Goal: Task Accomplishment & Management: Use online tool/utility

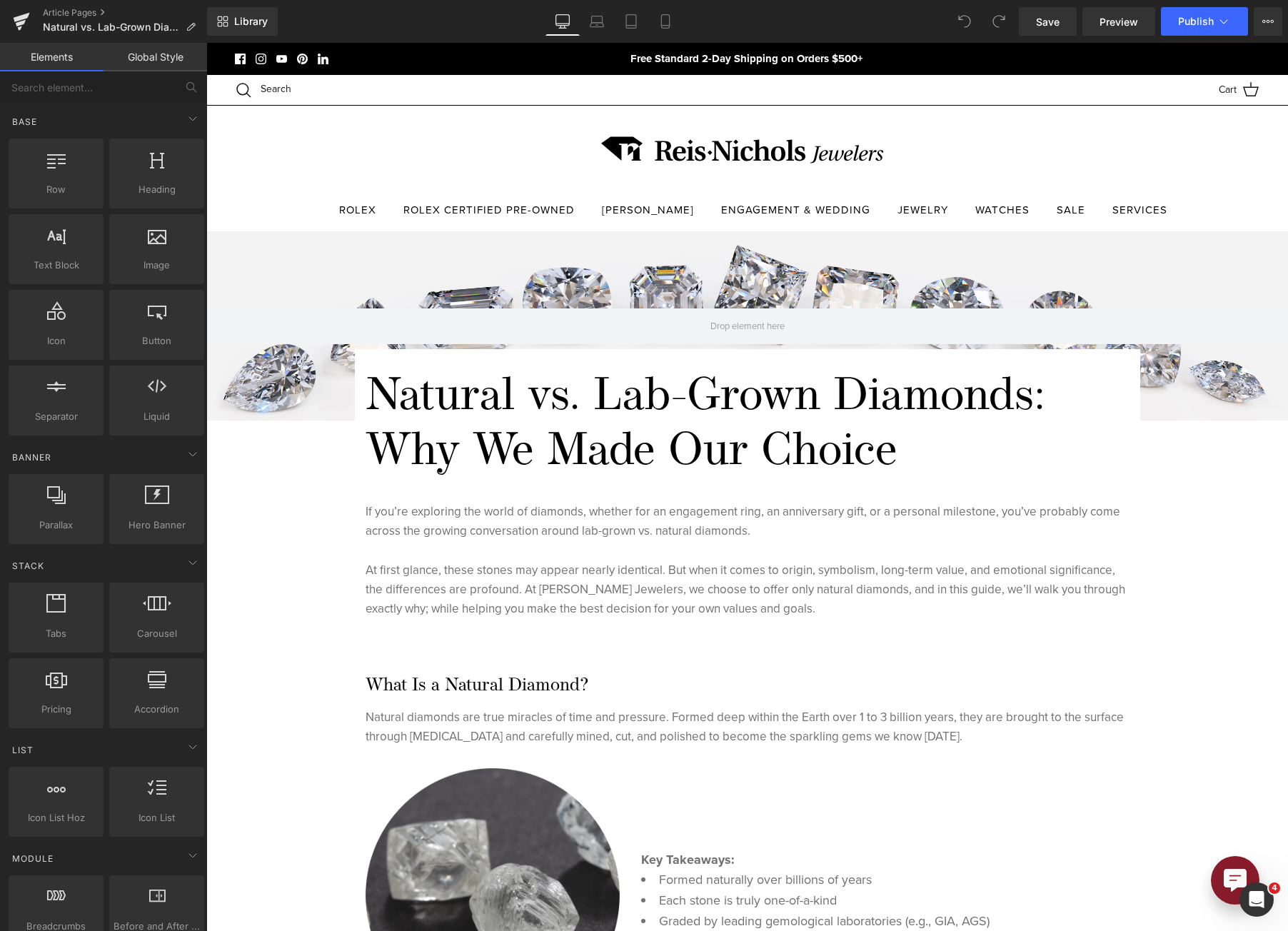
click at [1121, 38] on div "Library Desktop Desktop Laptop Tablet Mobile Save Preview Publish Scheduled Vie…" at bounding box center [747, 21] width 1081 height 43
click at [1123, 30] on link "Preview" at bounding box center [1118, 21] width 72 height 28
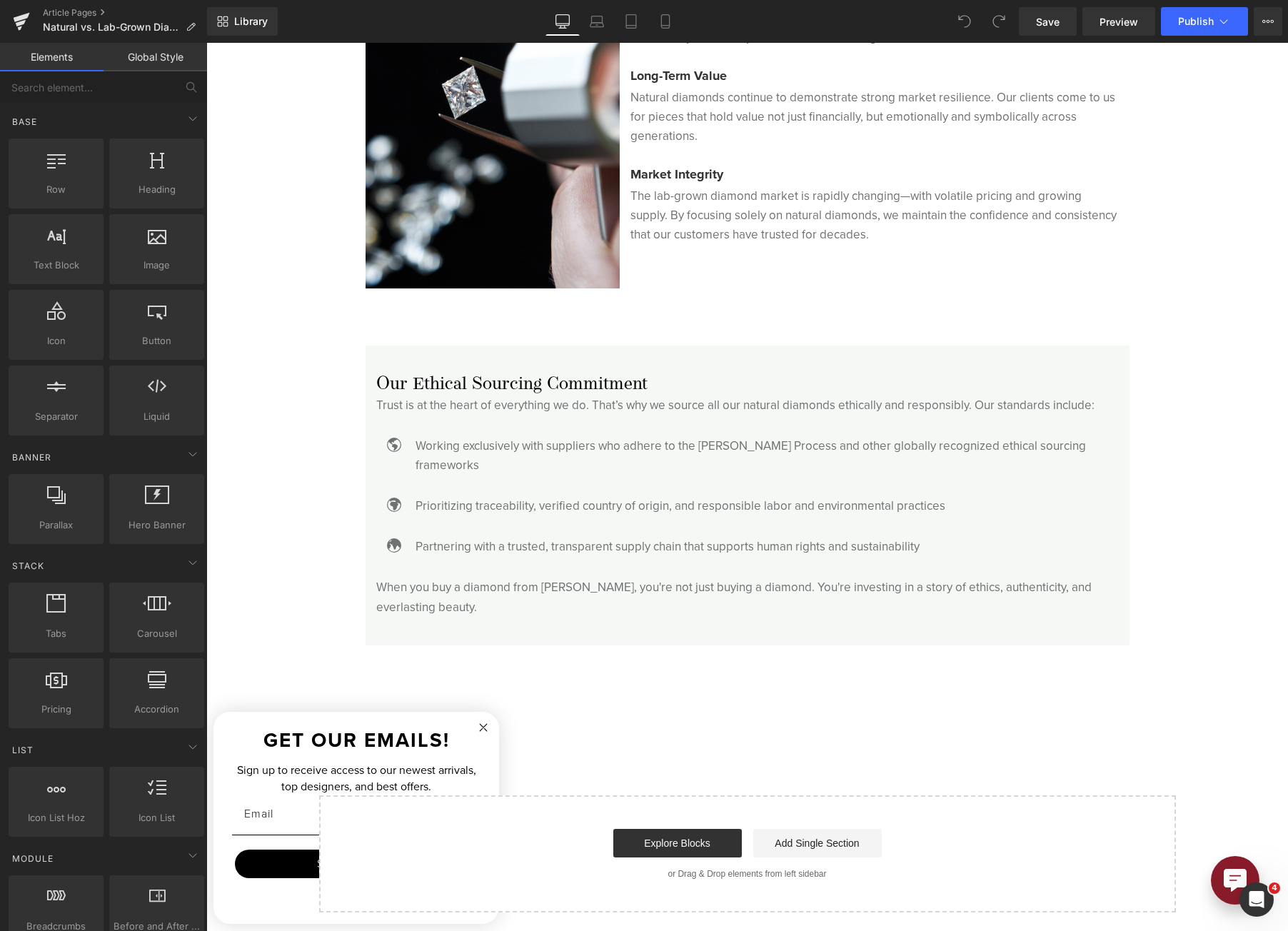
scroll to position [3783, 0]
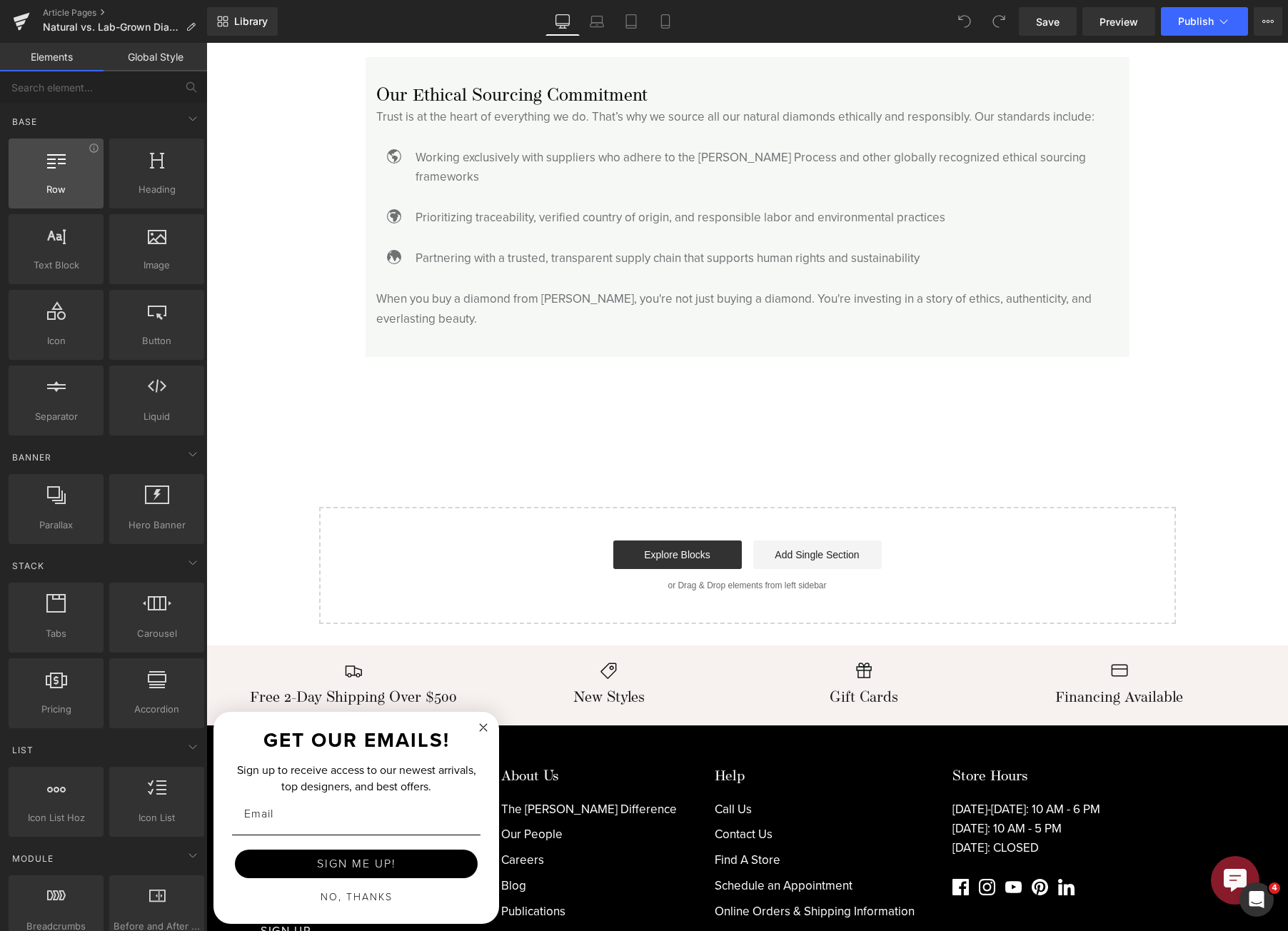
click at [70, 197] on div "Row rows, columns, layouts, div" at bounding box center [56, 173] width 95 height 70
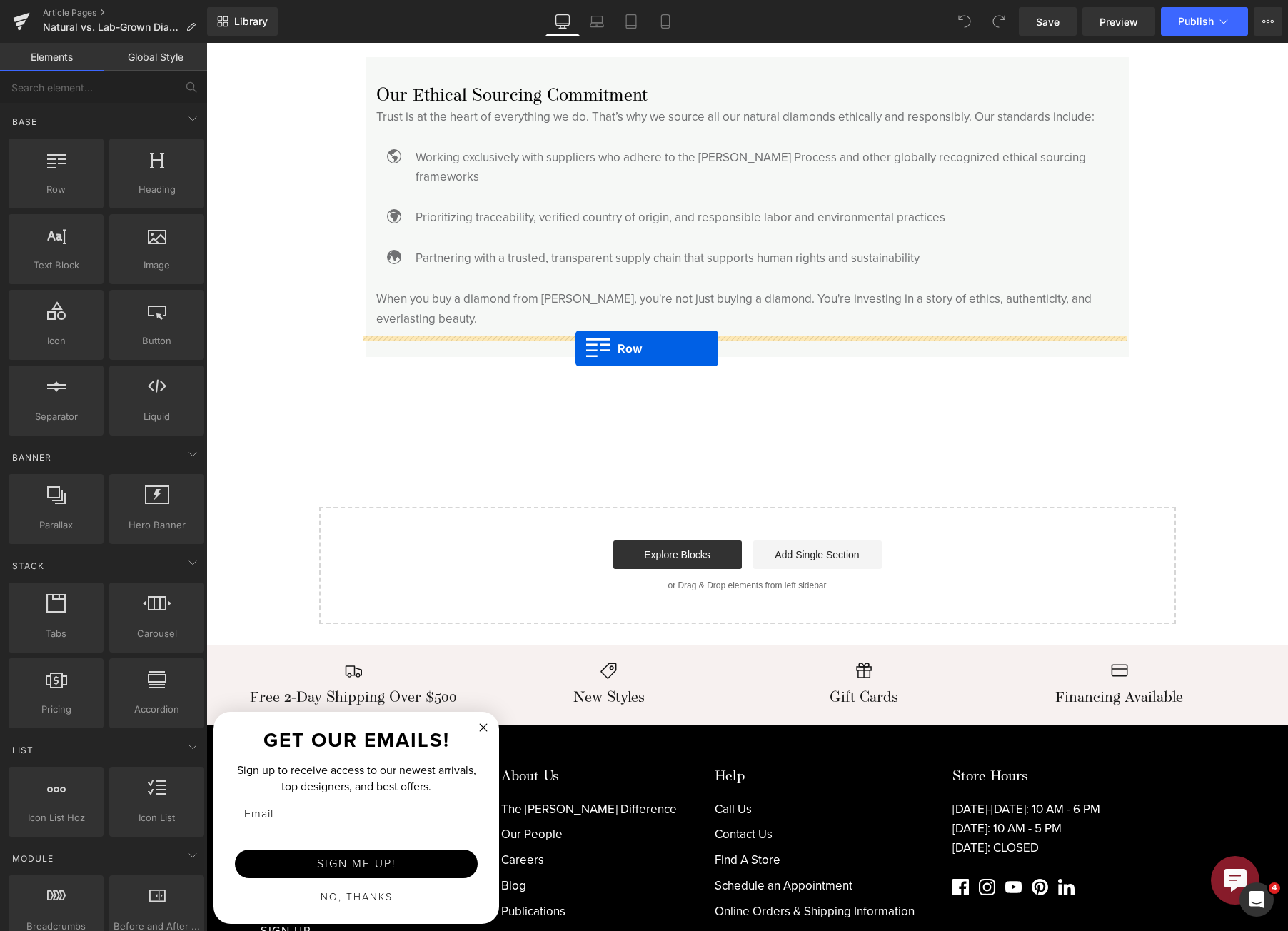
drag, startPoint x: 270, startPoint y: 231, endPoint x: 576, endPoint y: 348, distance: 327.6
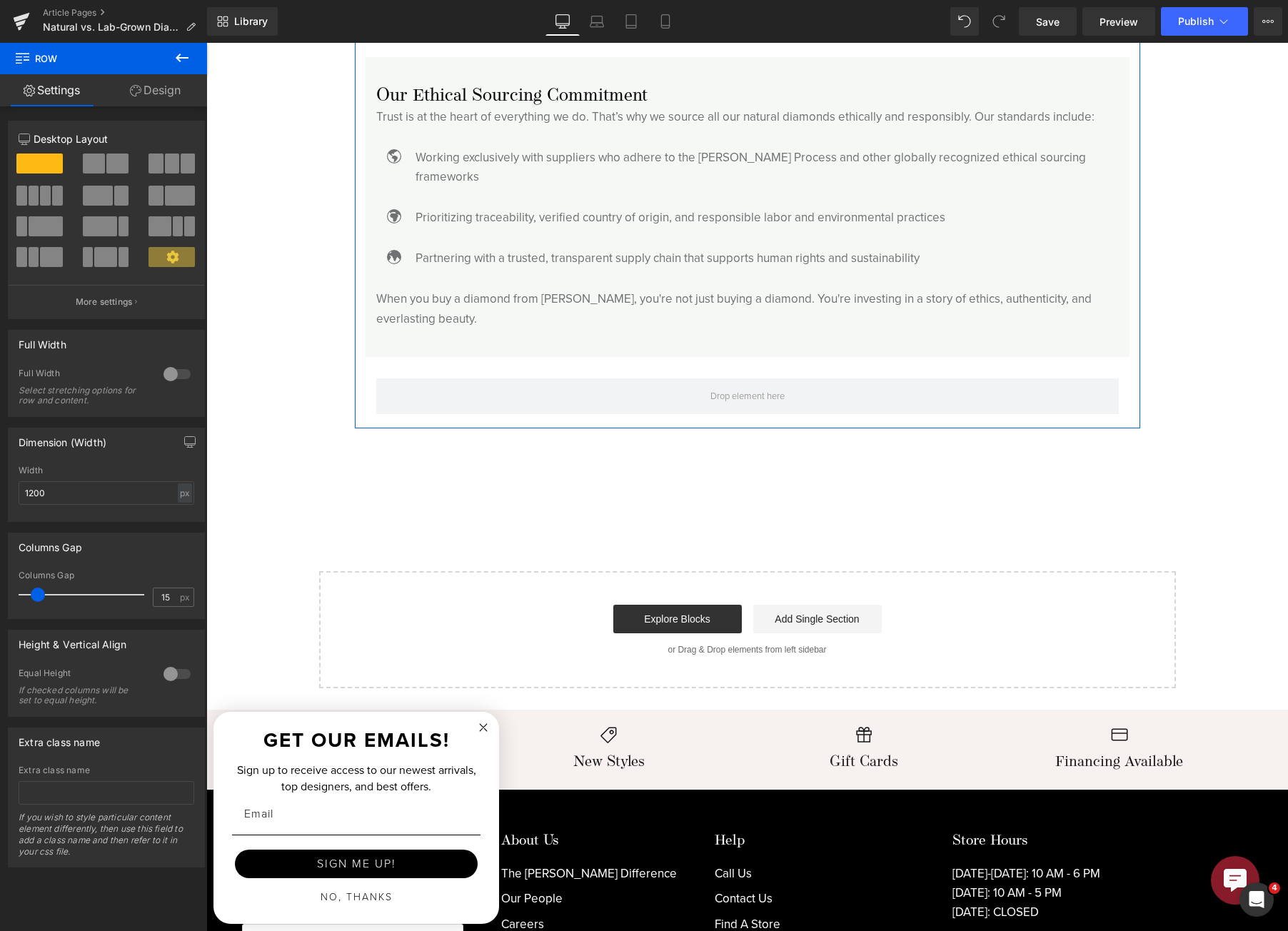
click at [387, 359] on span "Row" at bounding box center [398, 367] width 23 height 17
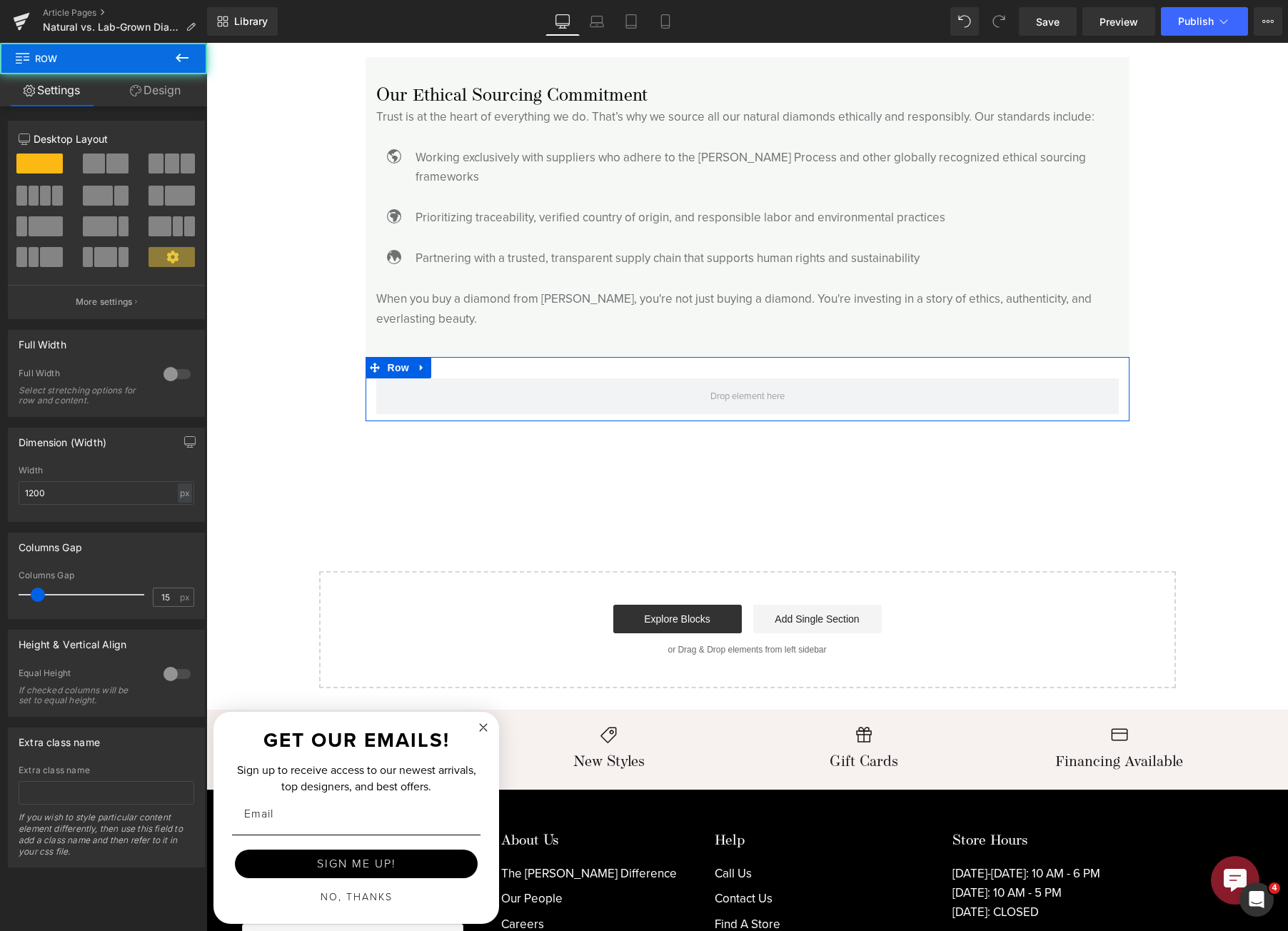
click at [106, 164] on span at bounding box center [117, 163] width 22 height 20
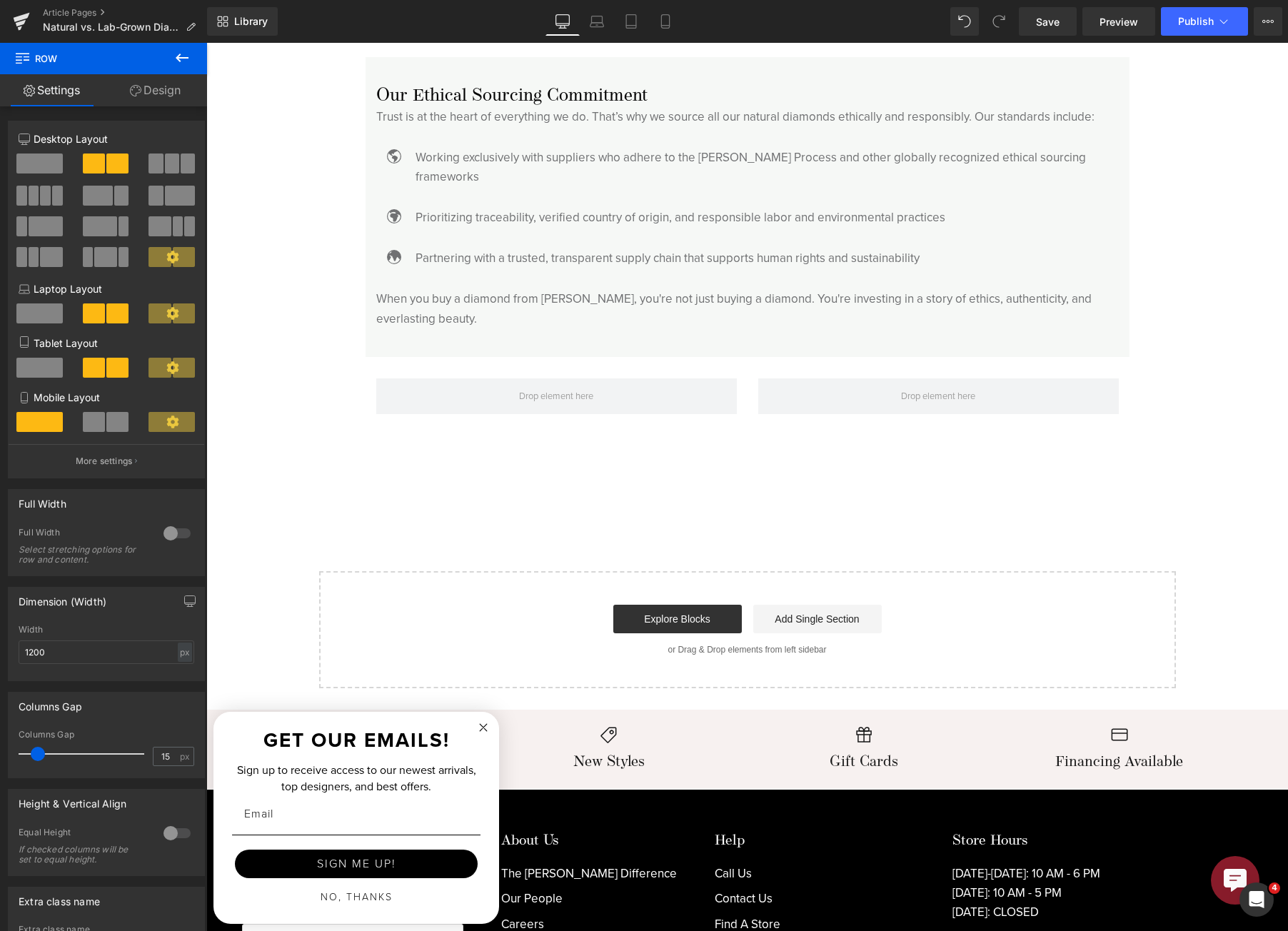
click at [199, 55] on button at bounding box center [182, 59] width 50 height 31
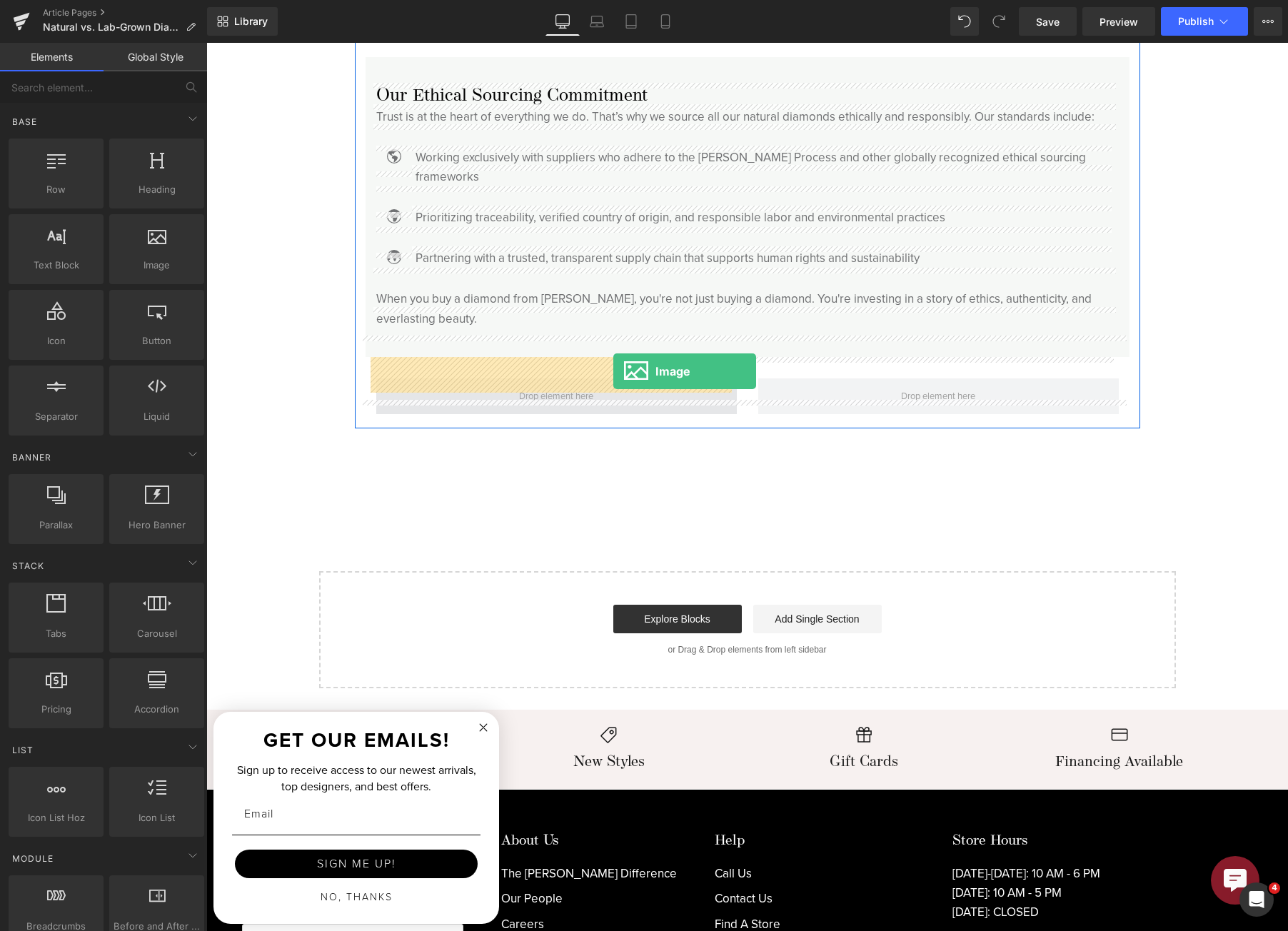
drag, startPoint x: 369, startPoint y: 303, endPoint x: 612, endPoint y: 368, distance: 251.5
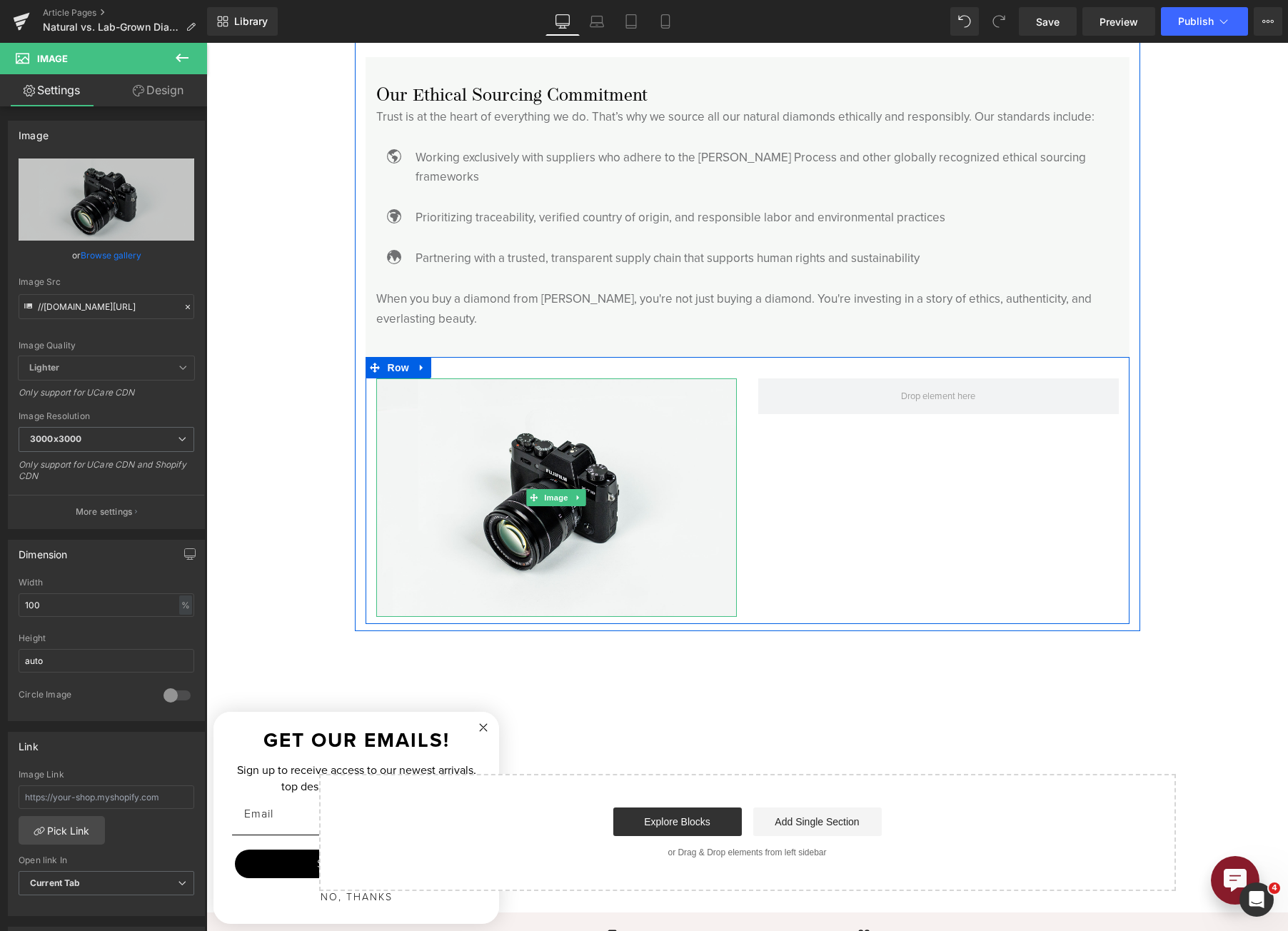
click at [571, 489] on link at bounding box center [578, 498] width 15 height 17
click at [567, 494] on icon at bounding box center [570, 498] width 8 height 8
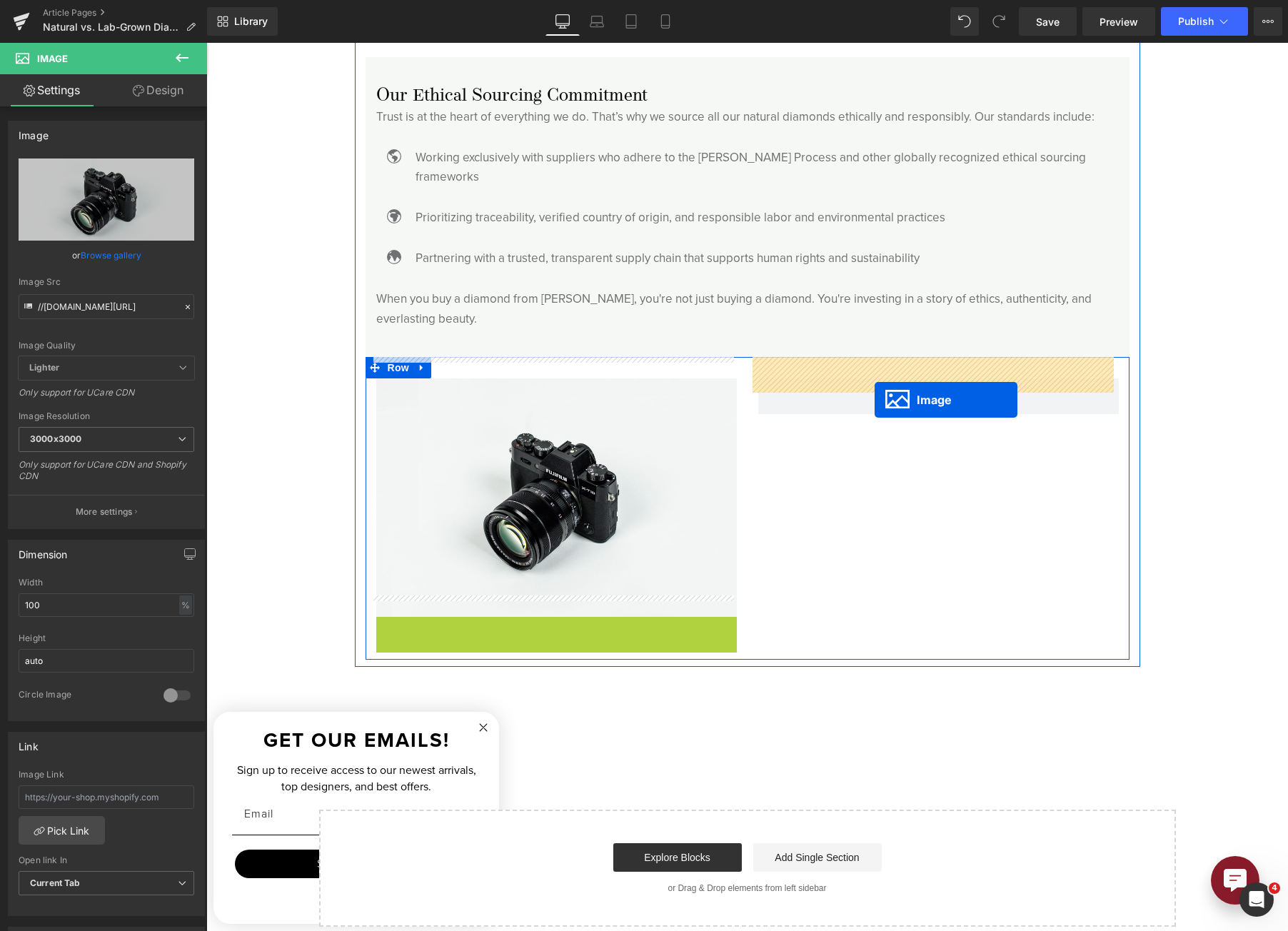
drag, startPoint x: 530, startPoint y: 719, endPoint x: 875, endPoint y: 400, distance: 469.9
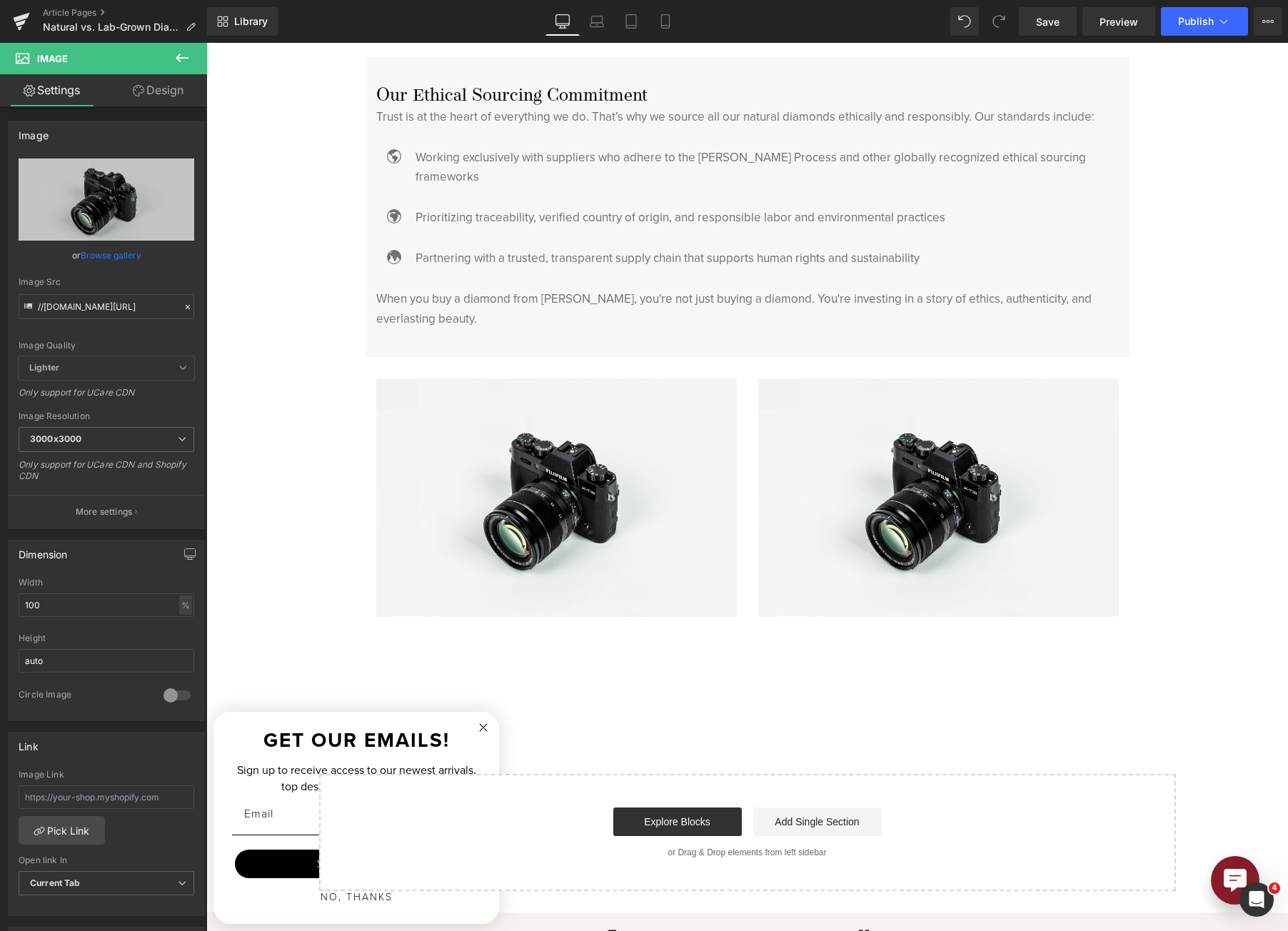
click at [179, 55] on icon at bounding box center [182, 58] width 17 height 17
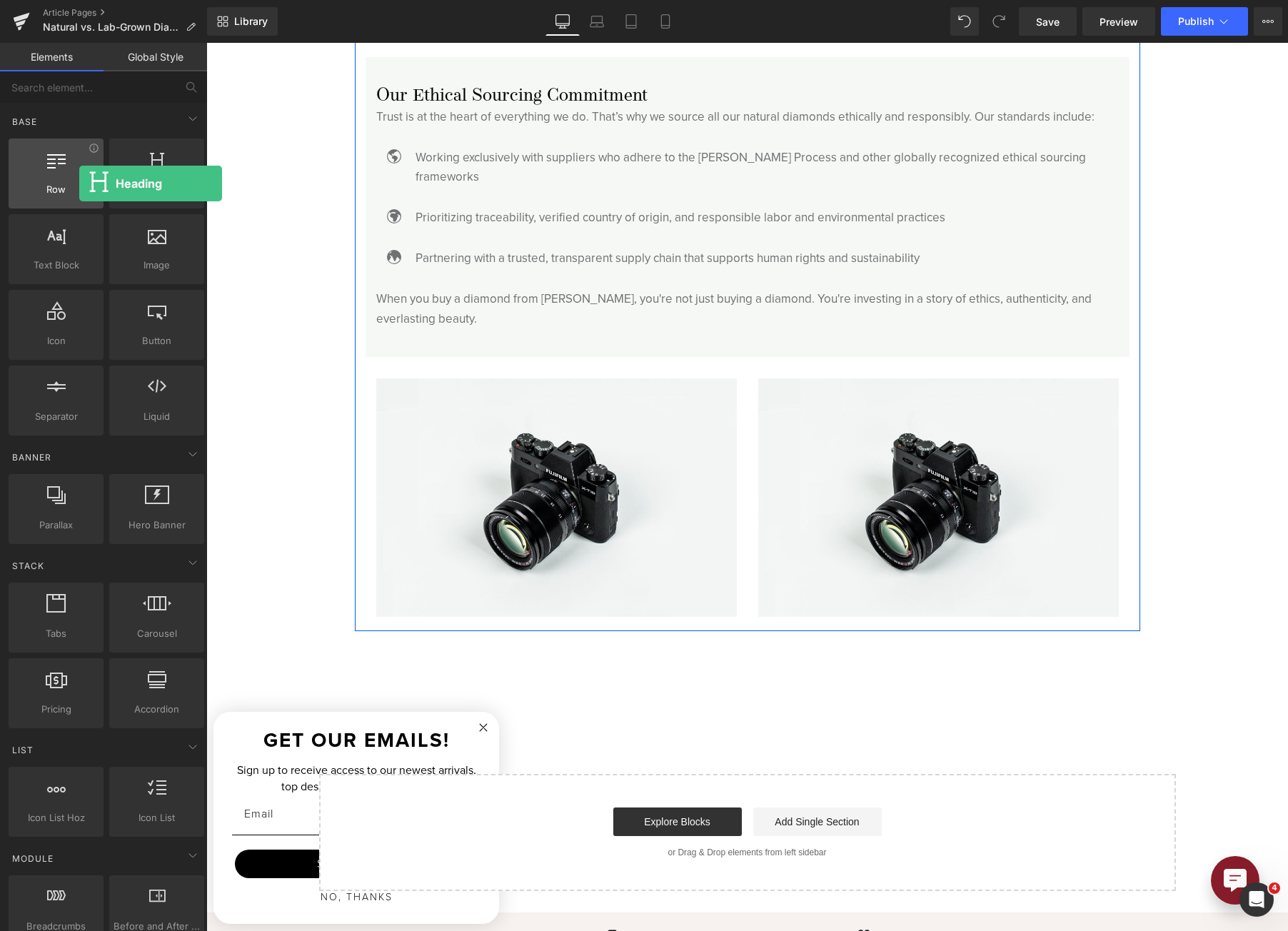
drag, startPoint x: 146, startPoint y: 171, endPoint x: 72, endPoint y: 180, distance: 74.5
click at [72, 180] on div "Row rows, columns, layouts, div Heading headings, titles, h1,h2,h3,h4,h5,h6 Tex…" at bounding box center [106, 287] width 202 height 302
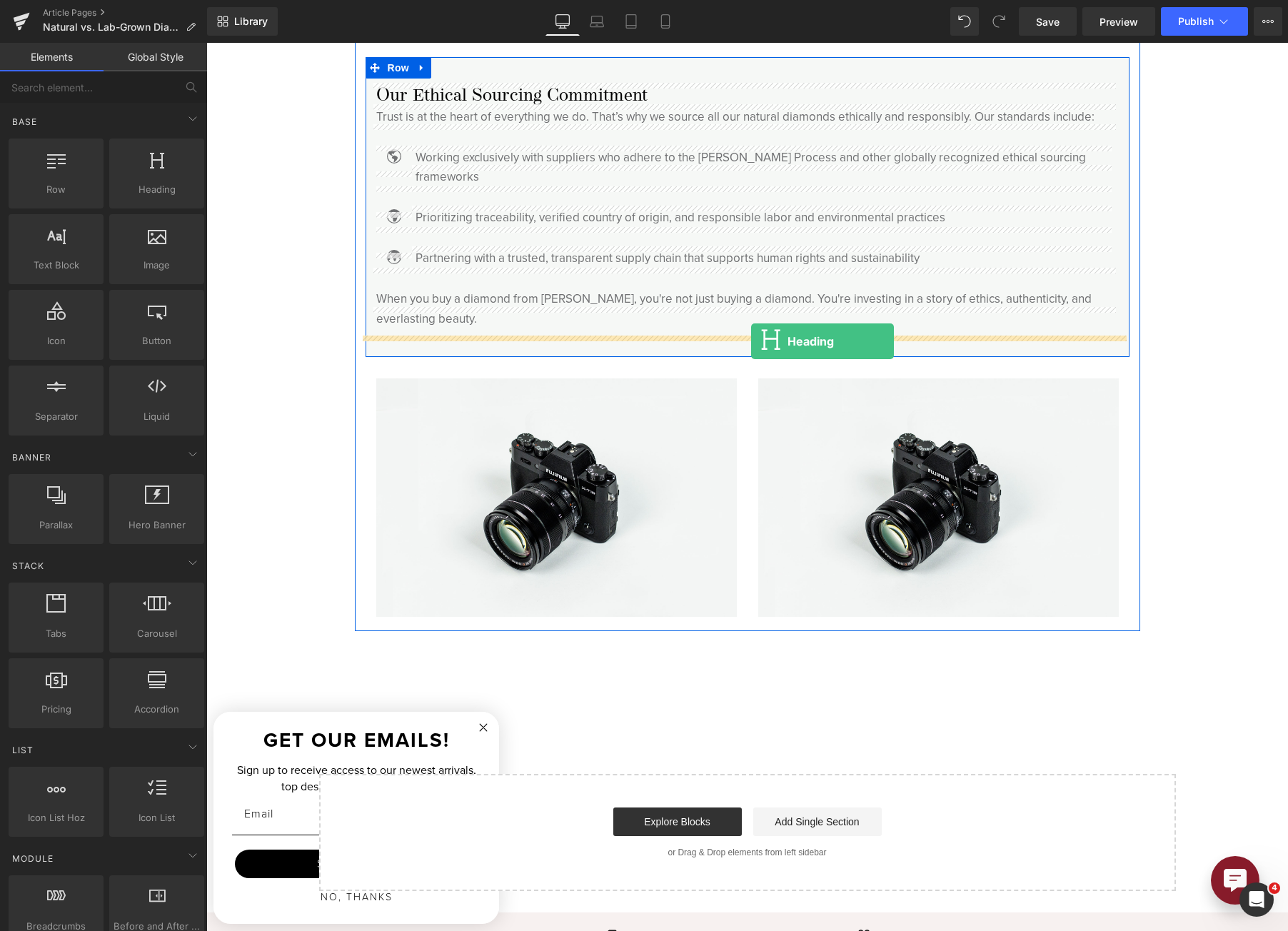
drag, startPoint x: 398, startPoint y: 228, endPoint x: 751, endPoint y: 341, distance: 370.6
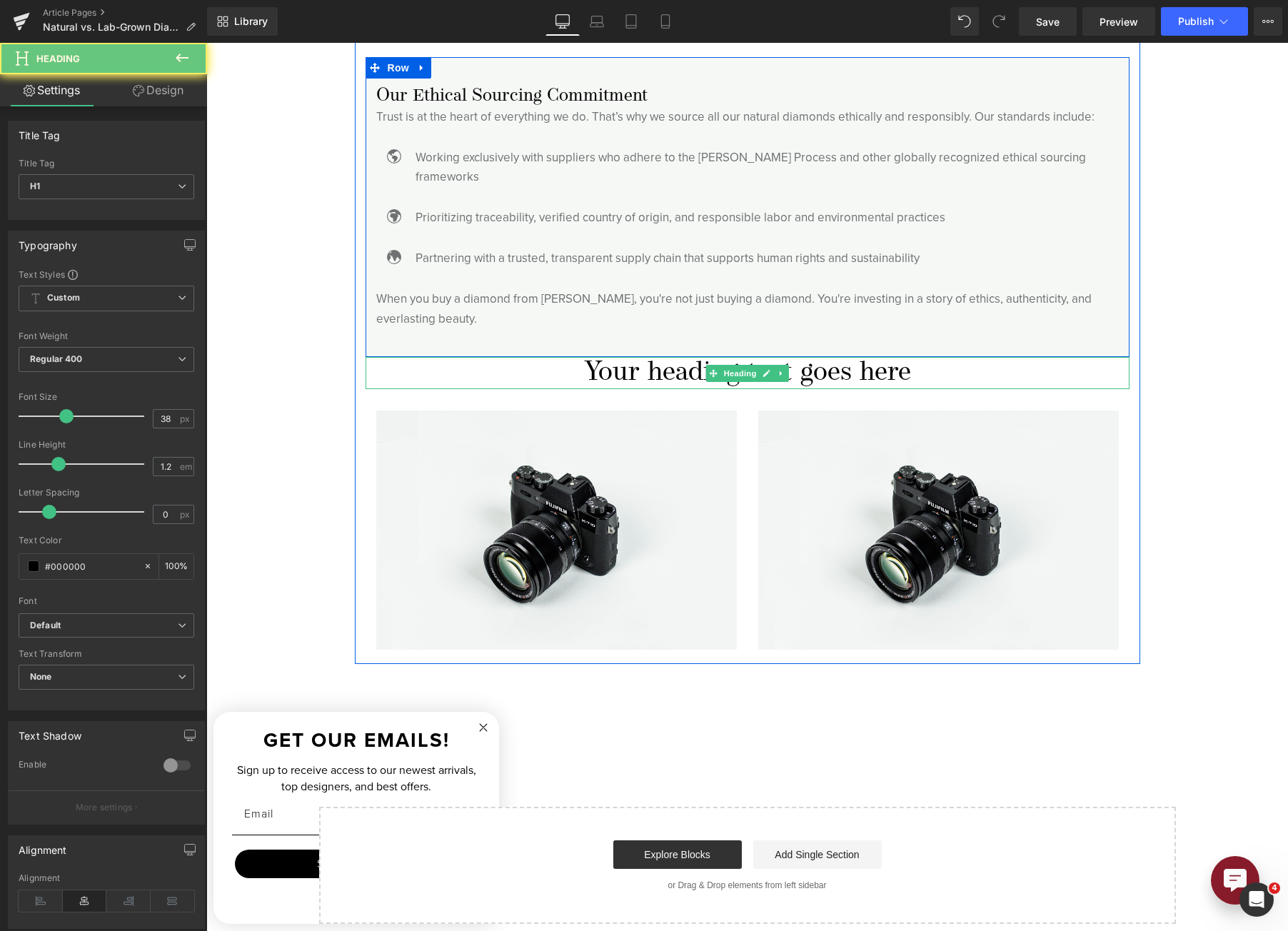
click at [676, 356] on h1 "Your heading text goes here" at bounding box center [747, 373] width 764 height 33
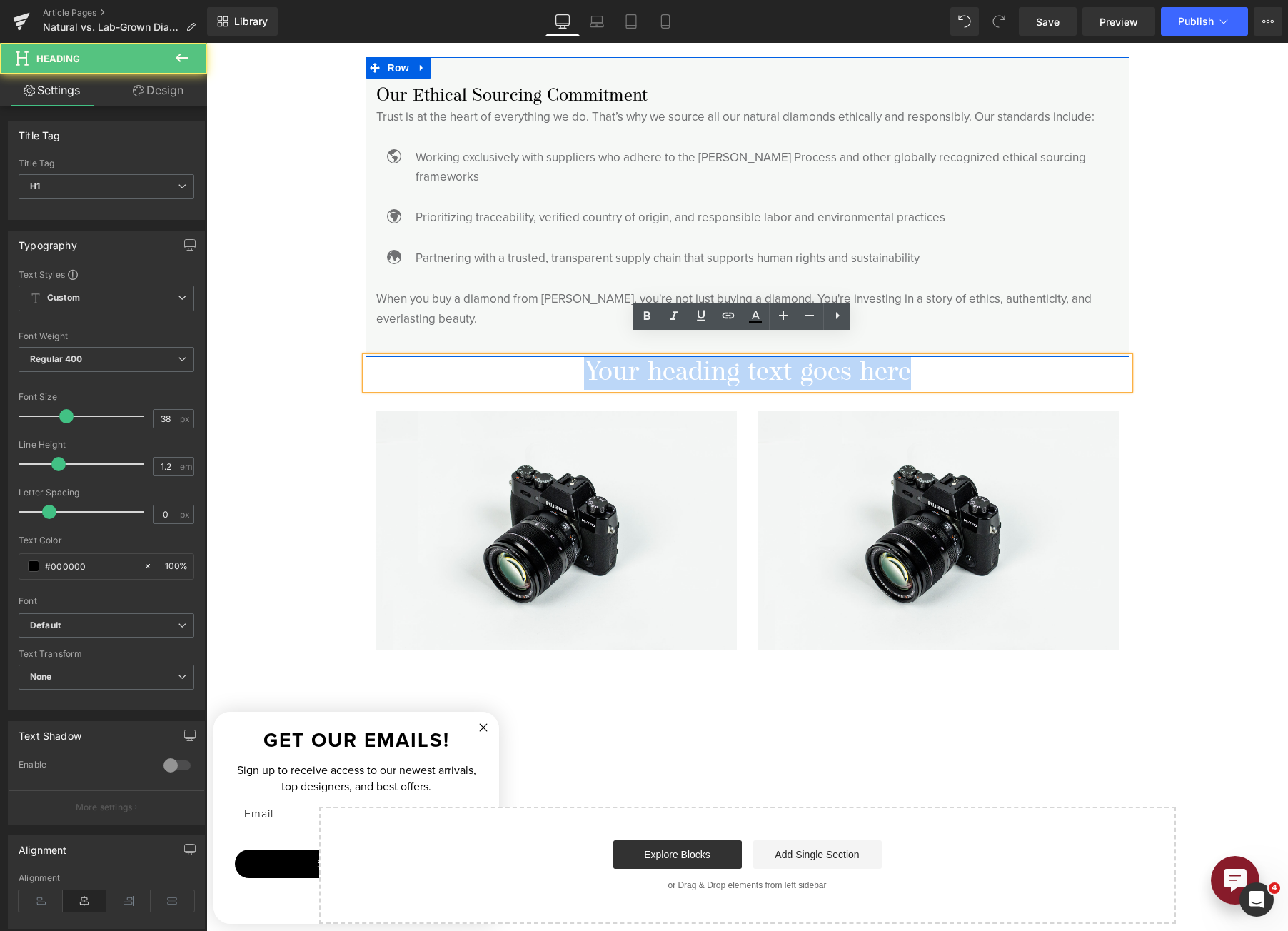
click at [676, 356] on h1 "Your heading text goes here" at bounding box center [747, 373] width 764 height 33
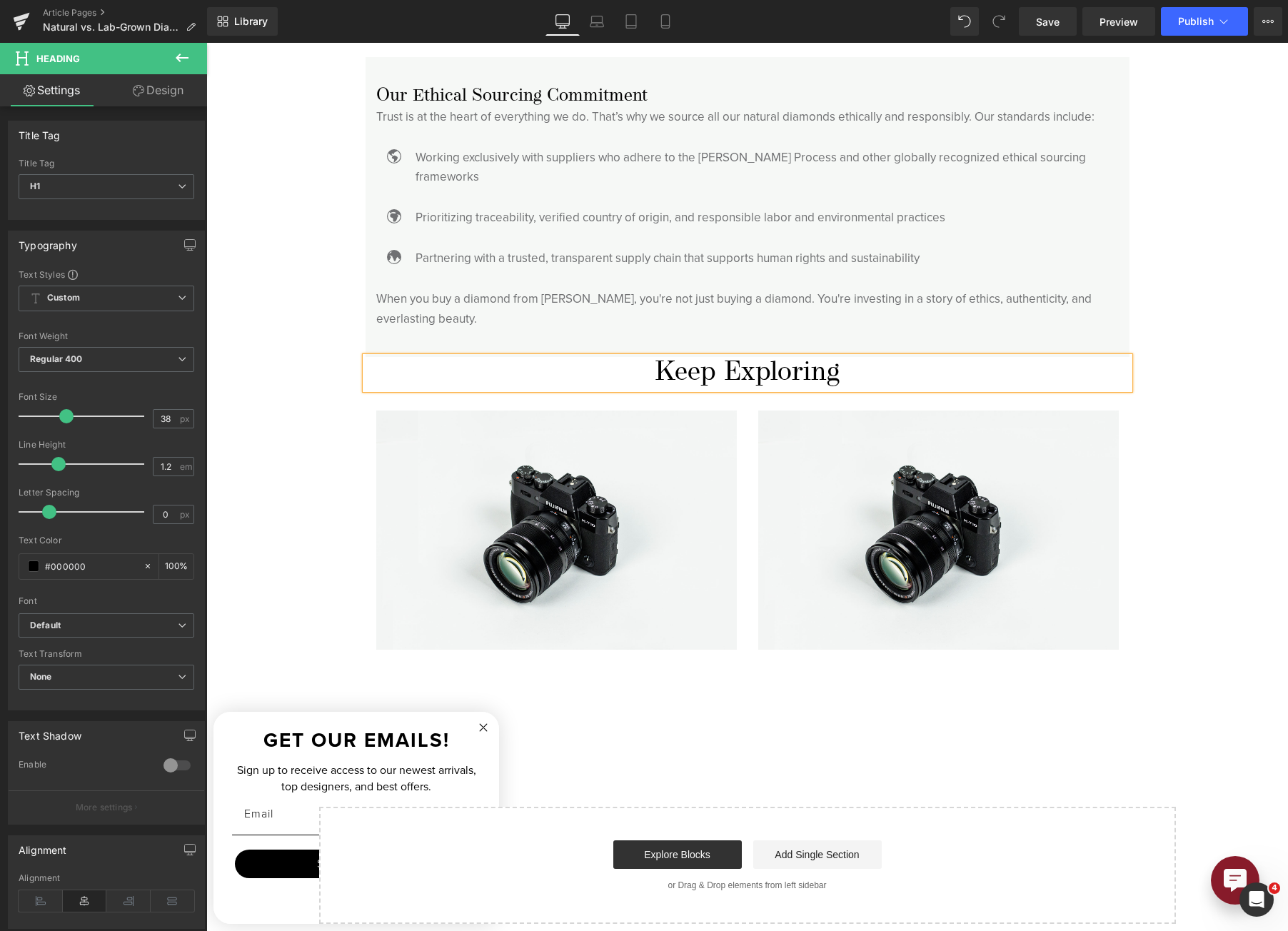
click at [703, 360] on h1 "Keep Exploring" at bounding box center [747, 373] width 764 height 33
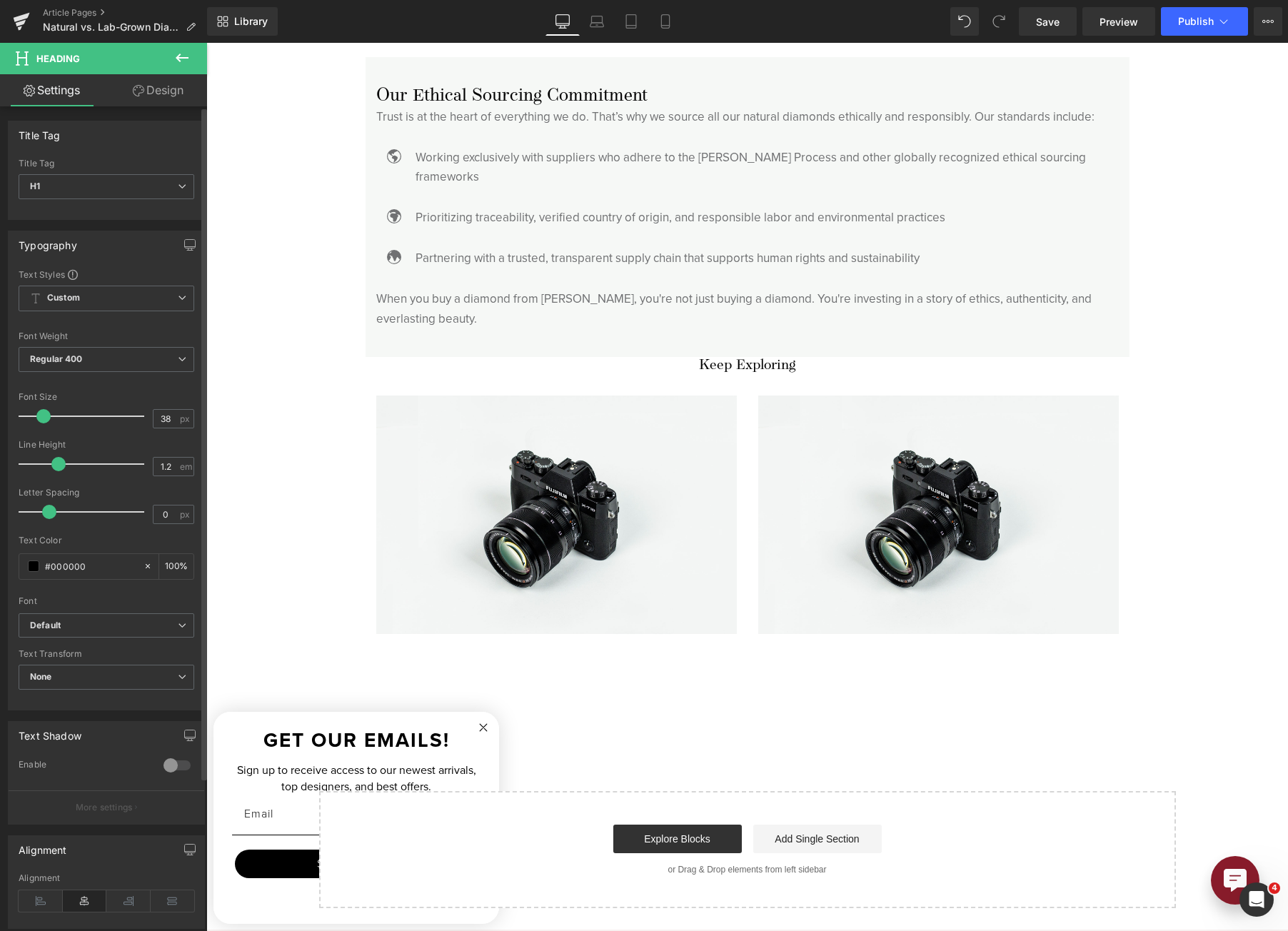
drag, startPoint x: 67, startPoint y: 418, endPoint x: 46, endPoint y: 418, distance: 21.0
click at [46, 418] on span at bounding box center [44, 416] width 15 height 15
drag, startPoint x: 131, startPoint y: 89, endPoint x: 105, endPoint y: 160, distance: 75.6
click at [133, 89] on icon at bounding box center [138, 91] width 11 height 11
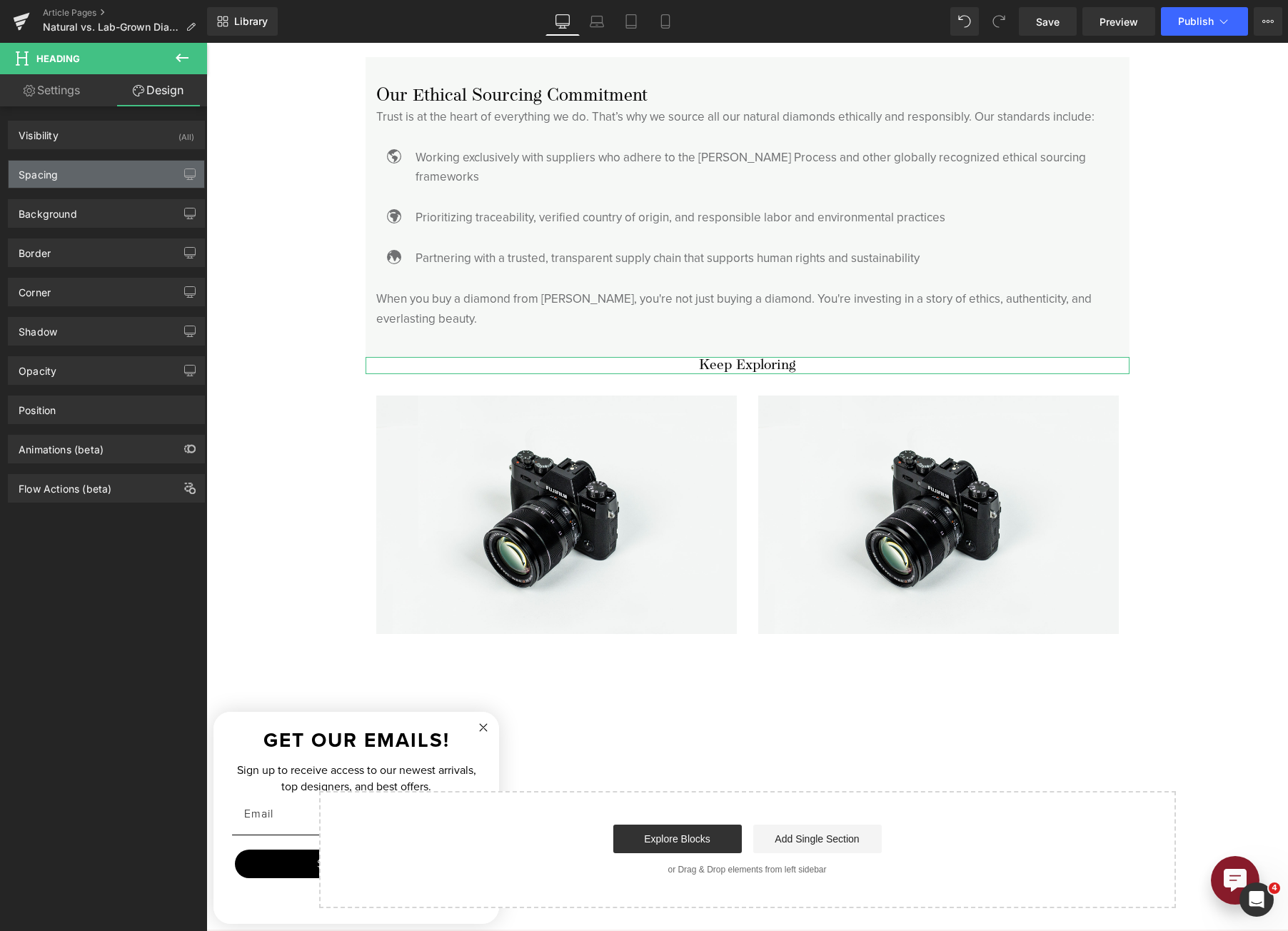
click at [105, 164] on div "Spacing" at bounding box center [105, 174] width 195 height 27
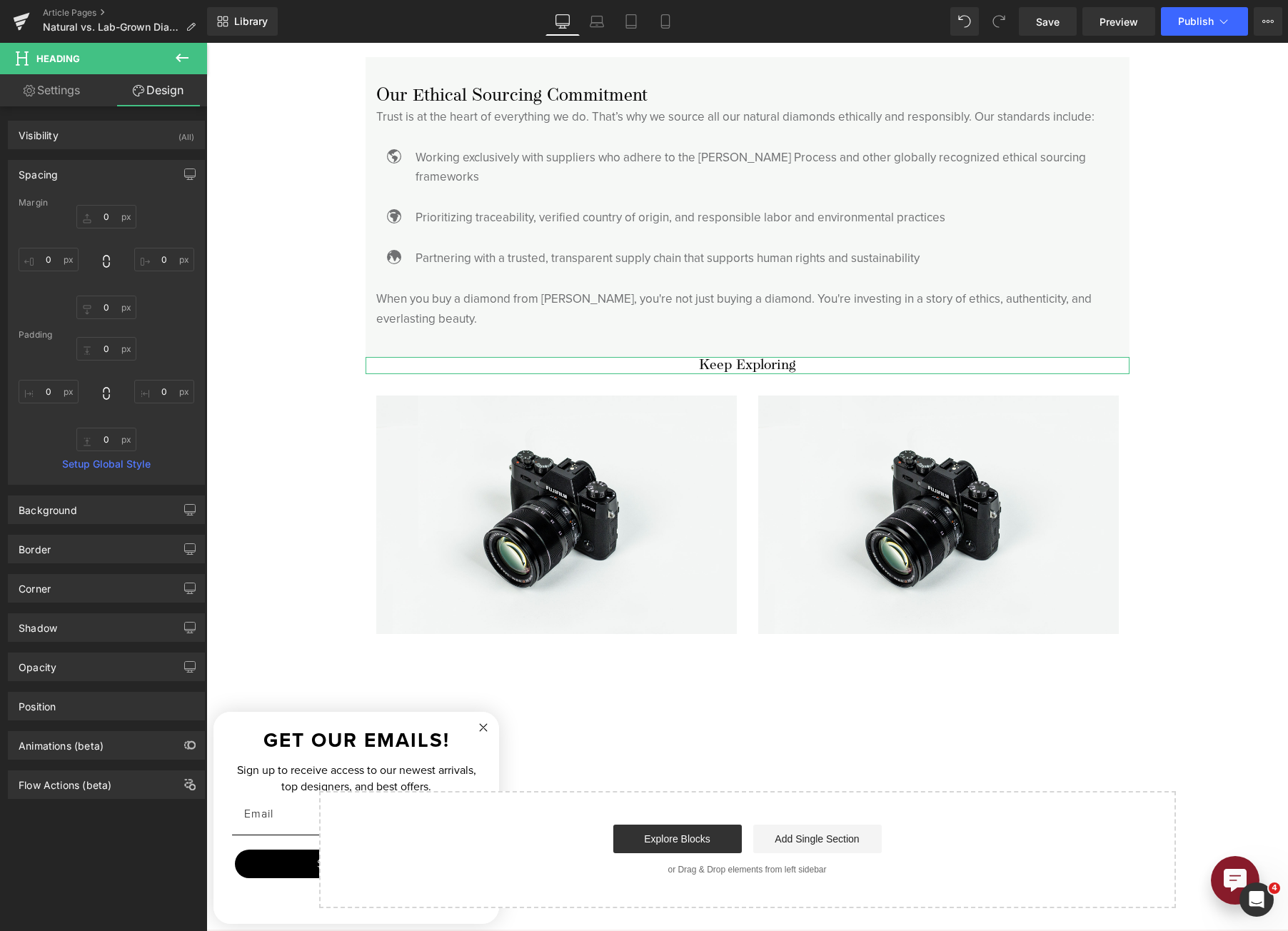
click at [111, 206] on div "Margin" at bounding box center [106, 203] width 176 height 10
click at [111, 212] on input "0" at bounding box center [105, 217] width 60 height 24
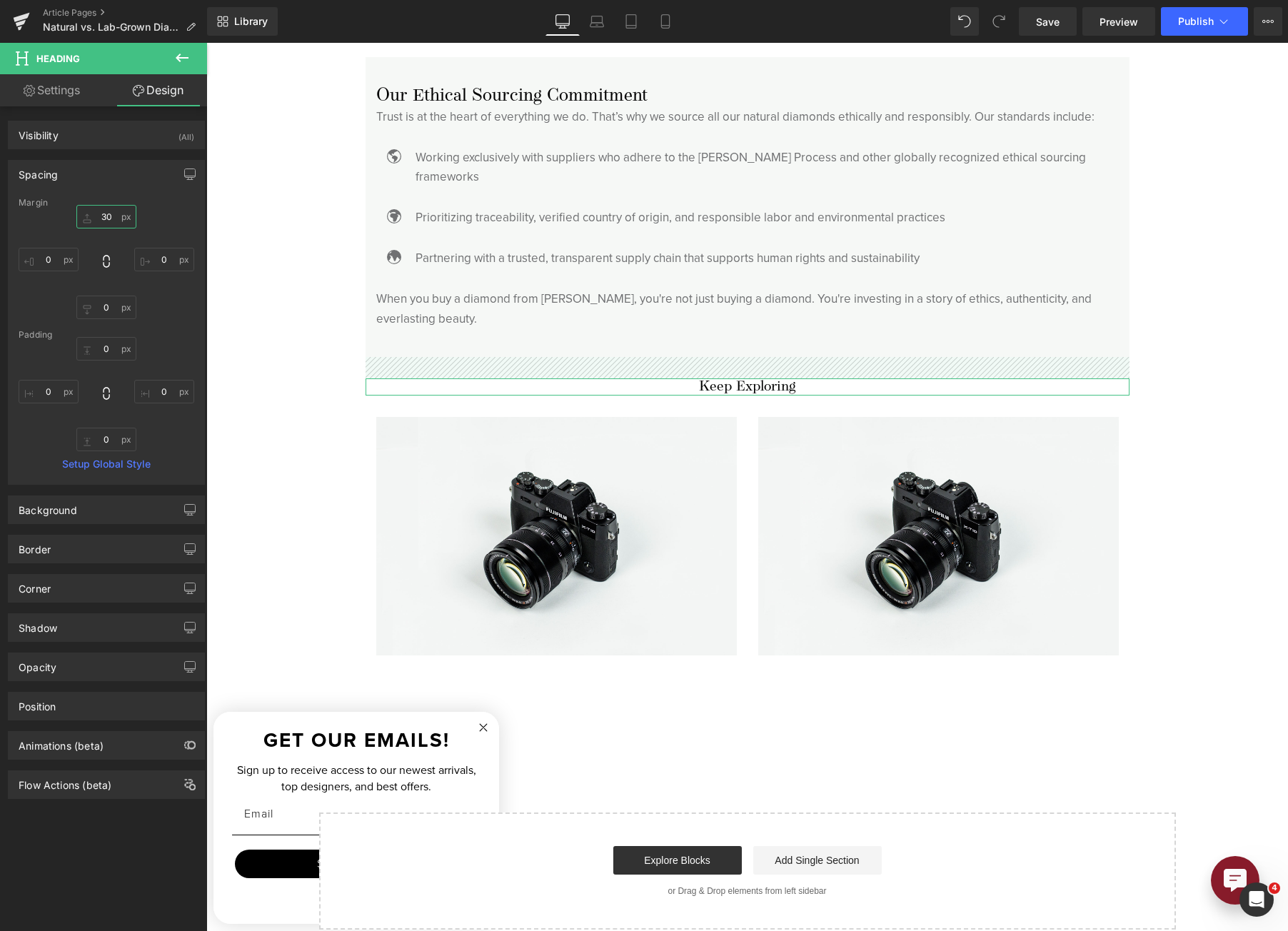
click at [112, 211] on input "30" at bounding box center [105, 217] width 60 height 24
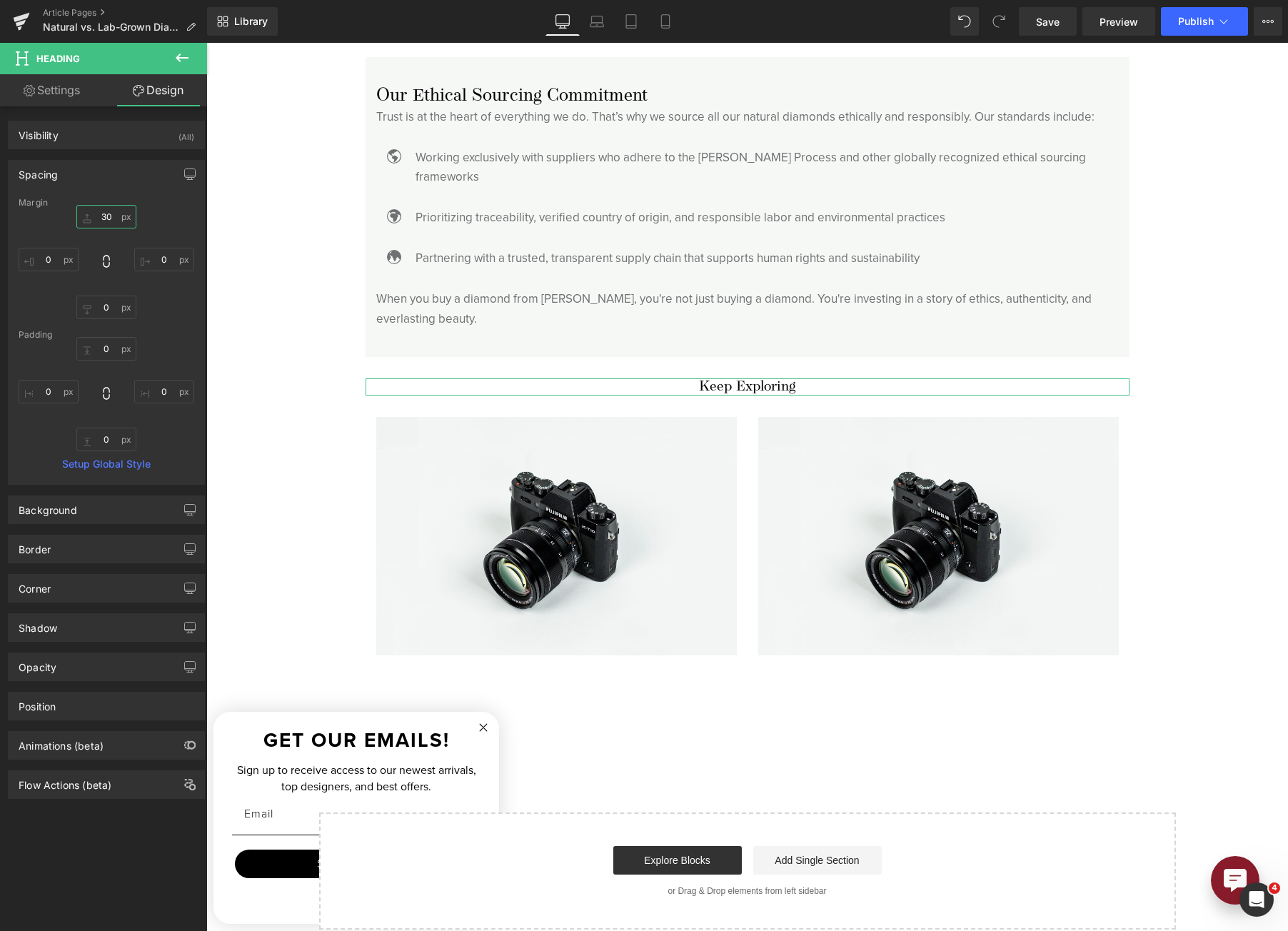
click at [112, 211] on input "30" at bounding box center [105, 217] width 60 height 24
type input "80"
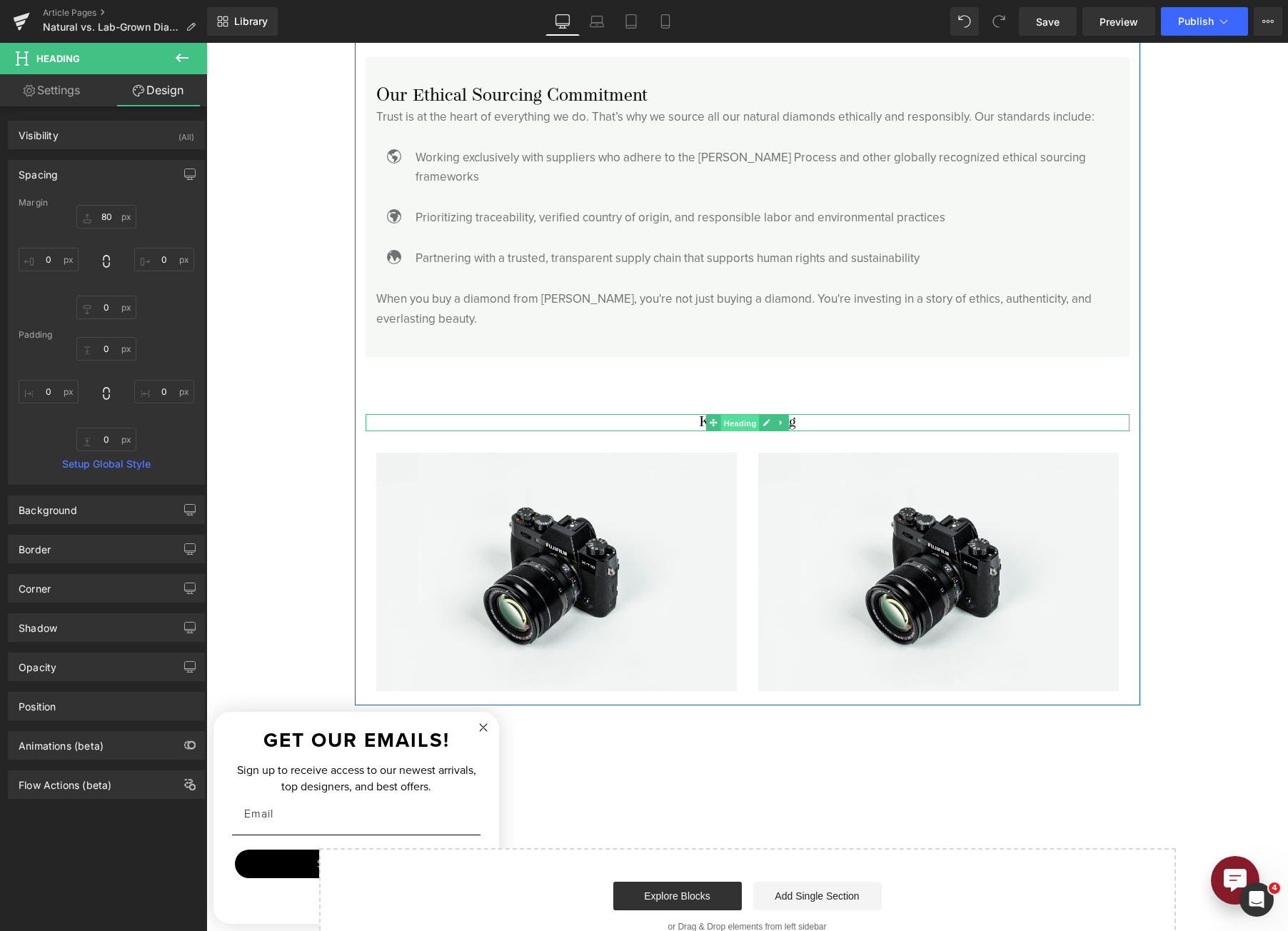
click at [731, 415] on span "Heading" at bounding box center [740, 423] width 39 height 17
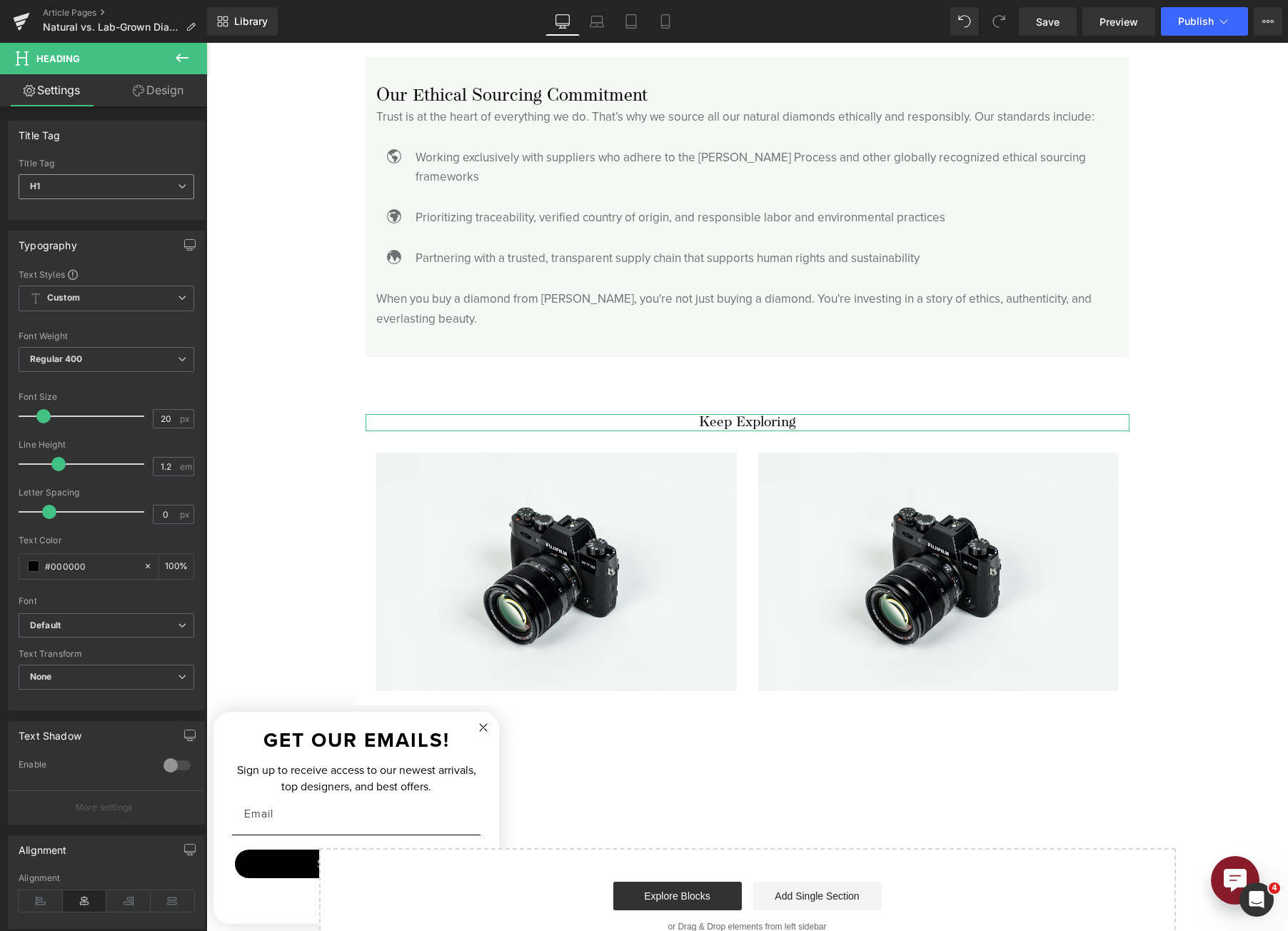
click at [111, 184] on span "H1" at bounding box center [106, 186] width 176 height 25
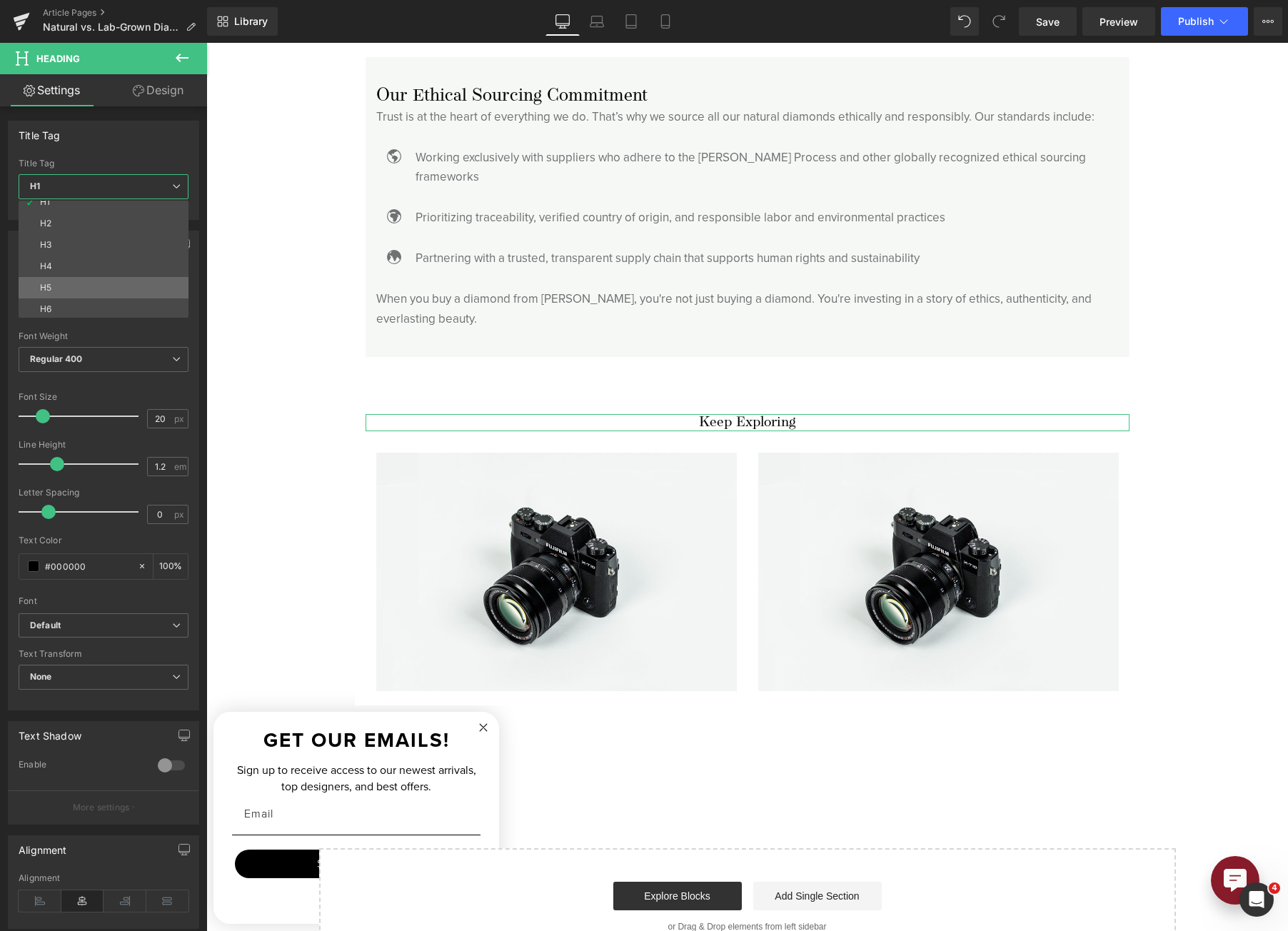
scroll to position [11, 0]
click at [107, 307] on li "H6" at bounding box center [106, 306] width 176 height 21
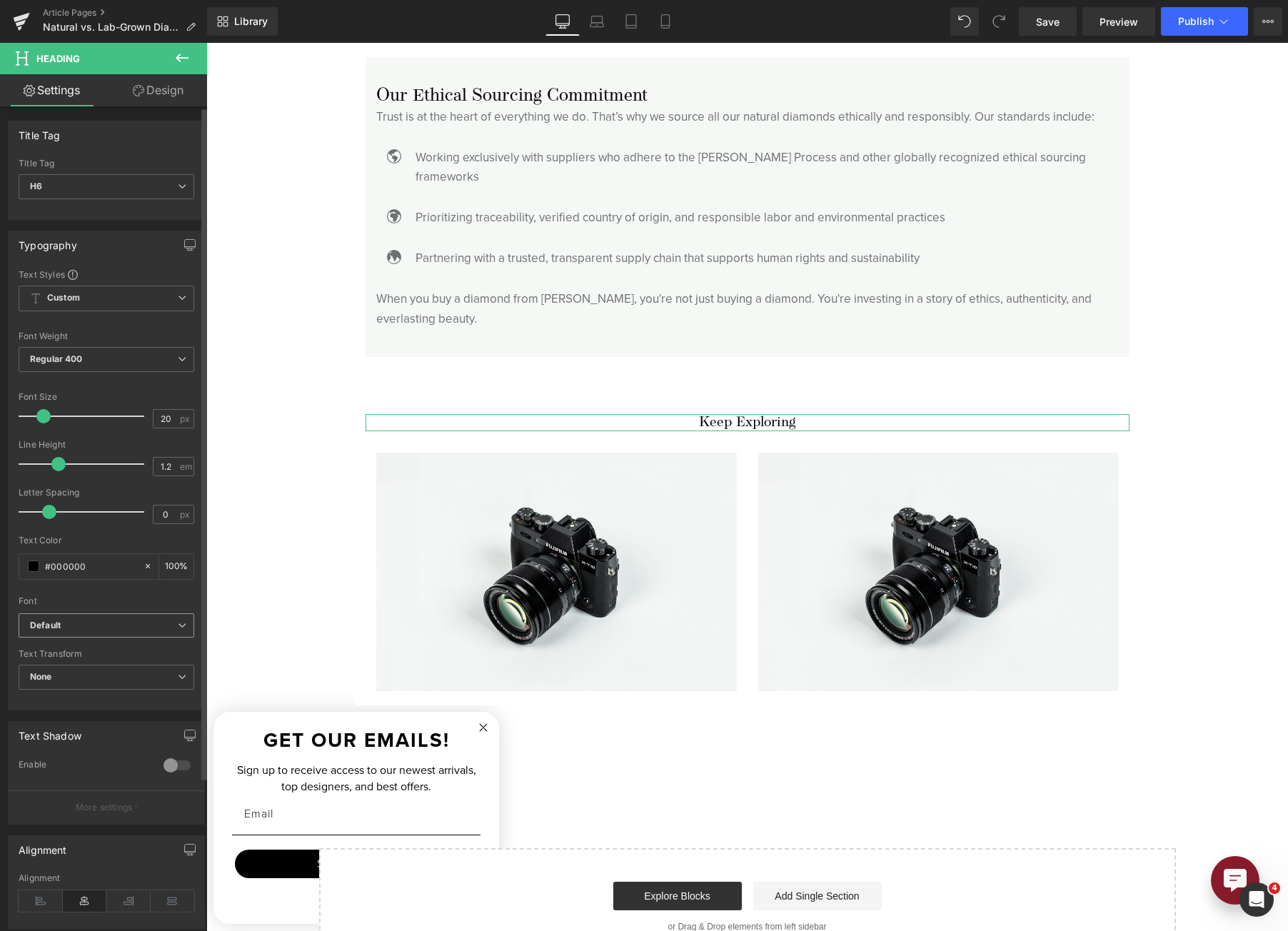
click at [111, 623] on b "Default" at bounding box center [104, 625] width 148 height 12
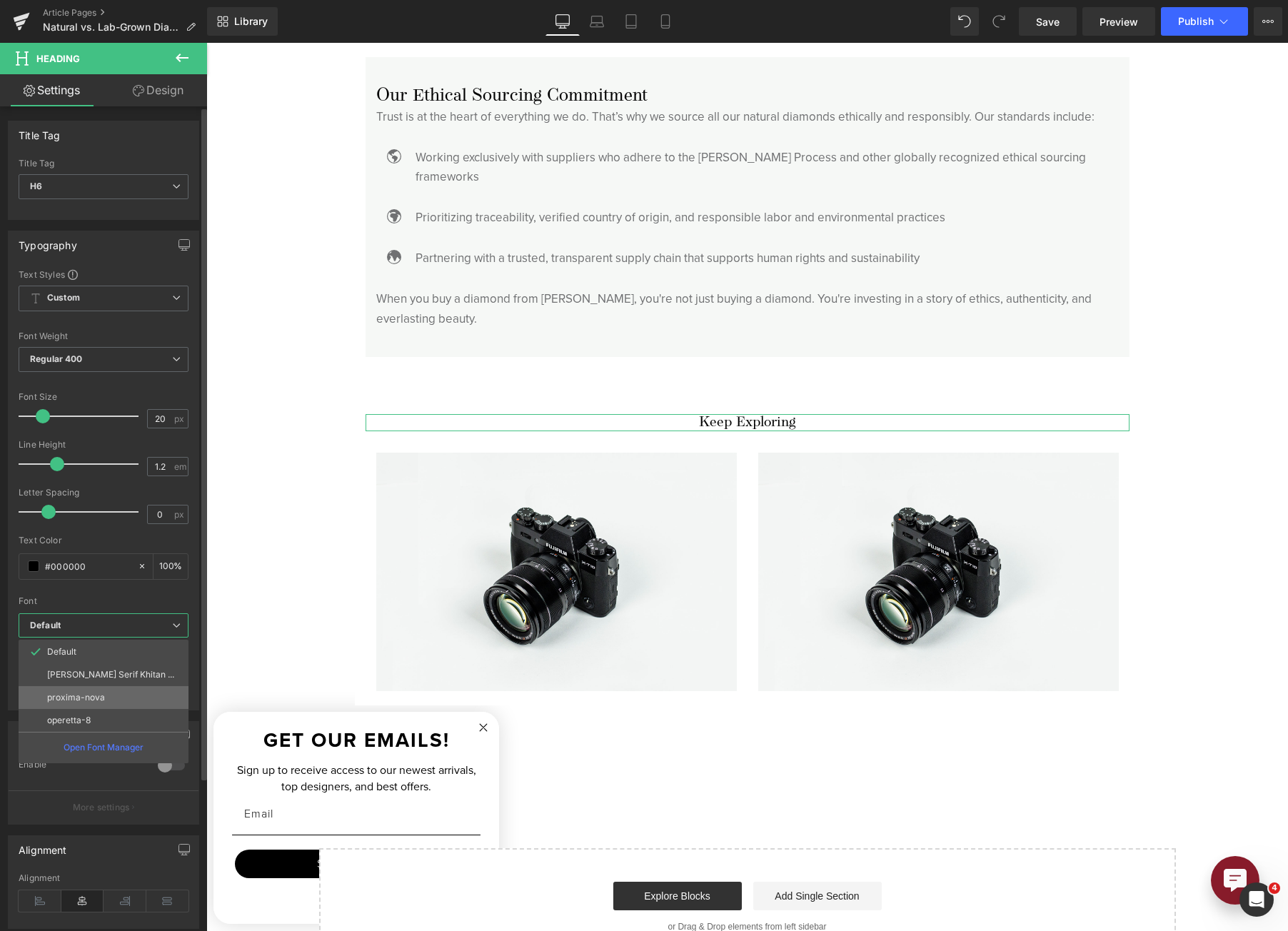
click at [98, 696] on p "proxima-nova" at bounding box center [75, 697] width 58 height 10
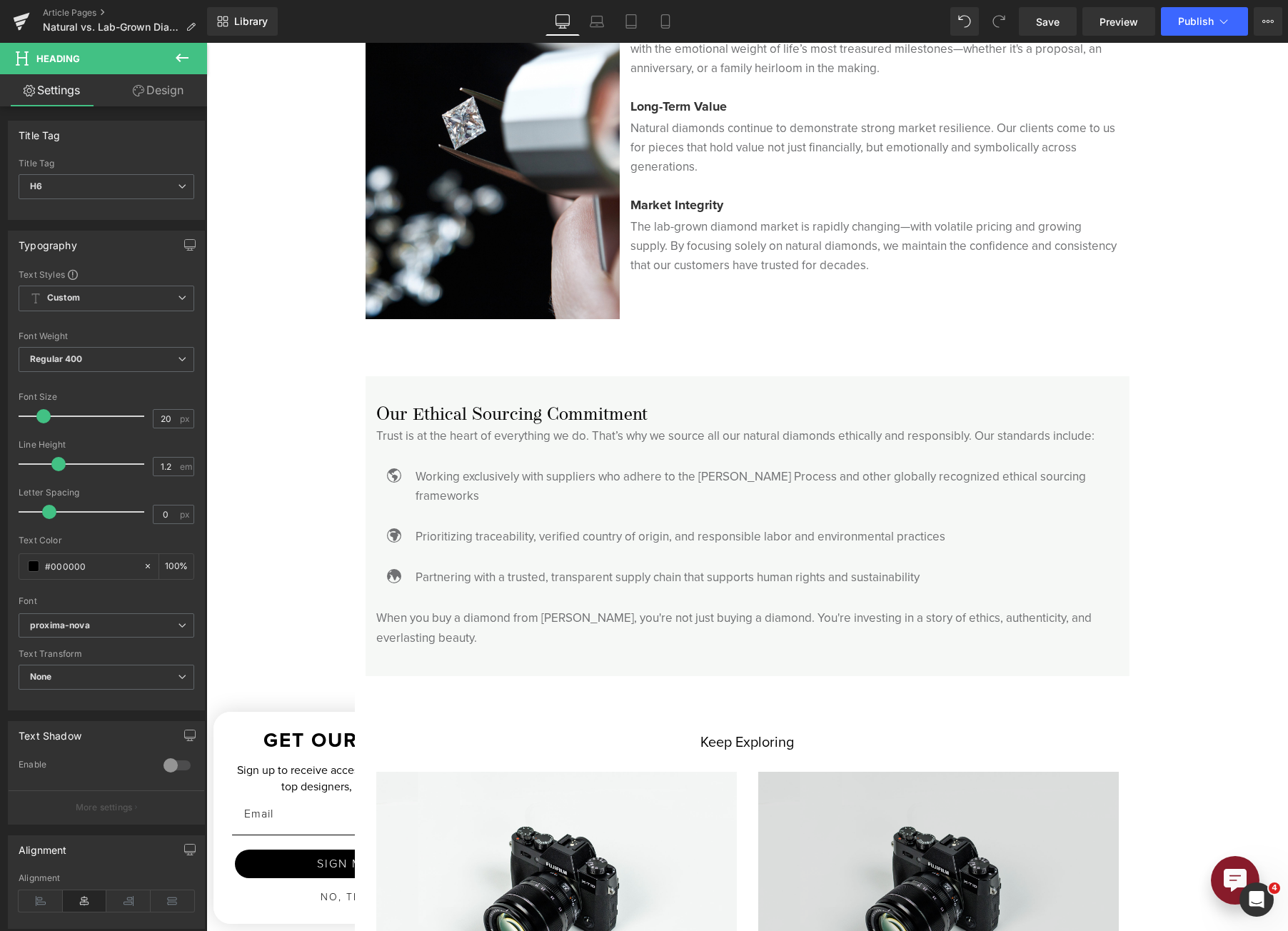
scroll to position [3712, 0]
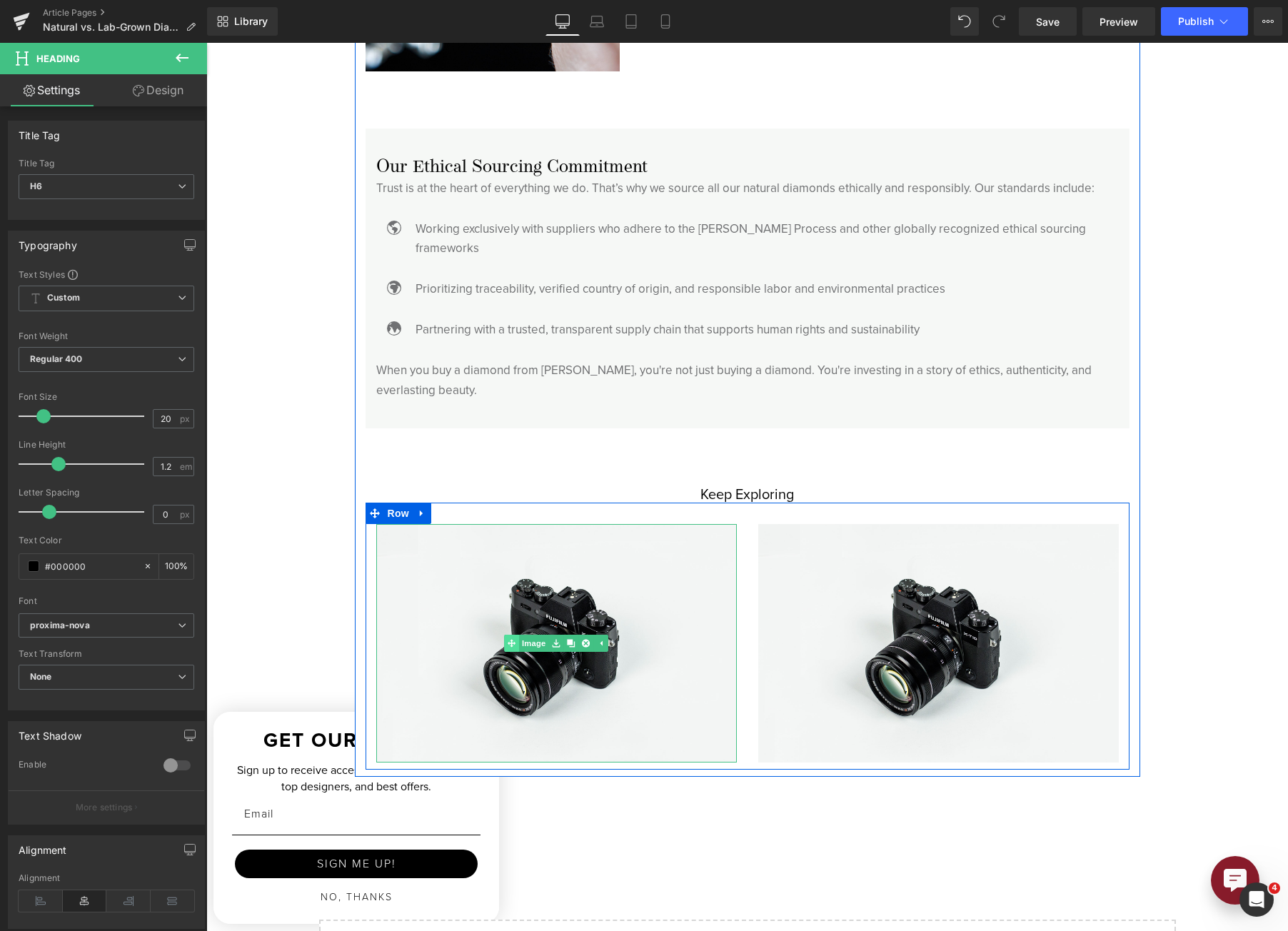
click at [529, 634] on link "Image" at bounding box center [526, 642] width 44 height 17
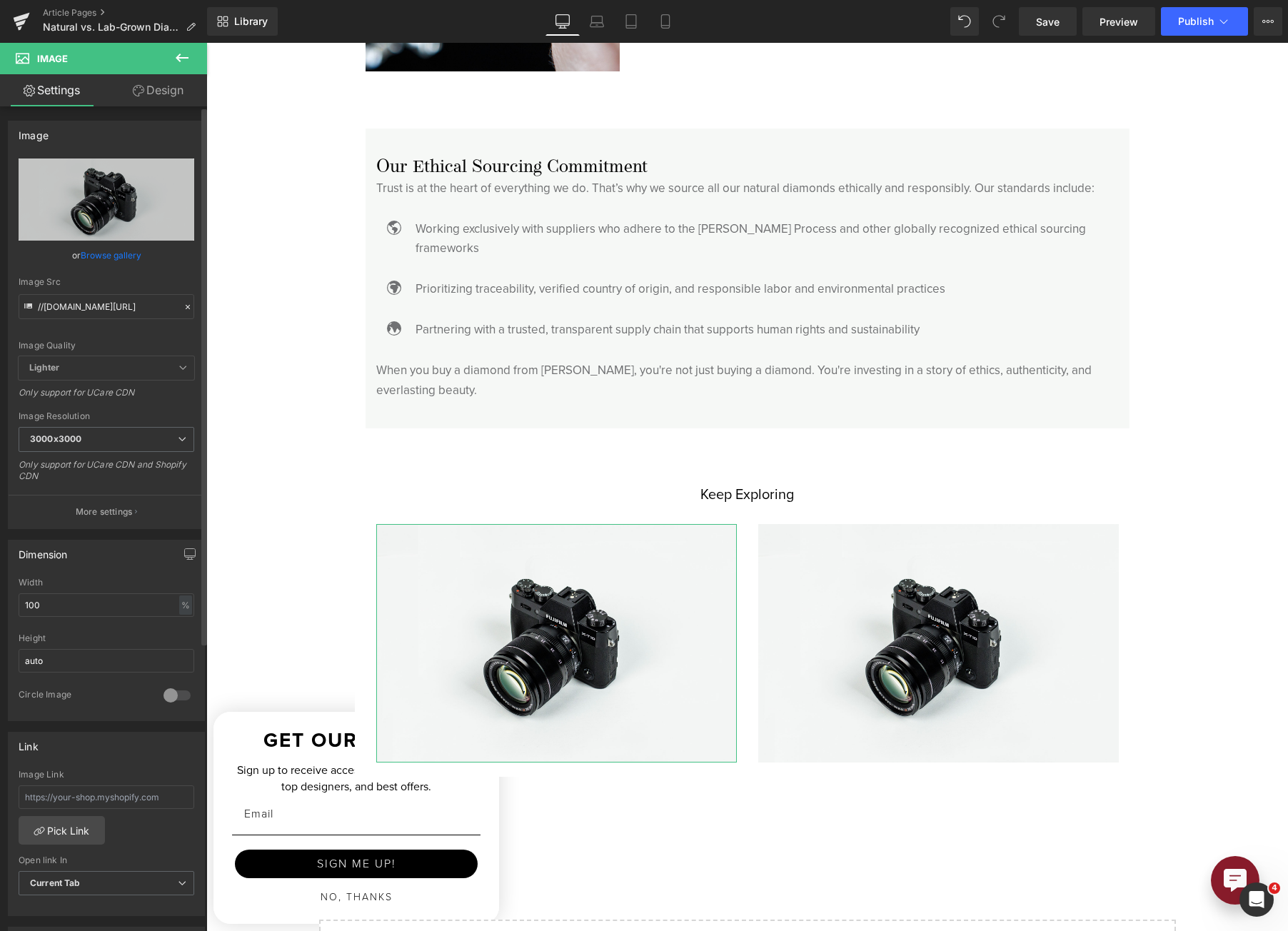
click at [135, 254] on link "Browse gallery" at bounding box center [111, 255] width 61 height 25
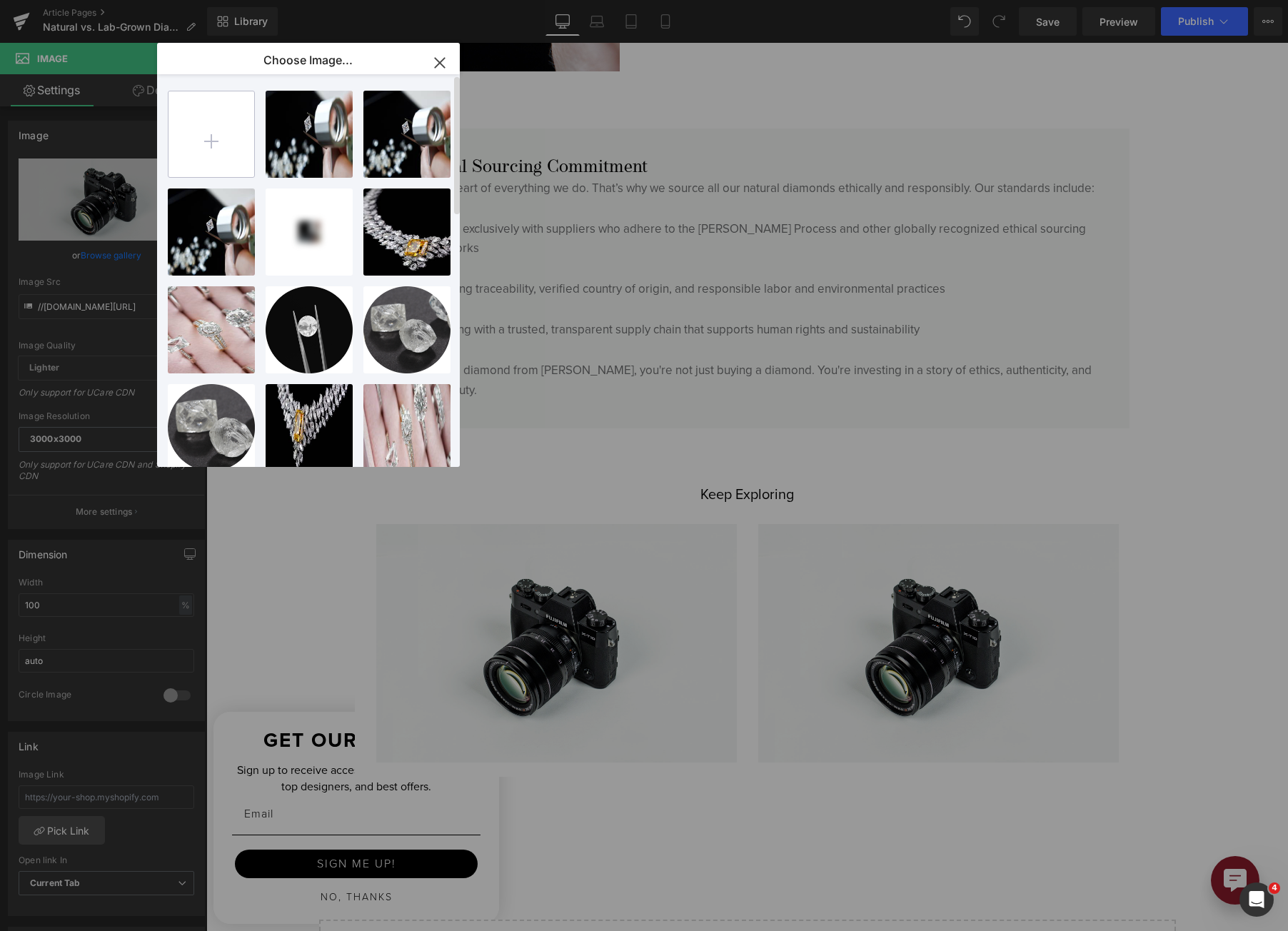
click at [242, 129] on input "file" at bounding box center [211, 134] width 85 height 85
type input "C:\fakepath\Diamond-and-bridal-guide.jpg"
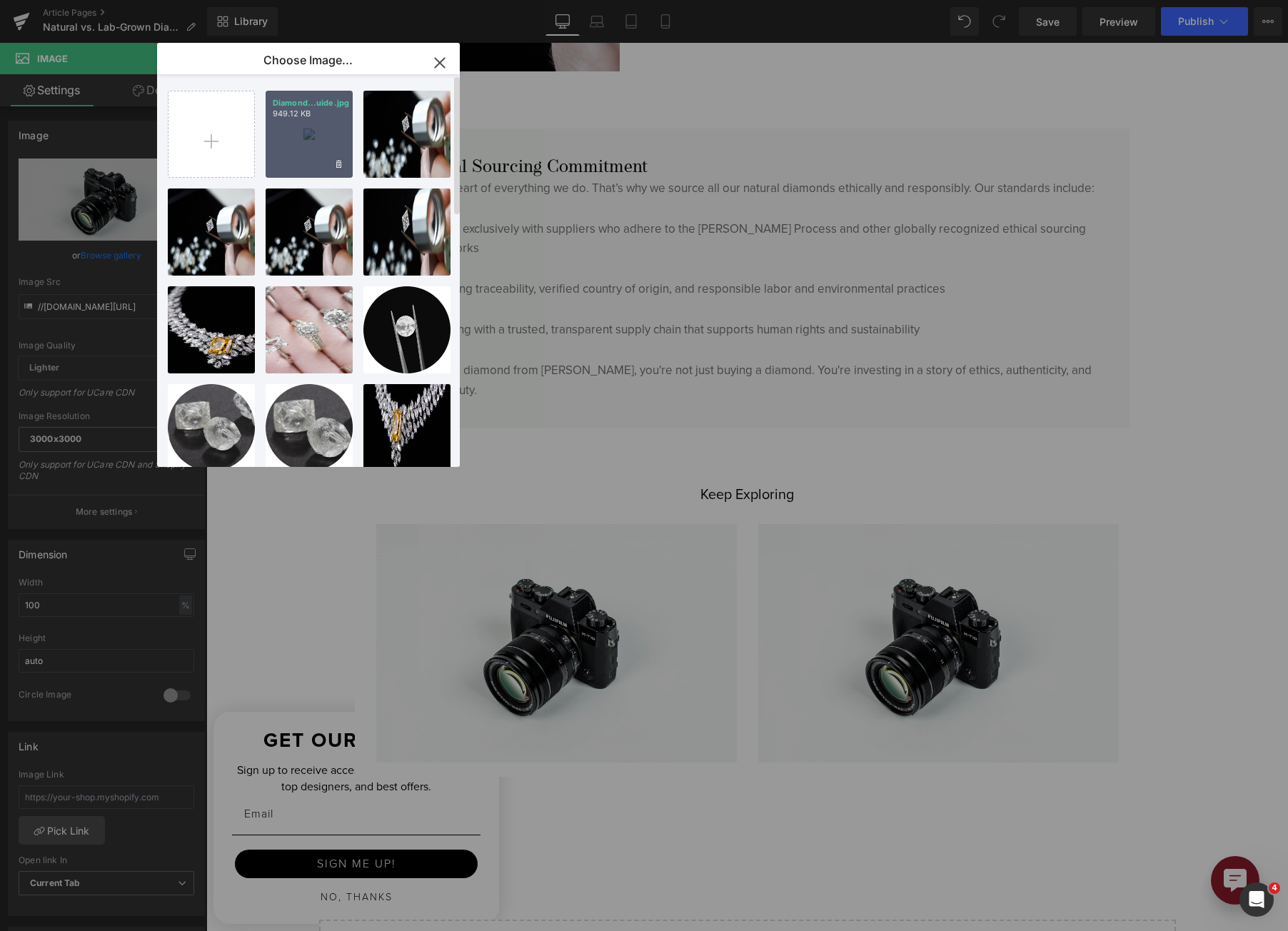
click at [342, 131] on div "Diamond...uide.jpg 949.12 KB" at bounding box center [309, 134] width 87 height 87
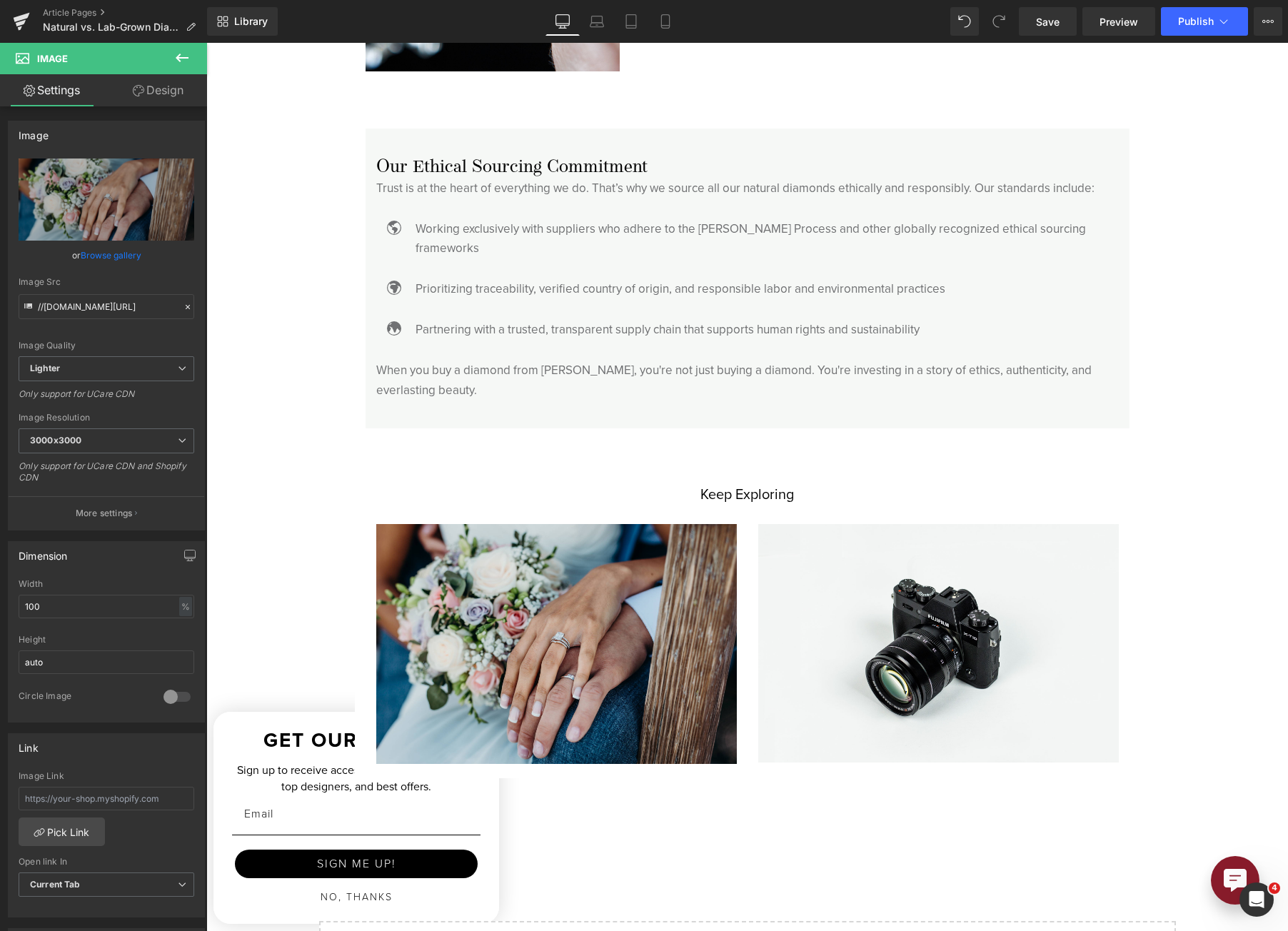
click at [183, 62] on icon at bounding box center [182, 58] width 17 height 17
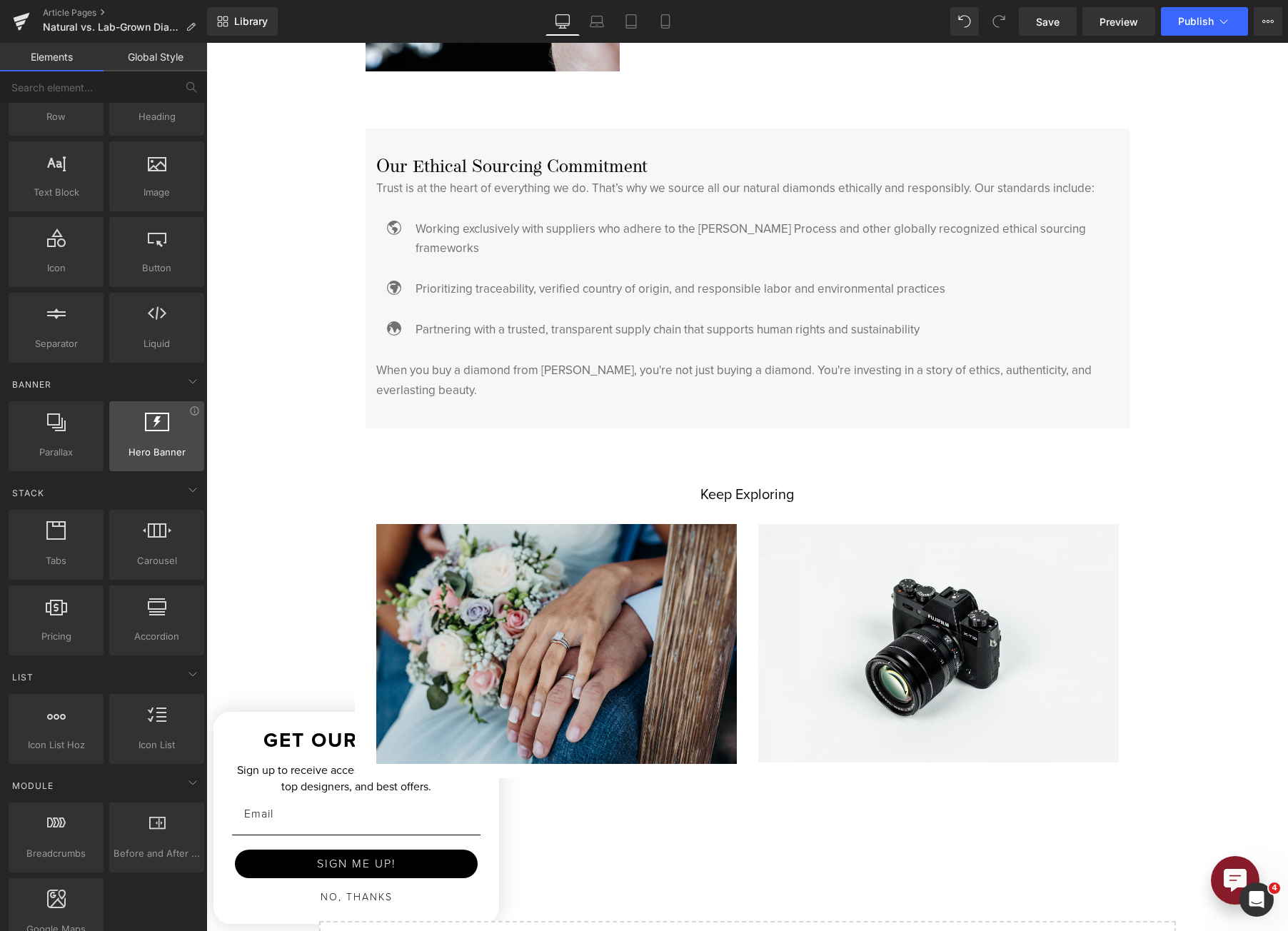
scroll to position [143, 0]
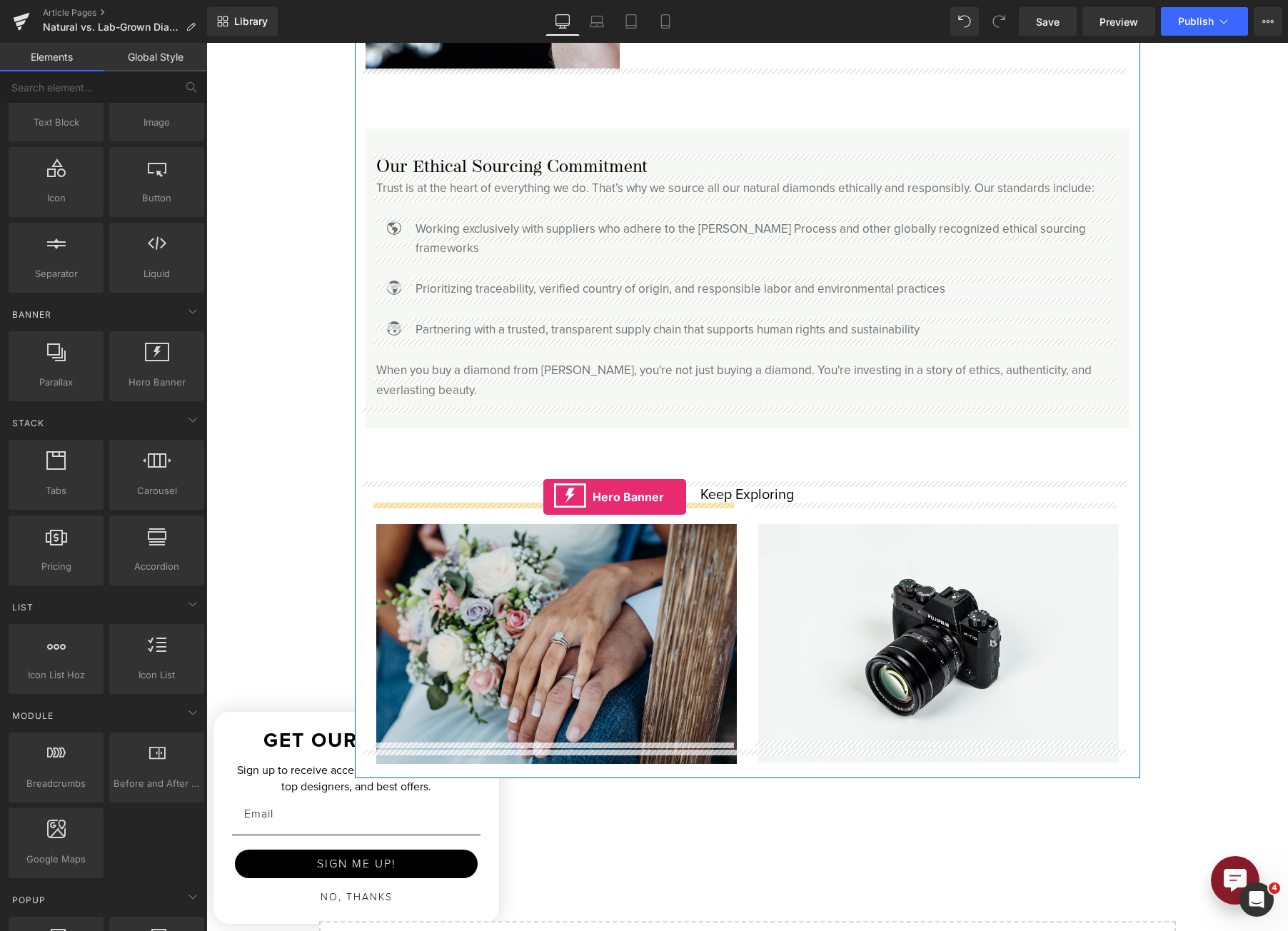
drag, startPoint x: 334, startPoint y: 436, endPoint x: 544, endPoint y: 497, distance: 218.7
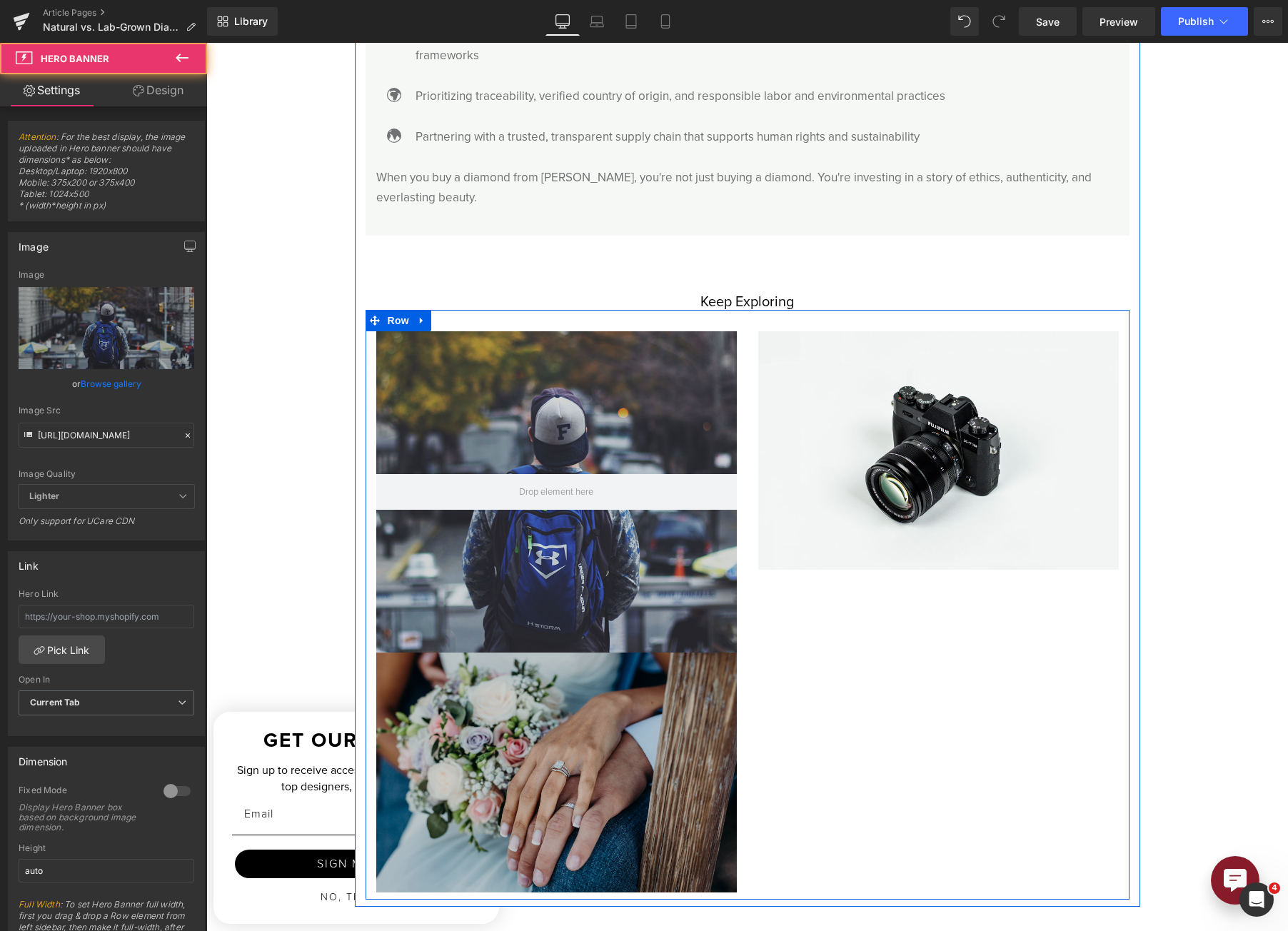
scroll to position [3926, 0]
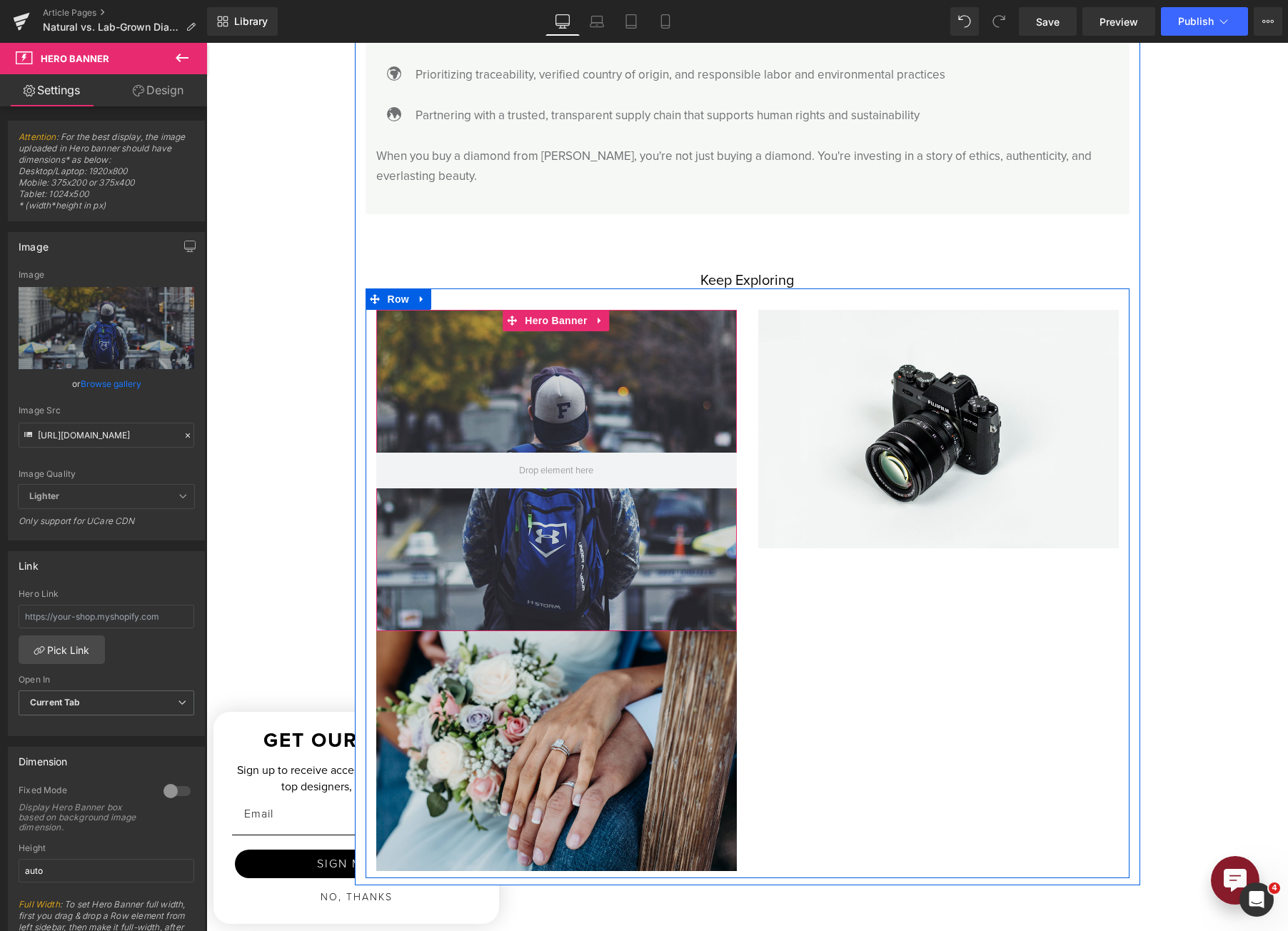
click at [549, 312] on div at bounding box center [556, 470] width 360 height 322
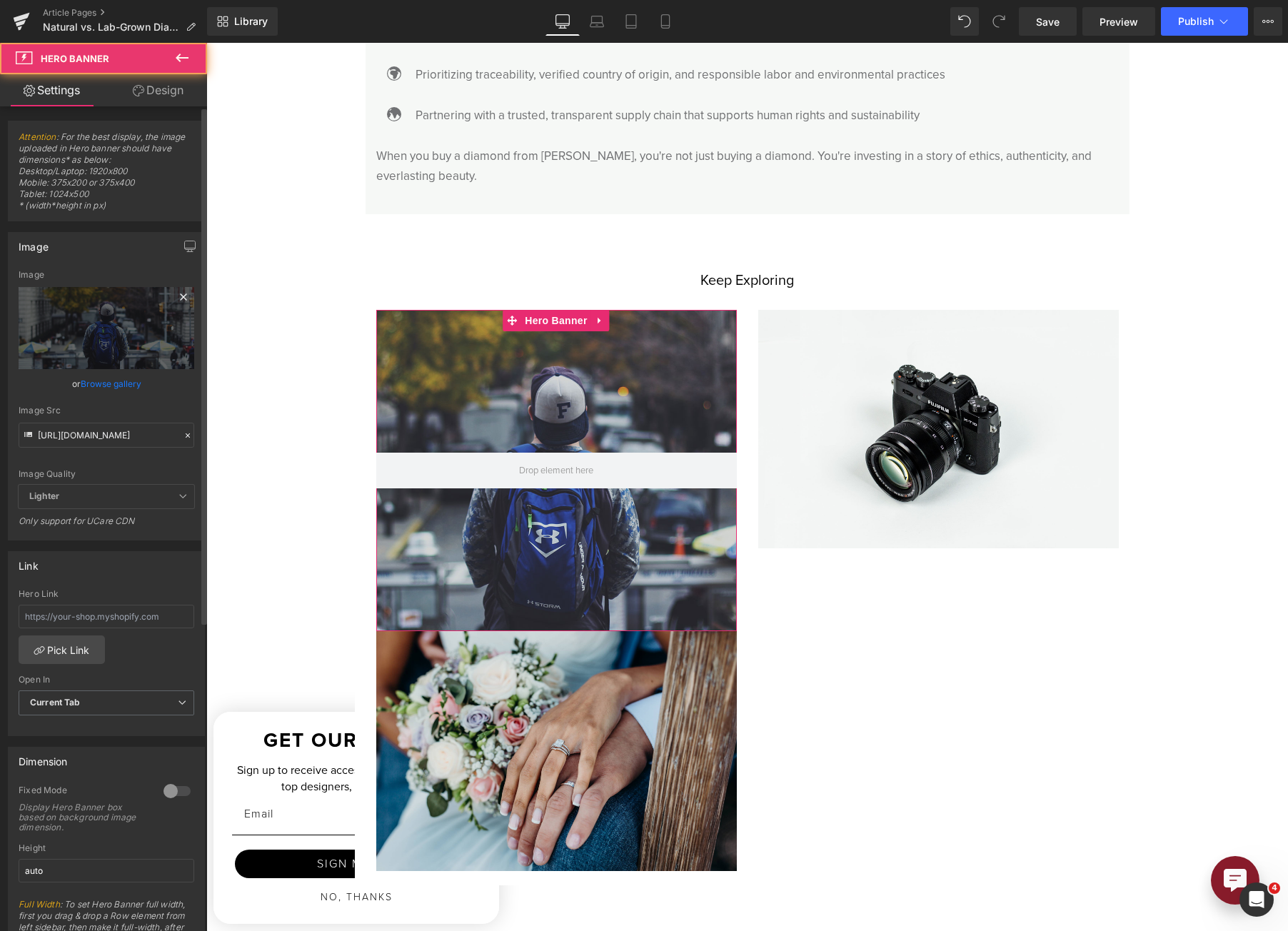
click at [181, 299] on icon at bounding box center [183, 297] width 17 height 17
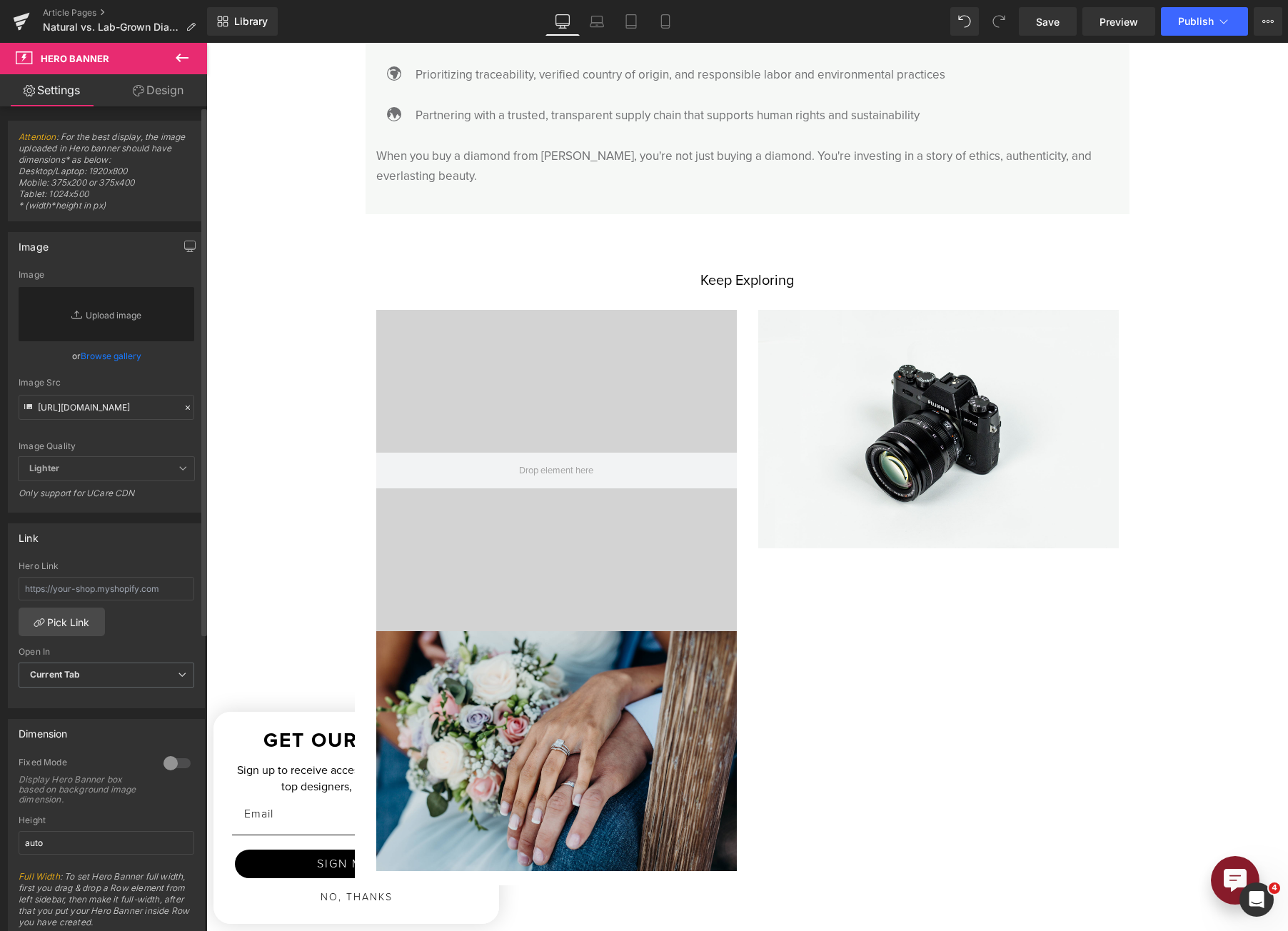
click at [121, 355] on link "Browse gallery" at bounding box center [111, 356] width 61 height 25
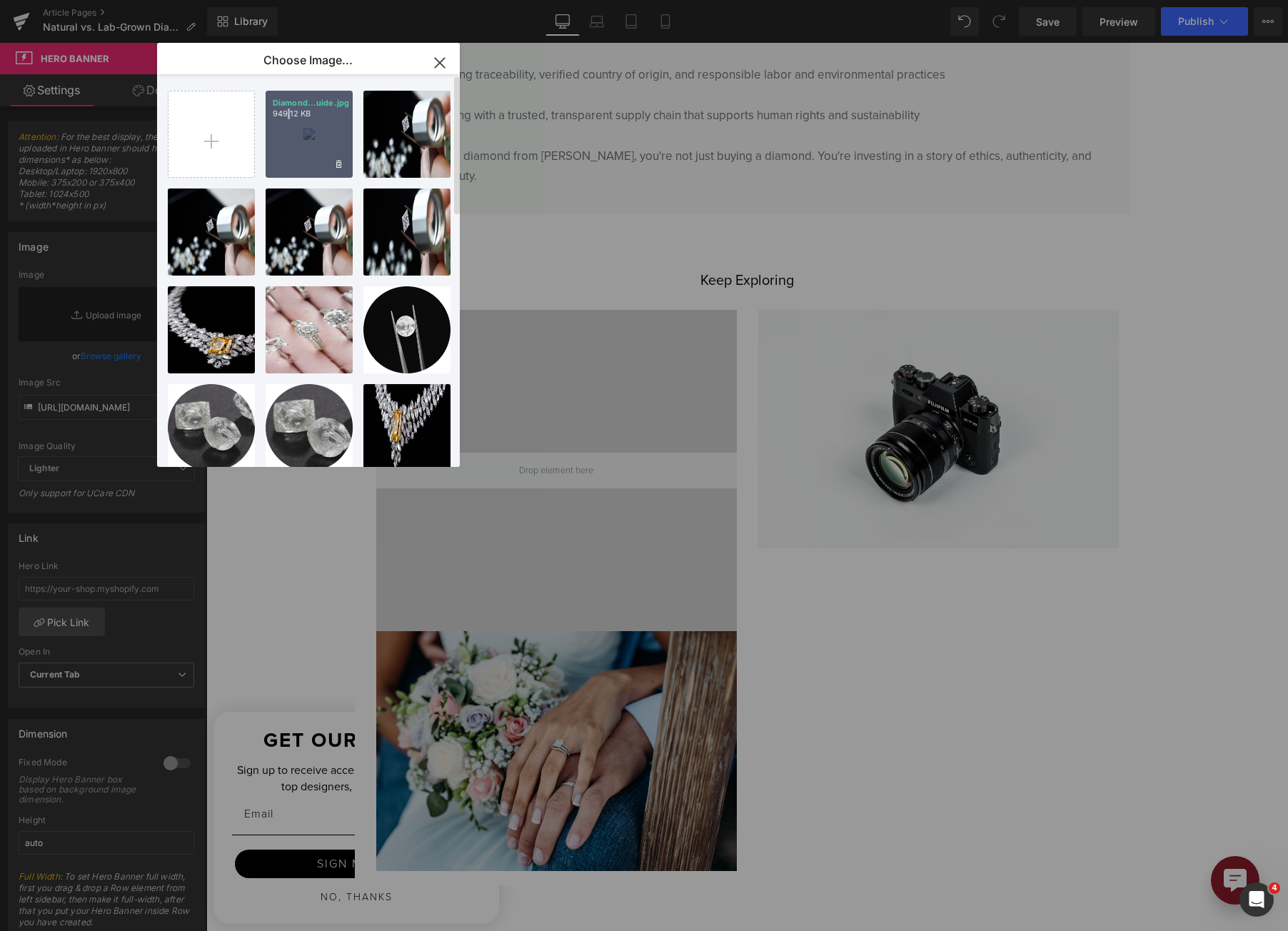
click at [292, 132] on div "Diamond...uide.jpg 949.12 KB" at bounding box center [309, 134] width 87 height 87
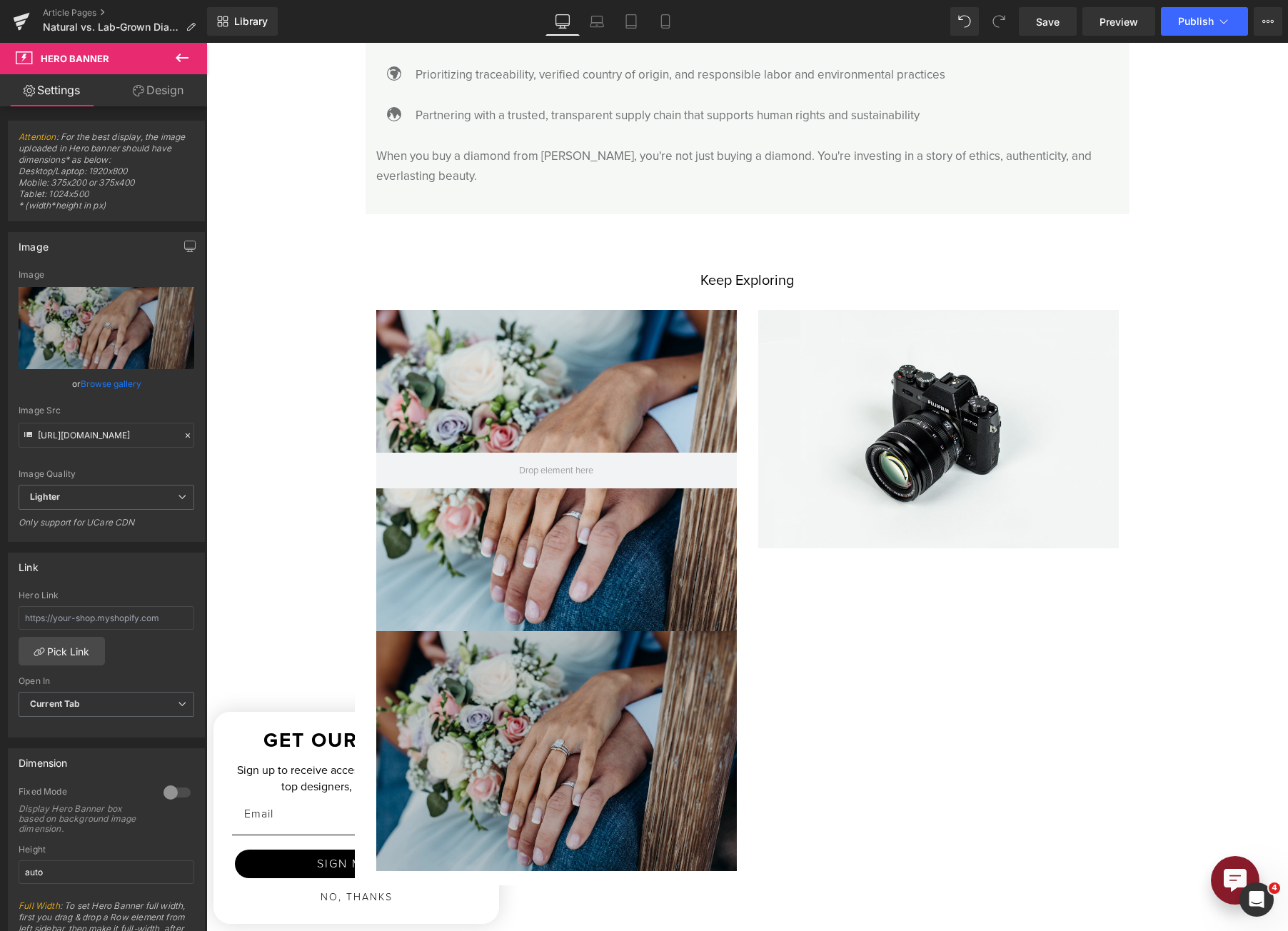
click at [547, 749] on img at bounding box center [556, 751] width 360 height 241
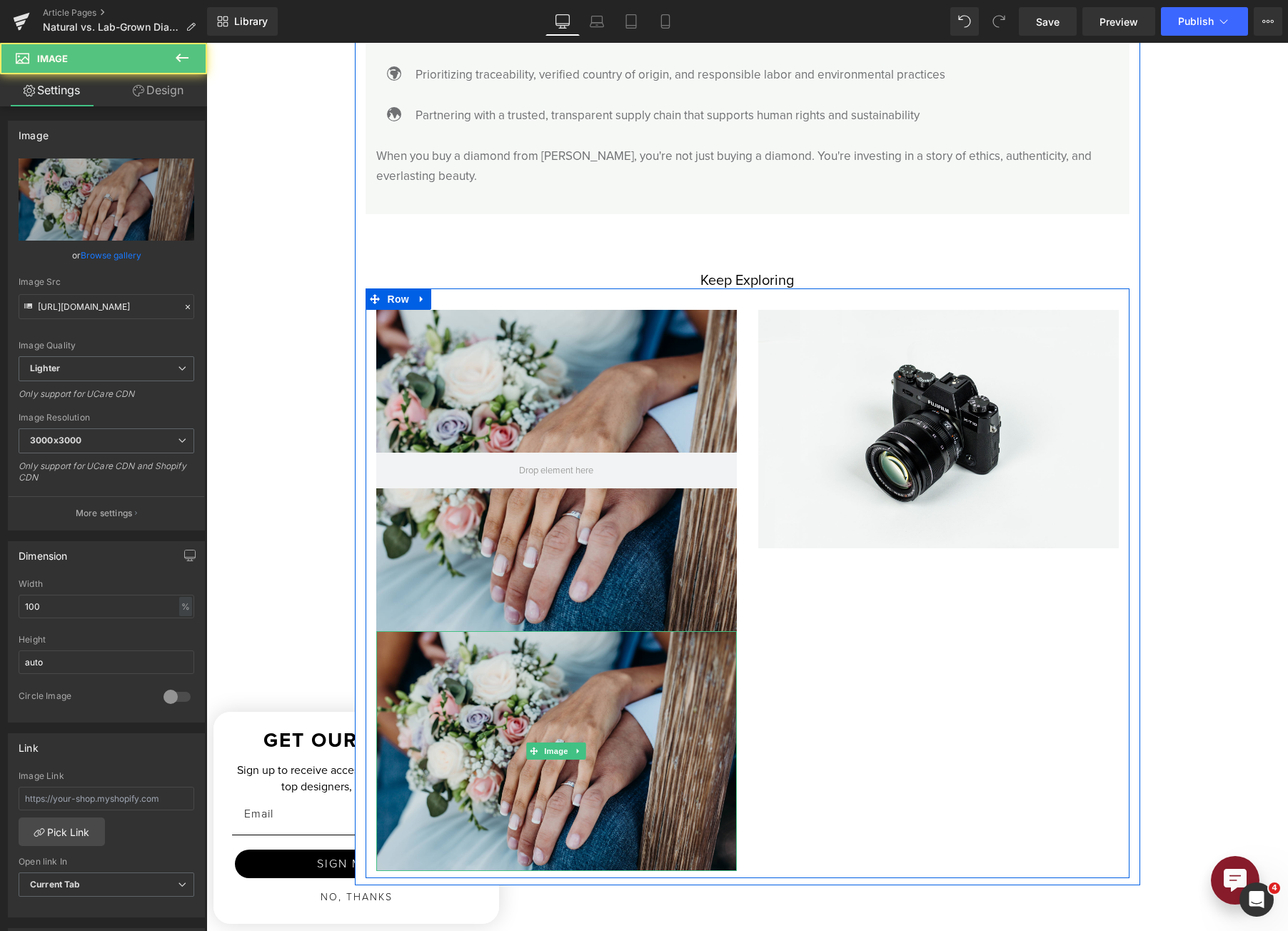
click at [575, 747] on icon at bounding box center [578, 750] width 8 height 8
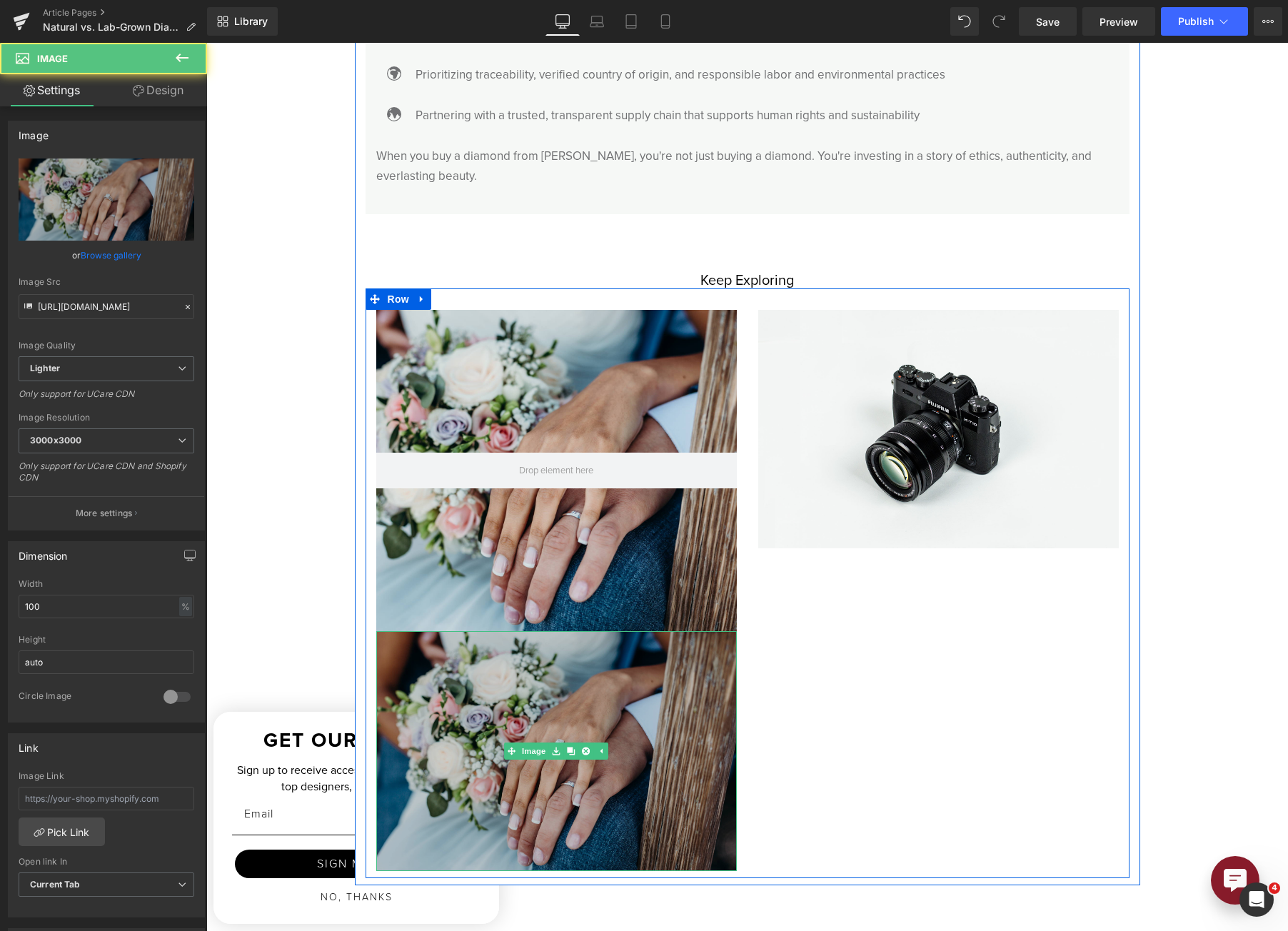
drag, startPoint x: 578, startPoint y: 728, endPoint x: 587, endPoint y: 718, distance: 13.5
click at [582, 748] on icon at bounding box center [586, 751] width 8 height 8
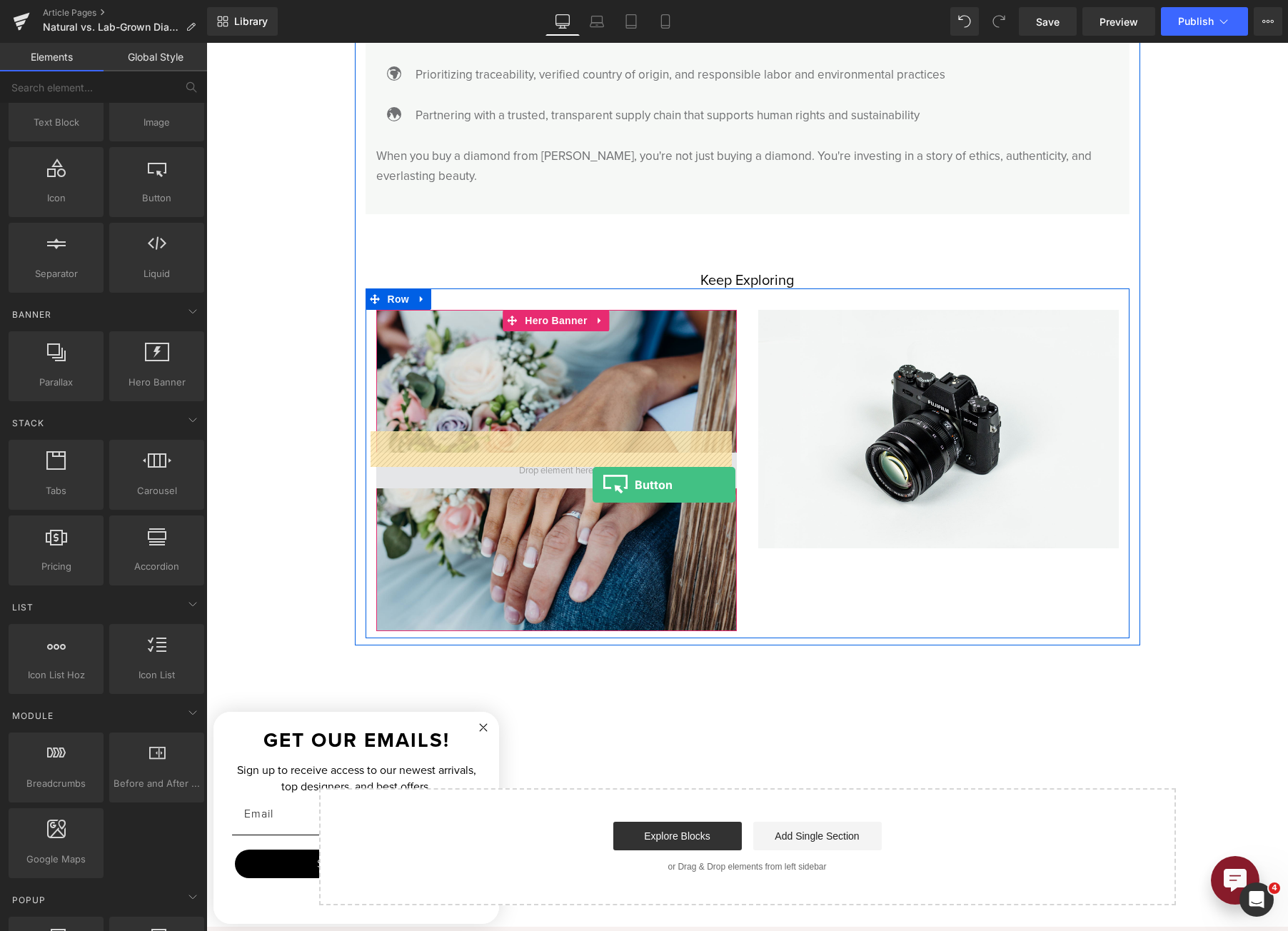
drag, startPoint x: 350, startPoint y: 247, endPoint x: 580, endPoint y: 463, distance: 315.5
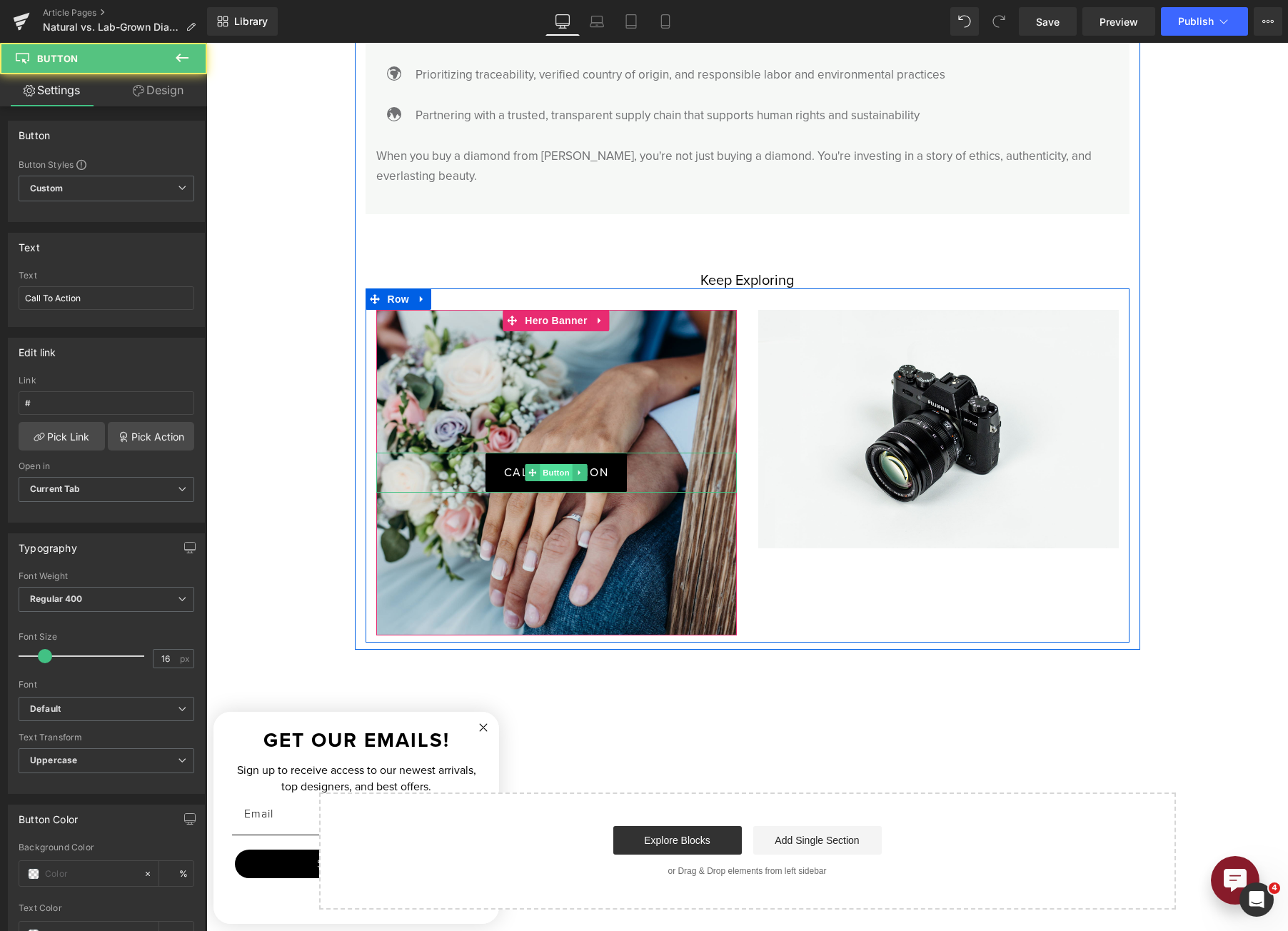
click at [541, 464] on span "Button" at bounding box center [556, 472] width 33 height 17
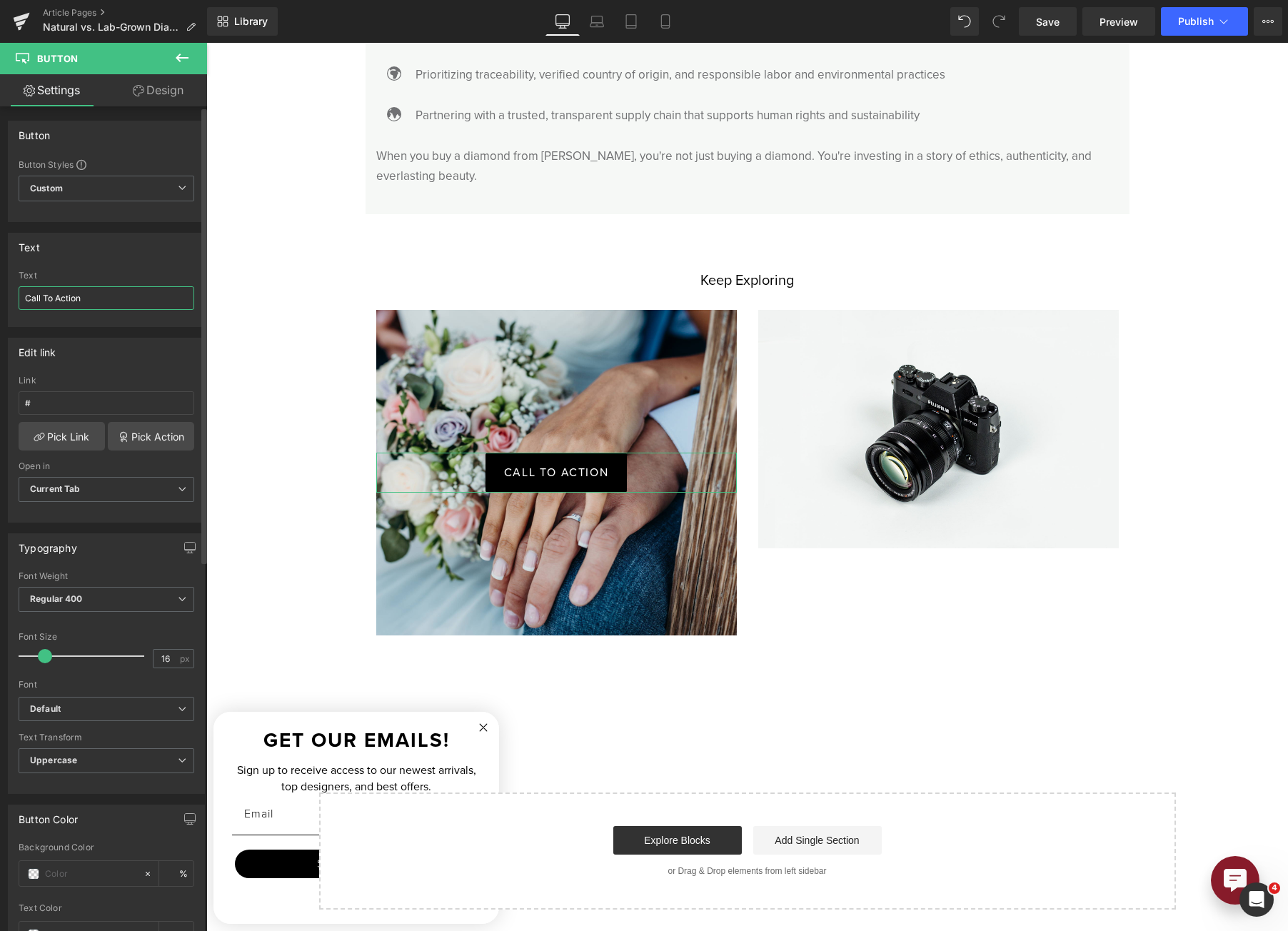
click at [76, 299] on input "Call To Action" at bounding box center [106, 298] width 176 height 24
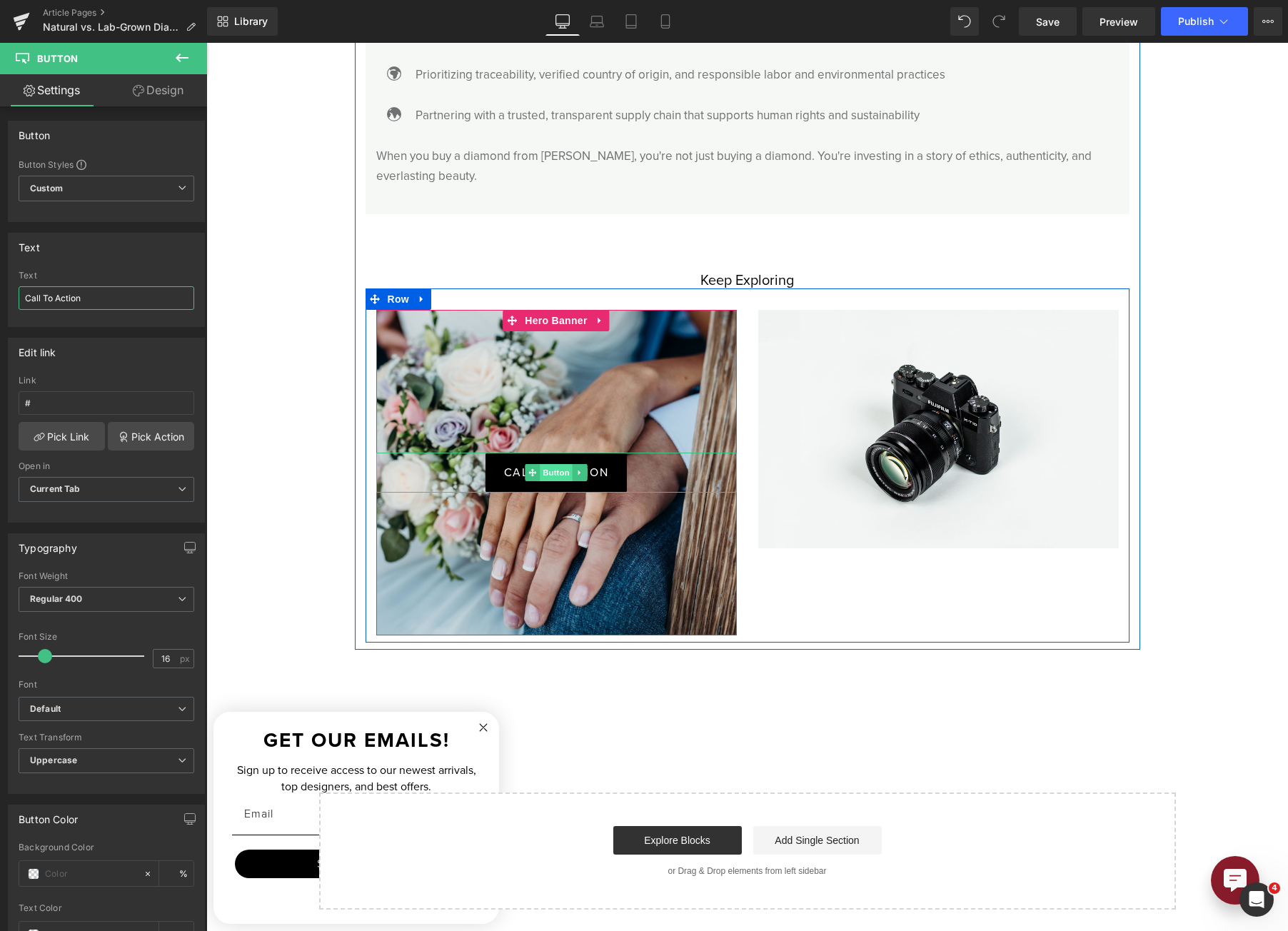
click at [557, 464] on span "Button" at bounding box center [556, 472] width 33 height 17
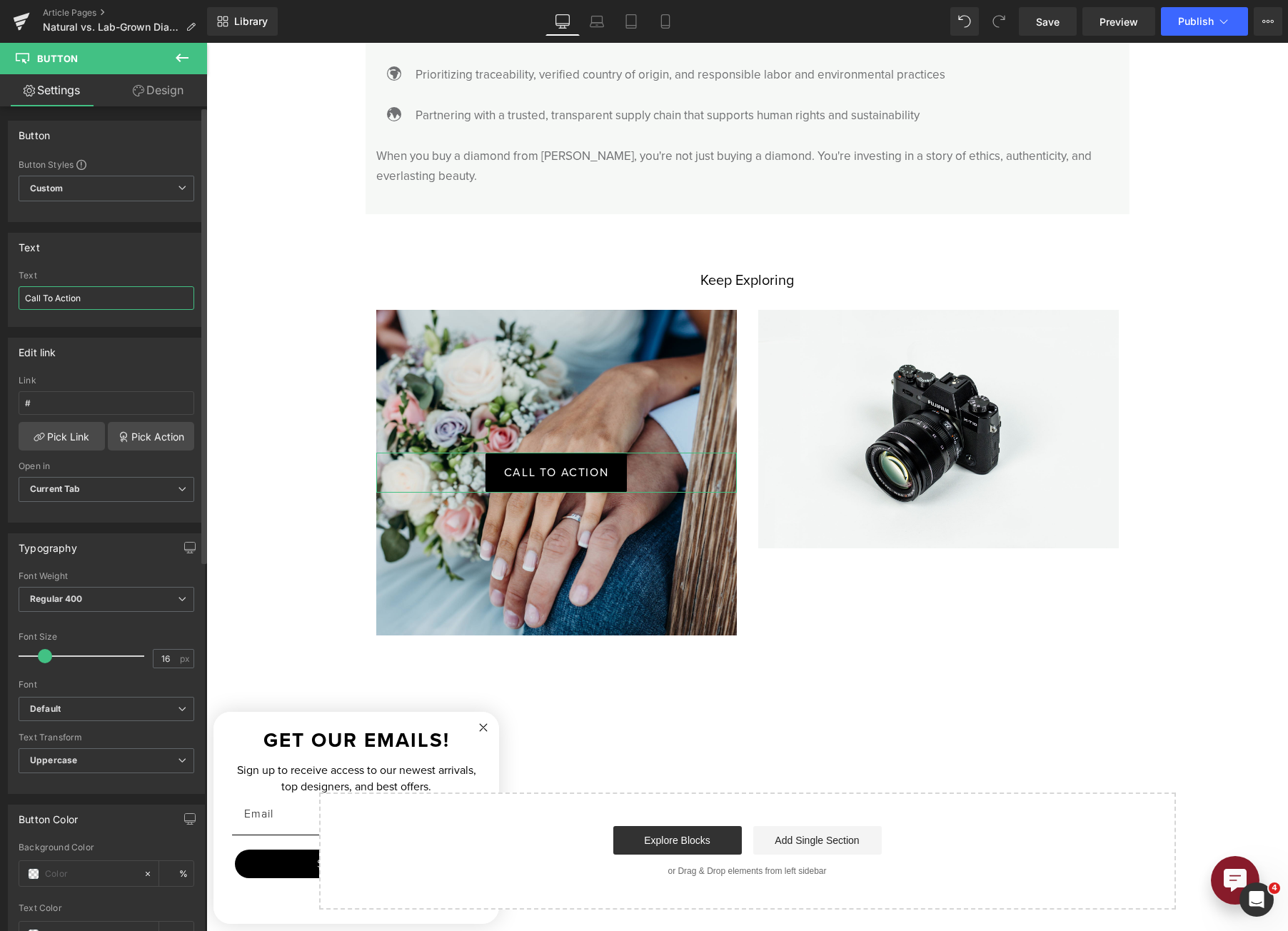
click at [116, 301] on input "Call To Action" at bounding box center [106, 298] width 176 height 24
click at [116, 301] on input "Call To Action" at bounding box center [106, 298] width 176 height 24
paste input "[URL][DOMAIN_NAME][PERSON_NAME]"
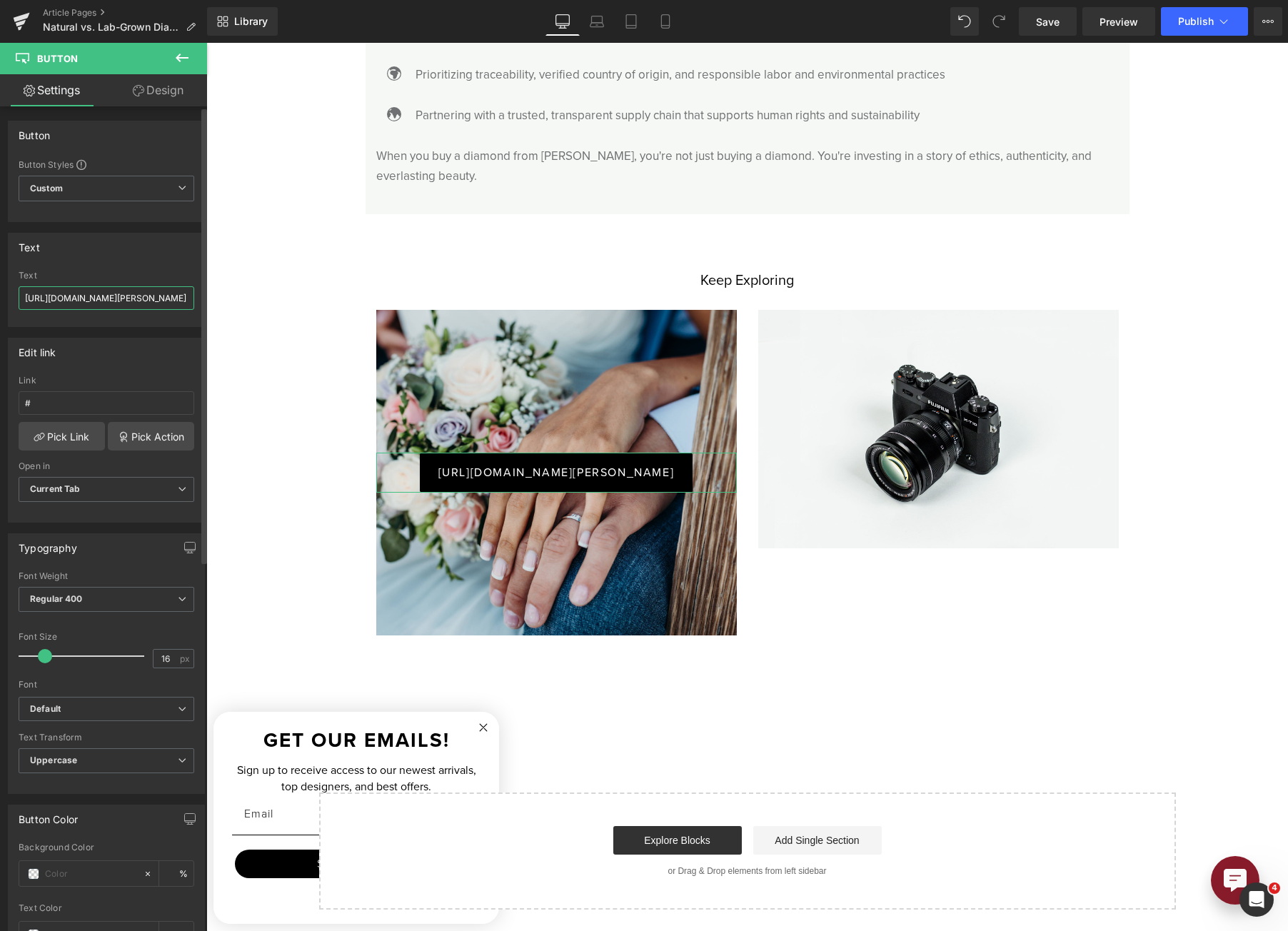
click at [117, 301] on input "[URL][DOMAIN_NAME][PERSON_NAME]" at bounding box center [106, 298] width 176 height 24
click at [120, 300] on input "[URL][DOMAIN_NAME][PERSON_NAME]" at bounding box center [106, 298] width 176 height 24
click at [120, 299] on input "[URL][DOMAIN_NAME][PERSON_NAME]" at bounding box center [106, 298] width 176 height 24
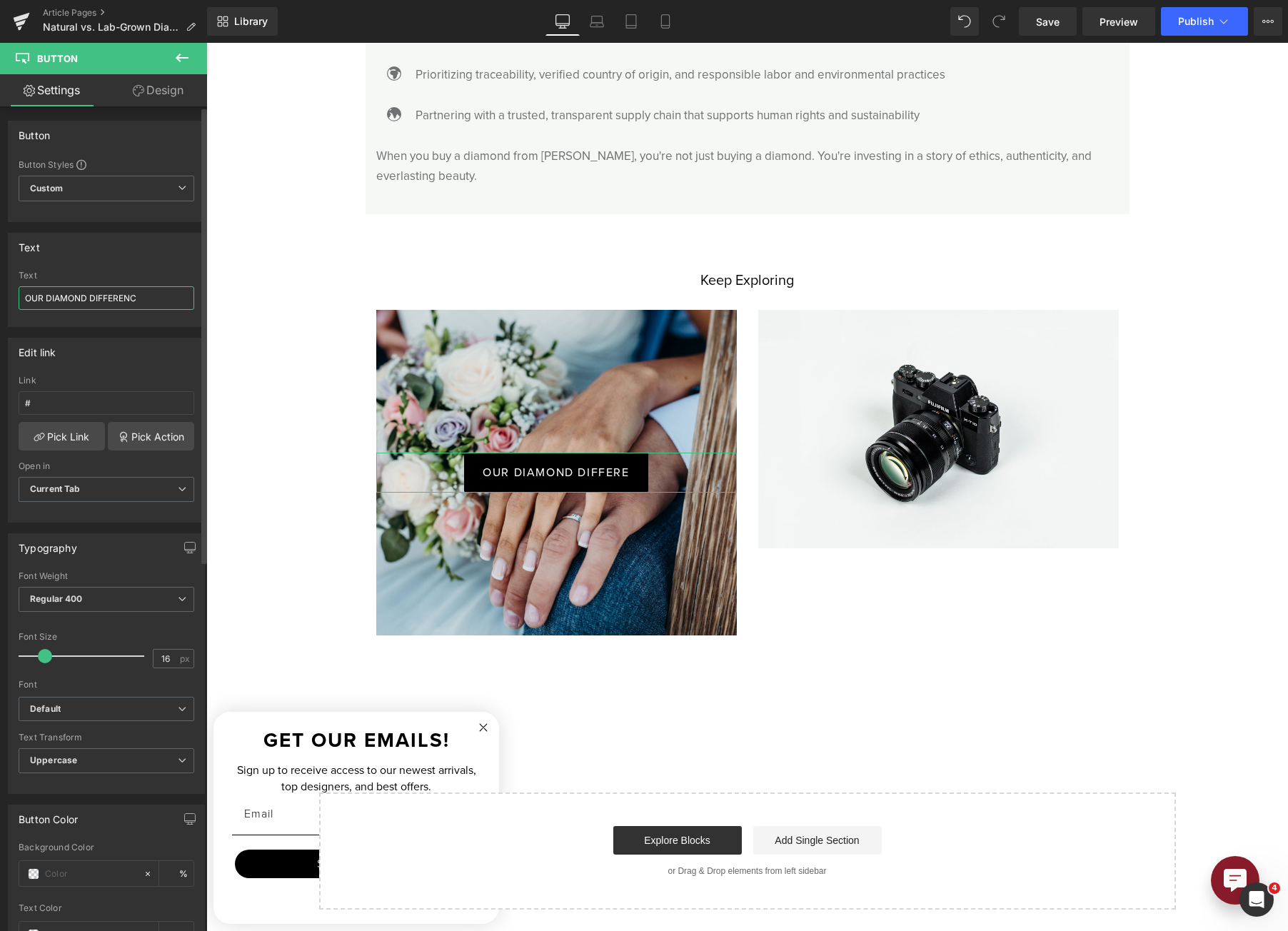
type input "OUR DIAMOND DIFFERENCE"
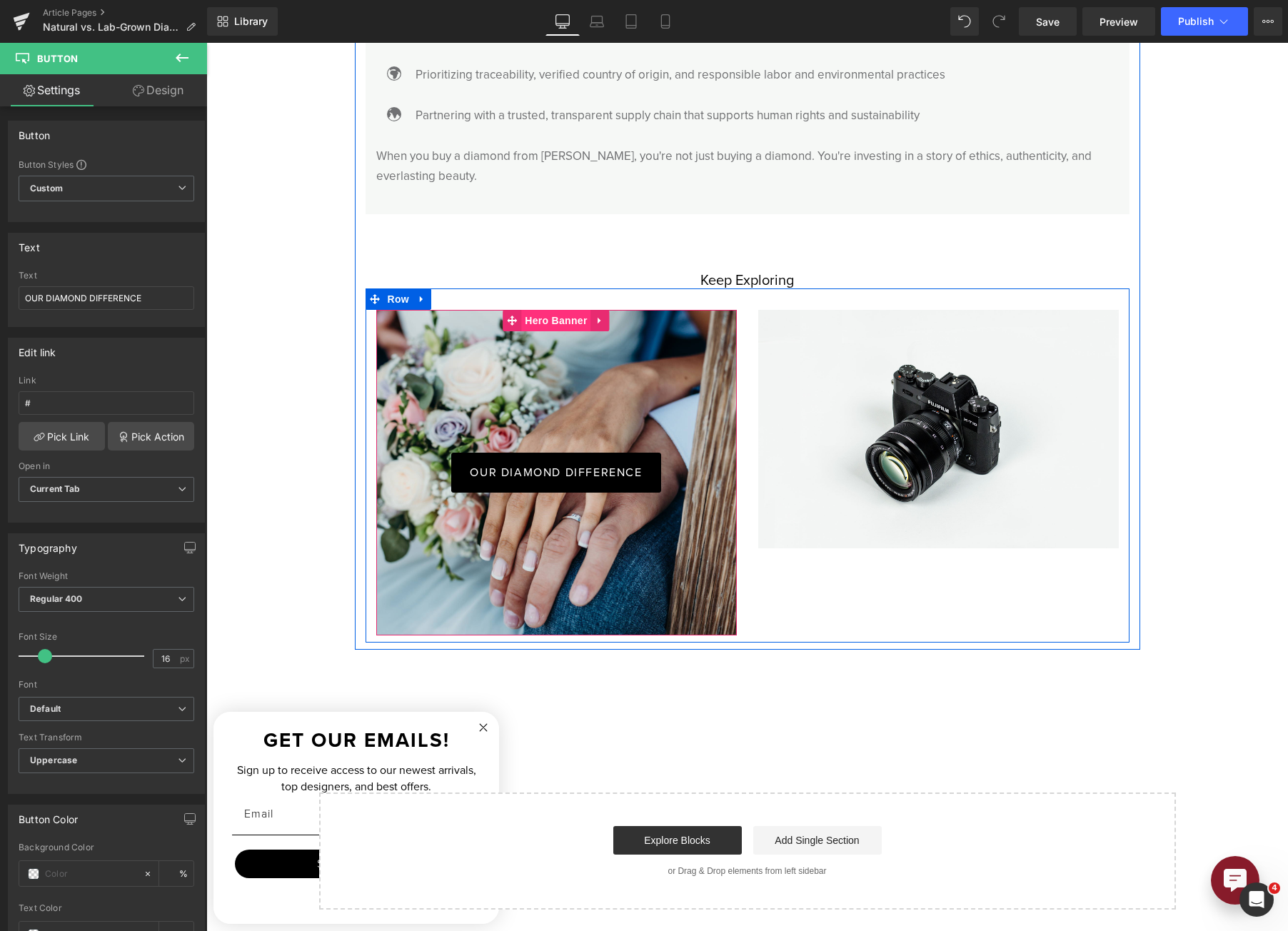
click at [560, 310] on span "Hero Banner" at bounding box center [556, 320] width 70 height 21
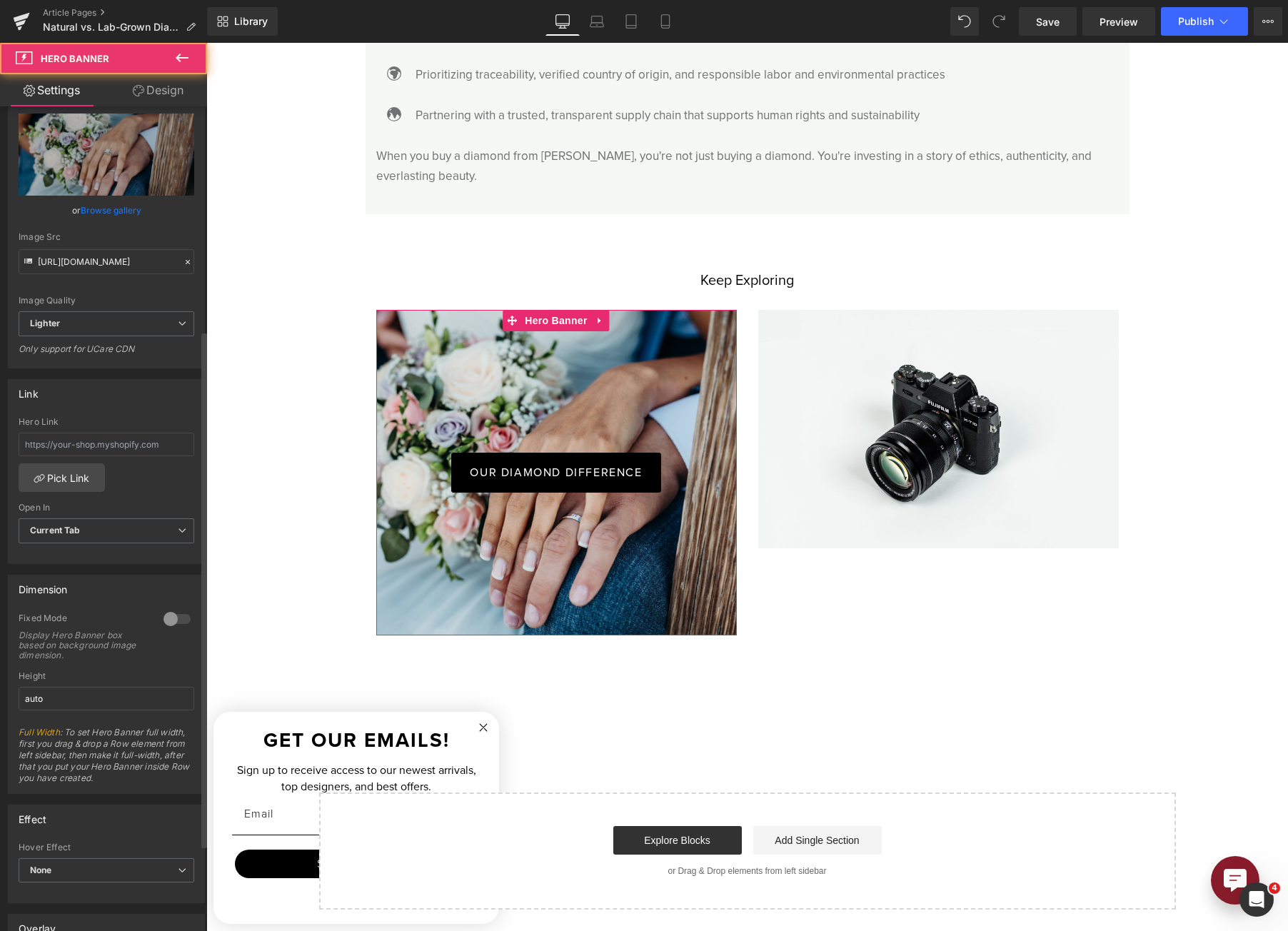
scroll to position [356, 0]
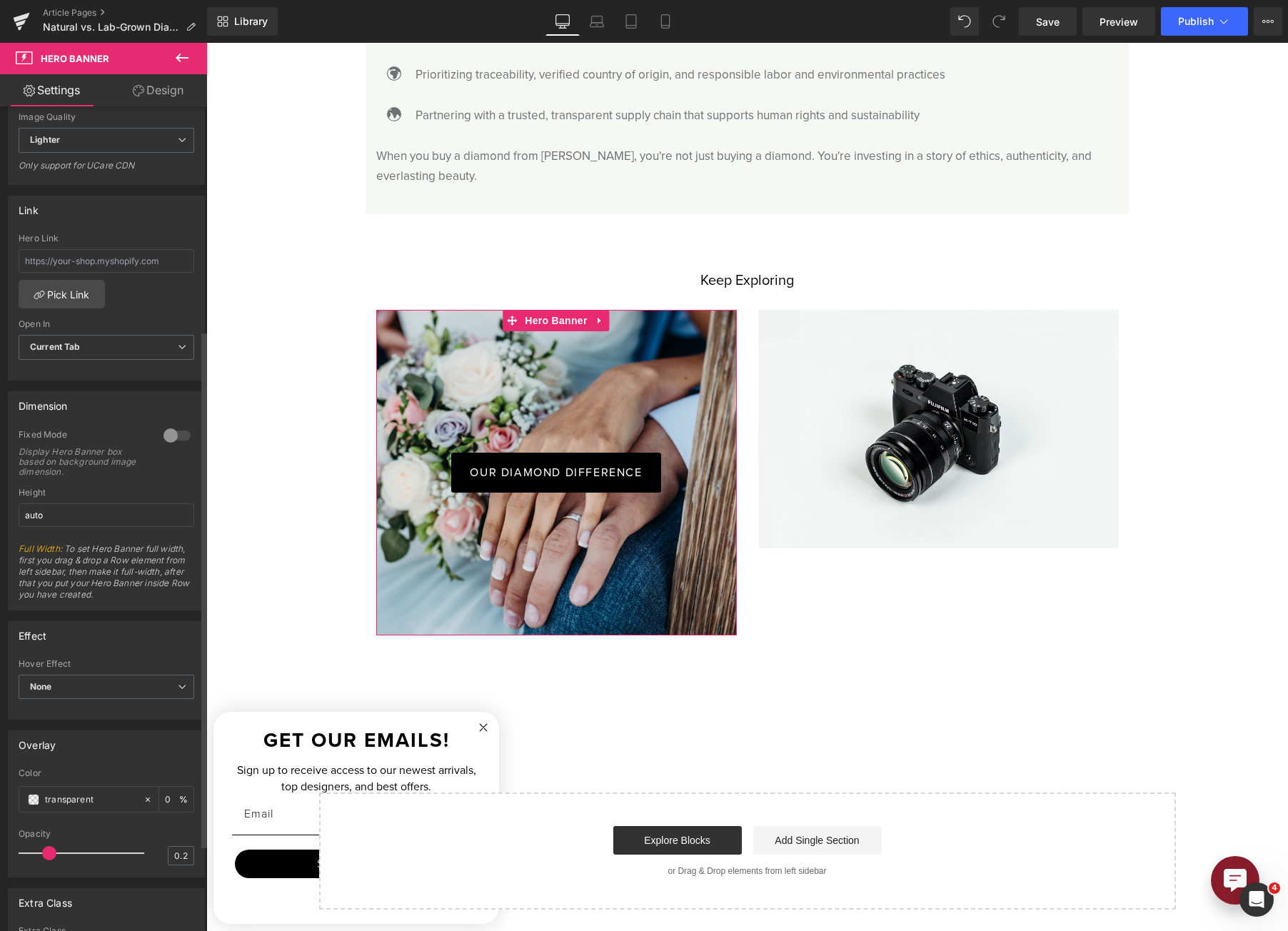
click at [160, 441] on div at bounding box center [176, 435] width 34 height 23
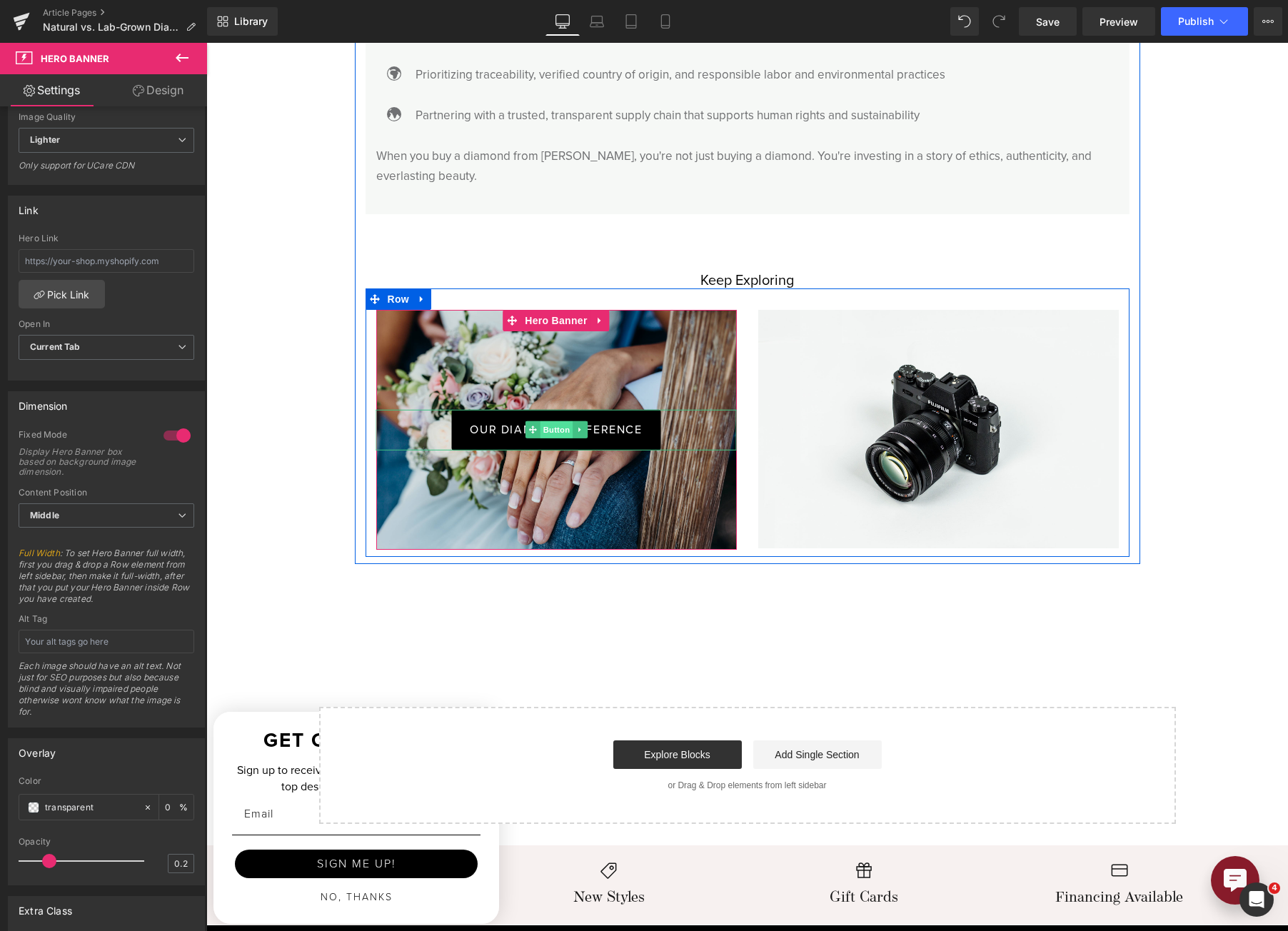
click at [549, 422] on span "Button" at bounding box center [556, 430] width 33 height 17
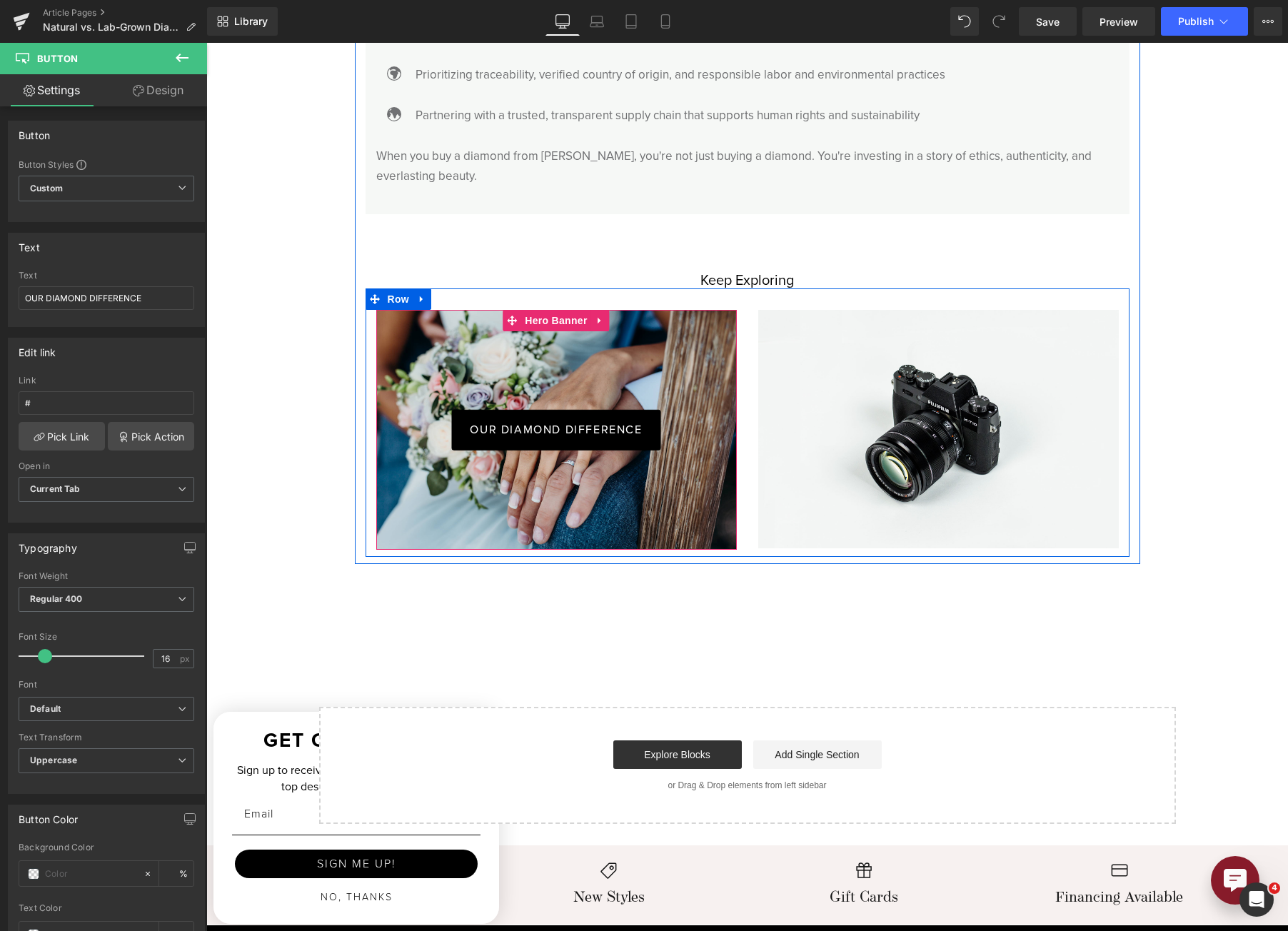
click at [479, 363] on div "OUR DIAMOND DIFFERENCE Button" at bounding box center [556, 430] width 360 height 241
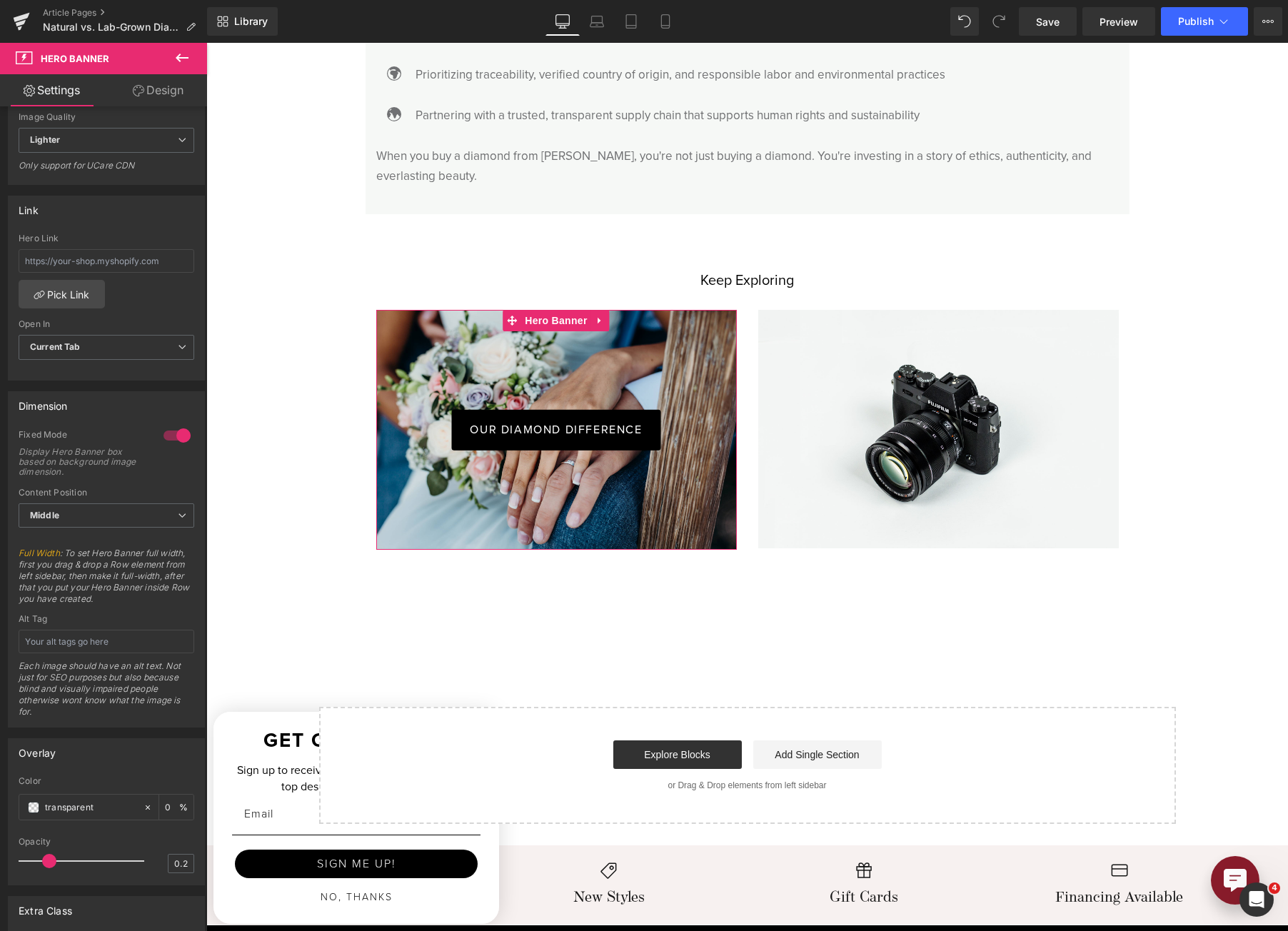
scroll to position [502, 0]
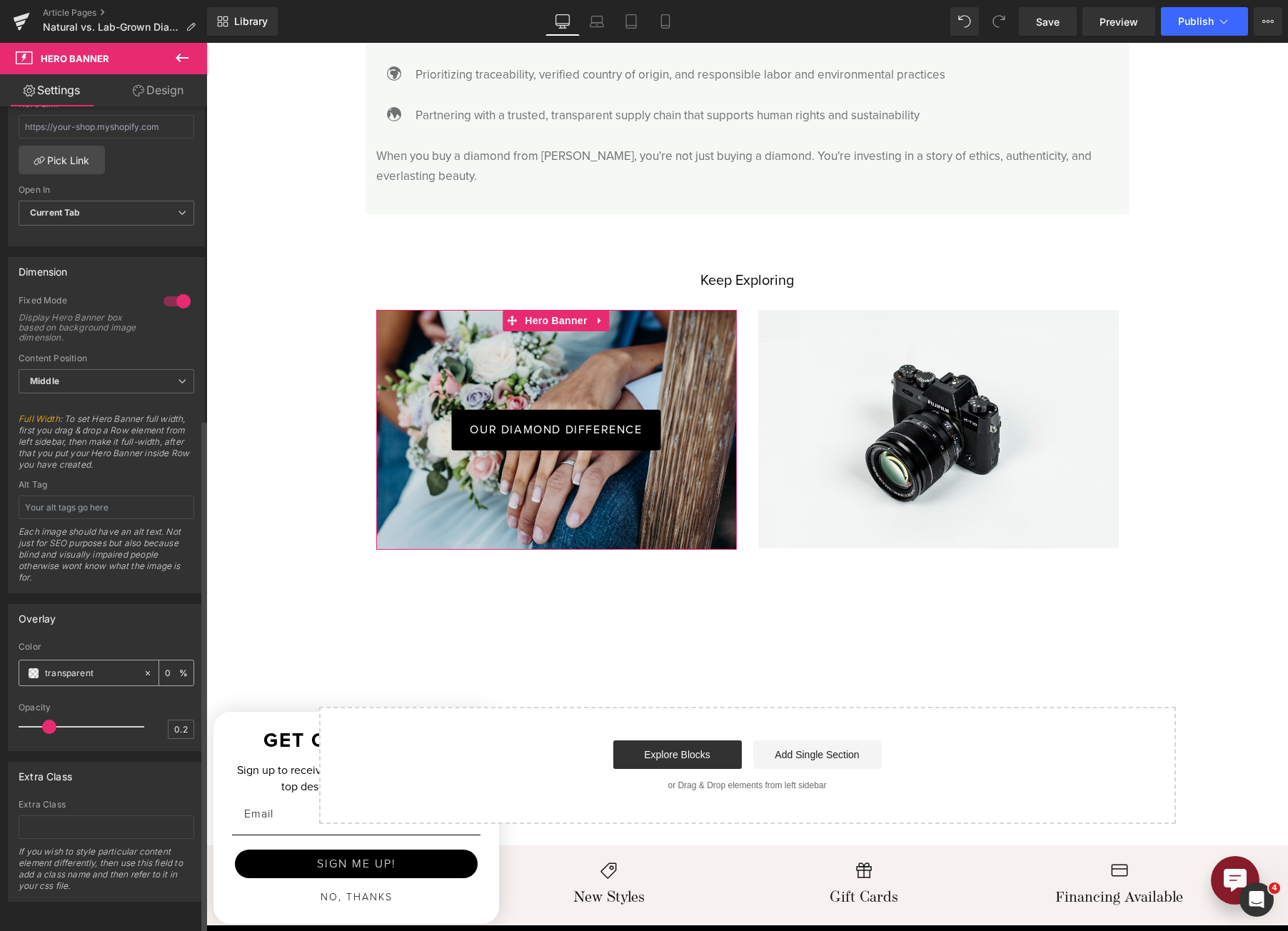
click at [39, 663] on div "transparent" at bounding box center [81, 673] width 124 height 25
click at [39, 667] on span at bounding box center [33, 673] width 11 height 11
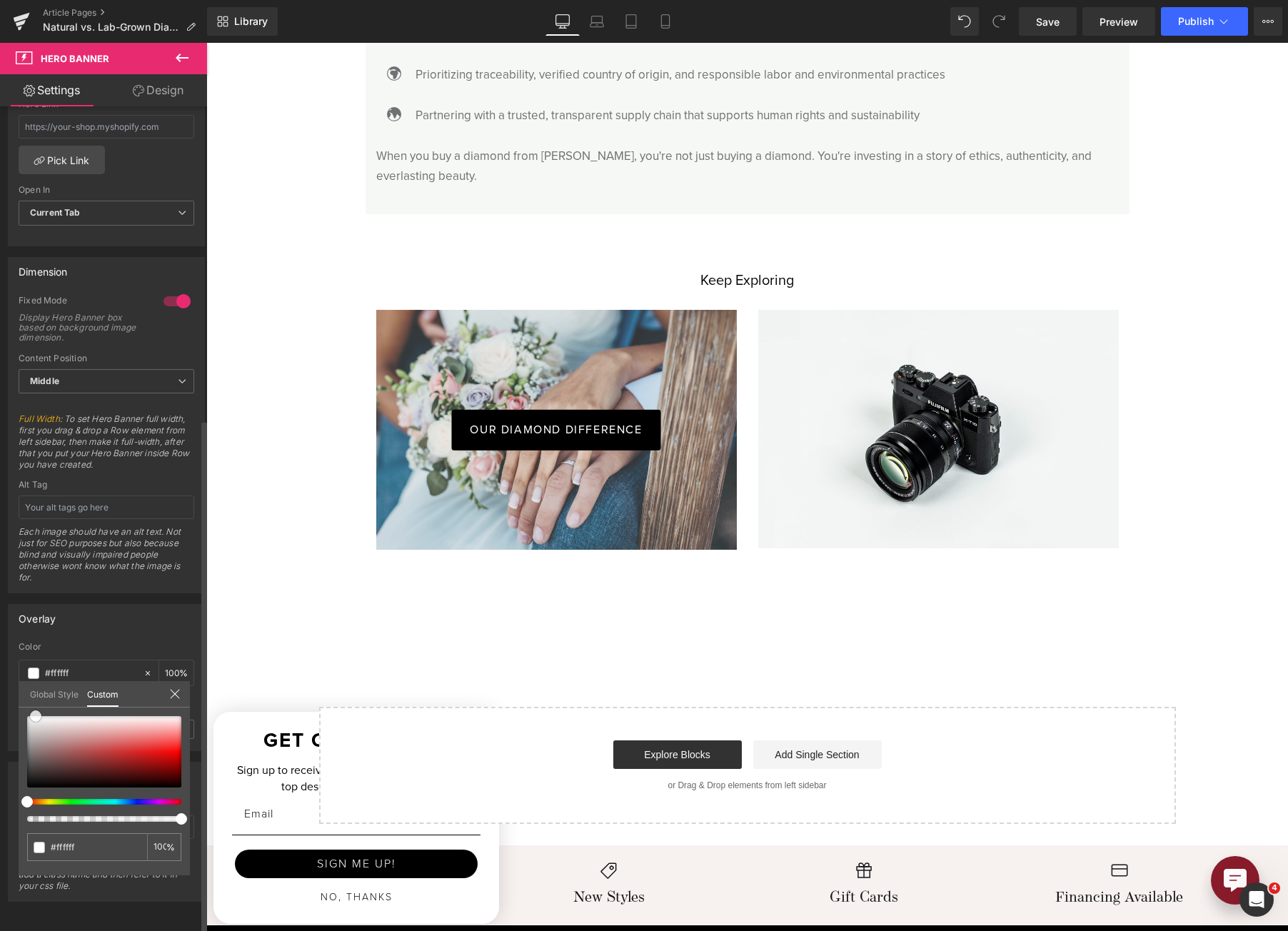
drag, startPoint x: 34, startPoint y: 750, endPoint x: 32, endPoint y: 641, distance: 109.0
click at [34, 644] on div "Overlay transparent Color transparent 0 % 0.2 Opacity 0.2 Global Style Custom S…" at bounding box center [106, 672] width 214 height 158
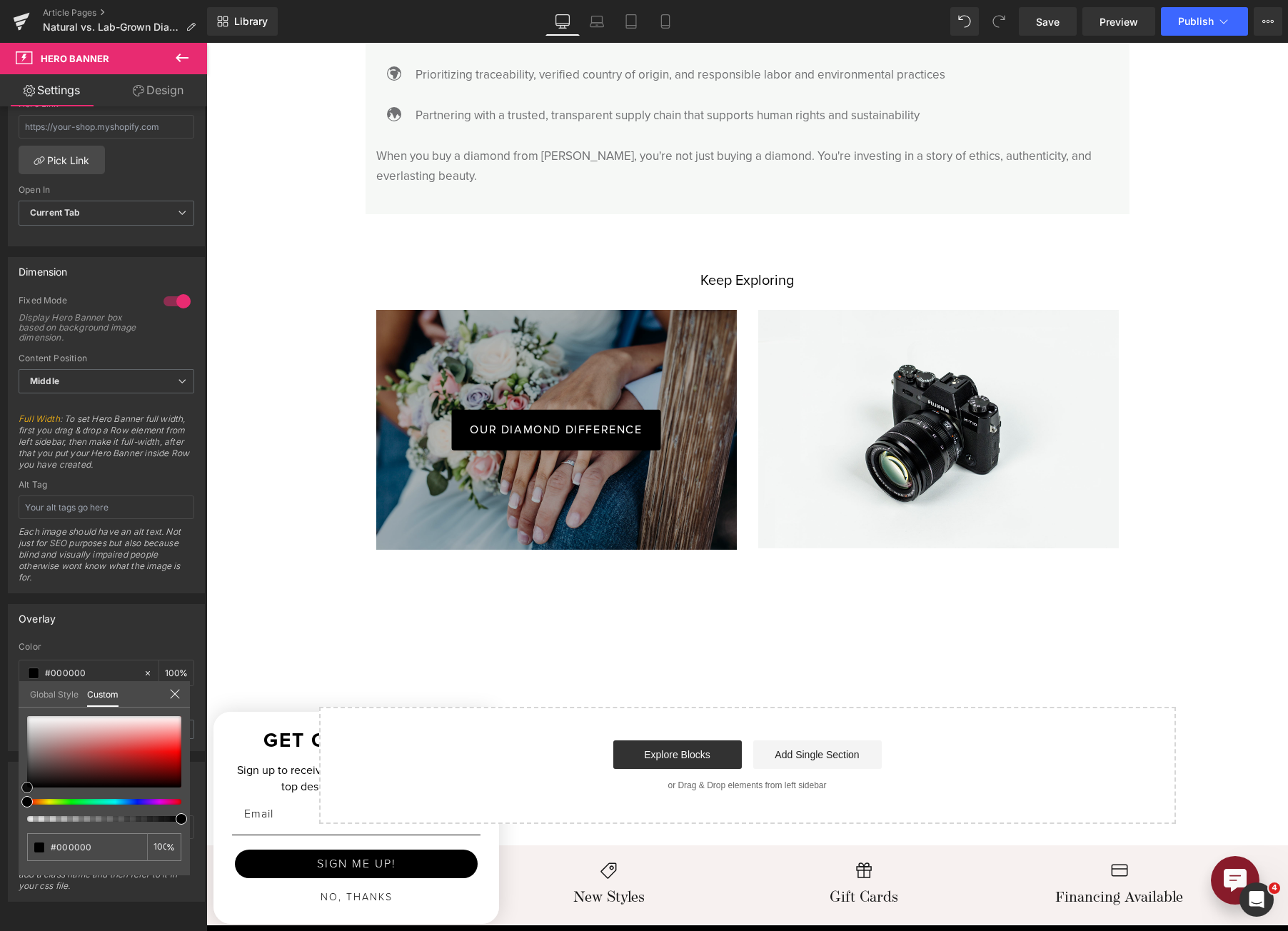
drag, startPoint x: 36, startPoint y: 718, endPoint x: -4, endPoint y: 874, distance: 161.0
click at [0, 874] on html "Button You are previewing how the will restyle your page. You can not edit Elem…" at bounding box center [644, 466] width 1288 height 931
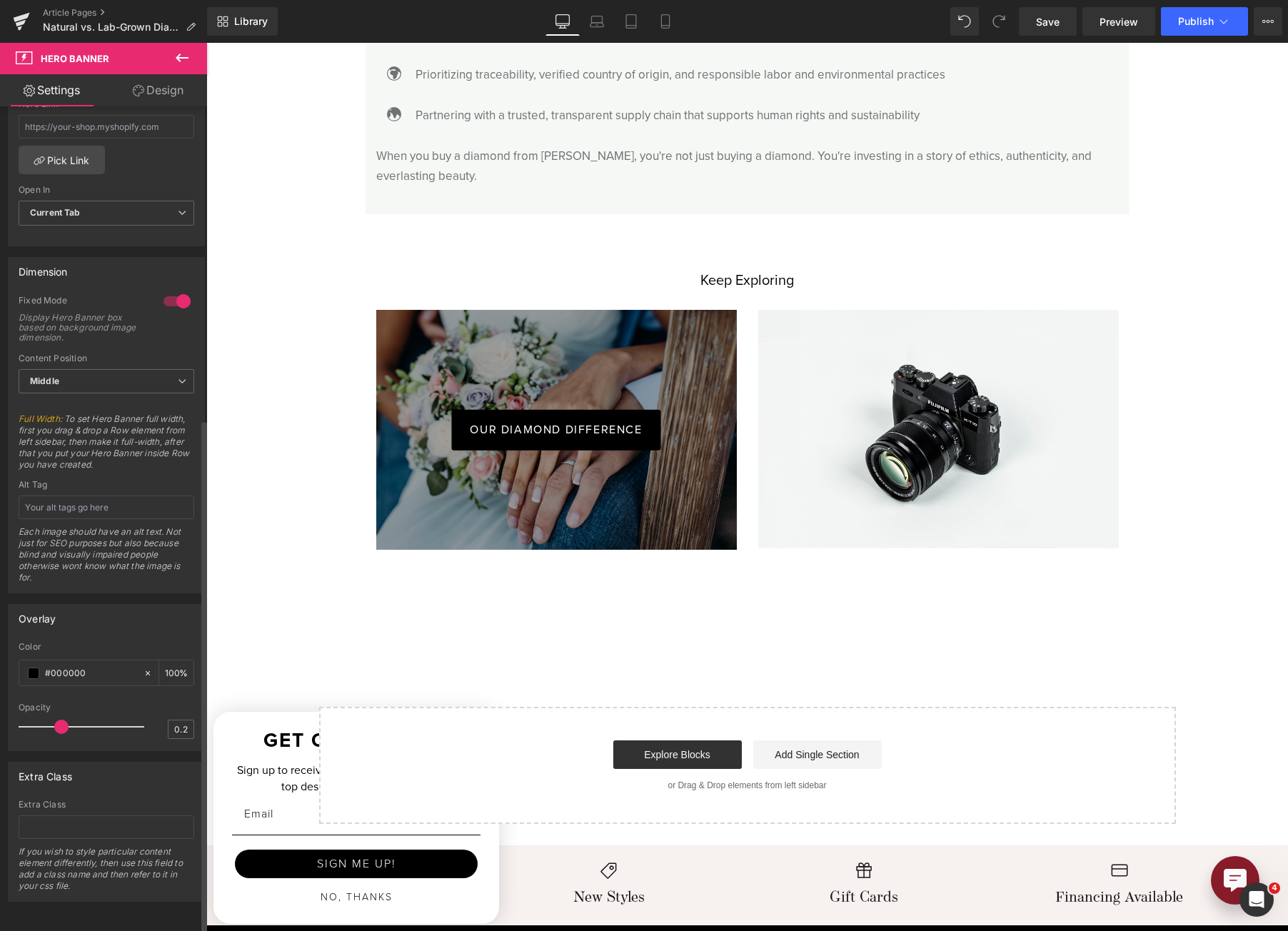
click at [58, 712] on div at bounding box center [84, 726] width 118 height 28
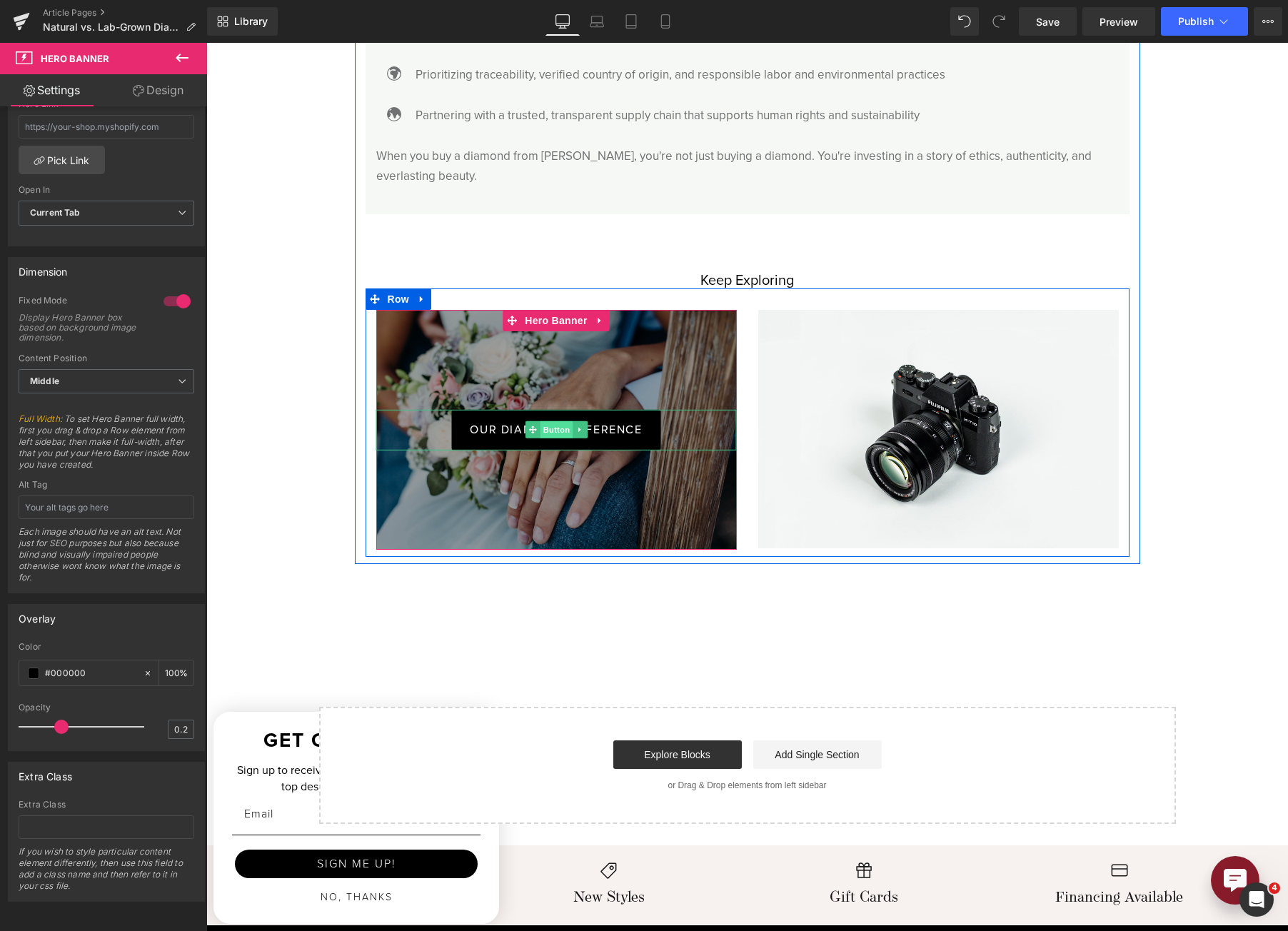
click at [550, 422] on span "Button" at bounding box center [556, 430] width 33 height 17
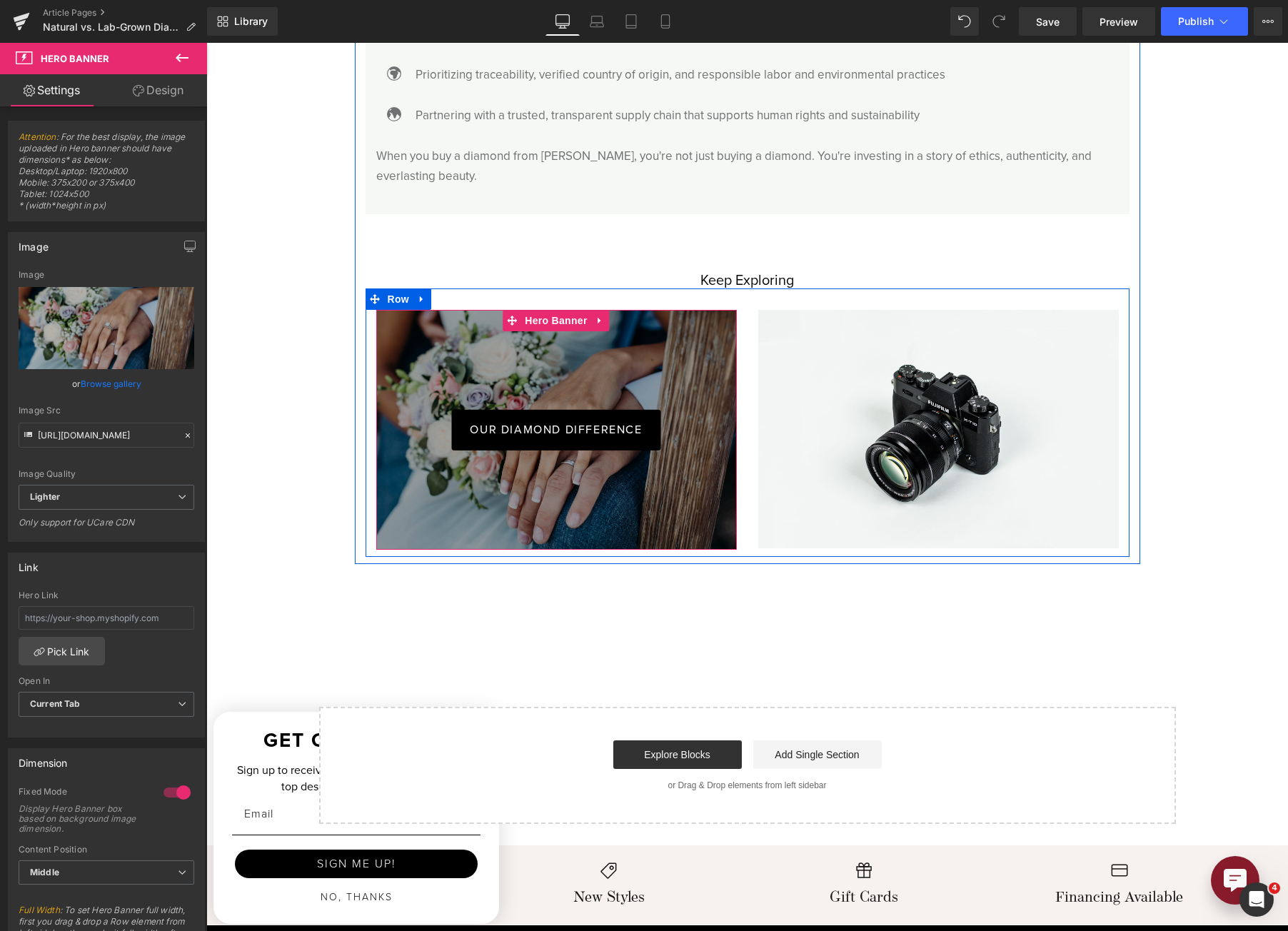
click at [543, 382] on div "OUR DIAMOND DIFFERENCE Button" at bounding box center [556, 430] width 360 height 241
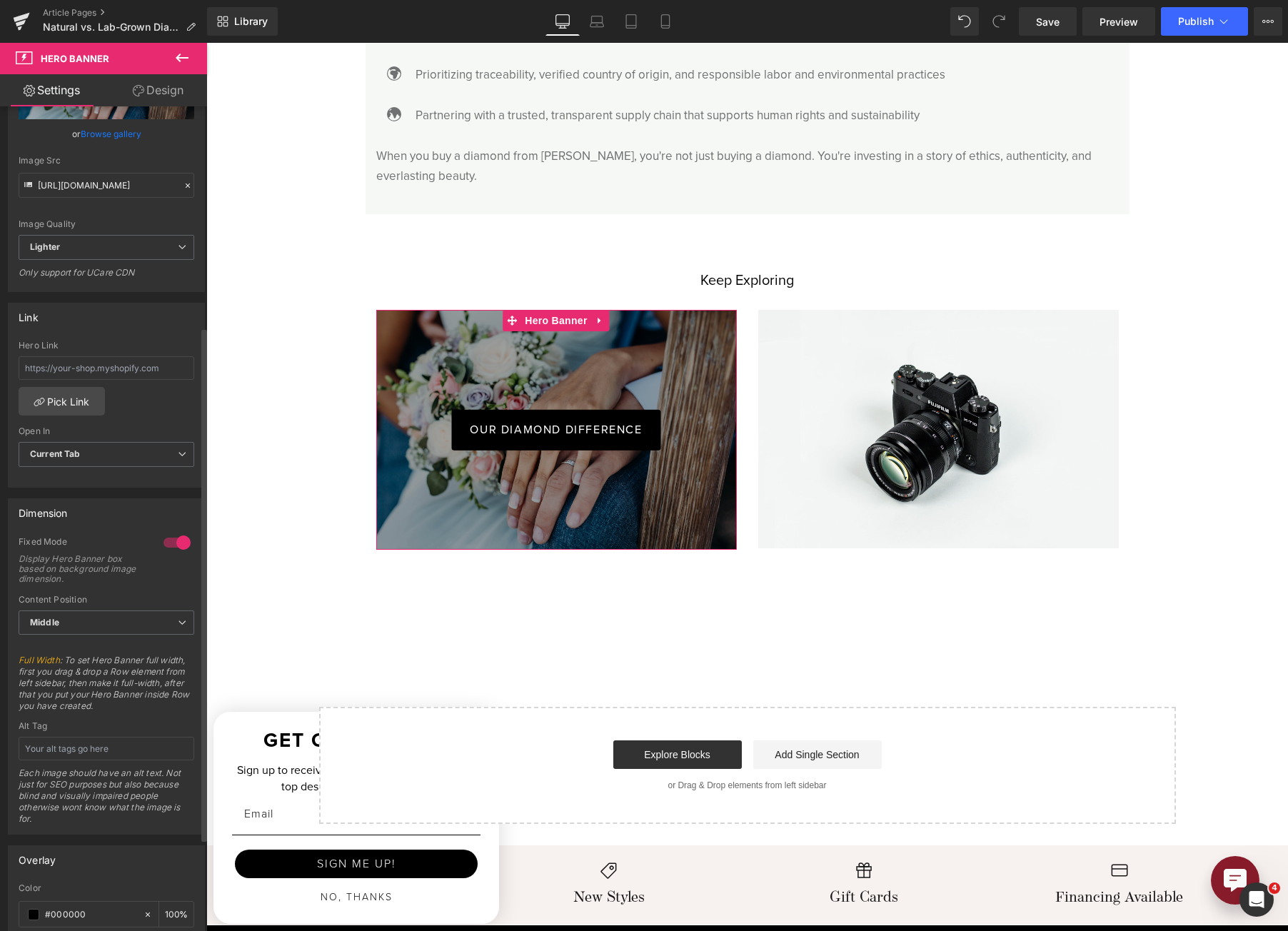
scroll to position [356, 0]
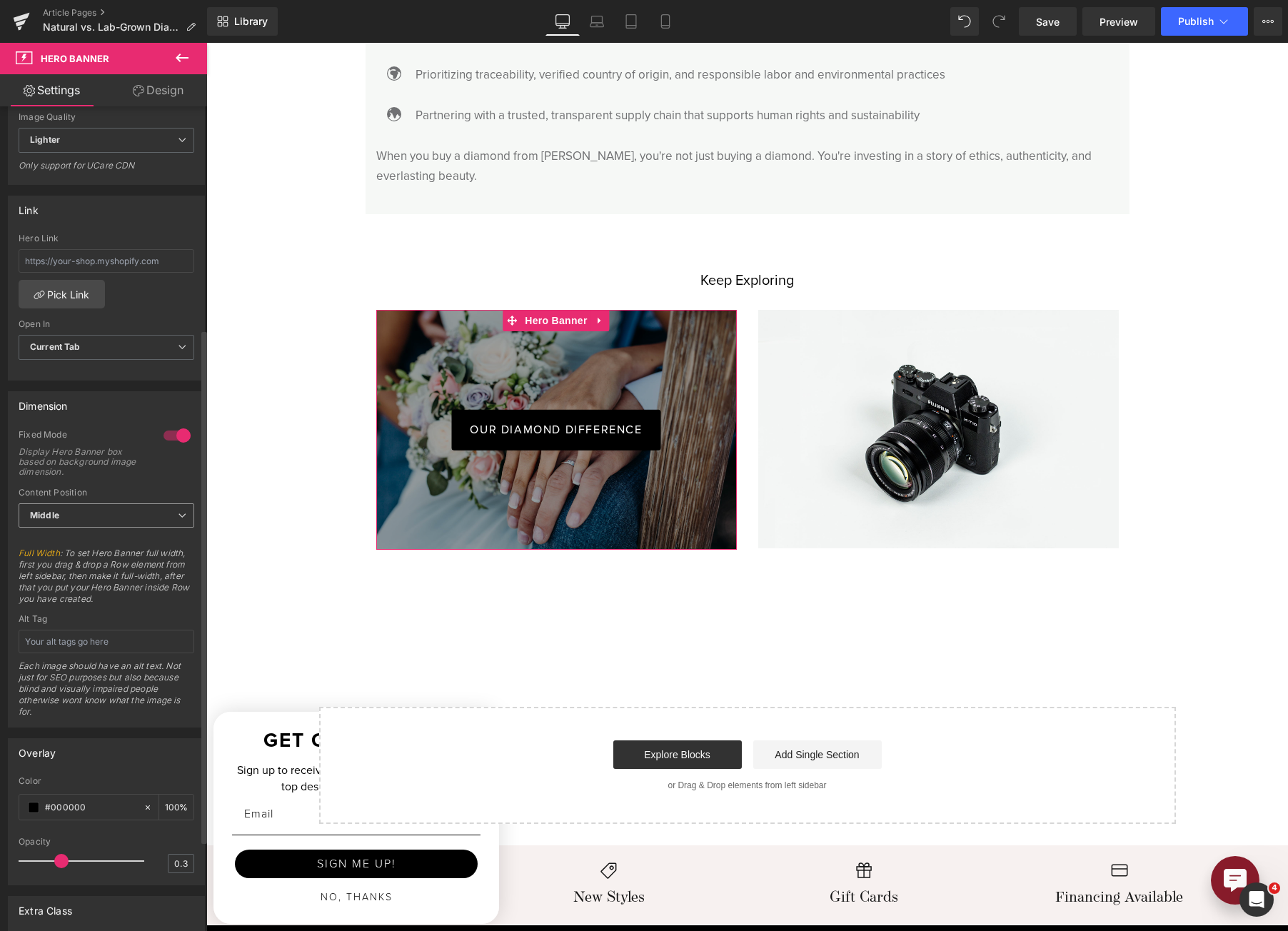
click at [149, 512] on span "Middle" at bounding box center [106, 515] width 176 height 25
click at [138, 579] on li "Bottom" at bounding box center [103, 583] width 170 height 21
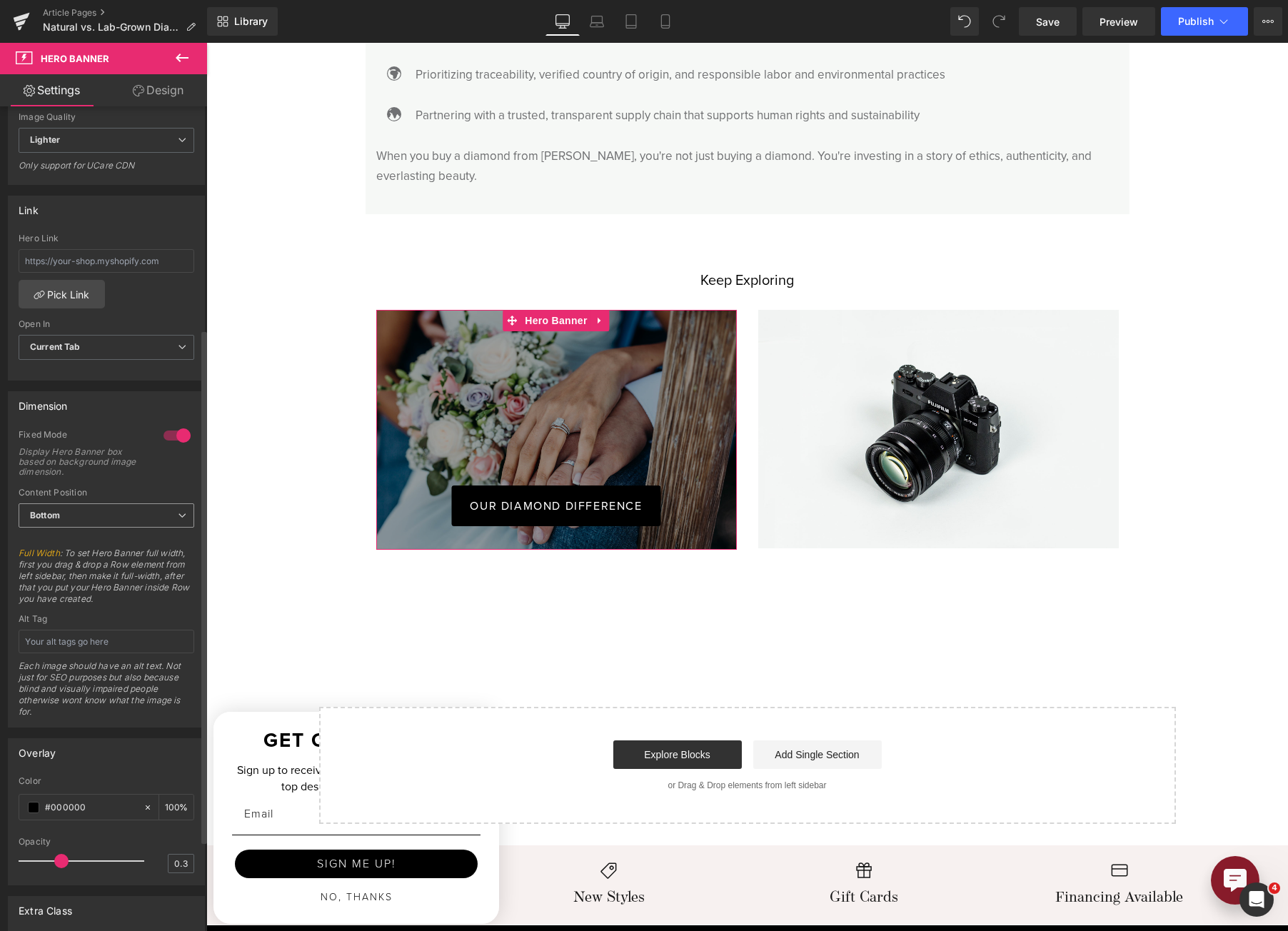
click at [115, 524] on span "Bottom" at bounding box center [106, 515] width 176 height 25
click at [113, 556] on li "Middle" at bounding box center [103, 561] width 170 height 21
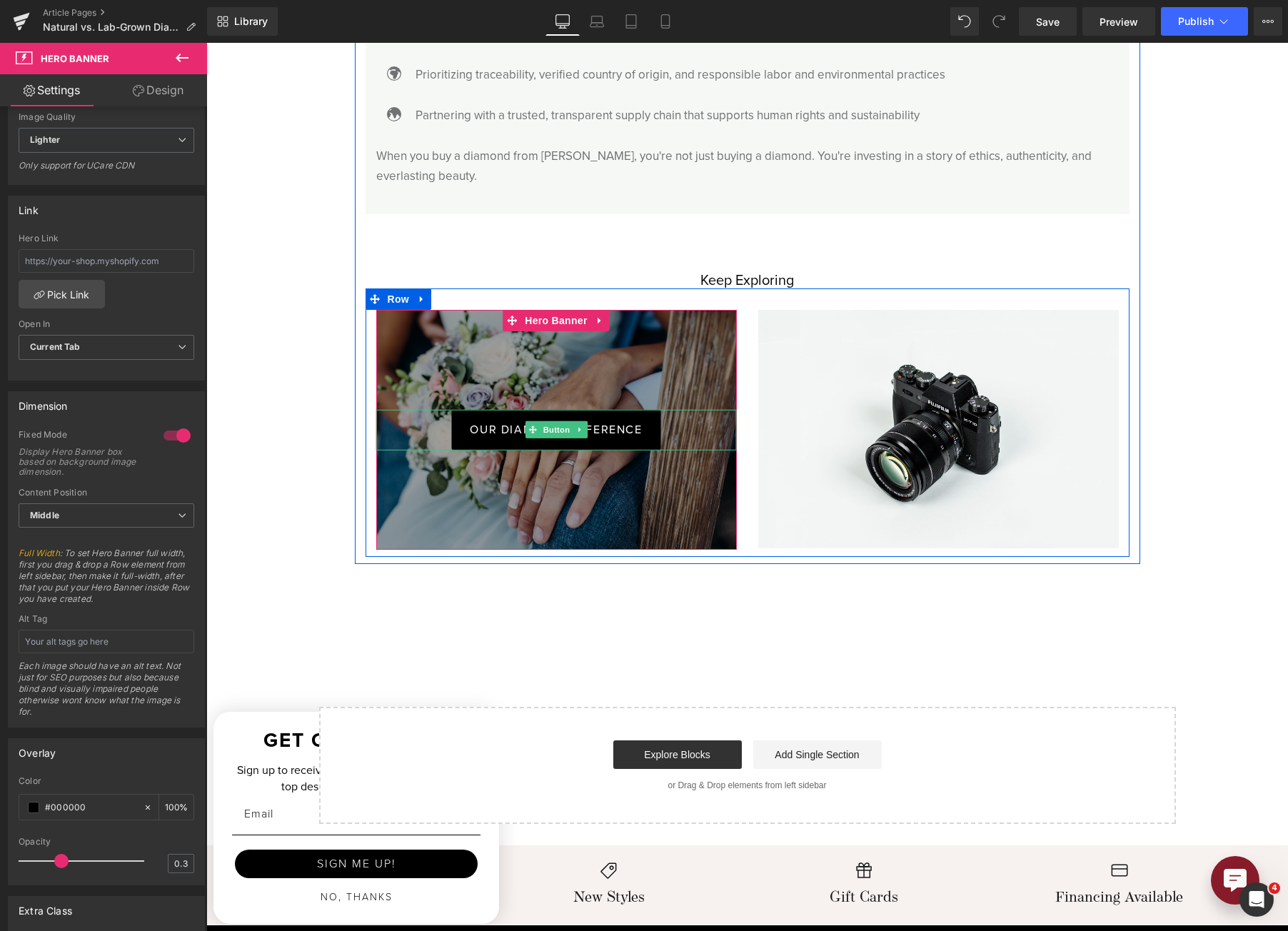
click at [557, 422] on span "Button" at bounding box center [556, 430] width 33 height 17
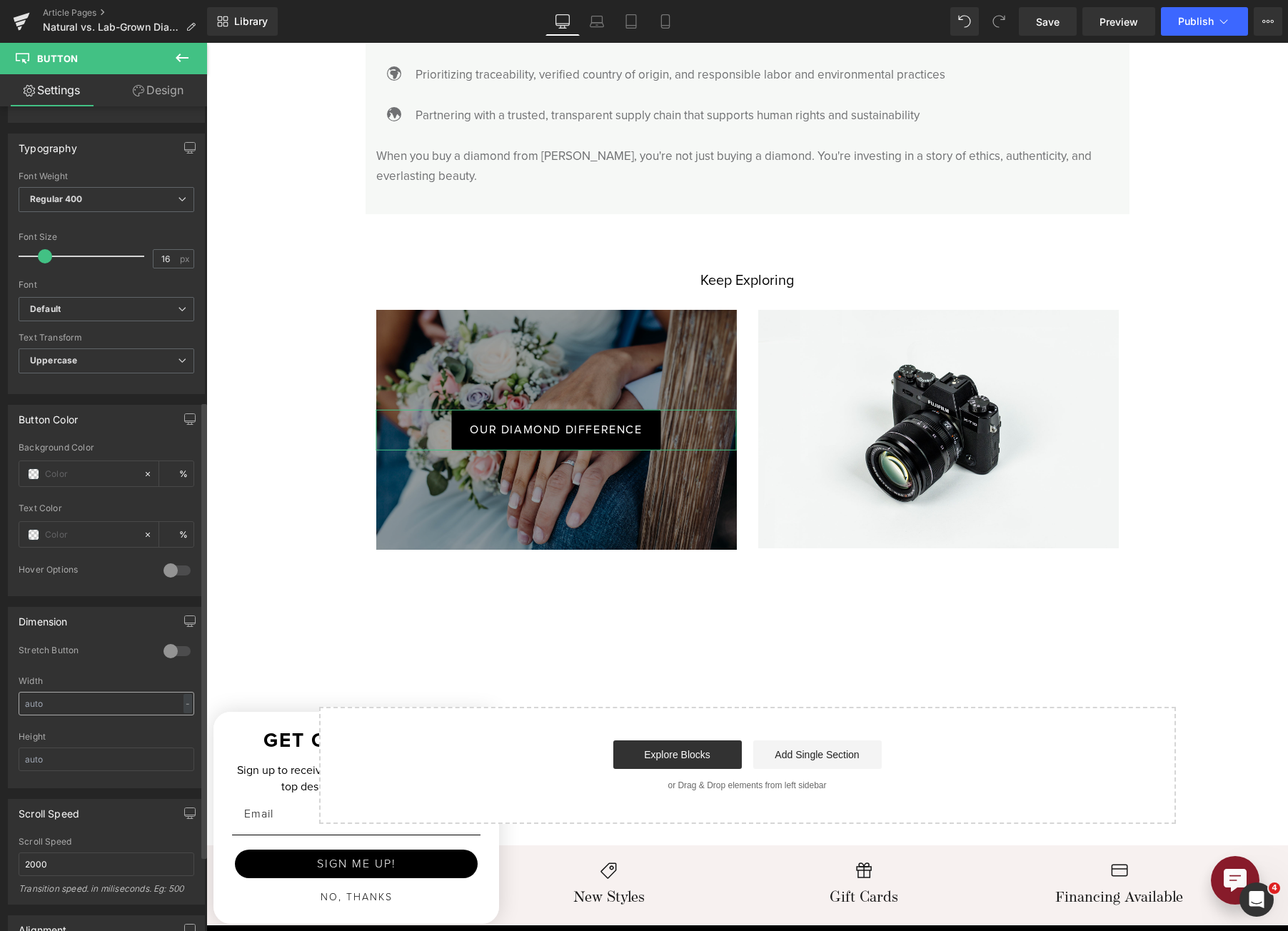
scroll to position [571, 0]
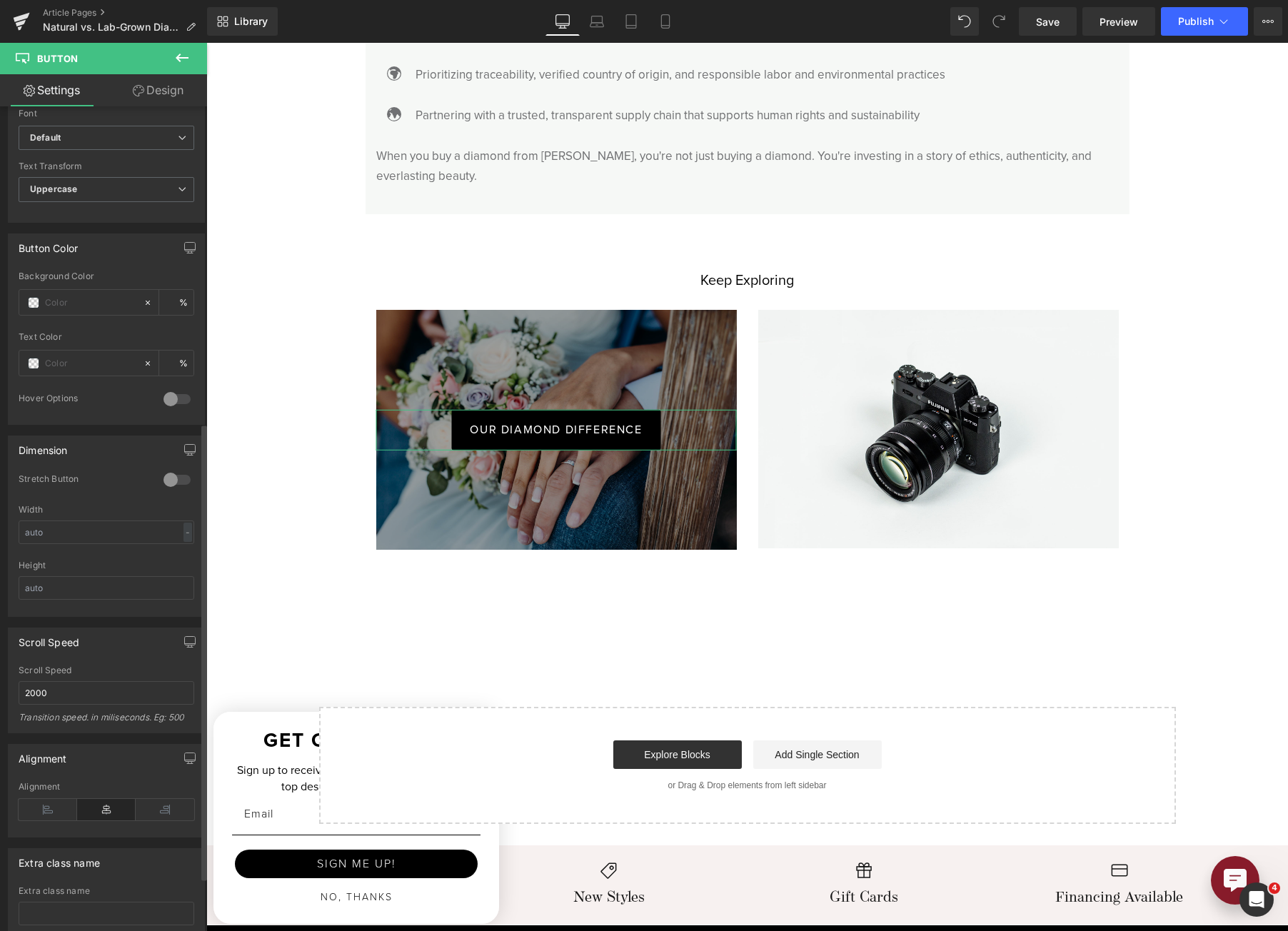
click at [170, 477] on div at bounding box center [176, 479] width 34 height 23
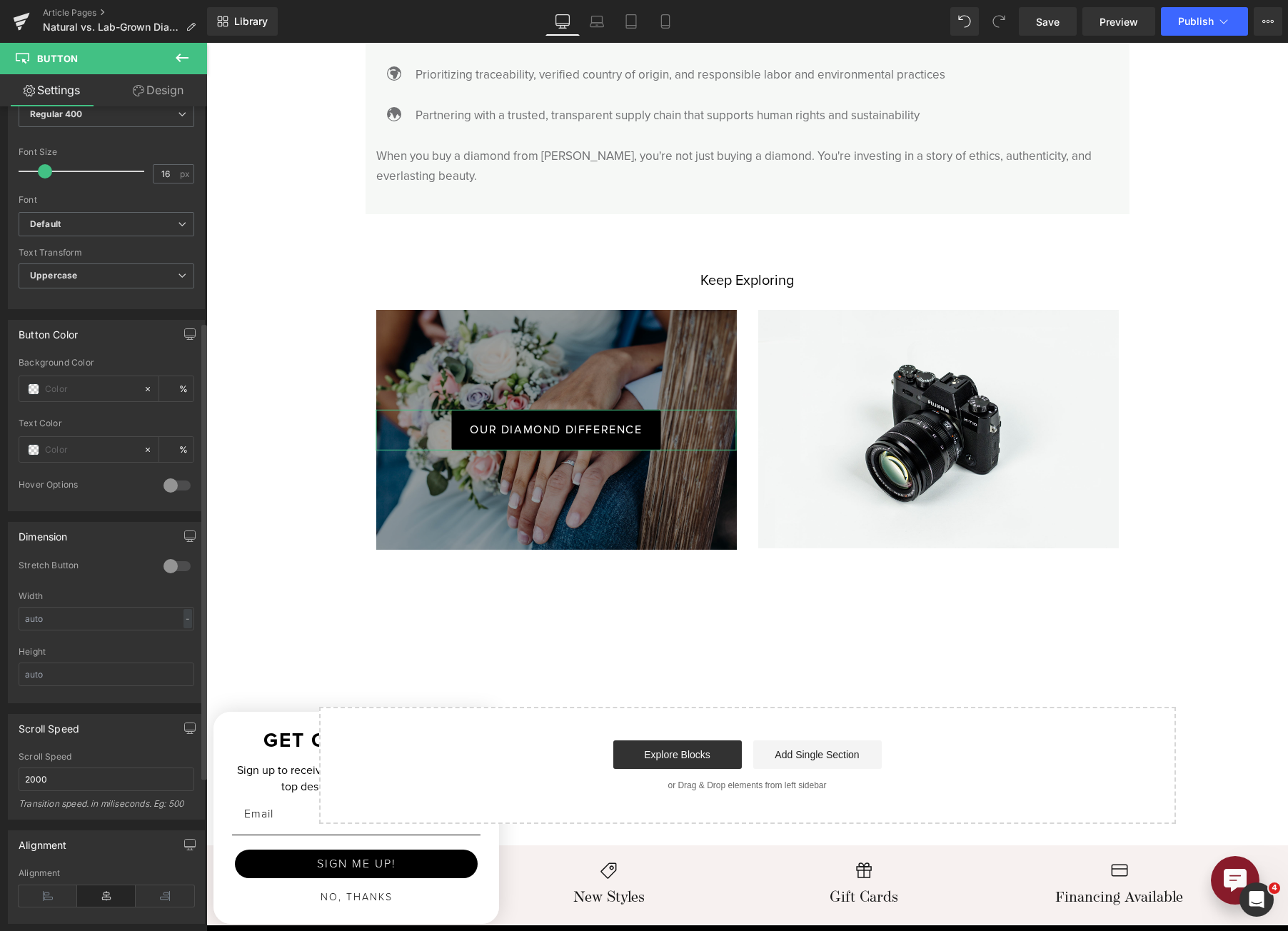
scroll to position [286, 0]
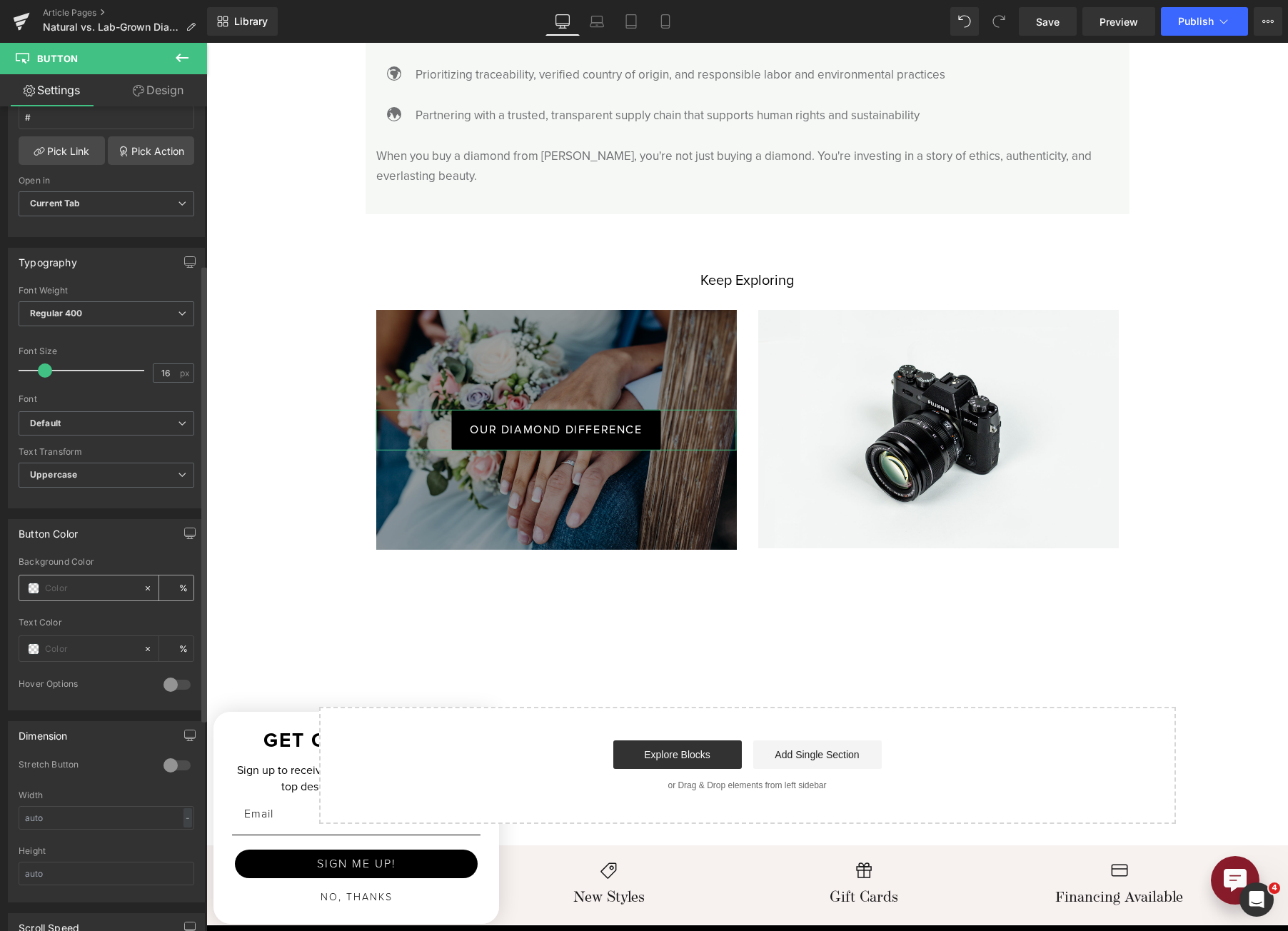
click at [30, 593] on span at bounding box center [33, 588] width 11 height 11
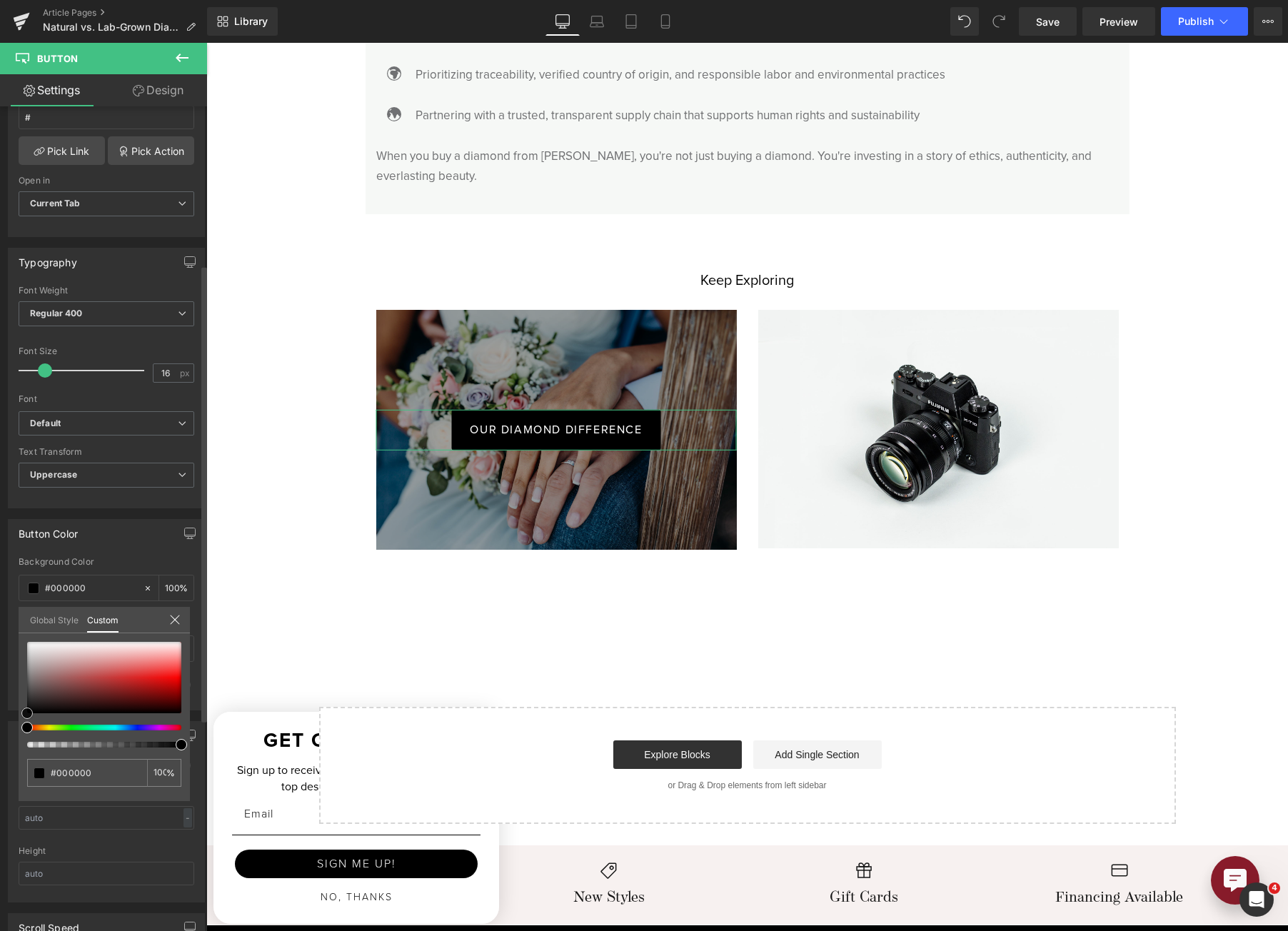
drag, startPoint x: 31, startPoint y: 648, endPoint x: 15, endPoint y: 750, distance: 103.2
click at [15, 710] on div "Button Color Background Color % Text Color % 0 Hover Options Background Color H…" at bounding box center [106, 609] width 214 height 202
drag, startPoint x: 170, startPoint y: 745, endPoint x: 118, endPoint y: 744, distance: 52.0
click at [118, 744] on div at bounding box center [98, 744] width 154 height 5
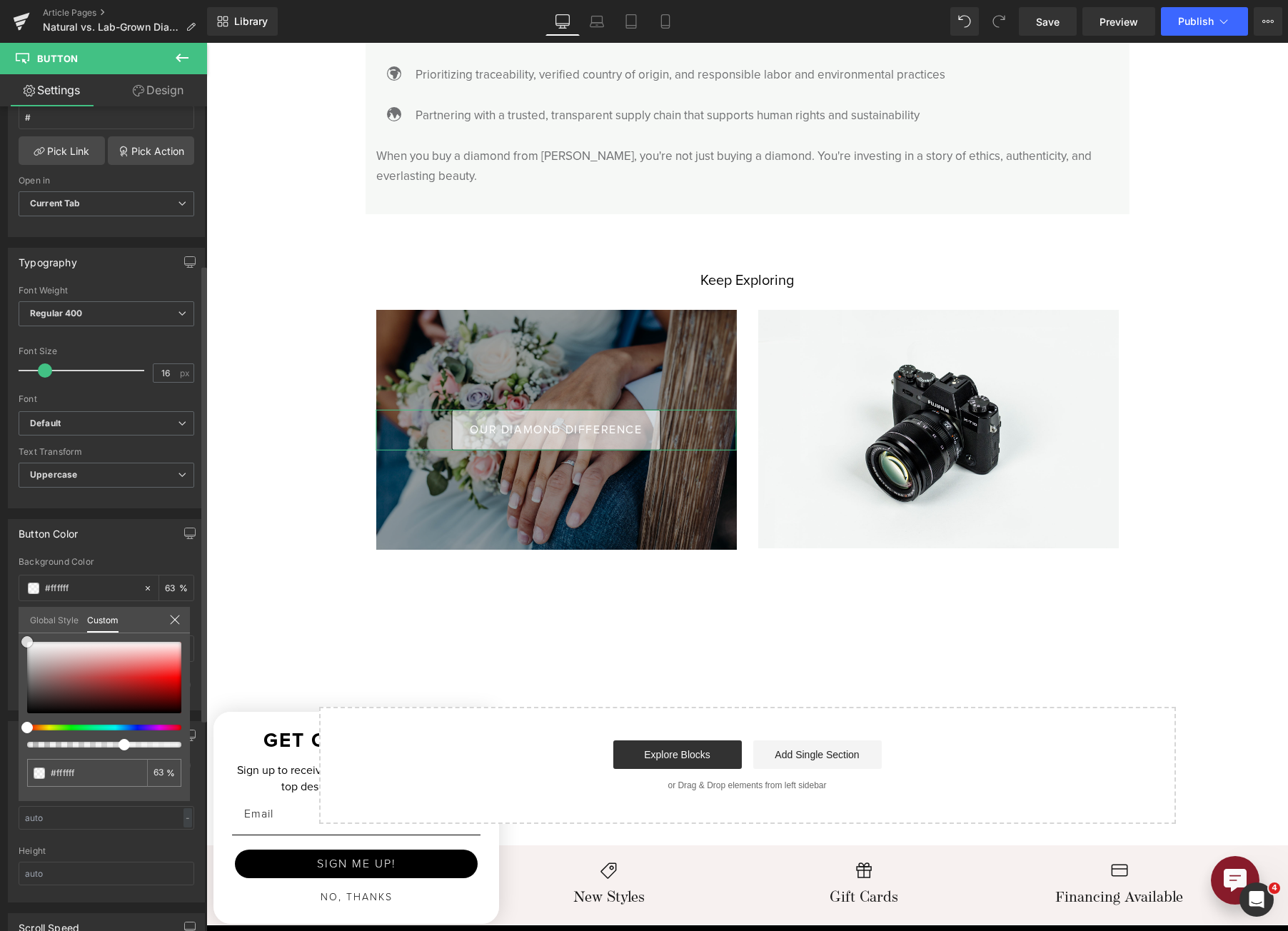
drag, startPoint x: 26, startPoint y: 709, endPoint x: 7, endPoint y: 604, distance: 106.7
click at [7, 604] on div "Button Color Background Color % Text Color % 0 Hover Options Background Color H…" at bounding box center [106, 609] width 214 height 202
drag, startPoint x: 160, startPoint y: 741, endPoint x: 112, endPoint y: 741, distance: 48.0
click at [112, 741] on div at bounding box center [105, 694] width 154 height 105
drag, startPoint x: 26, startPoint y: 648, endPoint x: 30, endPoint y: 695, distance: 47.2
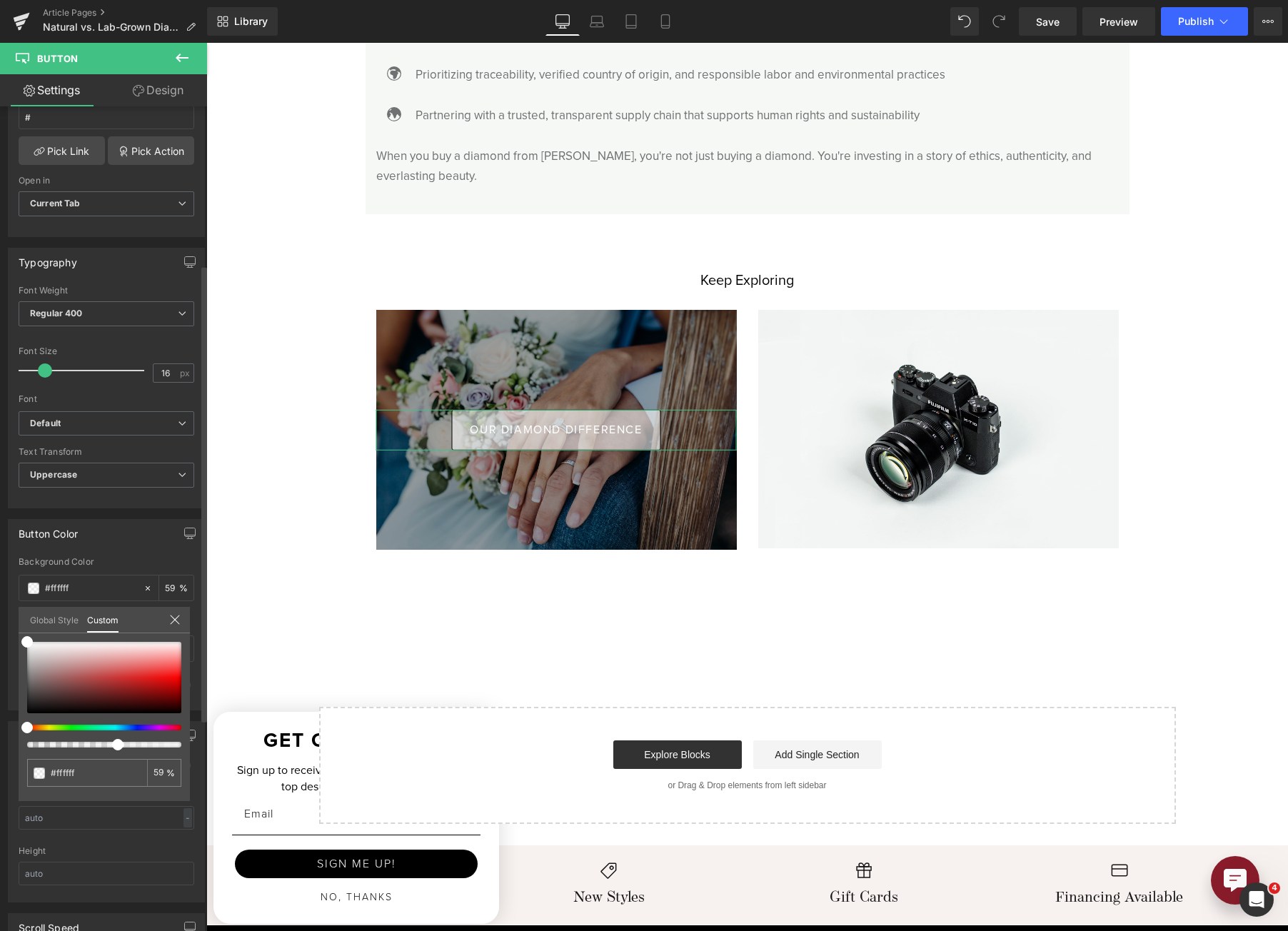
click at [30, 696] on div "none 0 %" at bounding box center [104, 721] width 171 height 159
drag, startPoint x: 28, startPoint y: 643, endPoint x: 20, endPoint y: 574, distance: 69.5
click at [20, 574] on div "Button Color Background Color % Text Color % 0 Hover Options Background Color H…" at bounding box center [106, 609] width 214 height 202
drag, startPoint x: 121, startPoint y: 741, endPoint x: 114, endPoint y: 738, distance: 7.6
click at [114, 738] on div at bounding box center [105, 694] width 154 height 105
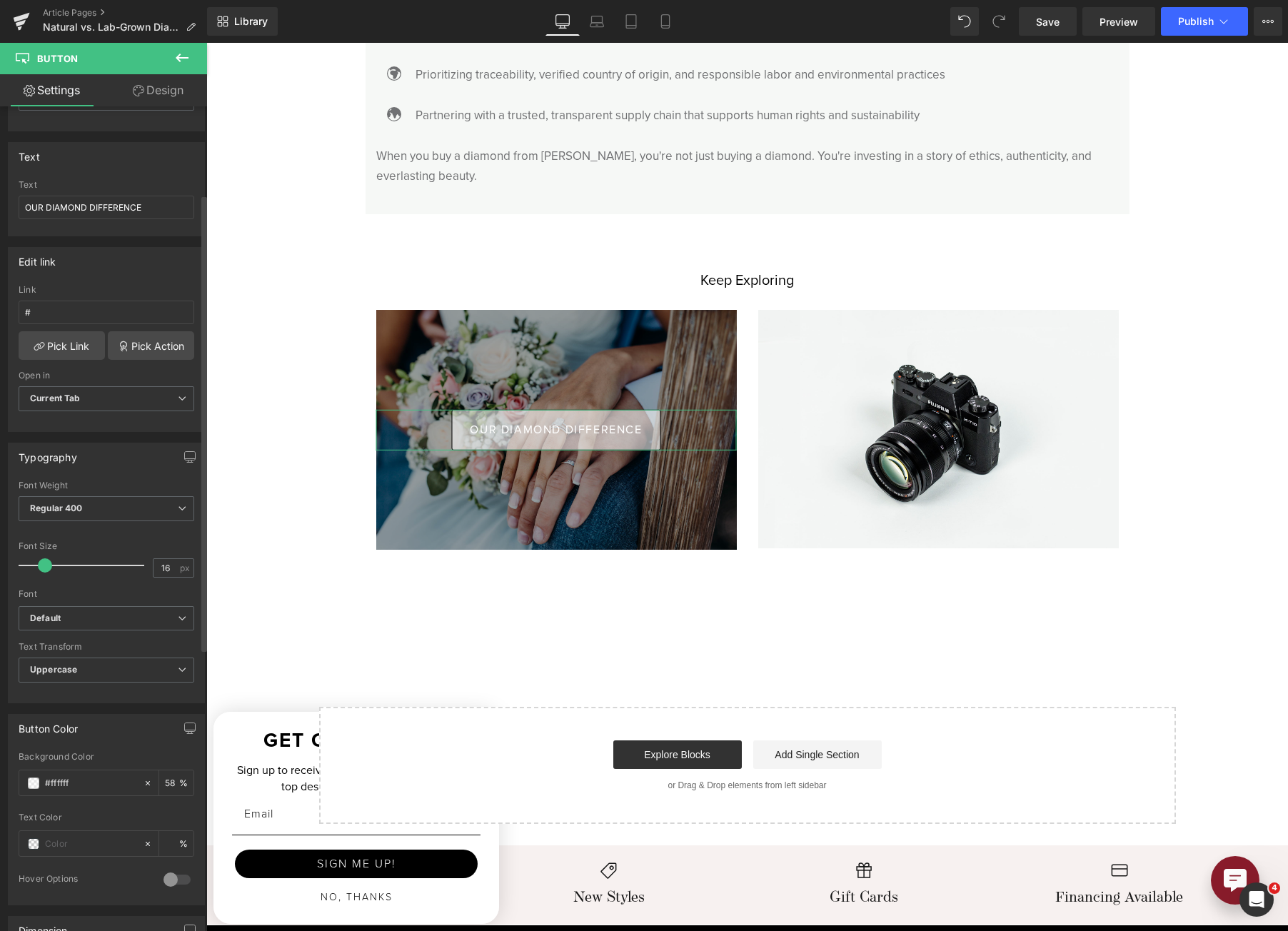
scroll to position [71, 0]
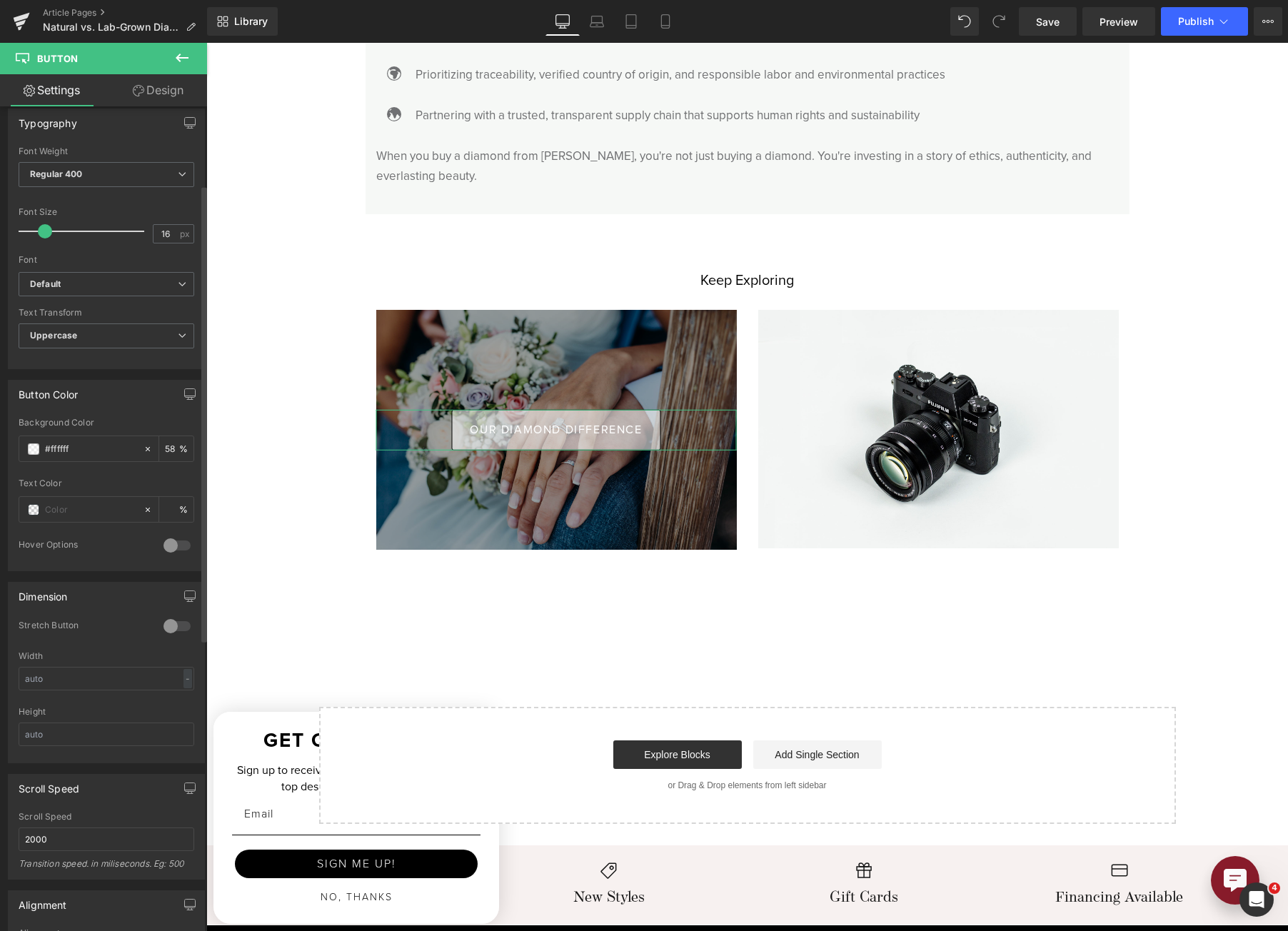
scroll to position [428, 0]
click at [30, 505] on span at bounding box center [33, 506] width 11 height 11
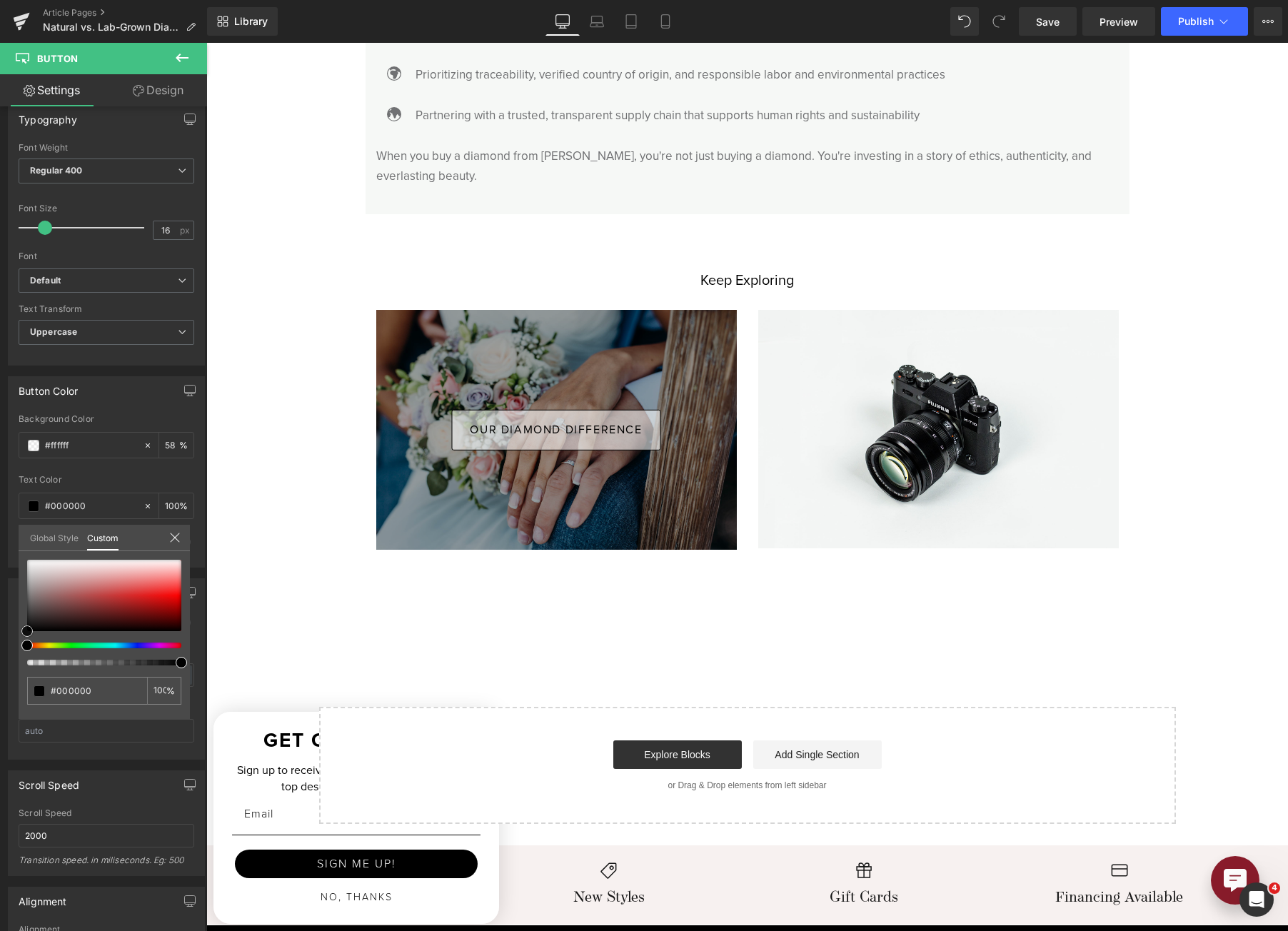
drag, startPoint x: 38, startPoint y: 597, endPoint x: -2, endPoint y: 716, distance: 125.5
click at [0, 716] on html "Button You are previewing how the will restyle your page. You can not edit Elem…" at bounding box center [644, 466] width 1288 height 931
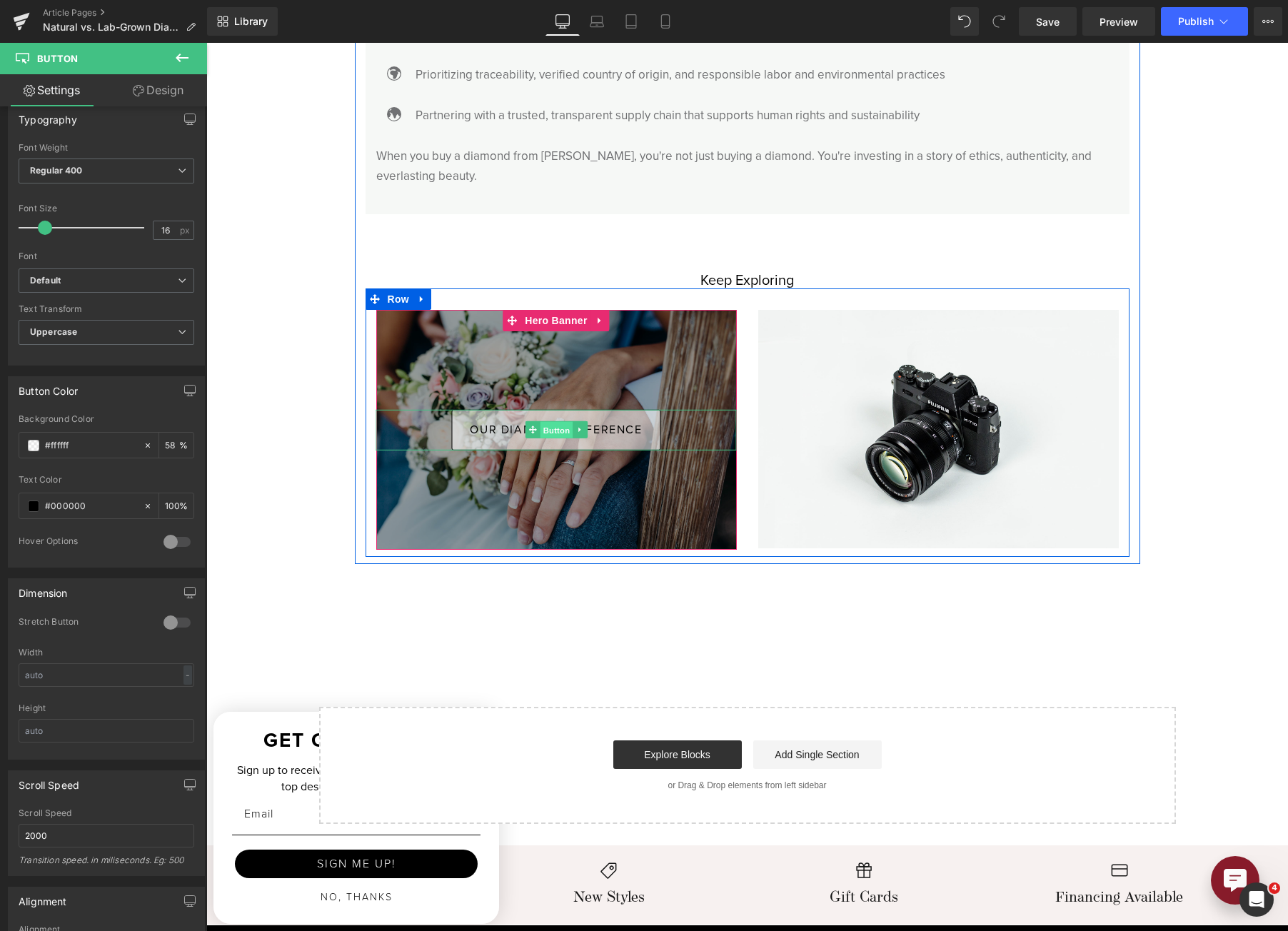
click at [541, 422] on span "Button" at bounding box center [556, 430] width 33 height 17
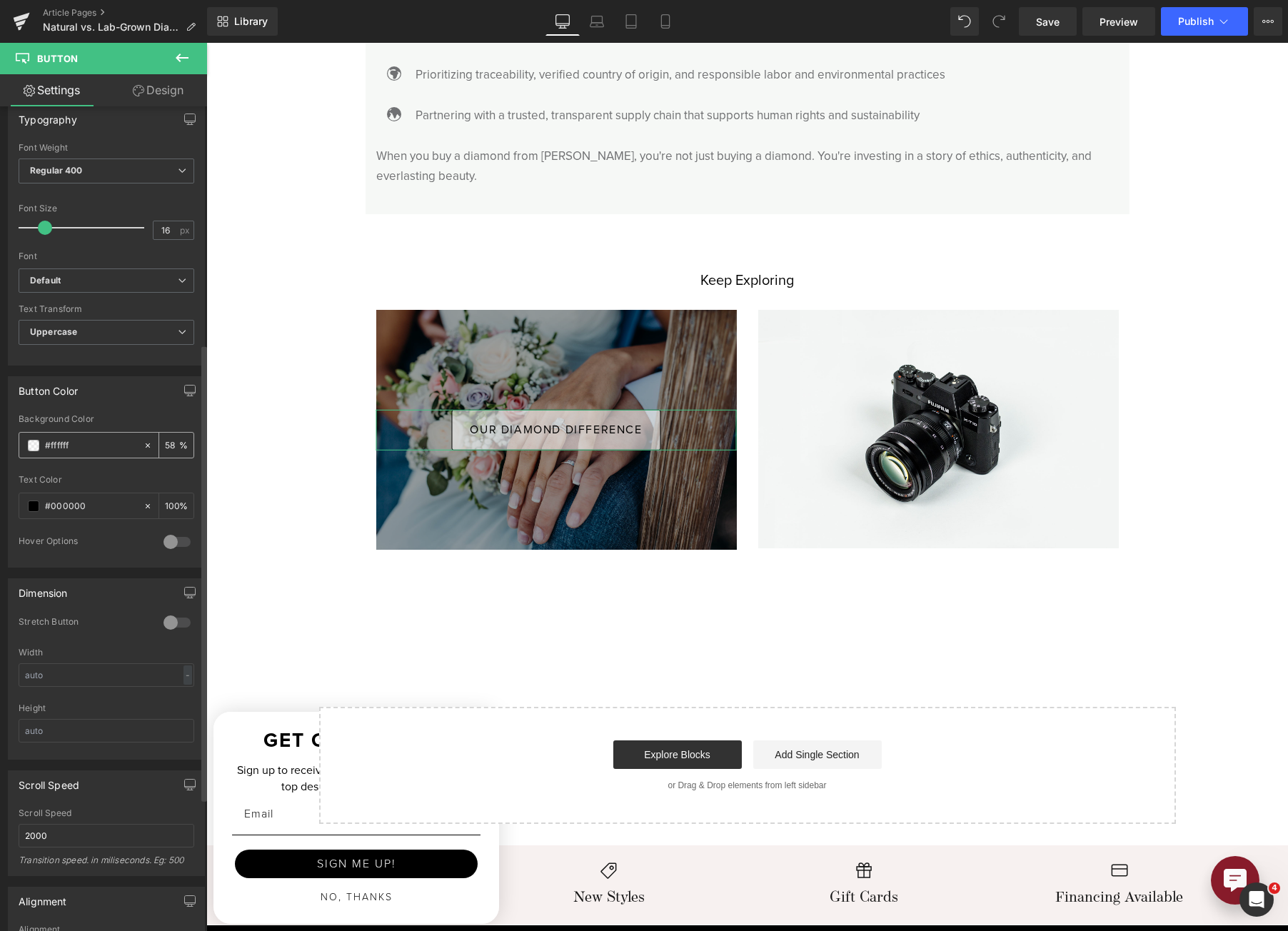
click at [34, 444] on span at bounding box center [33, 445] width 11 height 11
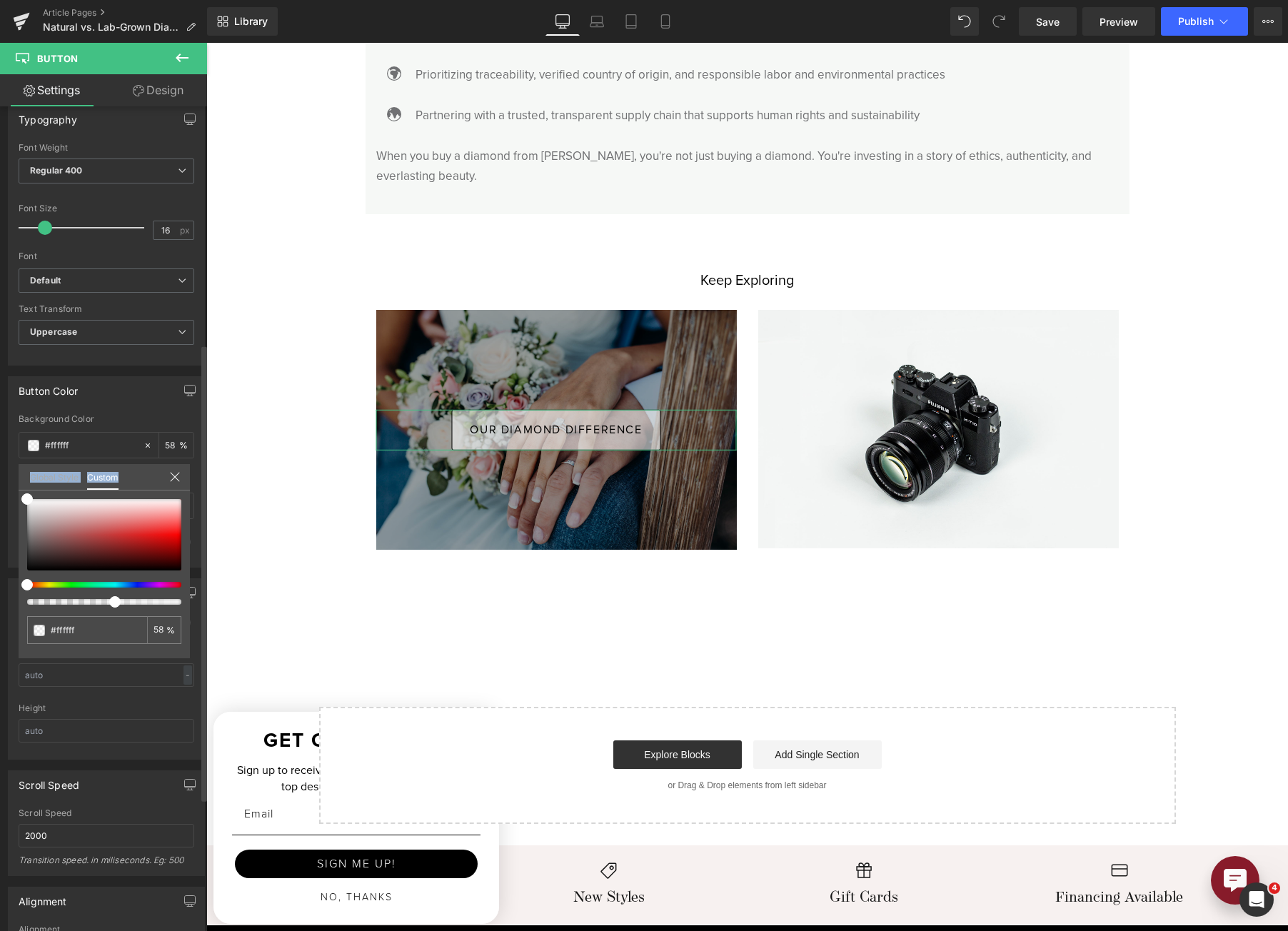
drag, startPoint x: 26, startPoint y: 487, endPoint x: 26, endPoint y: 498, distance: 11.0
click at [26, 498] on div "Global Style Custom Setup Global Style #ffffff 58 %" at bounding box center [104, 486] width 171 height 44
drag, startPoint x: 26, startPoint y: 498, endPoint x: 108, endPoint y: 560, distance: 102.8
click at [19, 612] on div "#ffffff 58 %" at bounding box center [104, 578] width 171 height 159
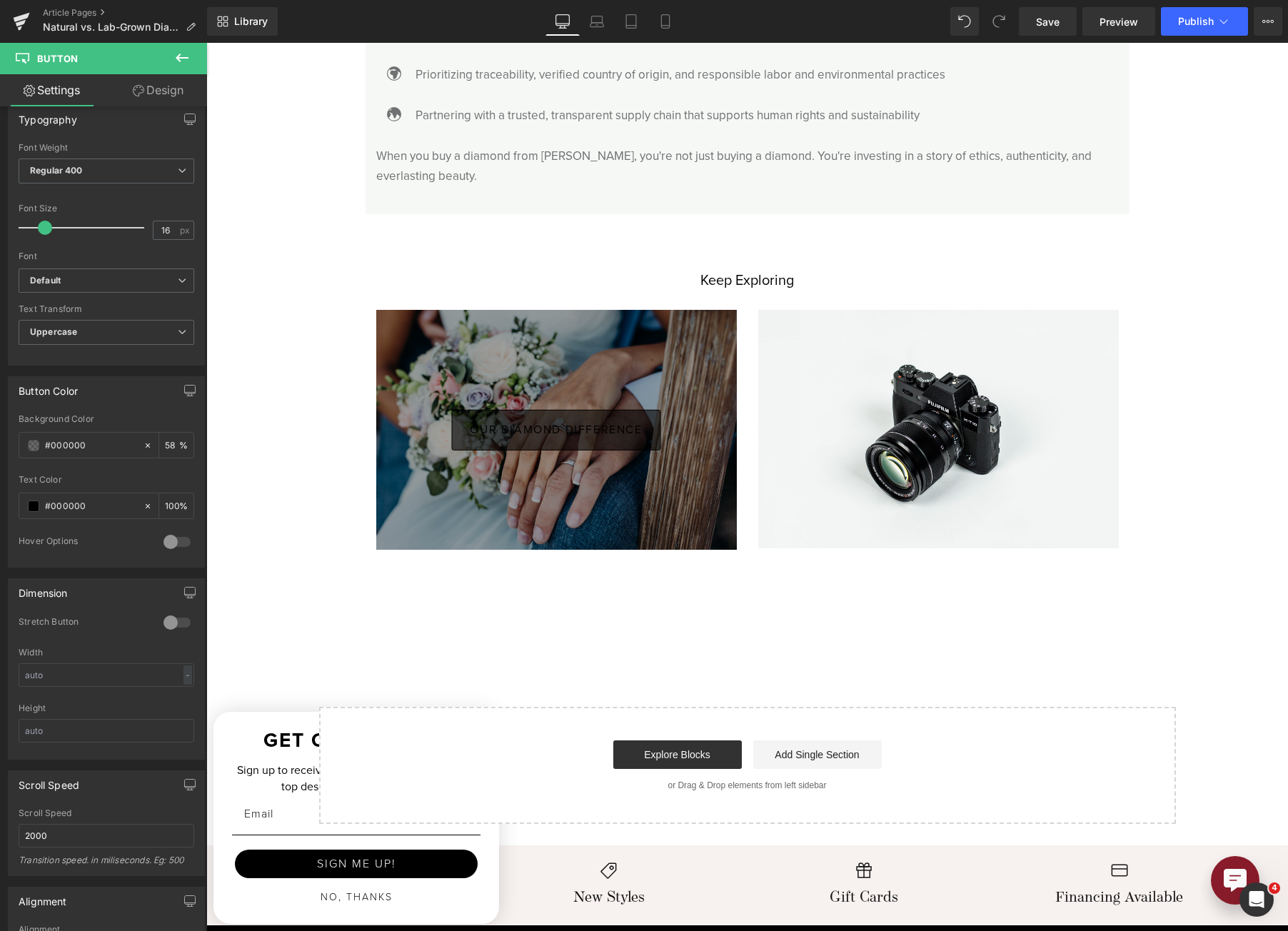
click at [517, 334] on div "OUR DIAMOND DIFFERENCE Button" at bounding box center [556, 430] width 360 height 241
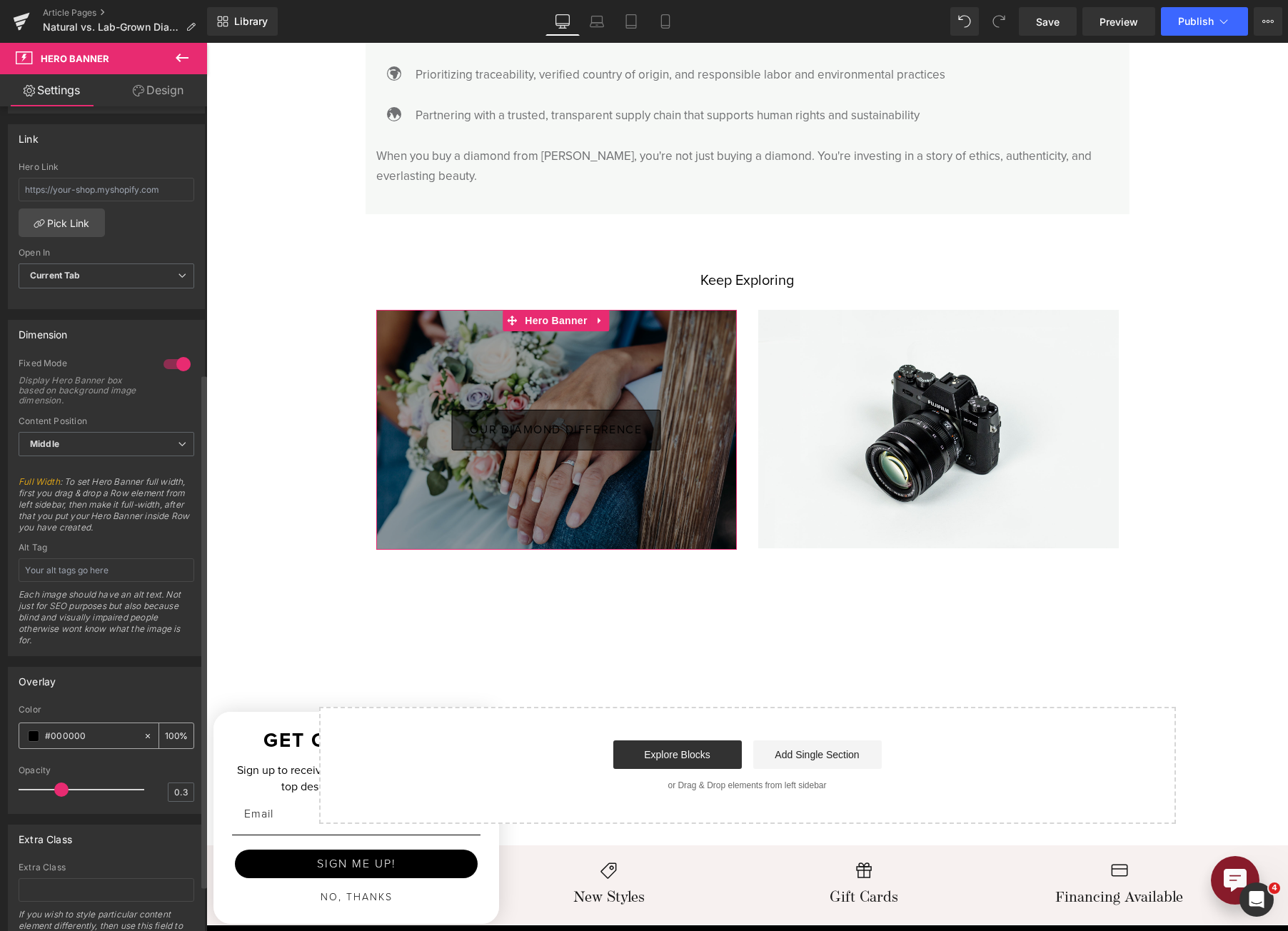
click at [34, 738] on span at bounding box center [33, 736] width 11 height 11
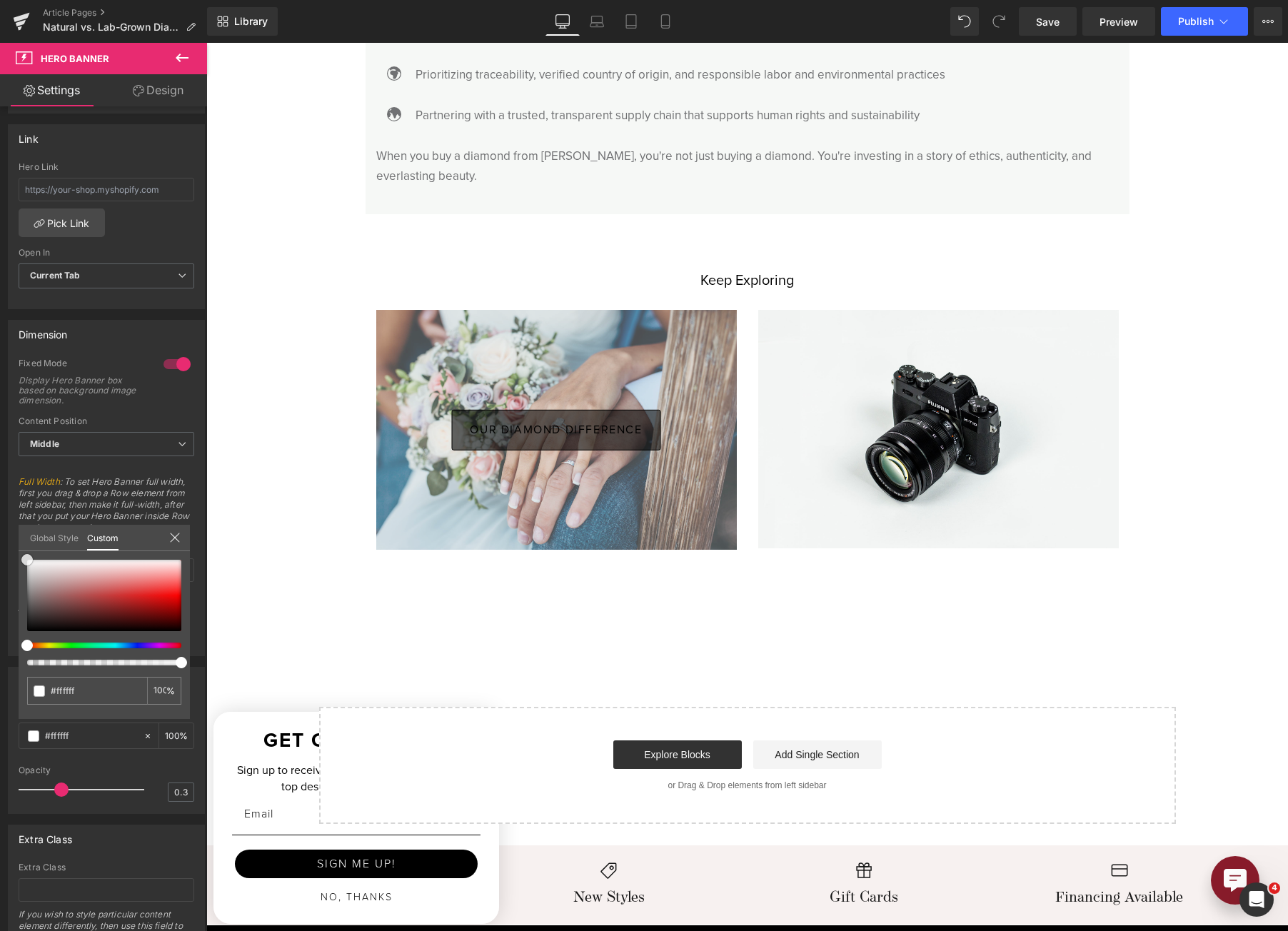
drag, startPoint x: 36, startPoint y: 617, endPoint x: -5, endPoint y: 479, distance: 144.0
click at [0, 479] on html "Button You are previewing how the will restyle your page. You can not edit Elem…" at bounding box center [644, 466] width 1288 height 931
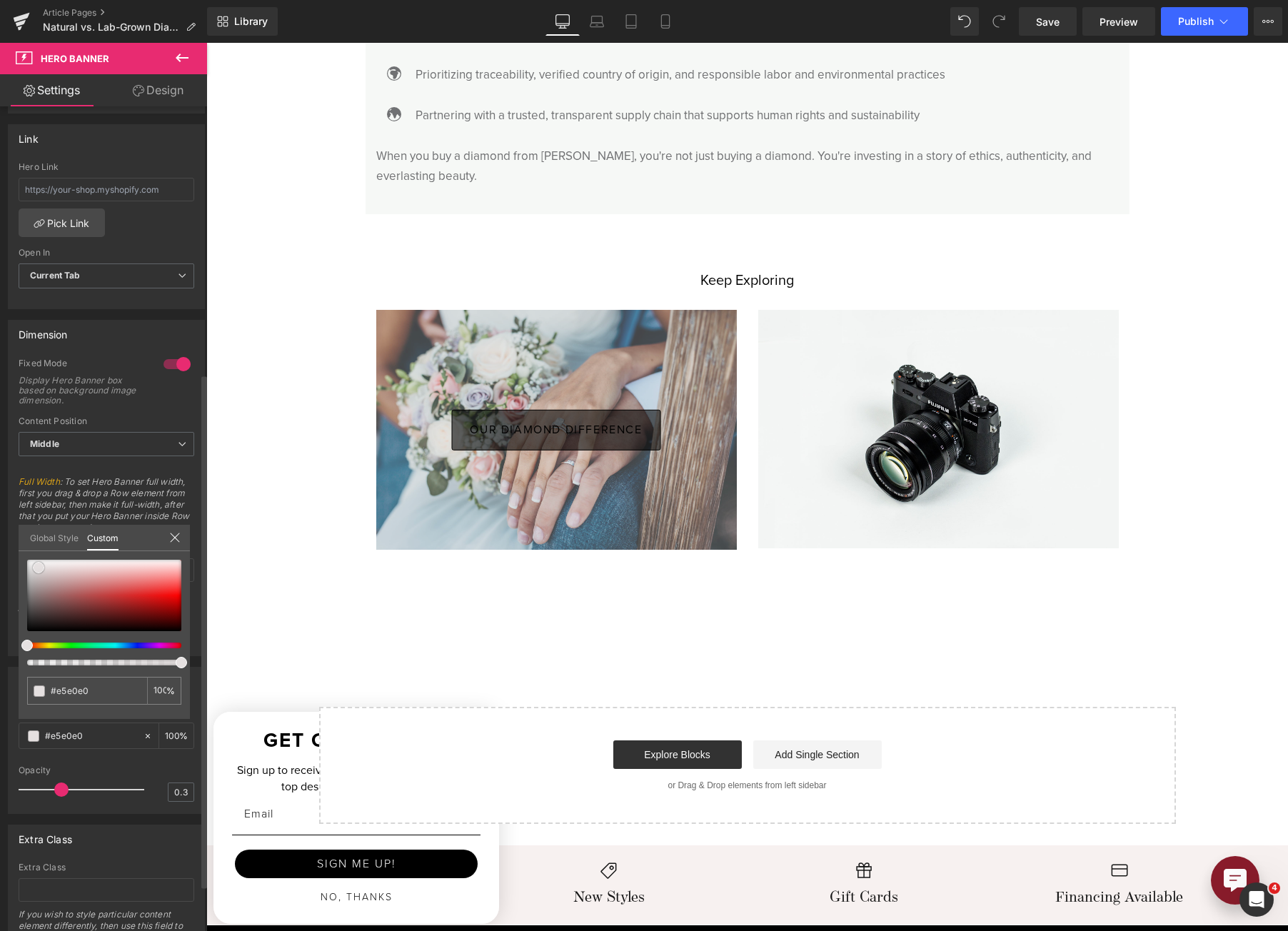
drag, startPoint x: 28, startPoint y: 558, endPoint x: 39, endPoint y: 566, distance: 13.6
click at [39, 566] on span at bounding box center [39, 567] width 11 height 11
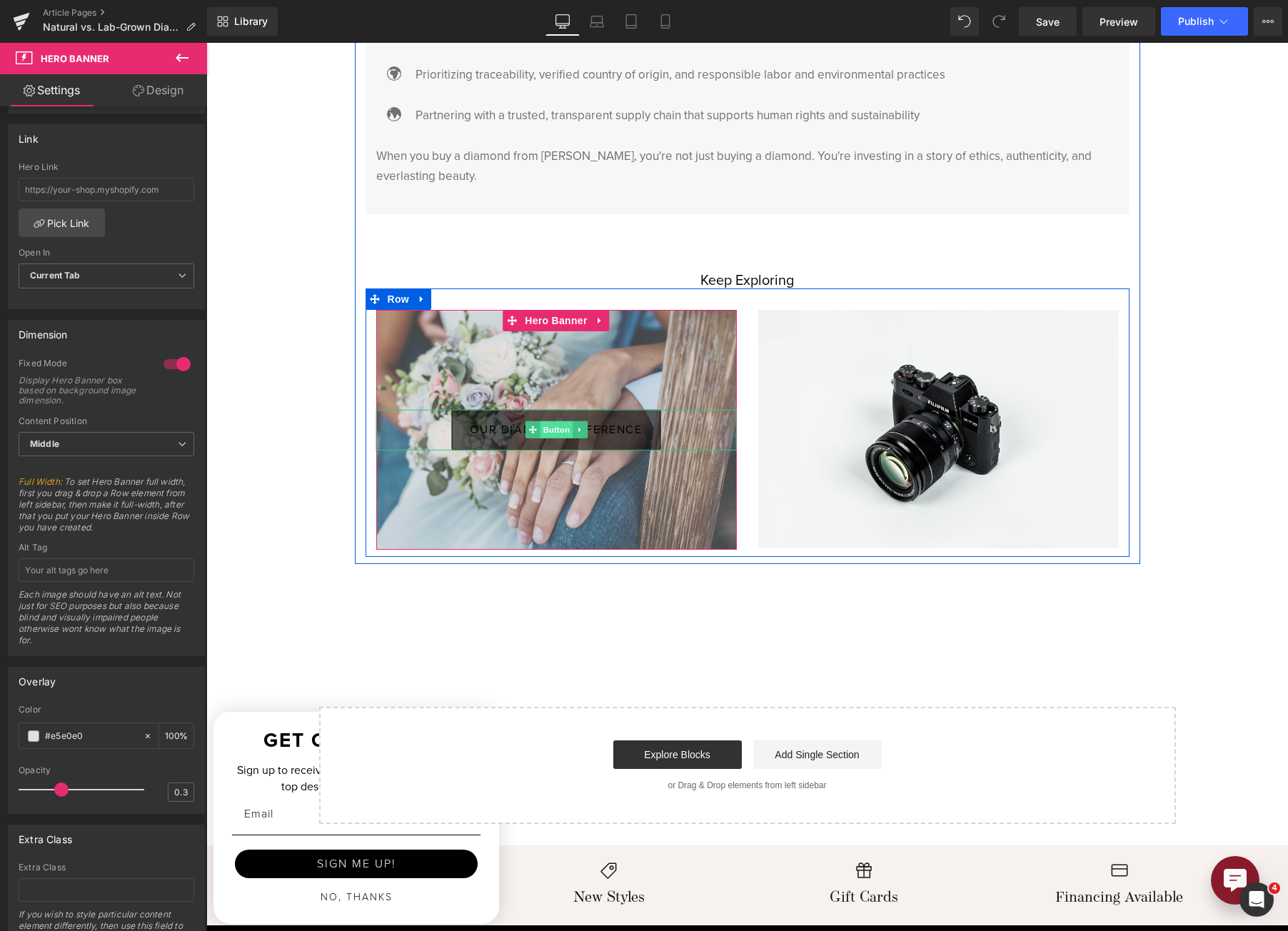
click at [550, 422] on span "Button" at bounding box center [556, 430] width 33 height 17
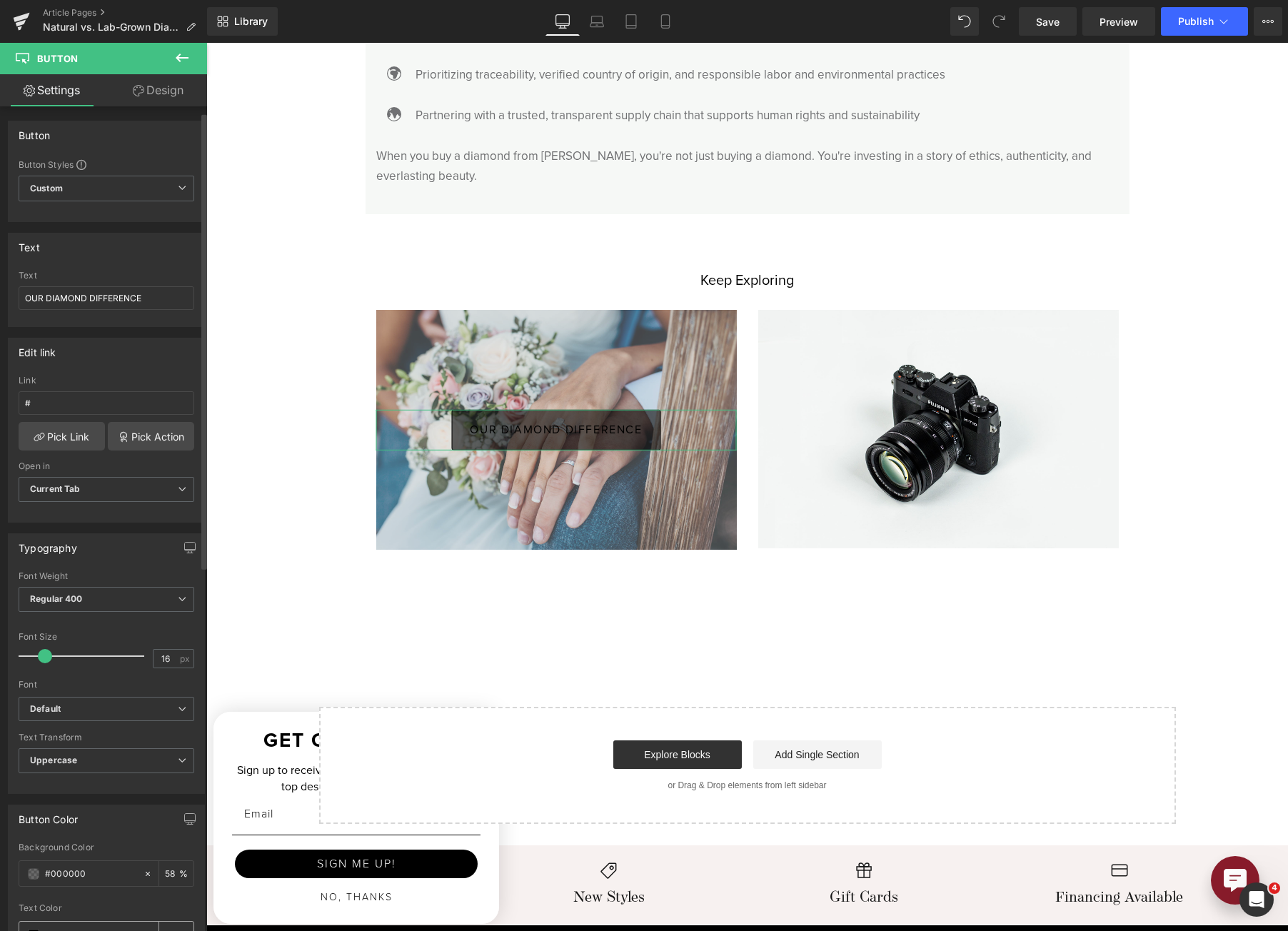
scroll to position [286, 0]
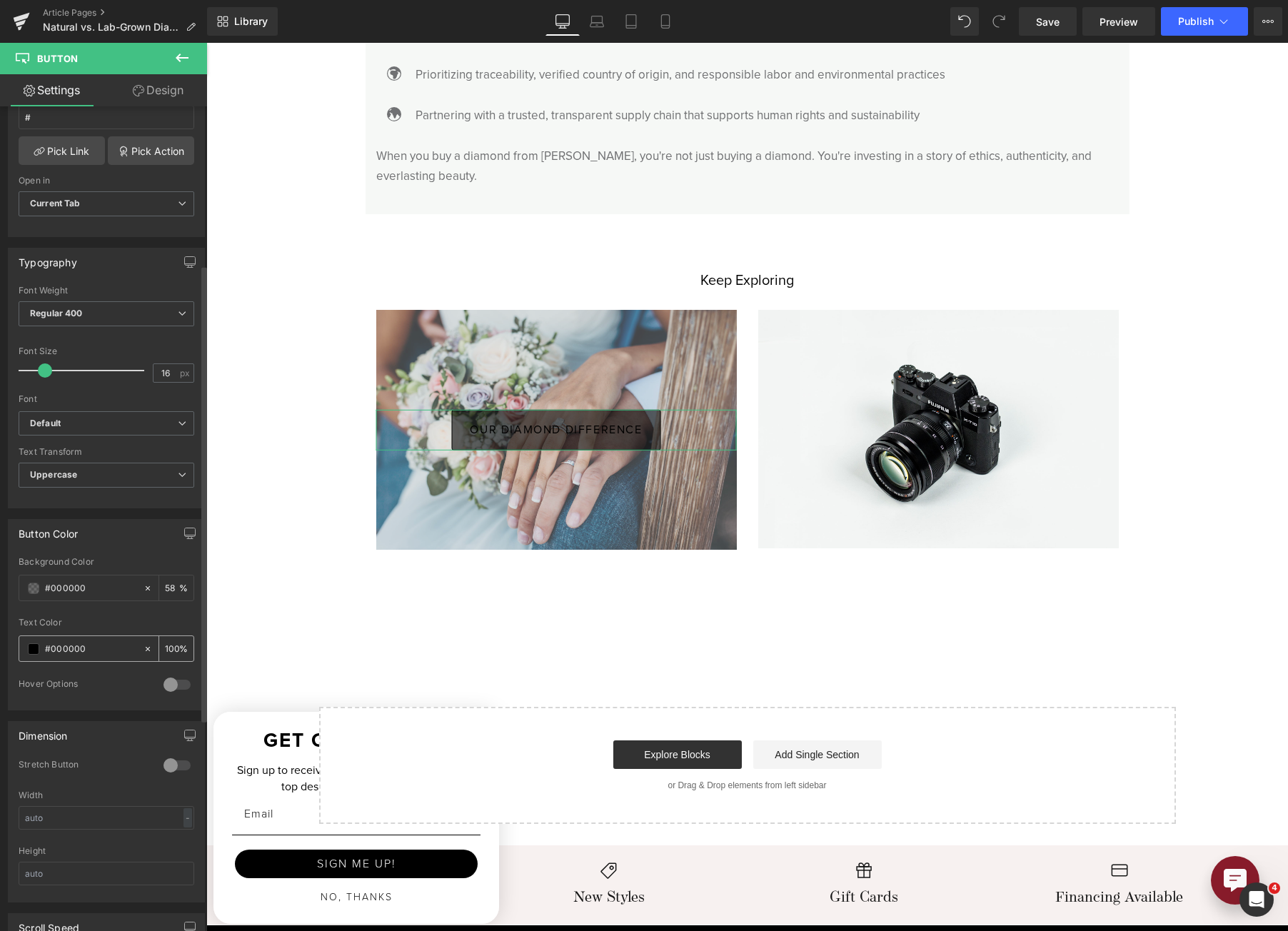
click at [34, 651] on span at bounding box center [33, 649] width 11 height 11
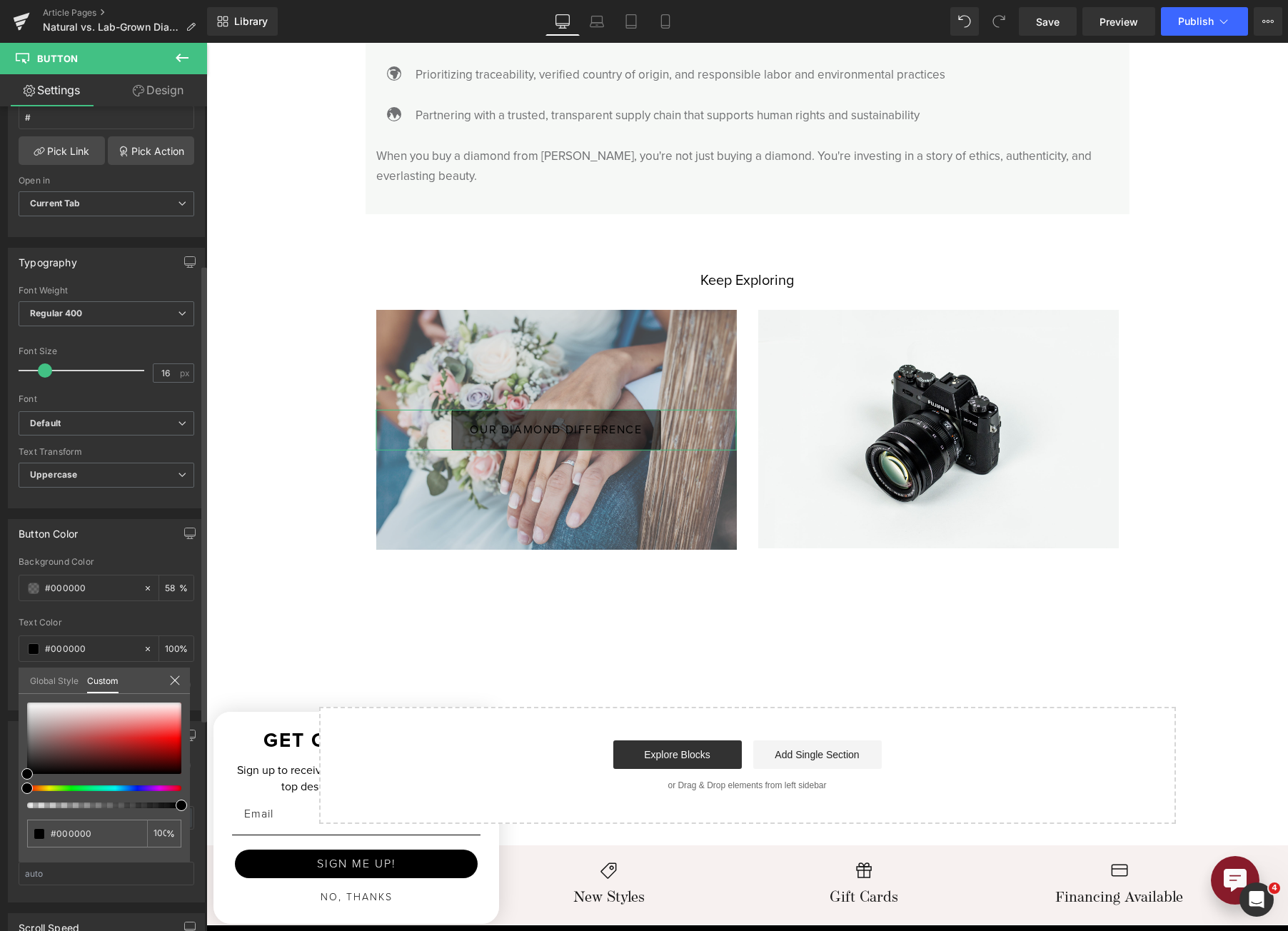
drag, startPoint x: 28, startPoint y: 717, endPoint x: 34, endPoint y: 695, distance: 22.8
click at [34, 695] on div "#000000 100 %" at bounding box center [104, 702] width 171 height 17
drag, startPoint x: 44, startPoint y: 716, endPoint x: 24, endPoint y: 655, distance: 64.2
click at [24, 655] on div "Button Color rgba(0, 0, 0, 0.58) Background Color #000000 58 % rgba(0, 0, 0, 1)…" at bounding box center [106, 609] width 214 height 202
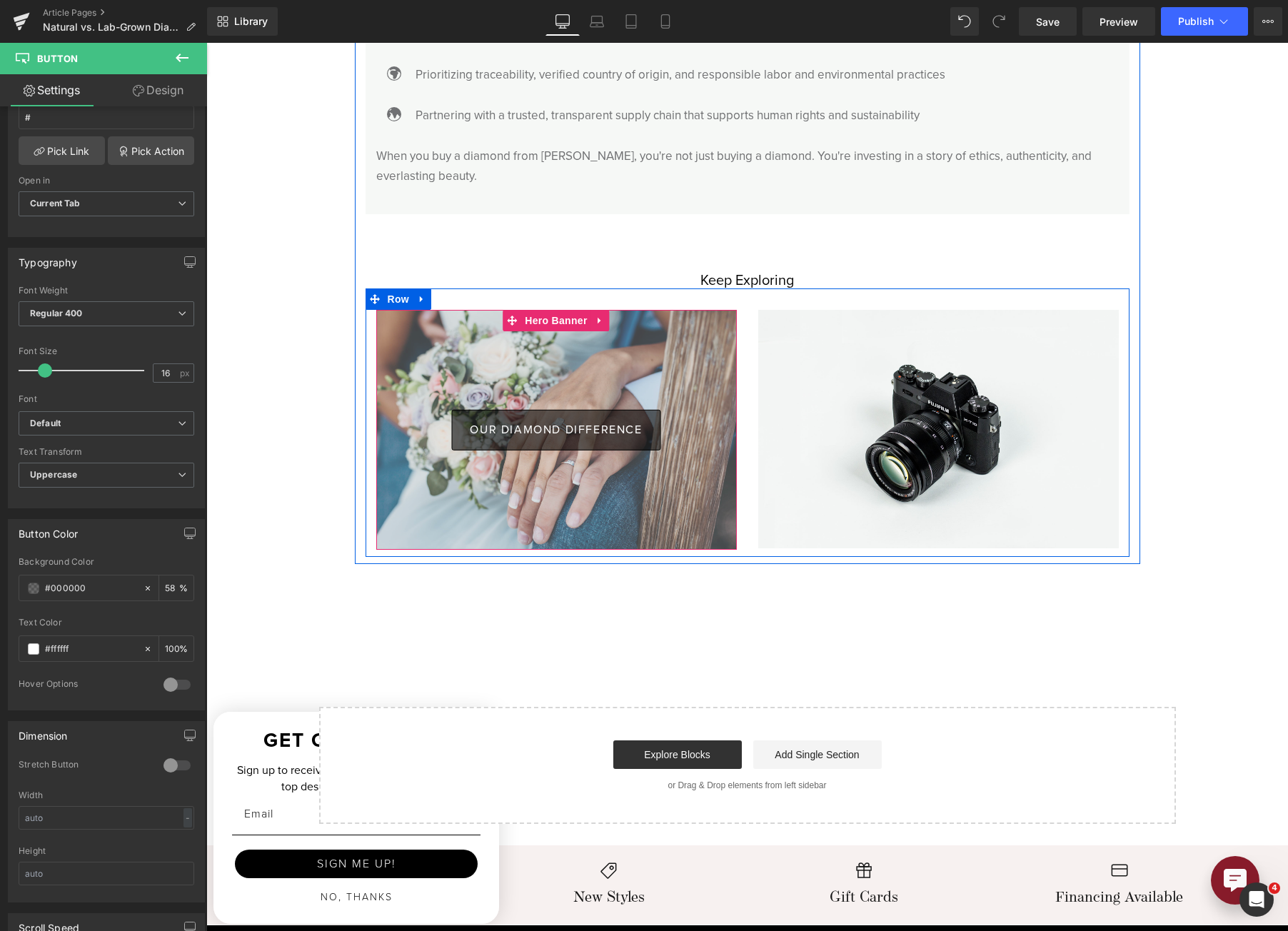
click at [523, 347] on div "OUR DIAMOND DIFFERENCE Button" at bounding box center [556, 430] width 360 height 241
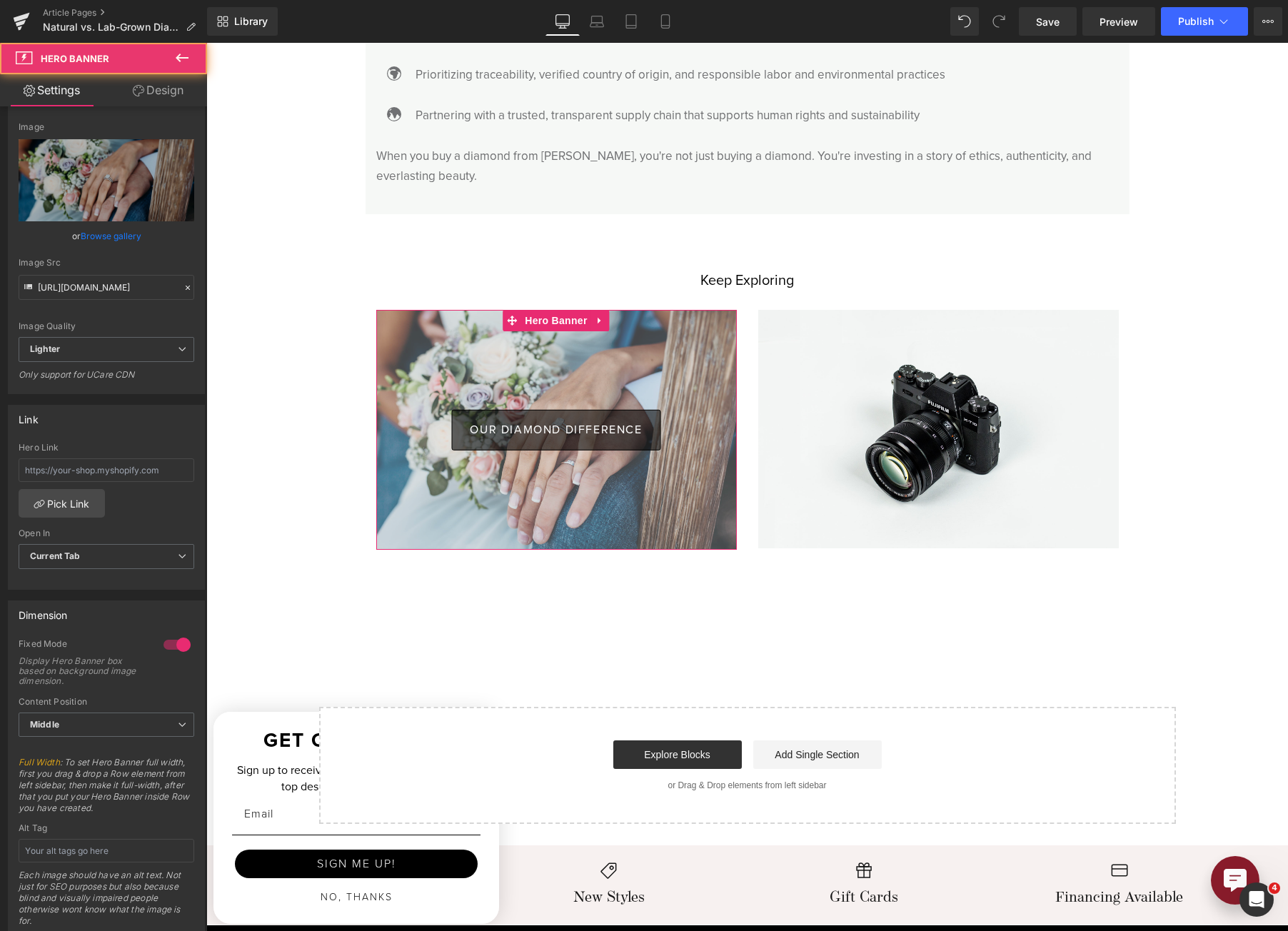
scroll to position [356, 0]
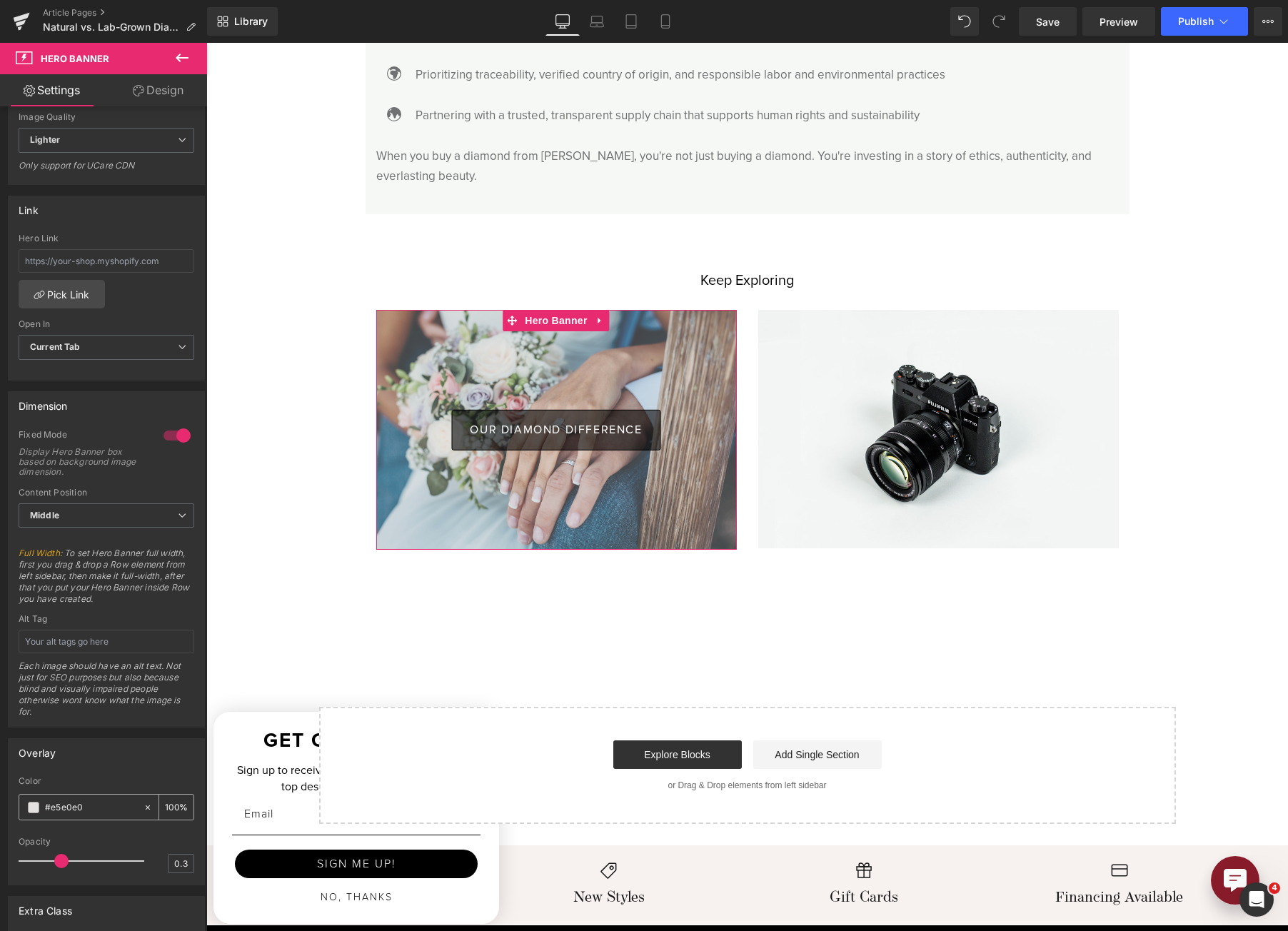
click at [30, 803] on span at bounding box center [33, 807] width 11 height 11
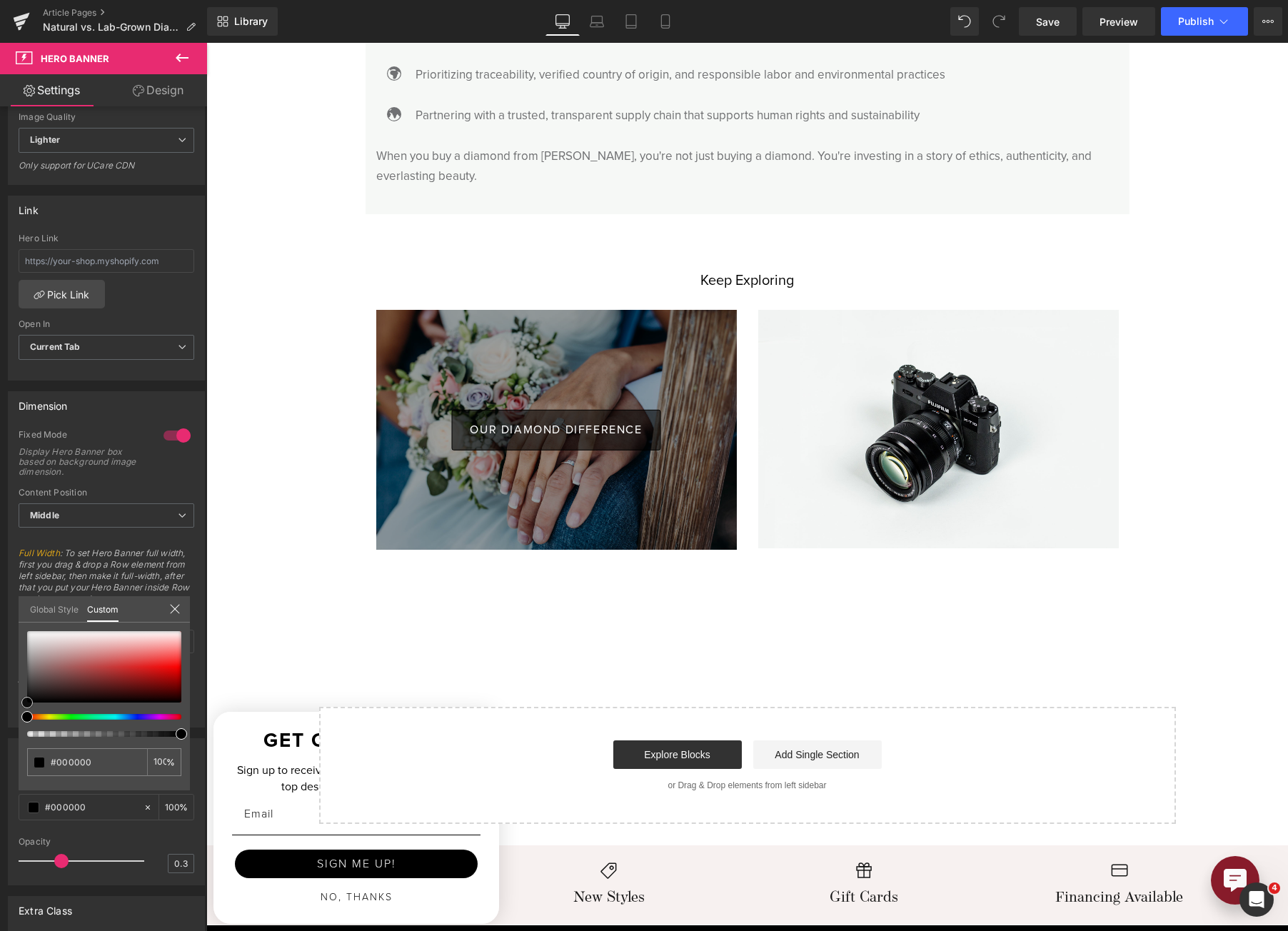
drag, startPoint x: 37, startPoint y: 644, endPoint x: -12, endPoint y: 761, distance: 126.8
click at [0, 761] on html "Button You are previewing how the will restyle your page. You can not edit Elem…" at bounding box center [644, 466] width 1288 height 931
drag, startPoint x: 380, startPoint y: 777, endPoint x: 225, endPoint y: 744, distance: 158.5
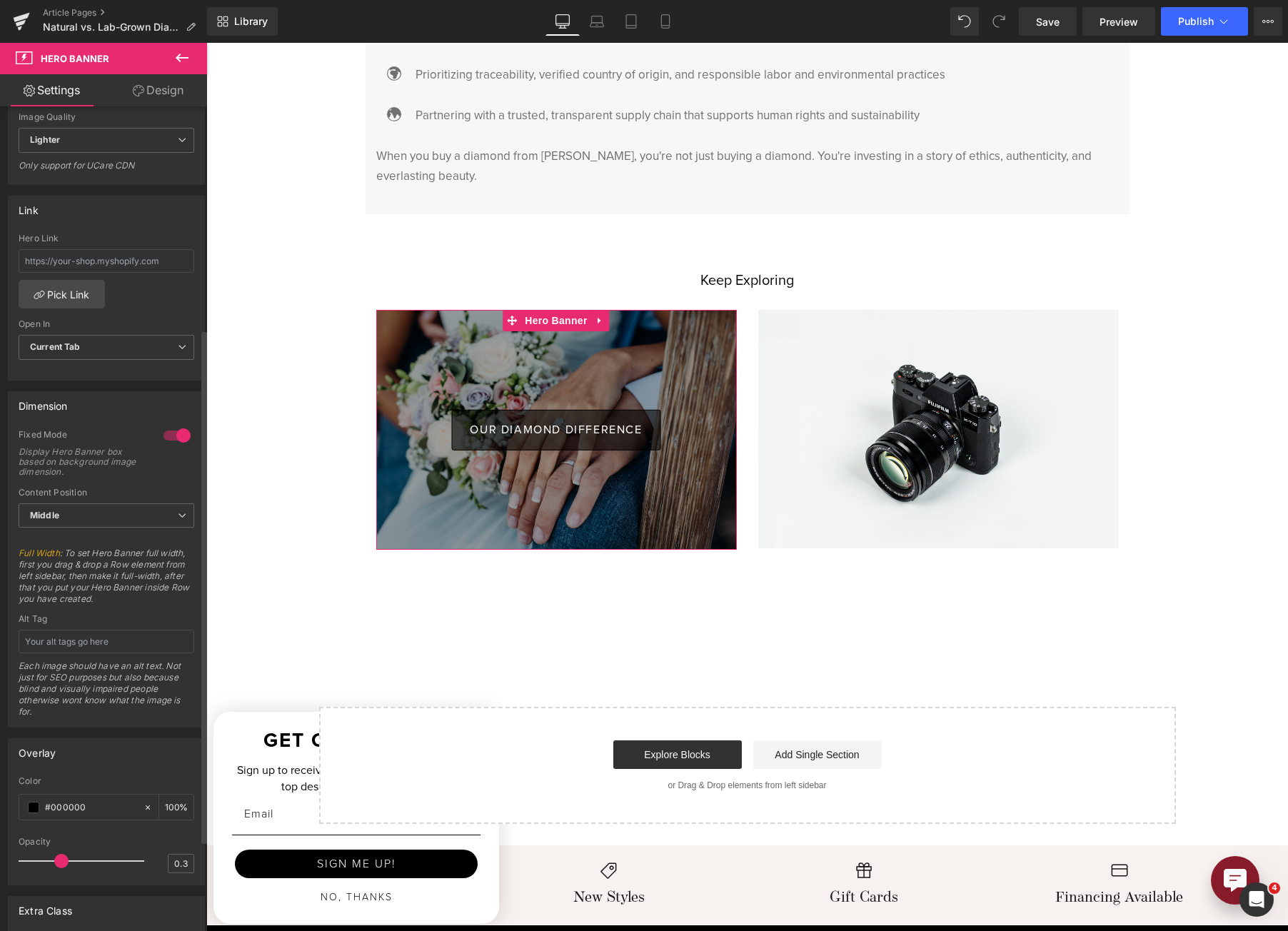
drag, startPoint x: 60, startPoint y: 864, endPoint x: 99, endPoint y: 865, distance: 39.0
click at [84, 860] on div at bounding box center [84, 860] width 118 height 28
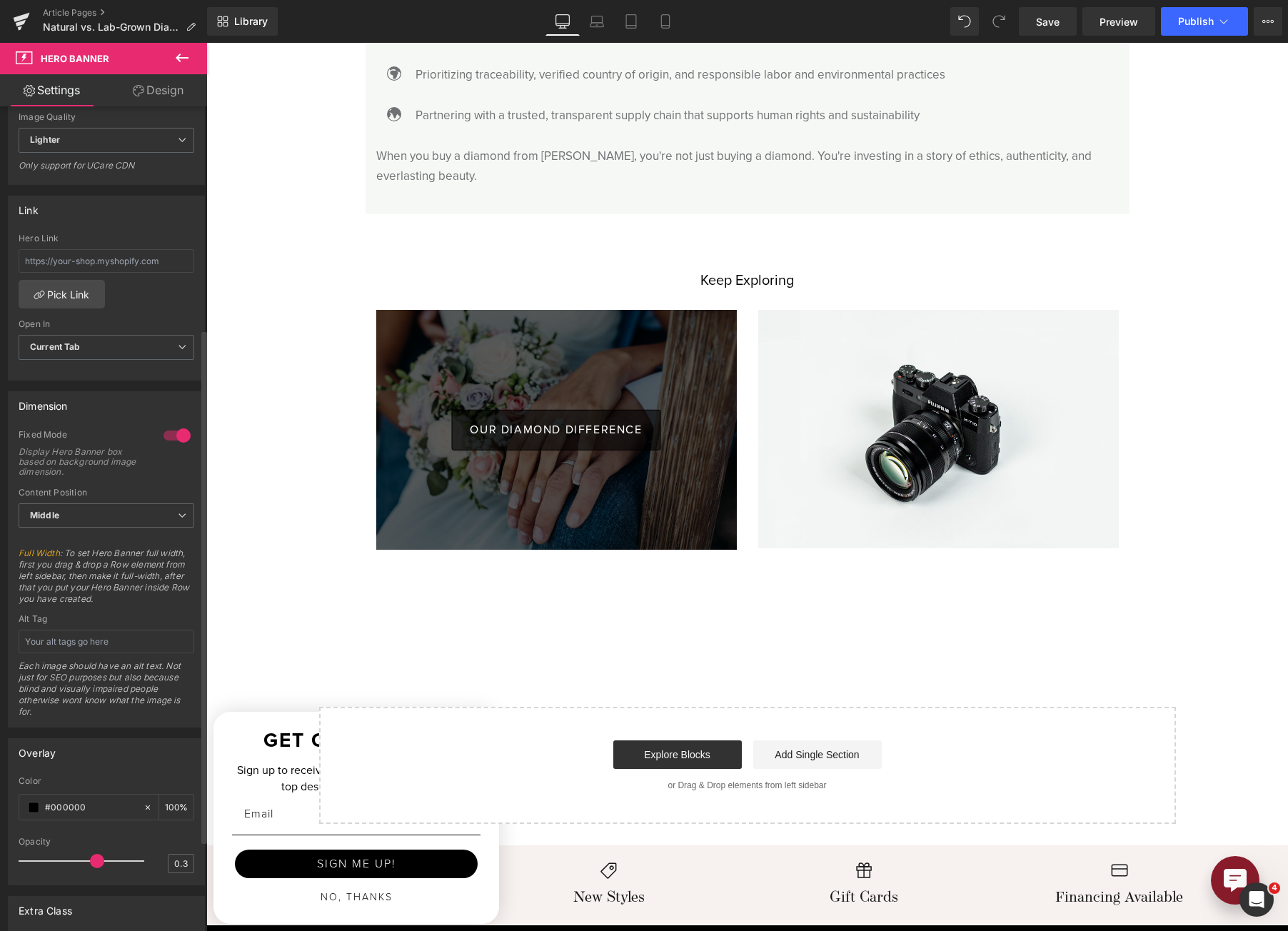
drag, startPoint x: 83, startPoint y: 860, endPoint x: 98, endPoint y: 862, distance: 15.1
click at [98, 862] on span at bounding box center [97, 861] width 15 height 15
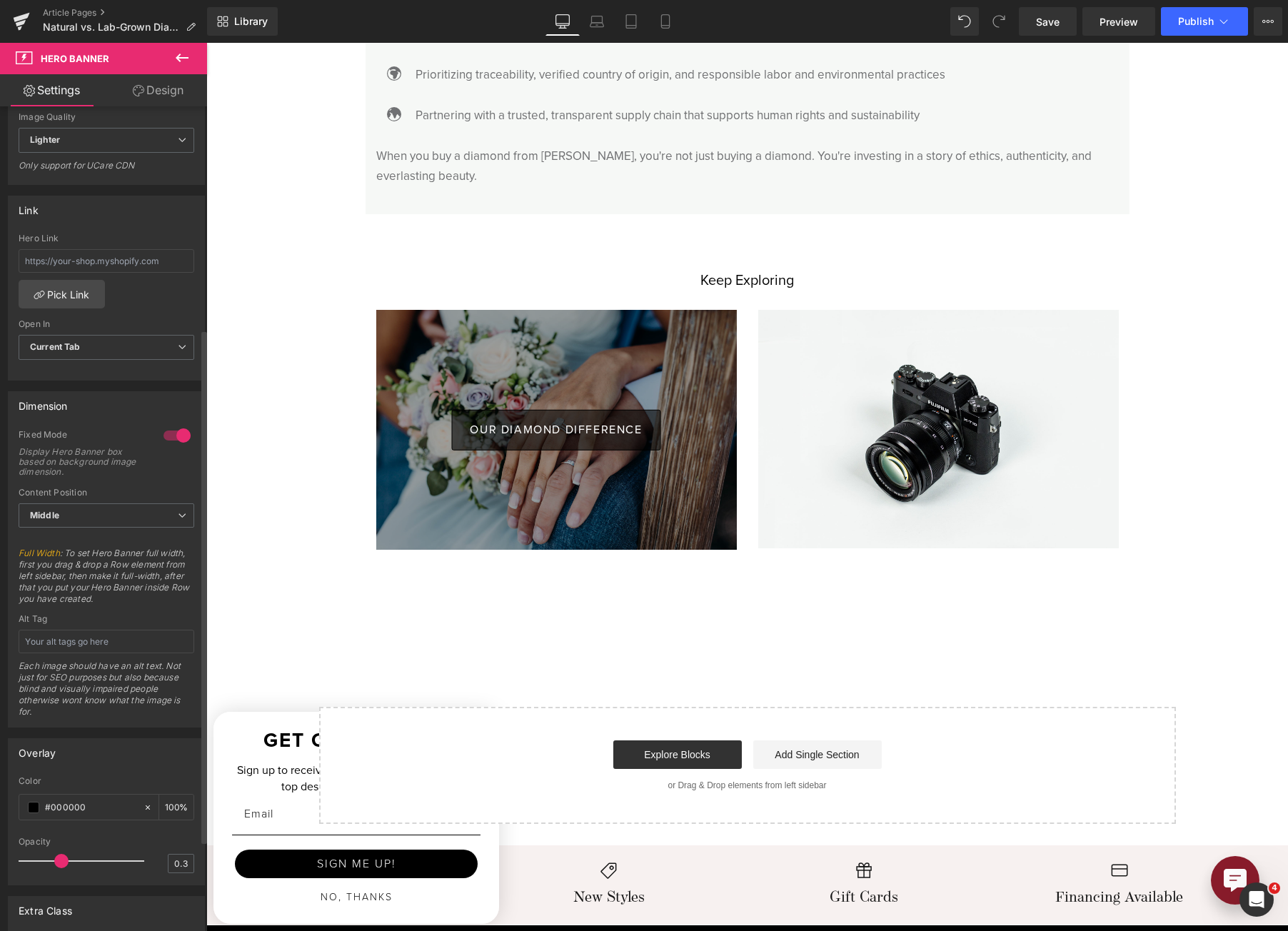
drag, startPoint x: 98, startPoint y: 862, endPoint x: 66, endPoint y: 860, distance: 32.1
click at [66, 860] on span at bounding box center [61, 861] width 15 height 15
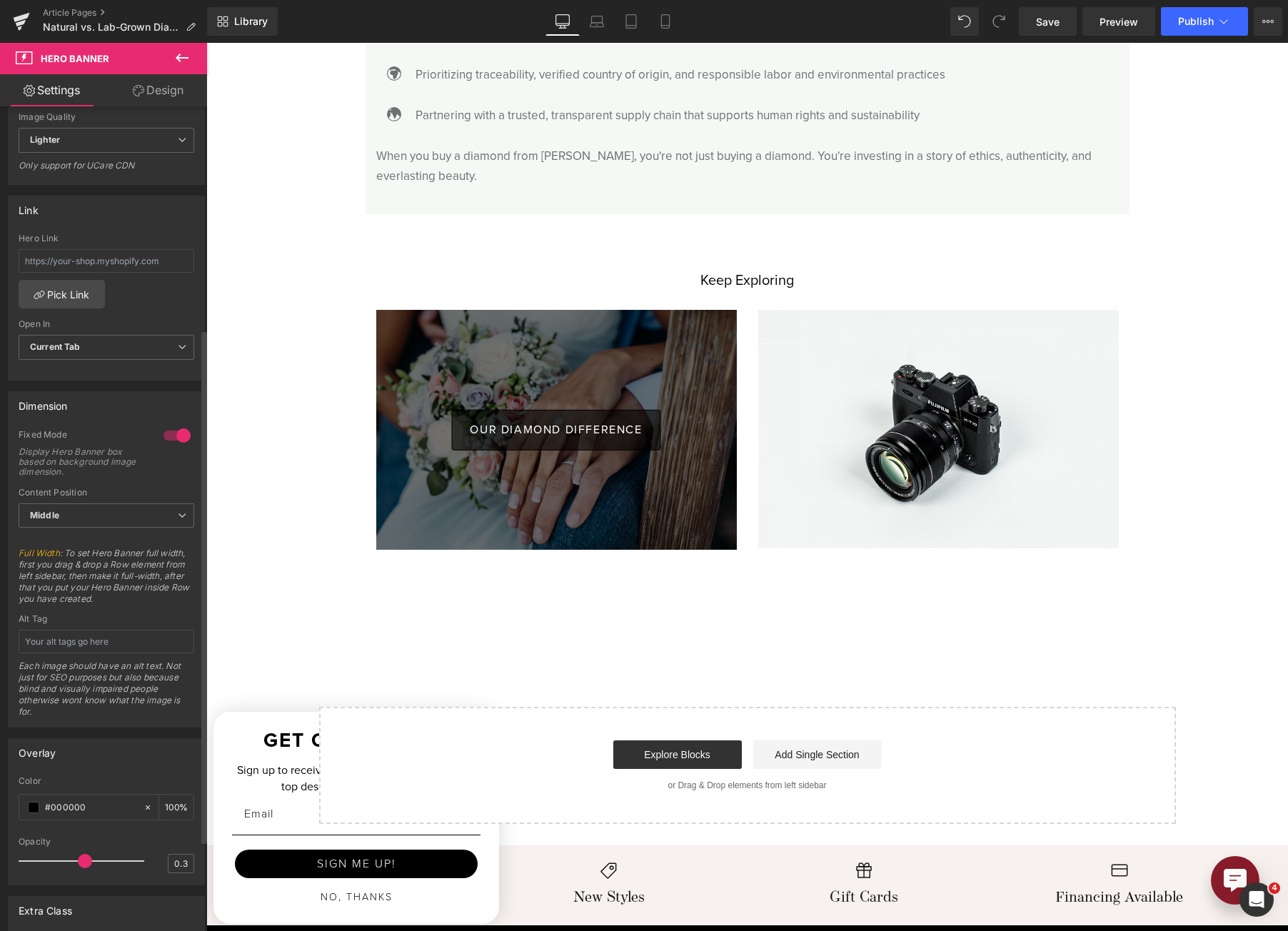
drag, startPoint x: 73, startPoint y: 854, endPoint x: 89, endPoint y: 856, distance: 16.1
click at [89, 856] on div at bounding box center [84, 860] width 118 height 28
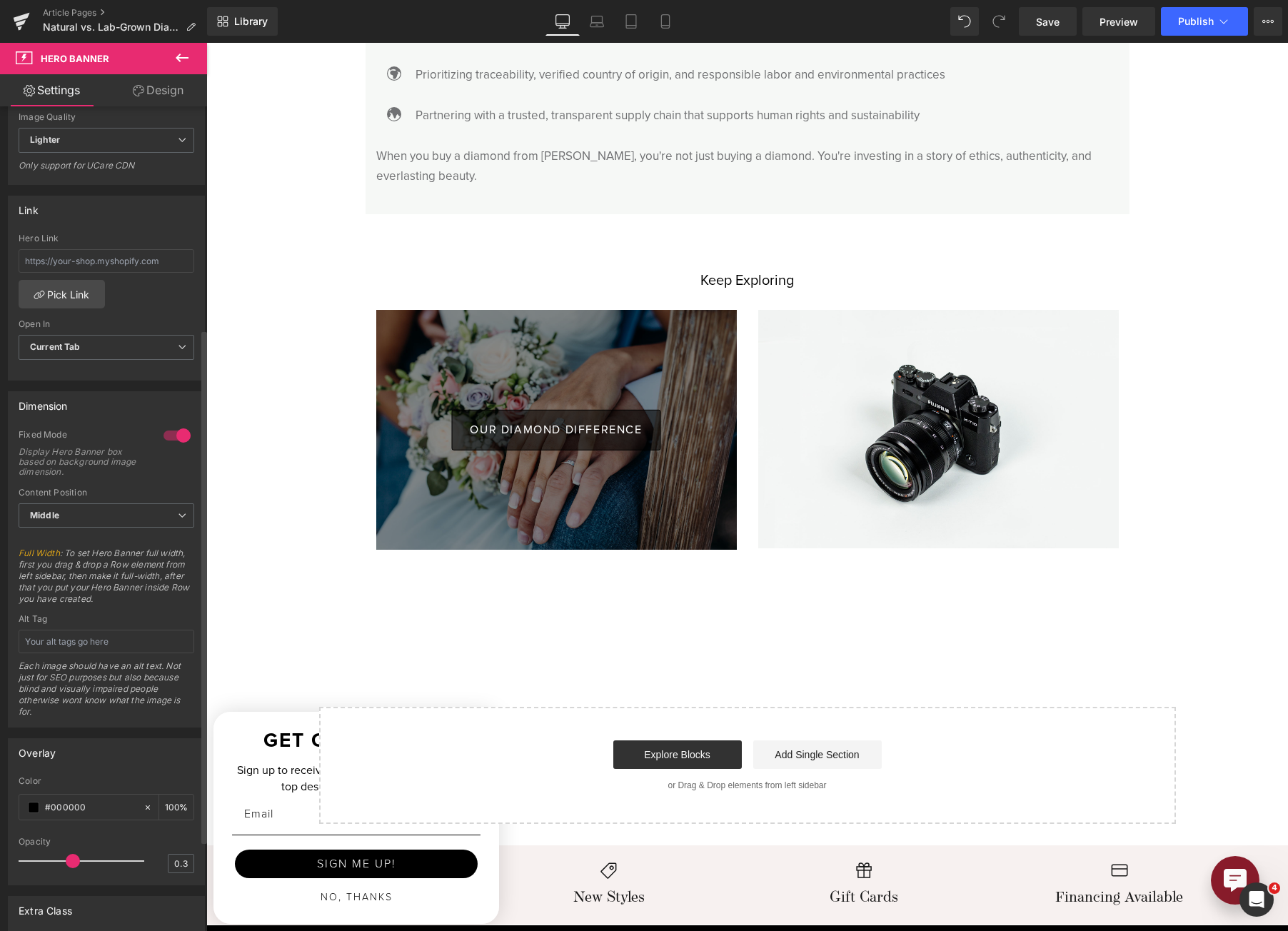
drag, startPoint x: 79, startPoint y: 855, endPoint x: 65, endPoint y: 852, distance: 14.3
click at [65, 852] on div at bounding box center [84, 860] width 118 height 28
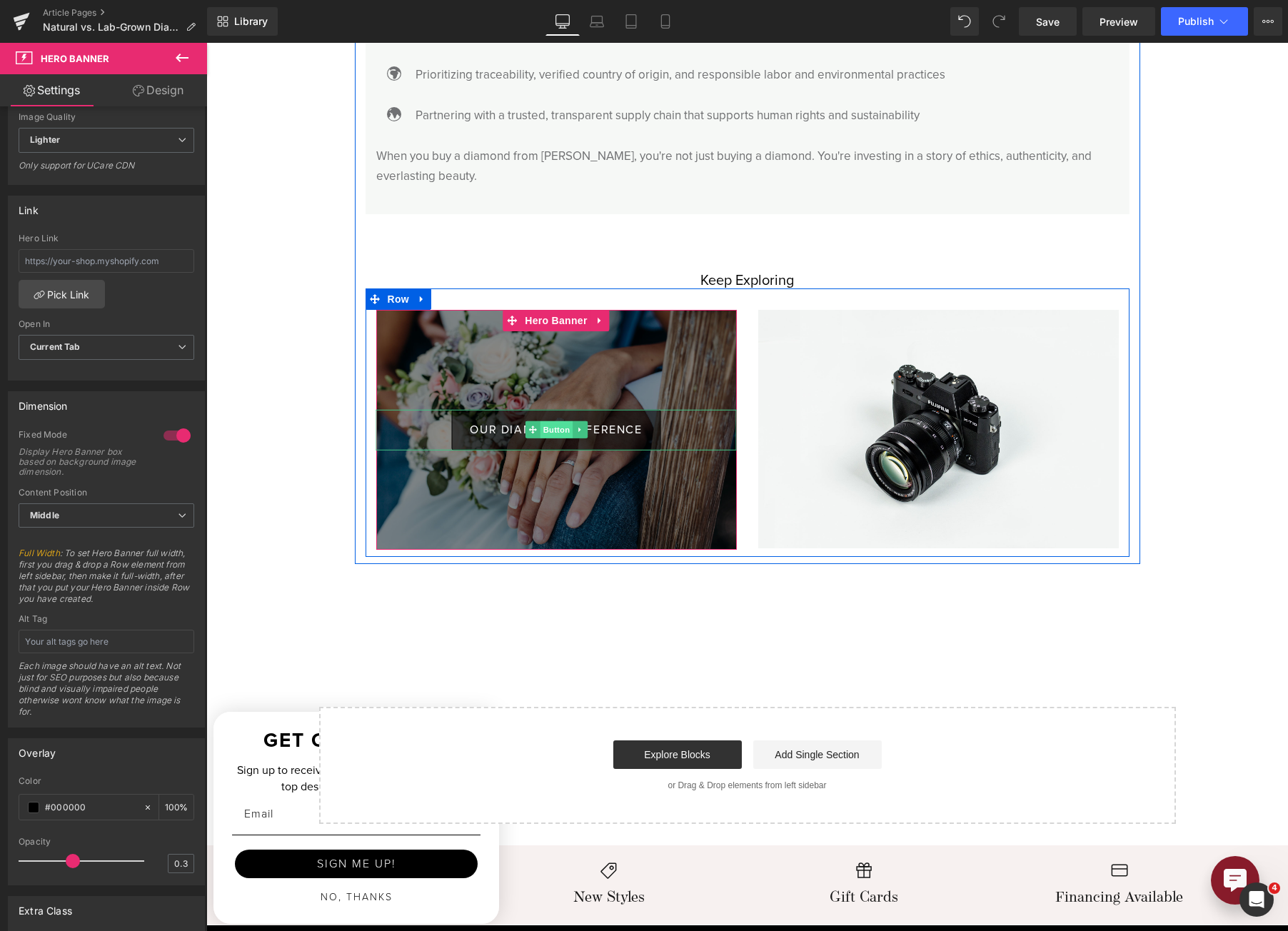
click at [551, 422] on span "Button" at bounding box center [556, 430] width 33 height 17
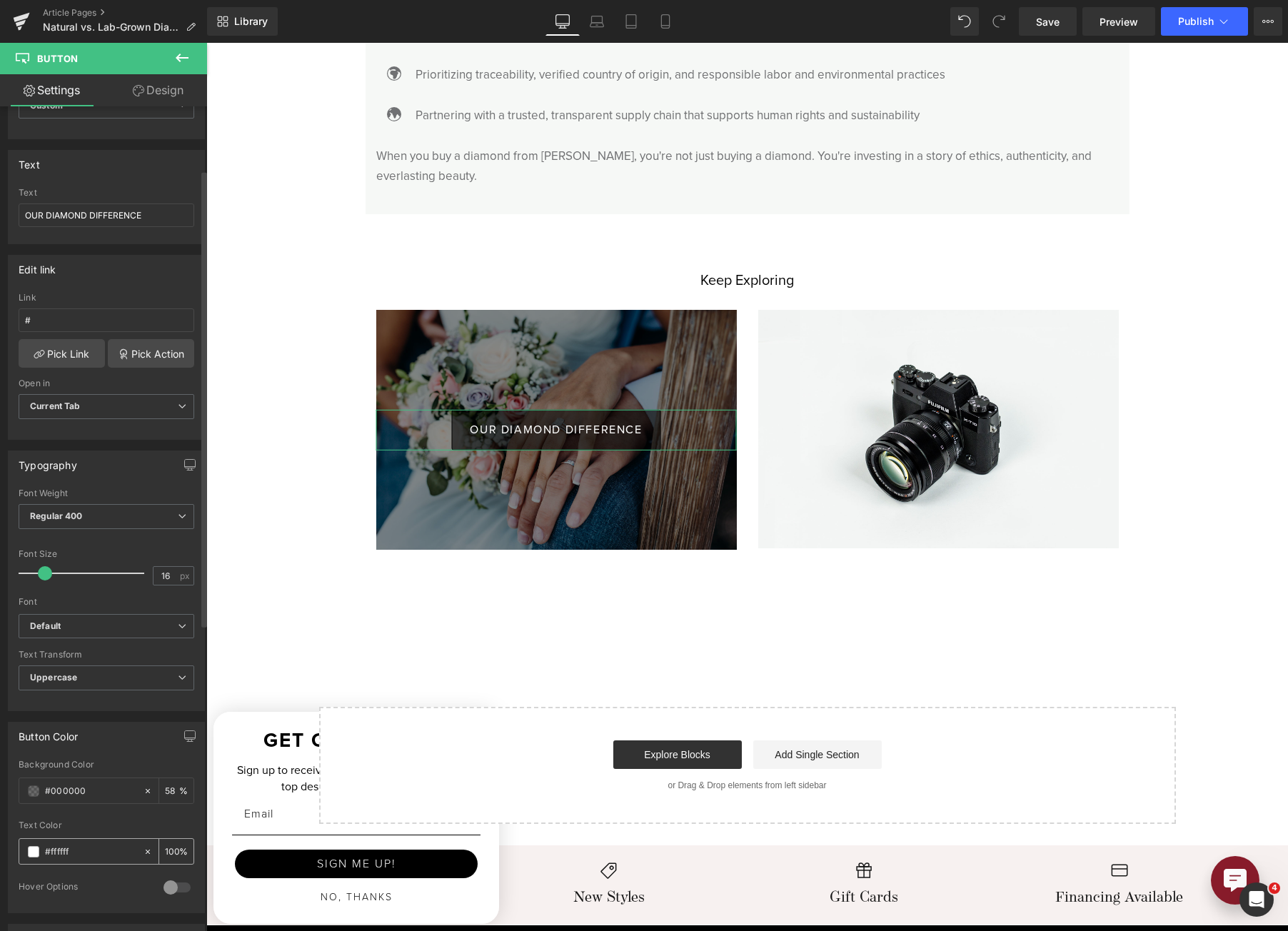
scroll to position [214, 0]
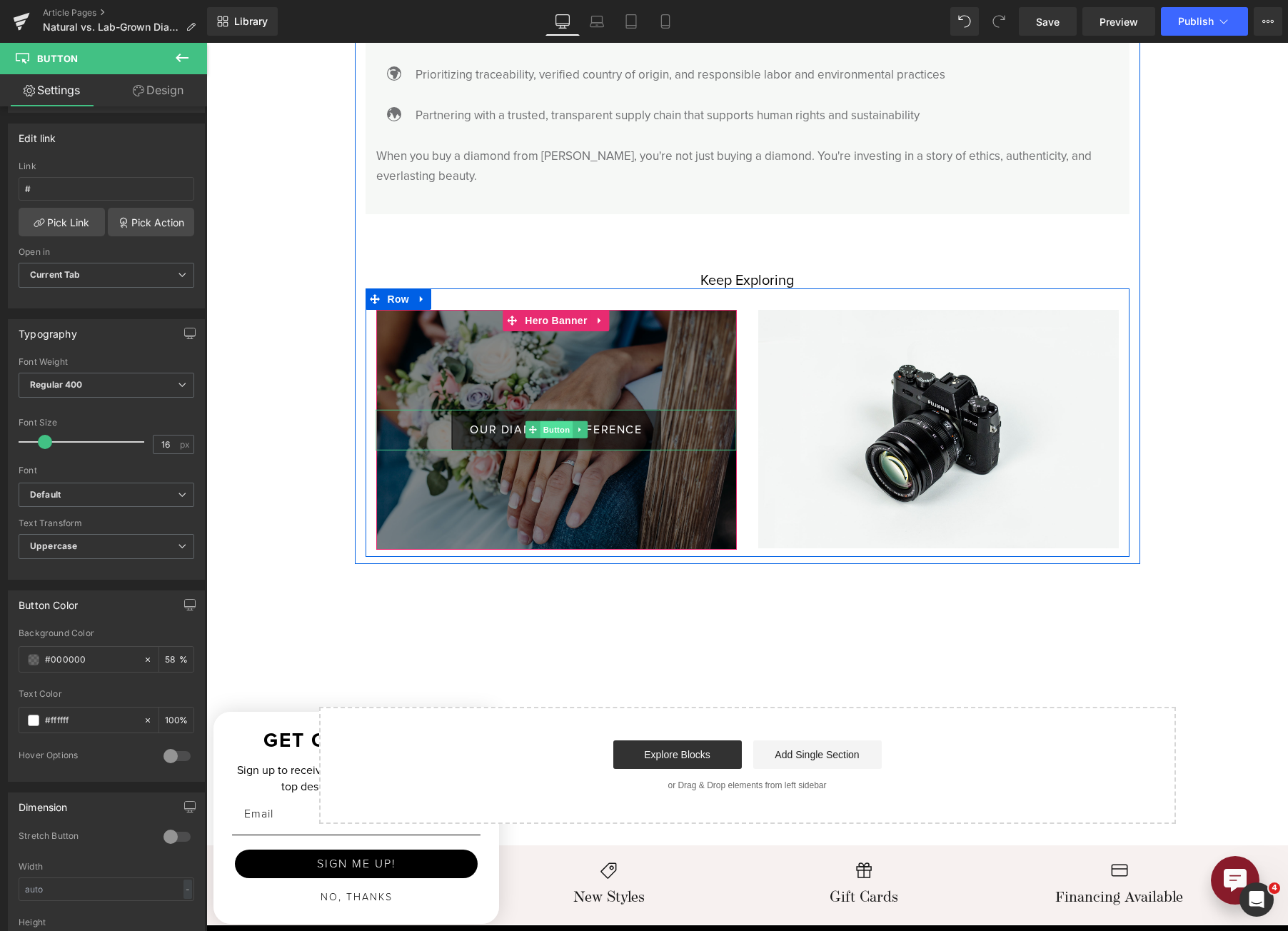
click at [551, 422] on span "Button" at bounding box center [556, 430] width 33 height 17
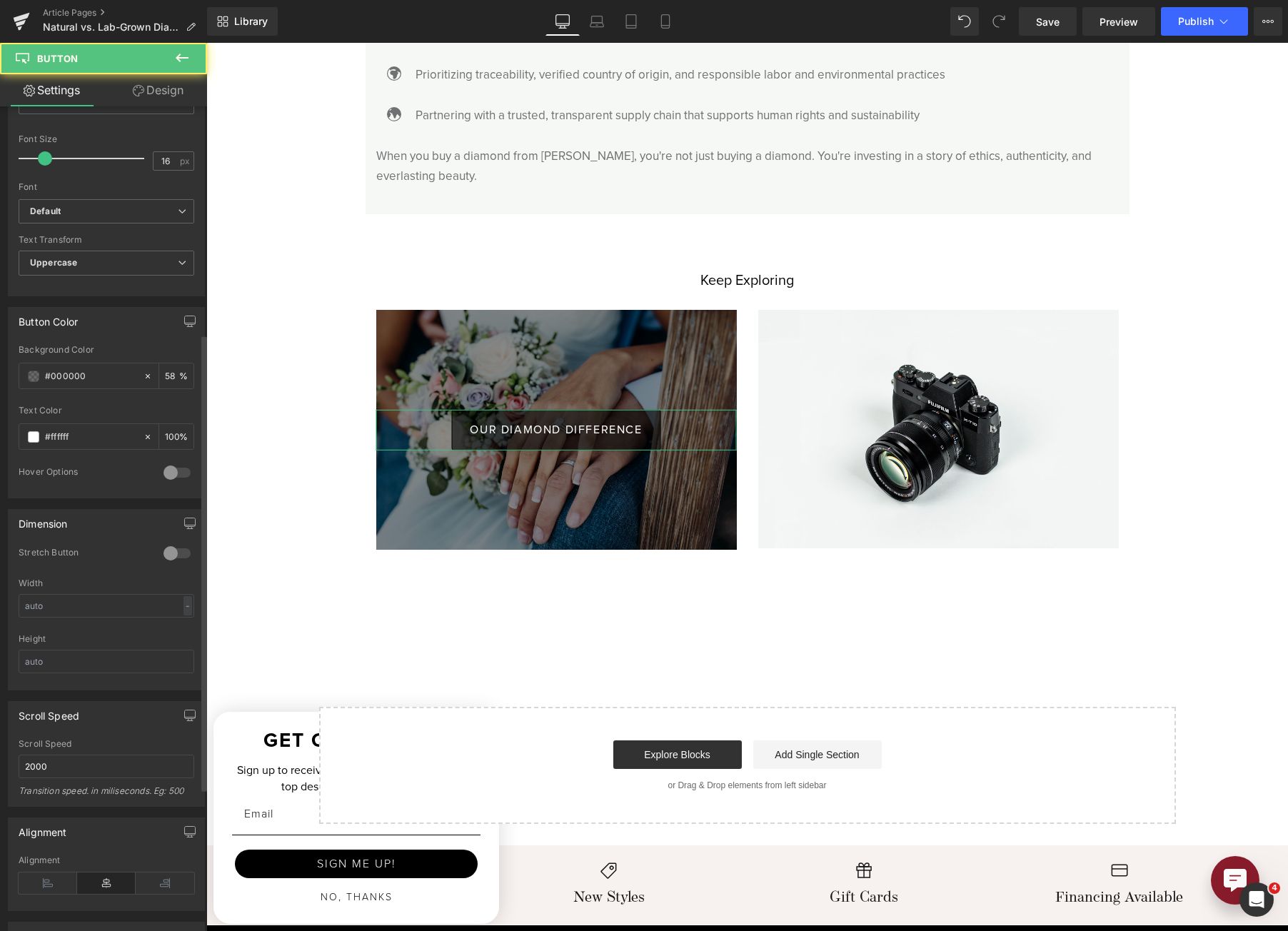
scroll to position [499, 0]
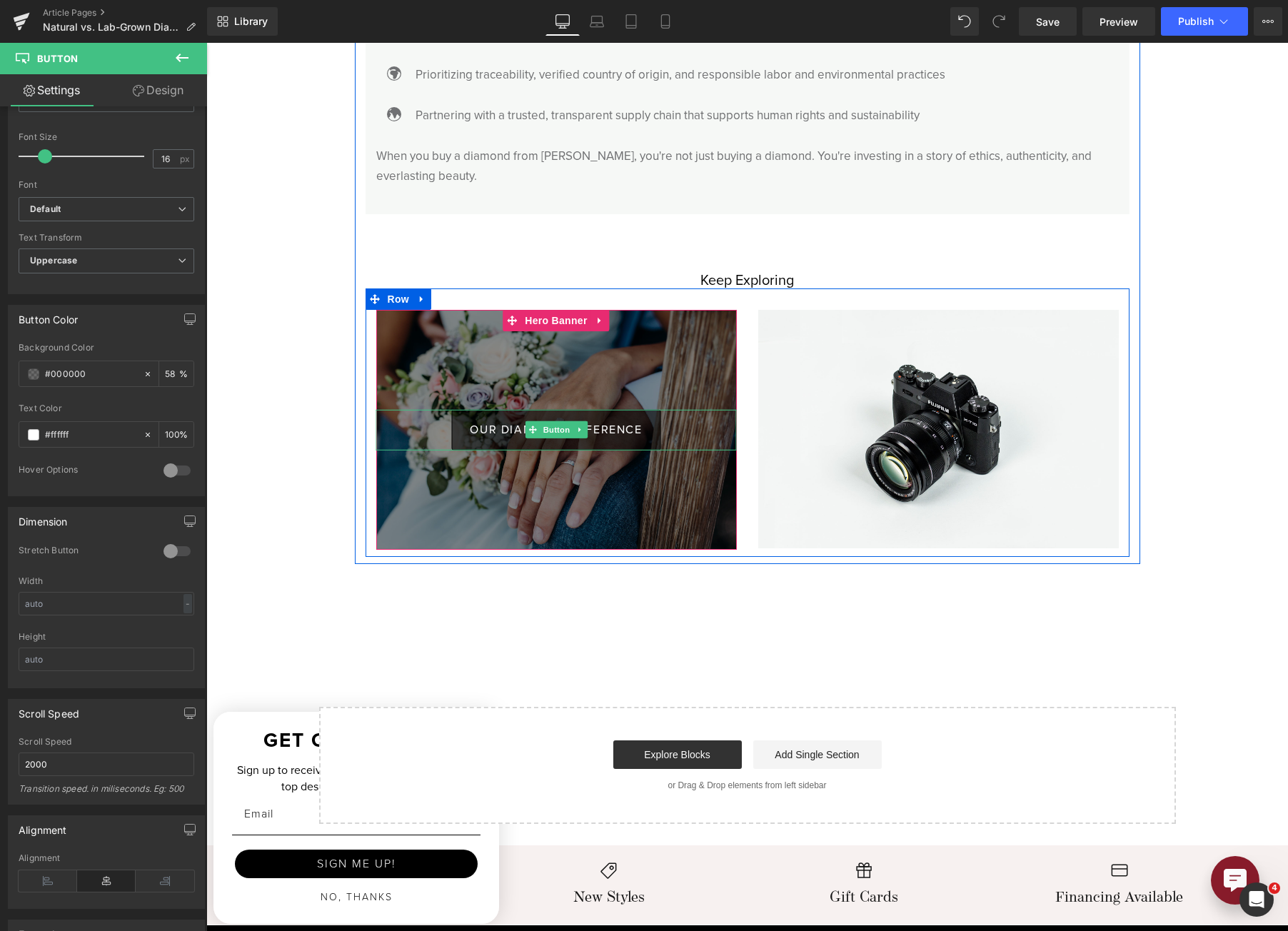
click at [460, 414] on link "OUR DIAMOND DIFFERENCE" at bounding box center [556, 430] width 209 height 40
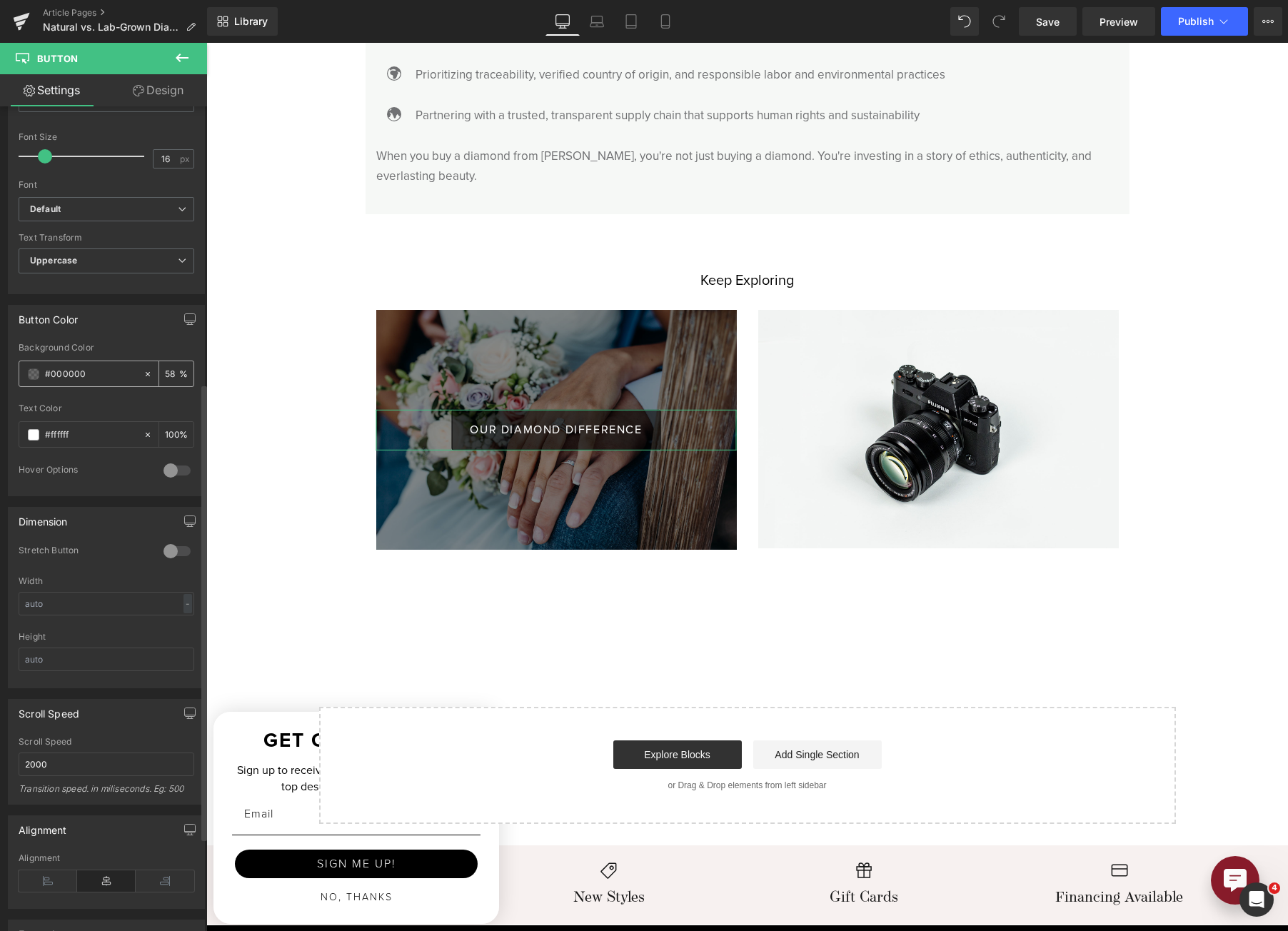
click at [34, 377] on span at bounding box center [33, 374] width 11 height 11
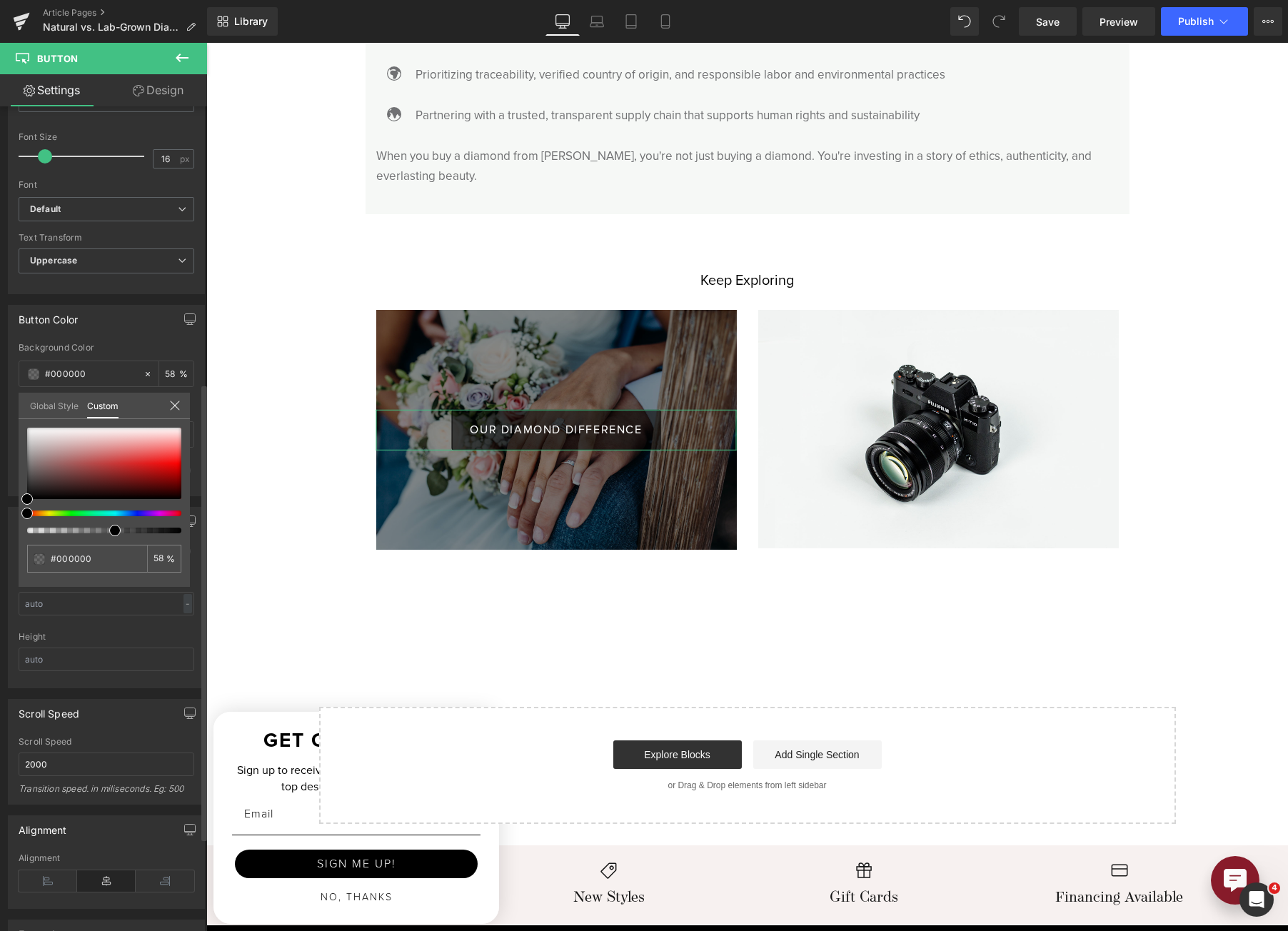
drag, startPoint x: 116, startPoint y: 536, endPoint x: 148, endPoint y: 534, distance: 32.1
click at [151, 534] on div "#000000 58 %" at bounding box center [104, 508] width 171 height 159
drag, startPoint x: 127, startPoint y: 530, endPoint x: 119, endPoint y: 528, distance: 8.2
click at [119, 528] on div at bounding box center [98, 531] width 154 height 5
drag, startPoint x: 31, startPoint y: 497, endPoint x: 31, endPoint y: 477, distance: 20.0
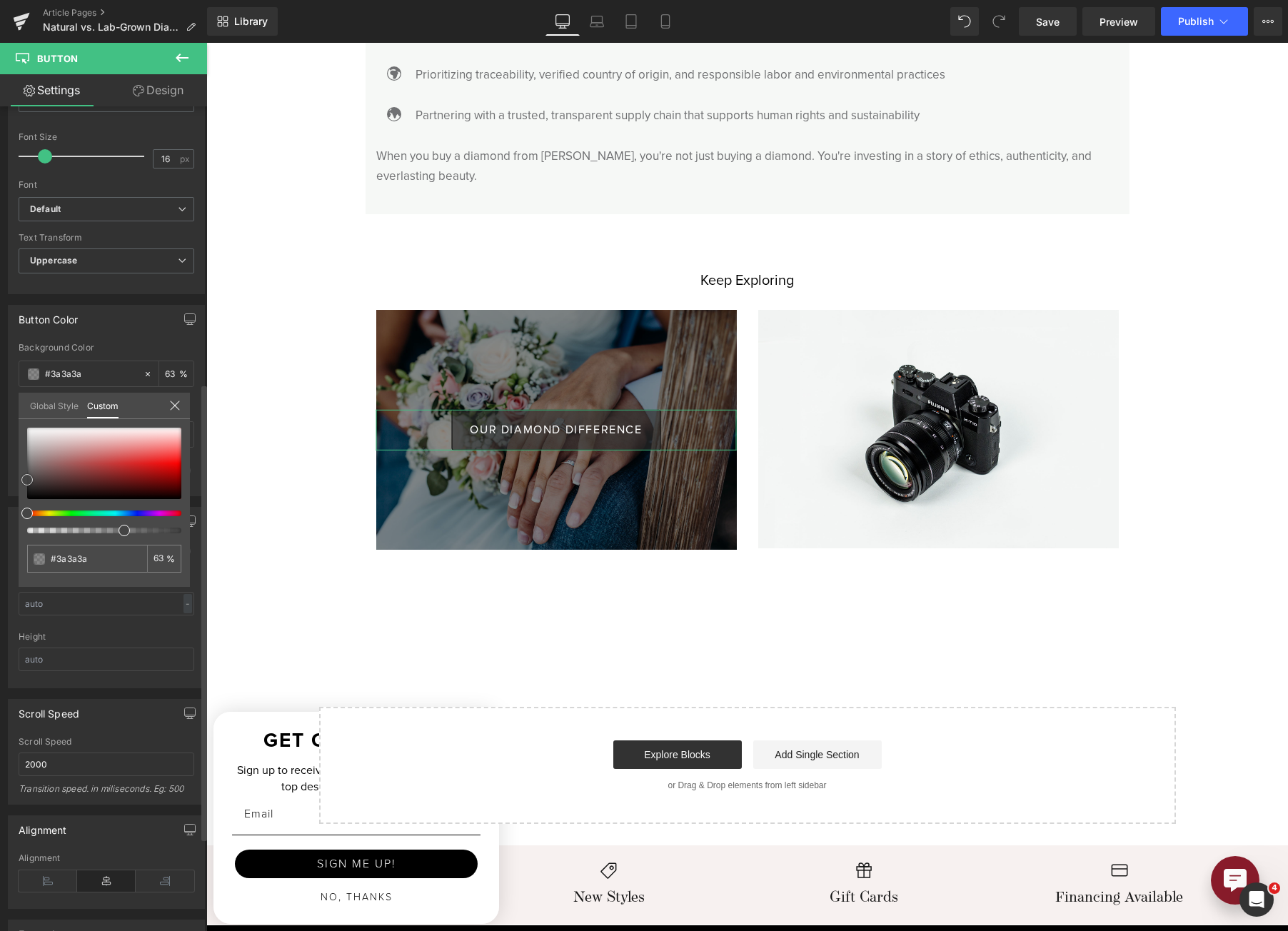
click at [31, 477] on span at bounding box center [27, 479] width 11 height 11
drag, startPoint x: 31, startPoint y: 477, endPoint x: 23, endPoint y: 476, distance: 8.1
click at [23, 476] on span at bounding box center [27, 478] width 11 height 11
drag, startPoint x: 29, startPoint y: 487, endPoint x: 20, endPoint y: 397, distance: 90.4
click at [20, 397] on div "Global Style Custom Setup Global Style #000000 58 %" at bounding box center [104, 414] width 171 height 44
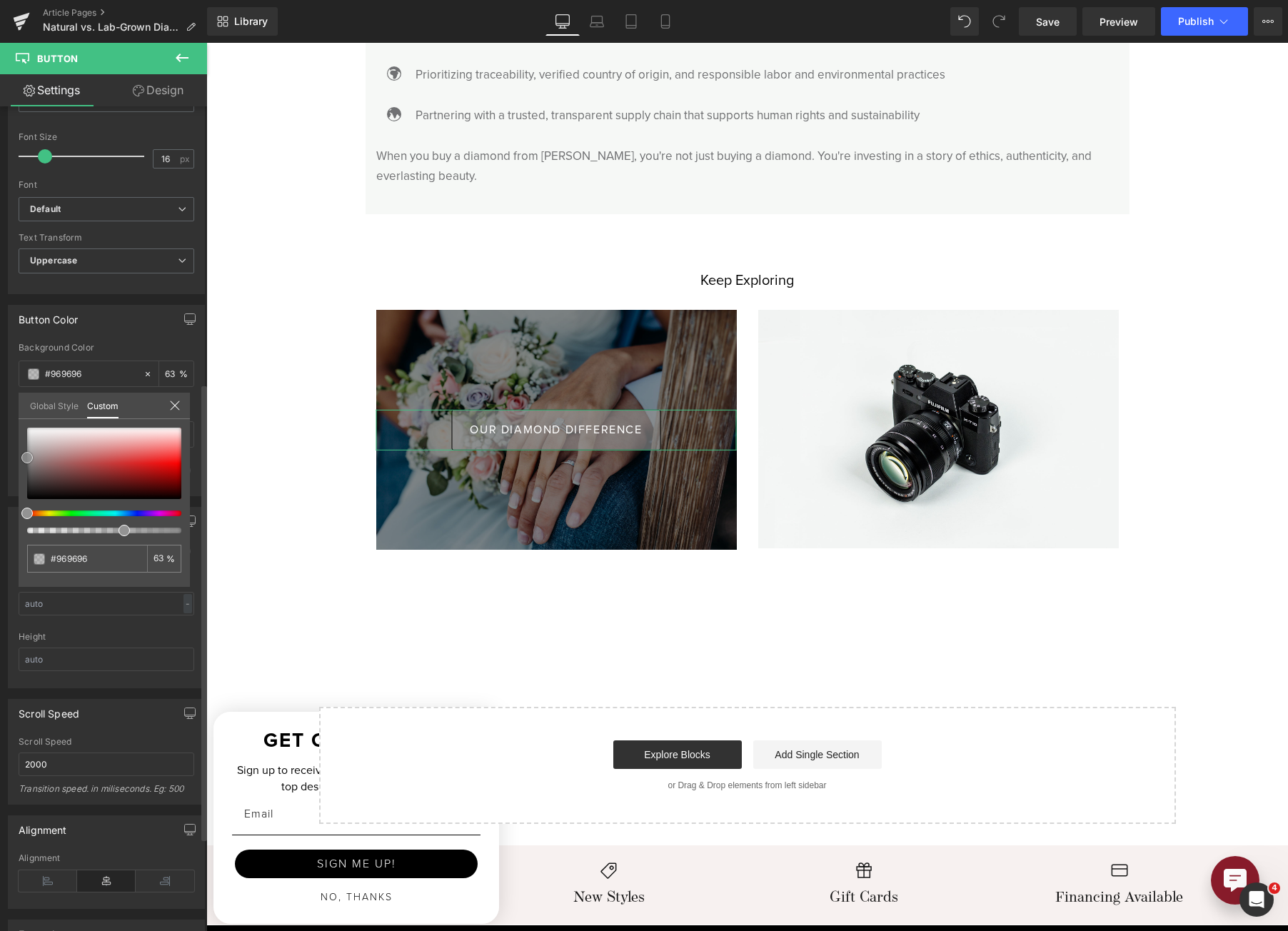
drag, startPoint x: 23, startPoint y: 431, endPoint x: 23, endPoint y: 460, distance: 29.0
click at [23, 460] on span at bounding box center [27, 457] width 11 height 11
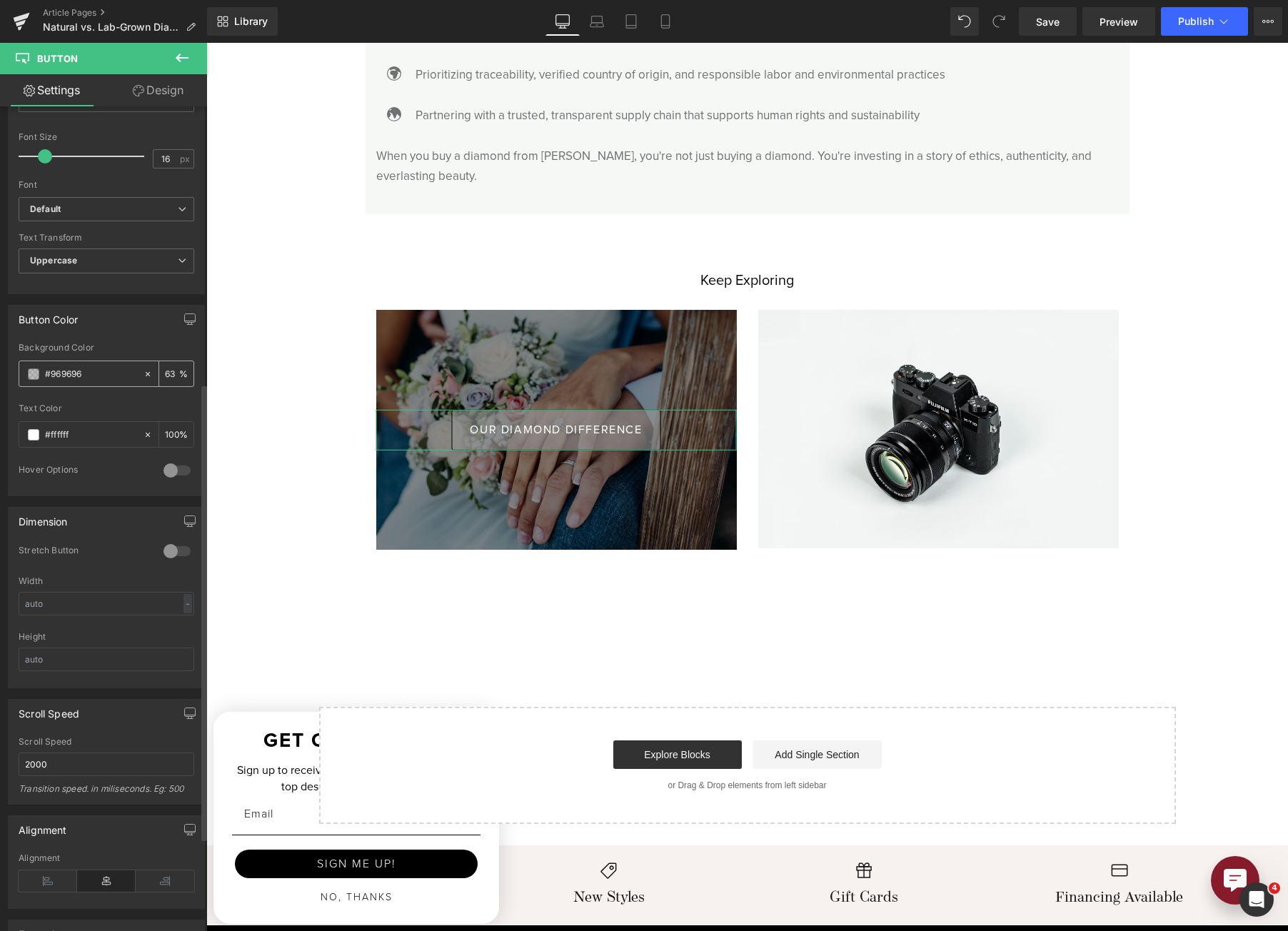
click at [34, 375] on span at bounding box center [33, 374] width 11 height 11
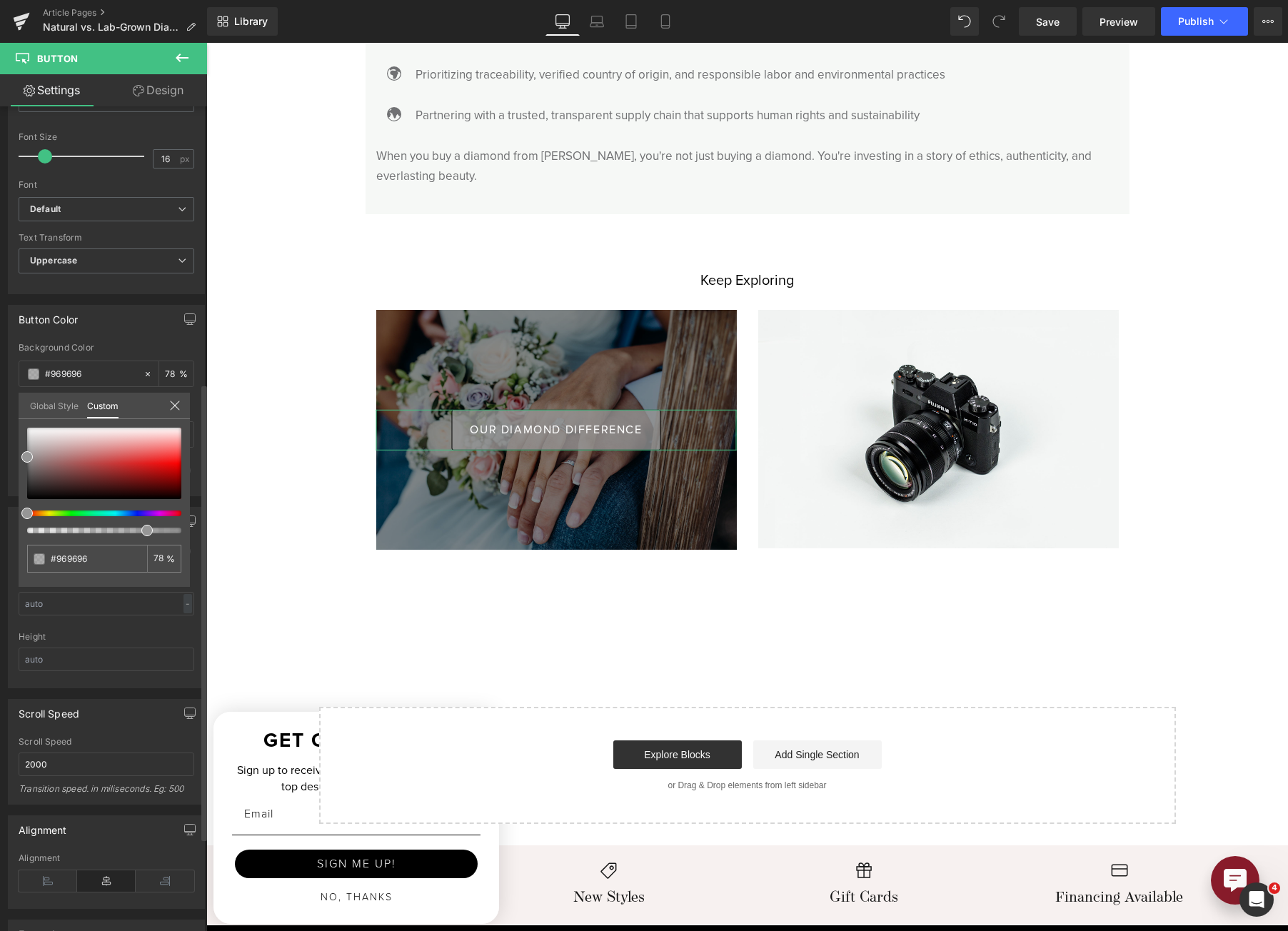
click at [142, 531] on div at bounding box center [98, 531] width 154 height 5
drag, startPoint x: 28, startPoint y: 460, endPoint x: 31, endPoint y: 470, distance: 10.4
click at [31, 470] on span at bounding box center [29, 469] width 11 height 11
drag, startPoint x: 153, startPoint y: 534, endPoint x: 162, endPoint y: 536, distance: 9.2
click at [171, 539] on div "#969696 63 %" at bounding box center [104, 508] width 171 height 159
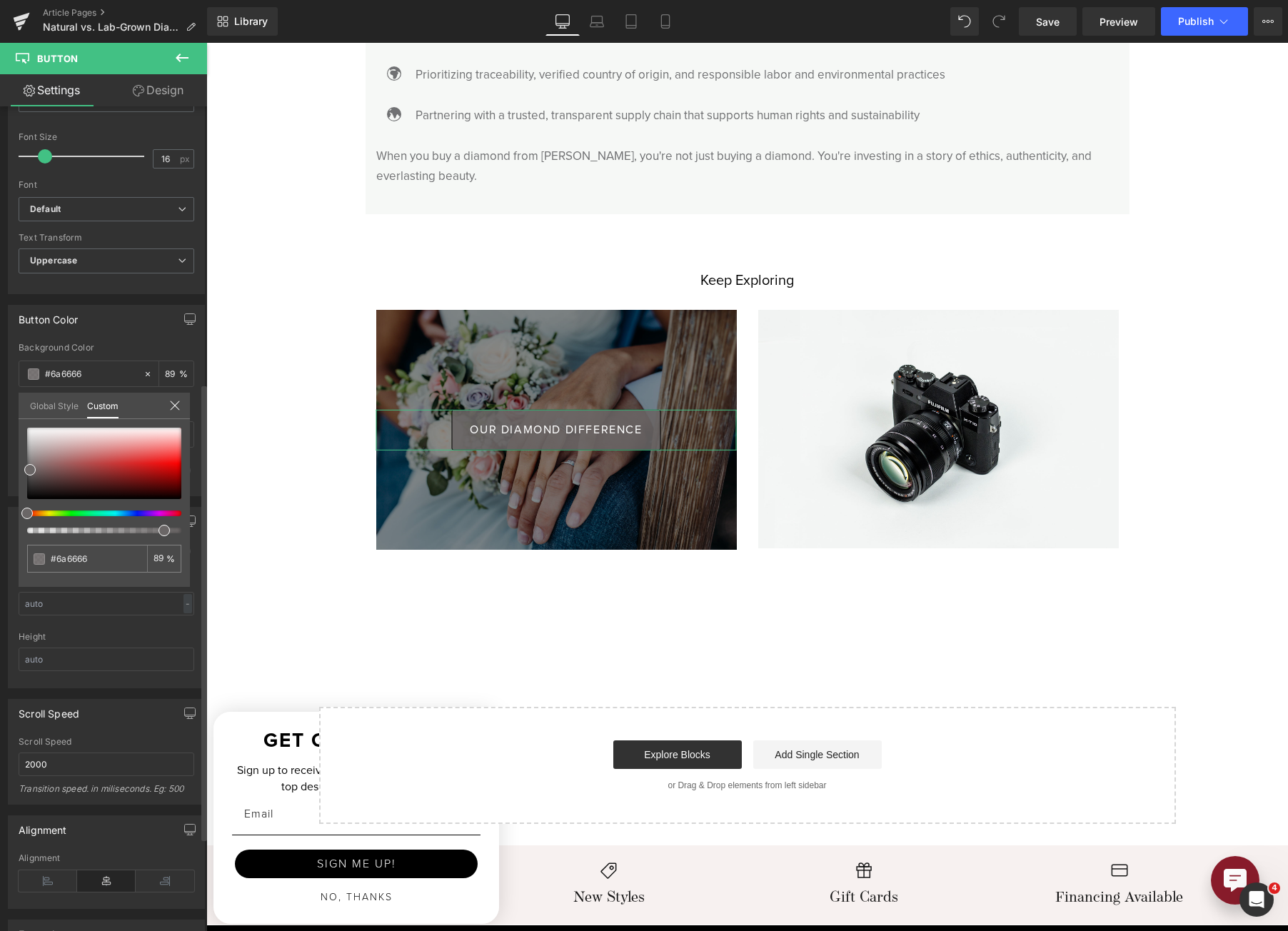
drag, startPoint x: 150, startPoint y: 531, endPoint x: 162, endPoint y: 533, distance: 12.2
click at [162, 533] on span at bounding box center [164, 531] width 11 height 11
drag, startPoint x: 162, startPoint y: 530, endPoint x: 135, endPoint y: 546, distance: 31.4
click at [135, 546] on div "#969696 63 %" at bounding box center [104, 508] width 171 height 159
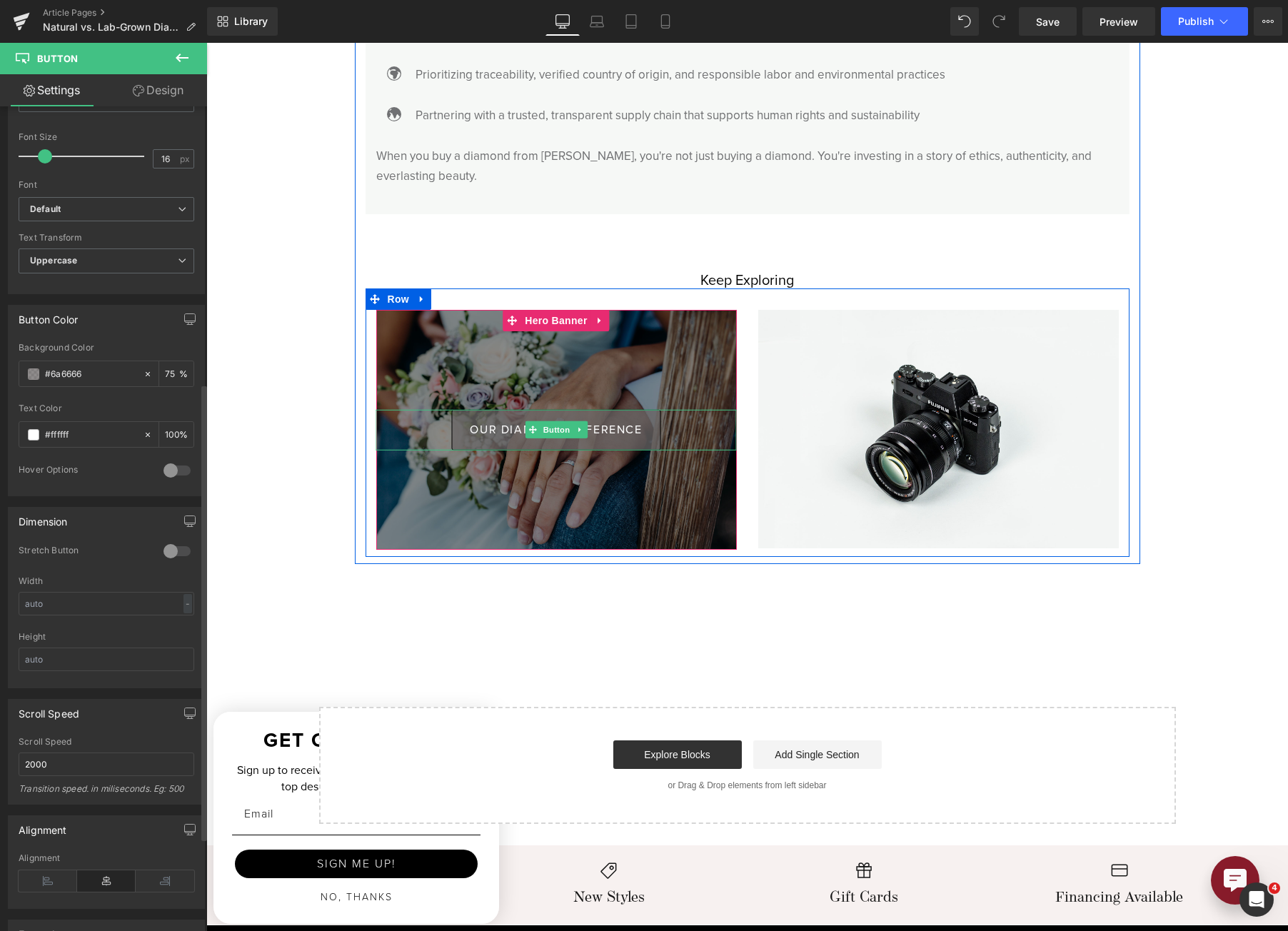
click at [502, 424] on span "OUR DIAMOND DIFFERENCE" at bounding box center [556, 430] width 172 height 11
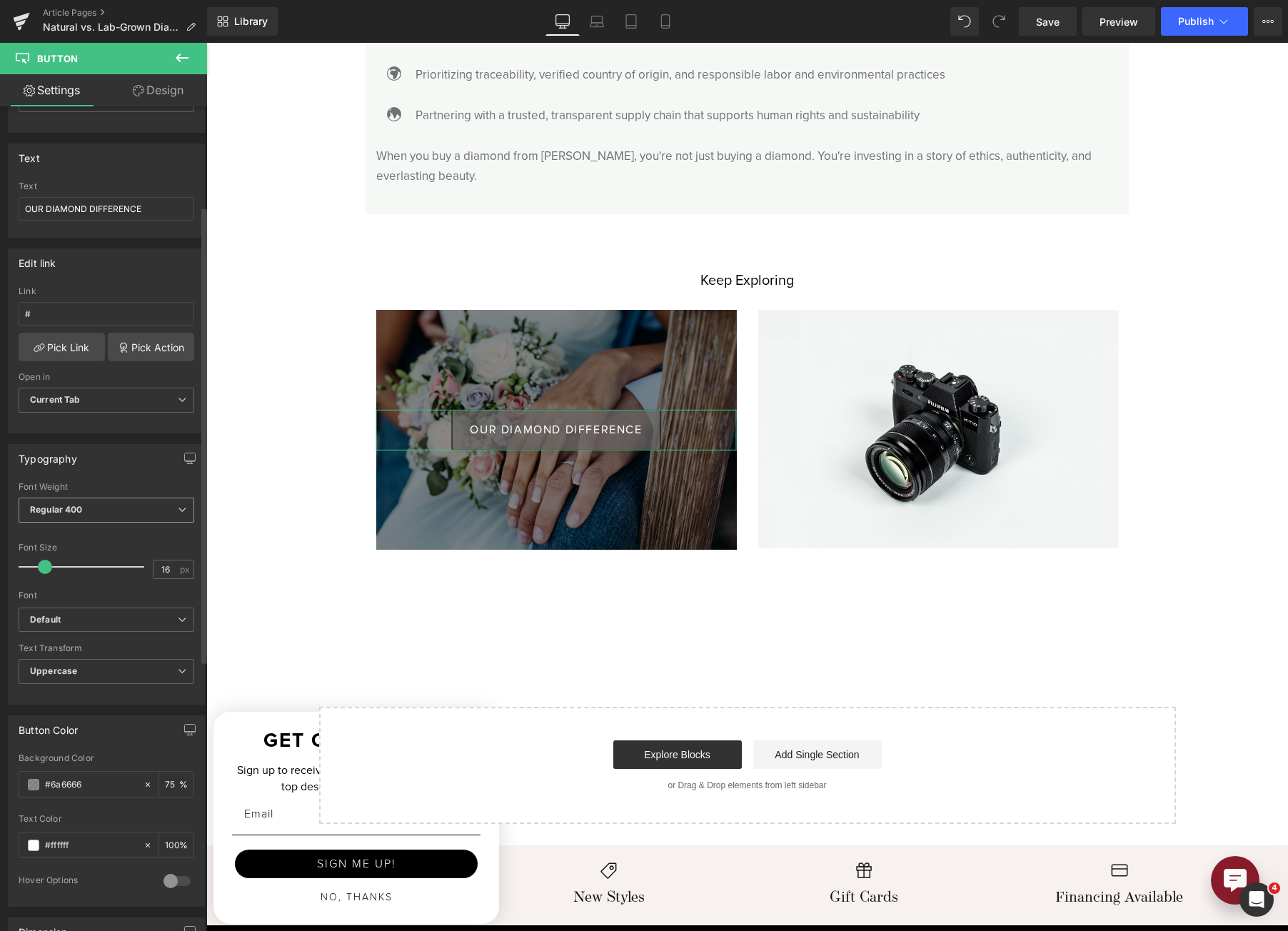
scroll to position [214, 0]
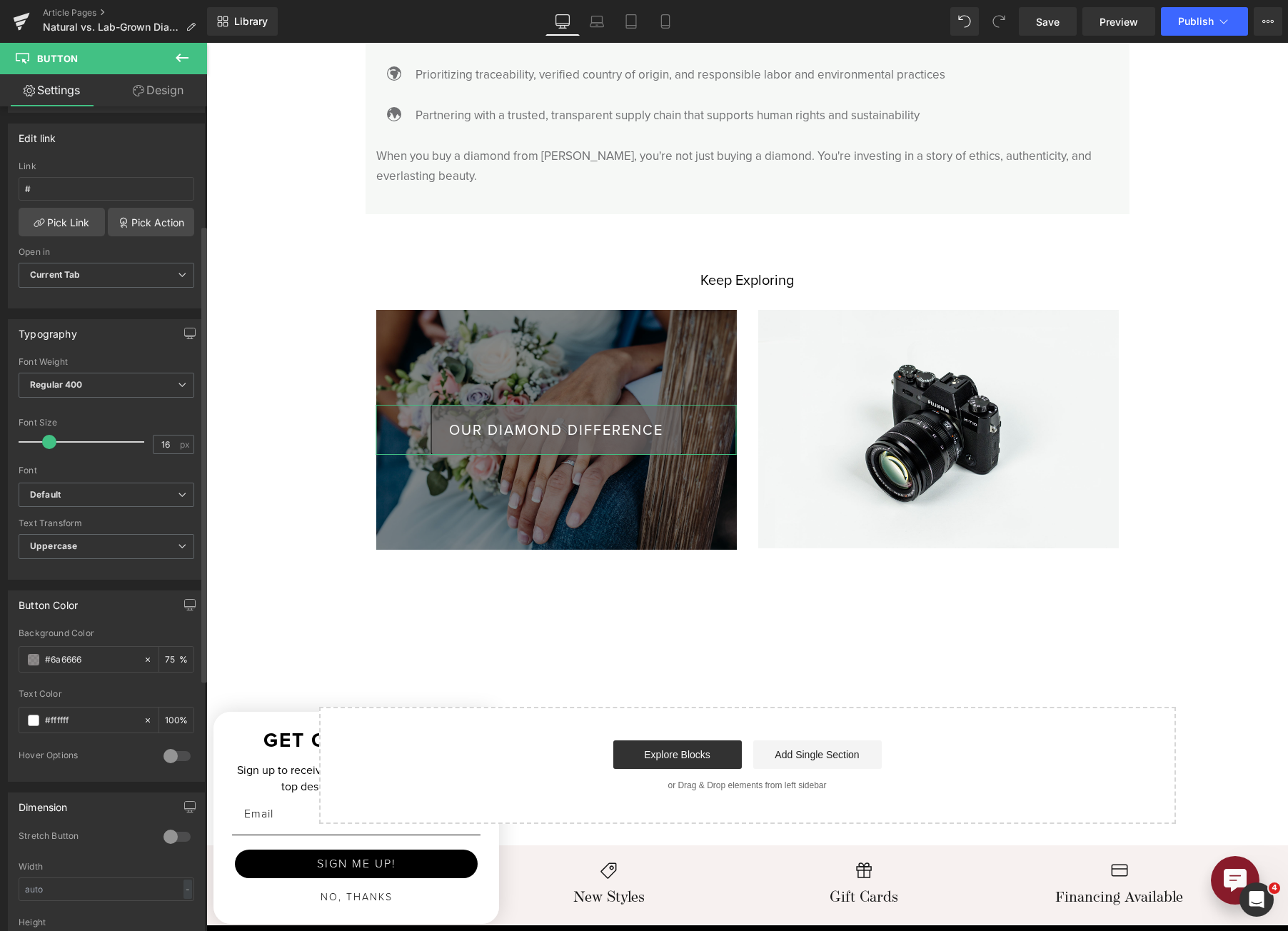
click at [49, 438] on span at bounding box center [50, 442] width 15 height 15
click at [142, 95] on icon at bounding box center [138, 91] width 11 height 11
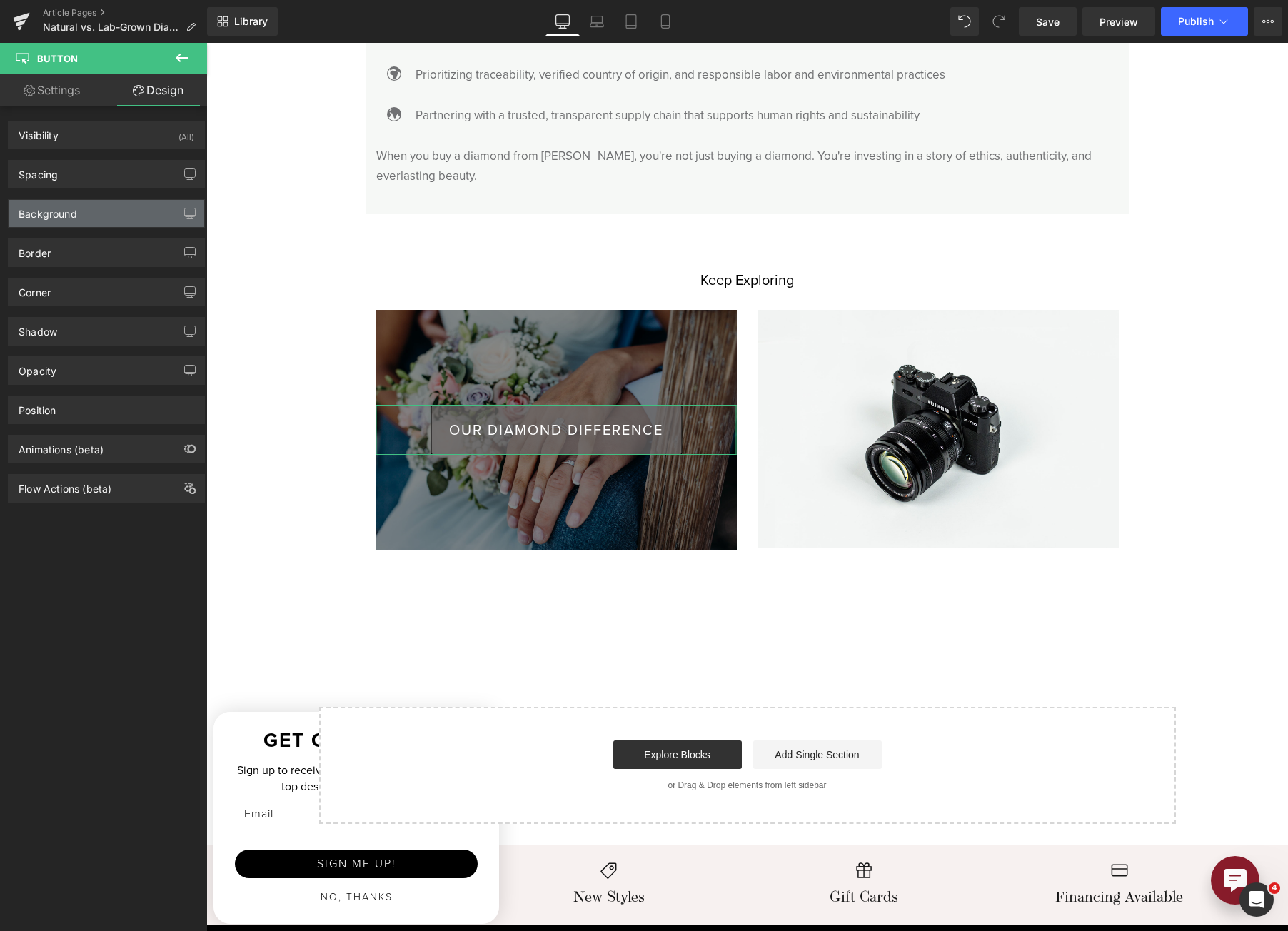
click at [109, 203] on div "Background" at bounding box center [105, 214] width 195 height 27
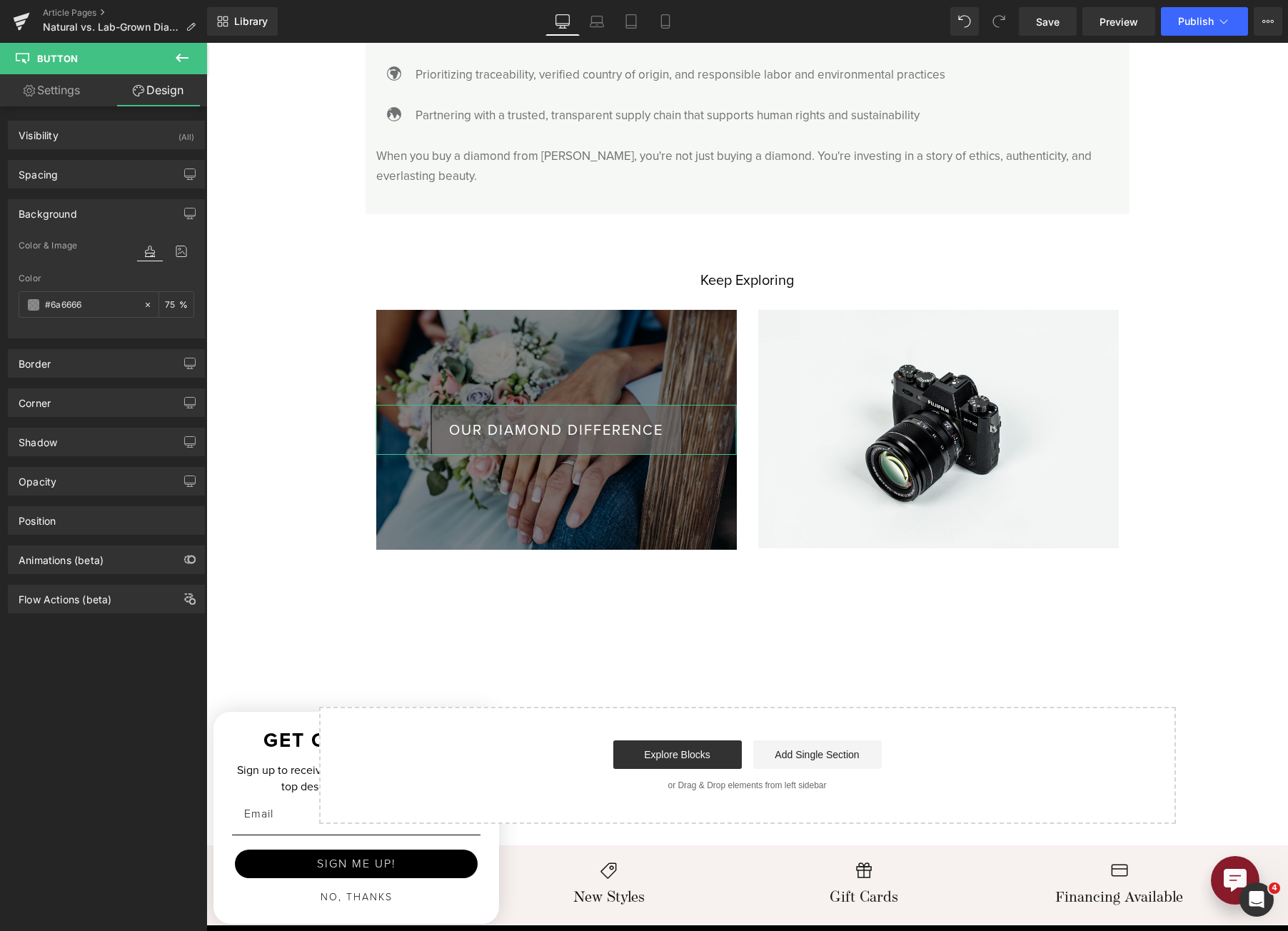
click at [109, 203] on div "Background" at bounding box center [105, 214] width 195 height 27
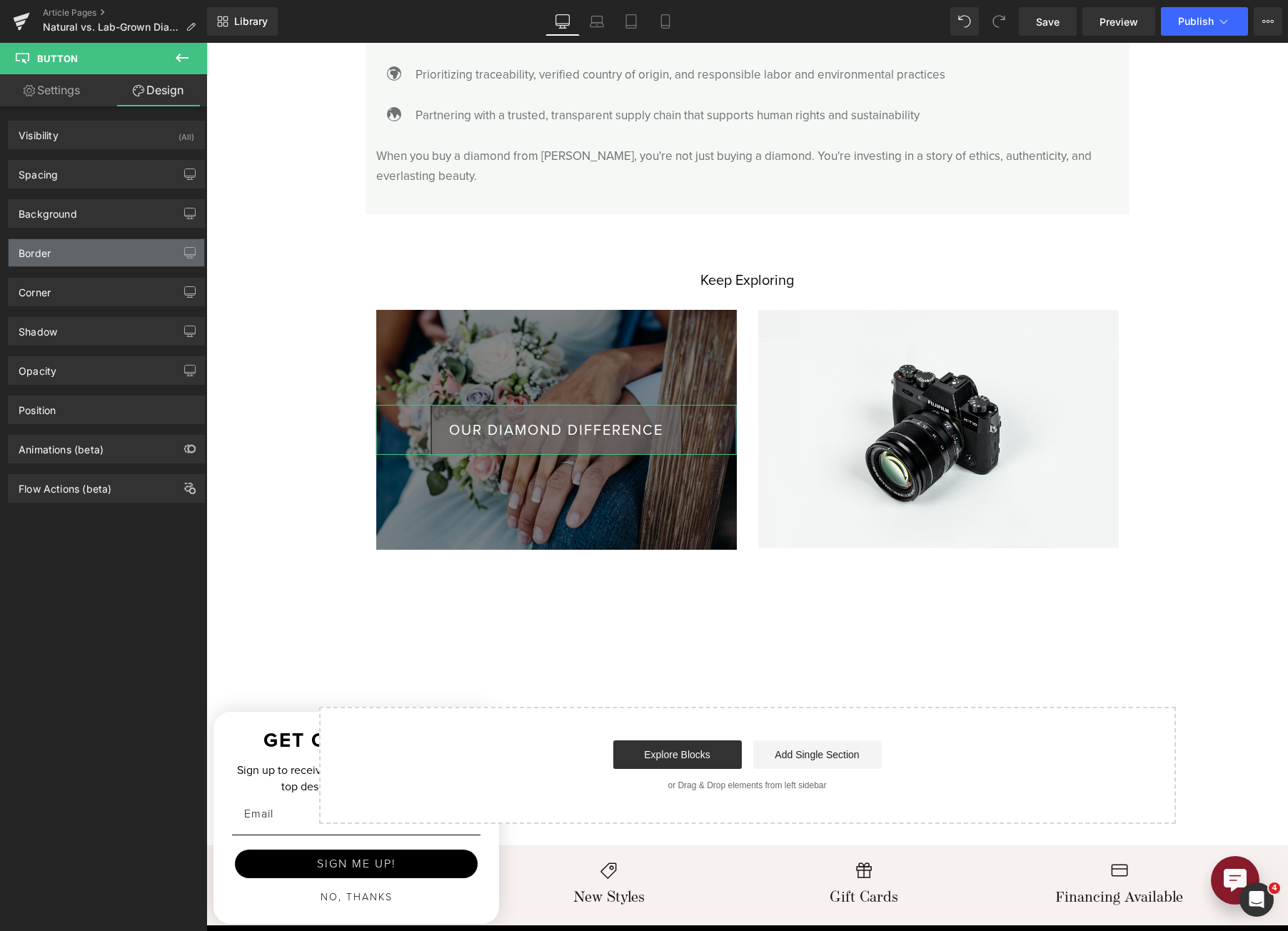
click at [98, 253] on div "Border" at bounding box center [105, 253] width 195 height 27
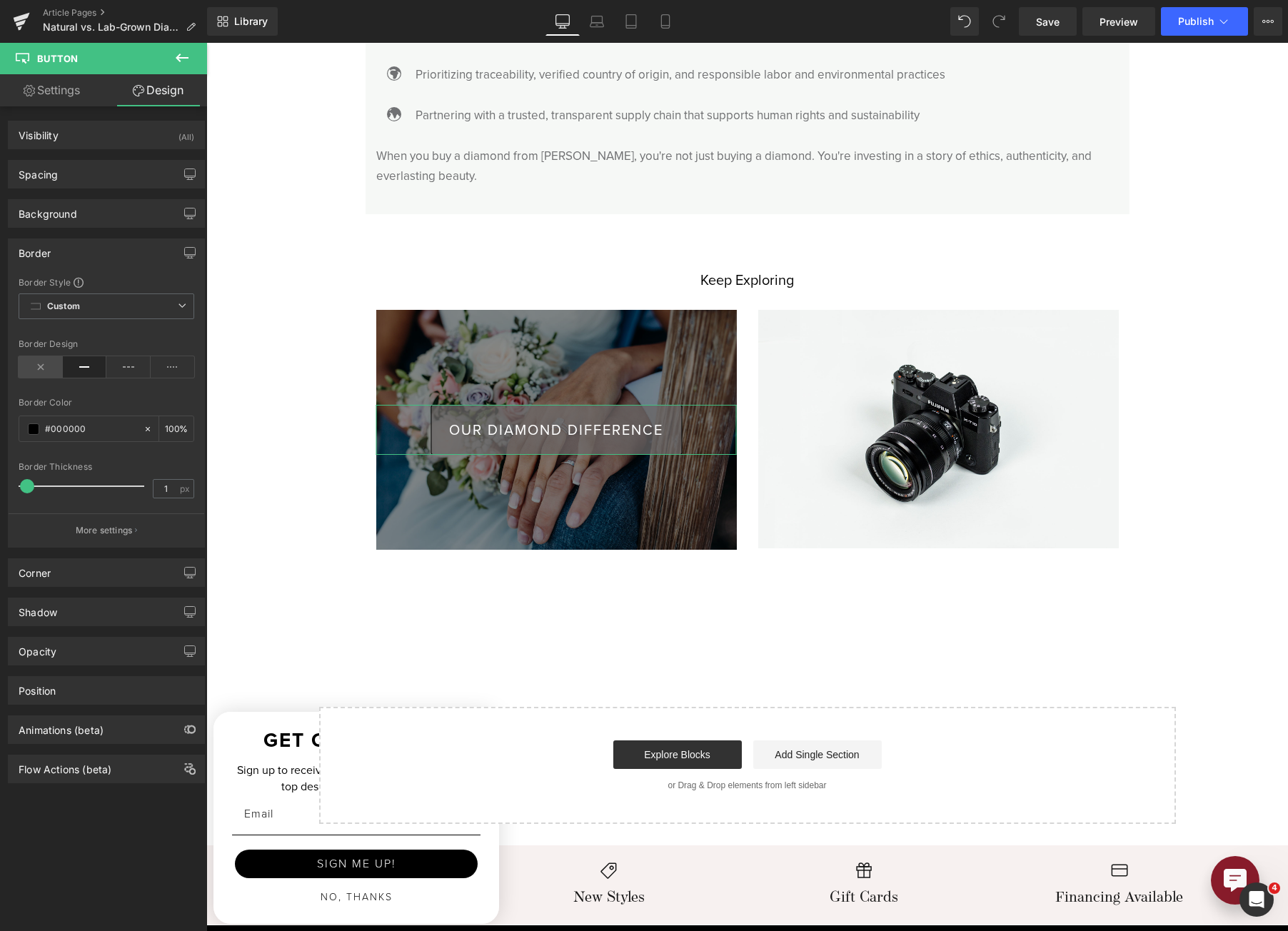
click at [20, 377] on icon at bounding box center [40, 367] width 44 height 21
click at [28, 373] on icon at bounding box center [40, 367] width 44 height 21
click at [31, 367] on icon at bounding box center [40, 367] width 44 height 21
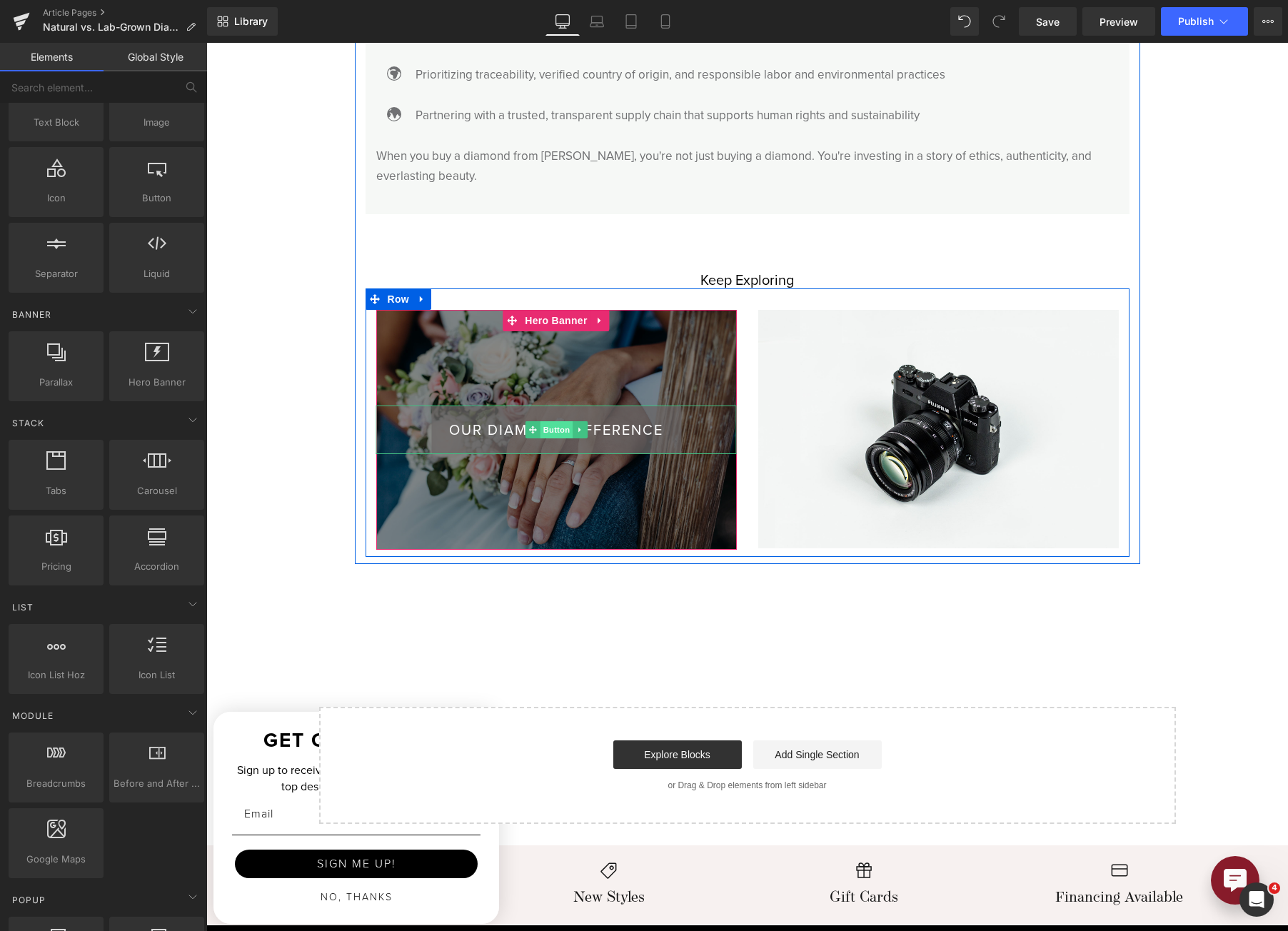
click at [540, 422] on span "Button" at bounding box center [556, 430] width 33 height 17
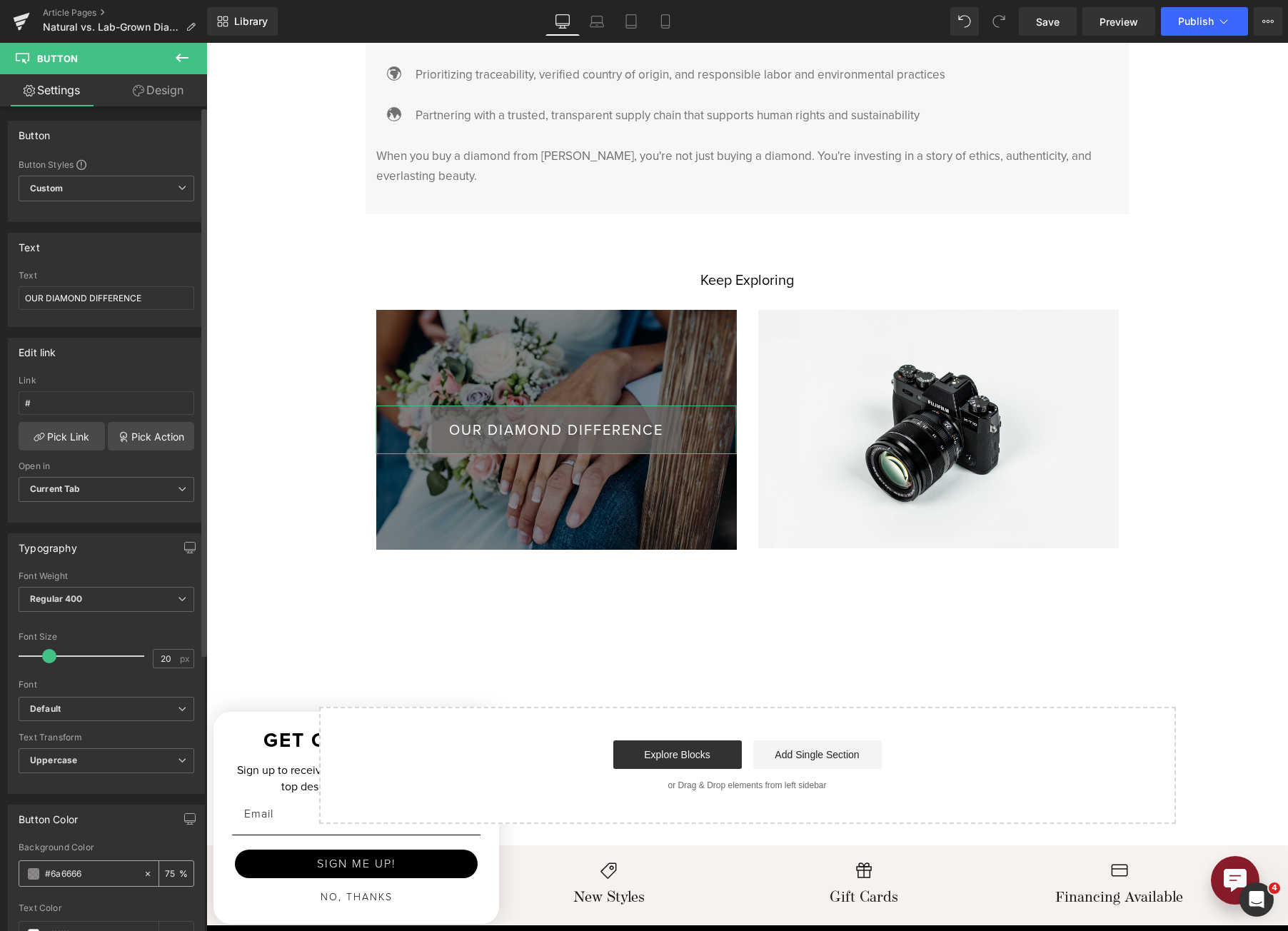
click at [34, 873] on span at bounding box center [33, 873] width 11 height 11
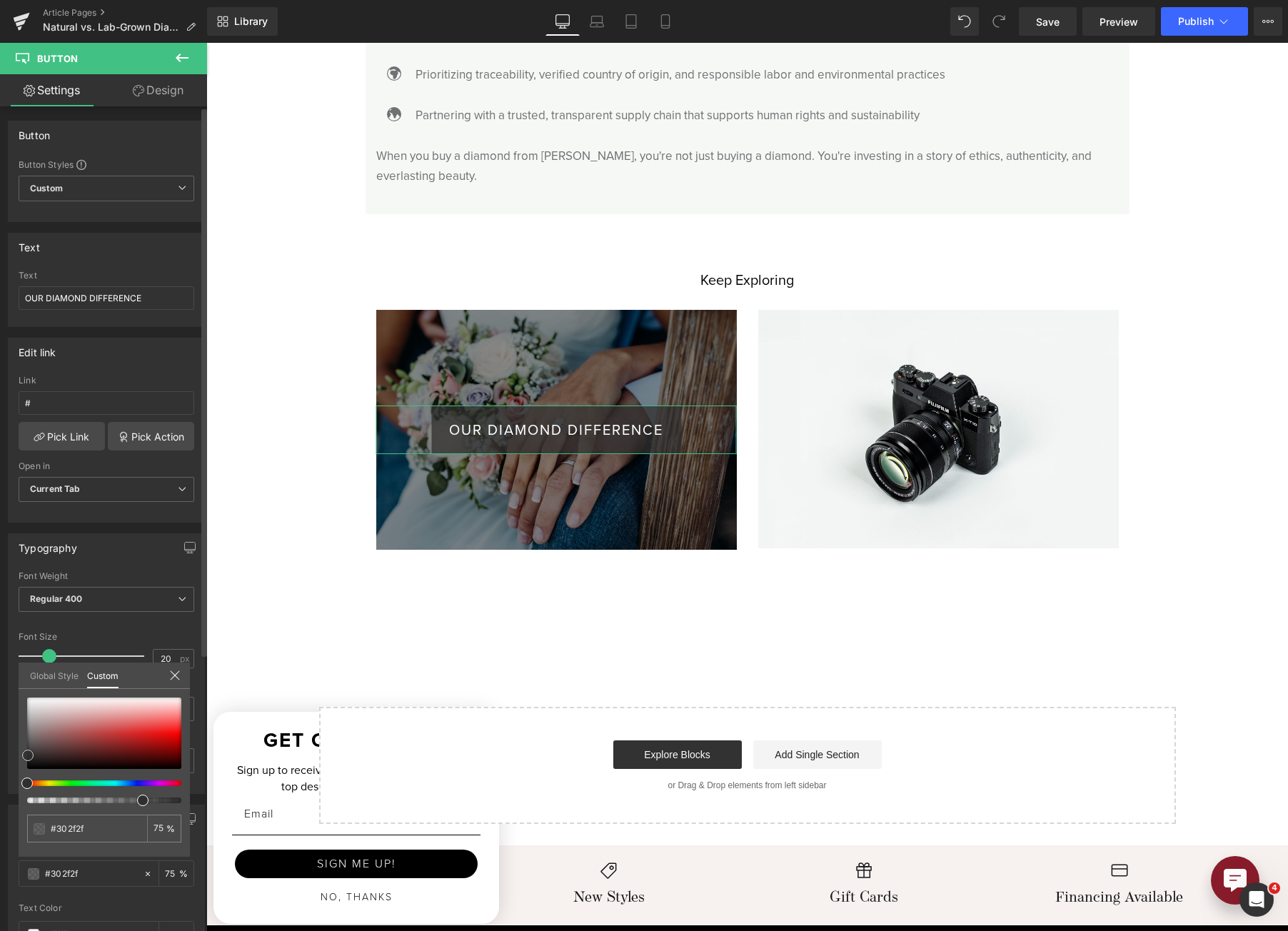
drag, startPoint x: 30, startPoint y: 744, endPoint x: 28, endPoint y: 760, distance: 16.1
click at [28, 760] on span at bounding box center [28, 755] width 11 height 11
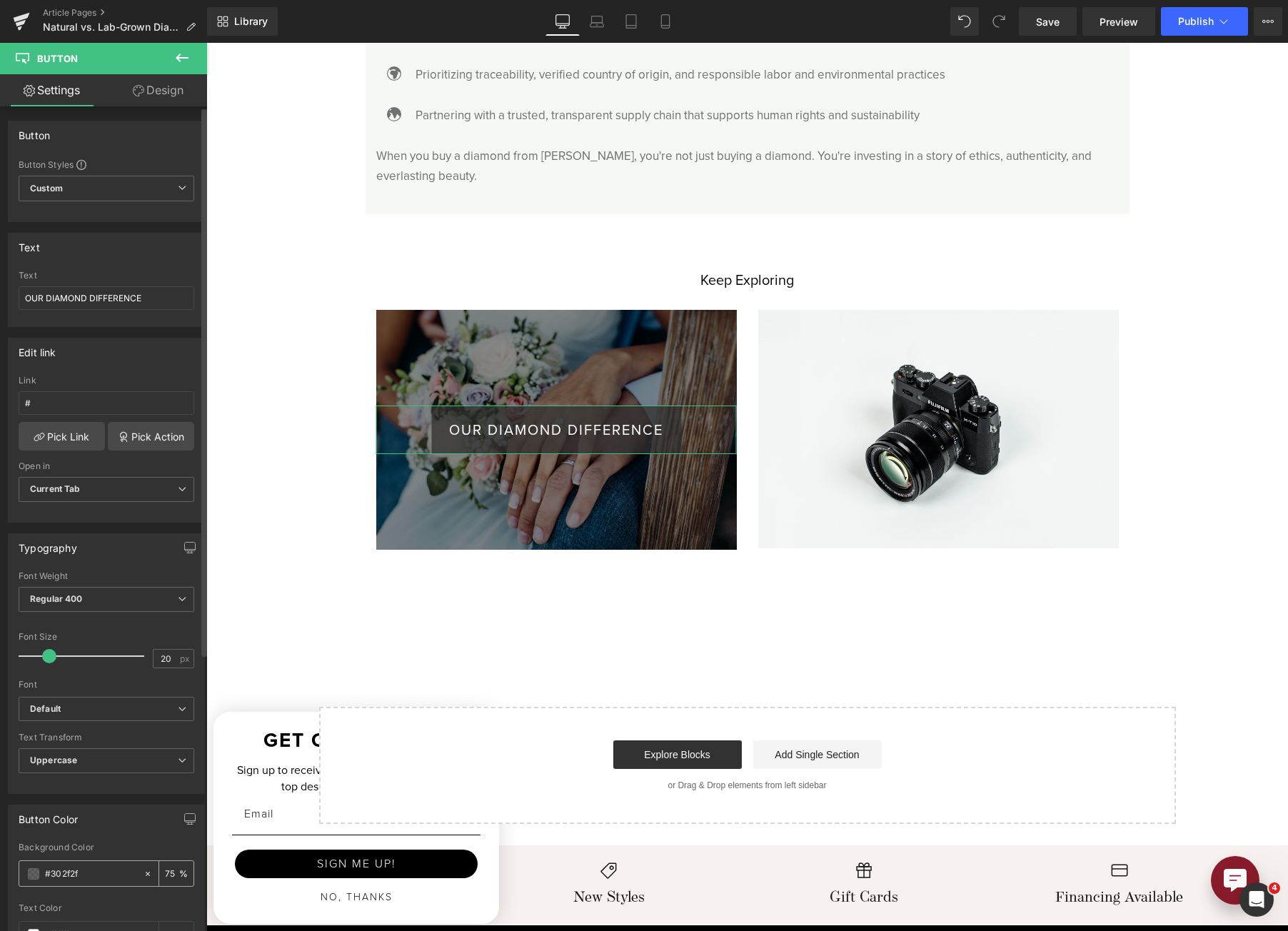
click at [167, 880] on input "75" at bounding box center [172, 872] width 15 height 16
click at [28, 872] on div "#6a6666" at bounding box center [81, 872] width 124 height 25
click at [34, 863] on div "#6a6666" at bounding box center [81, 872] width 124 height 25
click at [35, 874] on span at bounding box center [33, 873] width 11 height 11
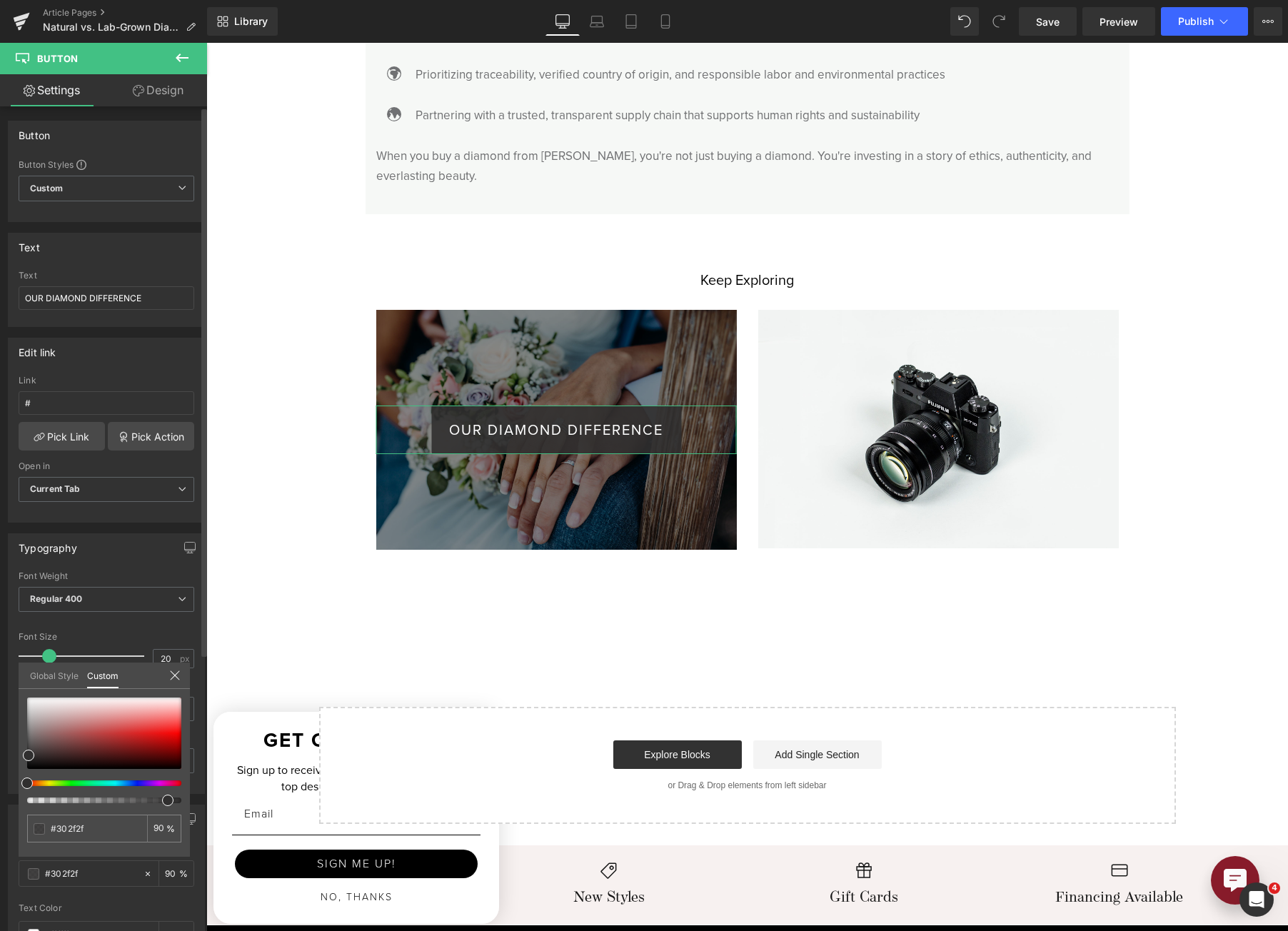
drag, startPoint x: 147, startPoint y: 802, endPoint x: 166, endPoint y: 799, distance: 19.2
click at [166, 799] on span at bounding box center [168, 800] width 11 height 11
drag, startPoint x: 46, startPoint y: 766, endPoint x: 11, endPoint y: 835, distance: 77.4
click at [6, 833] on div "Button Color rgba(106, 102, 102, 0.75) Background Color #6a6666 75 % rgba(255, …" at bounding box center [106, 894] width 214 height 202
drag, startPoint x: 166, startPoint y: 799, endPoint x: 105, endPoint y: 799, distance: 61.0
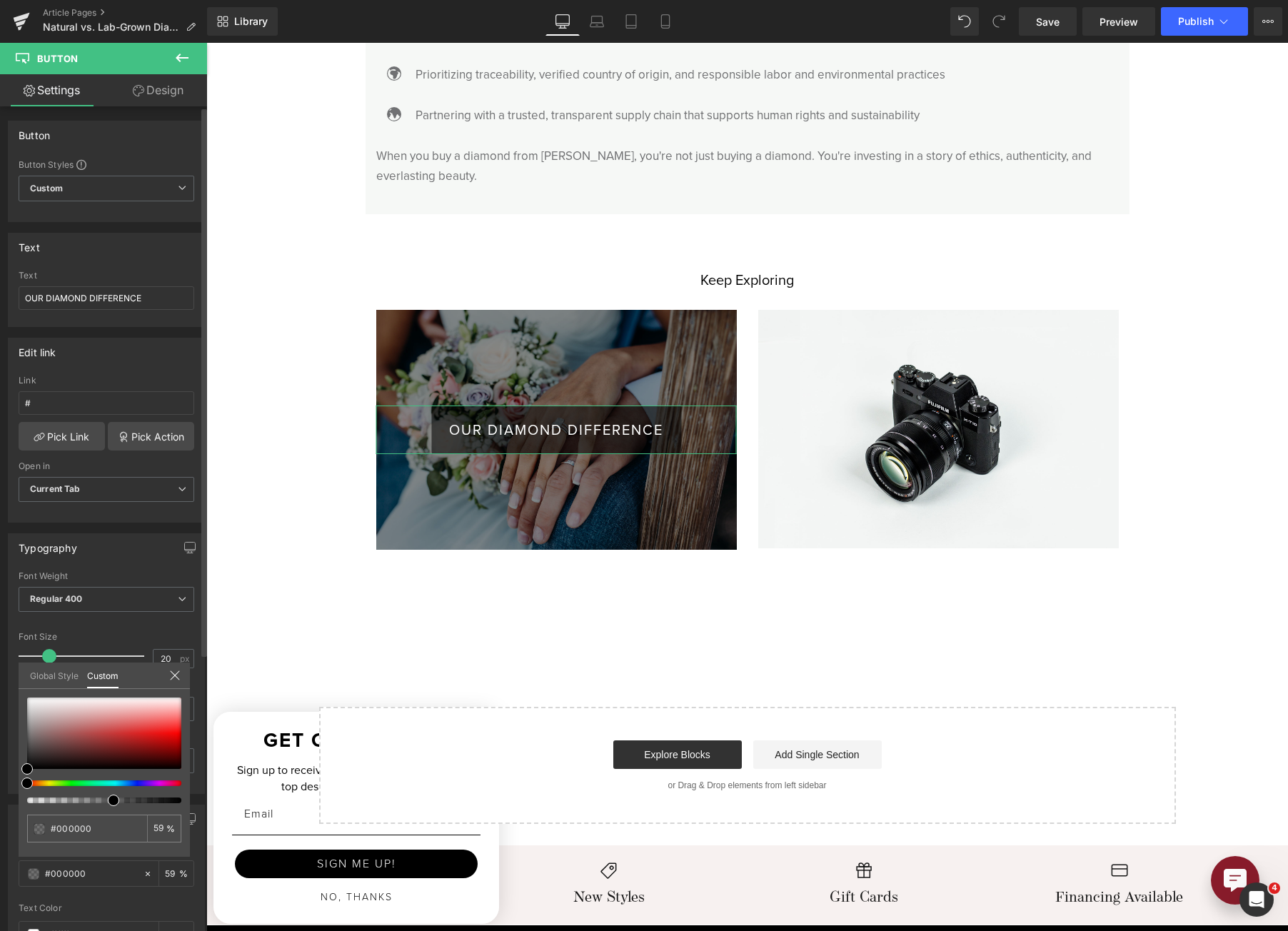
click at [108, 799] on span at bounding box center [114, 800] width 11 height 11
drag, startPoint x: 105, startPoint y: 799, endPoint x: 127, endPoint y: 800, distance: 22.0
click at [127, 800] on div at bounding box center [98, 800] width 154 height 5
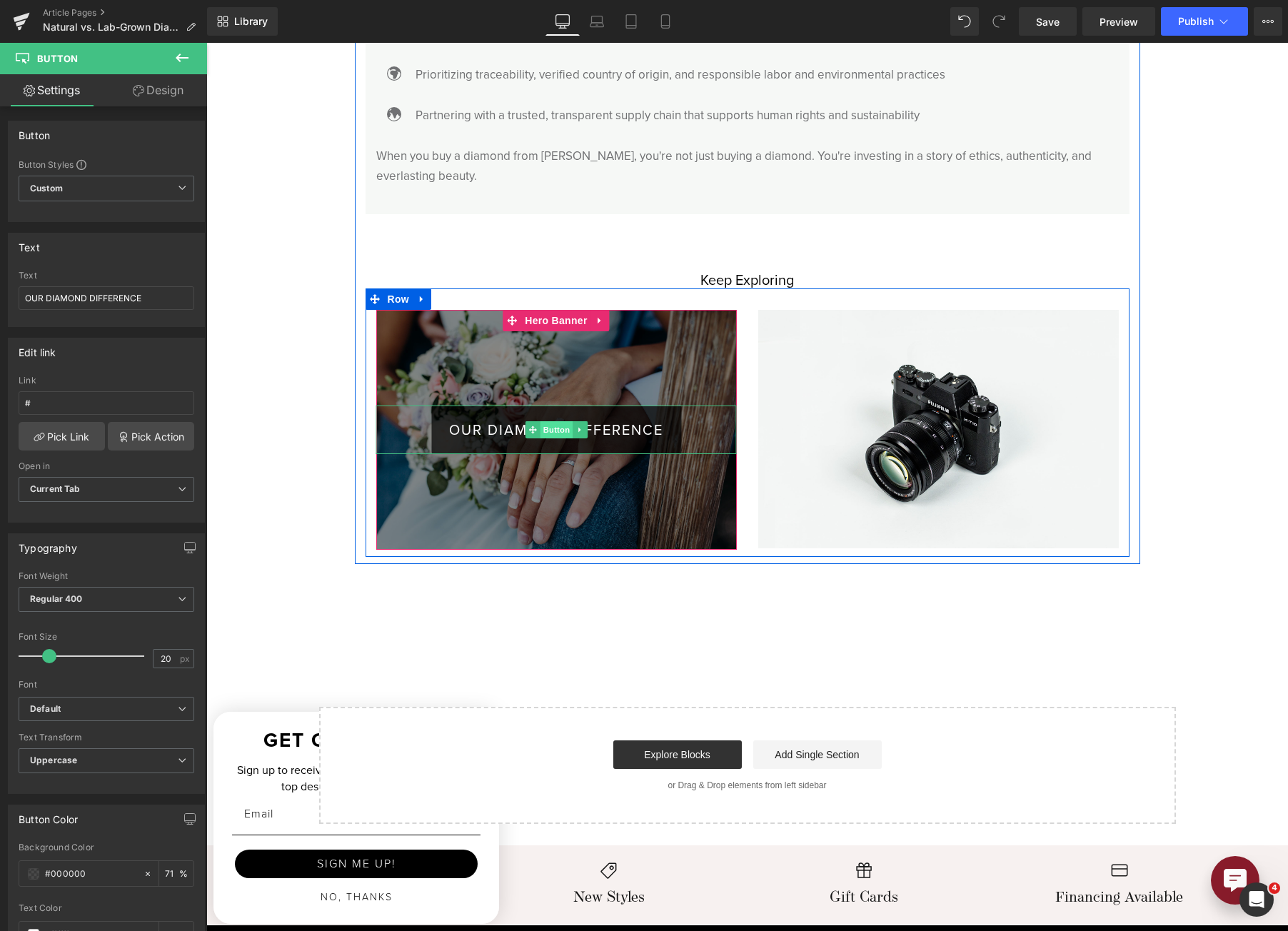
click at [541, 422] on span "Button" at bounding box center [556, 430] width 33 height 17
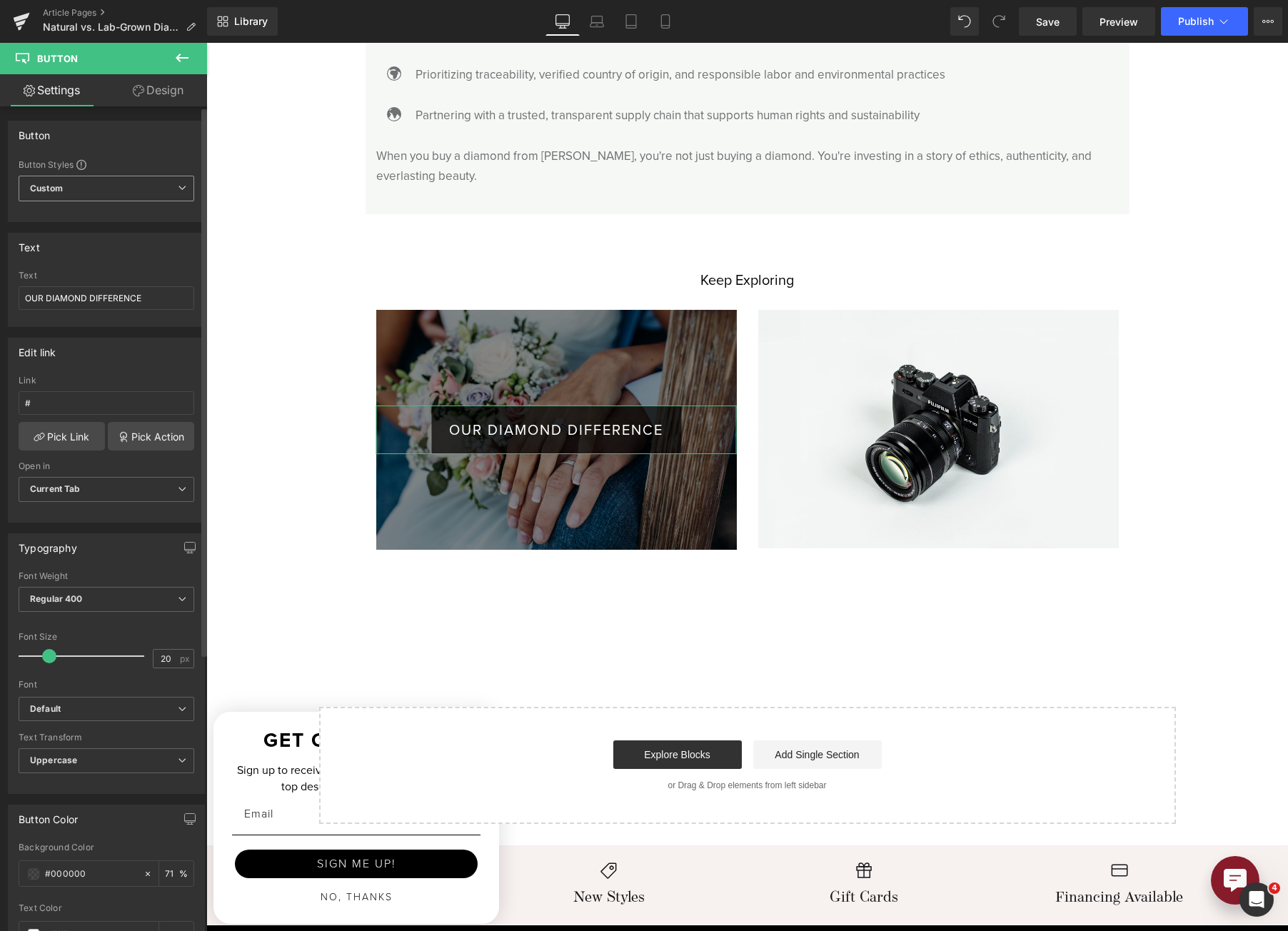
click at [118, 192] on span "Custom Setup Global Style" at bounding box center [106, 189] width 176 height 26
click at [121, 205] on li "Custom" at bounding box center [103, 216] width 170 height 26
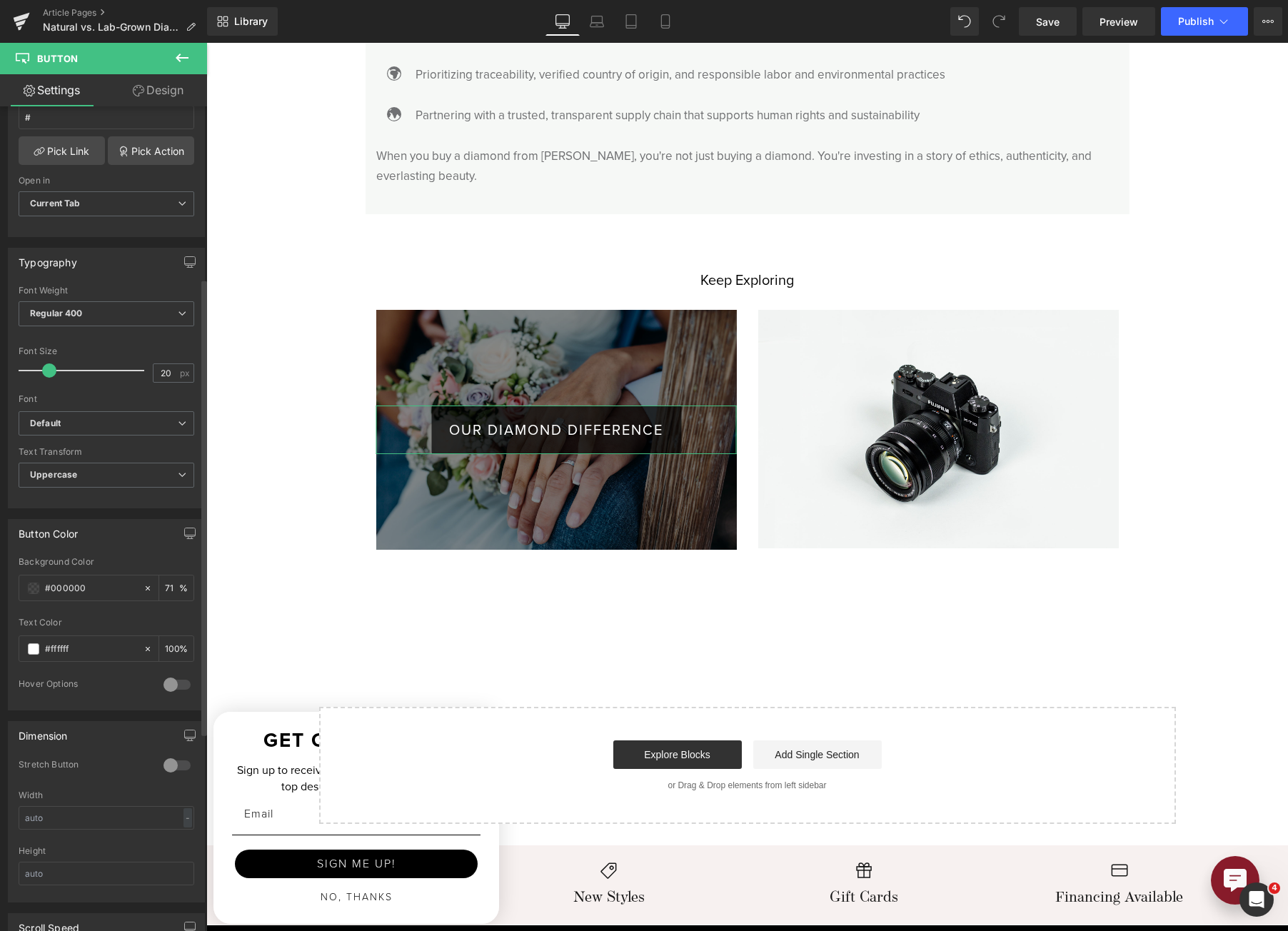
scroll to position [571, 0]
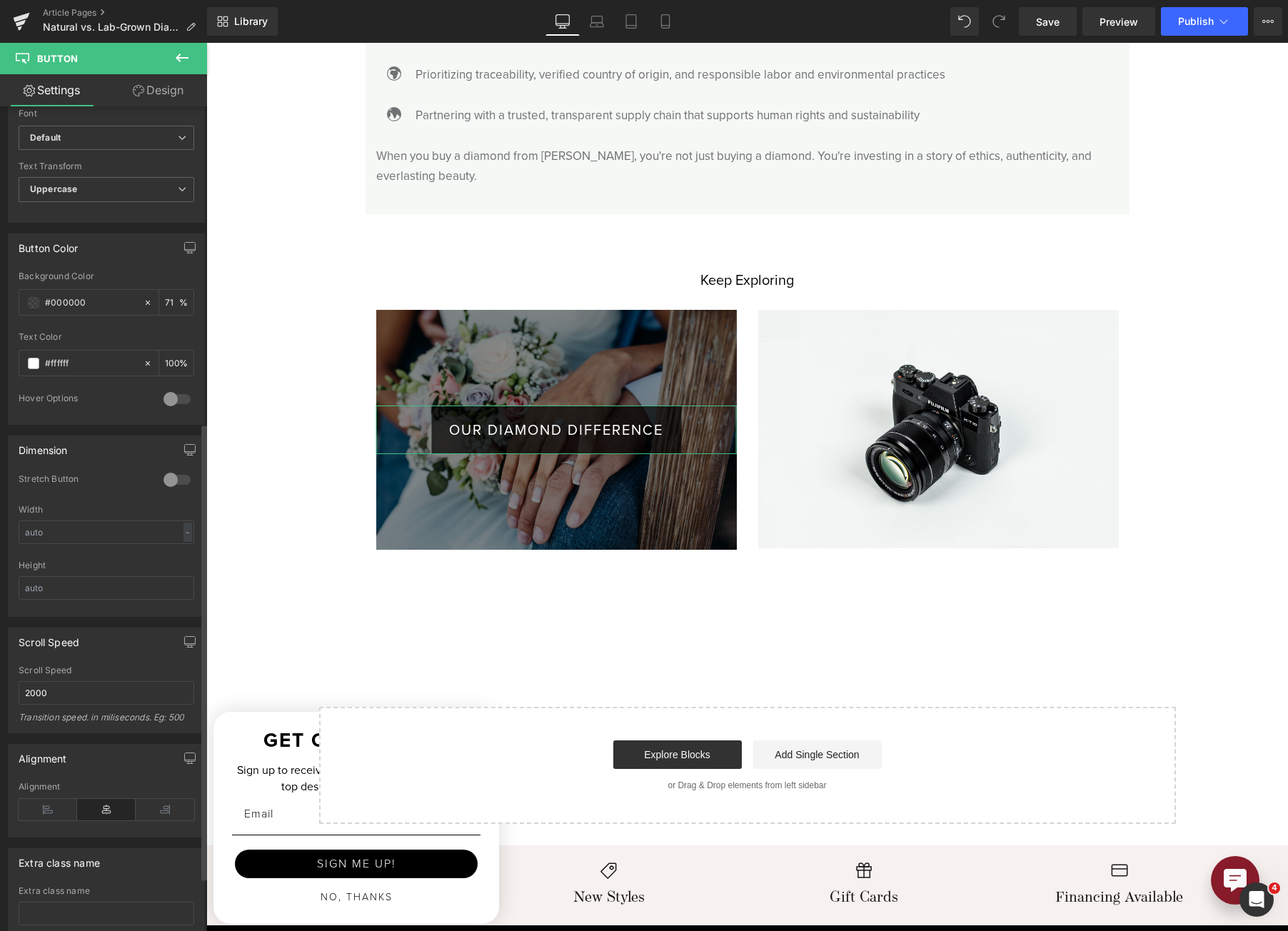
click at [160, 395] on div at bounding box center [176, 399] width 34 height 23
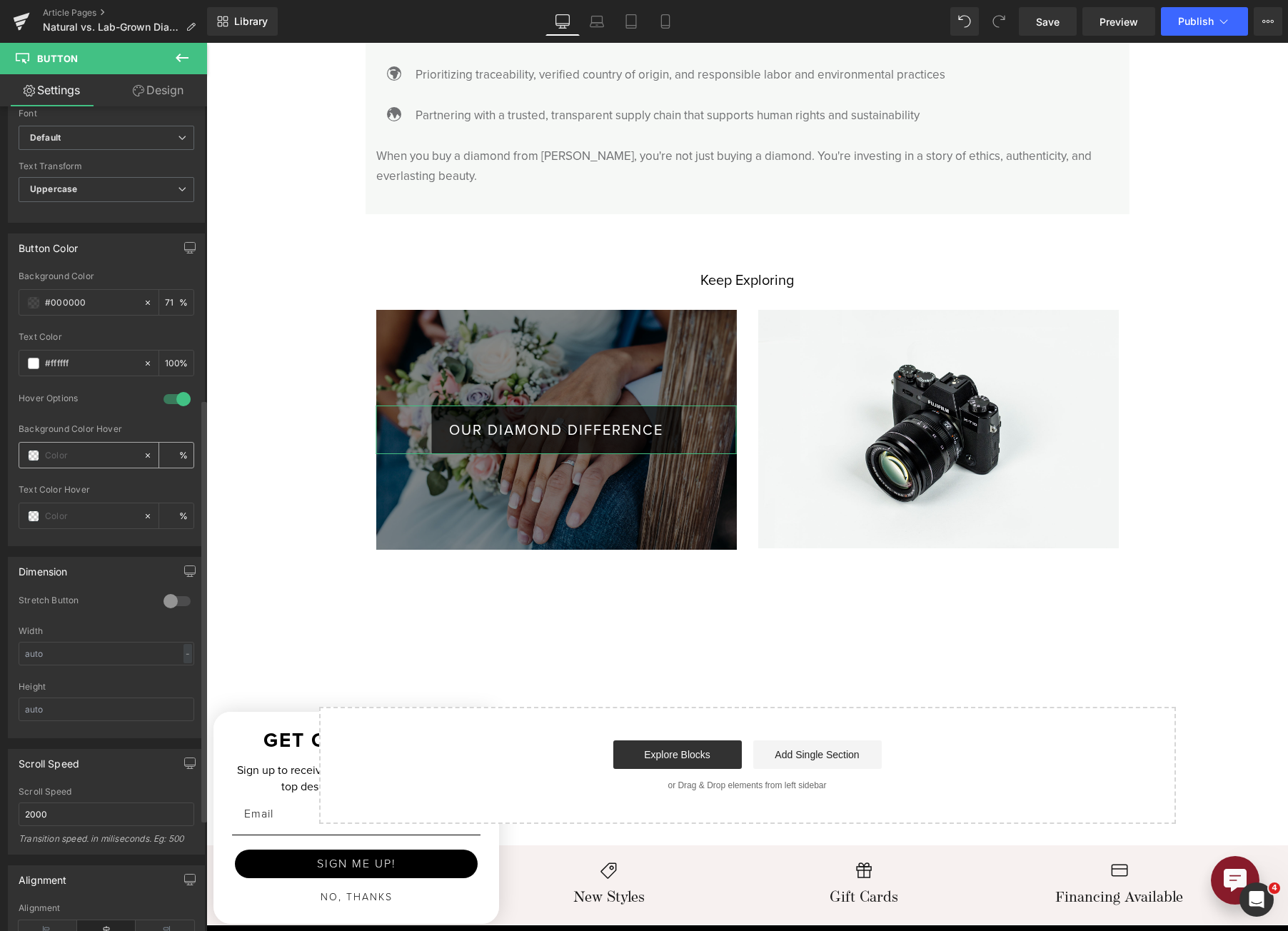
click at [33, 453] on span at bounding box center [33, 455] width 11 height 11
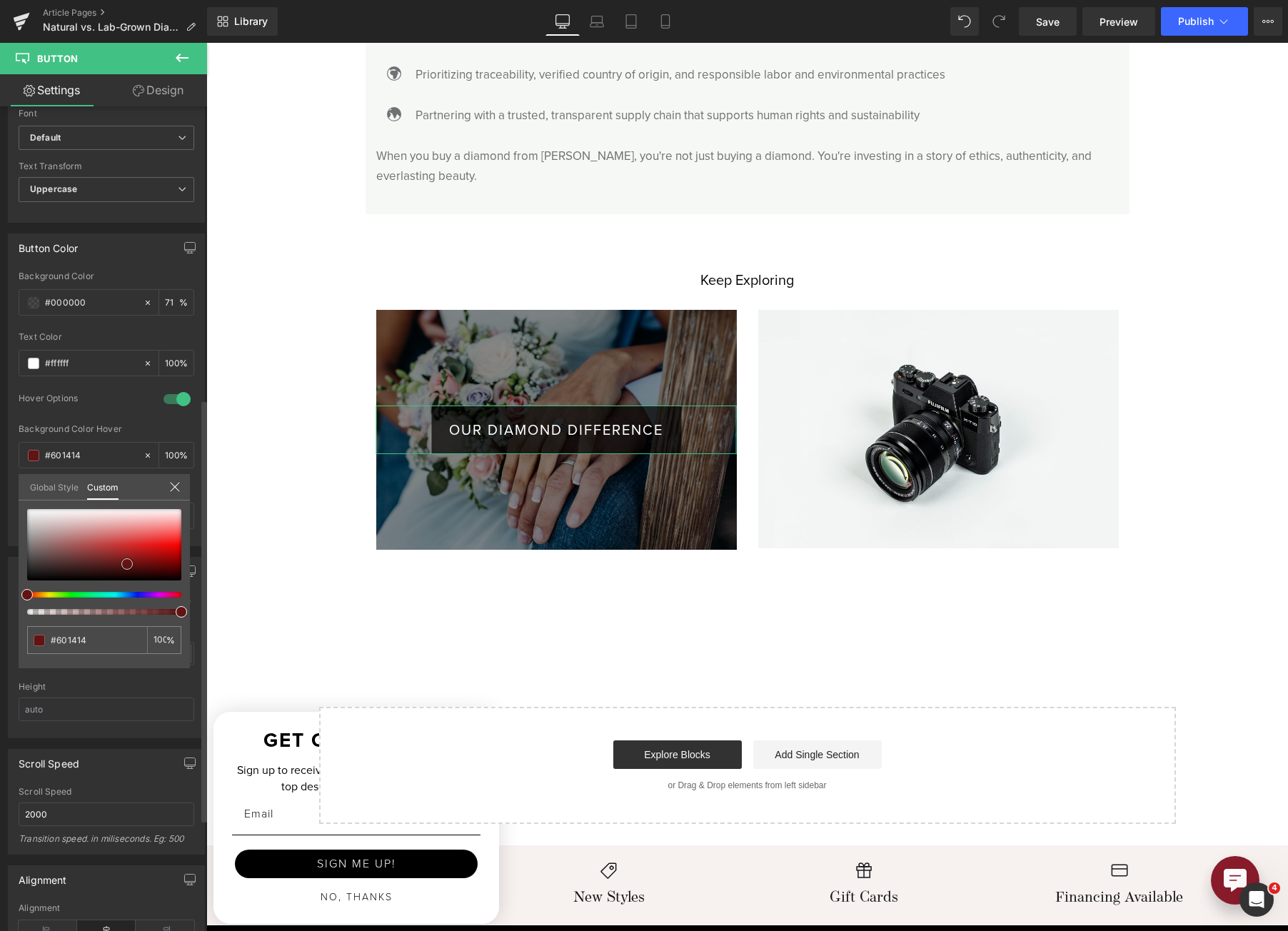
drag, startPoint x: 114, startPoint y: 561, endPoint x: 127, endPoint y: 564, distance: 13.3
click at [127, 564] on div at bounding box center [105, 544] width 154 height 71
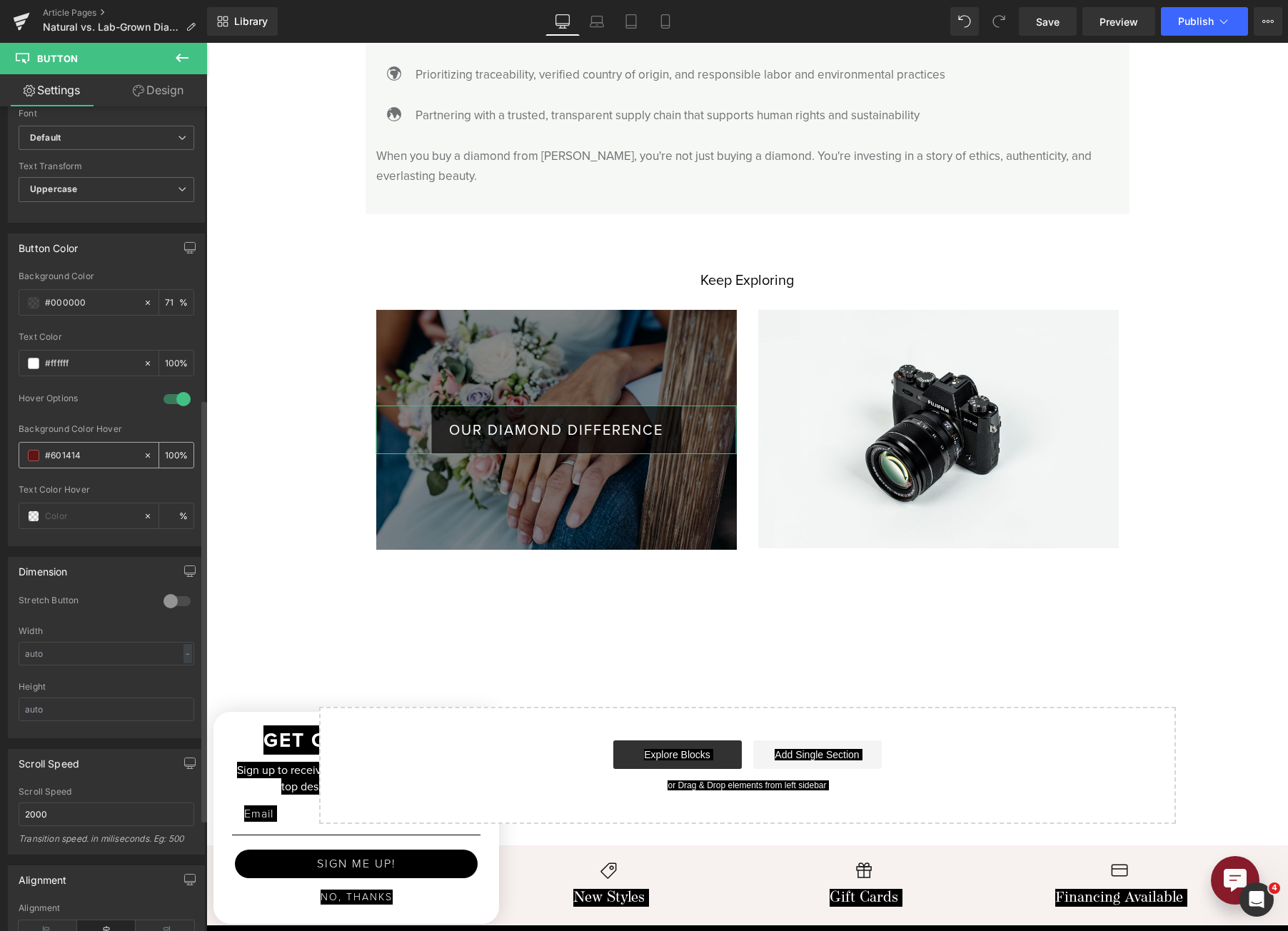
click at [26, 451] on div at bounding box center [81, 455] width 124 height 25
click at [29, 454] on span at bounding box center [33, 455] width 11 height 11
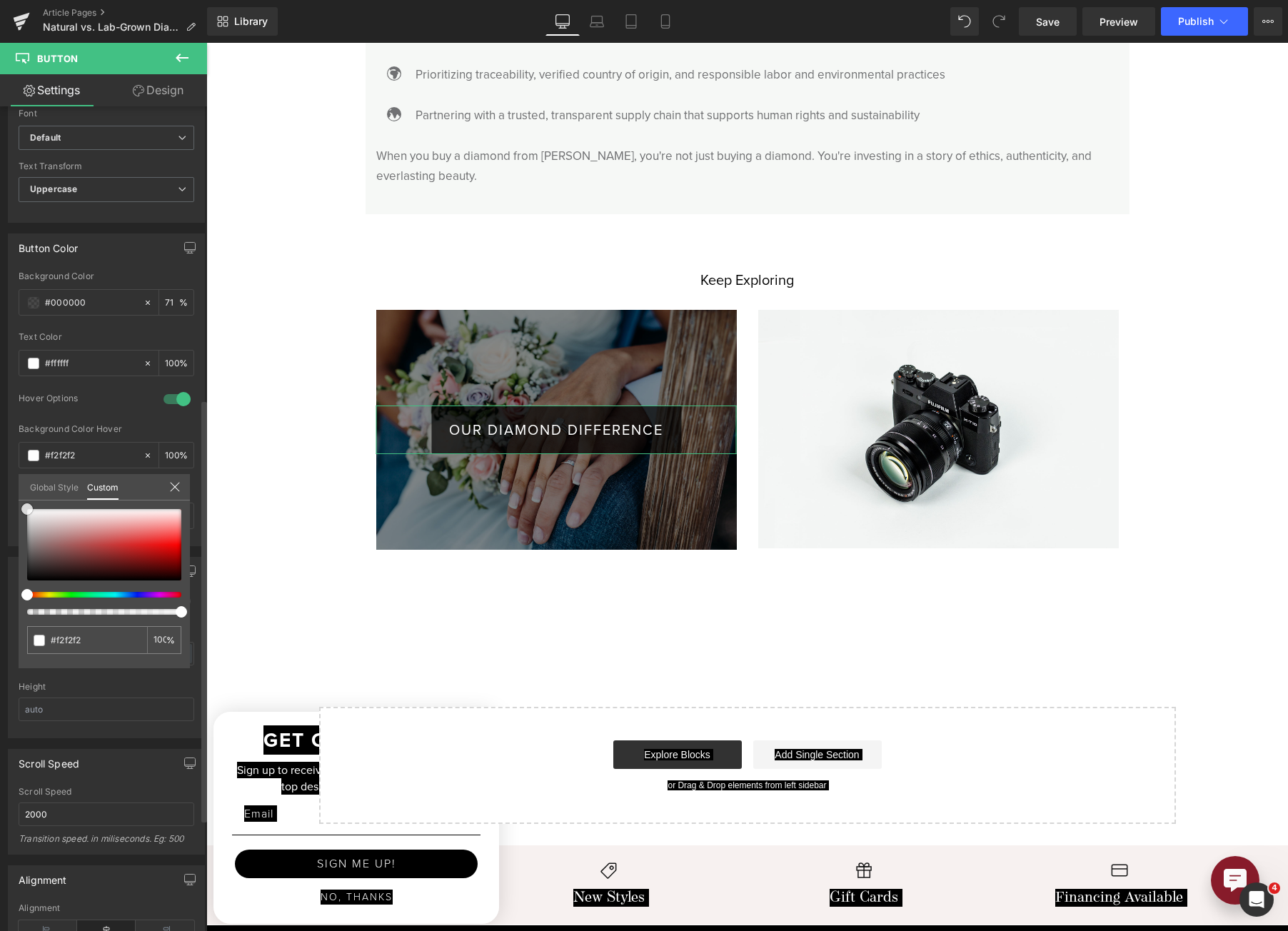
drag, startPoint x: 70, startPoint y: 560, endPoint x: 7, endPoint y: 499, distance: 87.7
click at [7, 499] on div "Button Color rgba(106, 102, 102, 0.75) Background Color #6a6666 75 % rgba(255, …" at bounding box center [106, 384] width 214 height 323
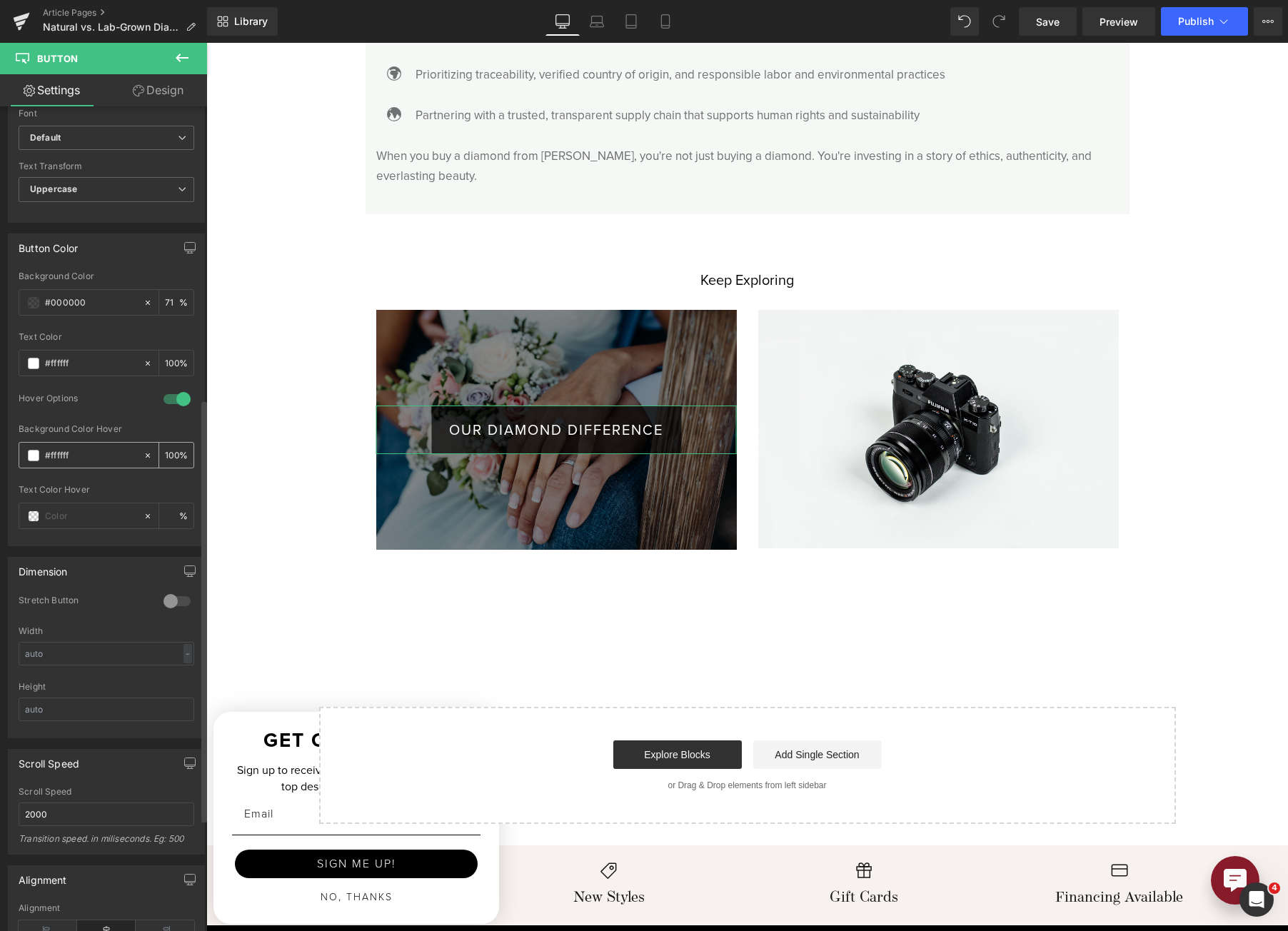
click at [34, 451] on span at bounding box center [33, 455] width 11 height 11
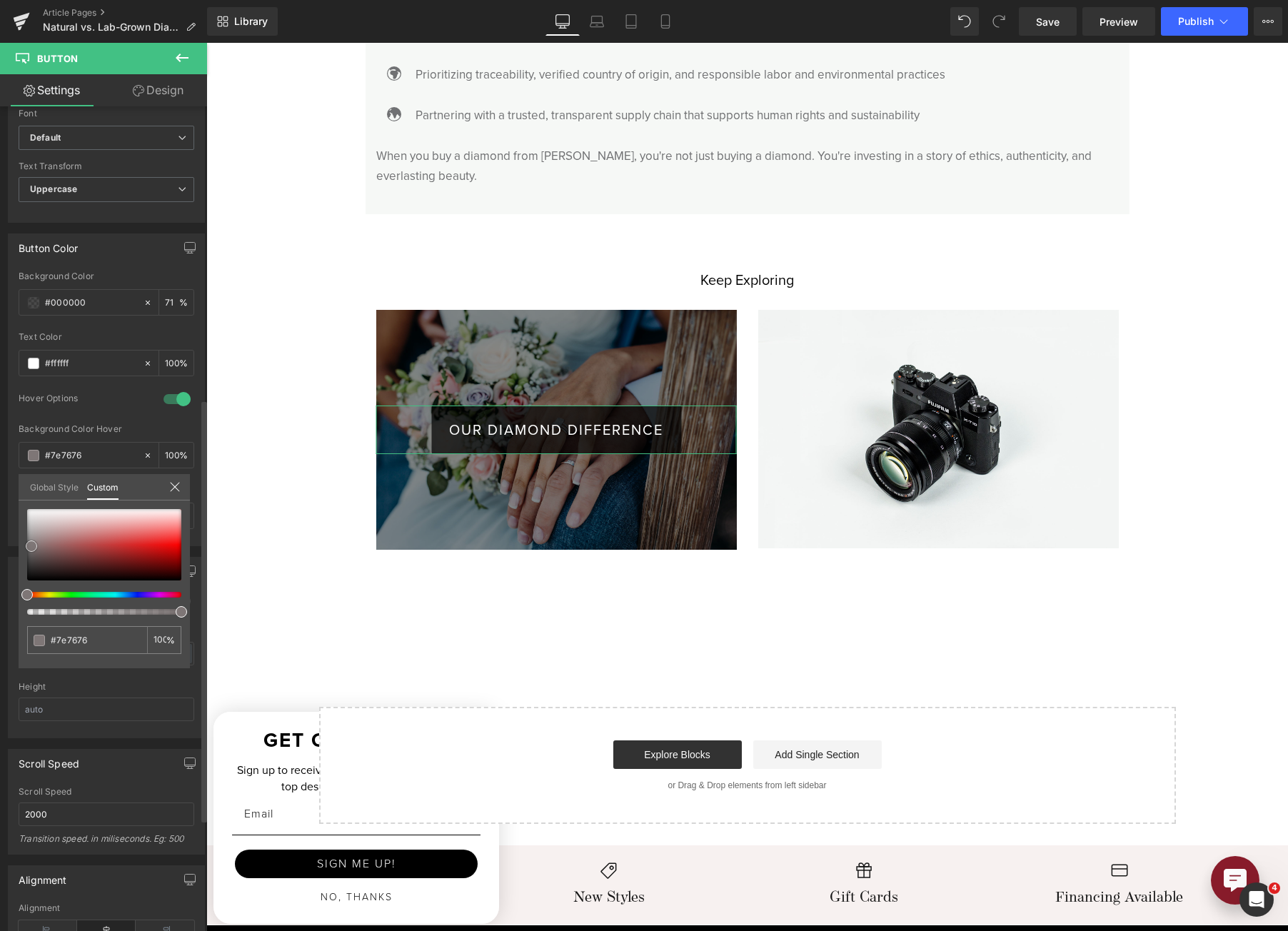
drag, startPoint x: 47, startPoint y: 522, endPoint x: 30, endPoint y: 548, distance: 31.1
click at [30, 548] on div at bounding box center [105, 544] width 154 height 71
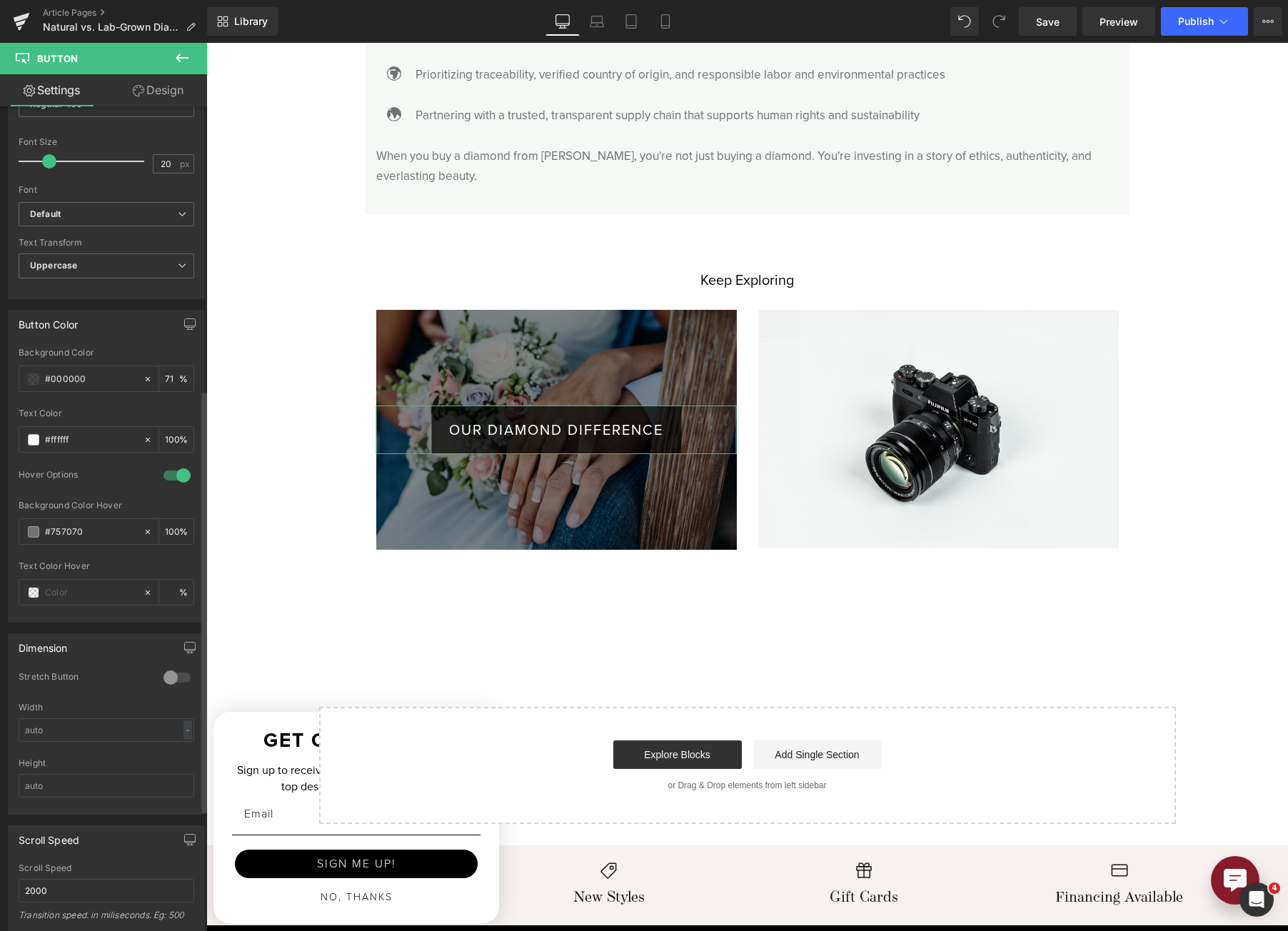
scroll to position [356, 0]
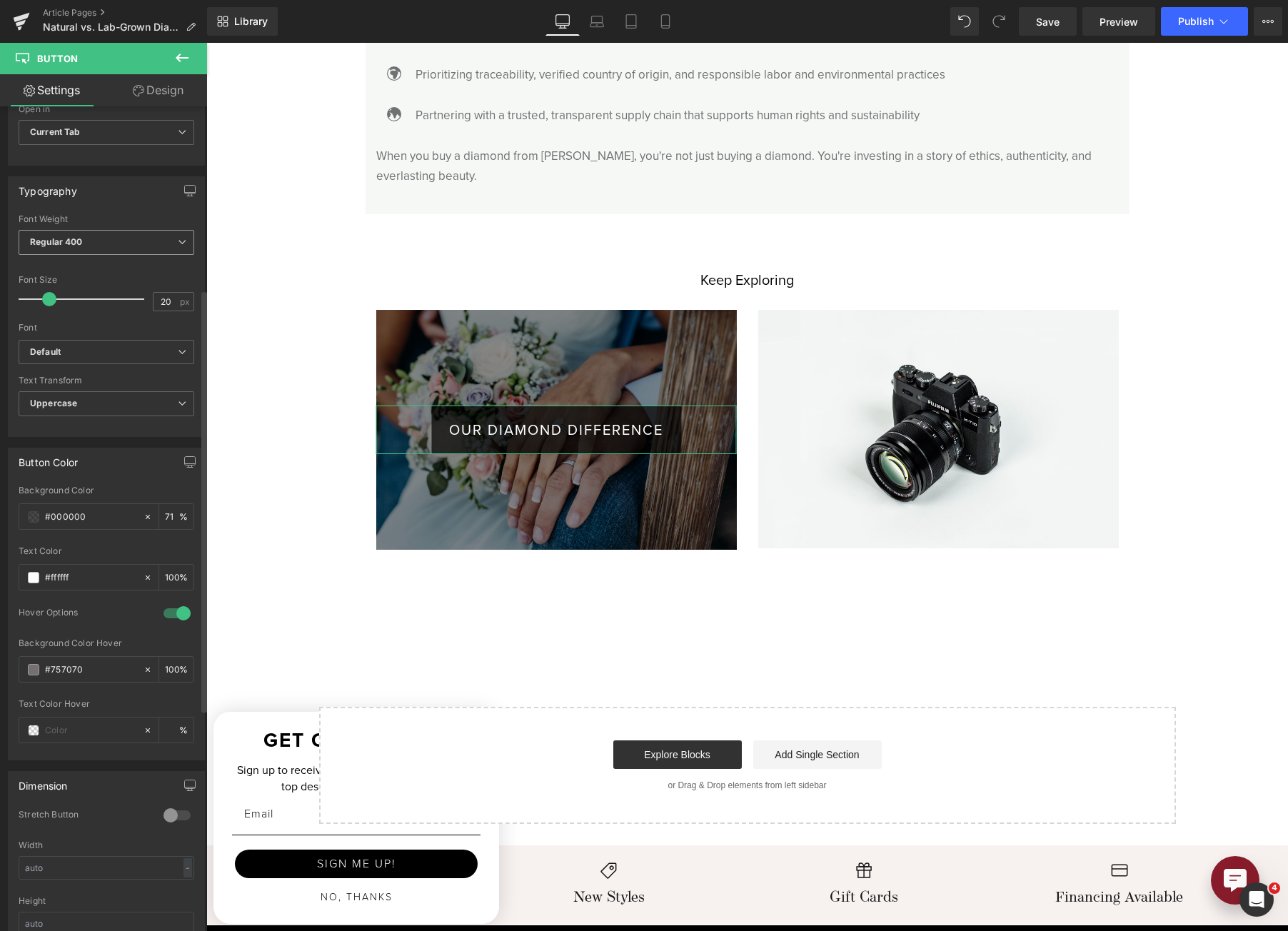
click at [160, 237] on span "Regular 400" at bounding box center [106, 242] width 176 height 25
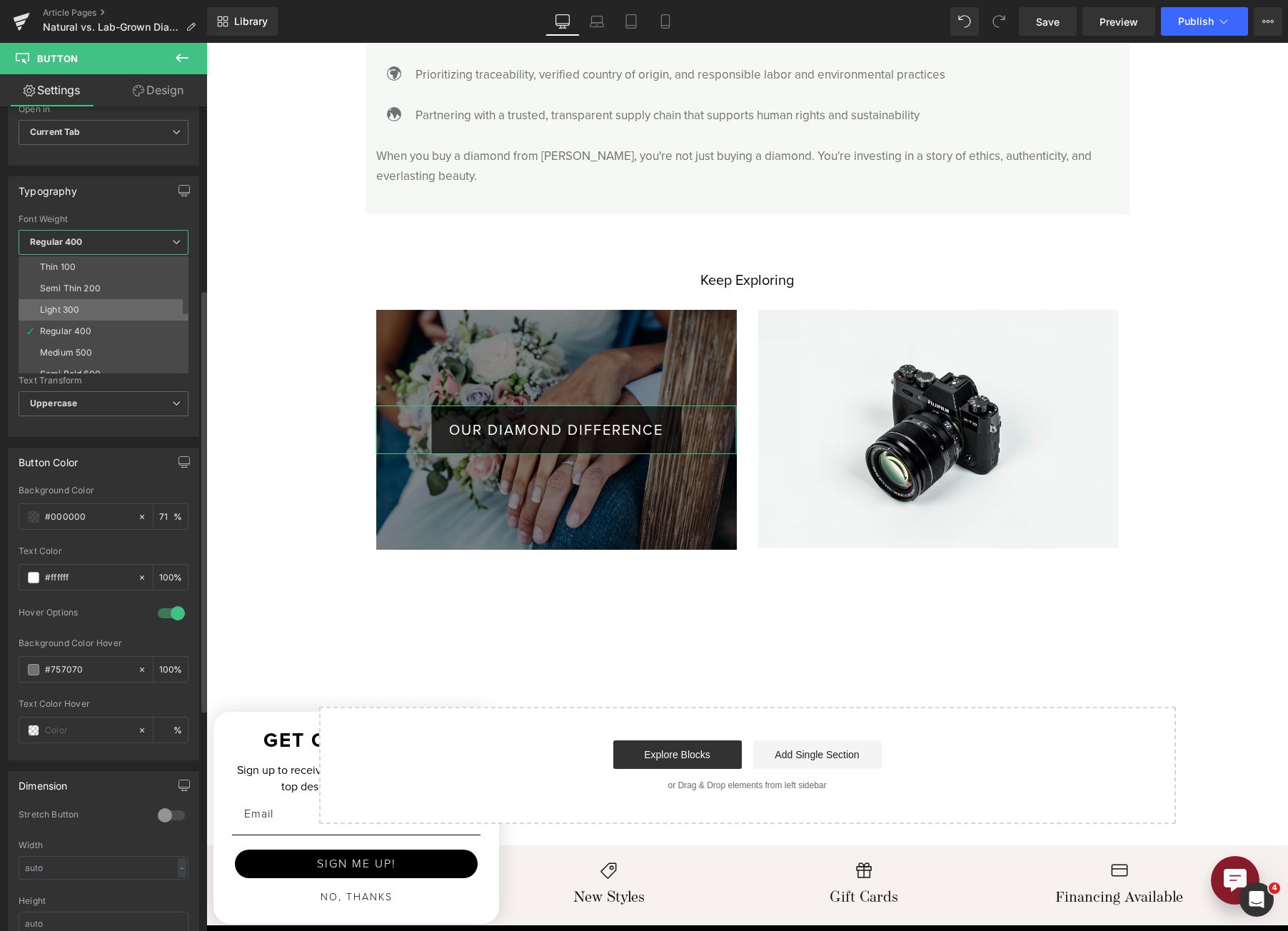
click at [123, 313] on li "Light 300" at bounding box center [106, 309] width 176 height 21
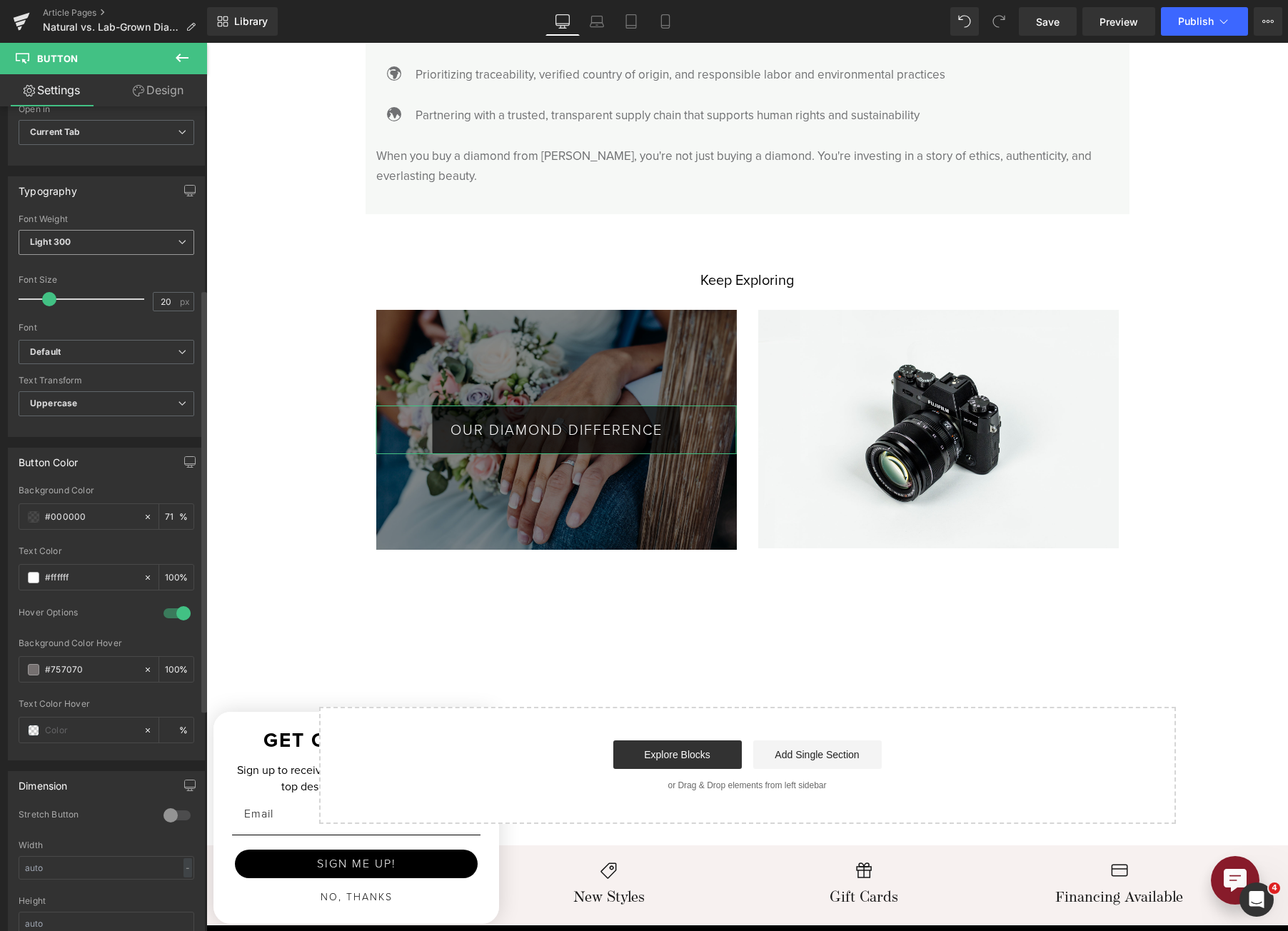
click at [145, 243] on span "Light 300" at bounding box center [106, 242] width 176 height 25
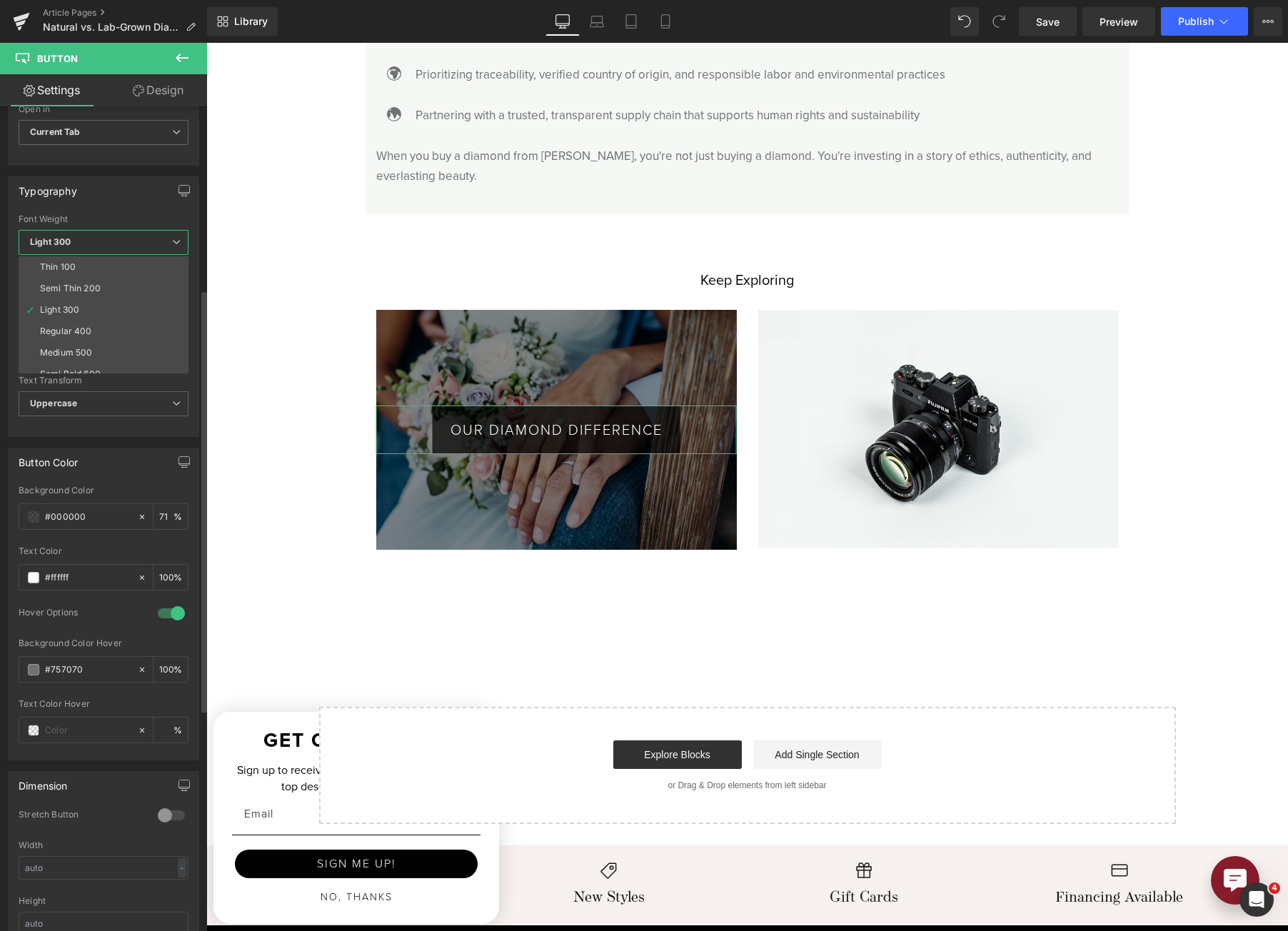
drag, startPoint x: 139, startPoint y: 201, endPoint x: 141, endPoint y: 180, distance: 21.1
click at [139, 200] on div "Typography" at bounding box center [103, 191] width 190 height 27
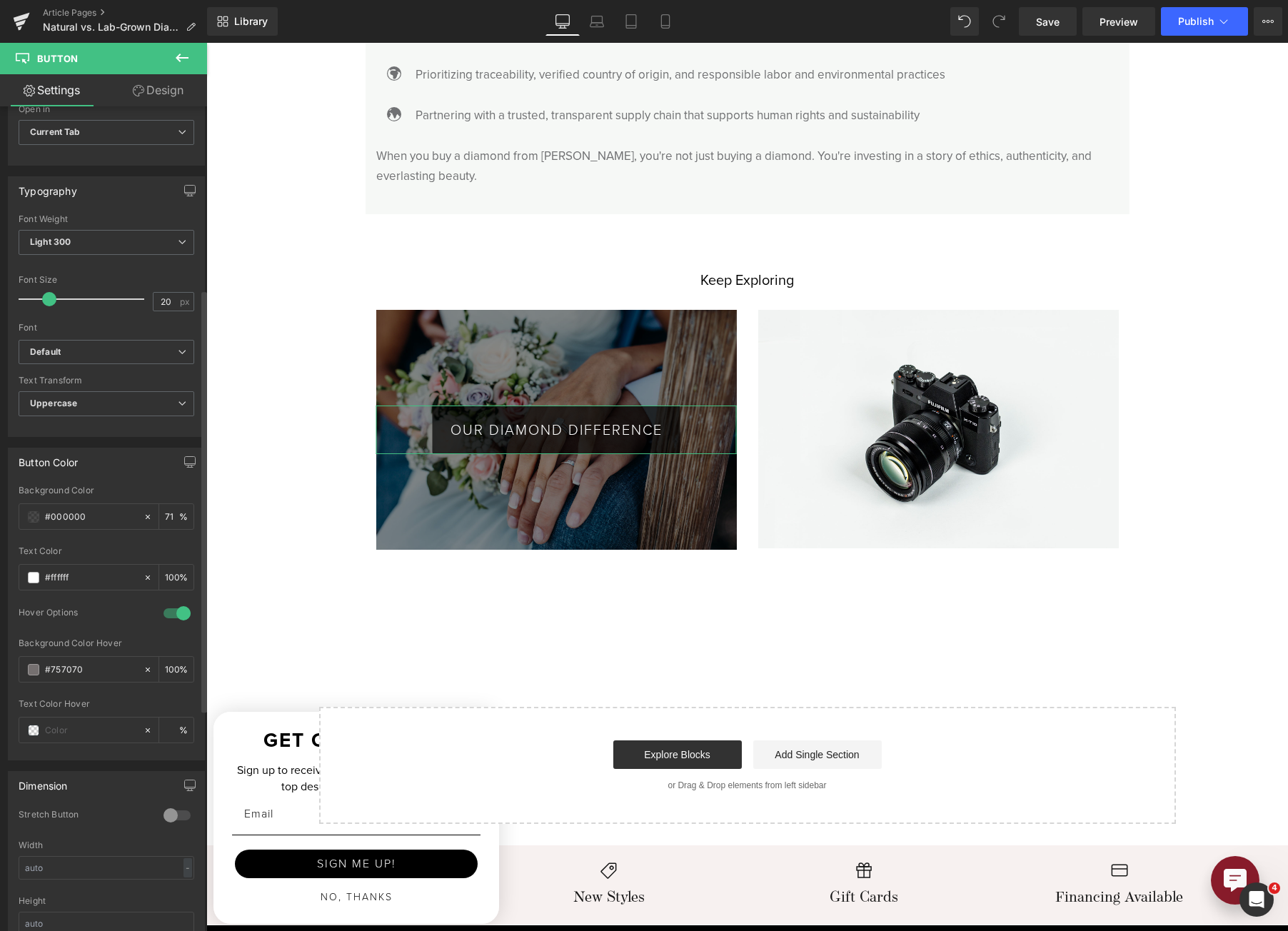
scroll to position [571, 0]
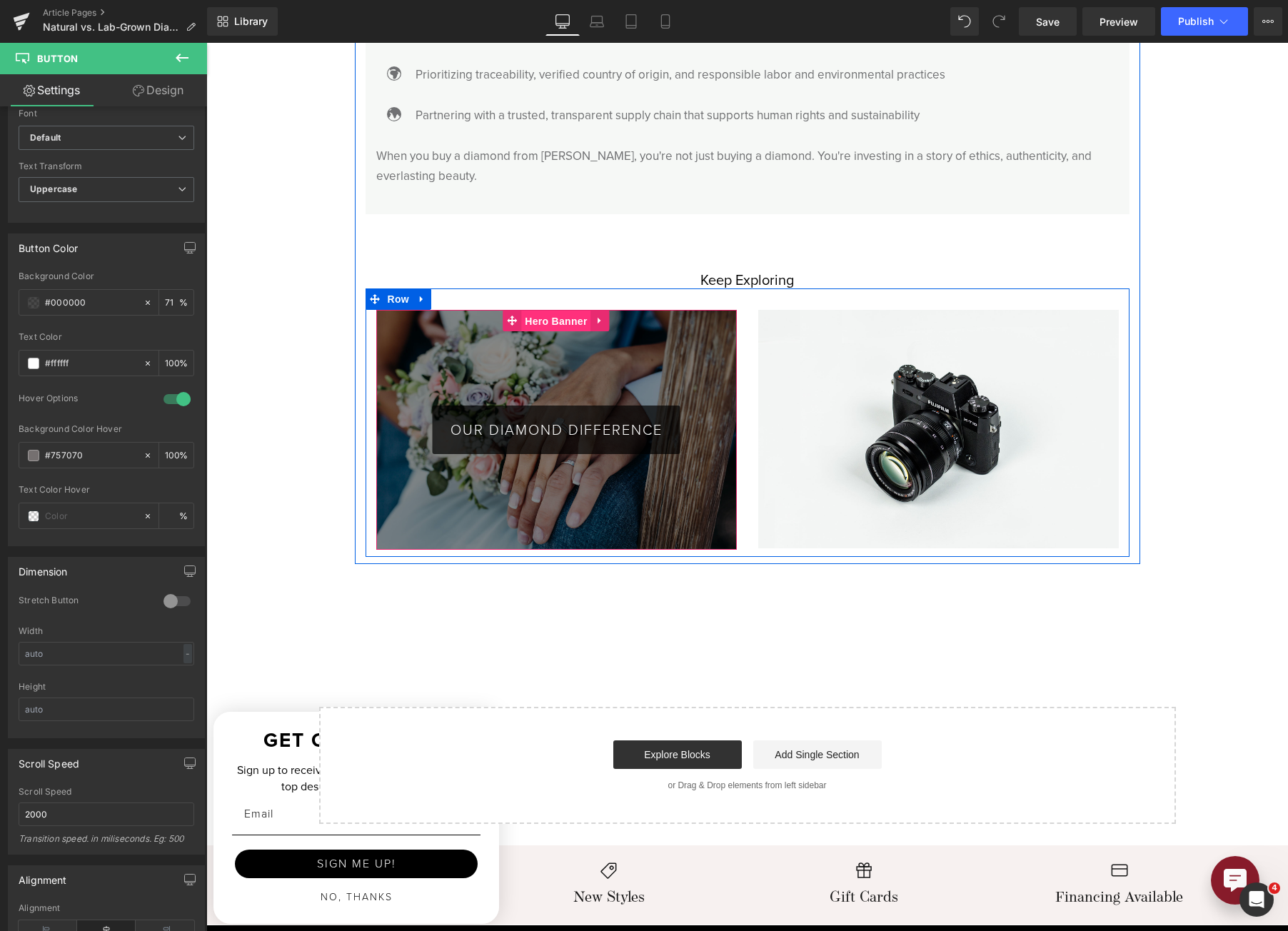
click at [546, 311] on span "Hero Banner" at bounding box center [556, 321] width 70 height 21
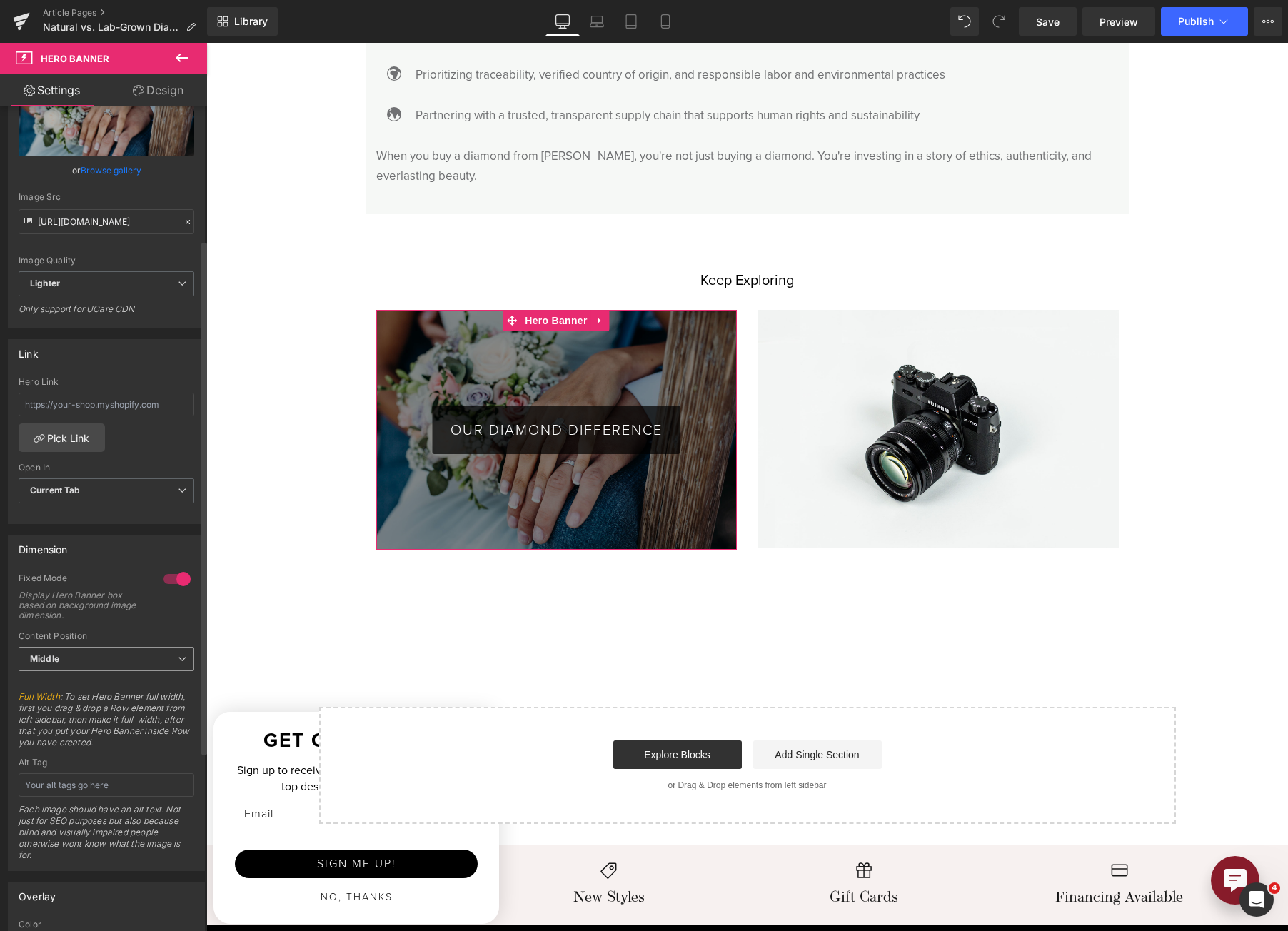
scroll to position [214, 0]
click at [170, 658] on span "Middle" at bounding box center [106, 658] width 176 height 25
click at [144, 717] on li "Bottom" at bounding box center [103, 726] width 170 height 21
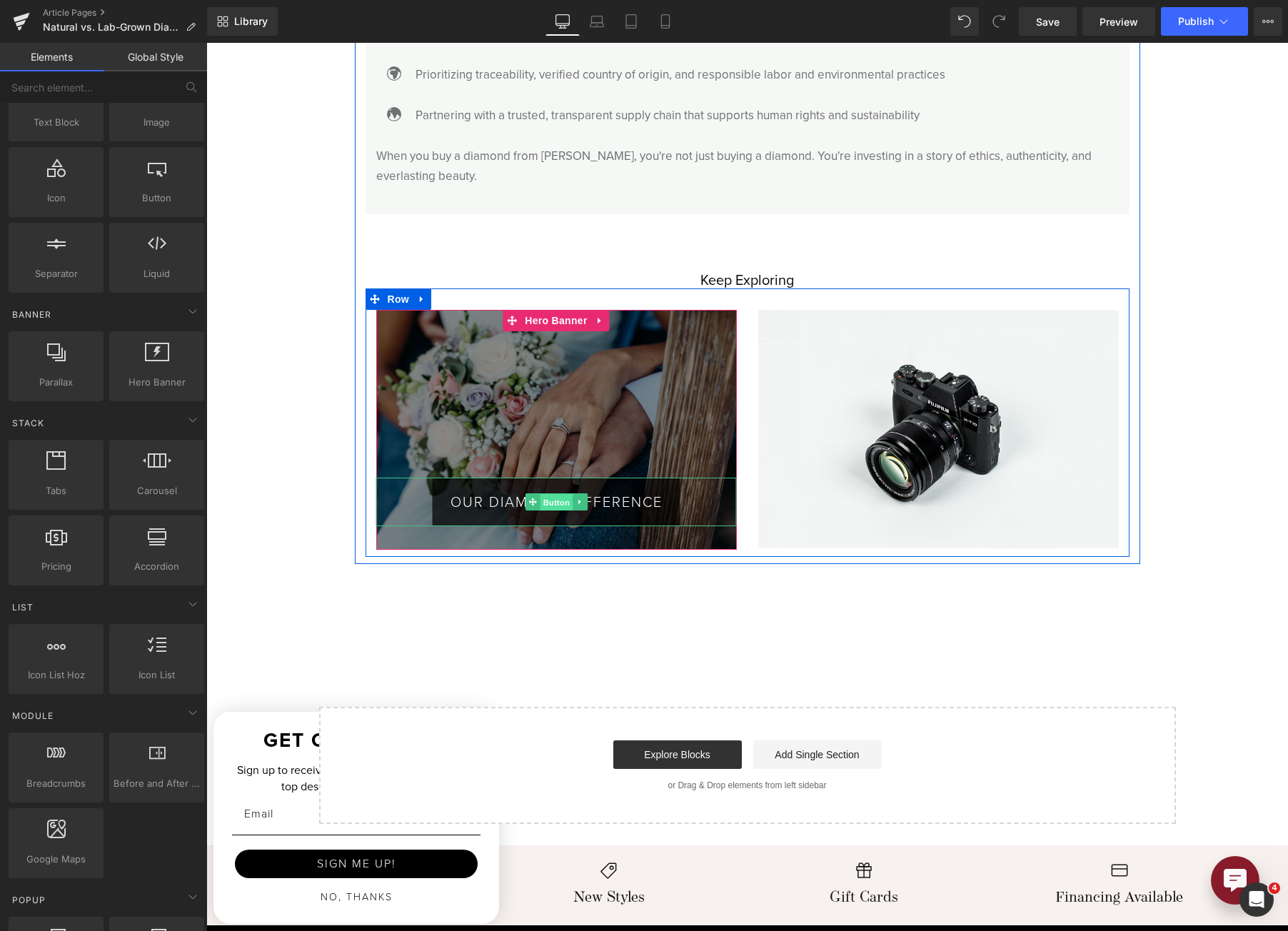
click at [553, 494] on span "Button" at bounding box center [556, 502] width 33 height 17
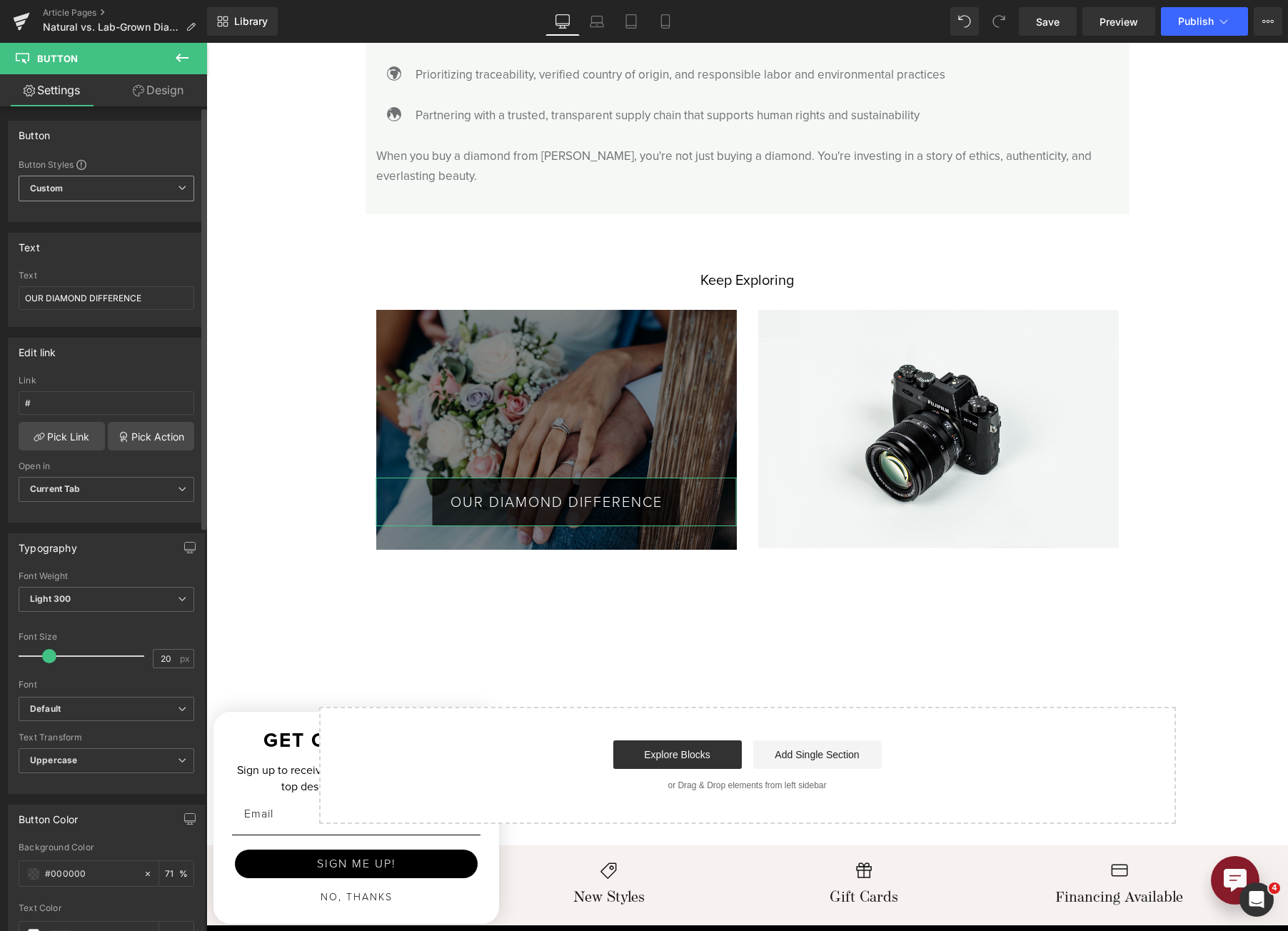
click at [132, 192] on span "Custom Setup Global Style" at bounding box center [106, 189] width 176 height 26
click at [132, 191] on span "Custom Setup Global Style" at bounding box center [103, 189] width 170 height 26
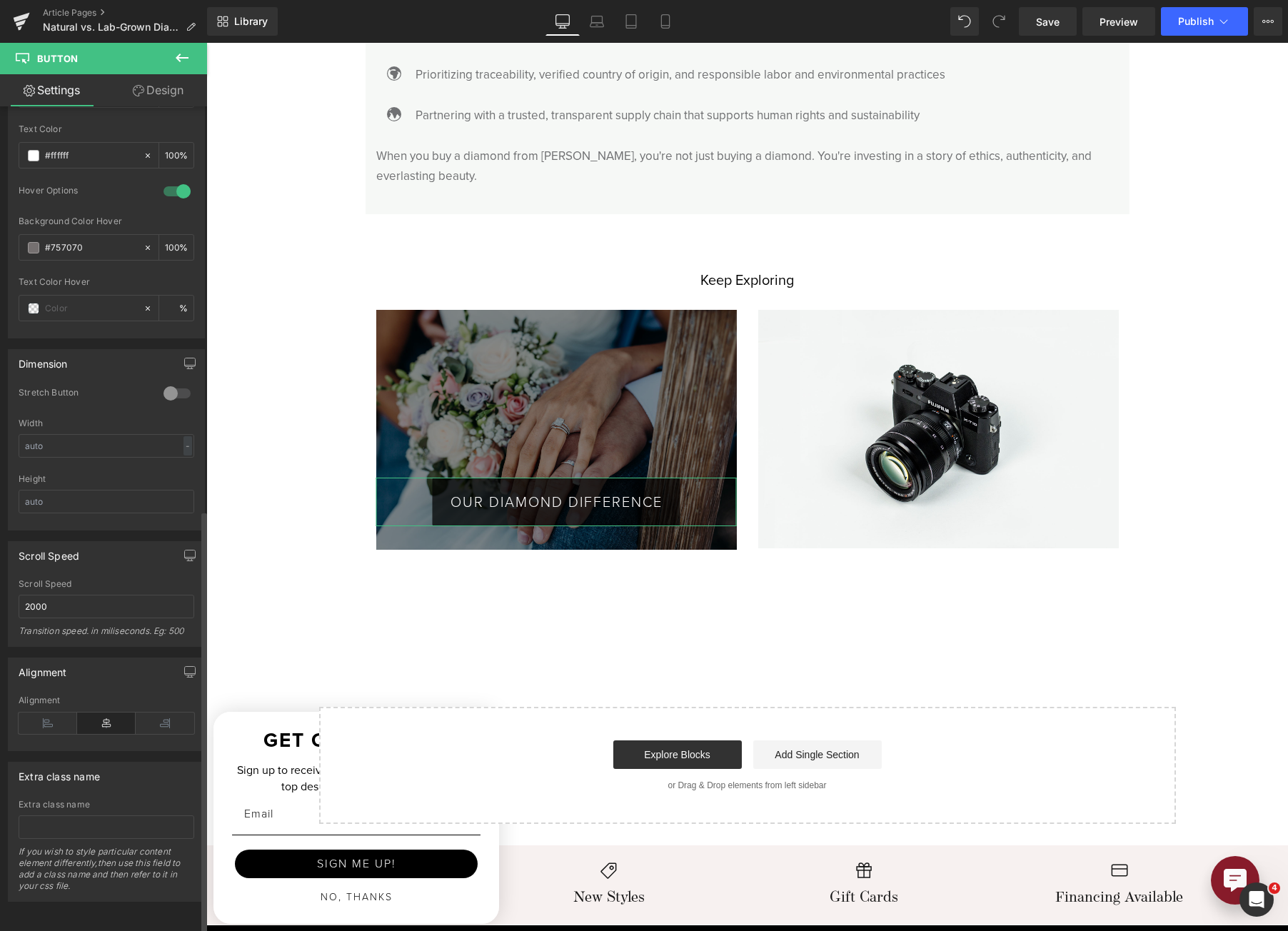
scroll to position [790, 0]
click at [51, 712] on icon at bounding box center [48, 722] width 59 height 21
click at [85, 712] on icon at bounding box center [106, 722] width 59 height 21
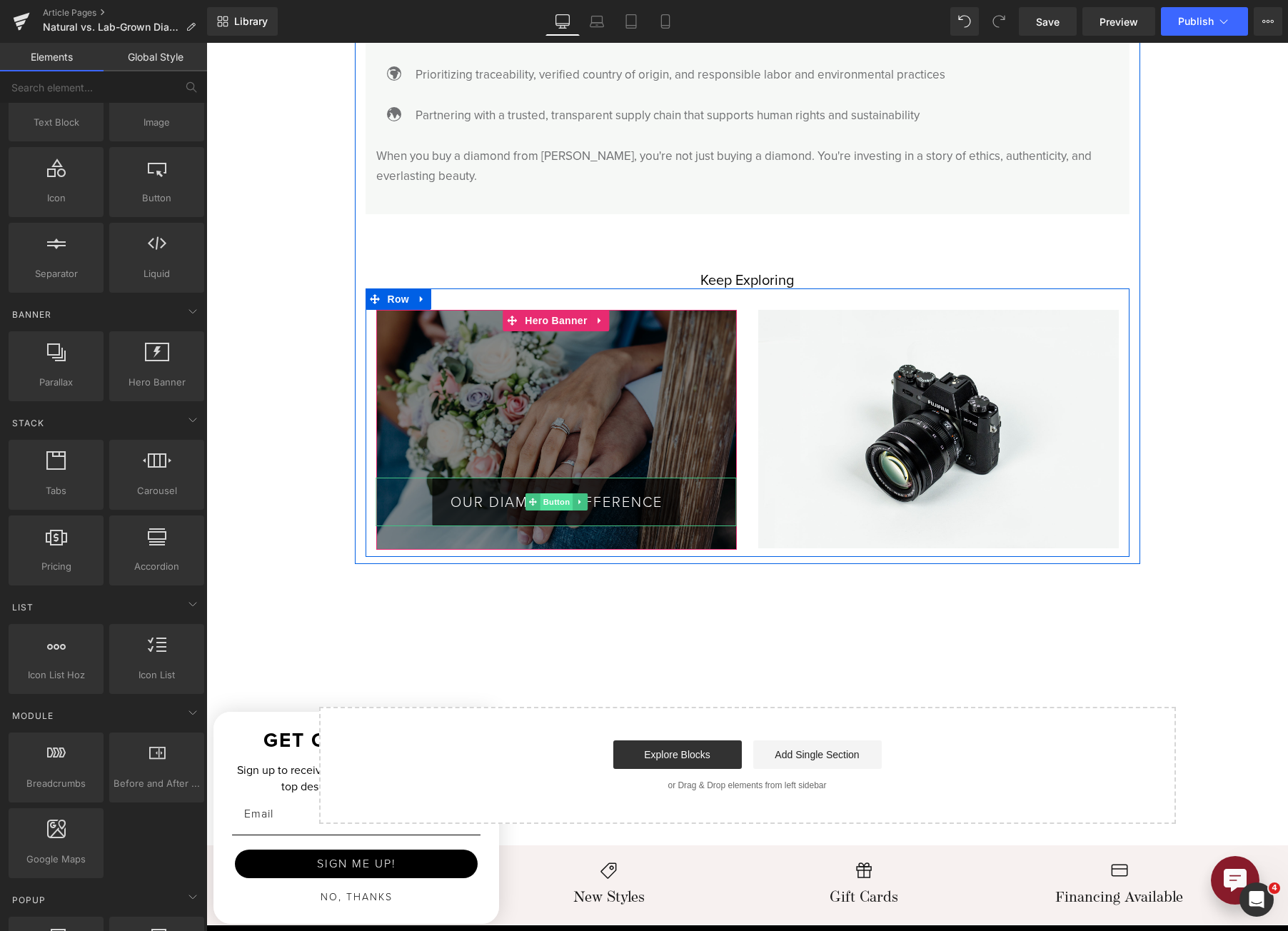
click at [553, 493] on span "Button" at bounding box center [556, 501] width 33 height 17
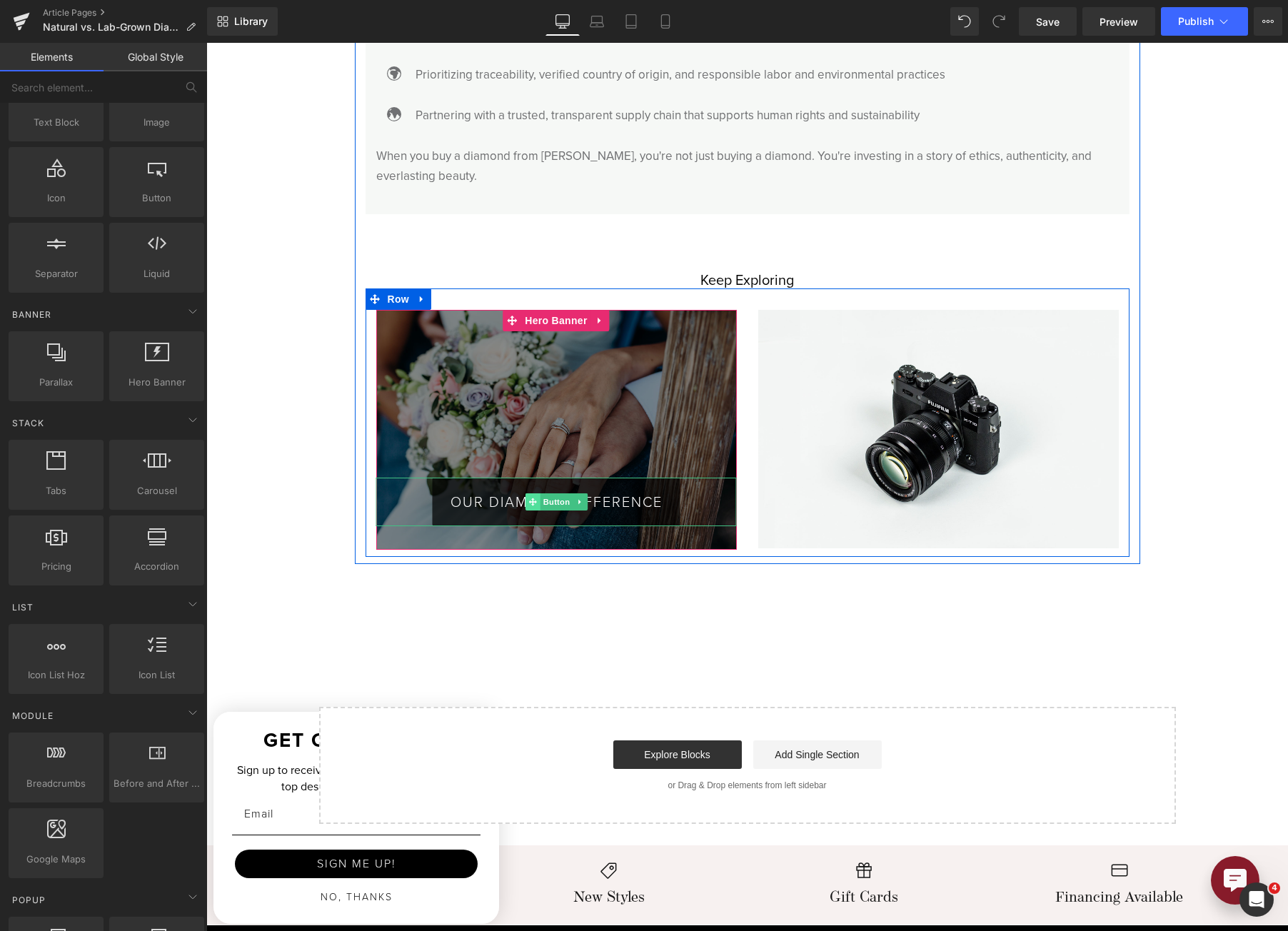
click at [525, 493] on span at bounding box center [533, 501] width 15 height 17
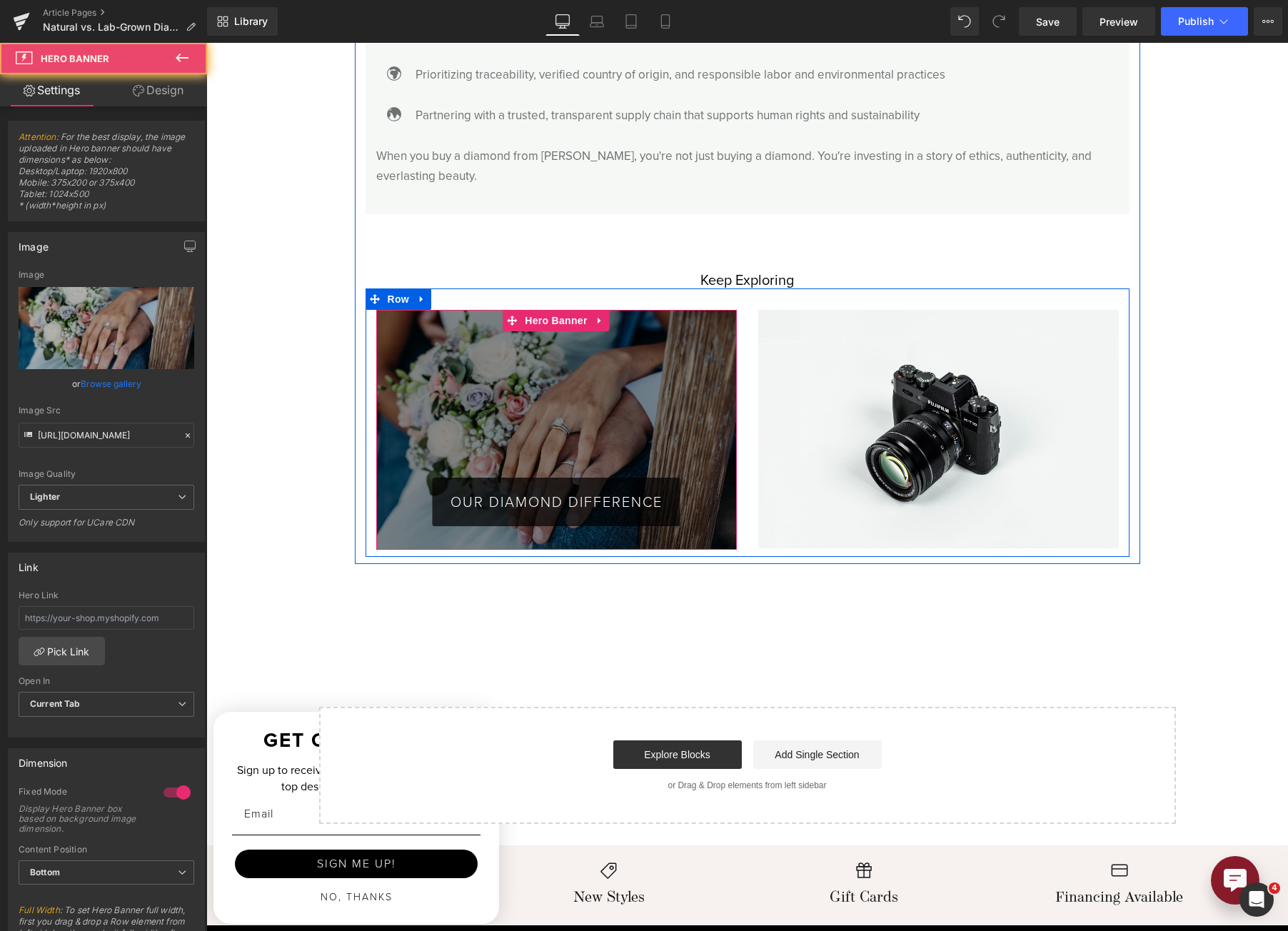
click at [562, 337] on div "OUR DIAMOND DIFFERENCE Button" at bounding box center [556, 430] width 360 height 241
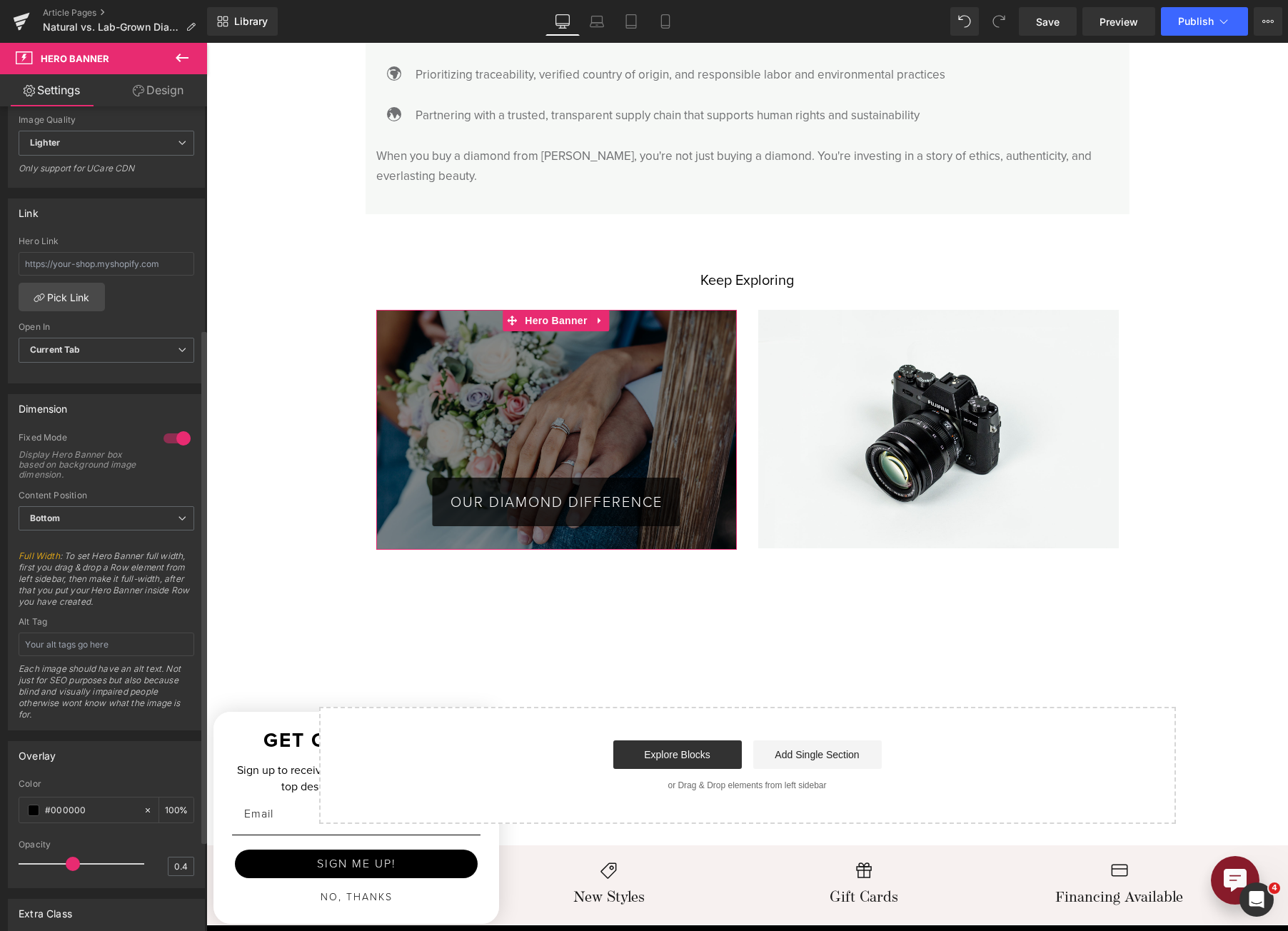
scroll to position [356, 0]
click at [34, 808] on span at bounding box center [33, 807] width 11 height 11
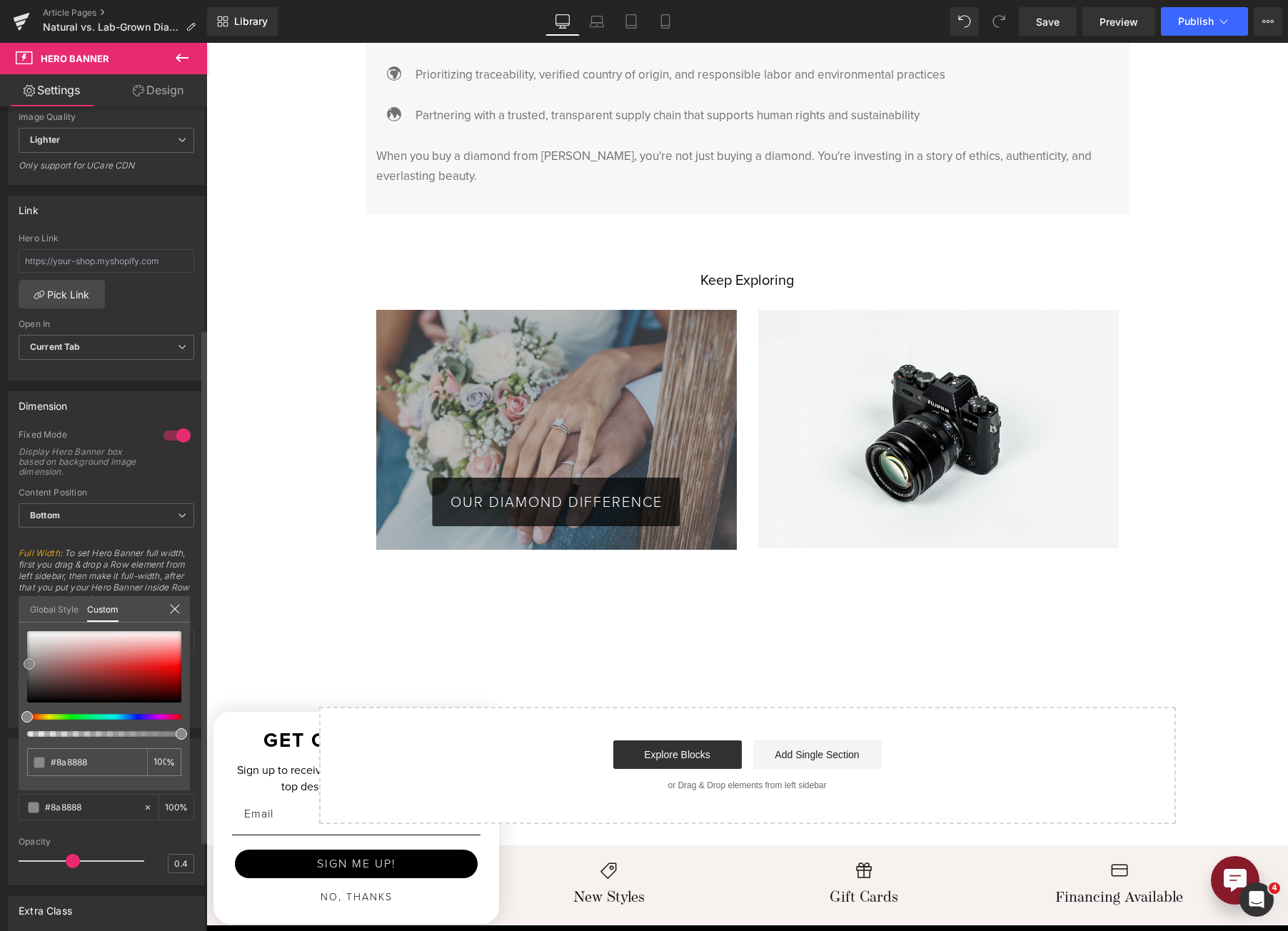
drag, startPoint x: 28, startPoint y: 699, endPoint x: 29, endPoint y: 661, distance: 38.0
click at [29, 661] on span at bounding box center [29, 663] width 11 height 11
drag, startPoint x: 182, startPoint y: 730, endPoint x: 197, endPoint y: 727, distance: 15.3
click at [197, 728] on div "Overlay rgba(0, 0, 0, 1) Color #000000 100 % 0.4 Opacity 0.4 Global Style Custo…" at bounding box center [106, 806] width 214 height 158
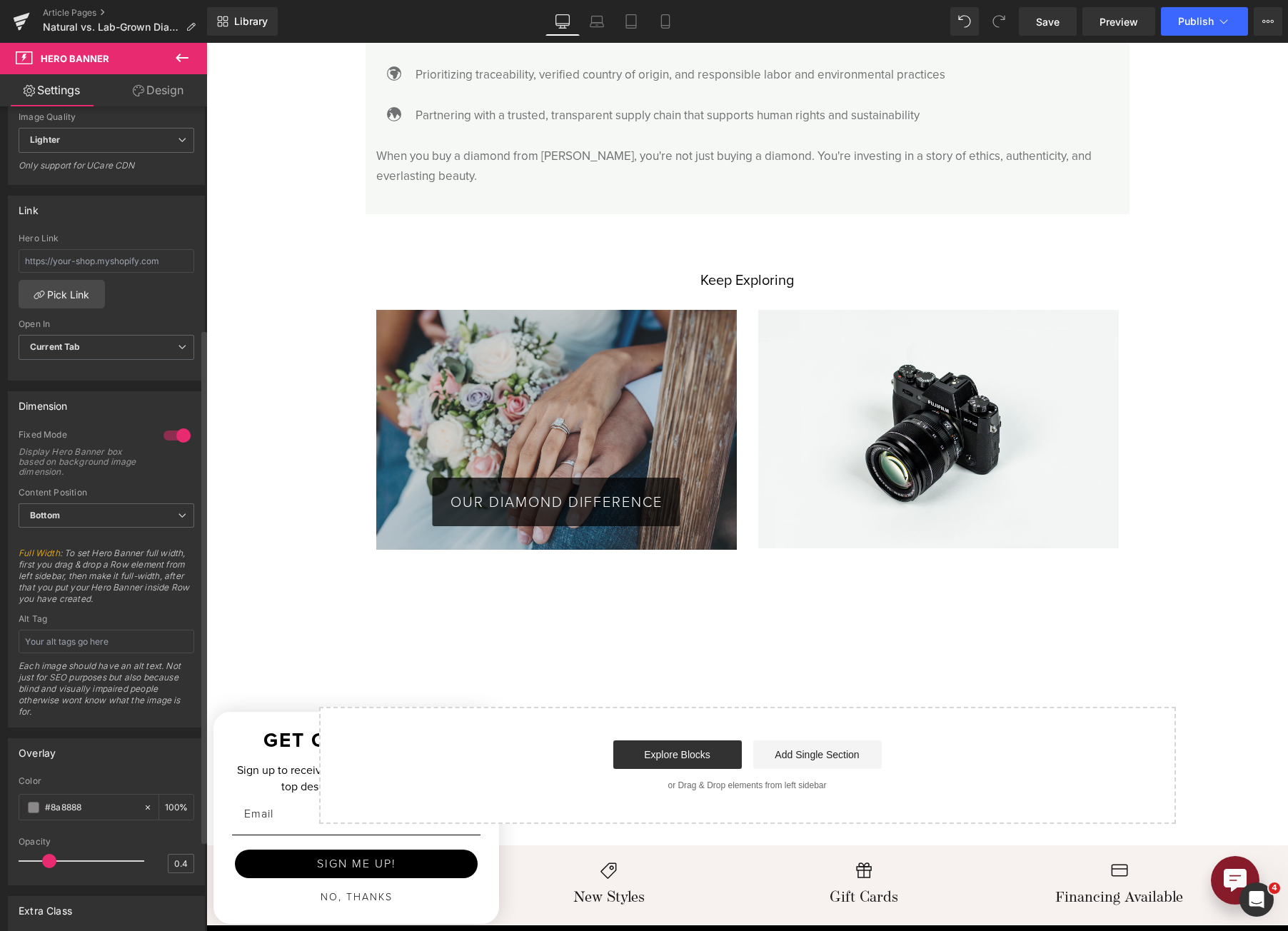
drag, startPoint x: 75, startPoint y: 851, endPoint x: 51, endPoint y: 857, distance: 24.7
click at [51, 857] on div at bounding box center [84, 860] width 118 height 28
drag, startPoint x: 47, startPoint y: 860, endPoint x: 33, endPoint y: 860, distance: 14.0
click at [33, 860] on span at bounding box center [38, 861] width 15 height 15
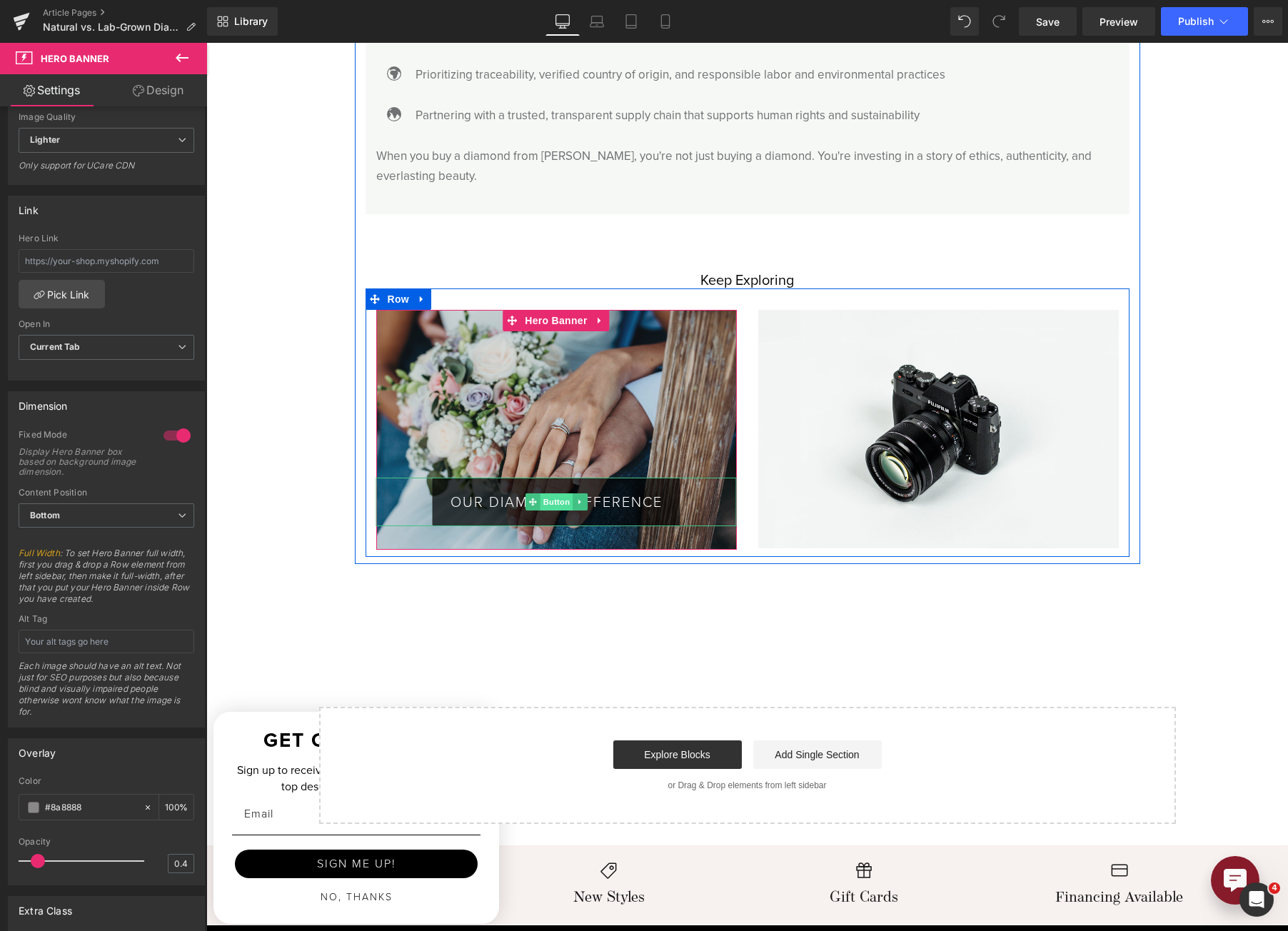
click at [550, 493] on span "Button" at bounding box center [556, 501] width 33 height 17
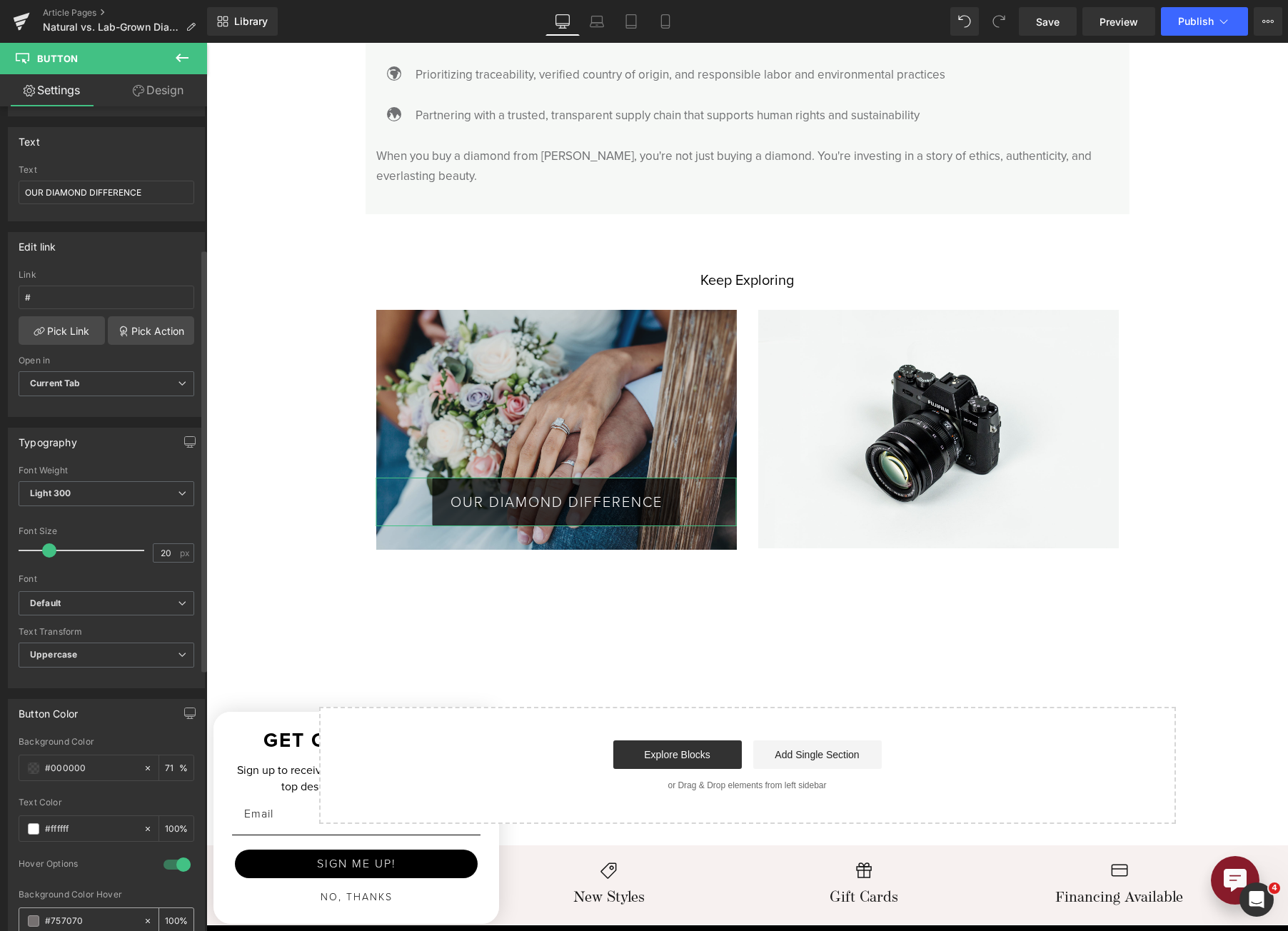
scroll to position [286, 0]
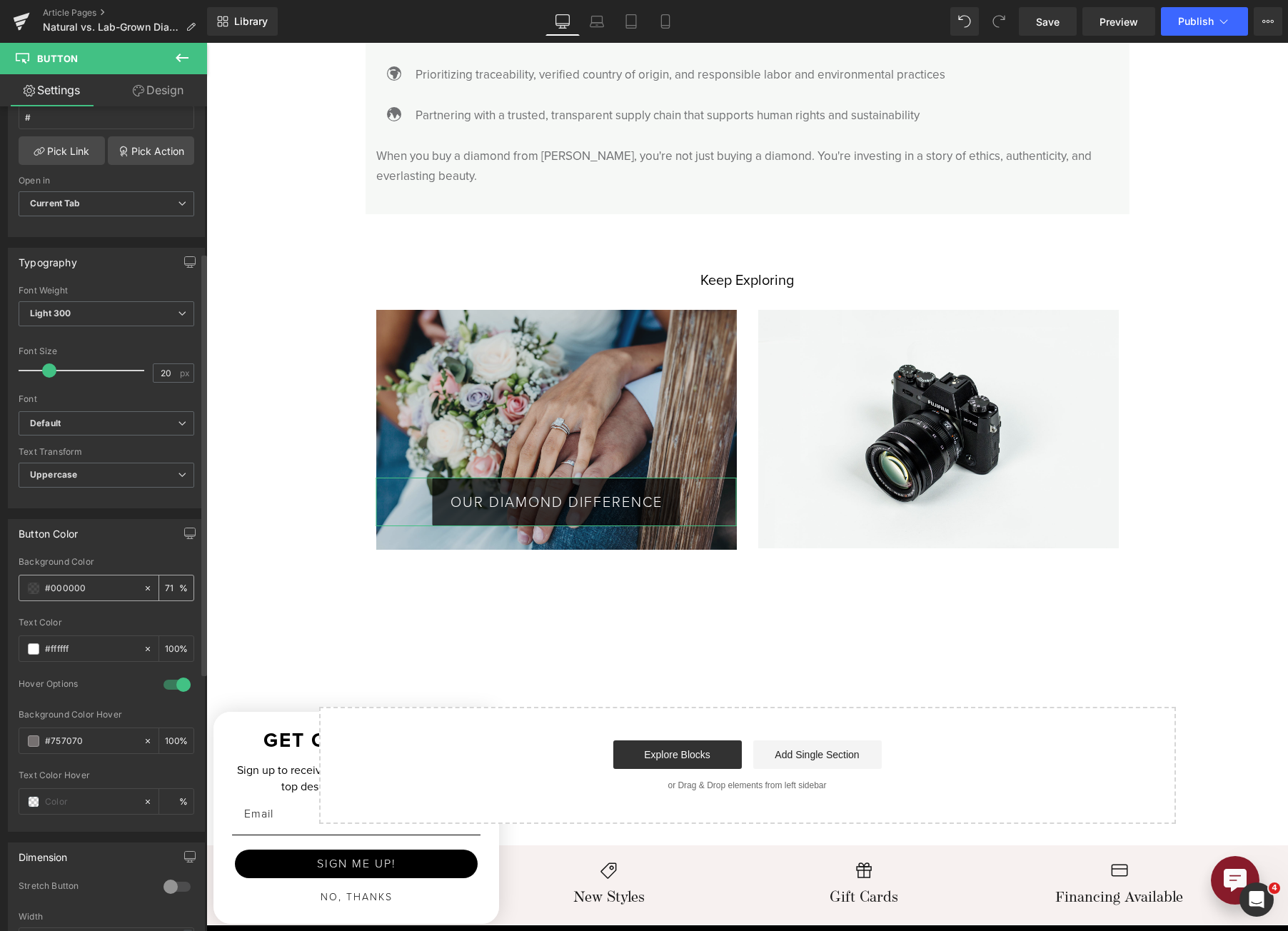
click at [33, 589] on span at bounding box center [33, 588] width 11 height 11
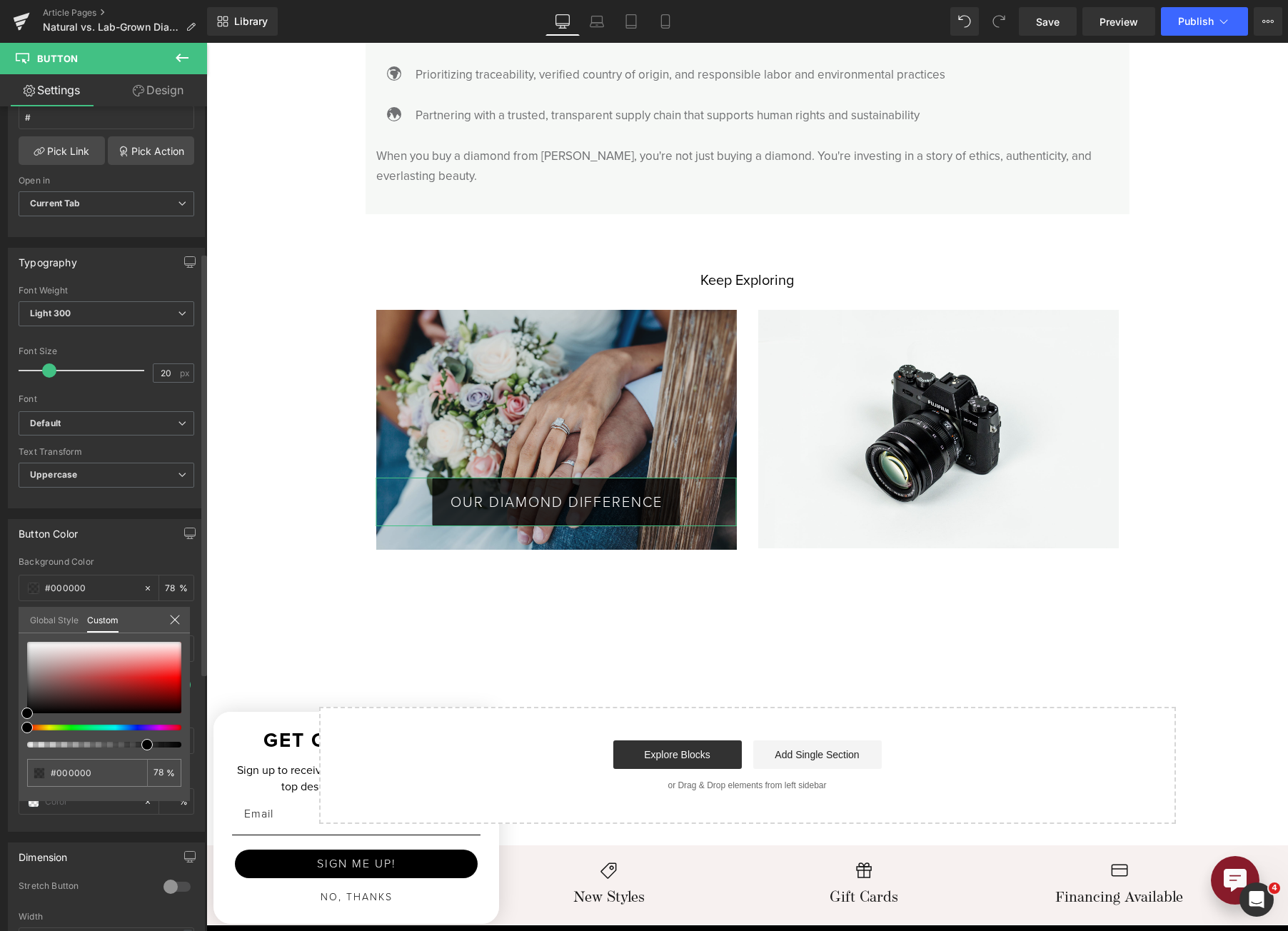
click at [139, 741] on div at bounding box center [98, 744] width 154 height 5
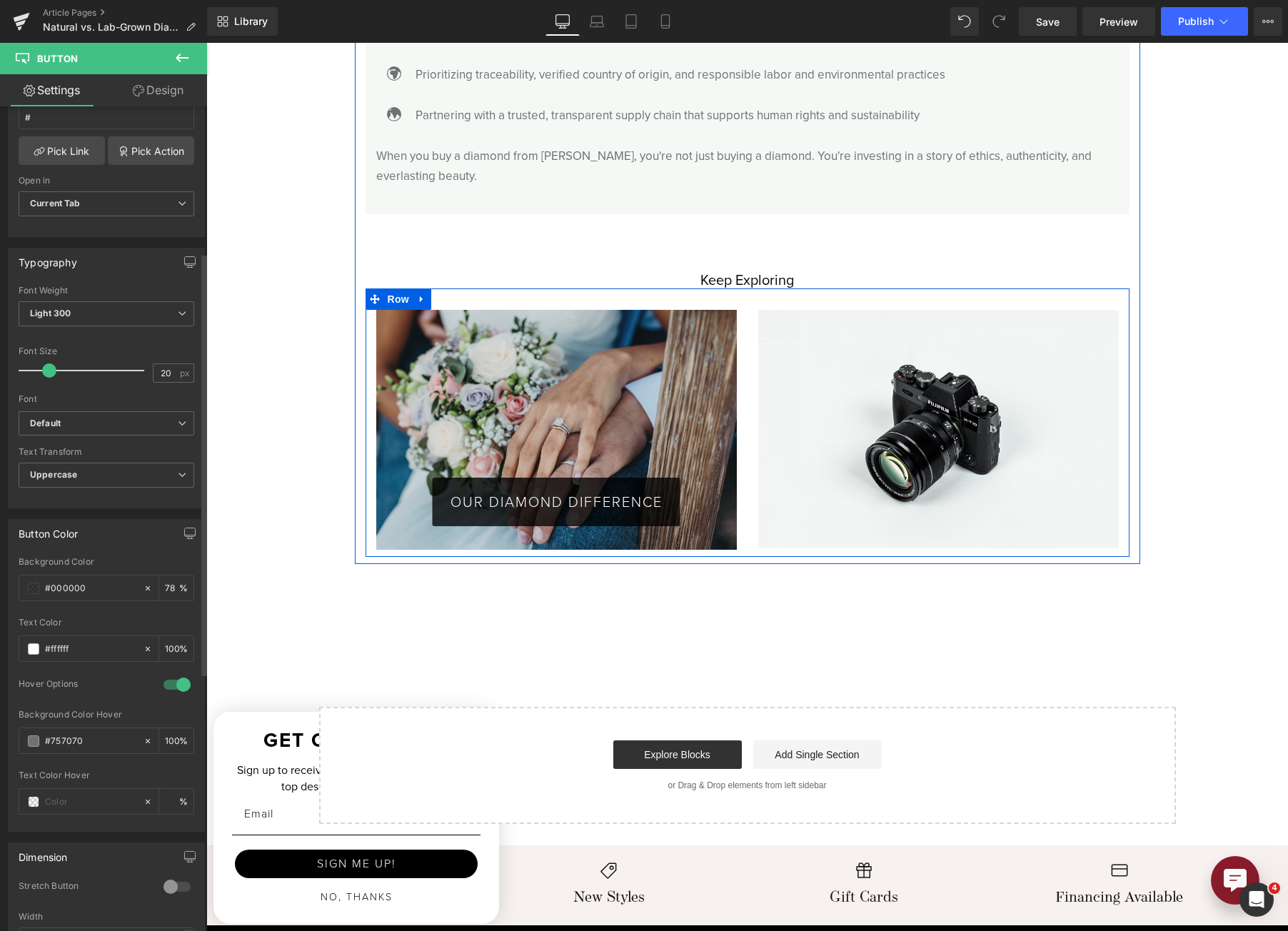
click at [500, 312] on div "OUR DIAMOND DIFFERENCE Button" at bounding box center [556, 430] width 360 height 241
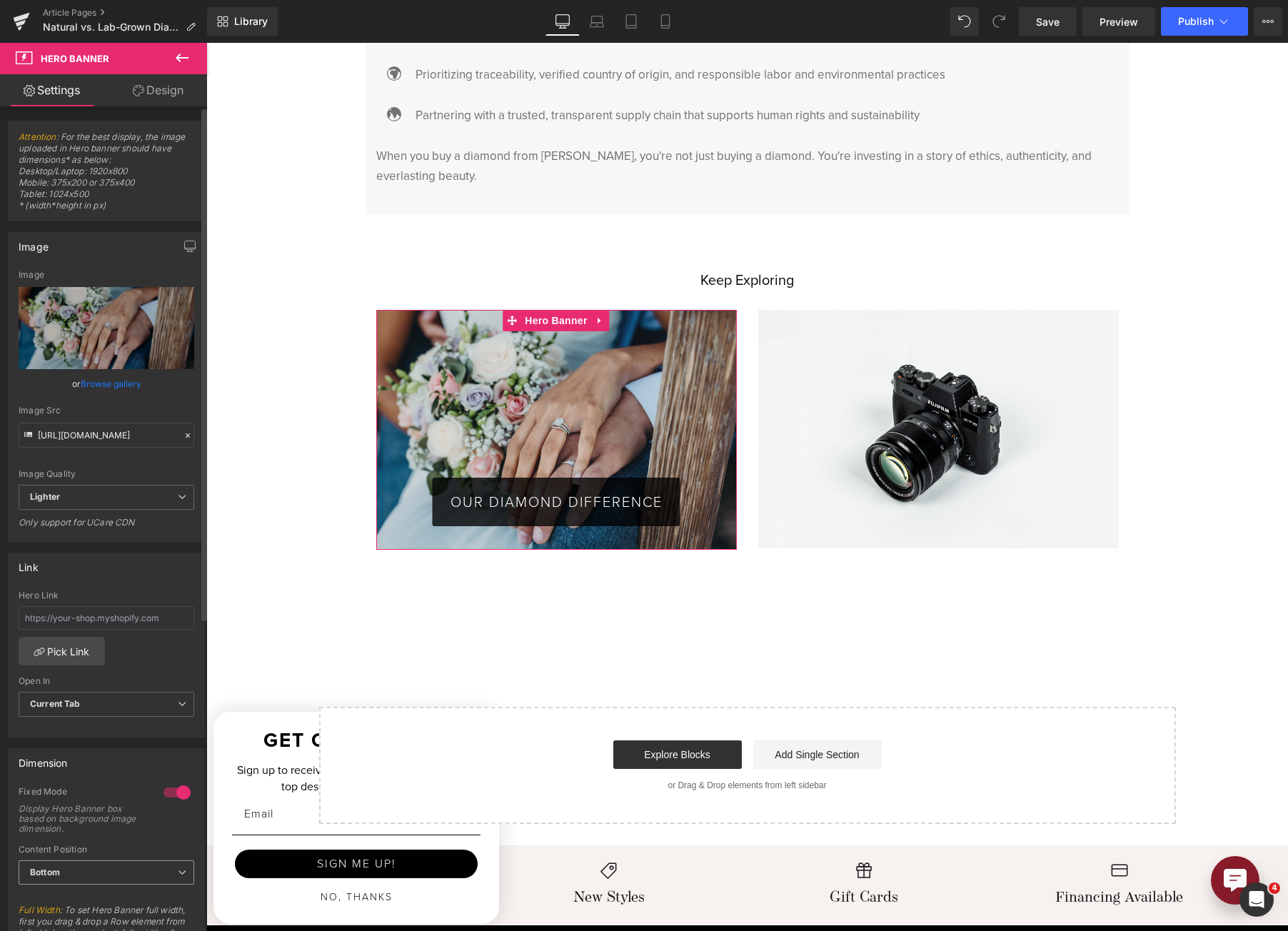
click at [123, 878] on span "Bottom" at bounding box center [106, 872] width 176 height 25
click at [132, 913] on li "Middle" at bounding box center [103, 918] width 170 height 21
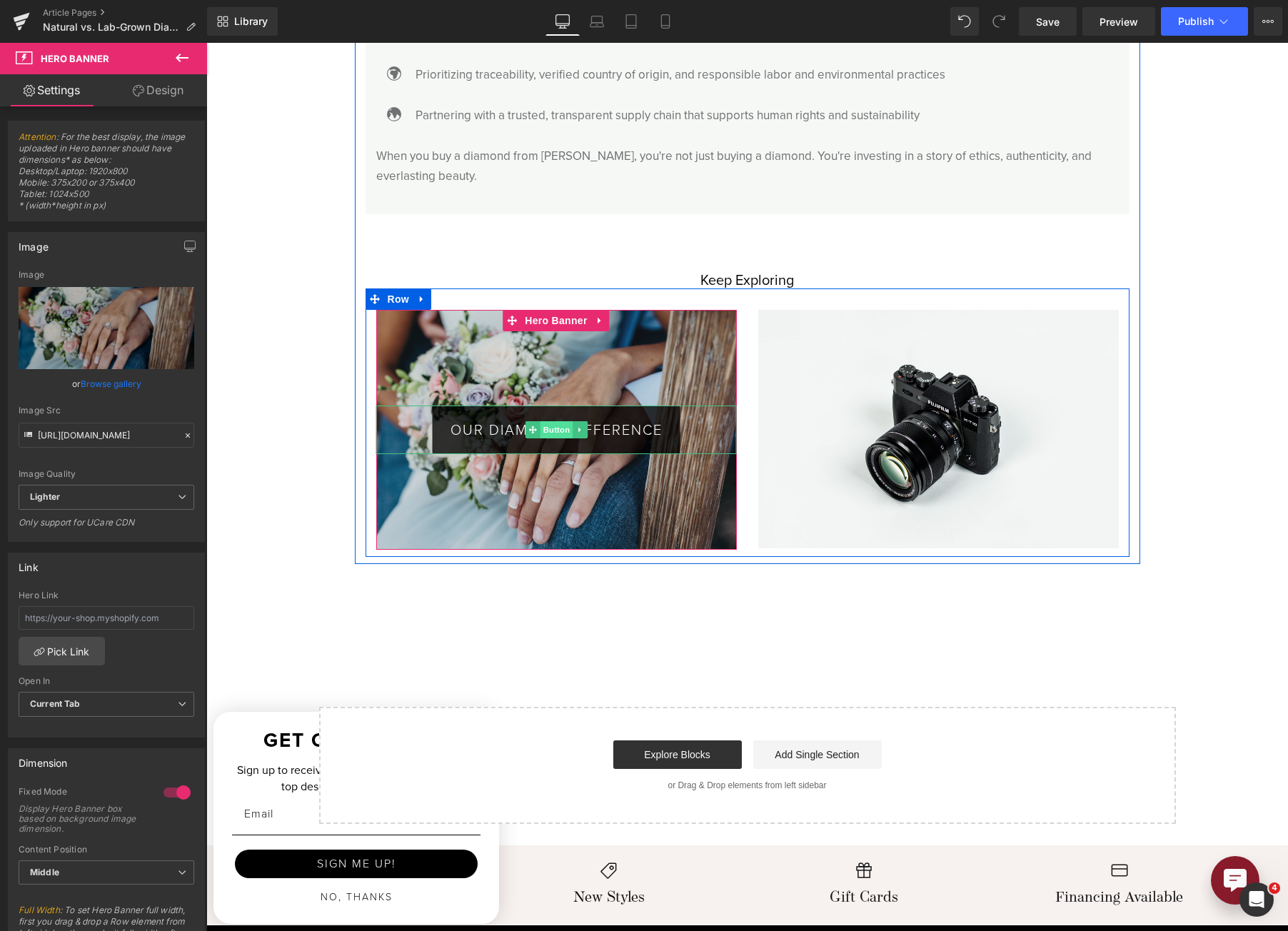
click at [550, 422] on span "Button" at bounding box center [556, 430] width 33 height 17
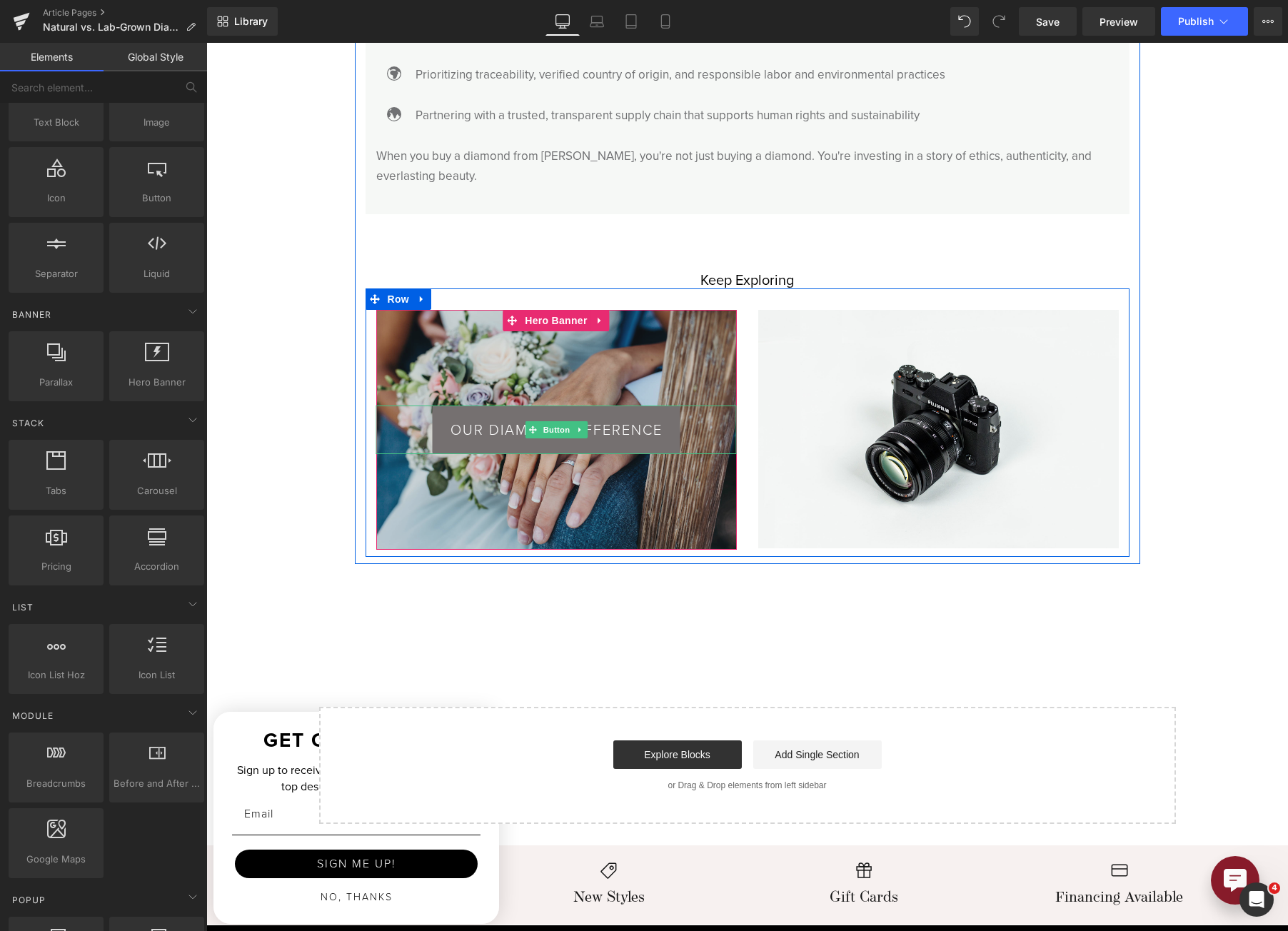
click at [587, 426] on link "OUR DIAMOND DIFFERENCE" at bounding box center [556, 429] width 248 height 49
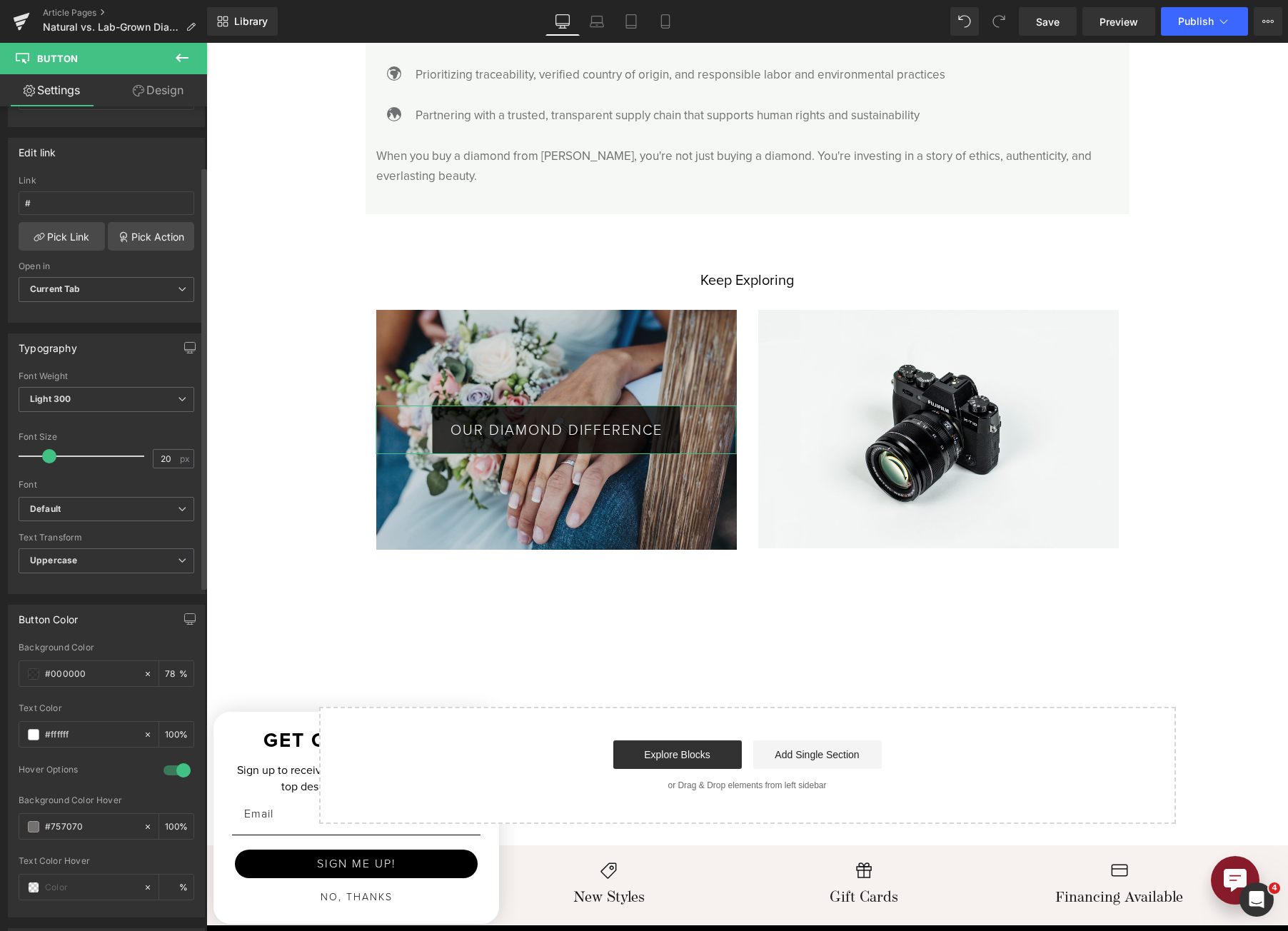
scroll to position [214, 0]
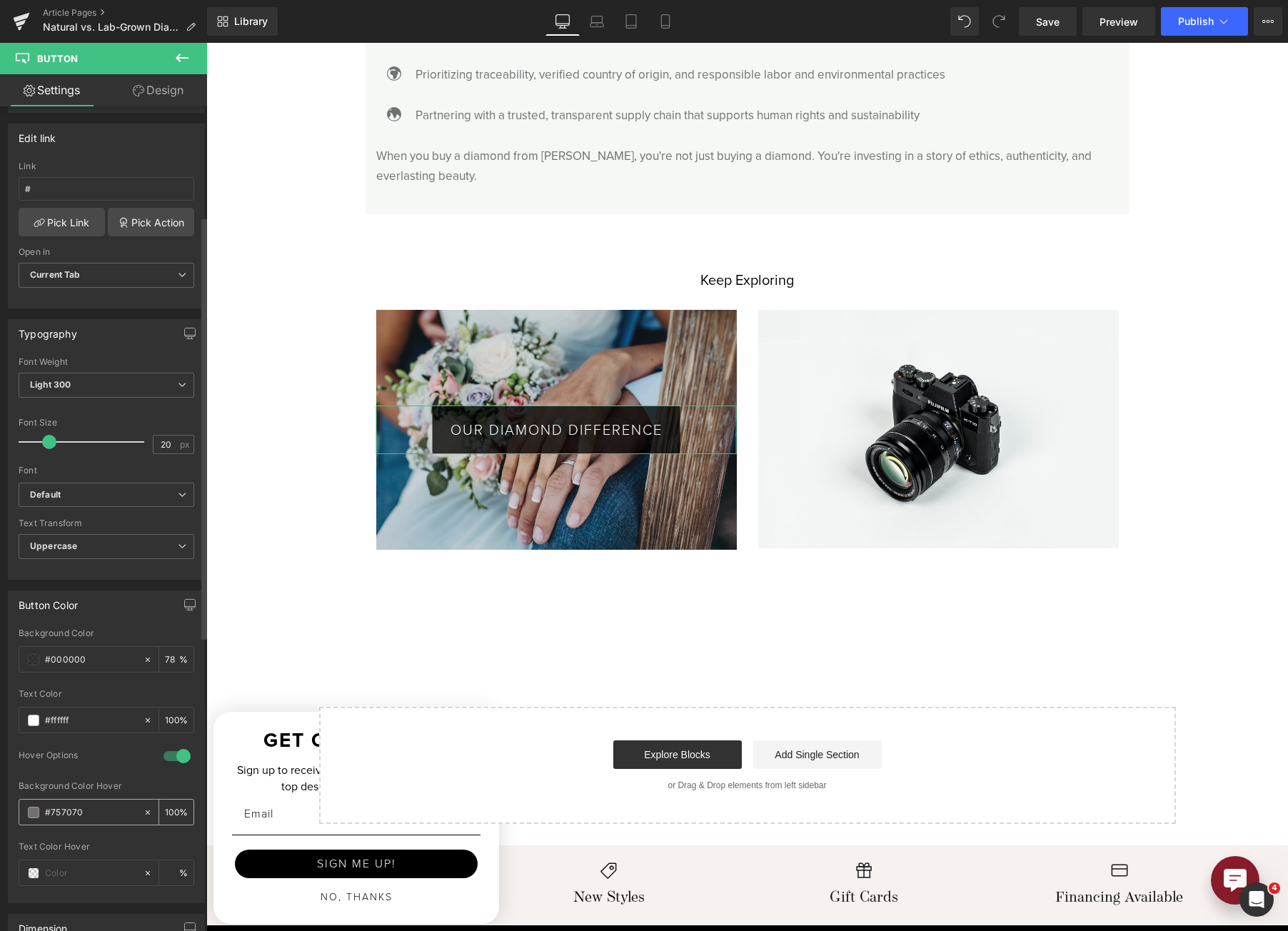
click at [38, 812] on span at bounding box center [33, 812] width 11 height 11
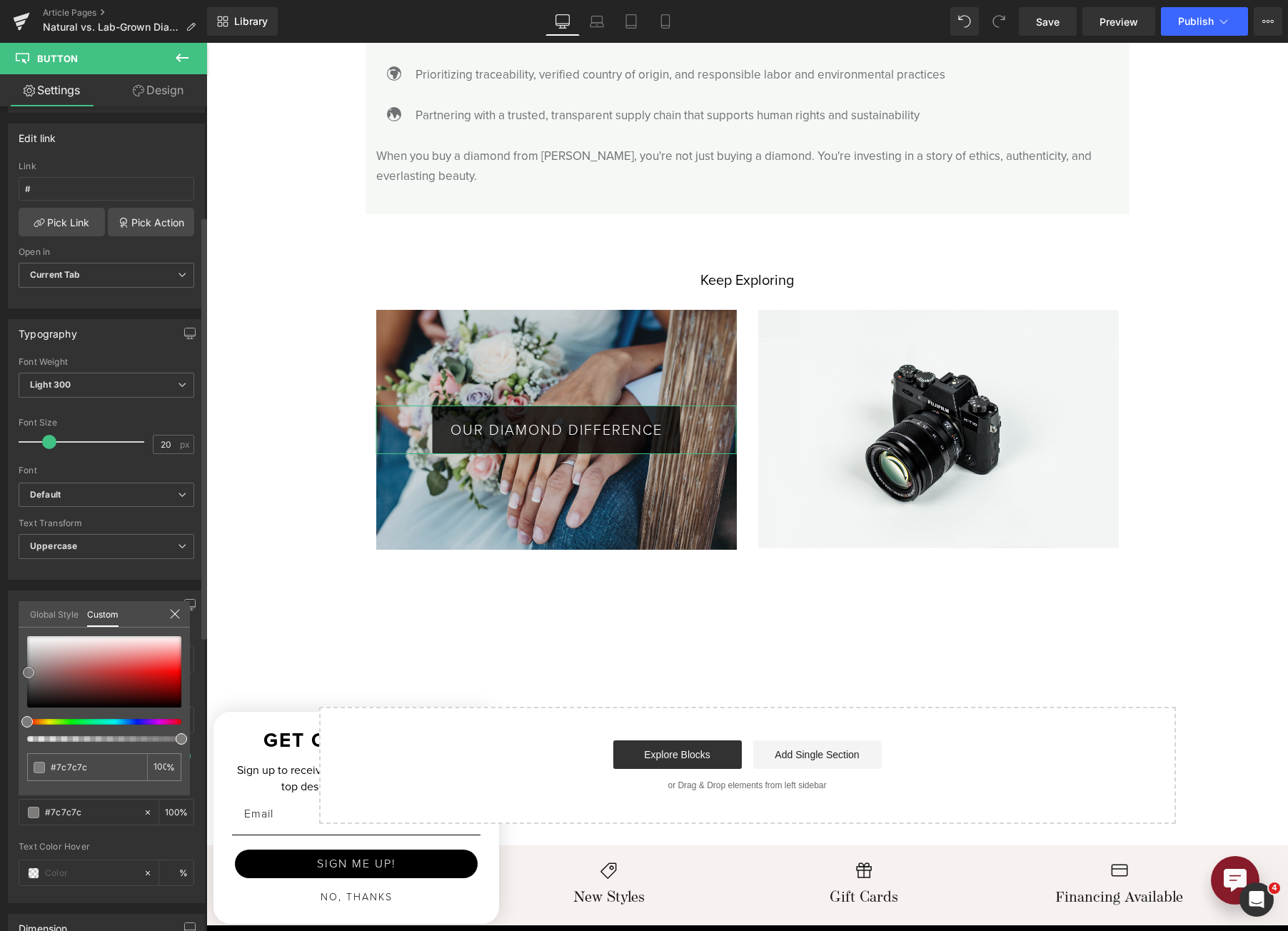
click at [28, 674] on div at bounding box center [105, 672] width 154 height 71
click at [170, 722] on div at bounding box center [105, 688] width 154 height 105
drag, startPoint x: 171, startPoint y: 722, endPoint x: 180, endPoint y: 717, distance: 10.3
click at [176, 718] on div at bounding box center [98, 721] width 154 height 5
drag, startPoint x: 167, startPoint y: 680, endPoint x: 163, endPoint y: 693, distance: 13.6
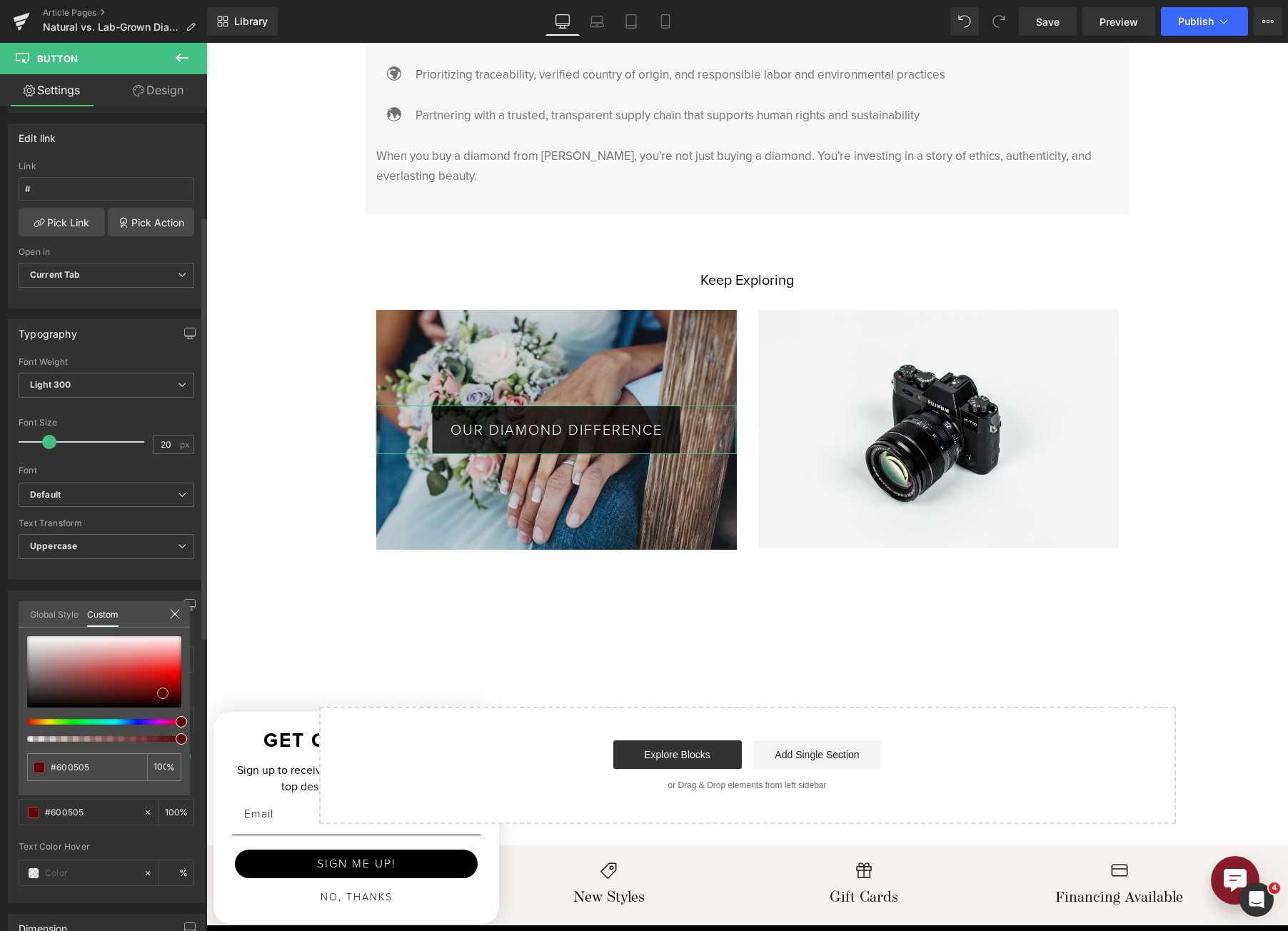
click at [163, 693] on div at bounding box center [105, 672] width 154 height 71
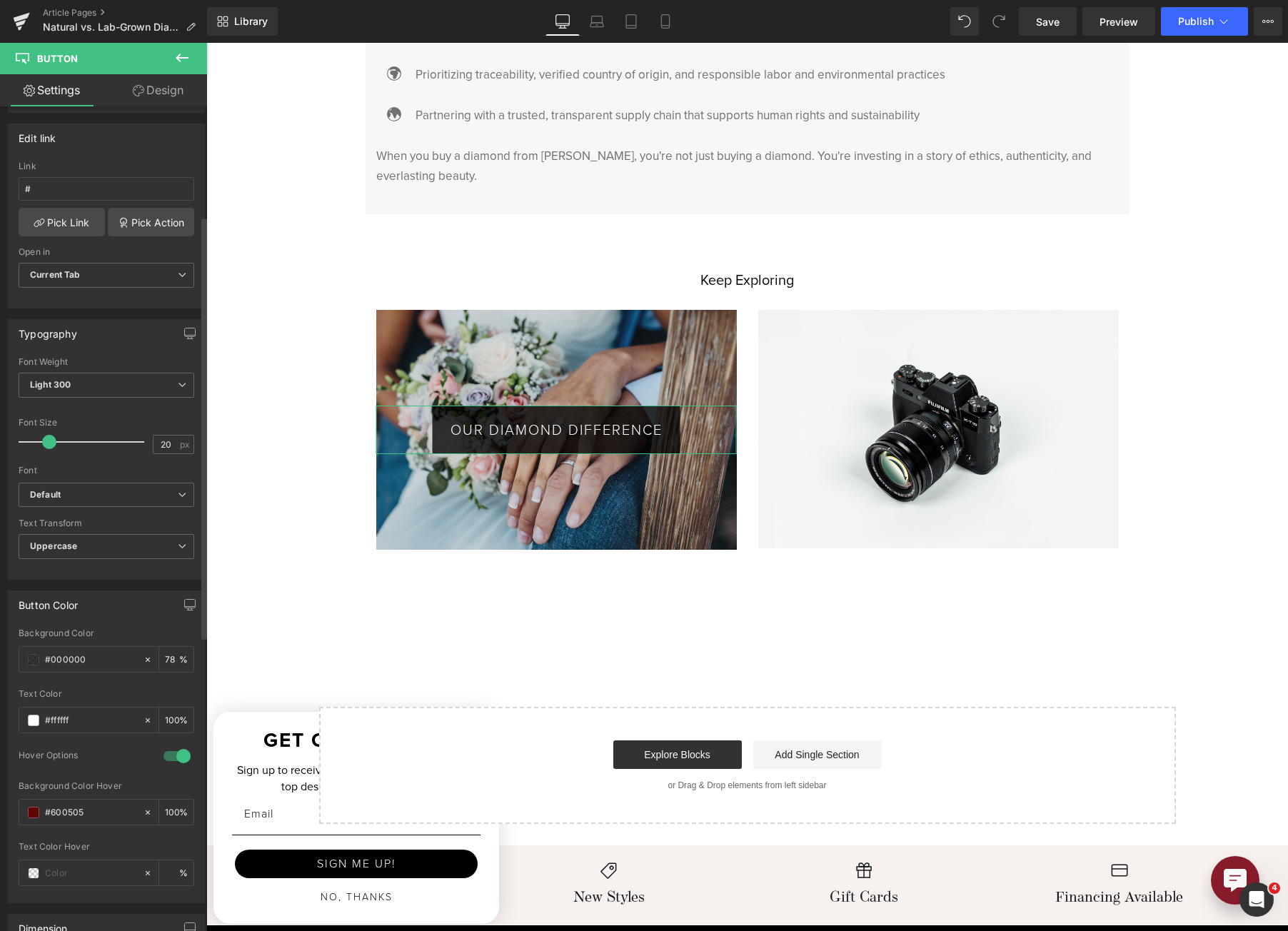
click at [34, 814] on span at bounding box center [33, 812] width 11 height 11
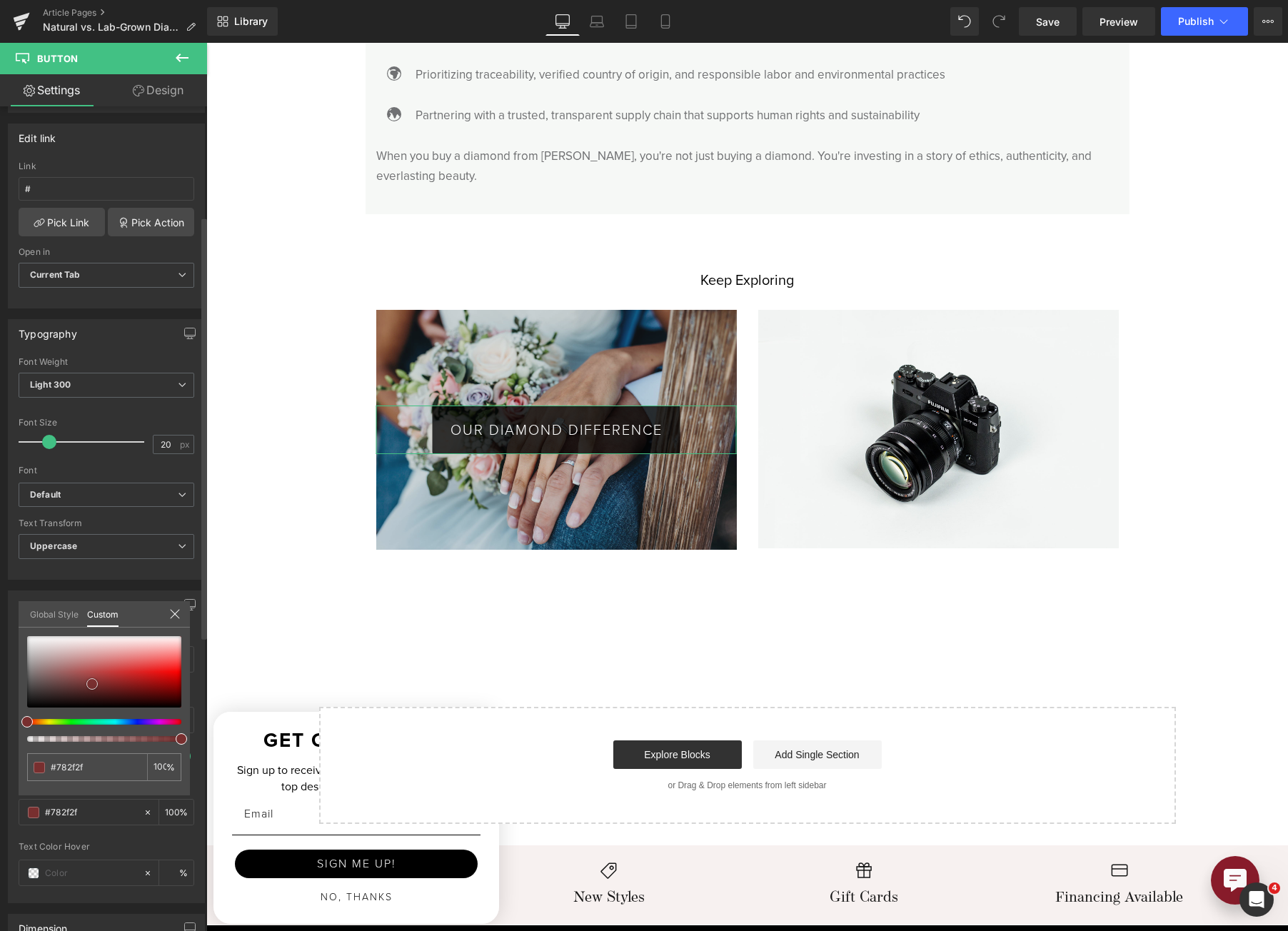
drag, startPoint x: 165, startPoint y: 696, endPoint x: 92, endPoint y: 686, distance: 73.7
click at [92, 686] on span at bounding box center [92, 684] width 11 height 11
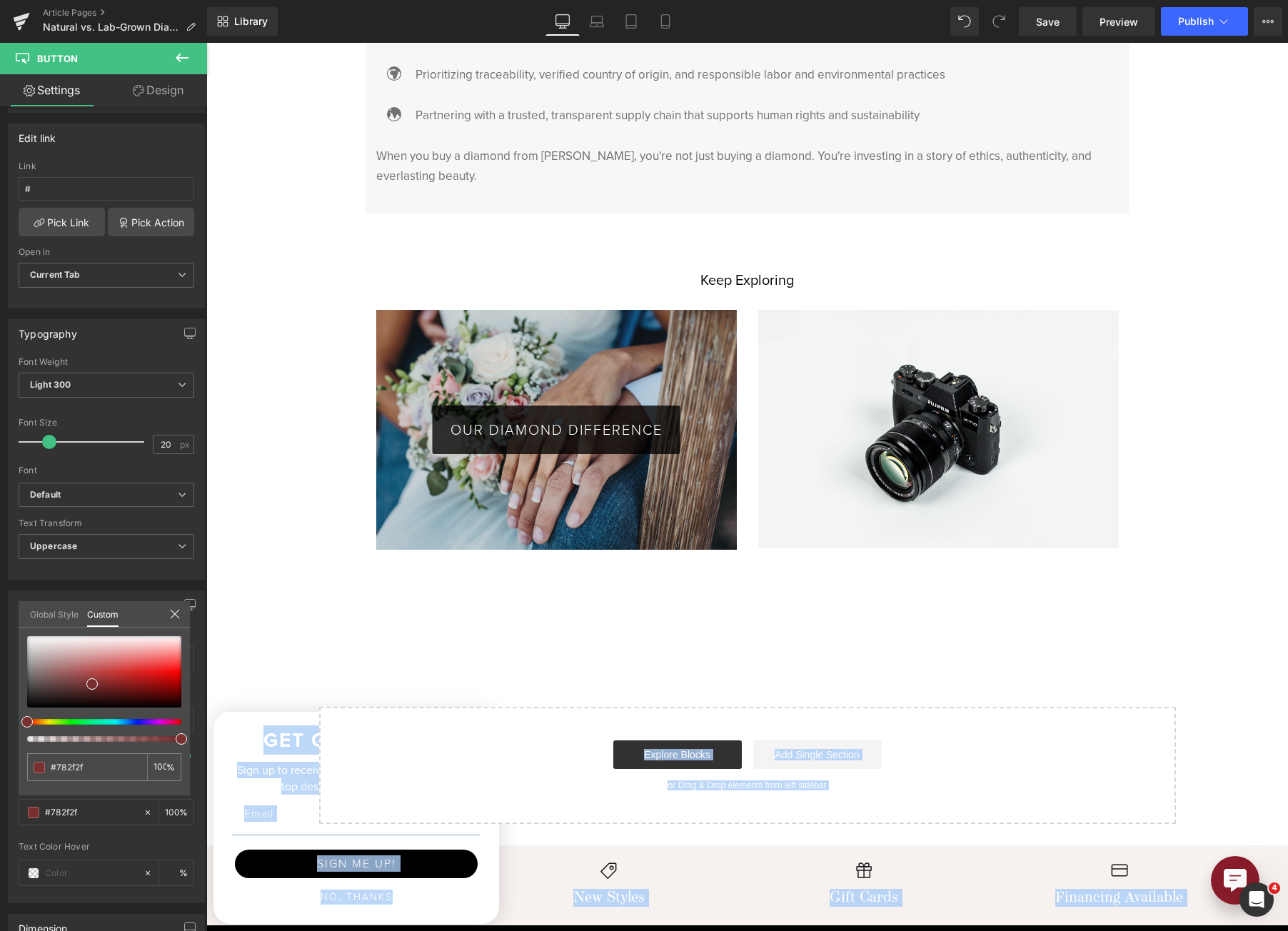
drag, startPoint x: 396, startPoint y: 662, endPoint x: 460, endPoint y: 602, distance: 87.7
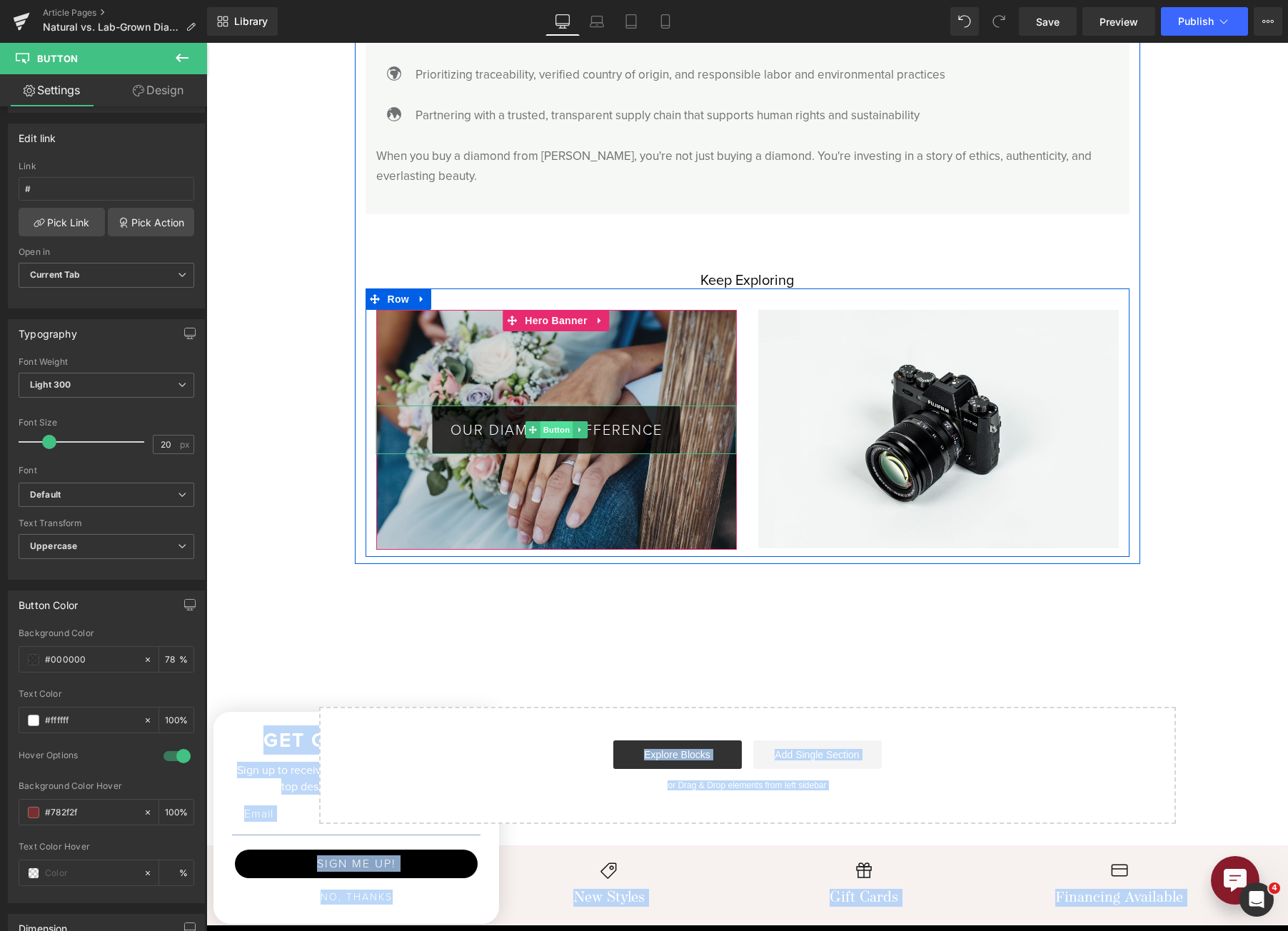
click at [544, 422] on span "Button" at bounding box center [556, 430] width 33 height 17
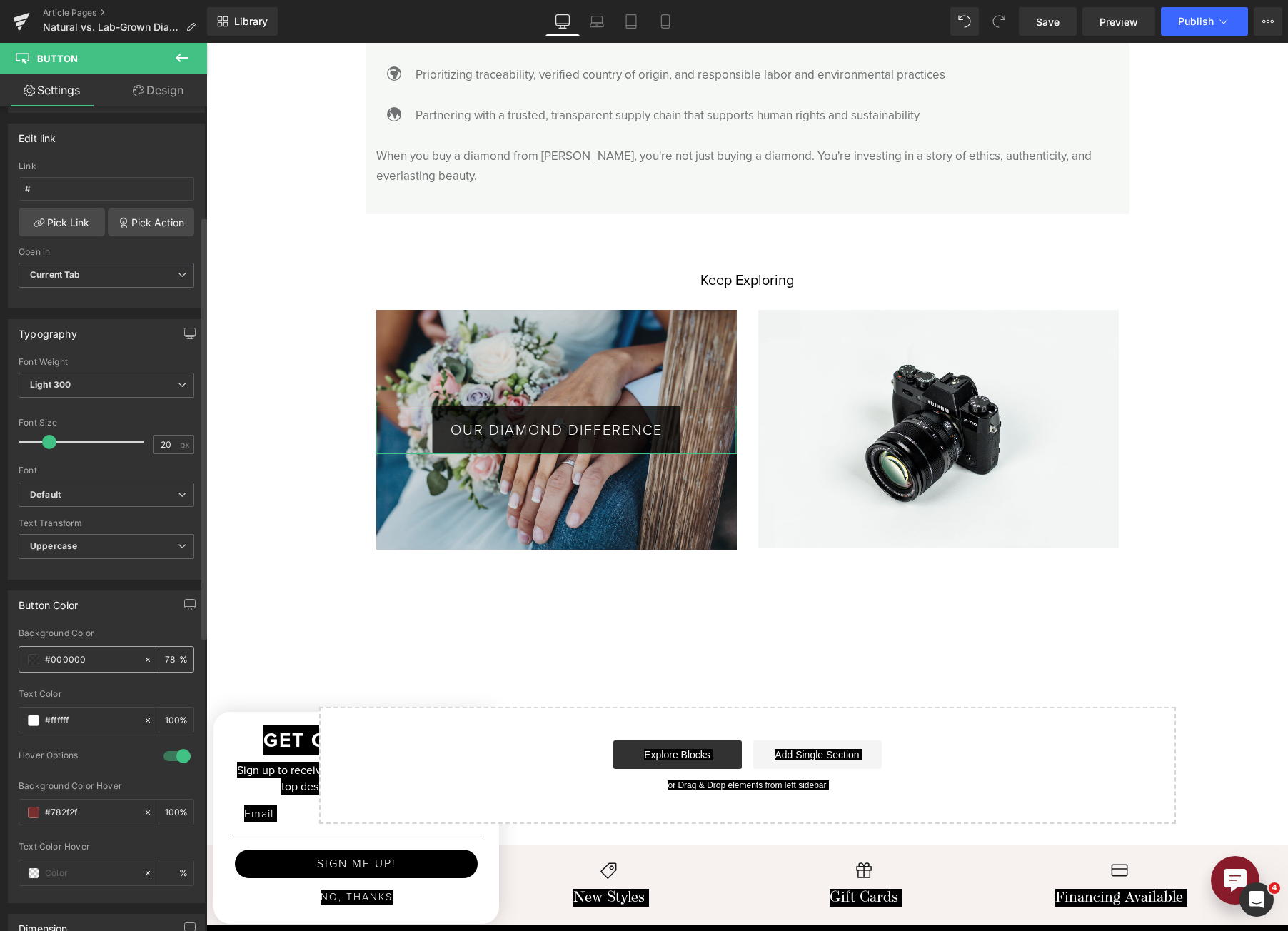
click at [33, 657] on span at bounding box center [33, 660] width 11 height 11
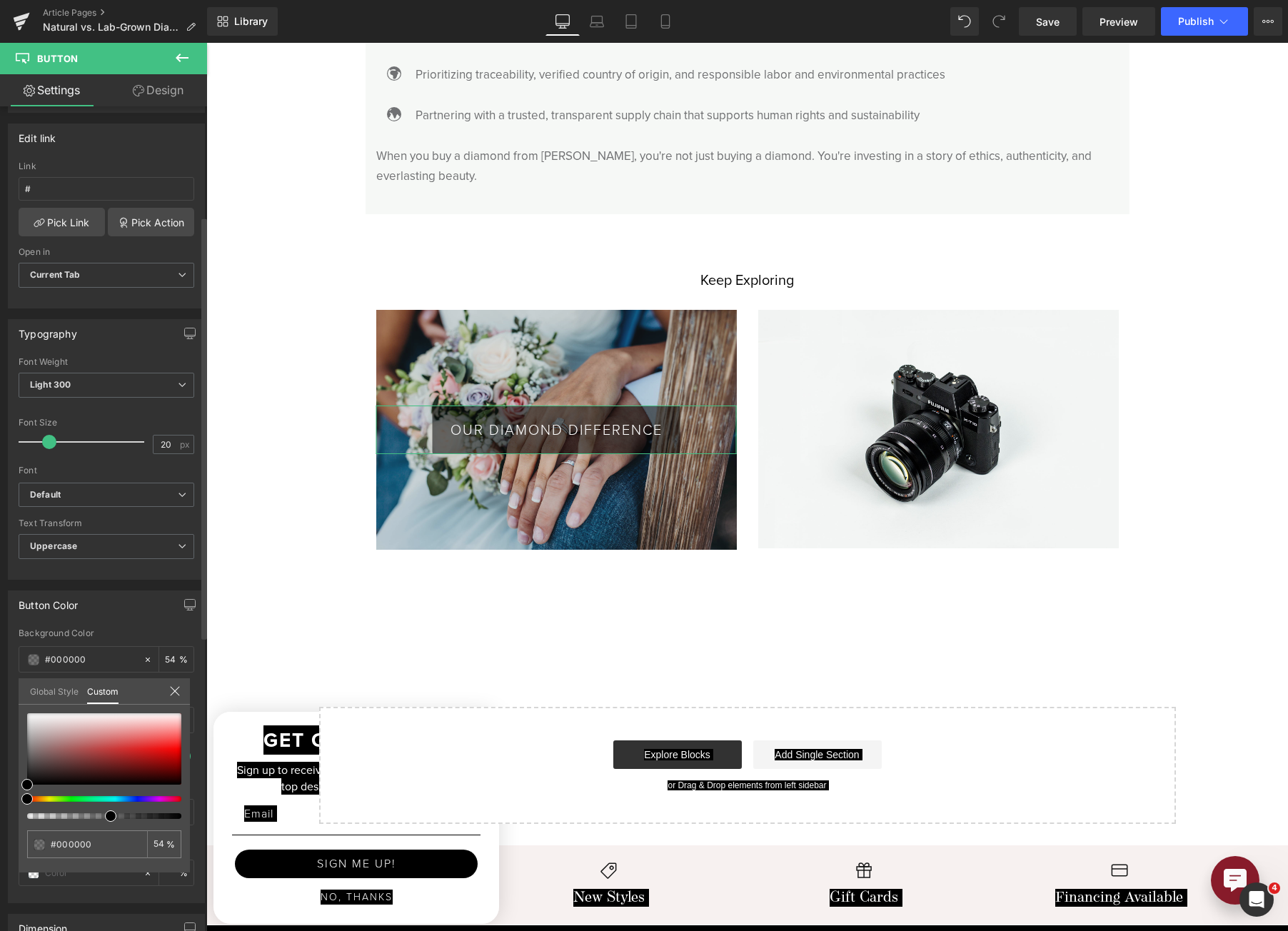
drag, startPoint x: 149, startPoint y: 816, endPoint x: 108, endPoint y: 815, distance: 41.0
click at [108, 816] on span at bounding box center [111, 816] width 11 height 11
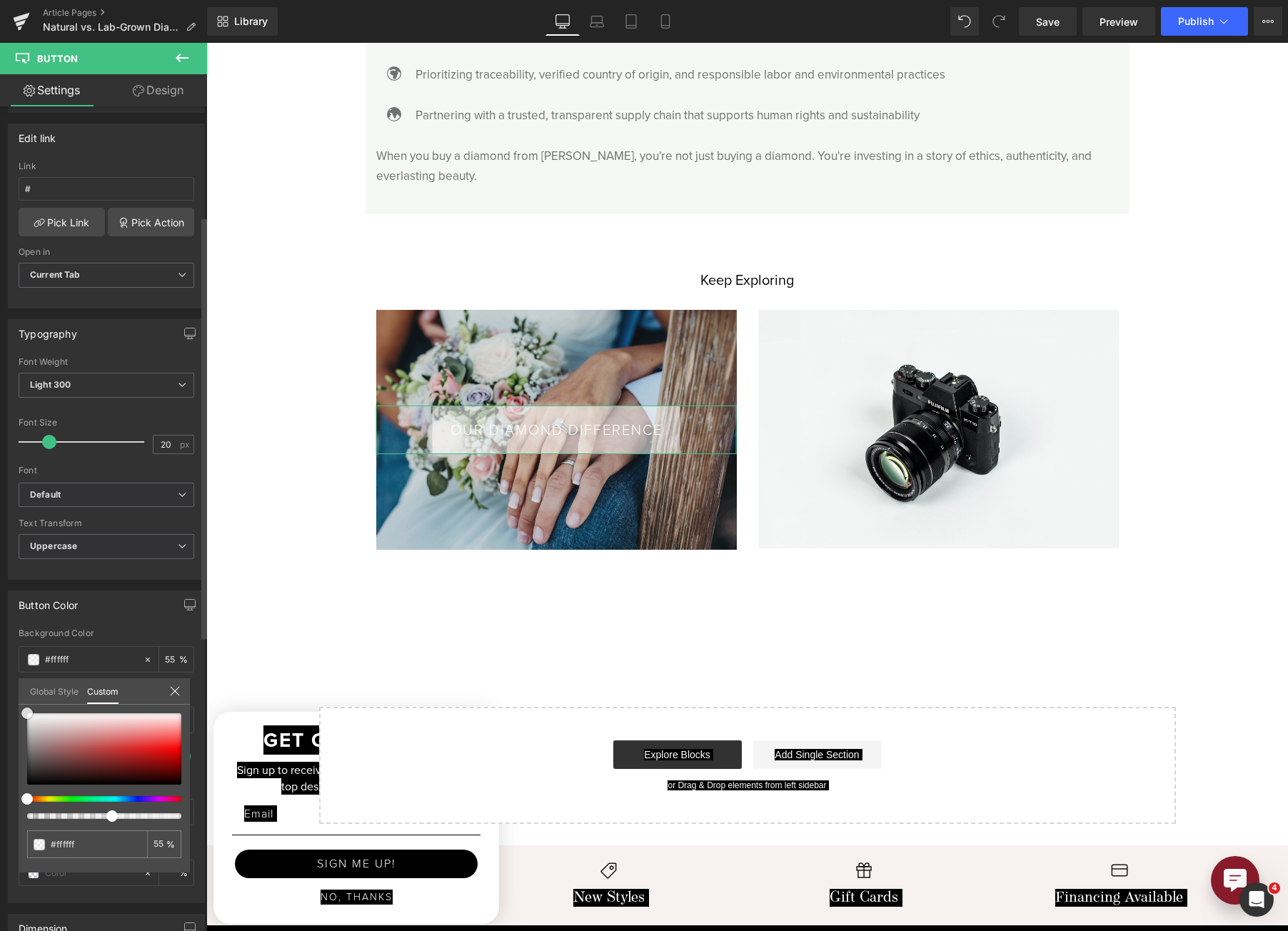
drag, startPoint x: 30, startPoint y: 768, endPoint x: 22, endPoint y: 680, distance: 88.4
click at [22, 680] on div "Global Style Custom Setup Global Style #000000 78 %" at bounding box center [104, 700] width 171 height 44
drag, startPoint x: 115, startPoint y: 816, endPoint x: 92, endPoint y: 825, distance: 24.7
click at [92, 825] on div "#000000 78 %" at bounding box center [104, 793] width 171 height 159
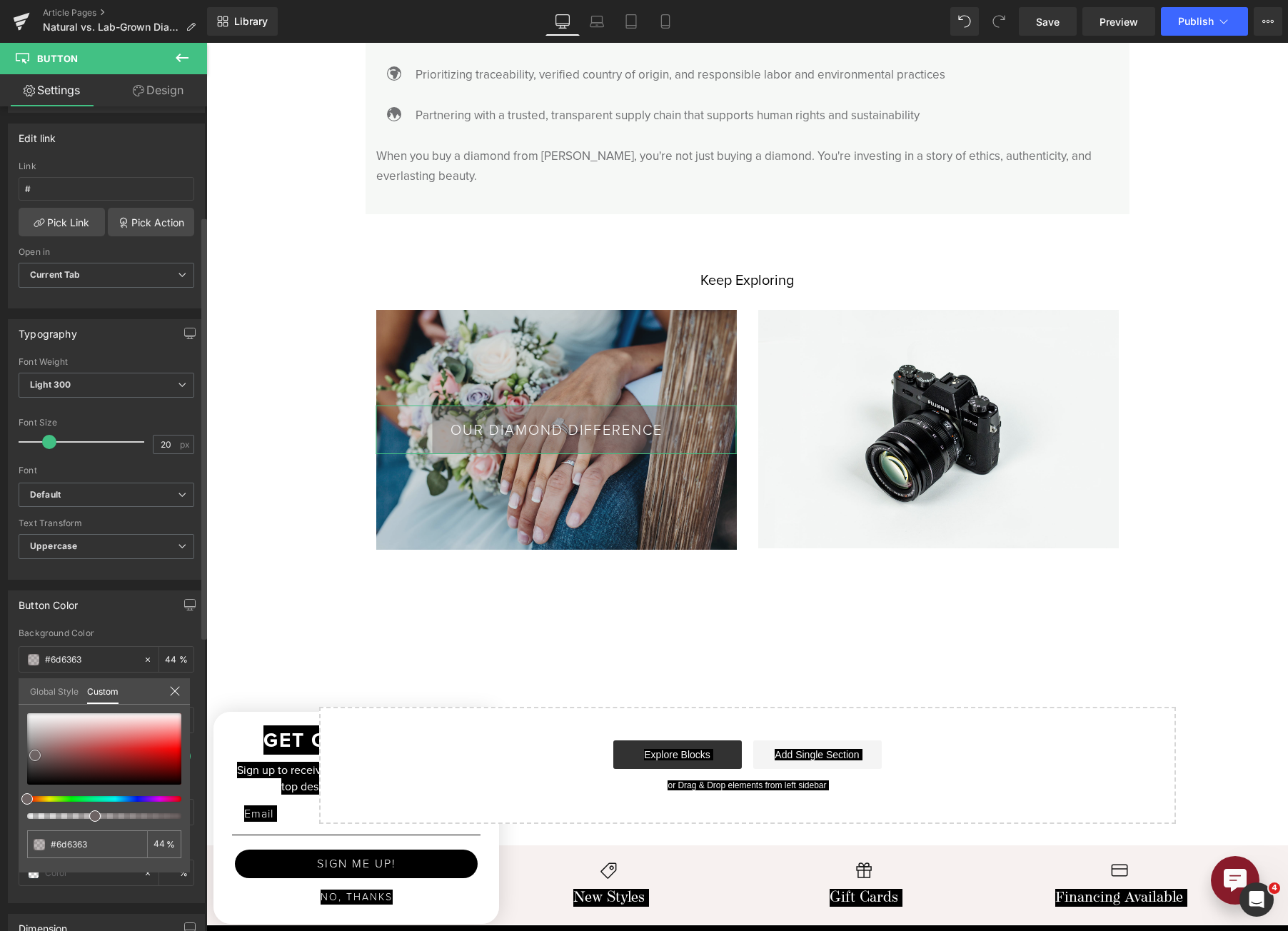
drag, startPoint x: 28, startPoint y: 717, endPoint x: 31, endPoint y: 758, distance: 41.1
click at [31, 758] on span at bounding box center [35, 755] width 11 height 11
drag, startPoint x: 105, startPoint y: 820, endPoint x: 138, endPoint y: 818, distance: 33.1
click at [138, 818] on span at bounding box center [139, 816] width 11 height 11
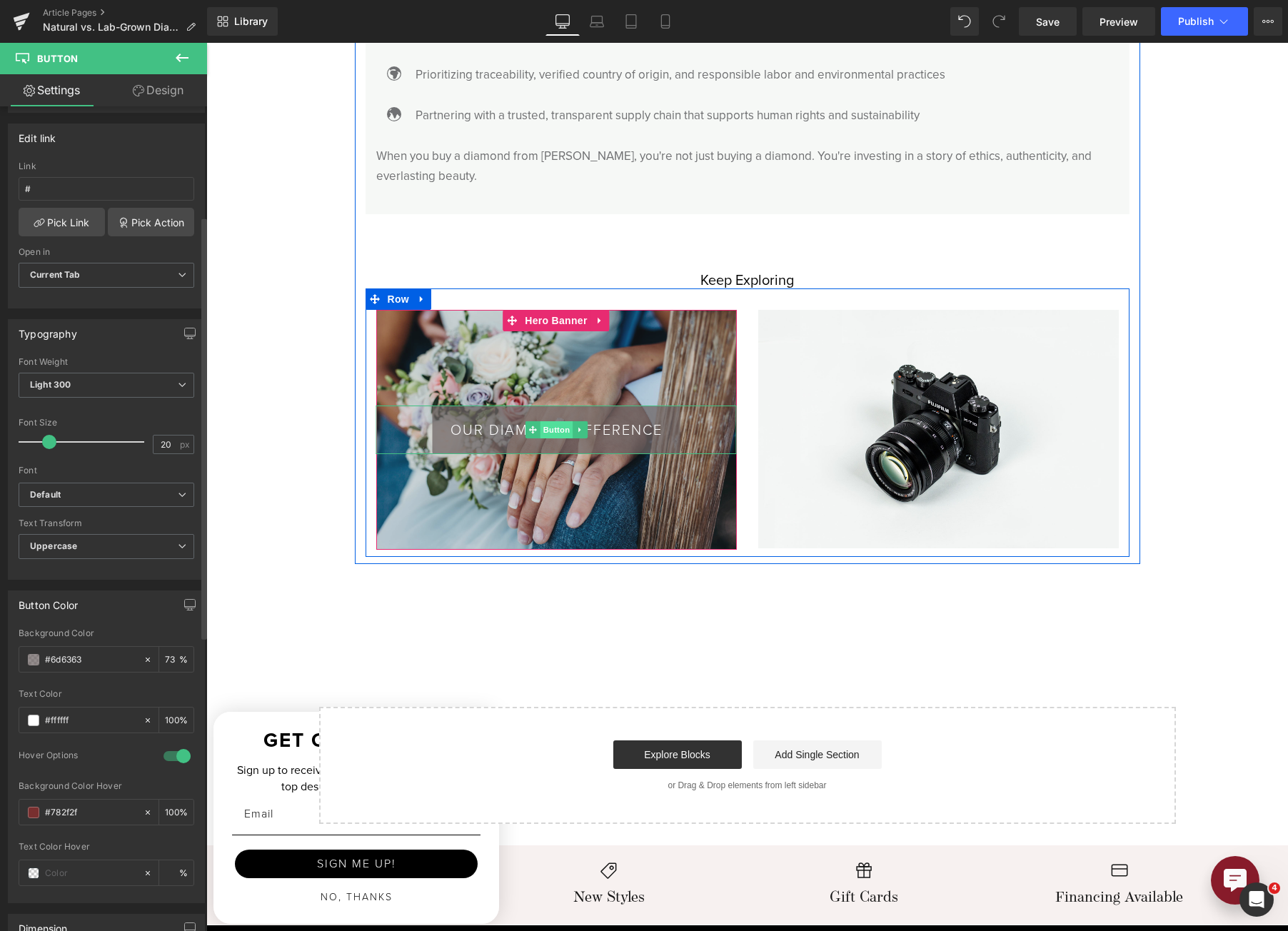
click at [540, 422] on span "Button" at bounding box center [556, 430] width 33 height 17
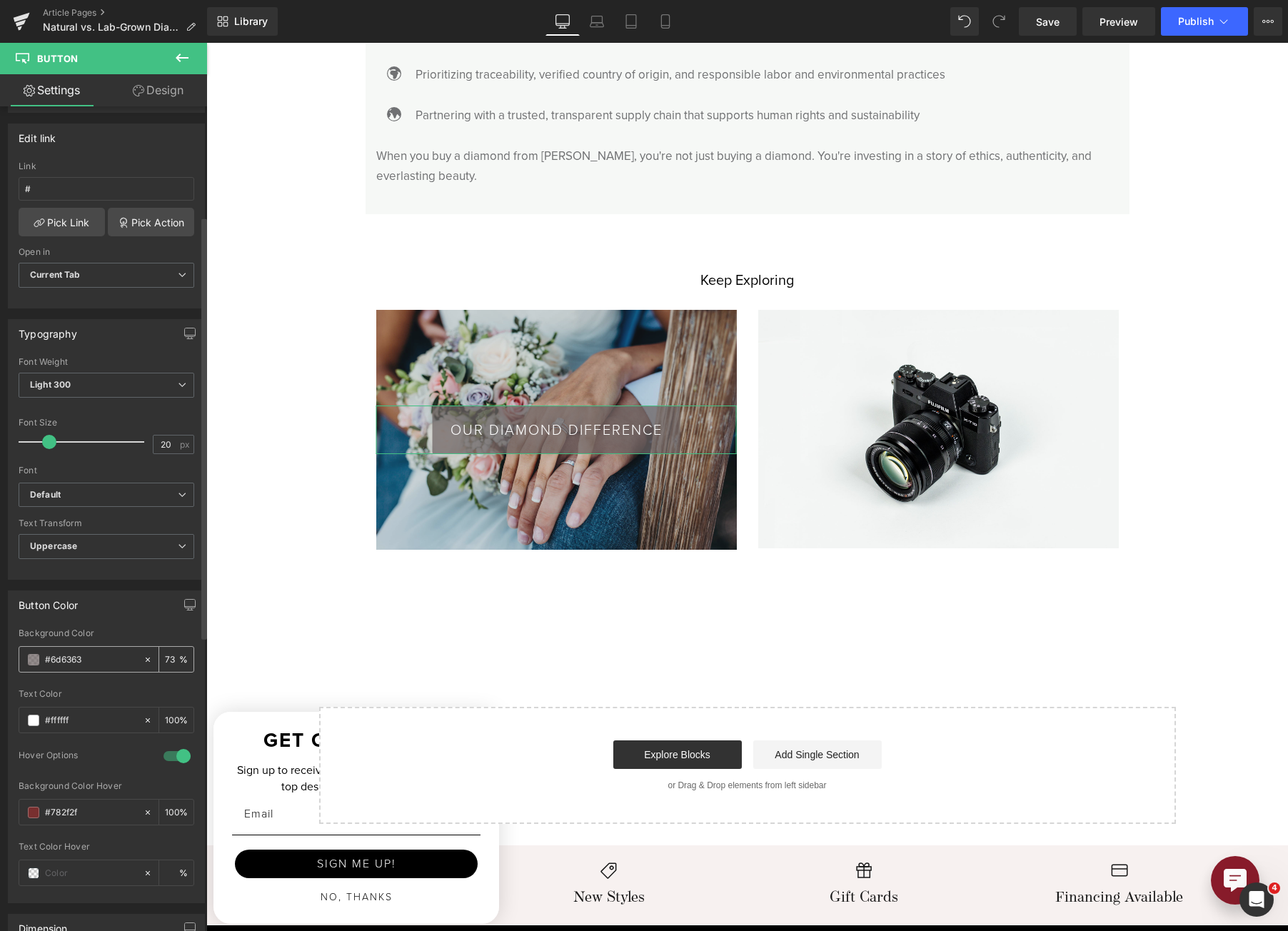
click at [37, 659] on span at bounding box center [33, 660] width 11 height 11
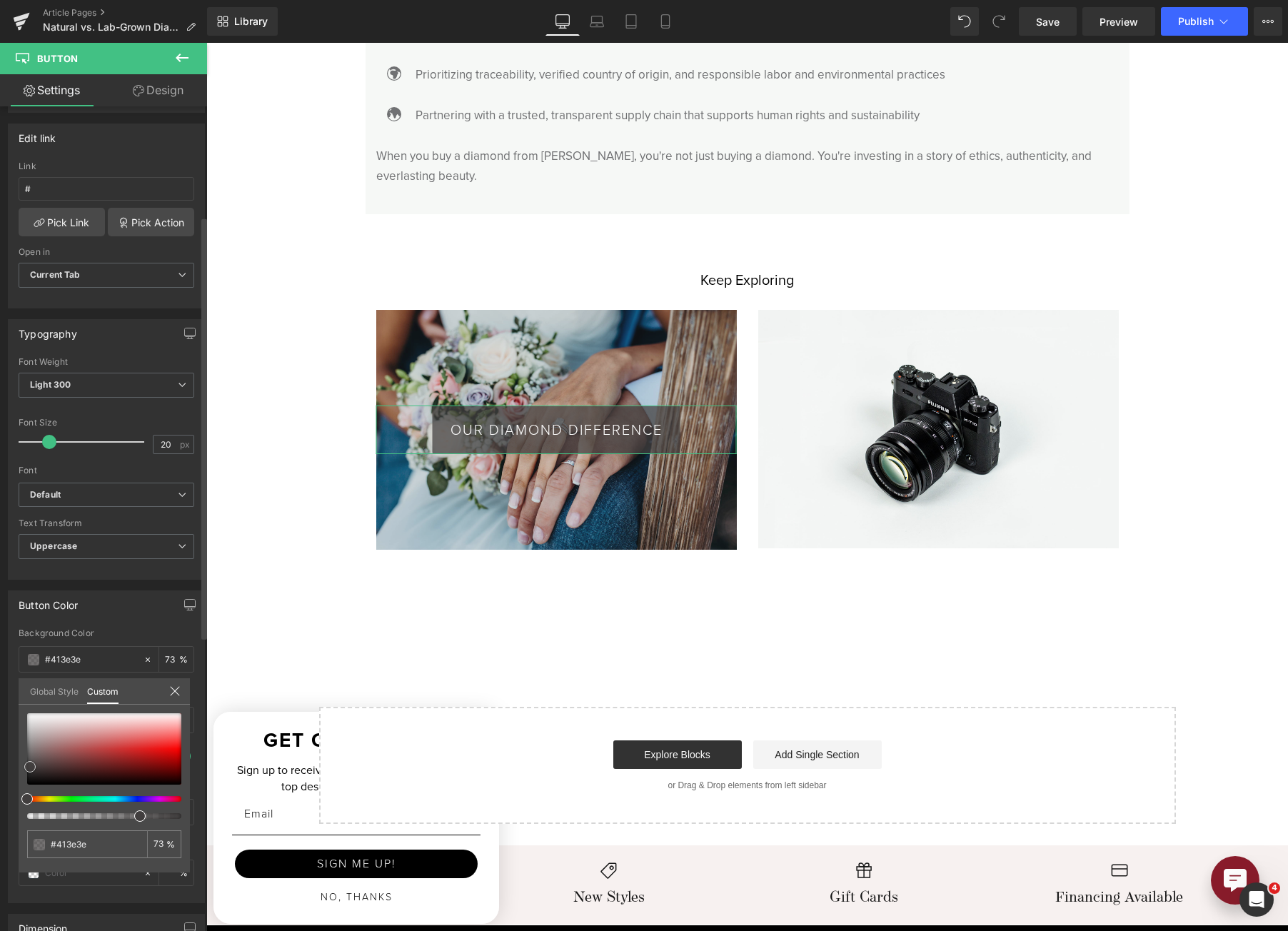
drag, startPoint x: 31, startPoint y: 754, endPoint x: 26, endPoint y: 763, distance: 10.3
click at [26, 763] on span at bounding box center [29, 766] width 11 height 11
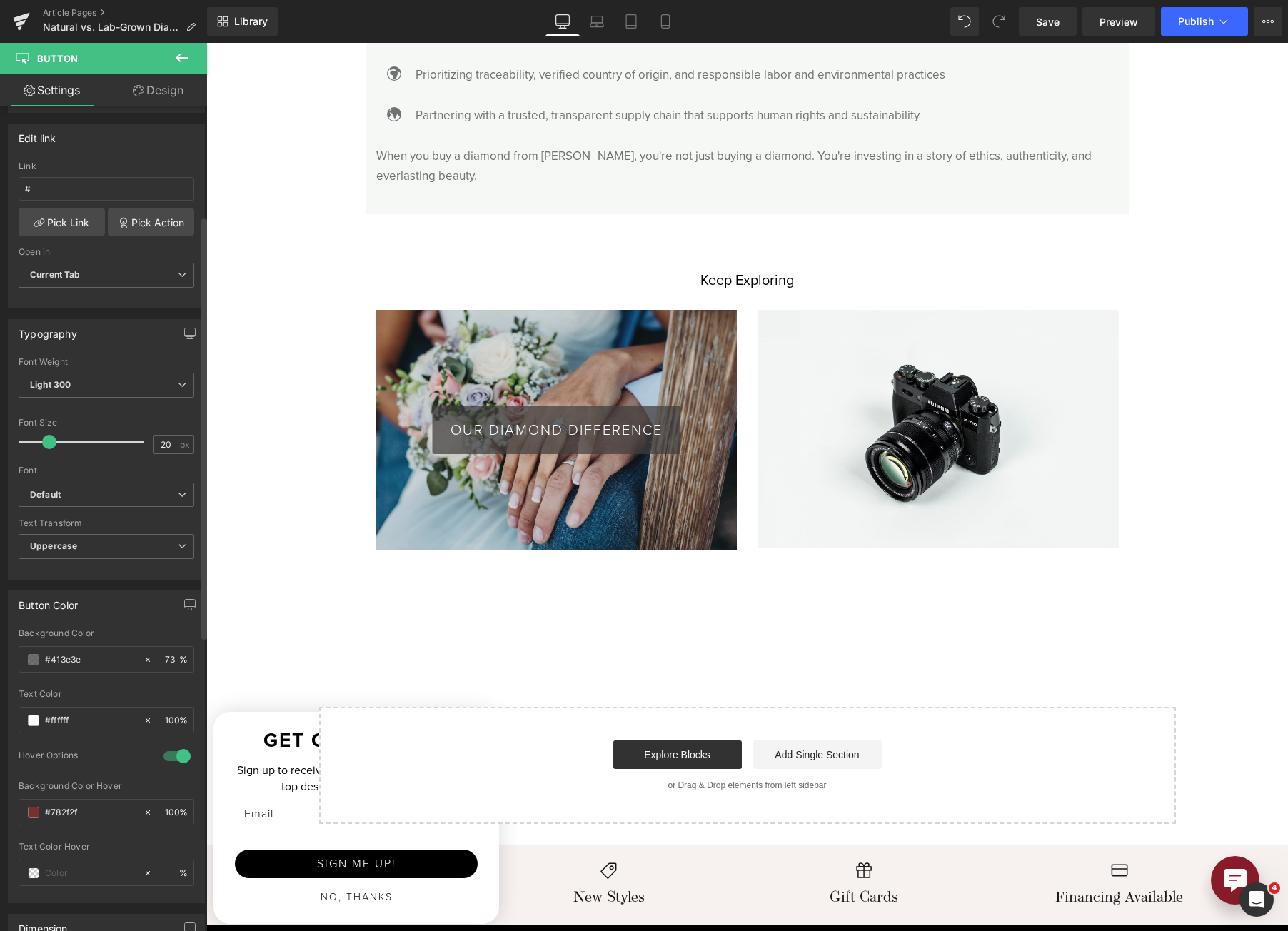
click at [34, 665] on div "#000000" at bounding box center [81, 659] width 124 height 25
click at [29, 657] on span at bounding box center [33, 660] width 11 height 11
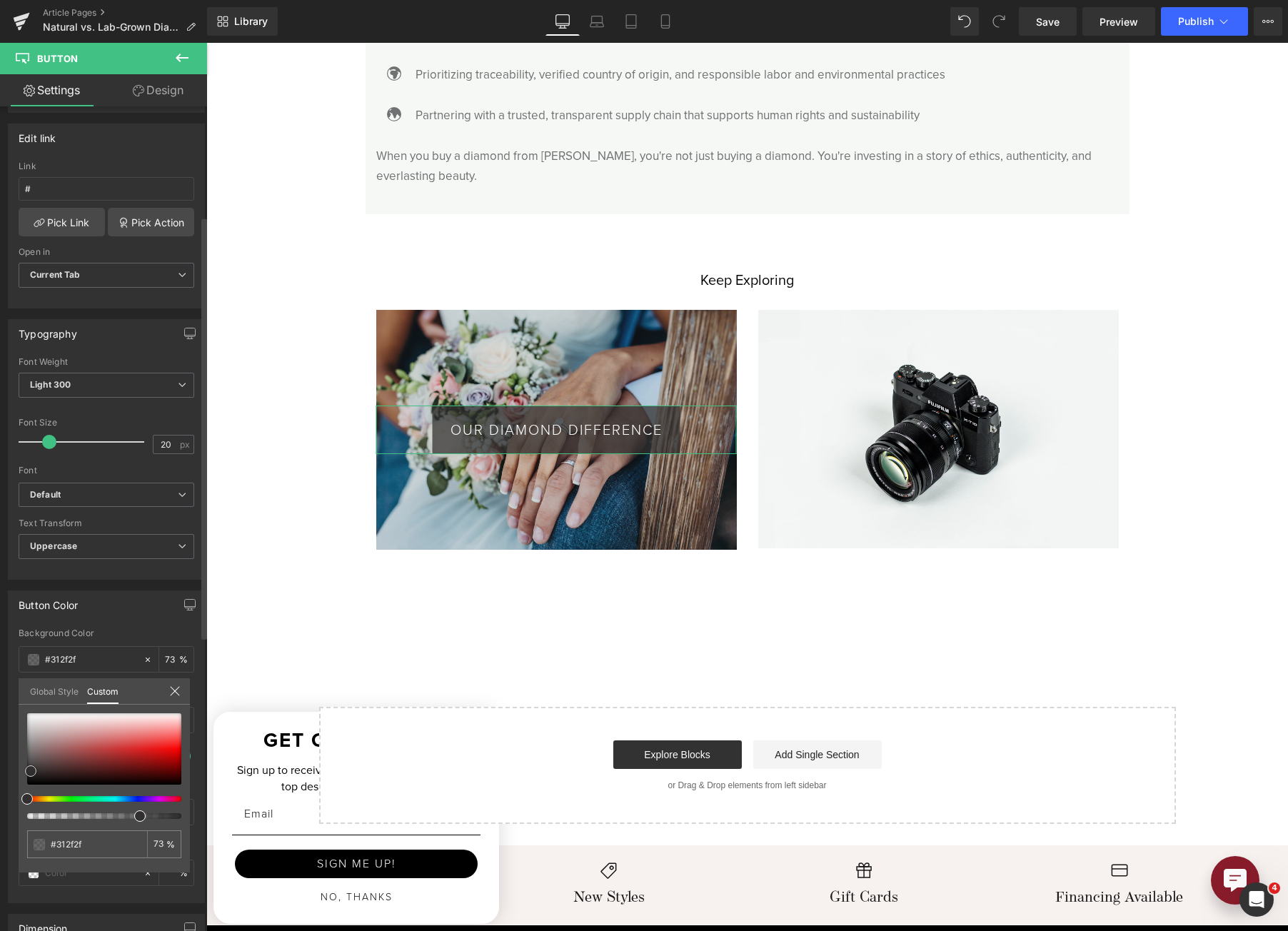
click at [28, 772] on span at bounding box center [30, 771] width 11 height 11
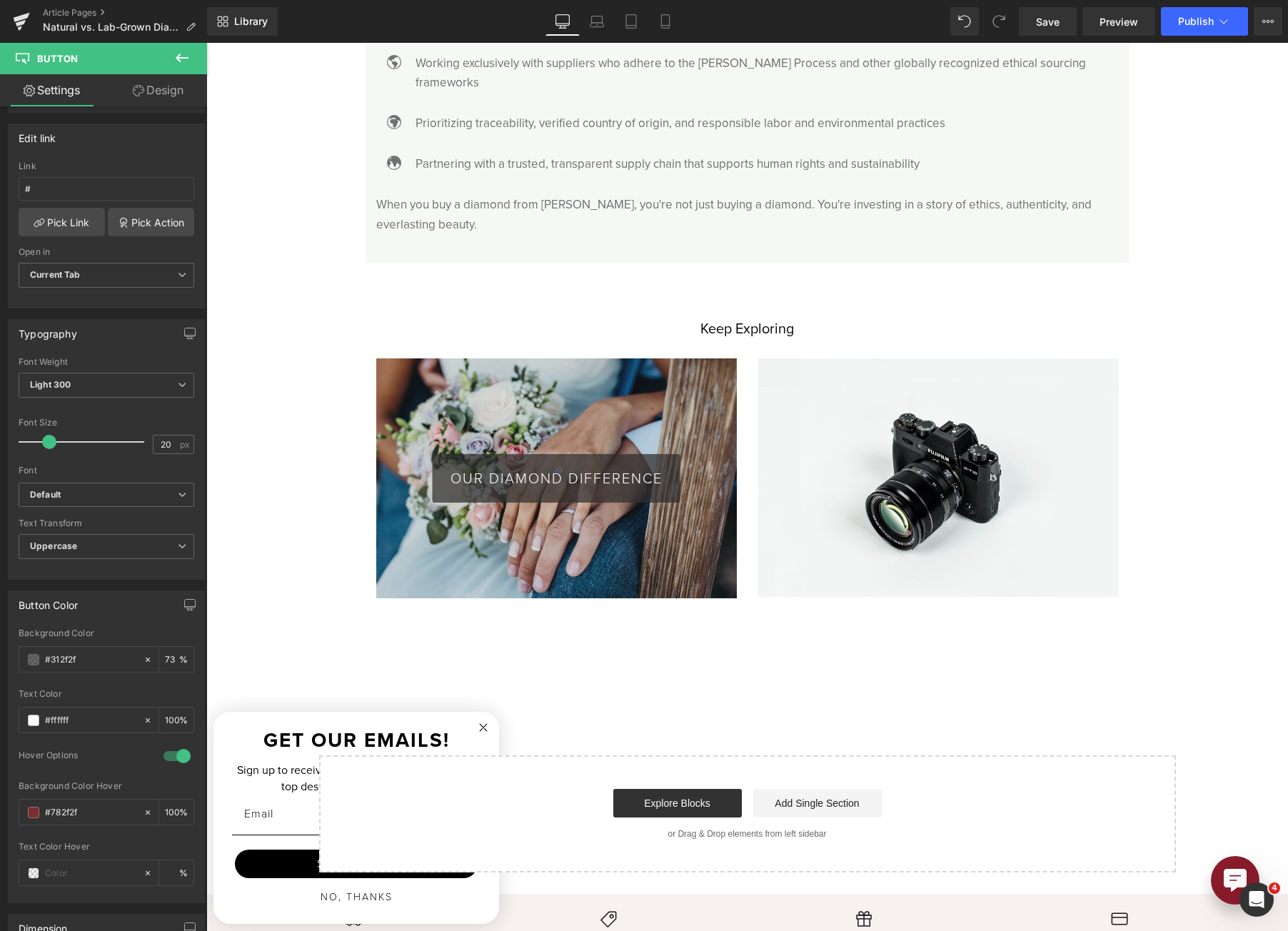
scroll to position [3783, 0]
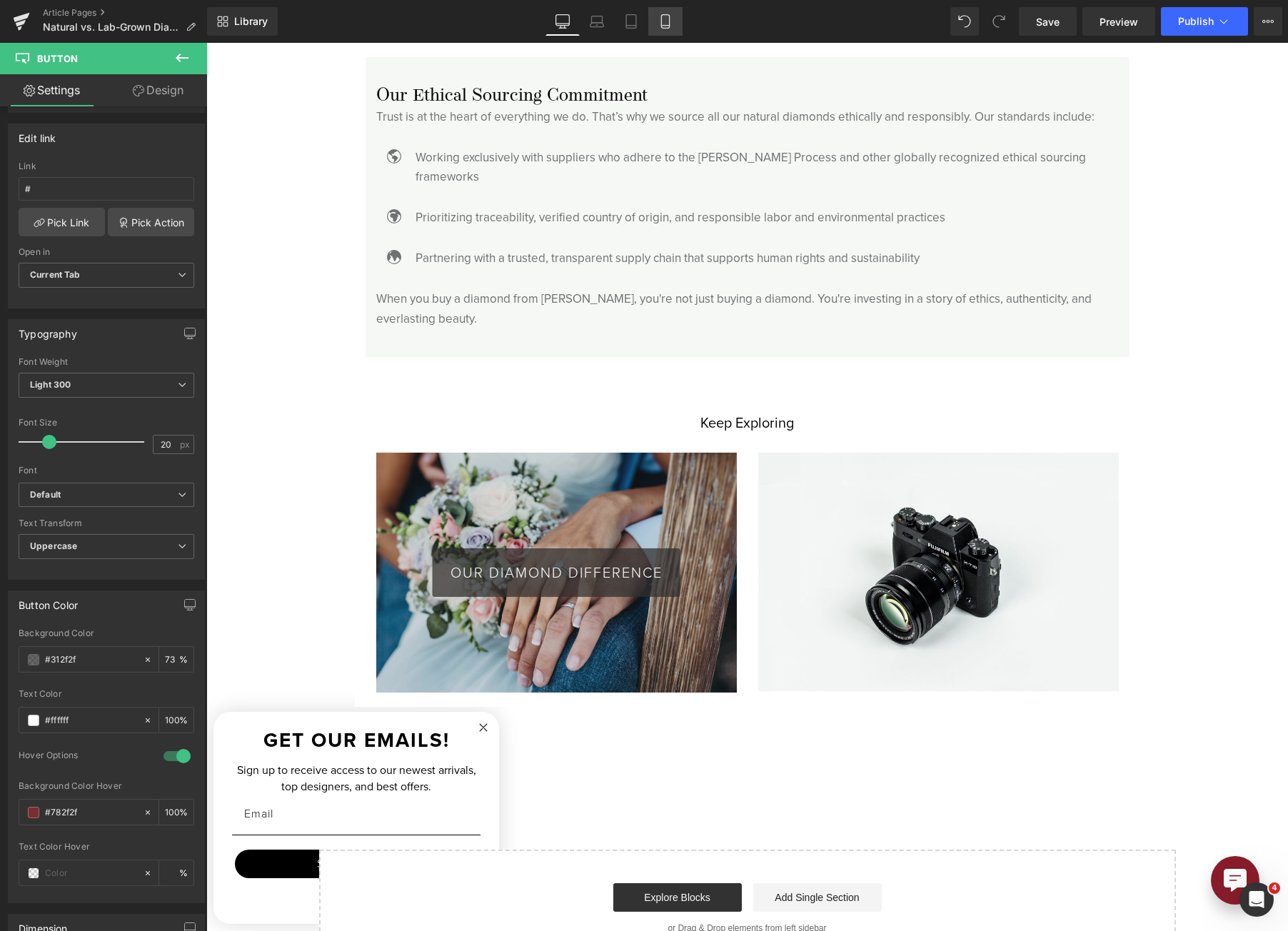
click at [668, 27] on icon at bounding box center [665, 21] width 8 height 14
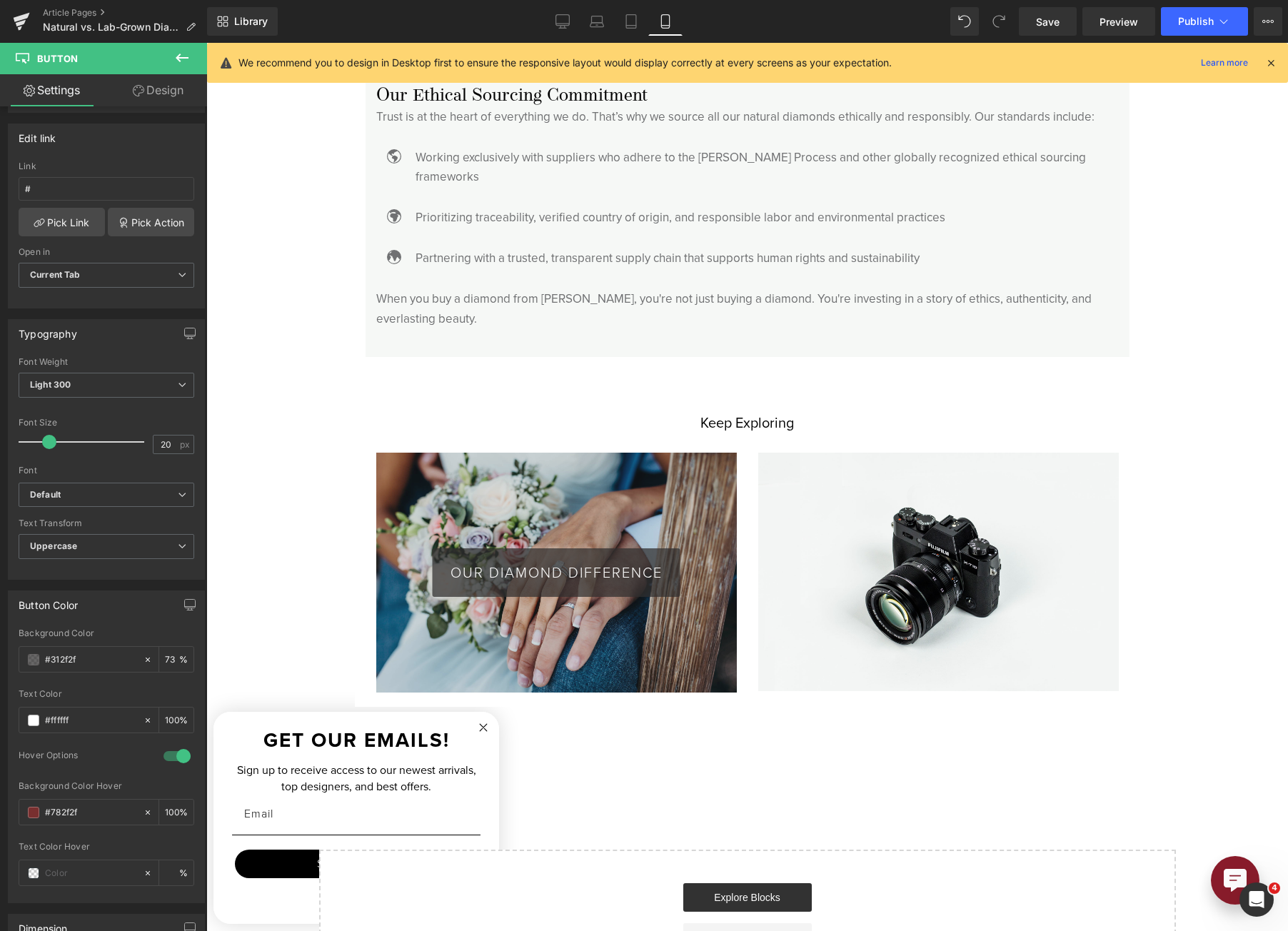
scroll to position [4194, 0]
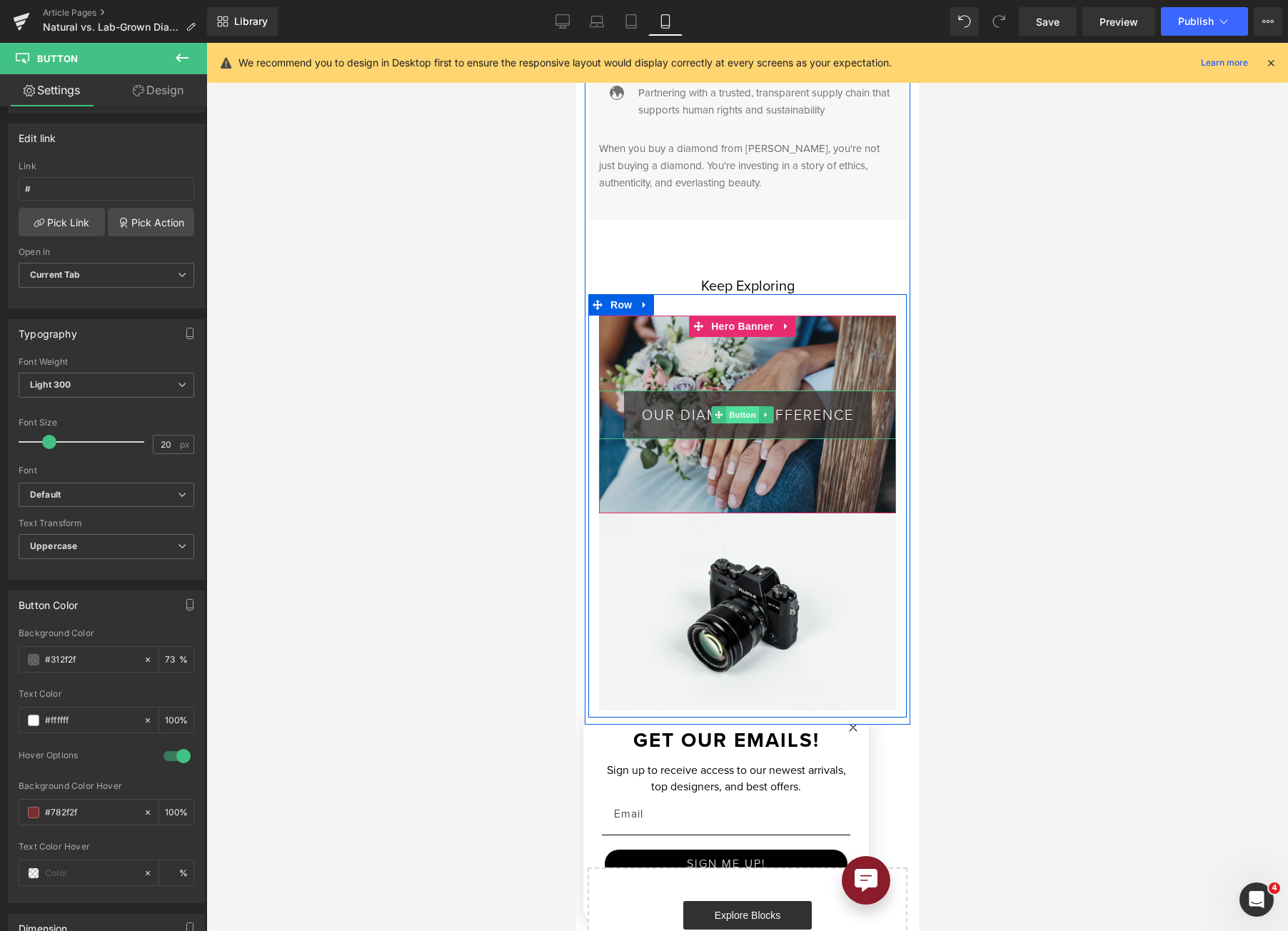
click at [732, 406] on span "Button" at bounding box center [742, 414] width 33 height 17
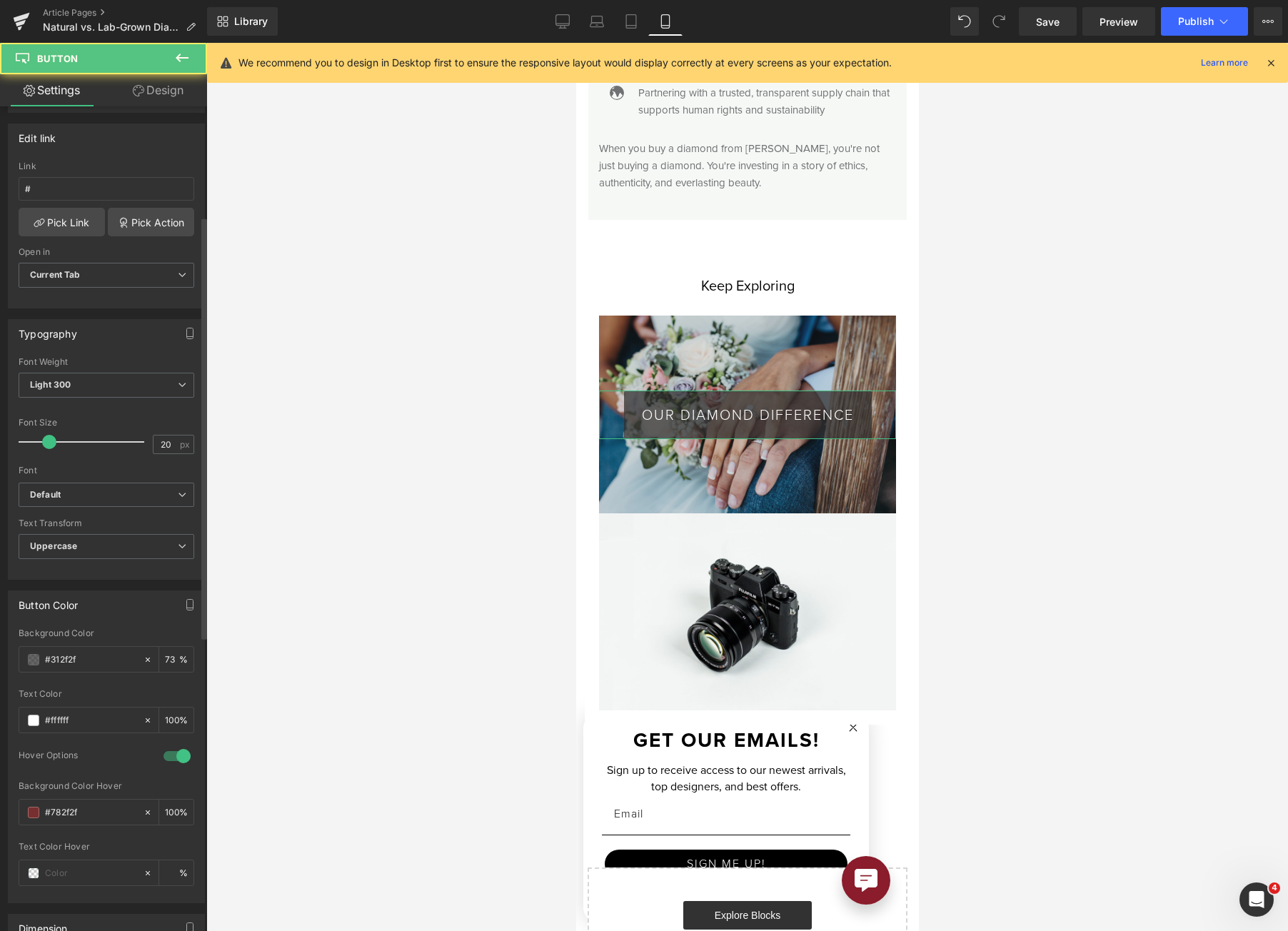
click at [33, 661] on span at bounding box center [33, 660] width 11 height 11
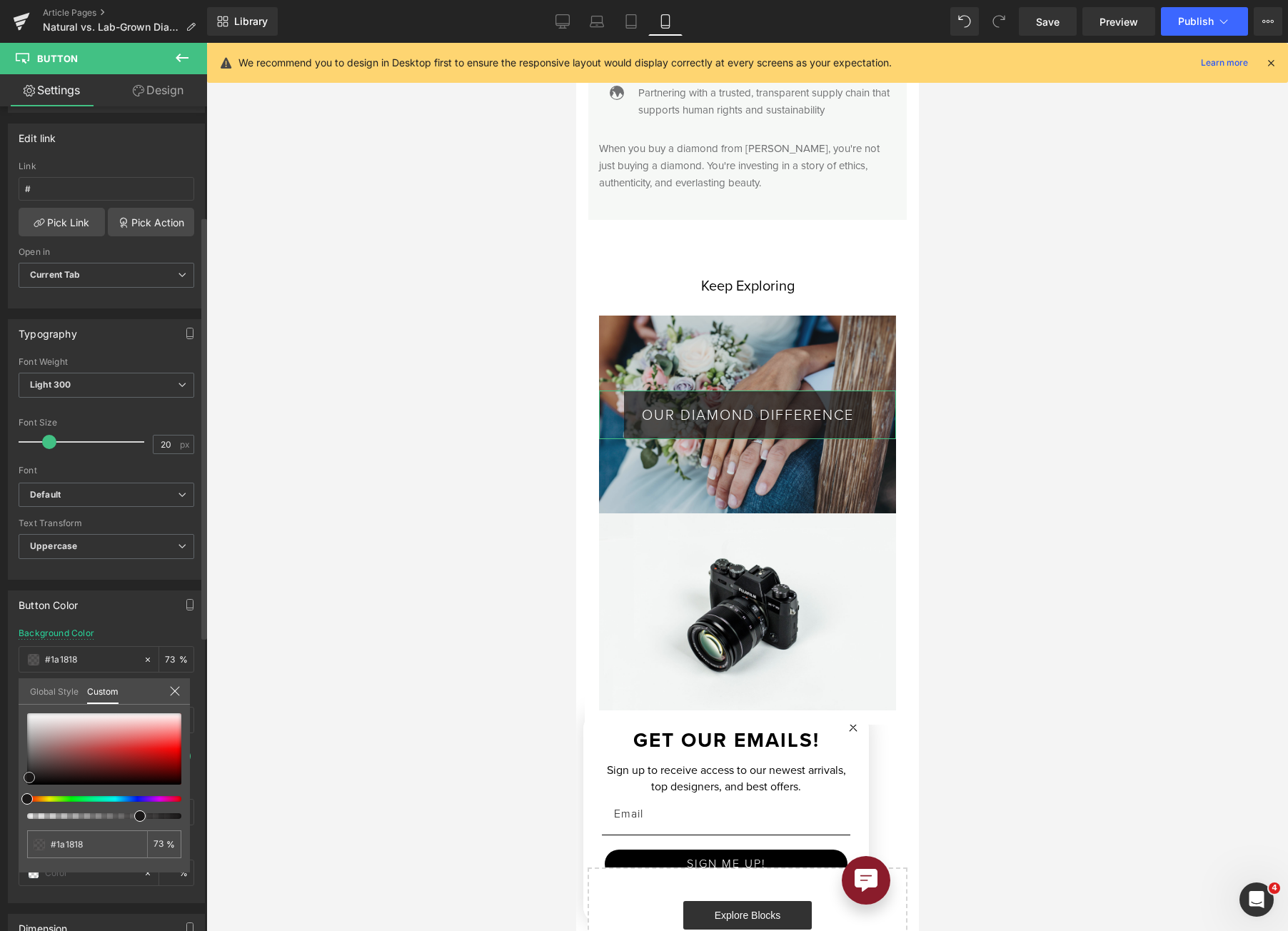
click at [30, 779] on span at bounding box center [29, 777] width 11 height 11
click at [416, 438] on div at bounding box center [747, 487] width 1082 height 888
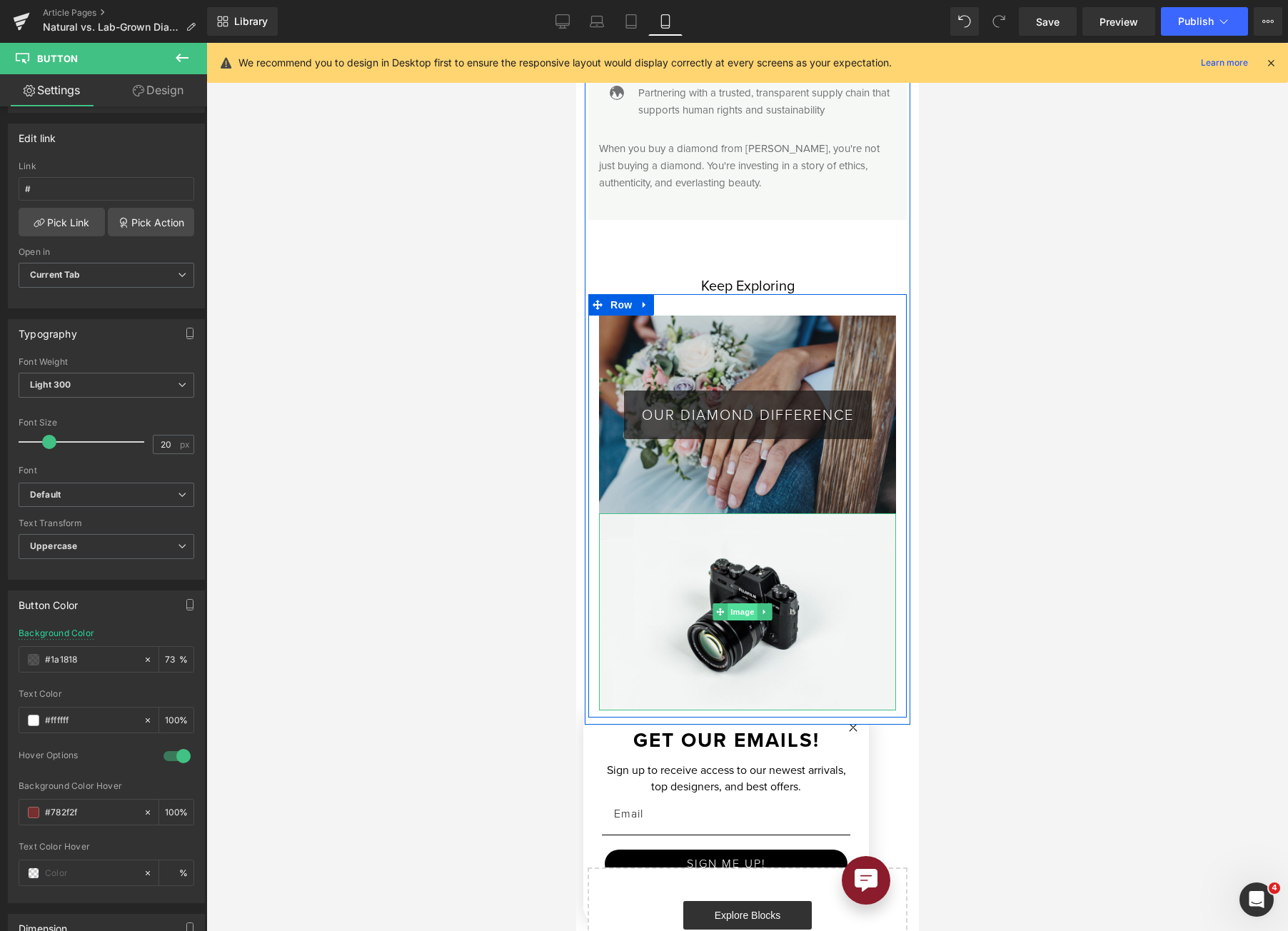
click at [748, 603] on span "Image" at bounding box center [742, 611] width 30 height 17
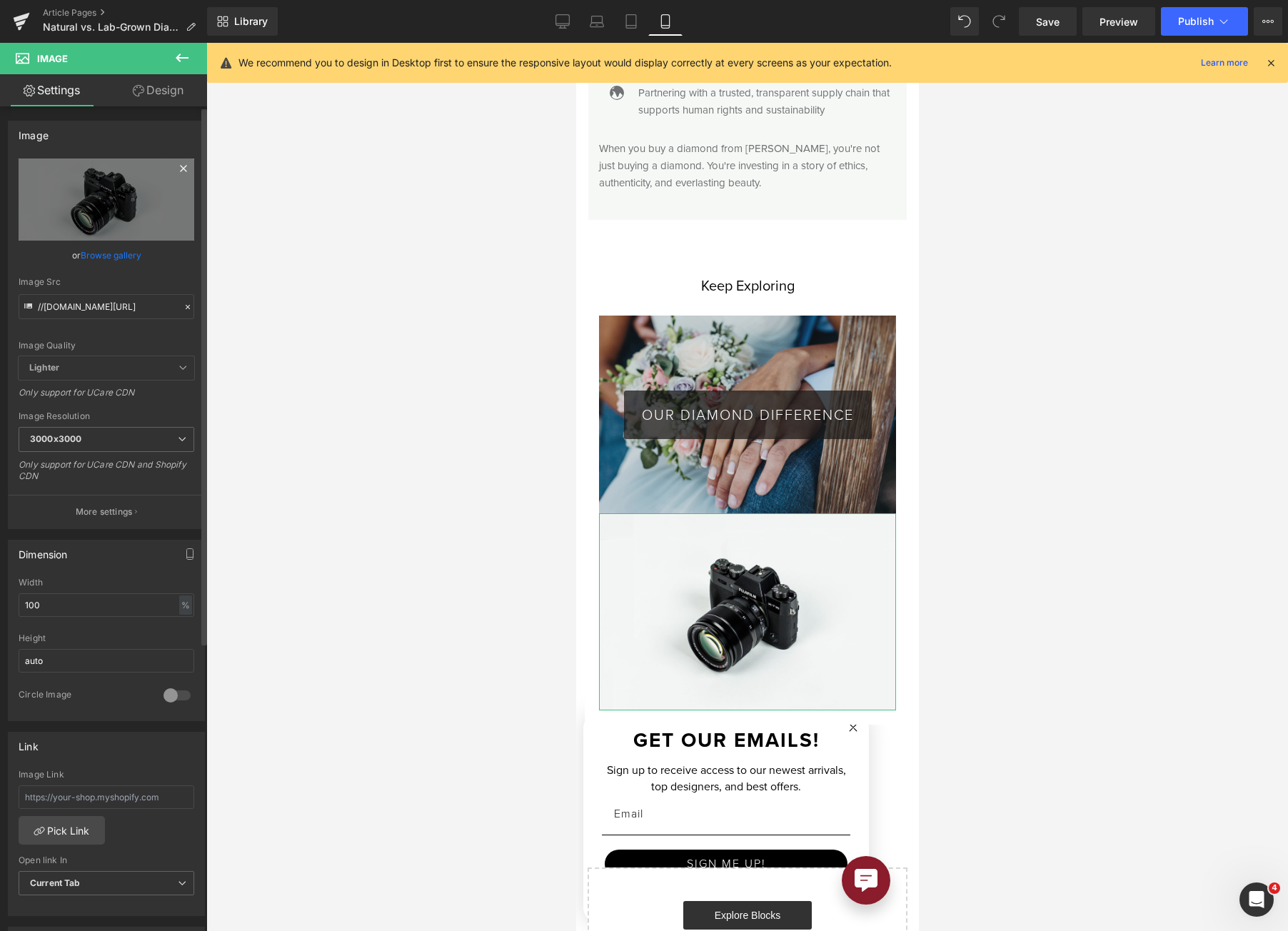
click at [180, 167] on icon at bounding box center [182, 168] width 6 height 6
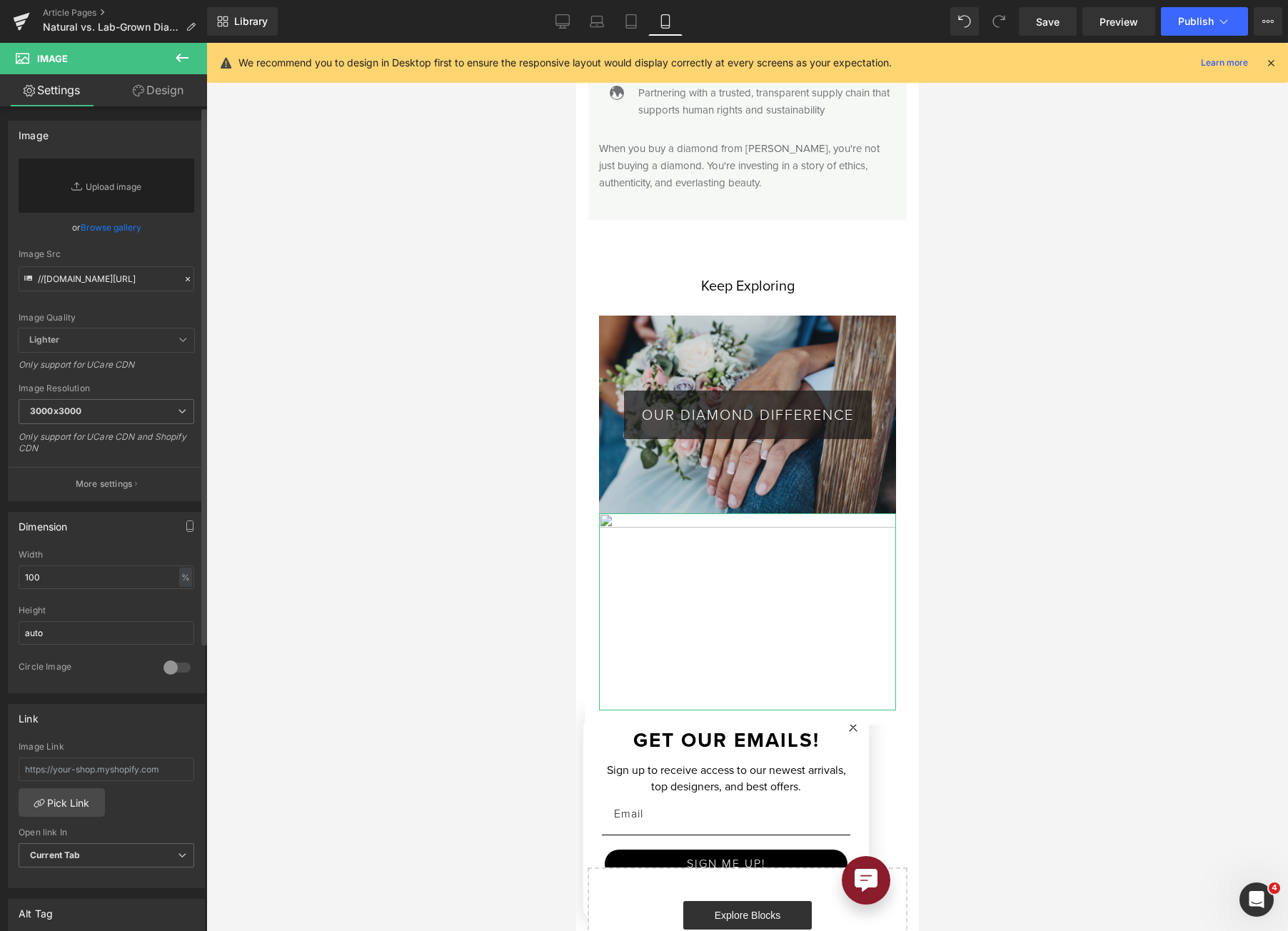
click at [121, 223] on link "Browse gallery" at bounding box center [111, 226] width 61 height 25
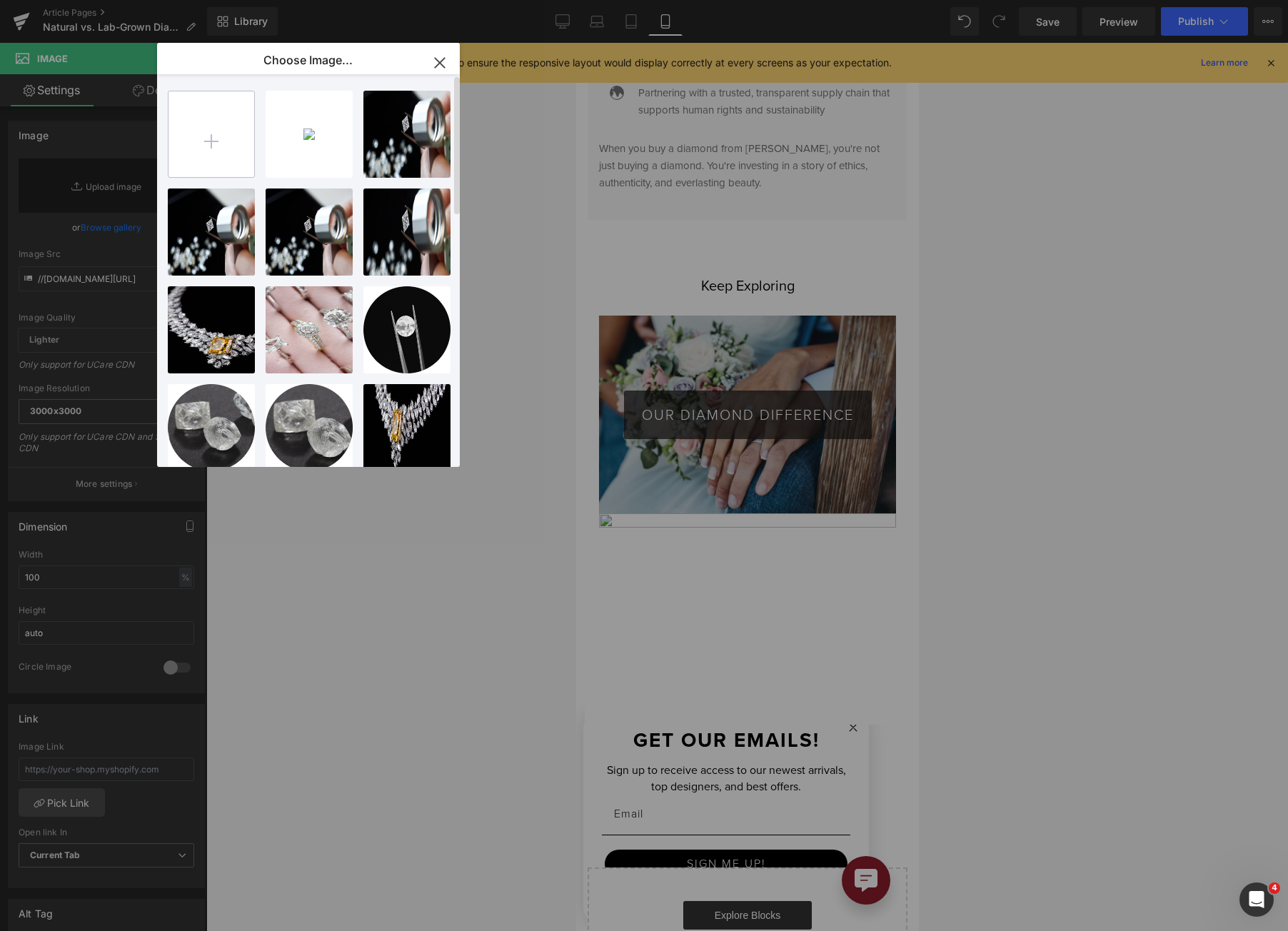
click at [224, 126] on input "file" at bounding box center [211, 134] width 85 height 85
type input "C:\fakepath\Engagement-Rings.jpg"
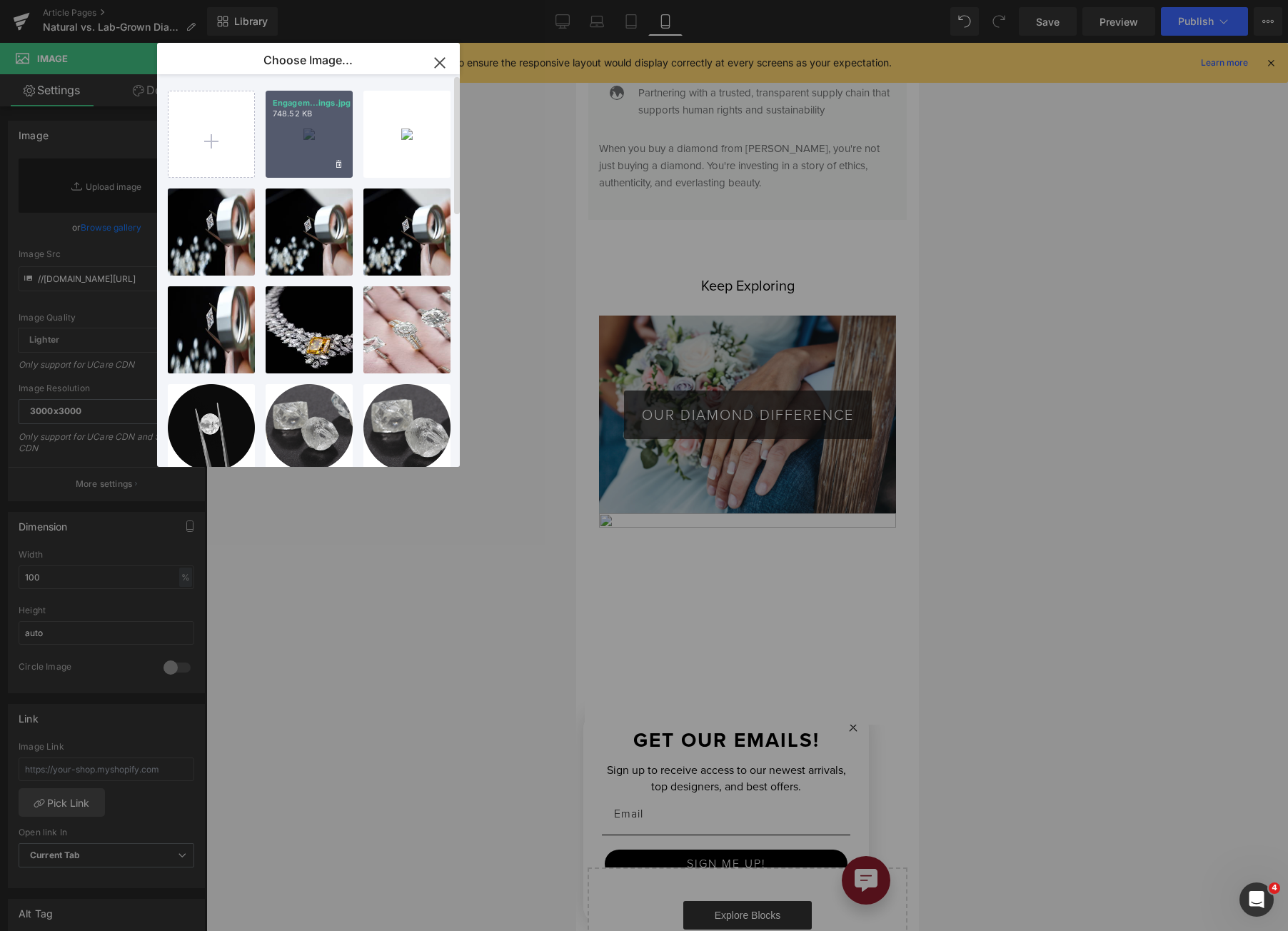
click at [336, 113] on p "748.52 KB" at bounding box center [309, 114] width 72 height 11
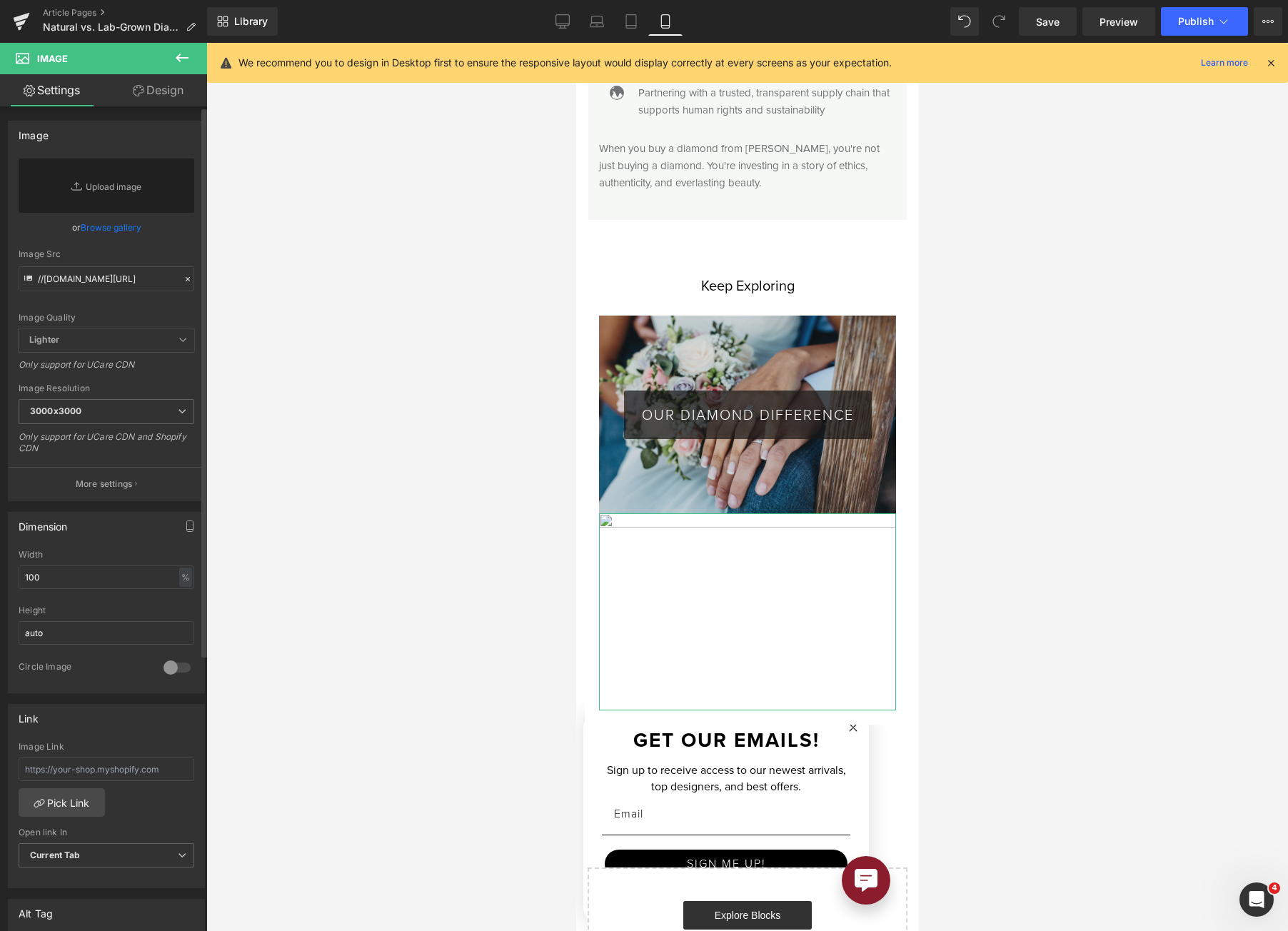
click at [127, 232] on link "Browse gallery" at bounding box center [111, 226] width 61 height 25
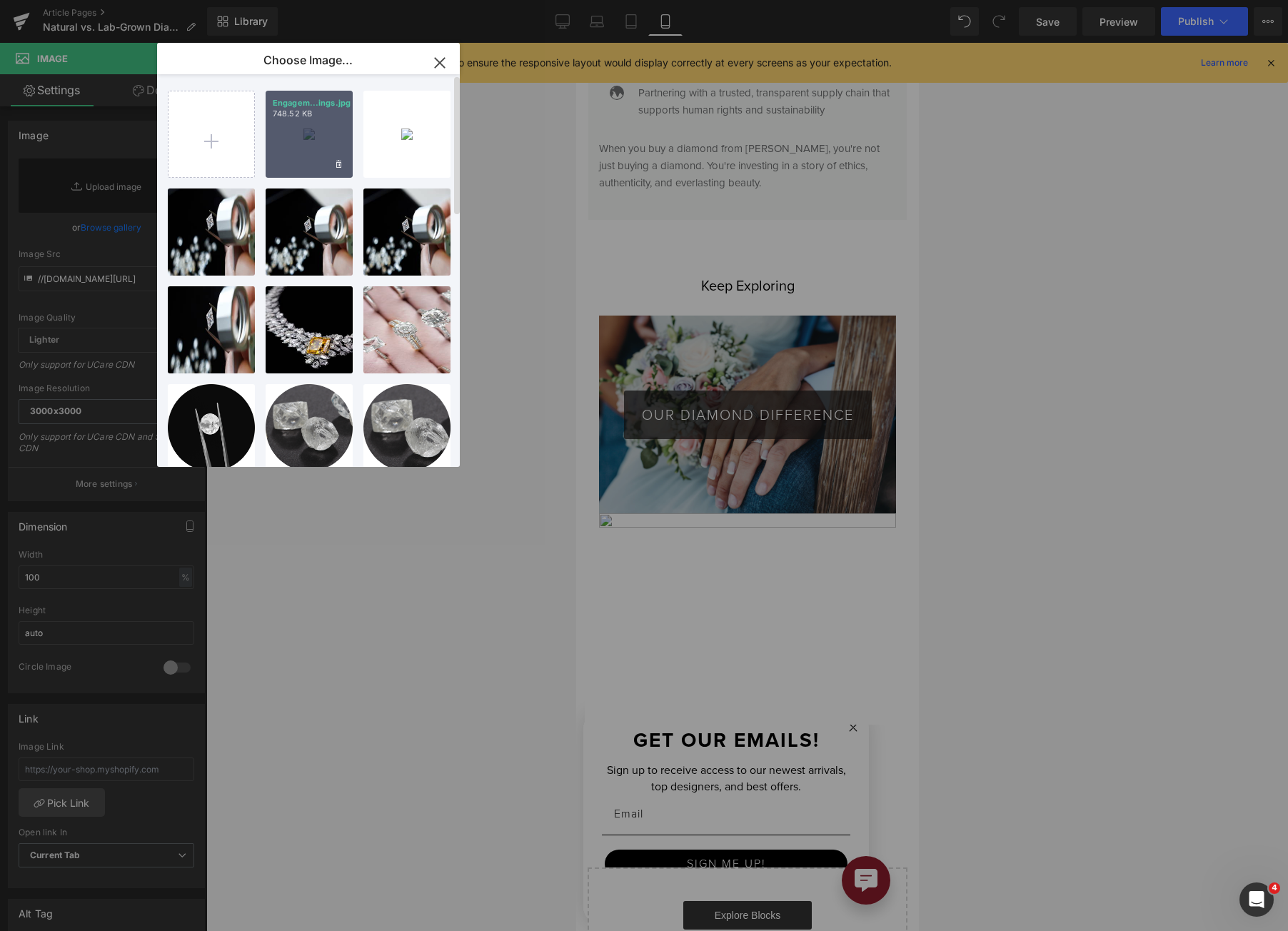
click at [315, 137] on div "Engagem...ings.jpg 748.52 KB" at bounding box center [309, 134] width 87 height 87
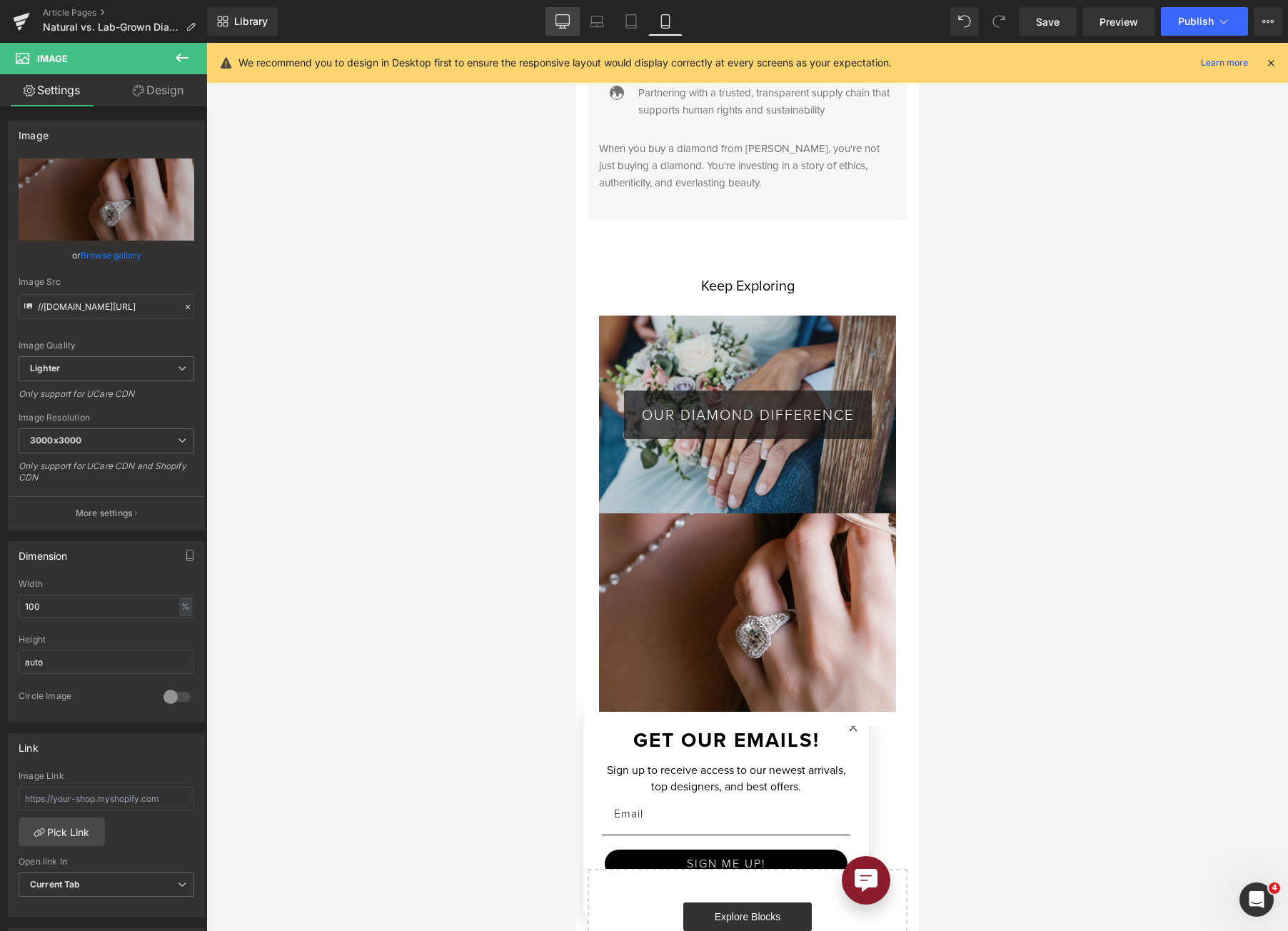
click at [563, 18] on icon at bounding box center [563, 22] width 15 height 15
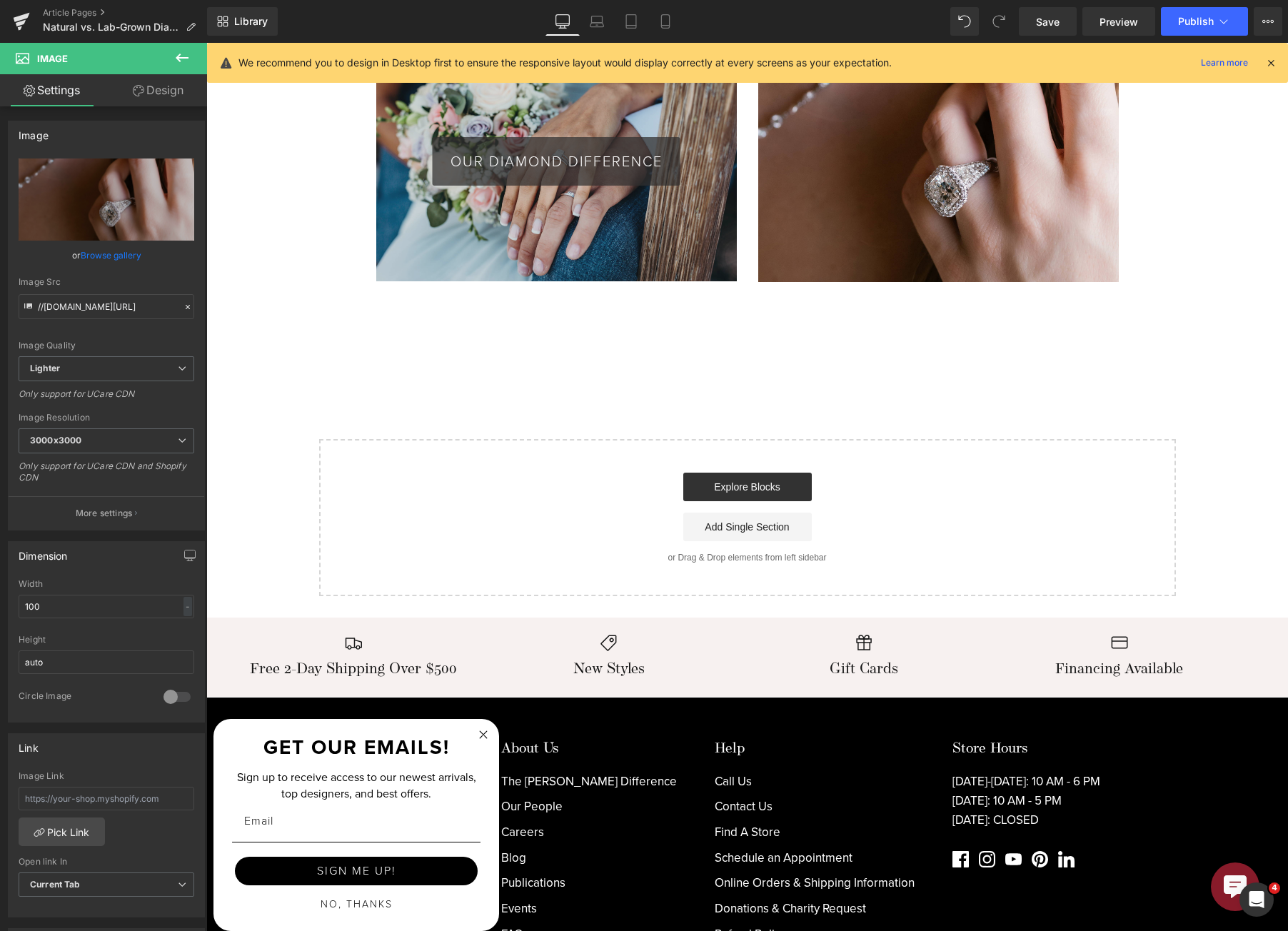
scroll to position [3753, 0]
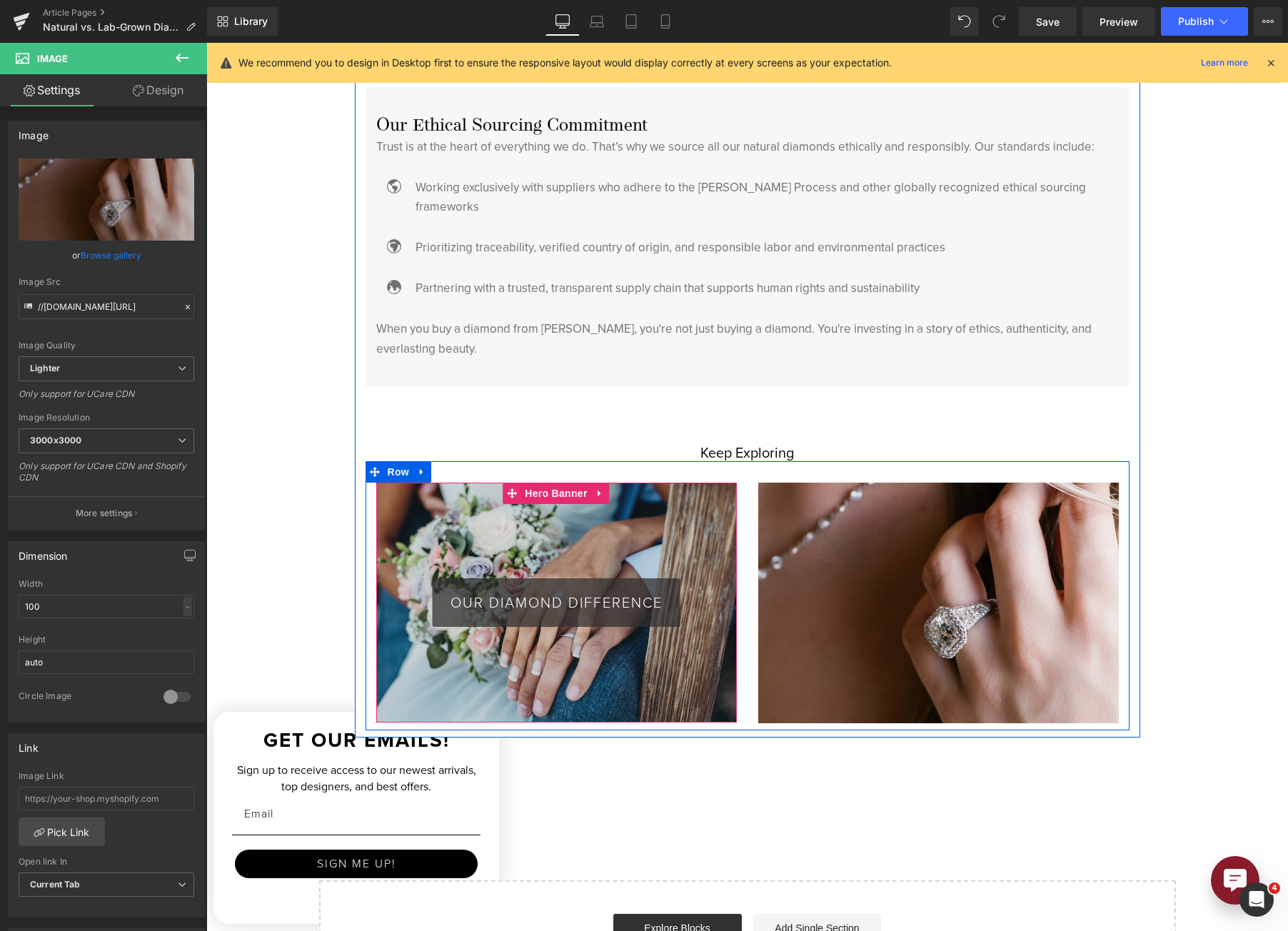
click at [591, 483] on link at bounding box center [600, 493] width 18 height 21
click at [587, 488] on icon at bounding box center [591, 493] width 10 height 10
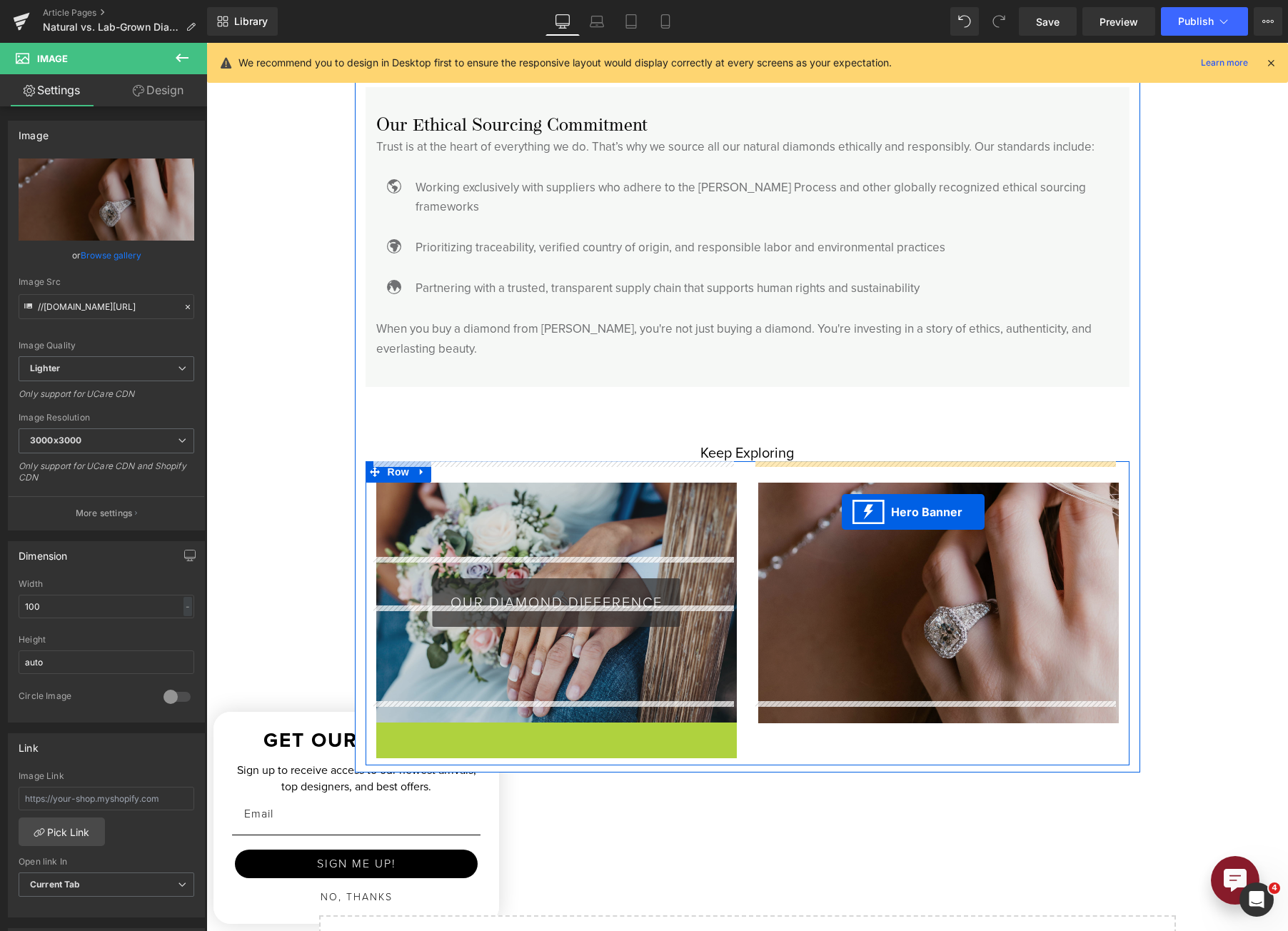
drag, startPoint x: 512, startPoint y: 706, endPoint x: 852, endPoint y: 491, distance: 402.3
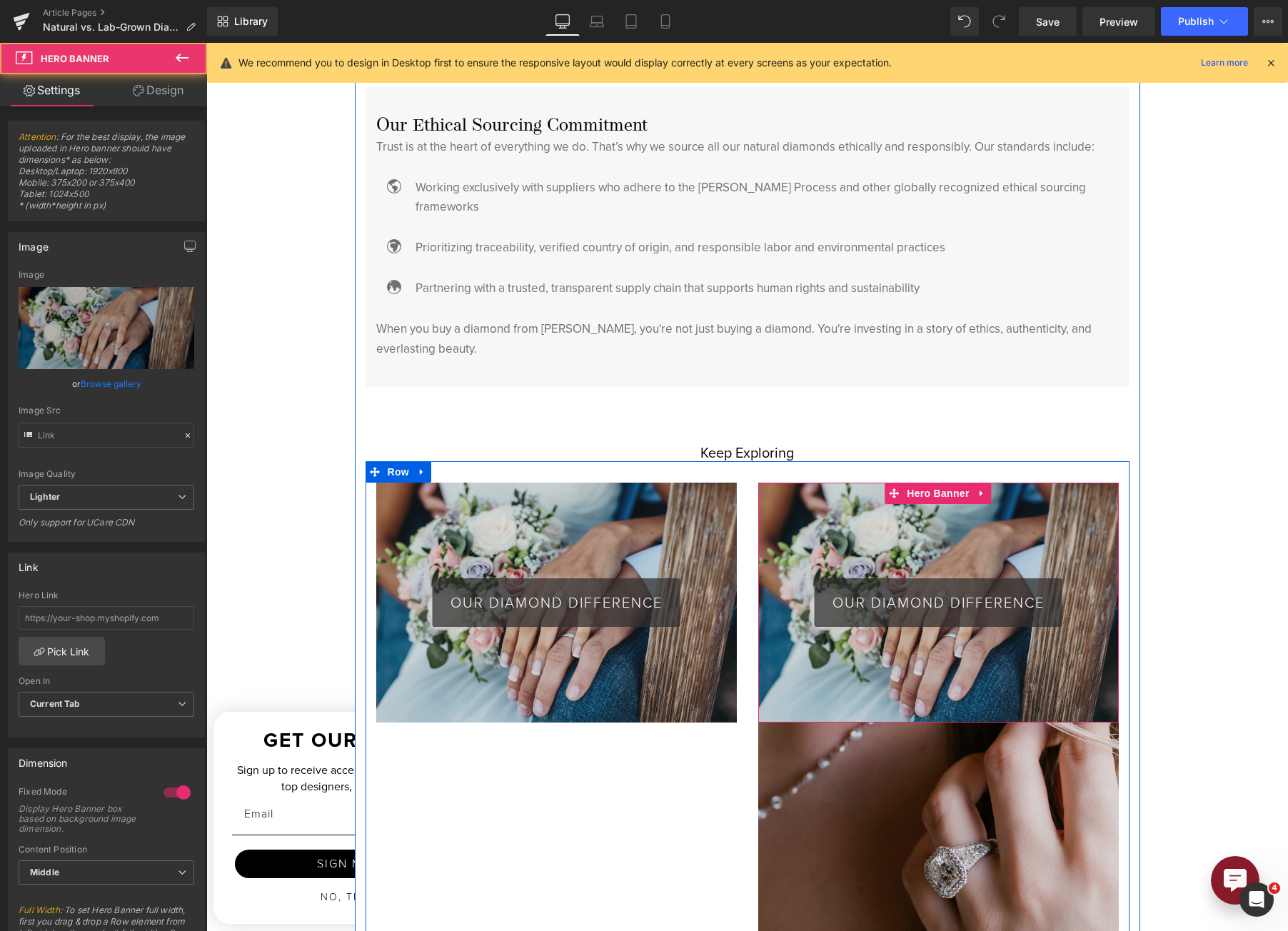
click at [958, 728] on img at bounding box center [938, 842] width 360 height 241
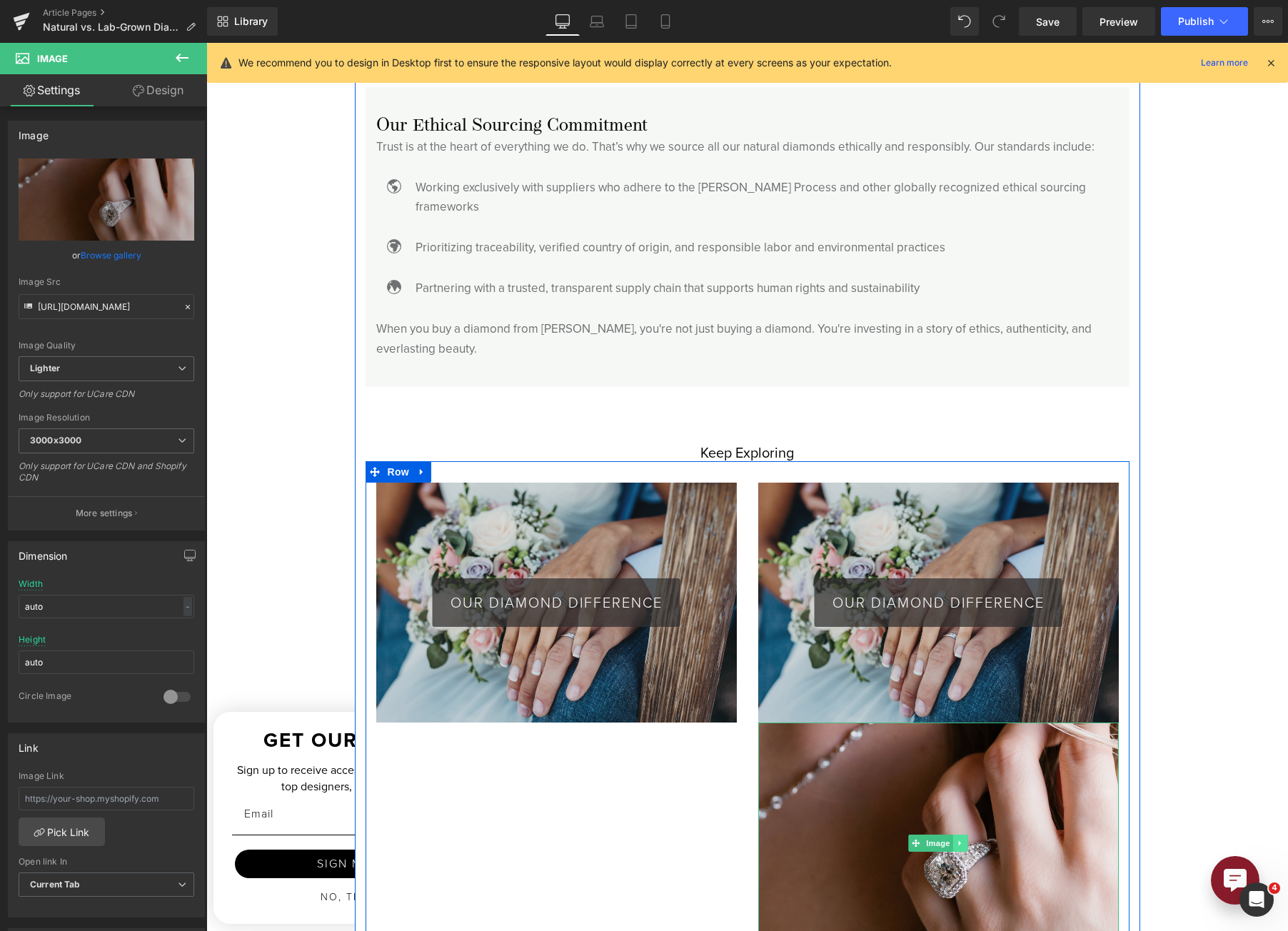
click at [954, 835] on link at bounding box center [961, 843] width 15 height 17
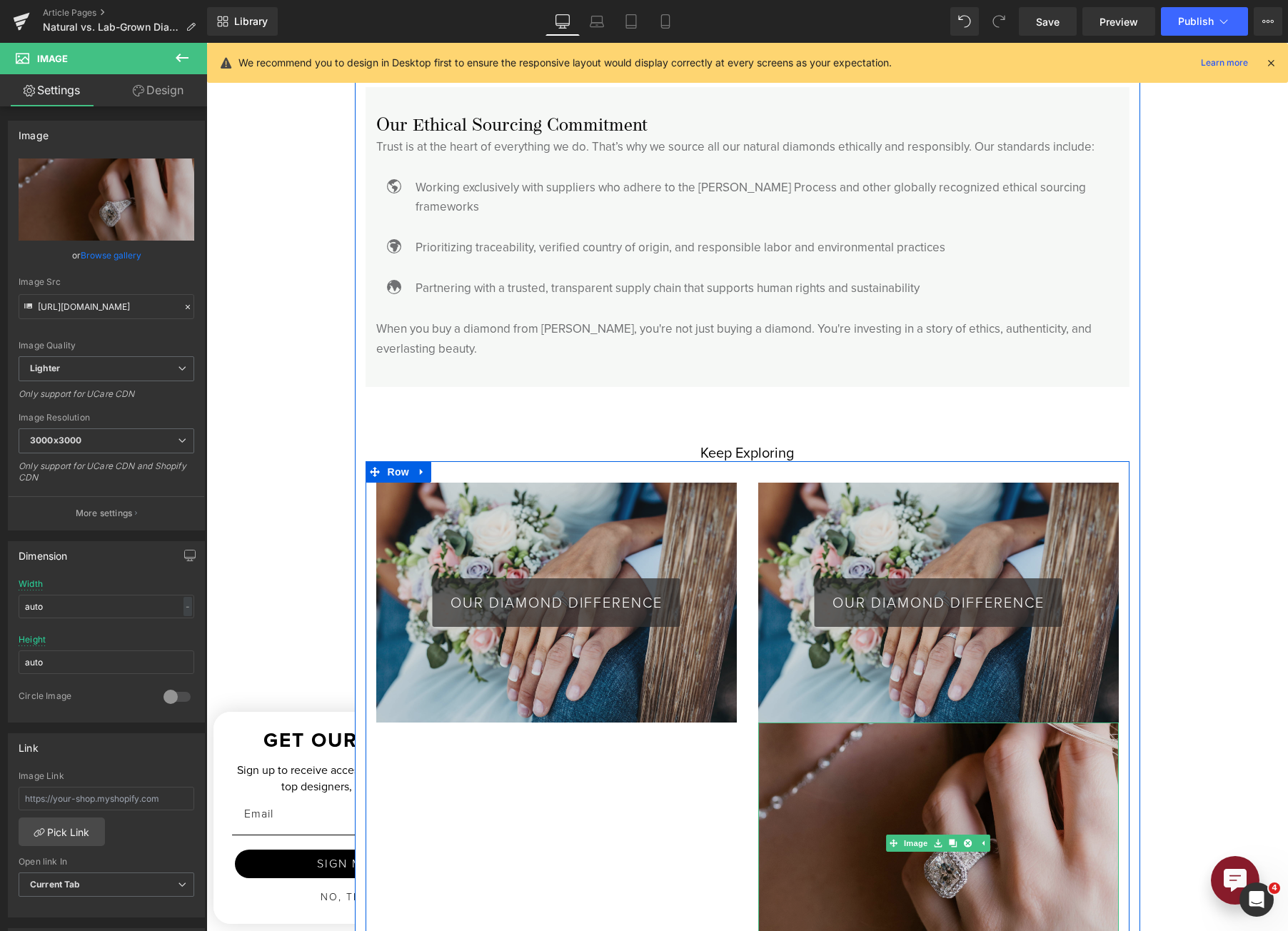
click at [975, 835] on link at bounding box center [983, 843] width 15 height 17
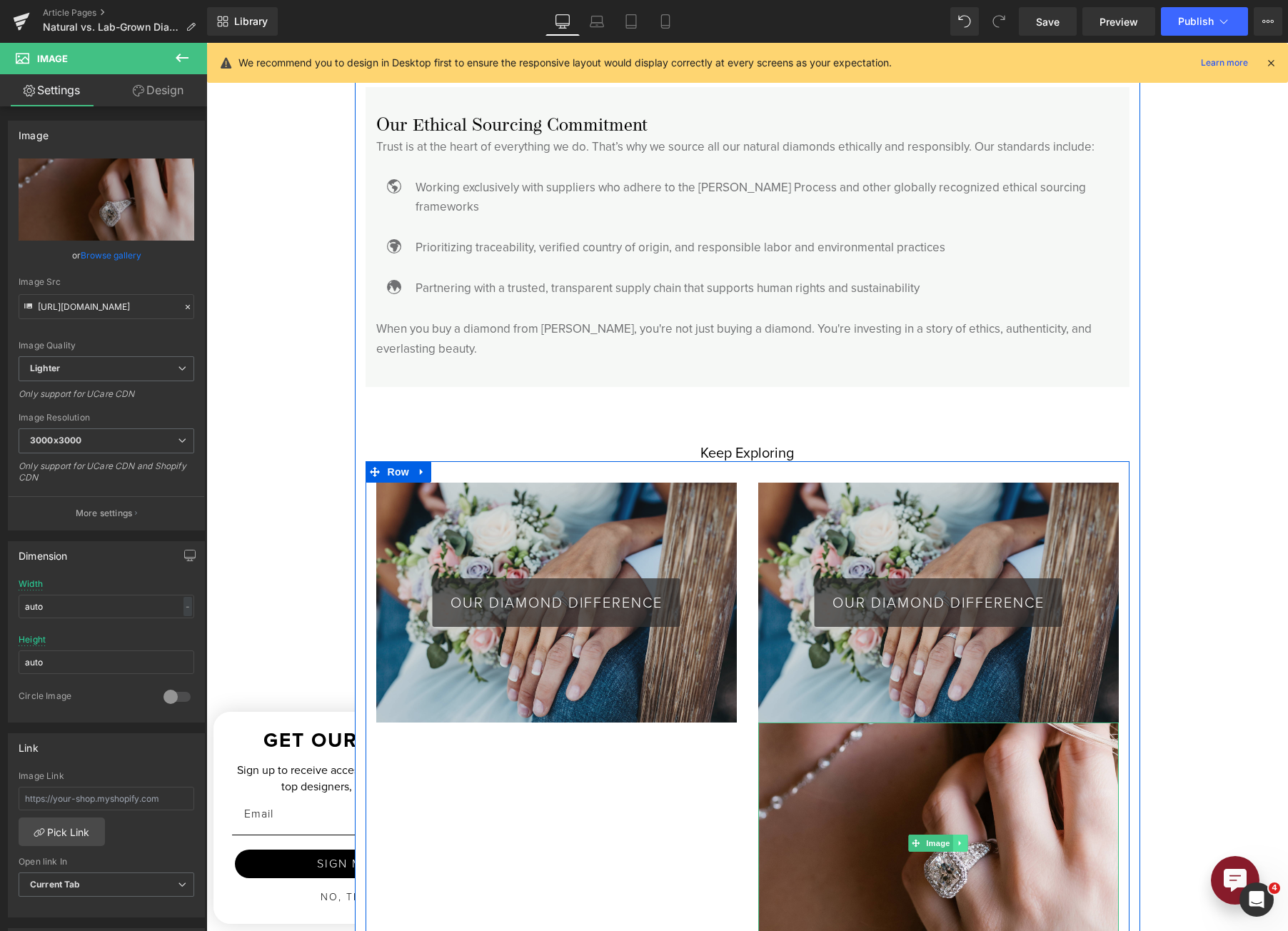
click at [953, 835] on link at bounding box center [961, 843] width 15 height 17
click at [961, 835] on link at bounding box center [968, 843] width 15 height 17
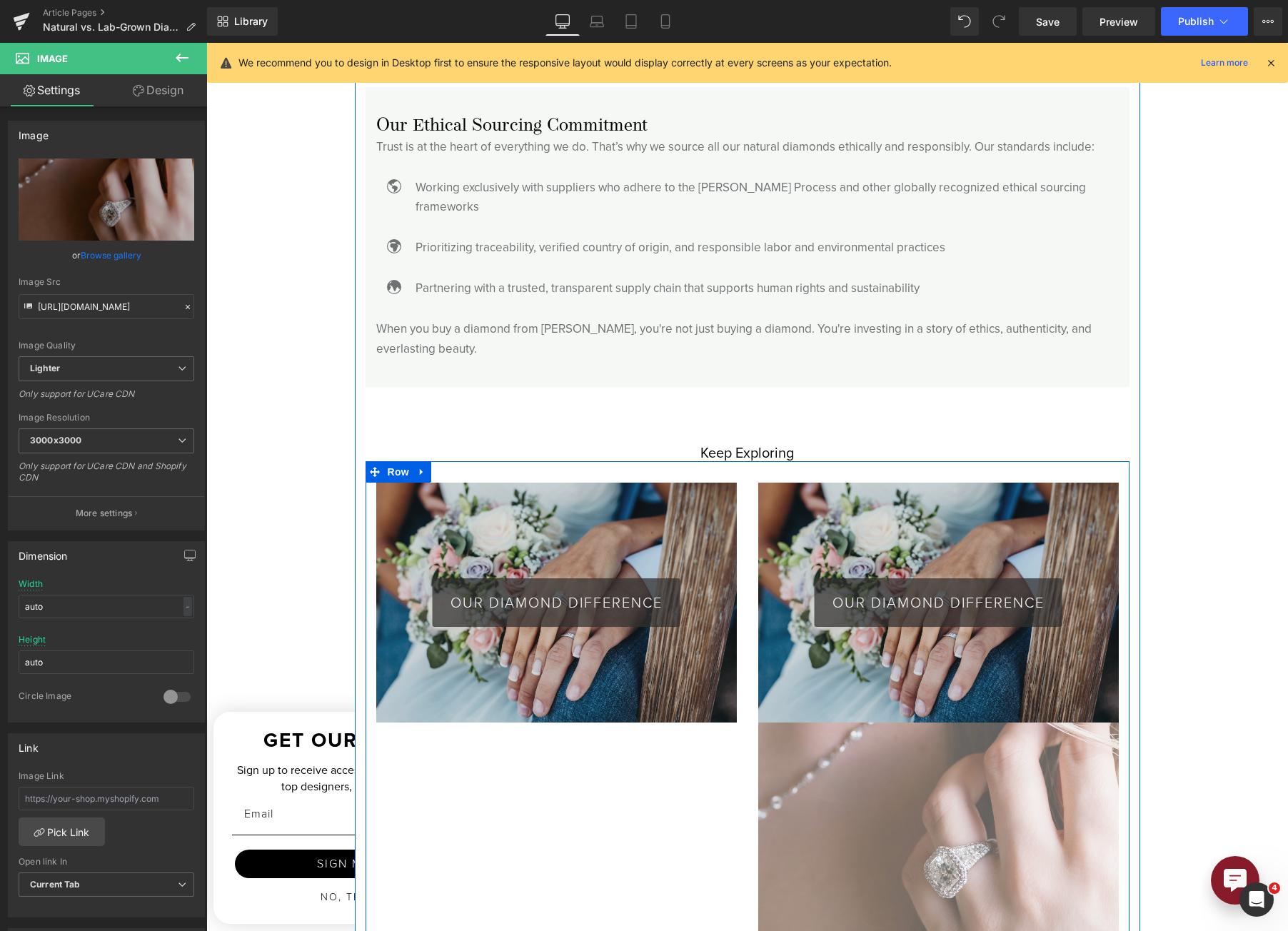
click at [954, 507] on div "OUR DIAMOND DIFFERENCE Button" at bounding box center [938, 603] width 360 height 241
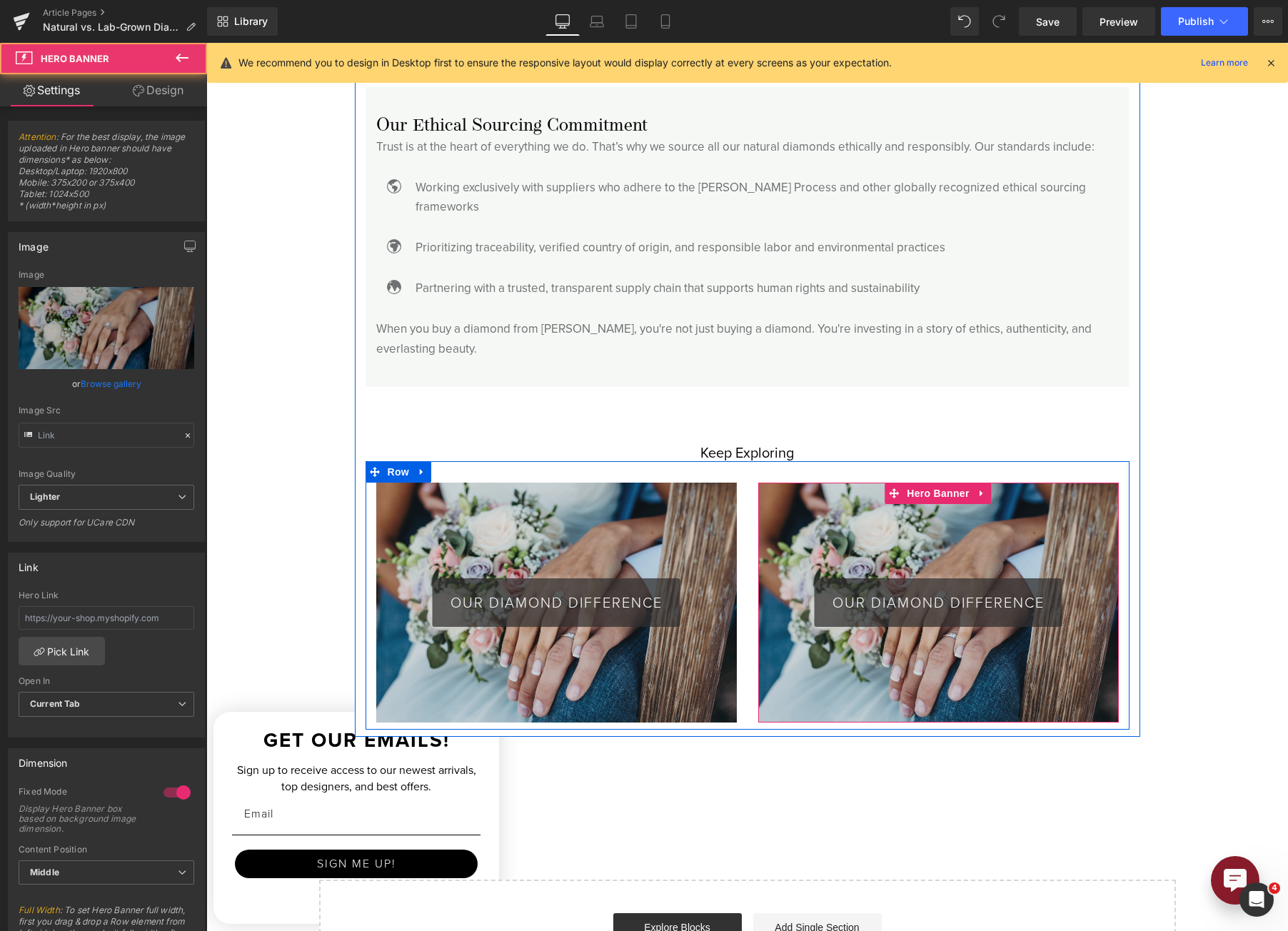
click at [938, 461] on div at bounding box center [747, 471] width 764 height 21
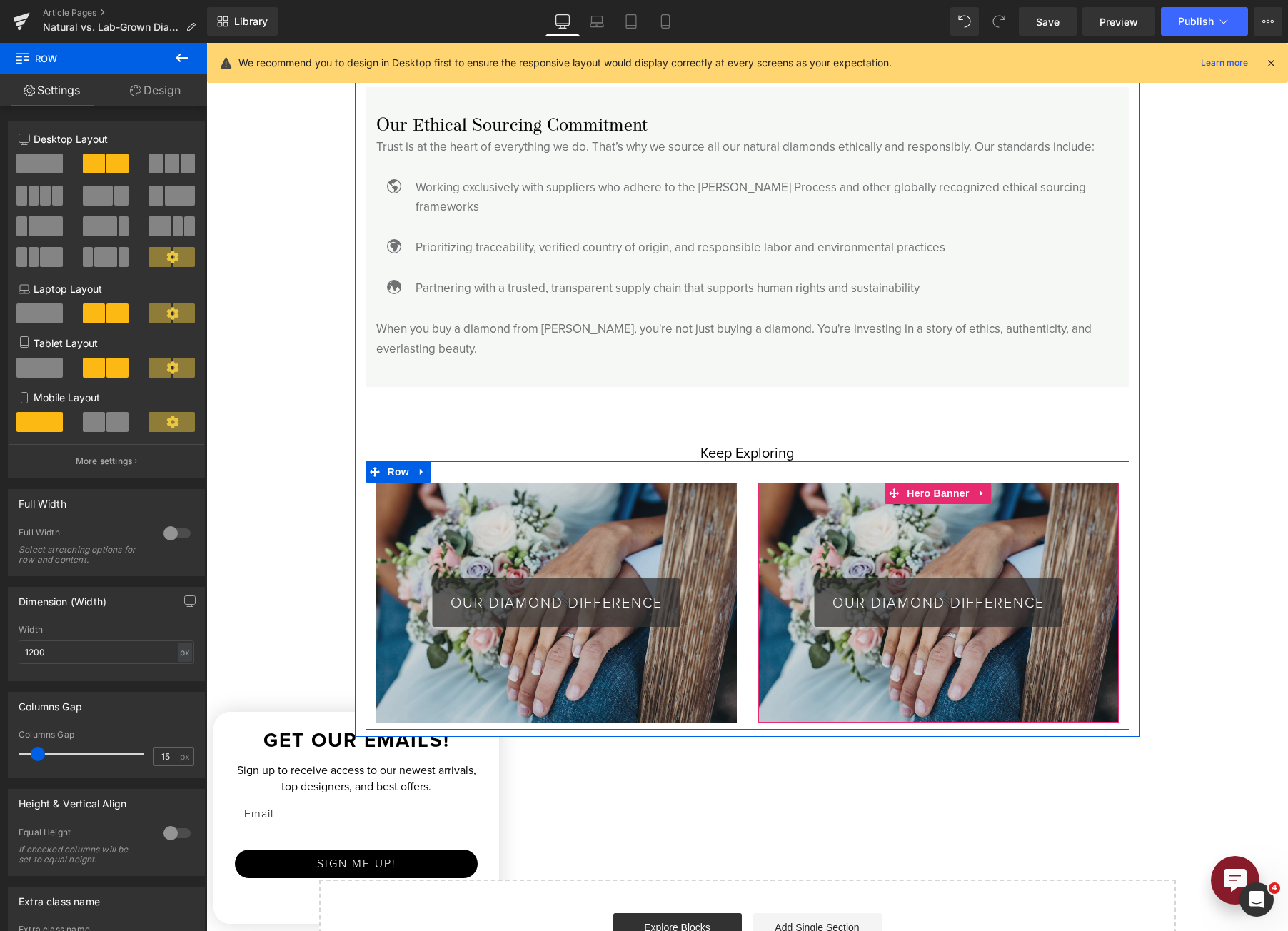
click at [955, 501] on div "OUR DIAMOND DIFFERENCE Button" at bounding box center [938, 603] width 360 height 241
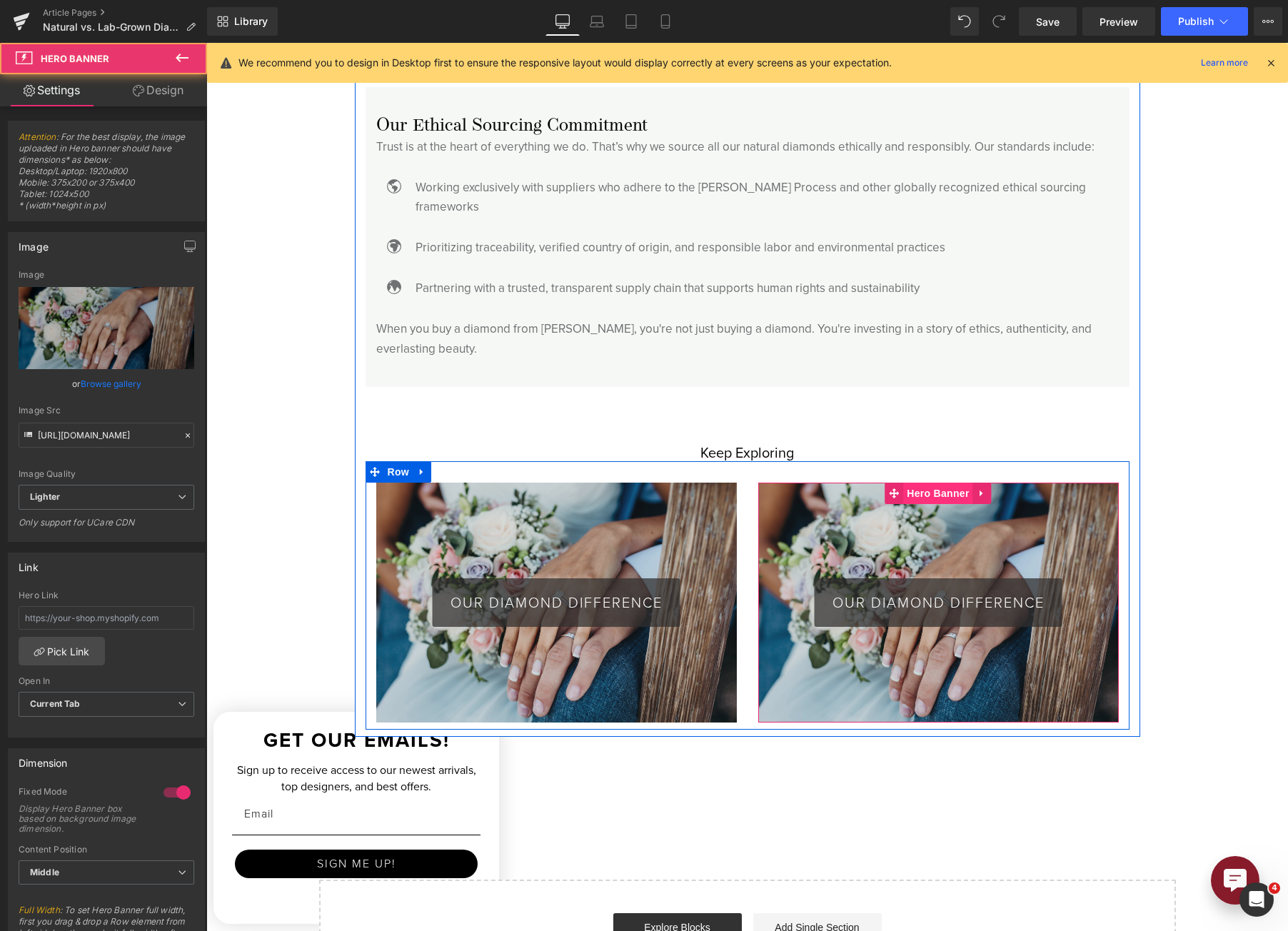
click at [945, 483] on span "Hero Banner" at bounding box center [938, 493] width 70 height 21
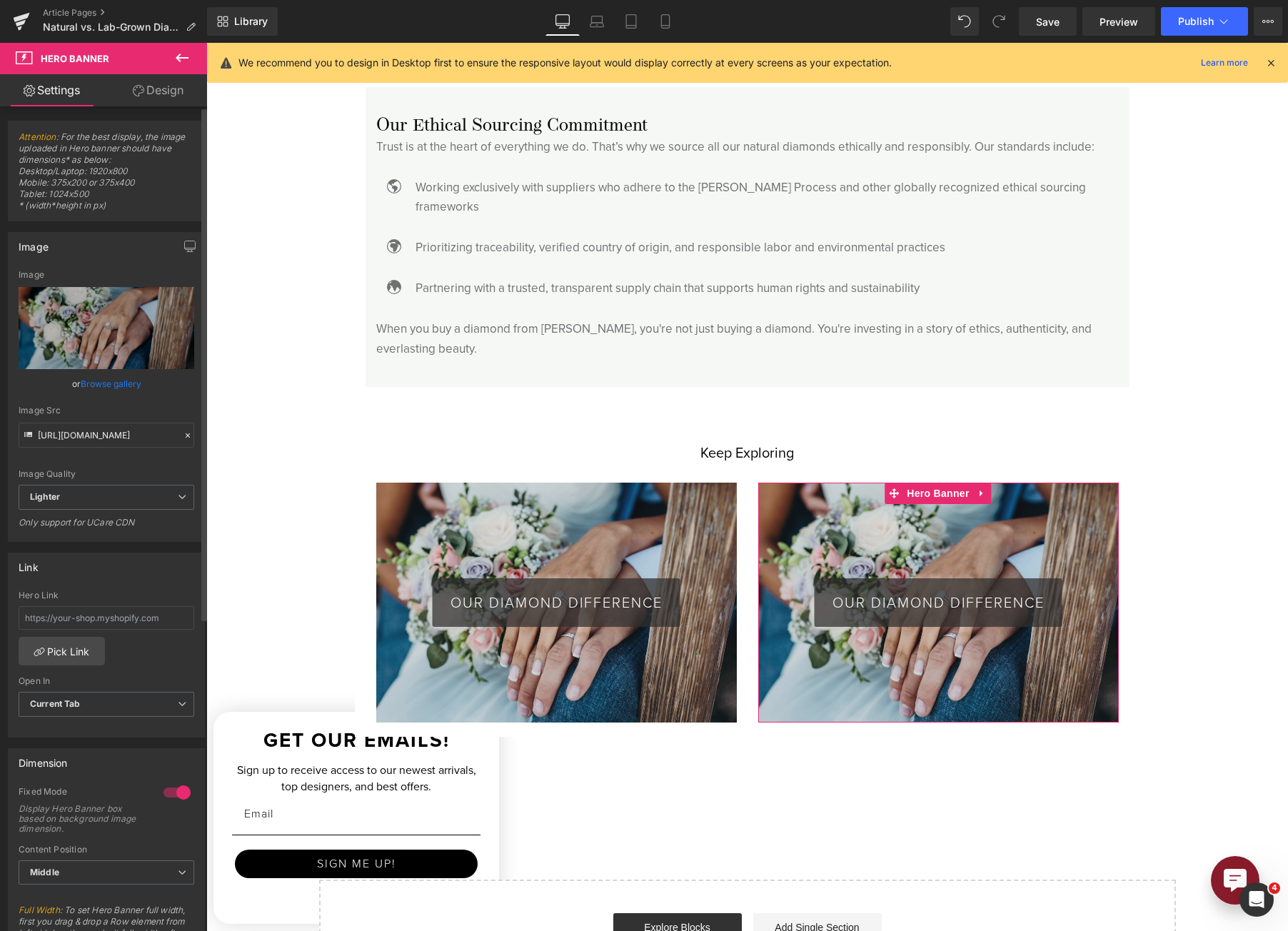
click at [175, 299] on icon at bounding box center [183, 297] width 17 height 17
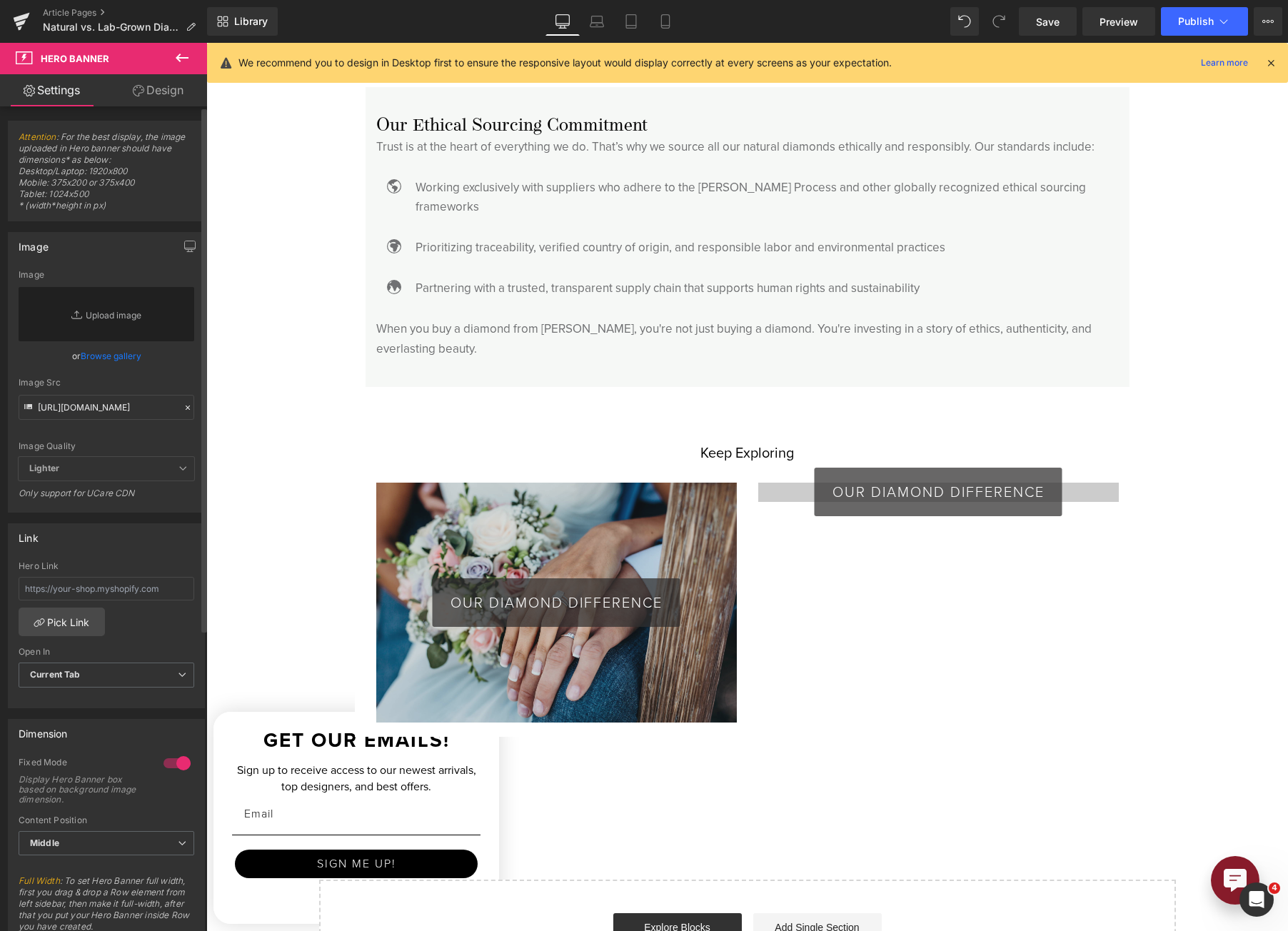
click at [127, 355] on link "Browse gallery" at bounding box center [111, 356] width 61 height 25
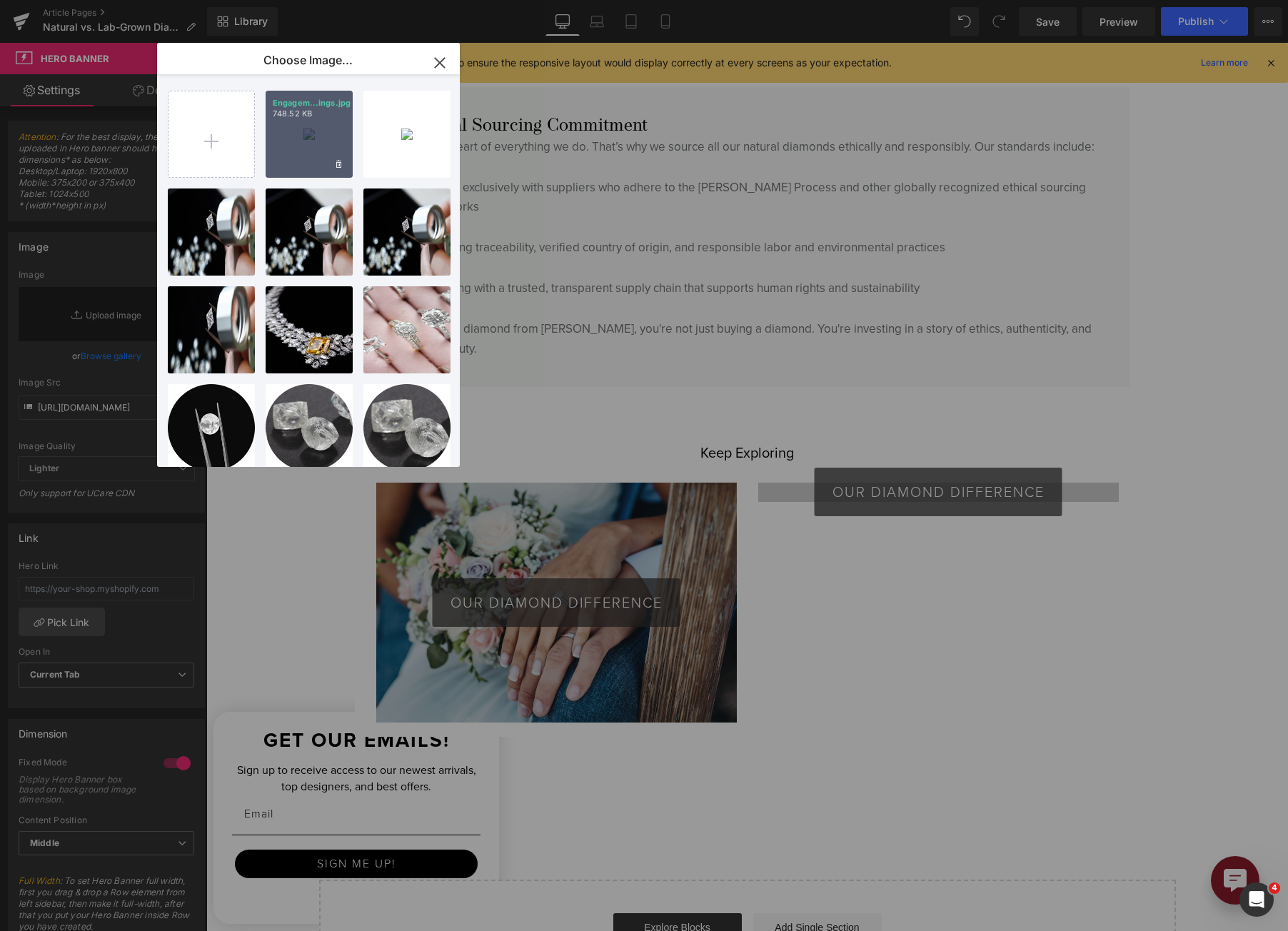
click at [307, 104] on p "Engagem...ings.jpg" at bounding box center [309, 104] width 72 height 11
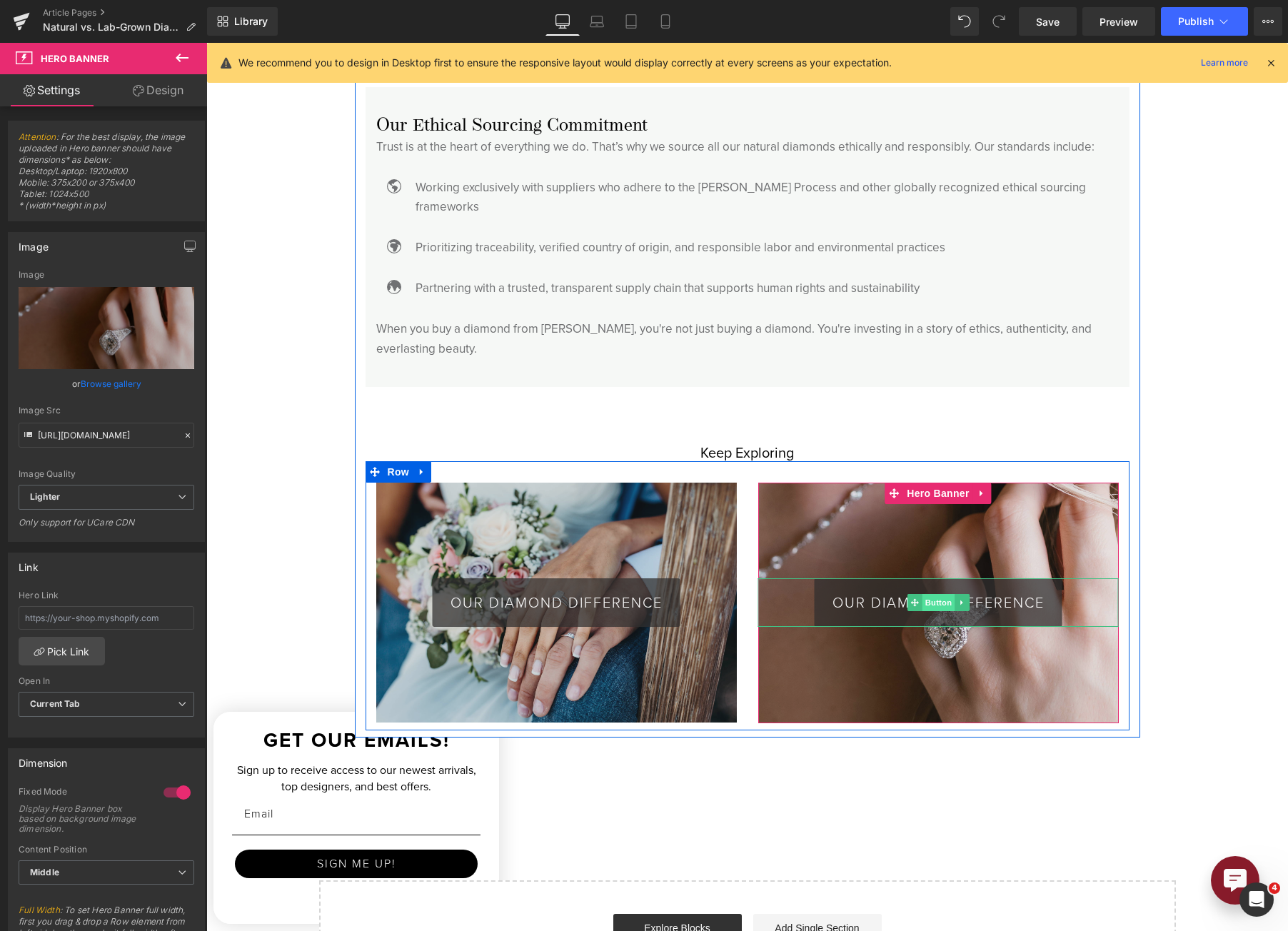
click at [940, 594] on span "Button" at bounding box center [939, 602] width 33 height 17
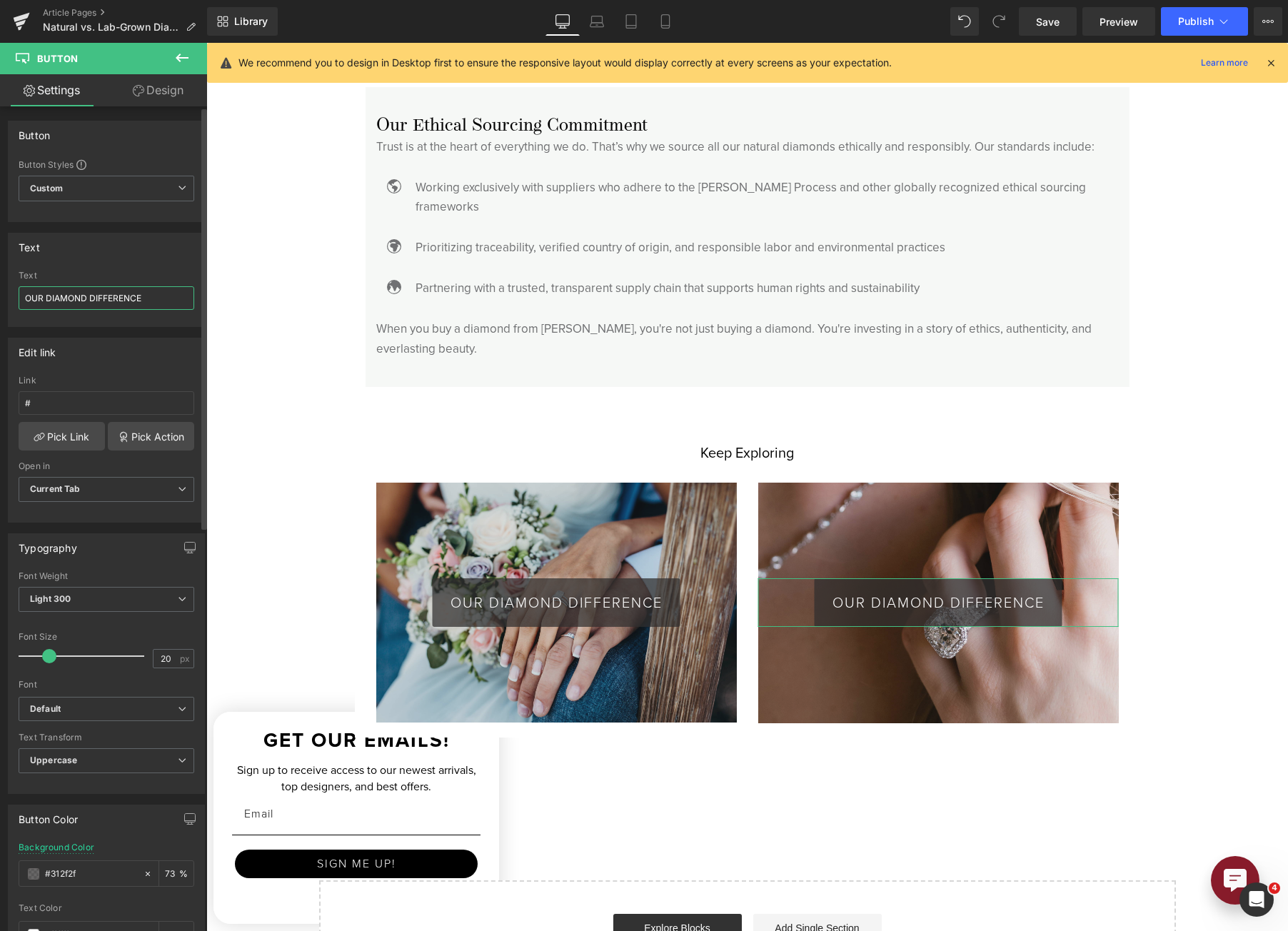
click at [135, 298] on input "OUR DIAMOND DIFFERENCE" at bounding box center [106, 298] width 176 height 24
click at [135, 297] on input "OUR DIAMOND DIFFERENCE" at bounding box center [106, 298] width 176 height 24
click at [135, 296] on input "OUR DIAMOND DIFFERENCE" at bounding box center [106, 298] width 176 height 24
type input "EXPLORE ENGAGEMENT RINGS"
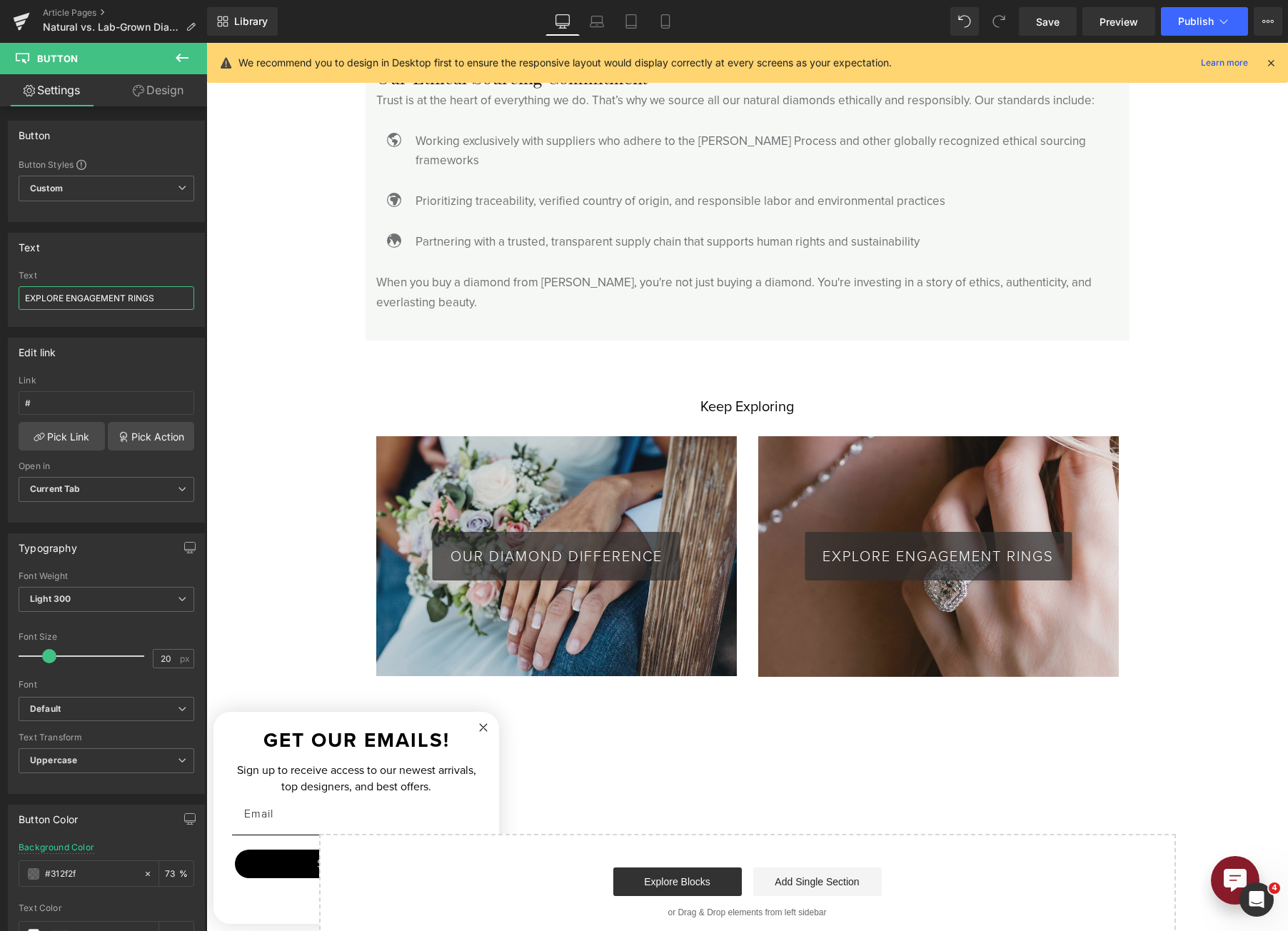
scroll to position [3896, 0]
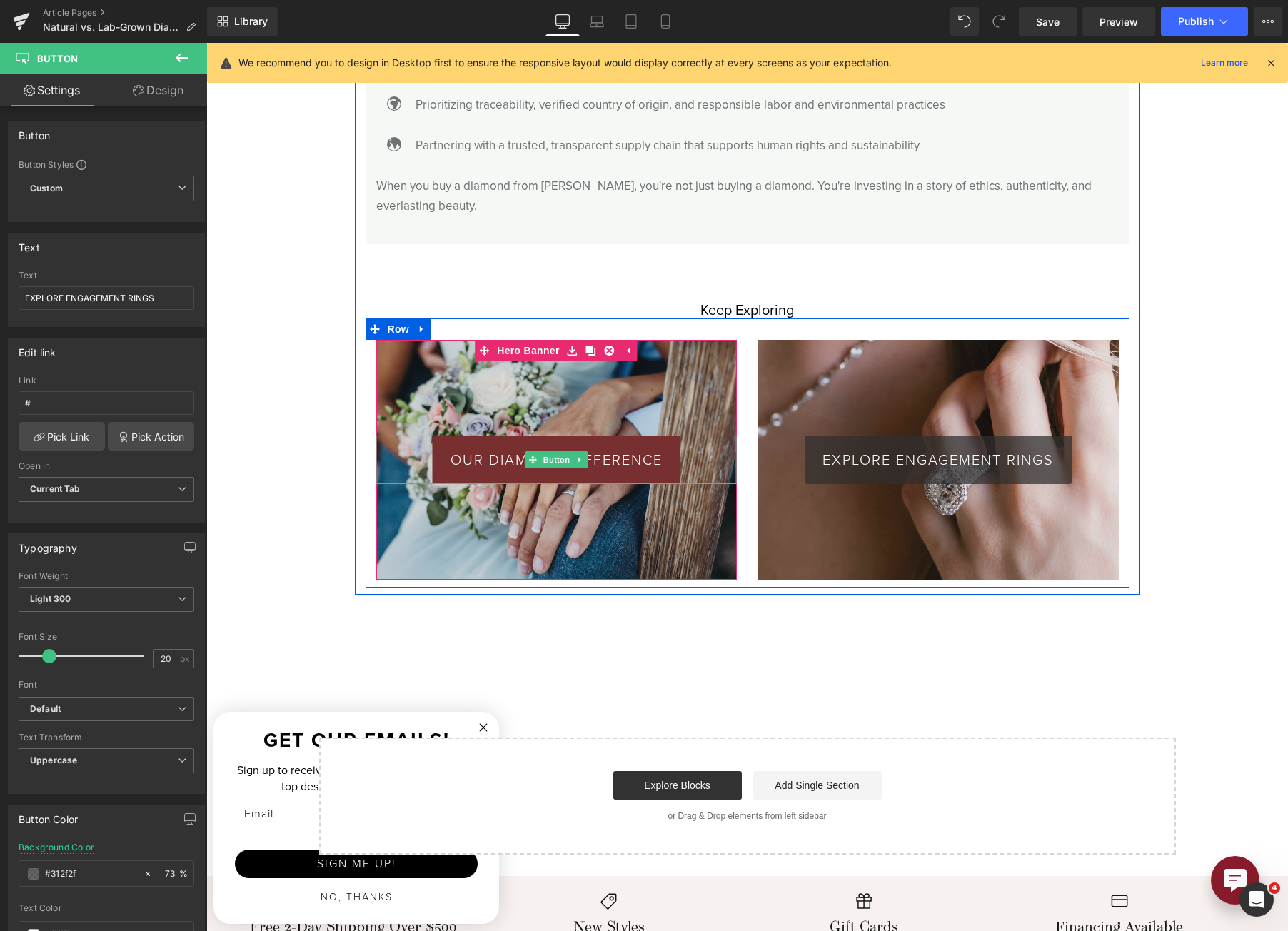
click at [545, 435] on link "OUR DIAMOND DIFFERENCE" at bounding box center [556, 459] width 248 height 49
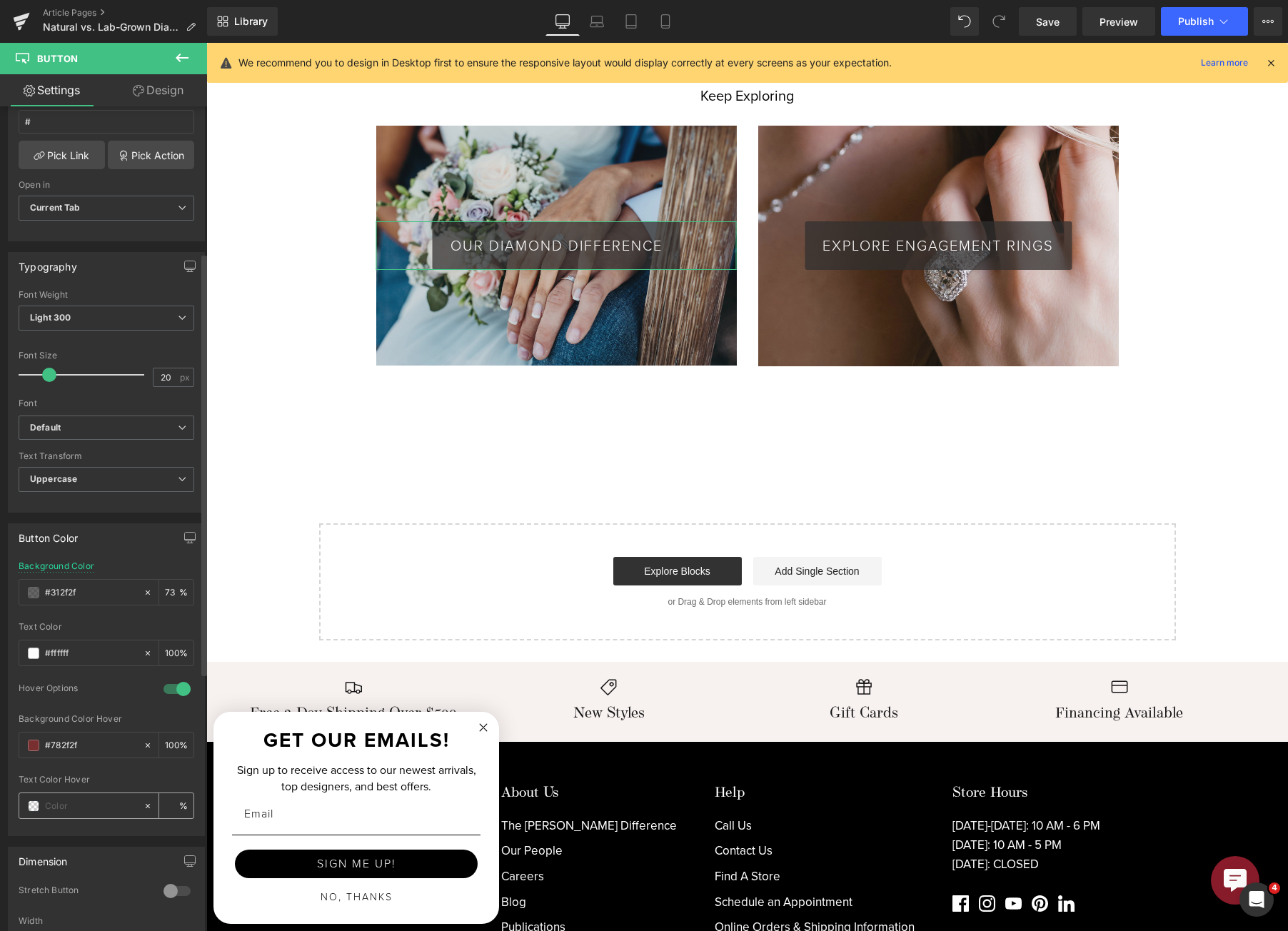
scroll to position [286, 0]
click at [36, 581] on div "#312f2f" at bounding box center [81, 587] width 124 height 25
click at [38, 588] on span at bounding box center [33, 588] width 11 height 11
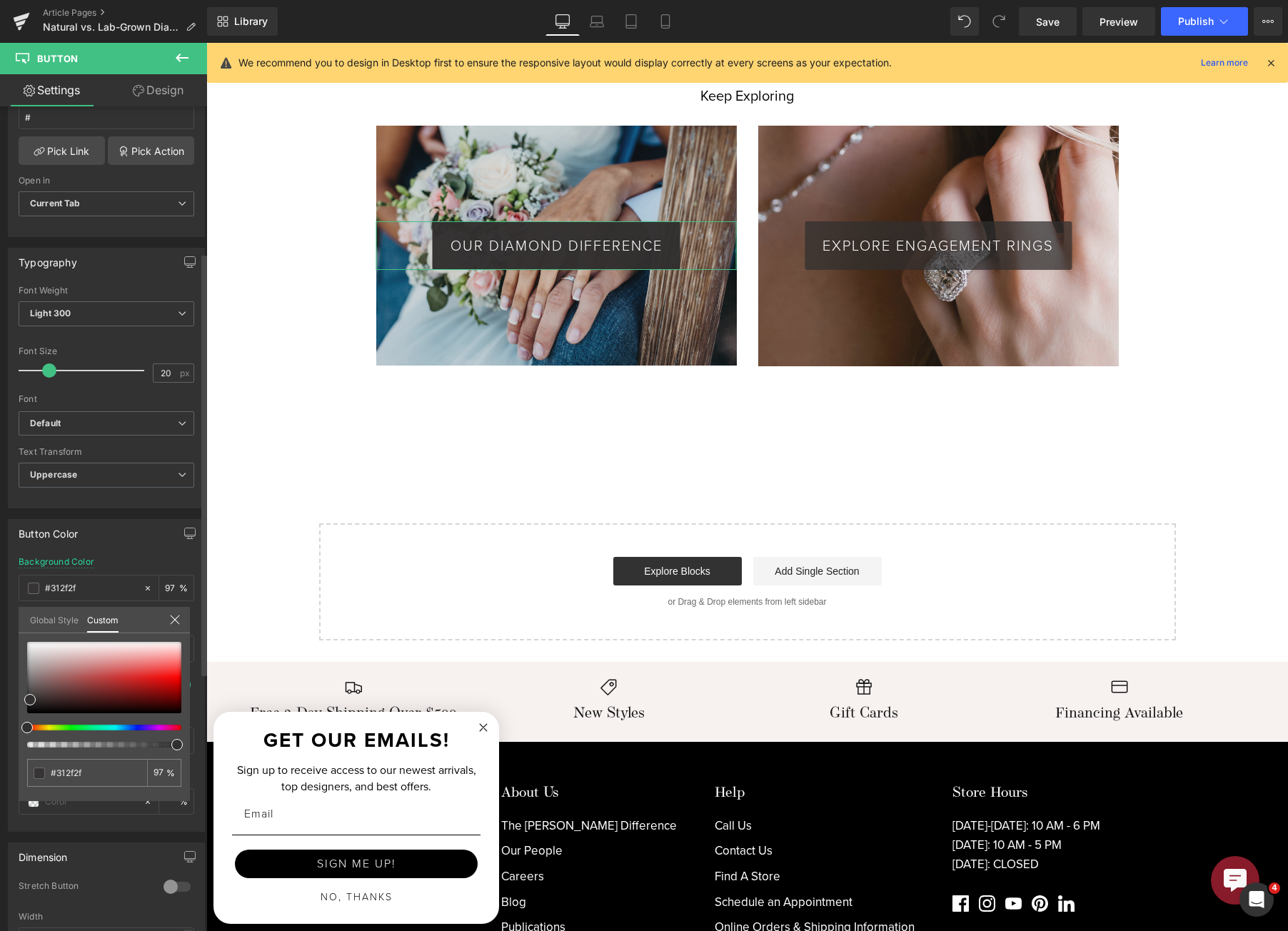
drag, startPoint x: 144, startPoint y: 741, endPoint x: 176, endPoint y: 739, distance: 32.1
click at [176, 739] on span at bounding box center [177, 744] width 11 height 11
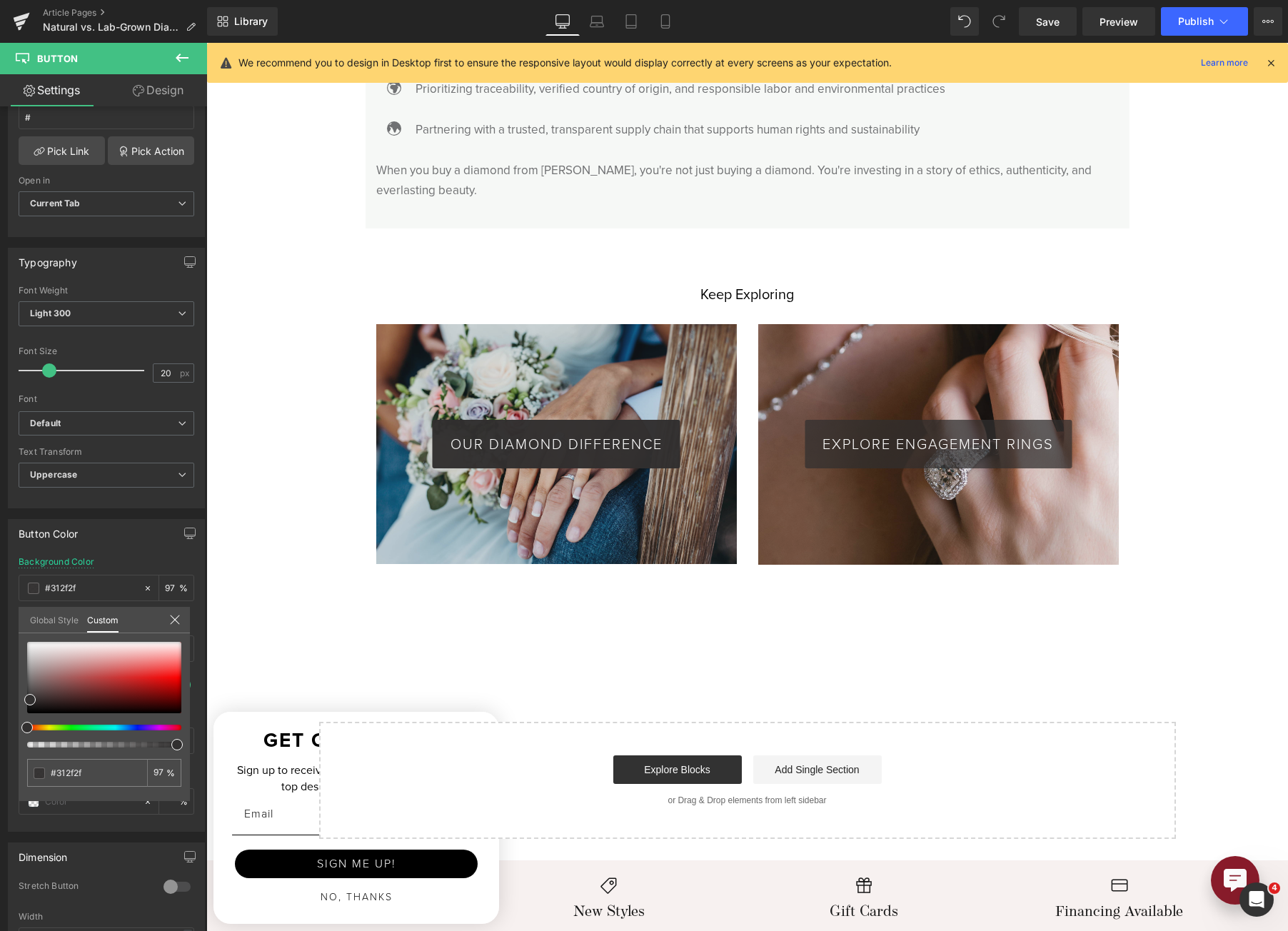
scroll to position [3896, 0]
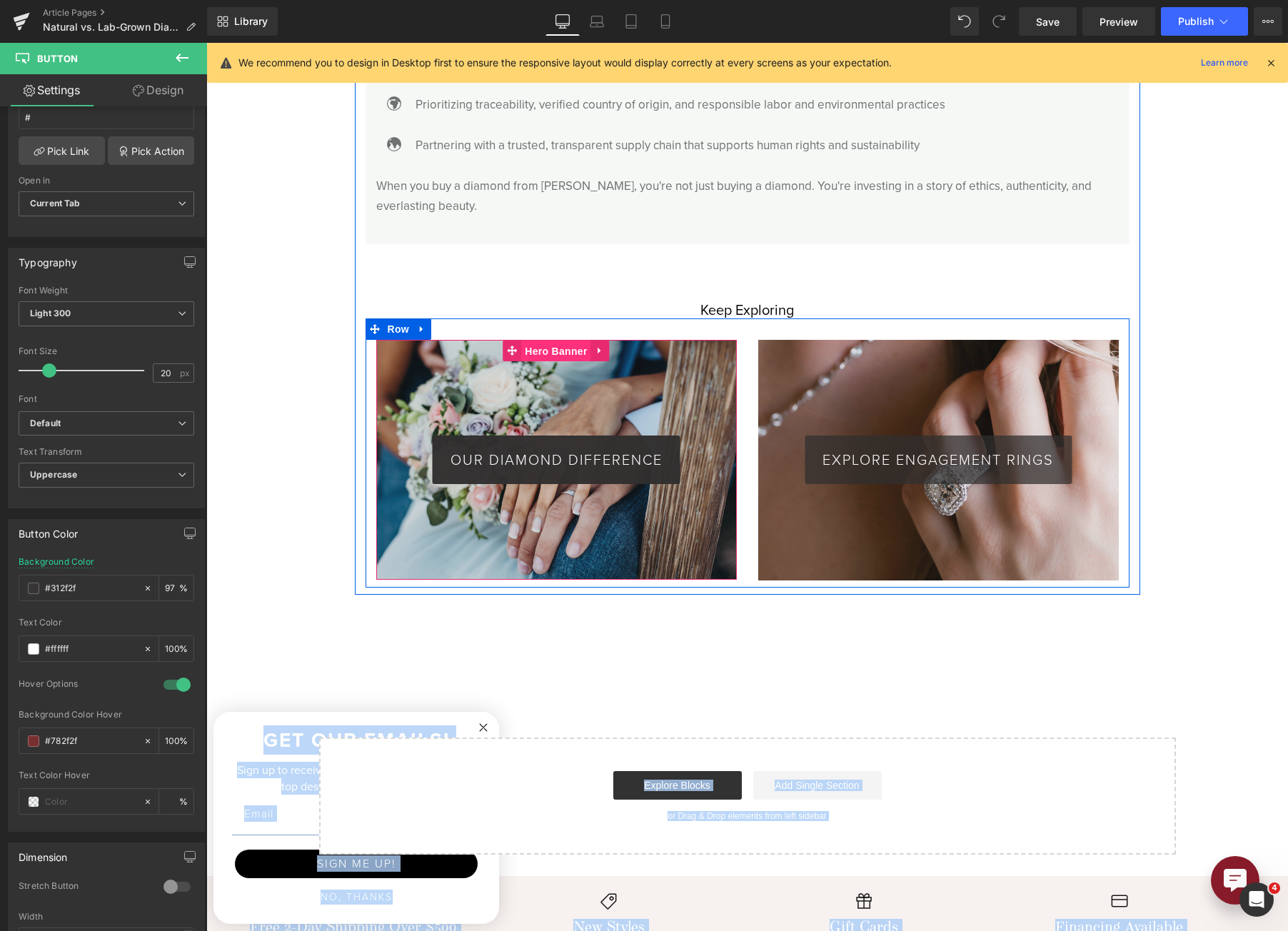
click at [528, 341] on span "Hero Banner" at bounding box center [556, 351] width 70 height 21
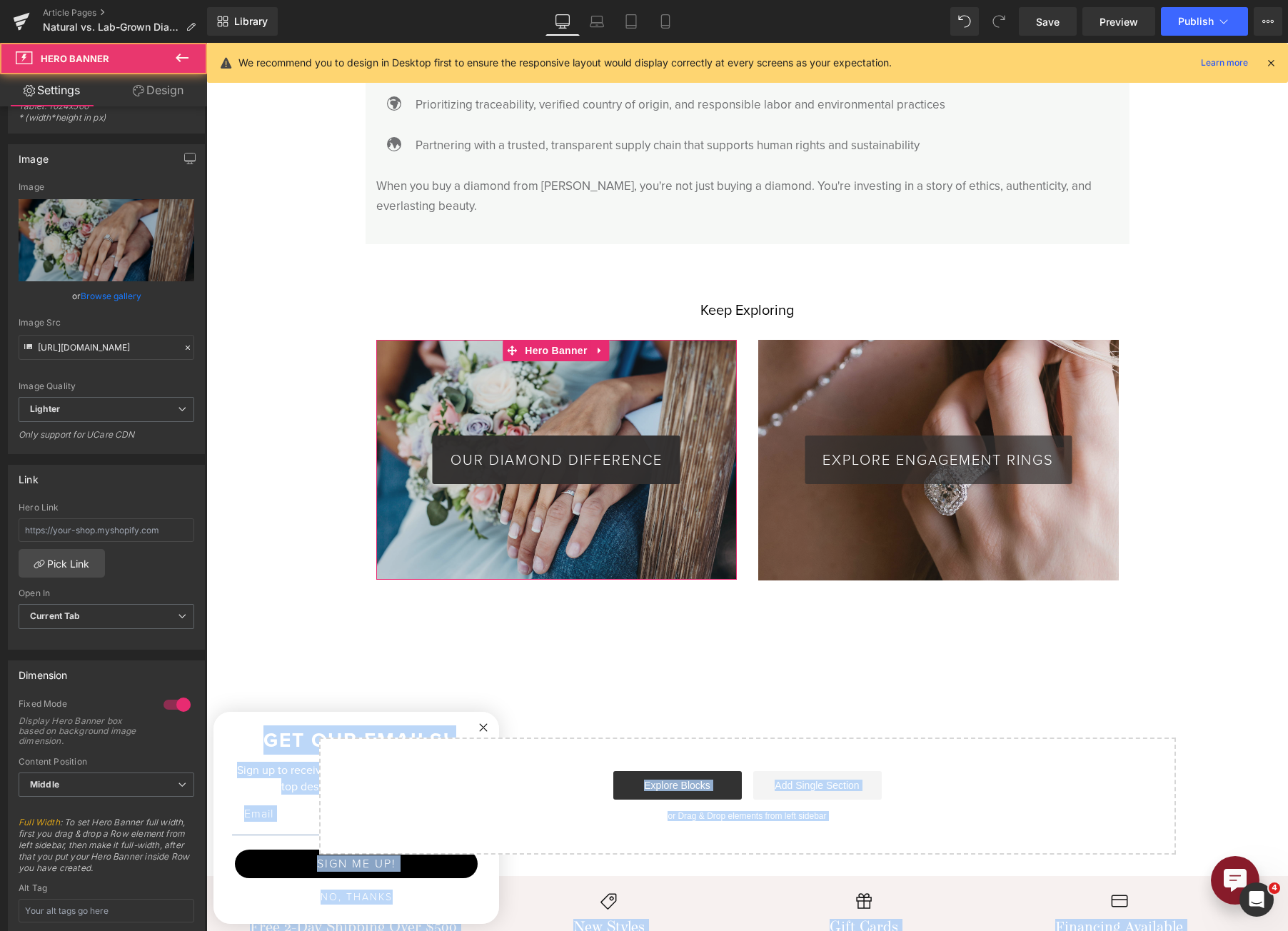
scroll to position [214, 0]
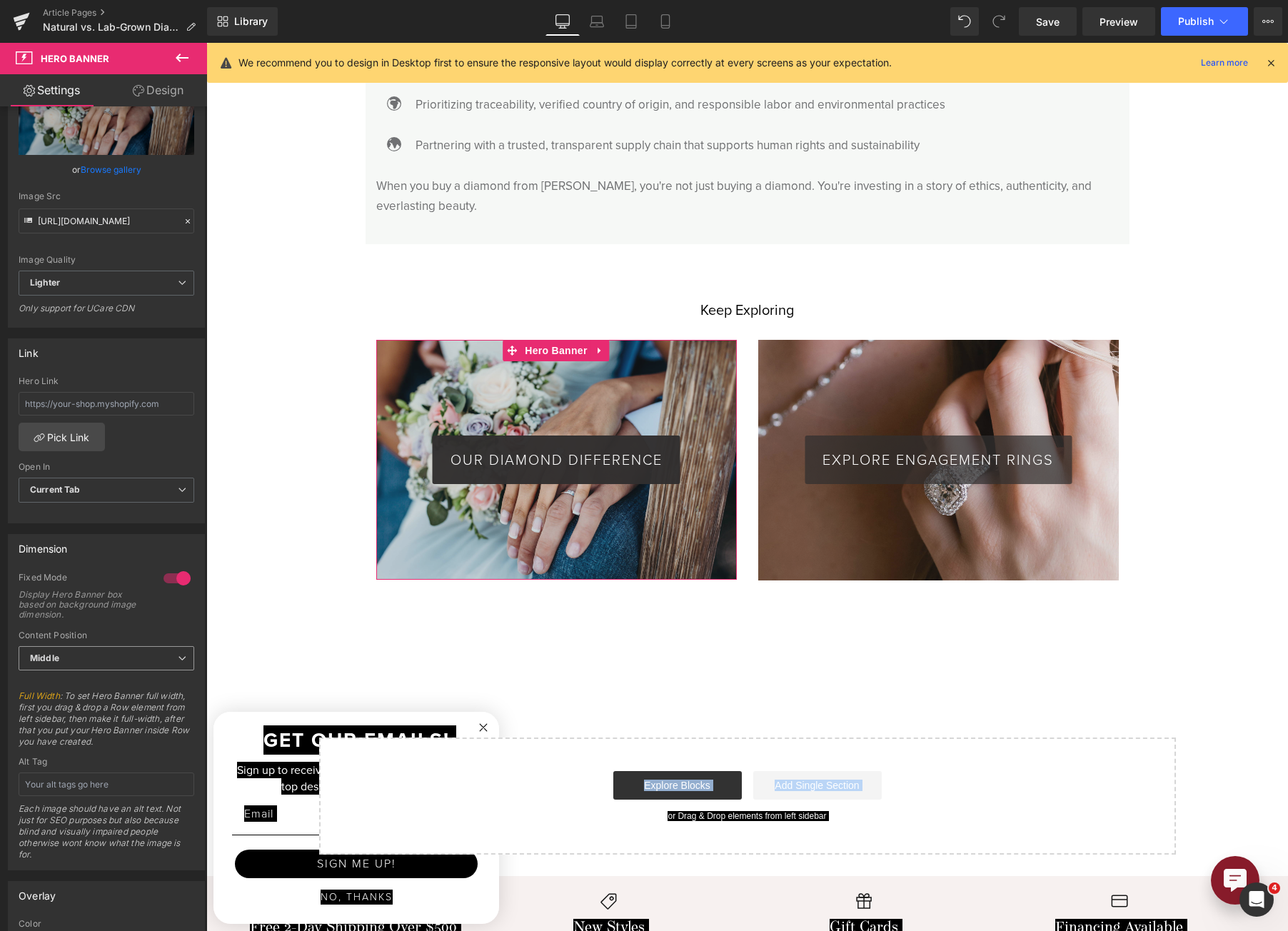
click at [138, 657] on span "Middle" at bounding box center [106, 658] width 176 height 25
click at [130, 716] on li "Middle" at bounding box center [103, 704] width 170 height 21
click at [138, 655] on span "Middle" at bounding box center [106, 658] width 176 height 25
click at [128, 724] on li "Bottom" at bounding box center [103, 726] width 170 height 21
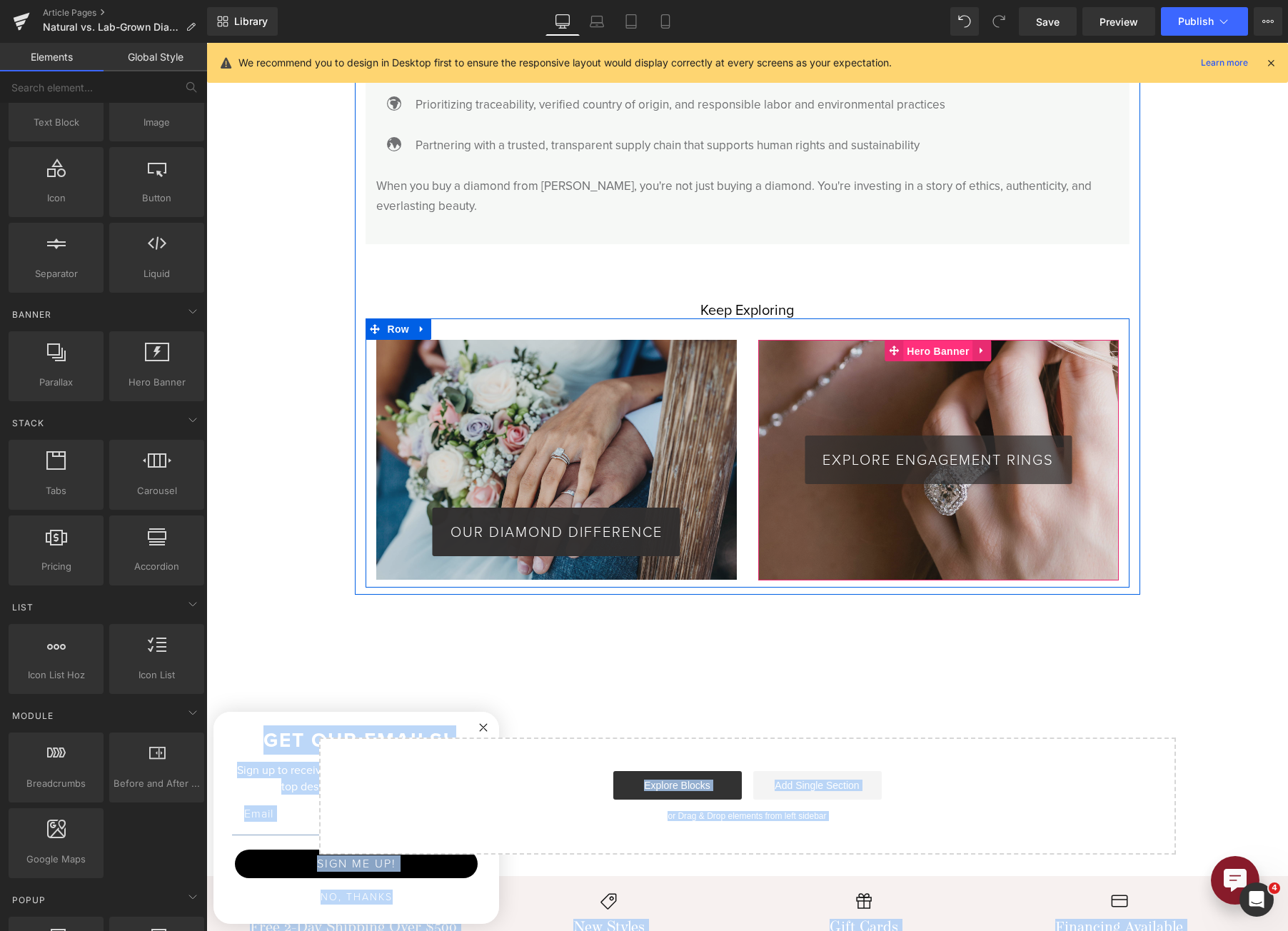
click at [932, 341] on span "Hero Banner" at bounding box center [938, 351] width 70 height 21
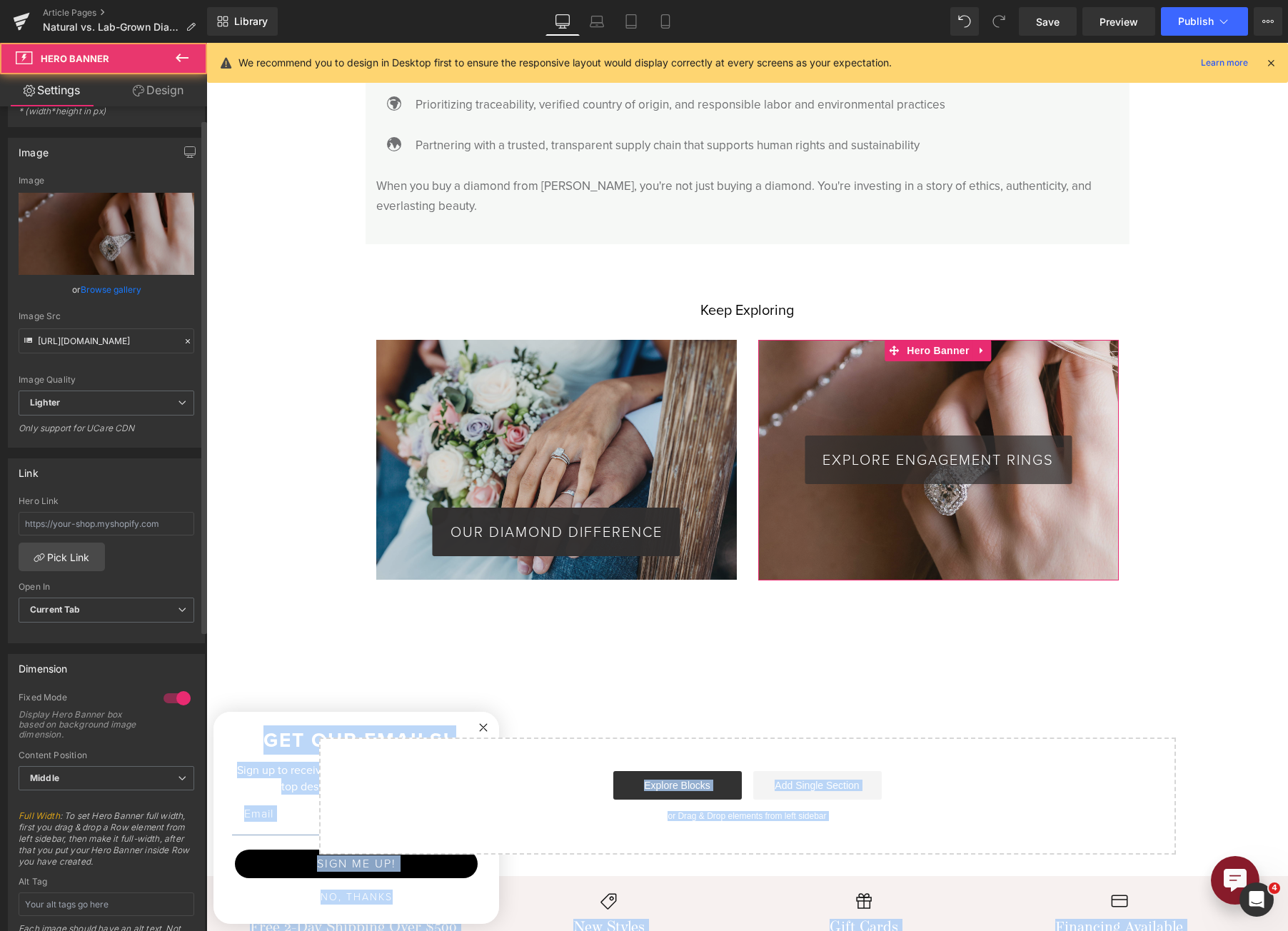
scroll to position [286, 0]
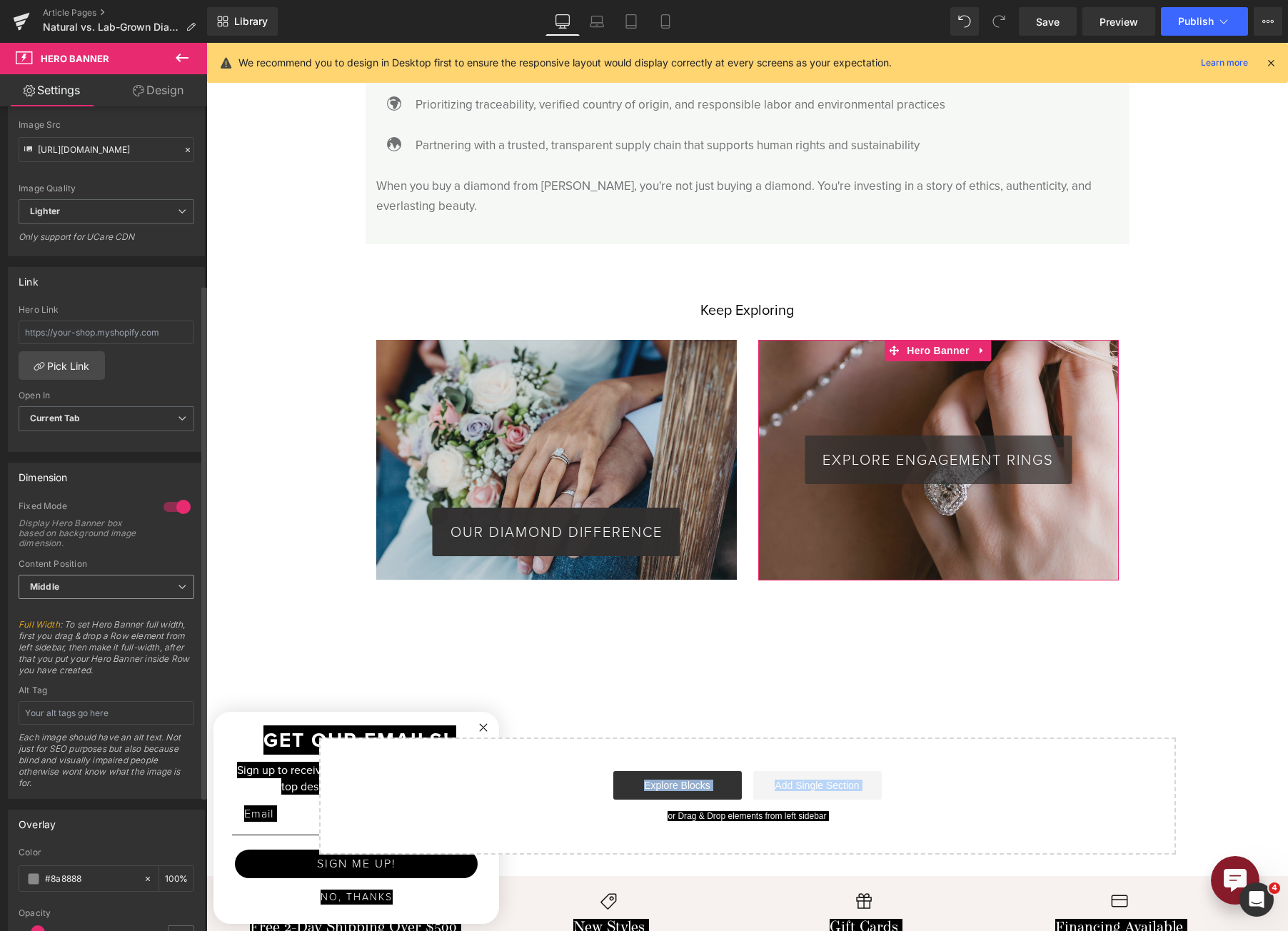
click at [127, 592] on span "Middle" at bounding box center [106, 586] width 176 height 25
click at [118, 648] on li "Bottom" at bounding box center [103, 654] width 170 height 21
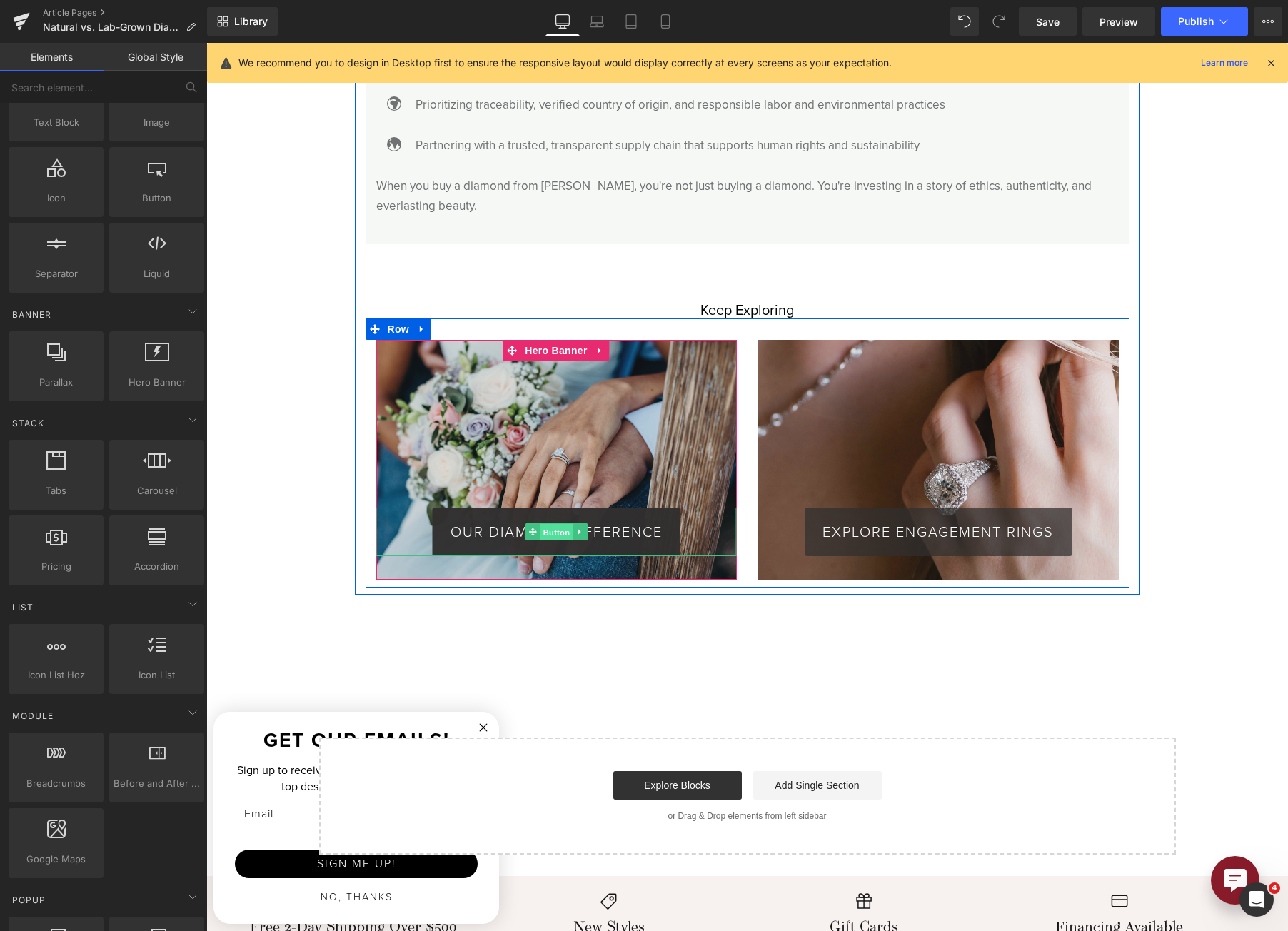
click at [540, 524] on span "Button" at bounding box center [556, 532] width 33 height 17
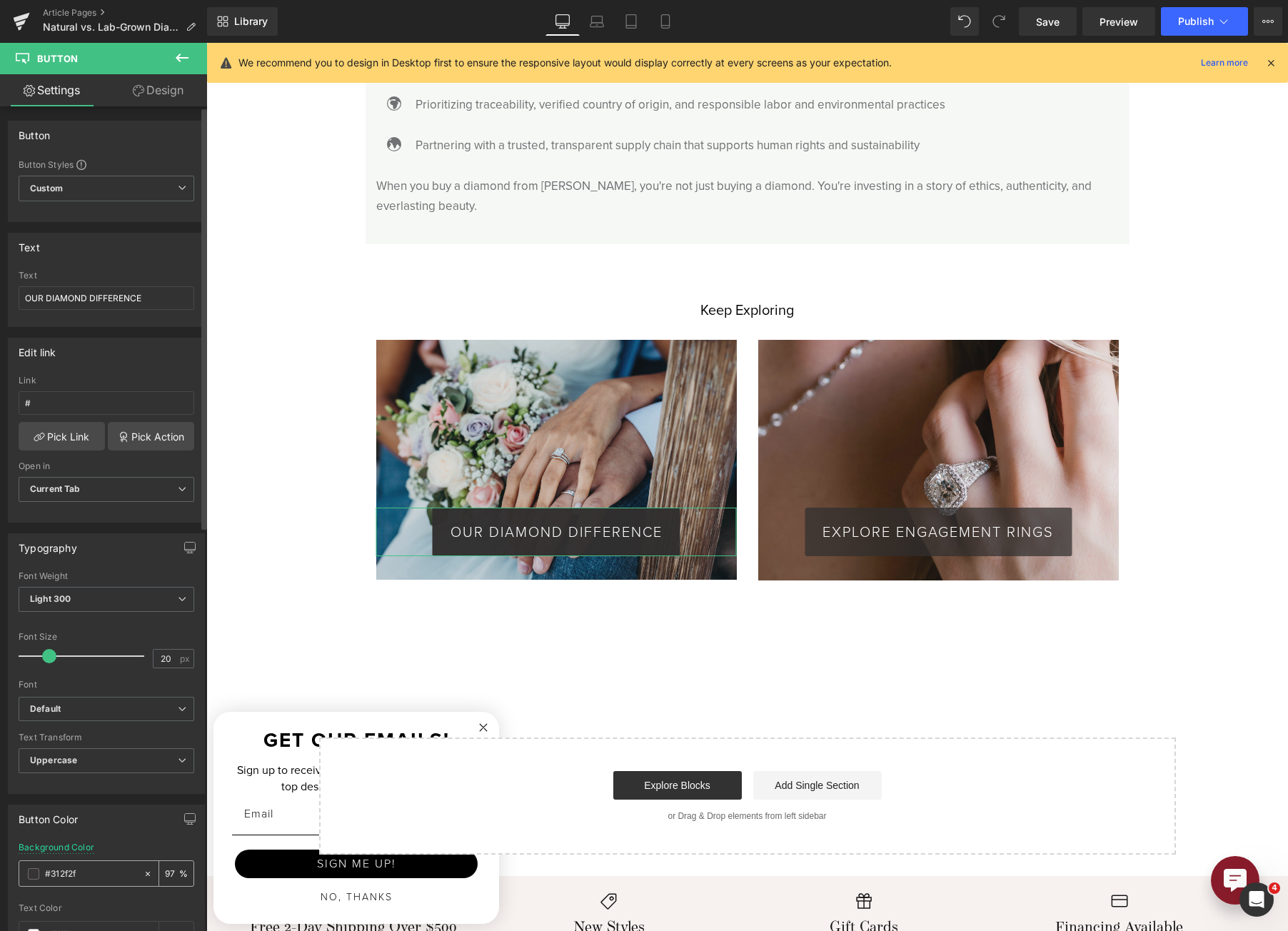
click at [165, 865] on input "97" at bounding box center [172, 872] width 15 height 16
type input "90"
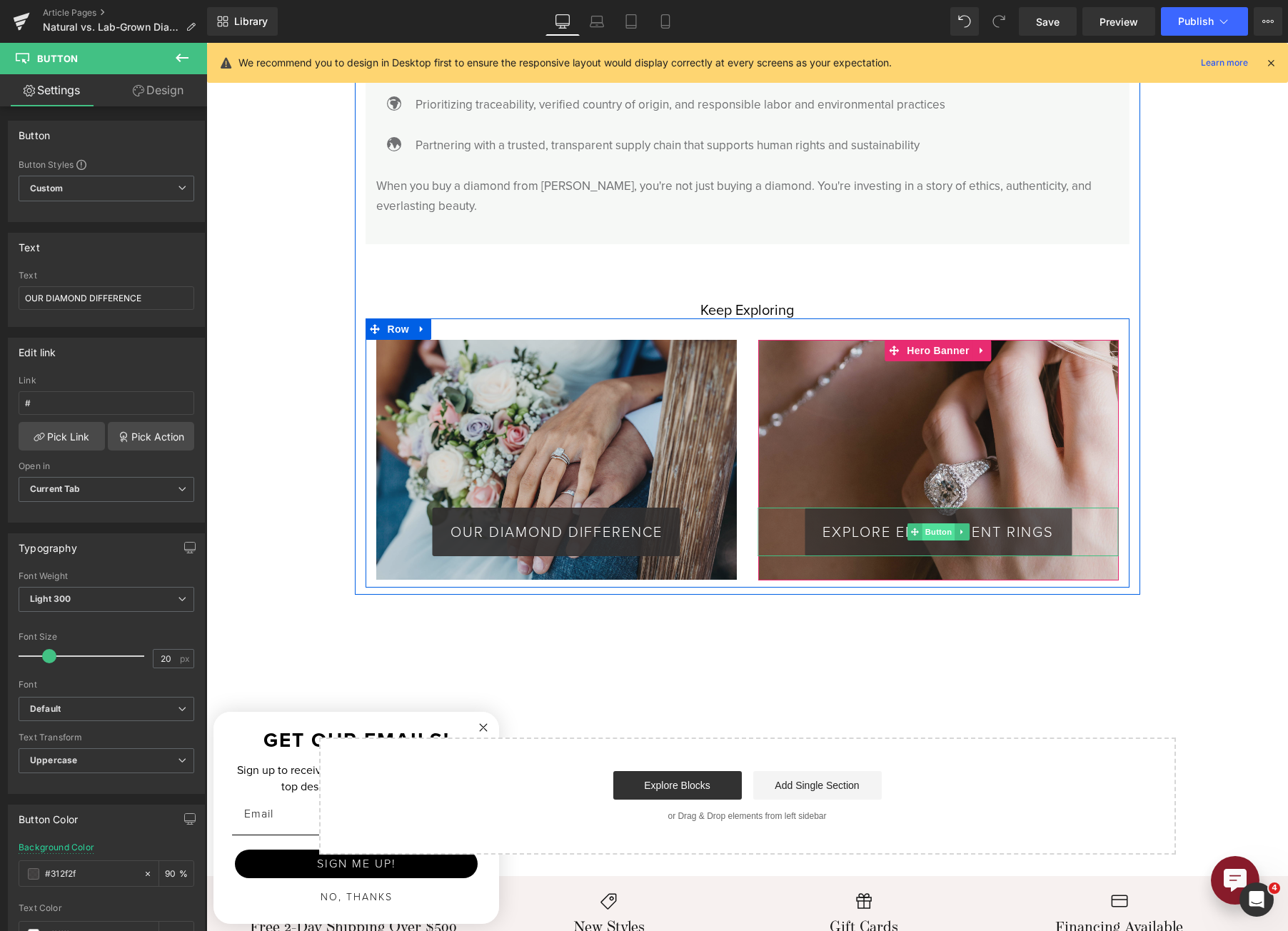
click at [926, 523] on span "Button" at bounding box center [939, 531] width 33 height 17
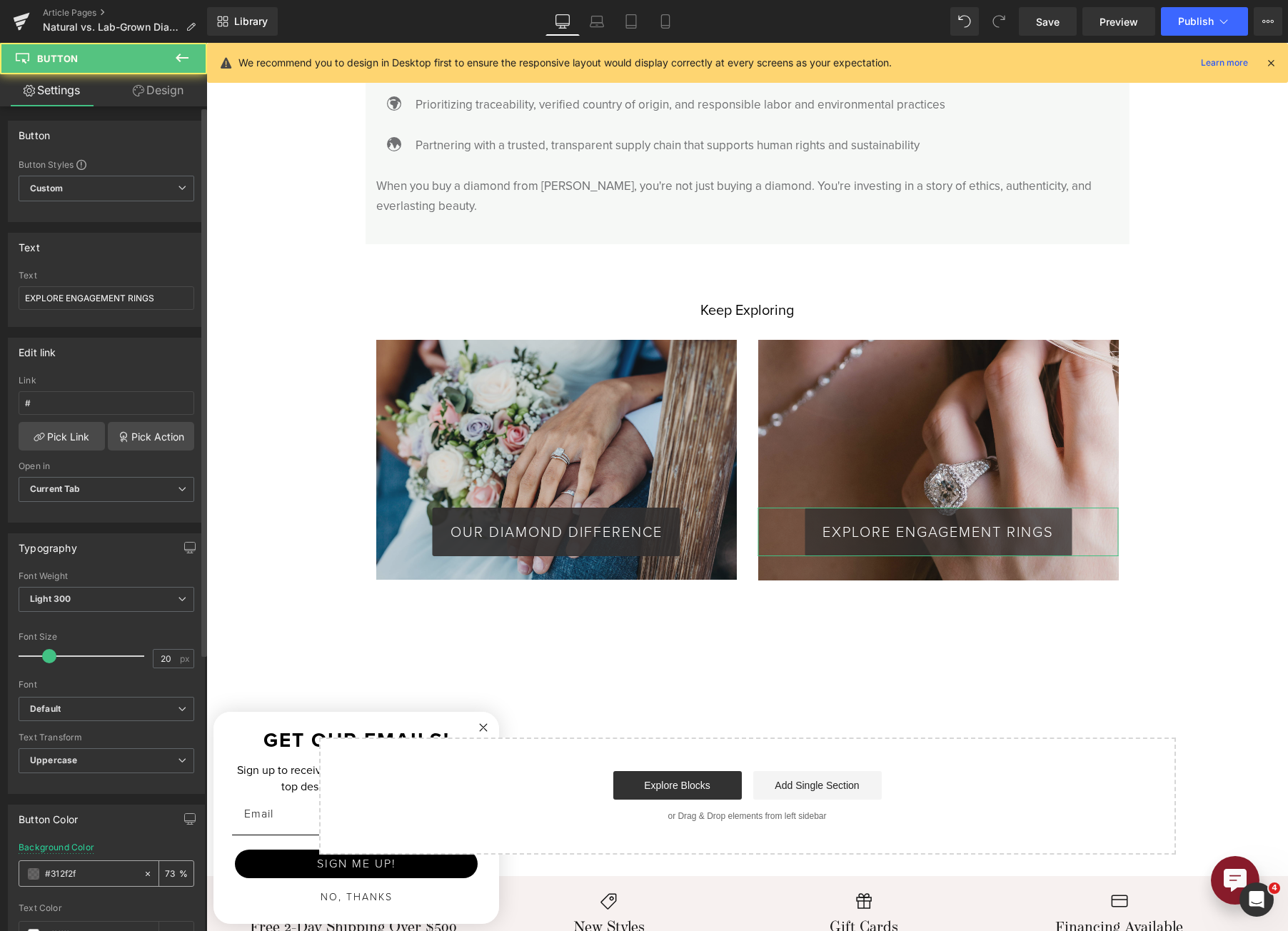
click at [160, 869] on div "73 %" at bounding box center [176, 872] width 34 height 25
click at [160, 870] on div "73 %" at bounding box center [176, 872] width 34 height 25
click at [165, 871] on input "73" at bounding box center [172, 872] width 15 height 16
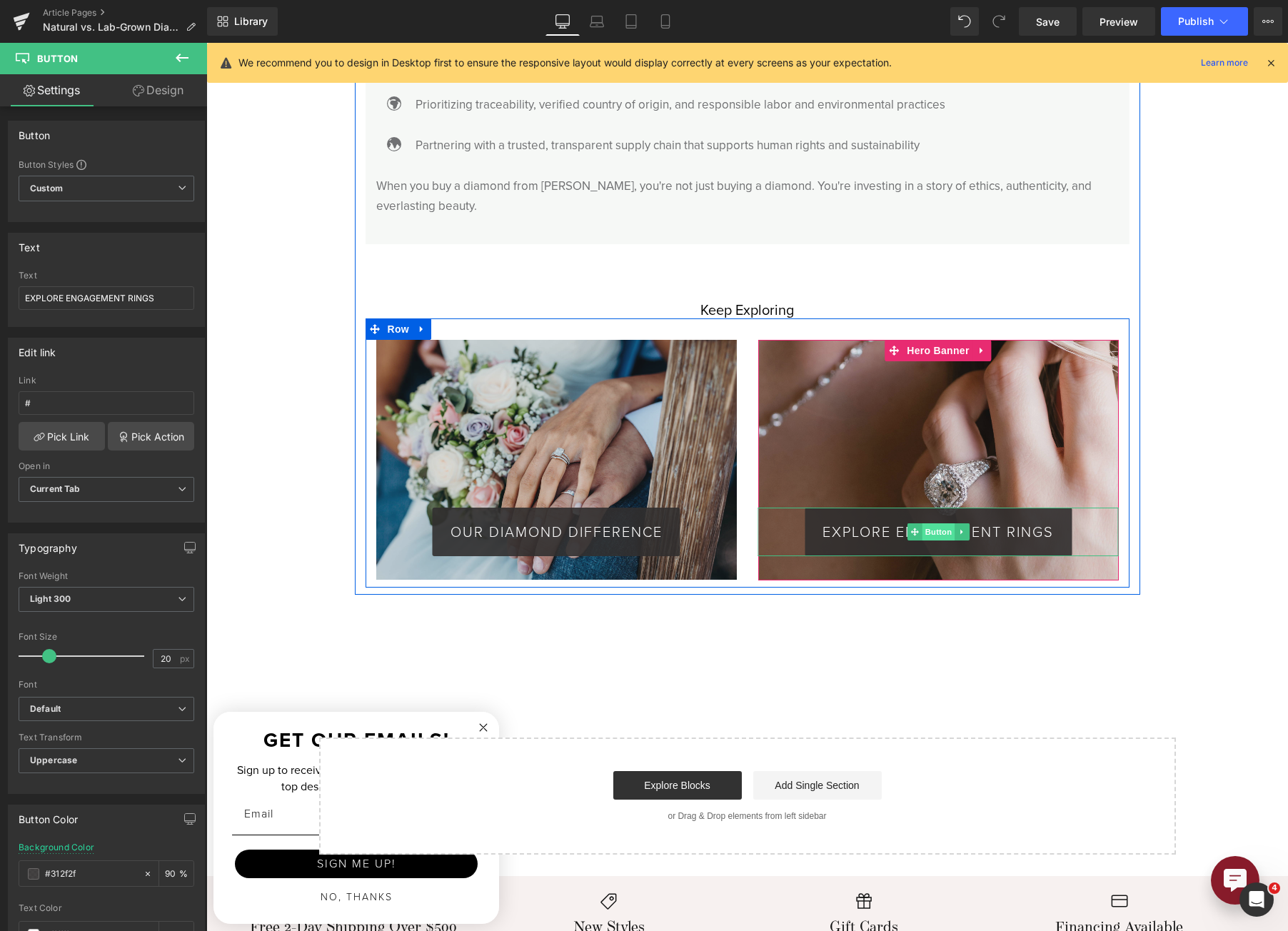
click at [925, 523] on span "Button" at bounding box center [939, 531] width 33 height 17
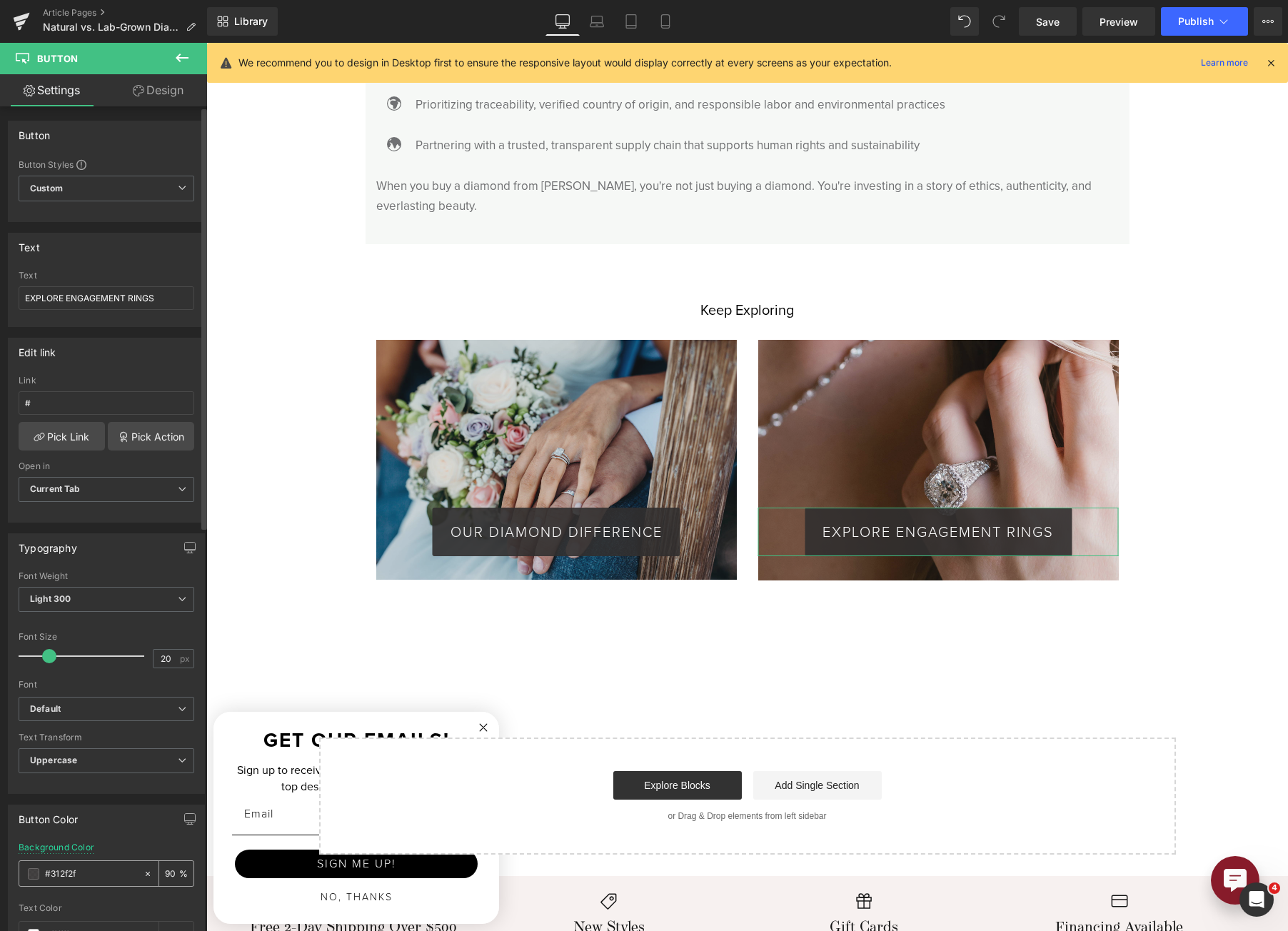
type input "90"
click at [37, 879] on div "#312f2f" at bounding box center [81, 872] width 124 height 25
click at [33, 874] on span at bounding box center [33, 873] width 11 height 11
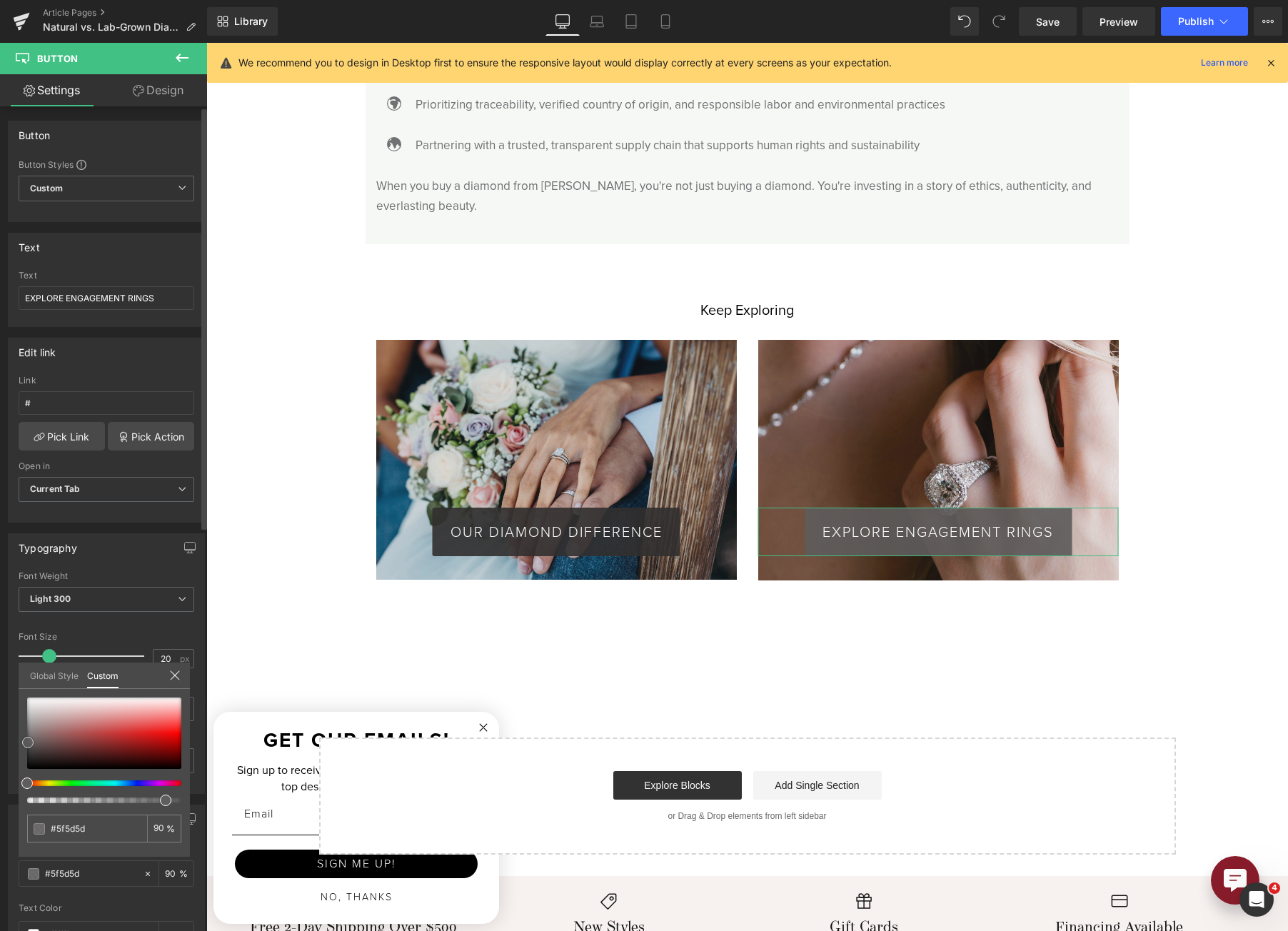
drag, startPoint x: 28, startPoint y: 756, endPoint x: 27, endPoint y: 743, distance: 13.0
click at [27, 743] on span at bounding box center [28, 742] width 11 height 11
click at [159, 825] on input "90" at bounding box center [160, 827] width 13 height 10
drag, startPoint x: 28, startPoint y: 743, endPoint x: 17, endPoint y: 750, distance: 13.0
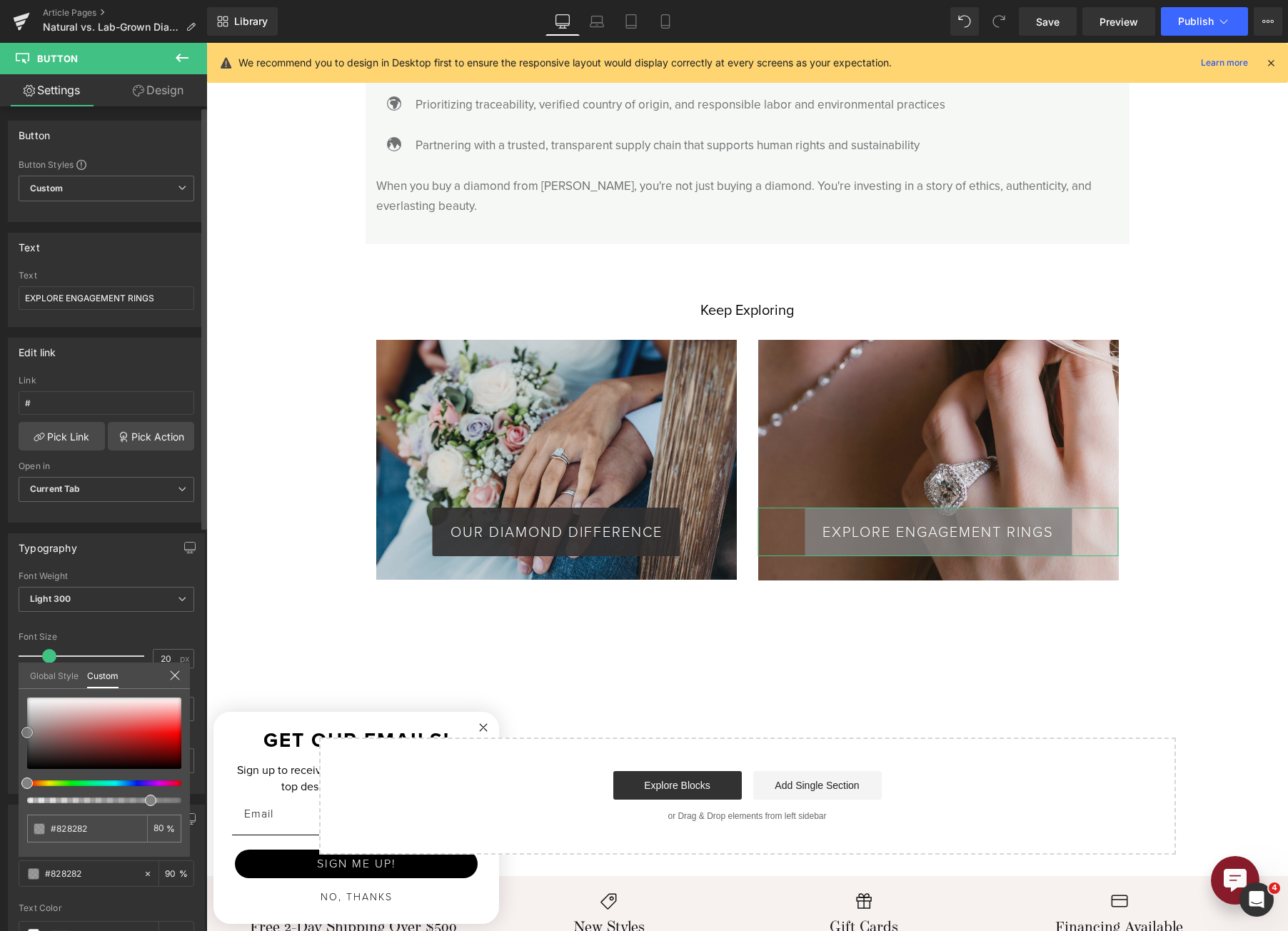
drag, startPoint x: 30, startPoint y: 746, endPoint x: 76, endPoint y: 783, distance: 59.0
click at [28, 728] on span at bounding box center [27, 732] width 11 height 11
click at [158, 829] on input "80" at bounding box center [160, 827] width 13 height 10
type input "70"
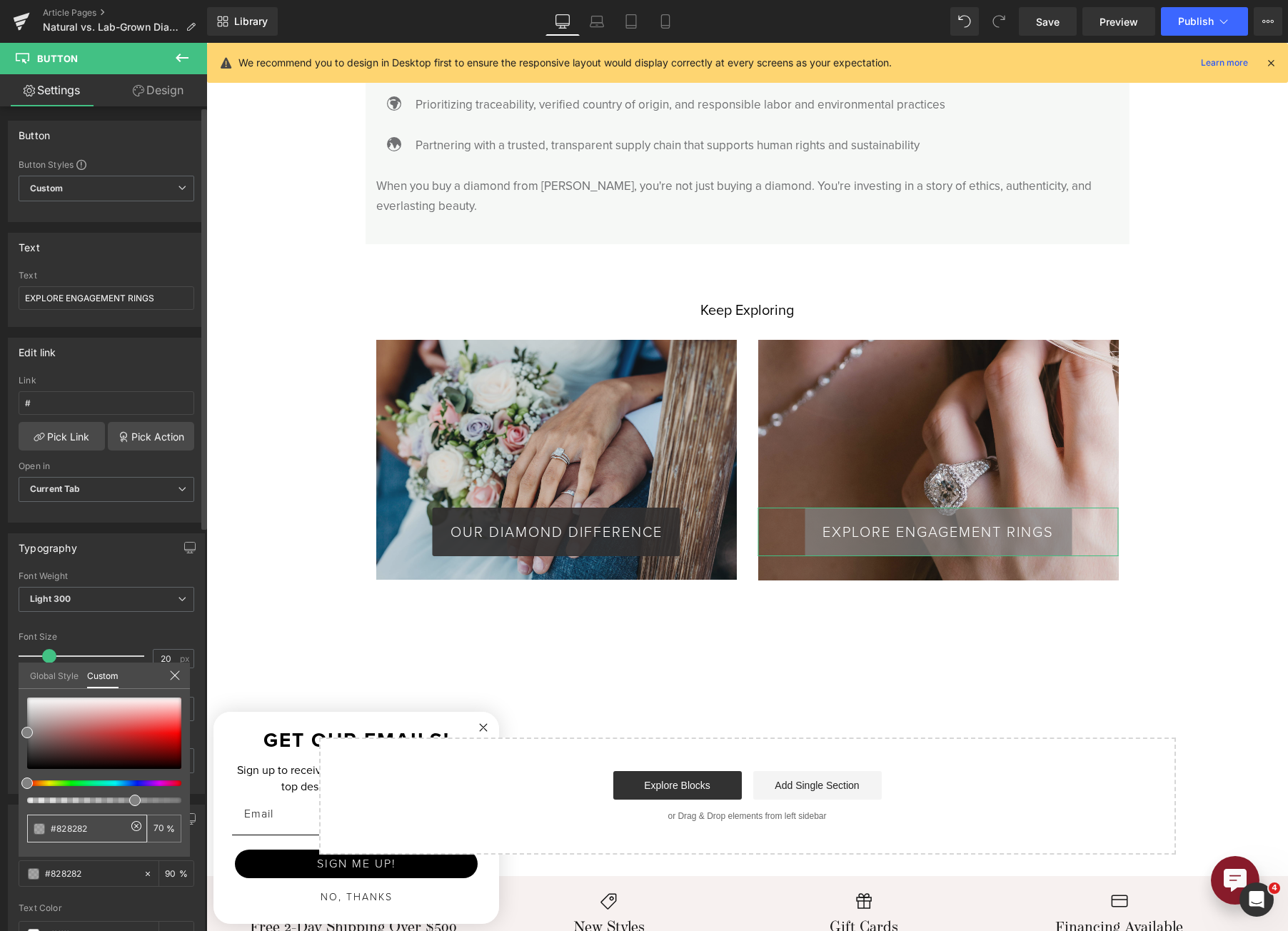
click at [71, 830] on input "#312f2f" at bounding box center [88, 828] width 76 height 15
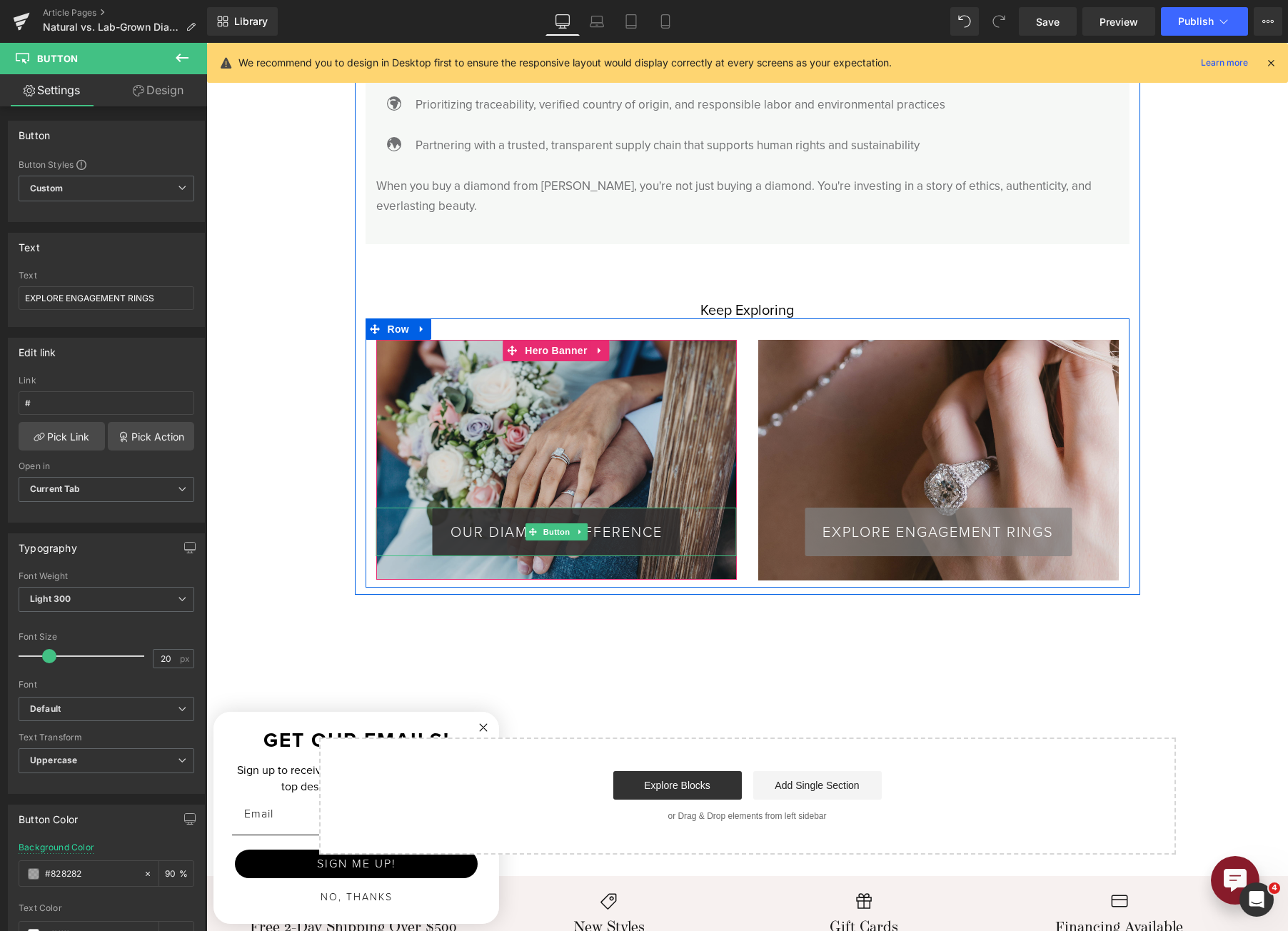
drag, startPoint x: 540, startPoint y: 515, endPoint x: 244, endPoint y: 638, distance: 320.5
click at [540, 523] on span "Button" at bounding box center [556, 531] width 33 height 17
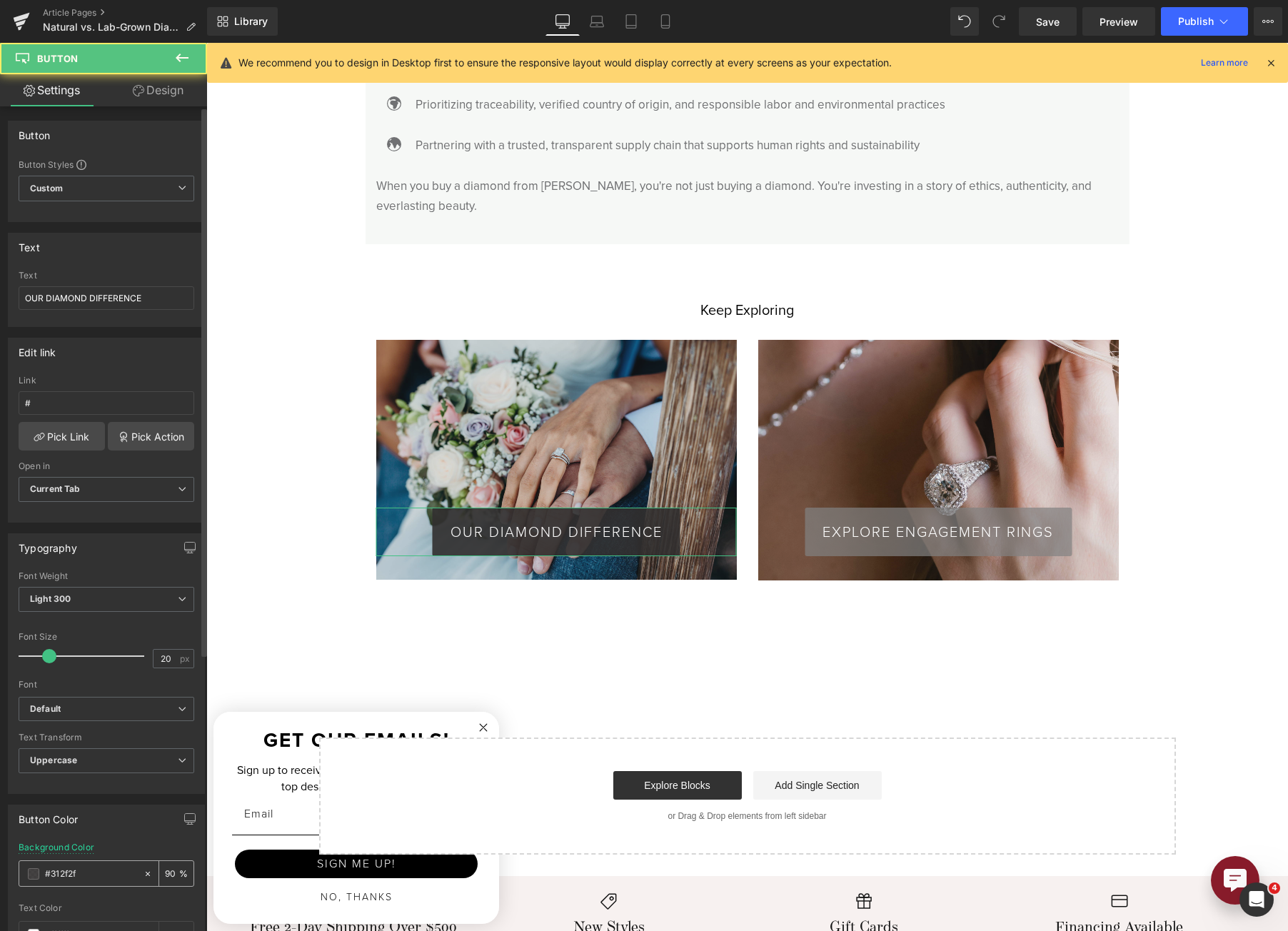
click at [82, 875] on input "#312f2f" at bounding box center [91, 873] width 92 height 16
click at [82, 874] on input "#312f2f" at bounding box center [91, 873] width 92 height 16
paste input "828282"
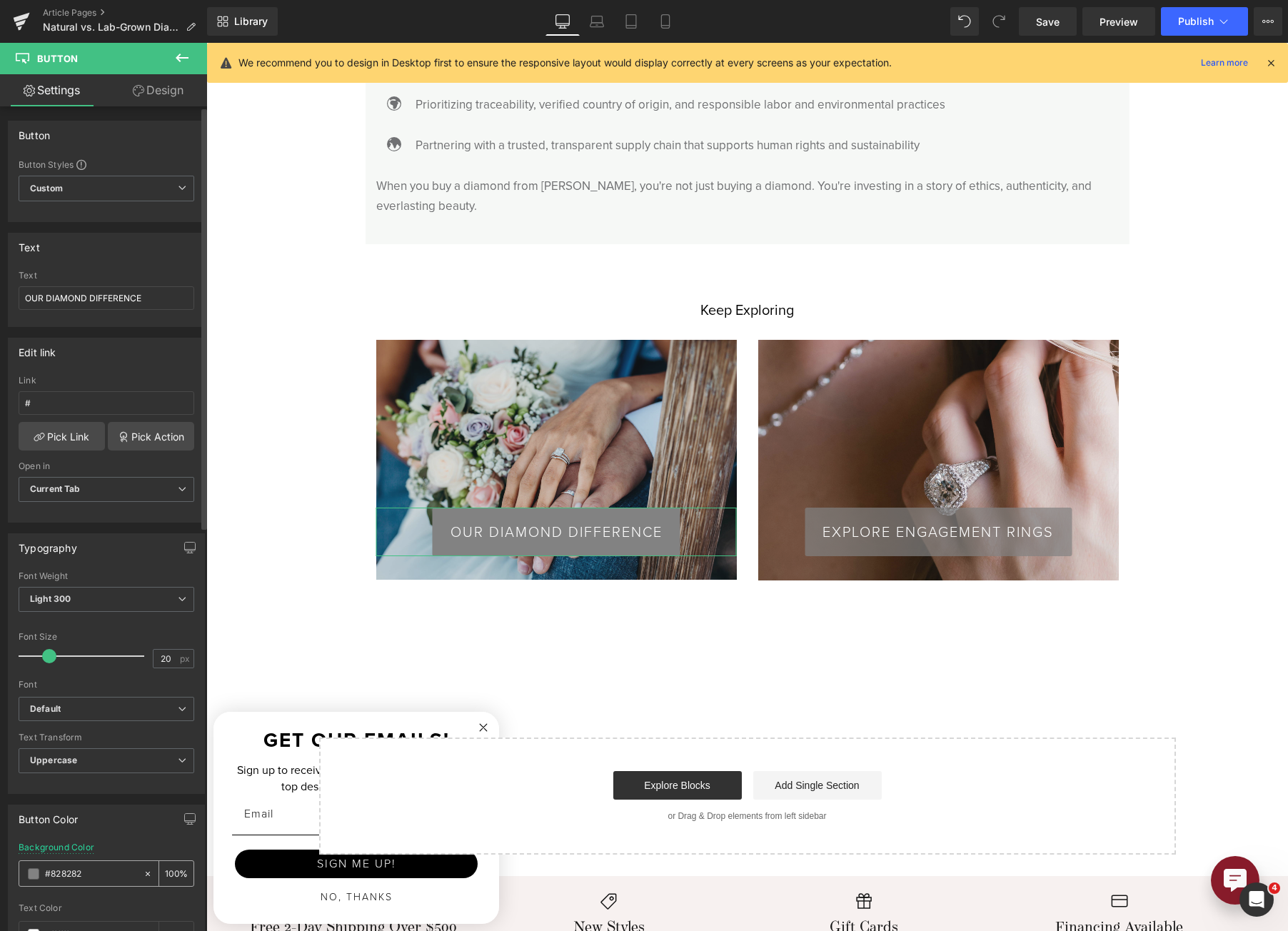
type input "#828282"
click at [165, 873] on input "90" at bounding box center [172, 872] width 15 height 16
type input "70"
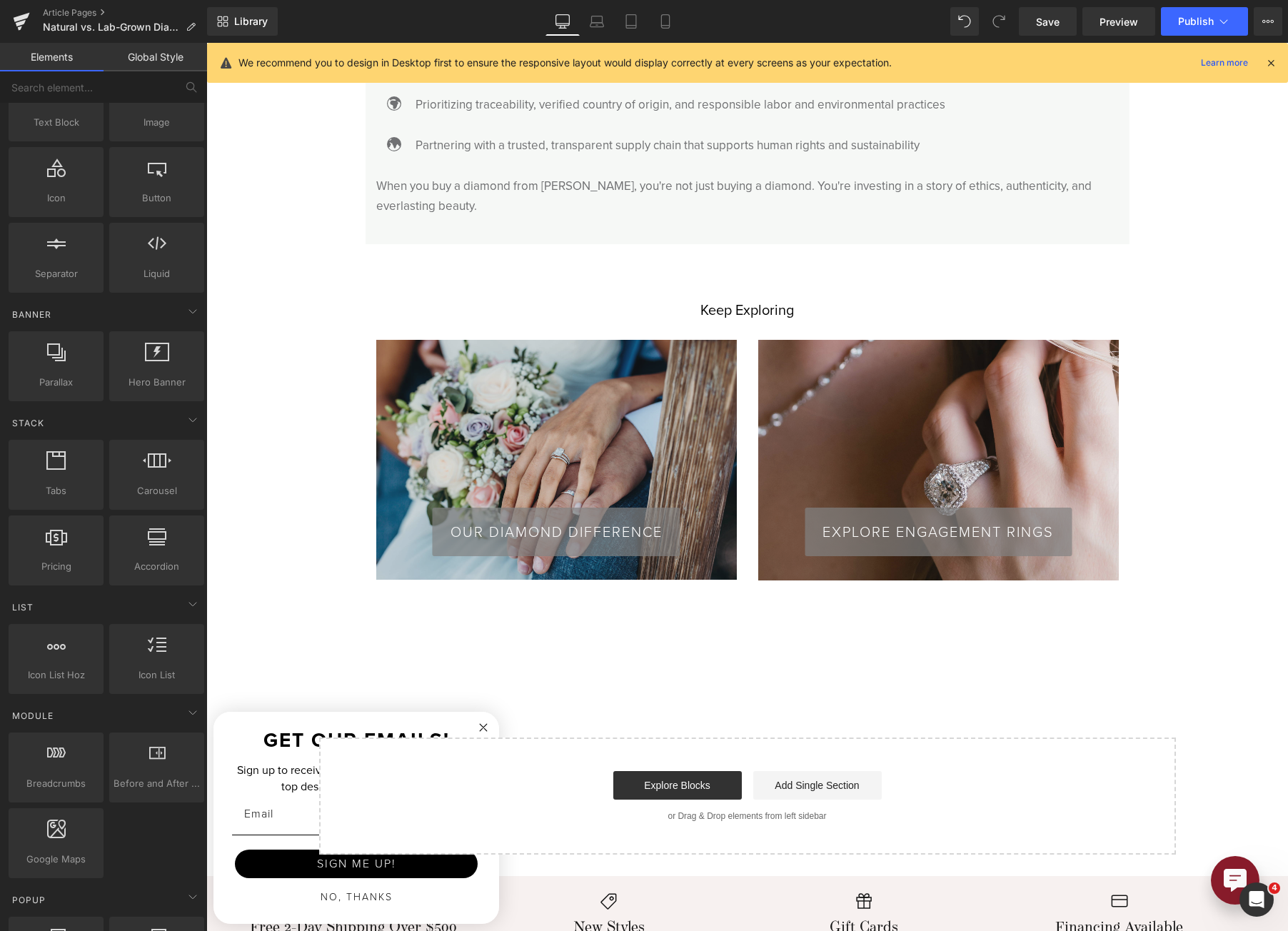
click at [519, 739] on div "Start building your page Explore Blocks Add Single Section or Drag & Drop eleme…" at bounding box center [748, 795] width 854 height 115
click at [675, 13] on link "Mobile" at bounding box center [665, 21] width 34 height 28
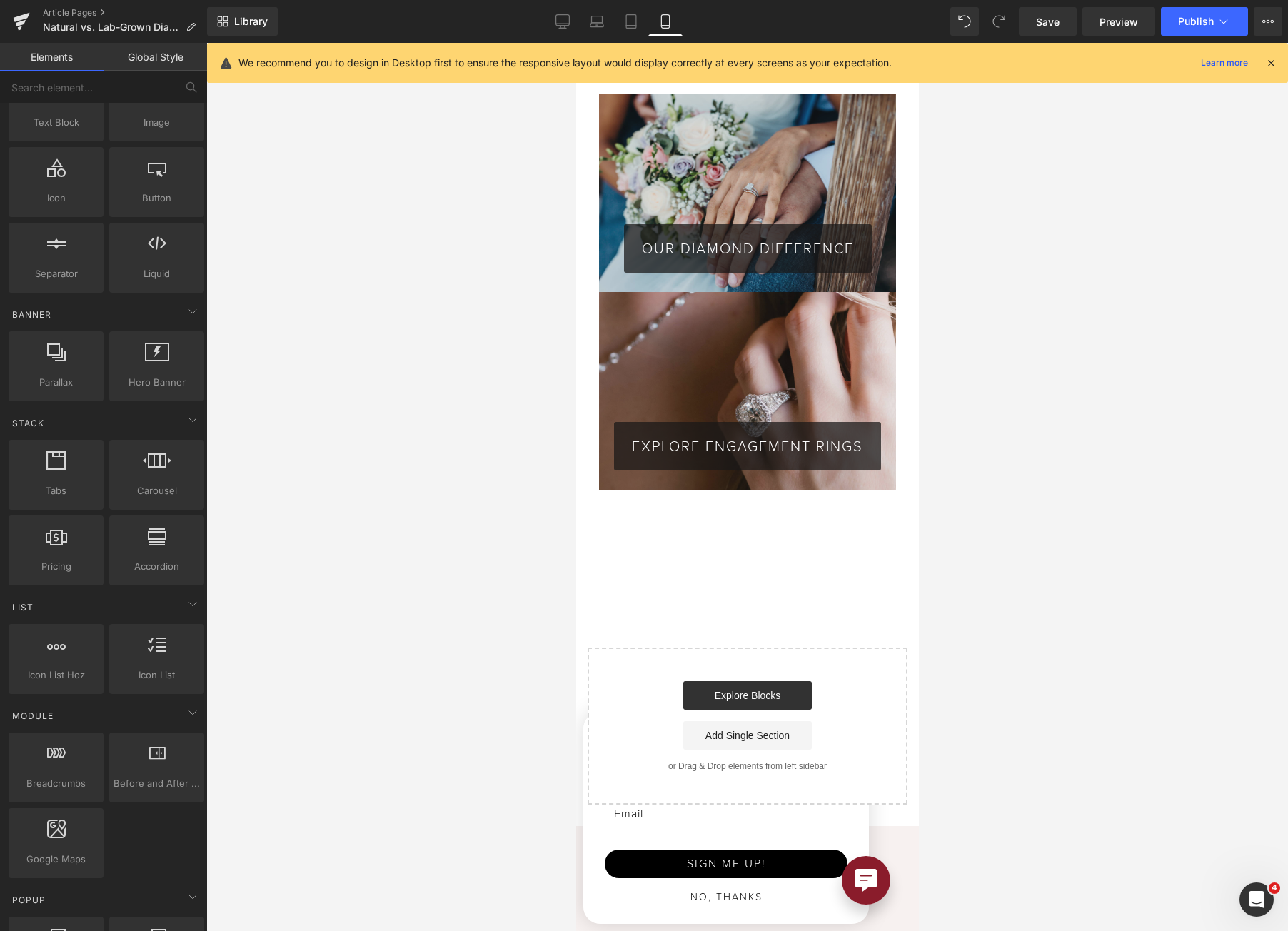
scroll to position [4319, 0]
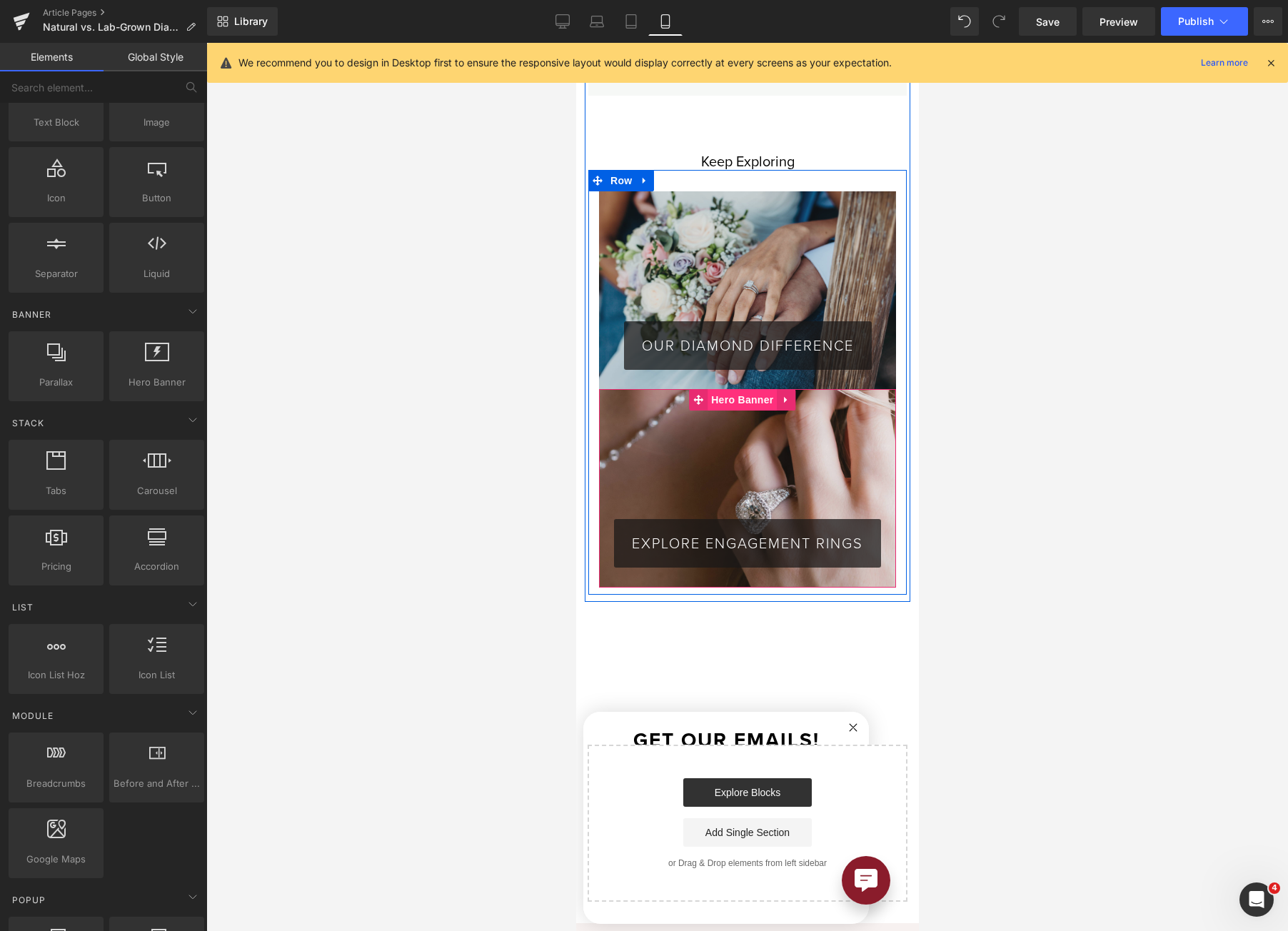
drag, startPoint x: 733, startPoint y: 352, endPoint x: 868, endPoint y: 242, distance: 174.1
click at [733, 389] on span "Hero Banner" at bounding box center [742, 400] width 70 height 21
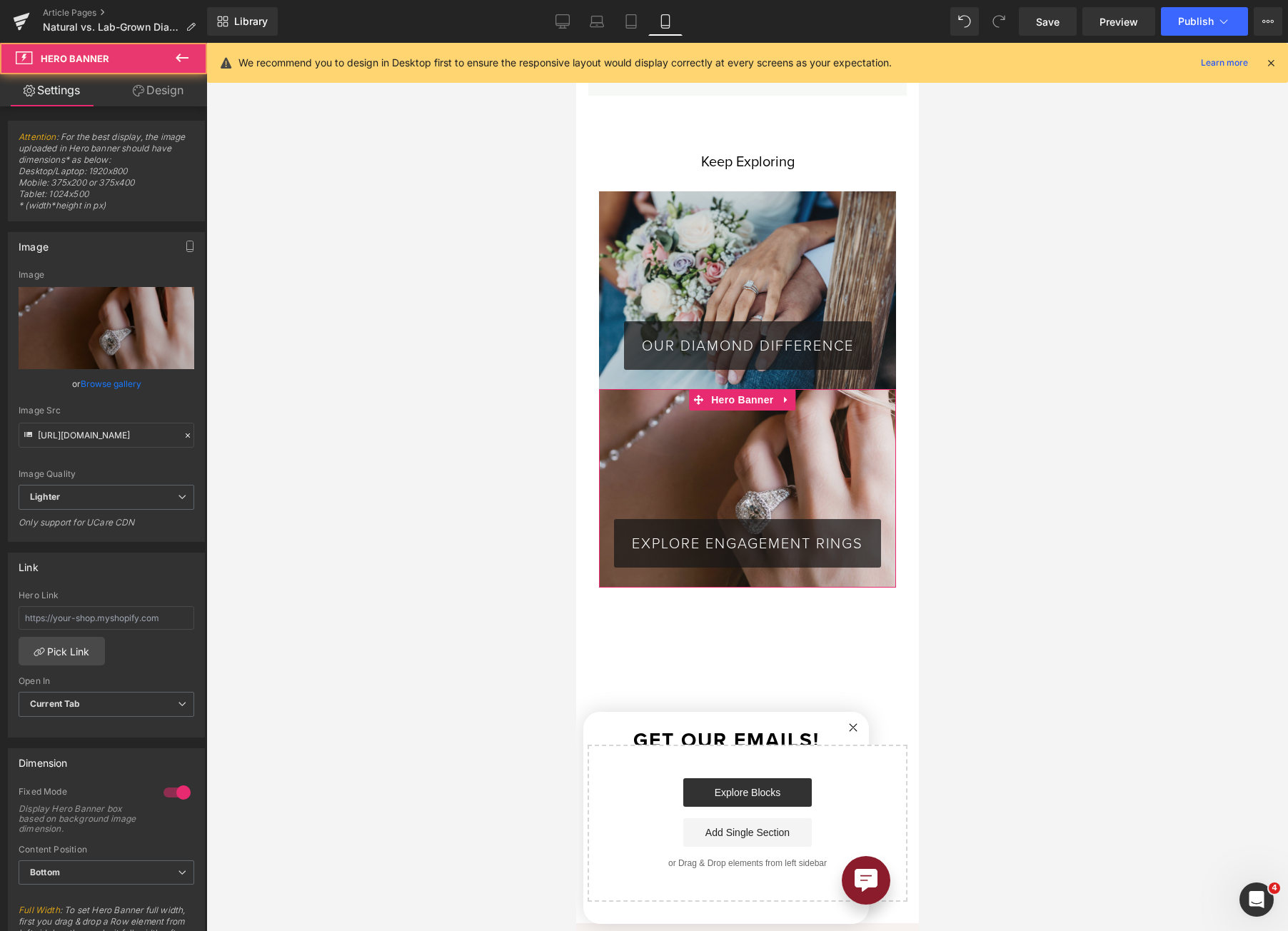
click at [176, 98] on link "Design" at bounding box center [158, 90] width 104 height 32
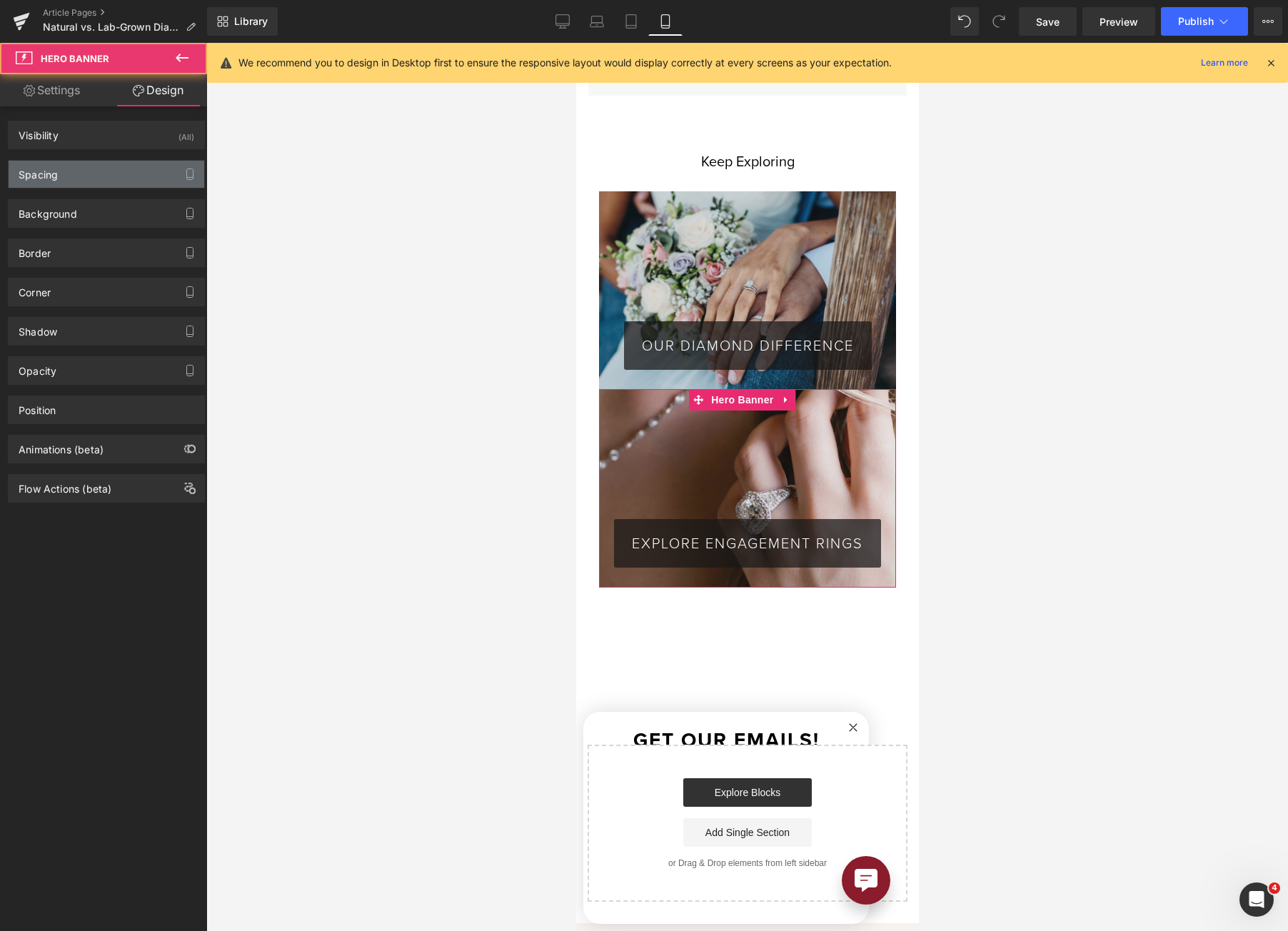
click at [102, 173] on div "Spacing" at bounding box center [105, 174] width 195 height 27
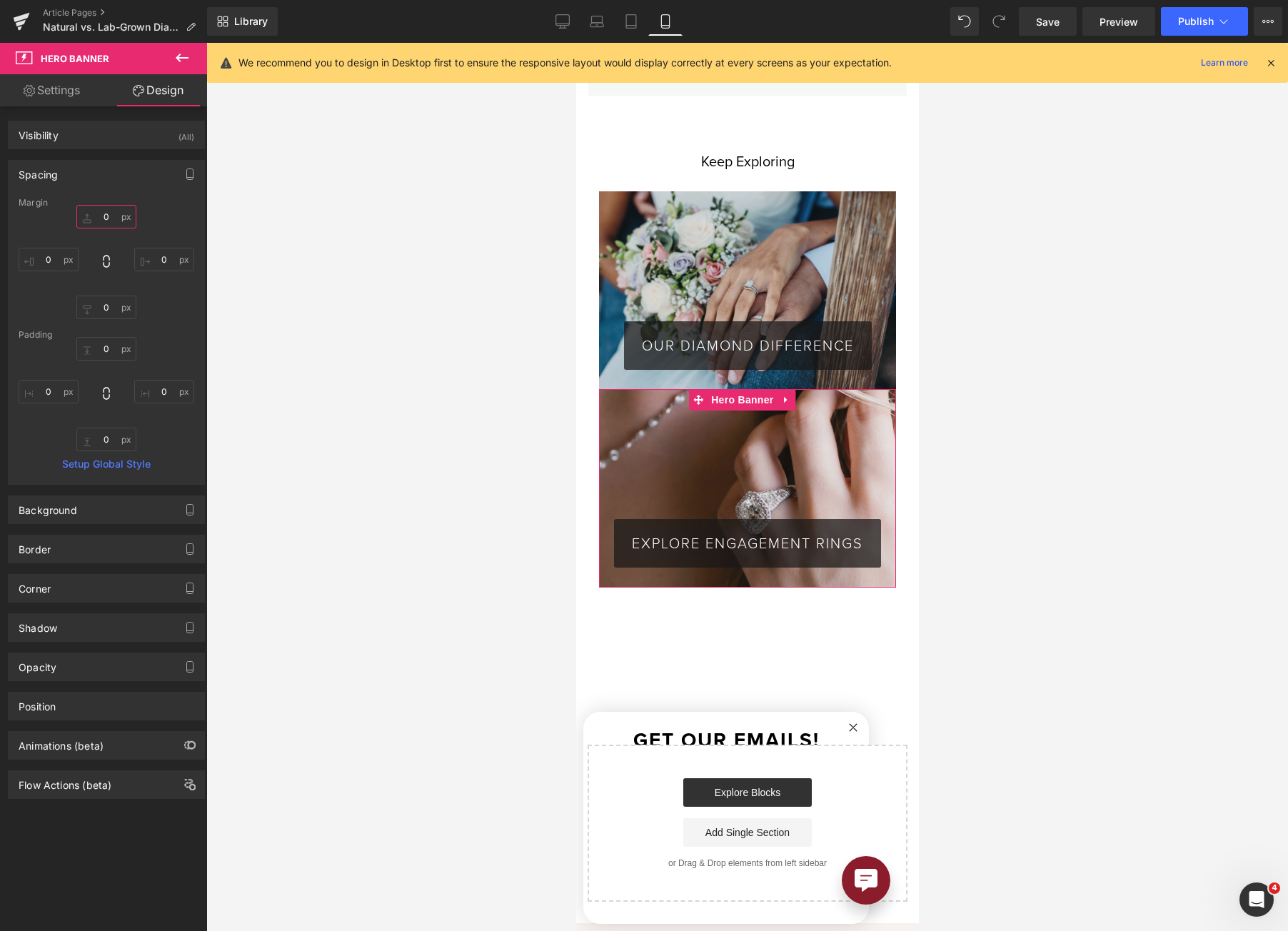
click at [102, 209] on input "0" at bounding box center [105, 217] width 60 height 24
type input "30"
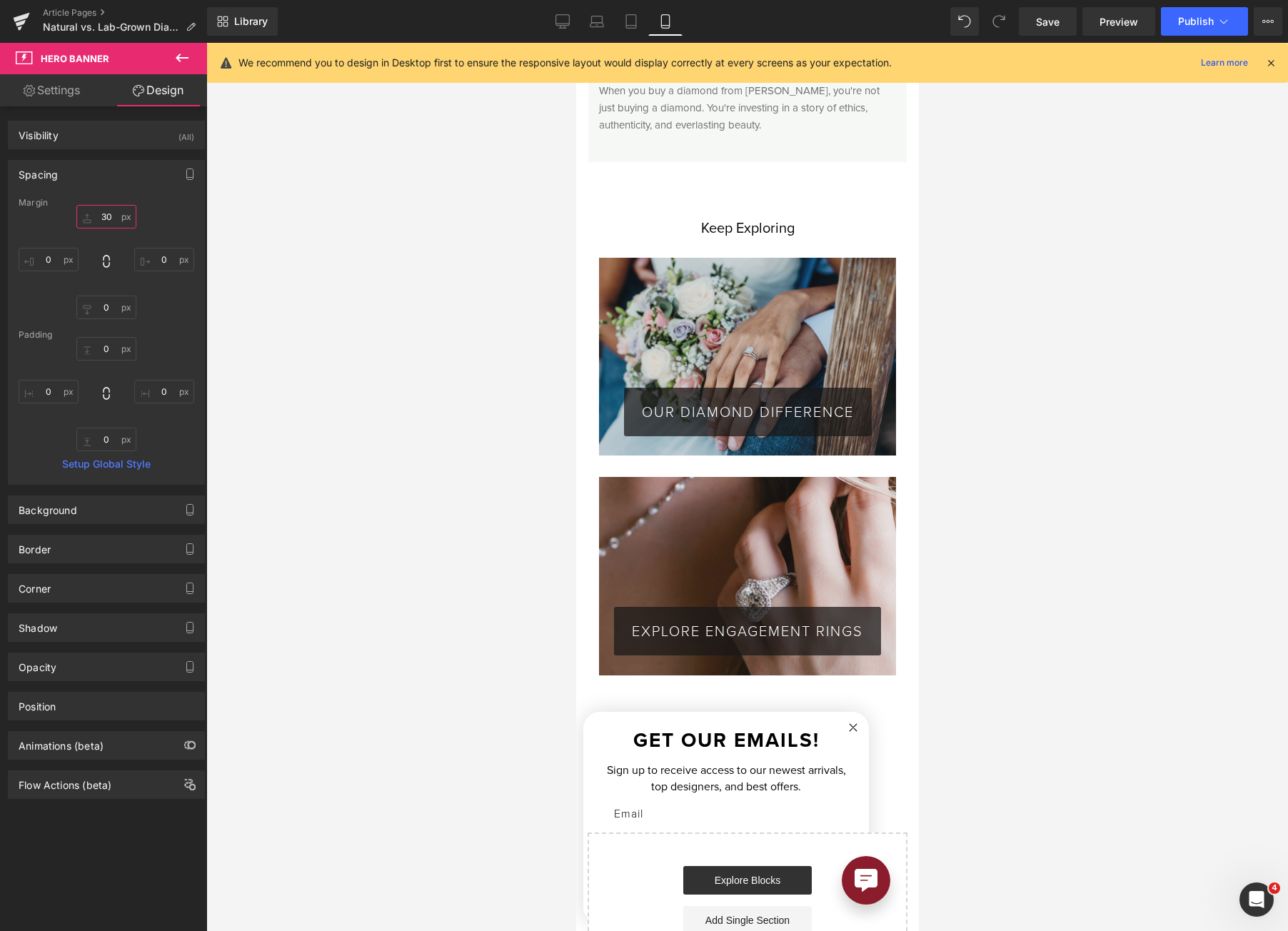
scroll to position [4176, 0]
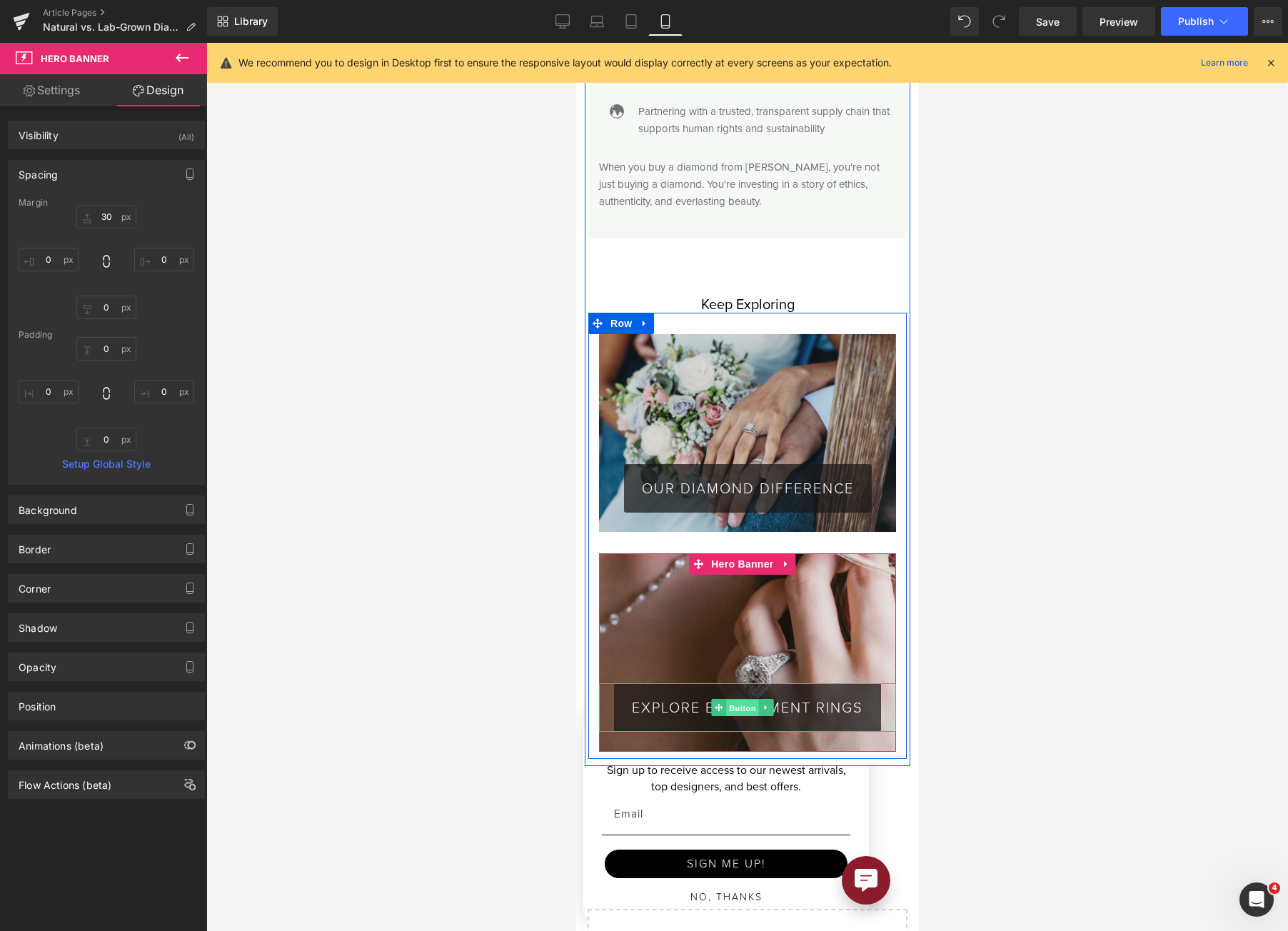
click at [740, 699] on span "Button" at bounding box center [742, 707] width 33 height 17
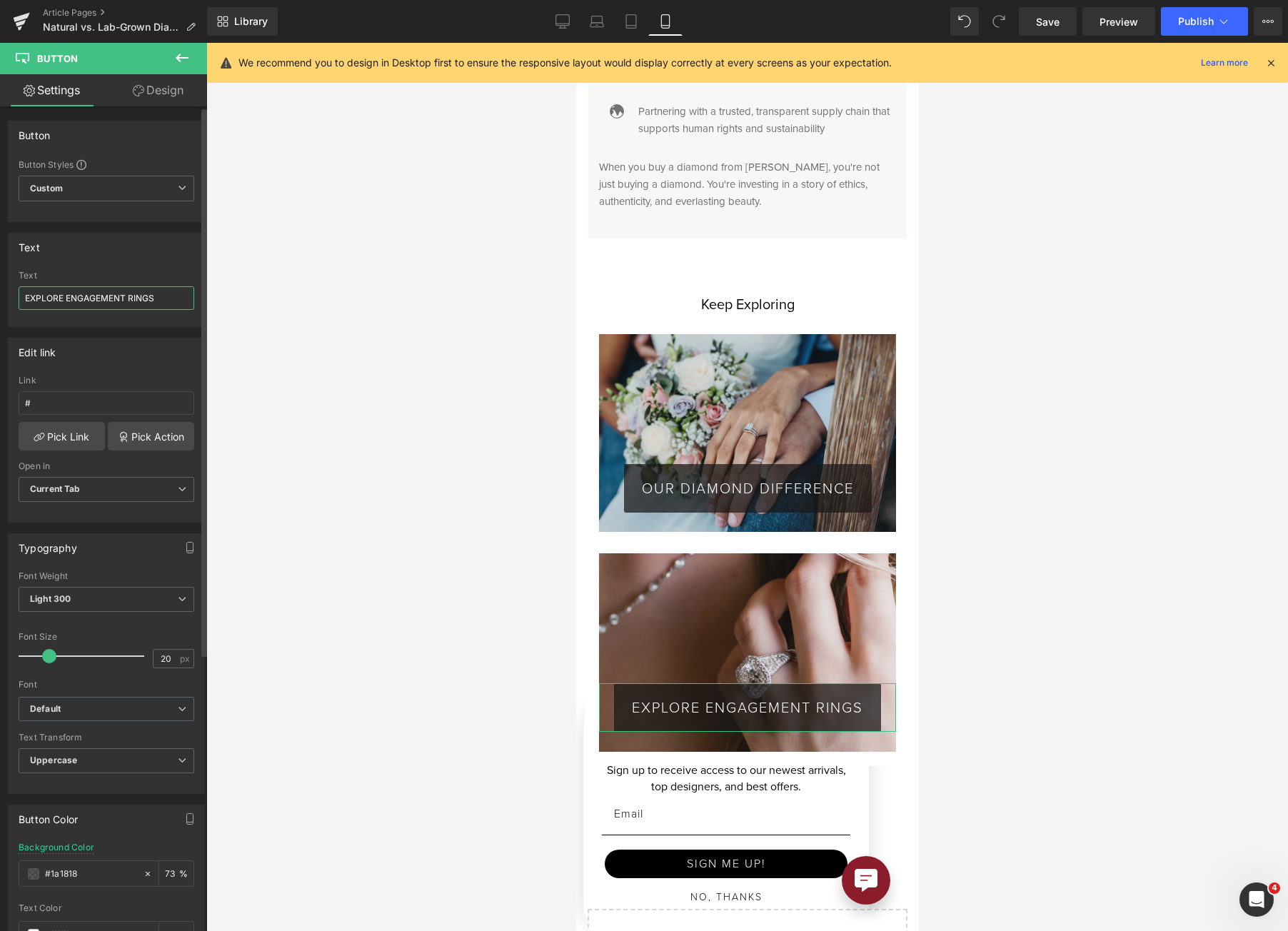
drag, startPoint x: 67, startPoint y: 294, endPoint x: 1, endPoint y: 293, distance: 66.0
click at [1, 293] on div "Text EXPLORE ENGAGEMENT RINGS Text EXPLORE ENGAGEMENT RINGS" at bounding box center [106, 274] width 214 height 105
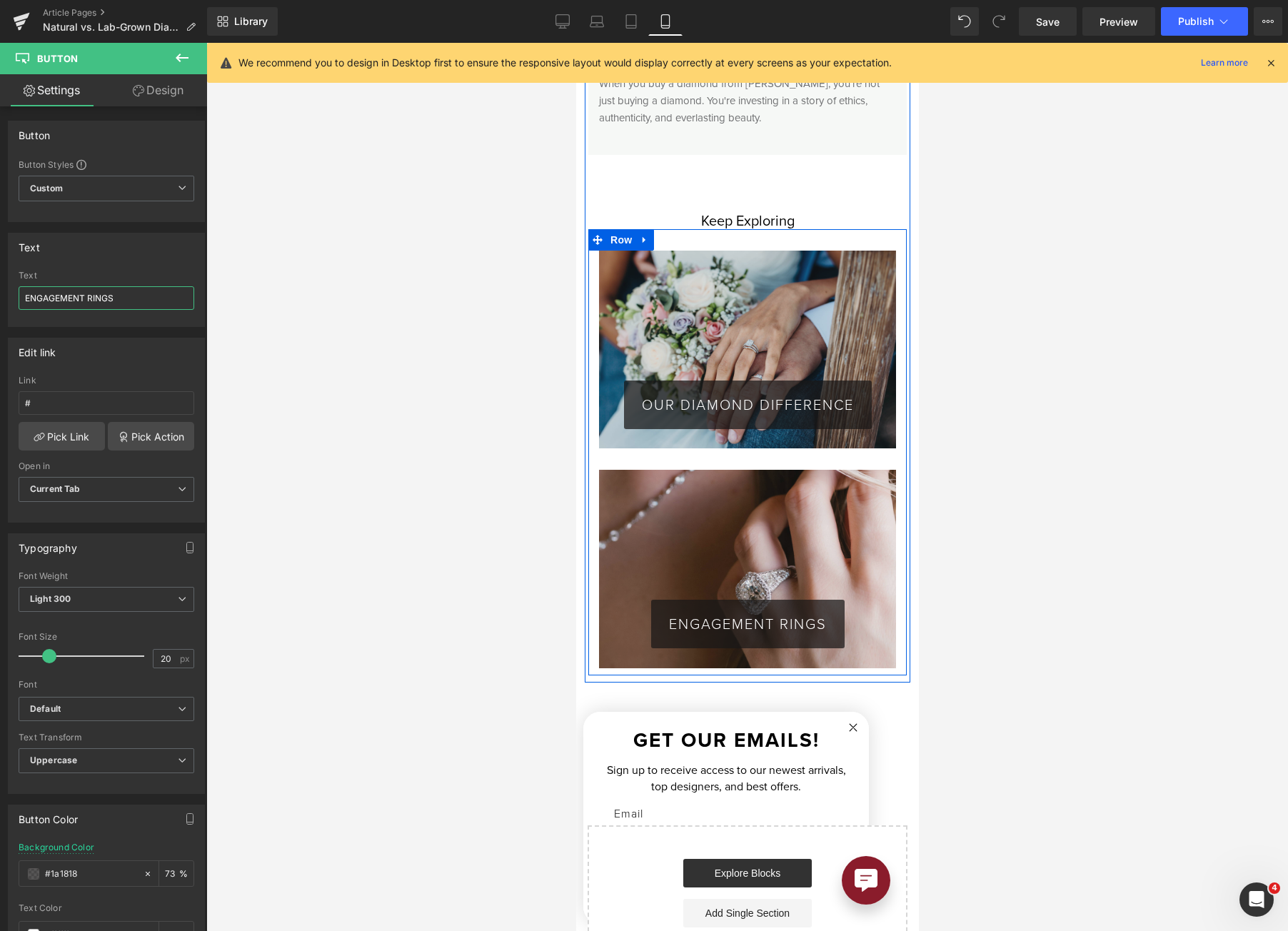
scroll to position [4247, 0]
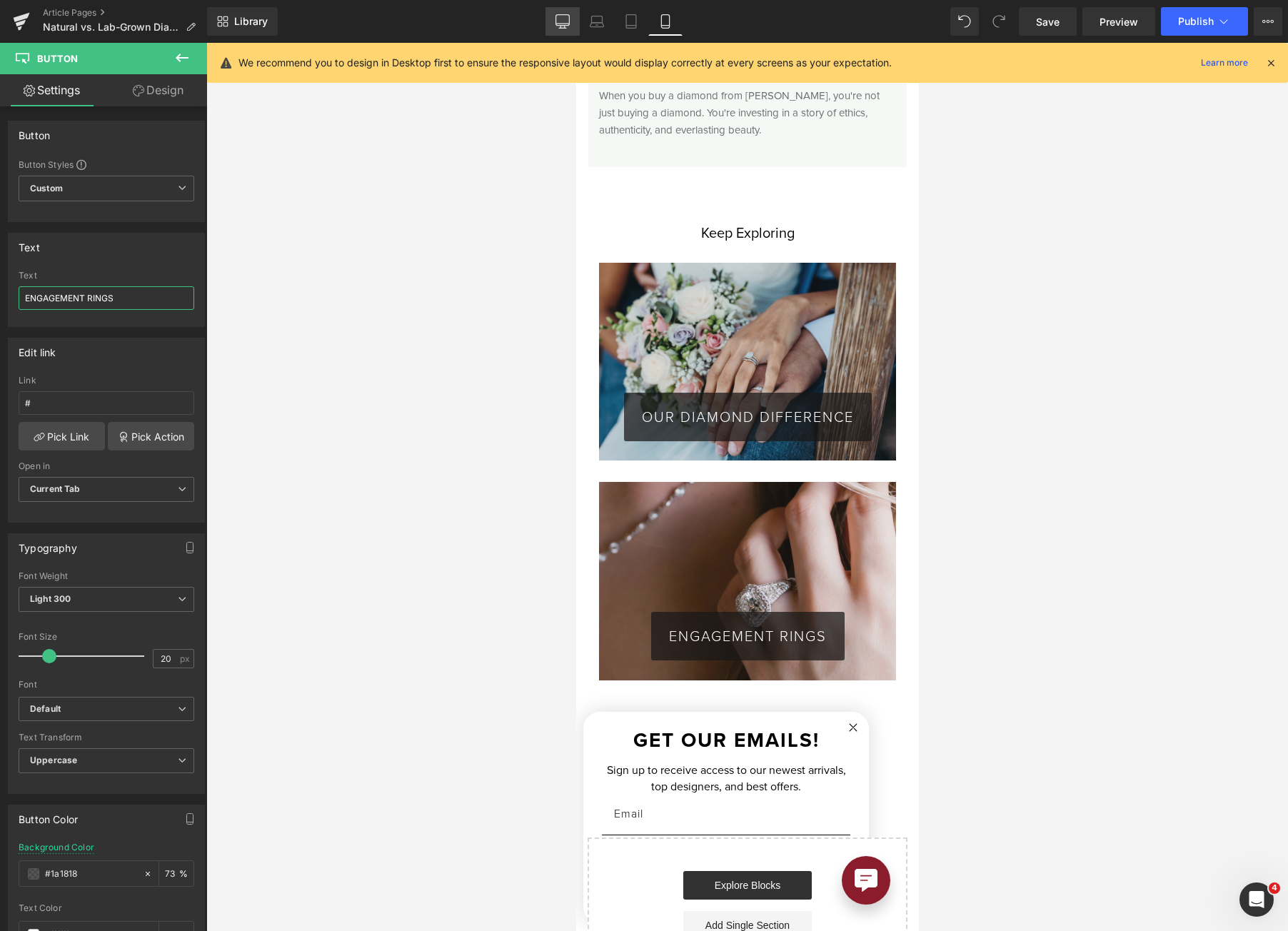
type input "ENGAGEMENT RINGS"
click at [564, 21] on icon at bounding box center [563, 22] width 15 height 15
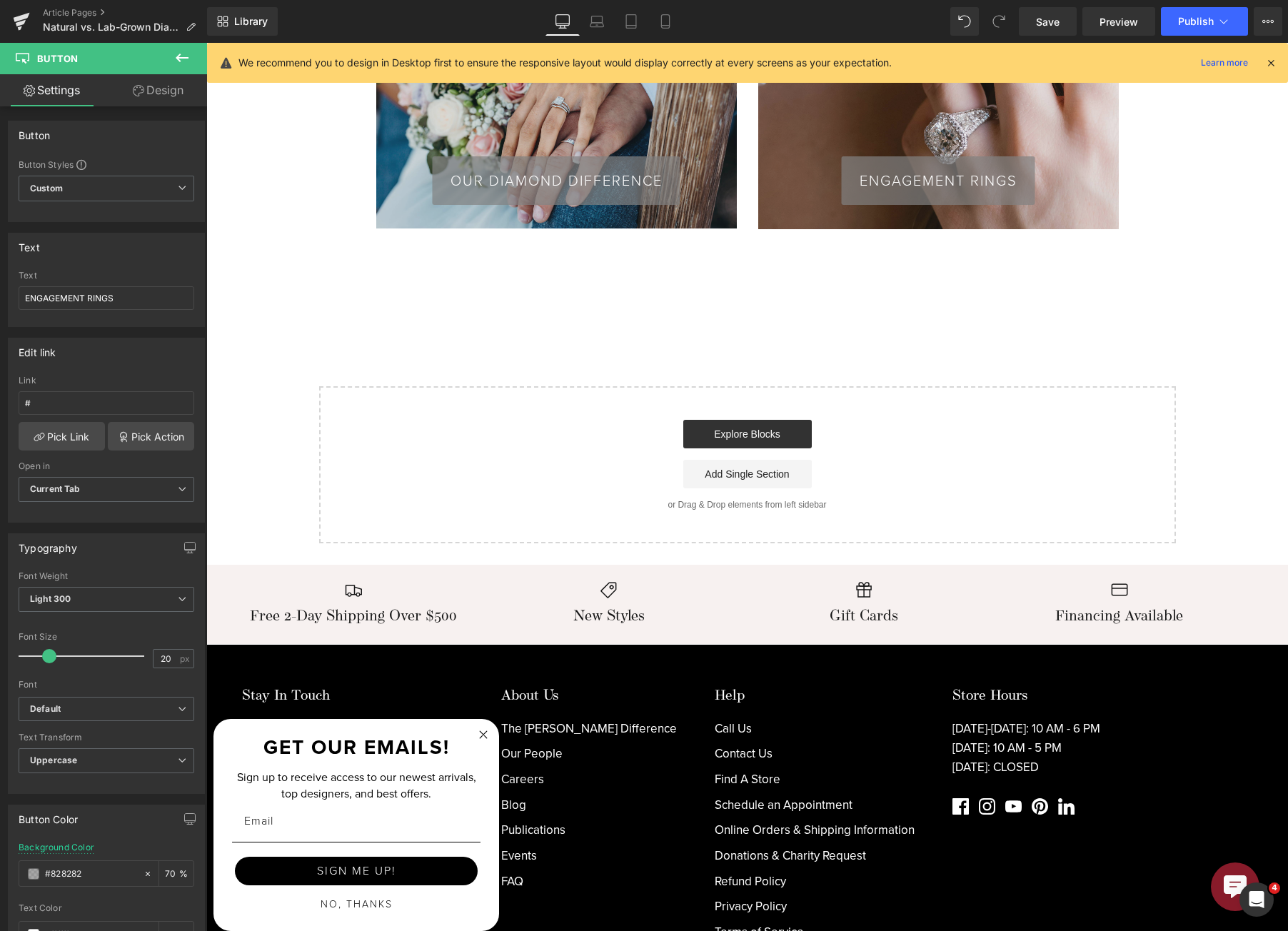
scroll to position [3828, 0]
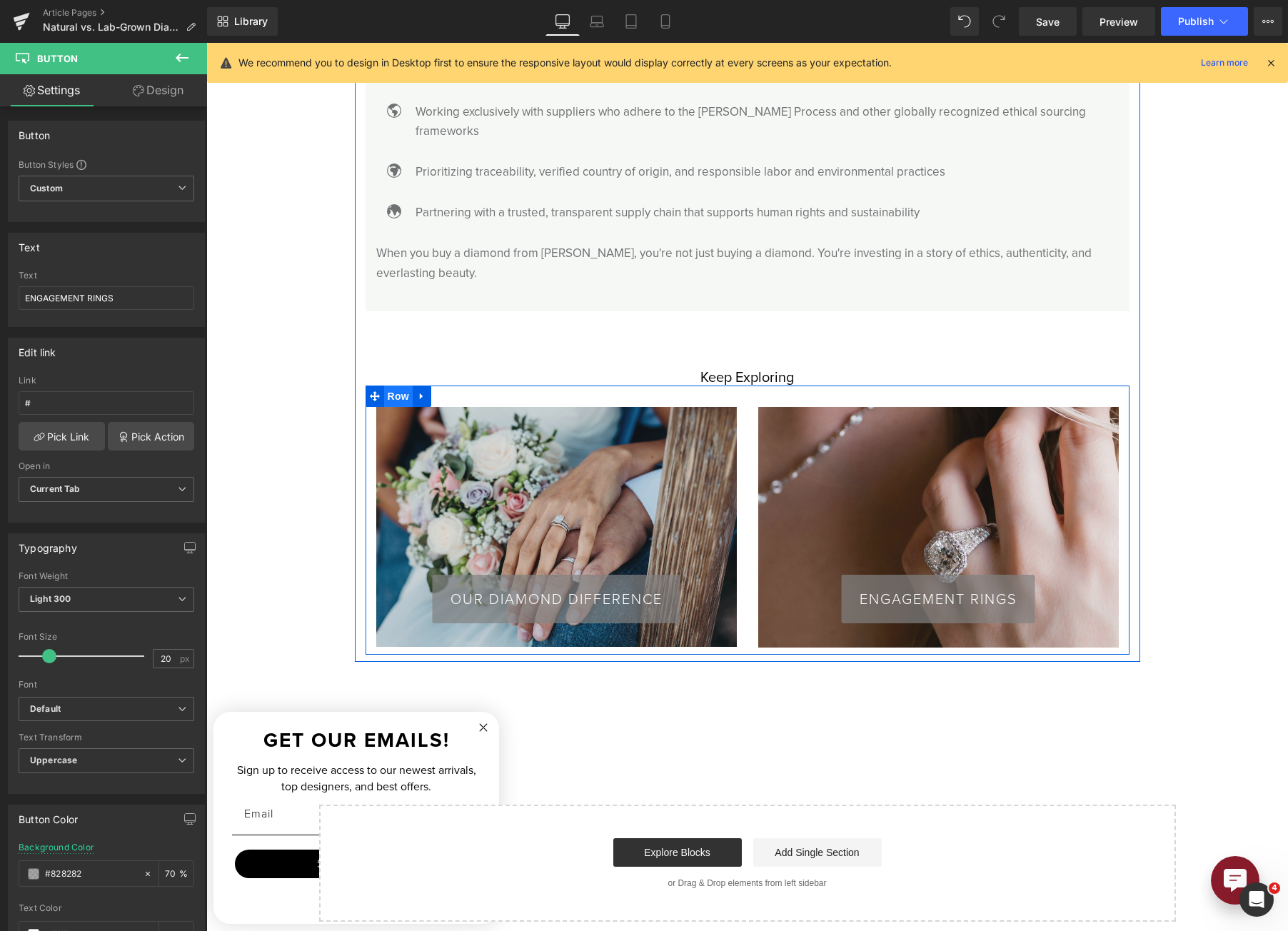
click at [386, 386] on span "Row" at bounding box center [398, 396] width 28 height 21
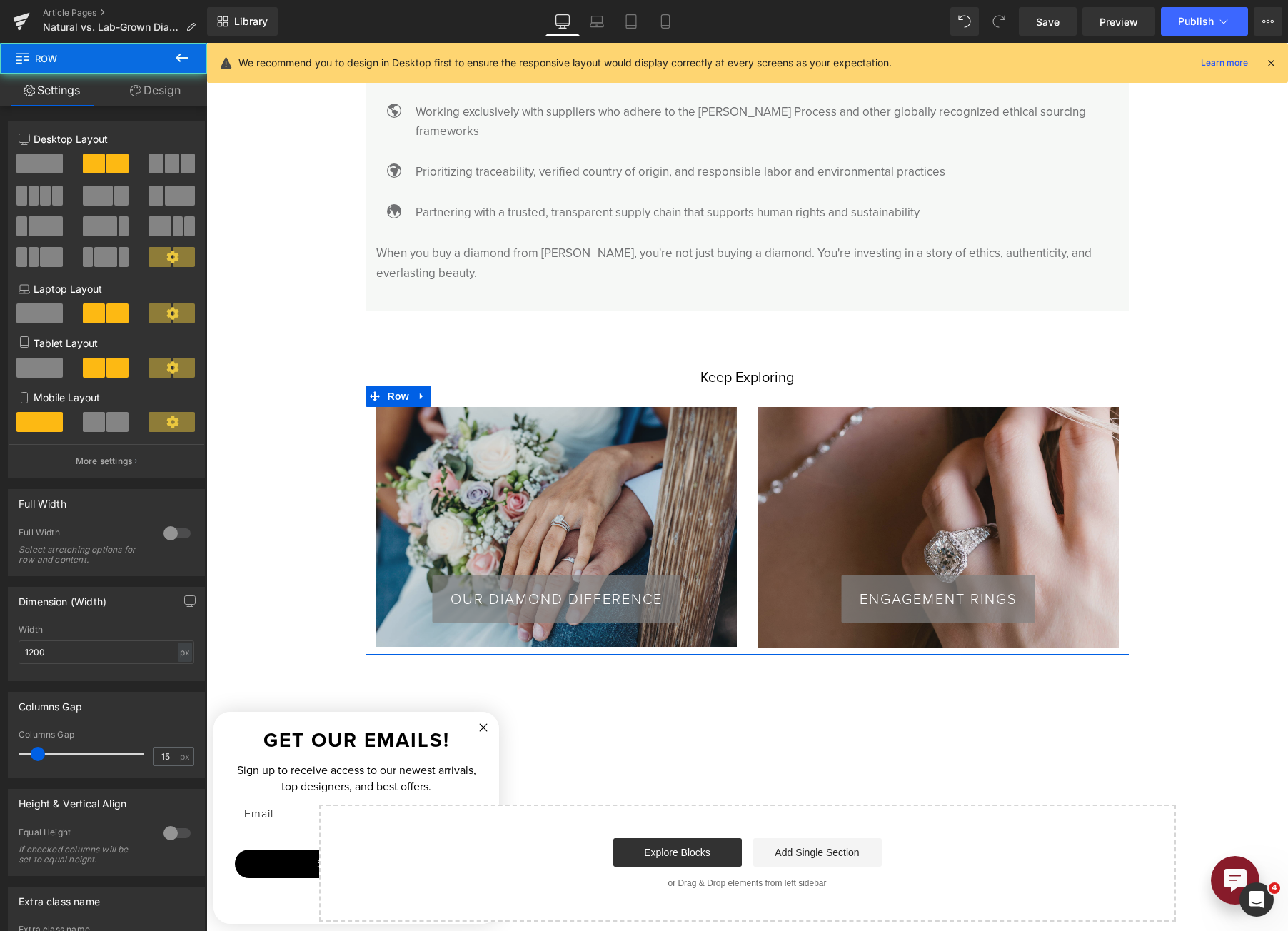
click at [154, 156] on span at bounding box center [156, 163] width 15 height 20
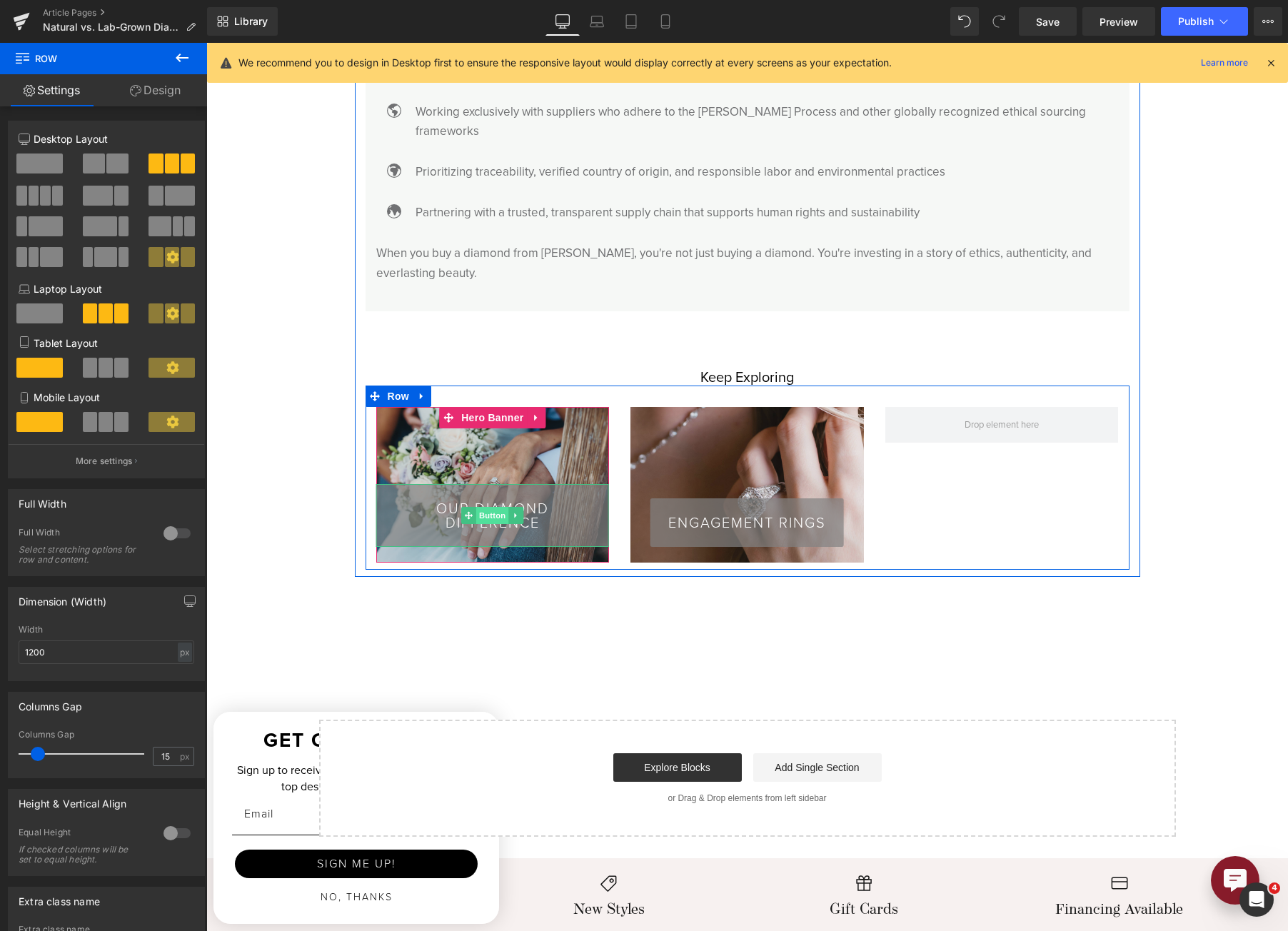
click at [485, 507] on span "Button" at bounding box center [493, 515] width 33 height 17
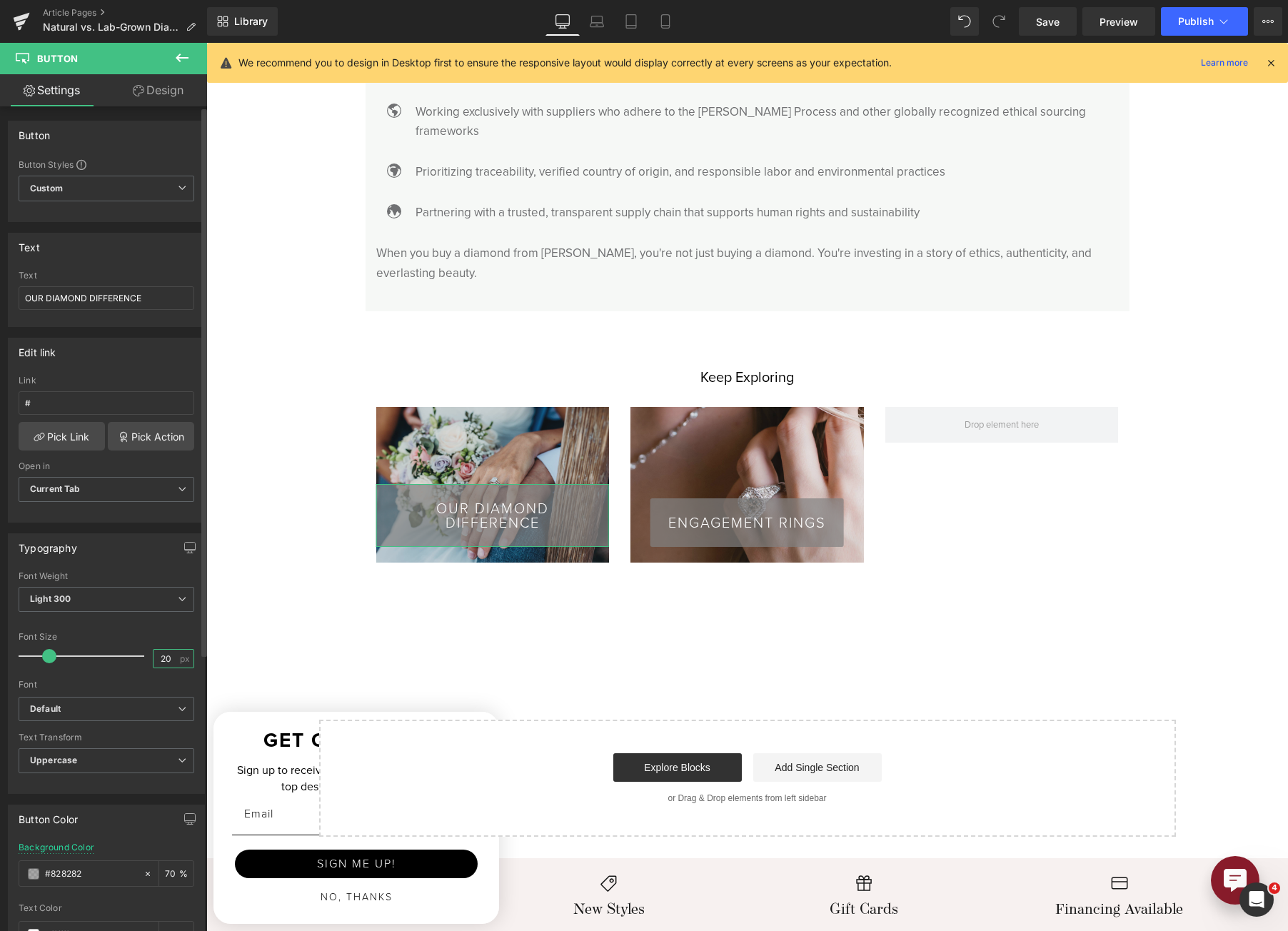
click at [163, 663] on input "20" at bounding box center [165, 658] width 25 height 17
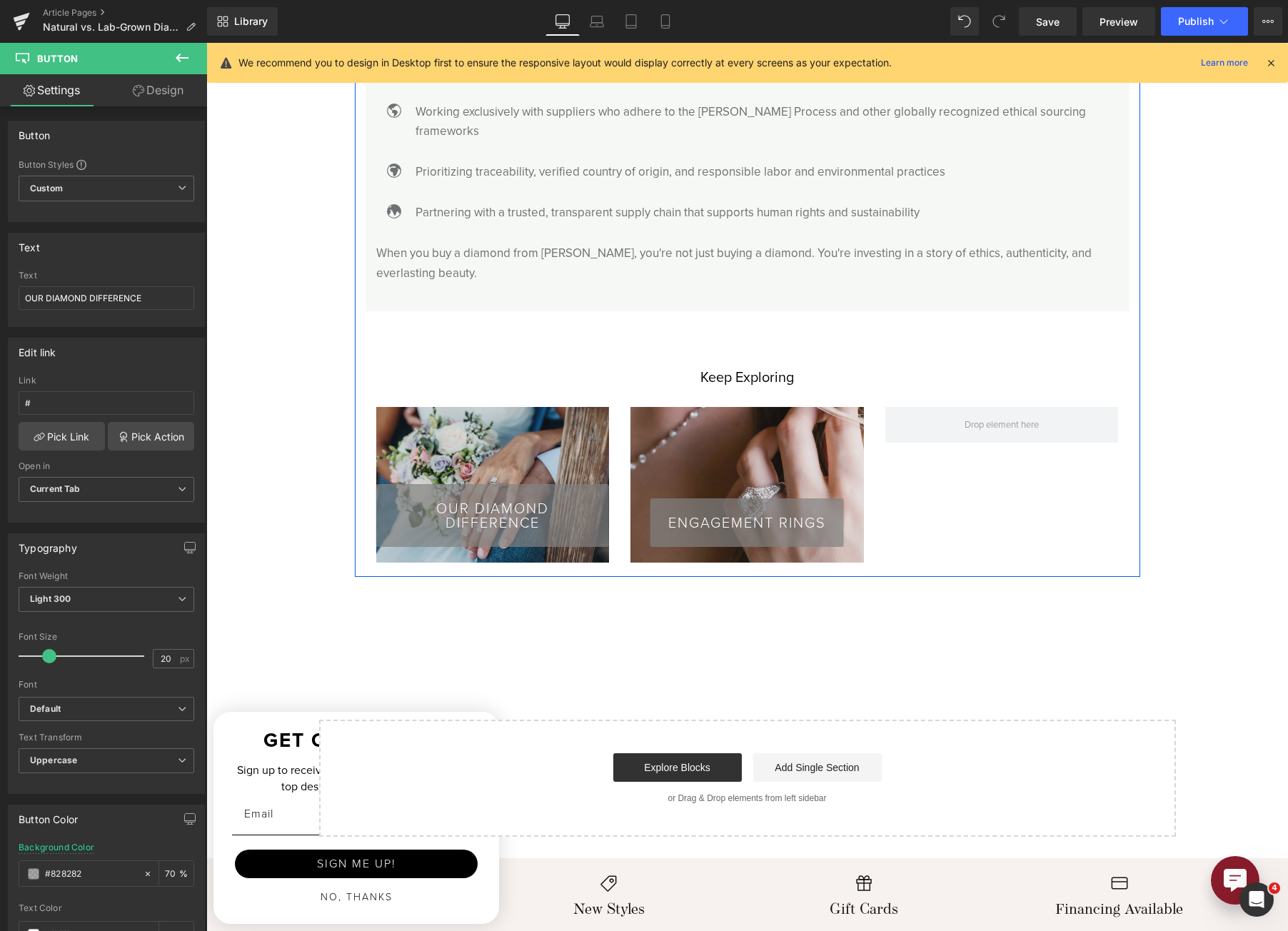
click at [390, 388] on span "Row" at bounding box center [398, 396] width 23 height 17
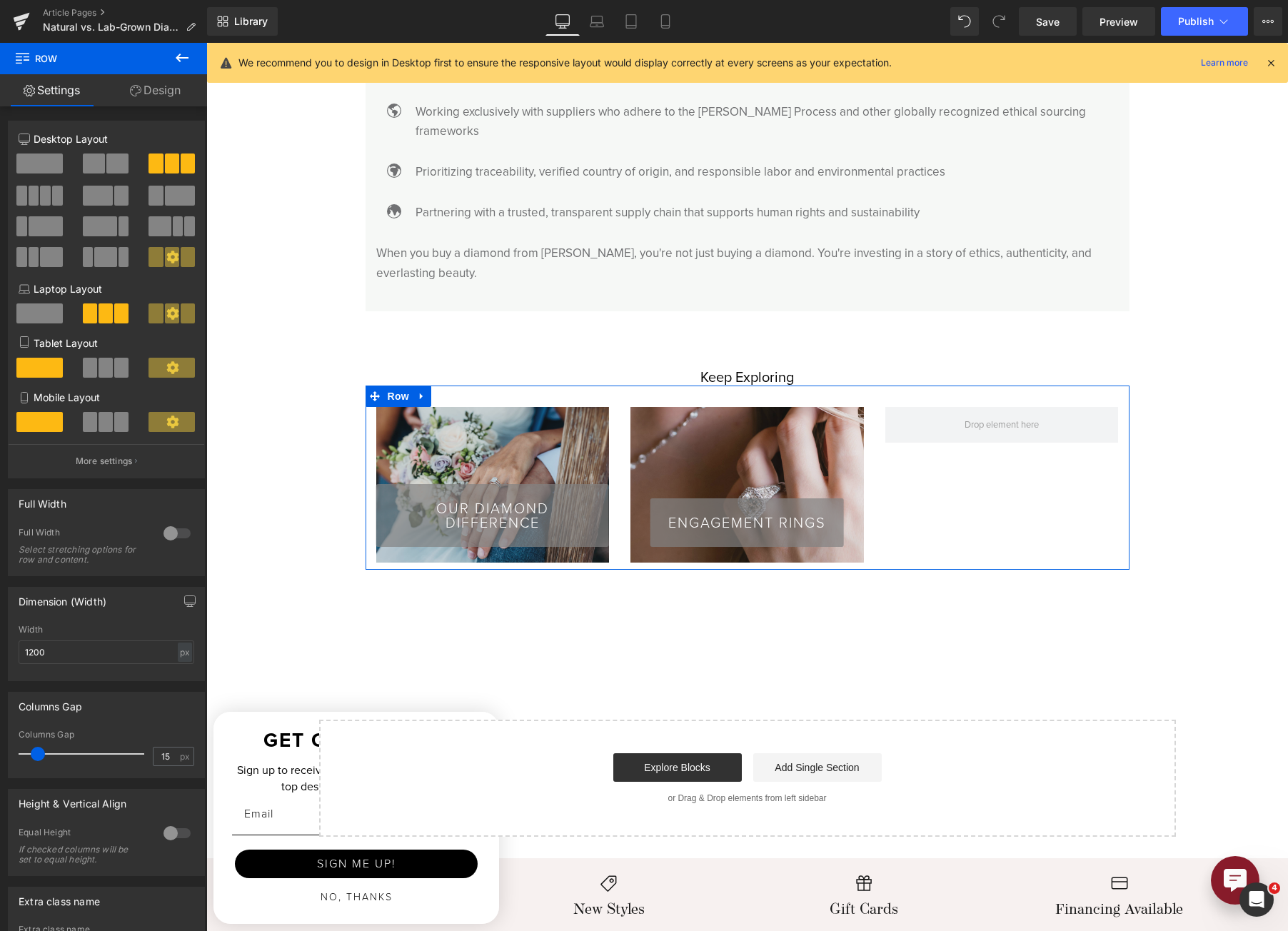
click at [39, 754] on span at bounding box center [38, 754] width 15 height 15
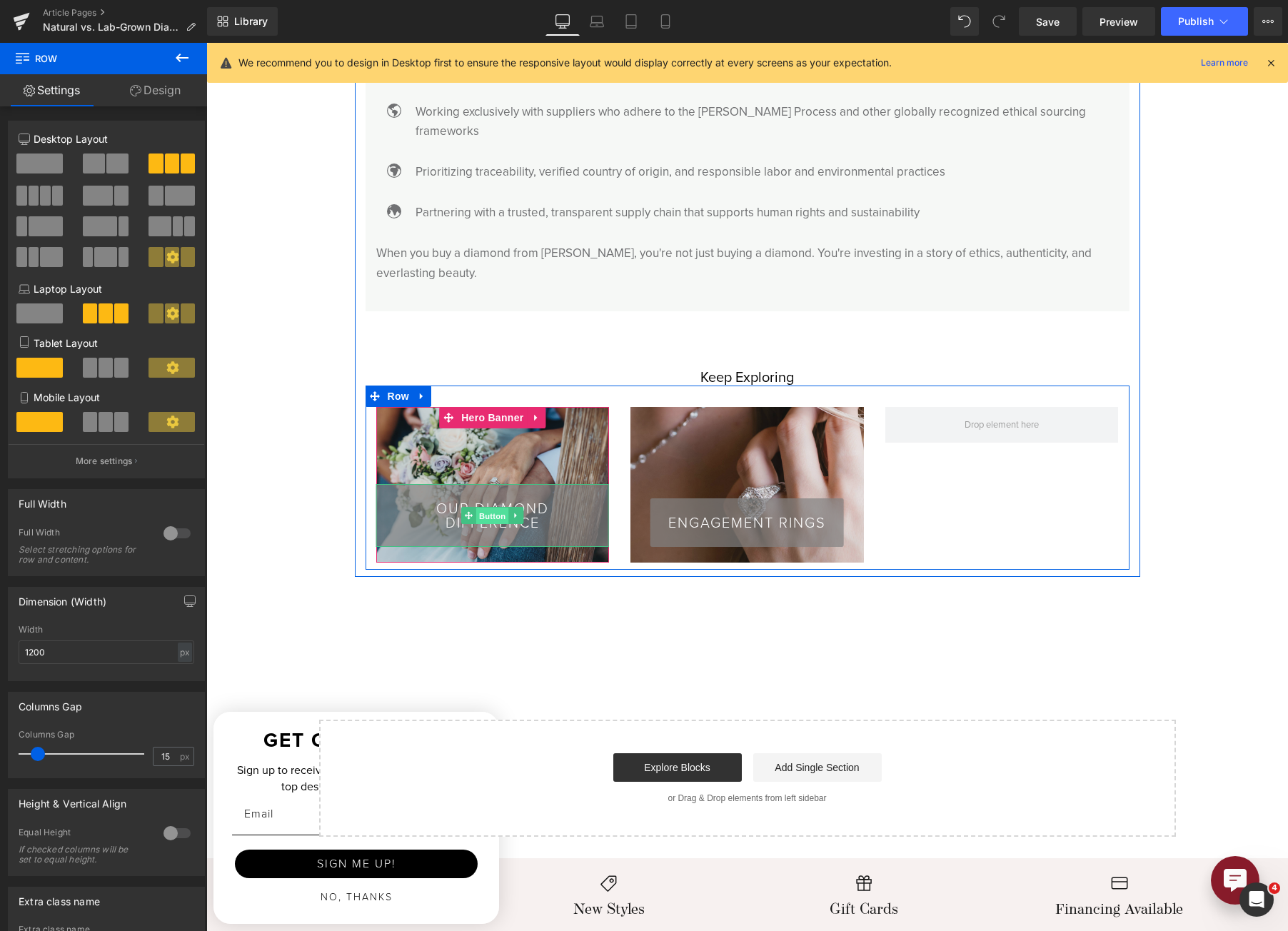
click at [490, 508] on span "Button" at bounding box center [493, 516] width 33 height 17
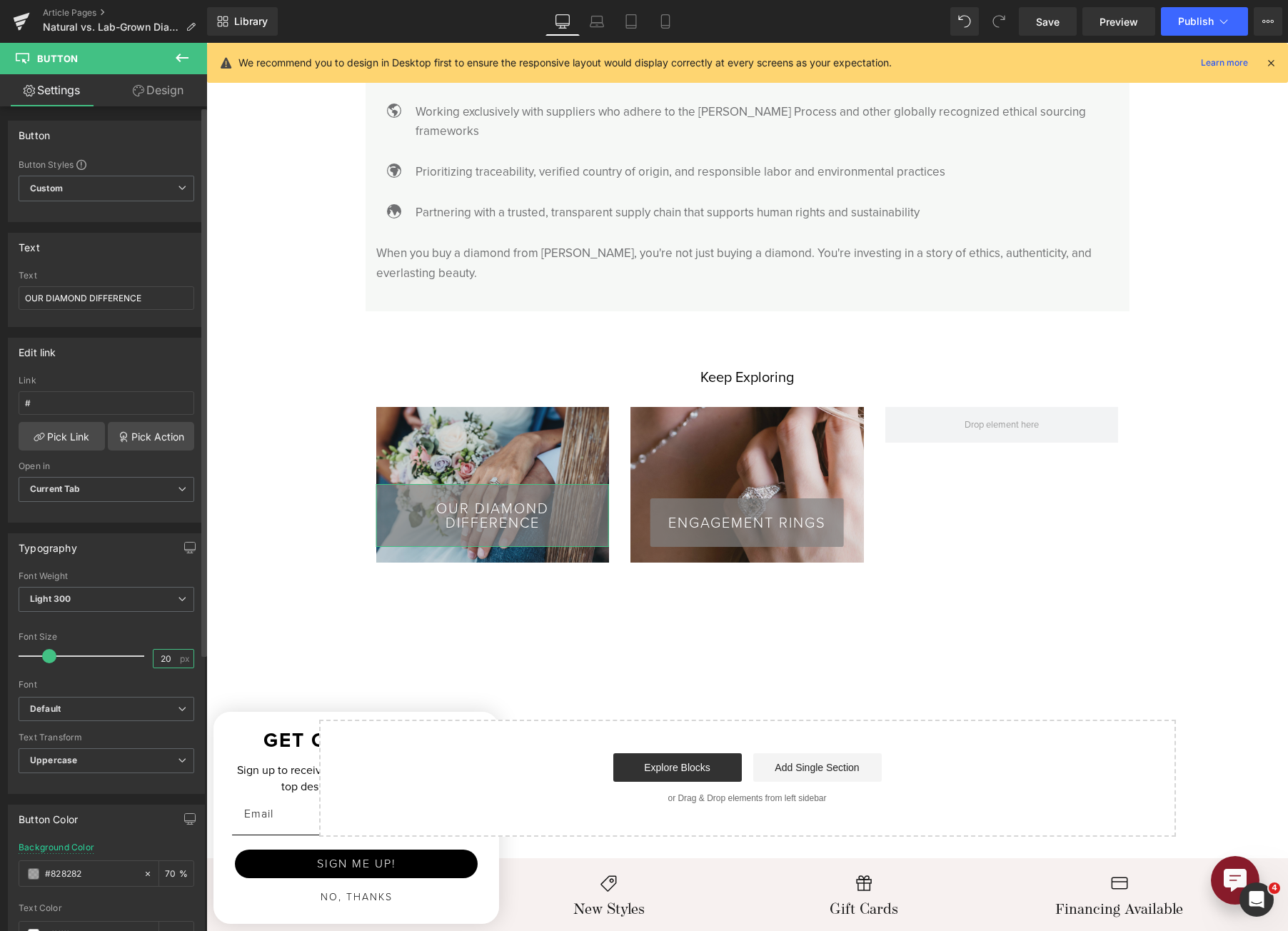
click at [163, 662] on input "20" at bounding box center [165, 658] width 25 height 17
type input "15"
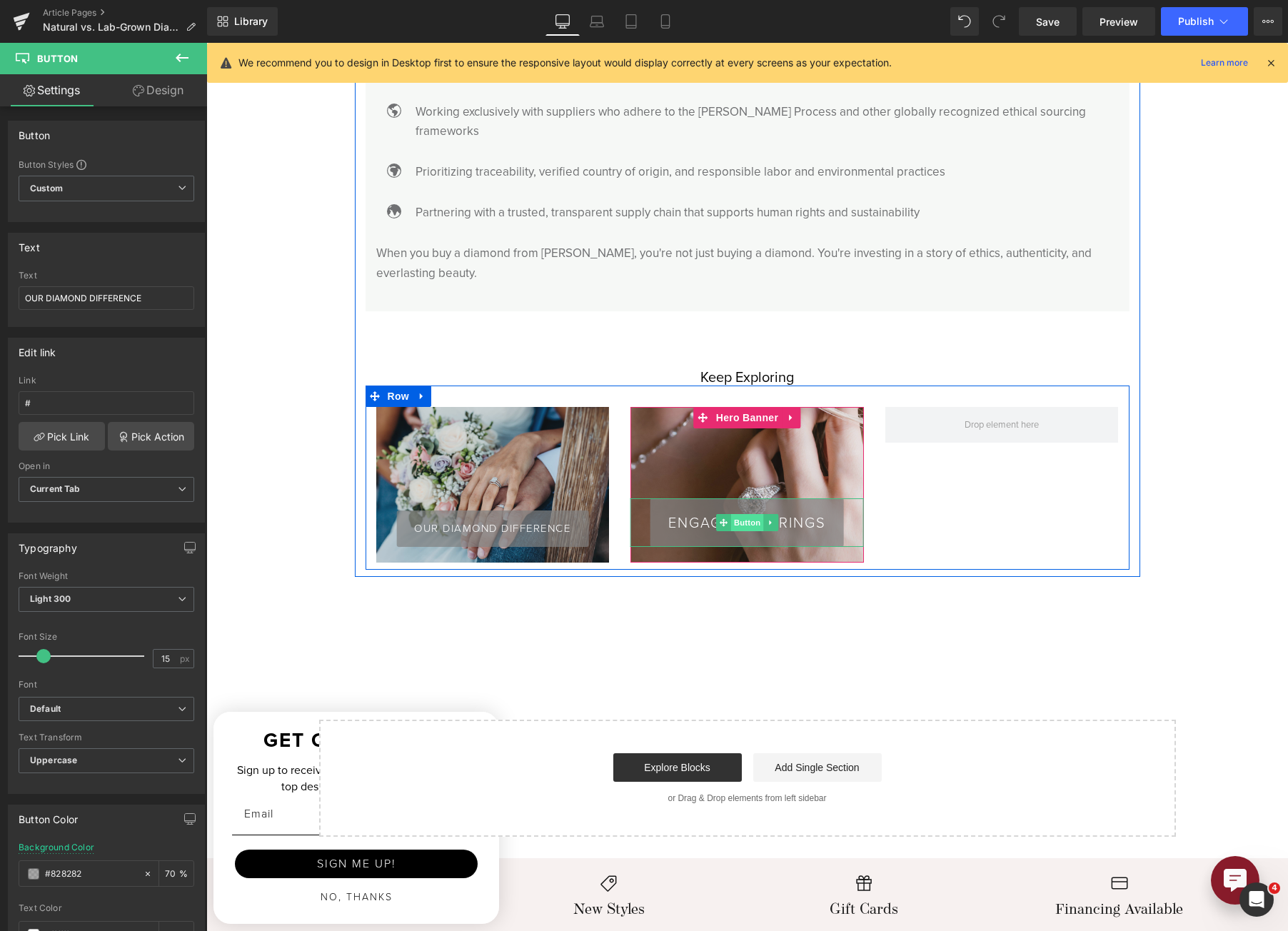
click at [732, 514] on span "Button" at bounding box center [748, 522] width 33 height 17
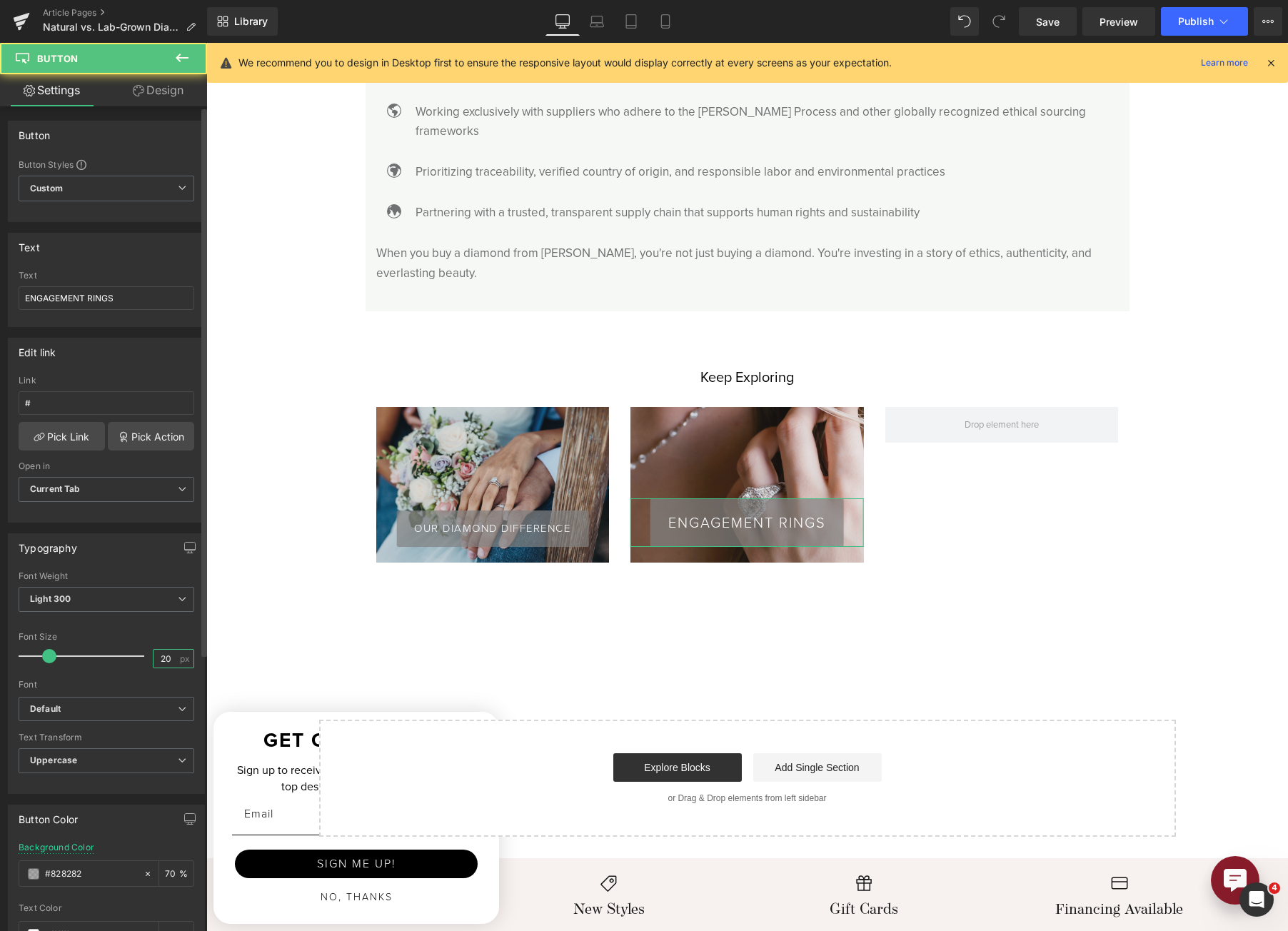
click at [153, 655] on input "20" at bounding box center [165, 658] width 25 height 17
type input "18"
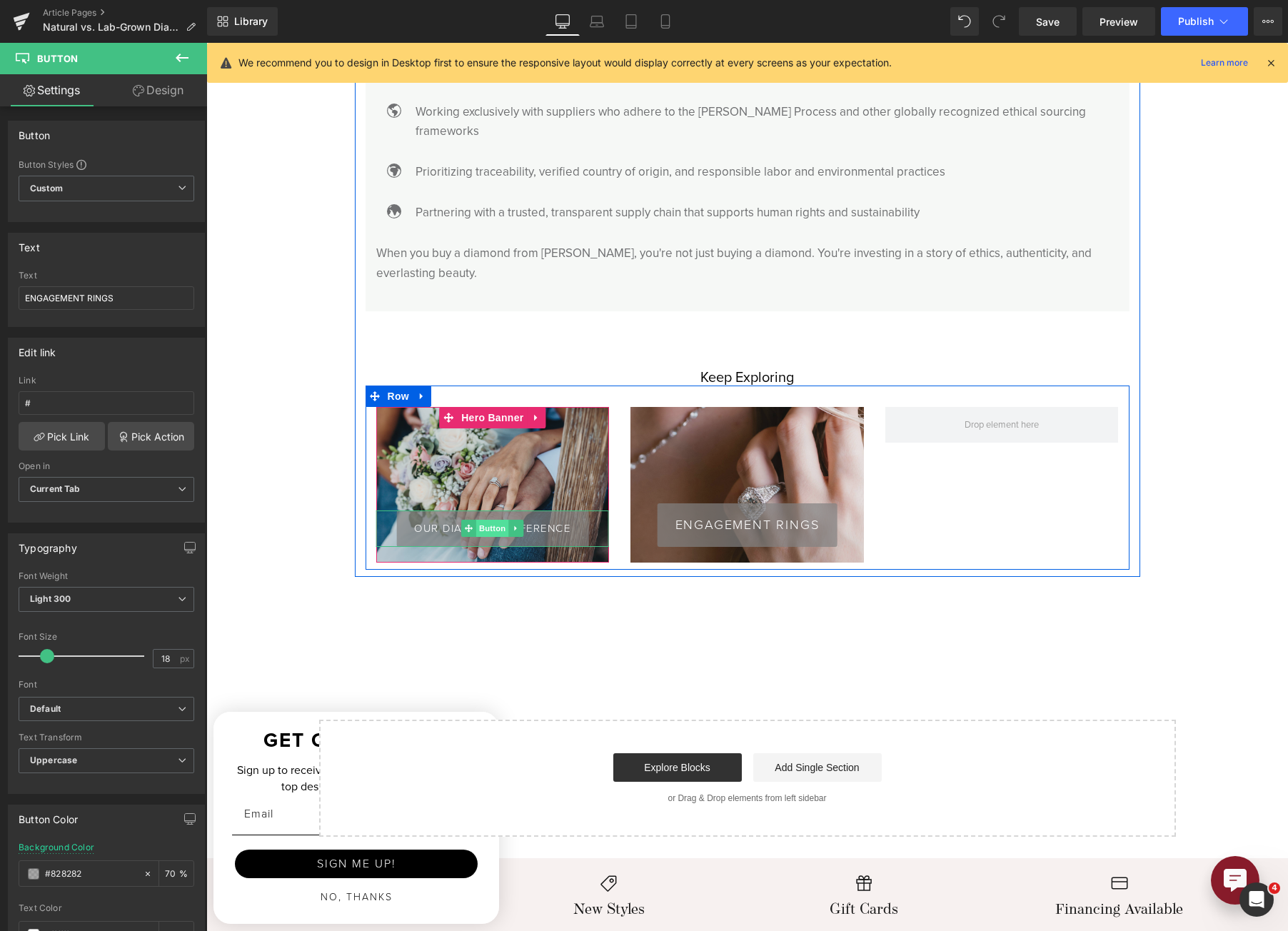
click at [497, 520] on span "Button" at bounding box center [493, 528] width 33 height 17
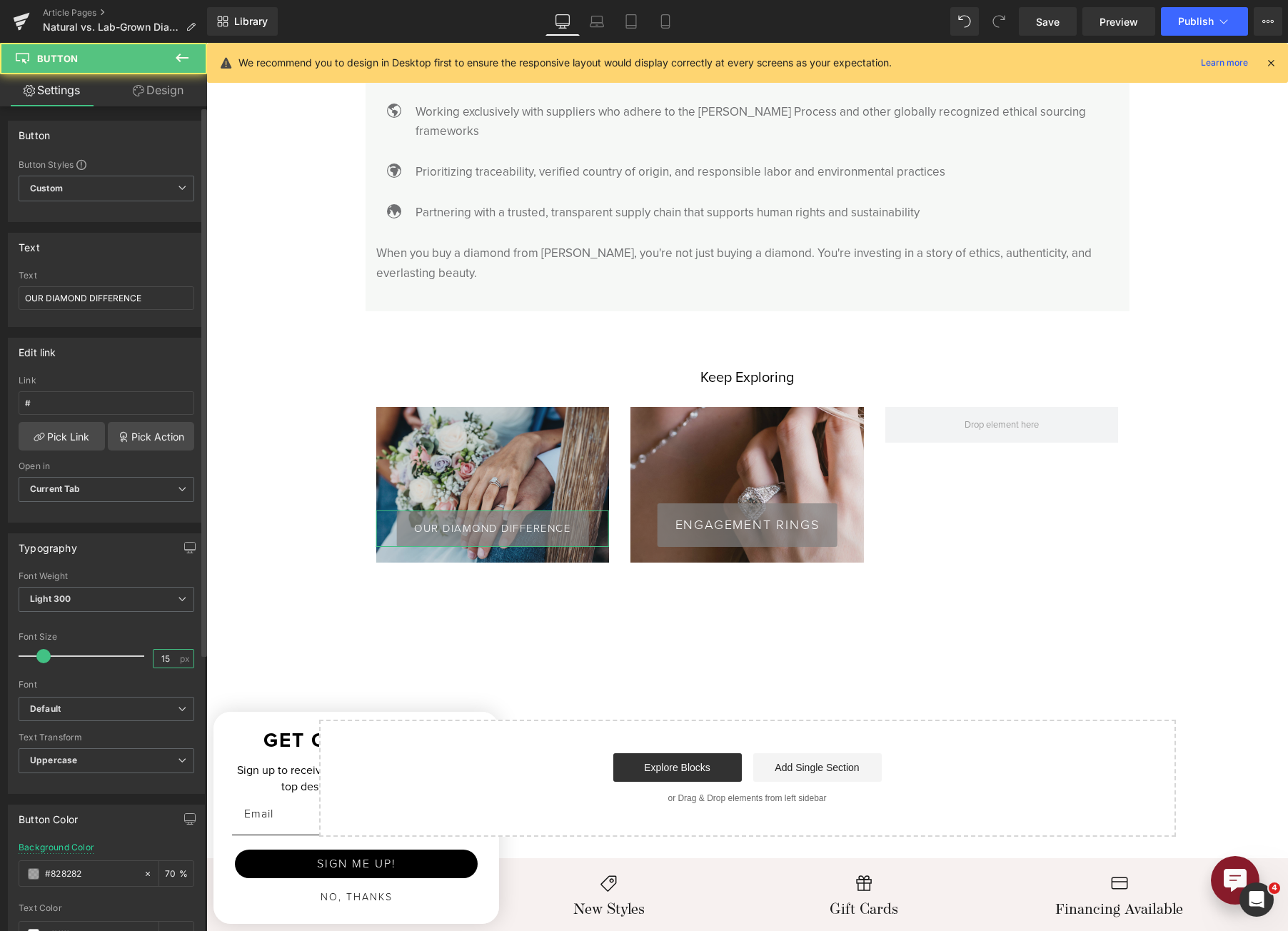
click at [153, 660] on input "15" at bounding box center [165, 658] width 25 height 17
type input "18"
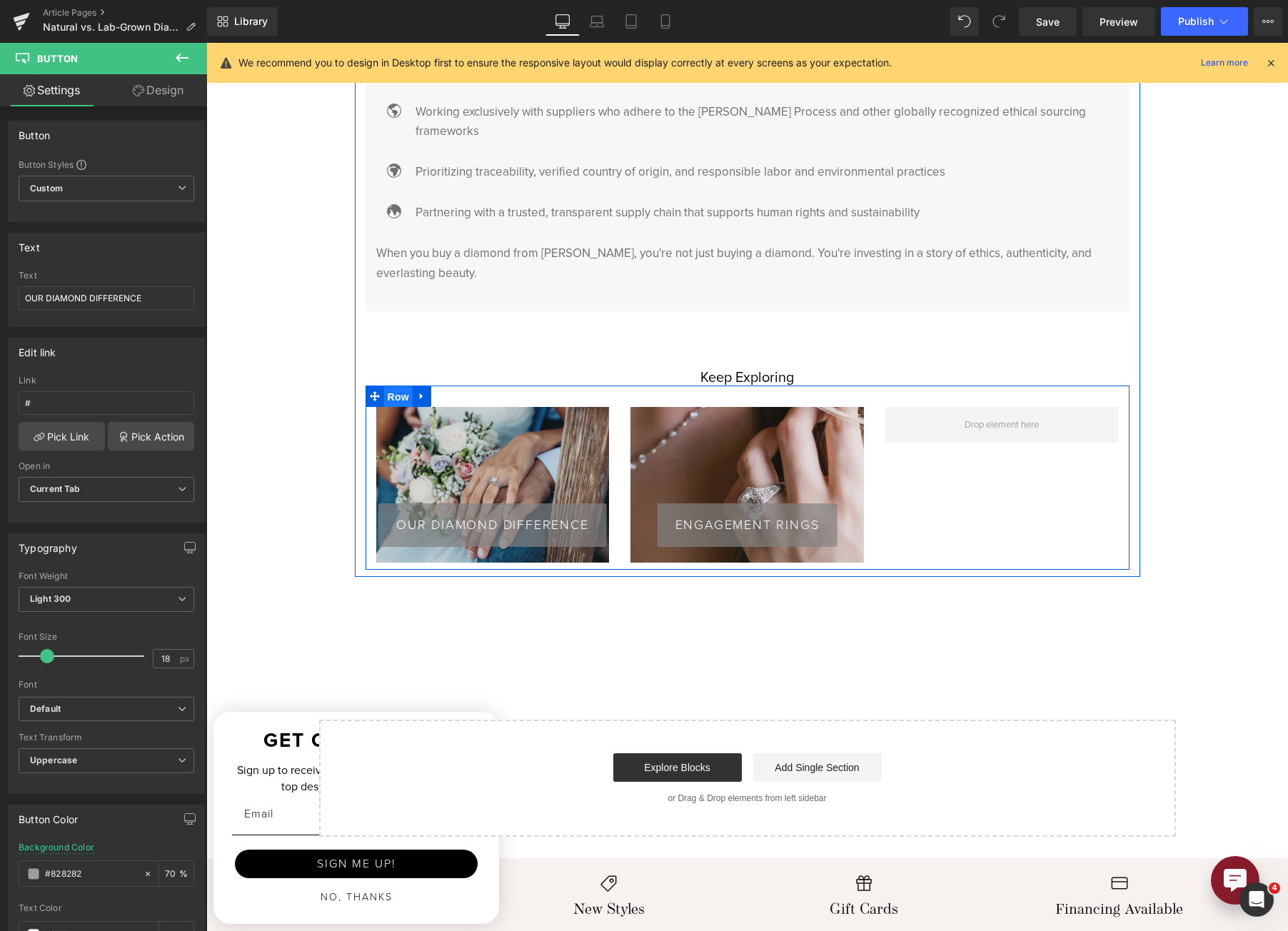
click at [384, 386] on span "Row" at bounding box center [398, 396] width 28 height 21
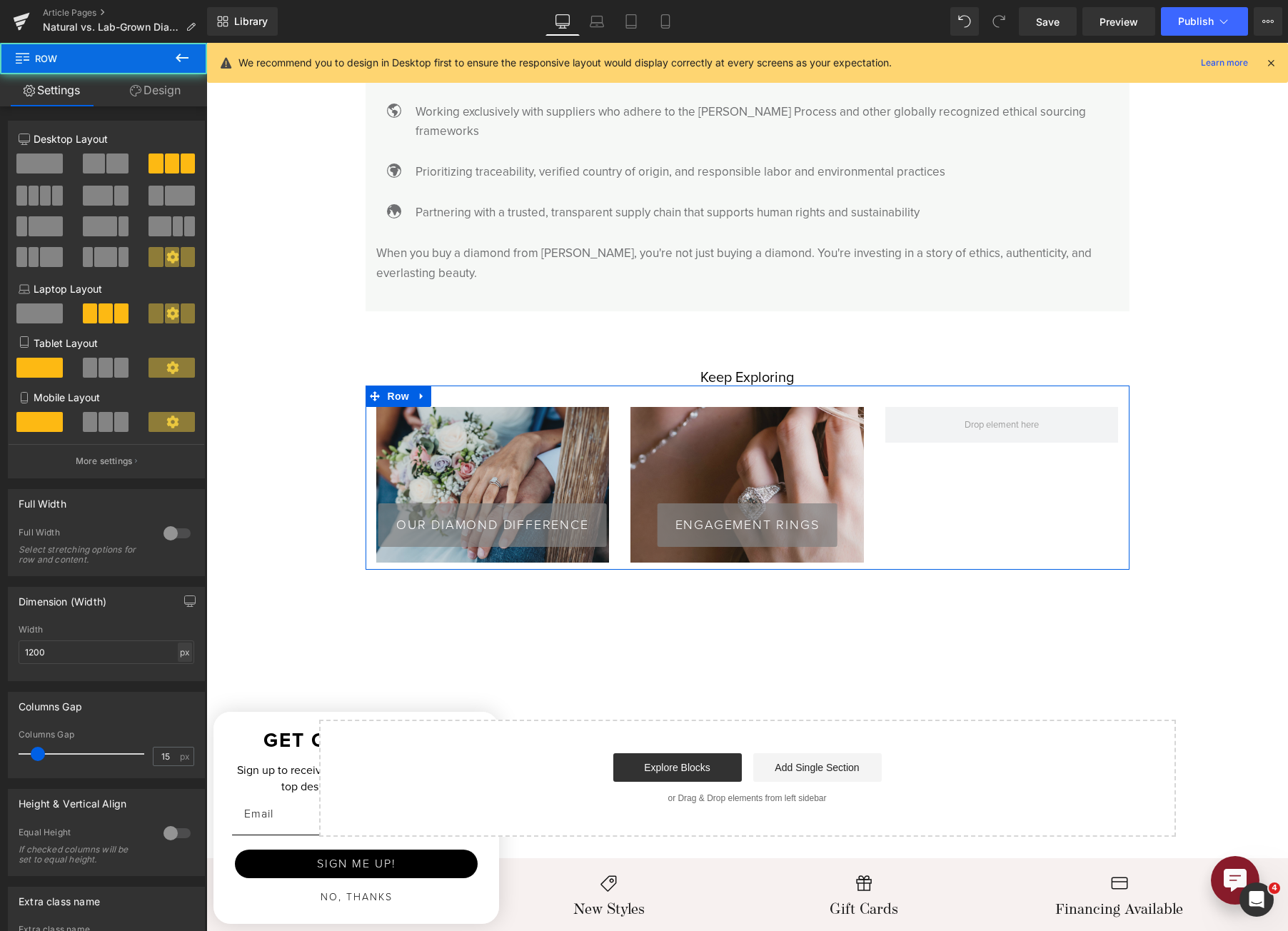
click at [178, 657] on div "px" at bounding box center [185, 652] width 15 height 19
click at [176, 671] on li "%" at bounding box center [184, 674] width 17 height 21
drag, startPoint x: 140, startPoint y: 651, endPoint x: 3, endPoint y: 651, distance: 137.0
click at [3, 651] on div "Dimension (Width) 1200px Width 1200 % % px" at bounding box center [106, 629] width 214 height 105
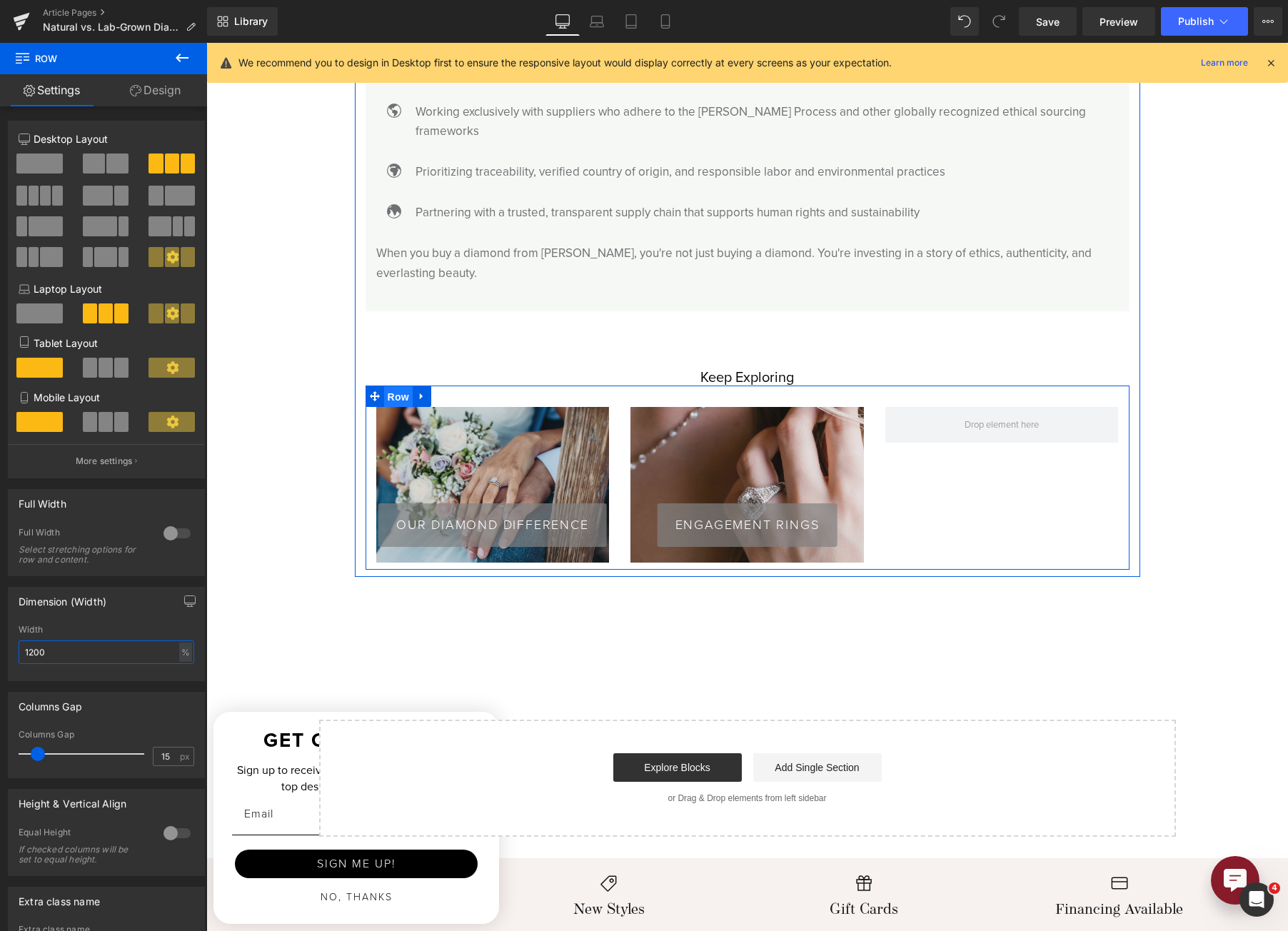
click at [396, 386] on span "Row" at bounding box center [398, 396] width 28 height 21
click at [528, 407] on link at bounding box center [536, 417] width 18 height 21
click at [525, 407] on link at bounding box center [527, 417] width 18 height 21
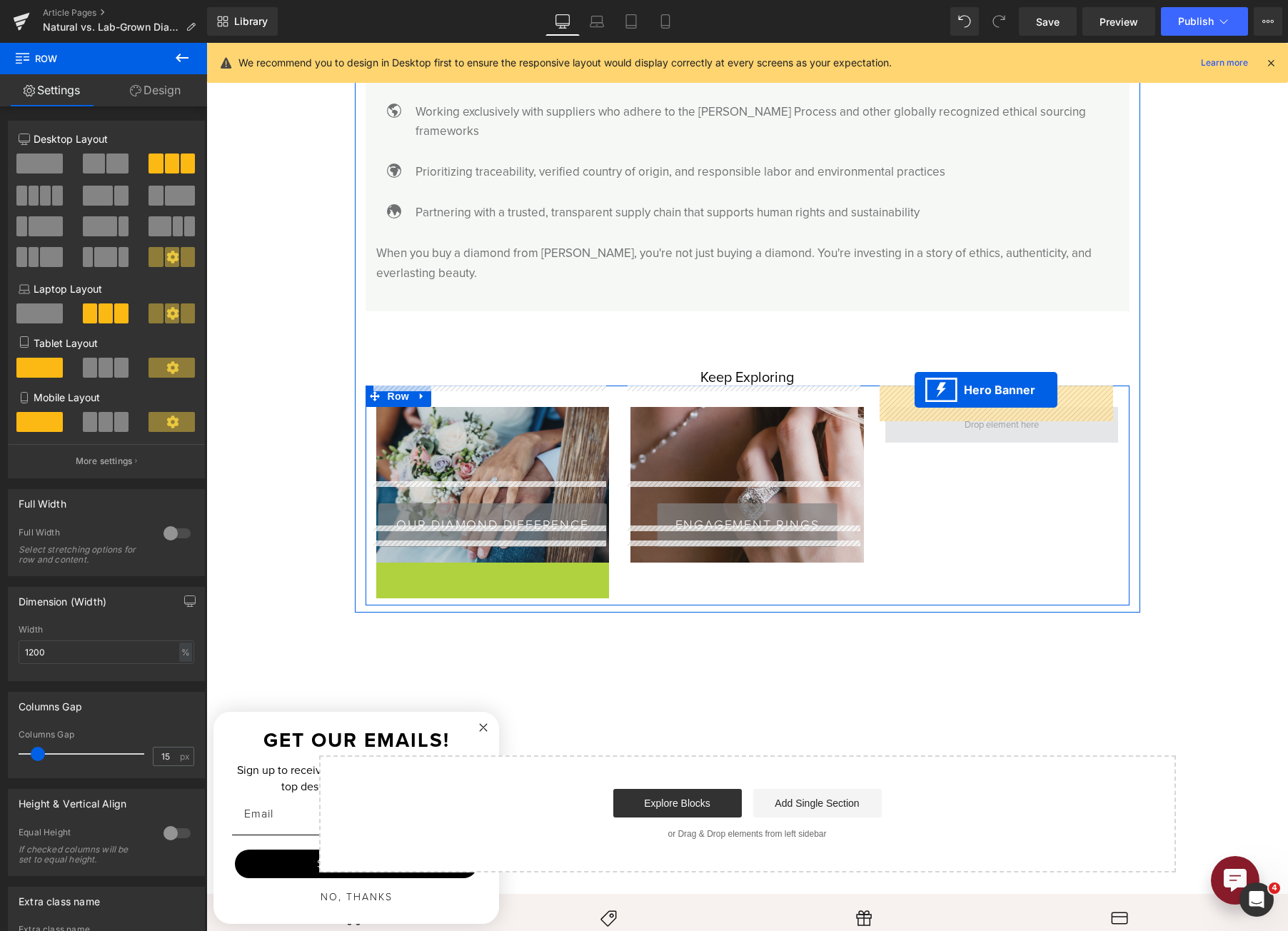
drag, startPoint x: 762, startPoint y: 392, endPoint x: 916, endPoint y: 391, distance: 154.0
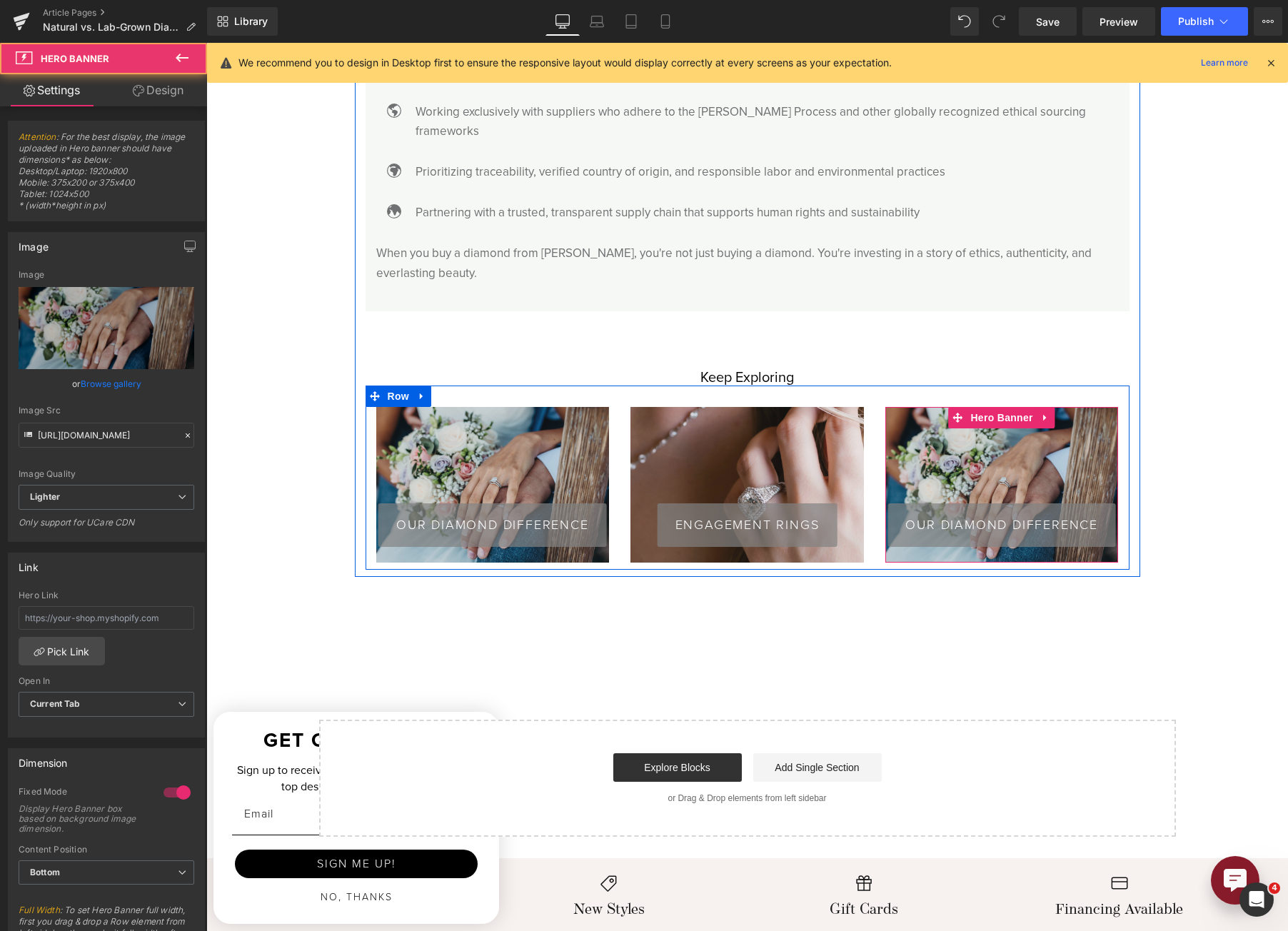
click at [997, 414] on div "OUR DIAMOND DIFFERENCE Button" at bounding box center [1002, 485] width 234 height 156
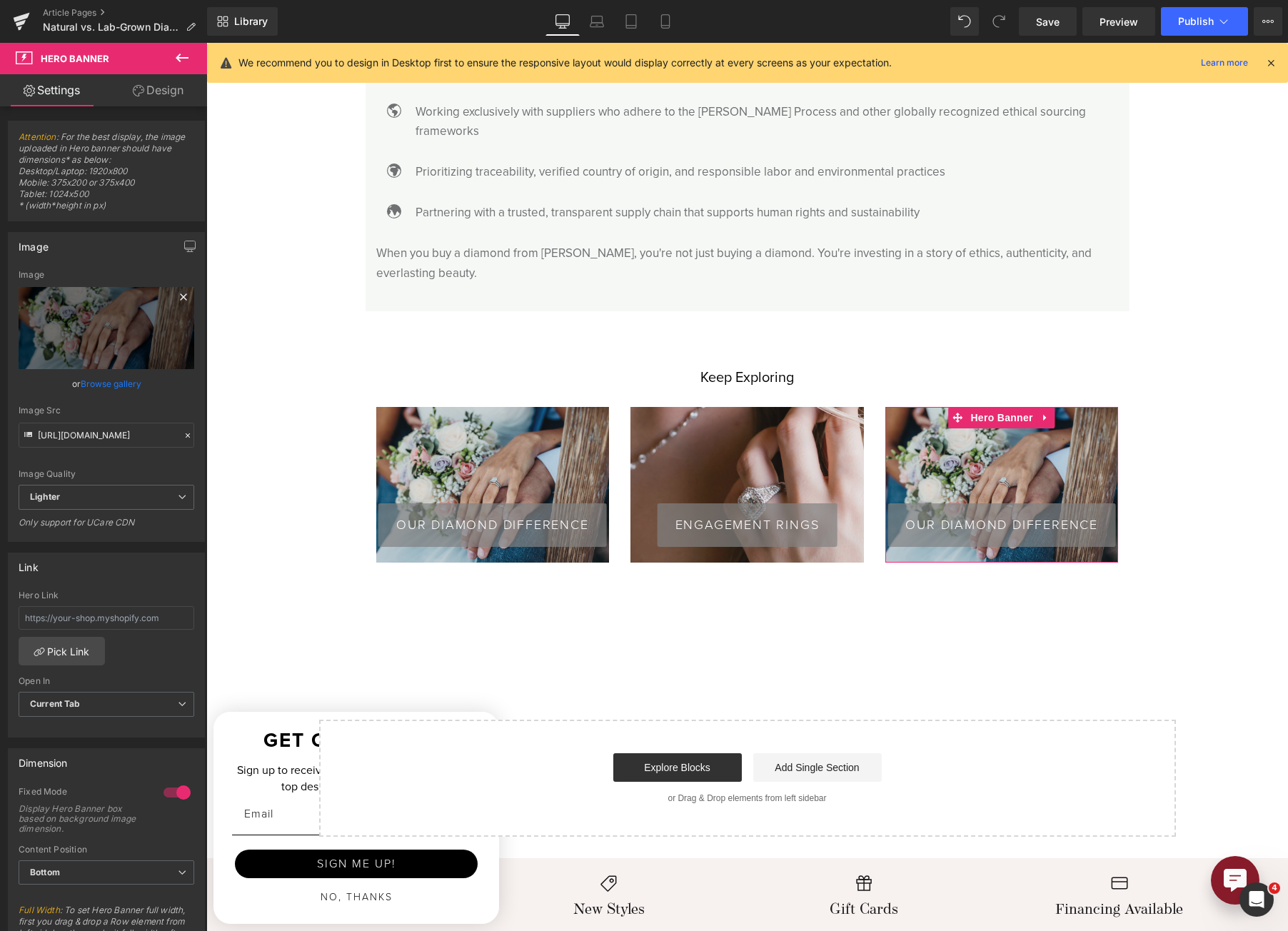
click at [180, 295] on icon at bounding box center [182, 296] width 6 height 6
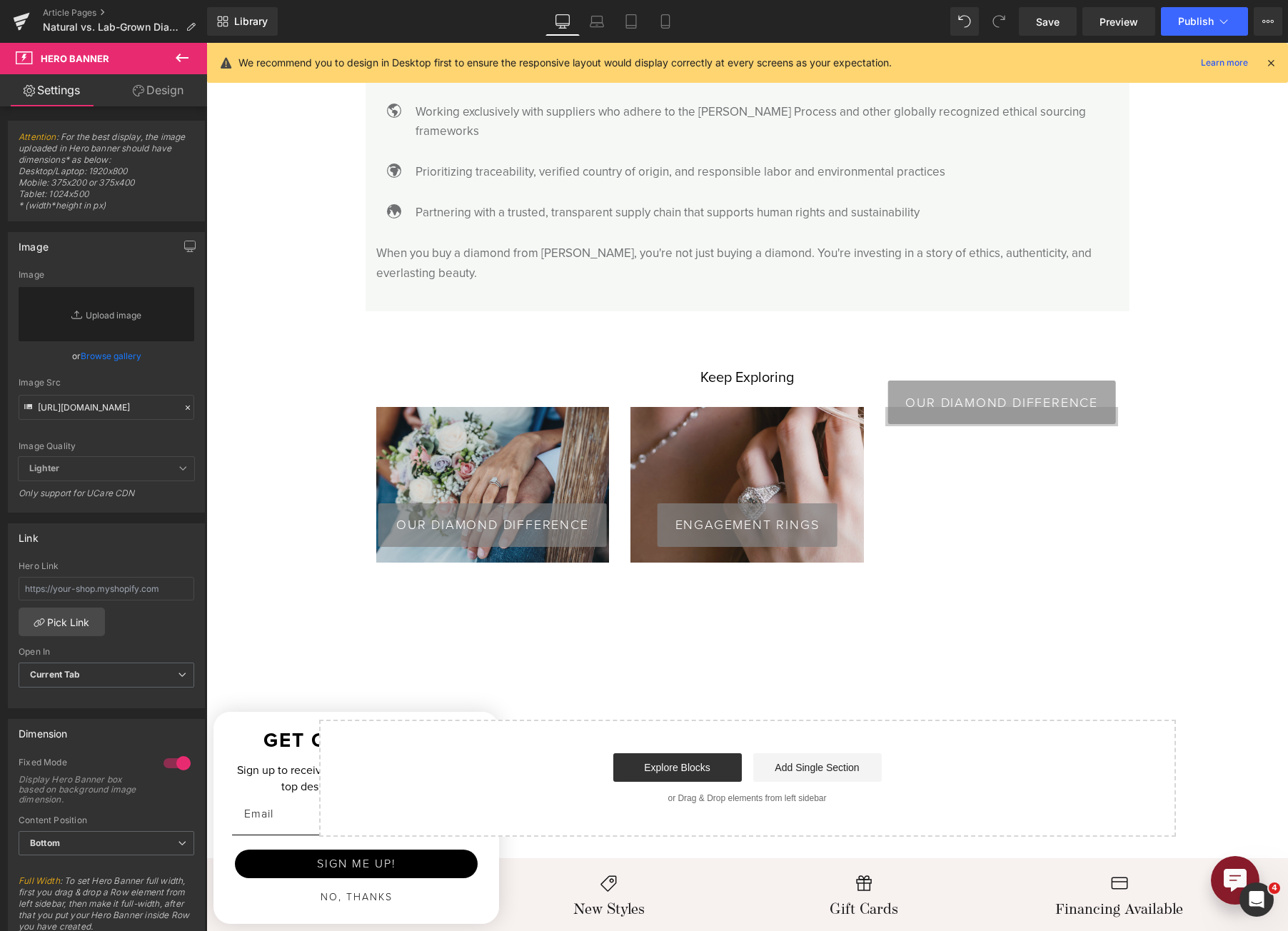
click at [134, 363] on link "Browse gallery" at bounding box center [111, 356] width 61 height 25
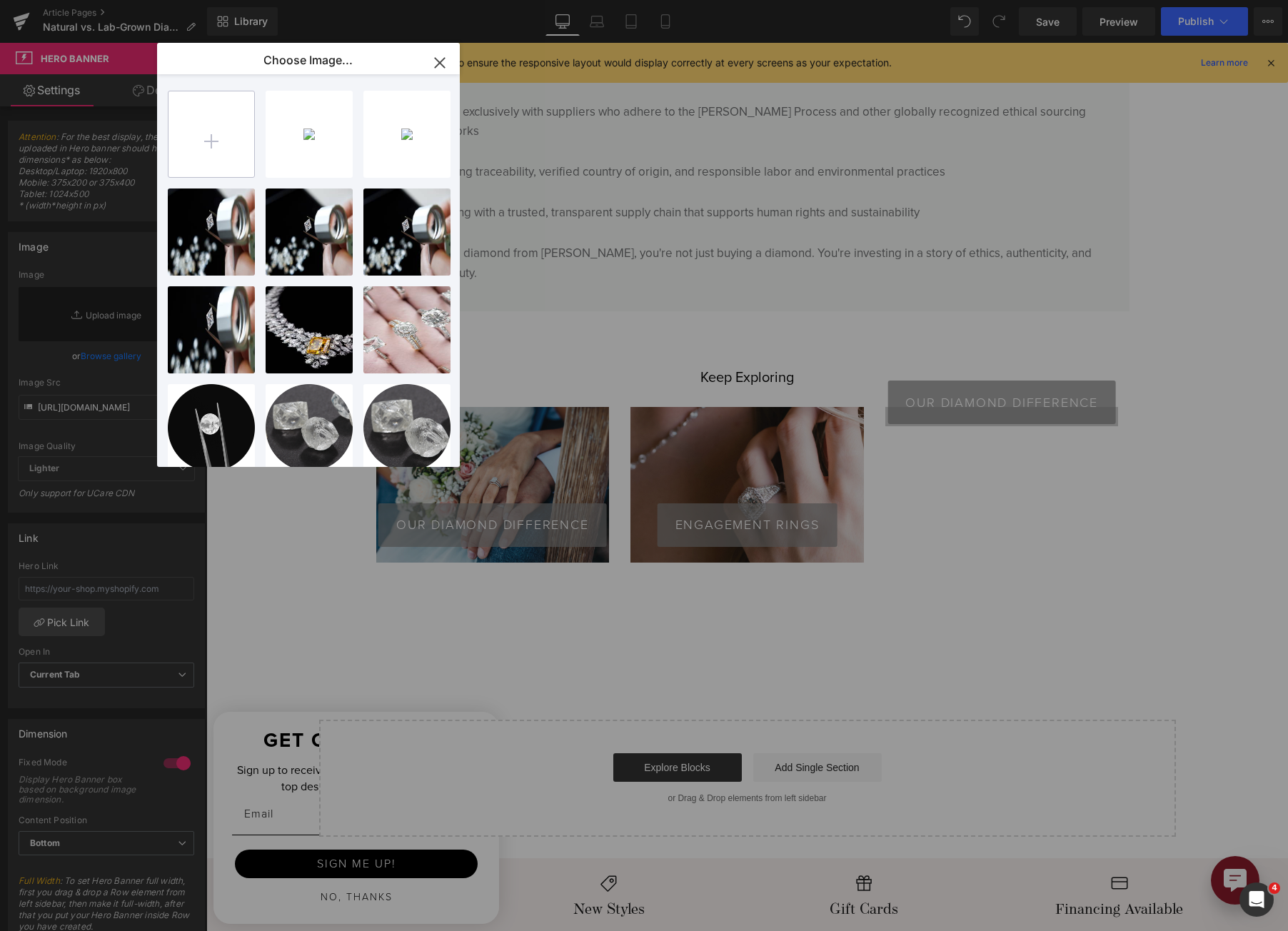
click at [208, 102] on input "file" at bounding box center [211, 134] width 85 height 85
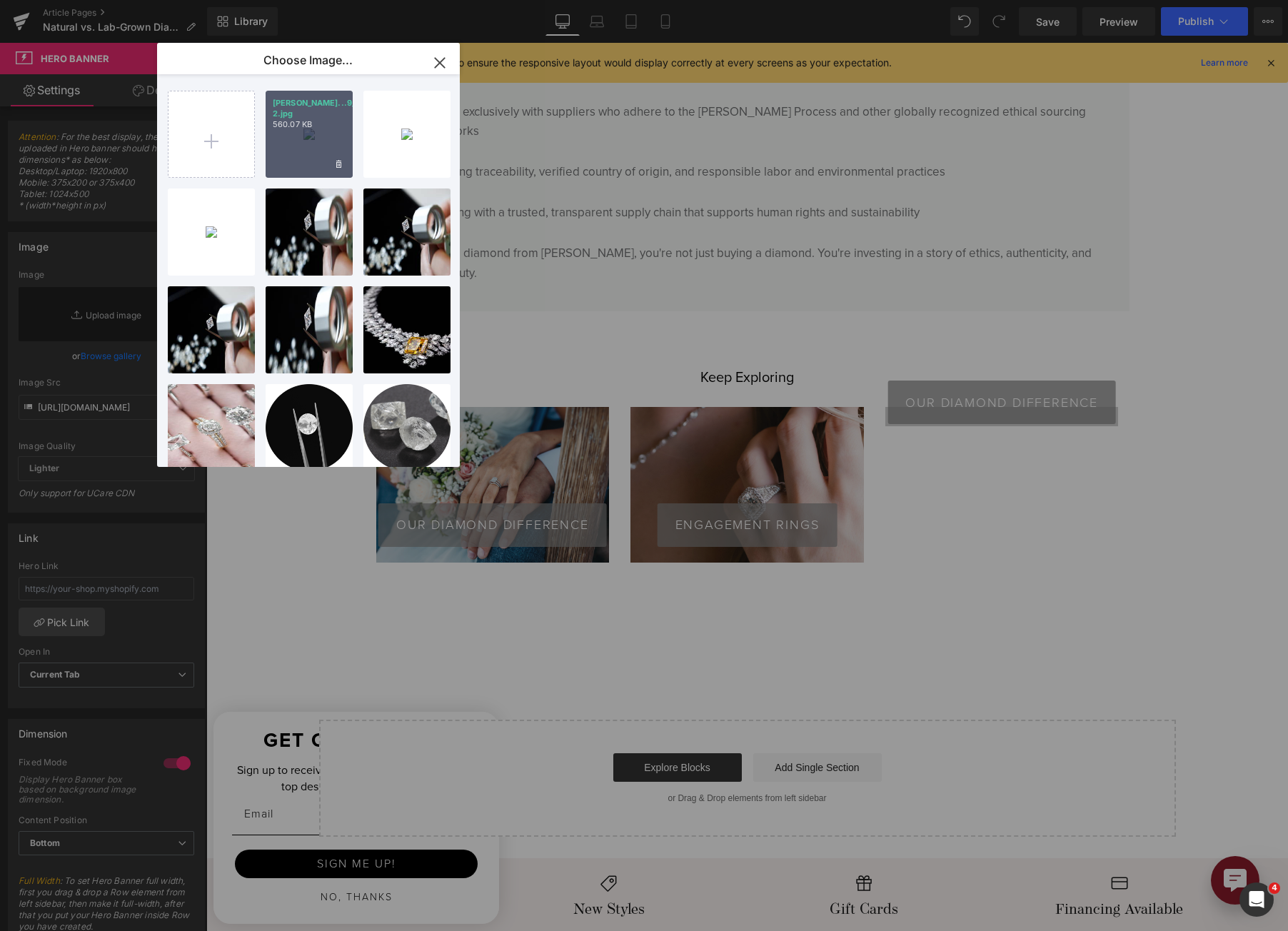
click at [325, 119] on p "560.07 KB" at bounding box center [309, 125] width 72 height 11
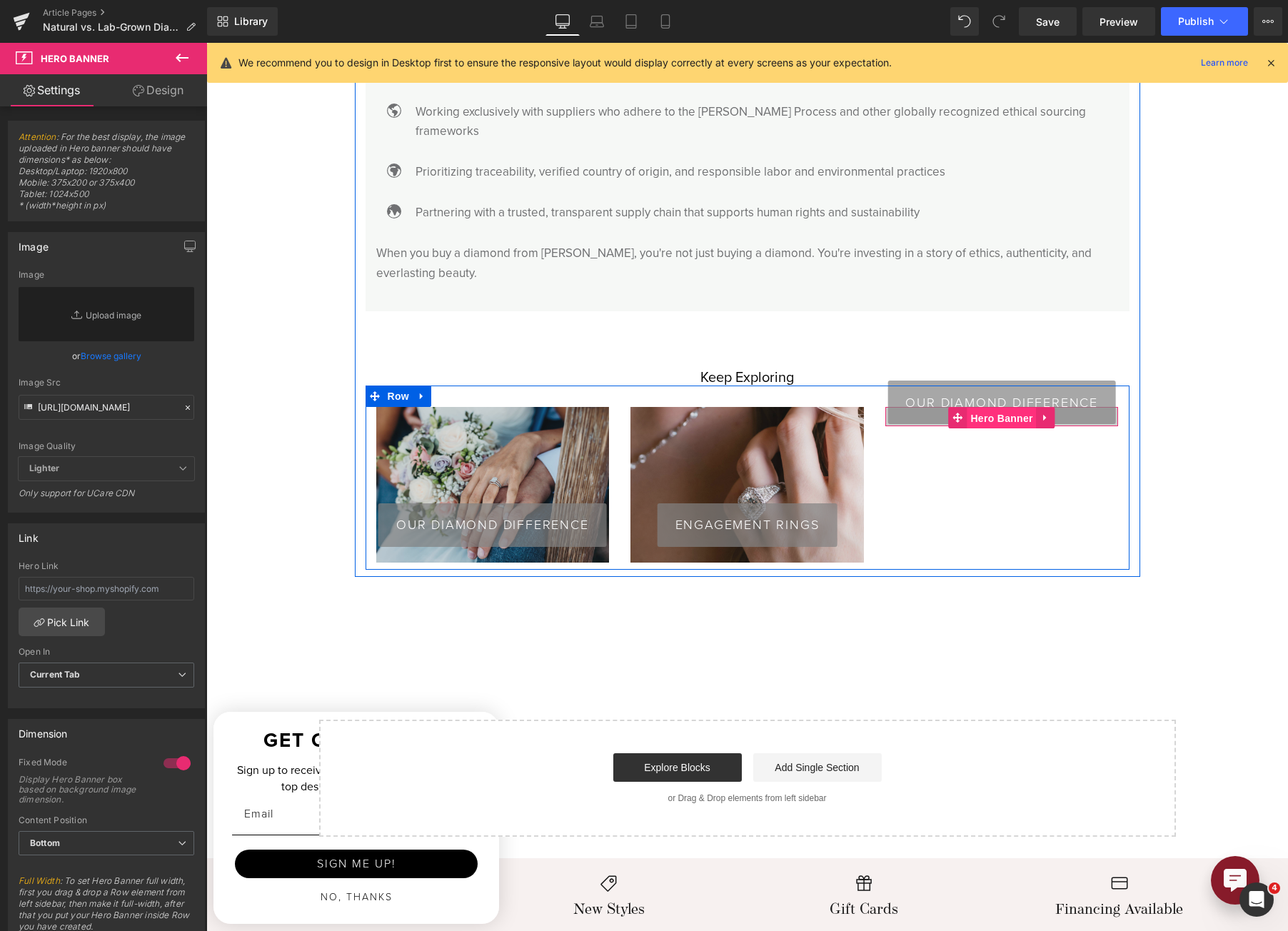
click at [973, 408] on span "Hero Banner" at bounding box center [1002, 418] width 70 height 21
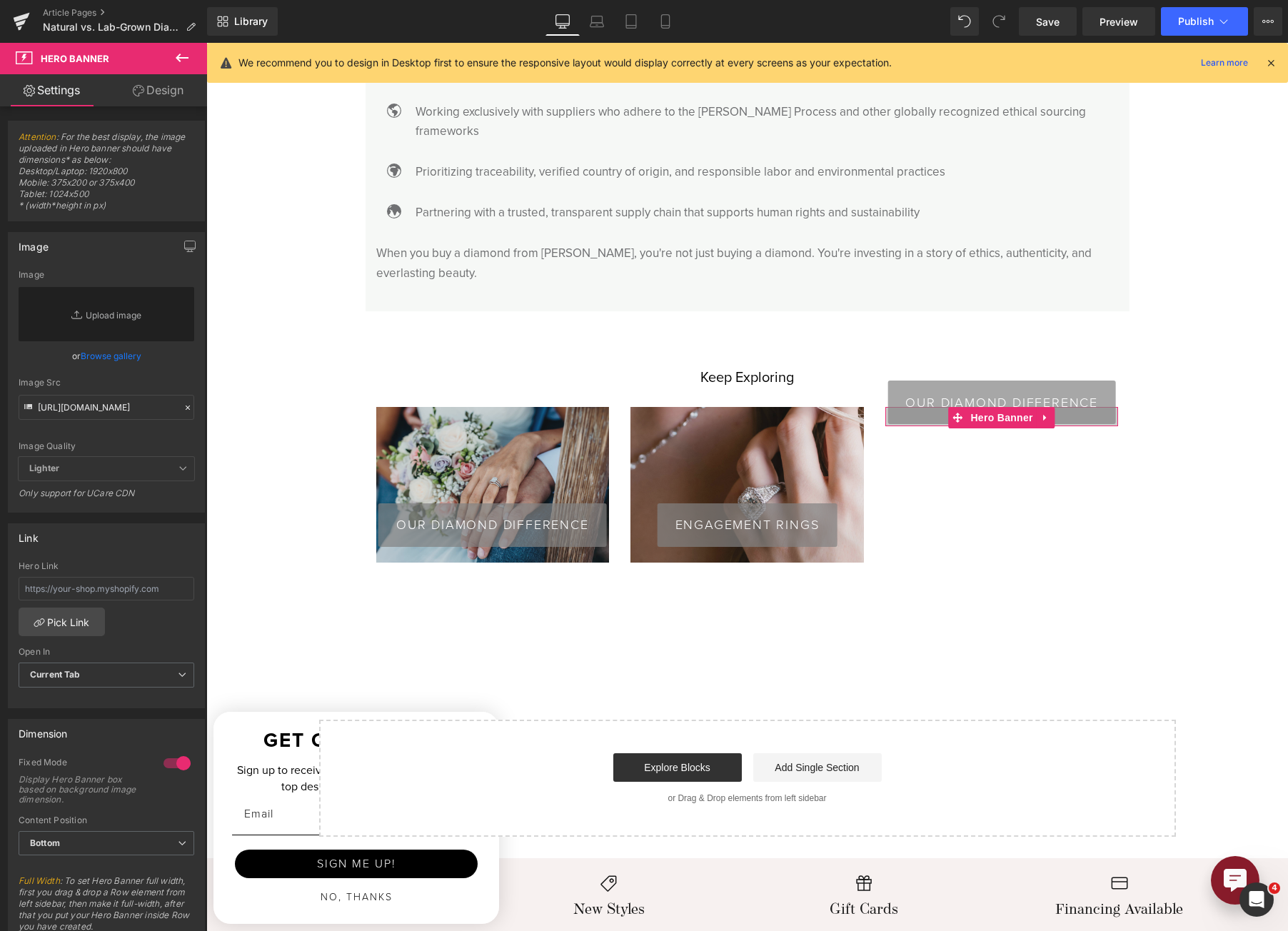
click at [139, 349] on div "or Browse gallery" at bounding box center [106, 356] width 176 height 15
click at [130, 363] on link "Browse gallery" at bounding box center [111, 356] width 61 height 25
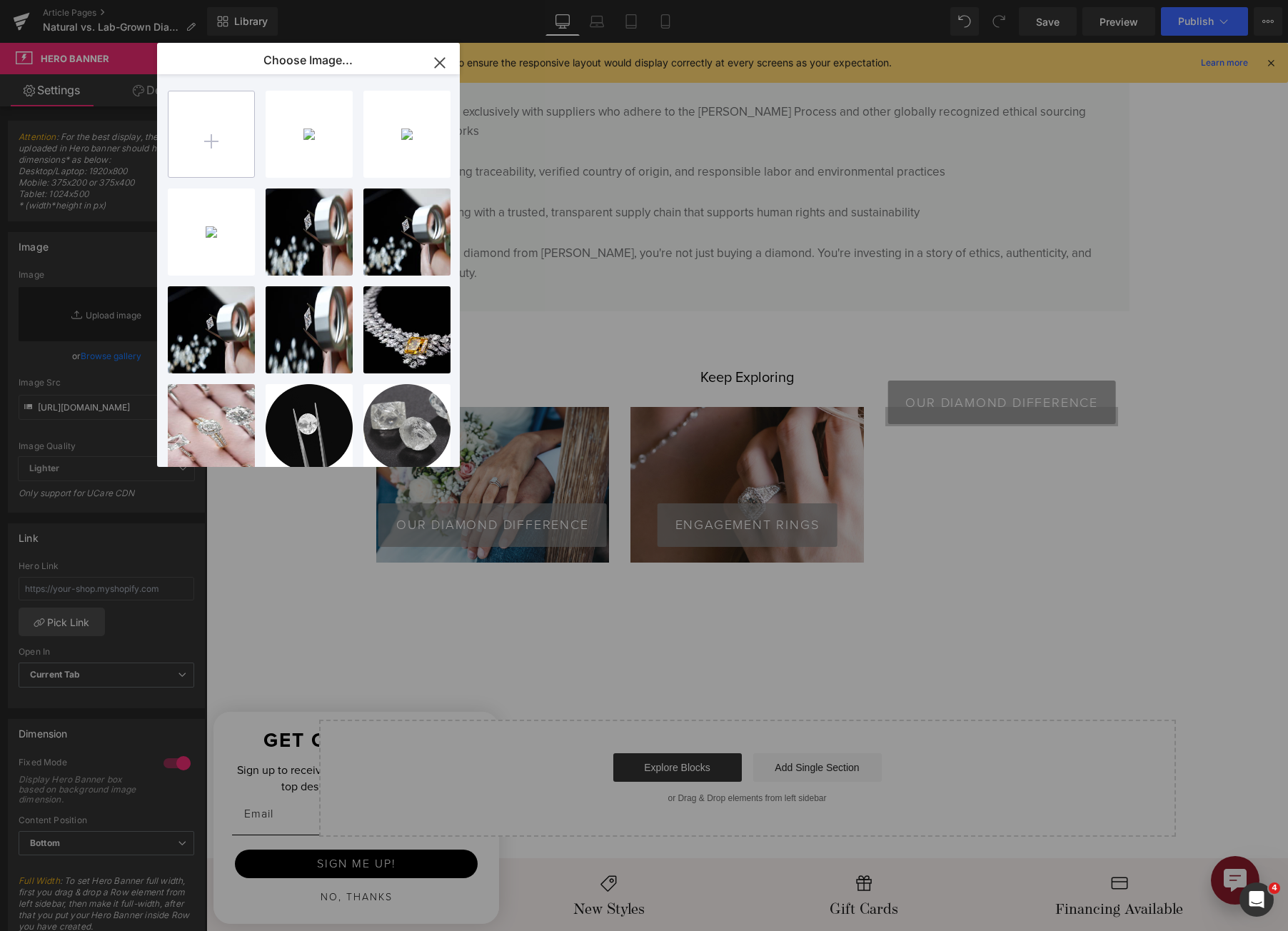
click at [241, 125] on input "file" at bounding box center [211, 134] width 85 height 85
type input "C:\fakepath\diamond_jewelry_3x2.jpg"
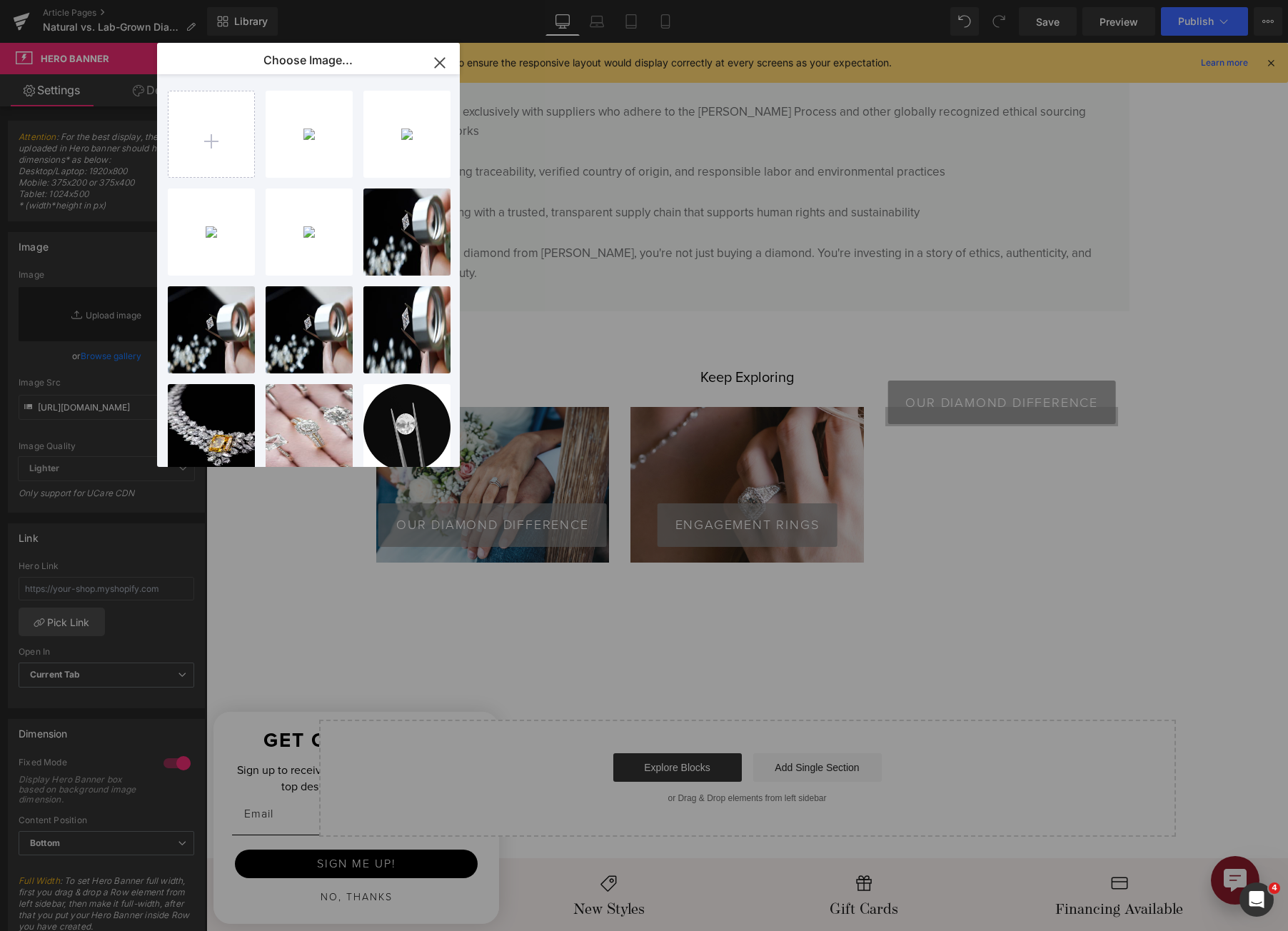
click at [0, 0] on p "diamond..._3x2.jpg" at bounding box center [0, 0] width 0 height 0
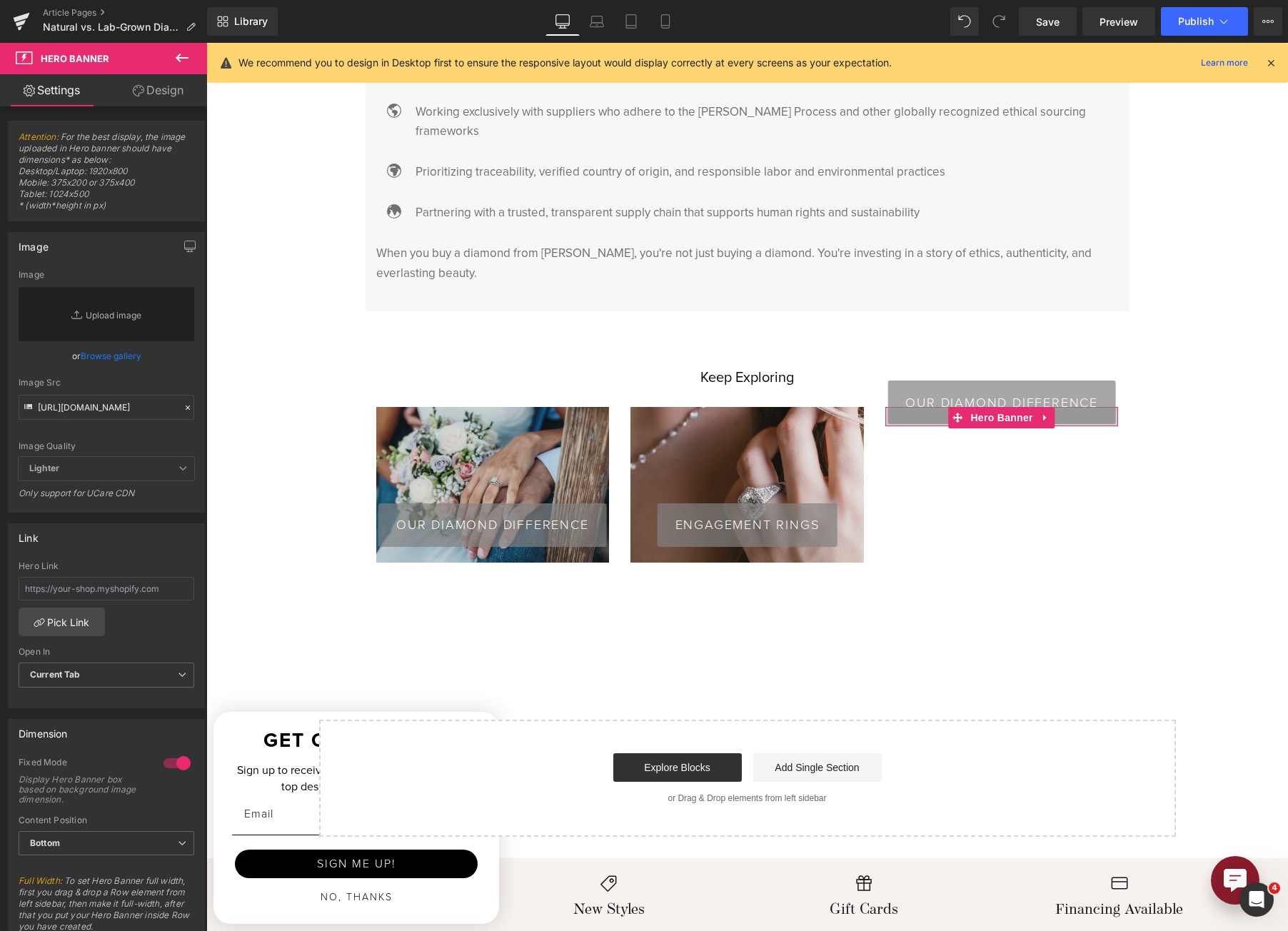
click at [127, 356] on link "Browse gallery" at bounding box center [111, 356] width 61 height 25
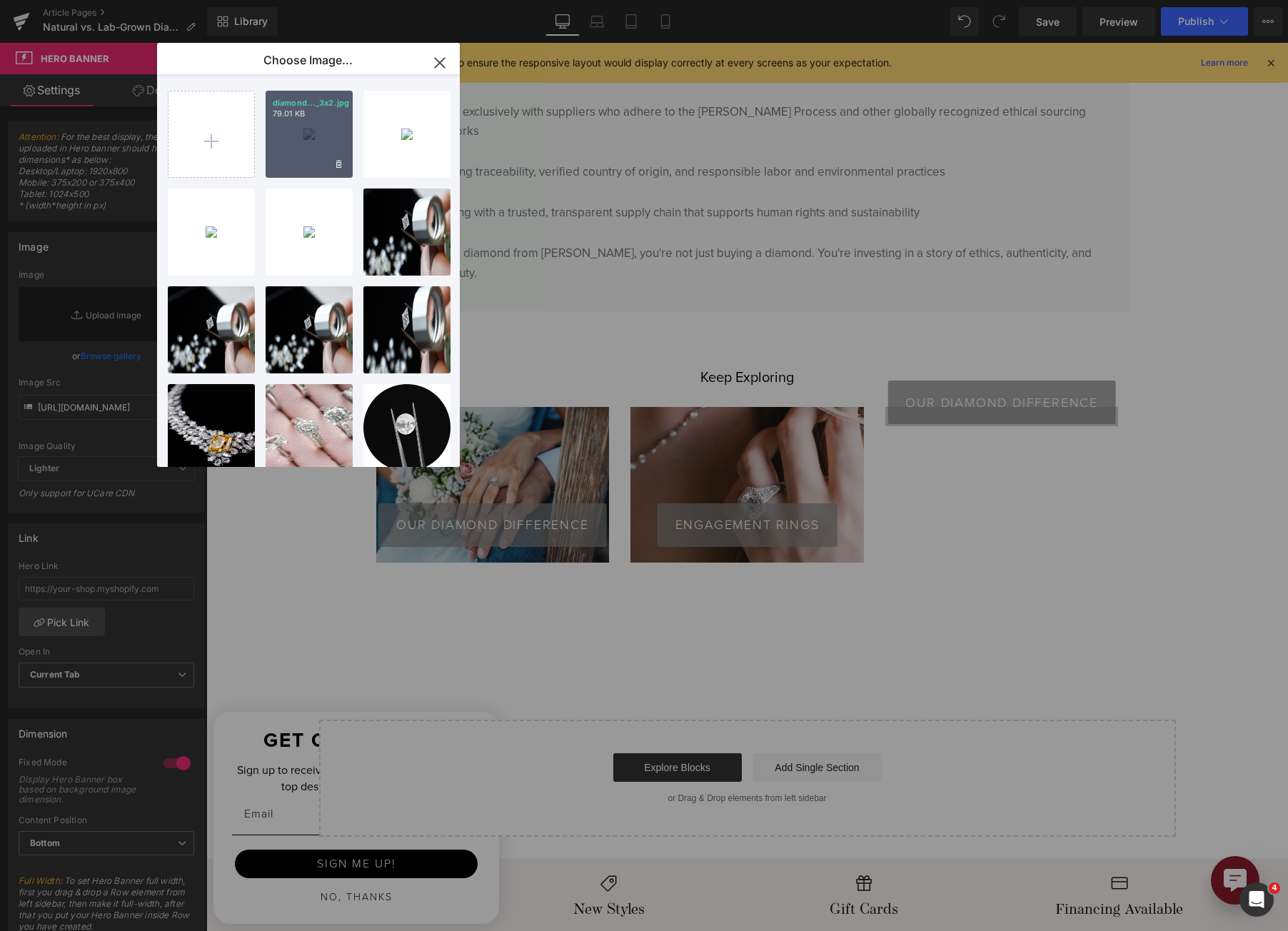
click at [301, 138] on div "diamond..._3x2.jpg 79.01 KB" at bounding box center [309, 134] width 87 height 87
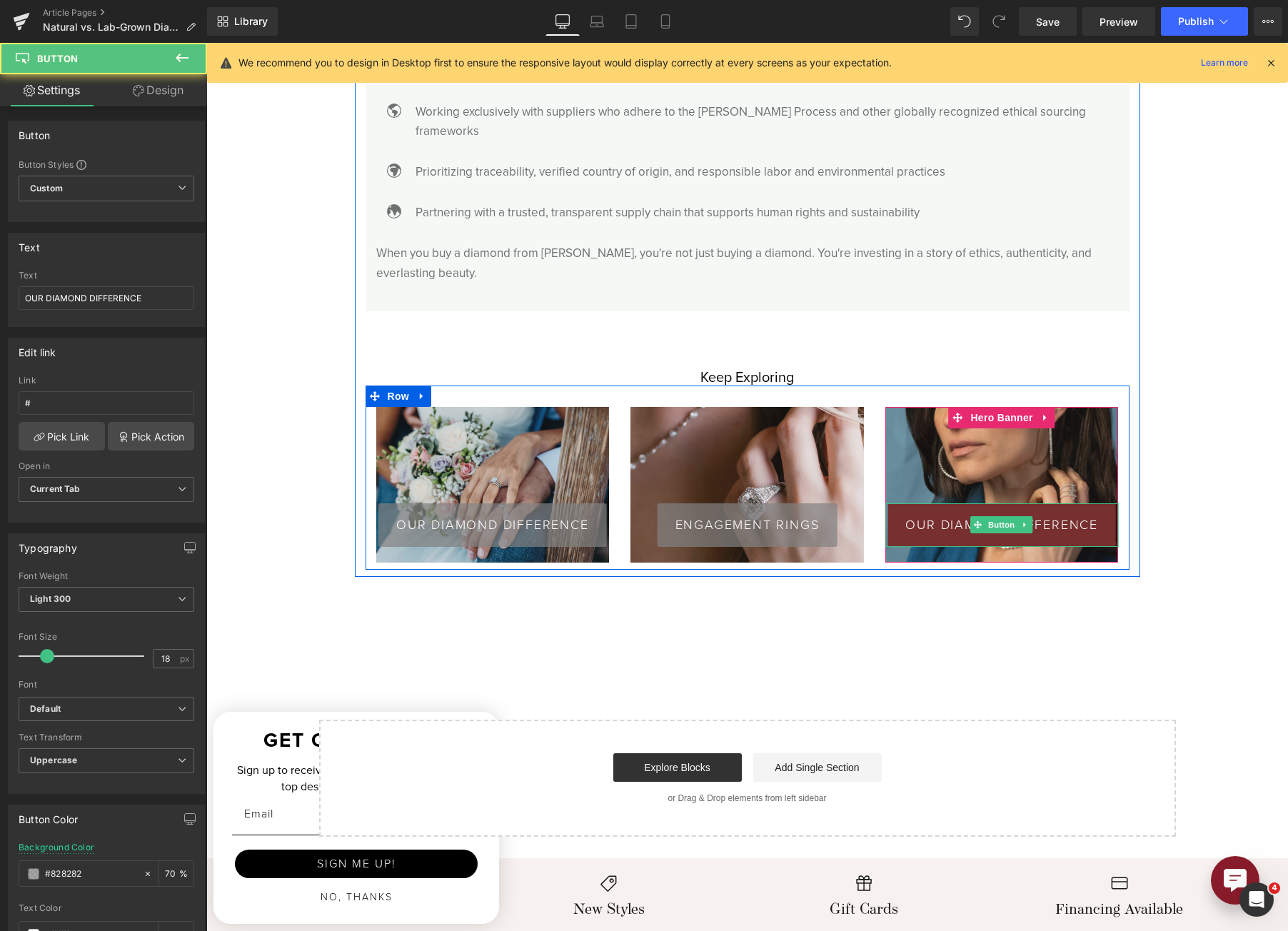
click at [930, 519] on span "OUR DIAMOND DIFFERENCE" at bounding box center [1002, 525] width 193 height 13
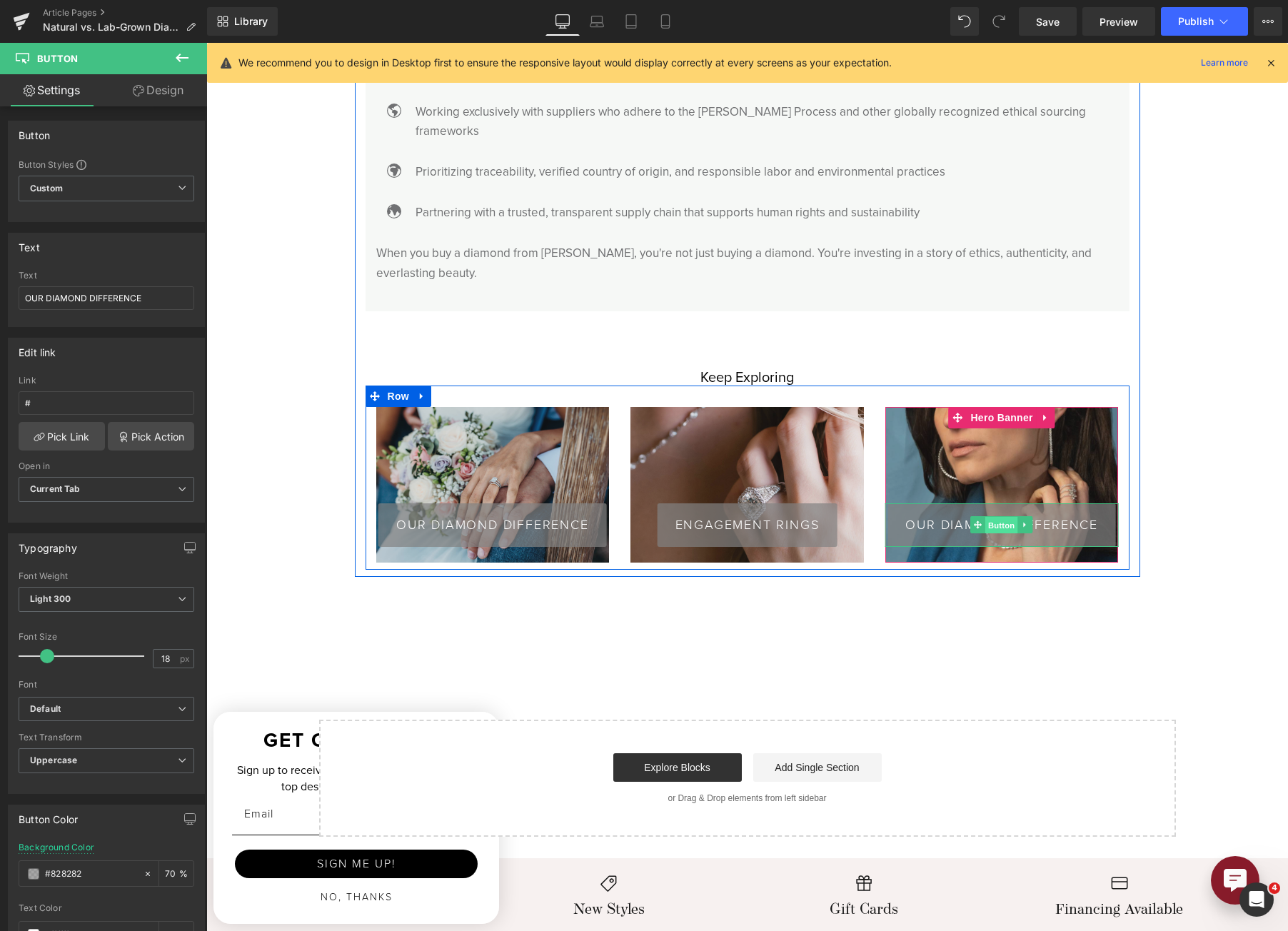
click at [987, 517] on span "Button" at bounding box center [1002, 525] width 33 height 17
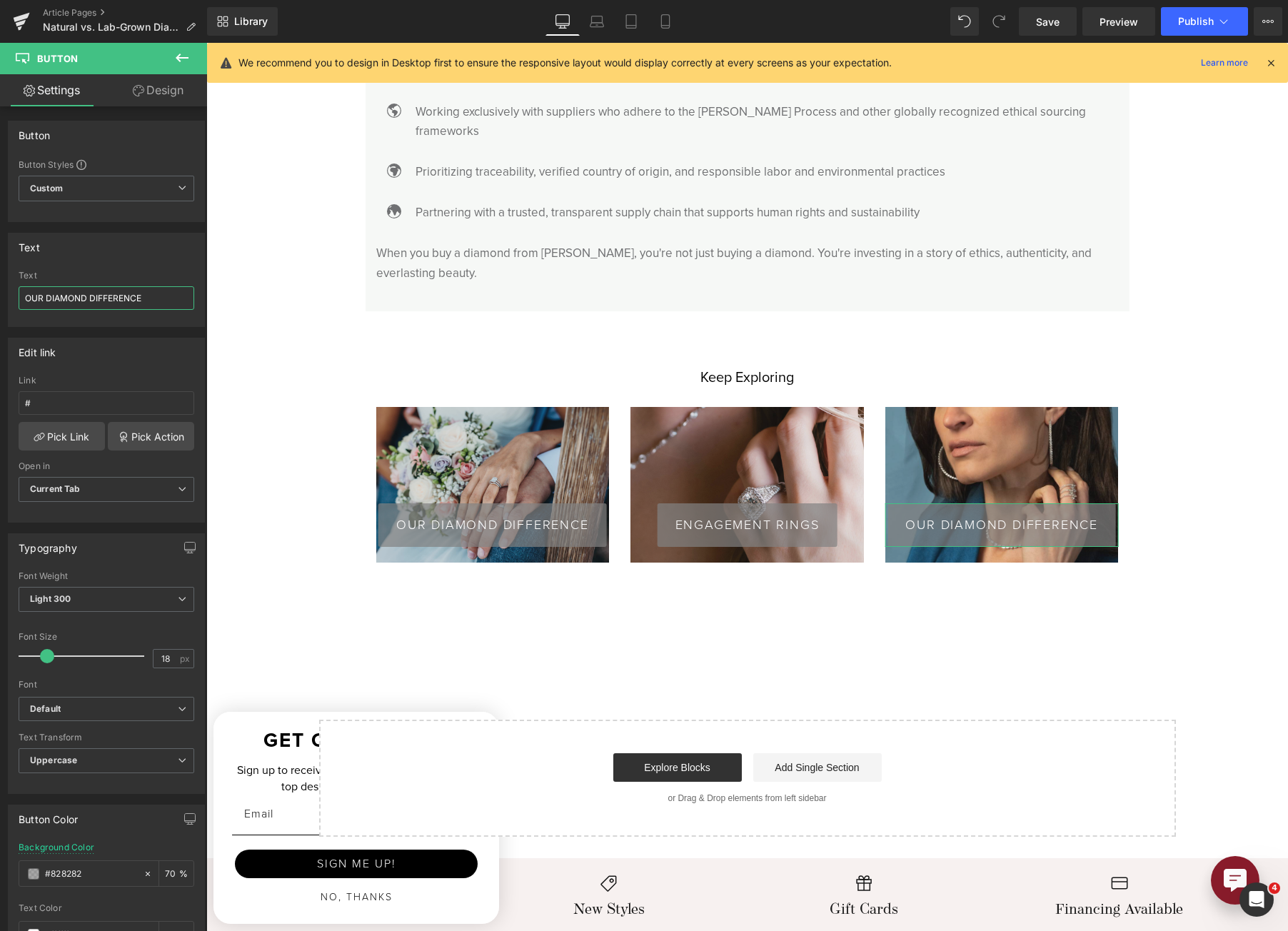
drag, startPoint x: 166, startPoint y: 300, endPoint x: -79, endPoint y: 305, distance: 245.1
click at [0, 305] on html "Button You are previewing how the will restyle your page. You can not edit Elem…" at bounding box center [644, 466] width 1288 height 931
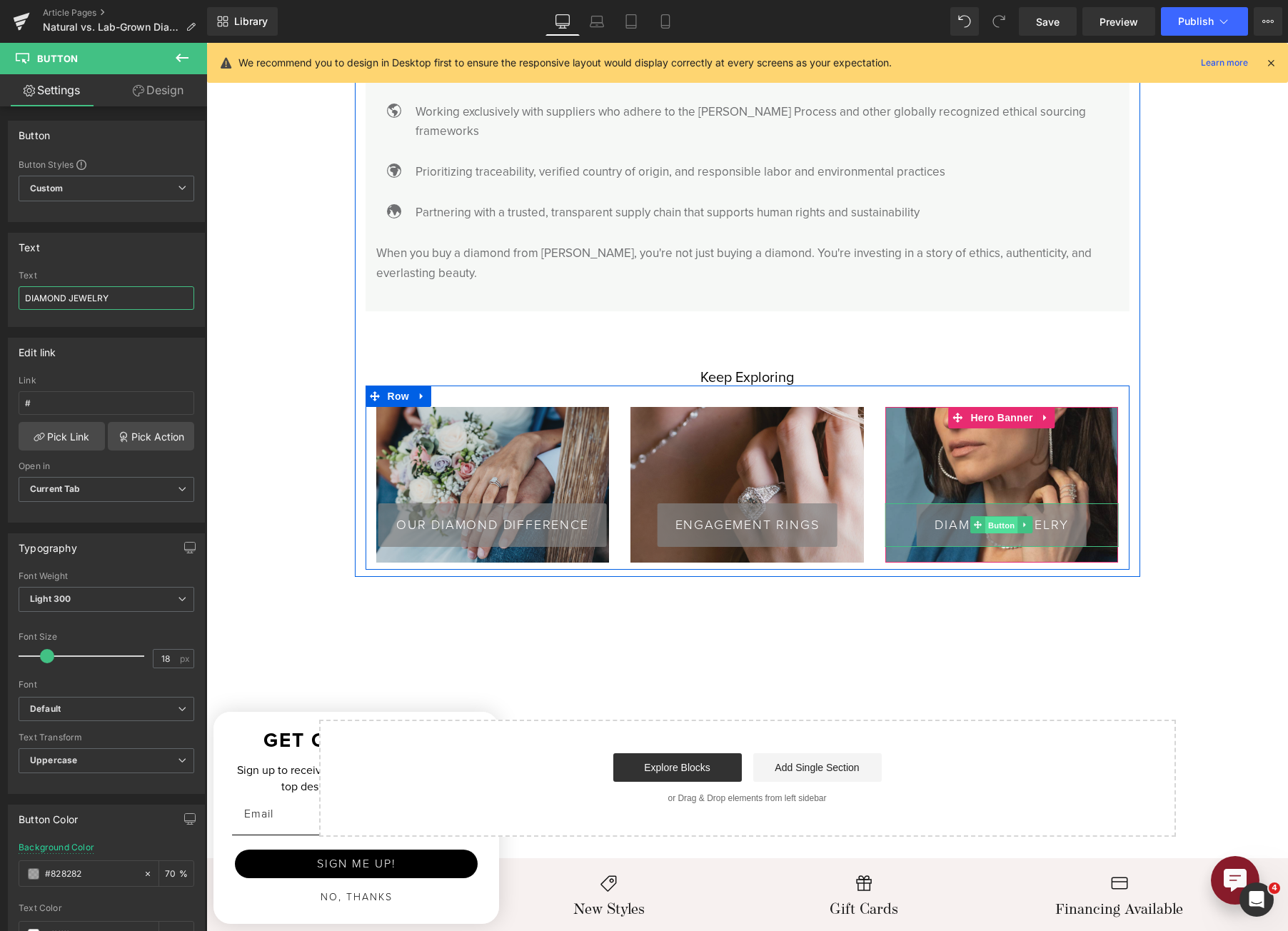
click at [1000, 517] on span "Button" at bounding box center [1002, 525] width 33 height 17
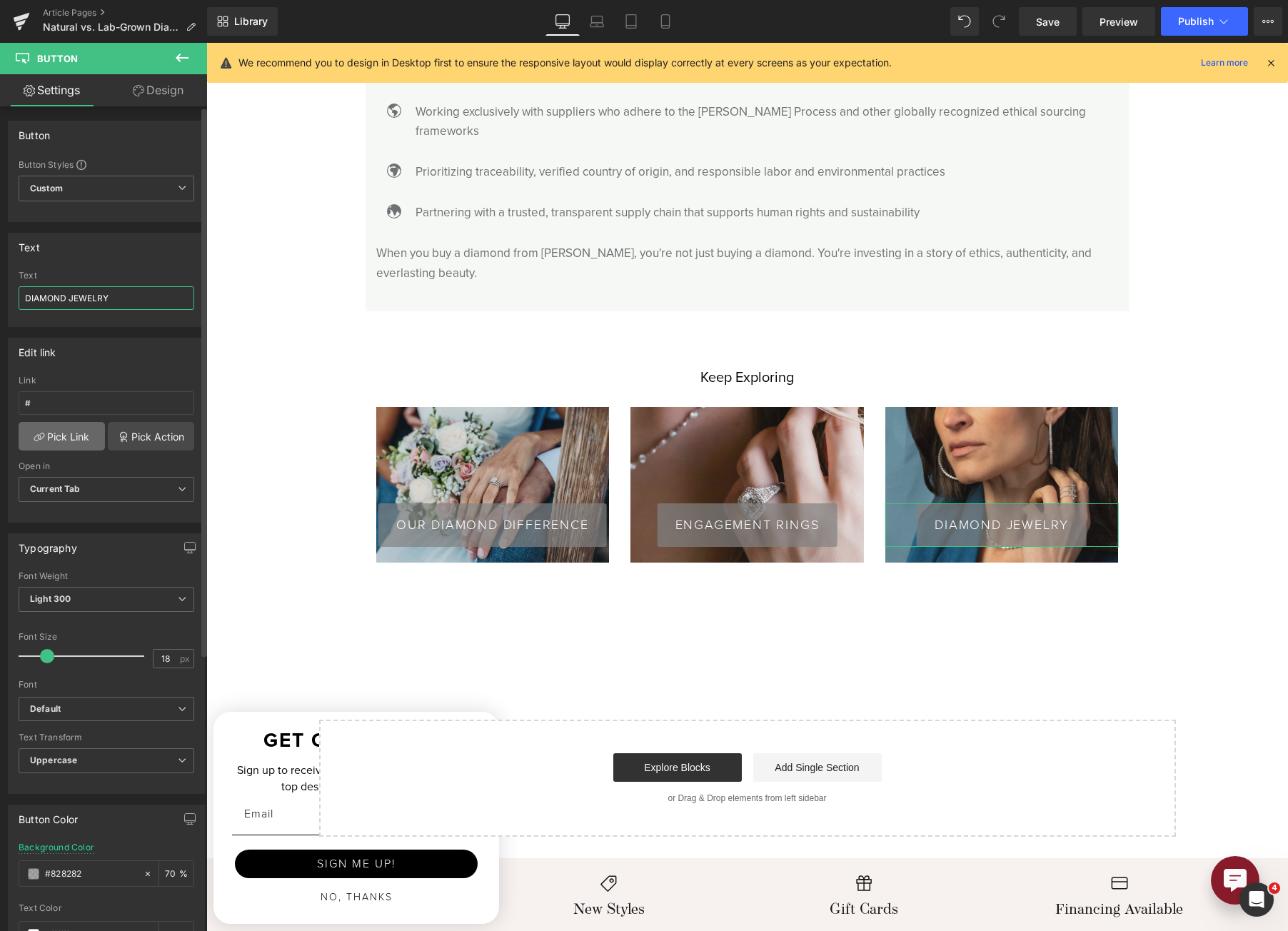
type input "DIAMOND JEWELRY"
click at [74, 434] on link "Pick Link" at bounding box center [61, 435] width 86 height 28
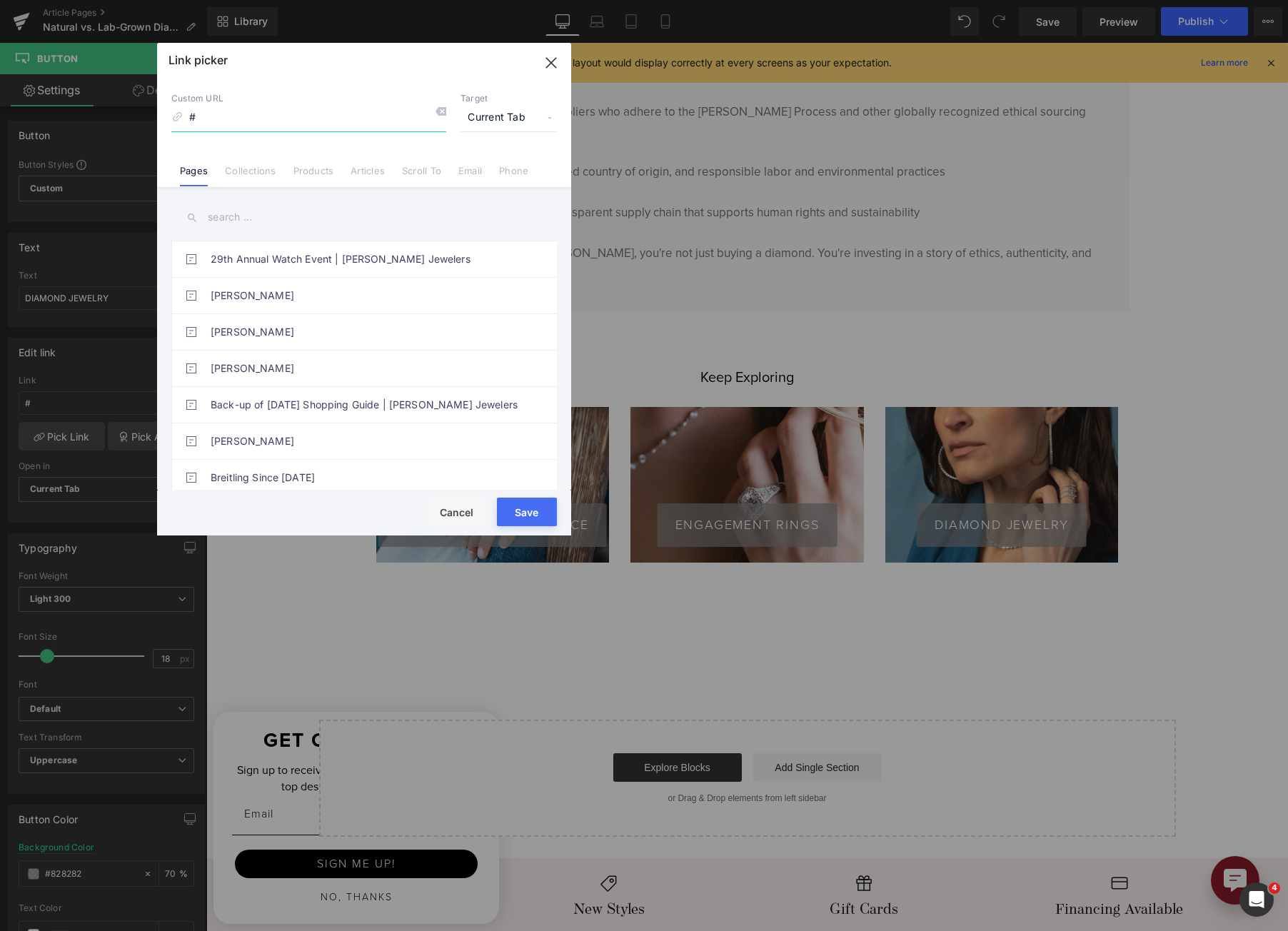
click at [239, 120] on input "#" at bounding box center [309, 118] width 275 height 27
click at [267, 217] on input "text" at bounding box center [364, 217] width 386 height 32
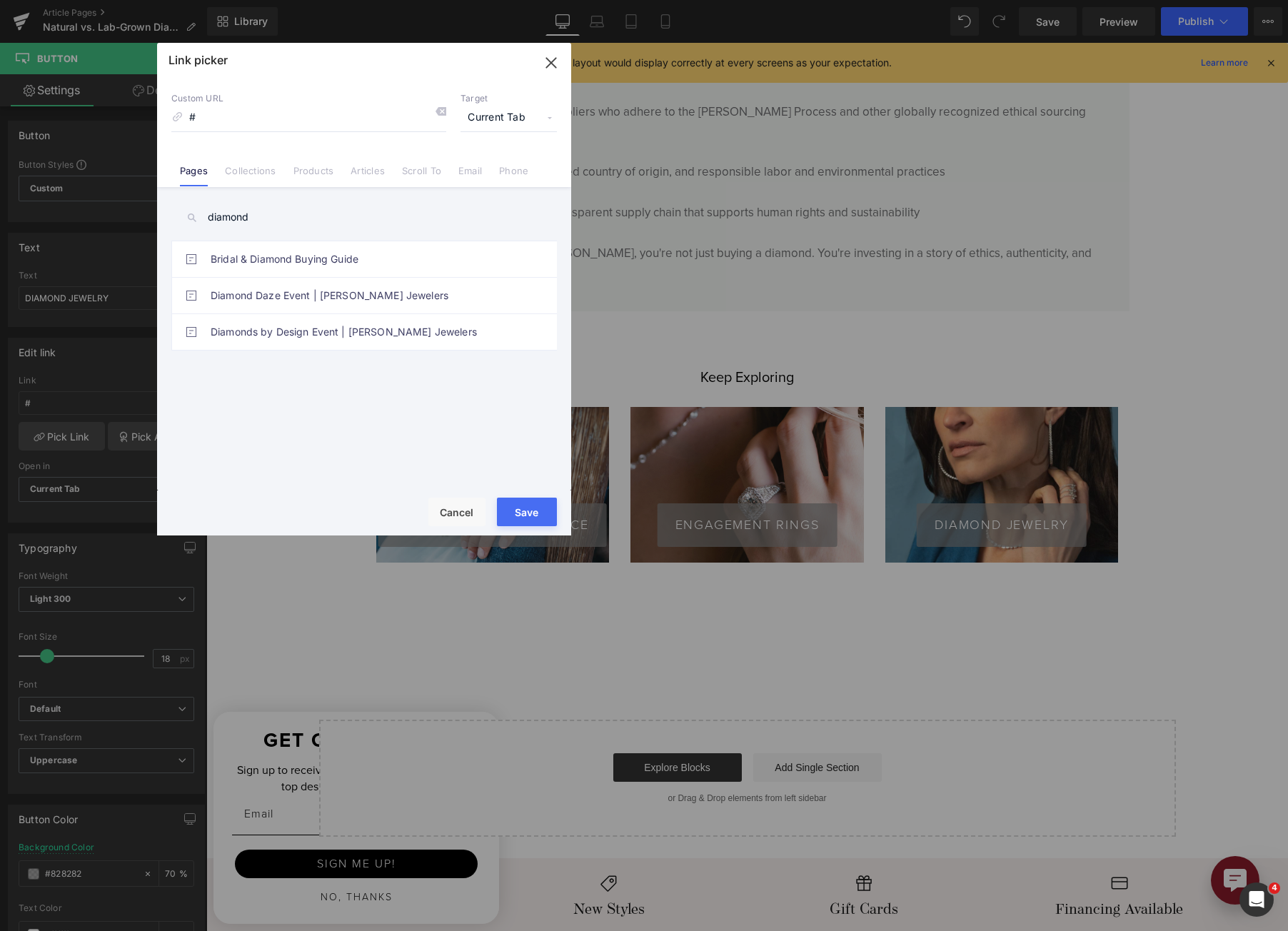
click at [271, 172] on link "Collections" at bounding box center [249, 175] width 50 height 21
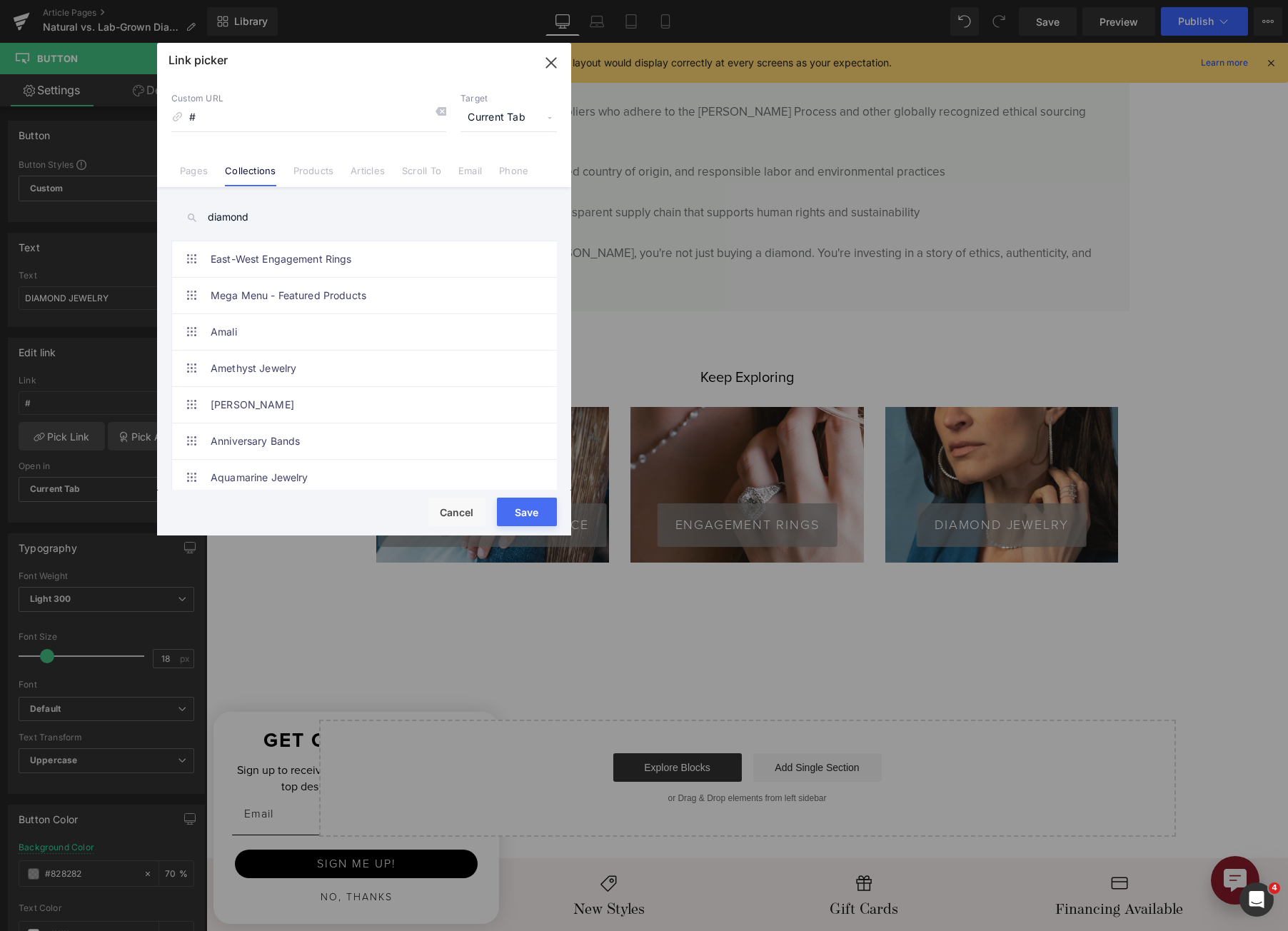
click at [276, 210] on input "diamond" at bounding box center [364, 217] width 386 height 32
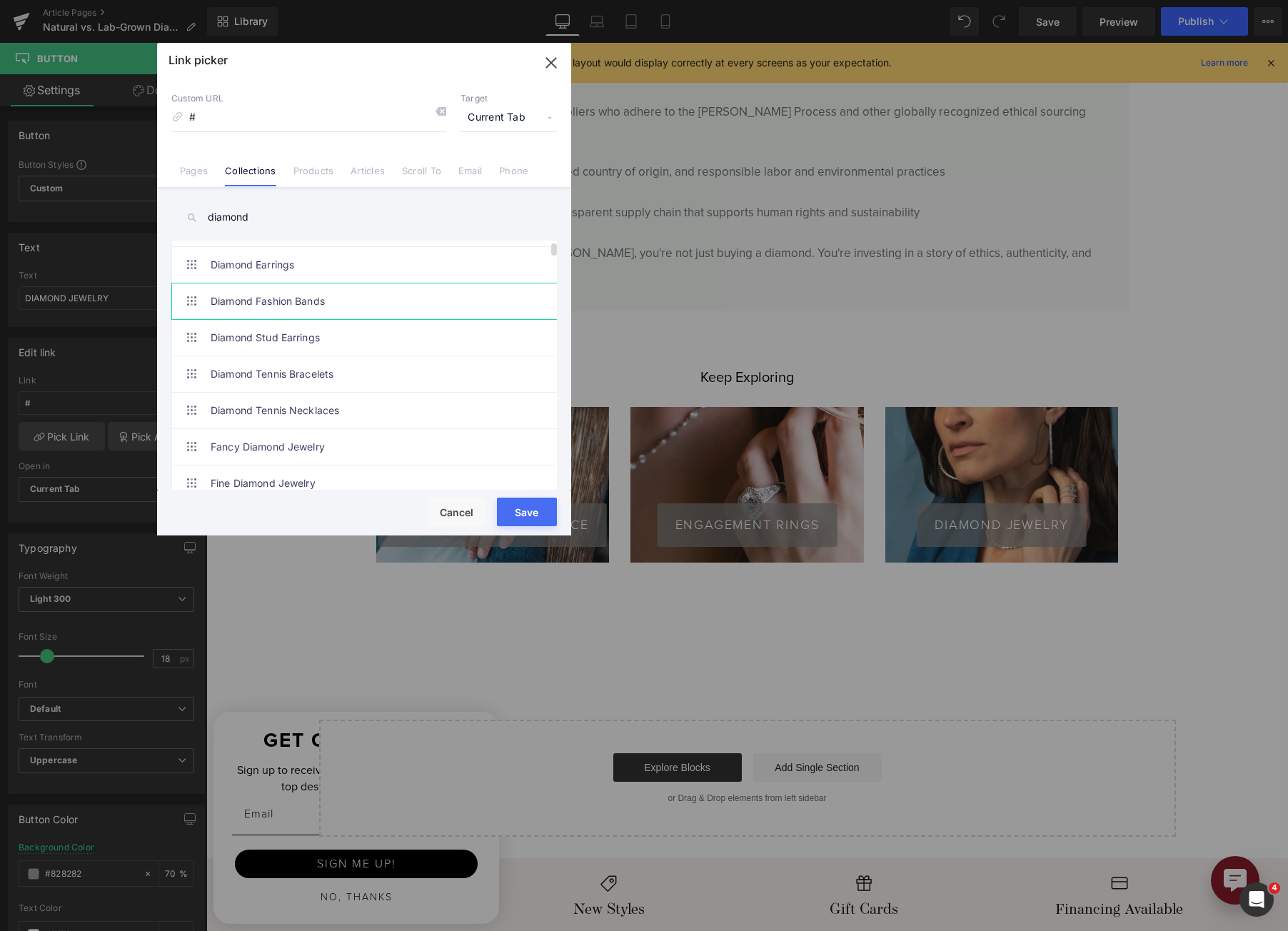
scroll to position [48, 0]
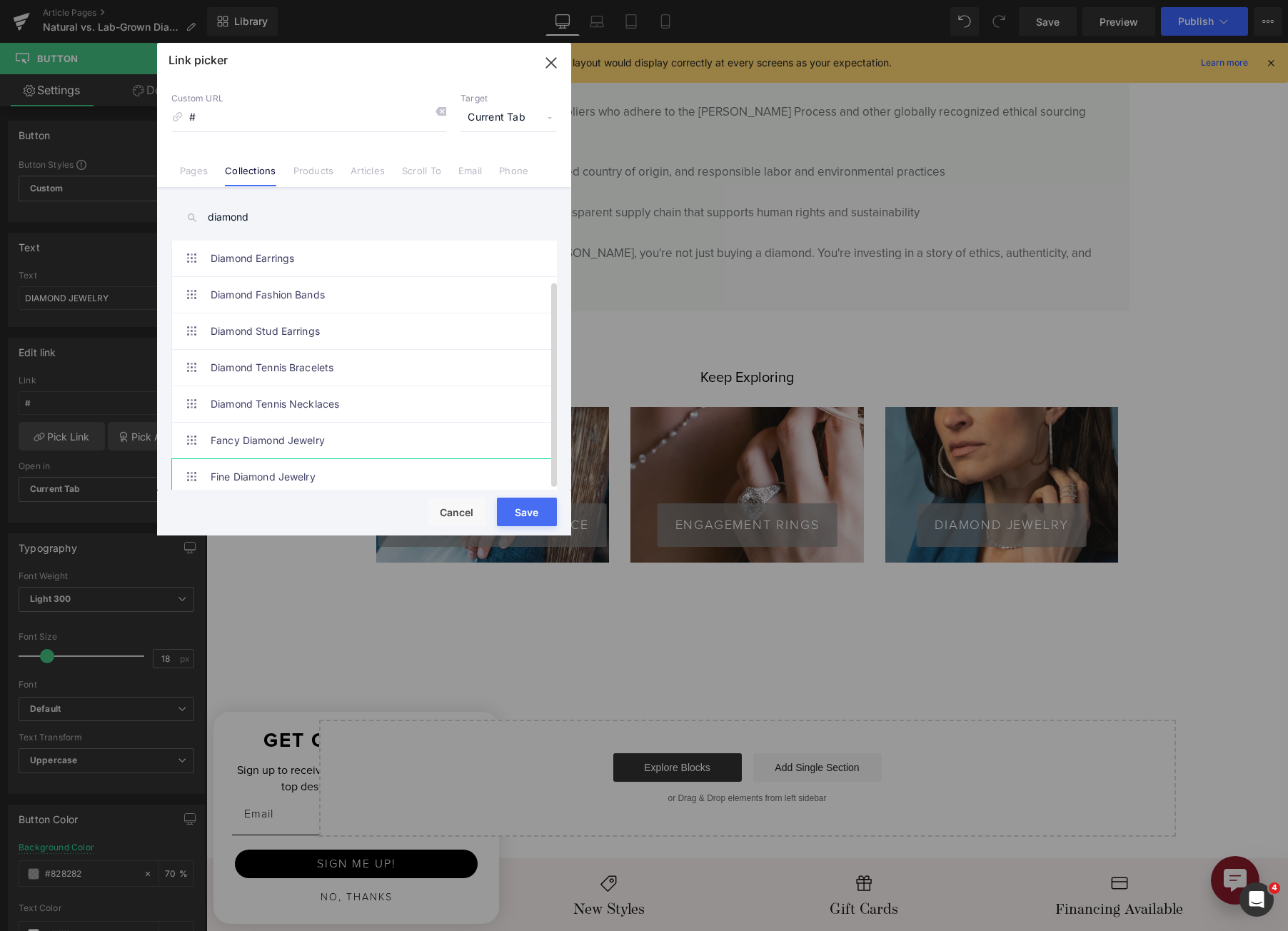
type input "diamond"
click at [344, 467] on link "Fine Diamond Jewelry" at bounding box center [368, 476] width 314 height 36
click at [538, 520] on button "Save" at bounding box center [526, 511] width 60 height 28
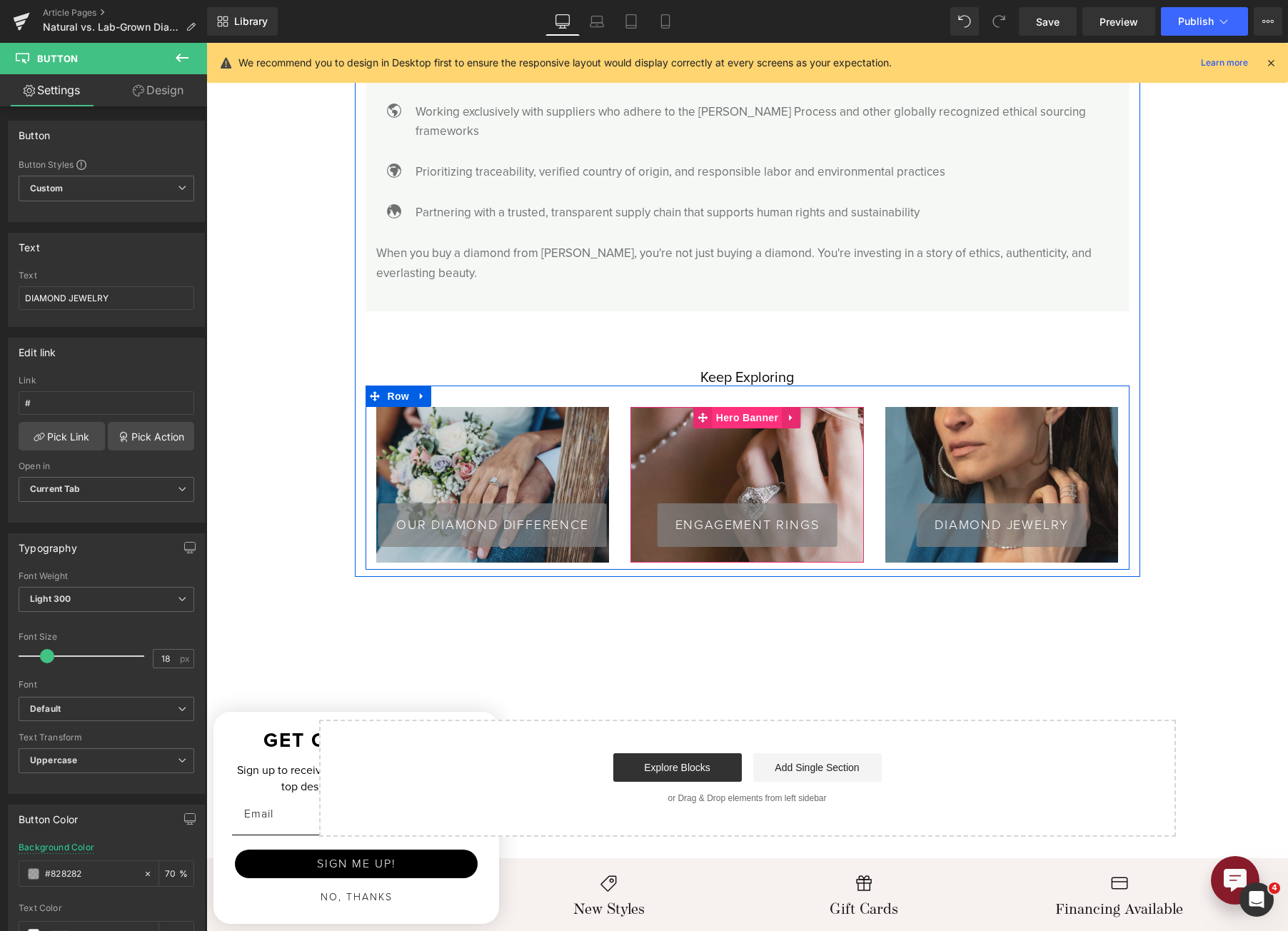
click at [738, 407] on span "Hero Banner" at bounding box center [747, 417] width 70 height 21
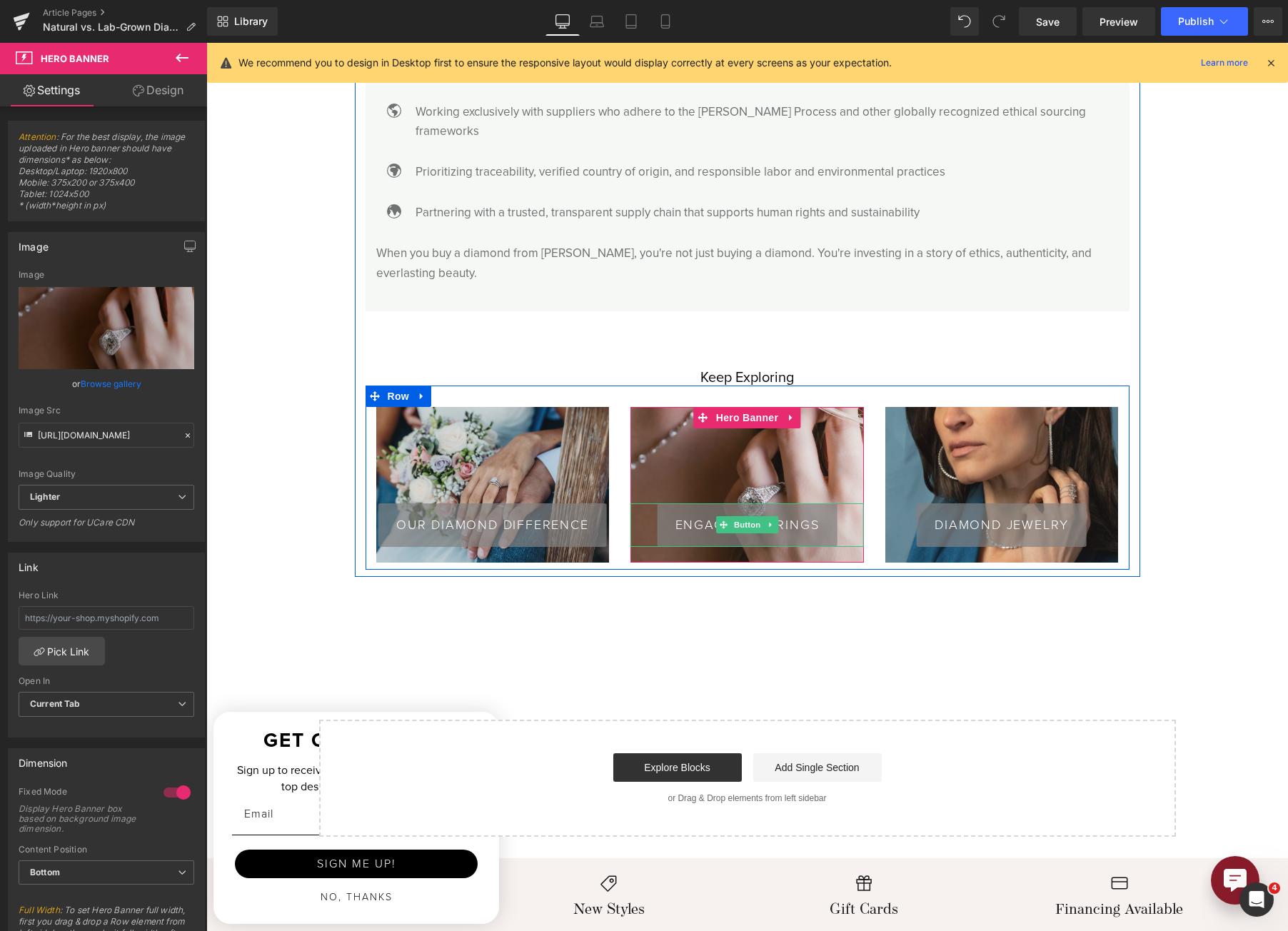
drag, startPoint x: 731, startPoint y: 507, endPoint x: 270, endPoint y: 509, distance: 461.0
click at [732, 516] on span "Button" at bounding box center [748, 524] width 33 height 17
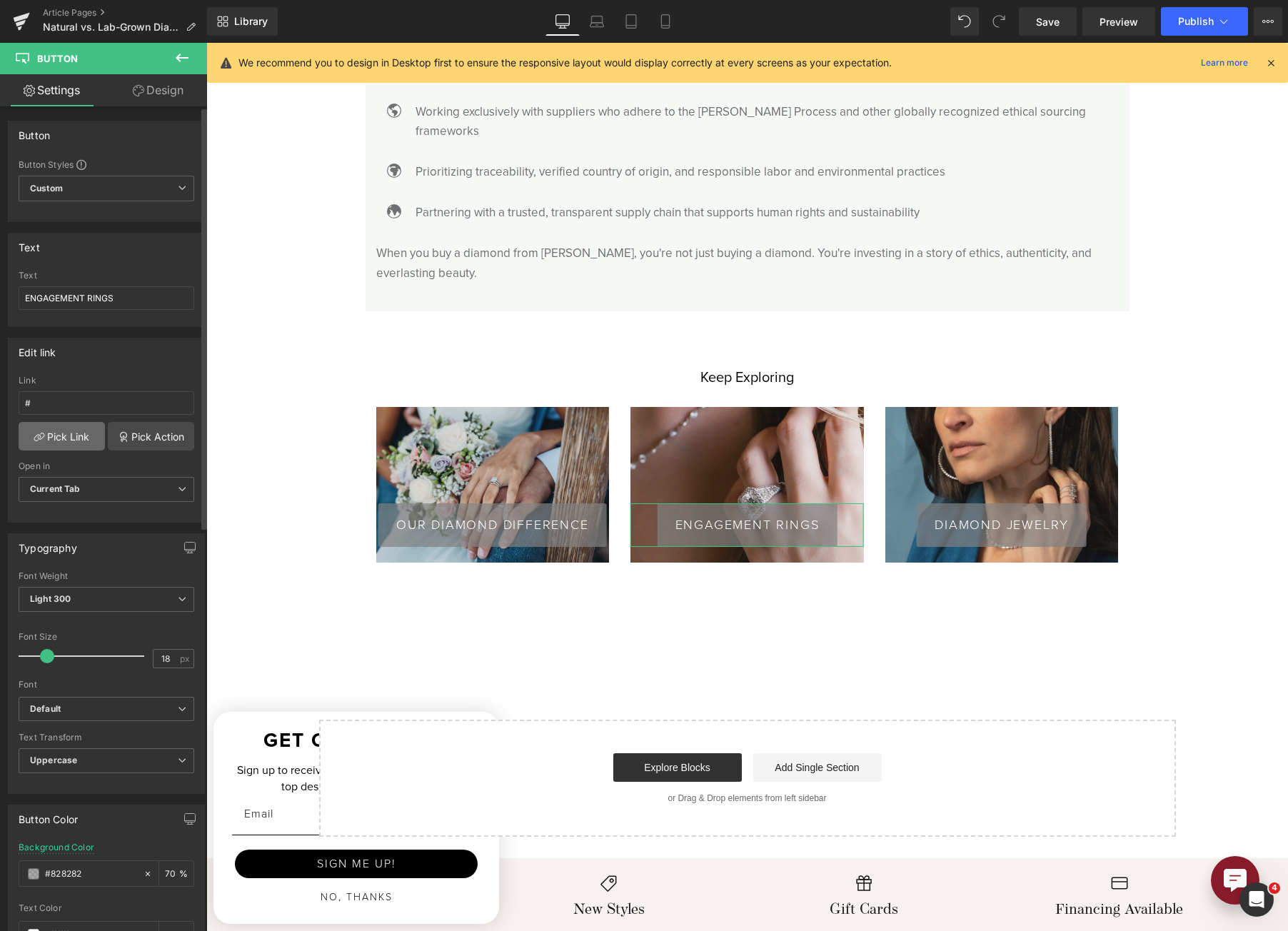
click at [83, 445] on link "Pick Link" at bounding box center [61, 435] width 86 height 28
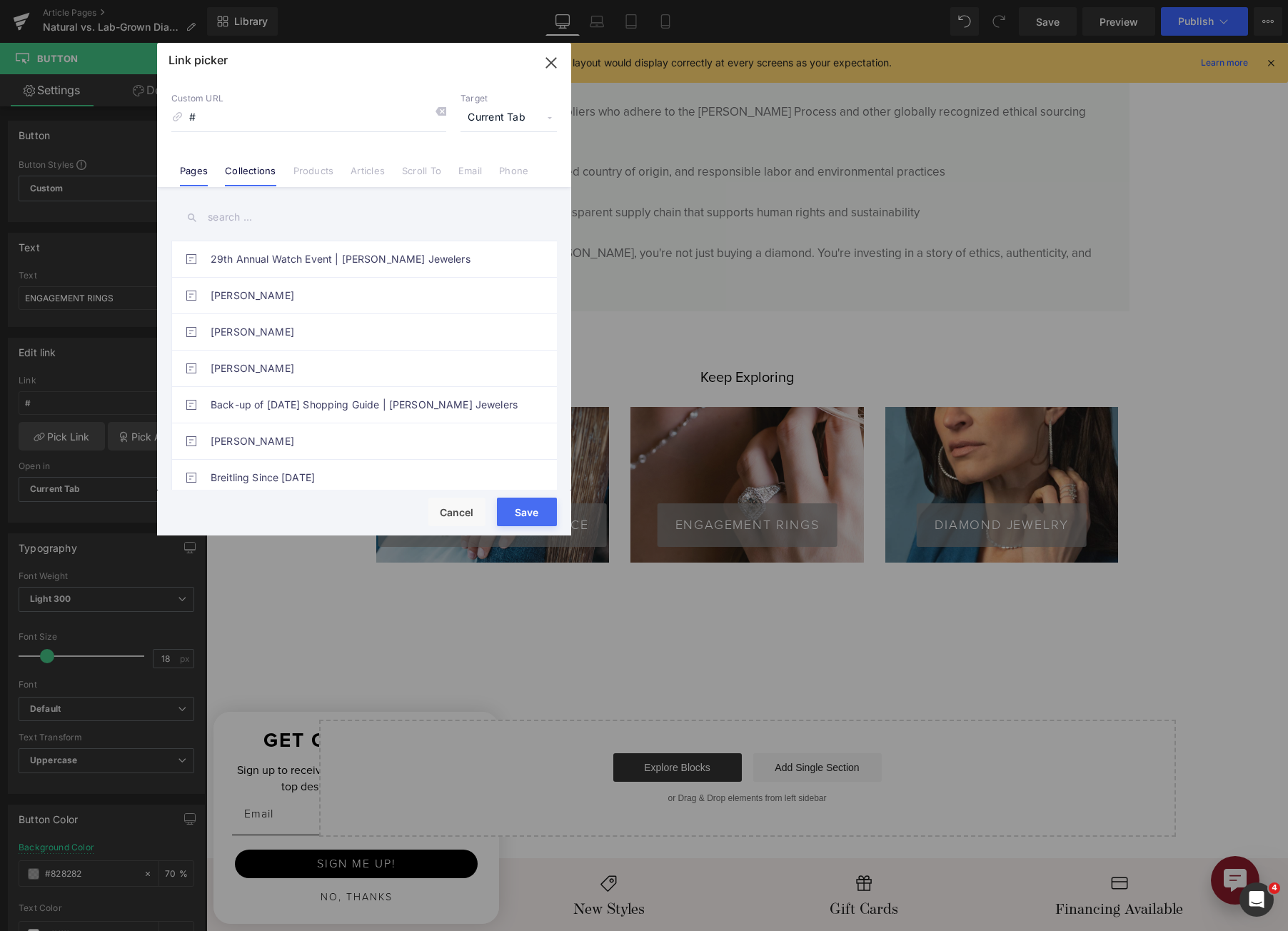
click at [257, 176] on link "Collections" at bounding box center [249, 175] width 50 height 21
click at [248, 222] on input "text" at bounding box center [364, 217] width 386 height 32
click at [286, 222] on input "engagement" at bounding box center [364, 217] width 386 height 32
type input "engagement"
click at [195, 172] on link "Pages" at bounding box center [193, 175] width 28 height 21
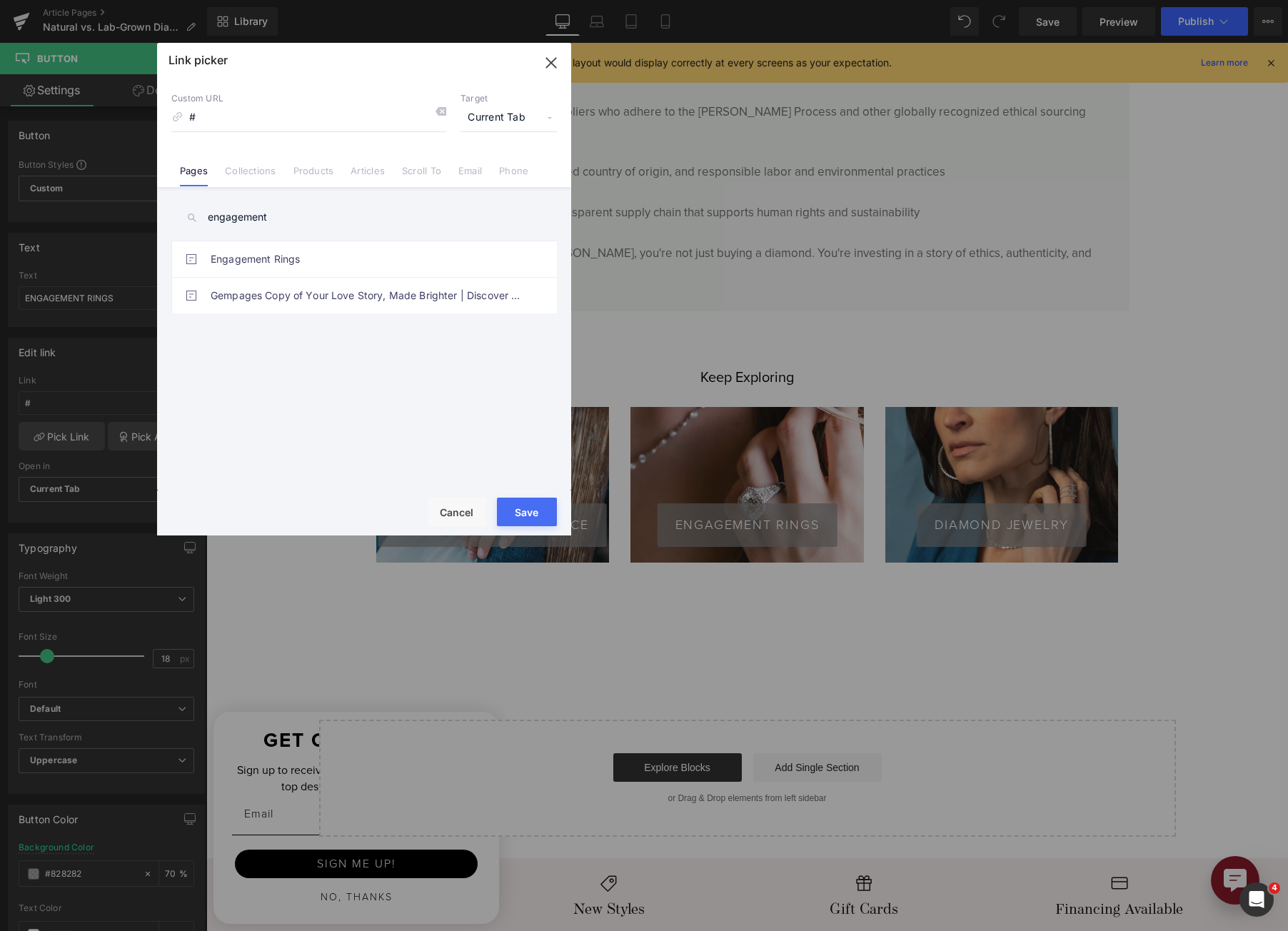
click at [293, 212] on input "engagement" at bounding box center [364, 217] width 386 height 32
click at [309, 245] on link "Engagement Rings" at bounding box center [368, 258] width 314 height 36
click at [530, 513] on button "Save" at bounding box center [526, 511] width 60 height 28
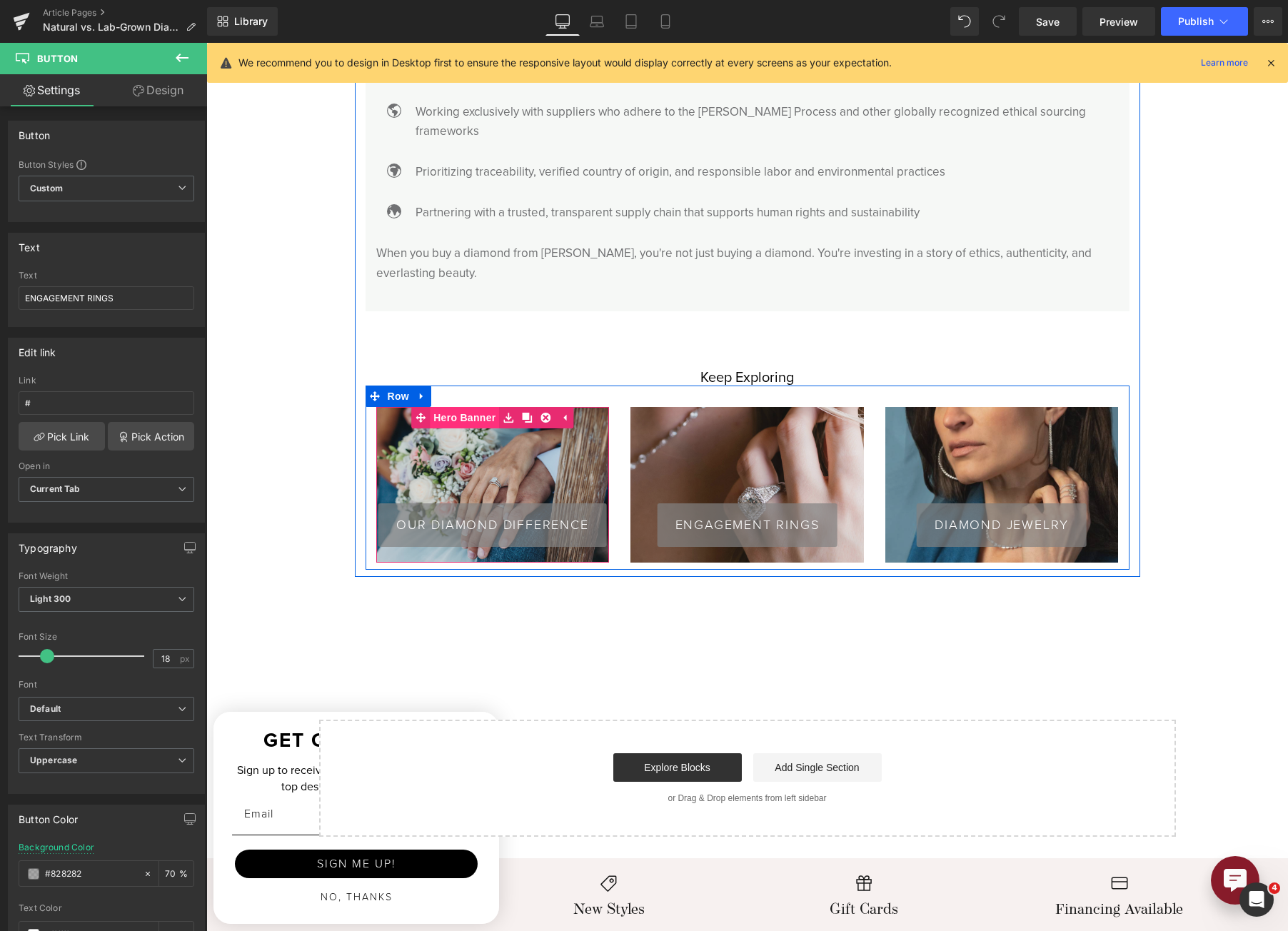
click at [457, 407] on span "Hero Banner" at bounding box center [465, 417] width 70 height 21
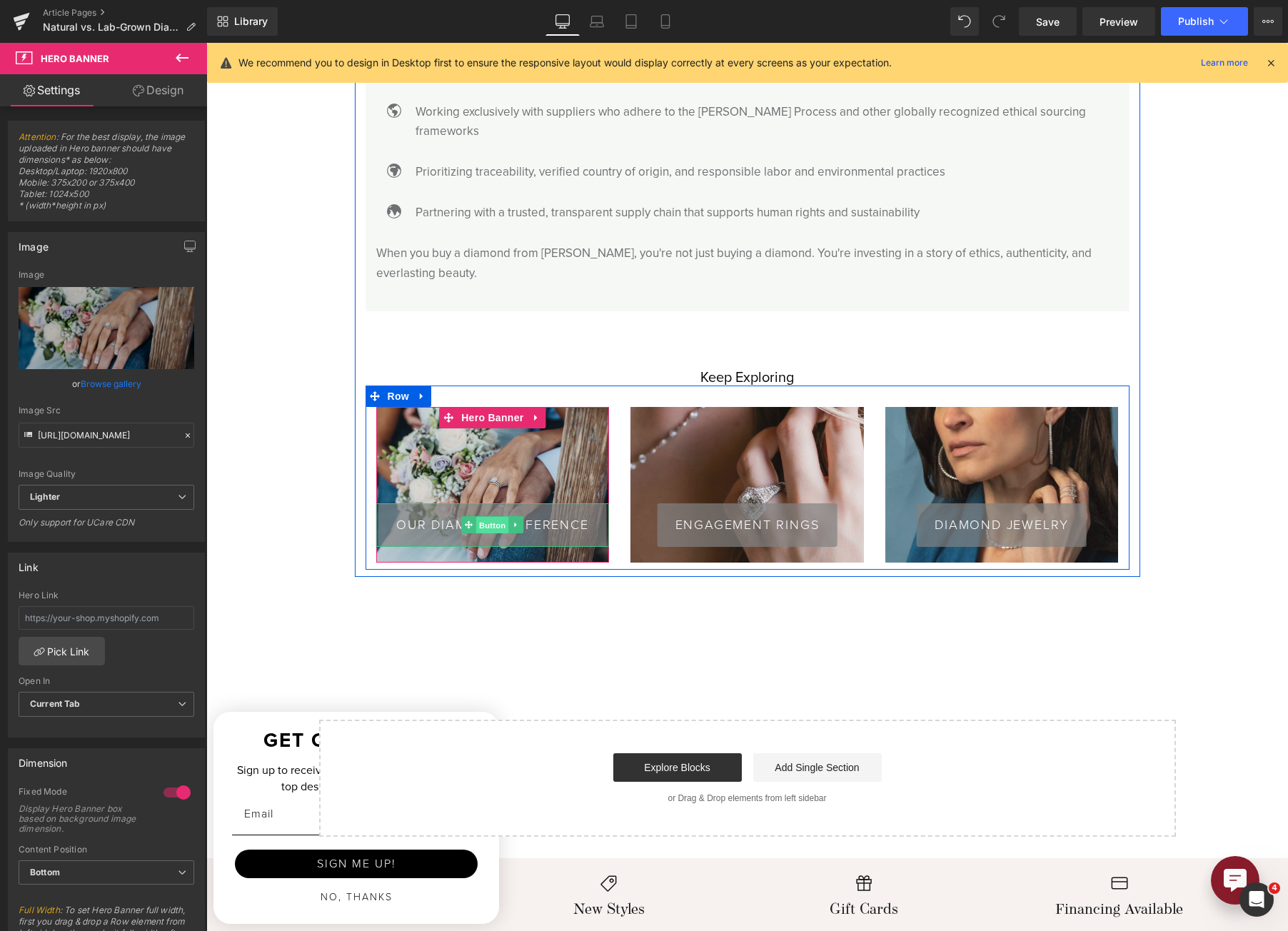
click at [485, 517] on span "Button" at bounding box center [493, 525] width 33 height 17
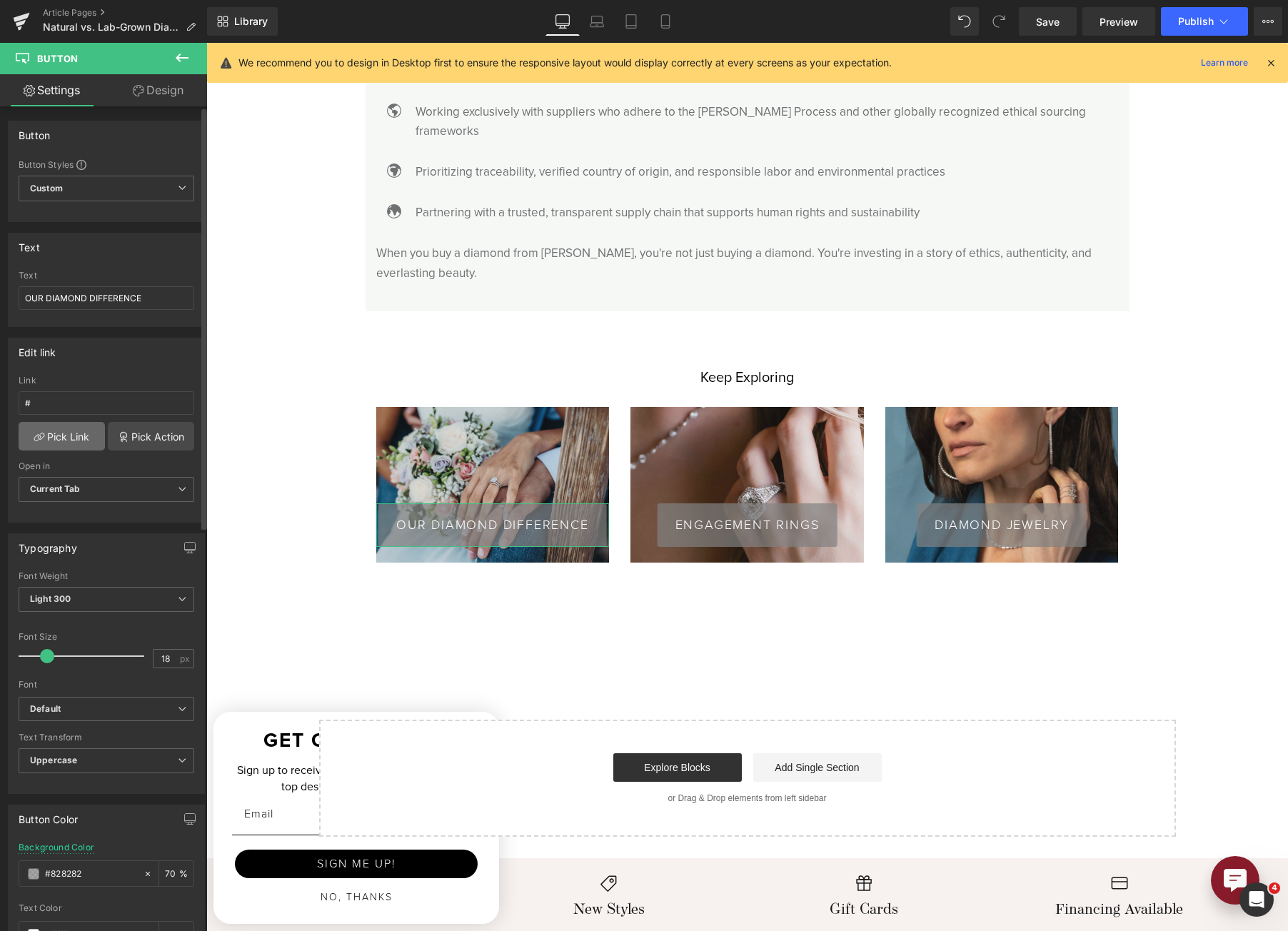
click at [78, 441] on link "Pick Link" at bounding box center [61, 435] width 86 height 28
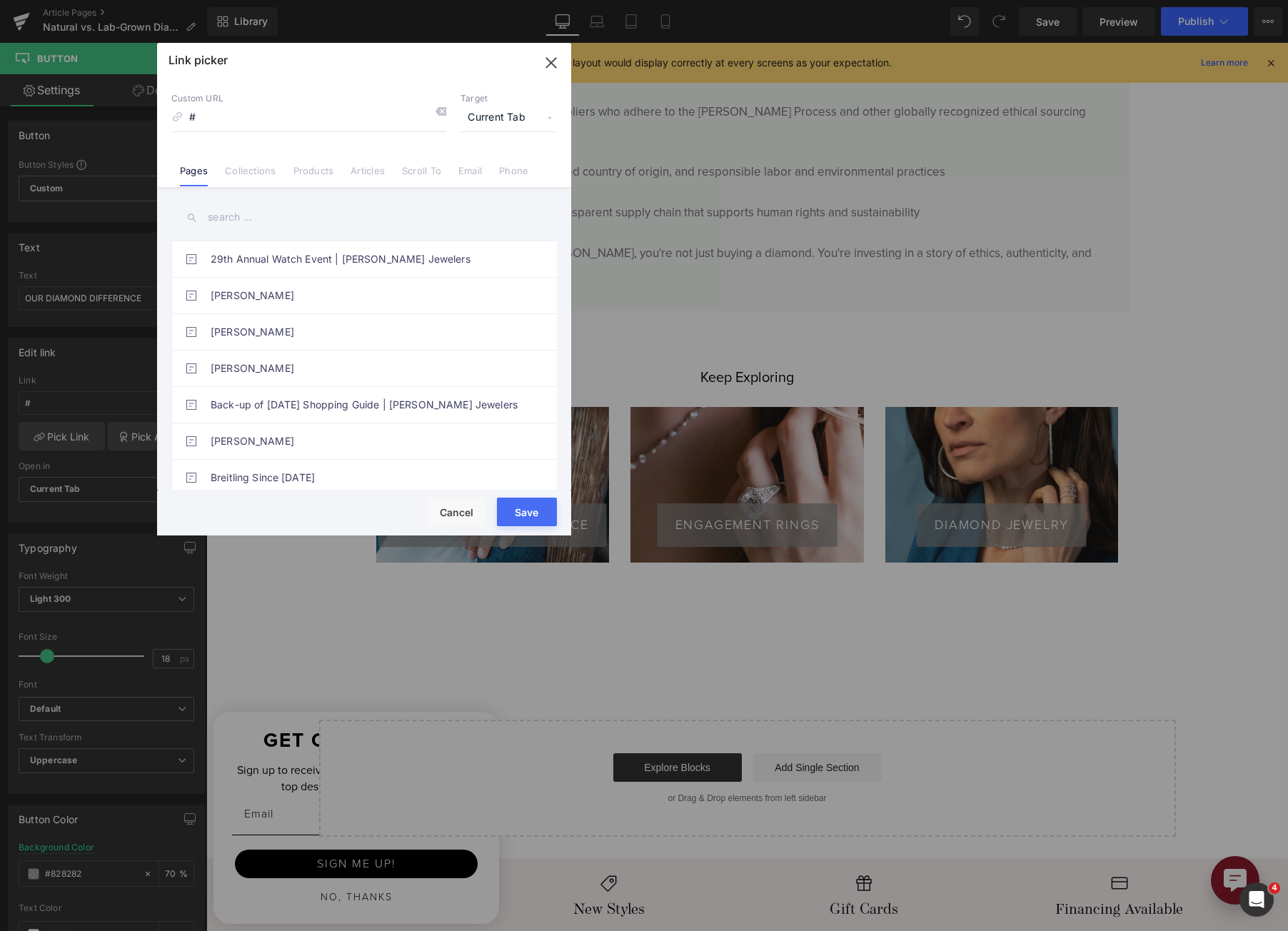
click at [292, 217] on input "text" at bounding box center [364, 217] width 386 height 32
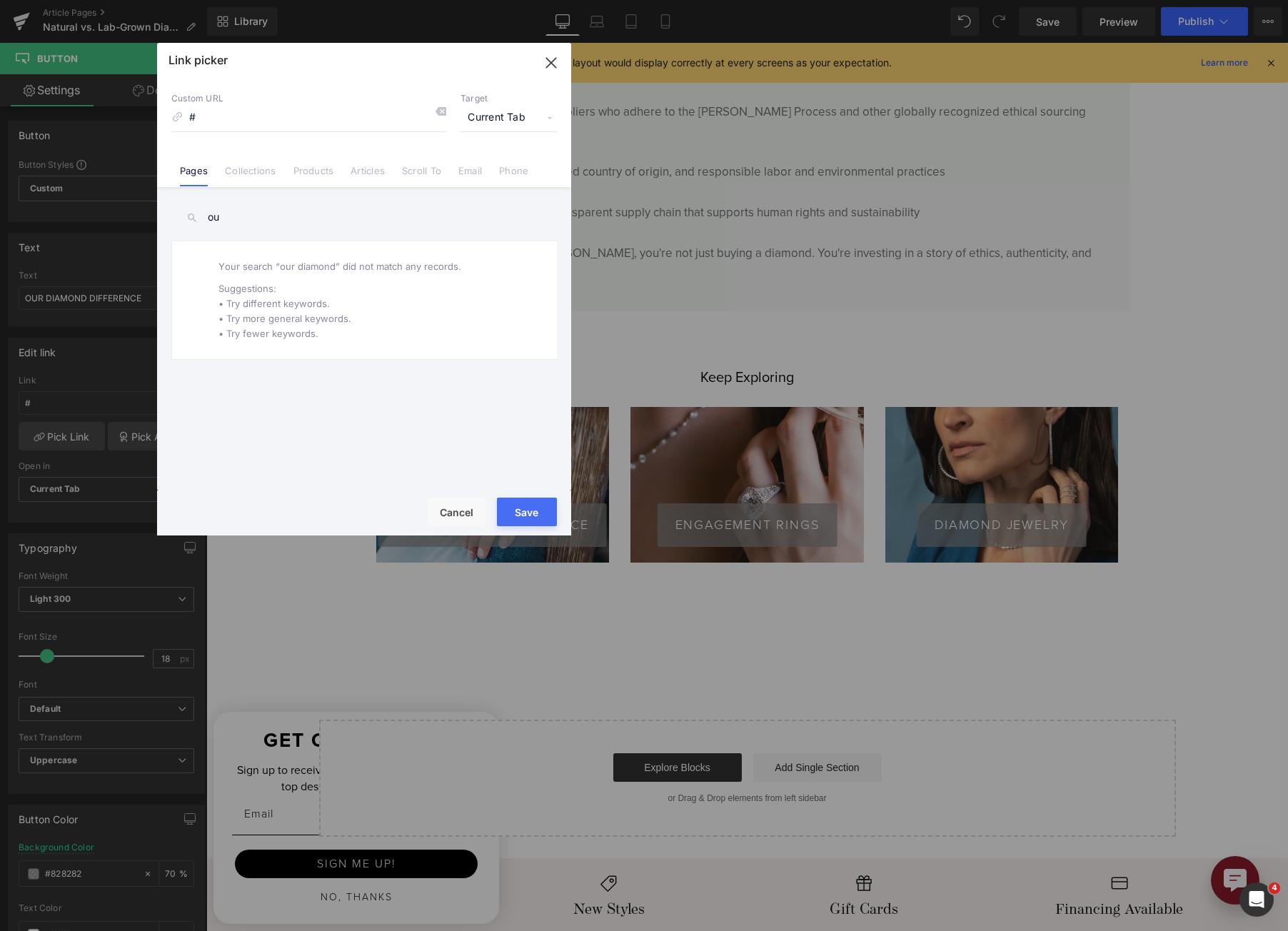
type input "o"
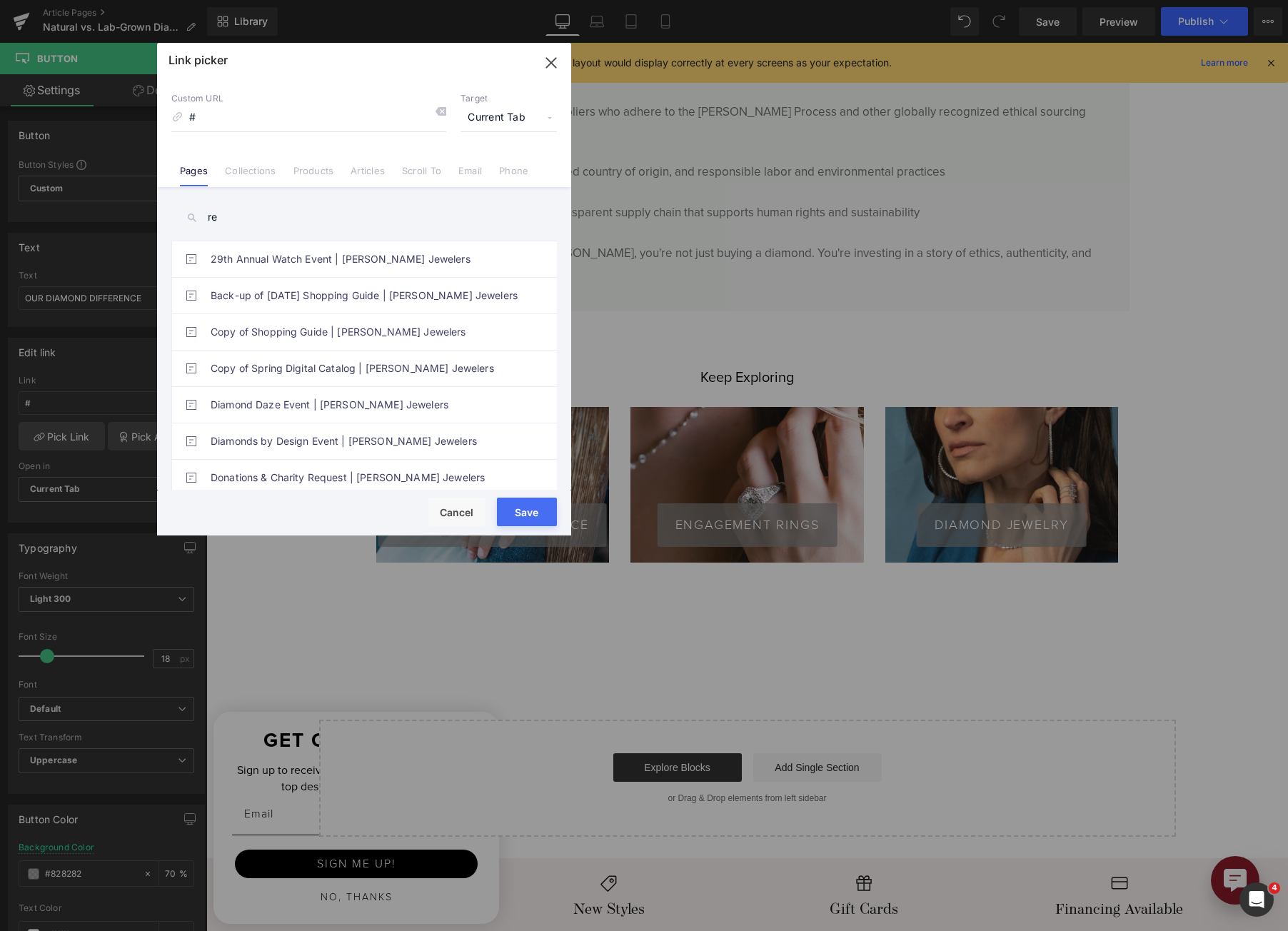
type input "r"
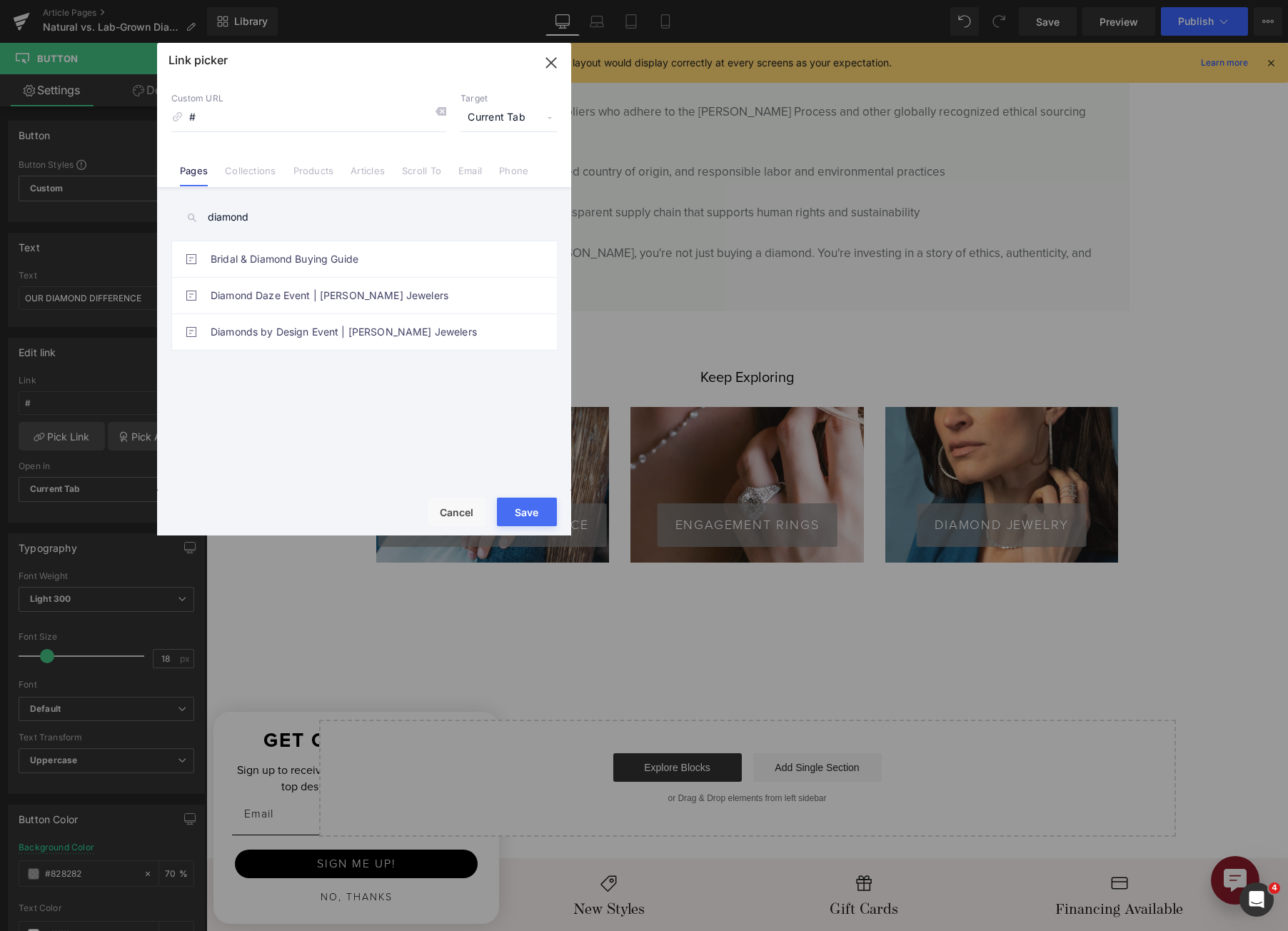
drag, startPoint x: 322, startPoint y: 221, endPoint x: 112, endPoint y: 225, distance: 210.0
click at [112, 225] on div "Link picker Back to Library Insert Custom URL # Target Current Tab Current Tab …" at bounding box center [644, 466] width 1288 height 931
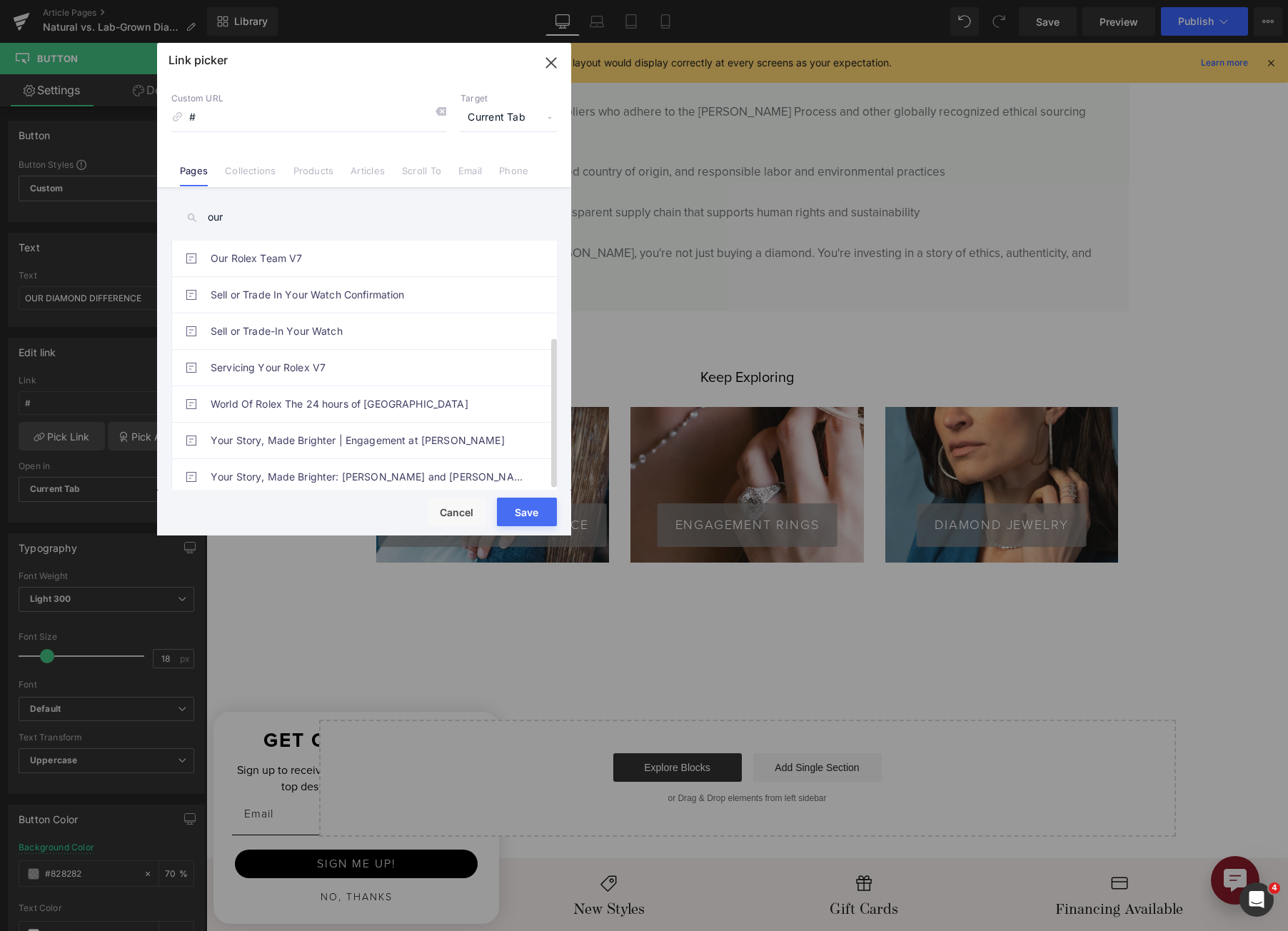
scroll to position [0, 0]
click at [283, 214] on input "our" at bounding box center [364, 217] width 386 height 32
type input "o"
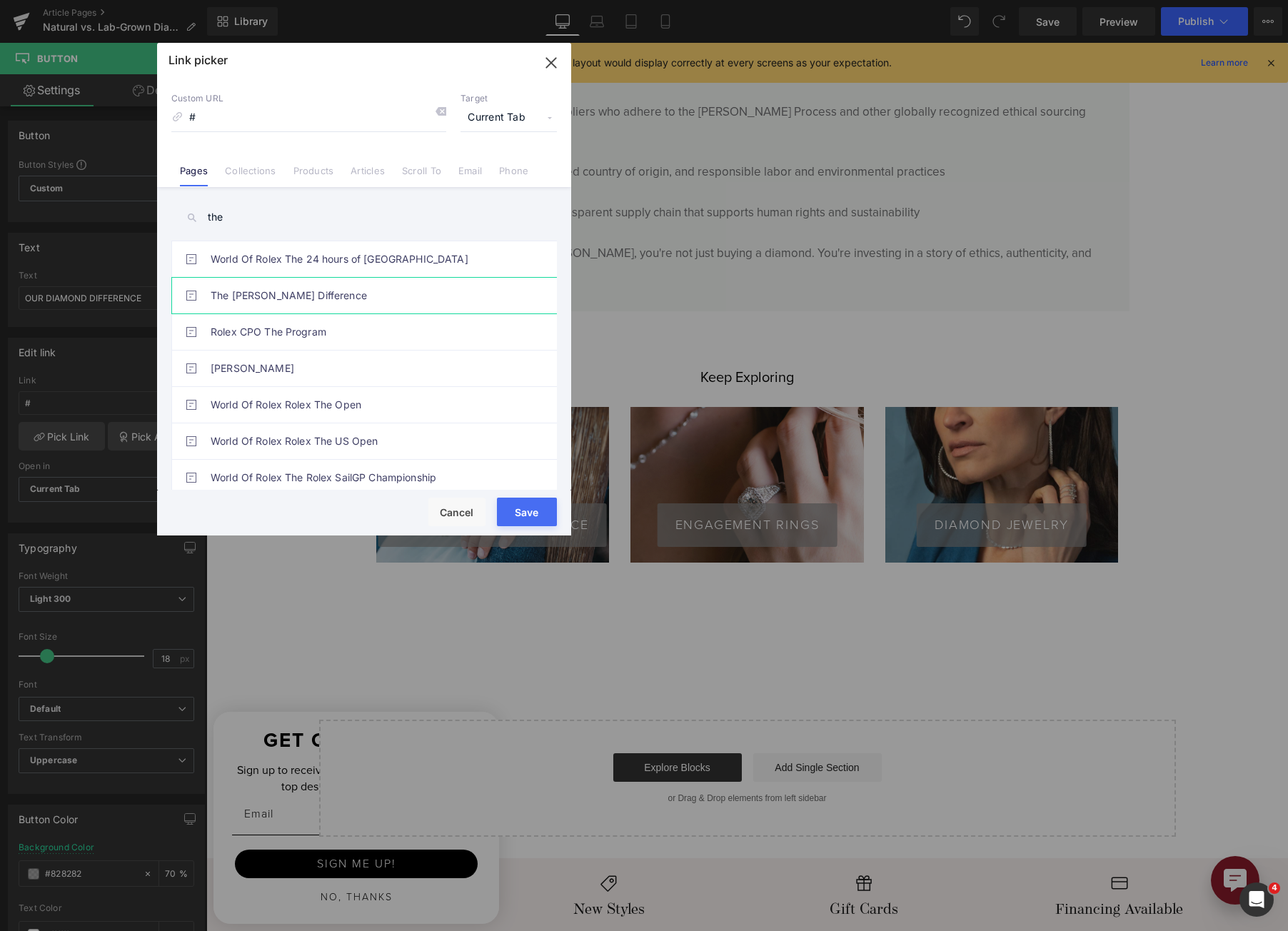
type input "the"
click at [441, 297] on link "The [PERSON_NAME] Difference" at bounding box center [368, 295] width 314 height 36
click at [529, 514] on button "Save" at bounding box center [526, 511] width 60 height 28
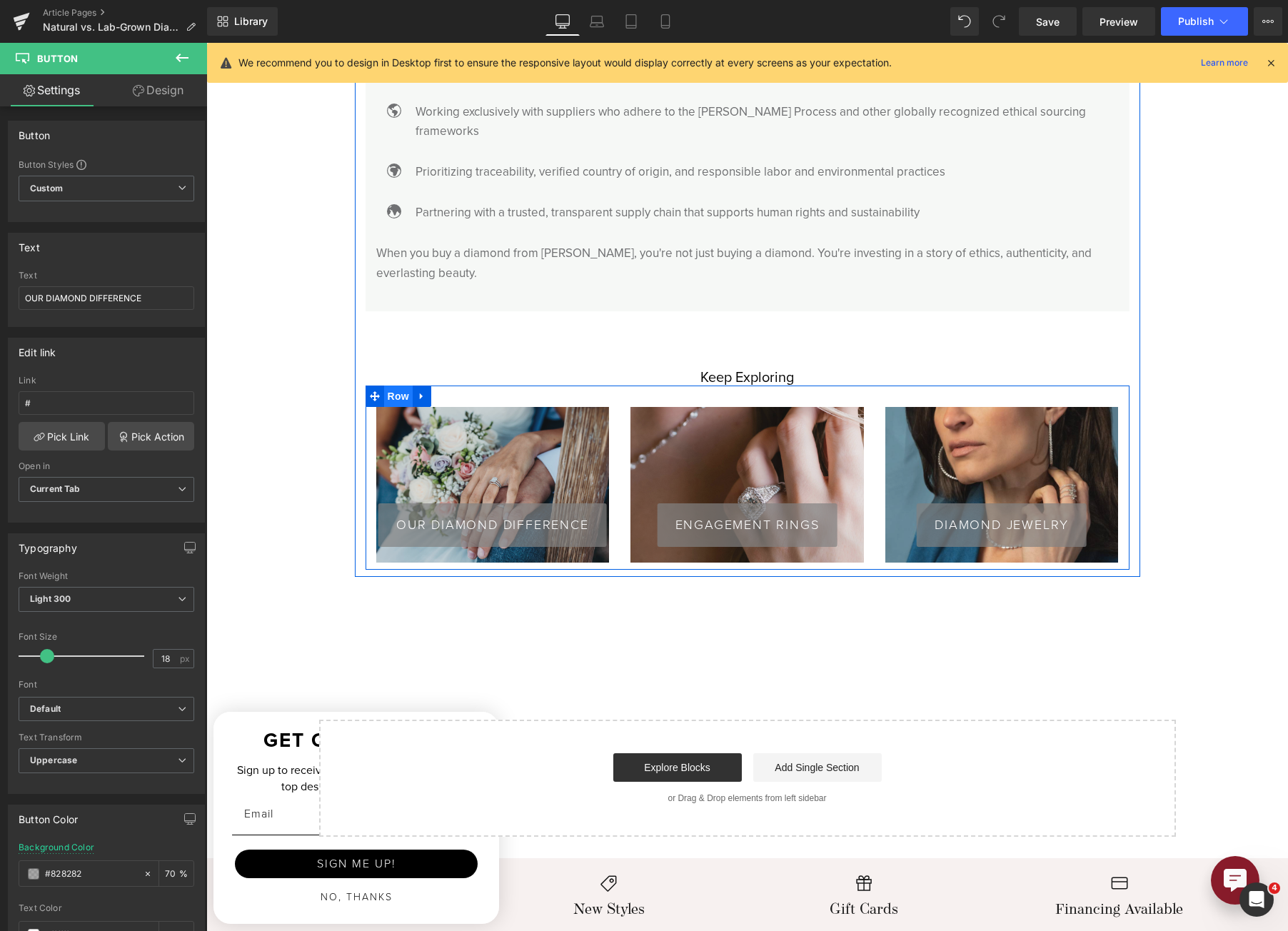
click at [390, 386] on span "Row" at bounding box center [398, 396] width 28 height 21
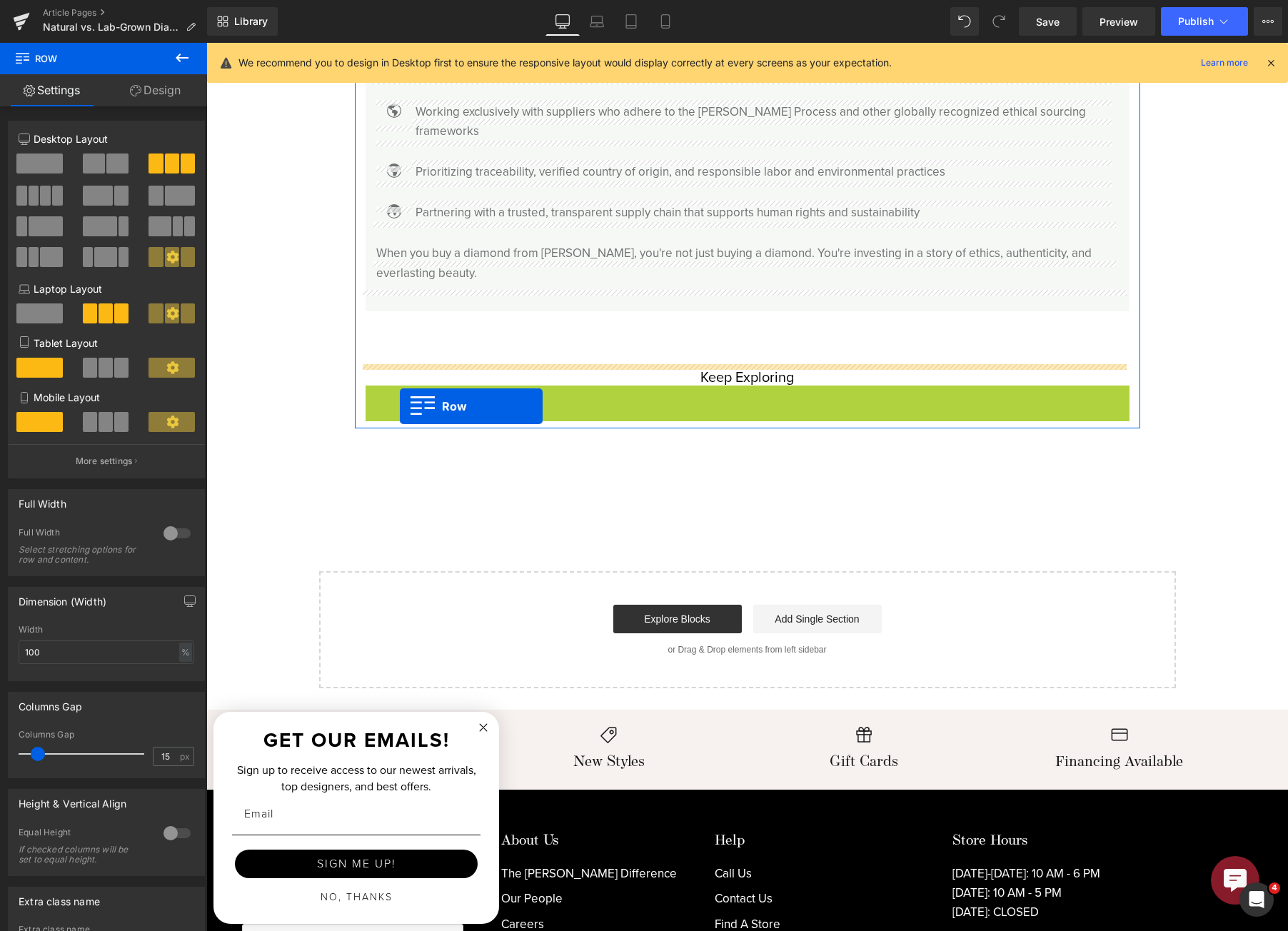
drag, startPoint x: 367, startPoint y: 373, endPoint x: 400, endPoint y: 406, distance: 46.7
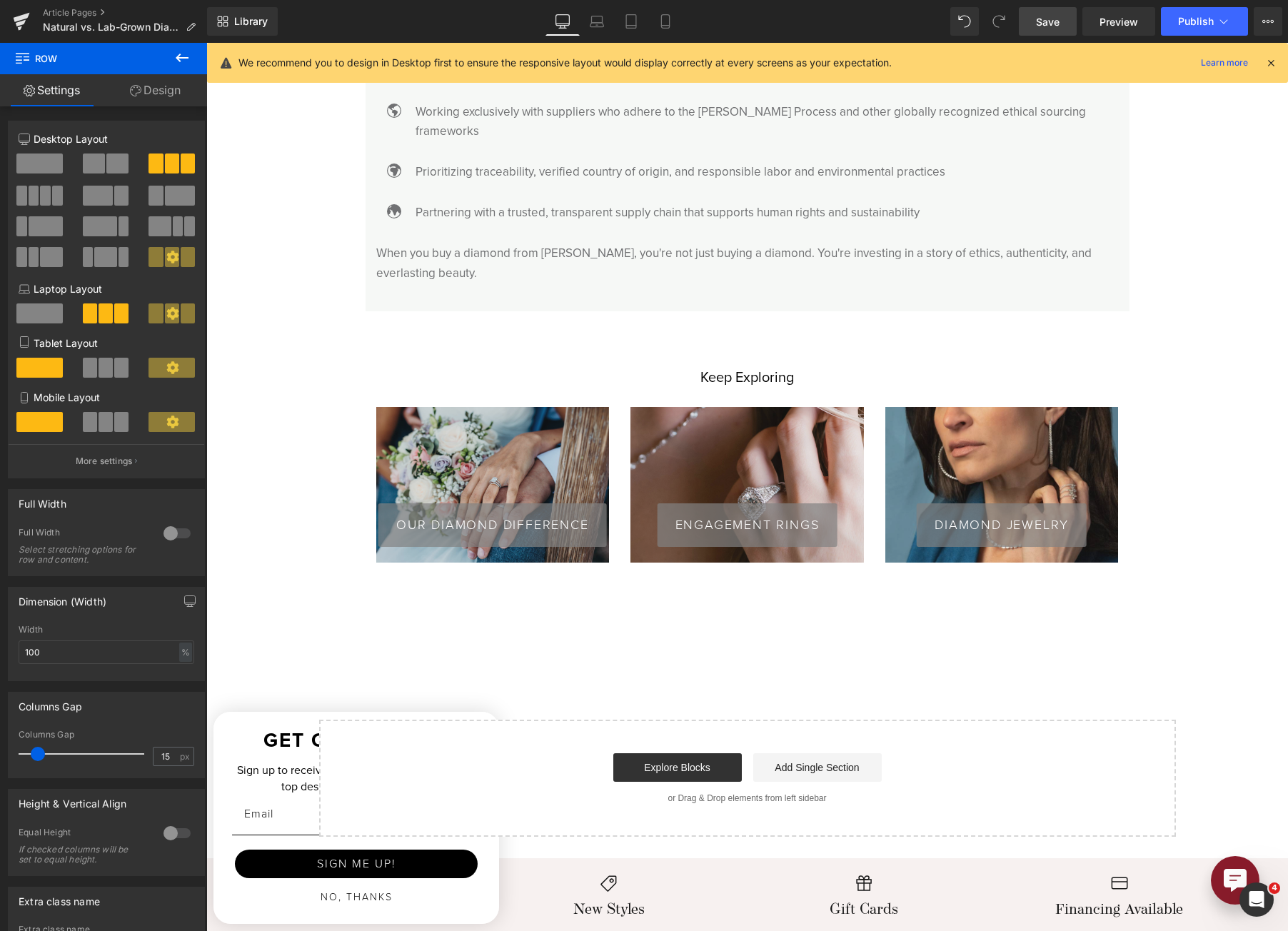
click at [1055, 15] on span "Save" at bounding box center [1048, 22] width 24 height 15
click at [1110, 19] on span "Preview" at bounding box center [1119, 22] width 39 height 15
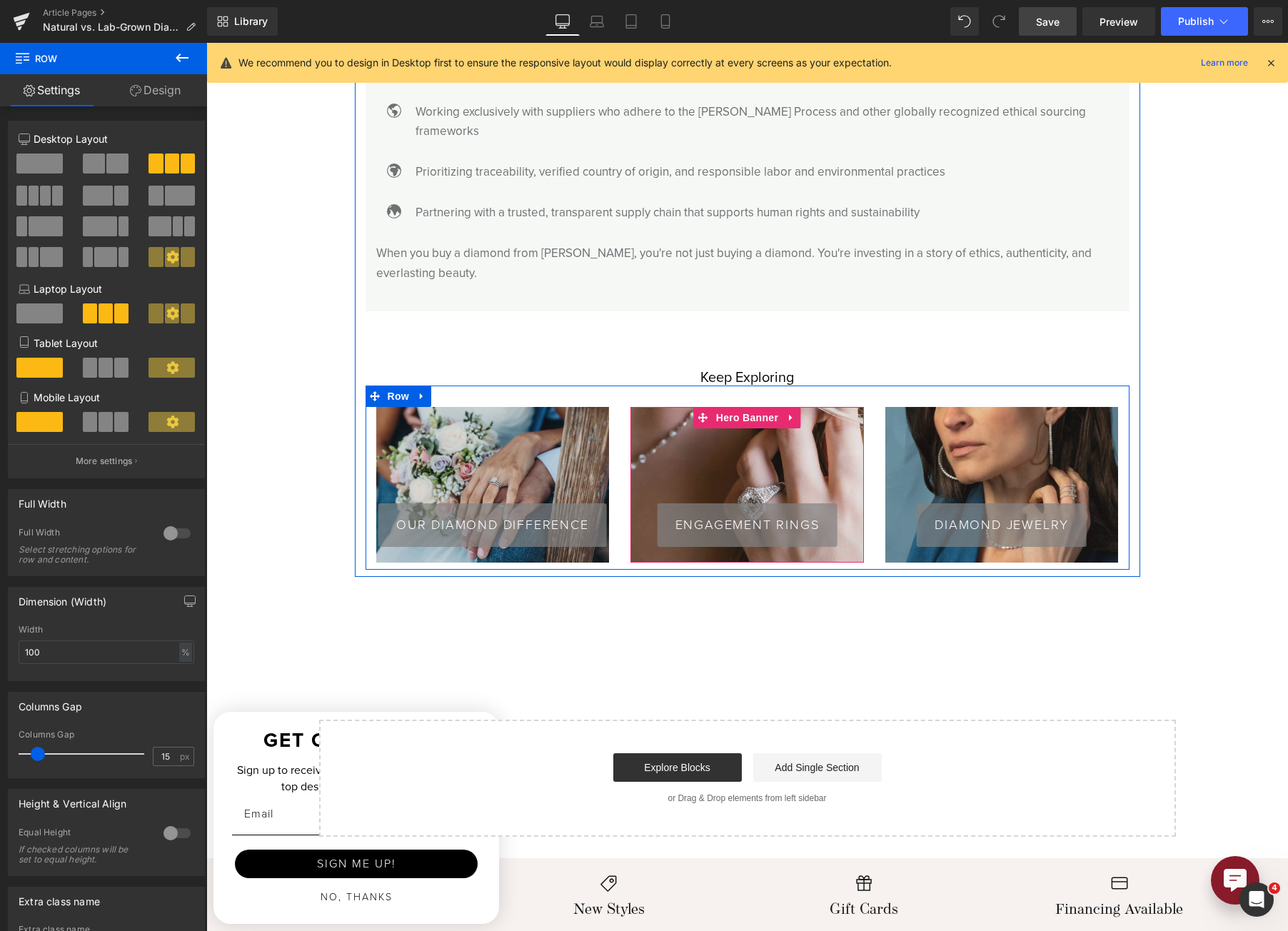
click at [735, 407] on li "Hero Banner" at bounding box center [738, 417] width 88 height 21
click at [733, 407] on span "Hero Banner" at bounding box center [747, 417] width 70 height 21
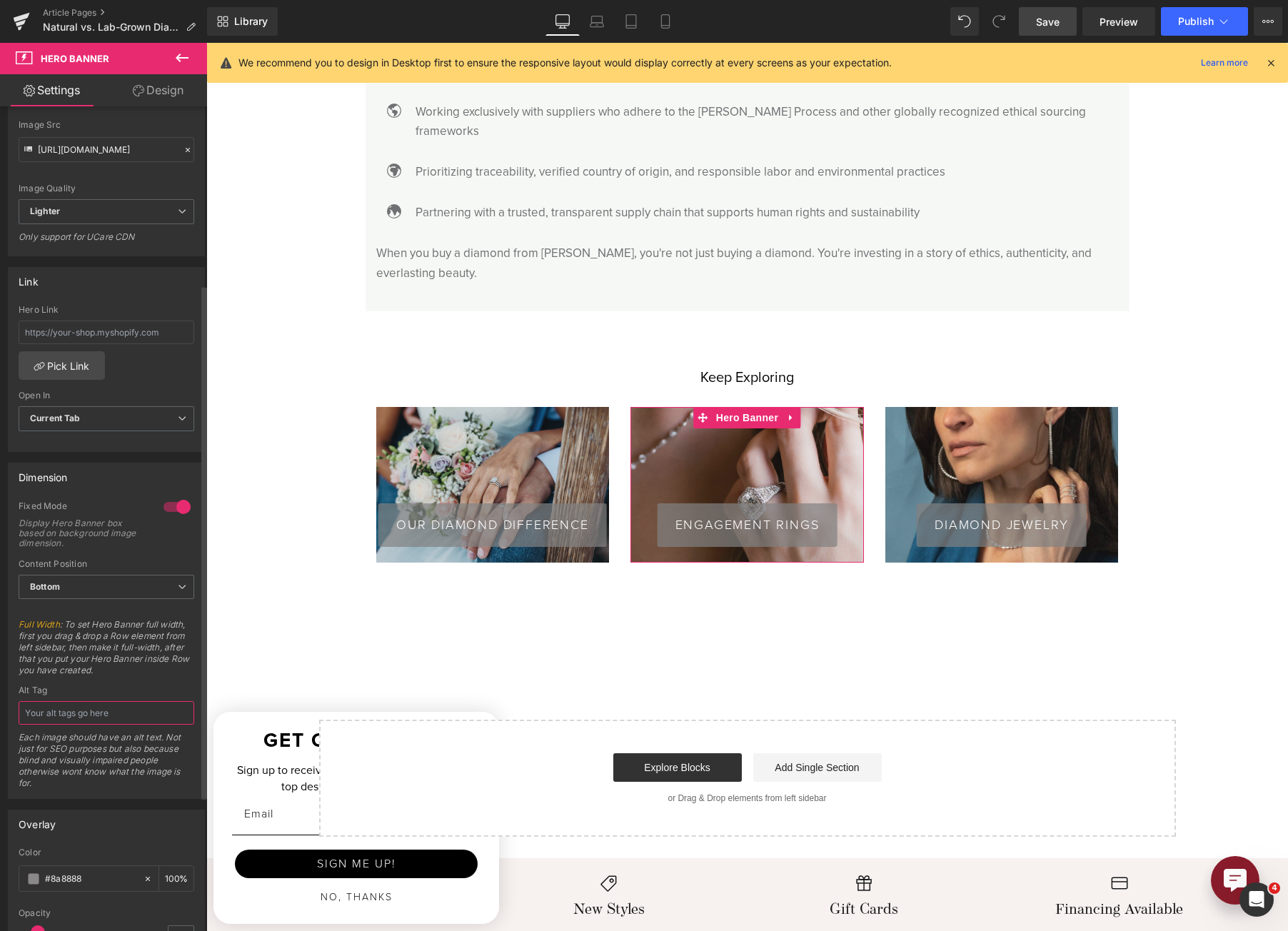
click at [113, 706] on input "text" at bounding box center [106, 713] width 176 height 24
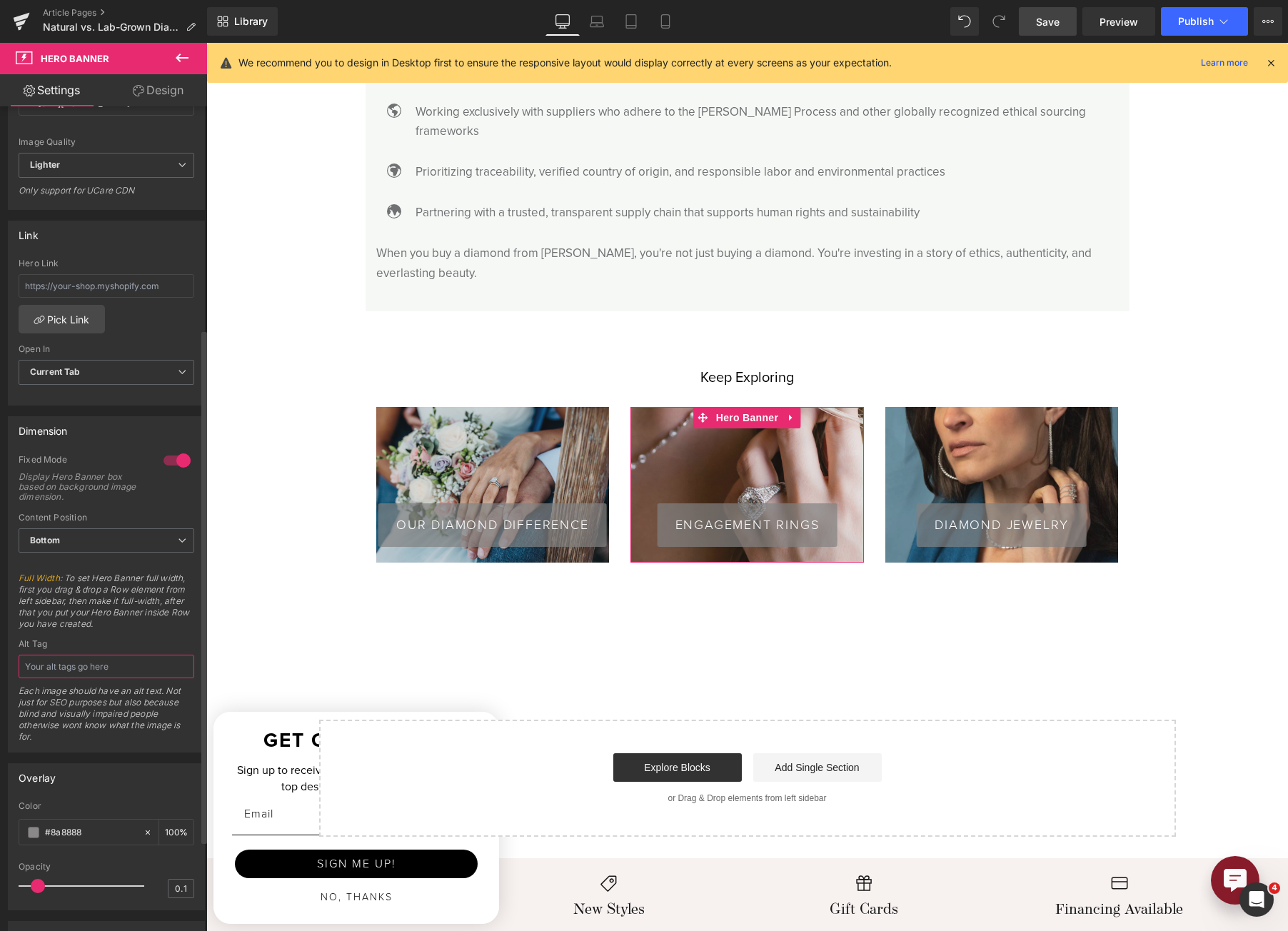
scroll to position [356, 0]
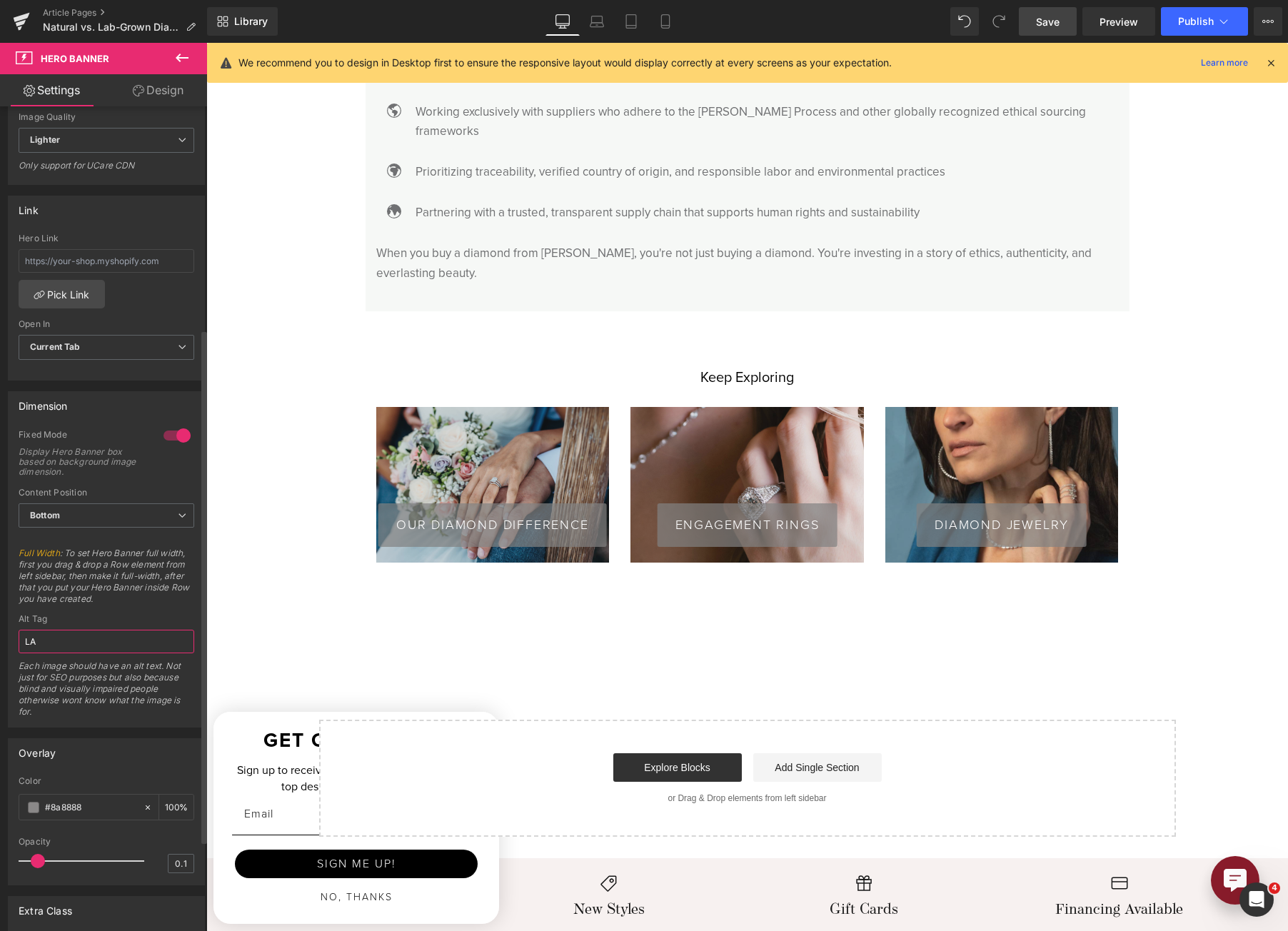
type input "L"
type input "Close up of an engagement ring - discover engagement rings"
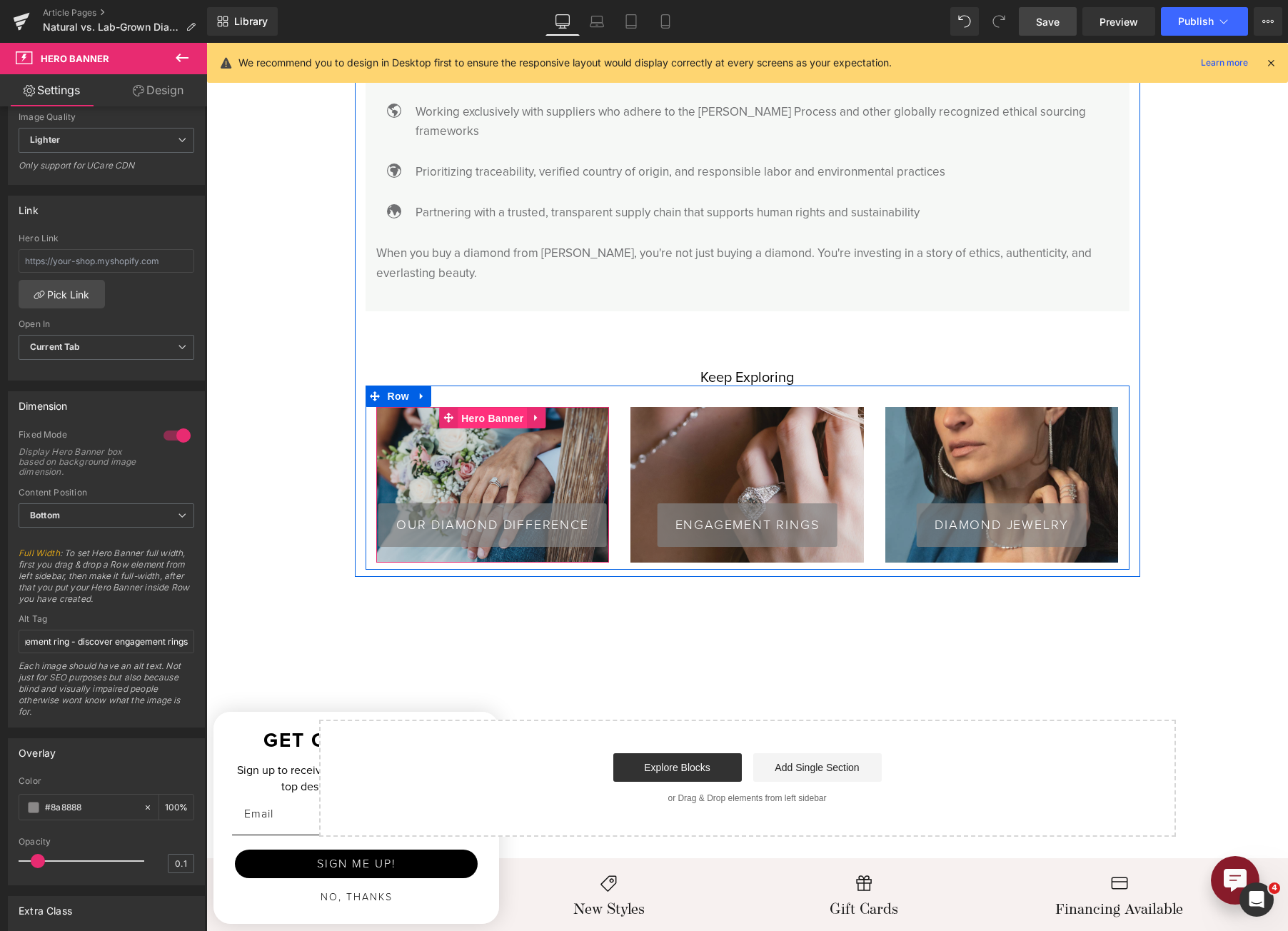
click at [479, 408] on span "Hero Banner" at bounding box center [492, 418] width 70 height 21
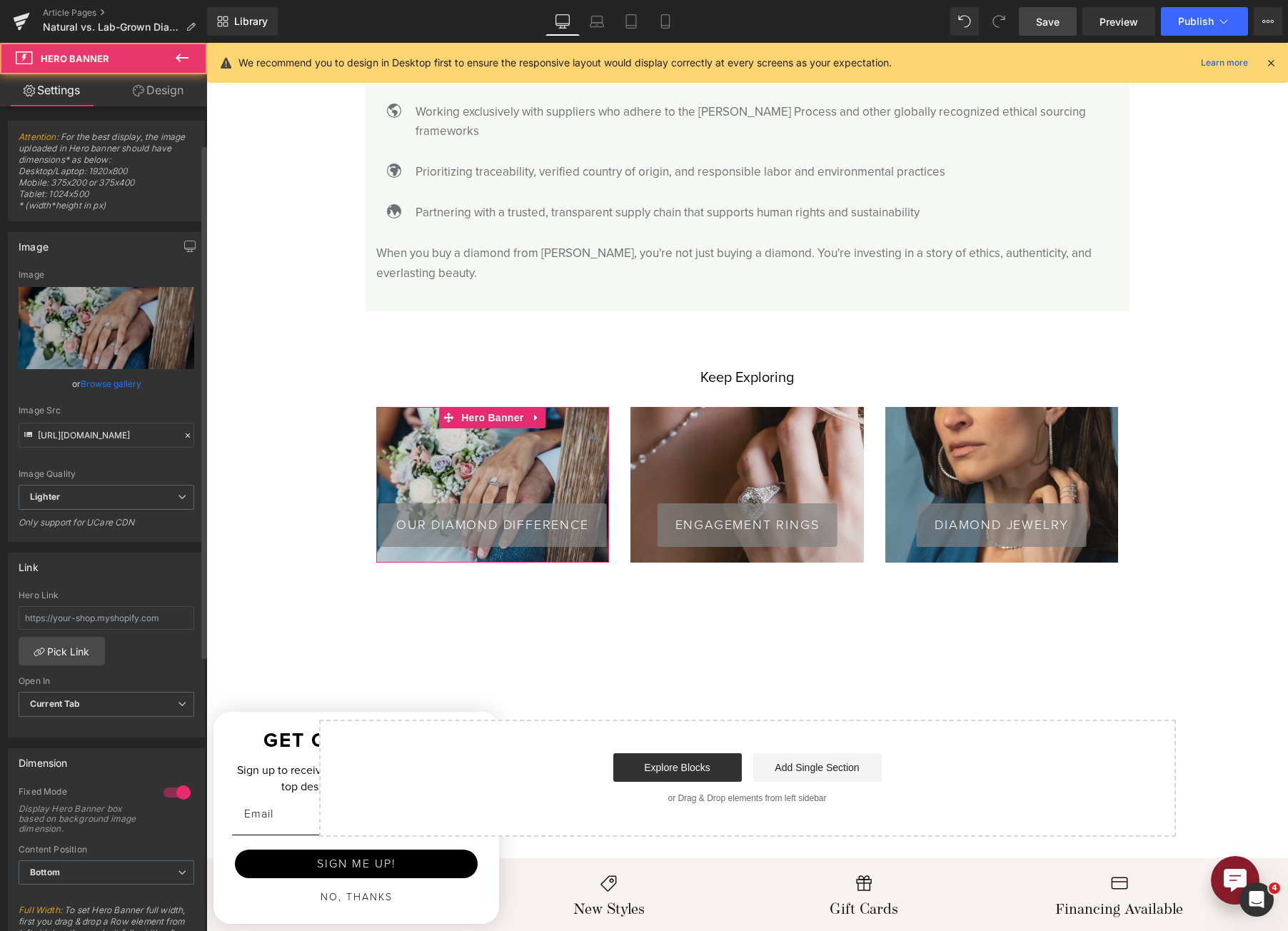
scroll to position [286, 0]
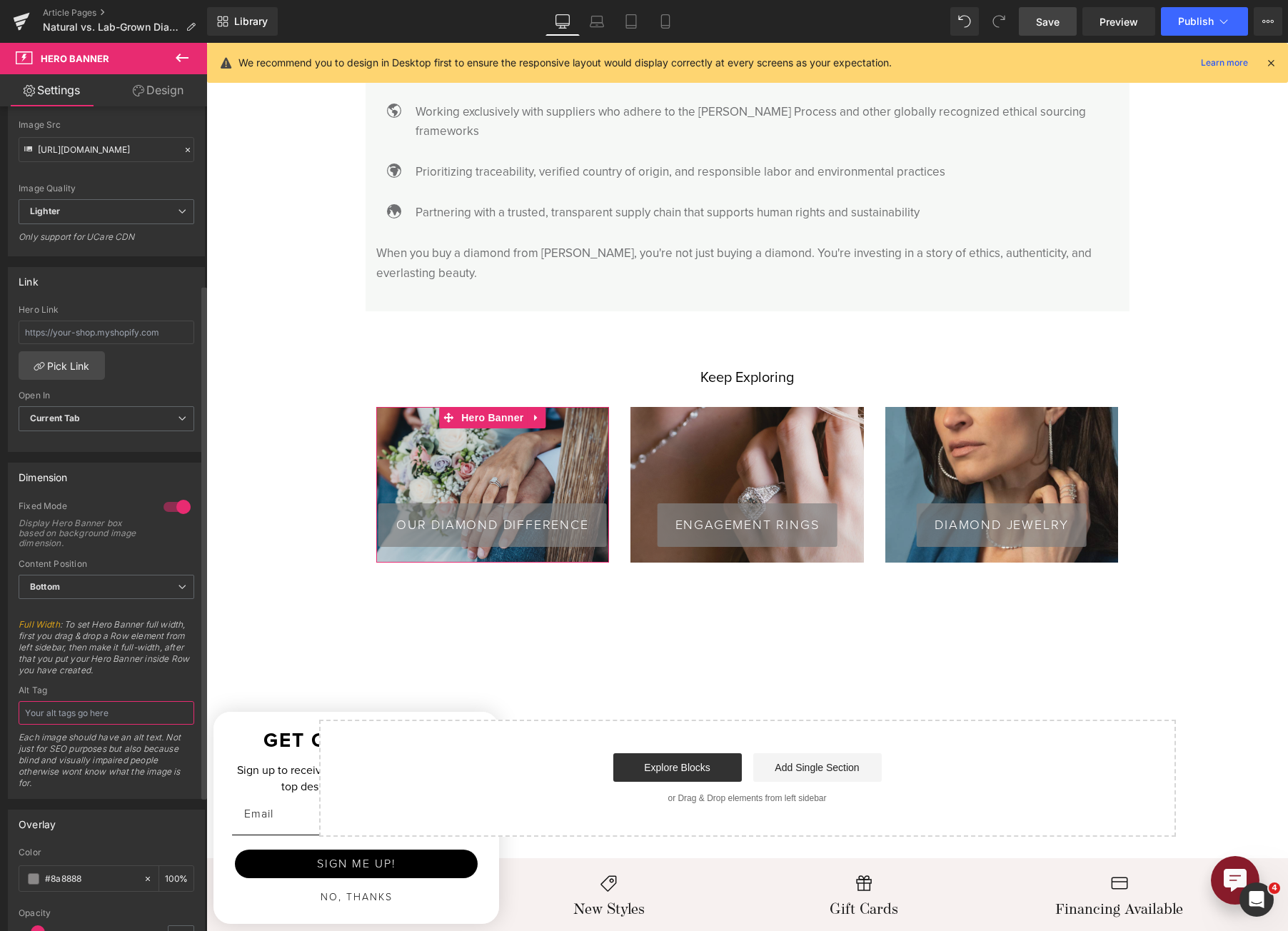
click at [85, 722] on input "text" at bounding box center [106, 713] width 176 height 24
type input "Bride and groom holding hands - discover the [PERSON_NAME] Diamond Difference"
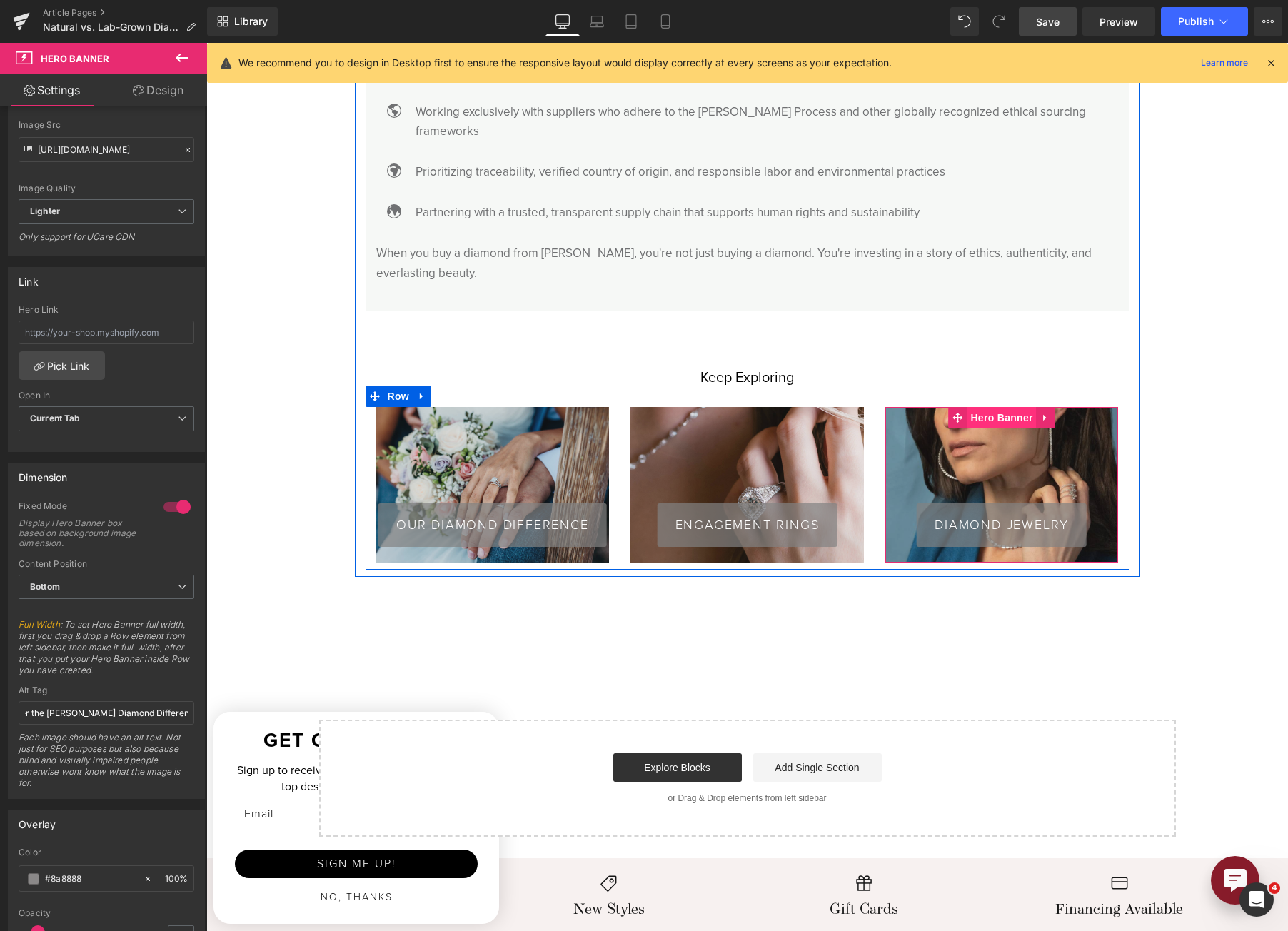
click at [993, 407] on span "Hero Banner" at bounding box center [1002, 417] width 70 height 21
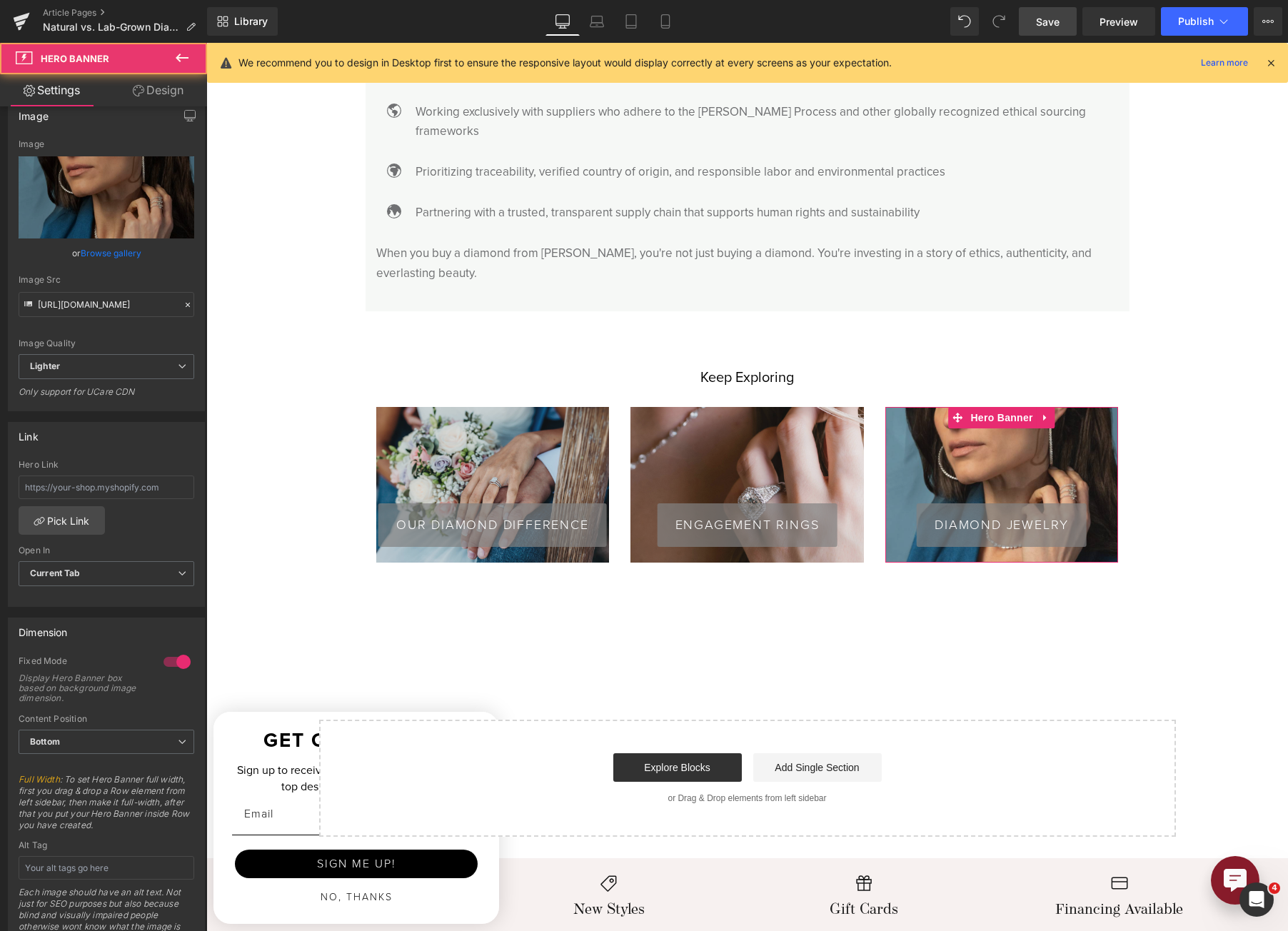
scroll to position [286, 0]
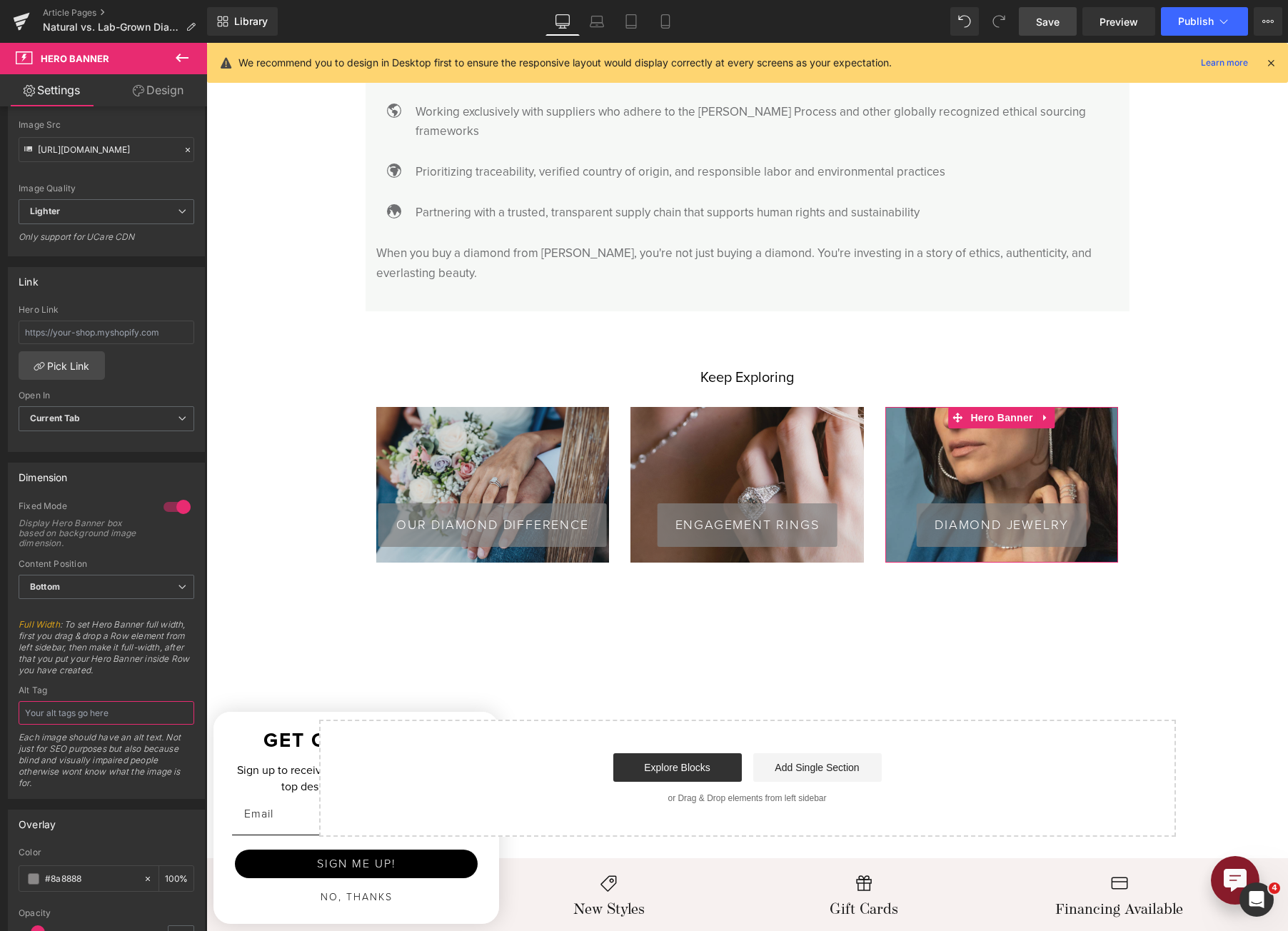
click at [85, 717] on input "text" at bounding box center [106, 713] width 176 height 24
type input "Woman modeling diamond jewelry - discover diamond jewelry"
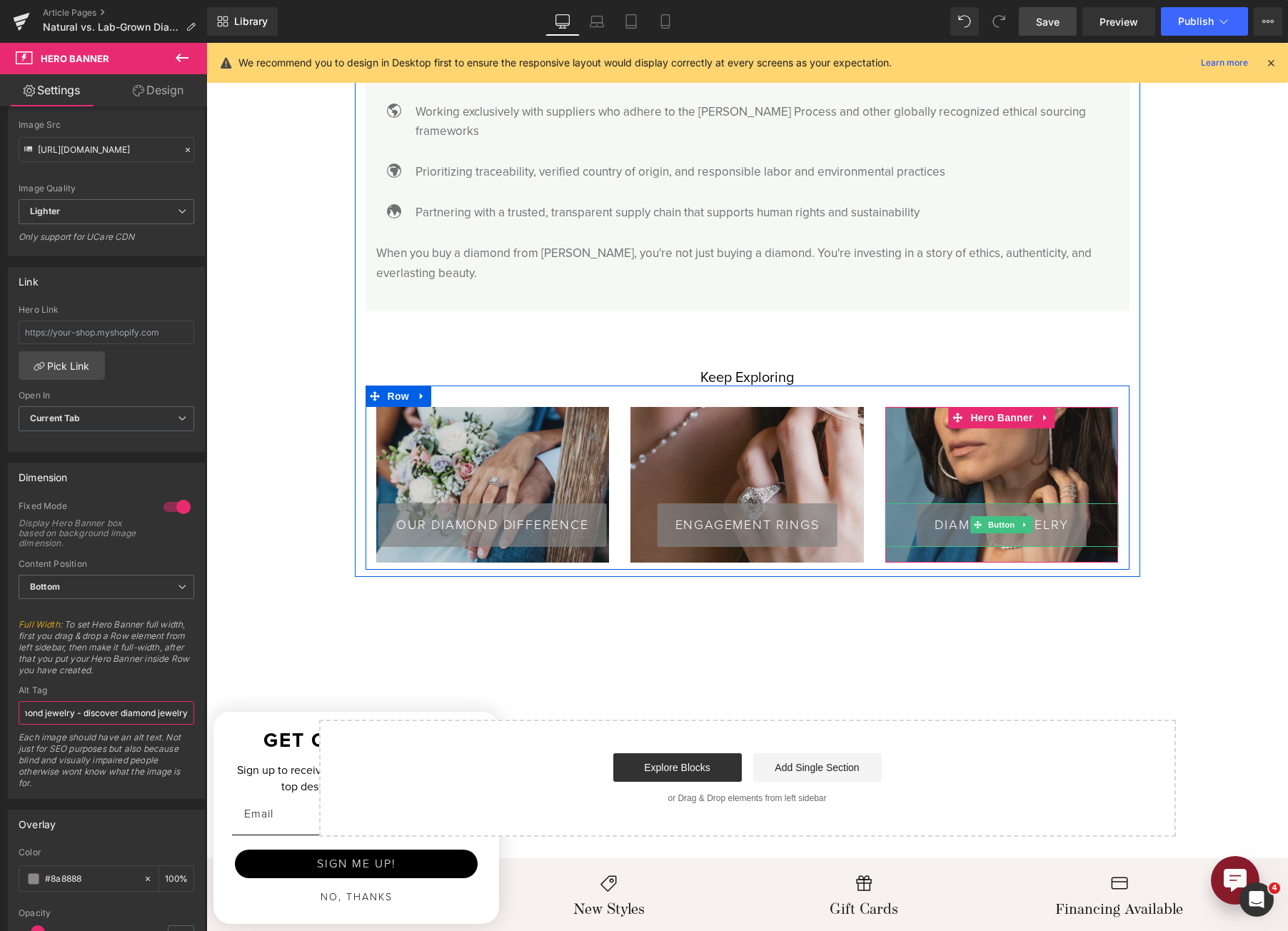
drag, startPoint x: 987, startPoint y: 497, endPoint x: 507, endPoint y: 650, distance: 503.8
click at [987, 516] on span "Button" at bounding box center [1002, 524] width 33 height 17
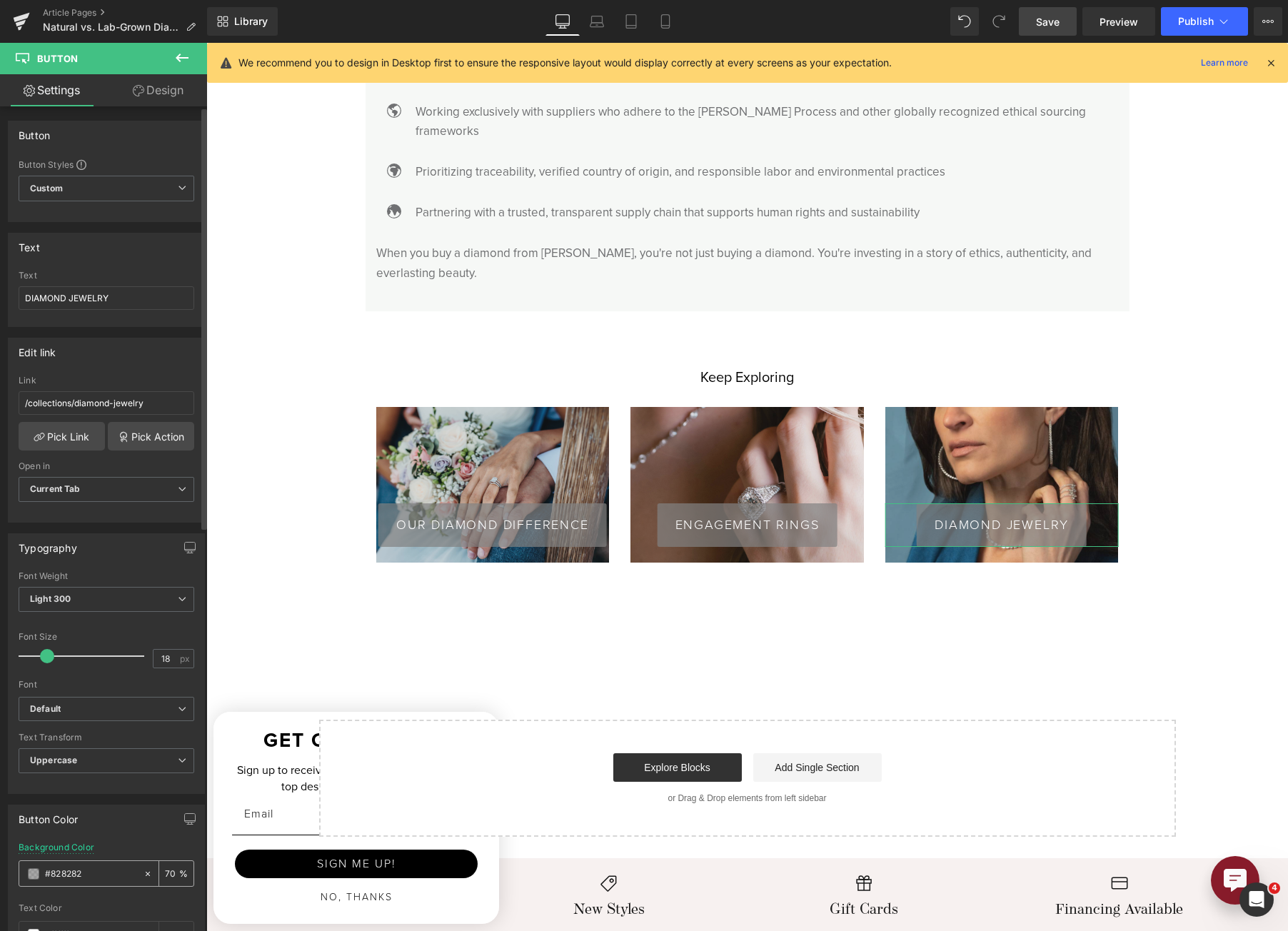
click at [36, 878] on span at bounding box center [33, 873] width 11 height 11
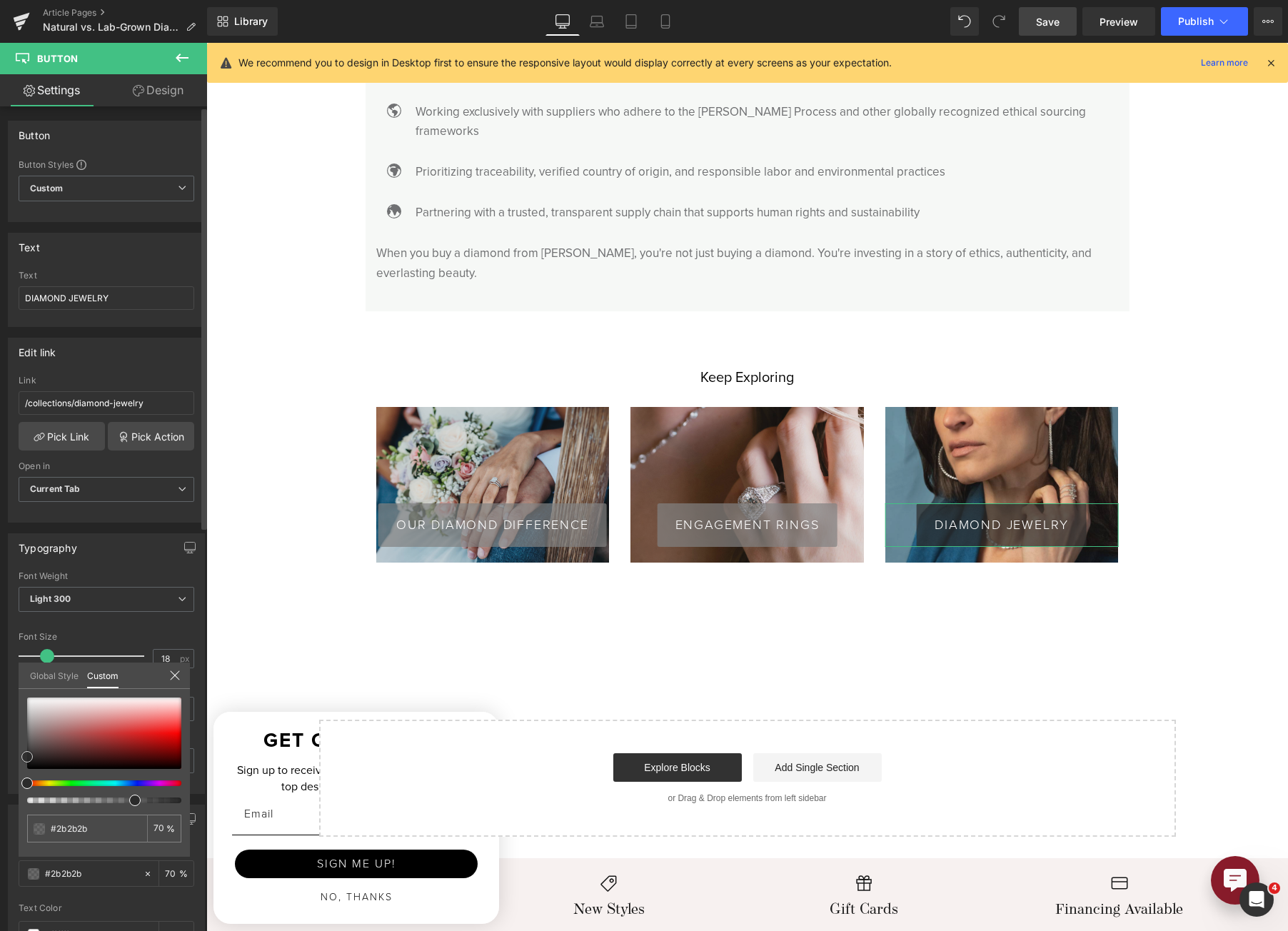
drag, startPoint x: 24, startPoint y: 735, endPoint x: 14, endPoint y: 759, distance: 26.0
click at [69, 825] on input "#828282" at bounding box center [88, 828] width 76 height 15
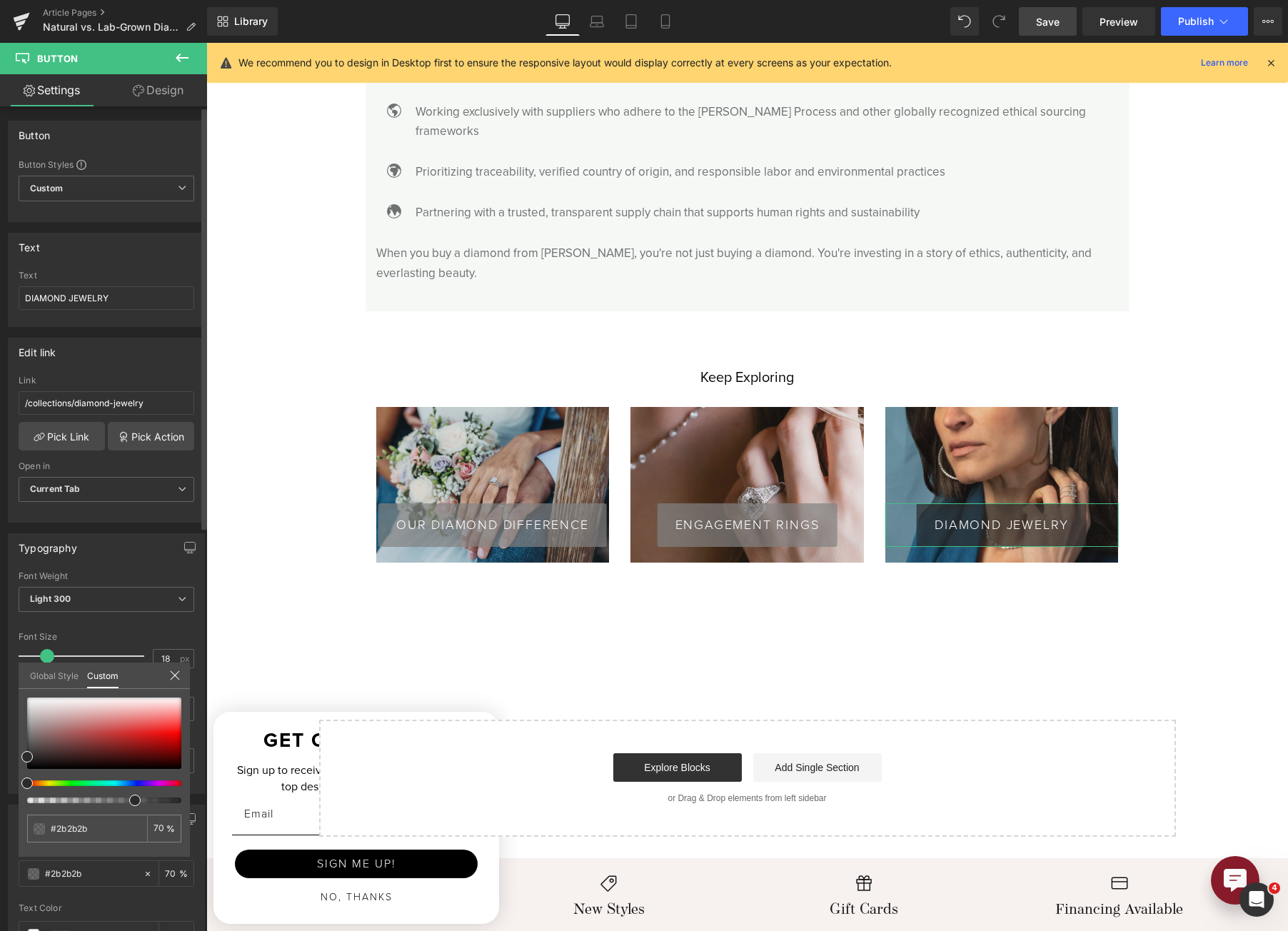
type input "#2b2b2b"
click at [155, 828] on input "70" at bounding box center [160, 827] width 13 height 10
type input "80"
click at [50, 838] on div "#2b2b2b" at bounding box center [87, 828] width 120 height 27
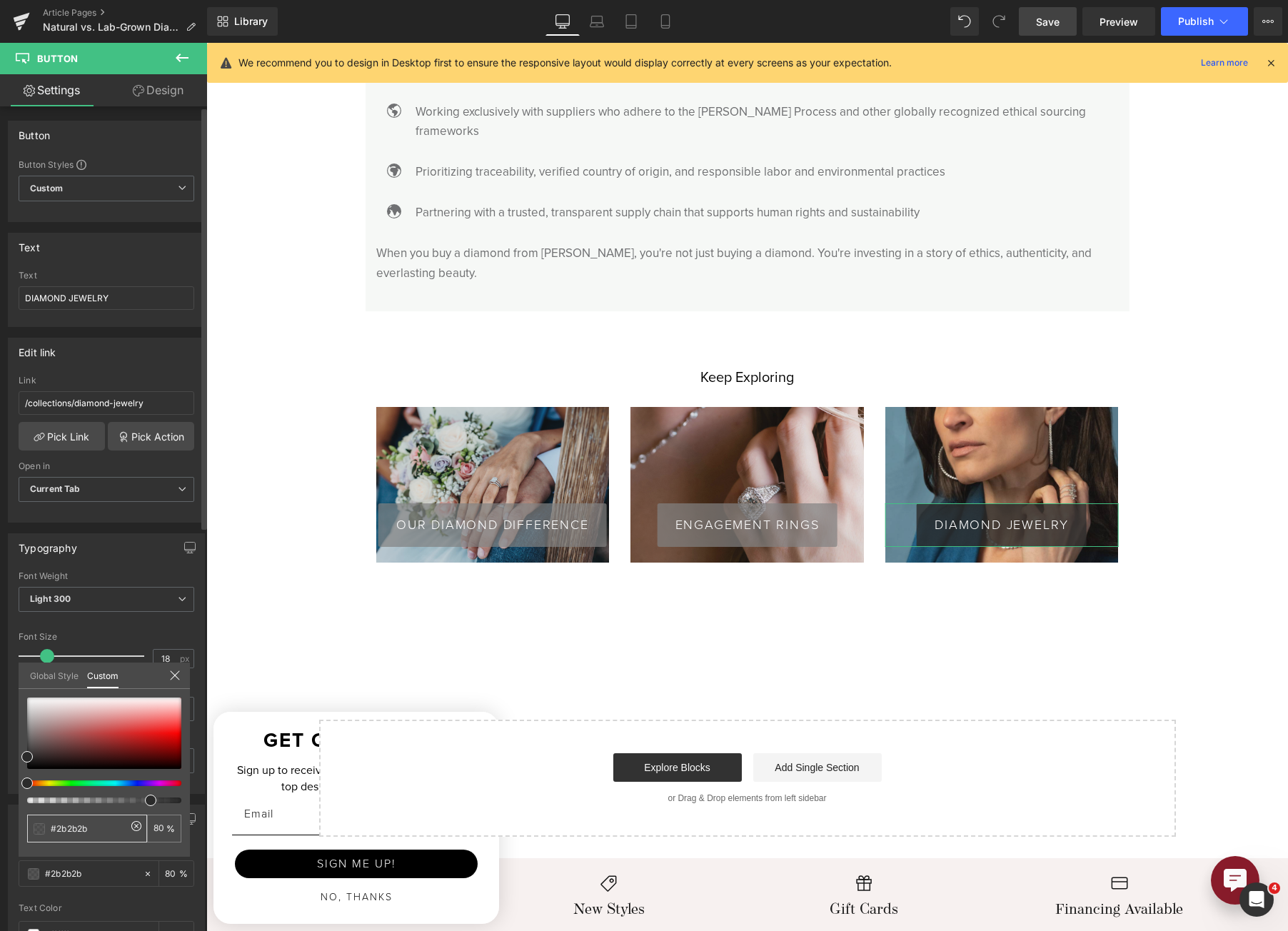
click at [53, 835] on input "#2b2b2b" at bounding box center [88, 828] width 76 height 15
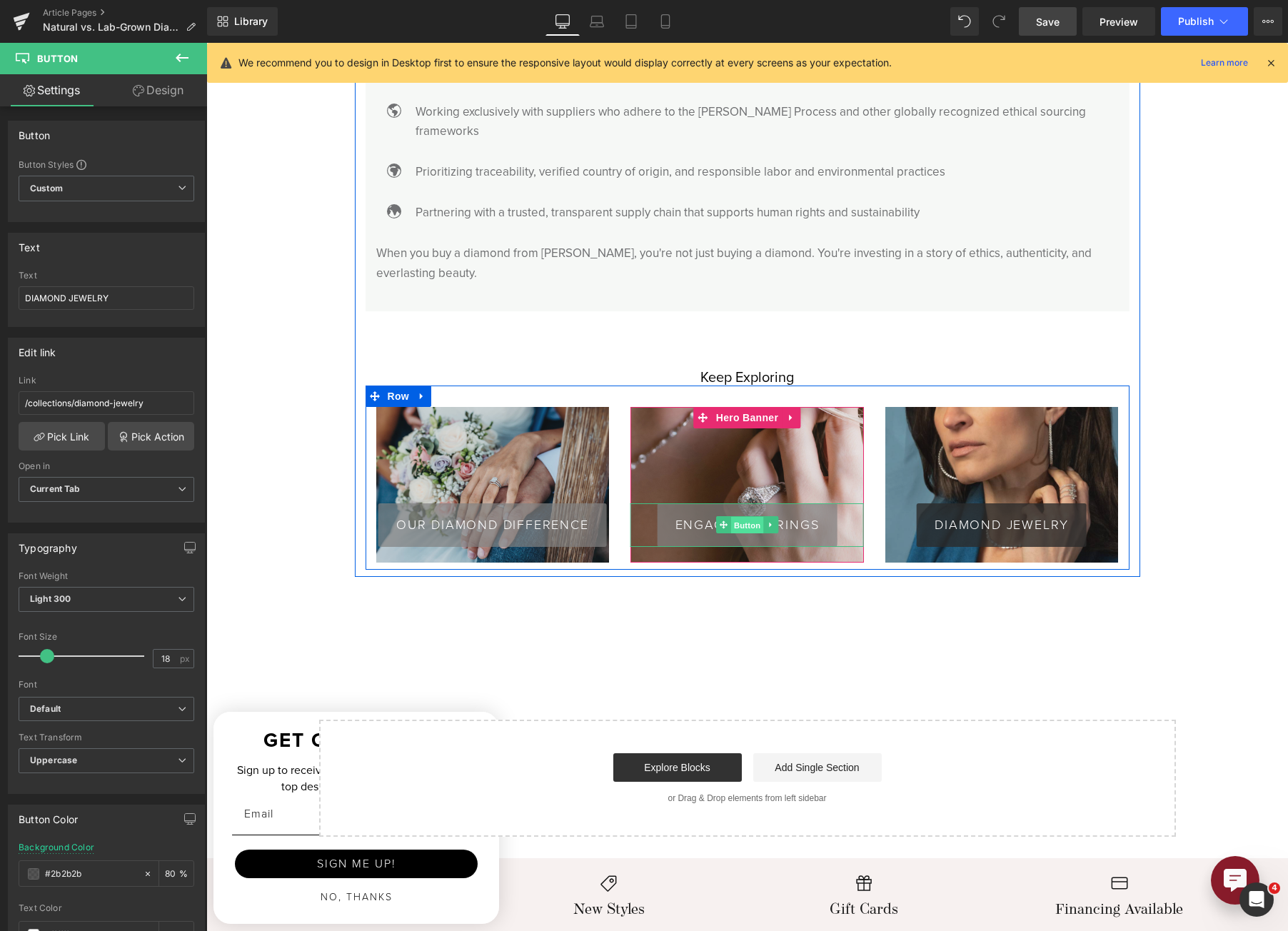
click at [732, 517] on span "Button" at bounding box center [748, 525] width 33 height 17
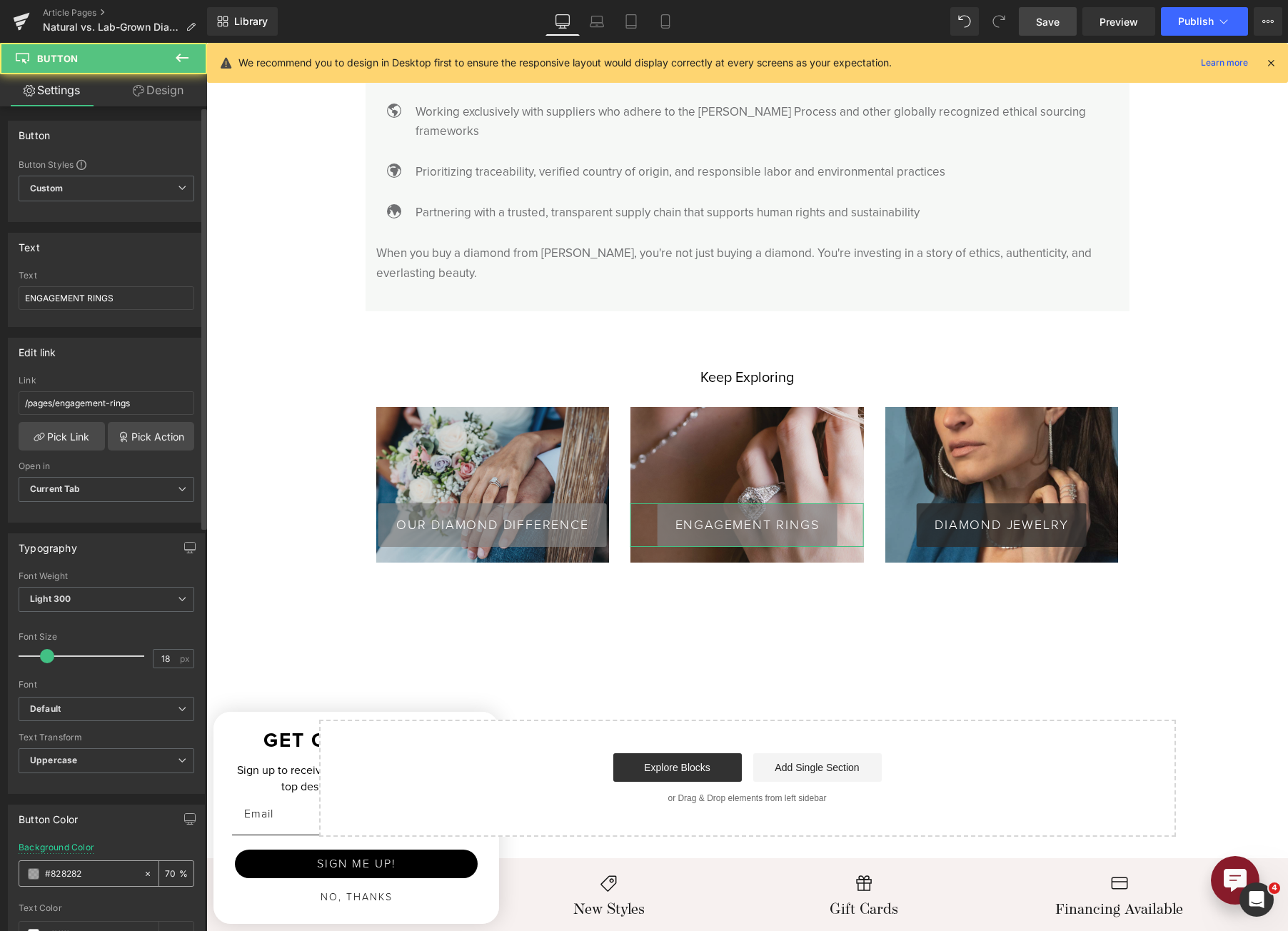
click at [72, 871] on input "#828282" at bounding box center [91, 873] width 92 height 16
paste input "2b2b2b"
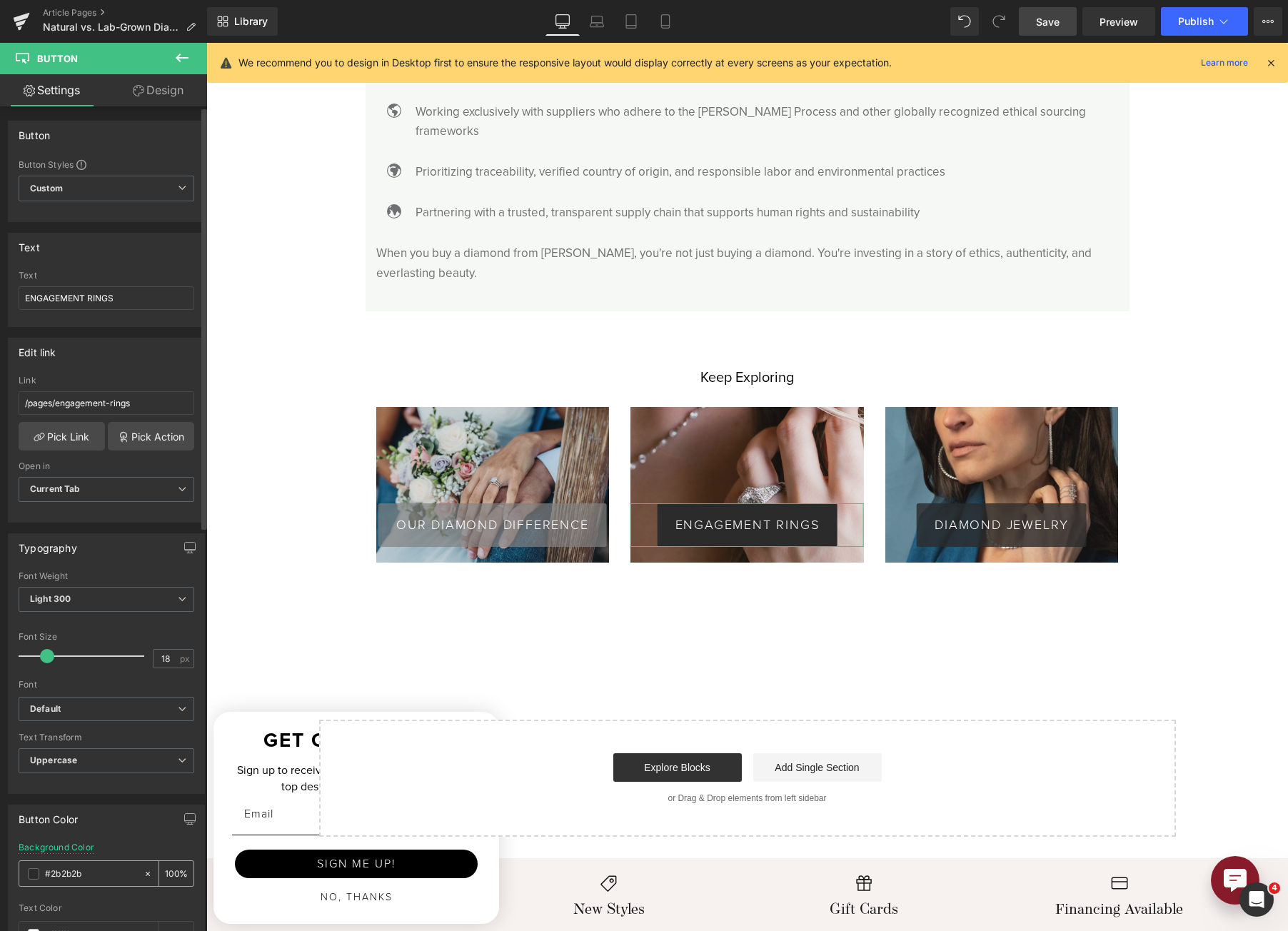
type input "#2b2b2b"
click at [169, 873] on input "70" at bounding box center [172, 872] width 15 height 16
type input "80"
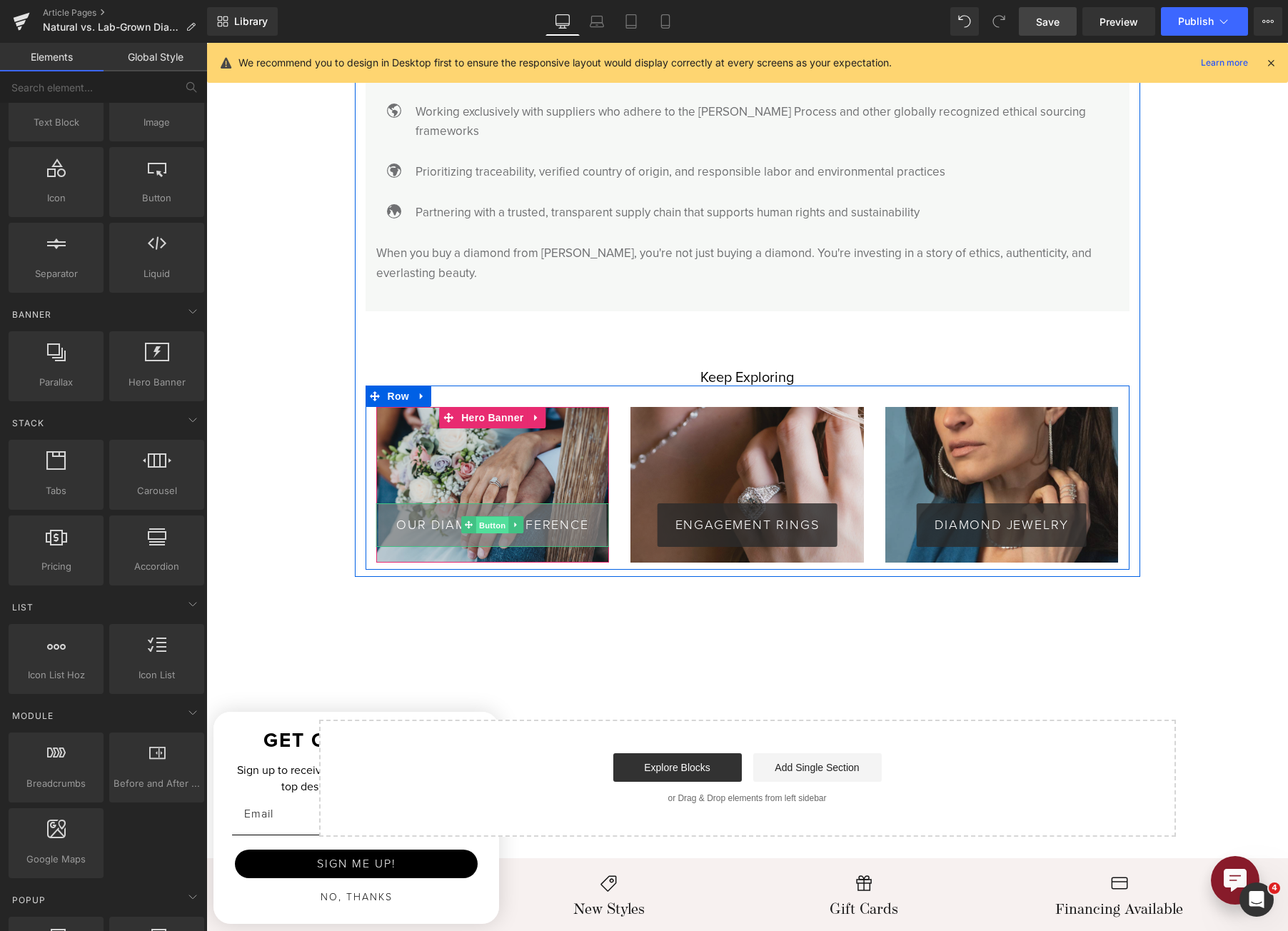
click at [484, 517] on span "Button" at bounding box center [493, 525] width 33 height 17
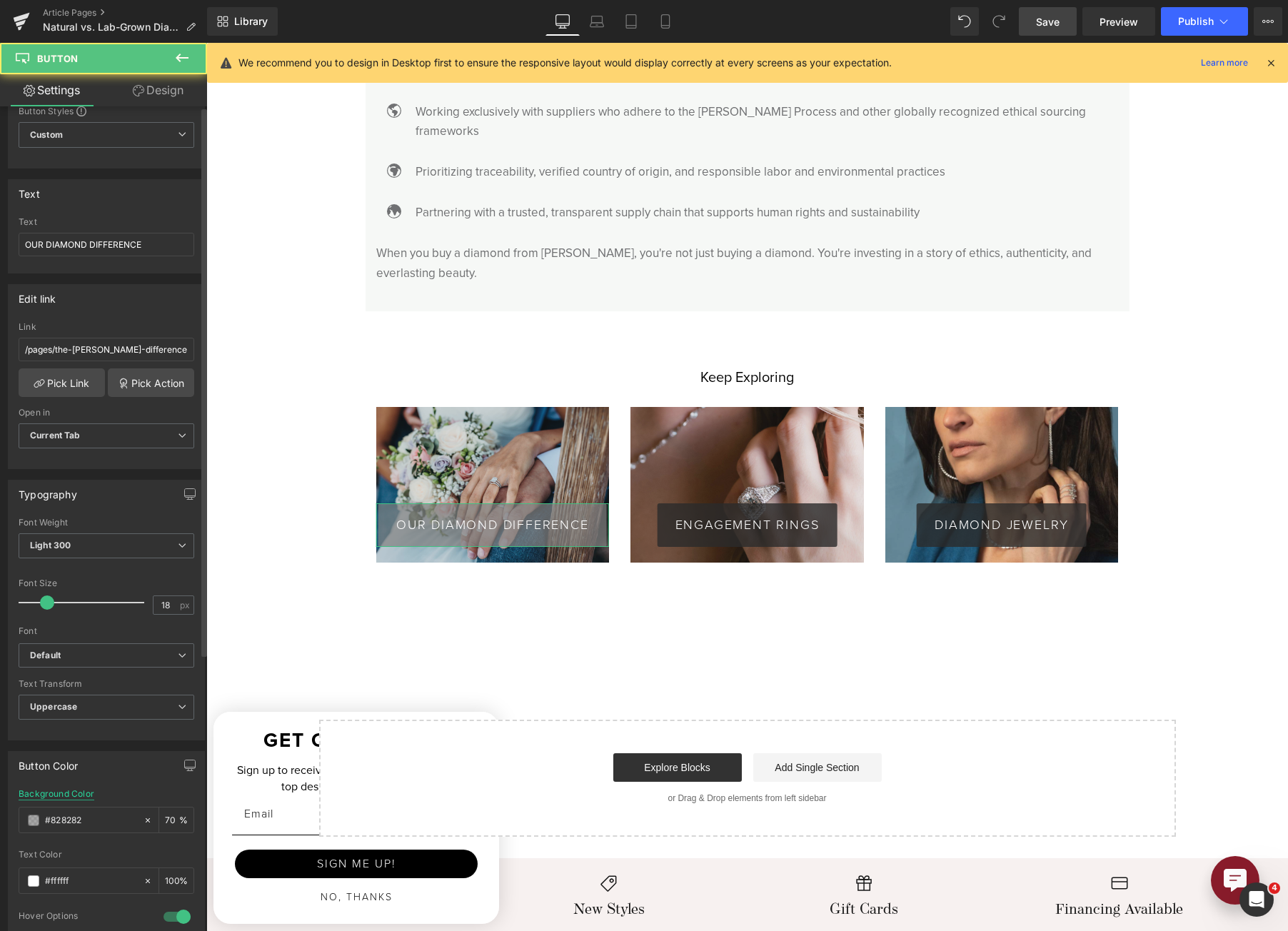
scroll to position [143, 0]
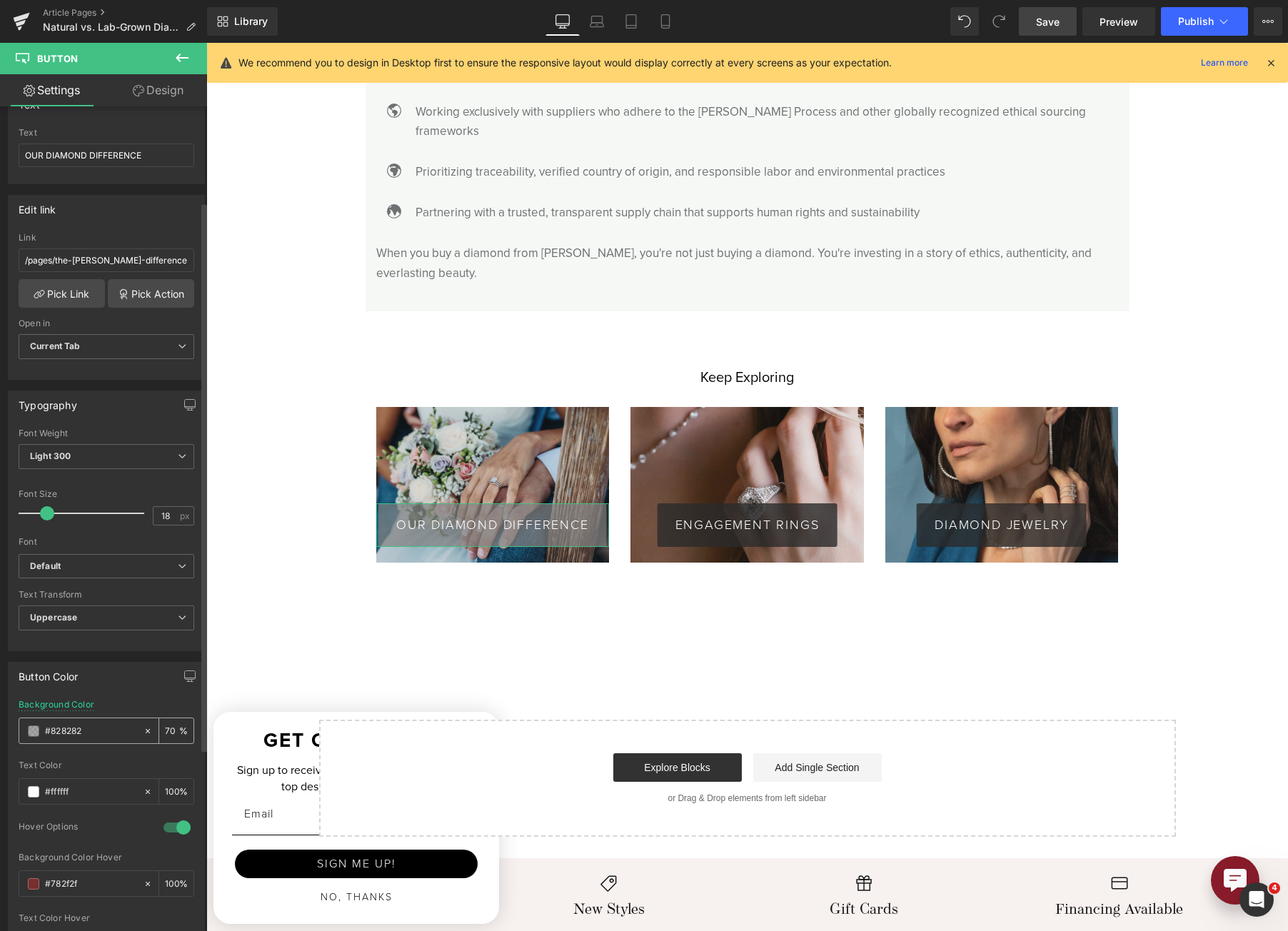
click at [79, 734] on input "#828282" at bounding box center [91, 730] width 92 height 16
paste input "2b2b2b"
type input "#2b2b2b"
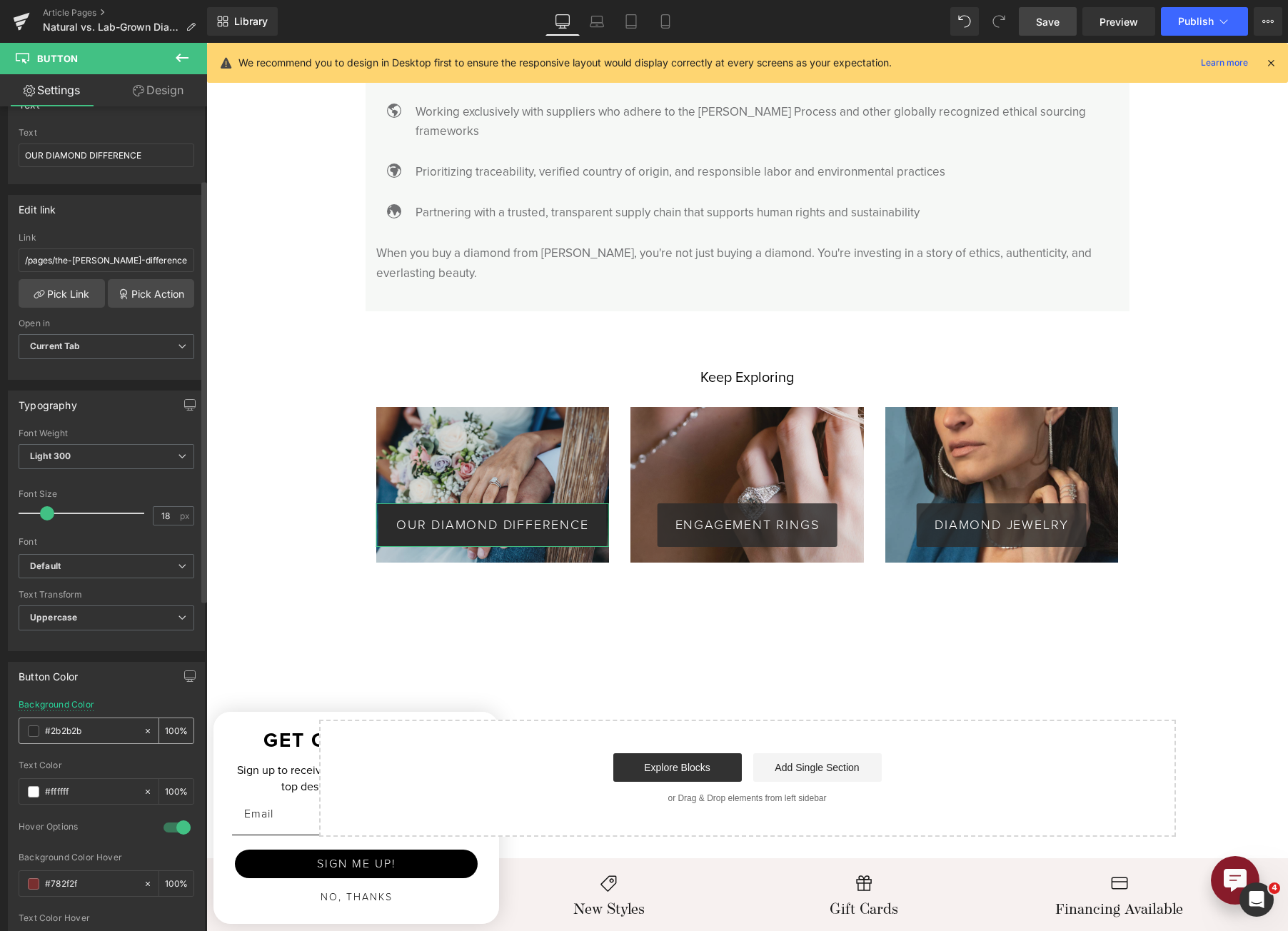
click at [166, 729] on input "70" at bounding box center [172, 729] width 15 height 16
type input "80"
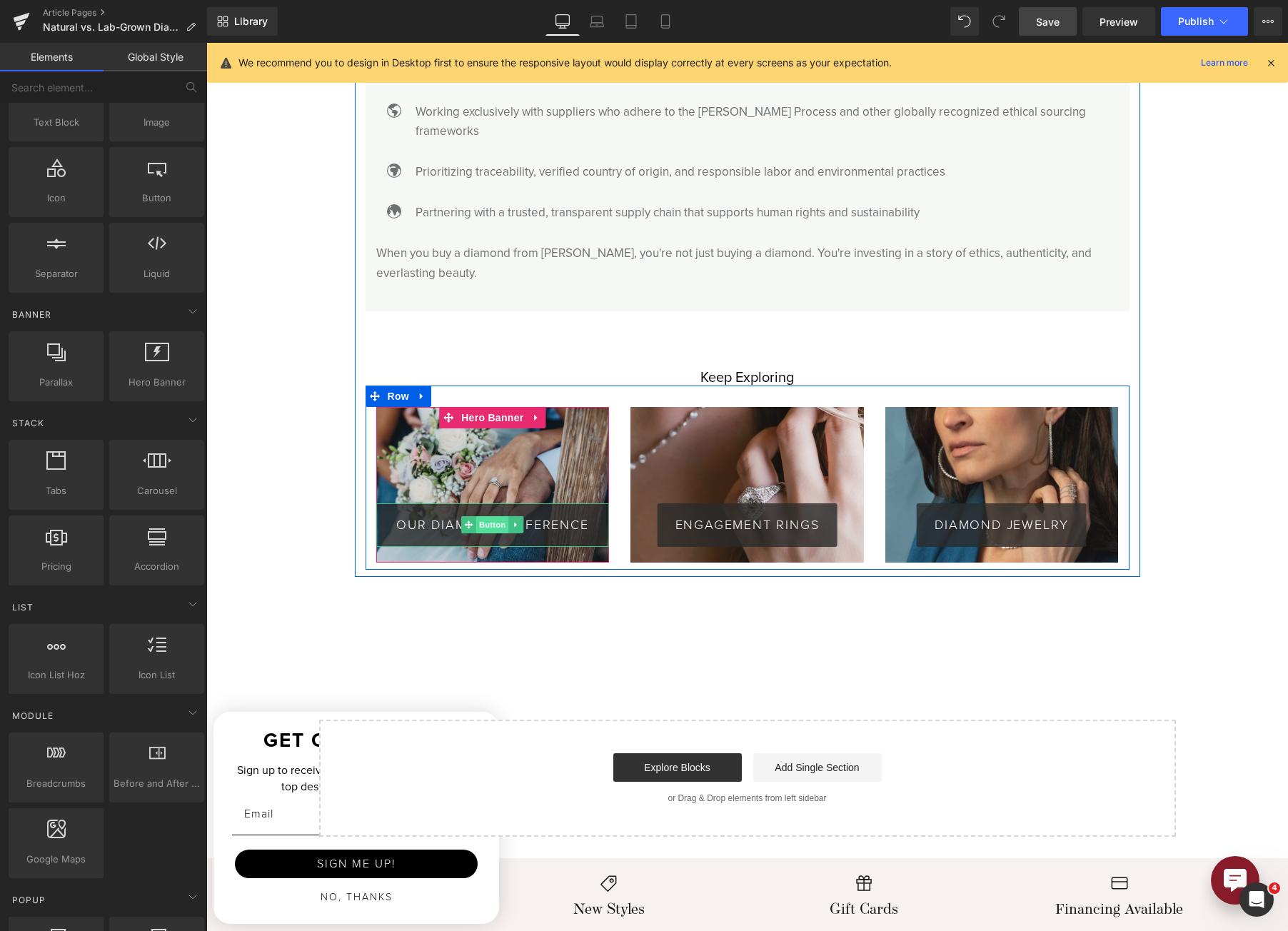
click at [486, 516] on span "Button" at bounding box center [493, 524] width 33 height 17
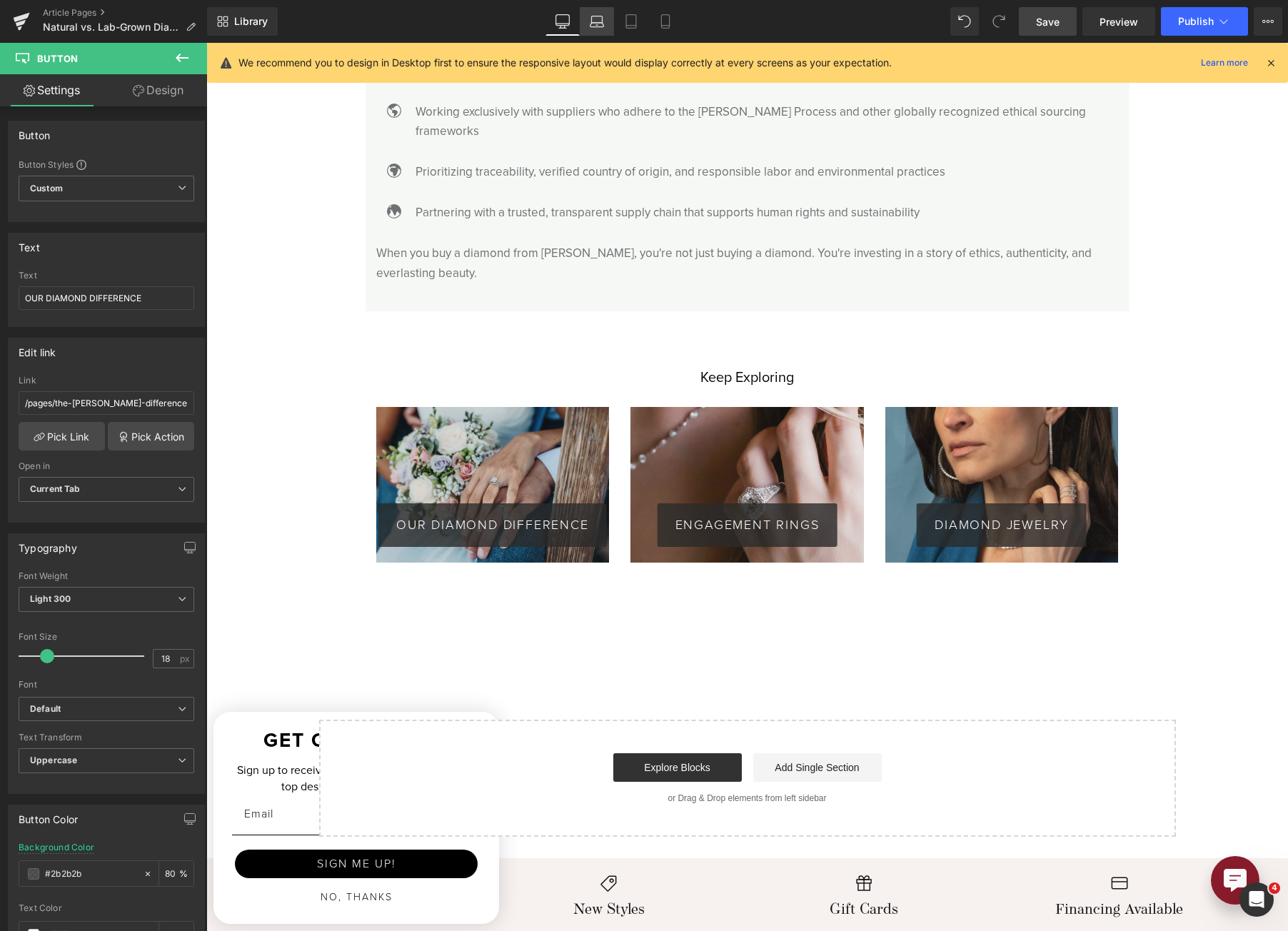
click at [601, 15] on icon at bounding box center [597, 22] width 15 height 15
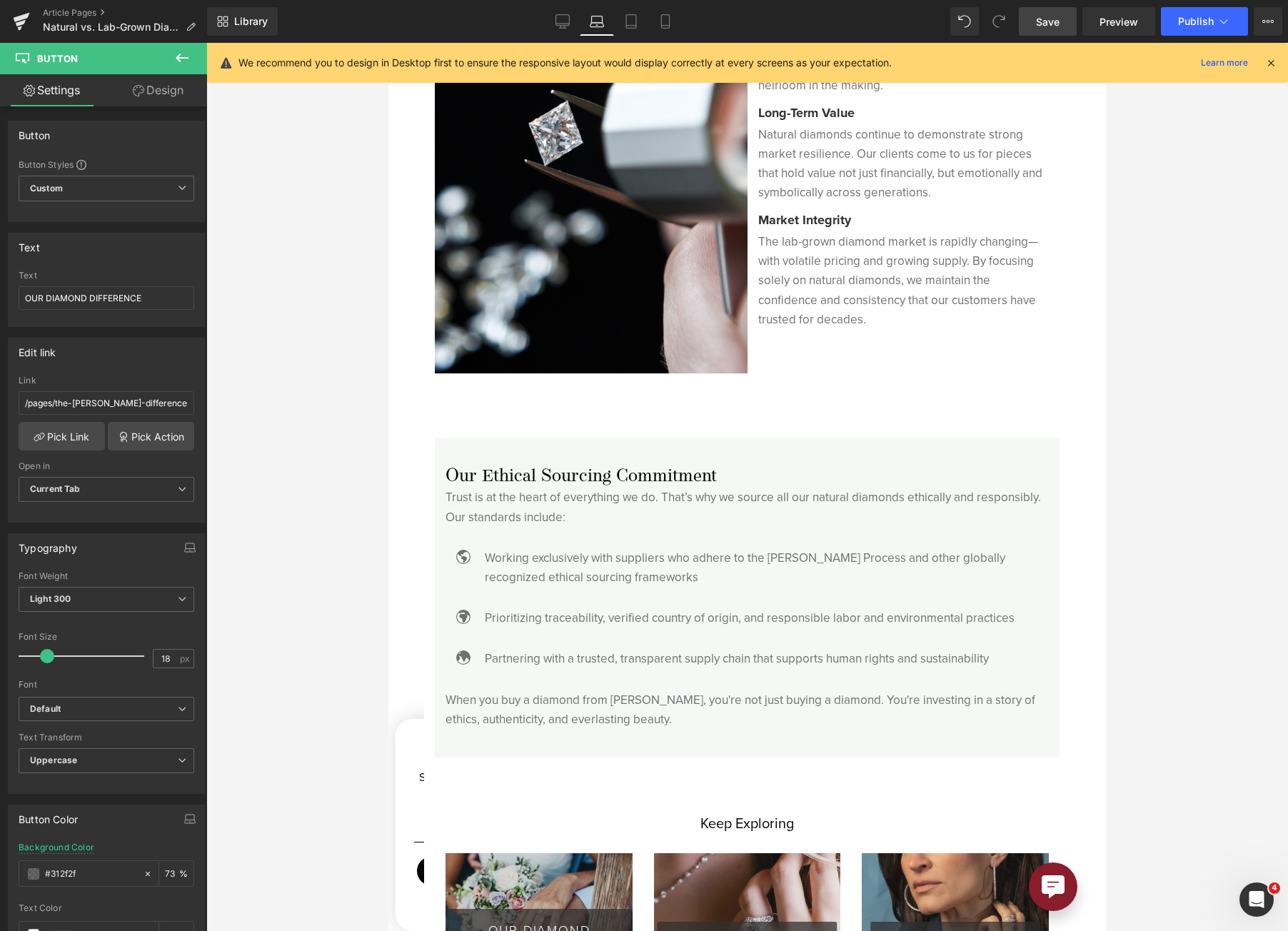
scroll to position [4222, 0]
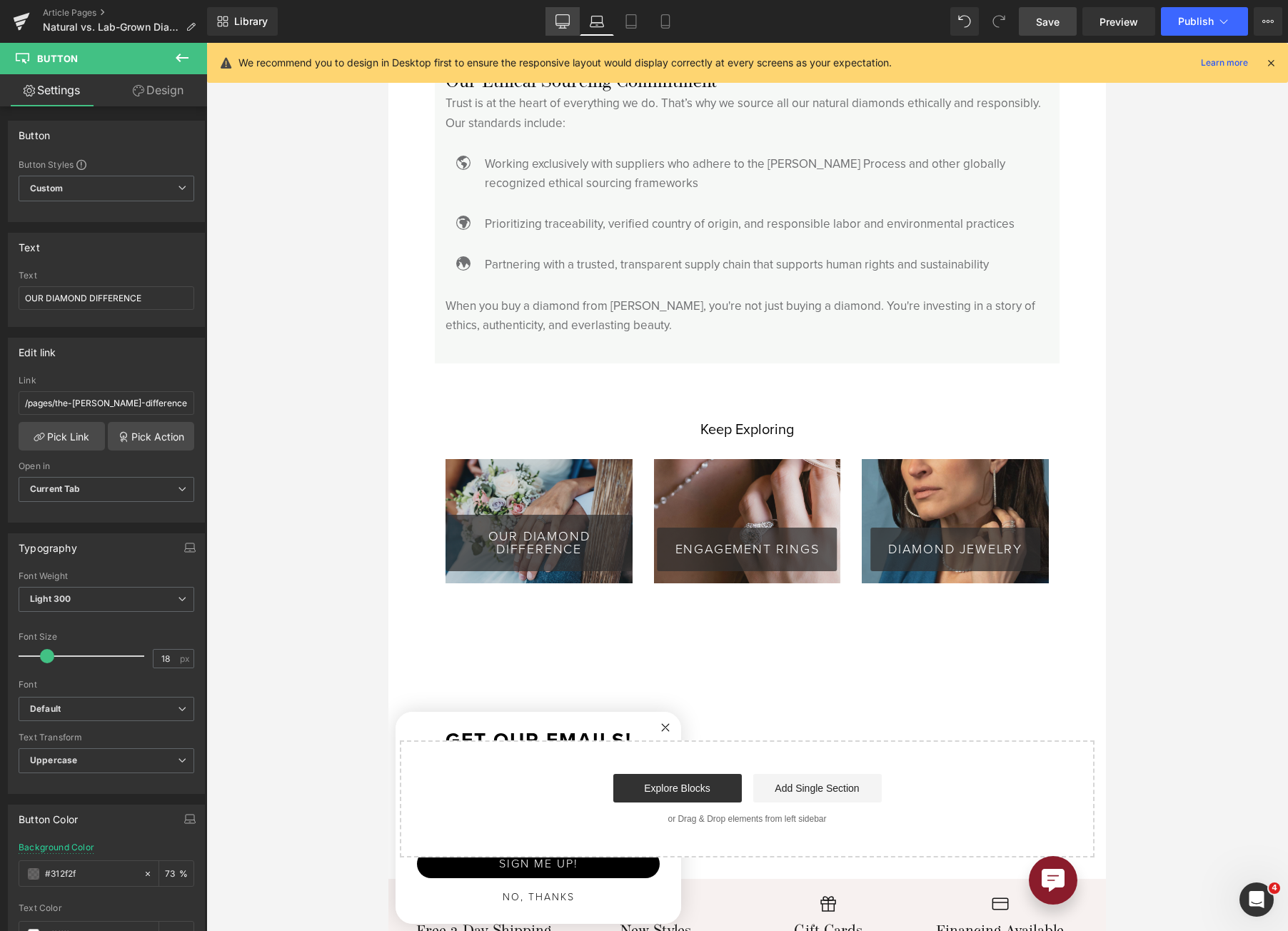
click at [564, 32] on link "Desktop" at bounding box center [562, 21] width 34 height 28
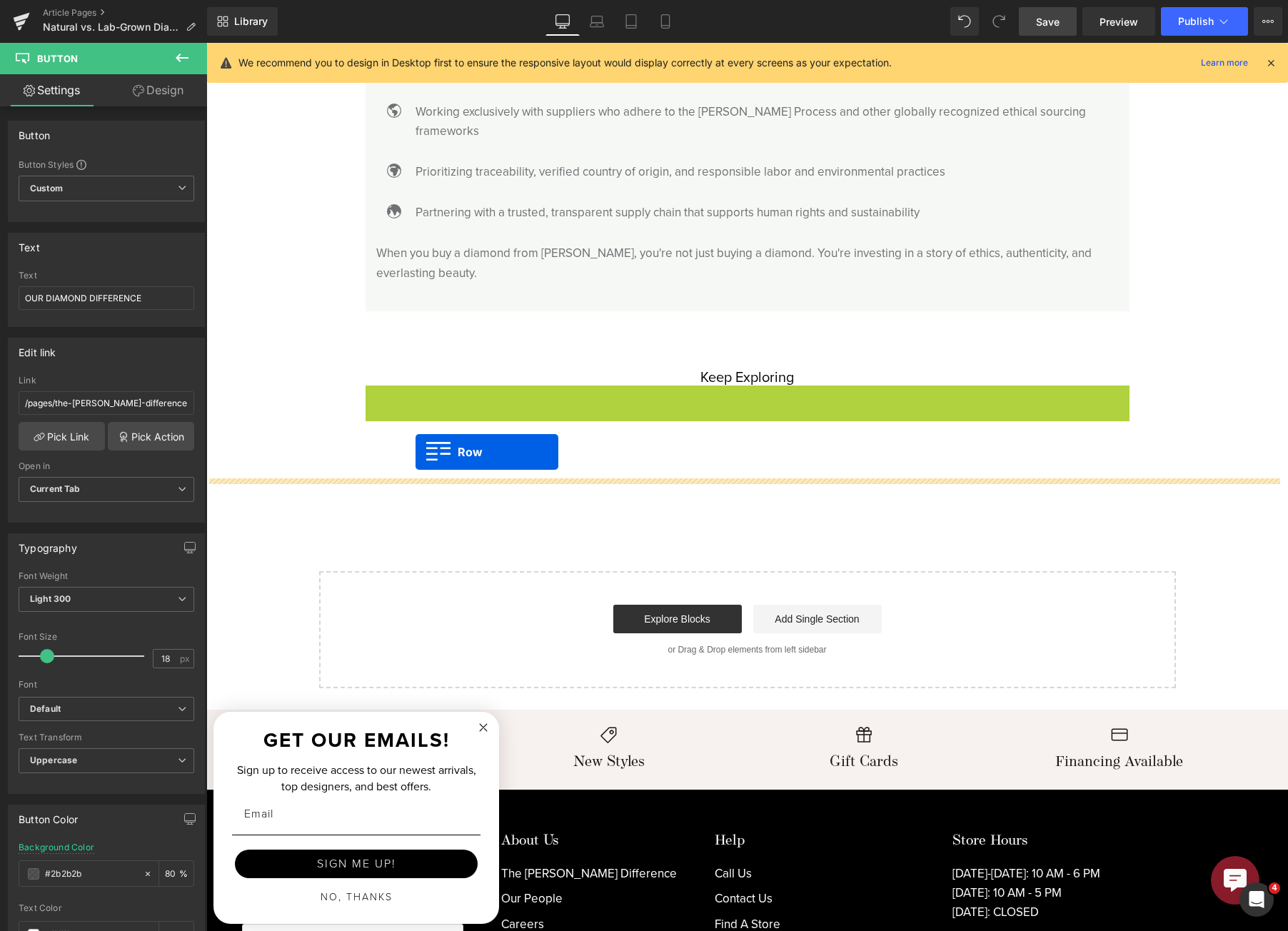
drag, startPoint x: 368, startPoint y: 373, endPoint x: 415, endPoint y: 450, distance: 90.2
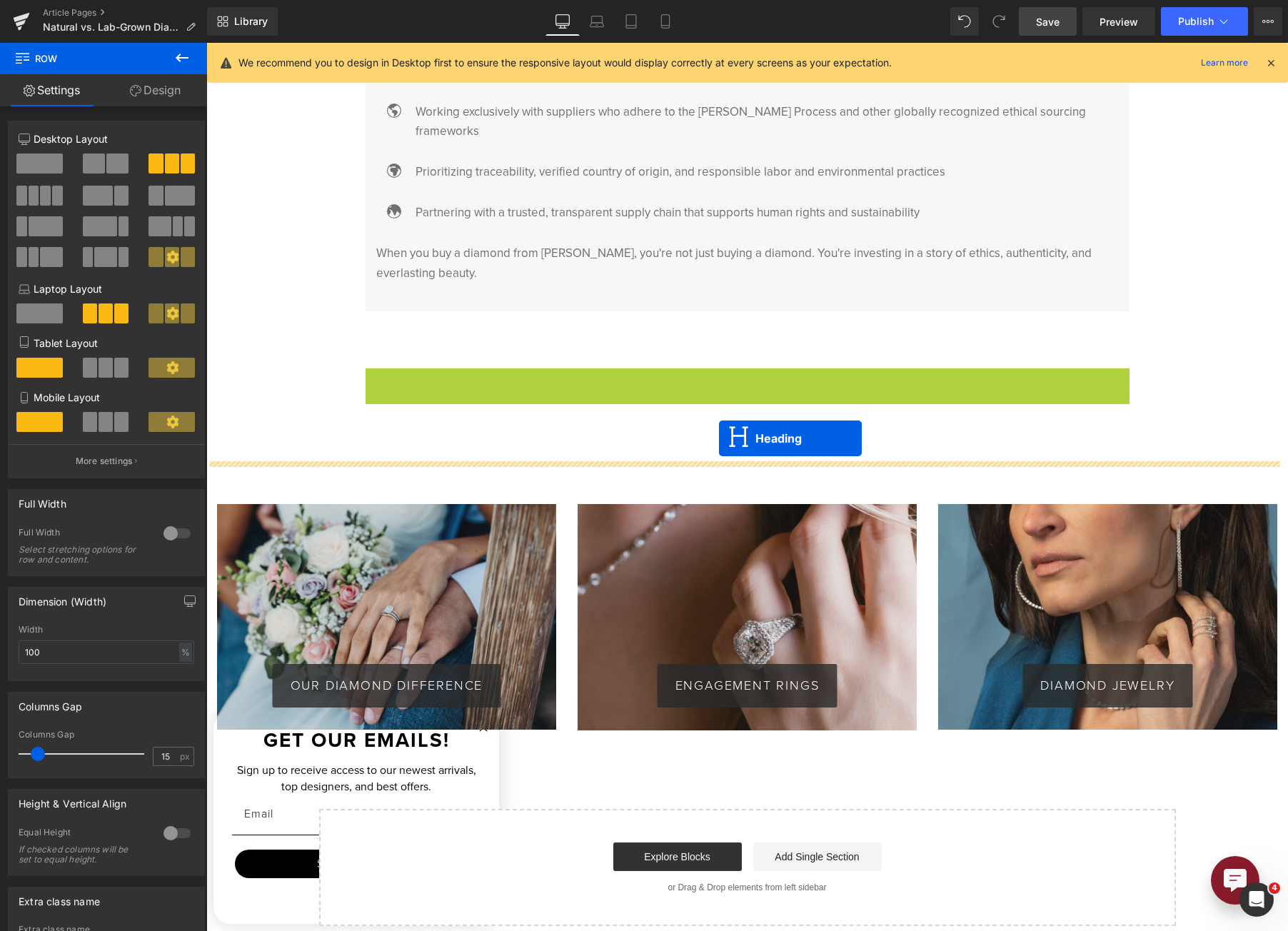
drag, startPoint x: 706, startPoint y: 350, endPoint x: 719, endPoint y: 438, distance: 89.0
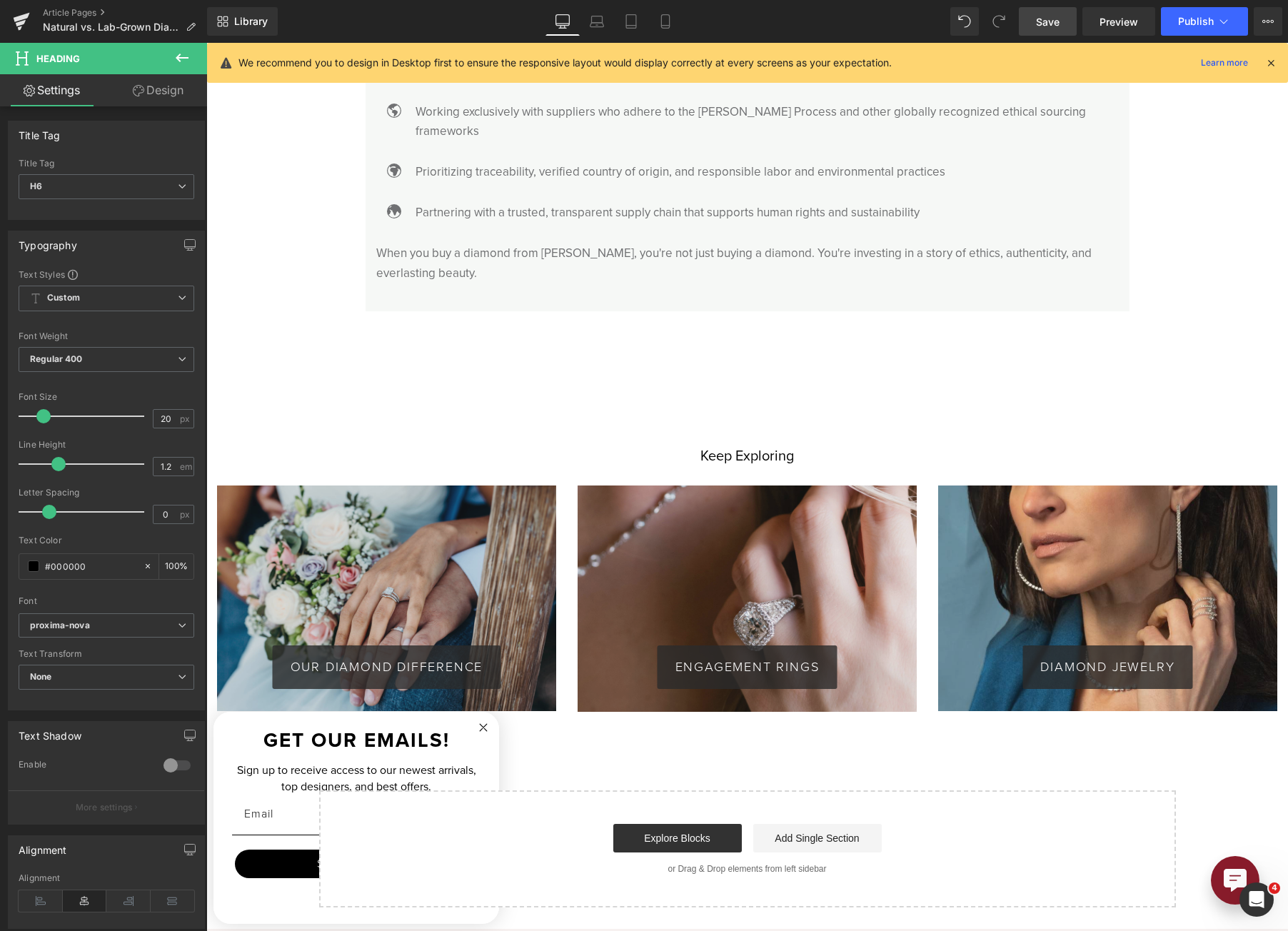
click at [178, 66] on icon at bounding box center [182, 58] width 17 height 17
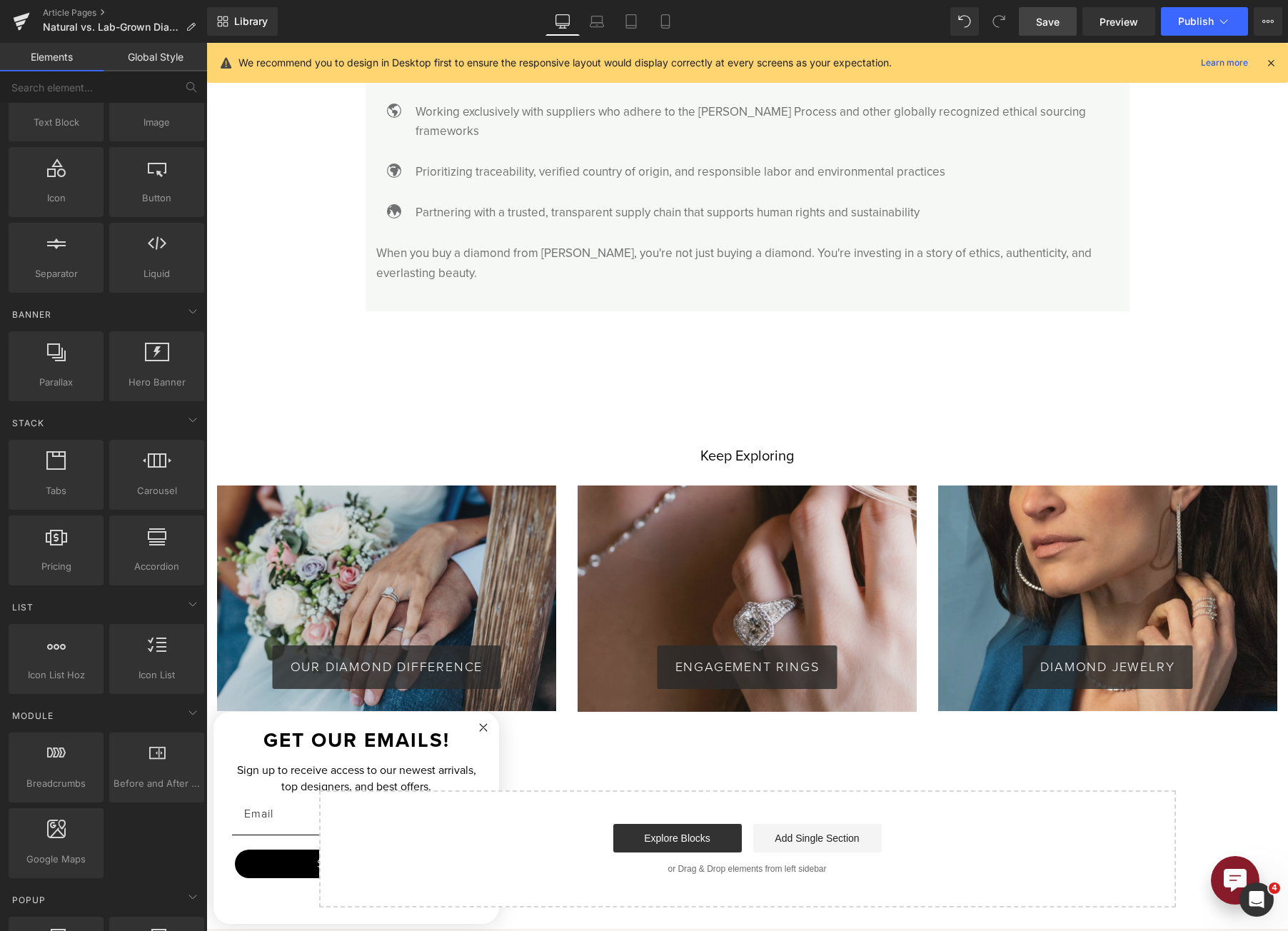
scroll to position [0, 0]
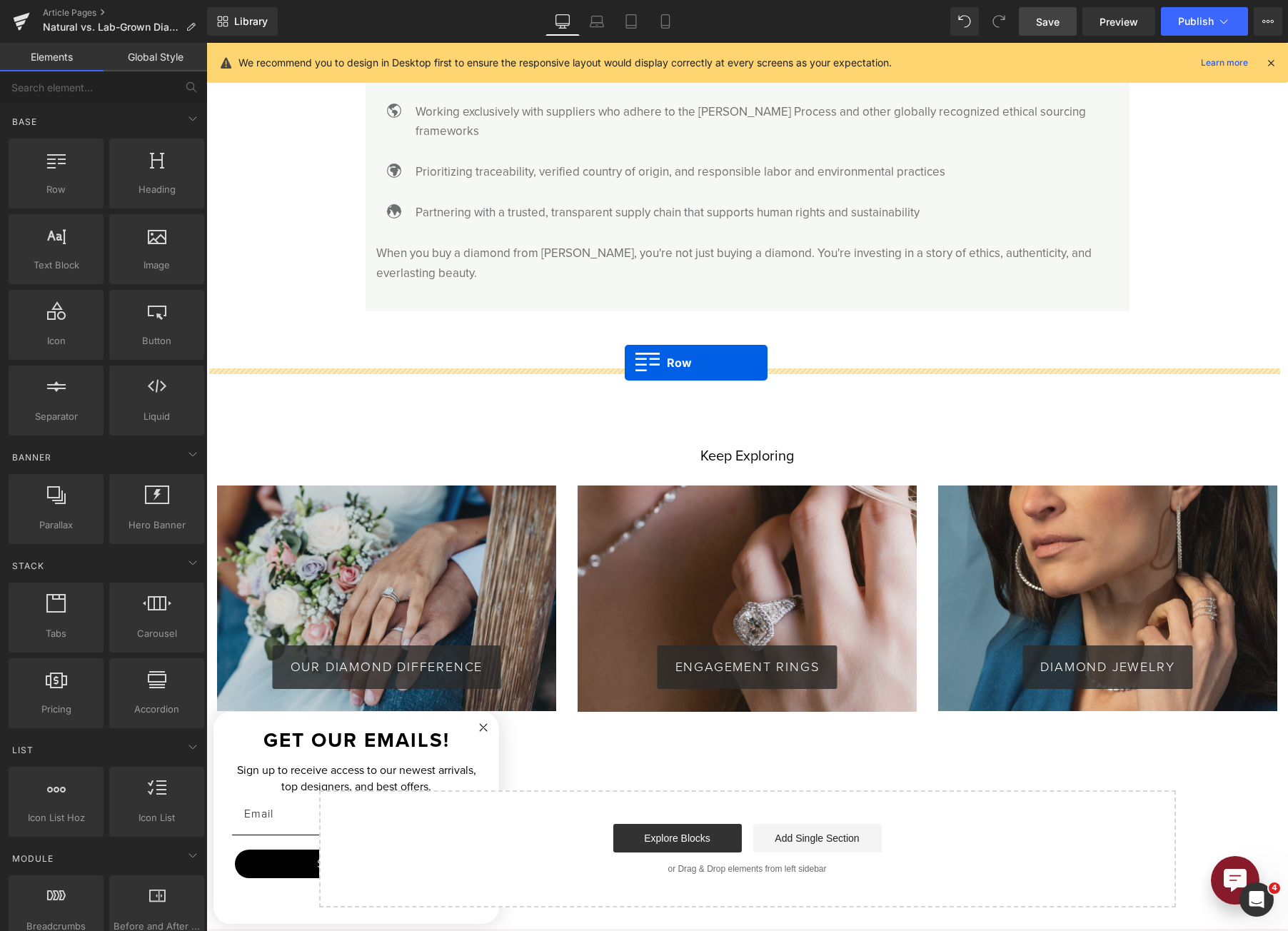
drag, startPoint x: 260, startPoint y: 227, endPoint x: 625, endPoint y: 363, distance: 389.5
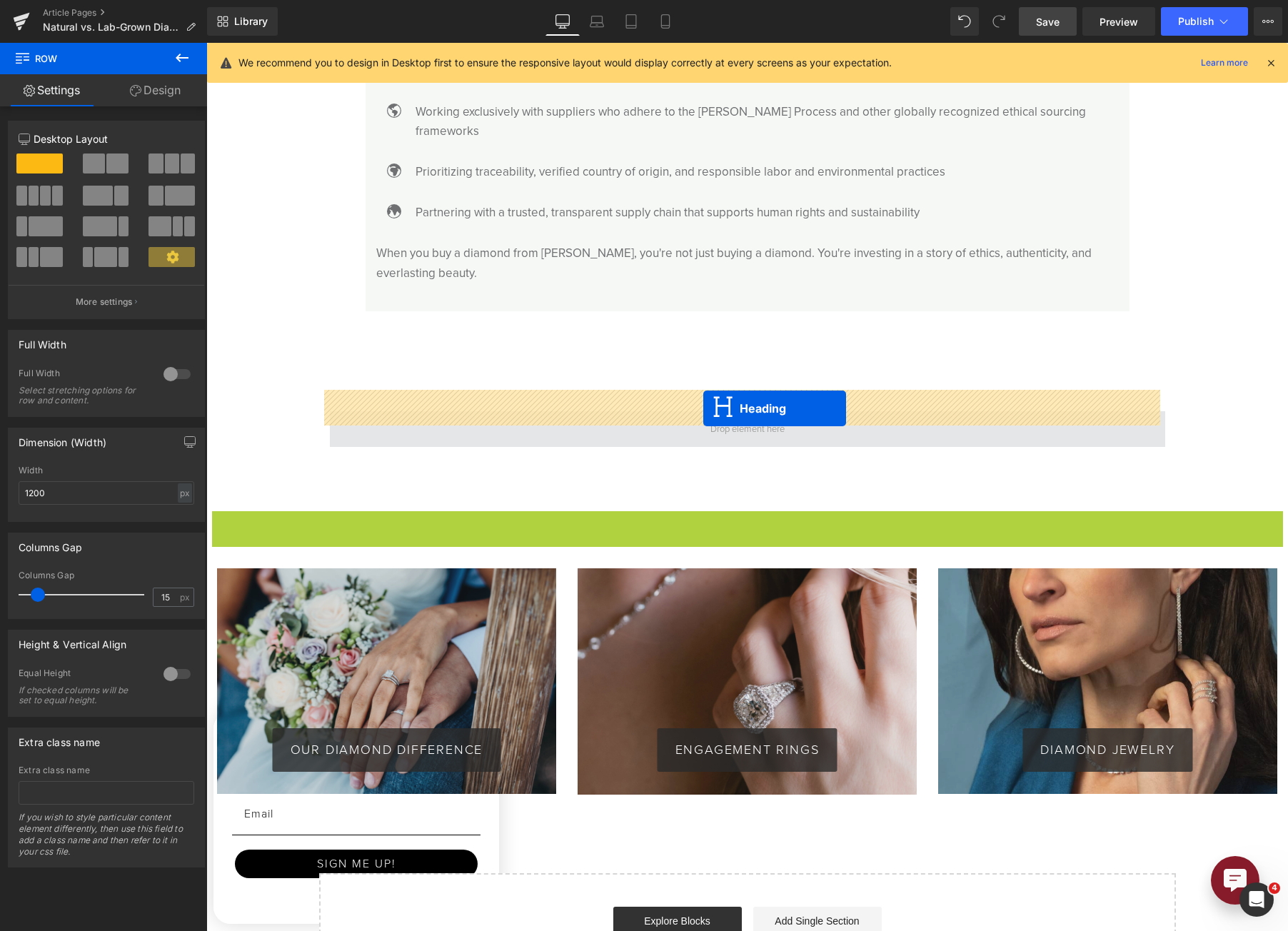
drag, startPoint x: 701, startPoint y: 466, endPoint x: 703, endPoint y: 409, distance: 57.0
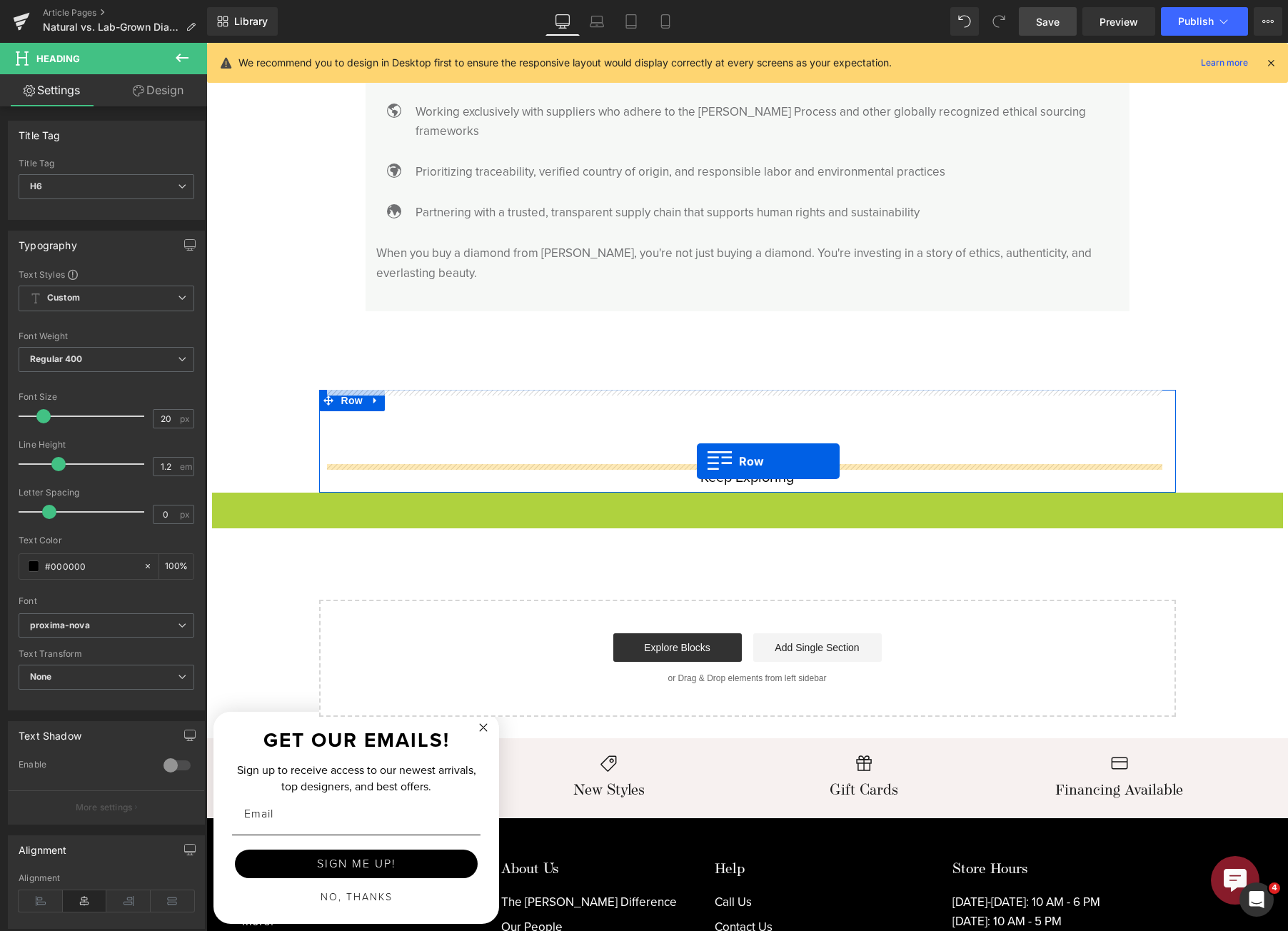
drag, startPoint x: 215, startPoint y: 482, endPoint x: 697, endPoint y: 461, distance: 482.5
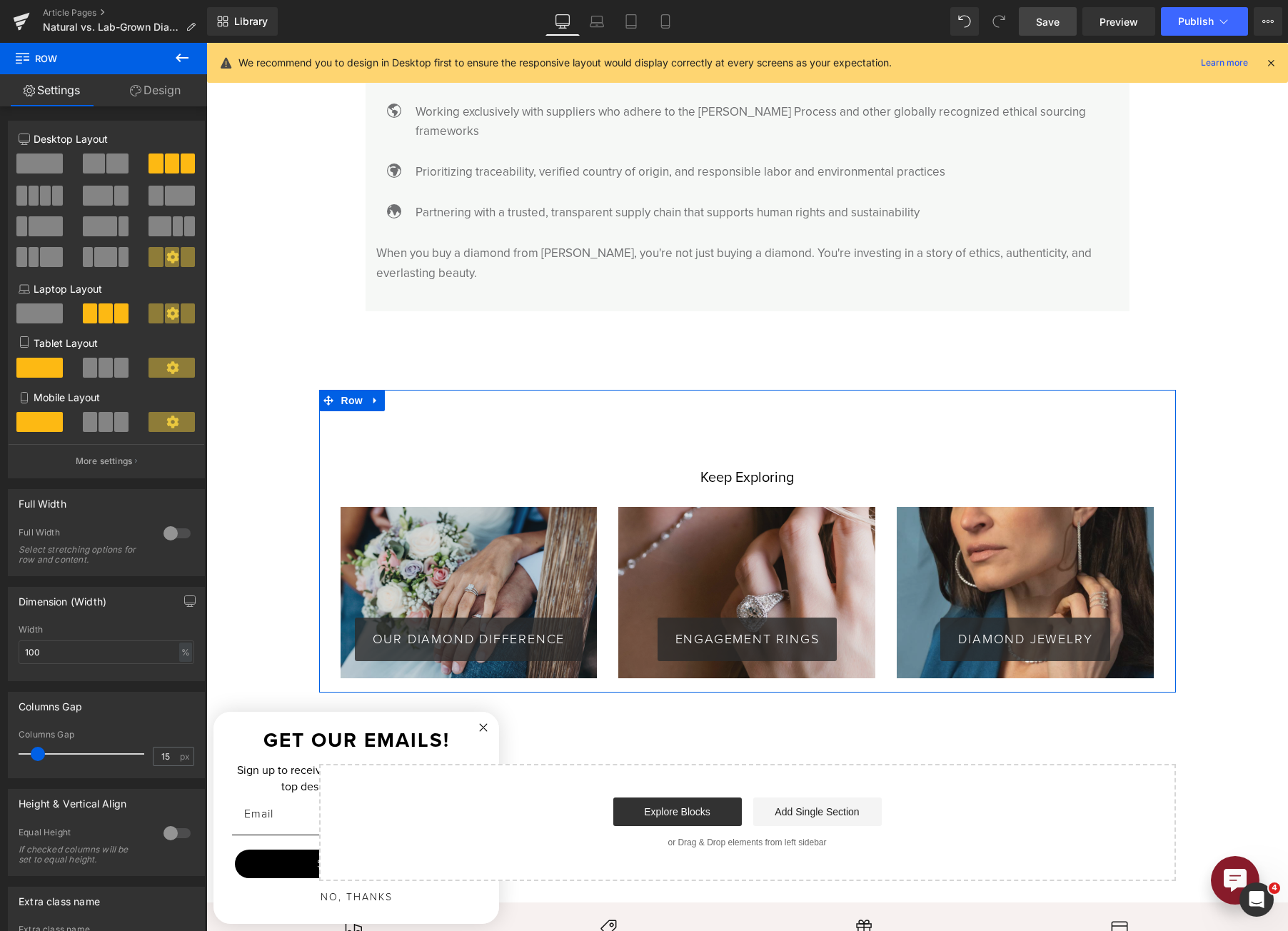
click at [352, 389] on span "Row" at bounding box center [351, 400] width 28 height 21
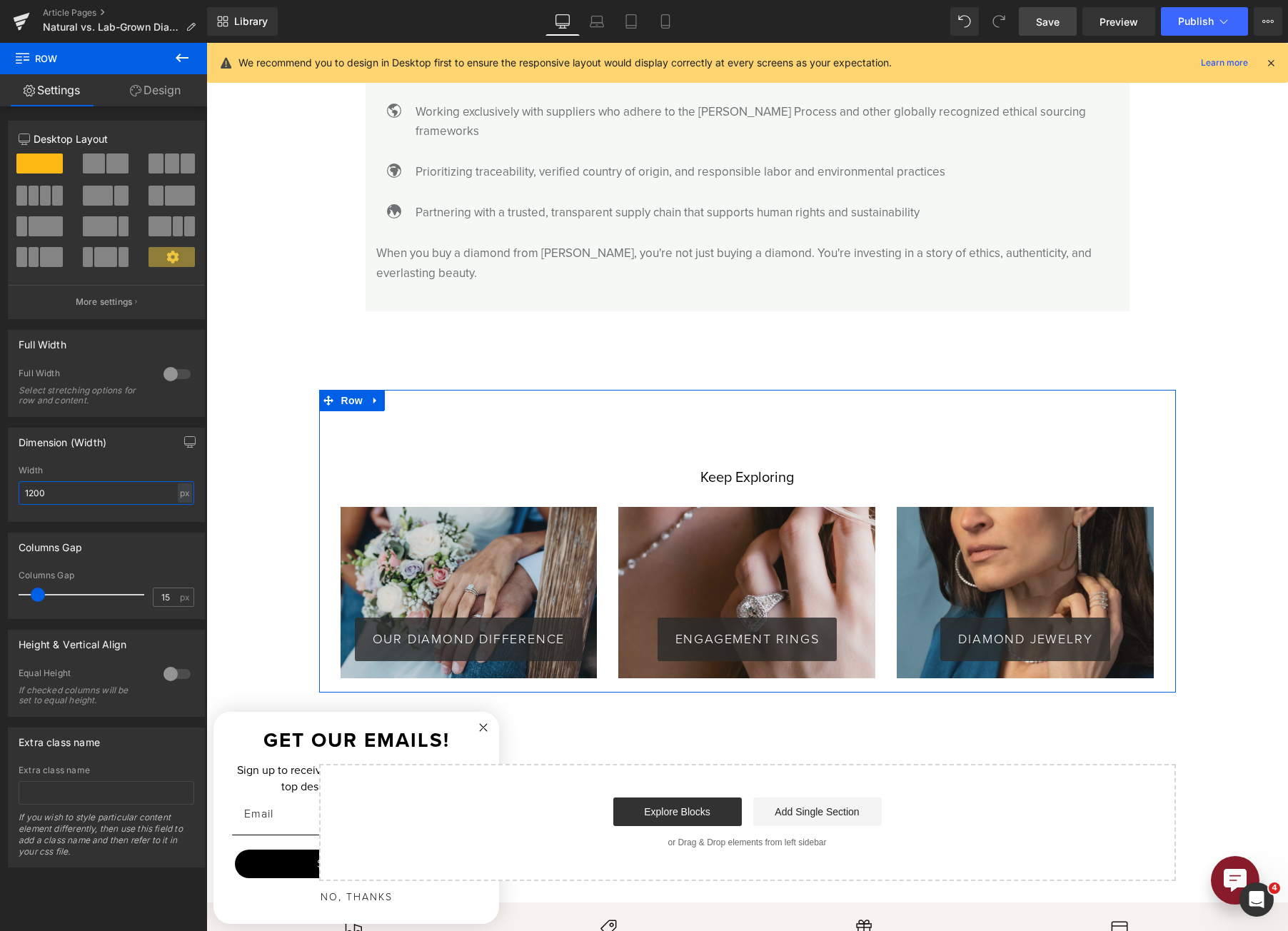
click at [119, 487] on input "1200" at bounding box center [106, 493] width 176 height 24
click at [166, 378] on div at bounding box center [176, 374] width 34 height 23
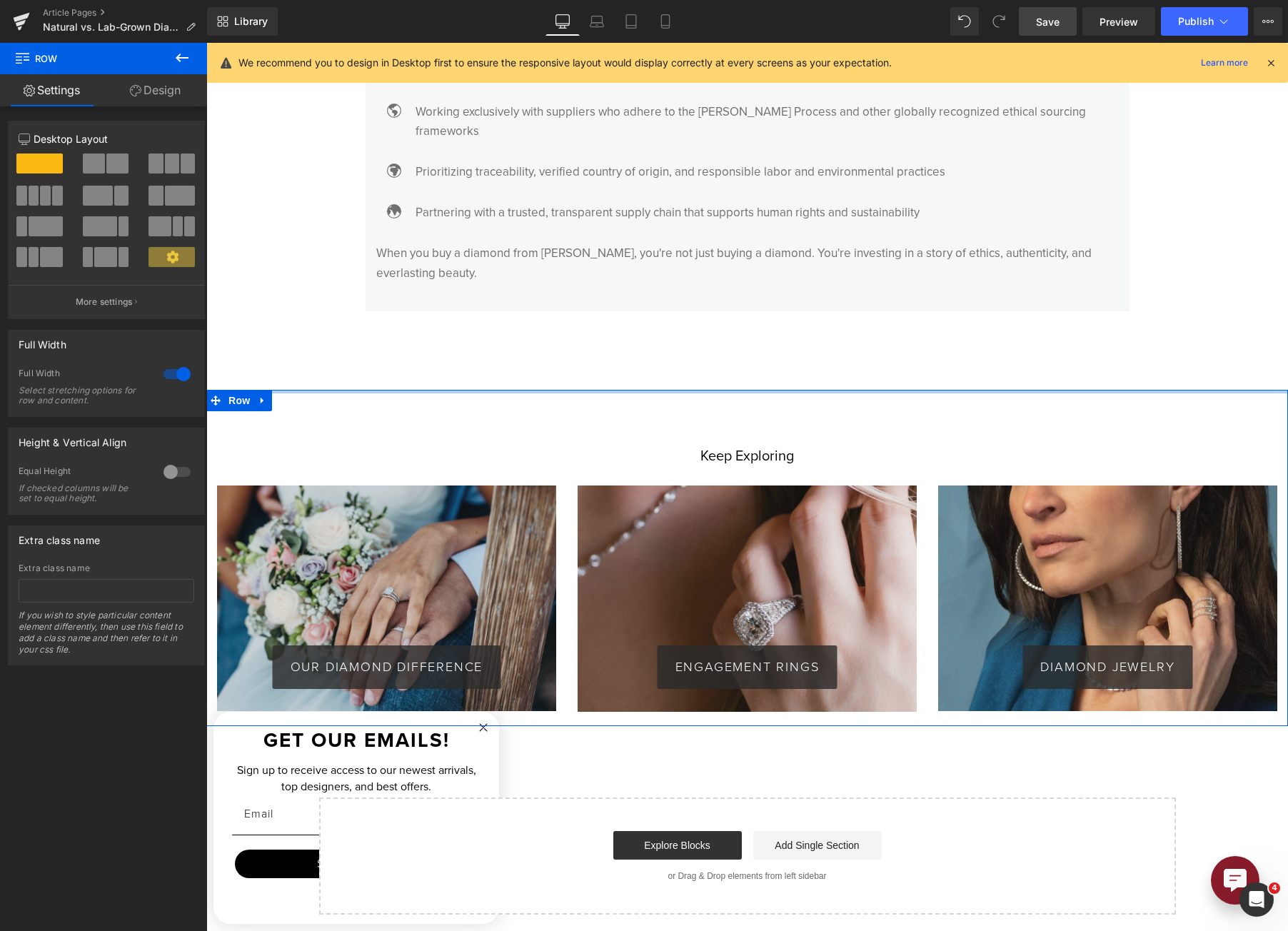
drag, startPoint x: 767, startPoint y: 378, endPoint x: 751, endPoint y: 392, distance: 21.3
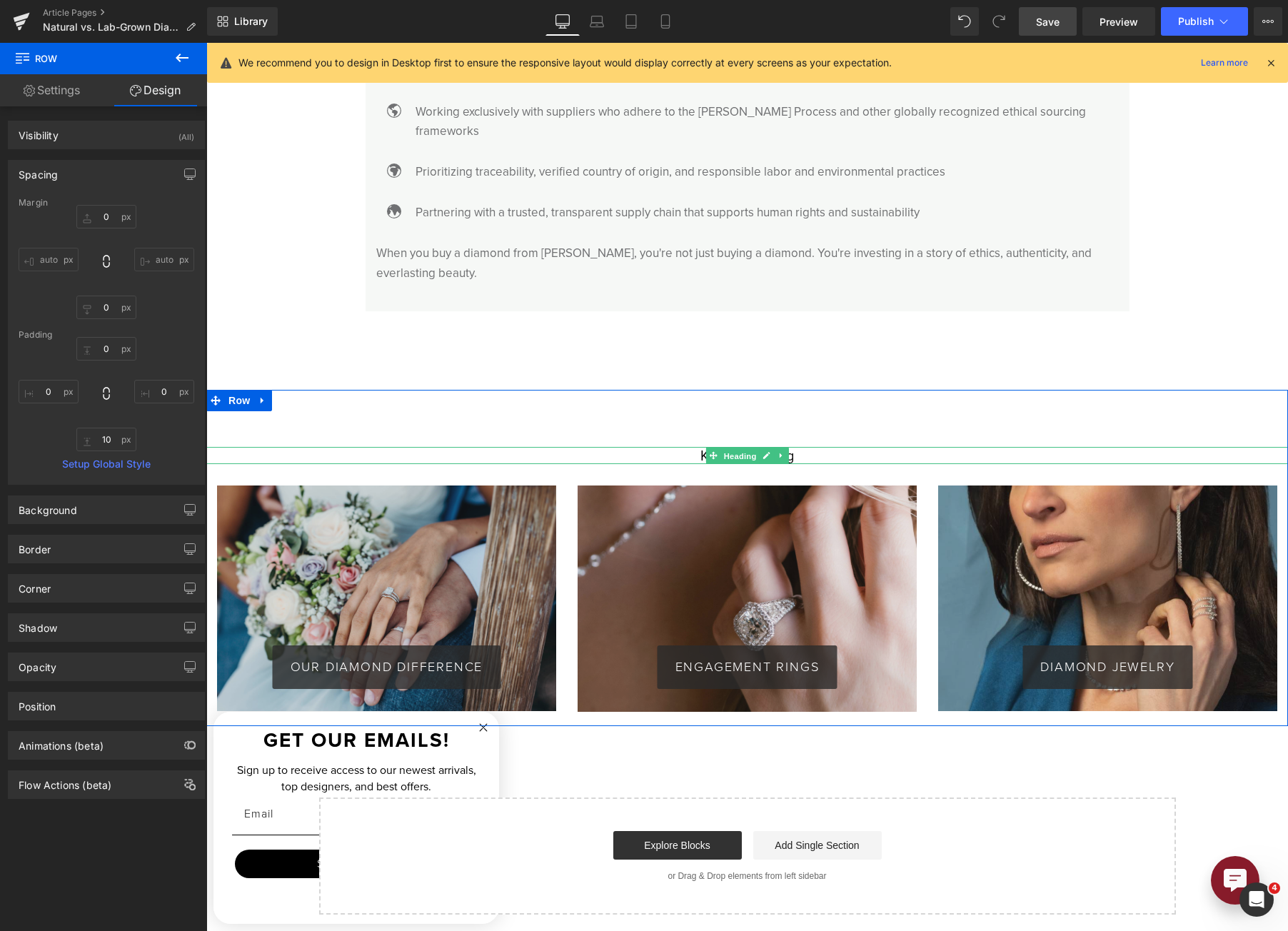
click at [742, 447] on span "Heading" at bounding box center [740, 455] width 39 height 17
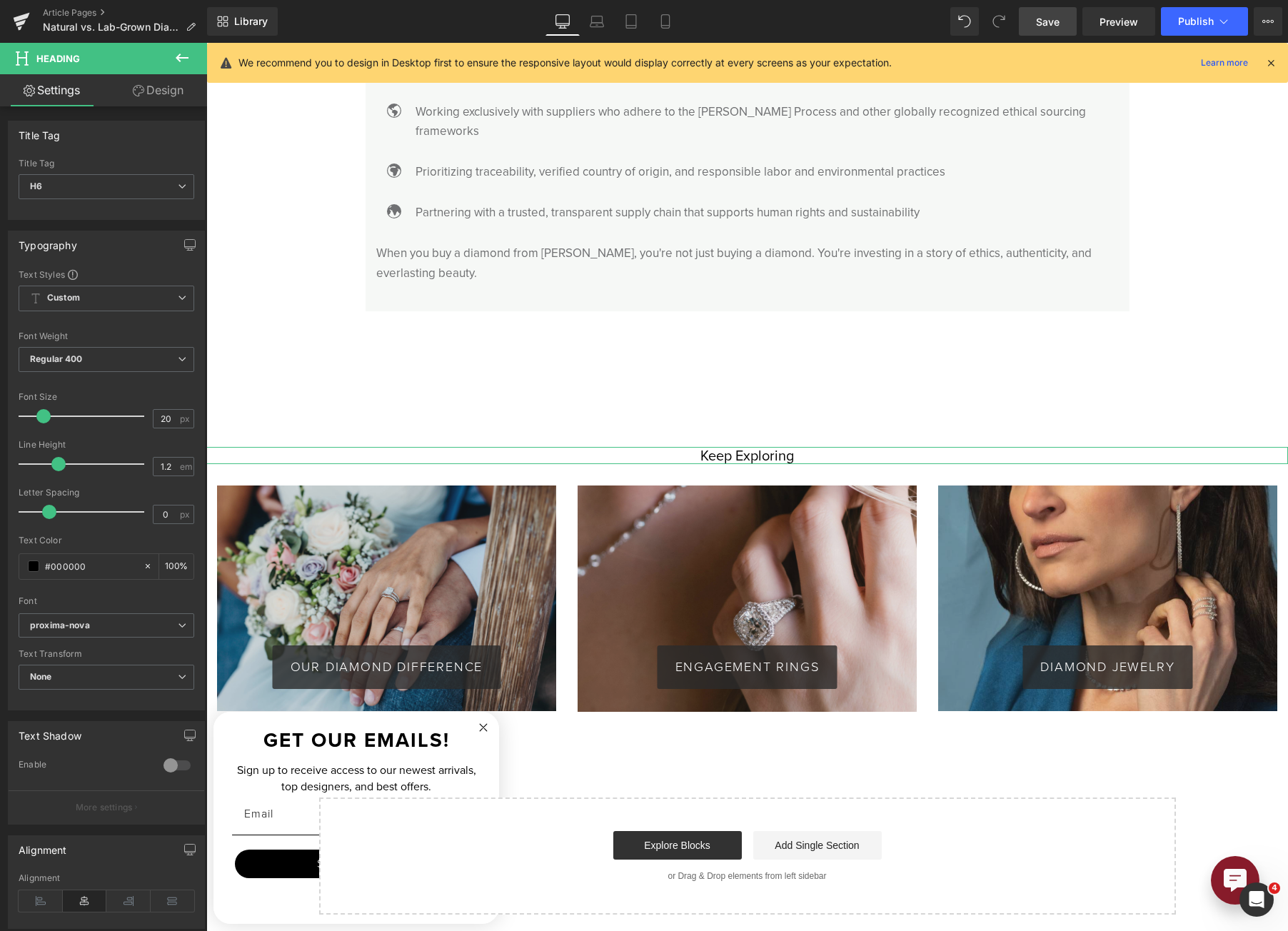
click at [165, 95] on link "Design" at bounding box center [158, 90] width 104 height 32
click at [0, 0] on div "Spacing" at bounding box center [0, 0] width 0 height 0
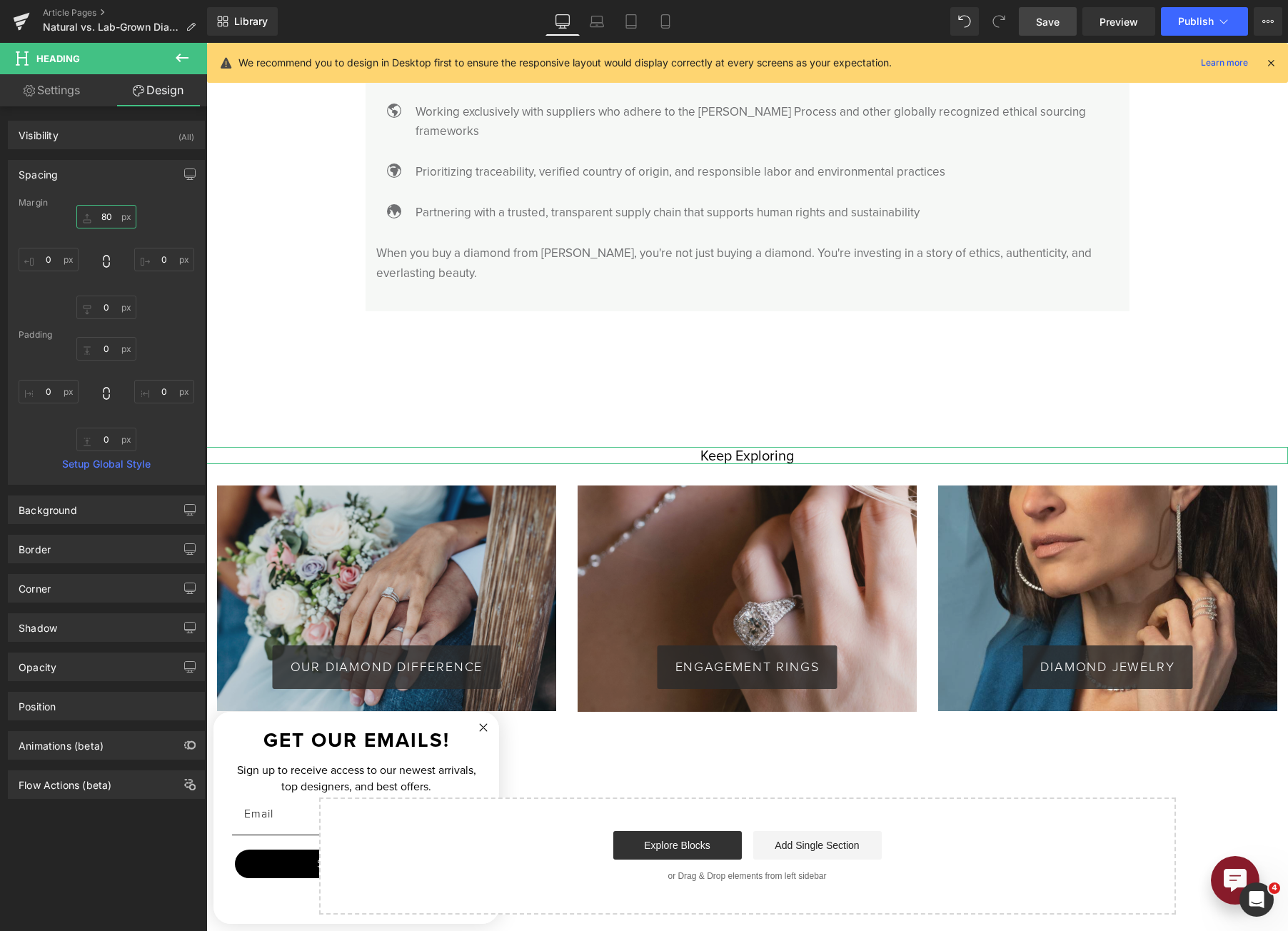
click at [109, 223] on input "text" at bounding box center [105, 217] width 60 height 24
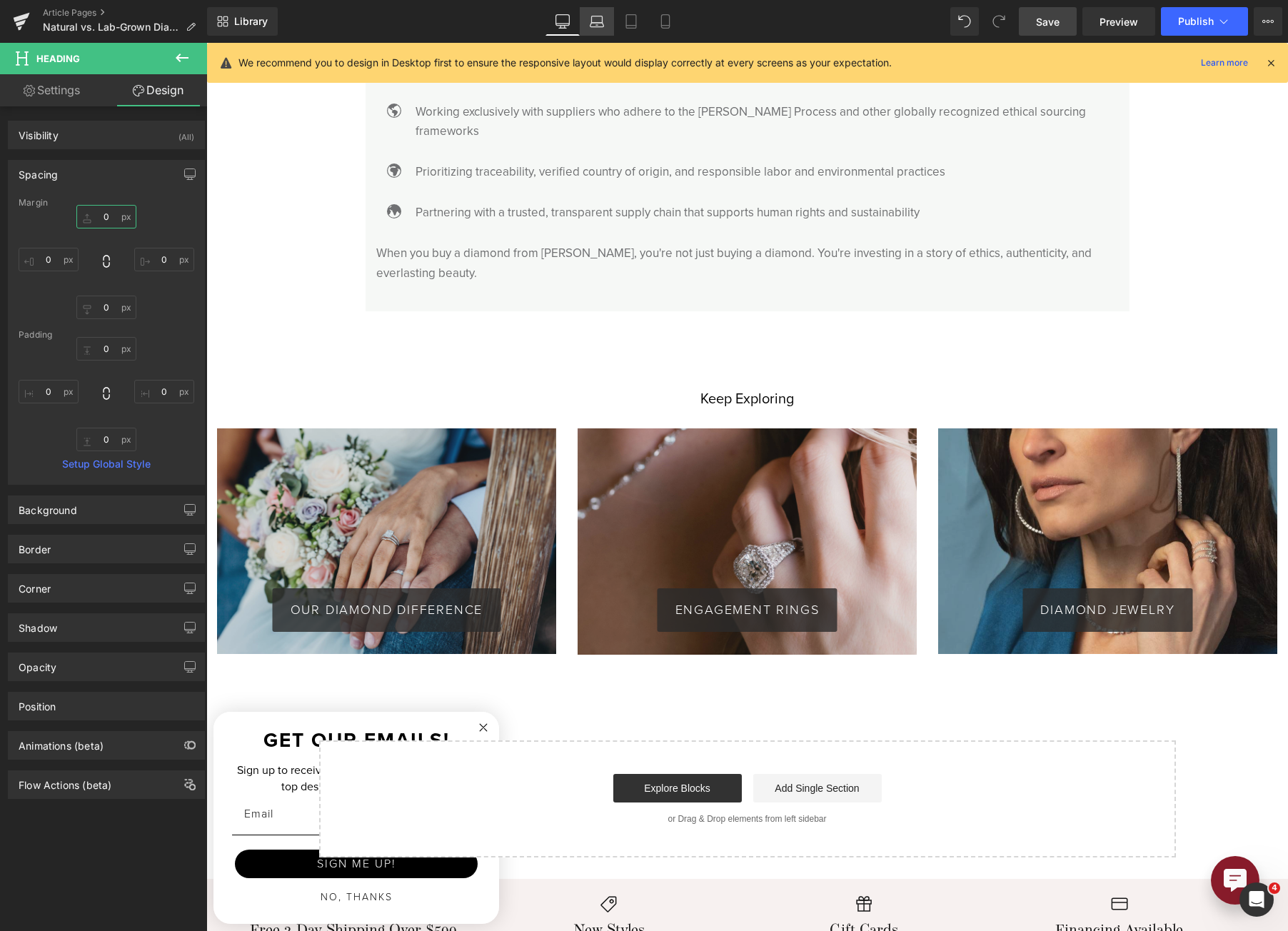
type input "0"
click at [597, 18] on icon at bounding box center [597, 22] width 15 height 15
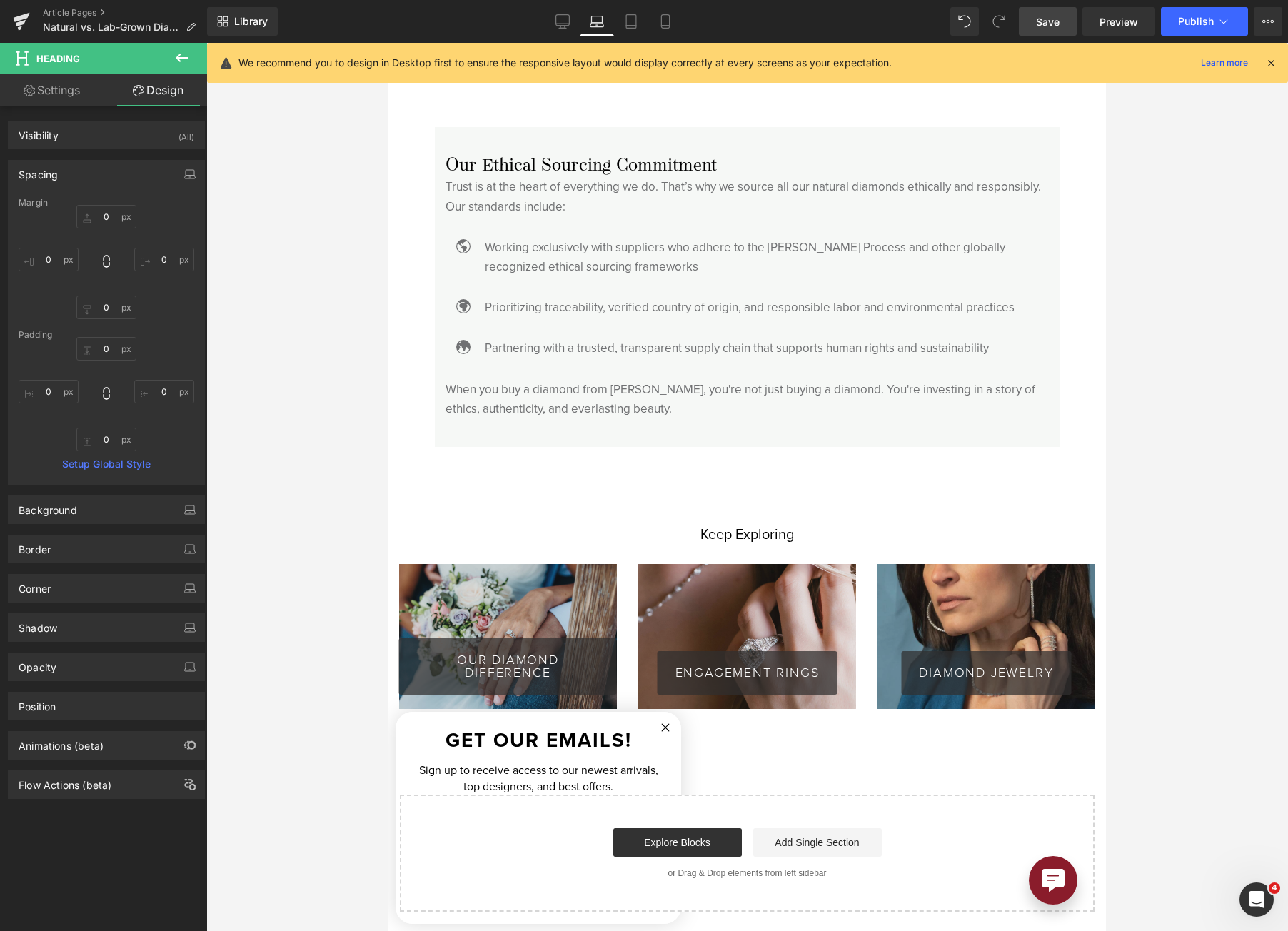
scroll to position [4266, 0]
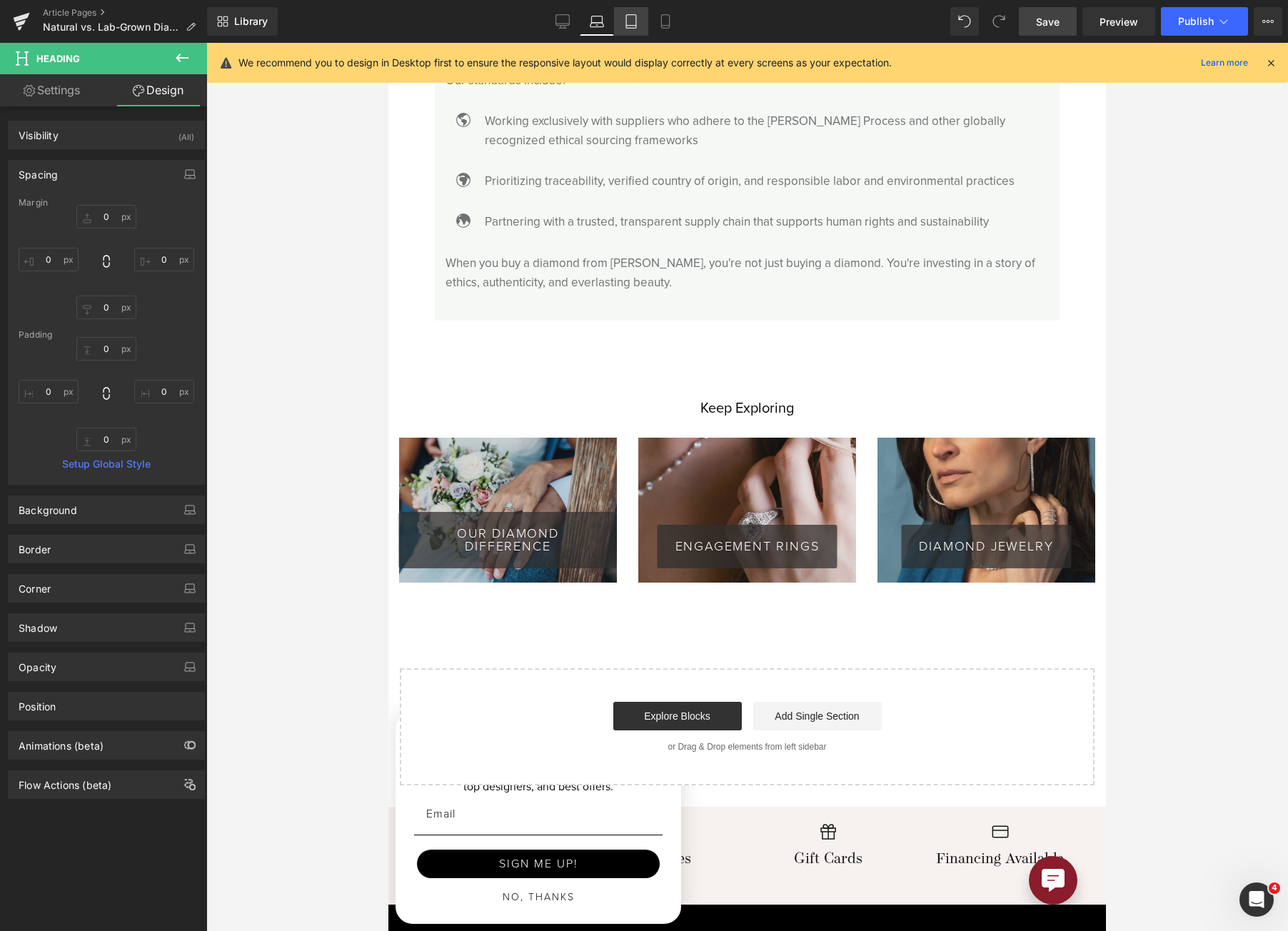
click at [634, 26] on icon at bounding box center [631, 26] width 10 height 0
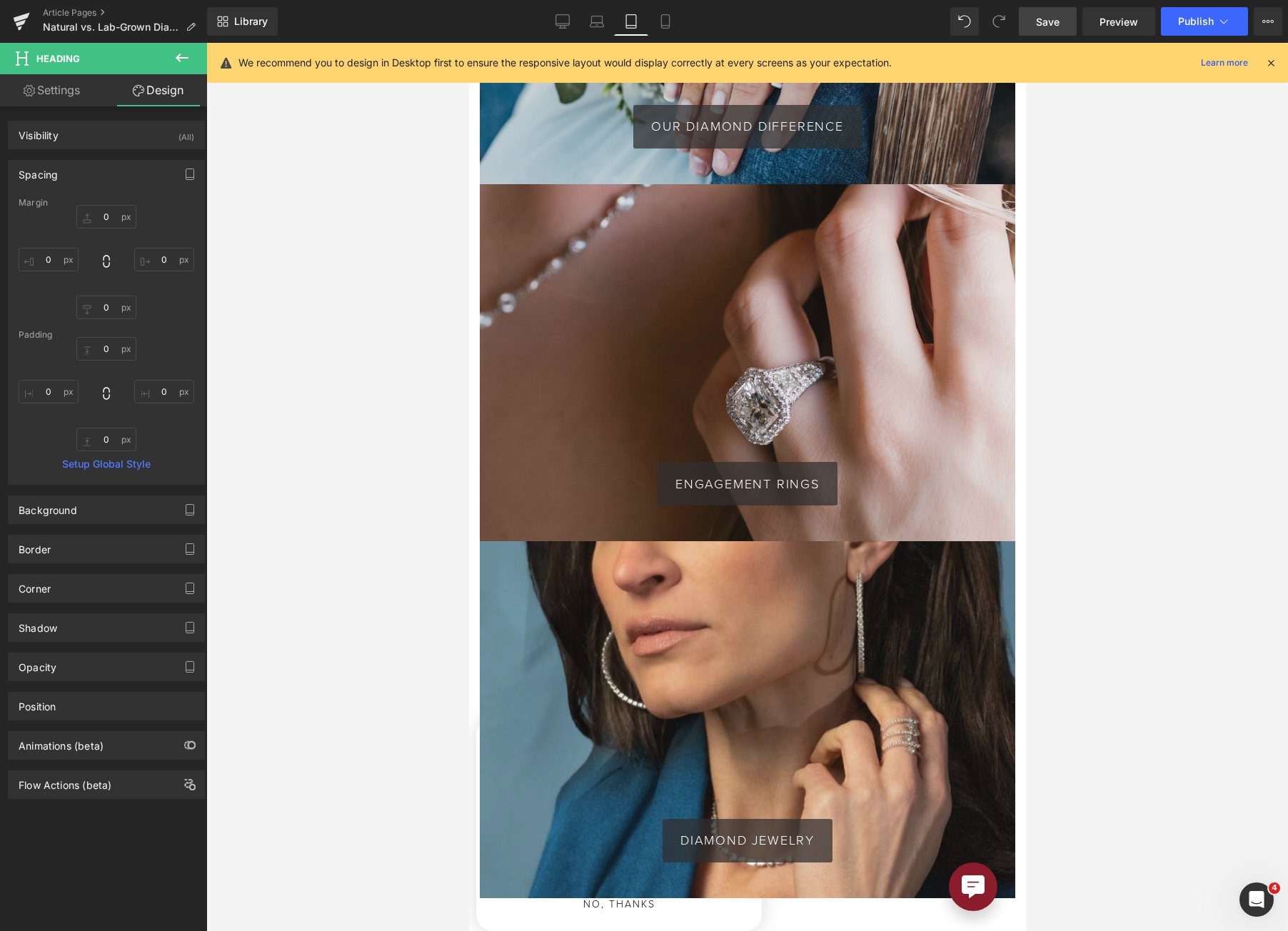
scroll to position [3710, 0]
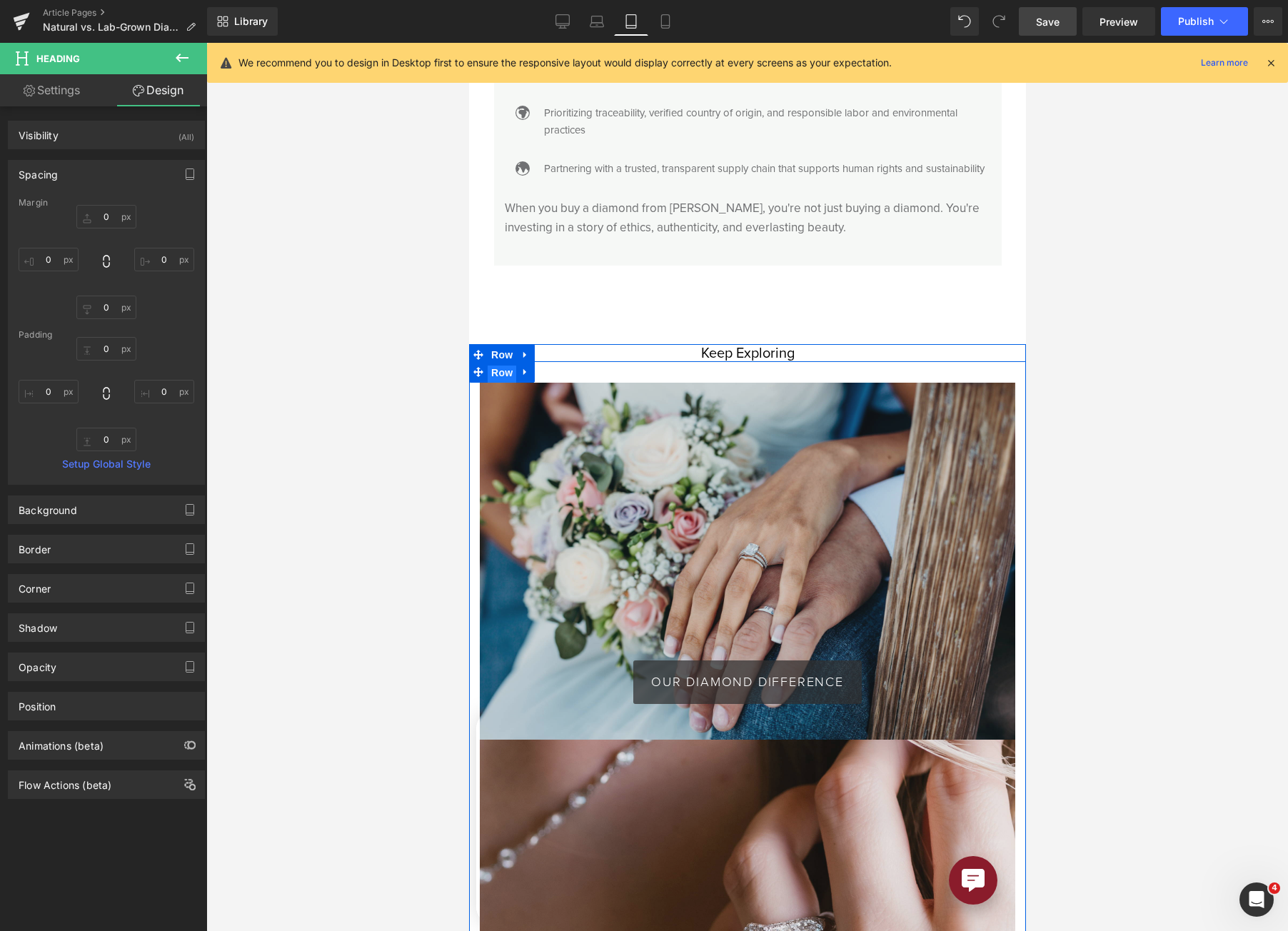
click at [500, 383] on span "Row" at bounding box center [501, 372] width 28 height 21
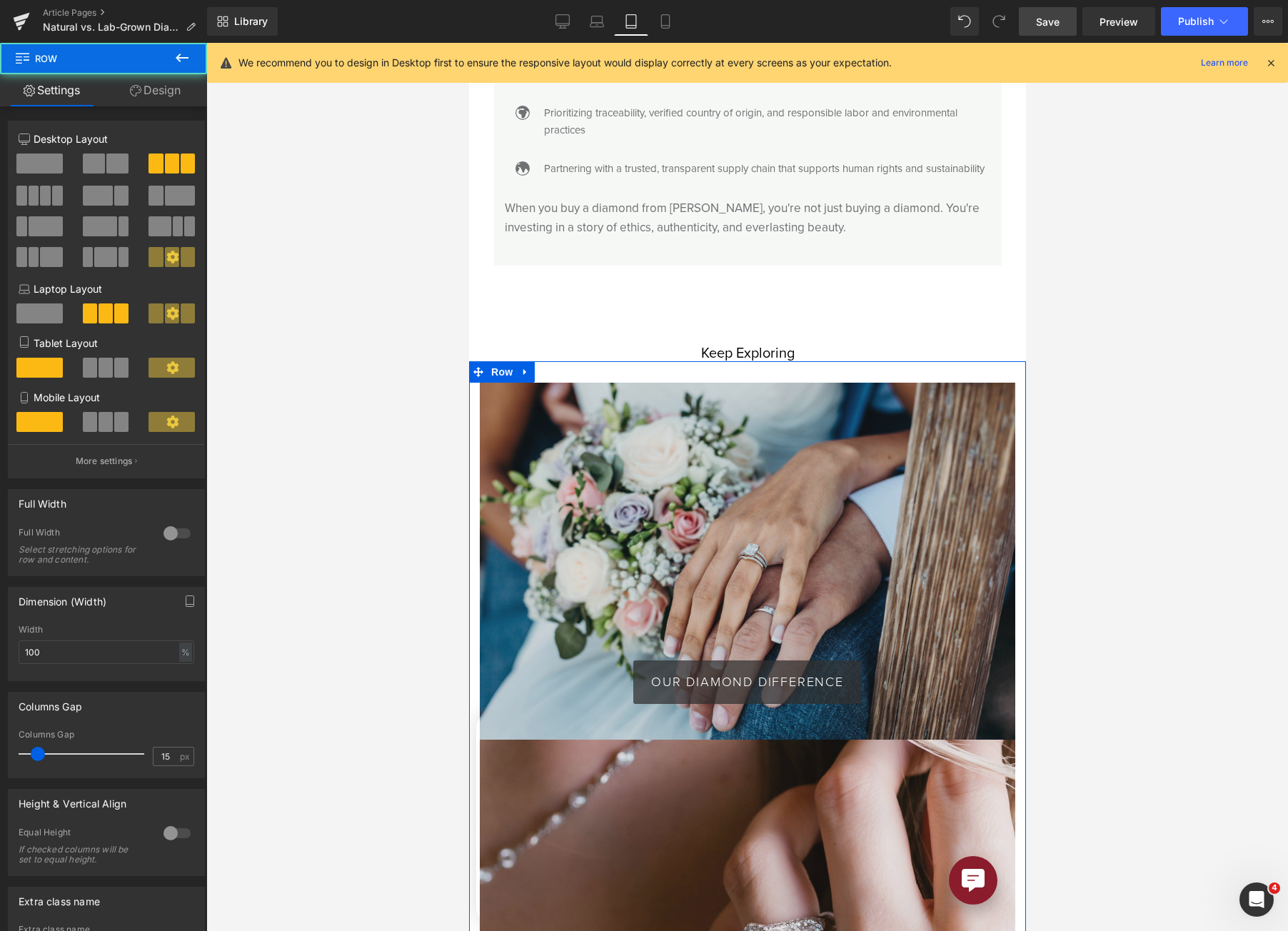
click at [115, 374] on span at bounding box center [122, 367] width 15 height 20
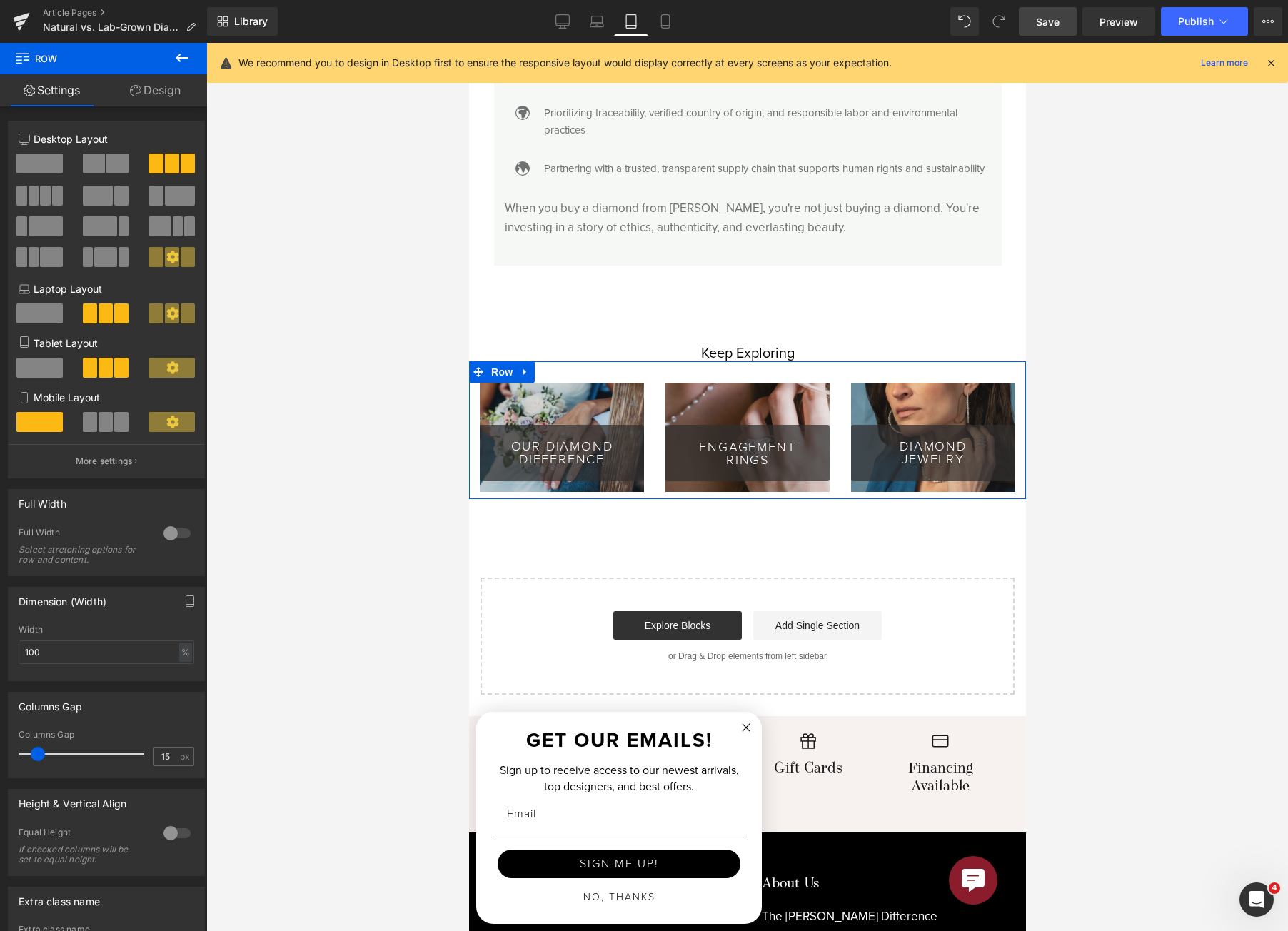
click at [52, 363] on span at bounding box center [39, 367] width 47 height 20
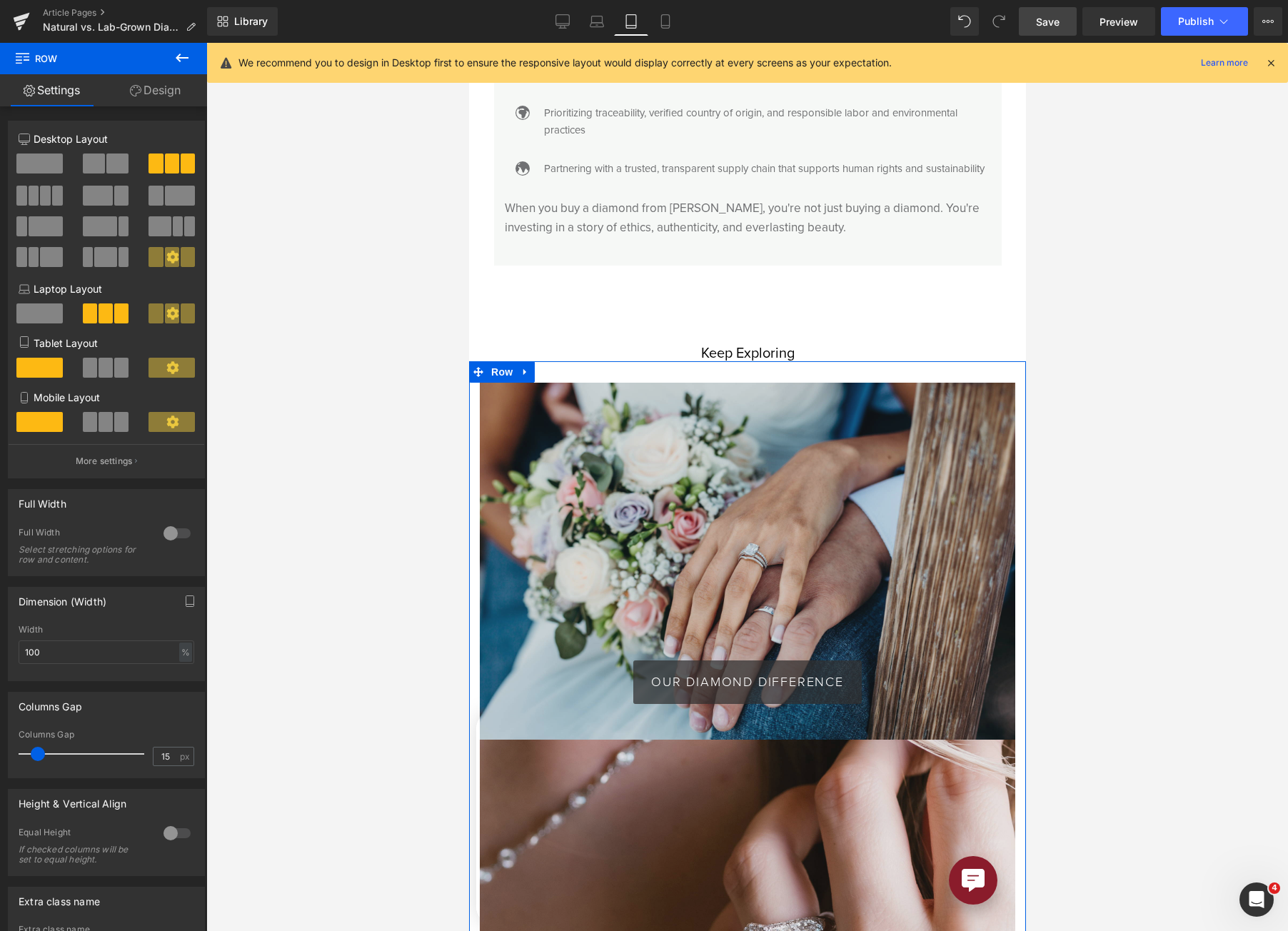
click at [103, 426] on span at bounding box center [105, 422] width 15 height 20
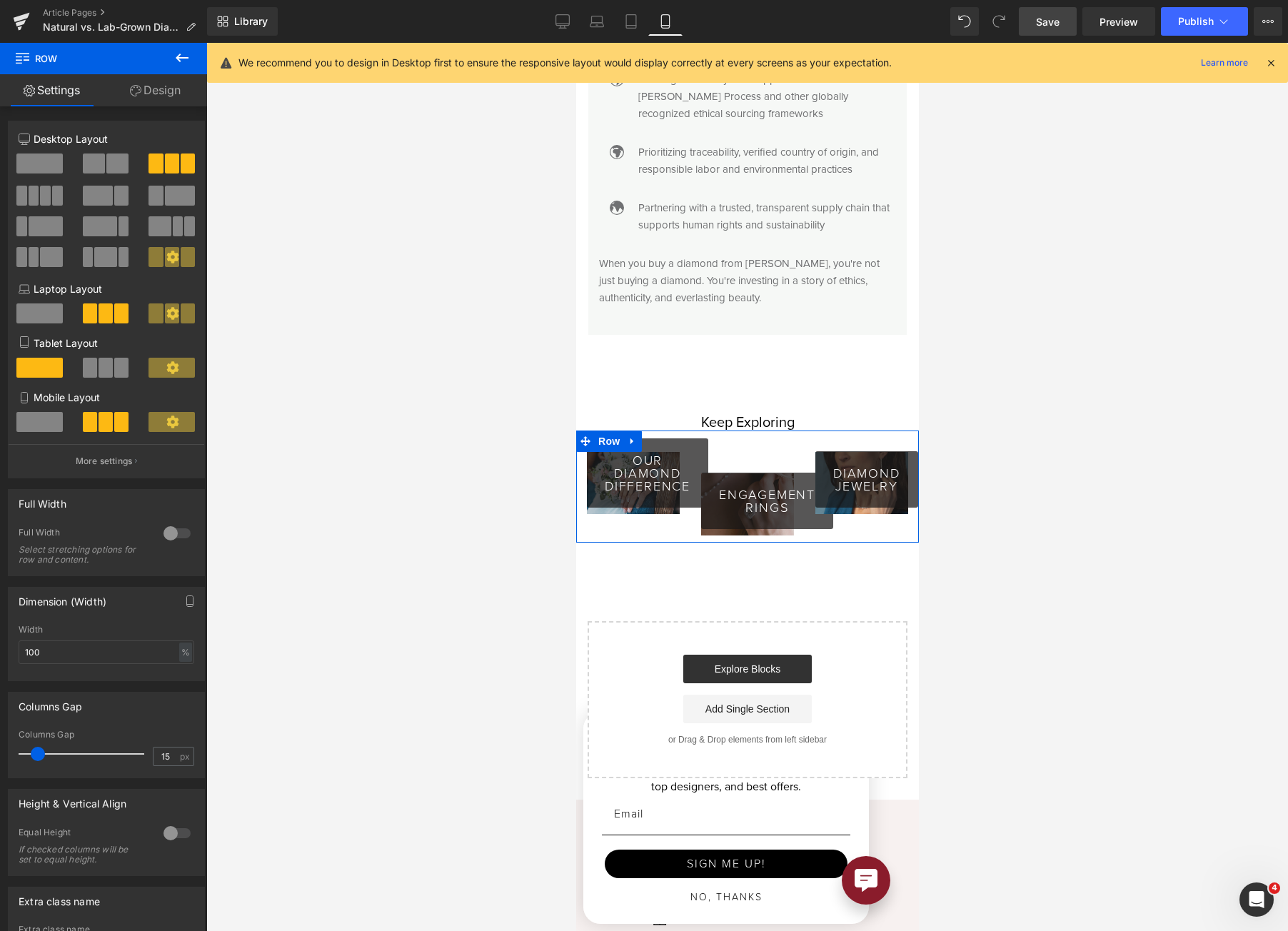
click at [45, 411] on span at bounding box center [39, 422] width 47 height 20
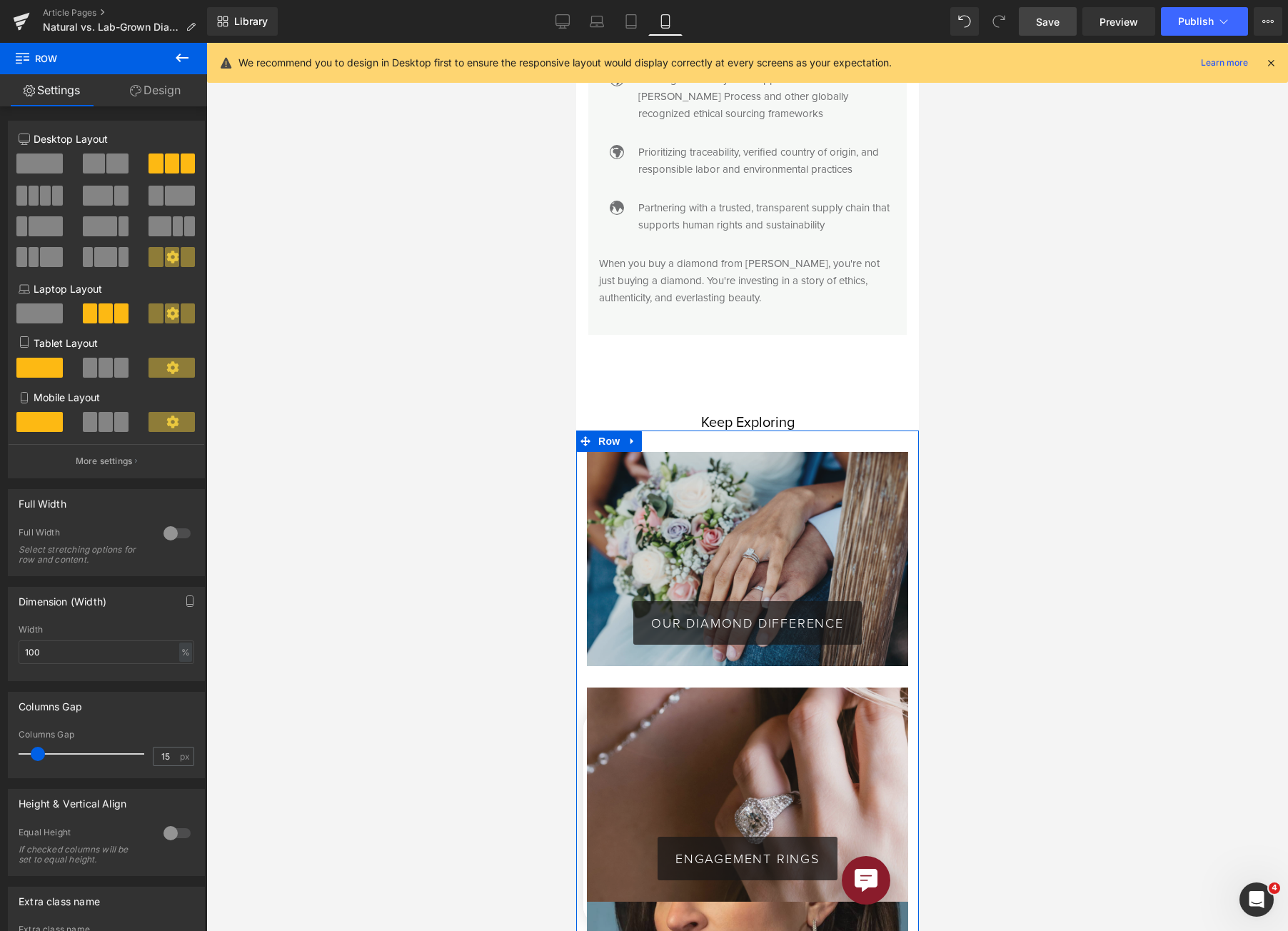
click at [110, 363] on button at bounding box center [106, 367] width 48 height 20
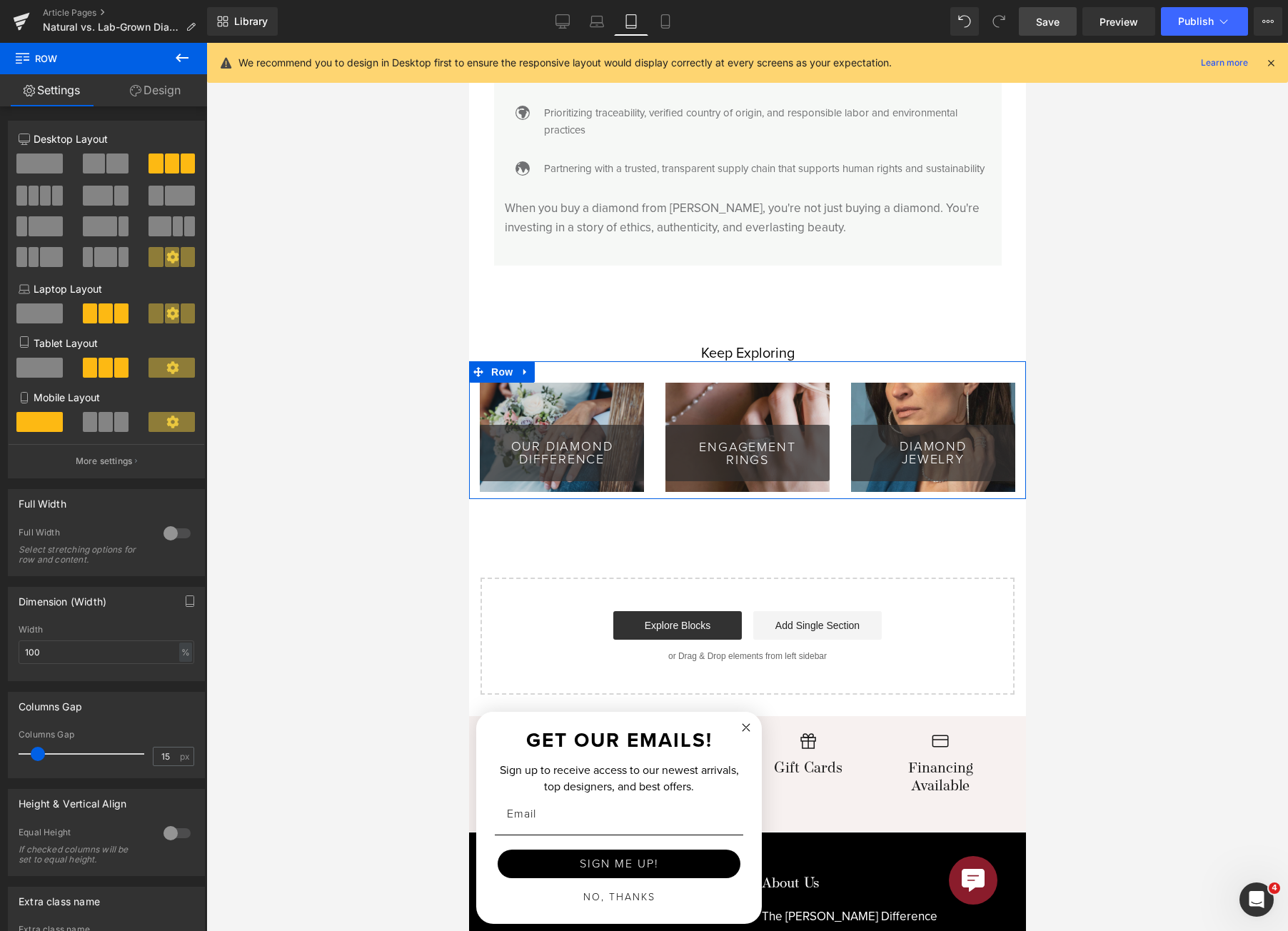
click at [39, 362] on span at bounding box center [39, 367] width 47 height 20
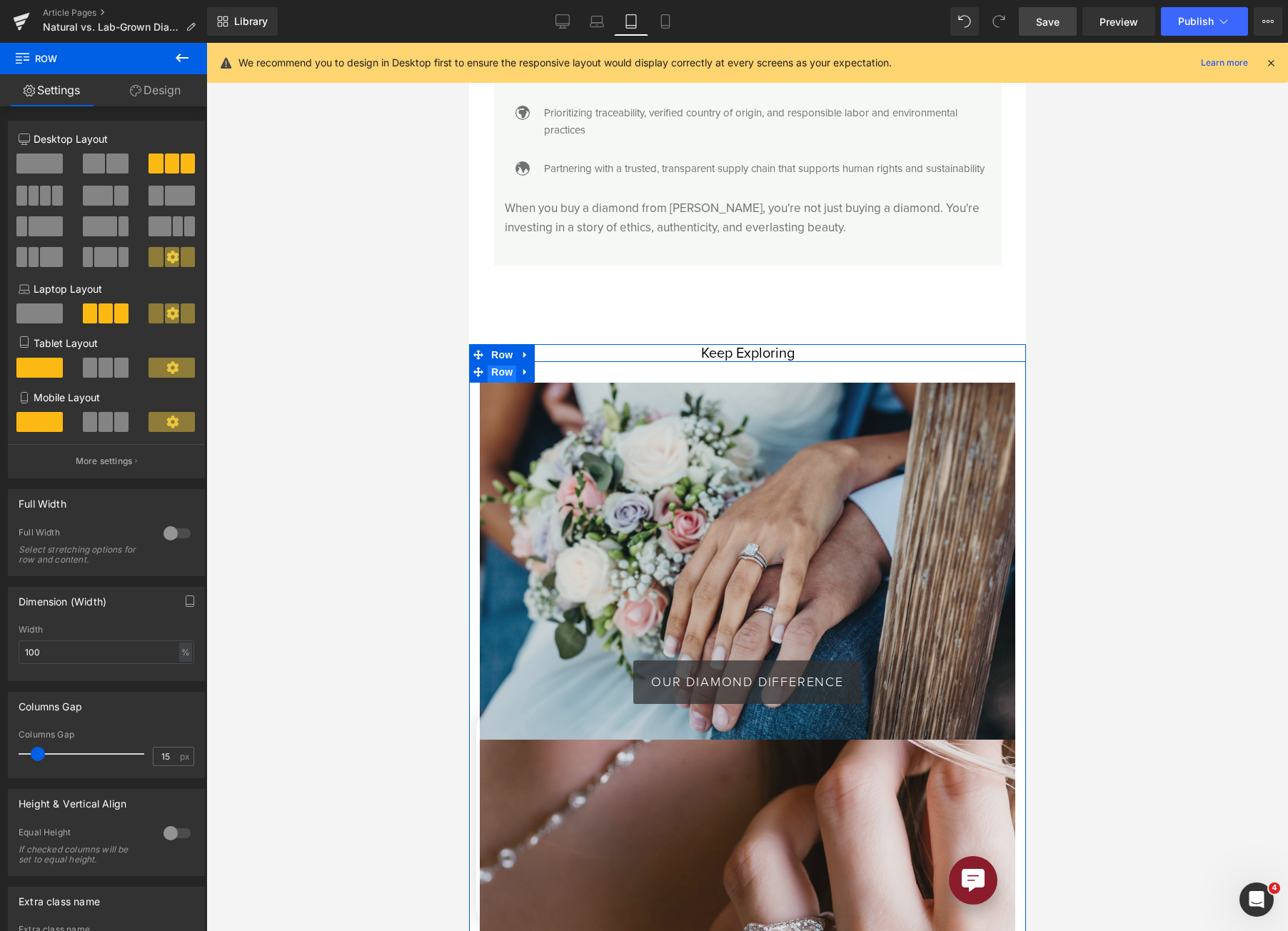
click at [502, 383] on span "Row" at bounding box center [501, 371] width 28 height 21
click at [189, 651] on div "100% Width 100 % % px" at bounding box center [105, 652] width 195 height 56
click at [182, 652] on div "%" at bounding box center [186, 652] width 13 height 19
click at [182, 653] on div "%" at bounding box center [186, 652] width 13 height 19
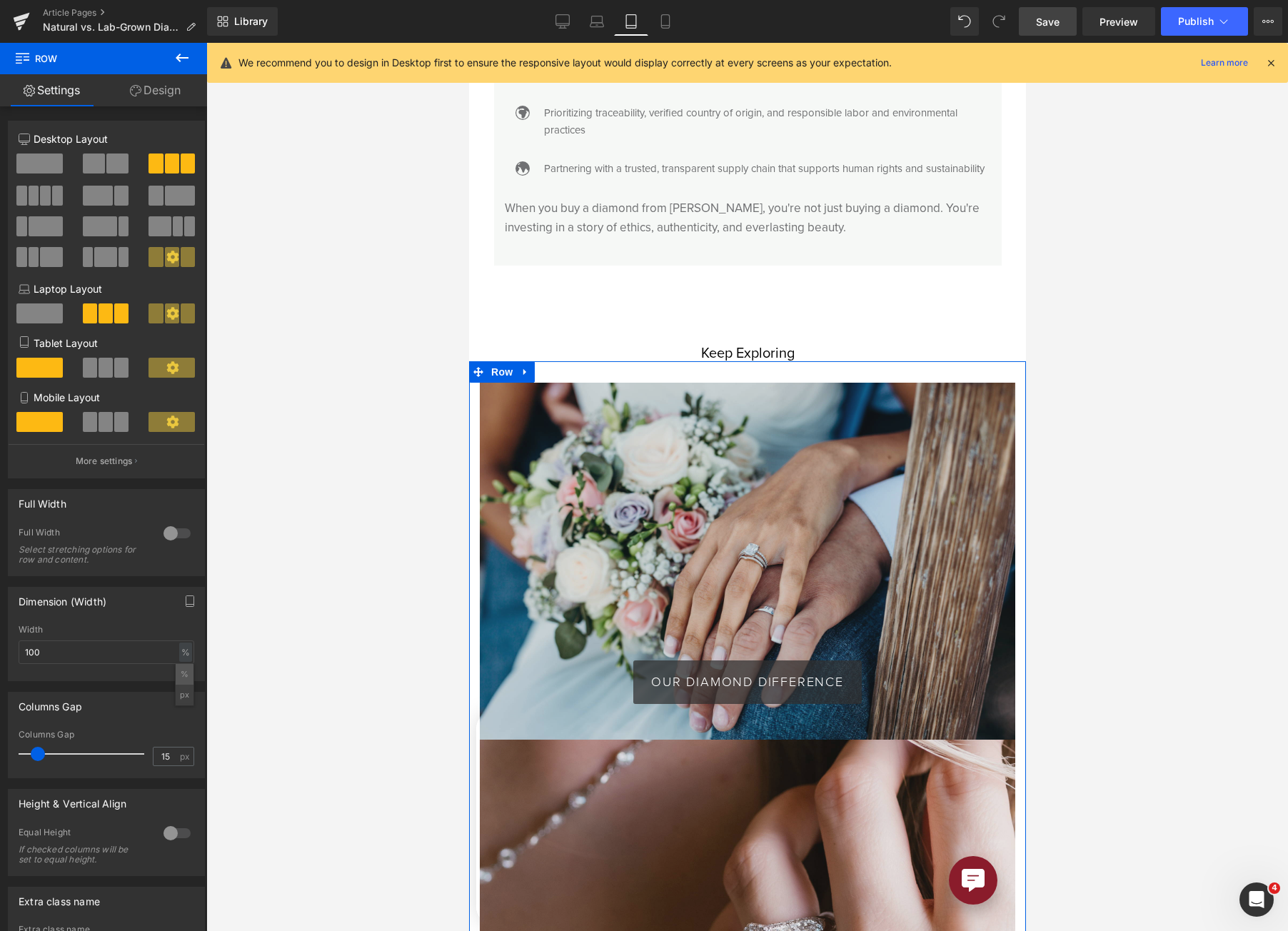
click at [185, 669] on li "%" at bounding box center [184, 674] width 17 height 21
drag, startPoint x: 114, startPoint y: 645, endPoint x: 0, endPoint y: 652, distance: 114.2
click at [1, 652] on div "Dimension (Width) 100% Width 100 % % px" at bounding box center [106, 629] width 214 height 105
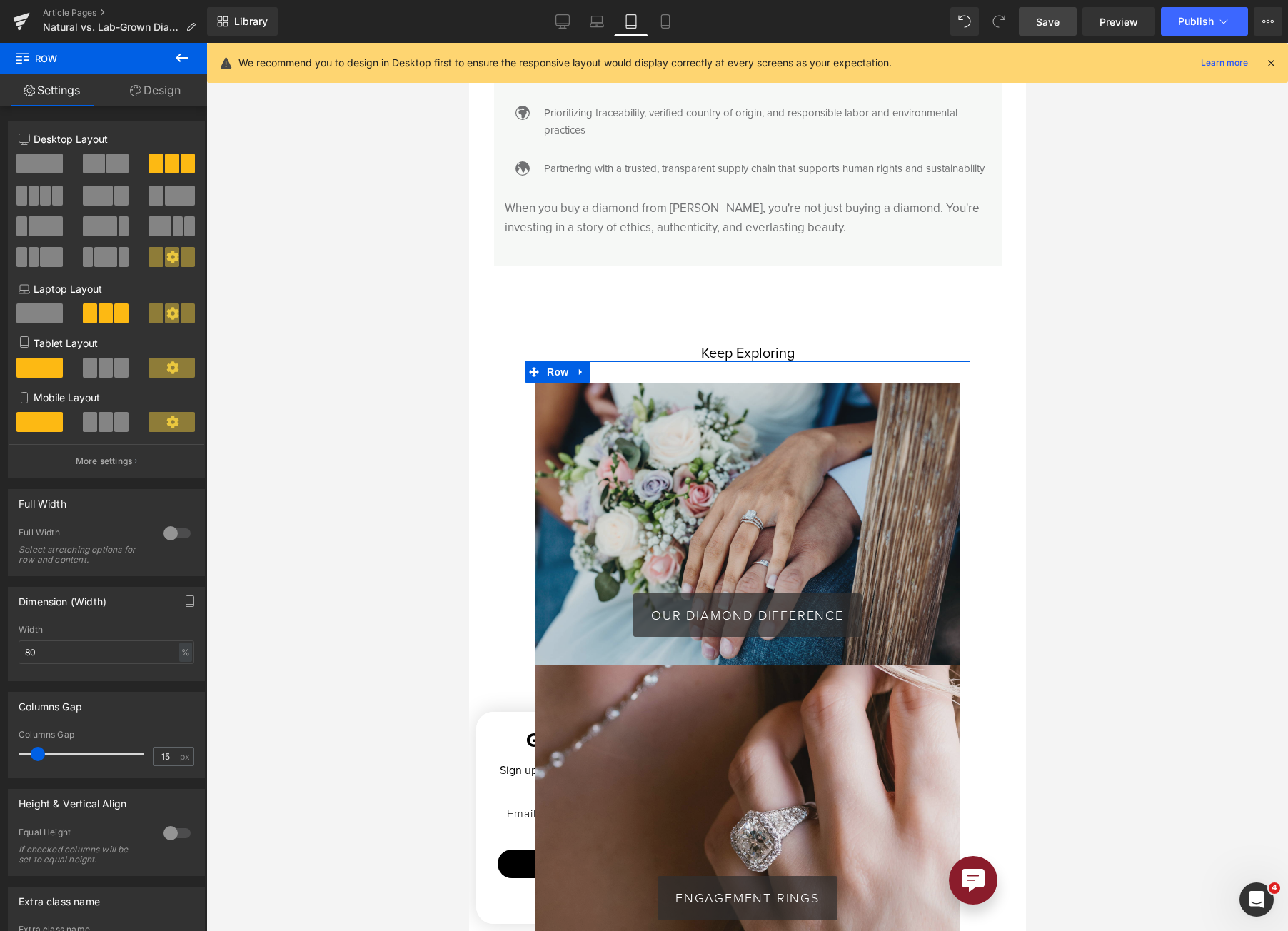
click at [94, 640] on div "Width 80 % % px" at bounding box center [106, 652] width 176 height 56
drag, startPoint x: 94, startPoint y: 640, endPoint x: 95, endPoint y: 649, distance: 9.1
click at [94, 641] on div "Width 80 % % px" at bounding box center [106, 652] width 176 height 56
click at [95, 649] on input "80" at bounding box center [106, 652] width 176 height 24
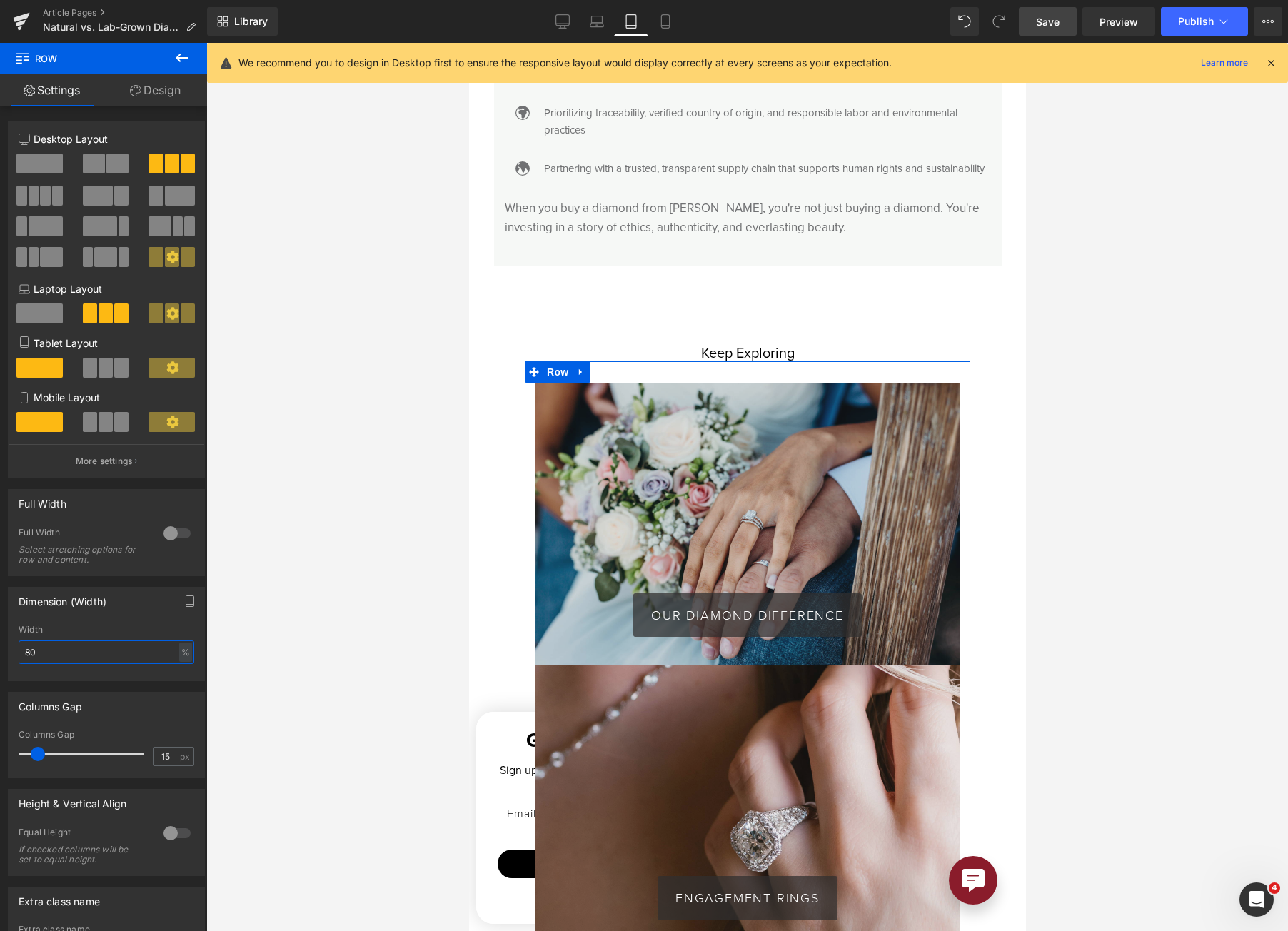
click at [95, 649] on input "80" at bounding box center [106, 652] width 176 height 24
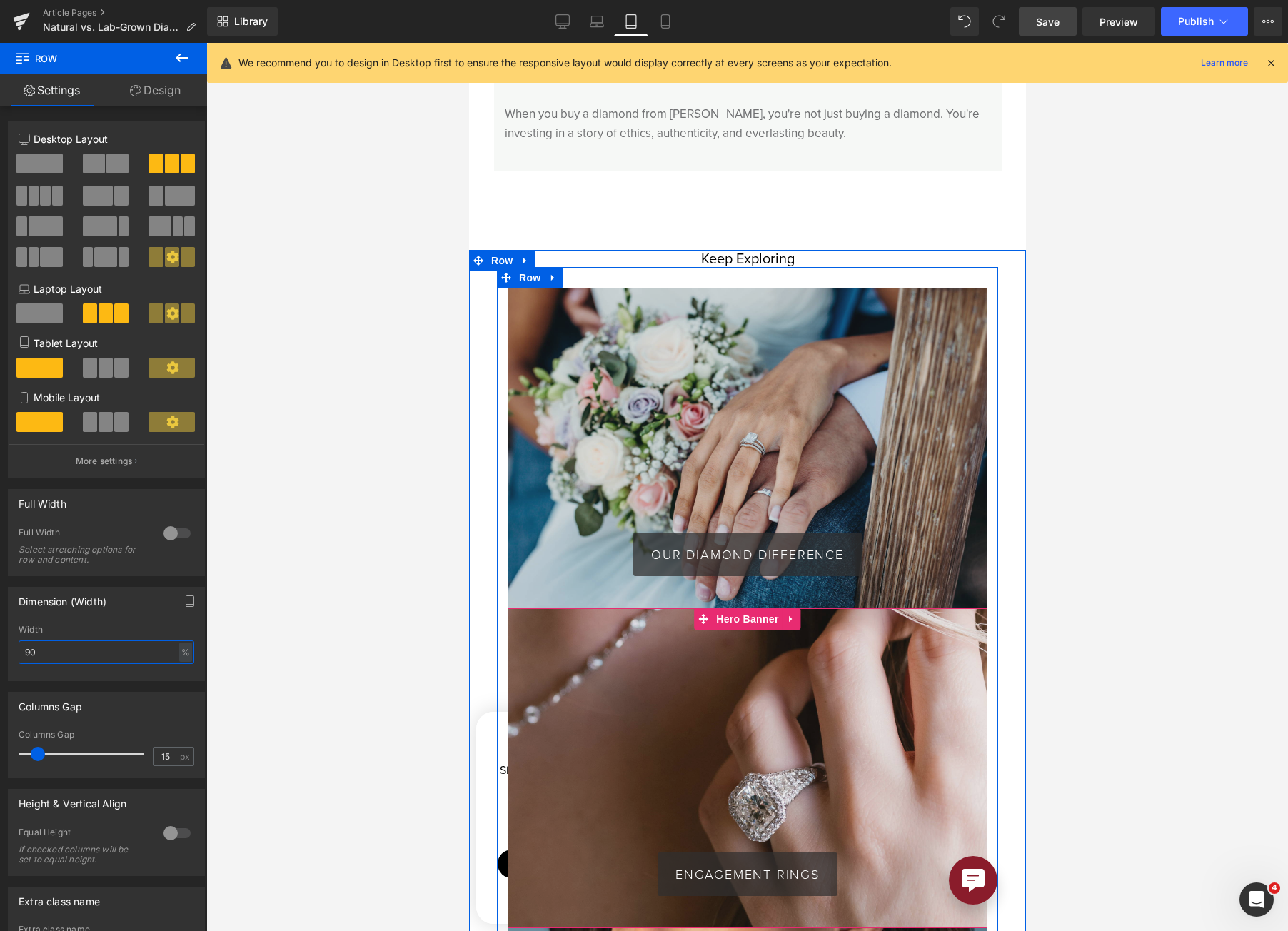
scroll to position [3996, 0]
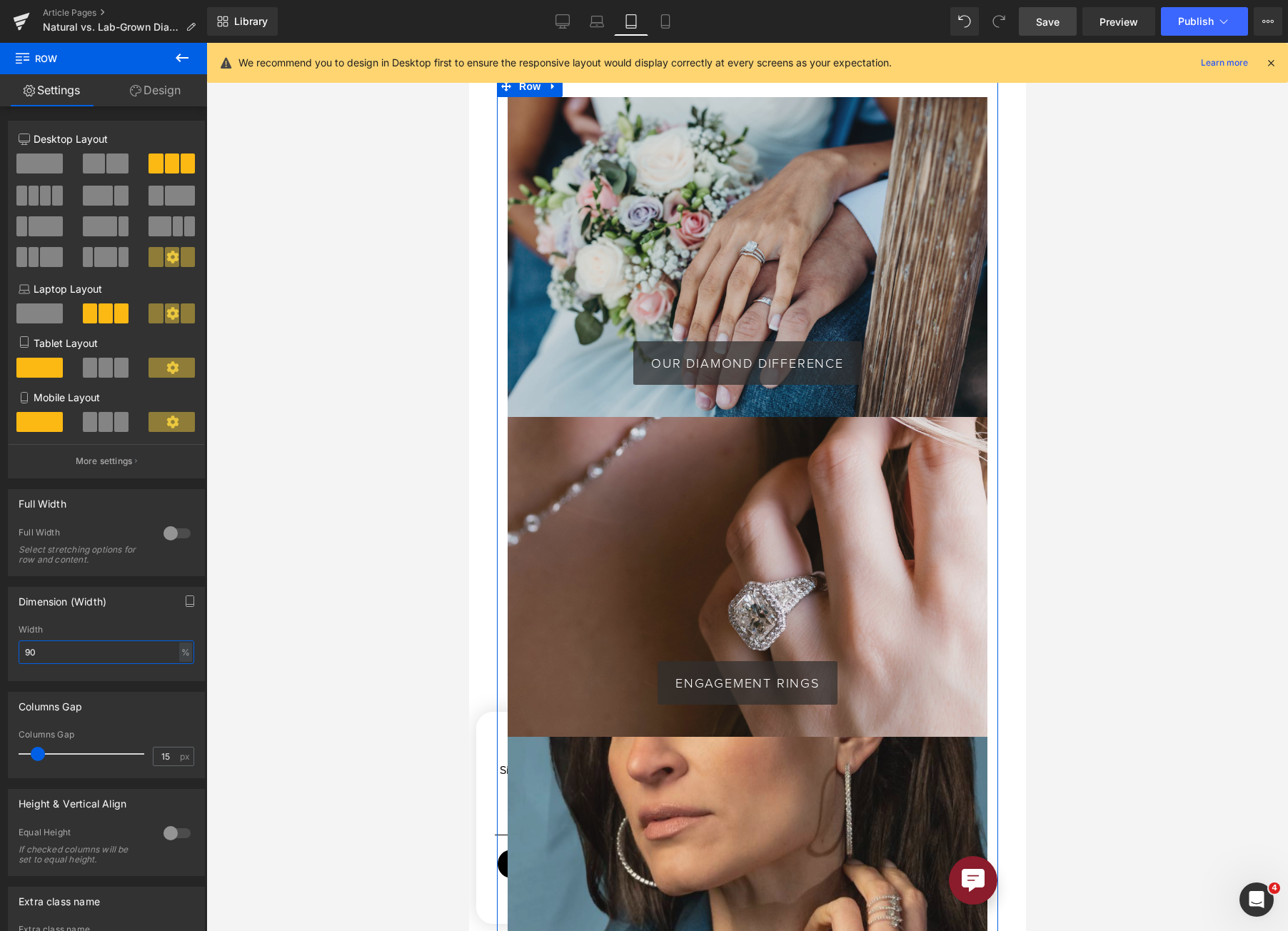
click at [63, 659] on input "90" at bounding box center [106, 652] width 176 height 24
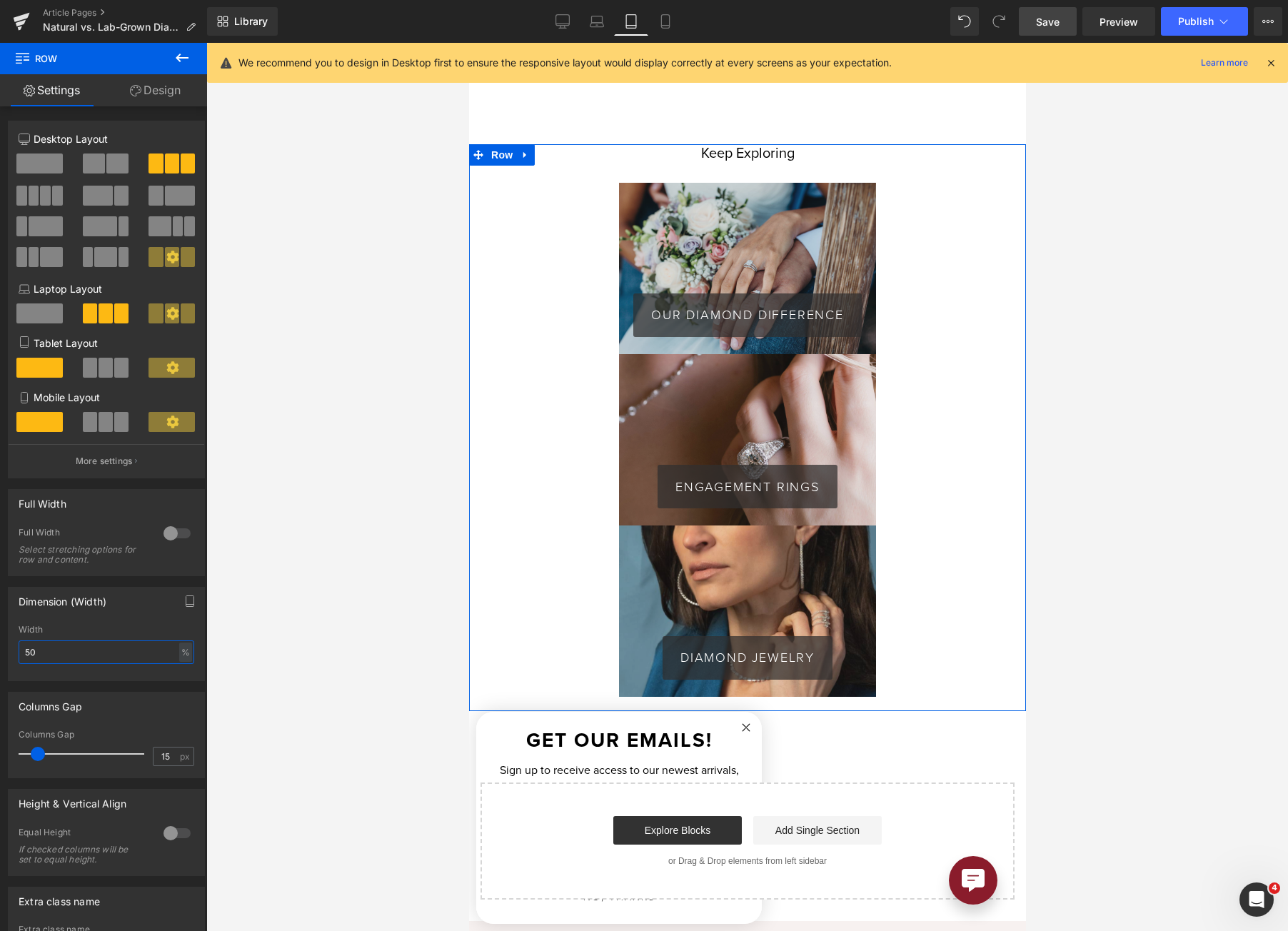
scroll to position [3782, 0]
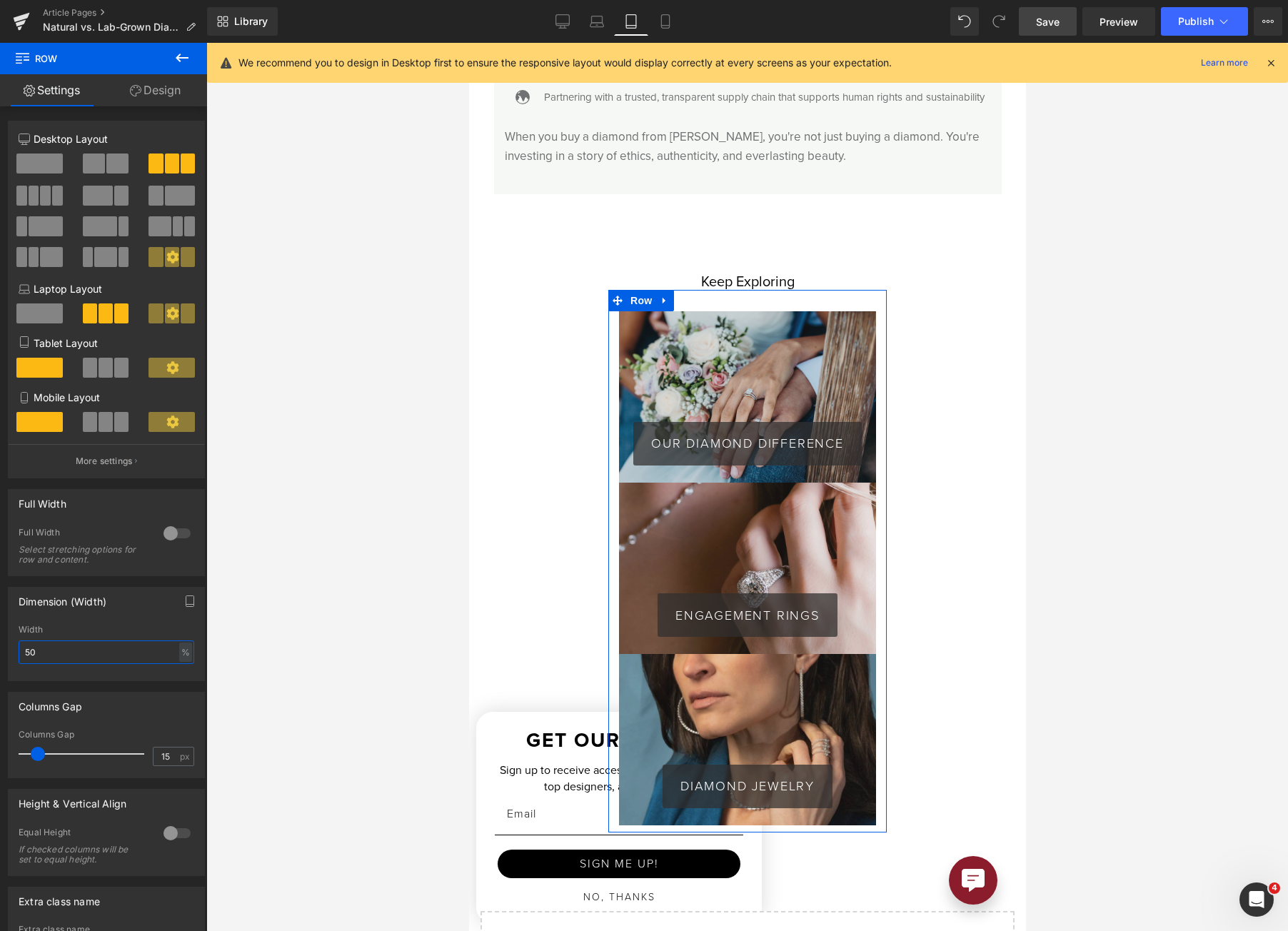
click at [49, 658] on input "50" at bounding box center [106, 652] width 176 height 24
click at [50, 658] on input "50" at bounding box center [106, 652] width 176 height 24
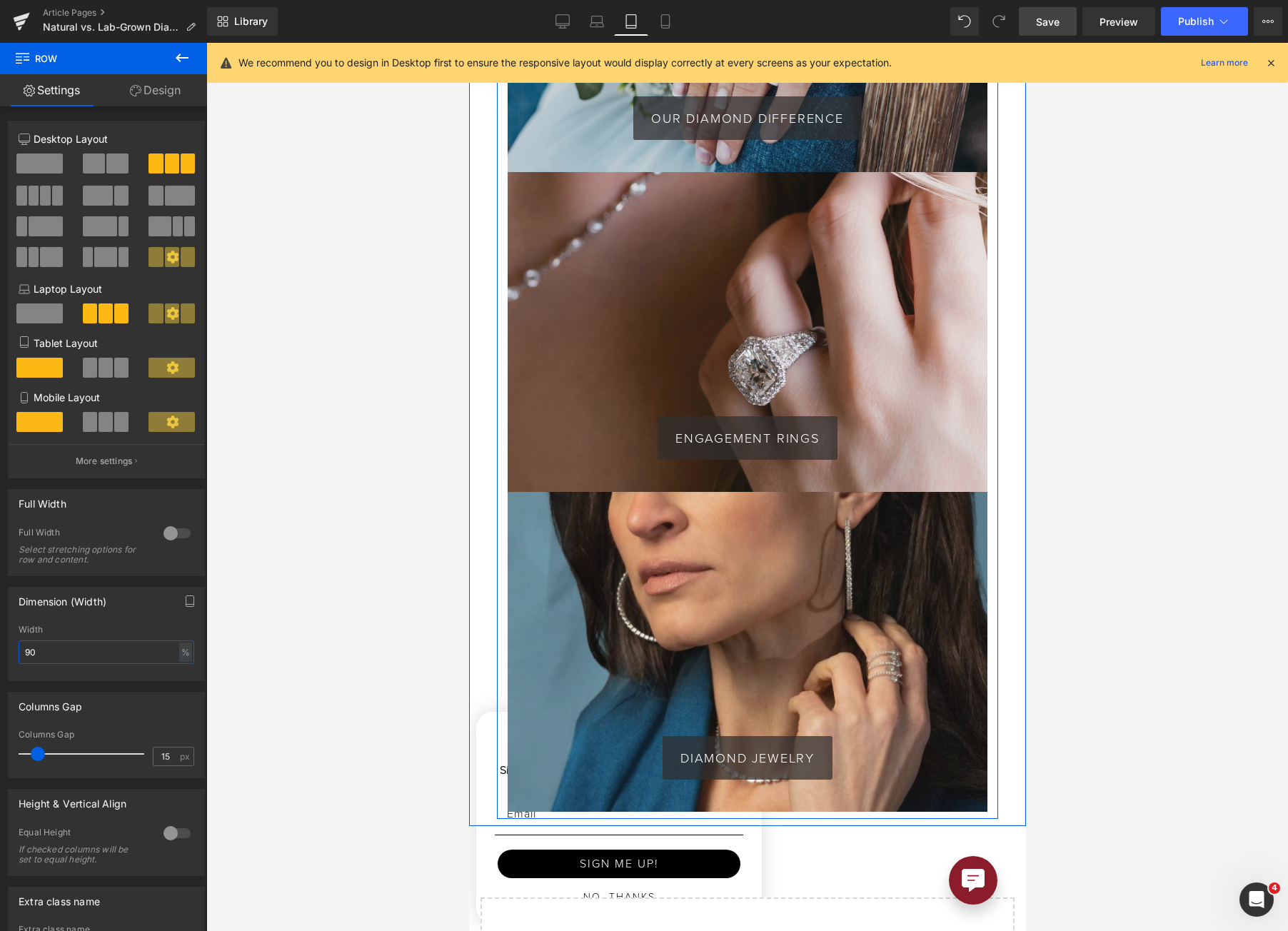
scroll to position [4281, 0]
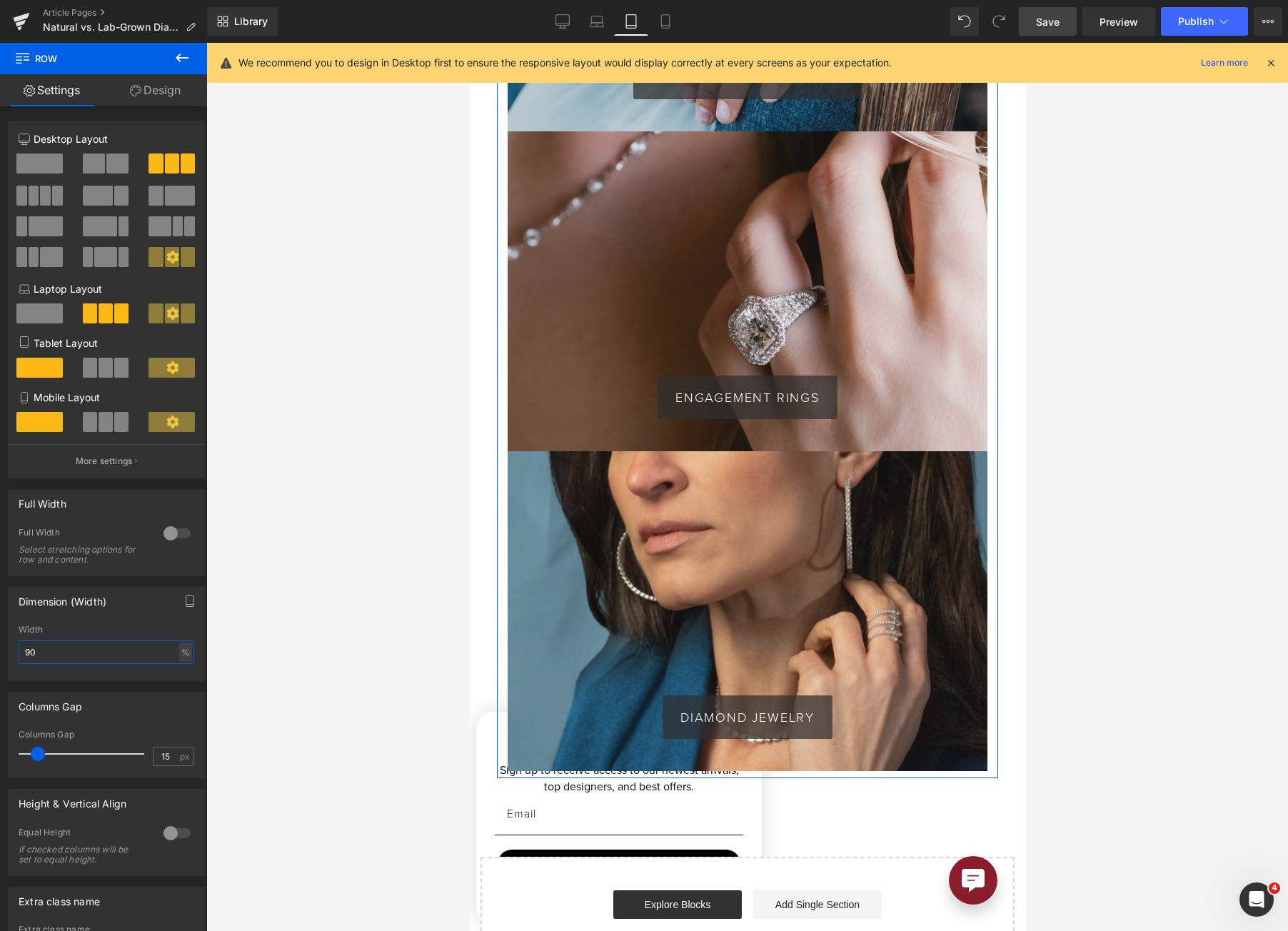
click at [85, 649] on input "90" at bounding box center [106, 652] width 176 height 24
click at [86, 649] on input "90" at bounding box center [106, 652] width 176 height 24
type input "75"
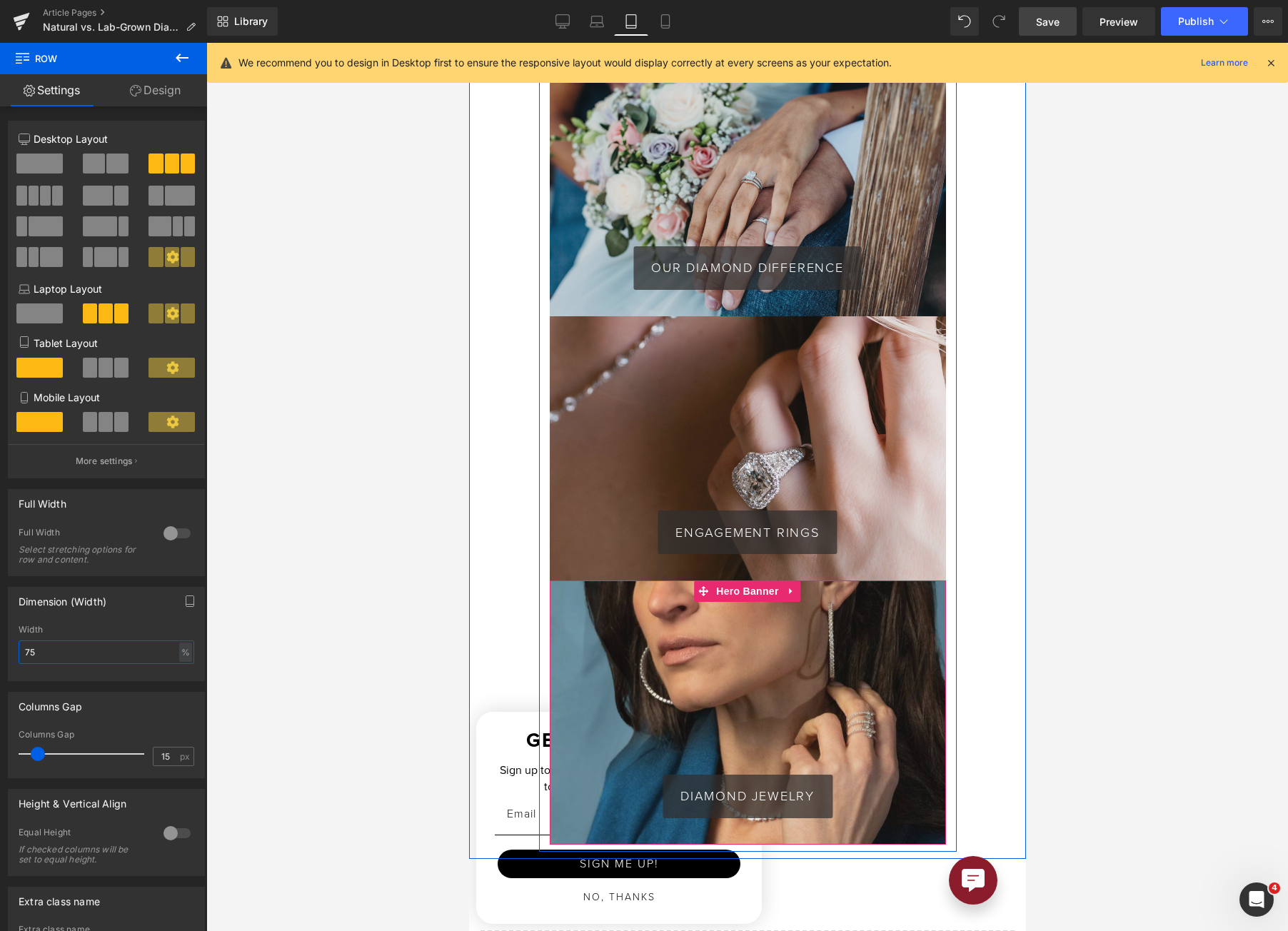
scroll to position [3925, 0]
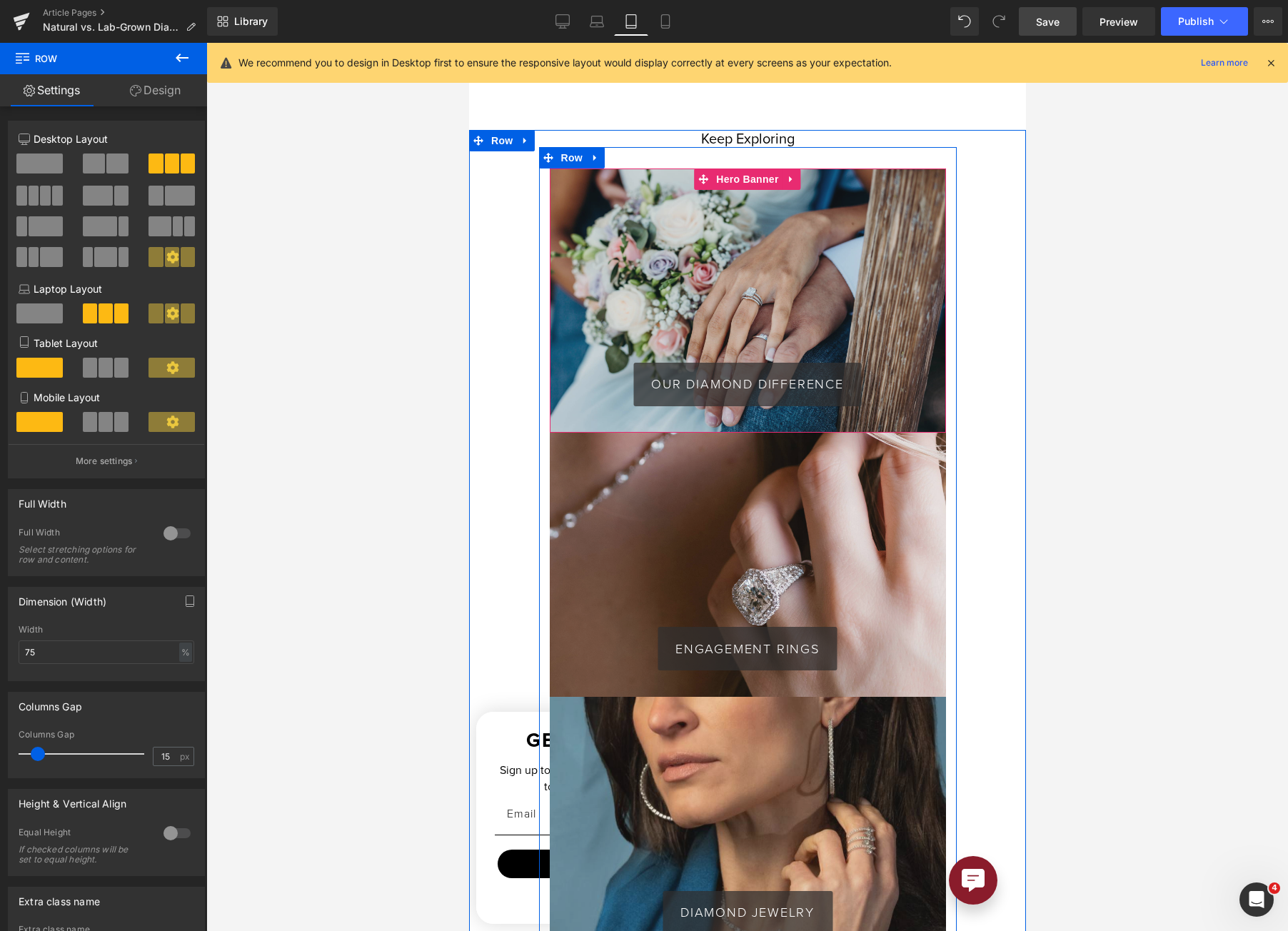
click at [747, 190] on span "Hero Banner" at bounding box center [747, 179] width 70 height 21
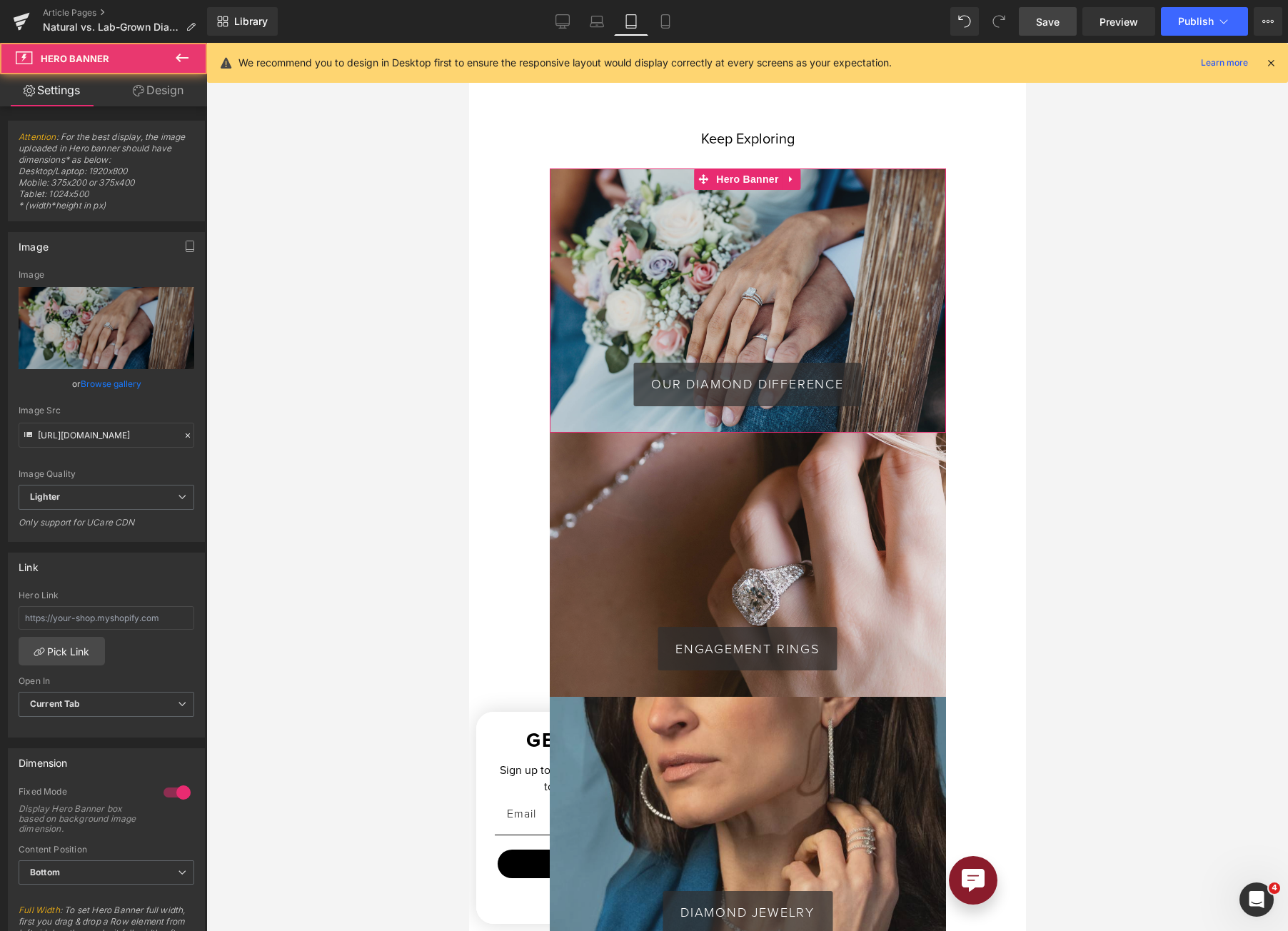
click at [152, 91] on link "Design" at bounding box center [158, 90] width 104 height 32
click at [0, 0] on div "Spacing" at bounding box center [0, 0] width 0 height 0
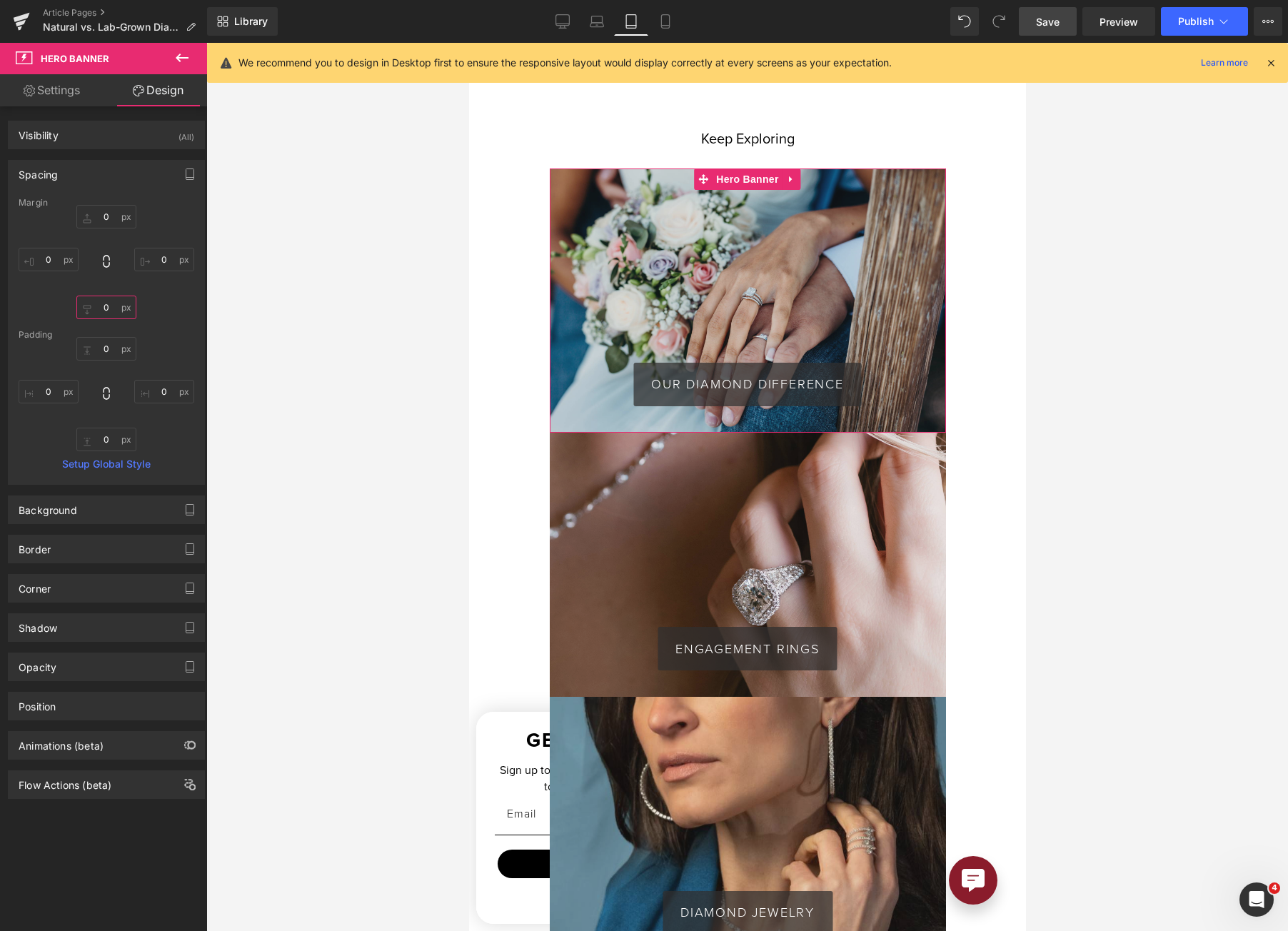
click at [105, 307] on input "text" at bounding box center [105, 307] width 60 height 24
type input "30"
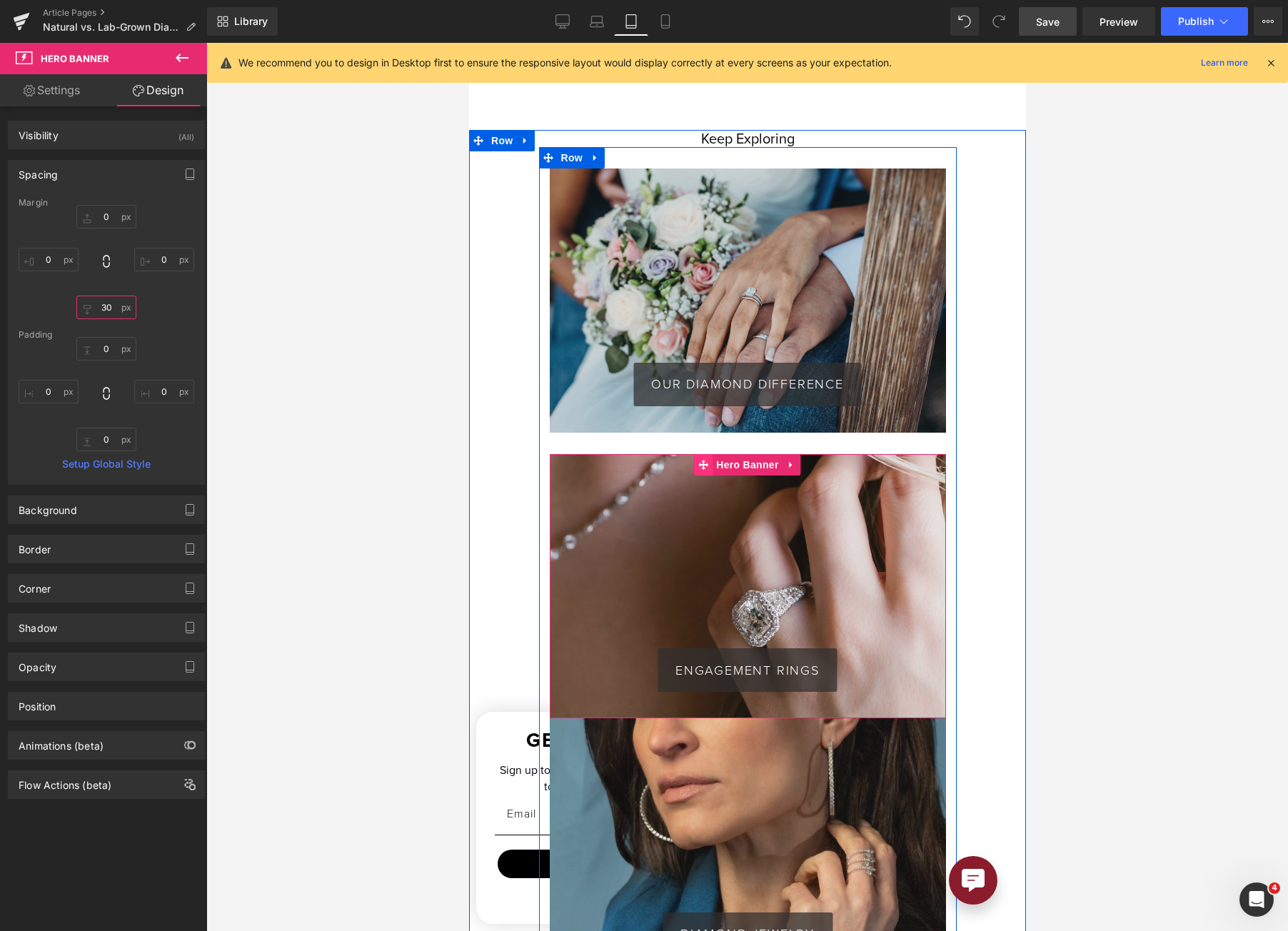
drag, startPoint x: 738, startPoint y: 489, endPoint x: 690, endPoint y: 478, distance: 49.2
click at [738, 476] on span "Hero Banner" at bounding box center [747, 464] width 70 height 21
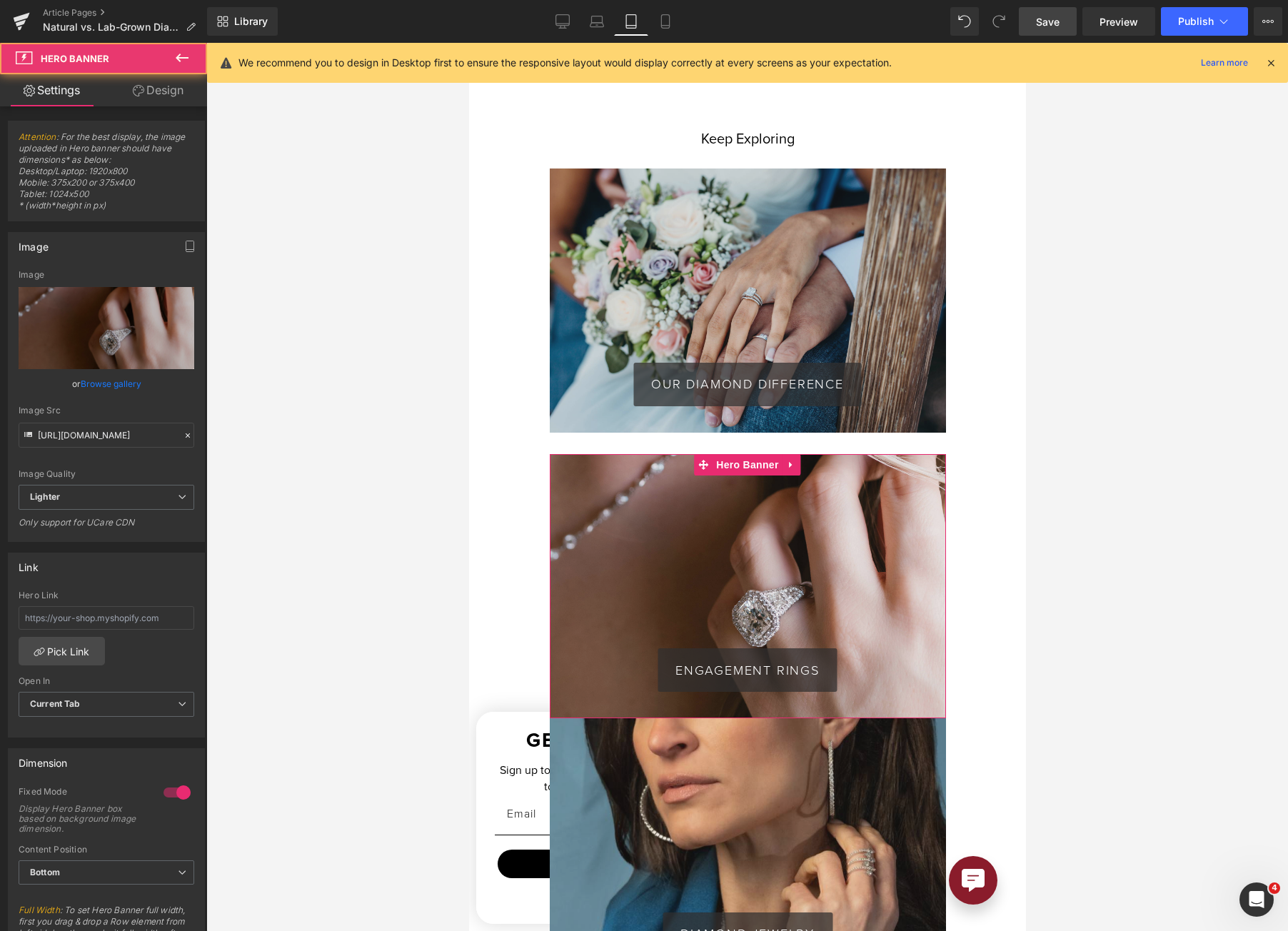
click at [160, 96] on link "Design" at bounding box center [158, 90] width 104 height 32
click at [0, 0] on div "Spacing" at bounding box center [0, 0] width 0 height 0
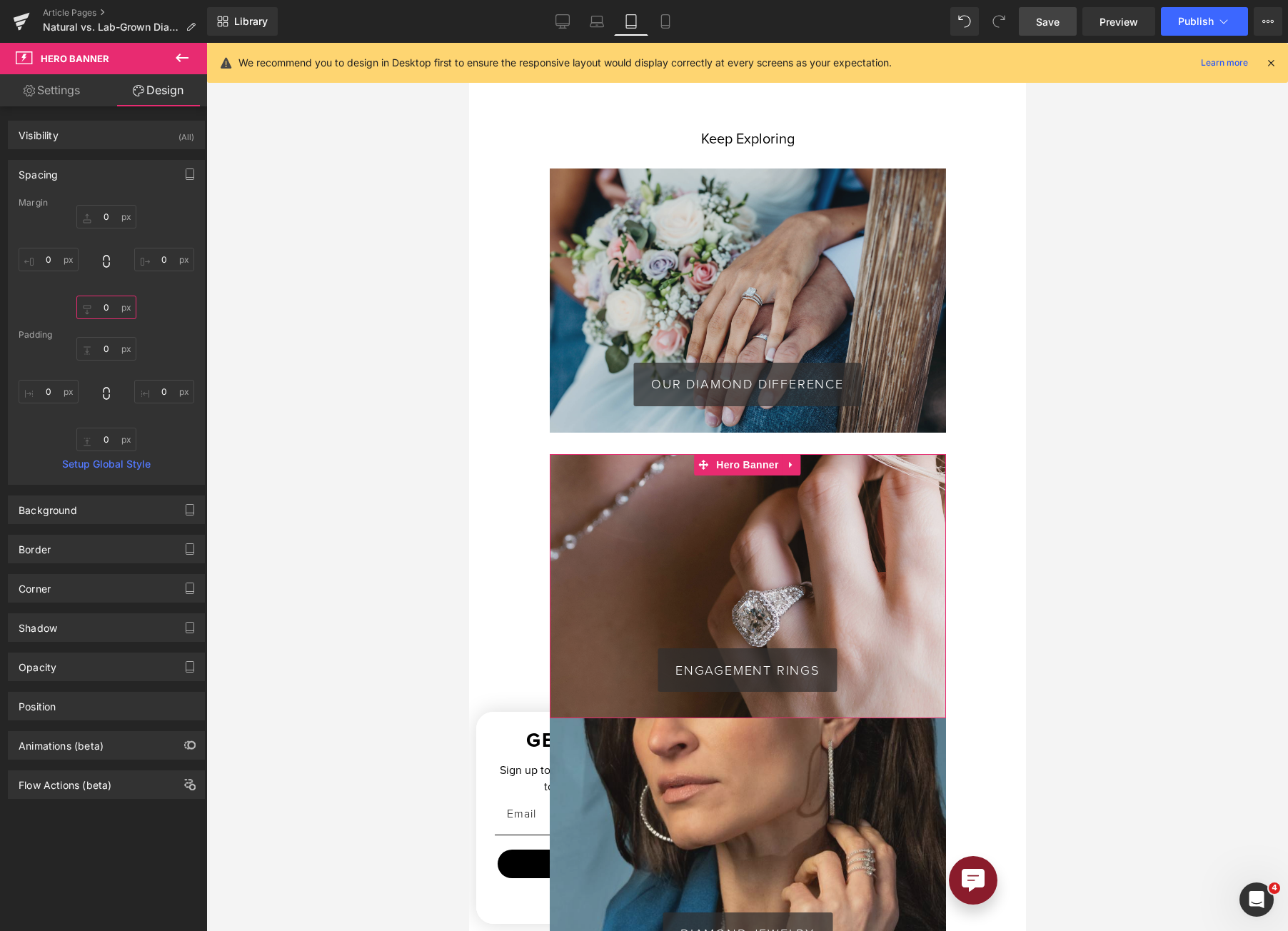
click at [103, 312] on input "0" at bounding box center [105, 307] width 60 height 24
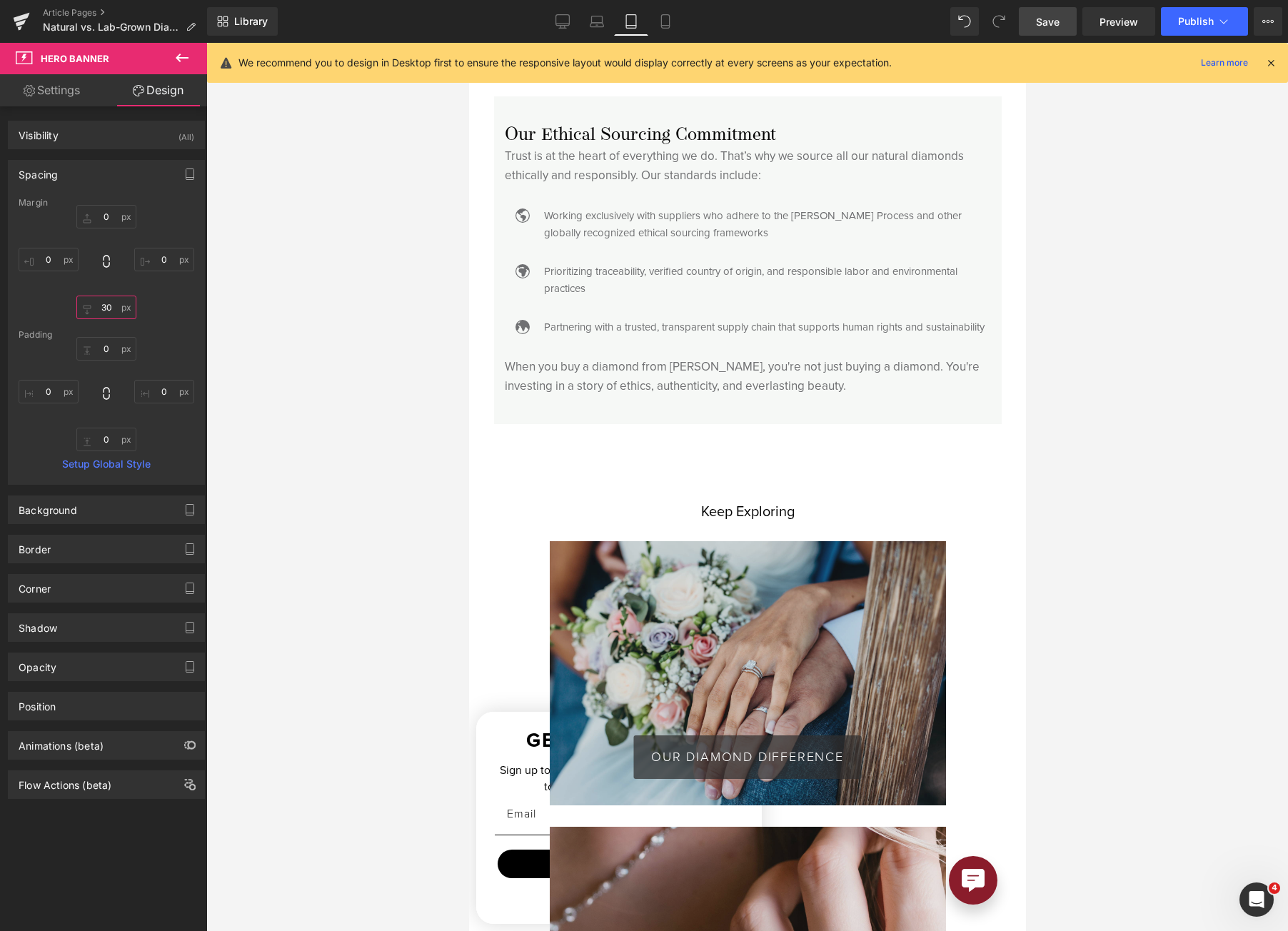
scroll to position [3710, 0]
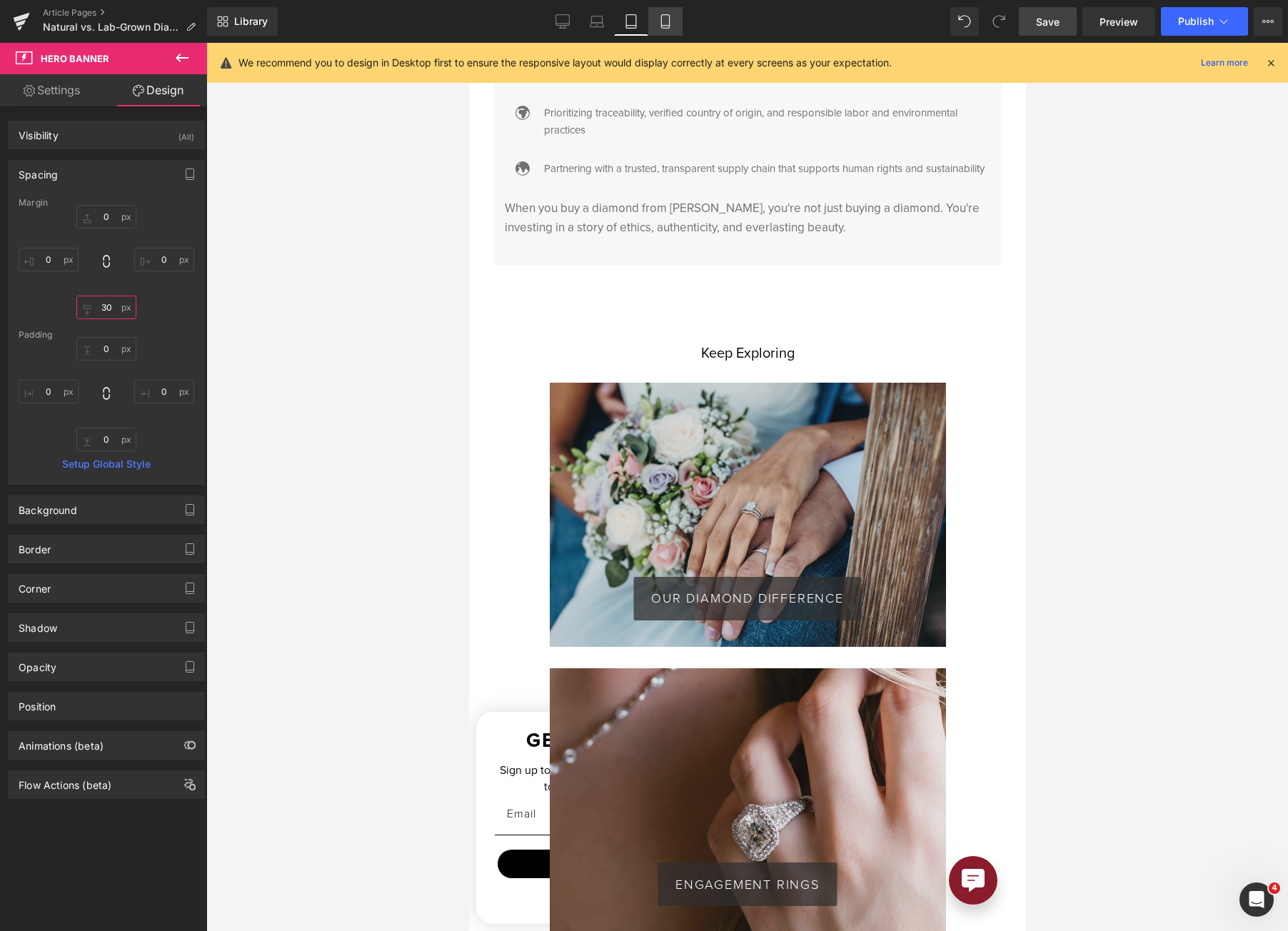
type input "30"
click at [670, 29] on link "Mobile" at bounding box center [665, 21] width 34 height 28
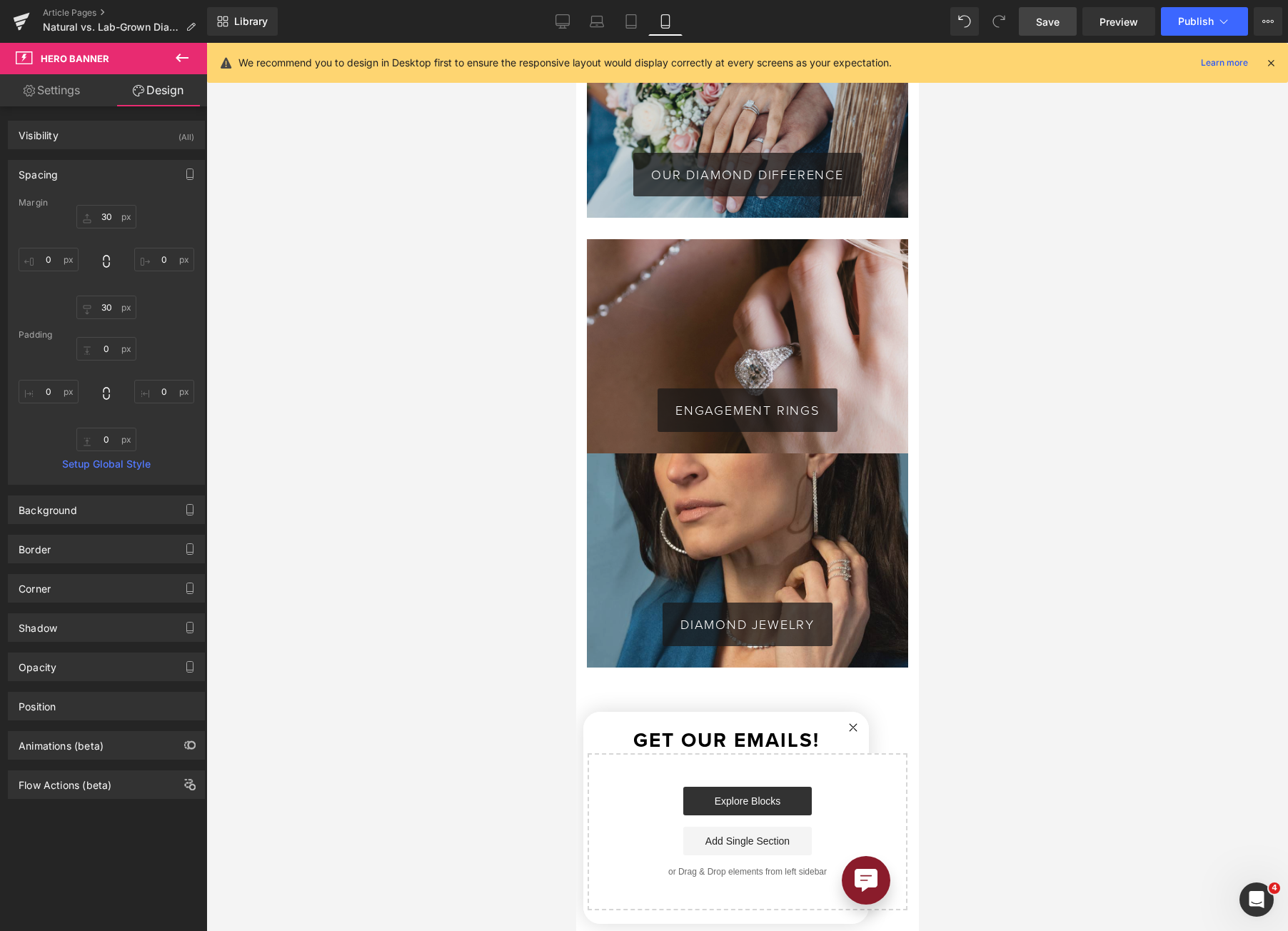
scroll to position [4529, 0]
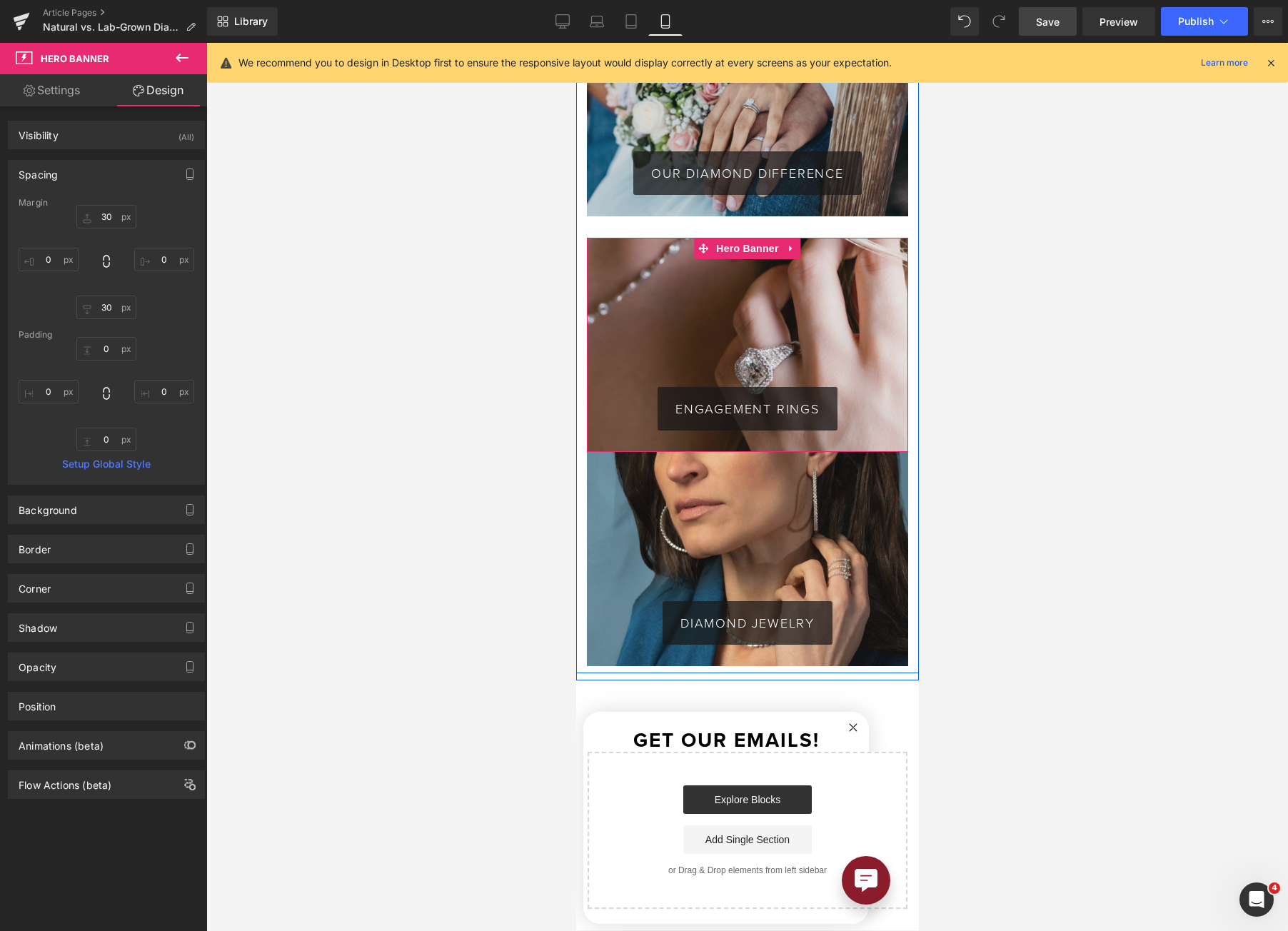
click at [724, 280] on div "ENGAGEMENT RINGS Button" at bounding box center [747, 345] width 322 height 214
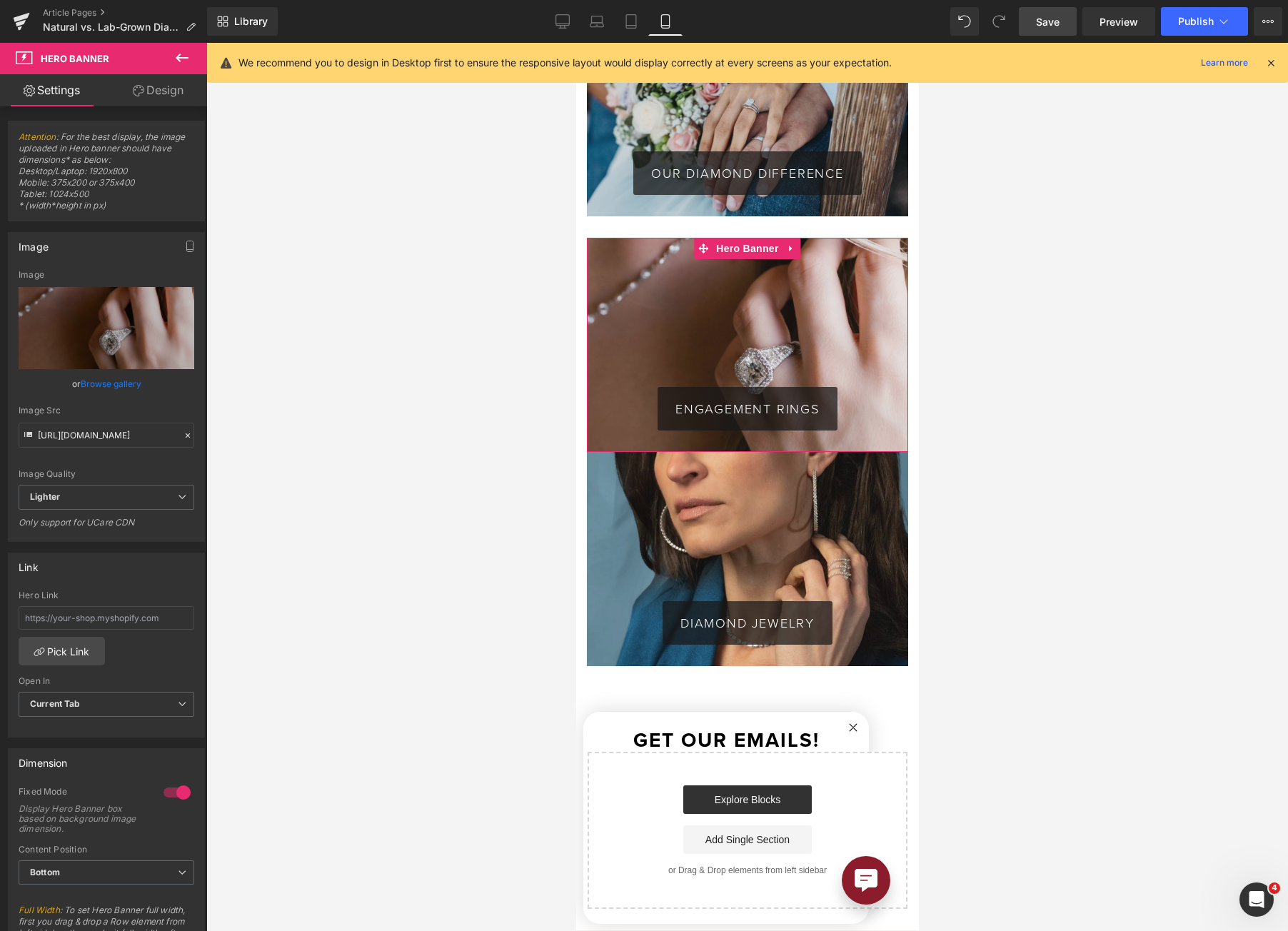
click at [161, 94] on link "Design" at bounding box center [158, 90] width 104 height 32
click at [0, 0] on div "Spacing" at bounding box center [0, 0] width 0 height 0
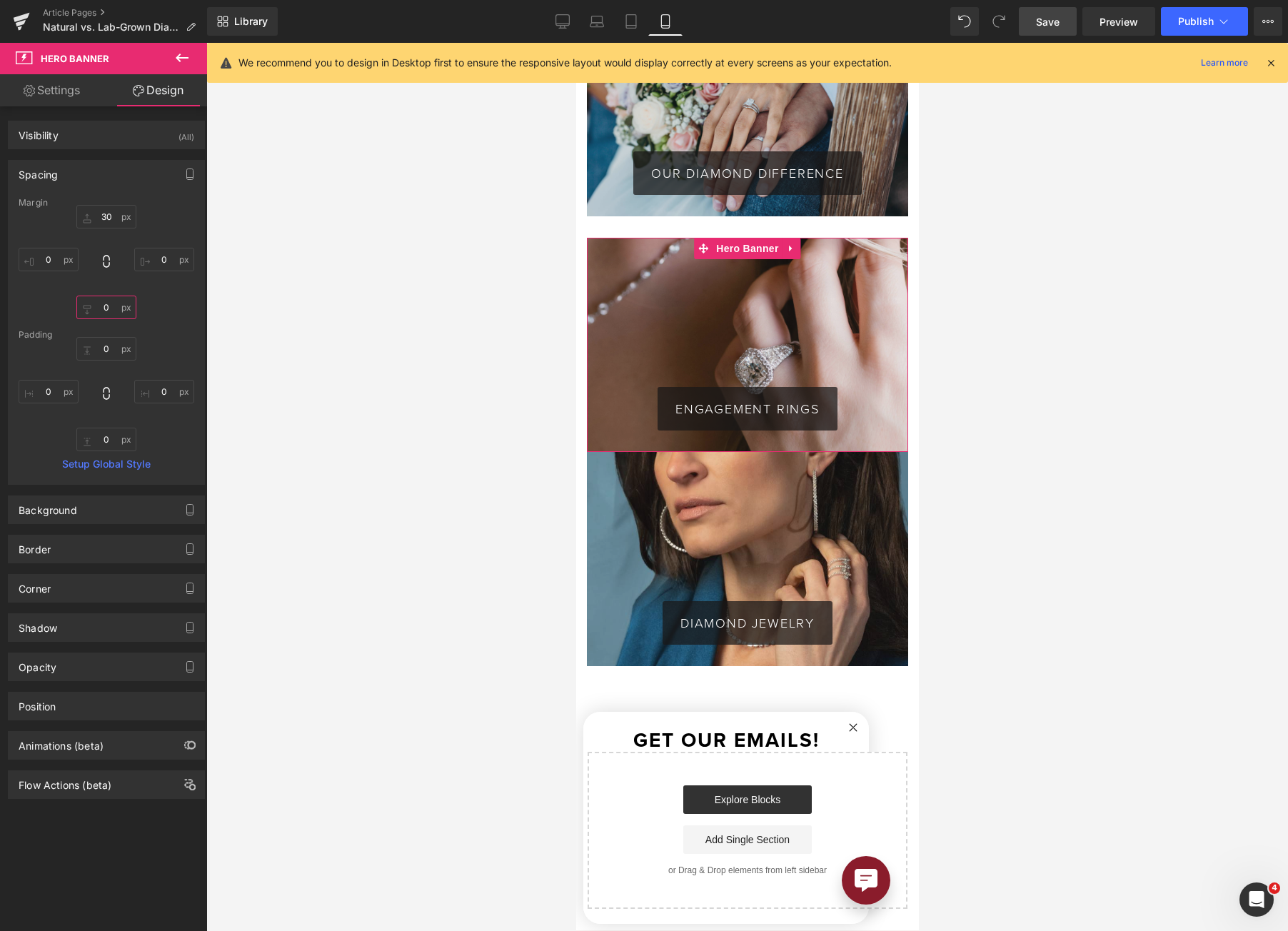
click at [117, 308] on input "text" at bounding box center [105, 307] width 60 height 24
type input "30"
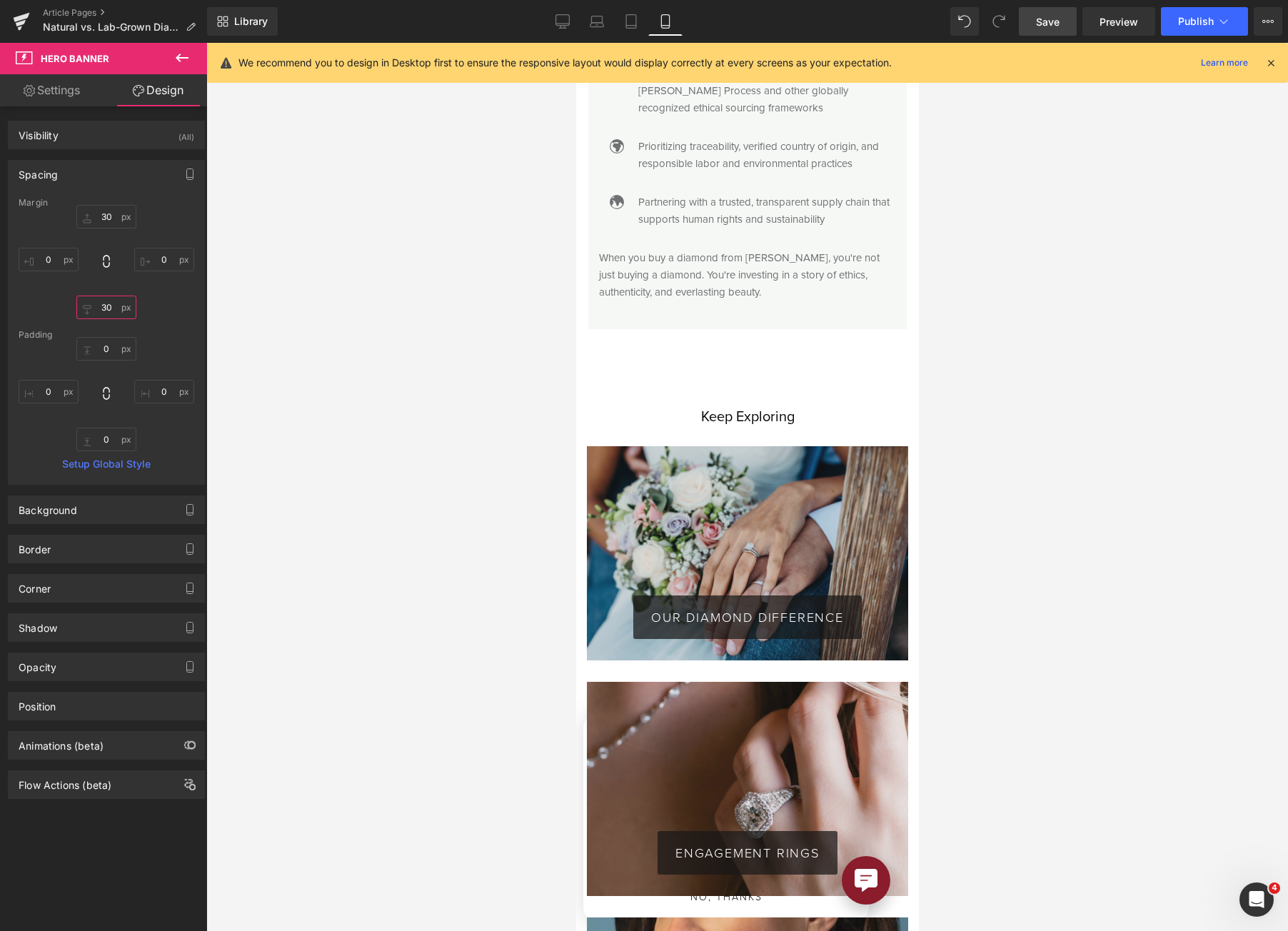
scroll to position [3958, 0]
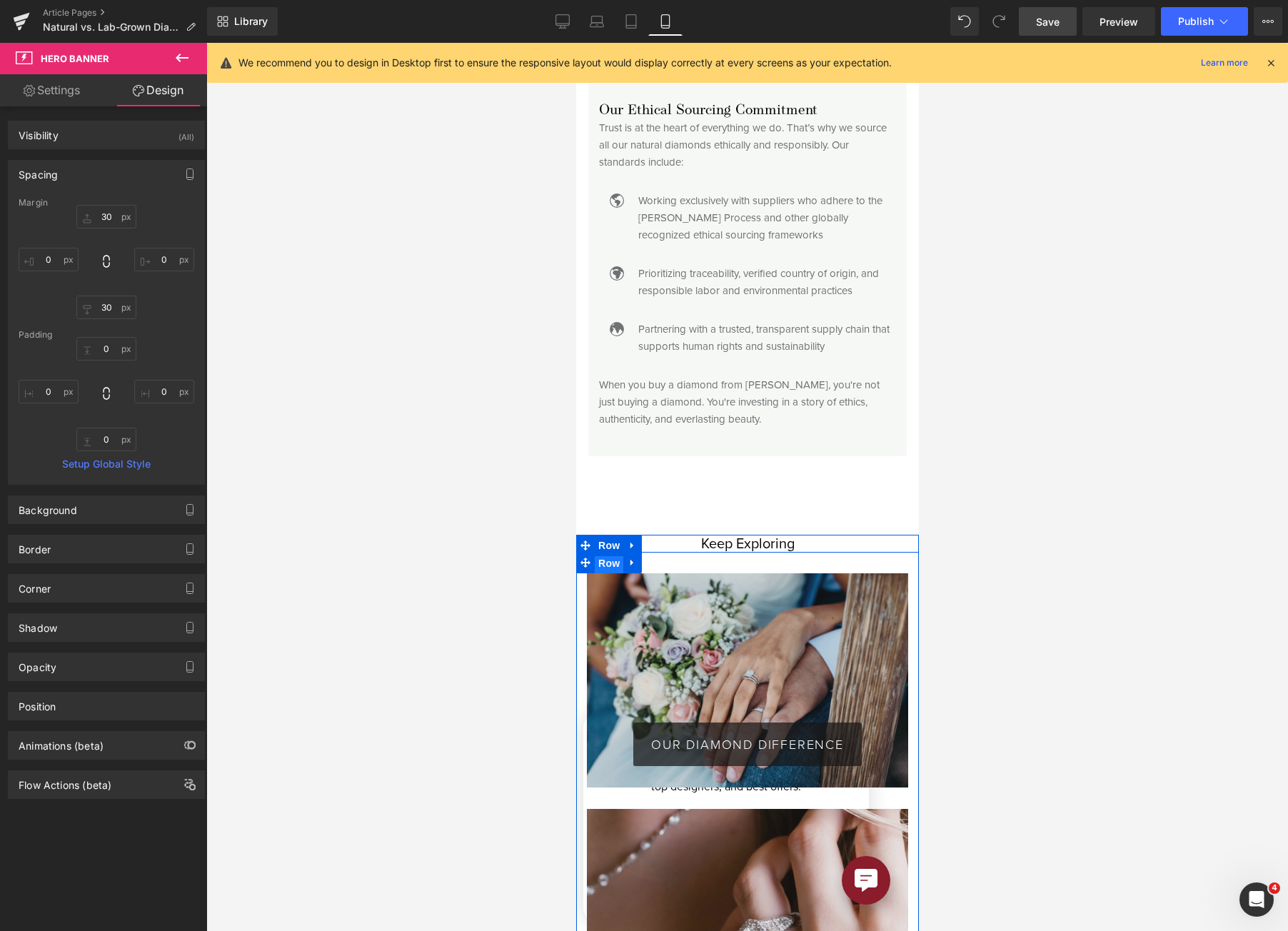
click at [597, 553] on span "Row" at bounding box center [608, 563] width 28 height 21
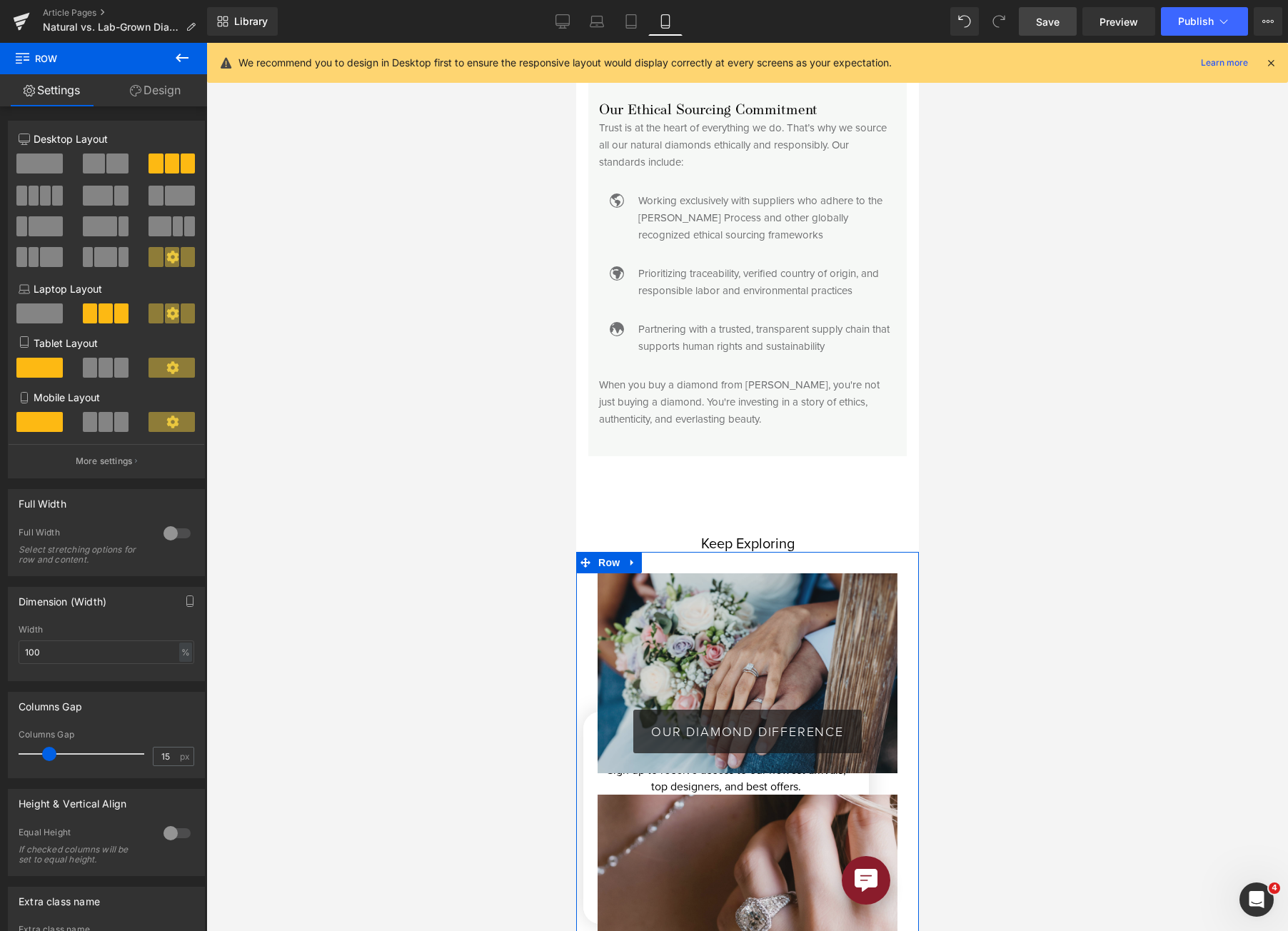
drag, startPoint x: 34, startPoint y: 758, endPoint x: 46, endPoint y: 757, distance: 12.0
click at [46, 757] on span at bounding box center [50, 754] width 15 height 15
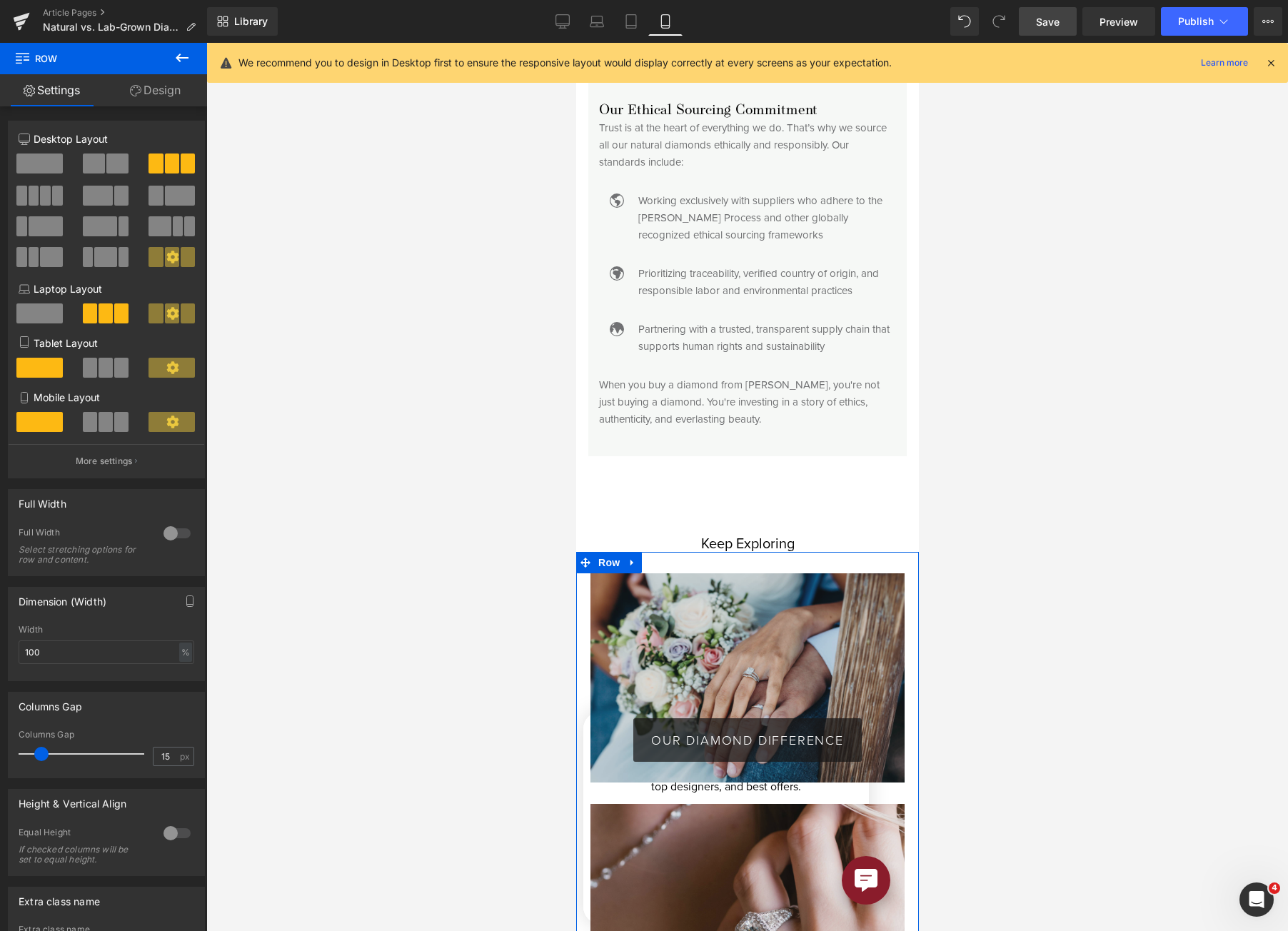
drag, startPoint x: 46, startPoint y: 760, endPoint x: 38, endPoint y: 761, distance: 8.1
click at [38, 761] on span at bounding box center [41, 754] width 15 height 15
click at [609, 534] on span "Row" at bounding box center [608, 544] width 28 height 21
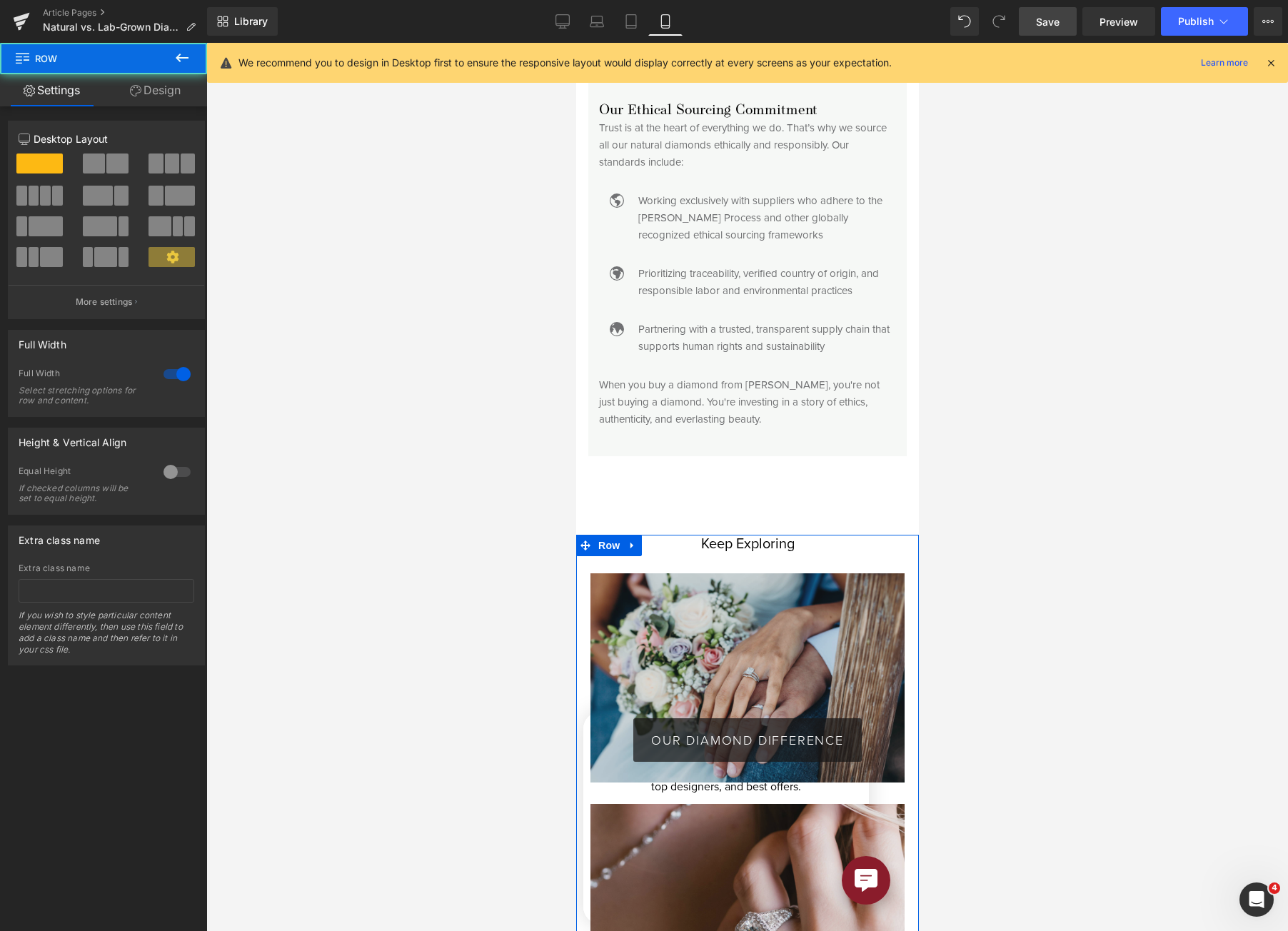
drag, startPoint x: 161, startPoint y: 99, endPoint x: 140, endPoint y: 167, distance: 71.2
click at [161, 98] on link "Design" at bounding box center [155, 90] width 104 height 32
click at [0, 0] on div "Spacing" at bounding box center [0, 0] width 0 height 0
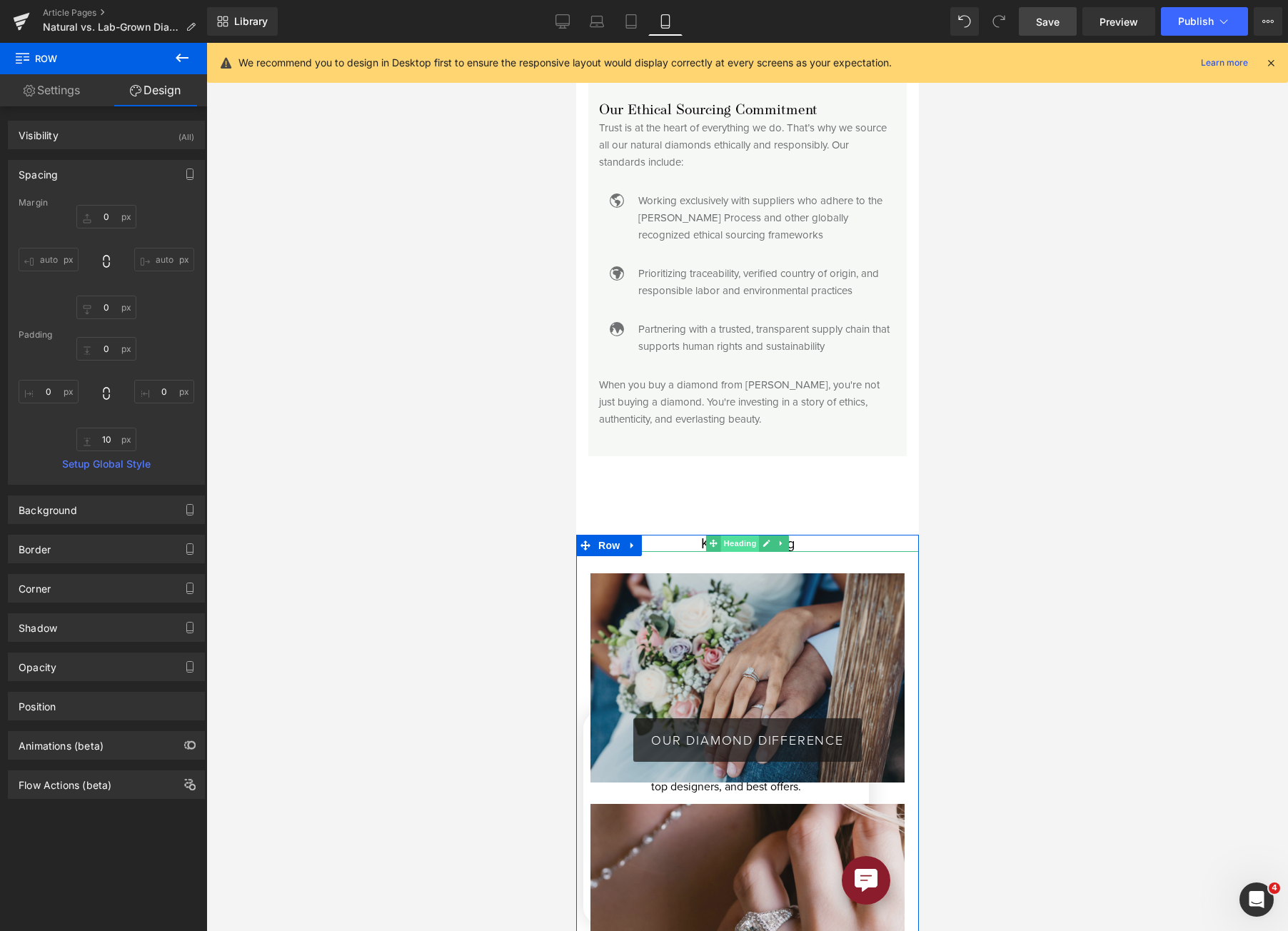
click at [743, 534] on span "Heading" at bounding box center [740, 542] width 39 height 17
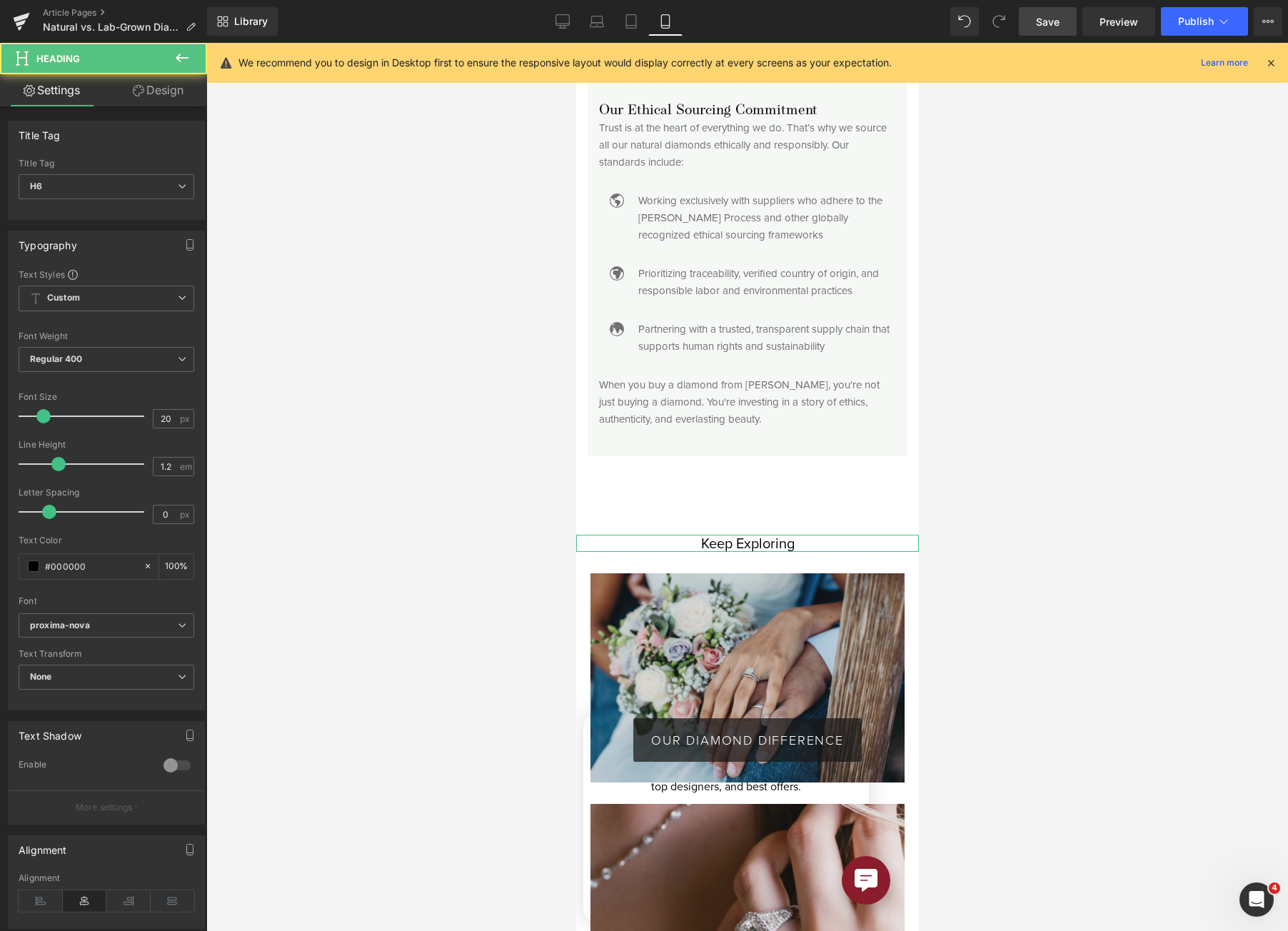
click at [134, 99] on link "Design" at bounding box center [158, 90] width 104 height 32
click at [0, 0] on div "Spacing" at bounding box center [0, 0] width 0 height 0
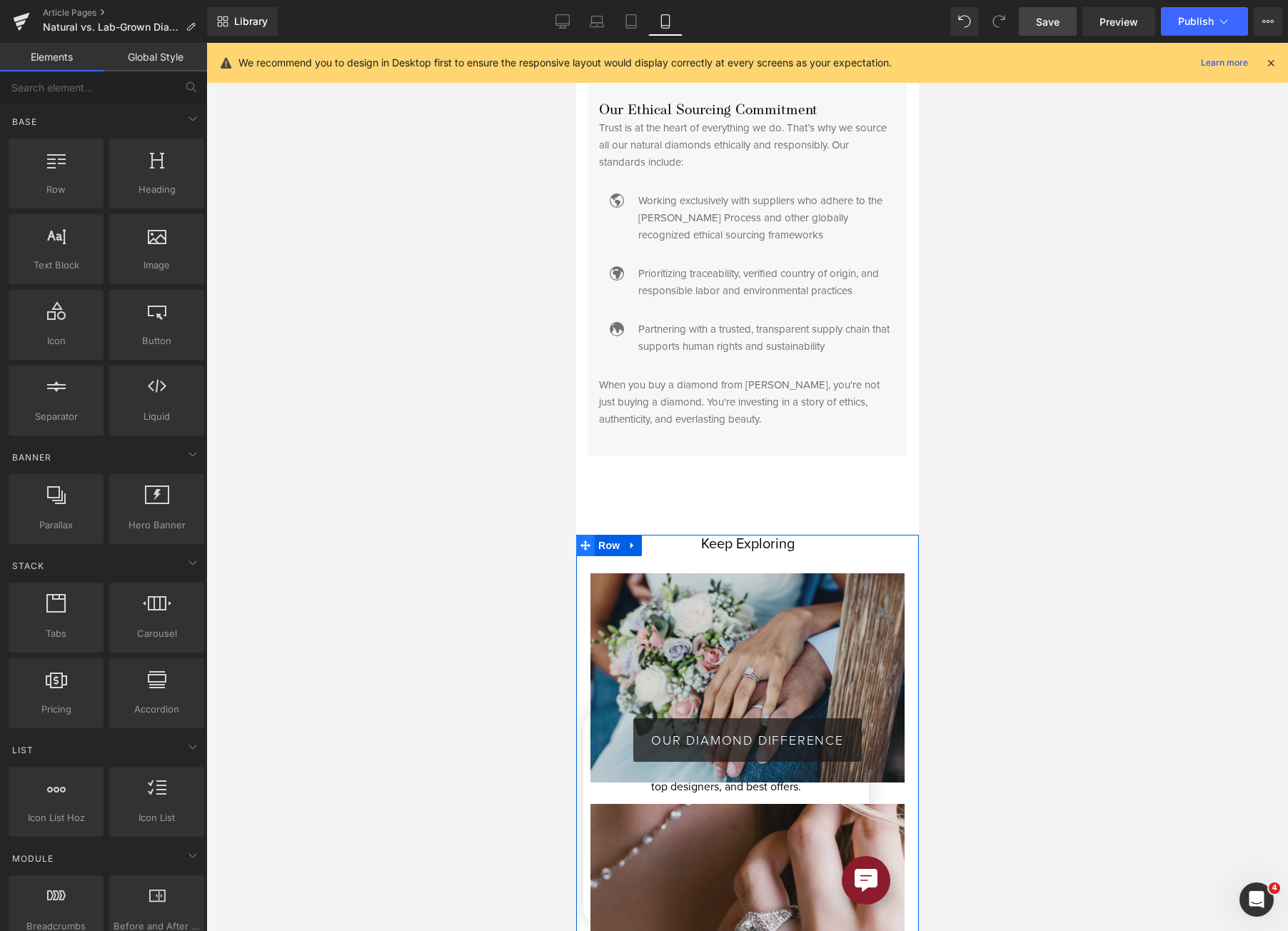
click at [587, 534] on span at bounding box center [585, 544] width 18 height 21
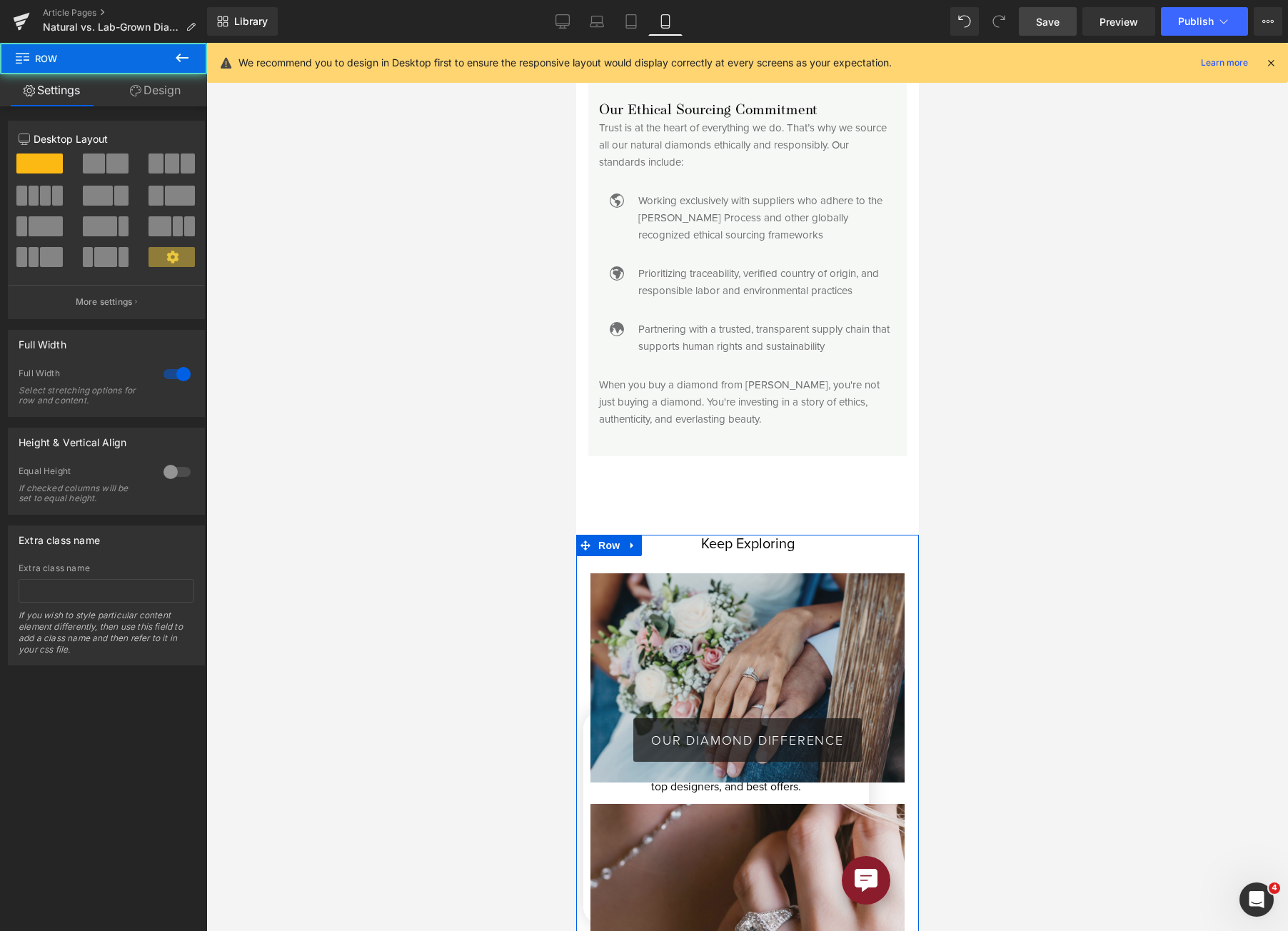
click at [178, 104] on link "Design" at bounding box center [155, 90] width 104 height 32
click at [0, 0] on div "Spacing" at bounding box center [0, 0] width 0 height 0
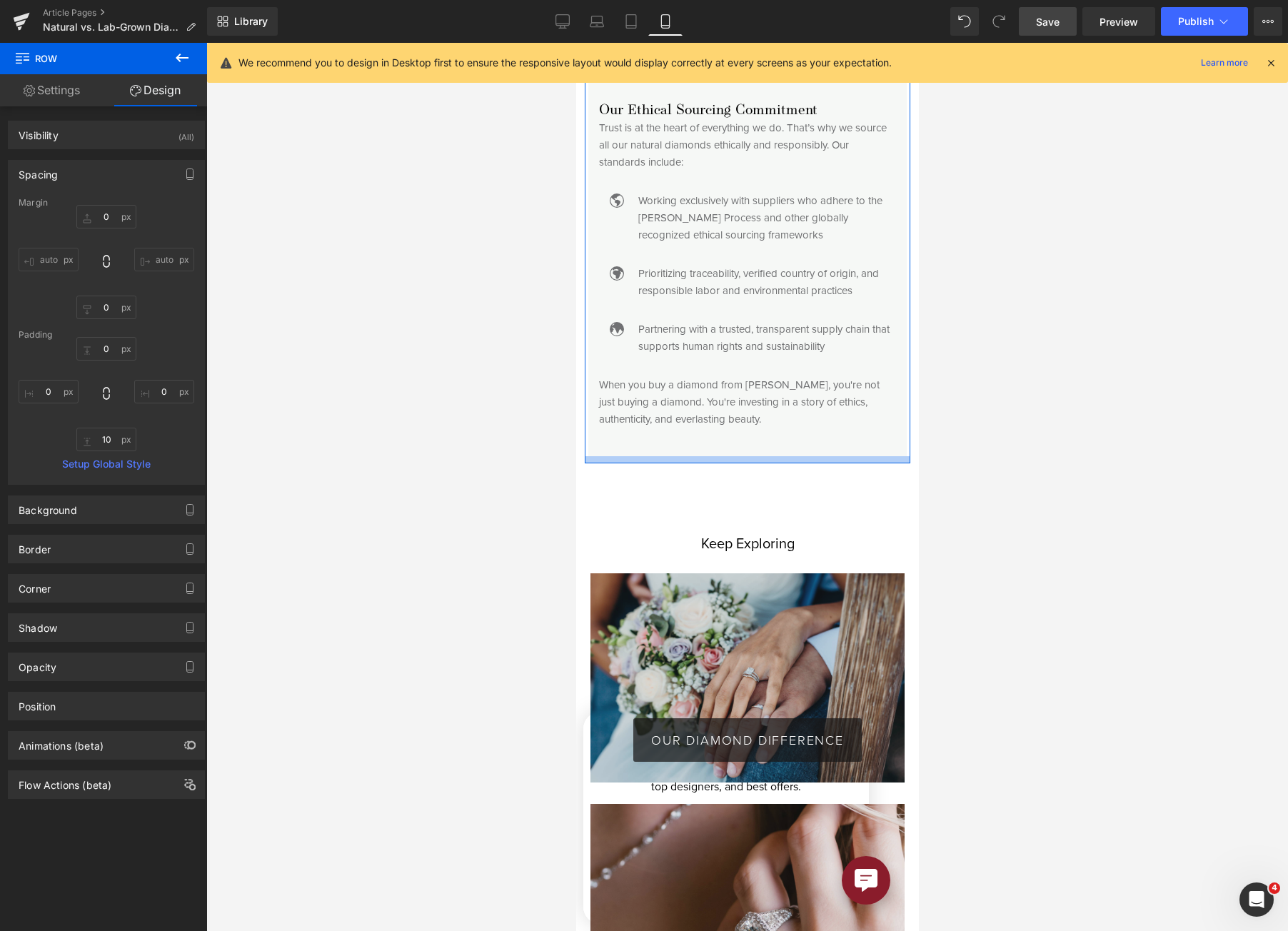
click at [787, 456] on div at bounding box center [746, 460] width 325 height 7
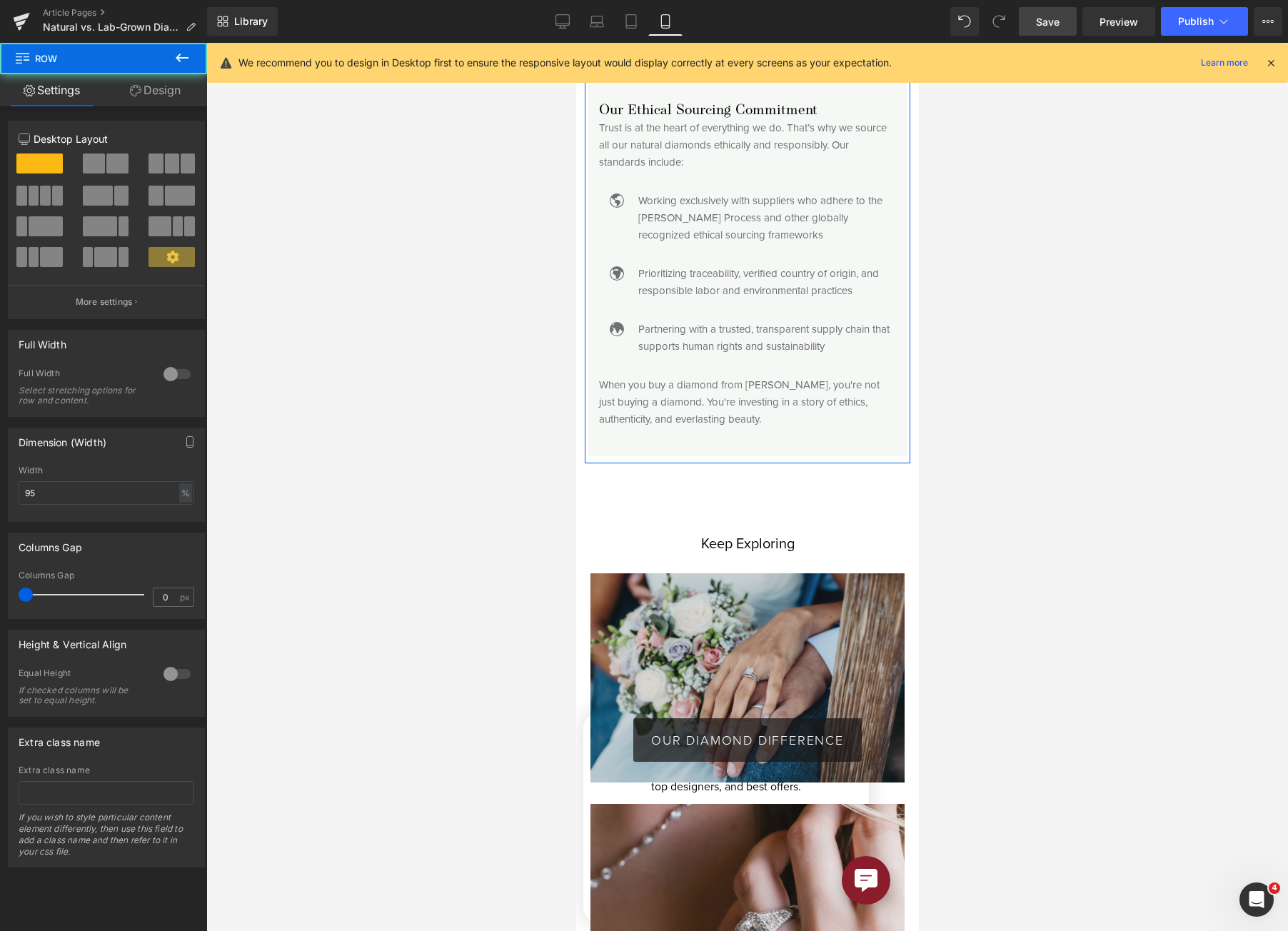
click at [157, 95] on link "Design" at bounding box center [155, 90] width 104 height 32
click at [0, 0] on div "Spacing" at bounding box center [0, 0] width 0 height 0
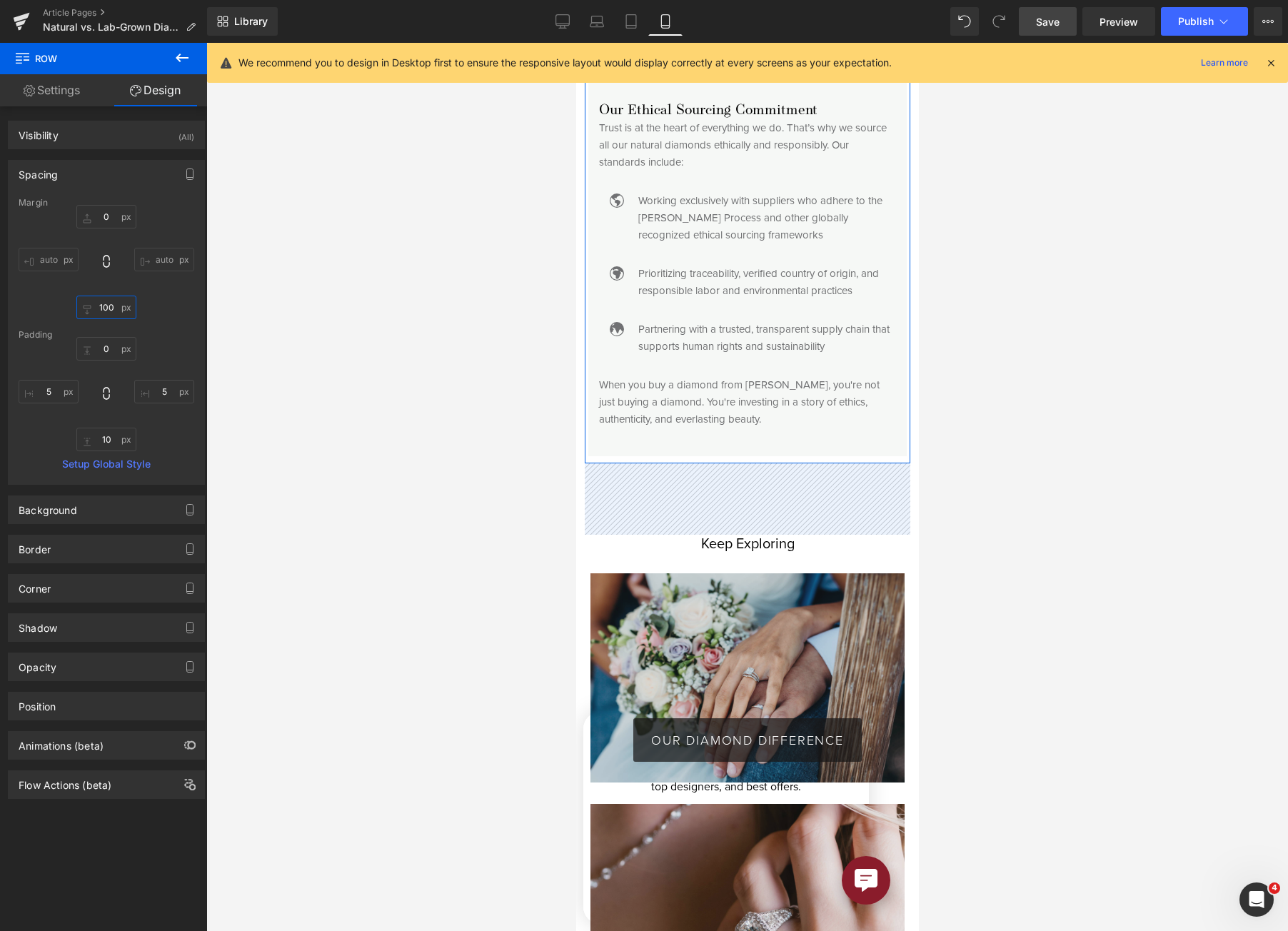
click at [116, 312] on input "text" at bounding box center [105, 307] width 60 height 24
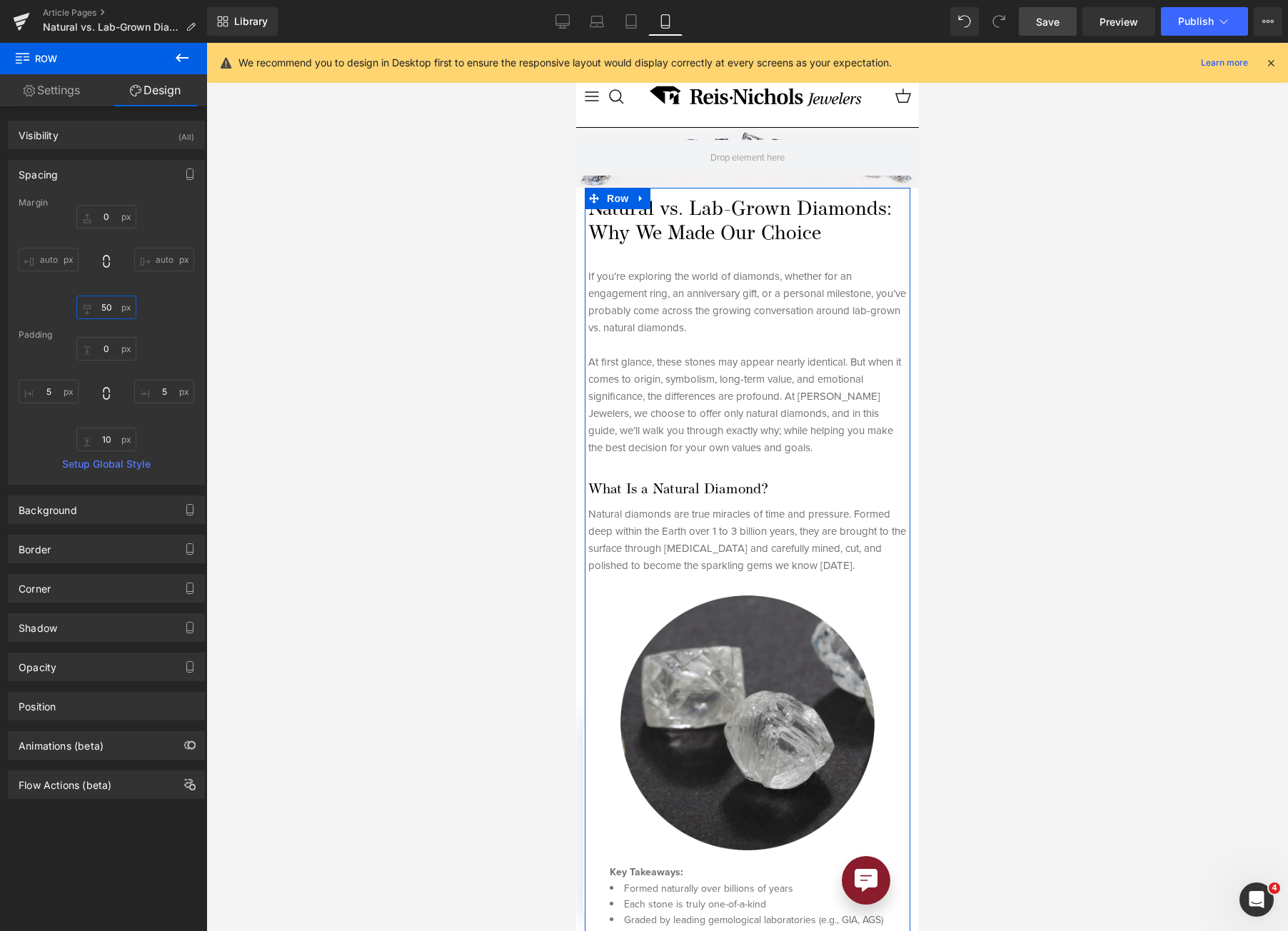
scroll to position [0, 0]
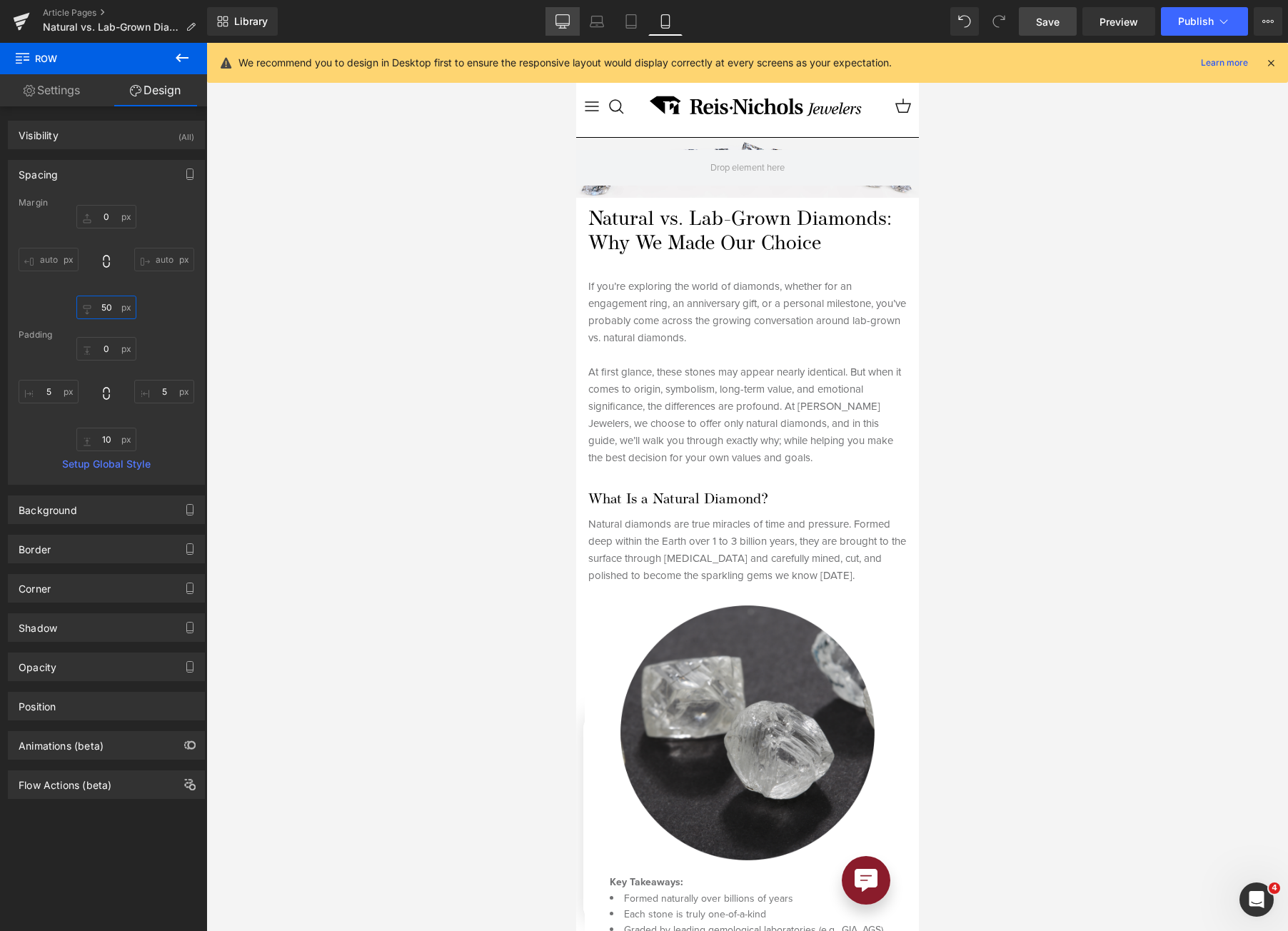
type input "50"
click at [560, 24] on icon at bounding box center [563, 22] width 15 height 15
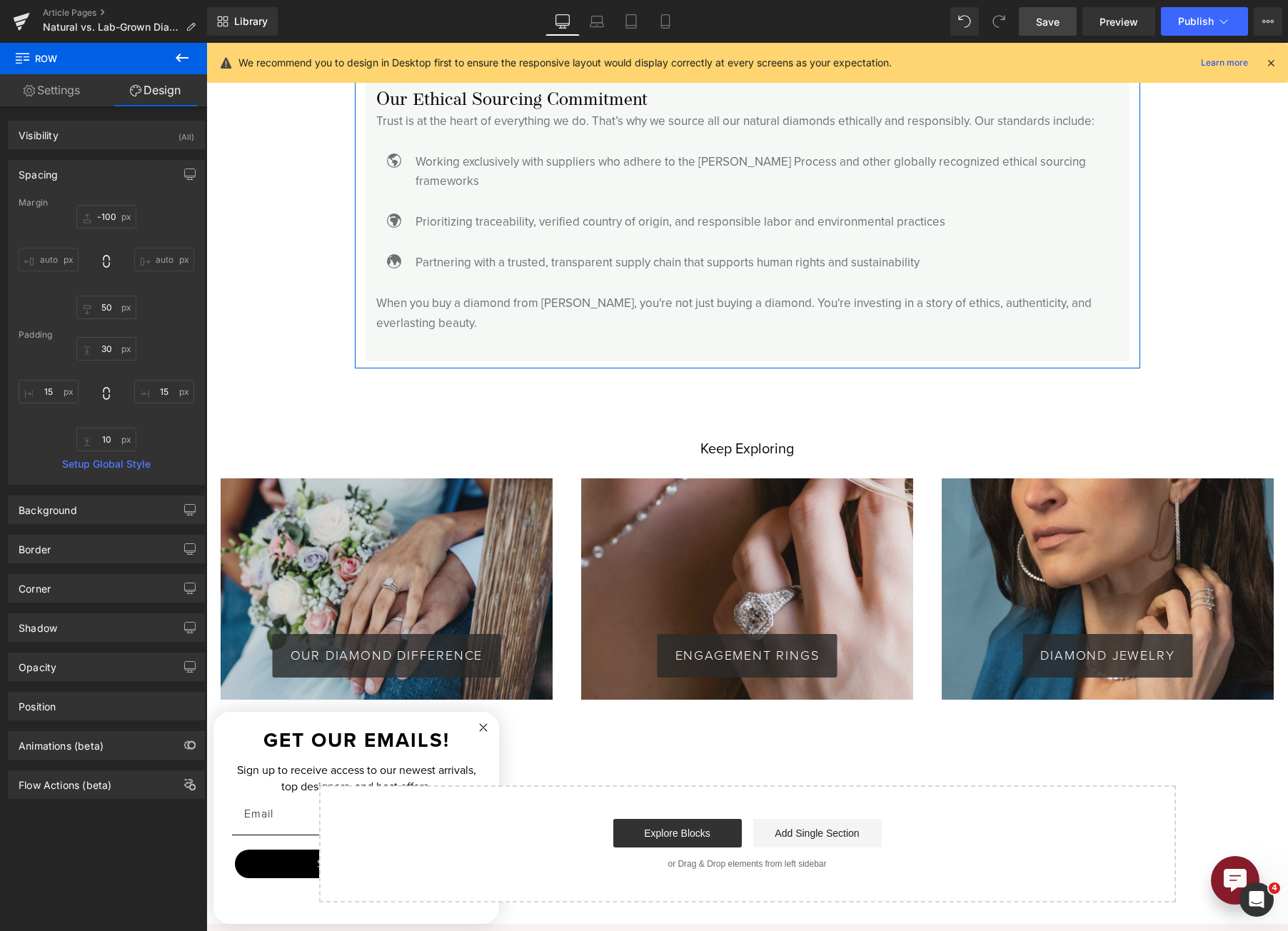
scroll to position [3792, 0]
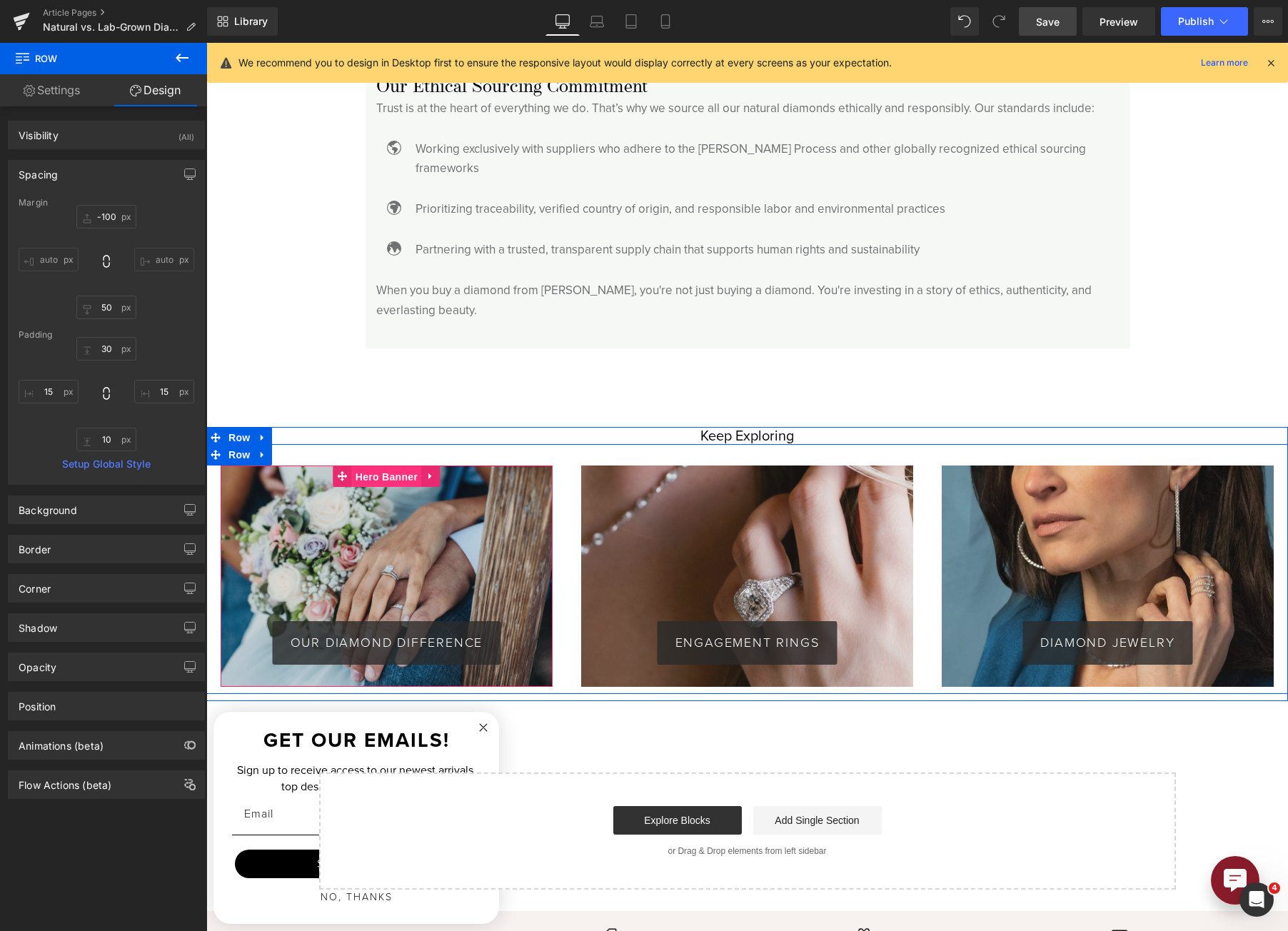
click at [370, 466] on span "Hero Banner" at bounding box center [387, 476] width 70 height 21
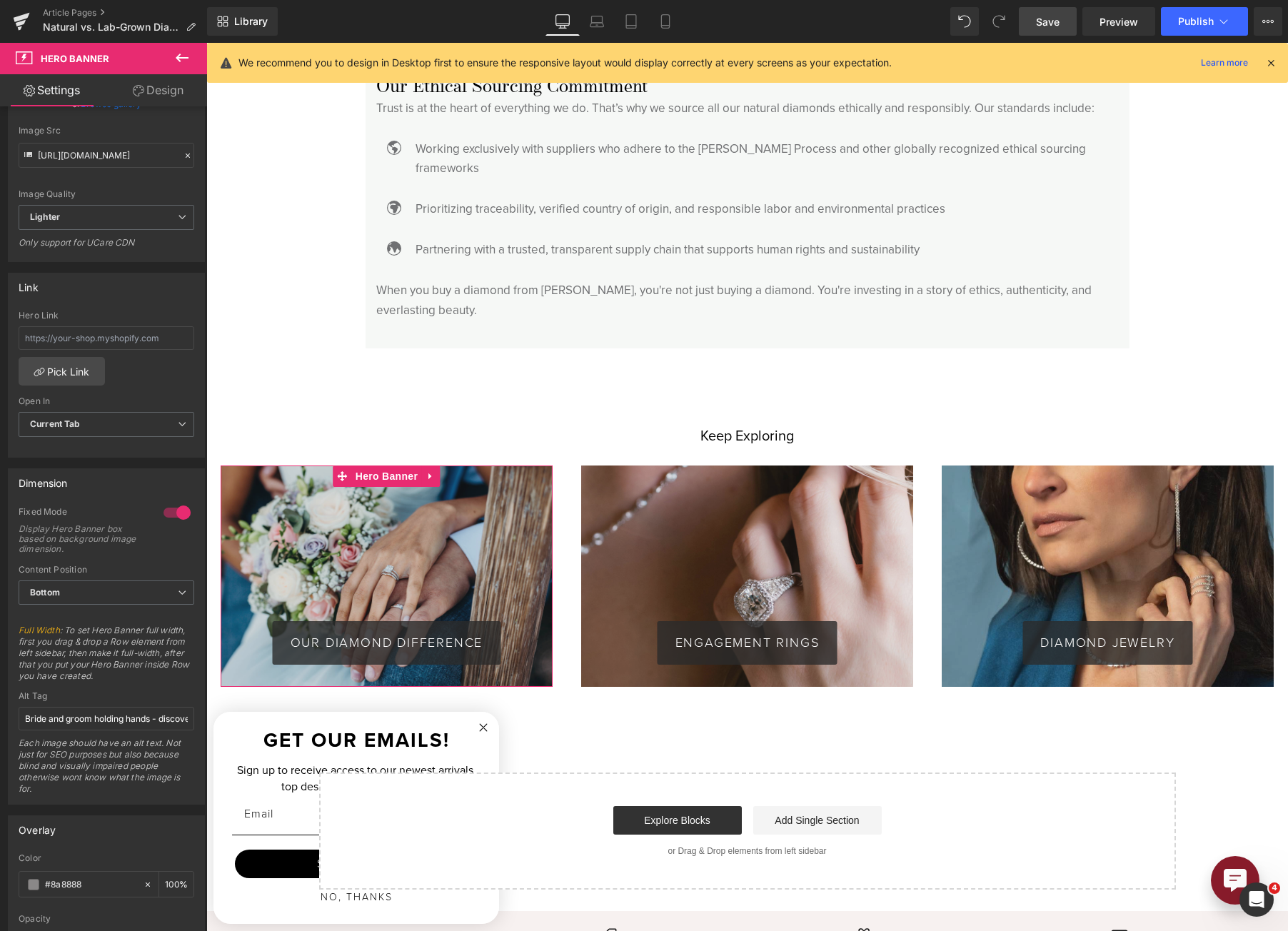
scroll to position [286, 0]
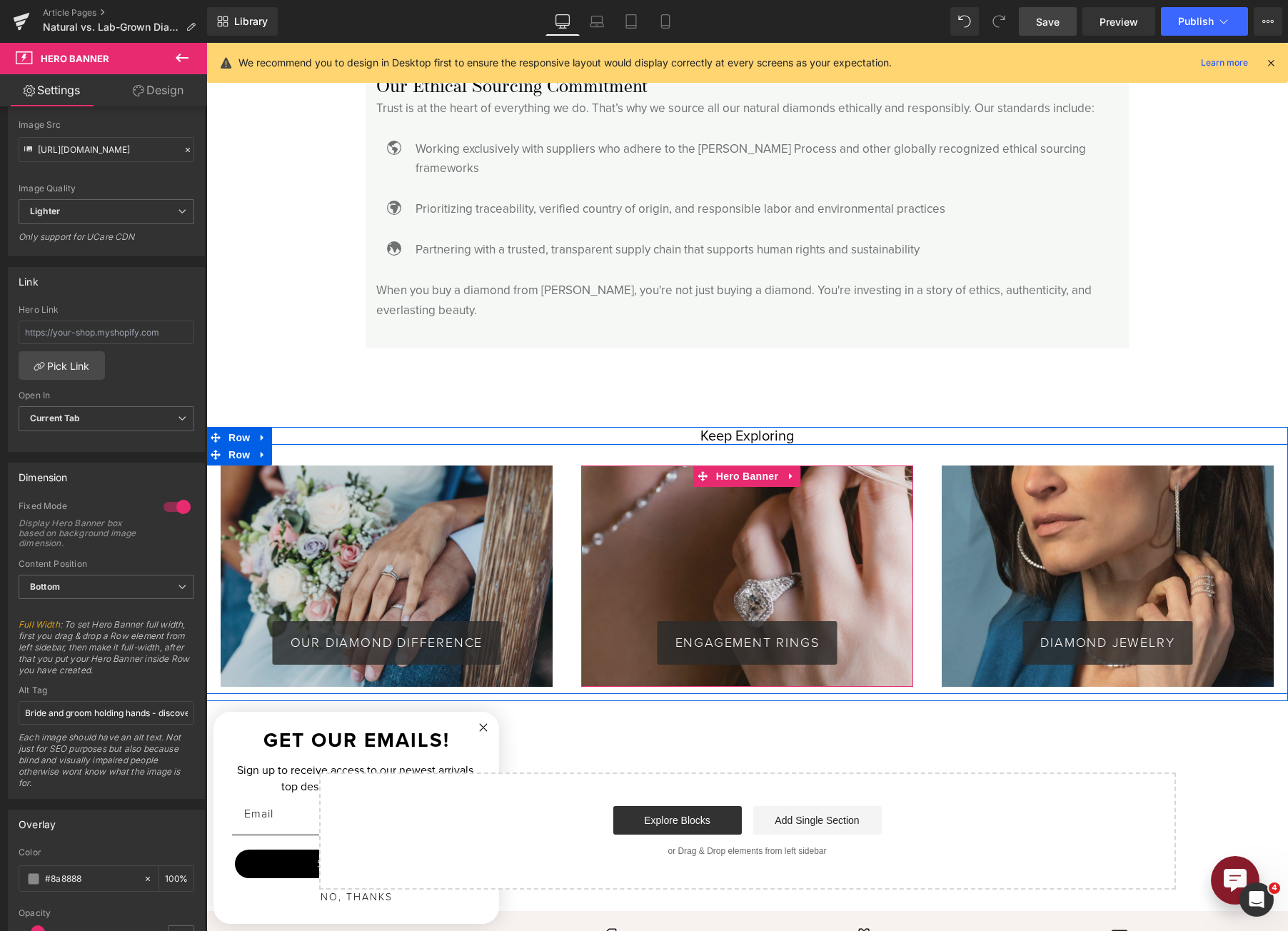
drag, startPoint x: 754, startPoint y: 456, endPoint x: 721, endPoint y: 466, distance: 34.5
click at [754, 466] on span "Hero Banner" at bounding box center [747, 476] width 70 height 21
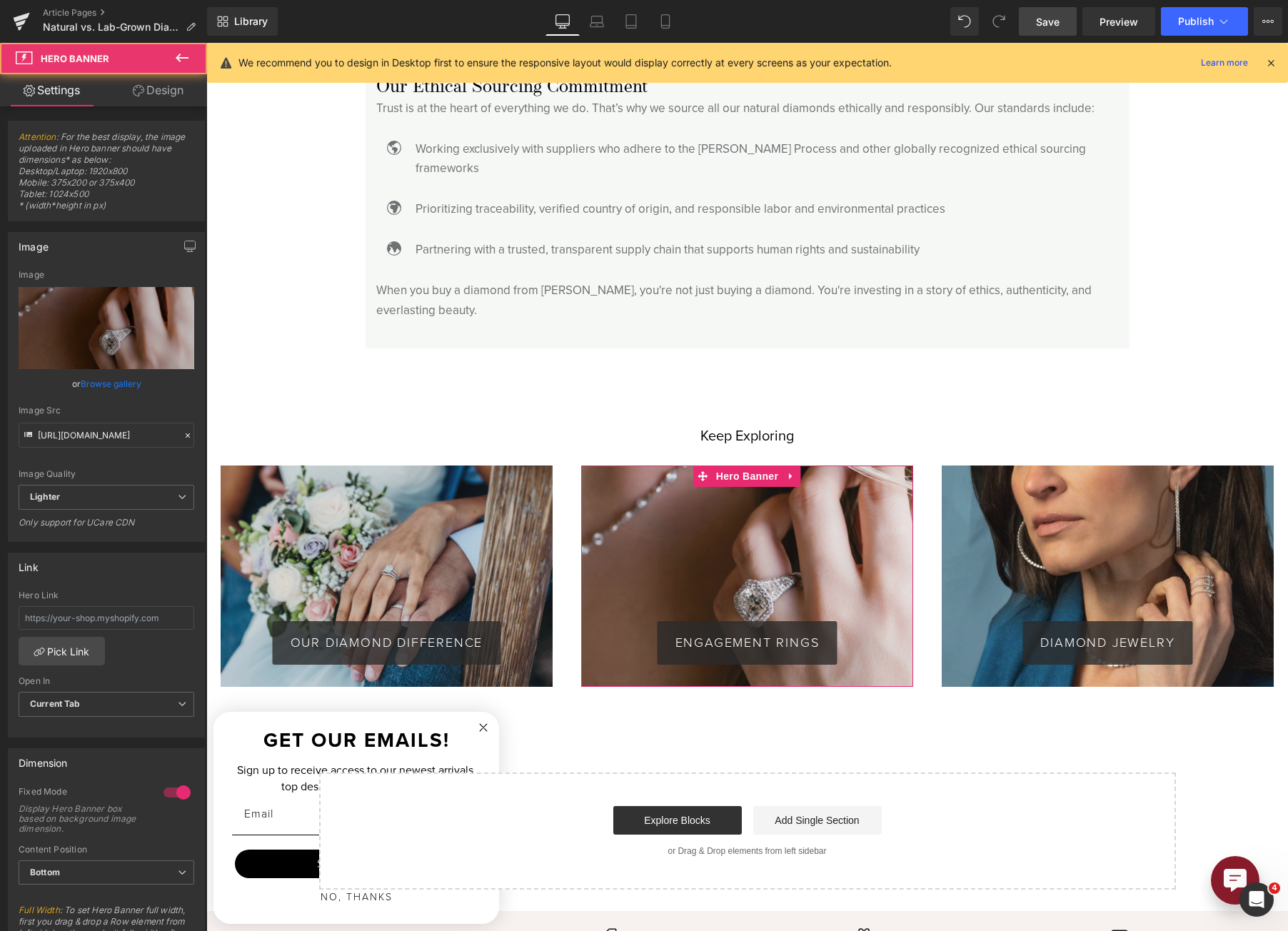
scroll to position [356, 0]
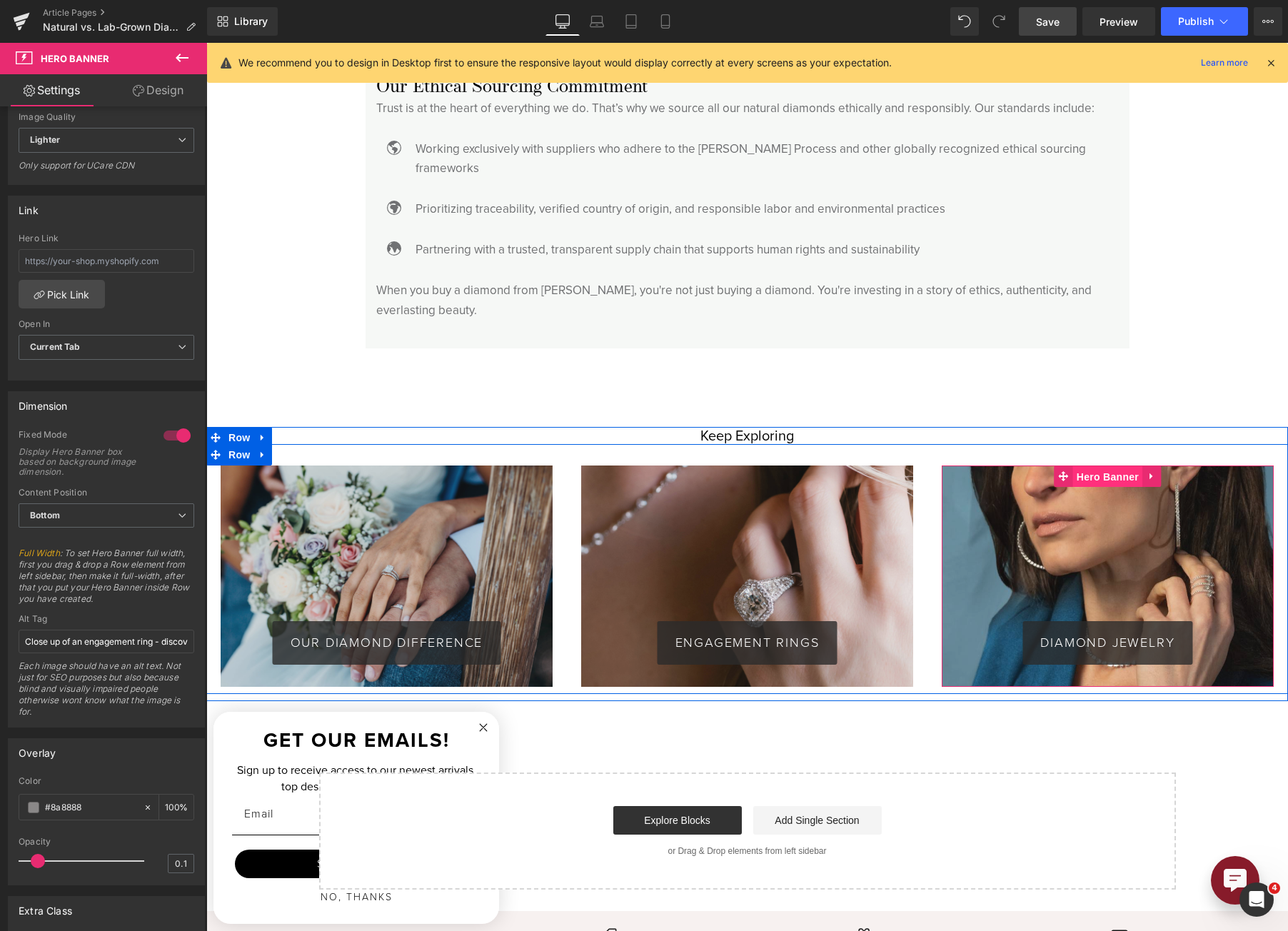
click at [1090, 466] on span "Hero Banner" at bounding box center [1108, 476] width 70 height 21
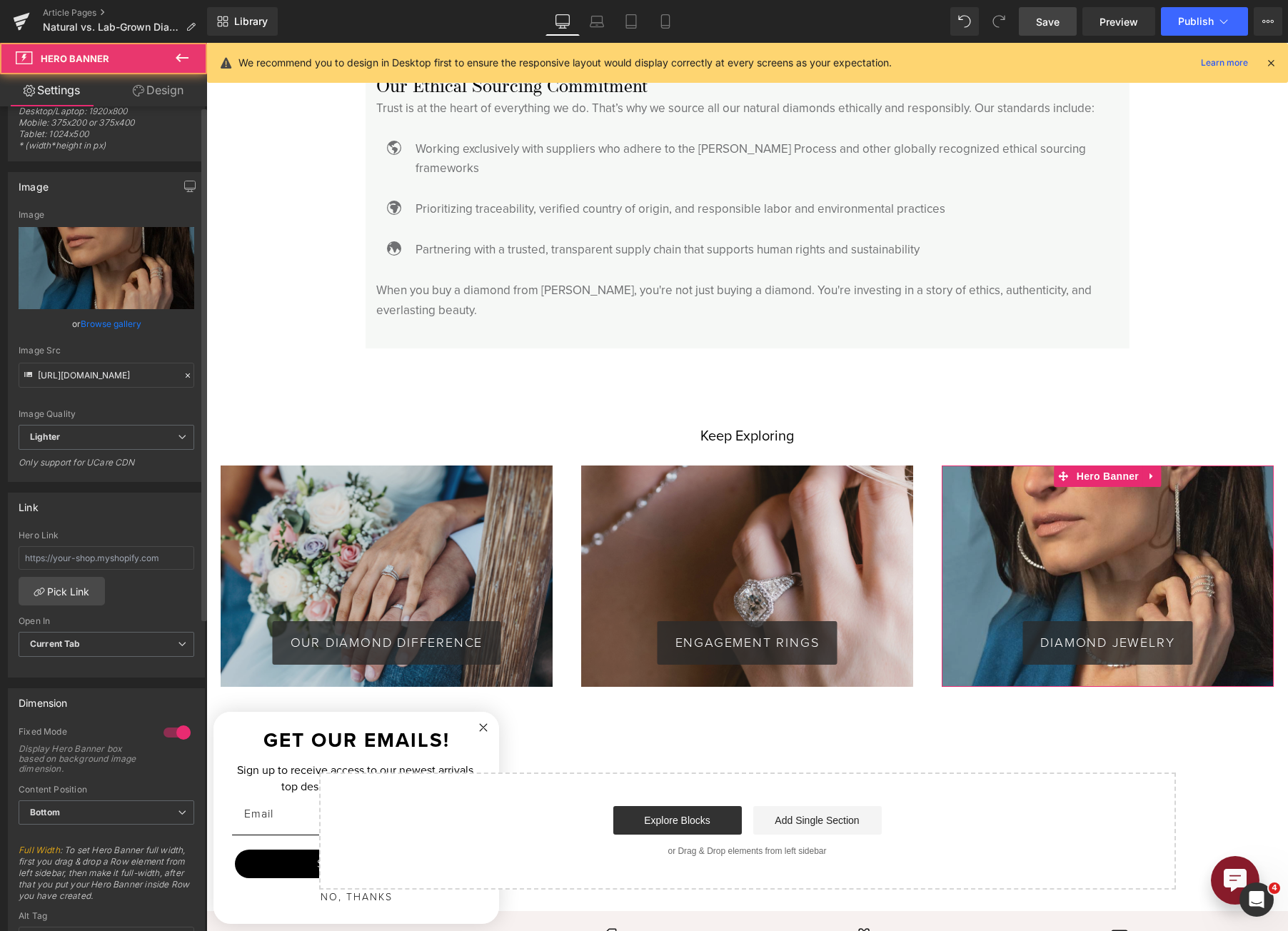
scroll to position [428, 0]
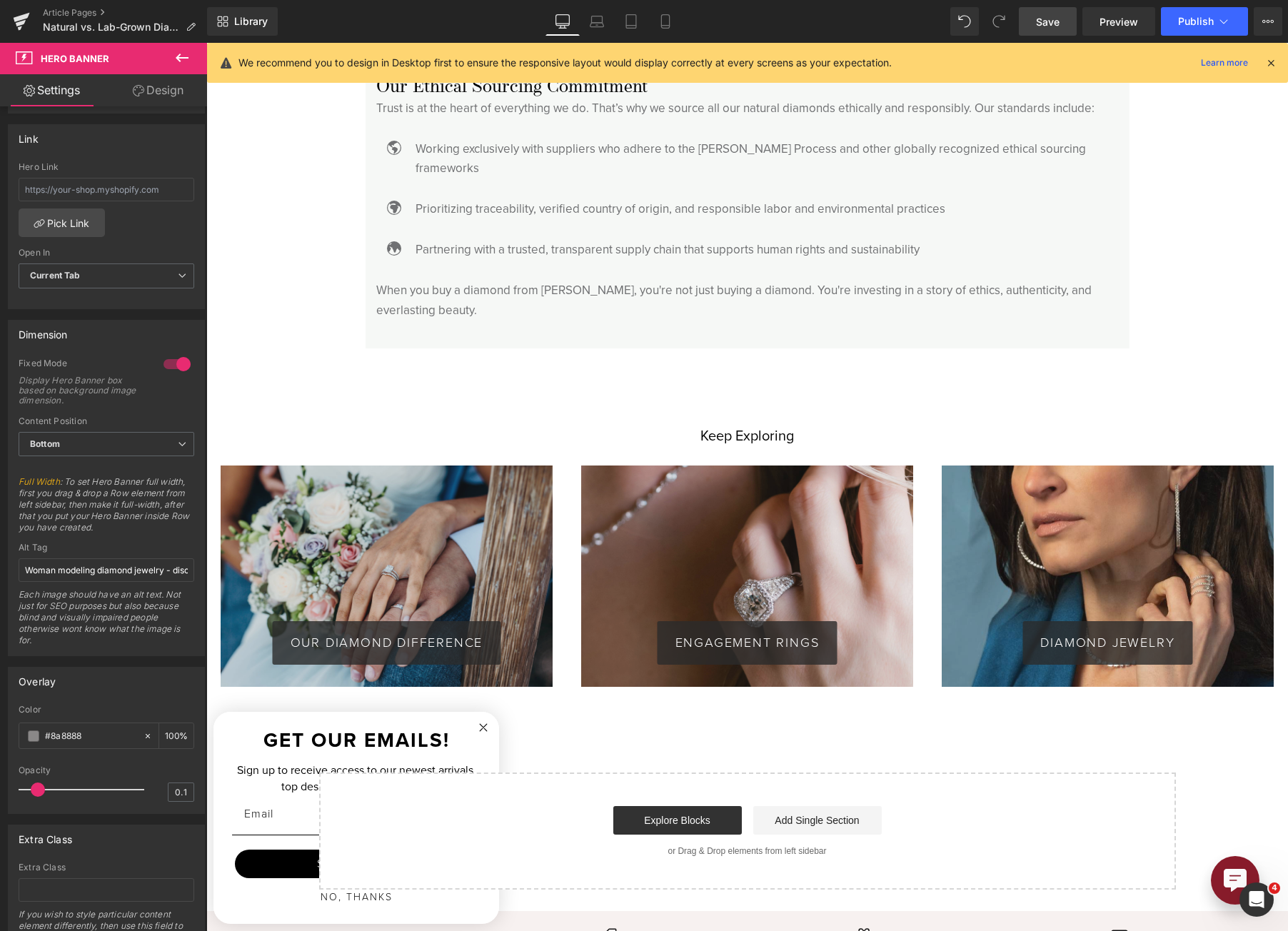
click at [1041, 33] on link "Save" at bounding box center [1048, 21] width 58 height 28
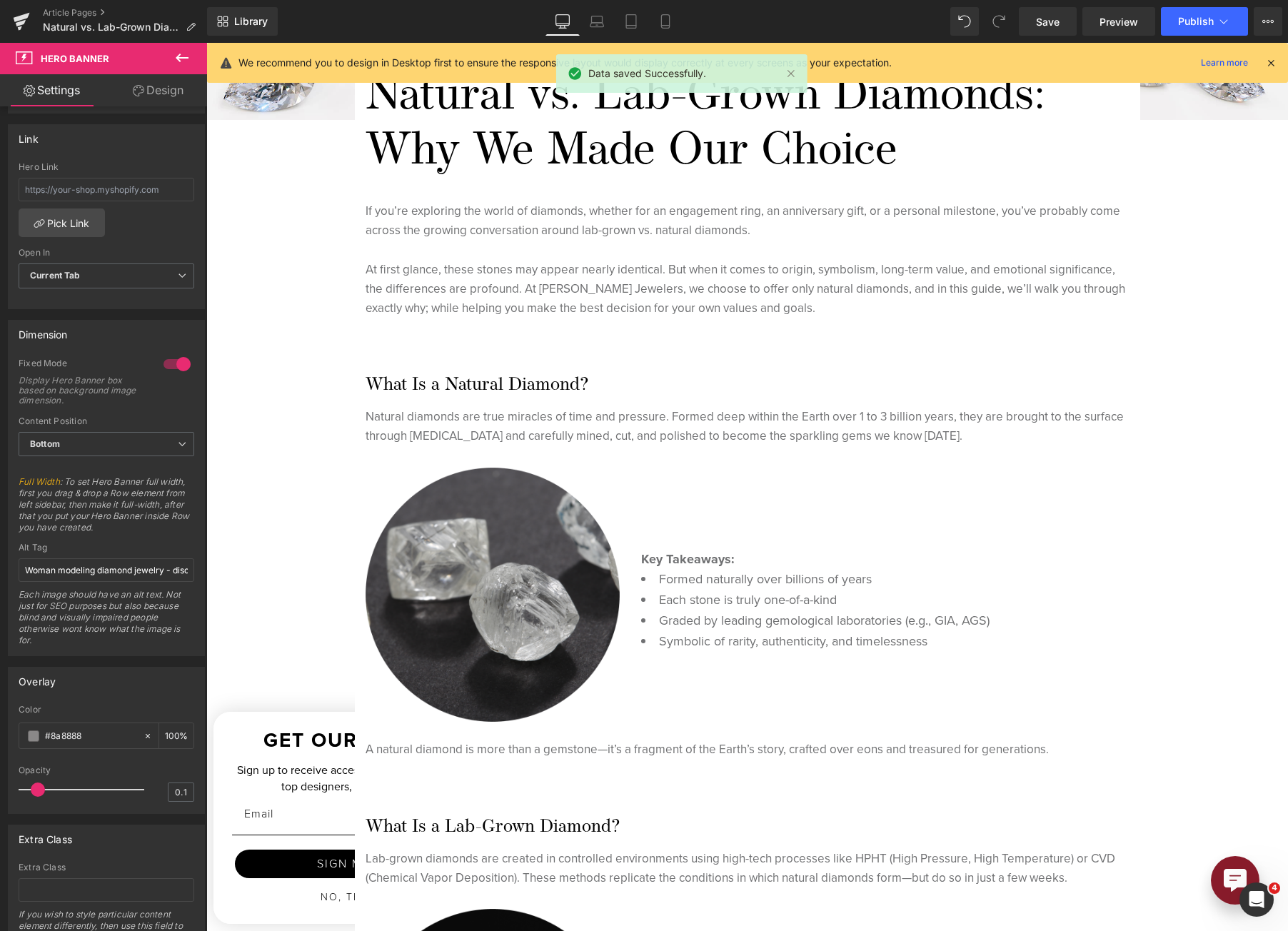
scroll to position [80, 0]
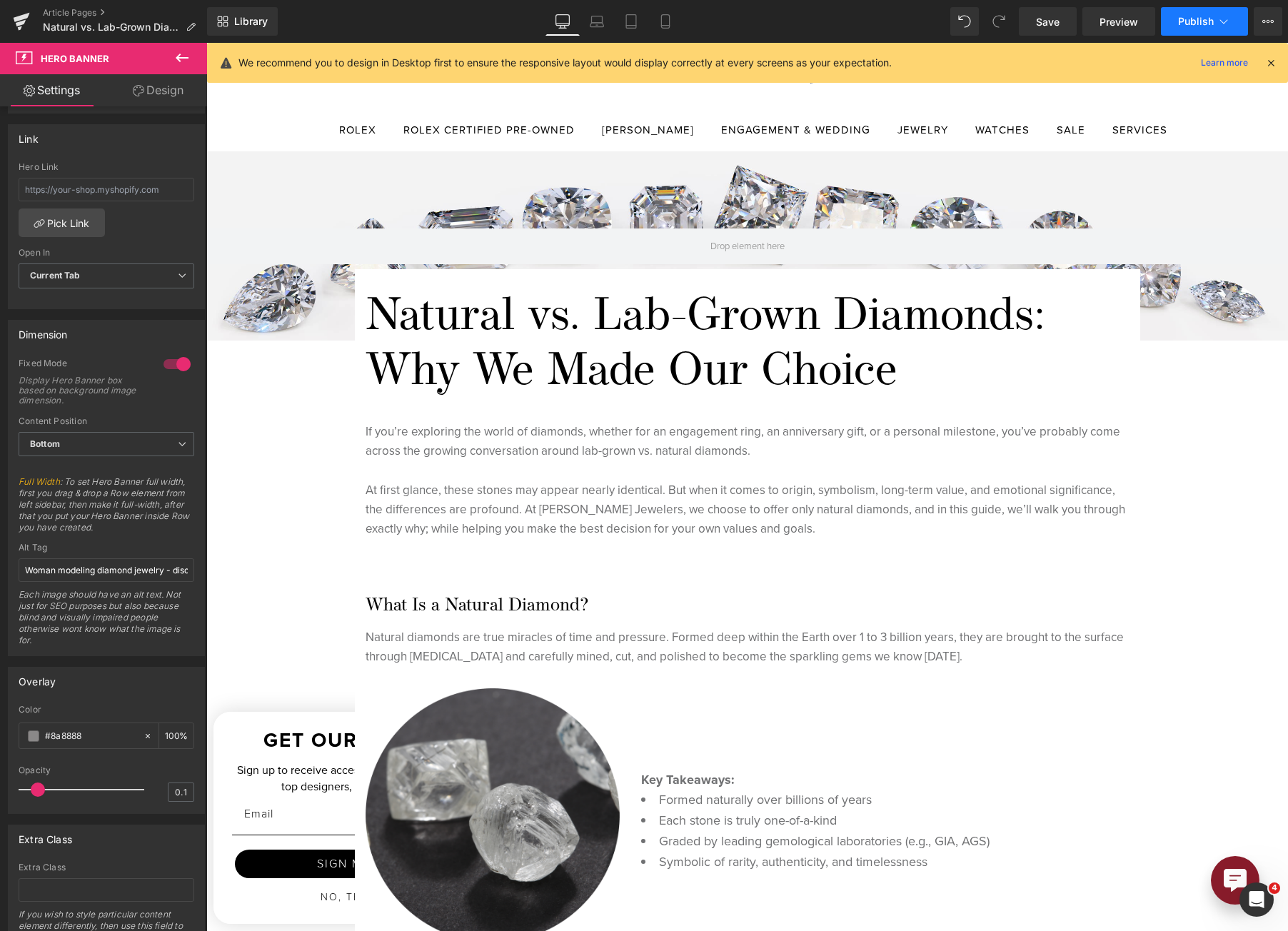
click at [1196, 21] on span "Publish" at bounding box center [1195, 21] width 36 height 11
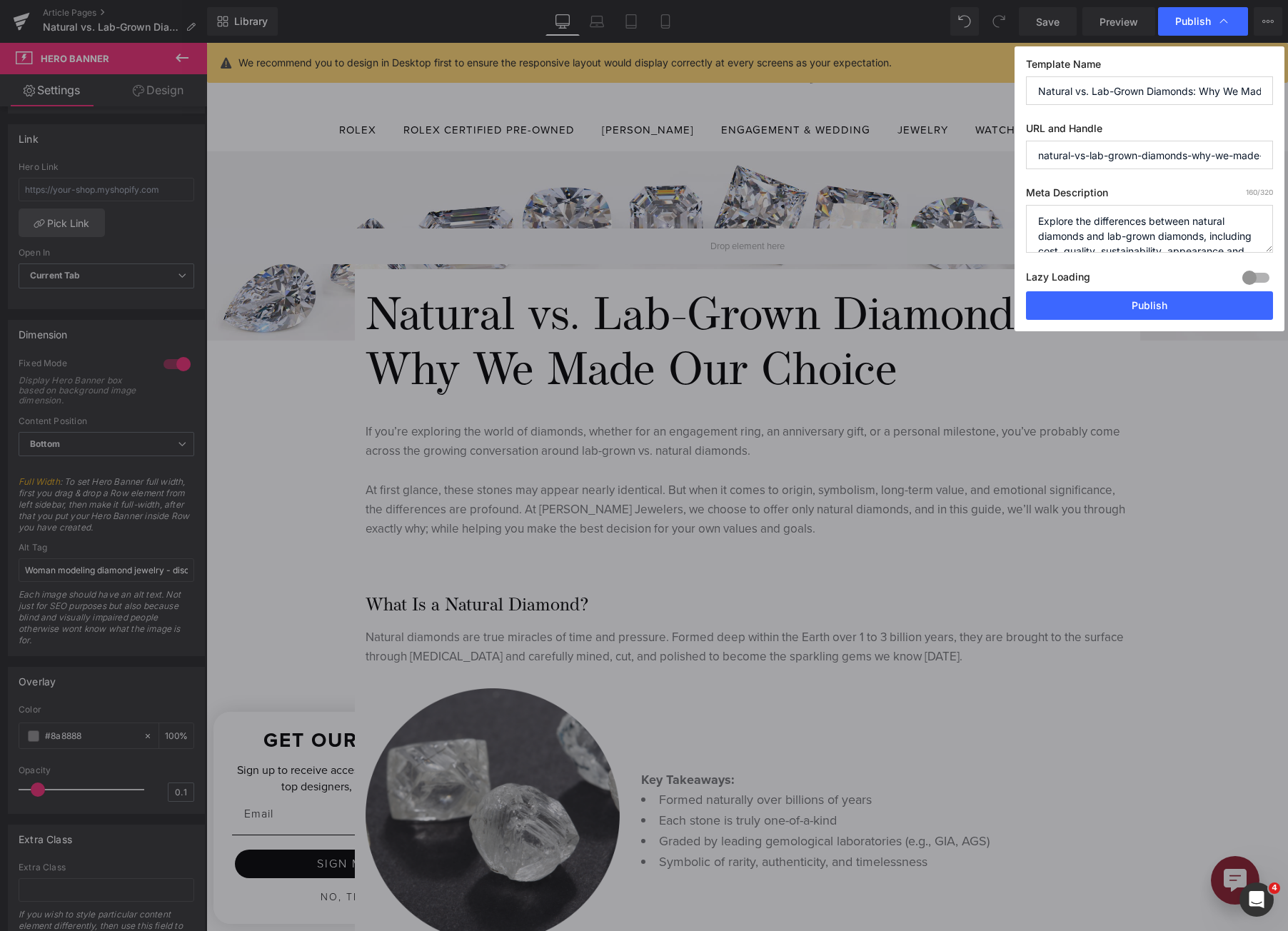
scroll to position [0, 64]
drag, startPoint x: 1229, startPoint y: 93, endPoint x: 1296, endPoint y: 95, distance: 67.0
click at [1287, 95] on html "Hero Banner You are previewing how the will restyle your page. You can not edit…" at bounding box center [644, 466] width 1288 height 931
click at [1211, 111] on div "Template Name Natural vs. Lab-Grown Diamonds: Why We Made Our Choice URL and Ha…" at bounding box center [1150, 189] width 270 height 285
drag, startPoint x: 1209, startPoint y: 94, endPoint x: 1291, endPoint y: 96, distance: 82.0
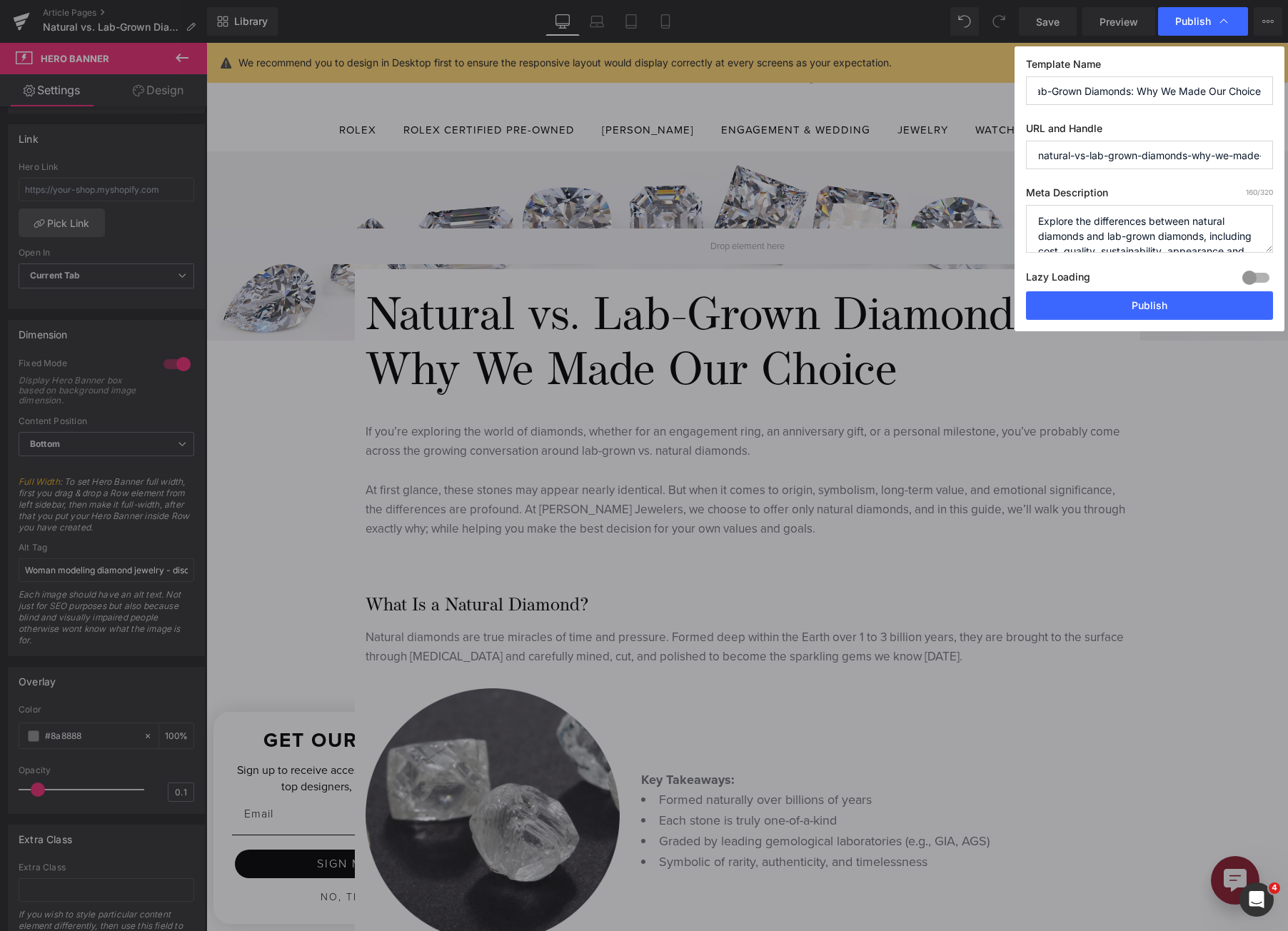
click at [1287, 96] on html "Hero Banner You are previewing how the will restyle your page. You can not edit…" at bounding box center [644, 466] width 1288 height 931
click at [1259, 105] on div "Template Name Natural vs. Lab-Grown Diamonds: Why We Made Our Choice URL and Ha…" at bounding box center [1150, 189] width 270 height 285
click at [1197, 305] on button "Publish" at bounding box center [1150, 305] width 248 height 28
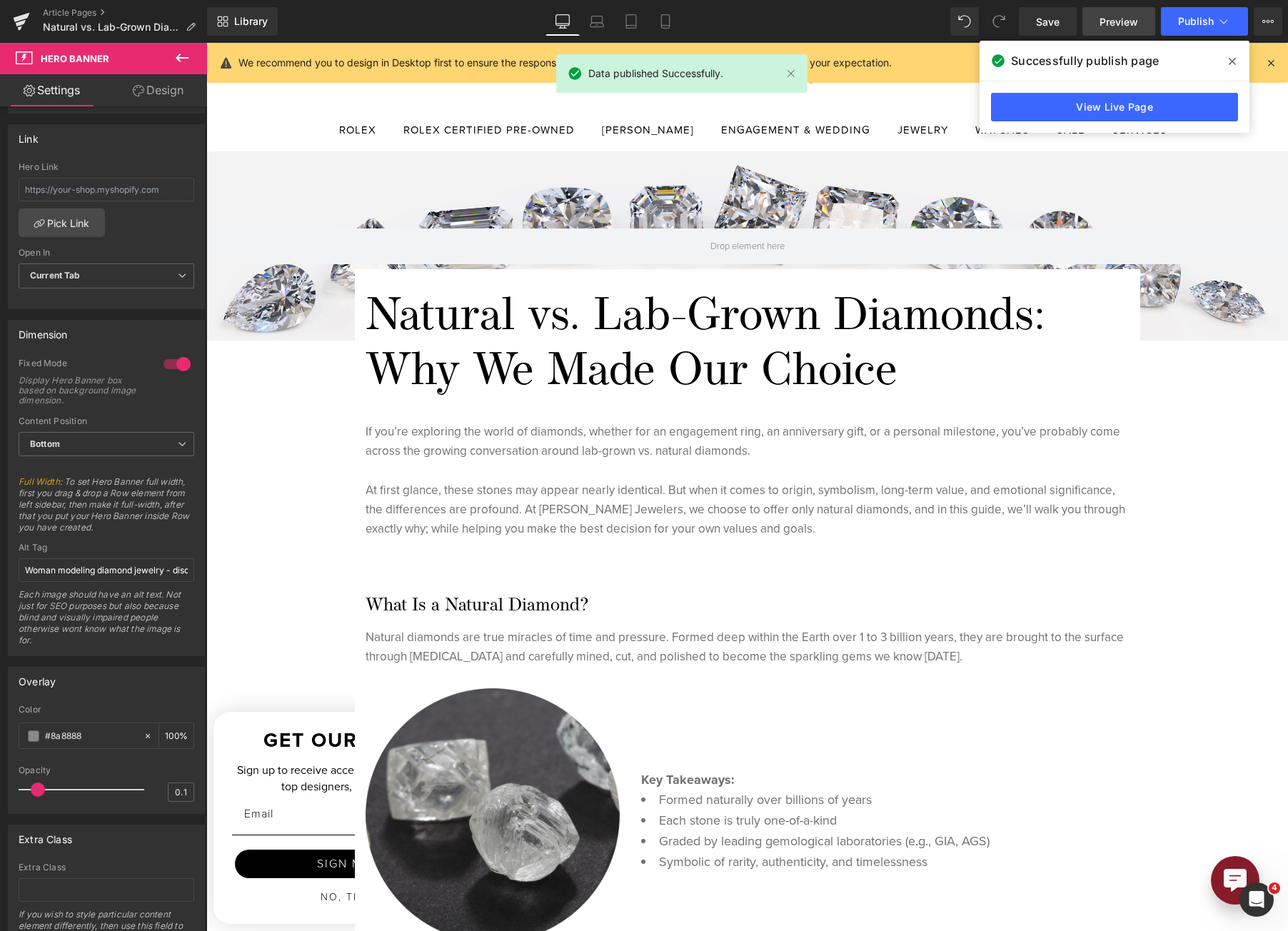
click at [1123, 21] on span "Preview" at bounding box center [1119, 22] width 39 height 15
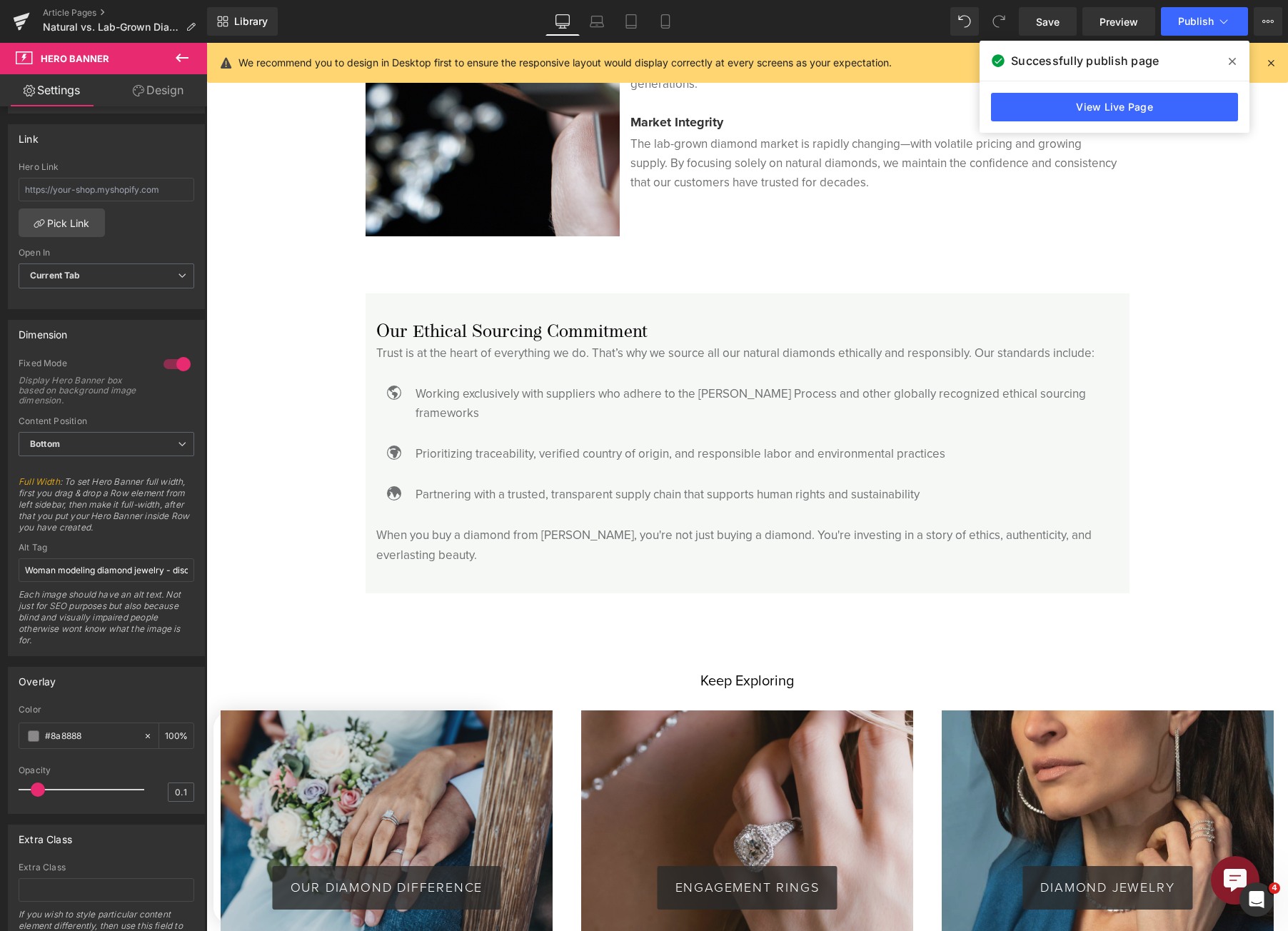
scroll to position [3720, 0]
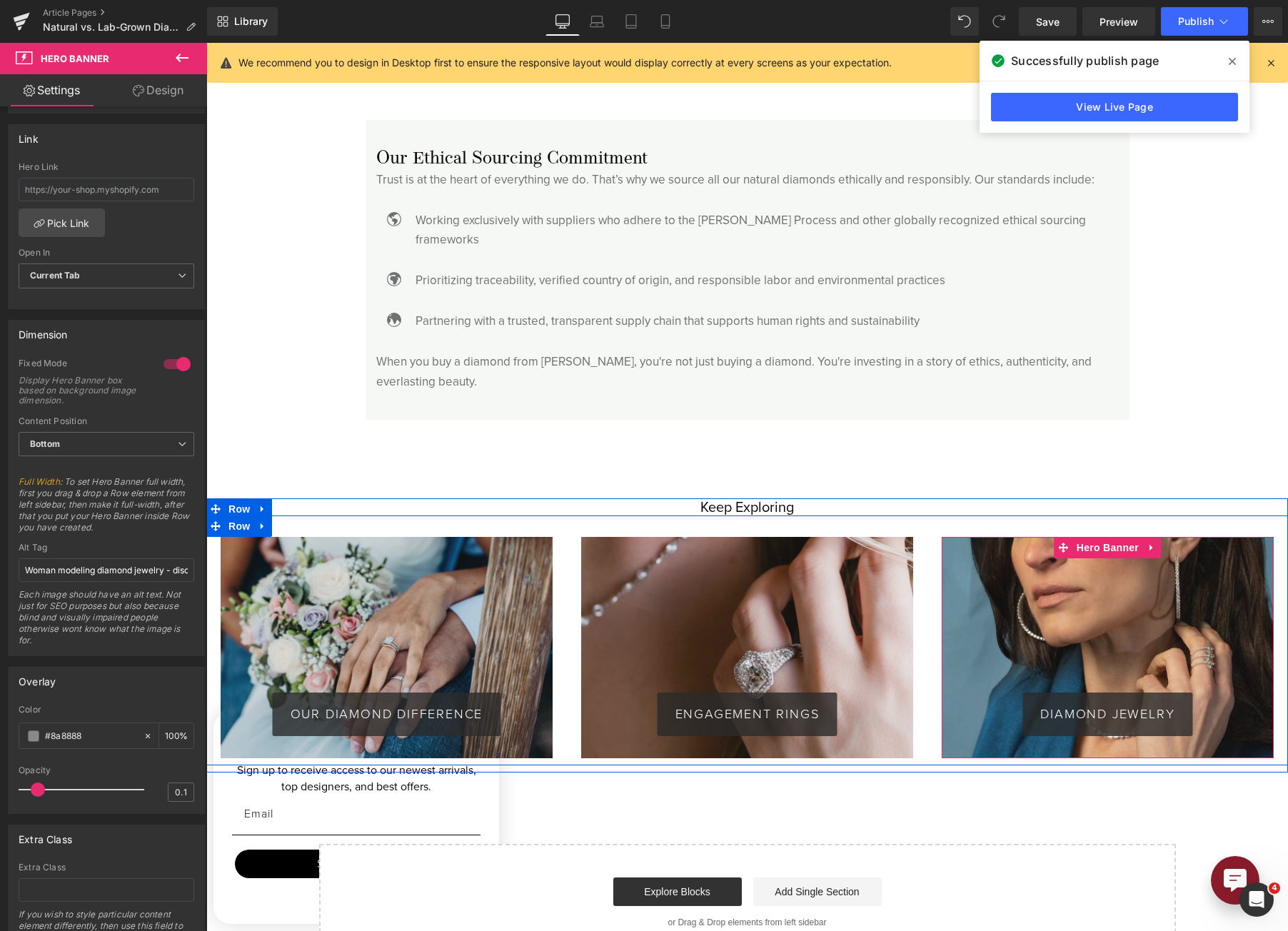
click at [1029, 537] on div "DIAMOND JEWELRY Button" at bounding box center [1107, 647] width 332 height 221
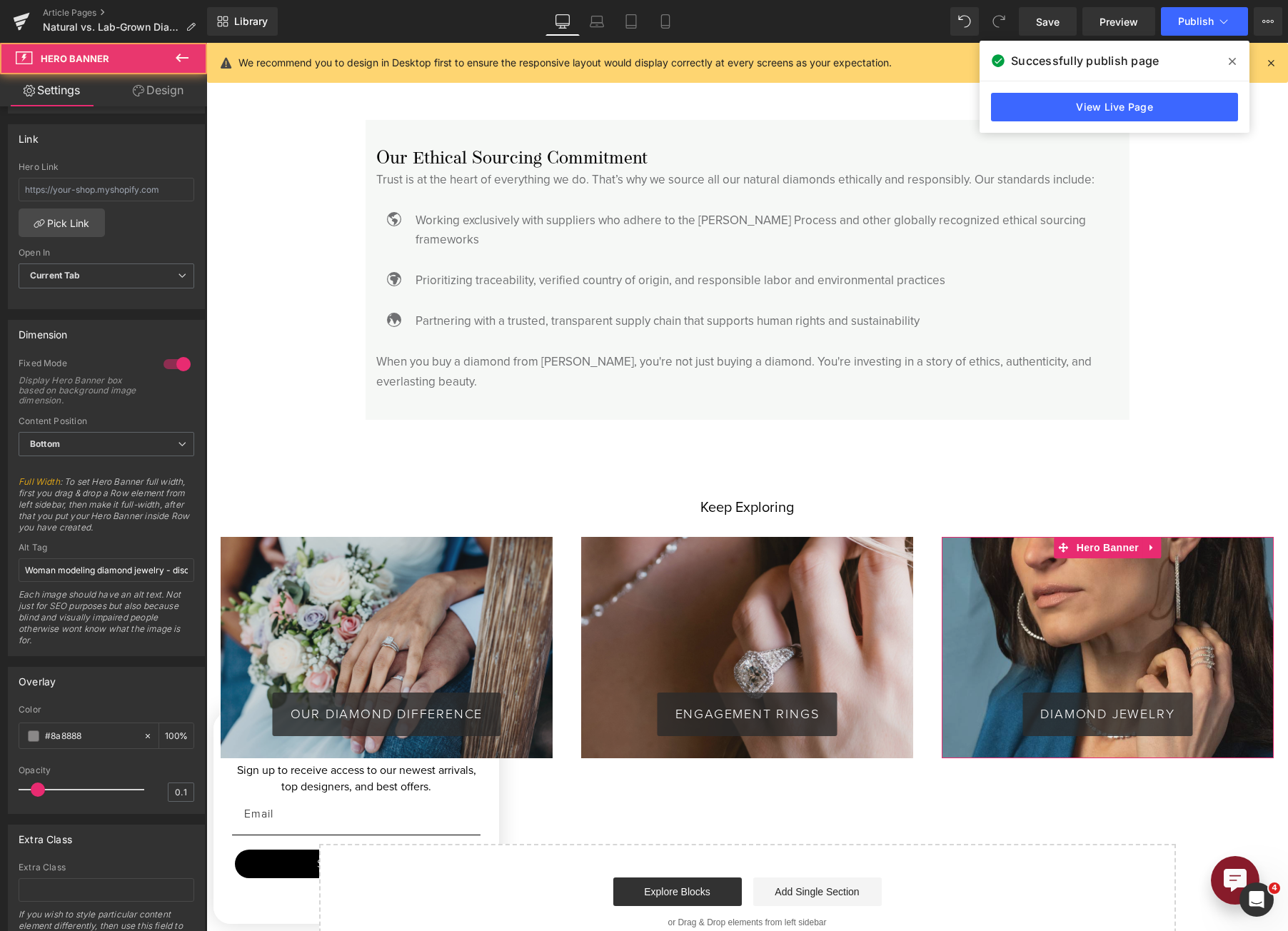
click at [140, 100] on link "Design" at bounding box center [158, 90] width 104 height 32
click at [0, 0] on div "Spacing" at bounding box center [0, 0] width 0 height 0
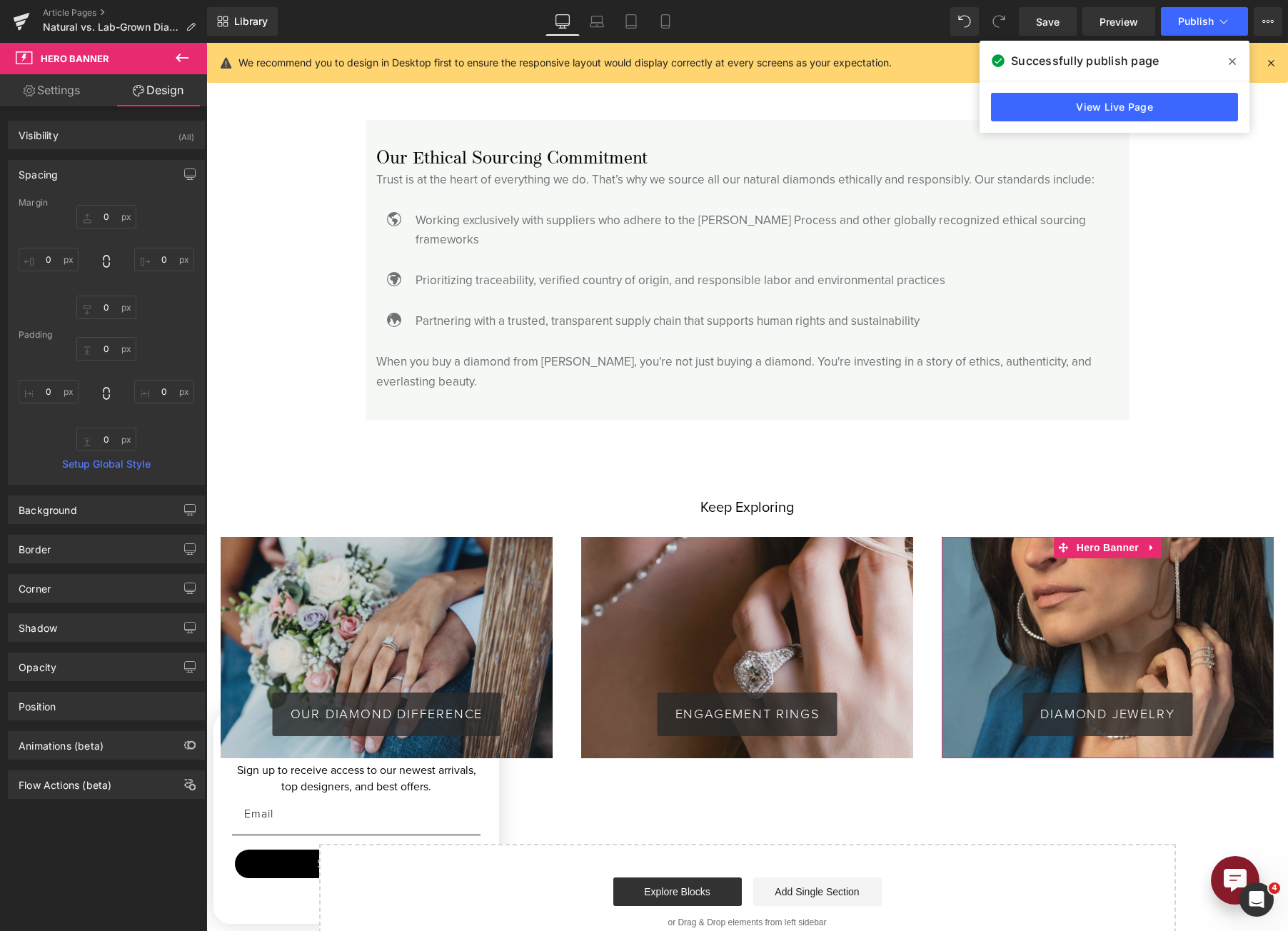
click at [116, 180] on div "Spacing" at bounding box center [105, 174] width 195 height 27
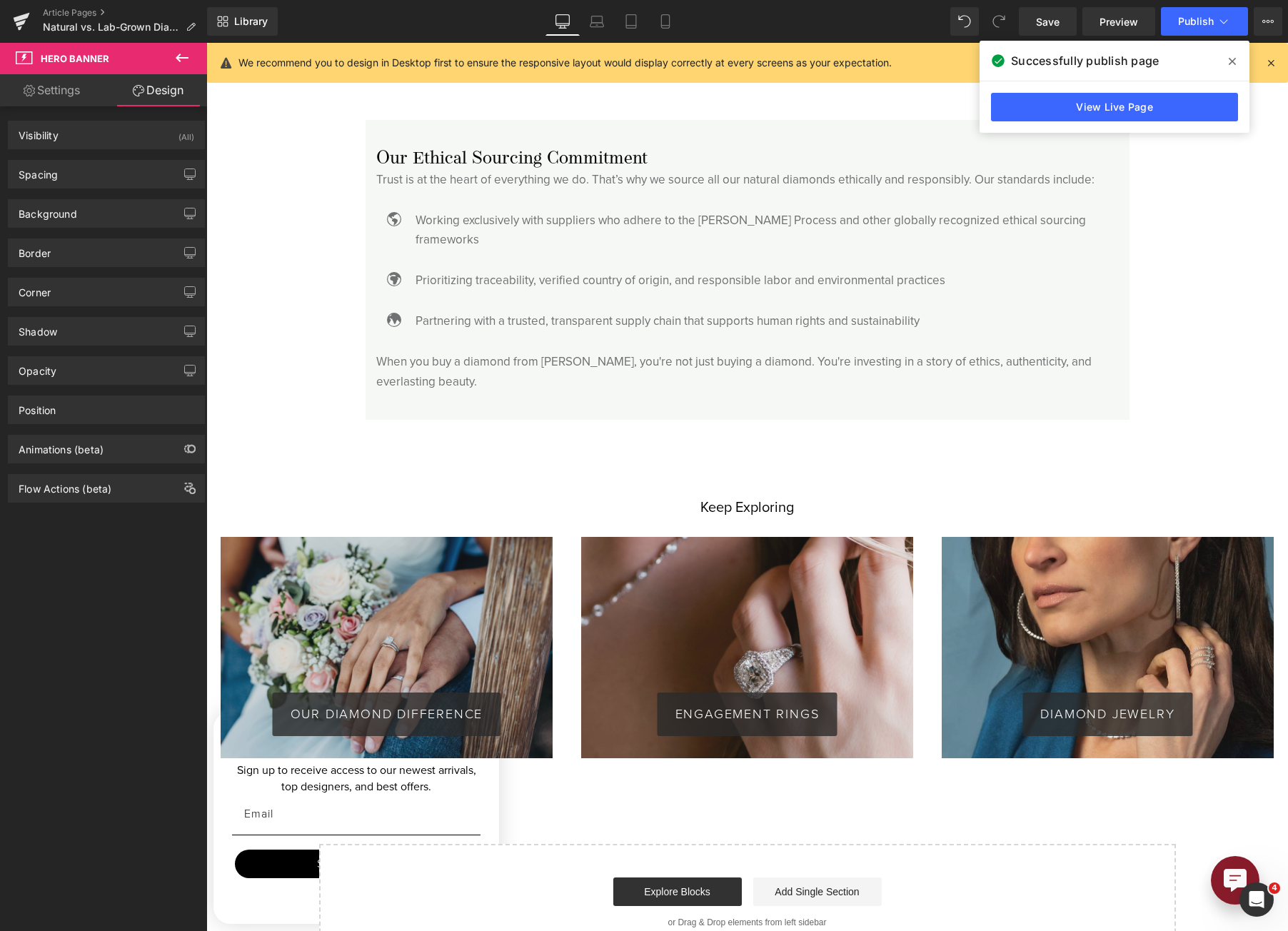
click at [1236, 60] on span at bounding box center [1232, 61] width 23 height 23
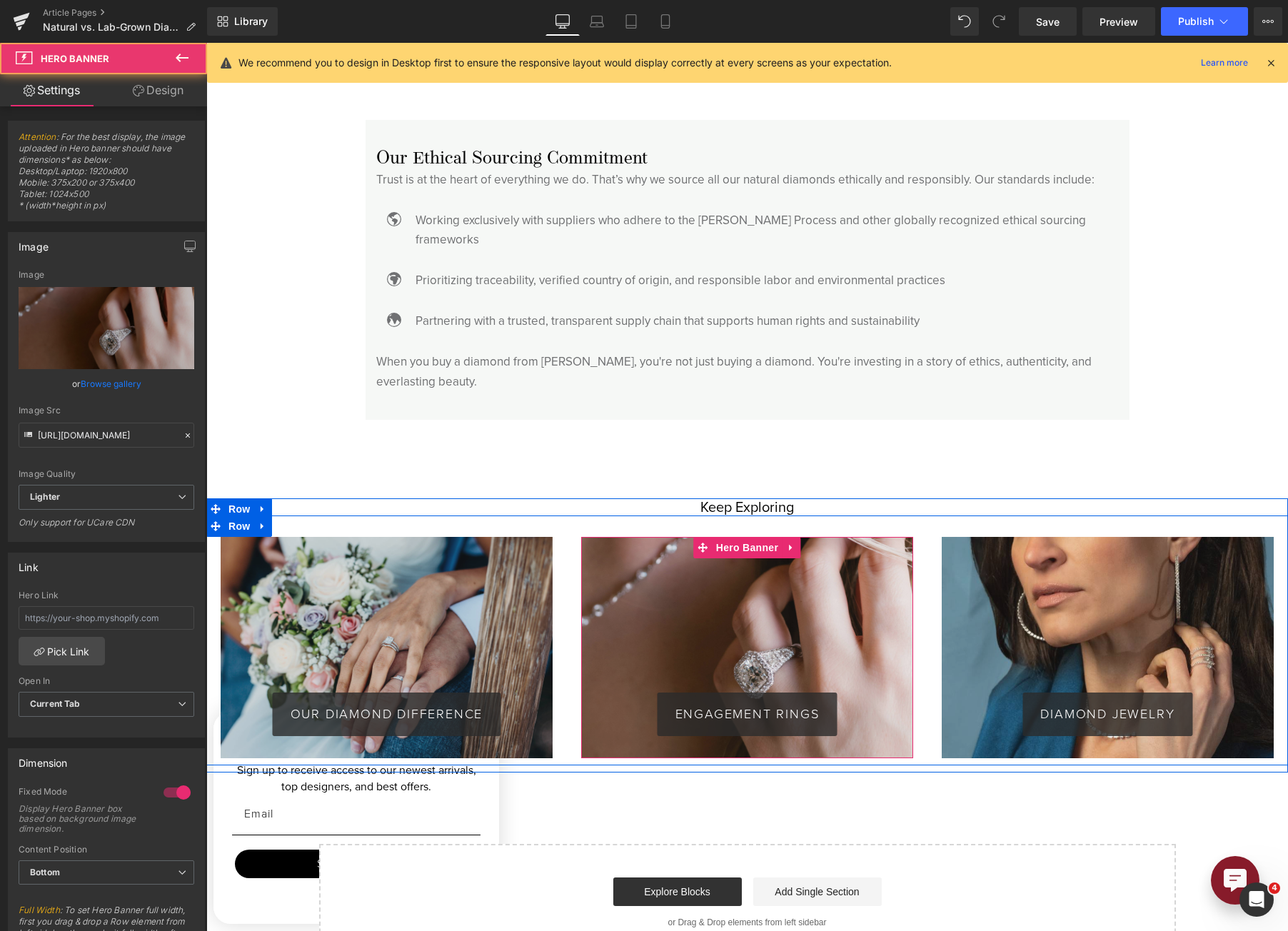
click at [901, 734] on div "ENGAGEMENT RINGS Button" at bounding box center [747, 647] width 332 height 221
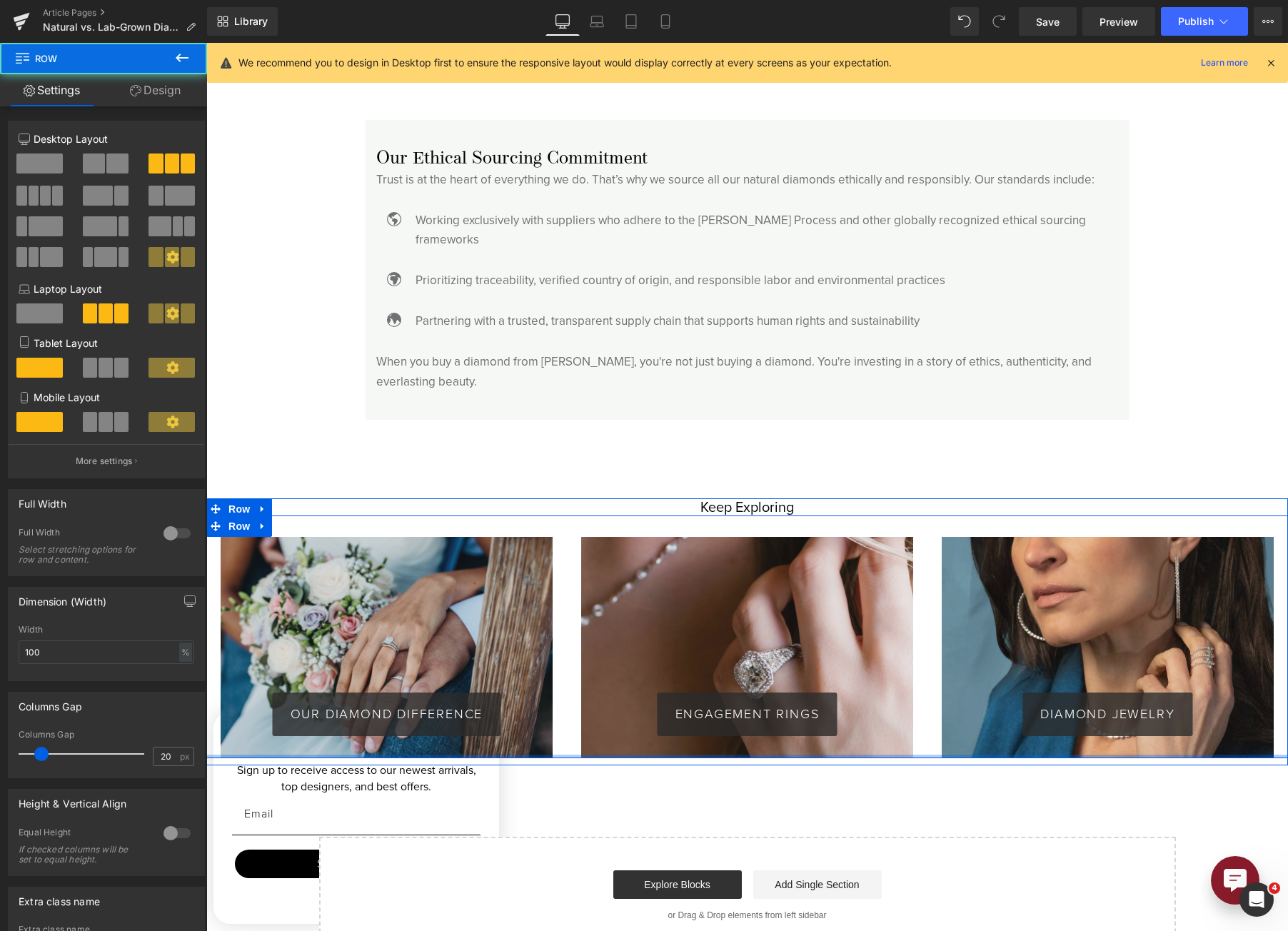
click at [900, 701] on div "OUR DIAMOND DIFFERENCE Button Hero Banner ENGAGEMENT RINGS Button Hero Banner D…" at bounding box center [747, 636] width 1082 height 243
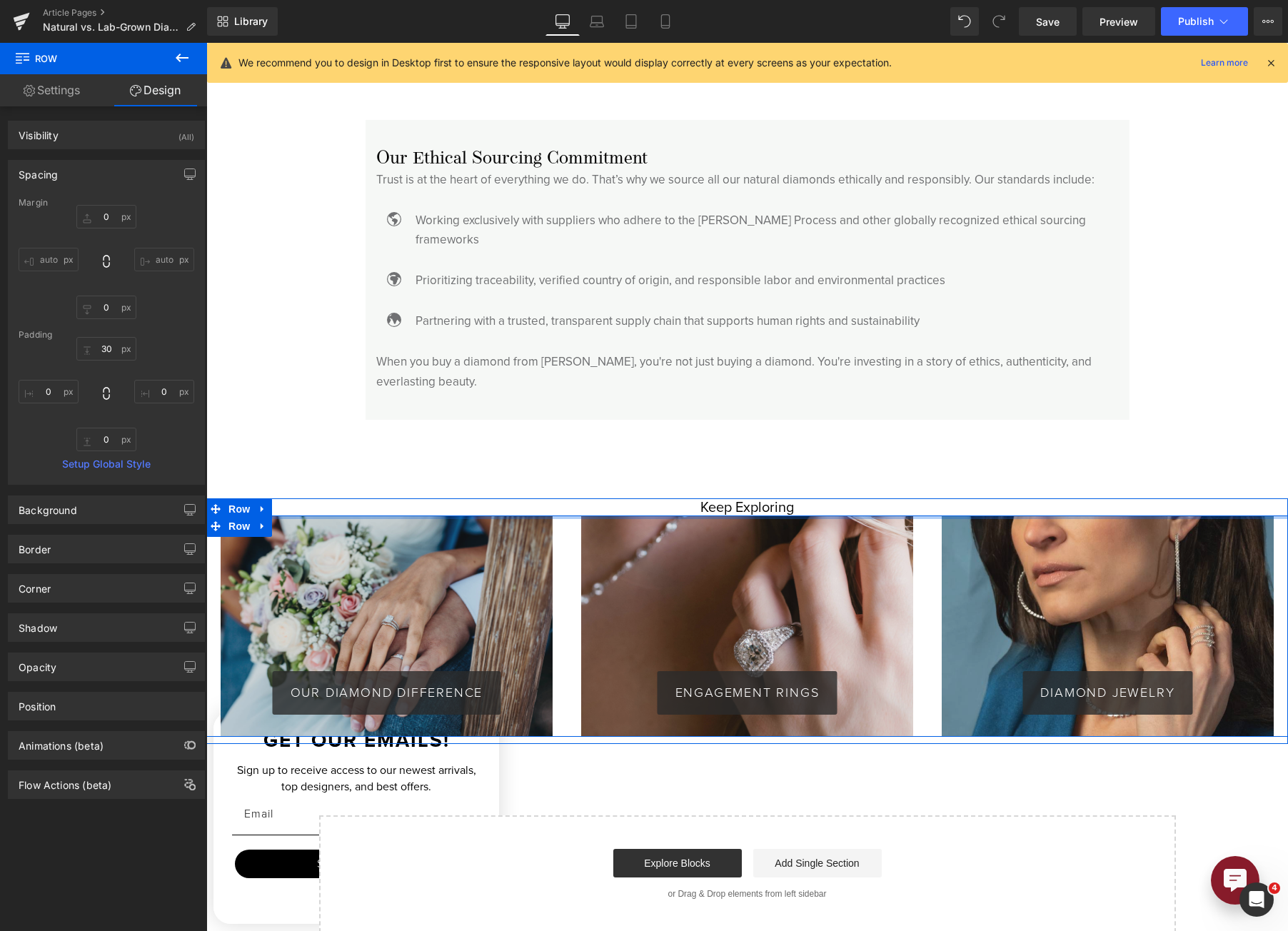
drag, startPoint x: 1042, startPoint y: 509, endPoint x: 1041, endPoint y: 480, distance: 29.0
click at [1041, 498] on div "Keep Exploring Heading OUR DIAMOND DIFFERENCE Button Hero Banner ENGAGEMENT RIN…" at bounding box center [747, 621] width 1082 height 246
click at [239, 515] on span "Row" at bounding box center [238, 525] width 28 height 21
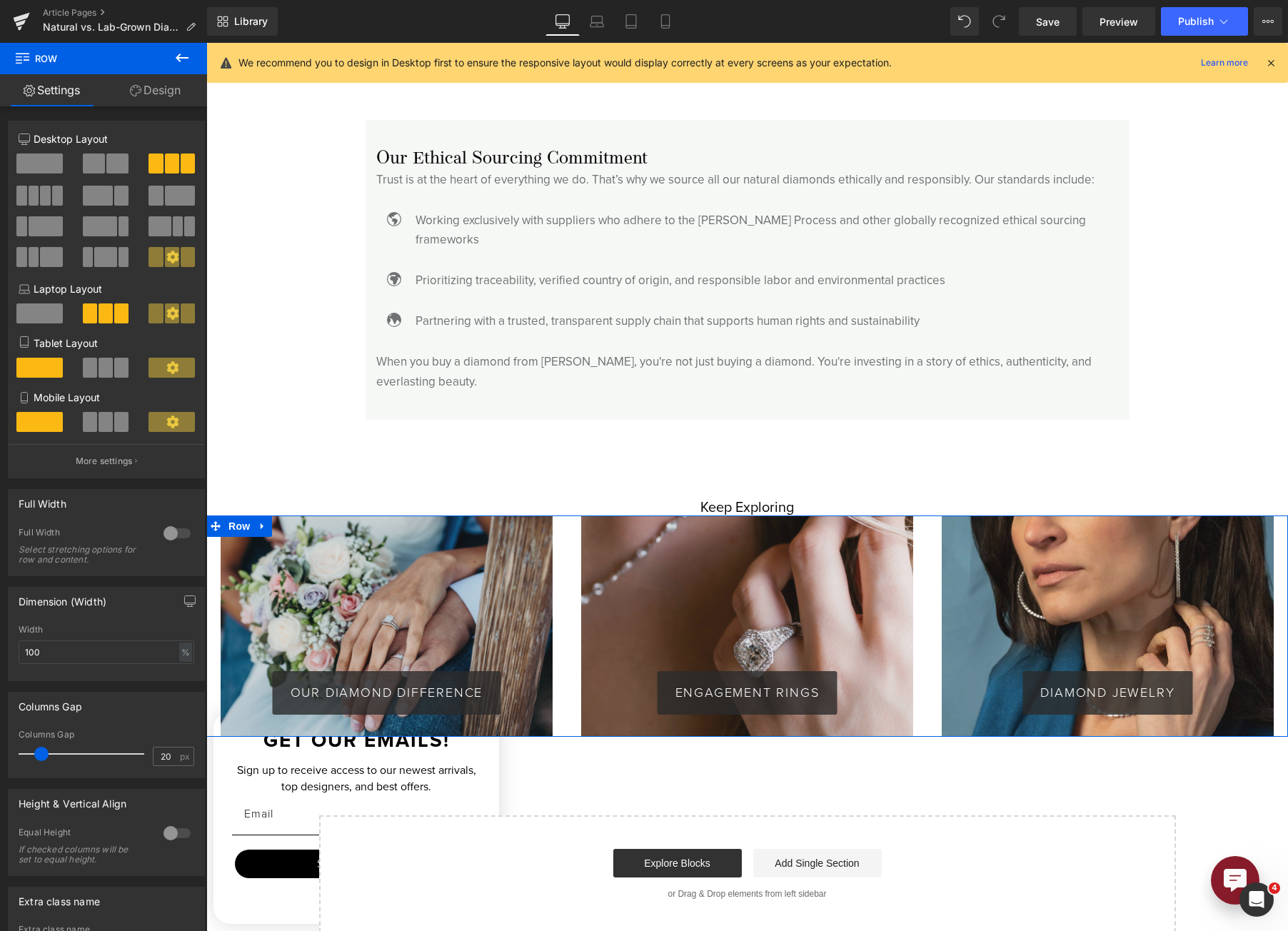
click at [132, 91] on icon at bounding box center [136, 91] width 11 height 11
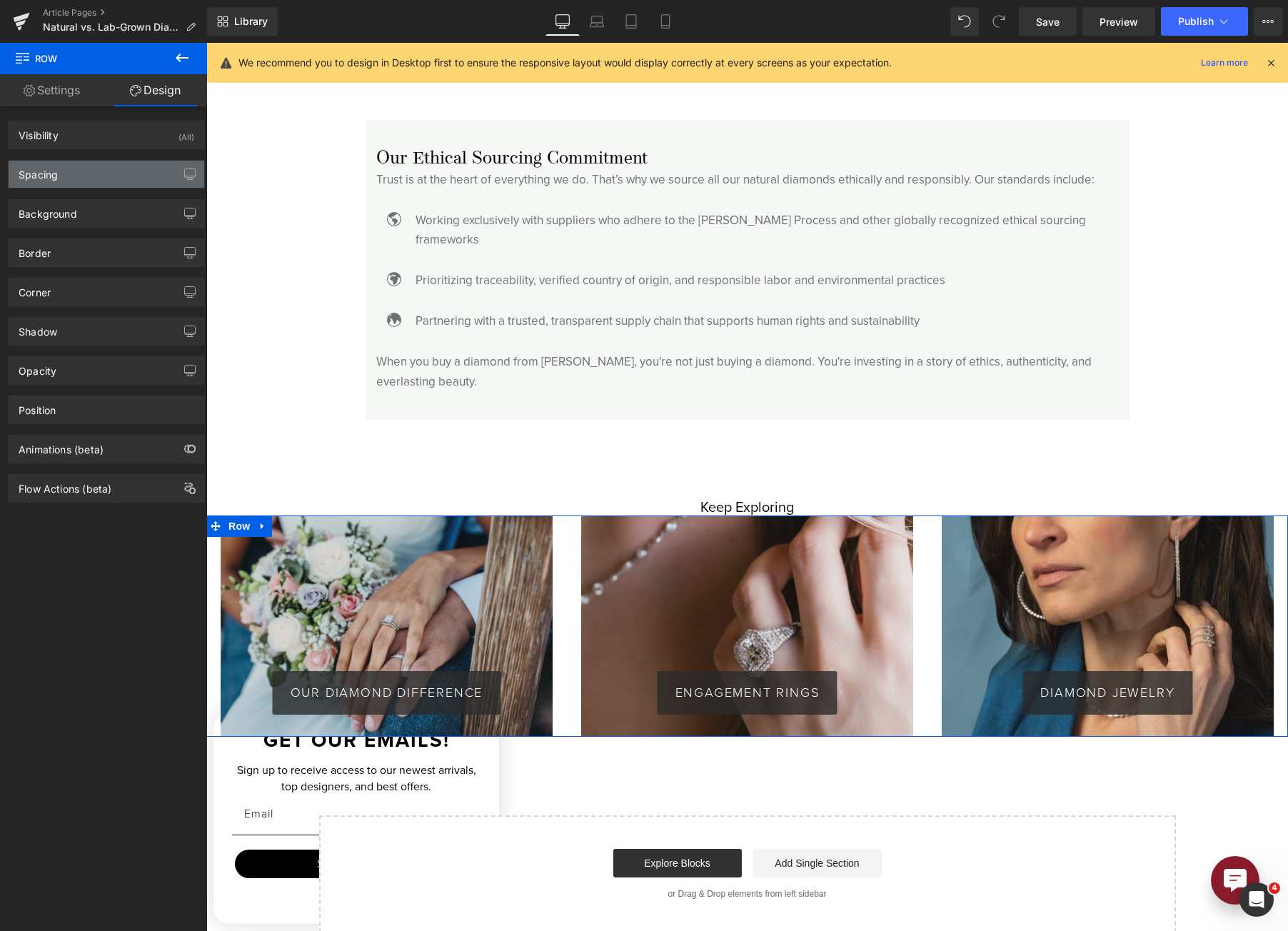
click at [75, 169] on div "Spacing" at bounding box center [105, 174] width 195 height 27
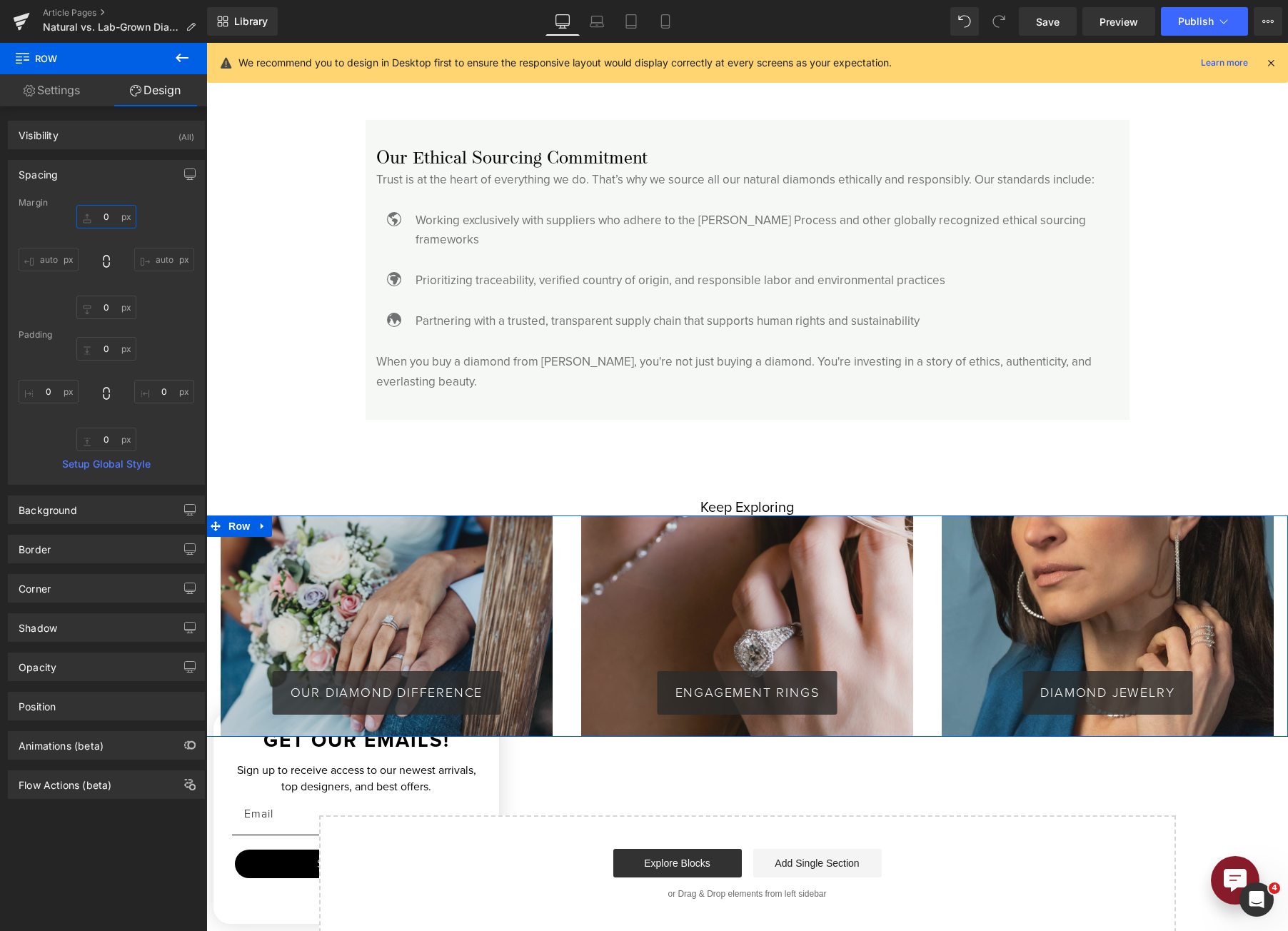
click at [87, 221] on input "text" at bounding box center [105, 217] width 60 height 24
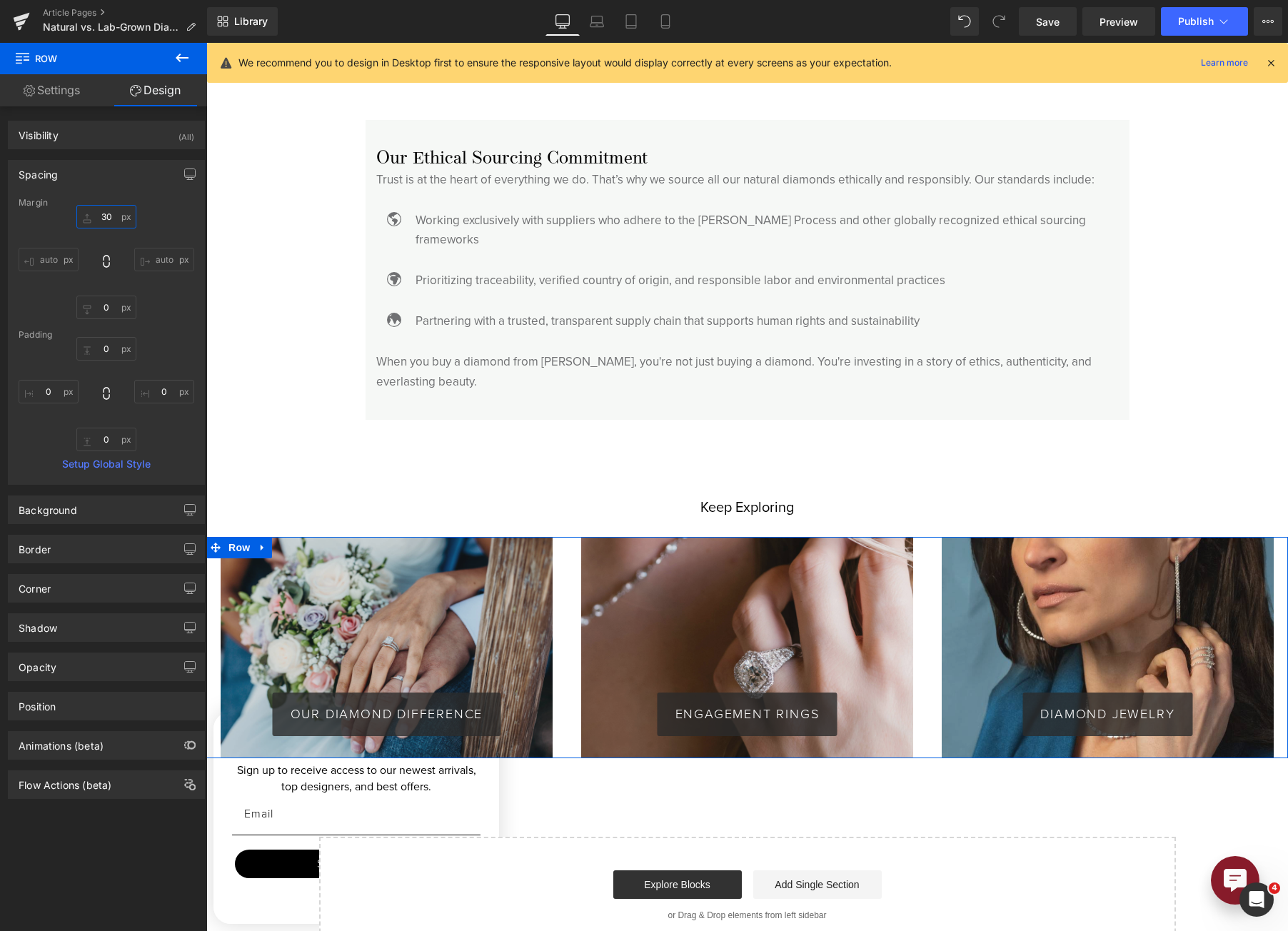
type input "3"
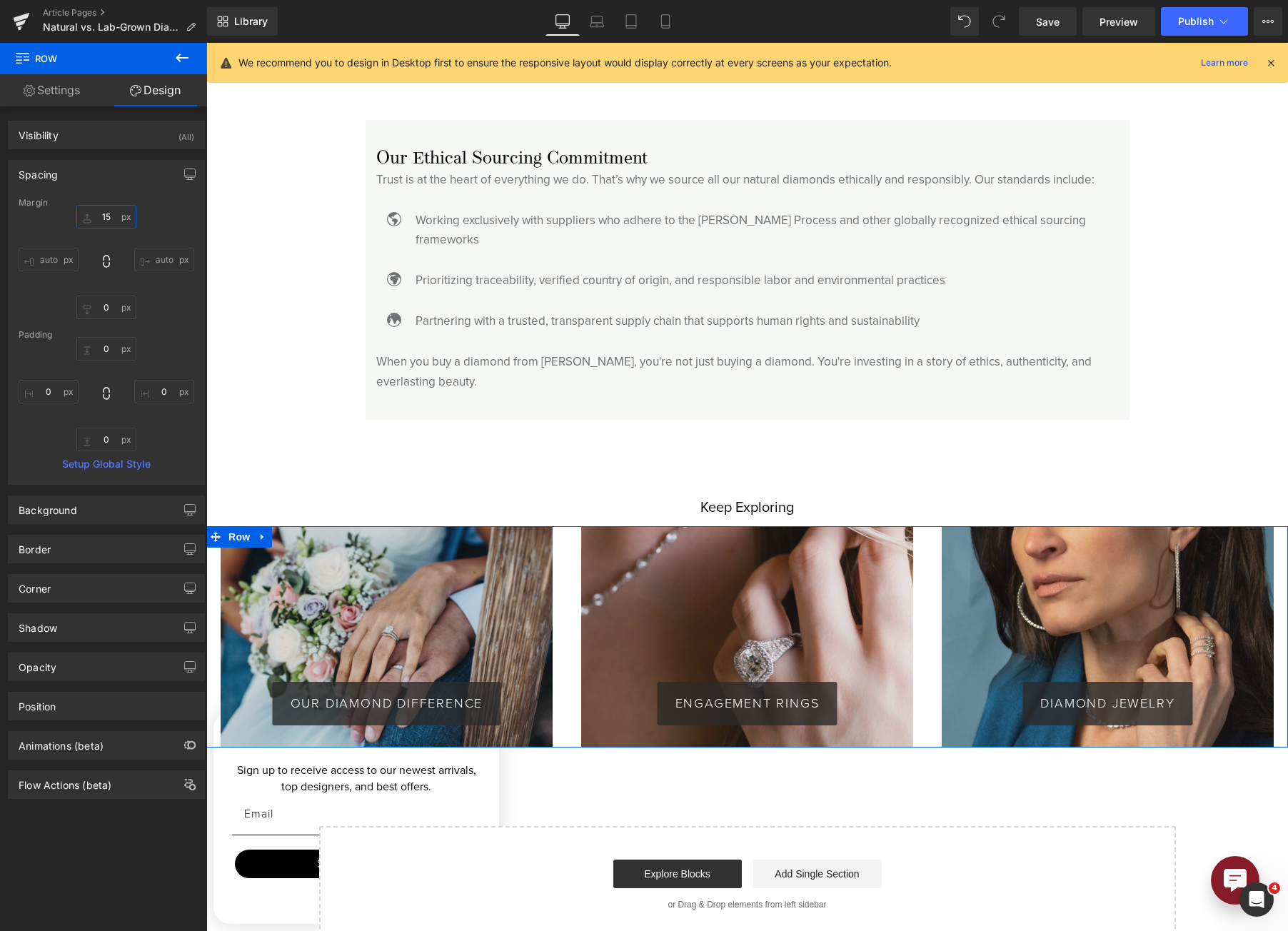
type input "1"
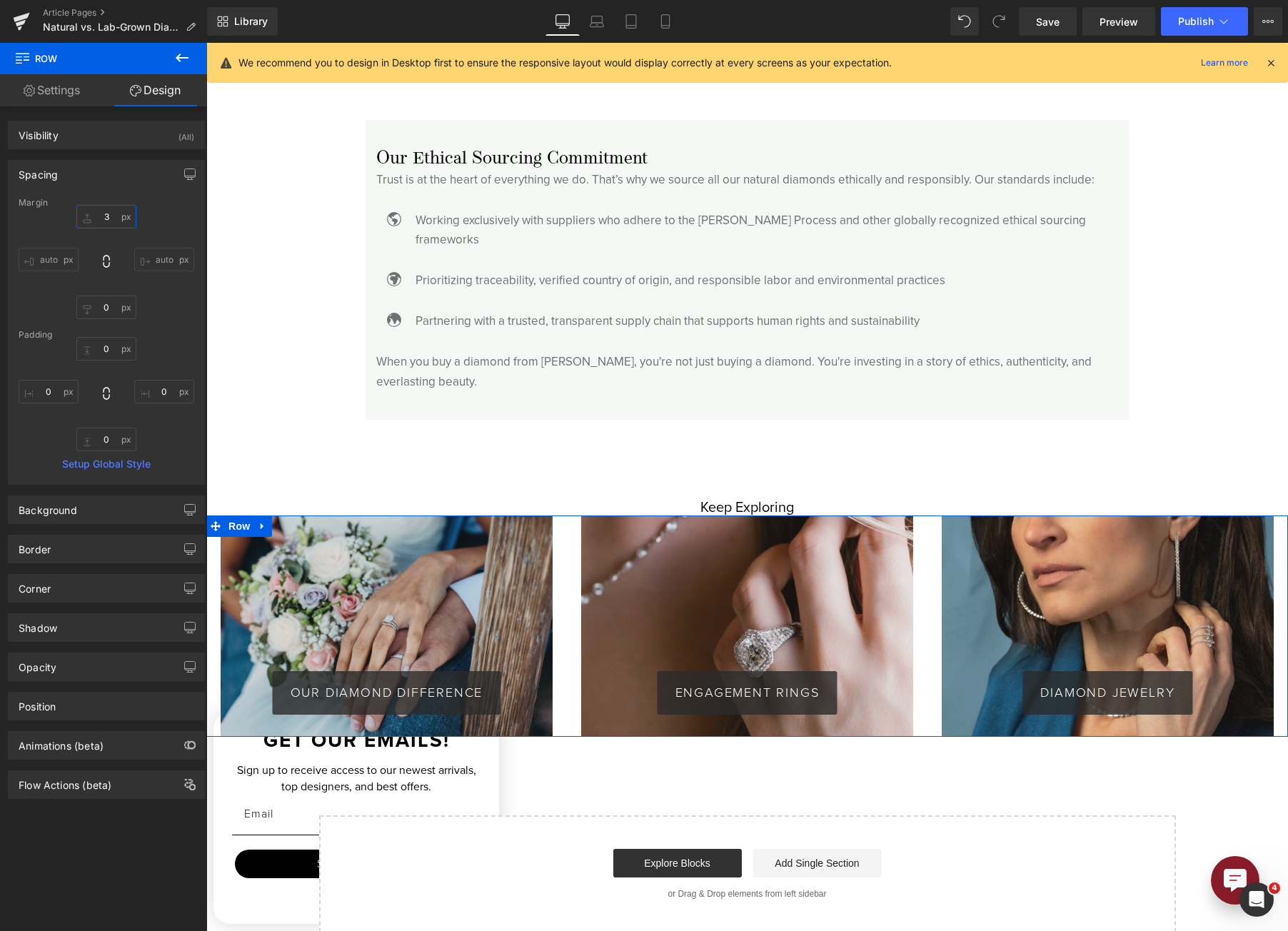
type input "30"
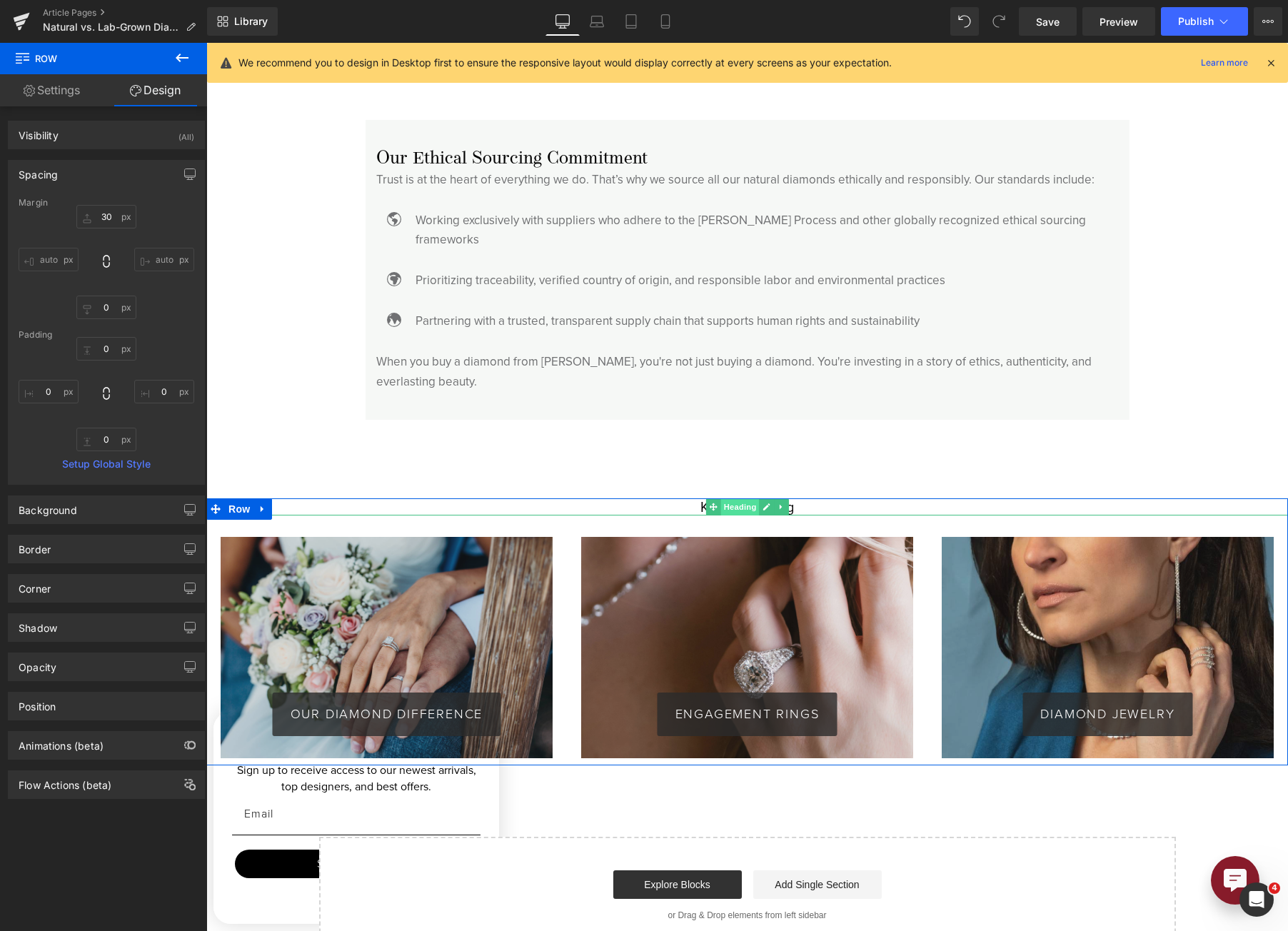
click at [750, 498] on span "Heading" at bounding box center [740, 507] width 39 height 17
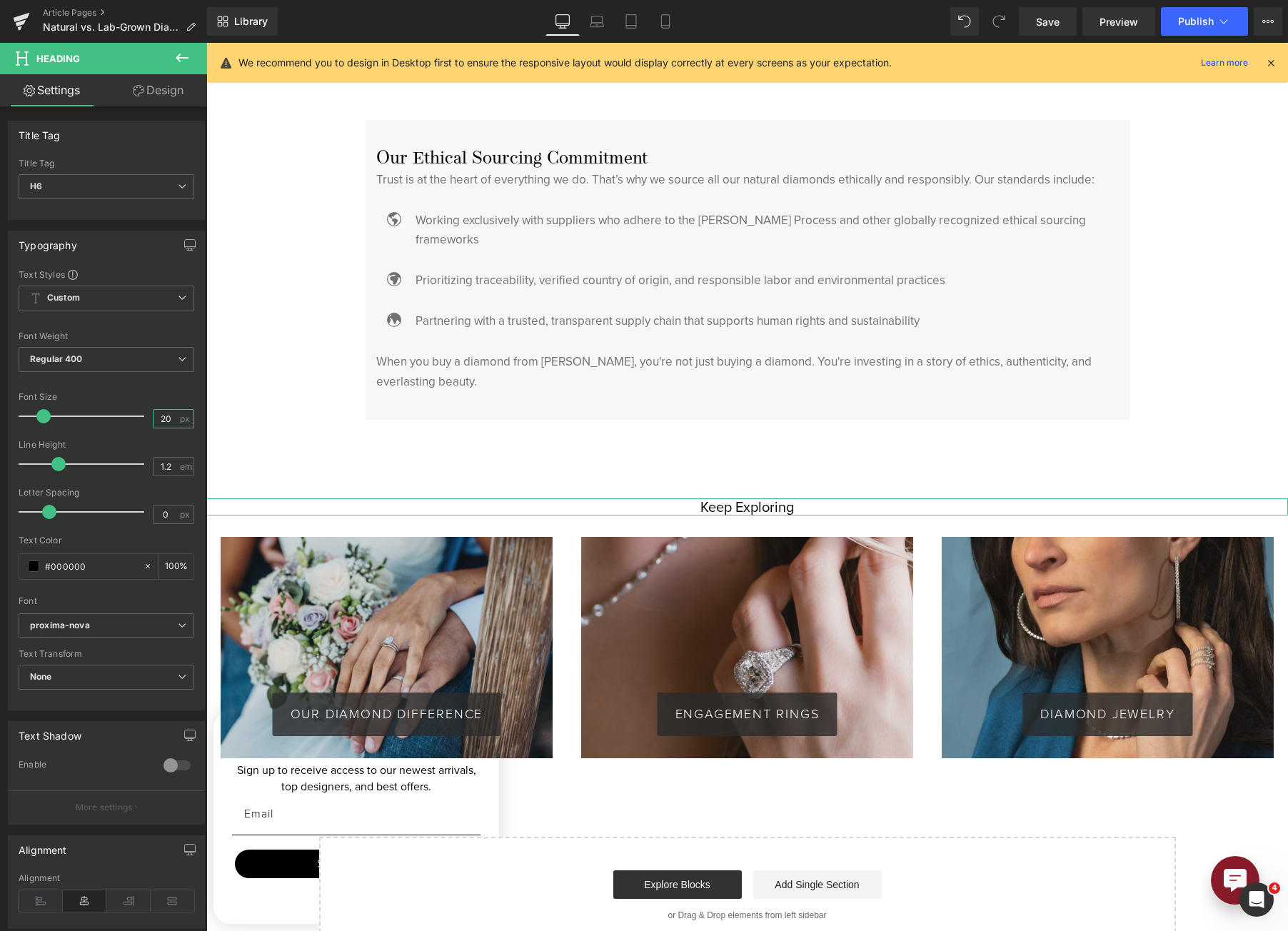
click at [153, 421] on input "20" at bounding box center [165, 418] width 25 height 17
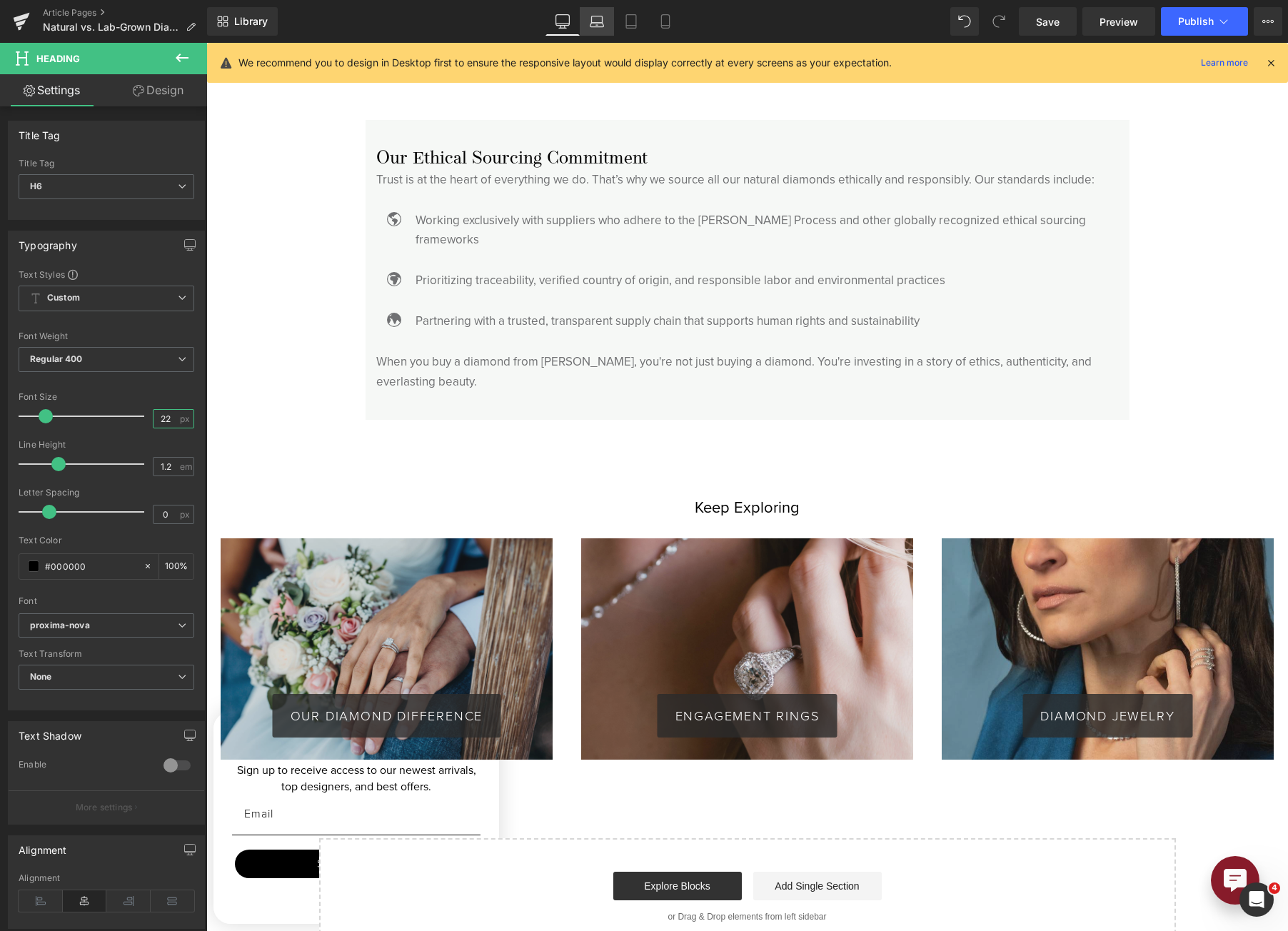
type input "22"
click at [606, 30] on link "Laptop" at bounding box center [597, 21] width 34 height 28
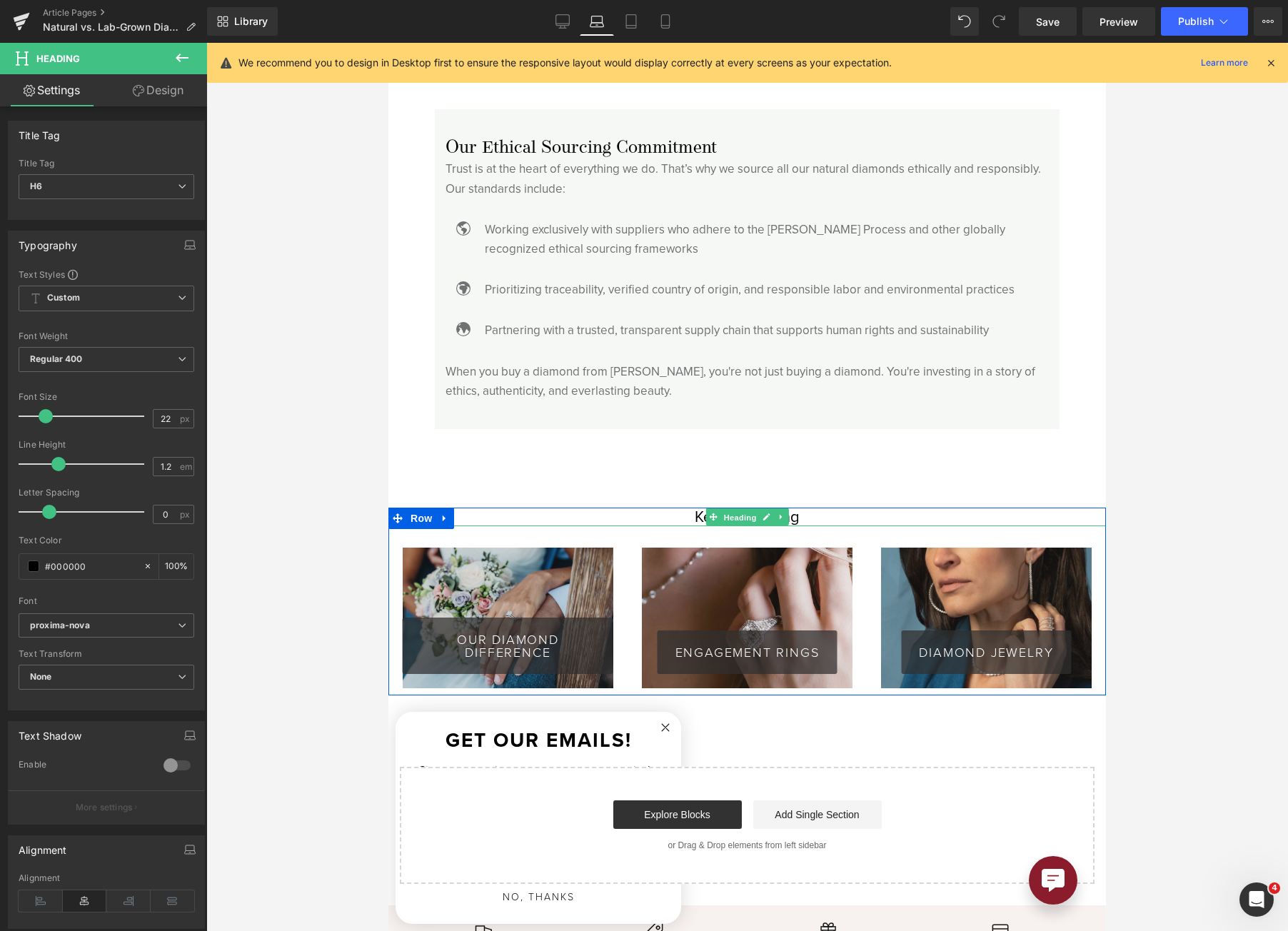
click at [722, 509] on span "Heading" at bounding box center [740, 517] width 39 height 17
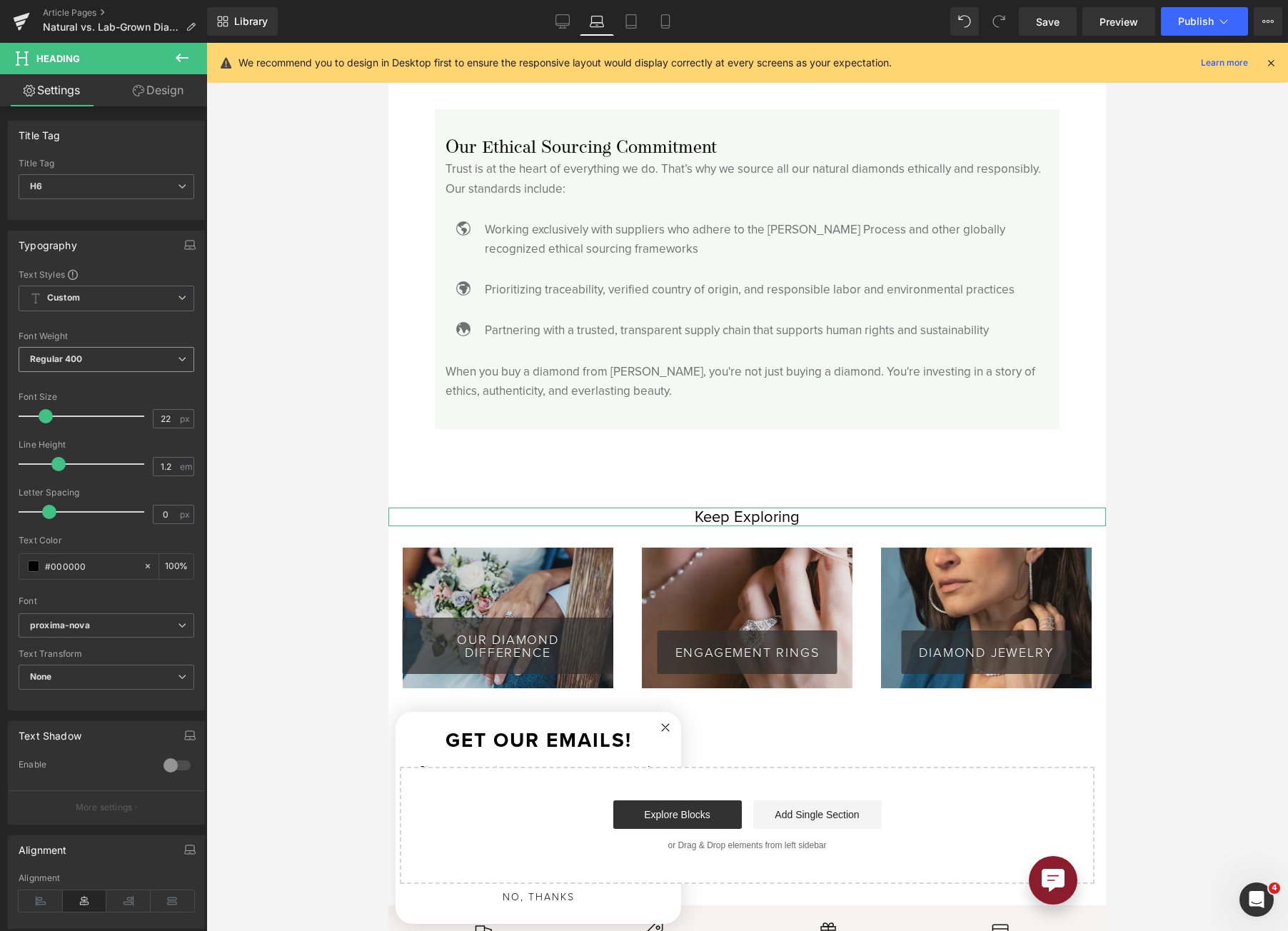
click at [130, 350] on span "Regular 400" at bounding box center [106, 359] width 176 height 25
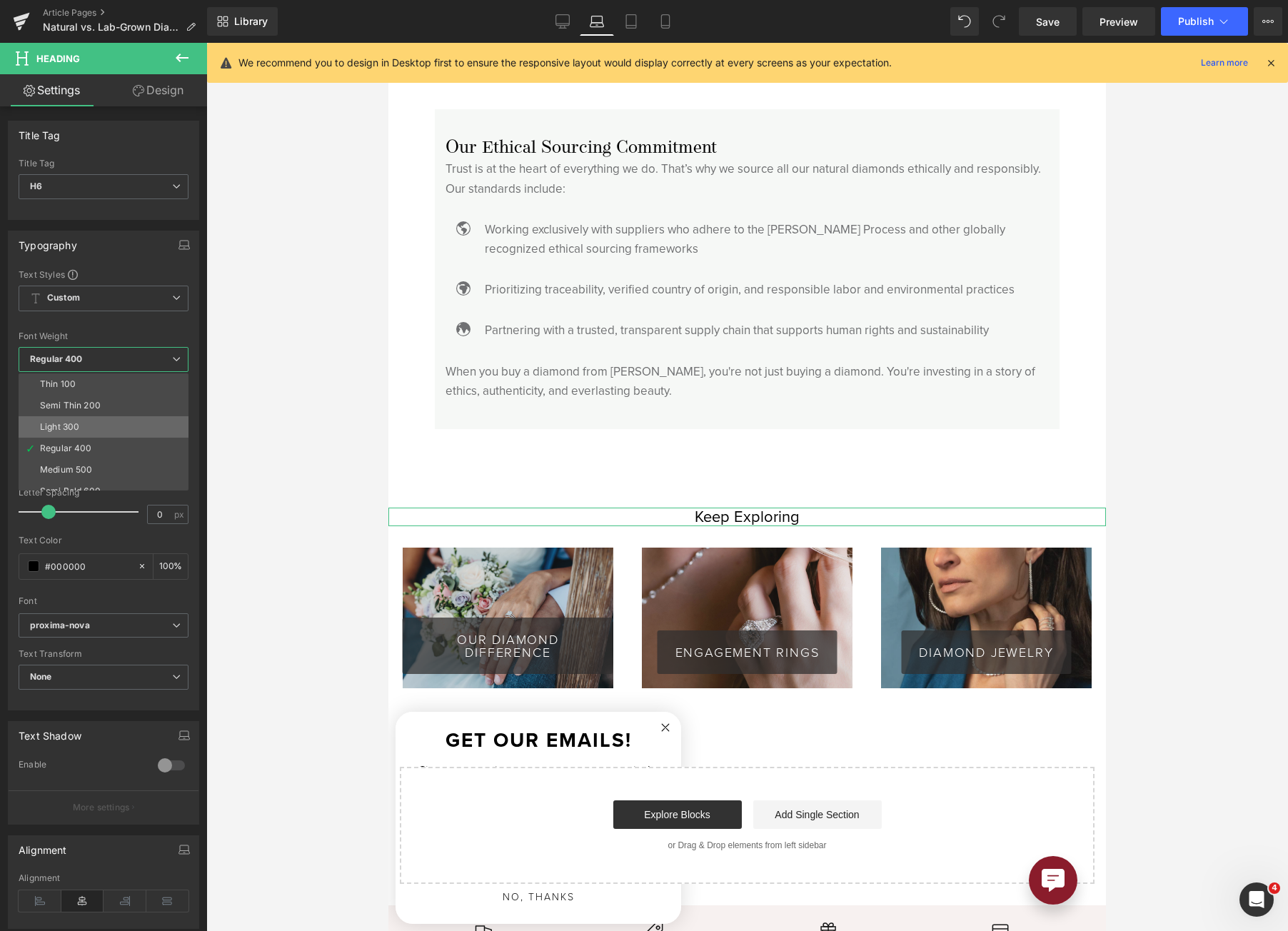
click at [124, 421] on li "Light 300" at bounding box center [106, 426] width 176 height 21
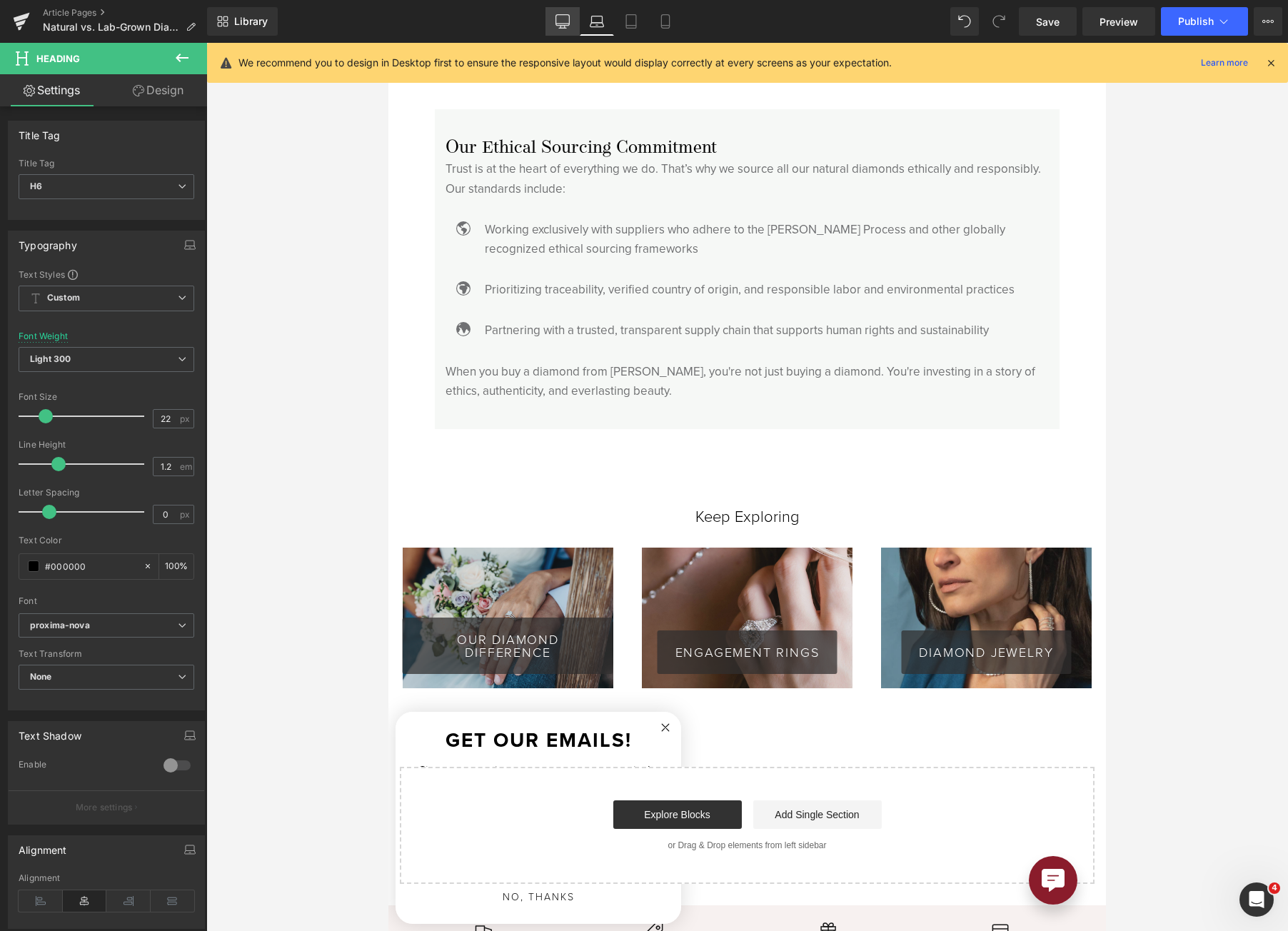
click at [567, 24] on icon at bounding box center [563, 22] width 15 height 15
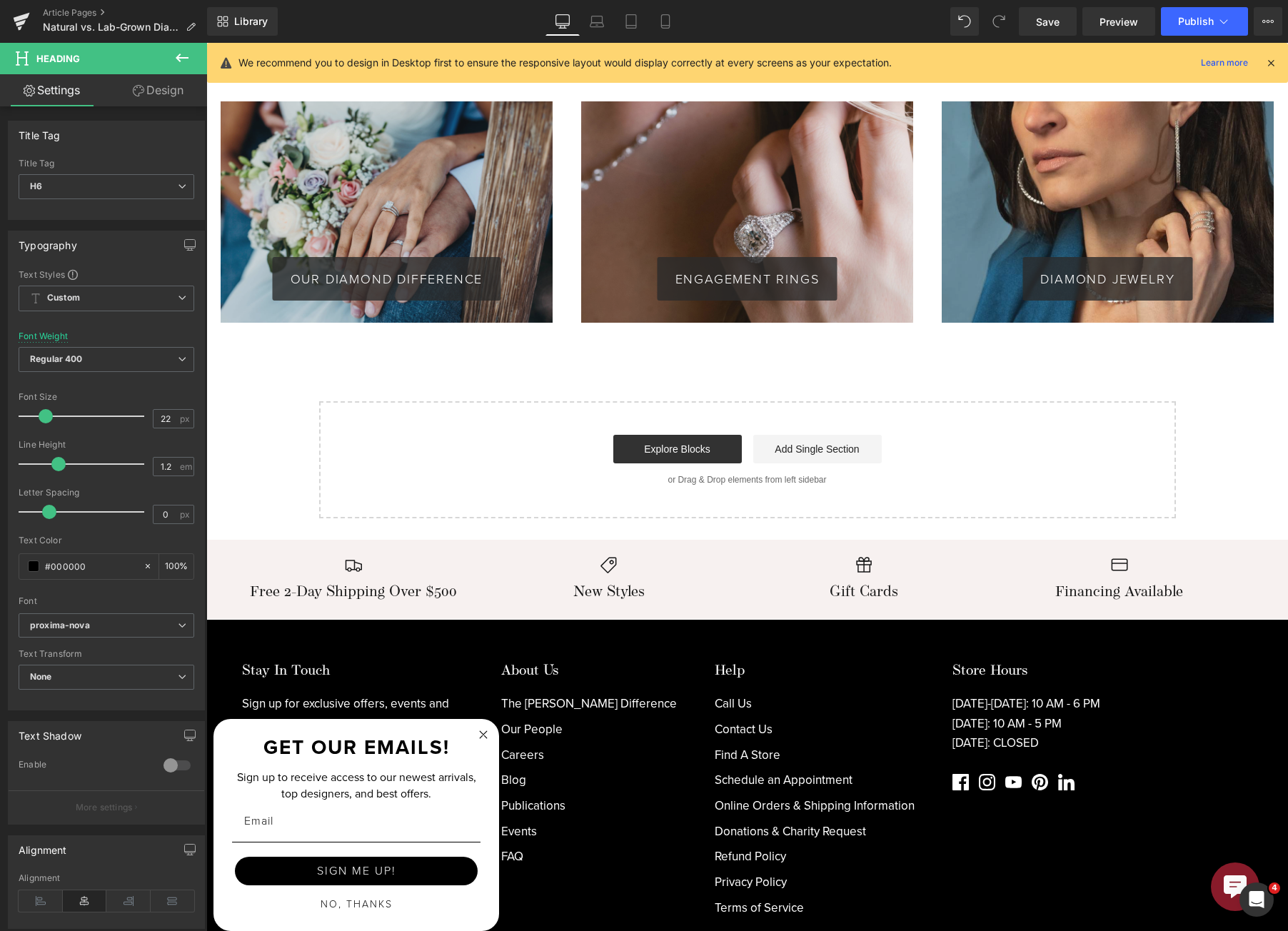
scroll to position [3720, 0]
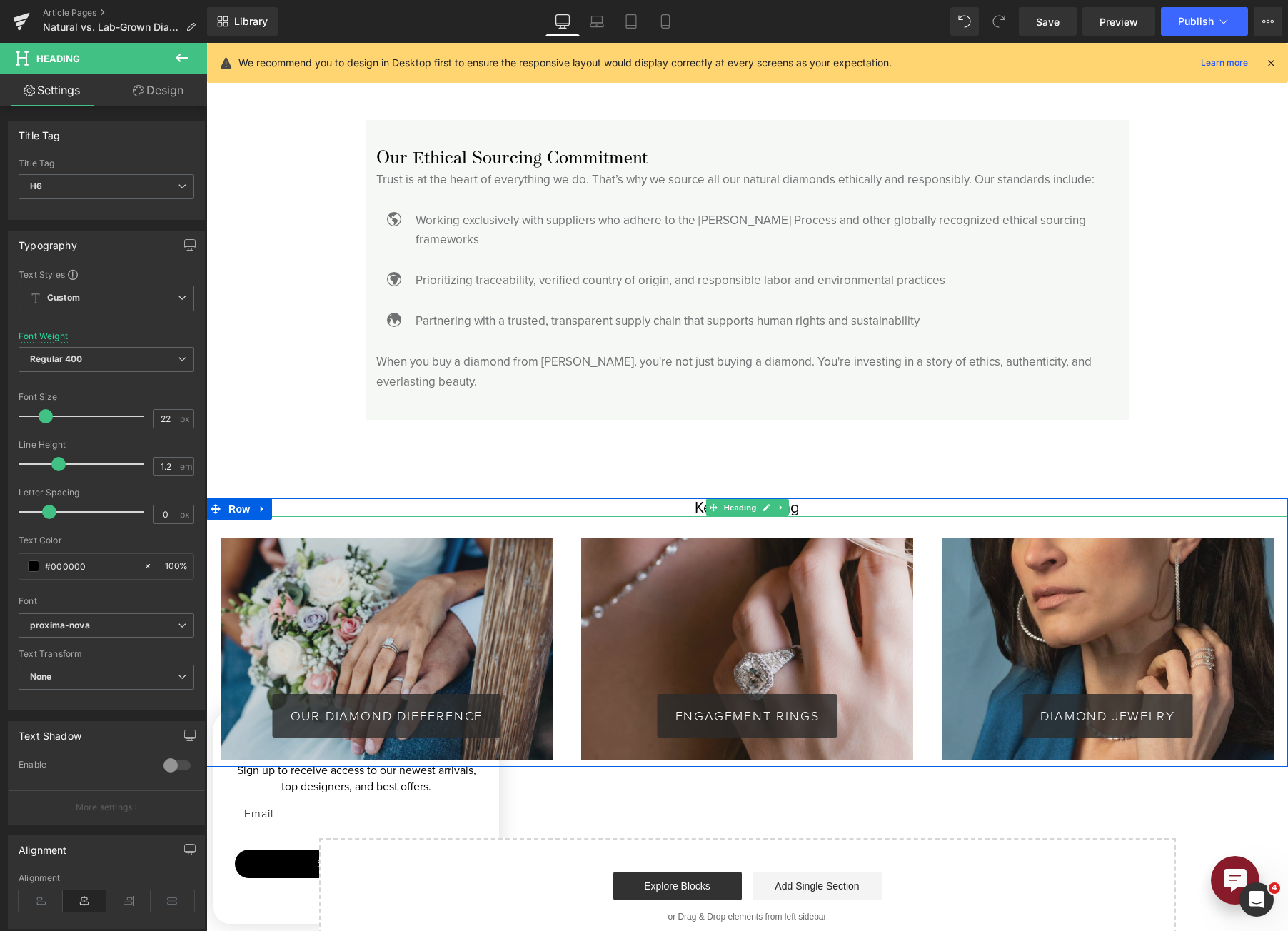
click at [745, 498] on span "Heading" at bounding box center [740, 507] width 39 height 17
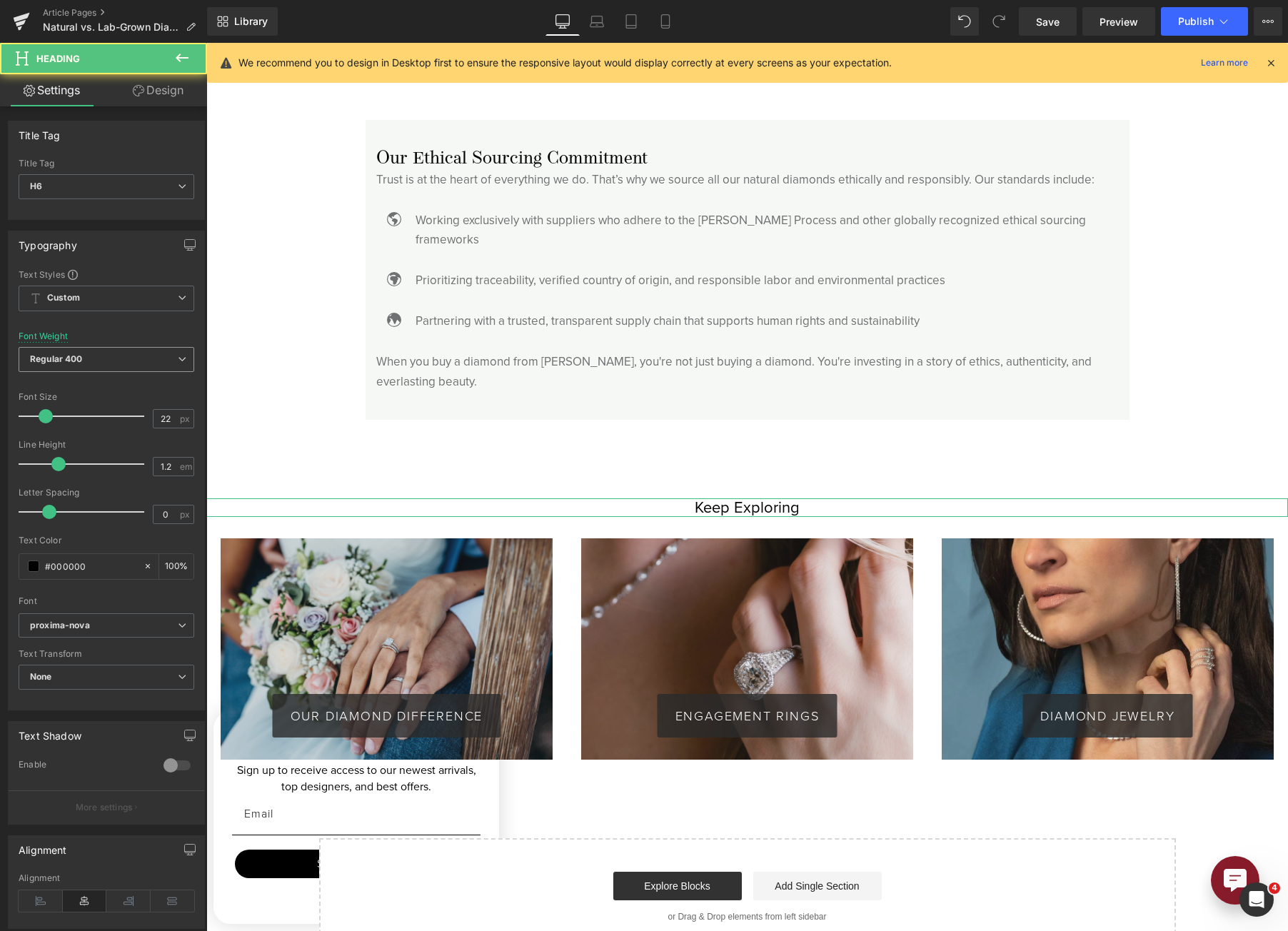
click at [133, 360] on span "Regular 400" at bounding box center [106, 359] width 176 height 25
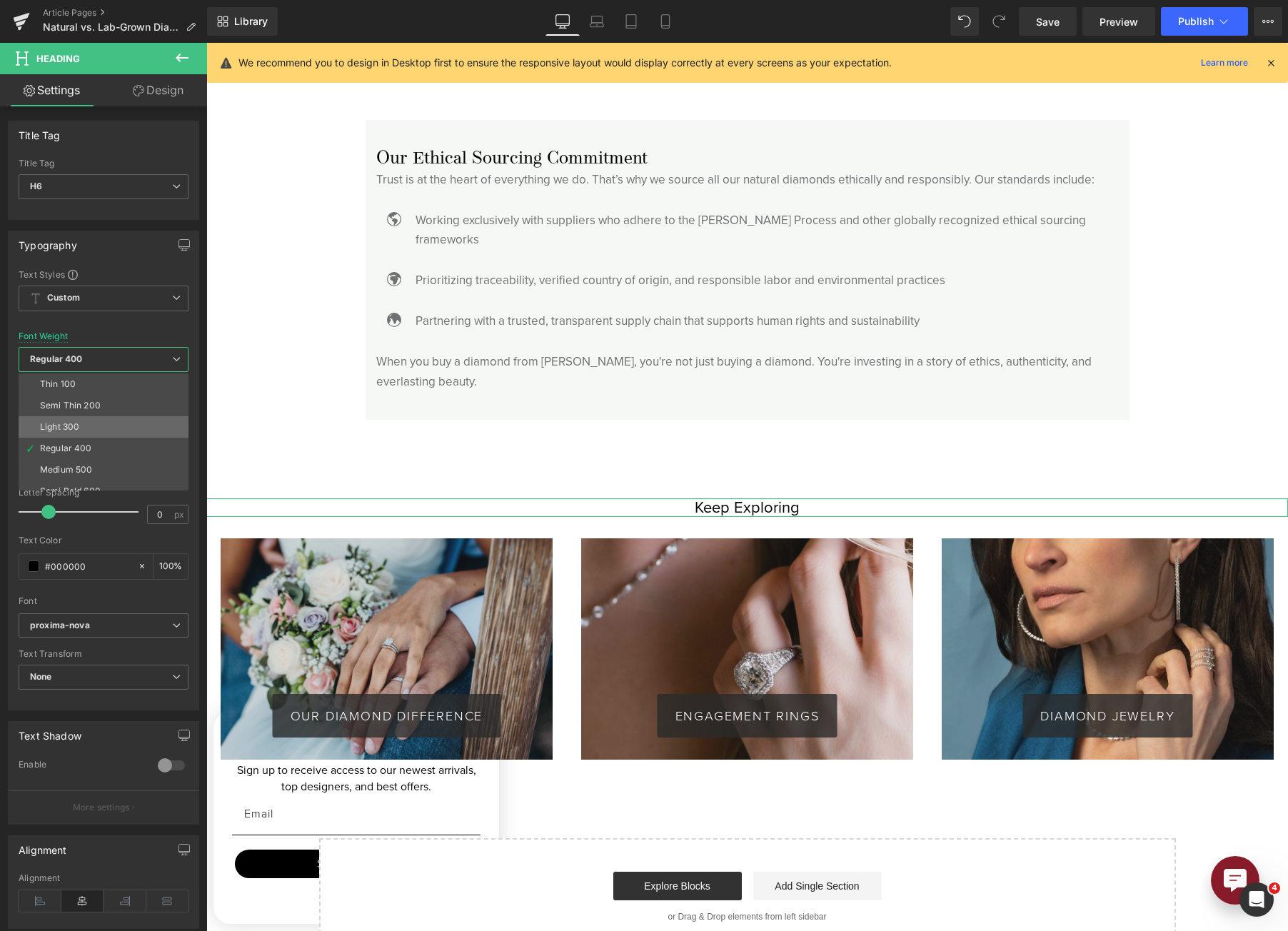
click at [115, 429] on li "Light 300" at bounding box center [106, 426] width 176 height 21
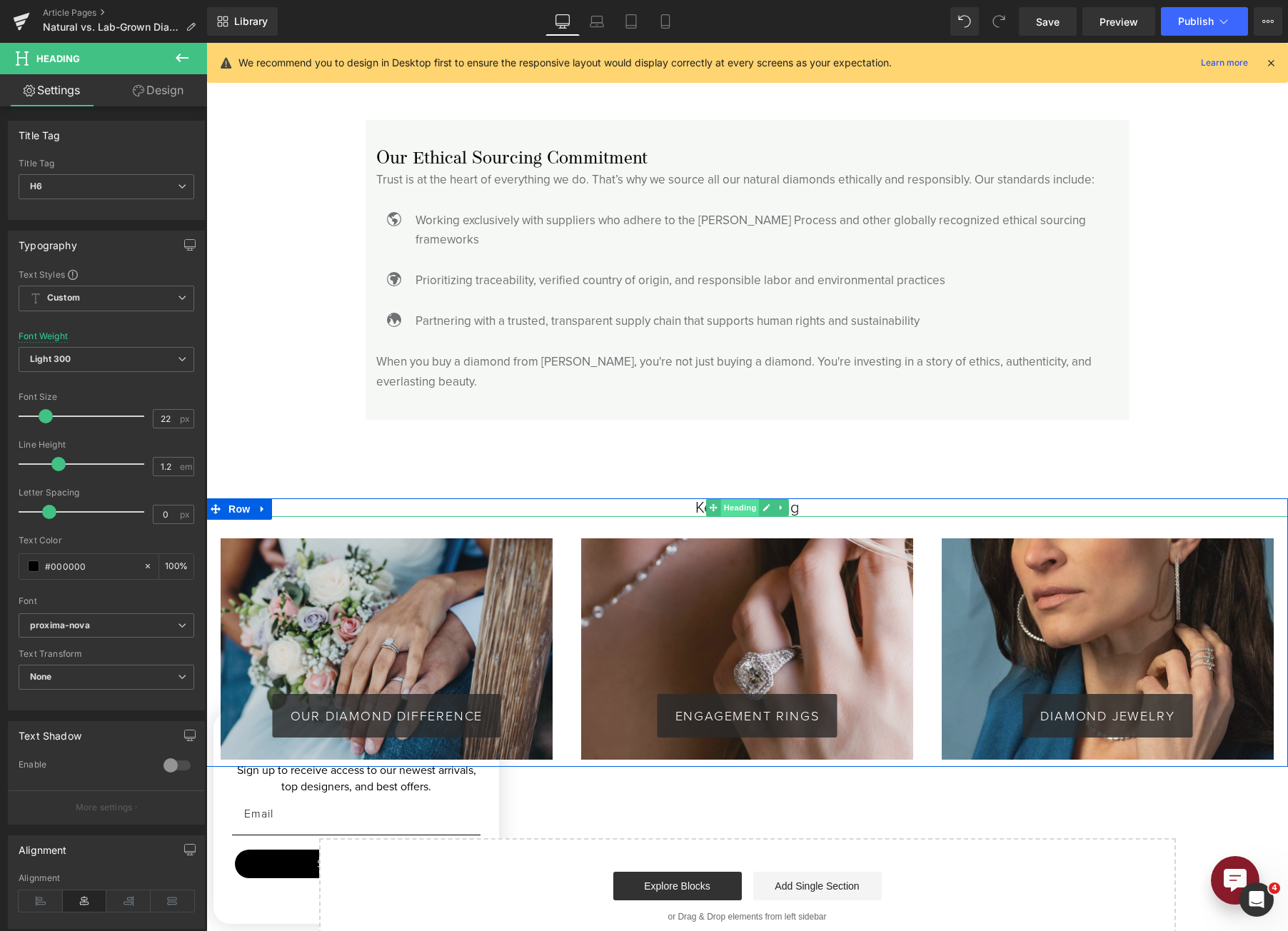
click at [731, 498] on span "Heading" at bounding box center [740, 507] width 39 height 17
click at [680, 498] on h6 "Keep Exploring" at bounding box center [747, 508] width 1082 height 18
drag, startPoint x: 206, startPoint y: 43, endPoint x: 680, endPoint y: 483, distance: 646.7
click at [680, 498] on h6 "Keep Exploring" at bounding box center [747, 508] width 1082 height 18
click at [1180, 21] on span "Publish" at bounding box center [1195, 21] width 36 height 11
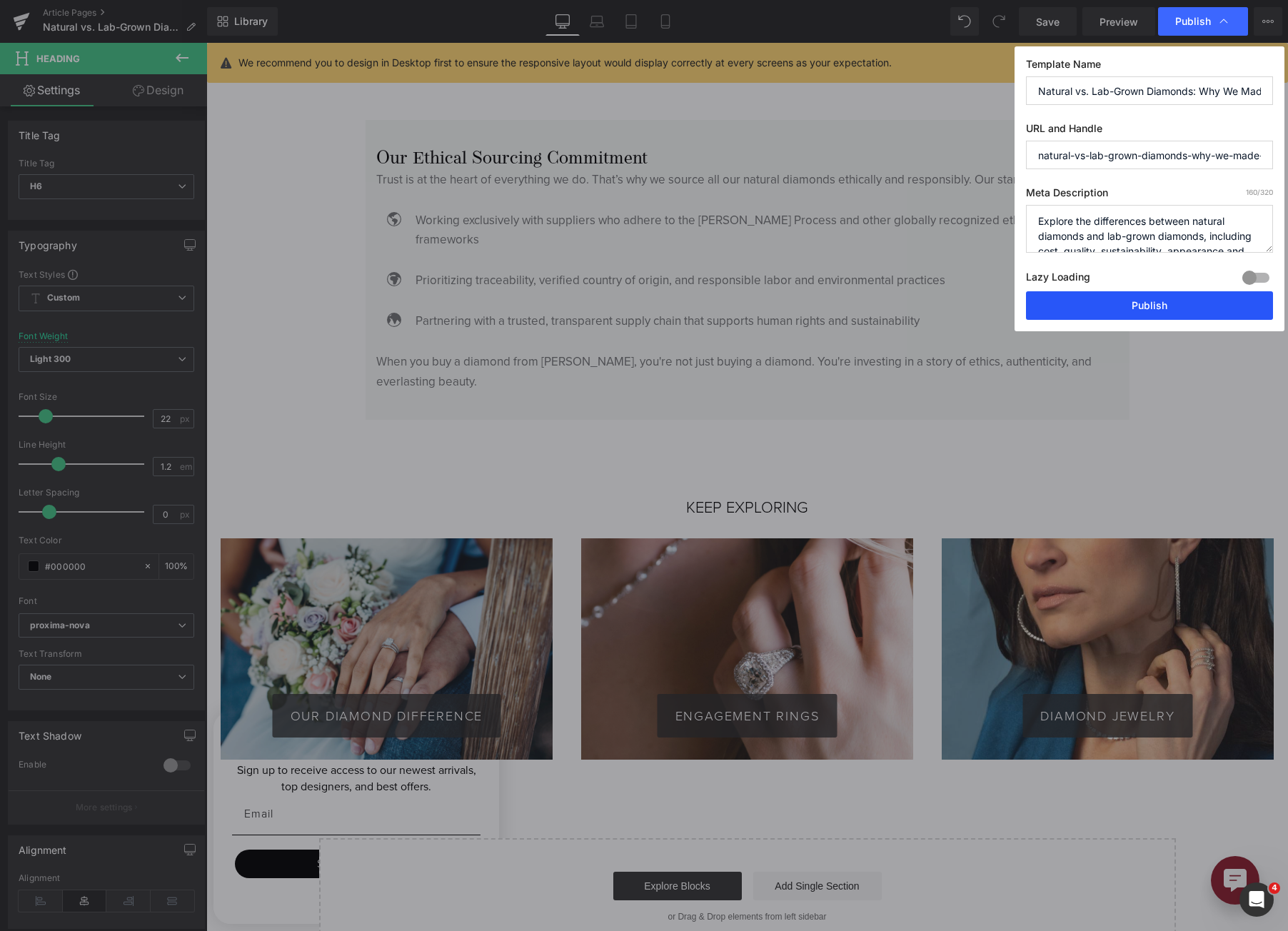
click at [1147, 304] on button "Publish" at bounding box center [1150, 305] width 248 height 28
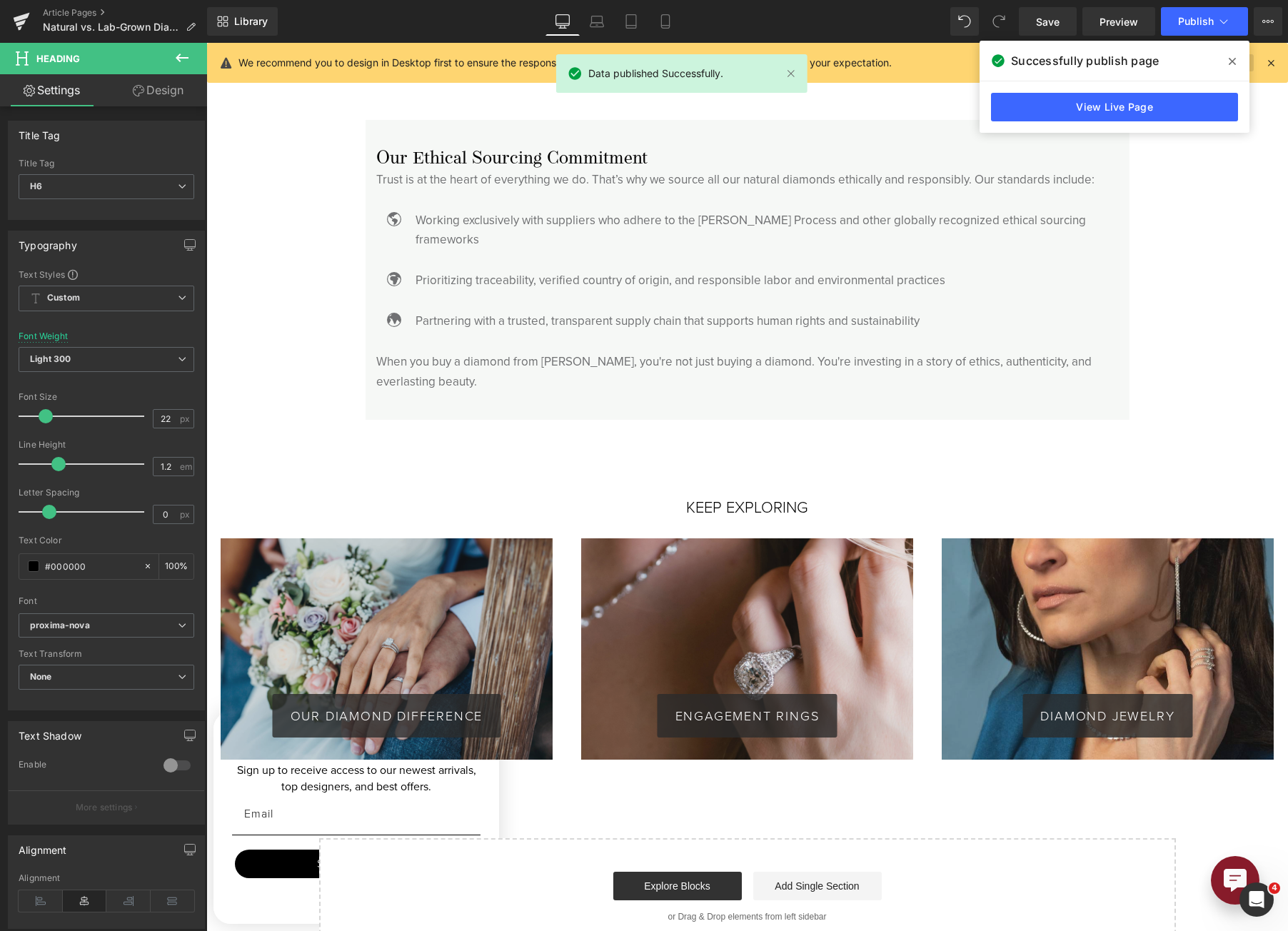
click at [1235, 60] on icon at bounding box center [1233, 61] width 7 height 11
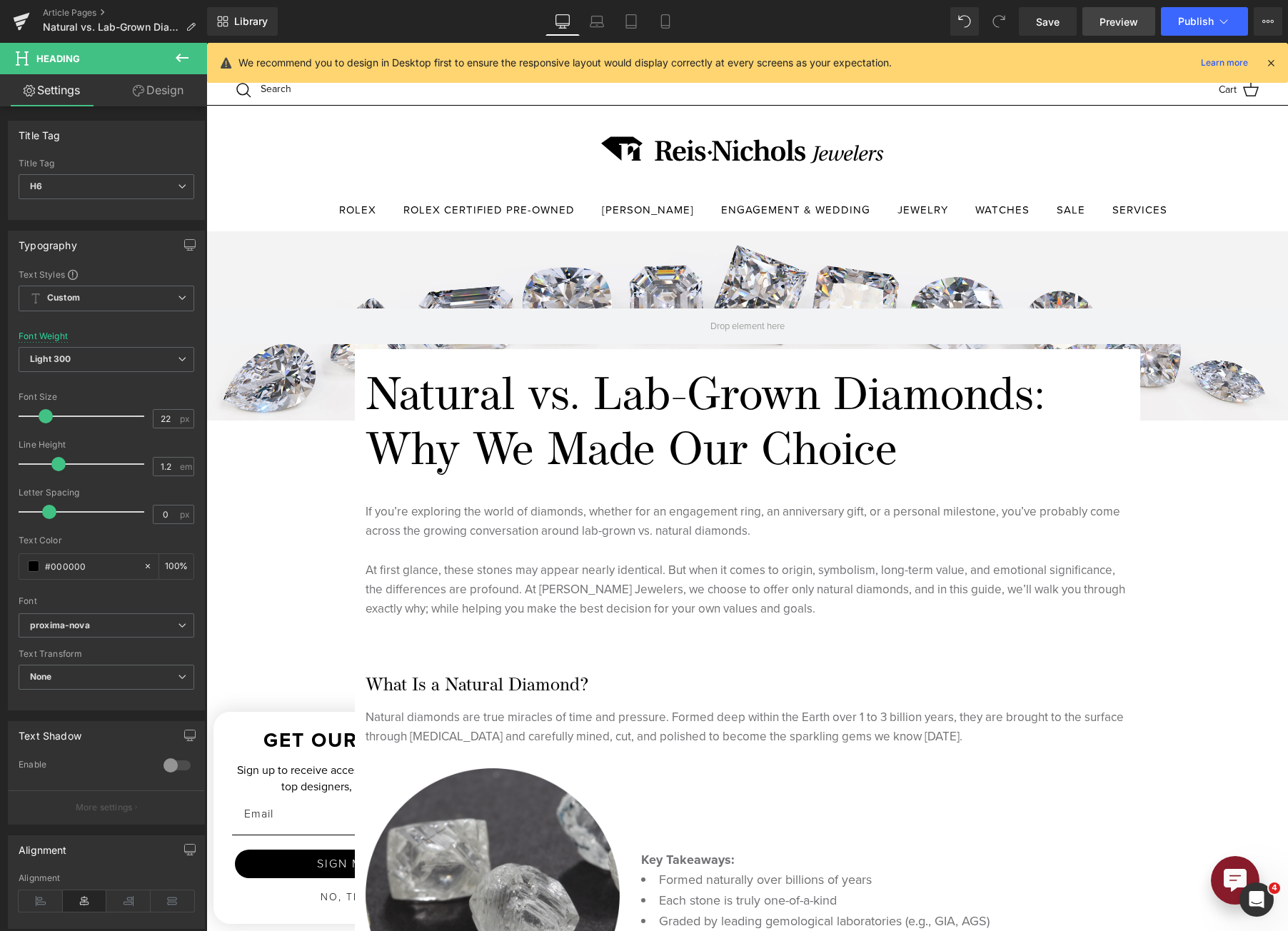
click at [1117, 15] on span "Preview" at bounding box center [1119, 22] width 39 height 15
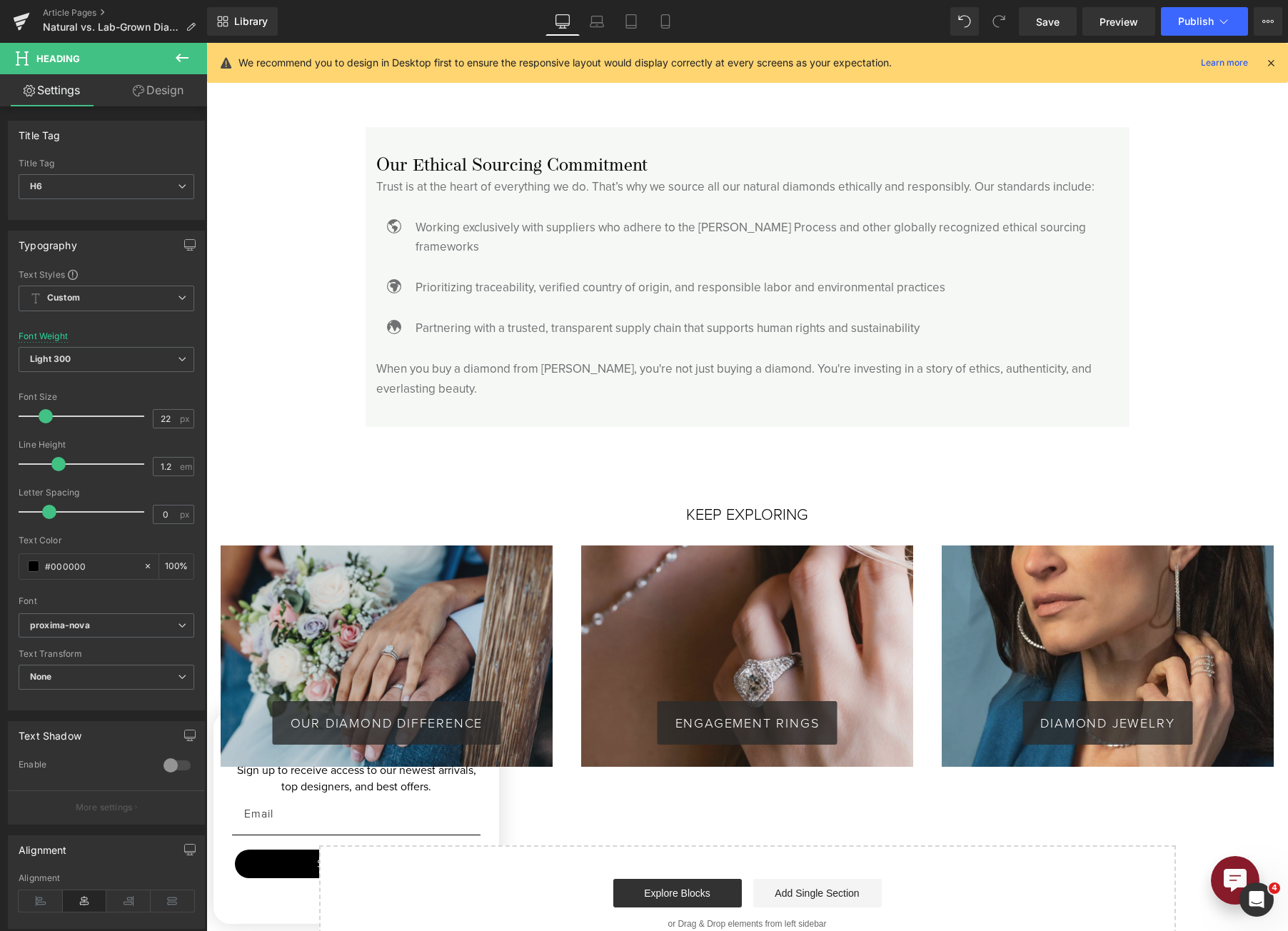
scroll to position [3926, 0]
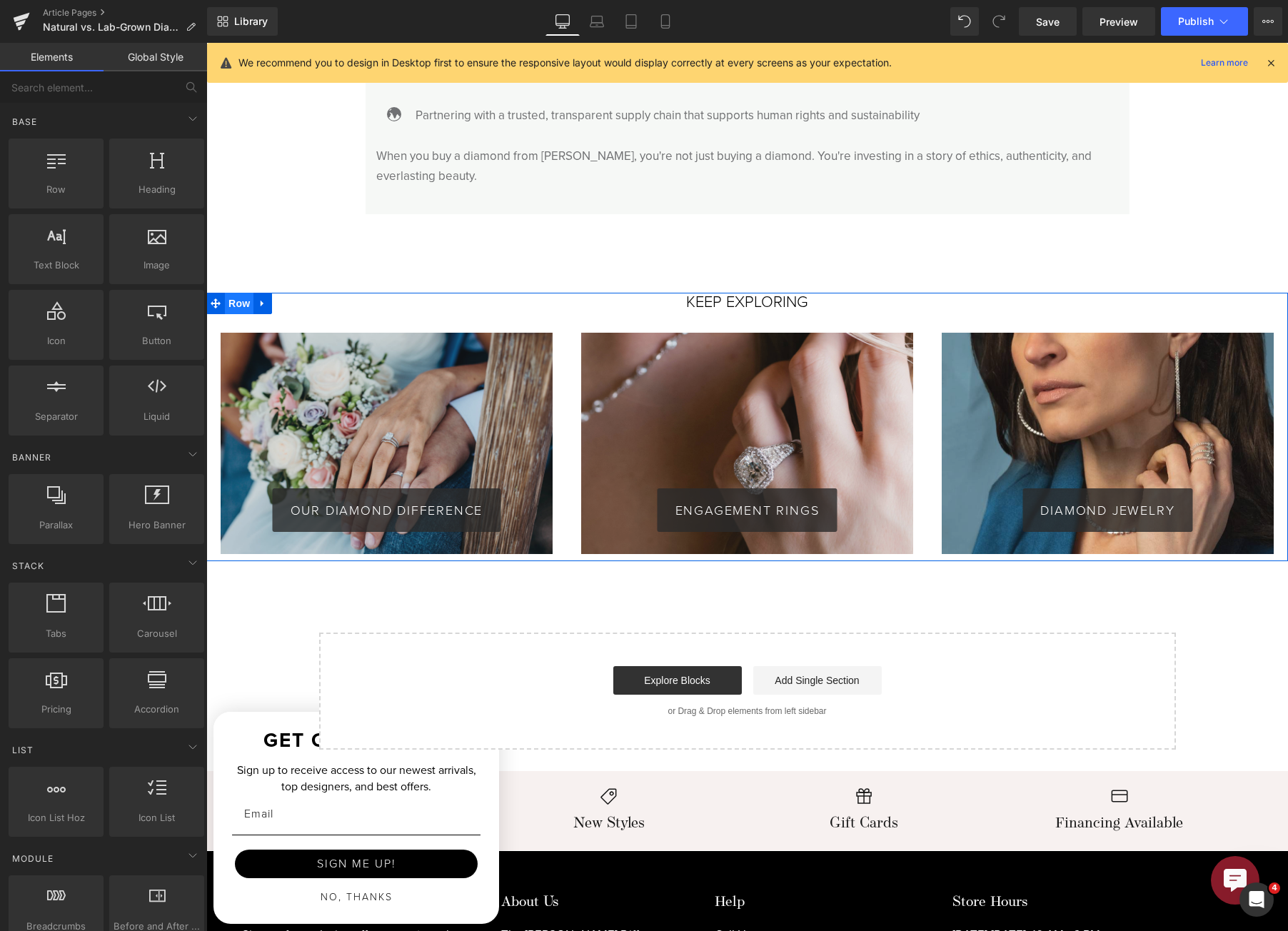
click at [247, 292] on span "Row" at bounding box center [238, 302] width 28 height 21
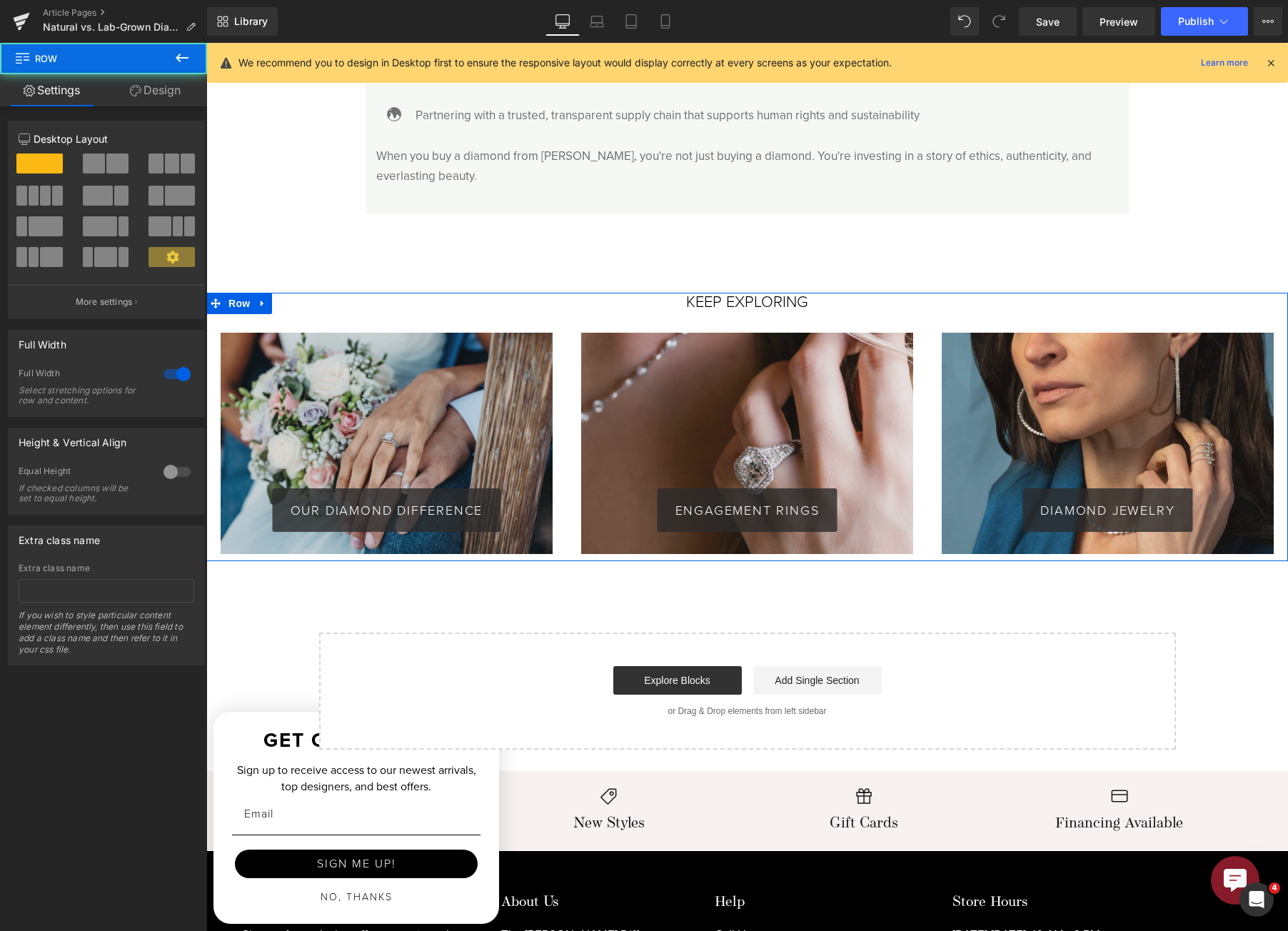
click at [169, 84] on link "Design" at bounding box center [155, 90] width 104 height 32
click at [0, 0] on div "Spacing" at bounding box center [0, 0] width 0 height 0
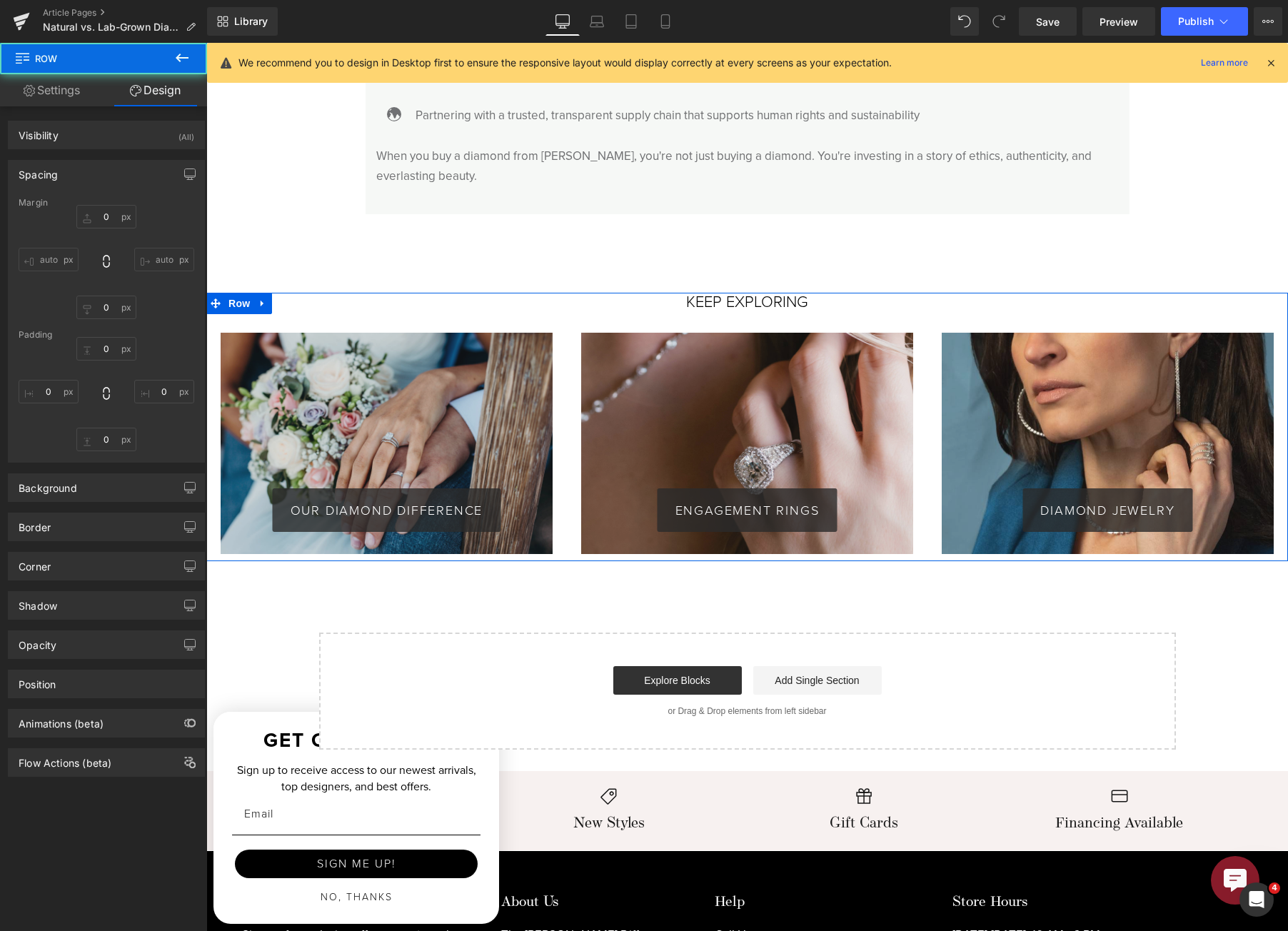
type input "0"
type input "10"
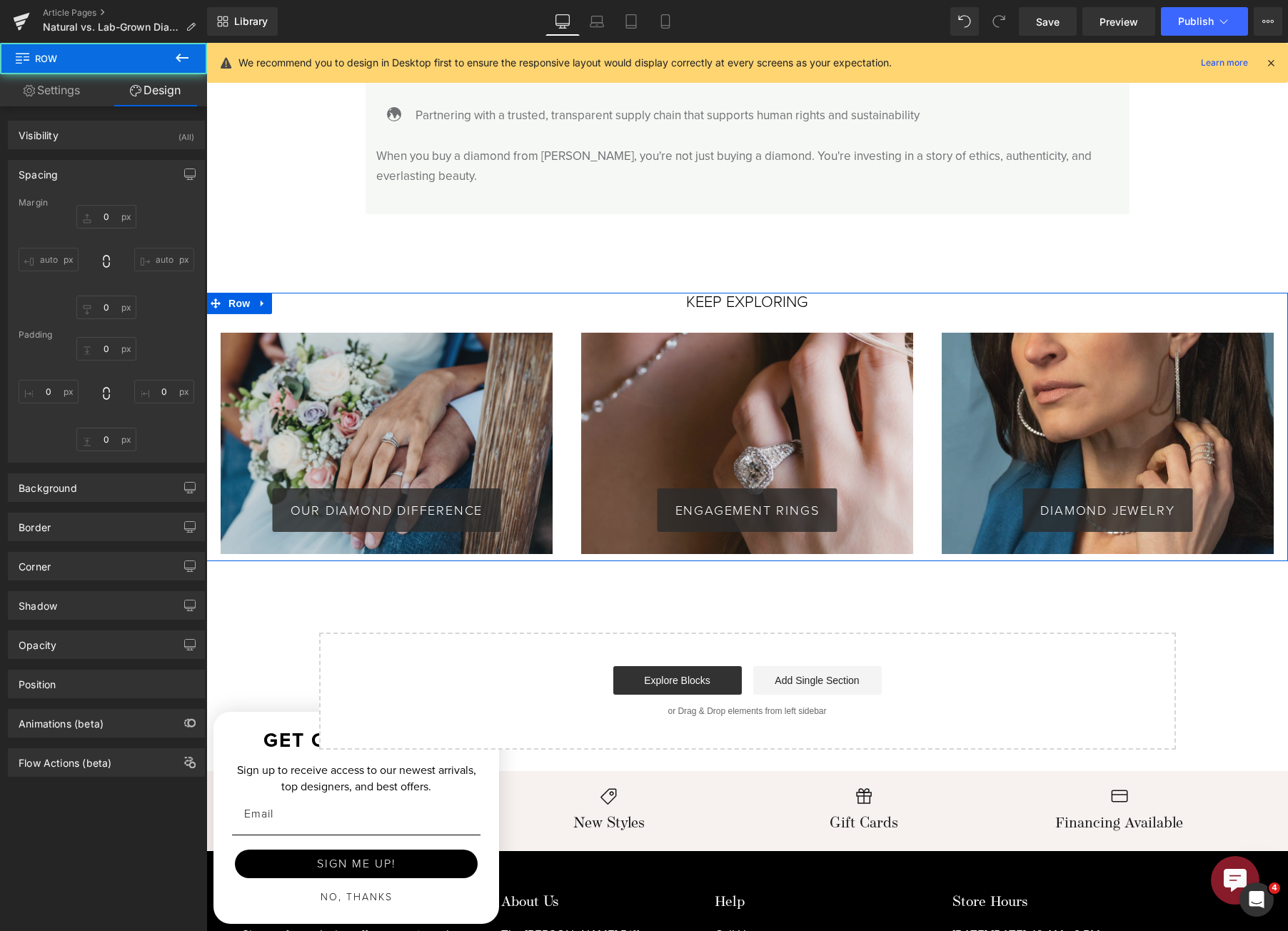
type input "0"
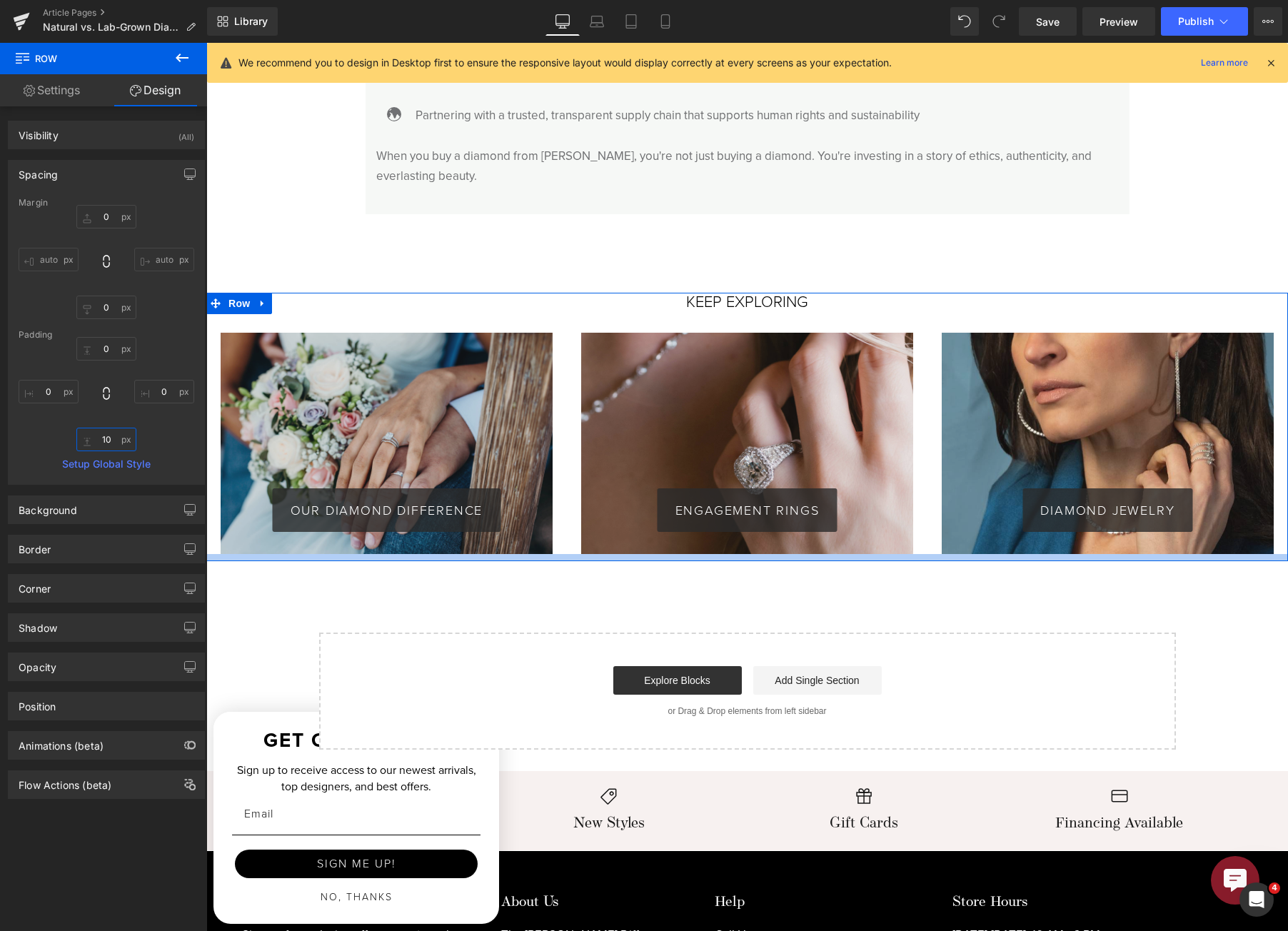
click at [115, 445] on input "10" at bounding box center [105, 440] width 60 height 24
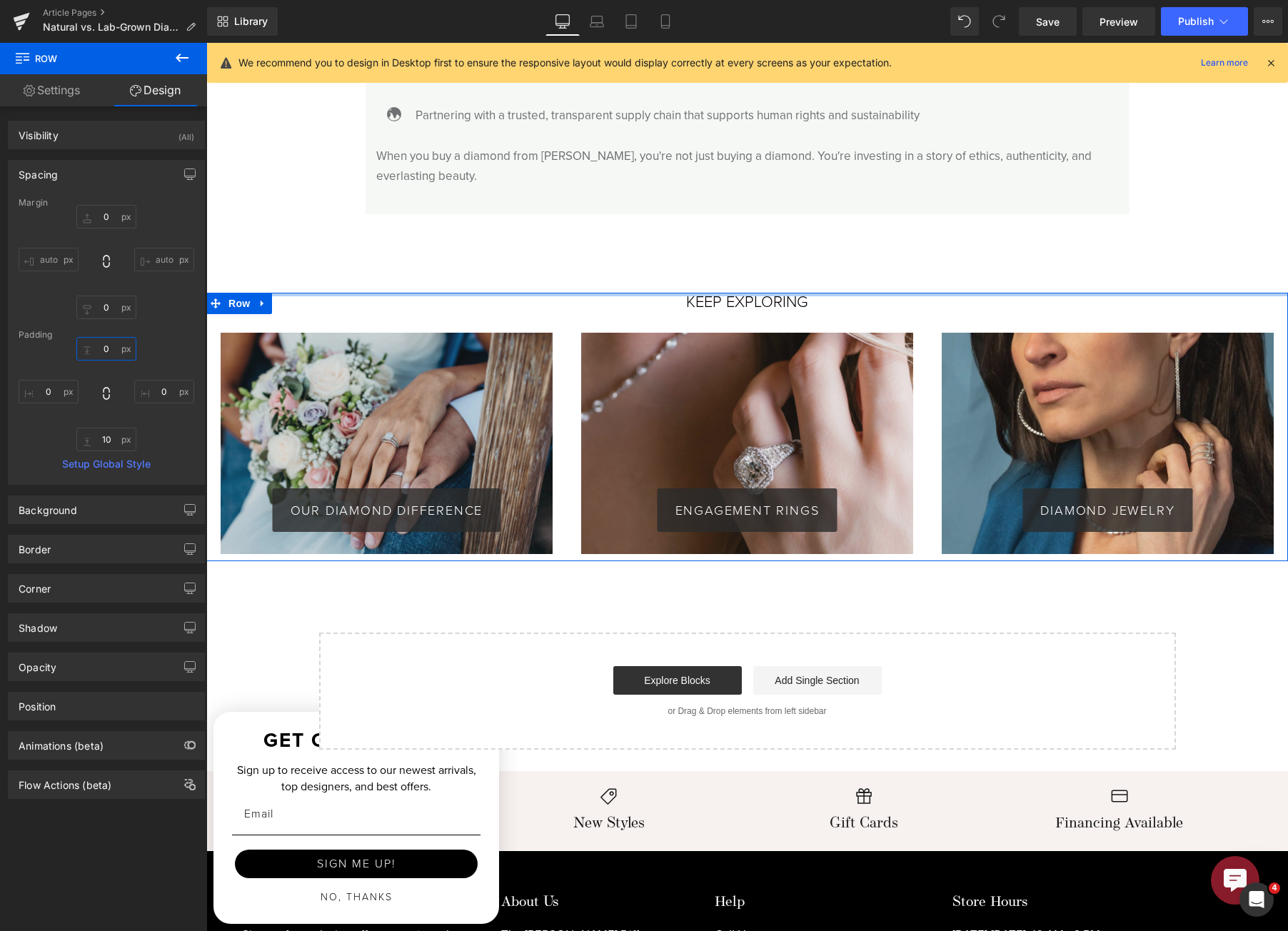
click at [113, 345] on input "0" at bounding box center [105, 349] width 60 height 24
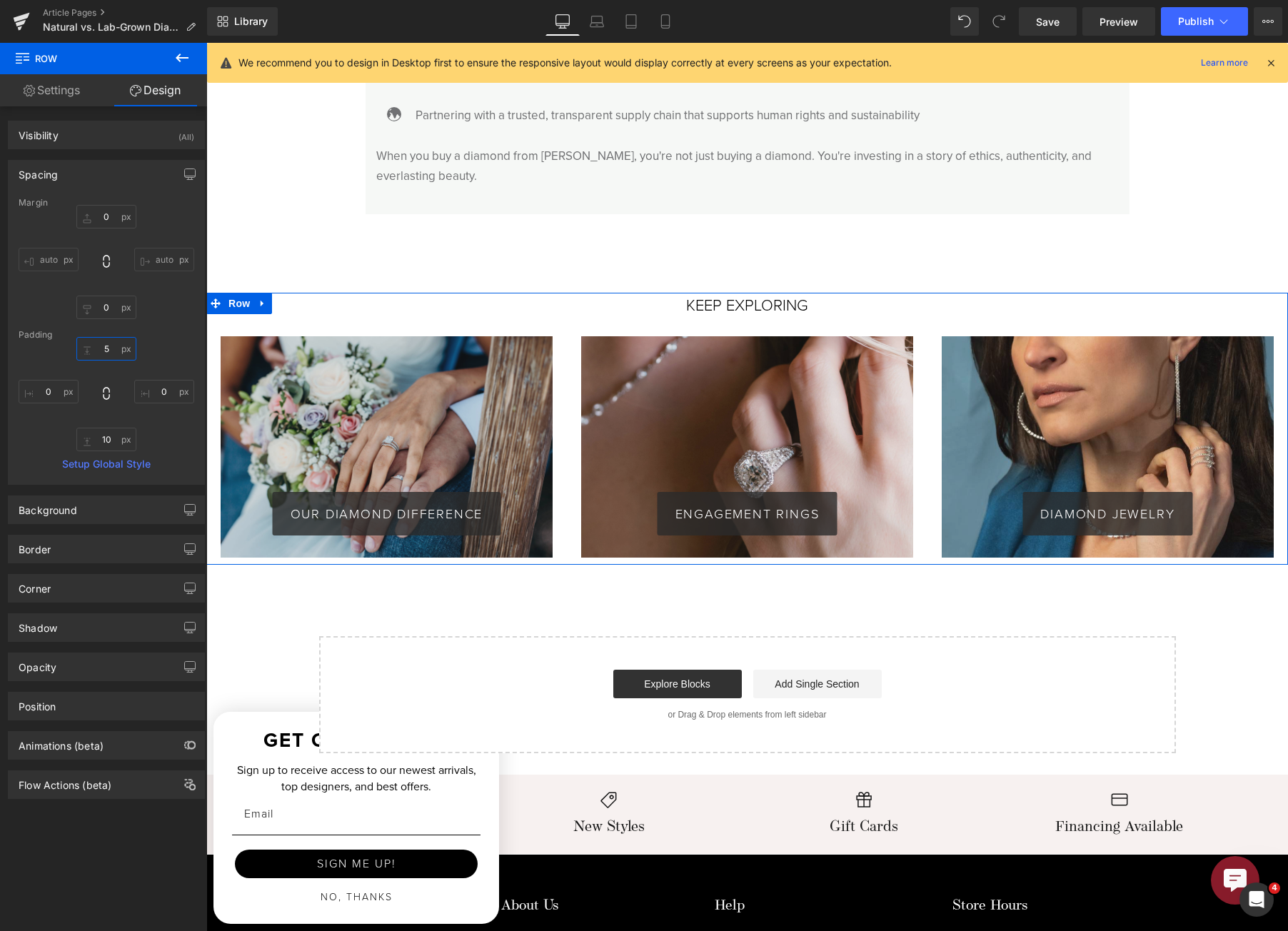
type input "0"
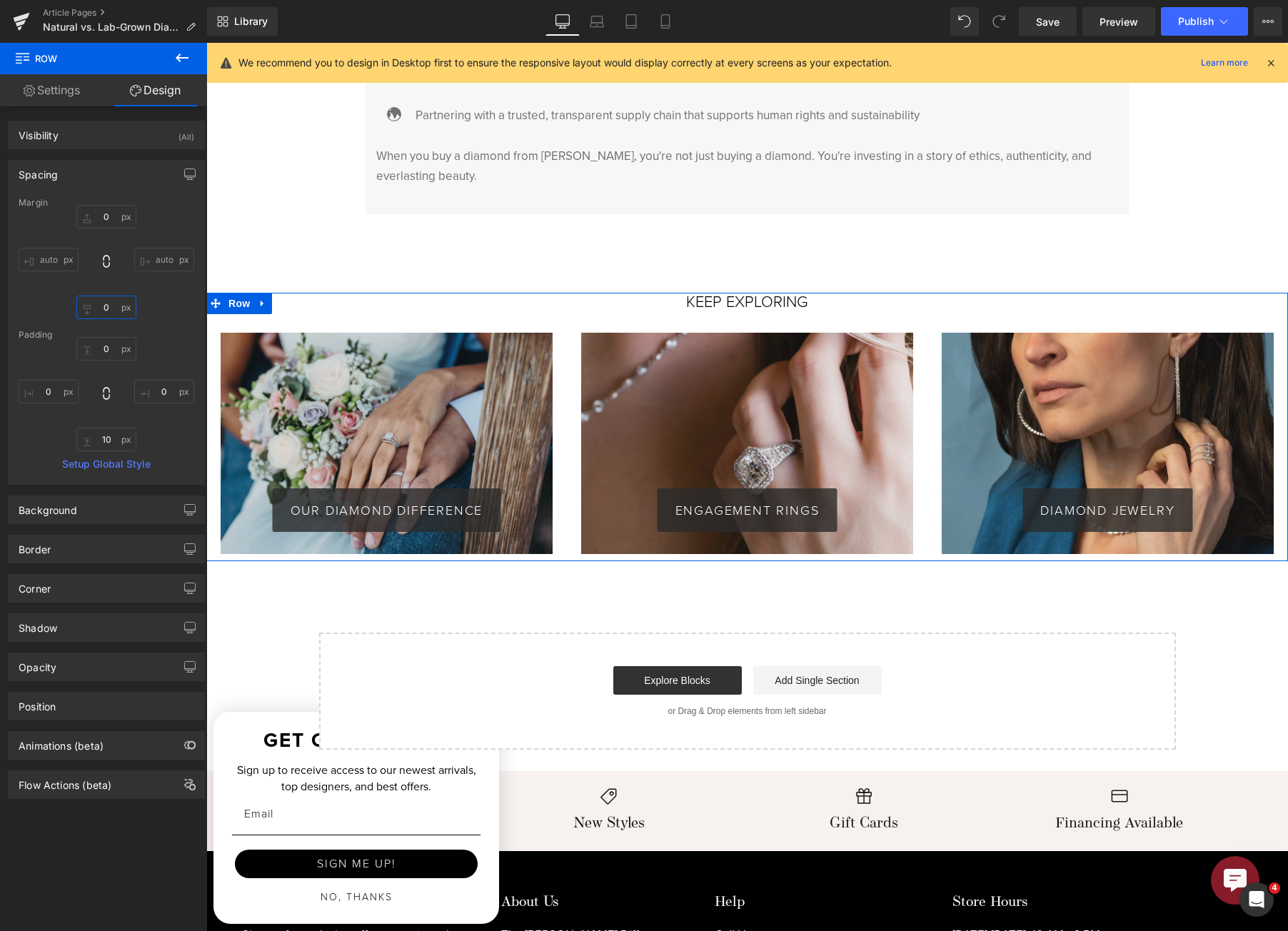
click at [105, 307] on input "0" at bounding box center [105, 307] width 60 height 24
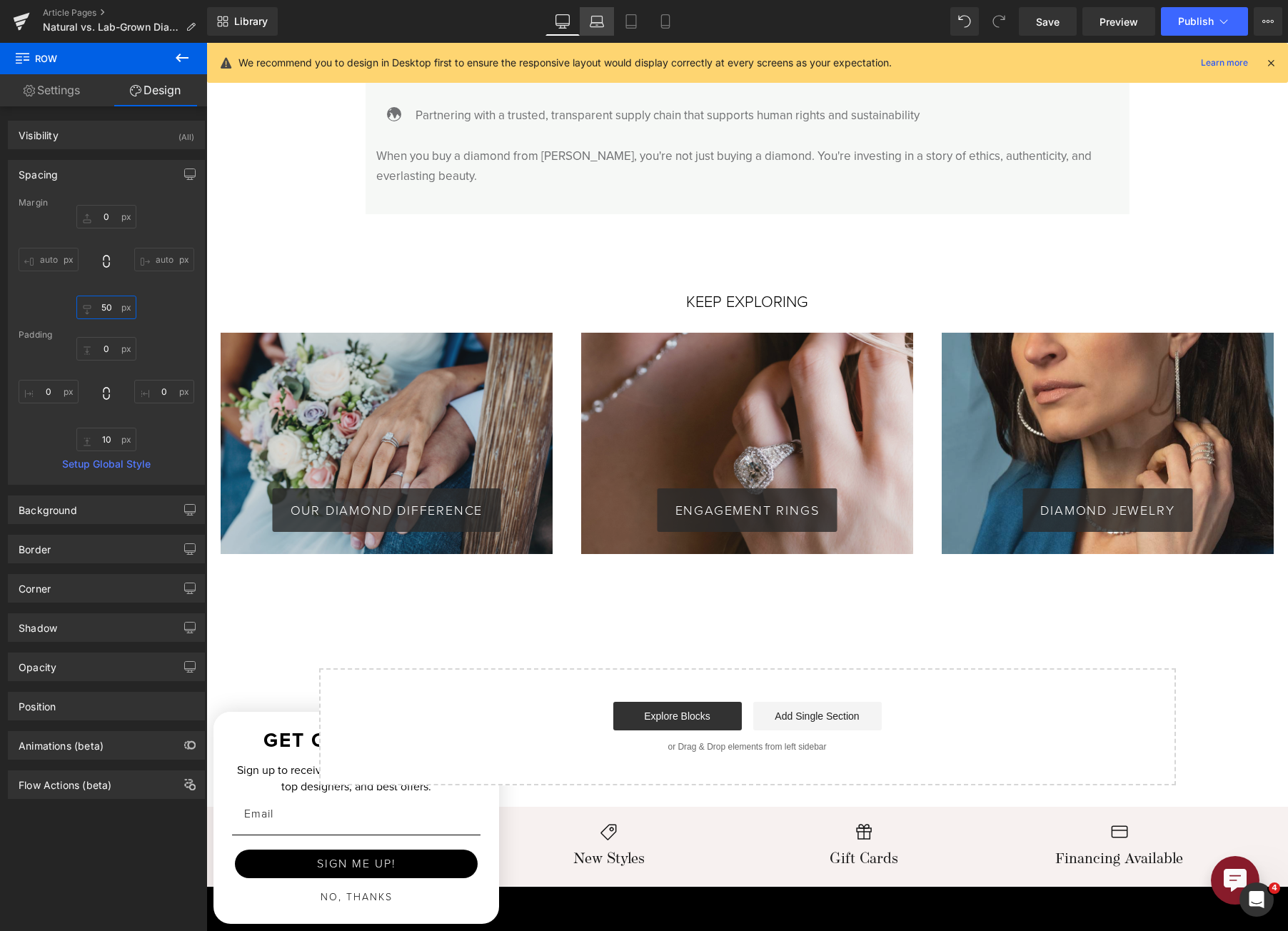
type input "50"
click at [599, 30] on link "Laptop" at bounding box center [597, 21] width 34 height 28
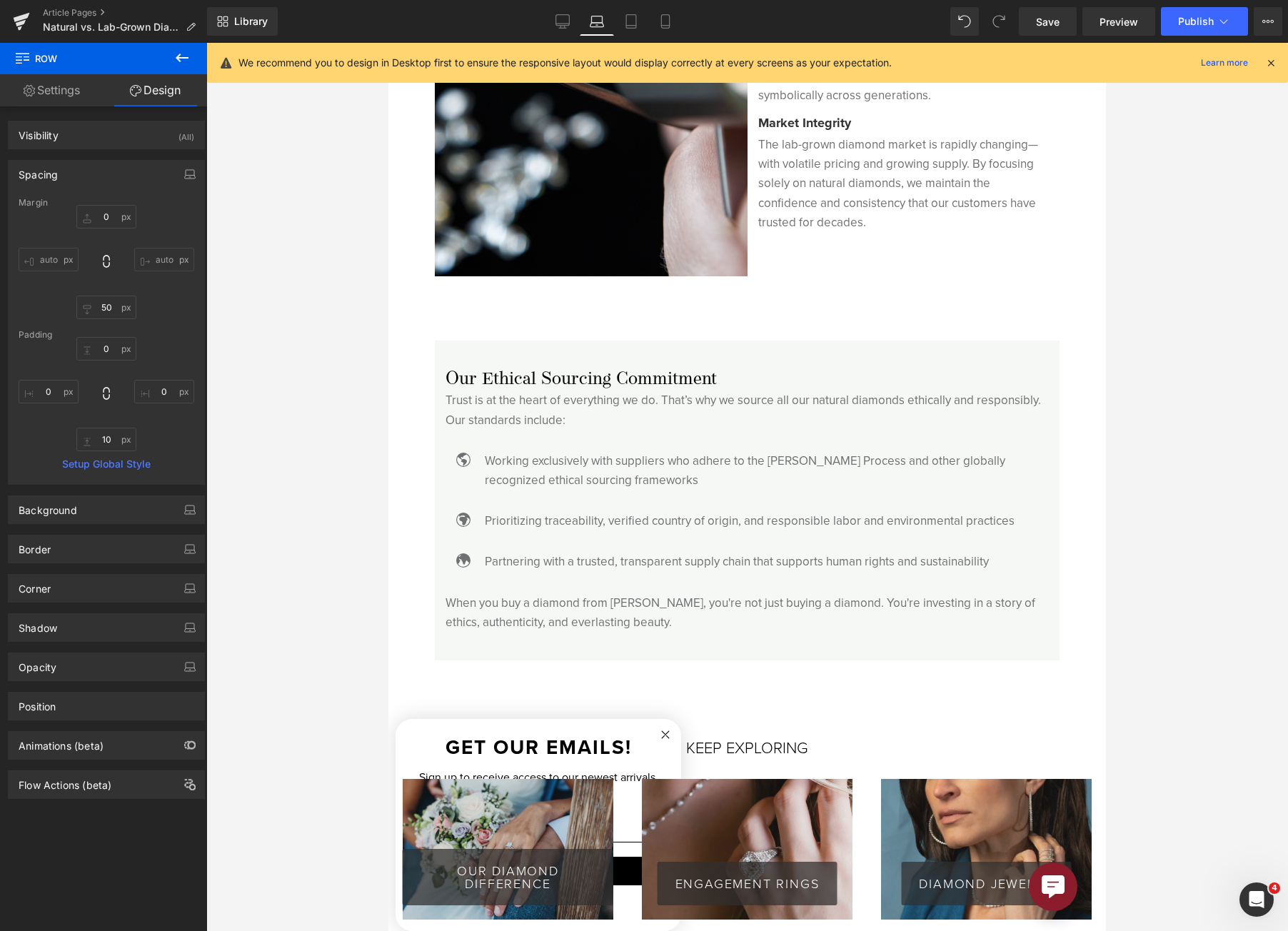
type input "0"
type input "50"
type input "0"
type input "10"
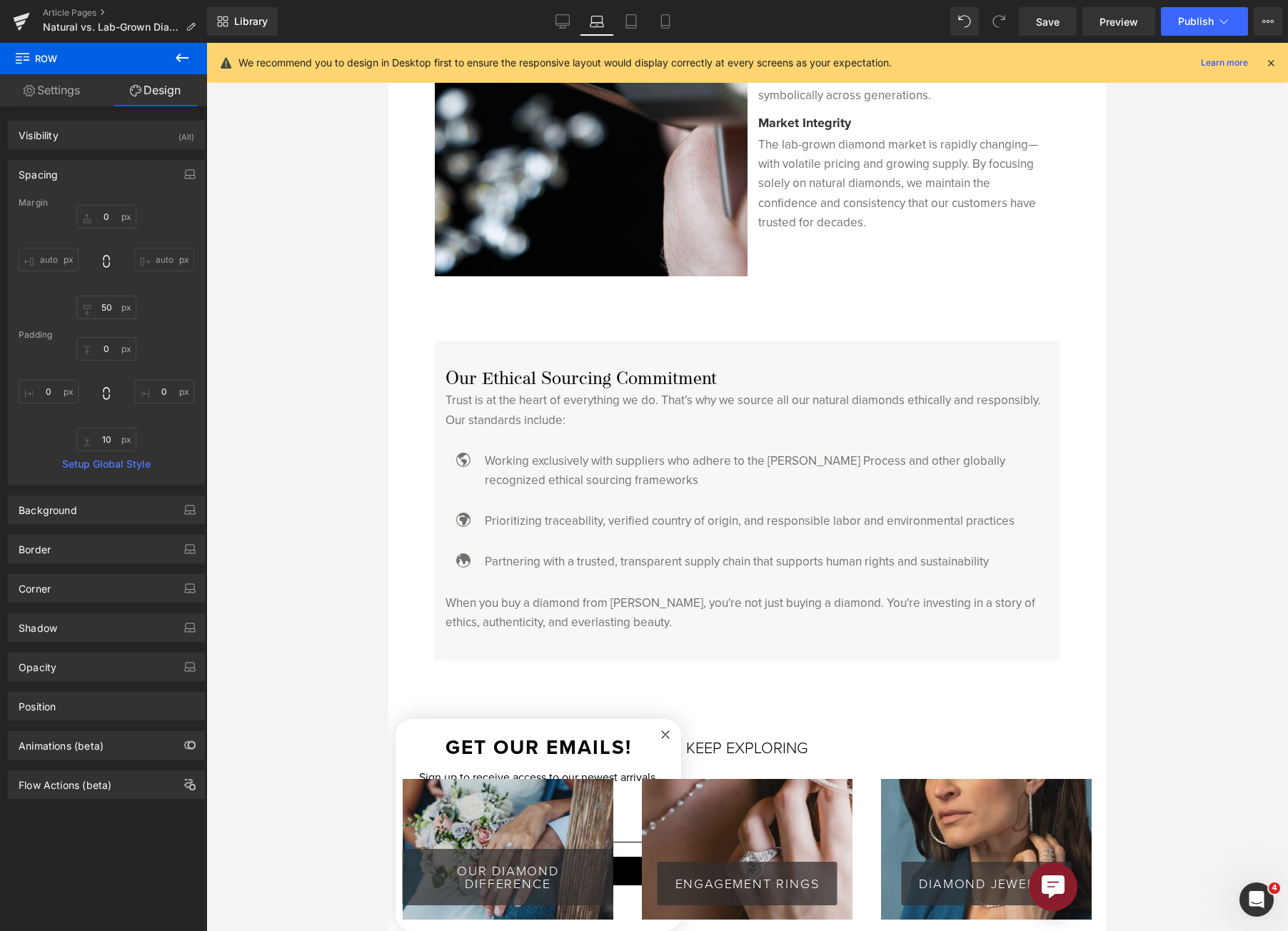
type input "0"
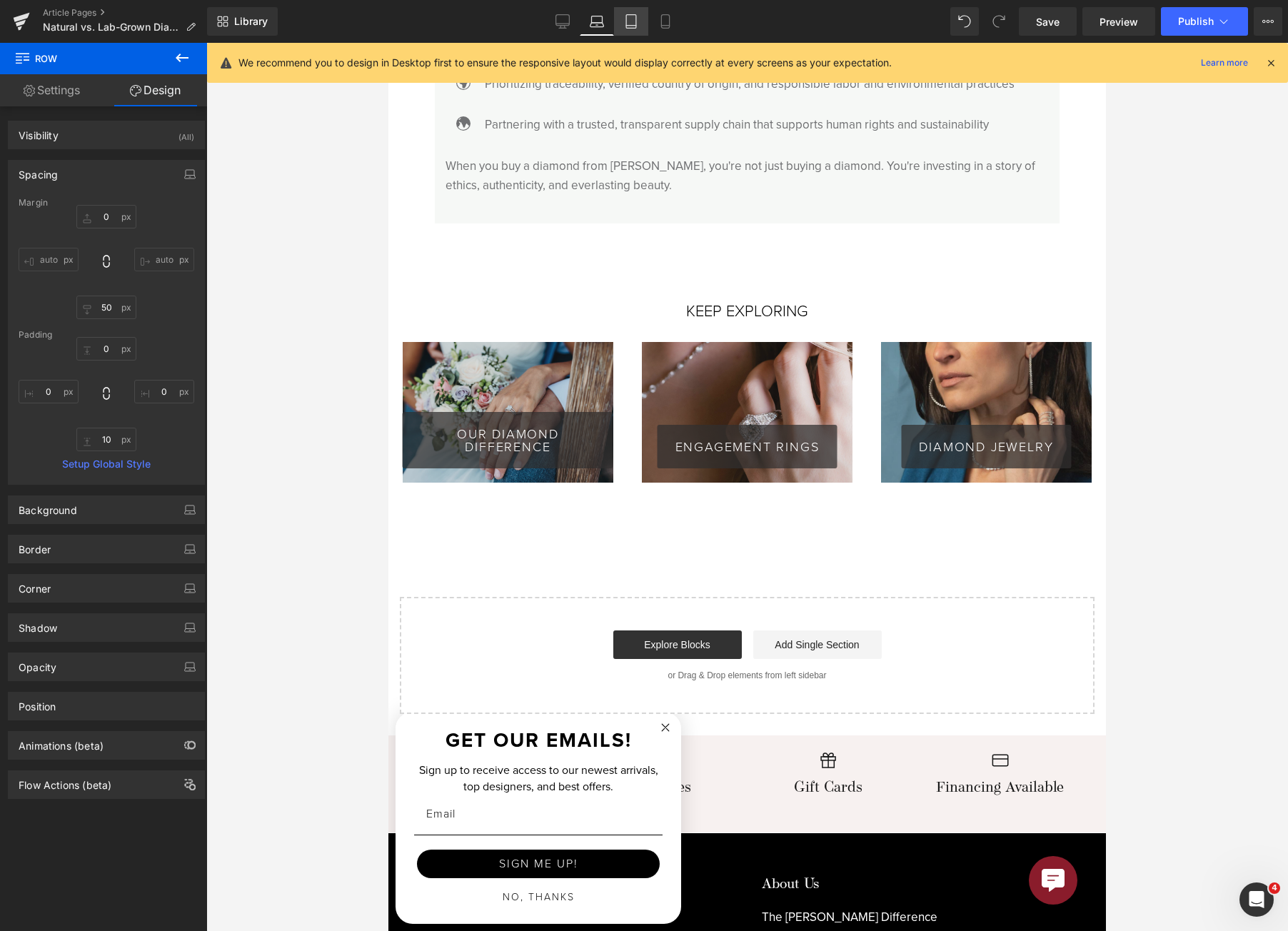
click at [622, 30] on link "Tablet" at bounding box center [631, 21] width 34 height 28
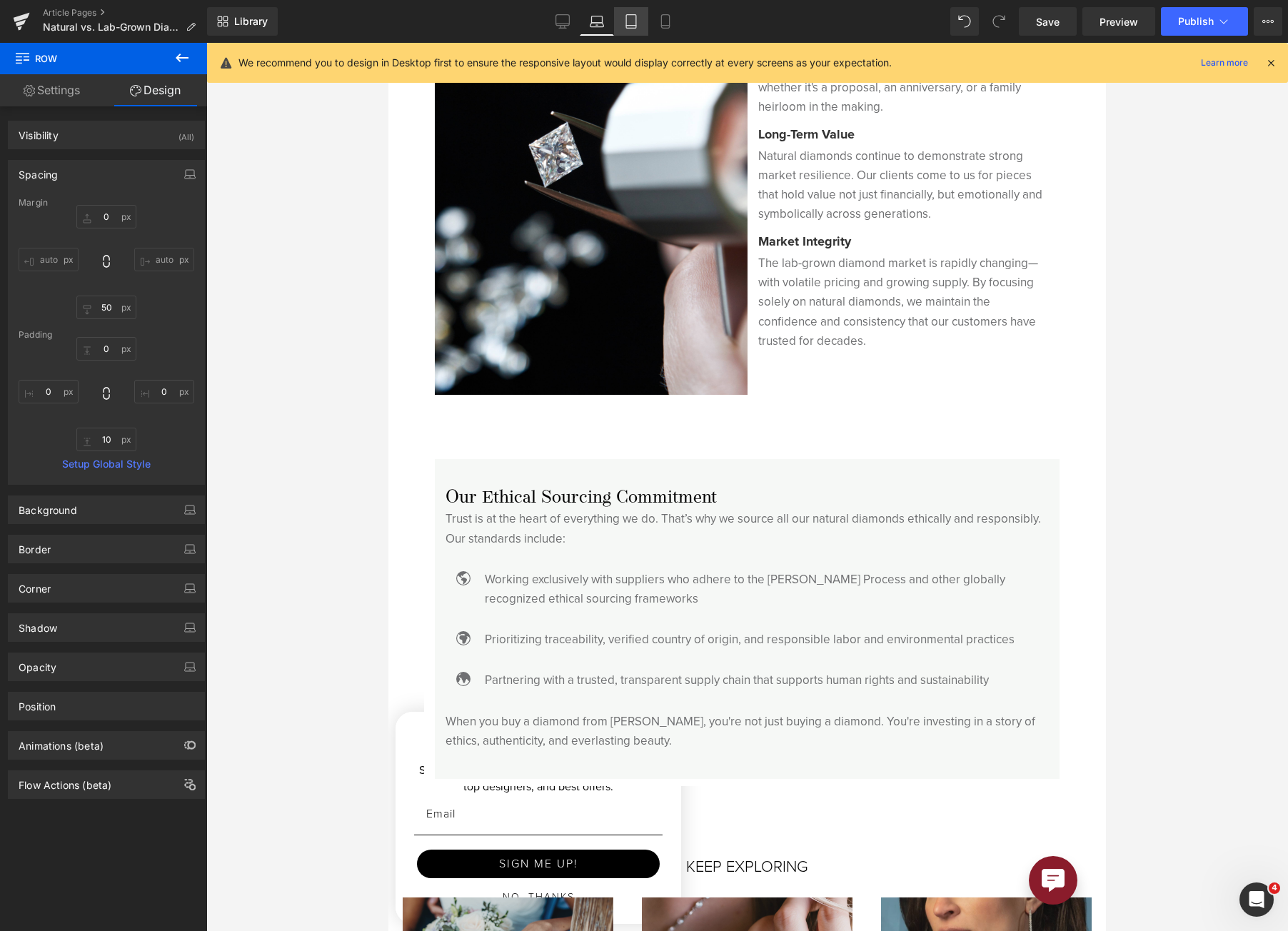
type input "0"
type input "50"
type input "0"
type input "10"
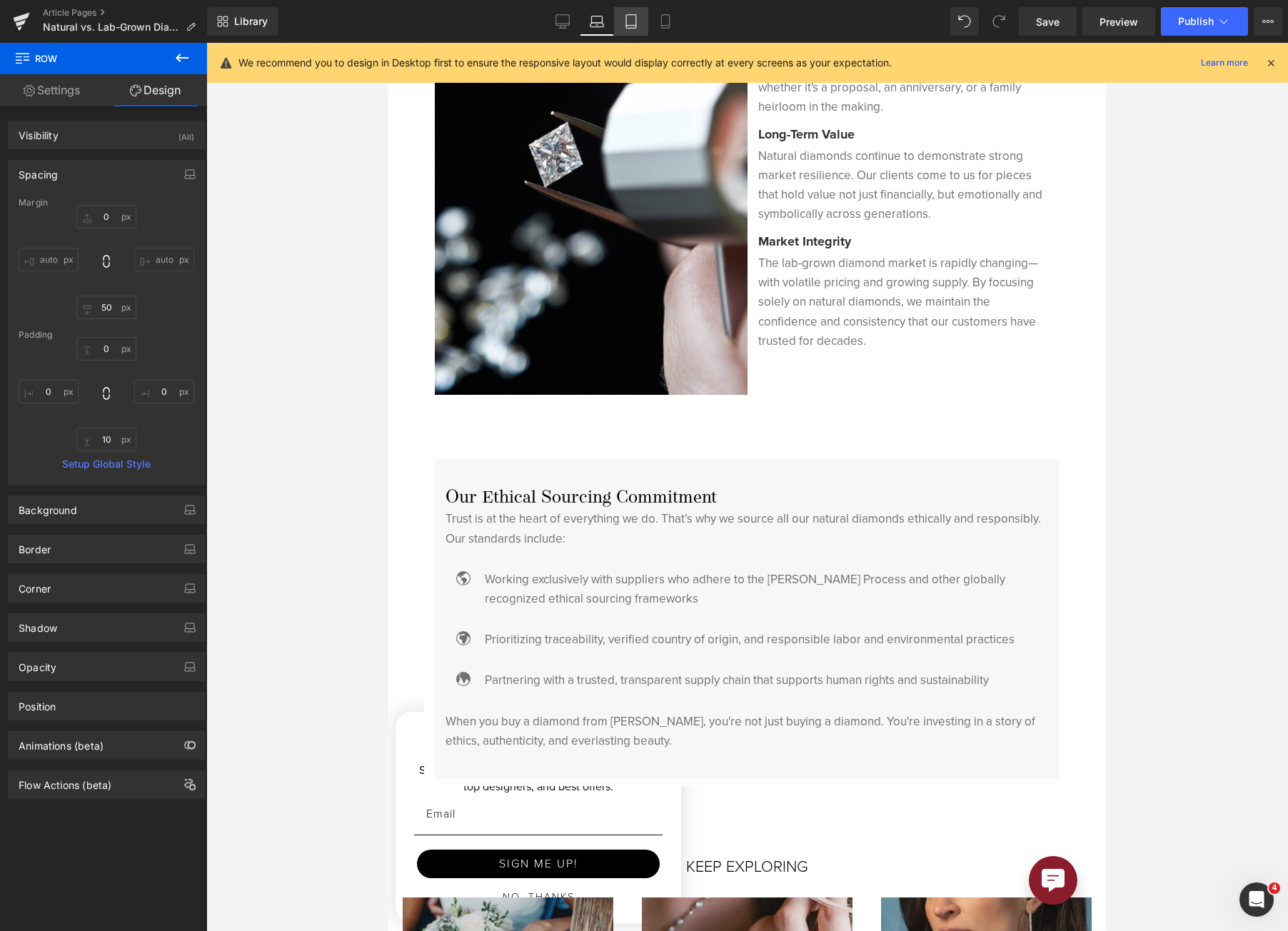
type input "0"
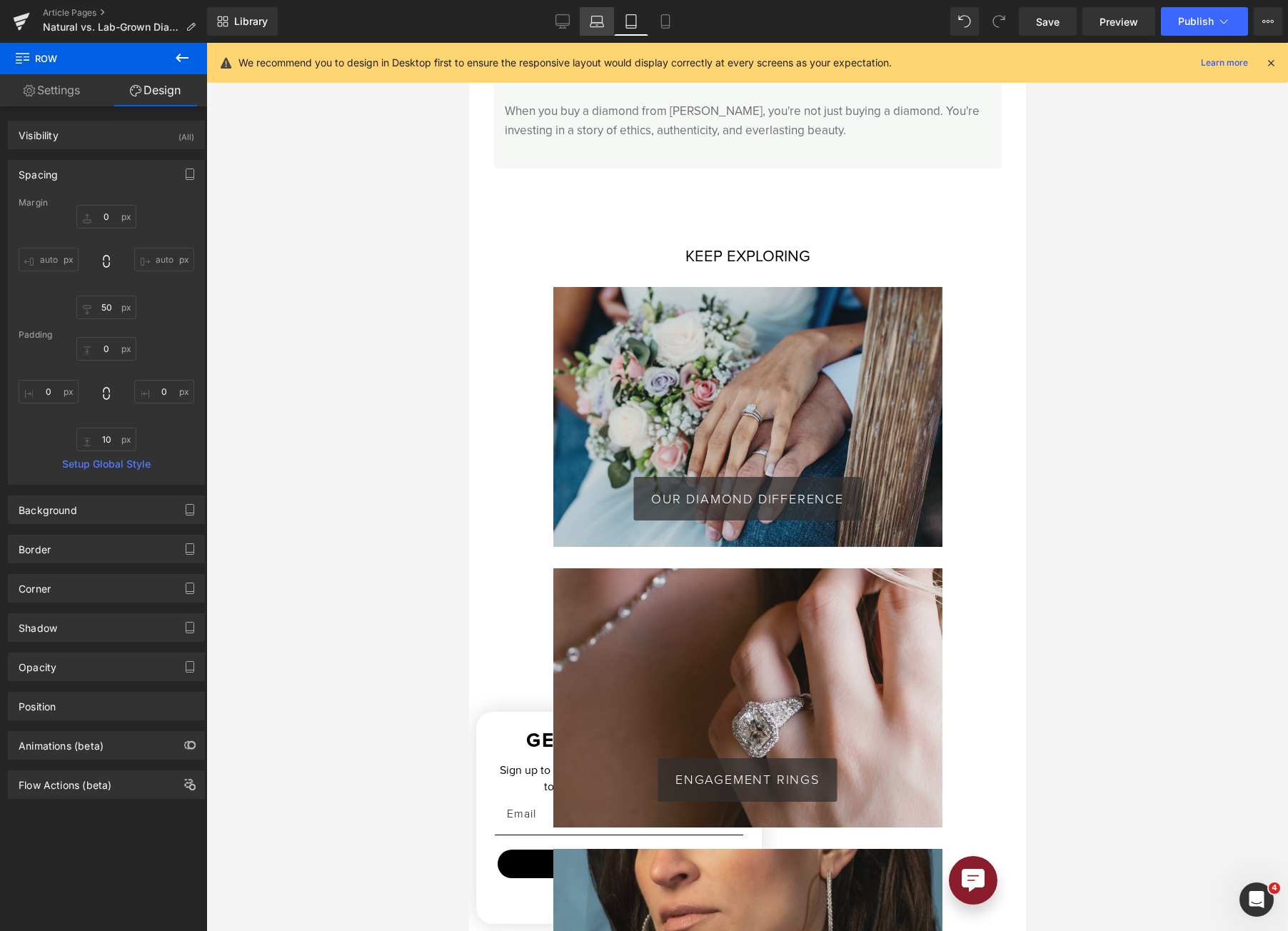
click at [588, 27] on link "Laptop" at bounding box center [597, 21] width 34 height 28
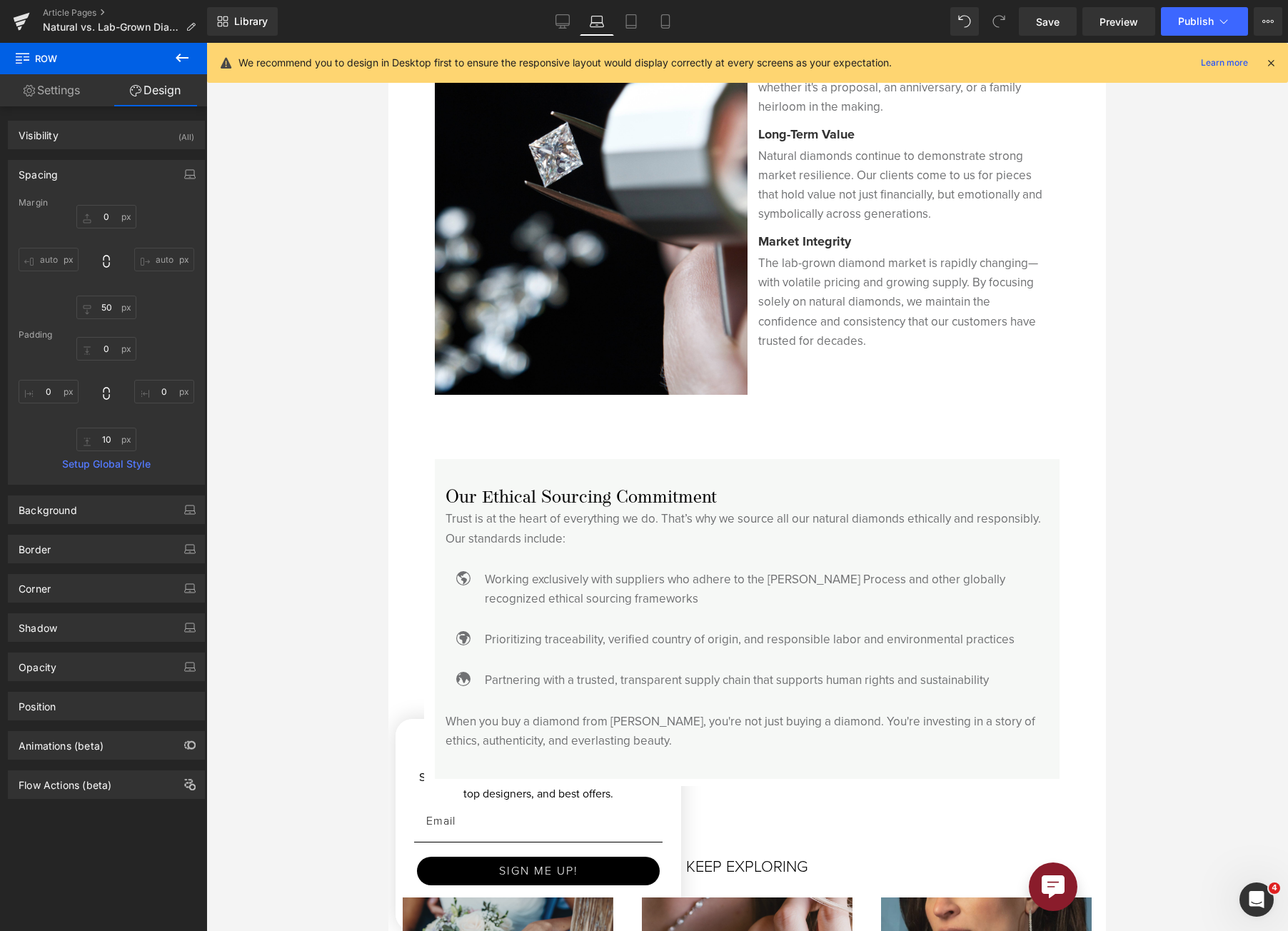
type input "0"
type input "50"
type input "0"
type input "10"
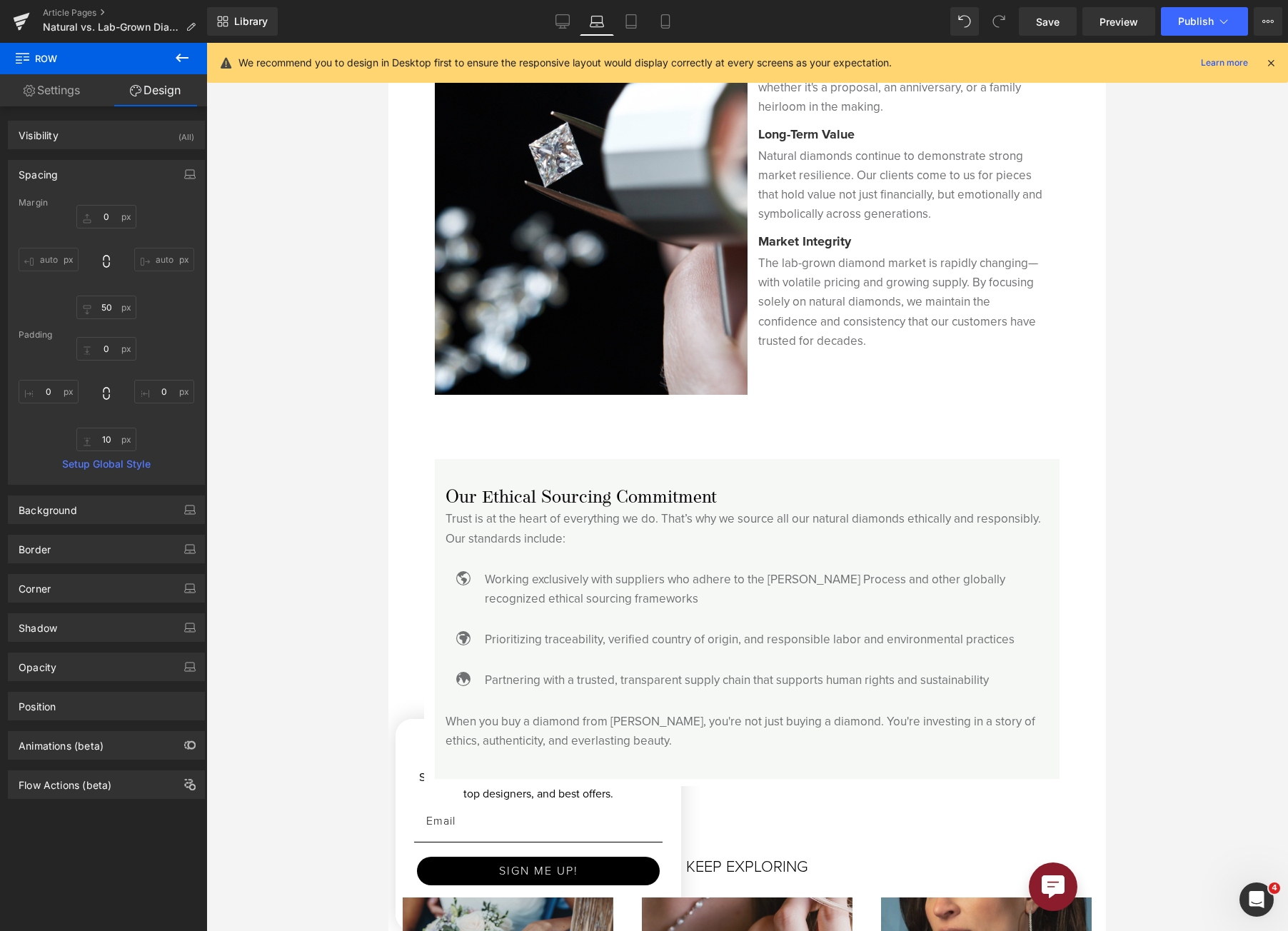
type input "0"
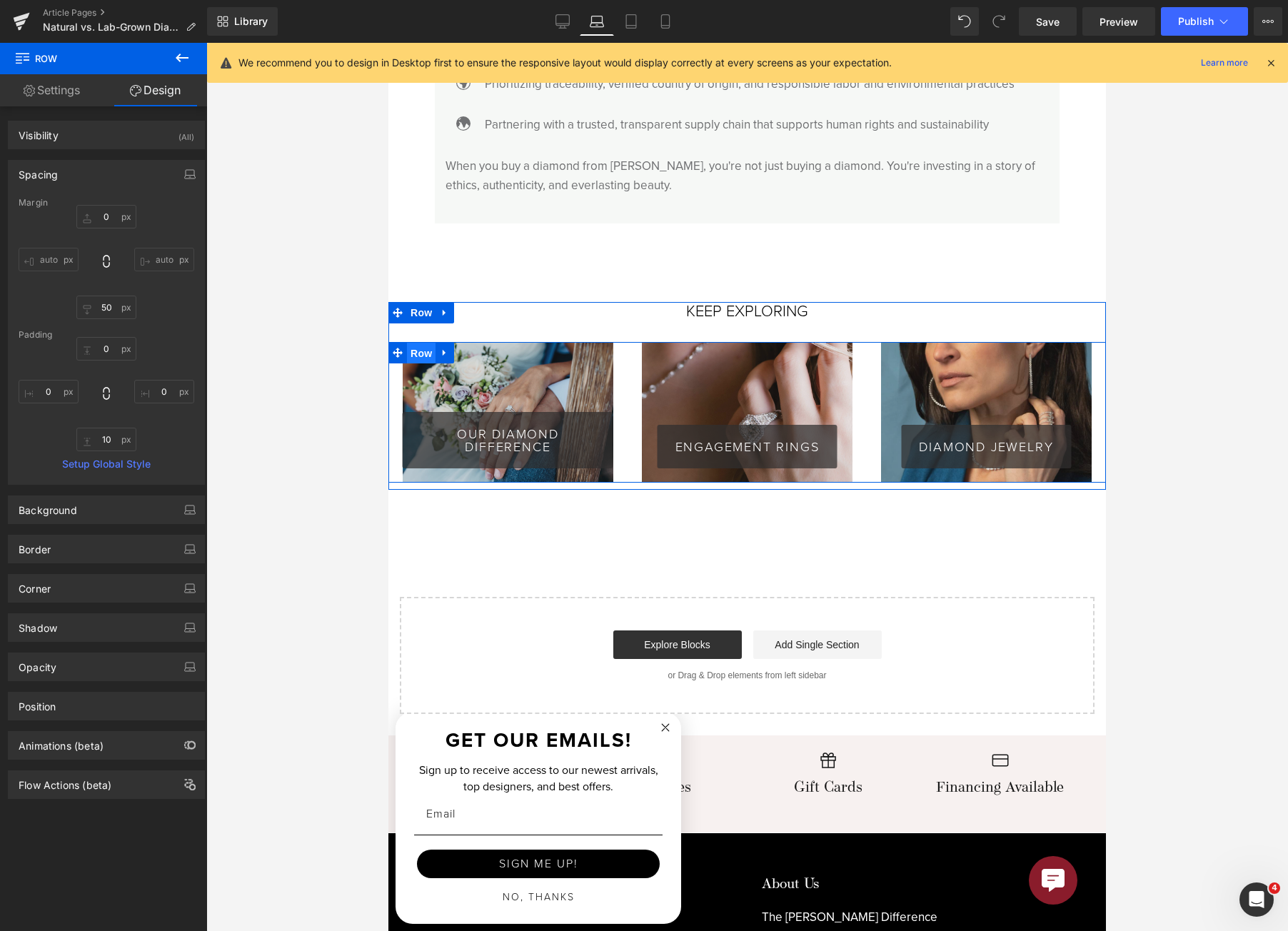
click at [427, 343] on span "Row" at bounding box center [421, 353] width 28 height 21
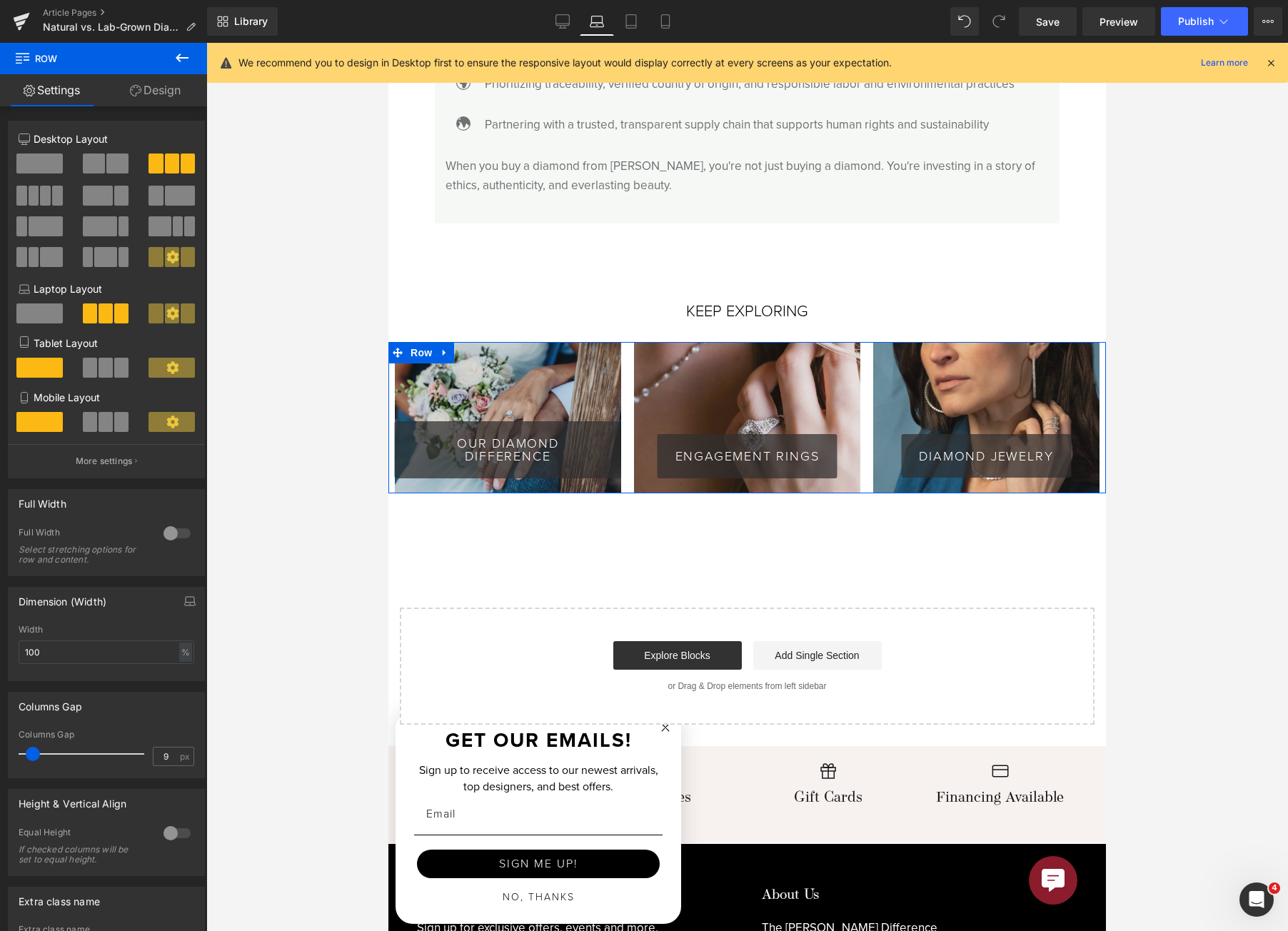
type input "10"
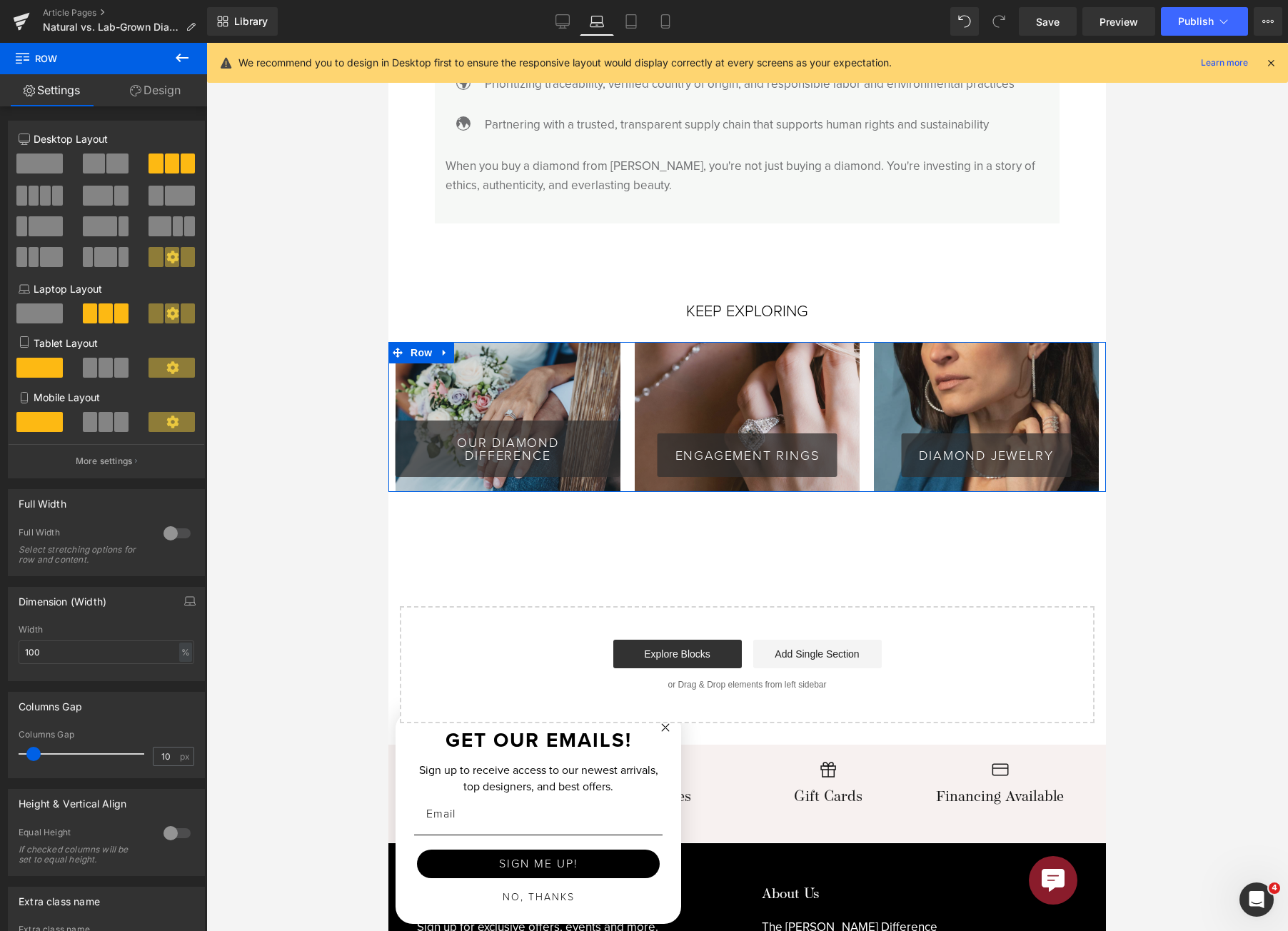
drag, startPoint x: 36, startPoint y: 754, endPoint x: 28, endPoint y: 751, distance: 8.5
click at [28, 751] on span at bounding box center [34, 754] width 15 height 15
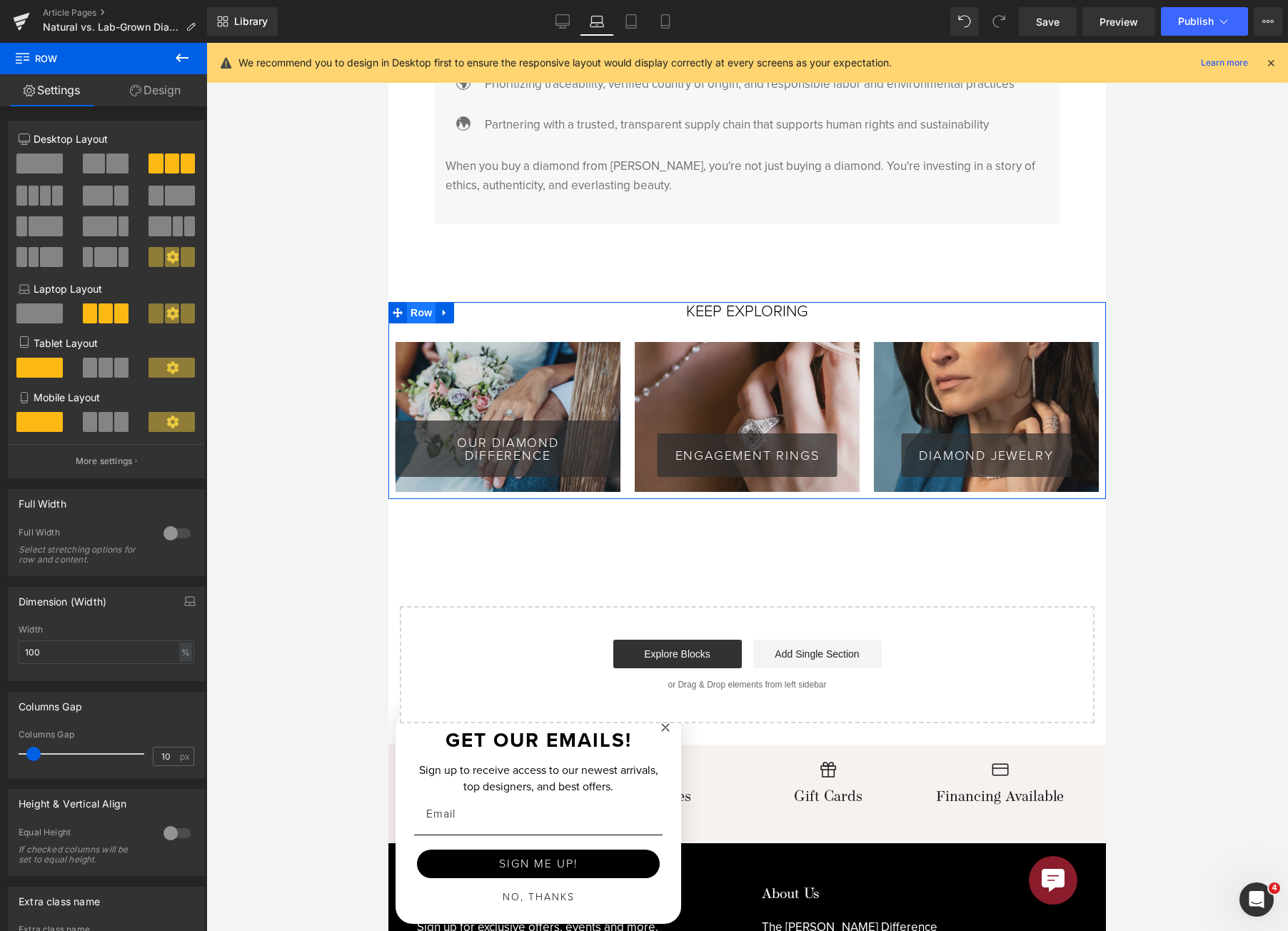
click at [414, 301] on span "Row" at bounding box center [421, 312] width 28 height 21
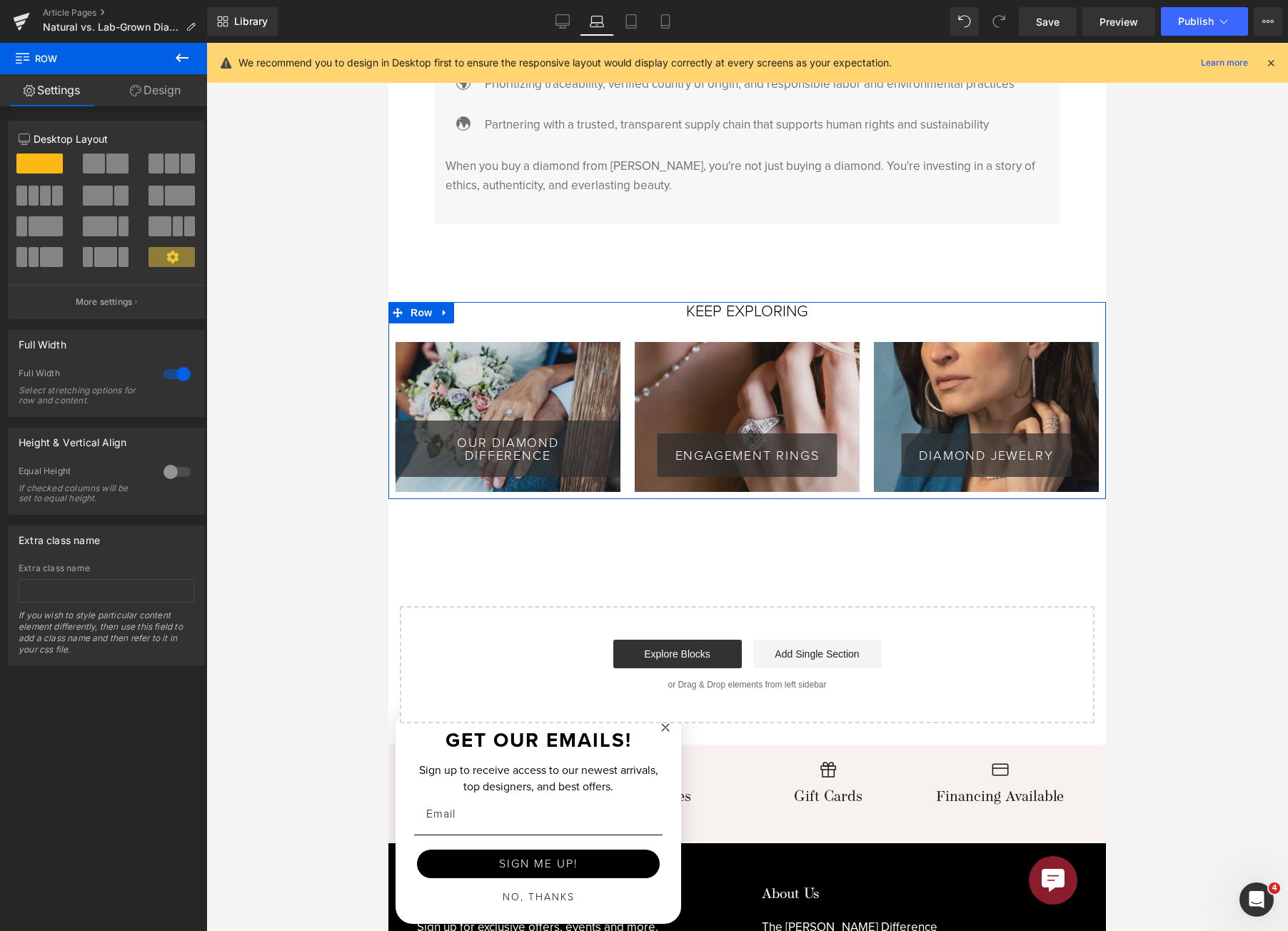
click at [121, 92] on link "Design" at bounding box center [155, 90] width 104 height 32
click at [66, 92] on link "Settings" at bounding box center [51, 90] width 104 height 32
click at [168, 377] on div at bounding box center [176, 374] width 34 height 23
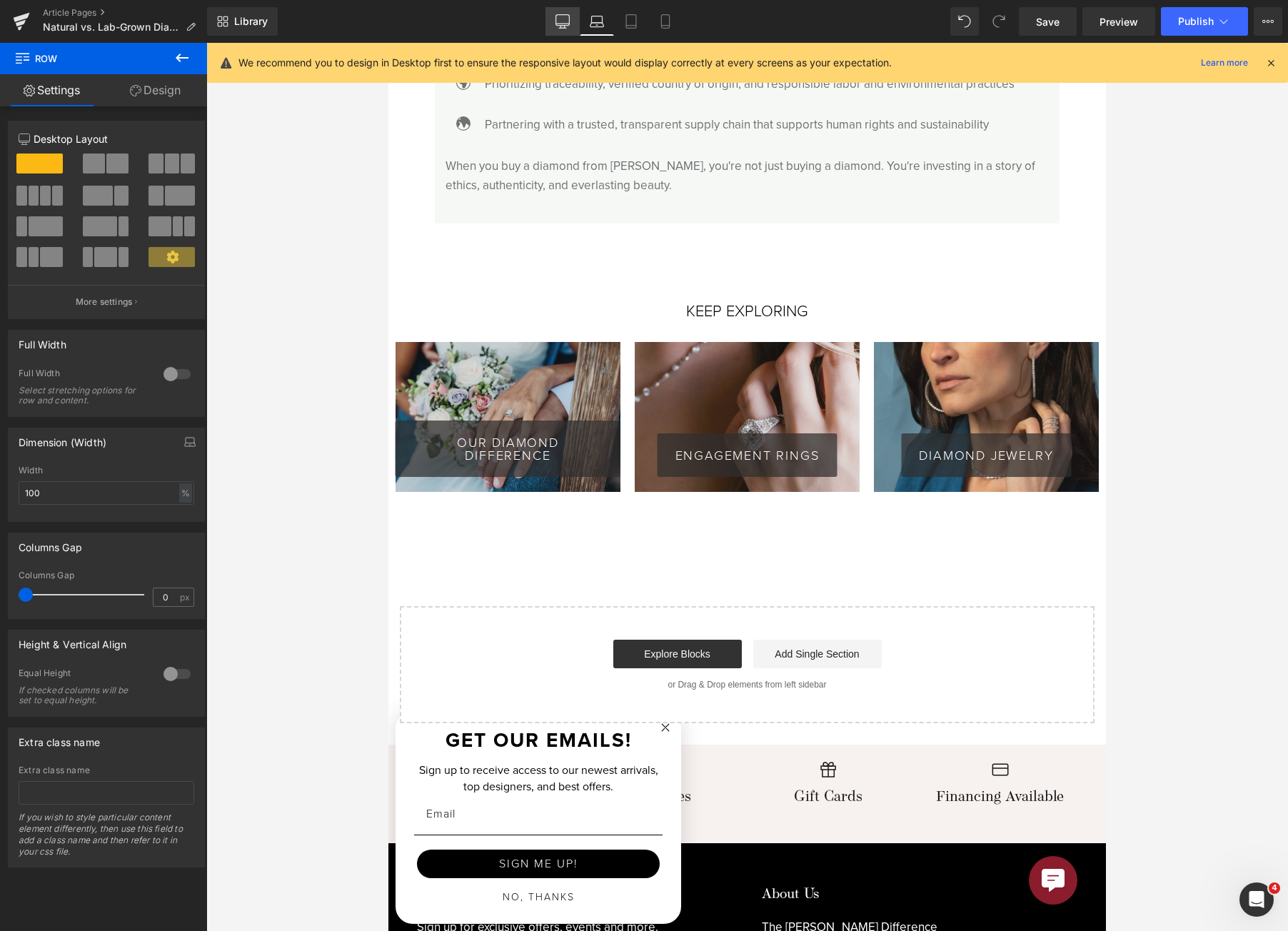
click at [568, 25] on icon at bounding box center [563, 20] width 14 height 11
type input "1200"
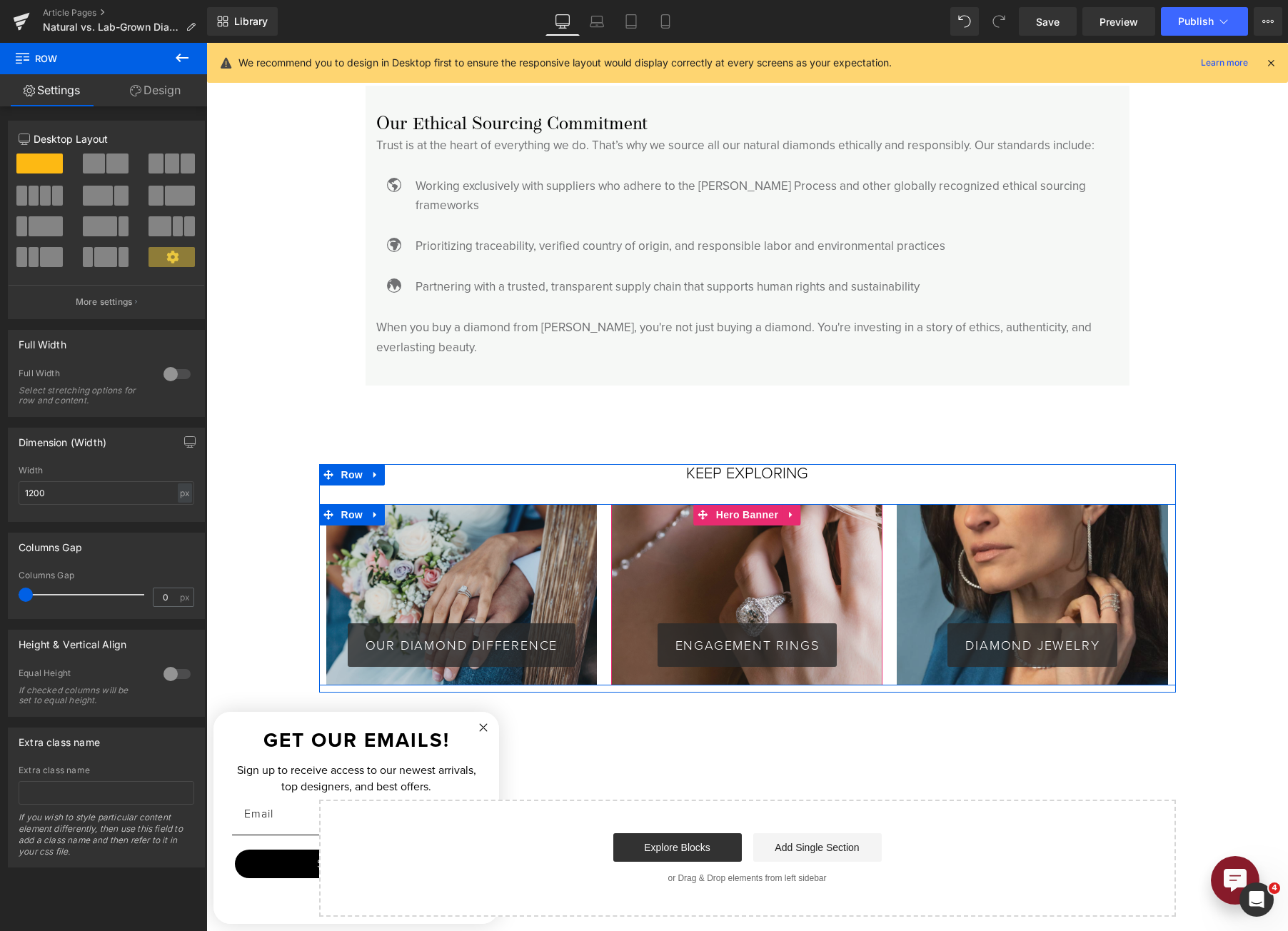
scroll to position [3783, 0]
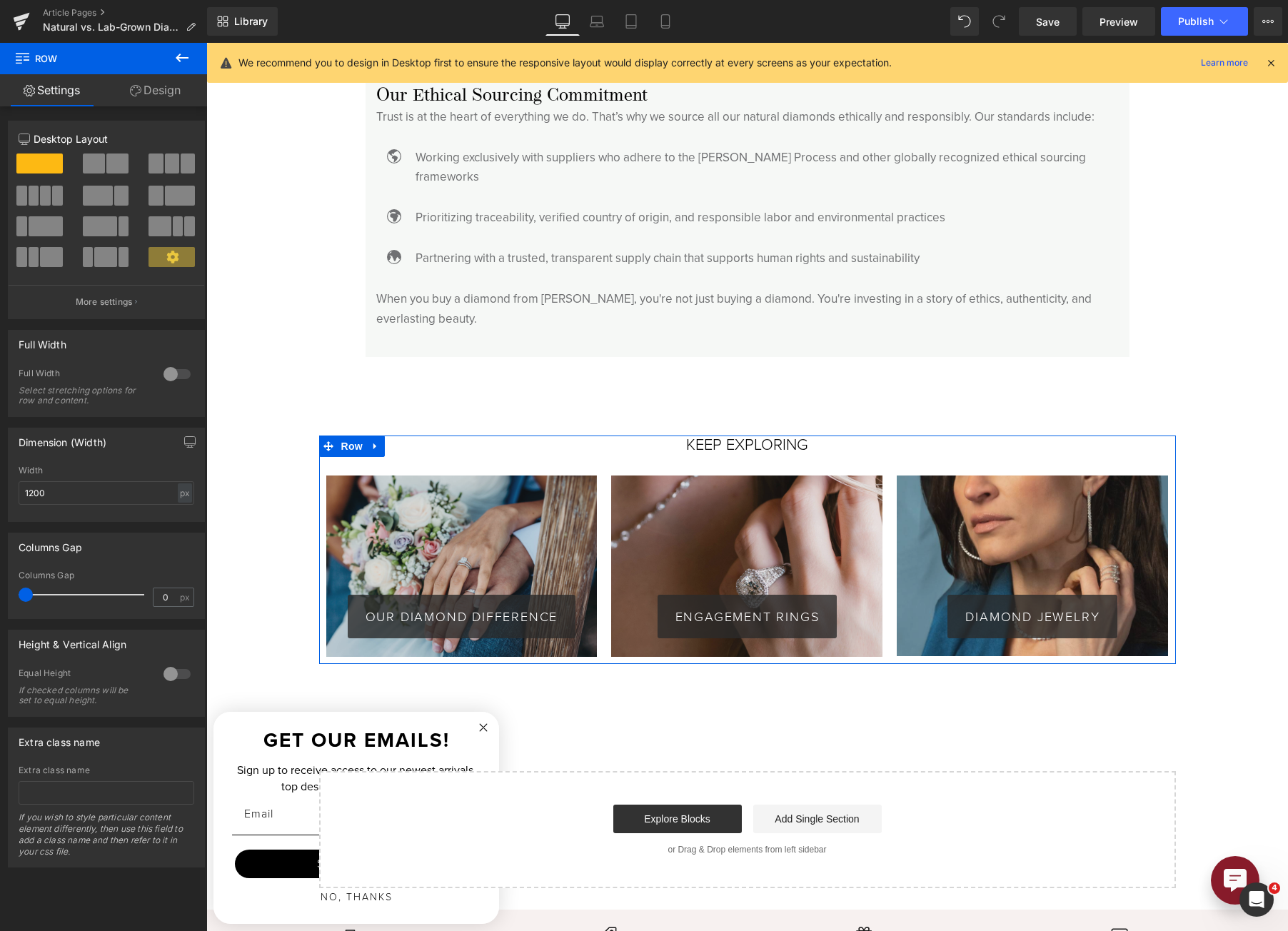
click at [173, 380] on div at bounding box center [176, 374] width 34 height 23
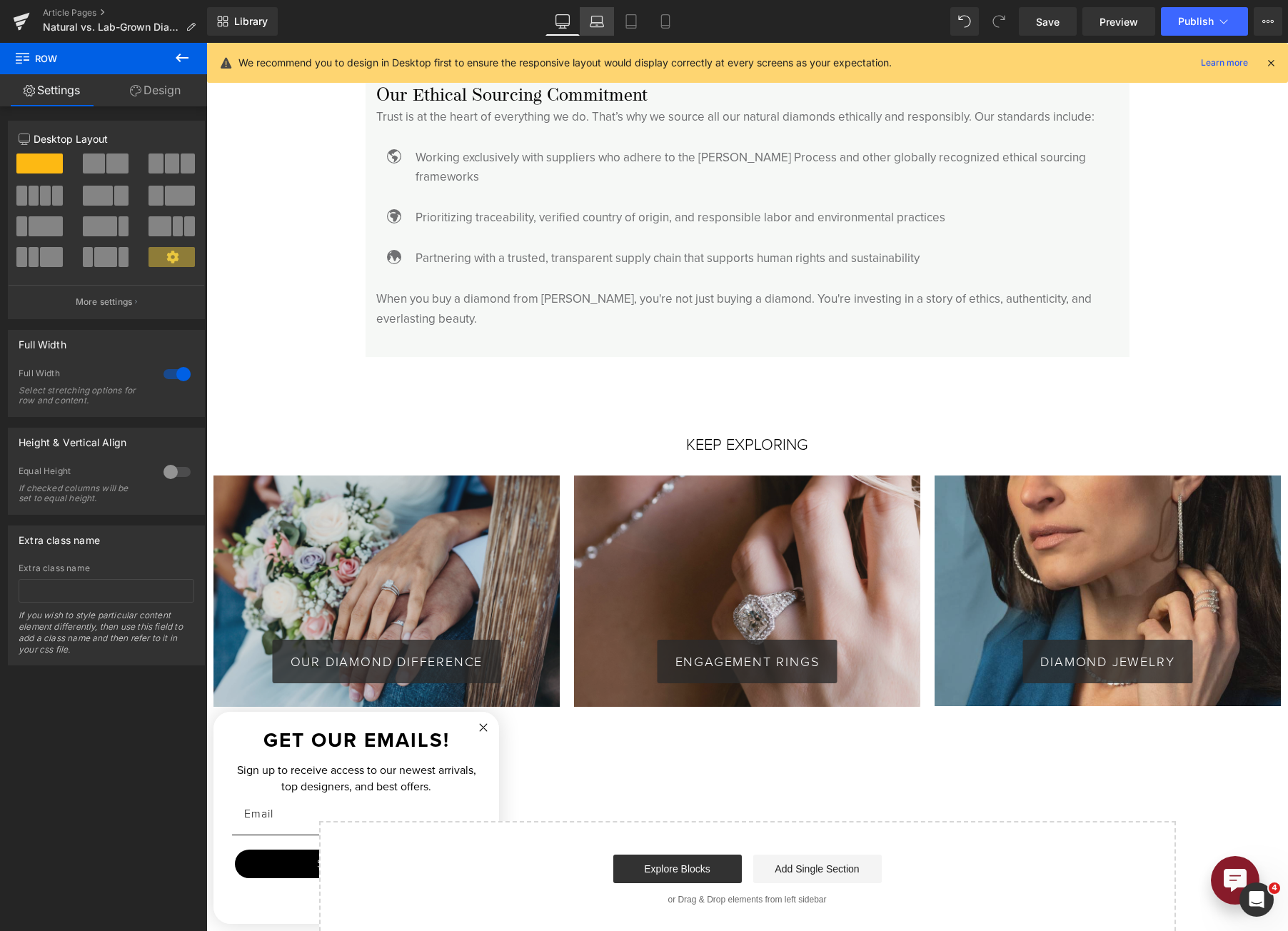
click at [591, 14] on link "Laptop" at bounding box center [597, 21] width 34 height 28
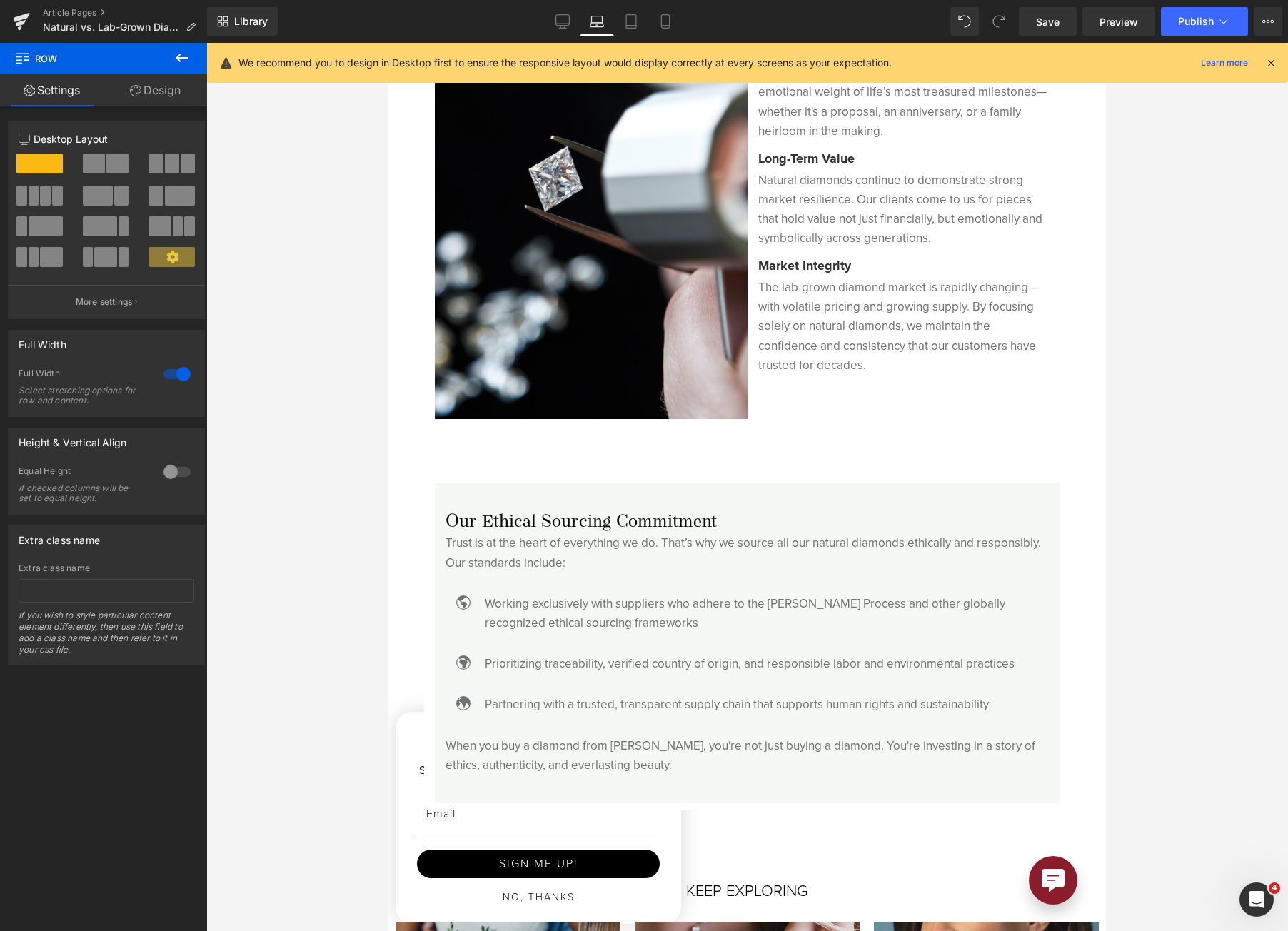
scroll to position [4220, 0]
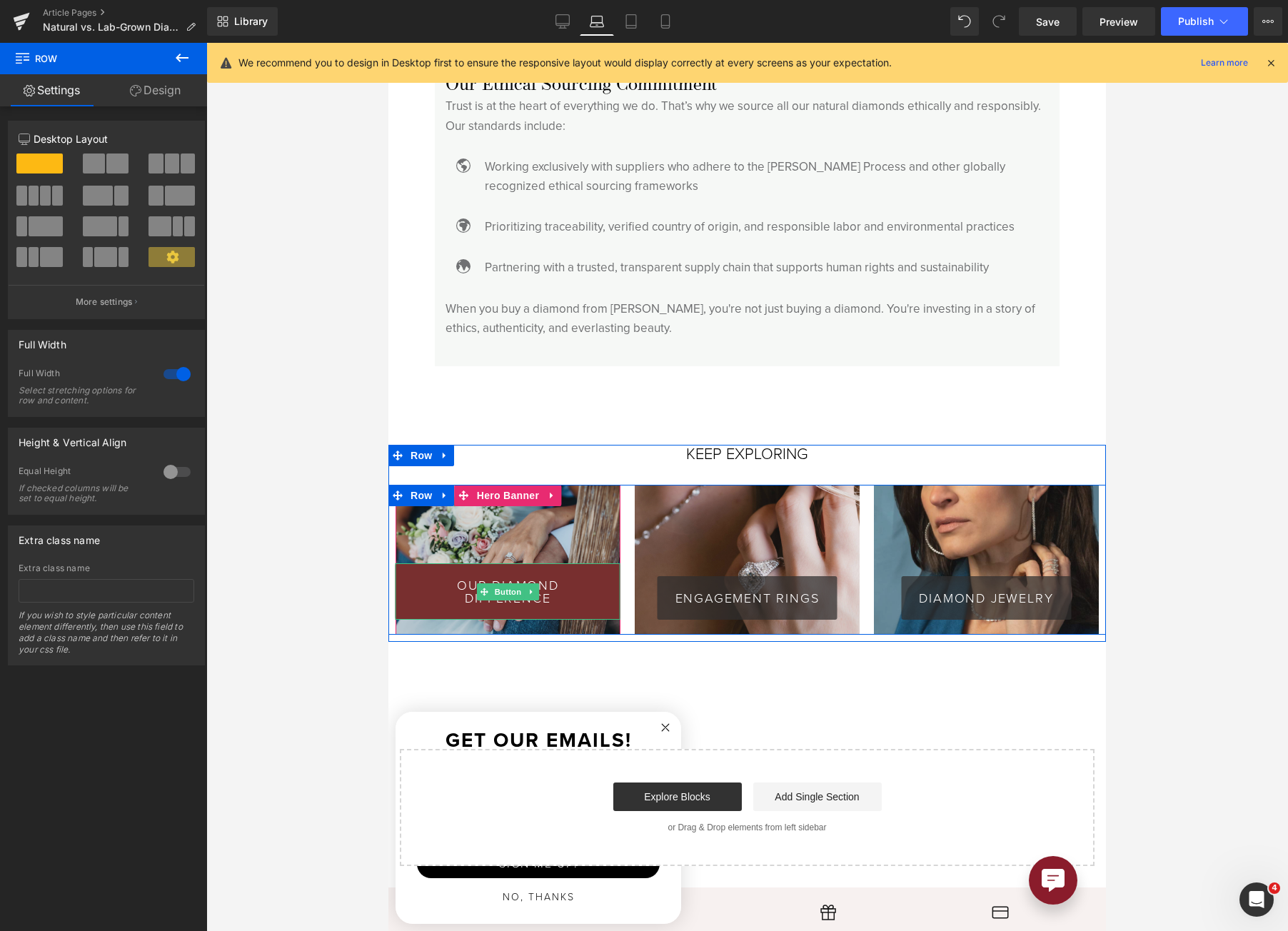
drag, startPoint x: 492, startPoint y: 562, endPoint x: 412, endPoint y: 553, distance: 80.5
click at [492, 583] on span "Button" at bounding box center [509, 591] width 33 height 17
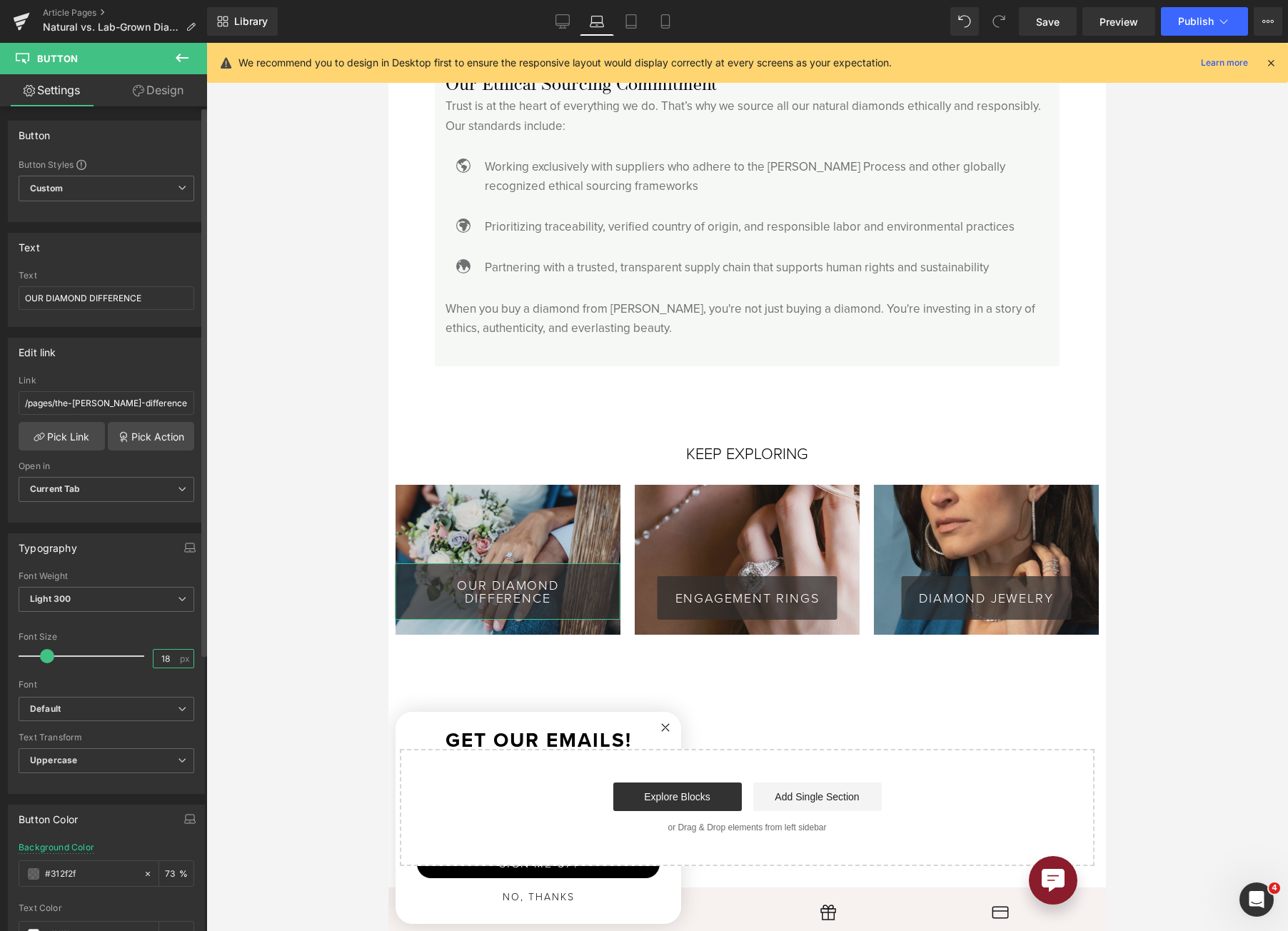
click at [153, 663] on input "18" at bounding box center [165, 658] width 25 height 17
type input "17"
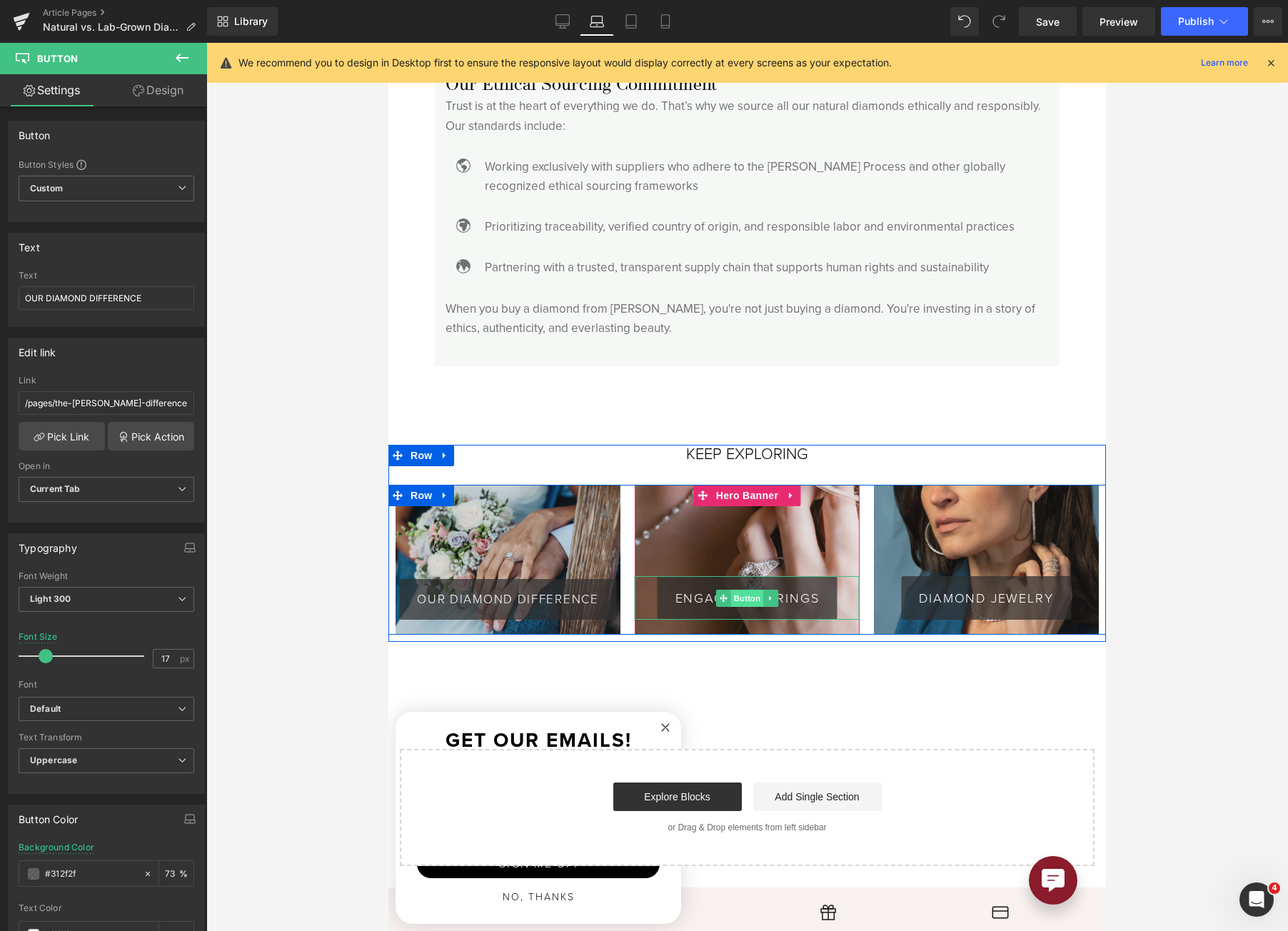
click at [744, 589] on span "Button" at bounding box center [748, 597] width 33 height 17
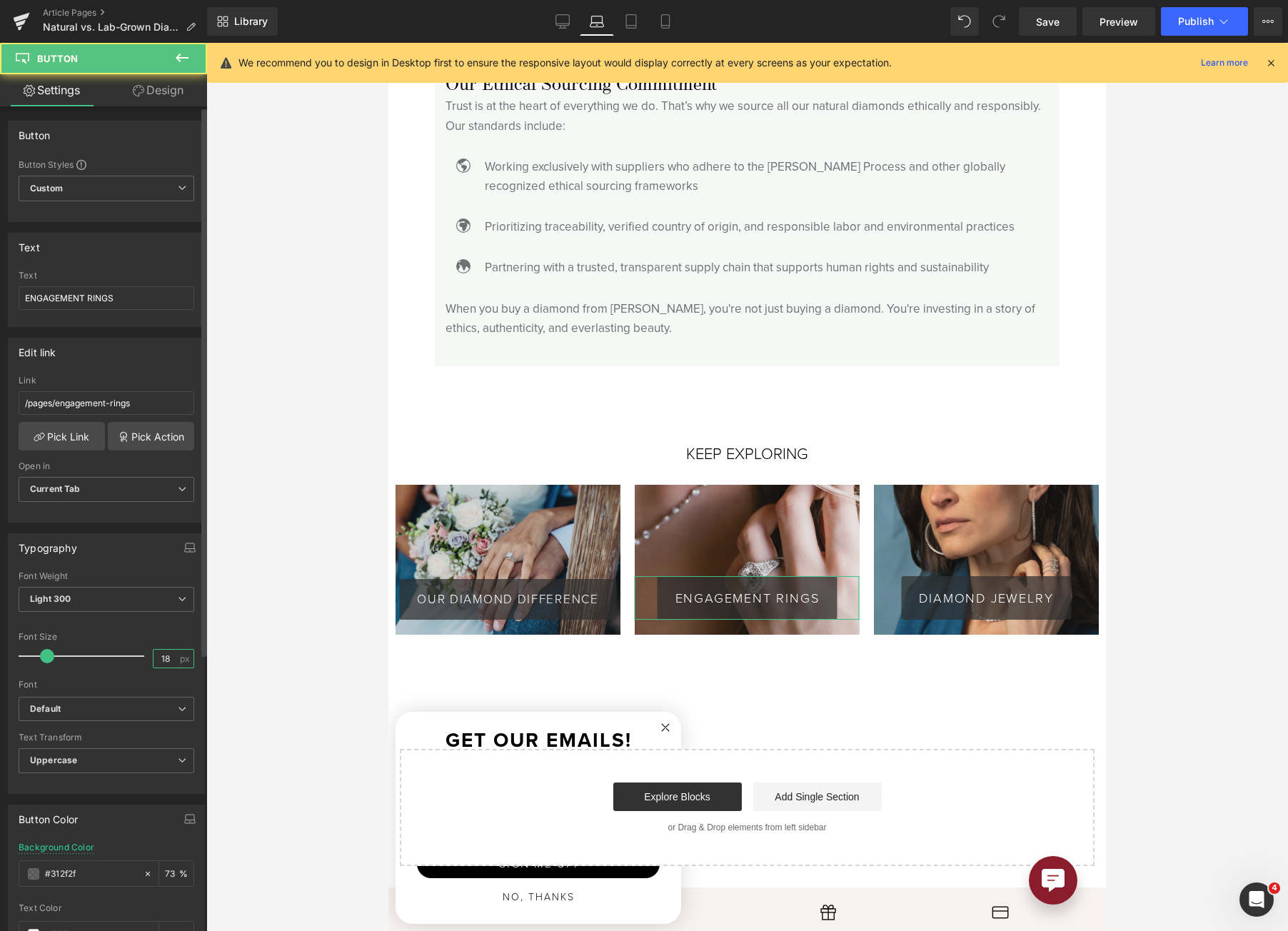
click at [153, 657] on input "18" at bounding box center [165, 658] width 25 height 17
type input "17"
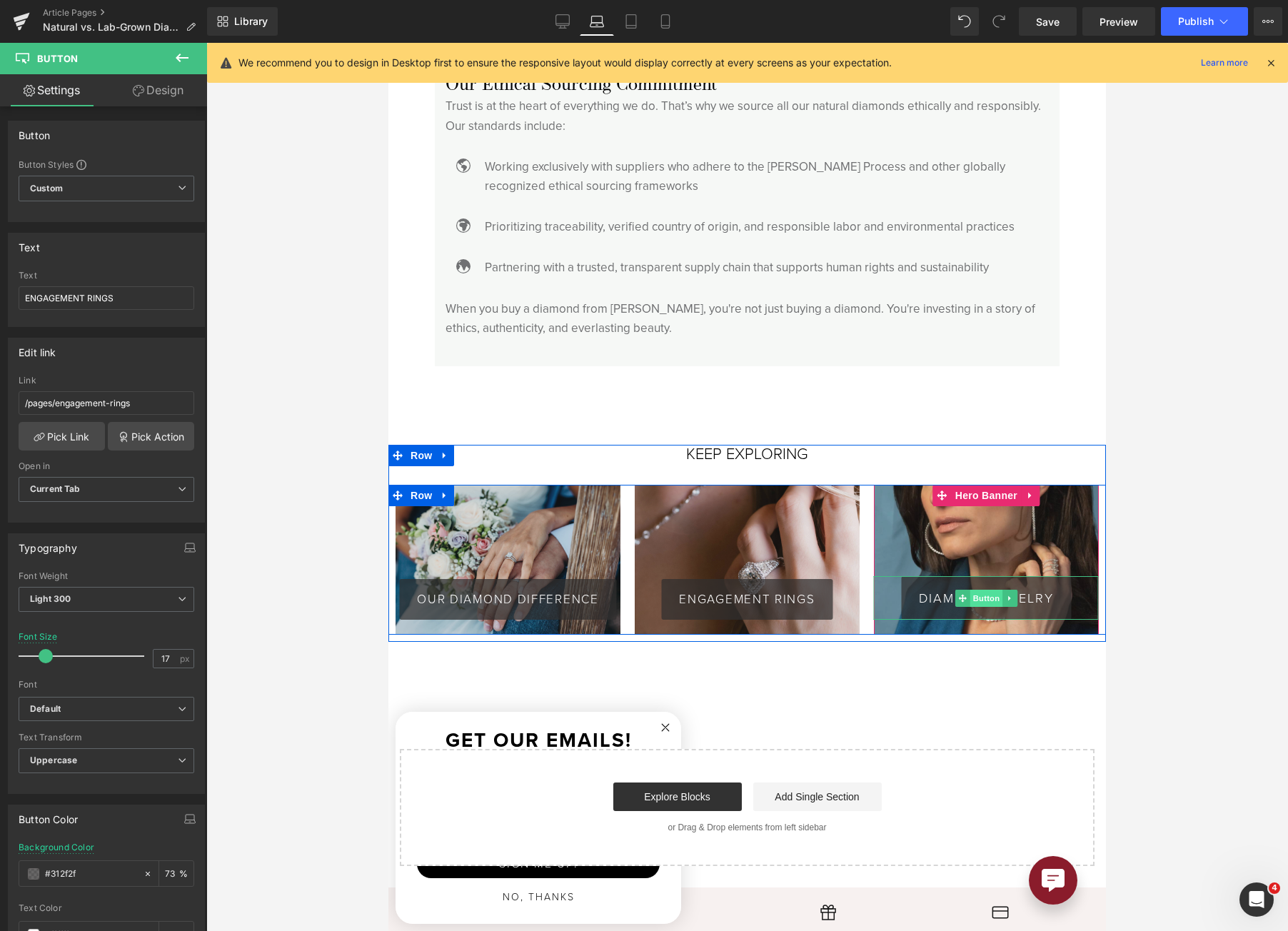
click at [984, 589] on span "Button" at bounding box center [987, 597] width 33 height 17
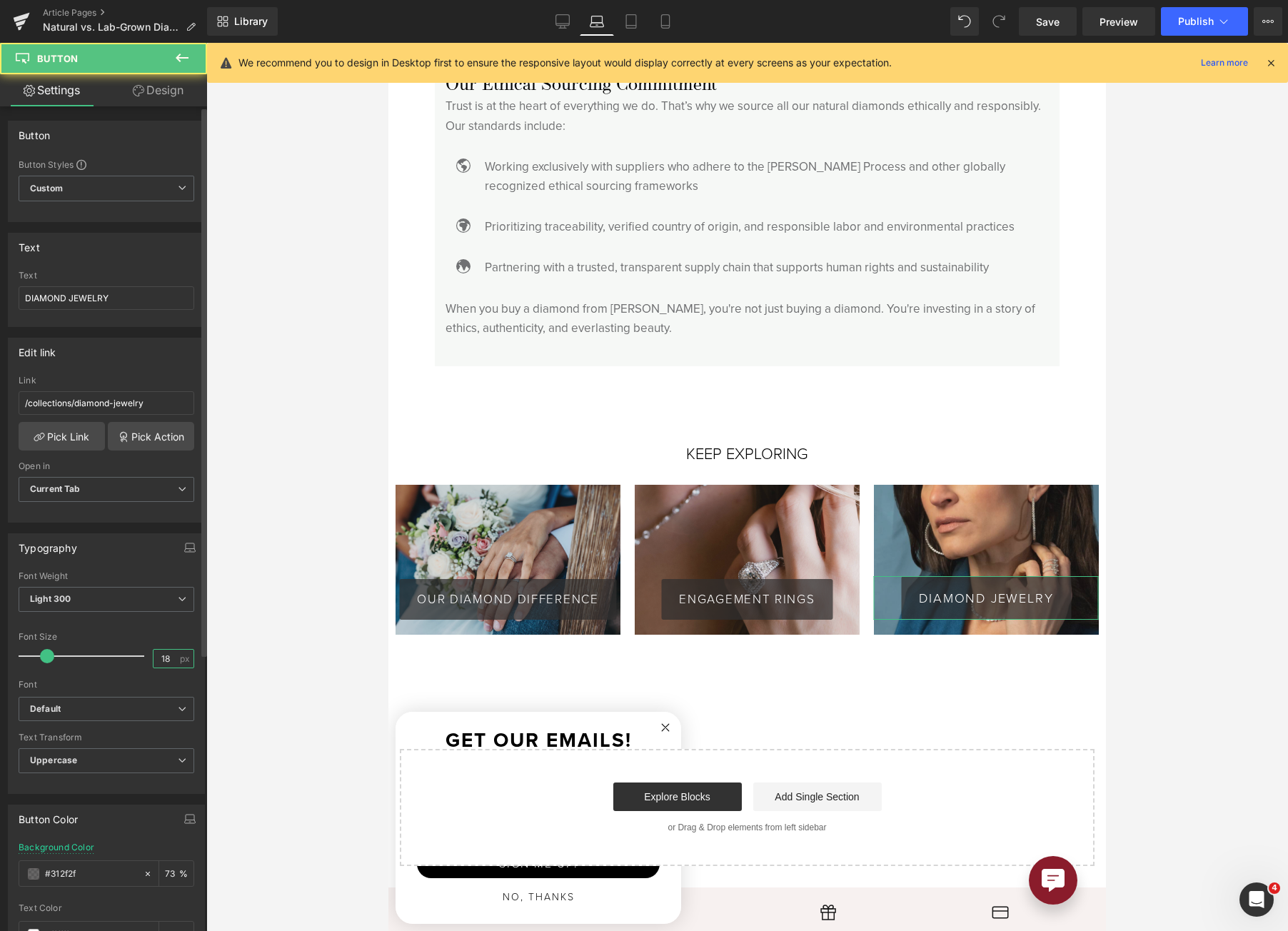
click at [158, 664] on input "18" at bounding box center [165, 658] width 25 height 17
click at [1042, 12] on link "Save" at bounding box center [1048, 21] width 58 height 28
click at [622, 27] on link "Tablet" at bounding box center [631, 21] width 34 height 28
type input "18"
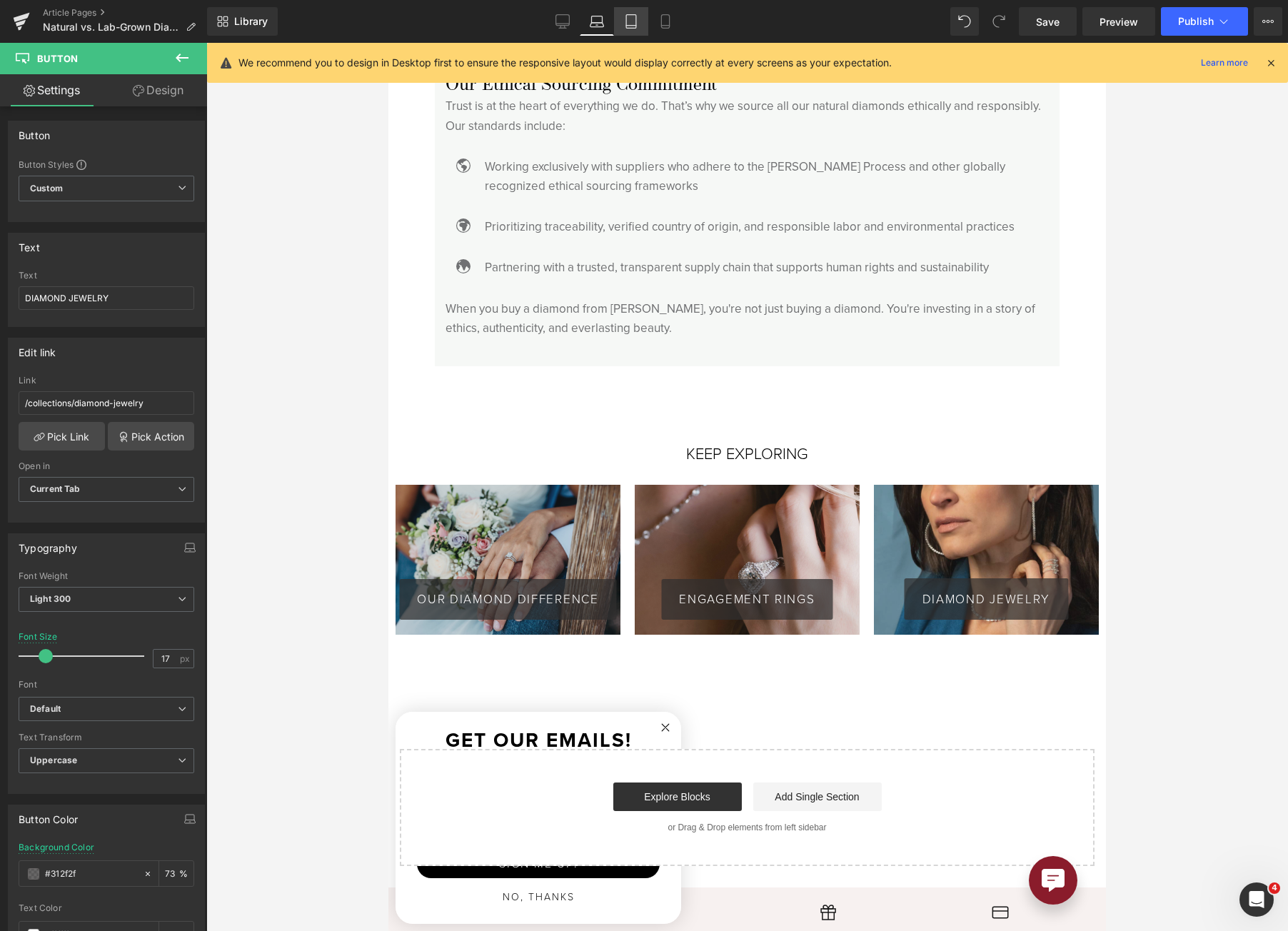
type input "73"
type input "100"
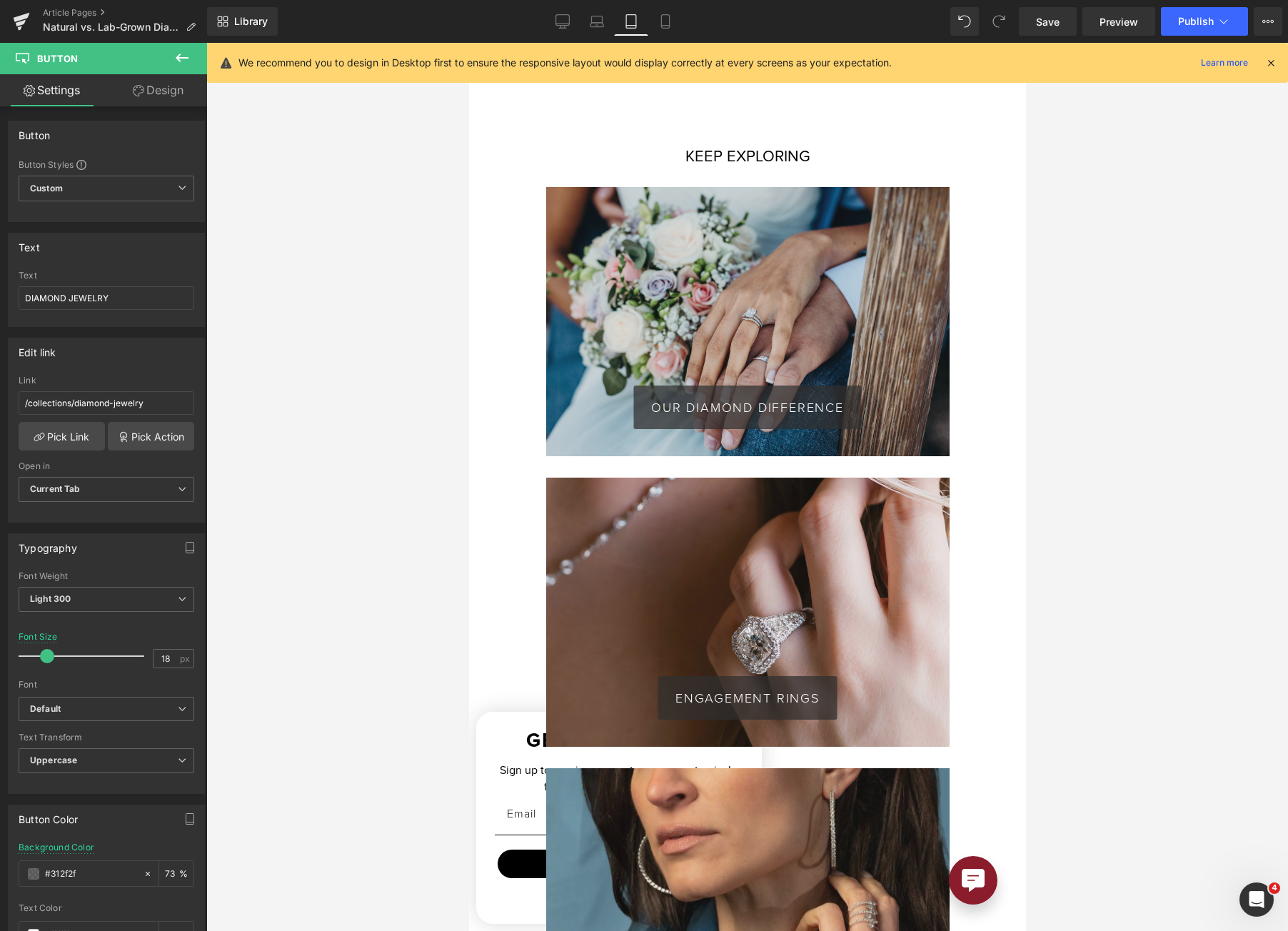
scroll to position [3708, 0]
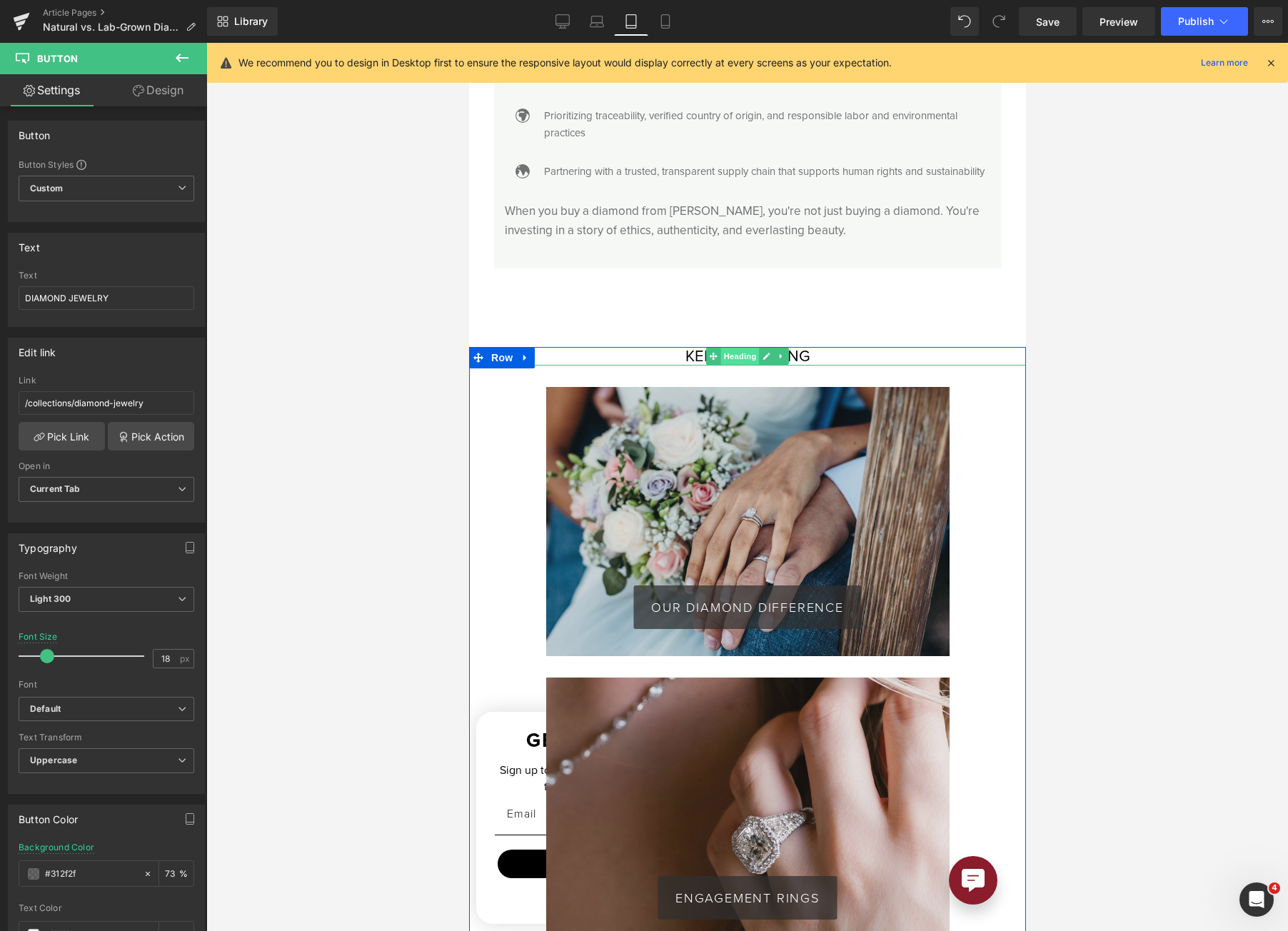
click at [732, 365] on span "Heading" at bounding box center [740, 356] width 39 height 17
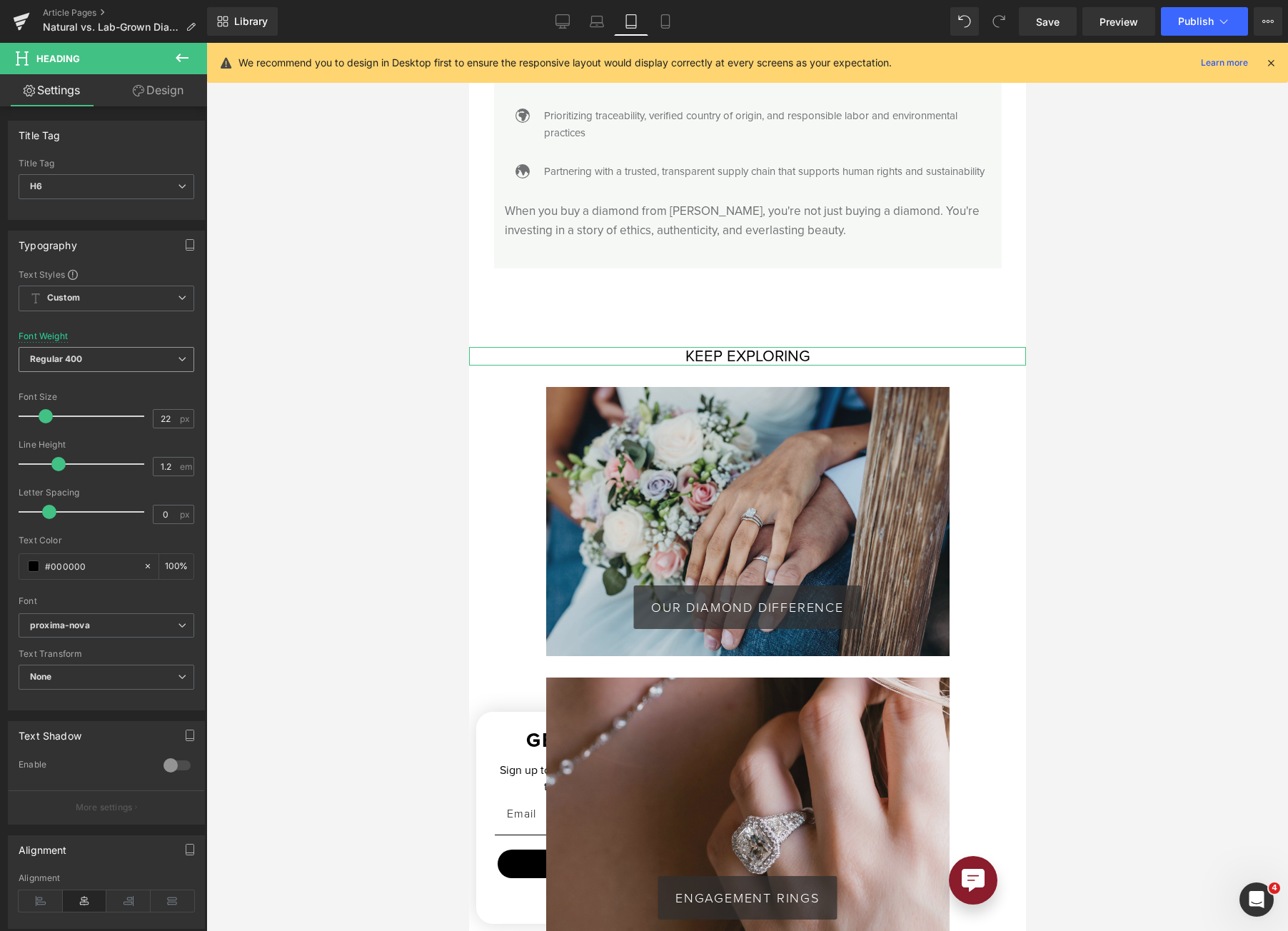
click at [124, 360] on span "Regular 400" at bounding box center [106, 359] width 176 height 25
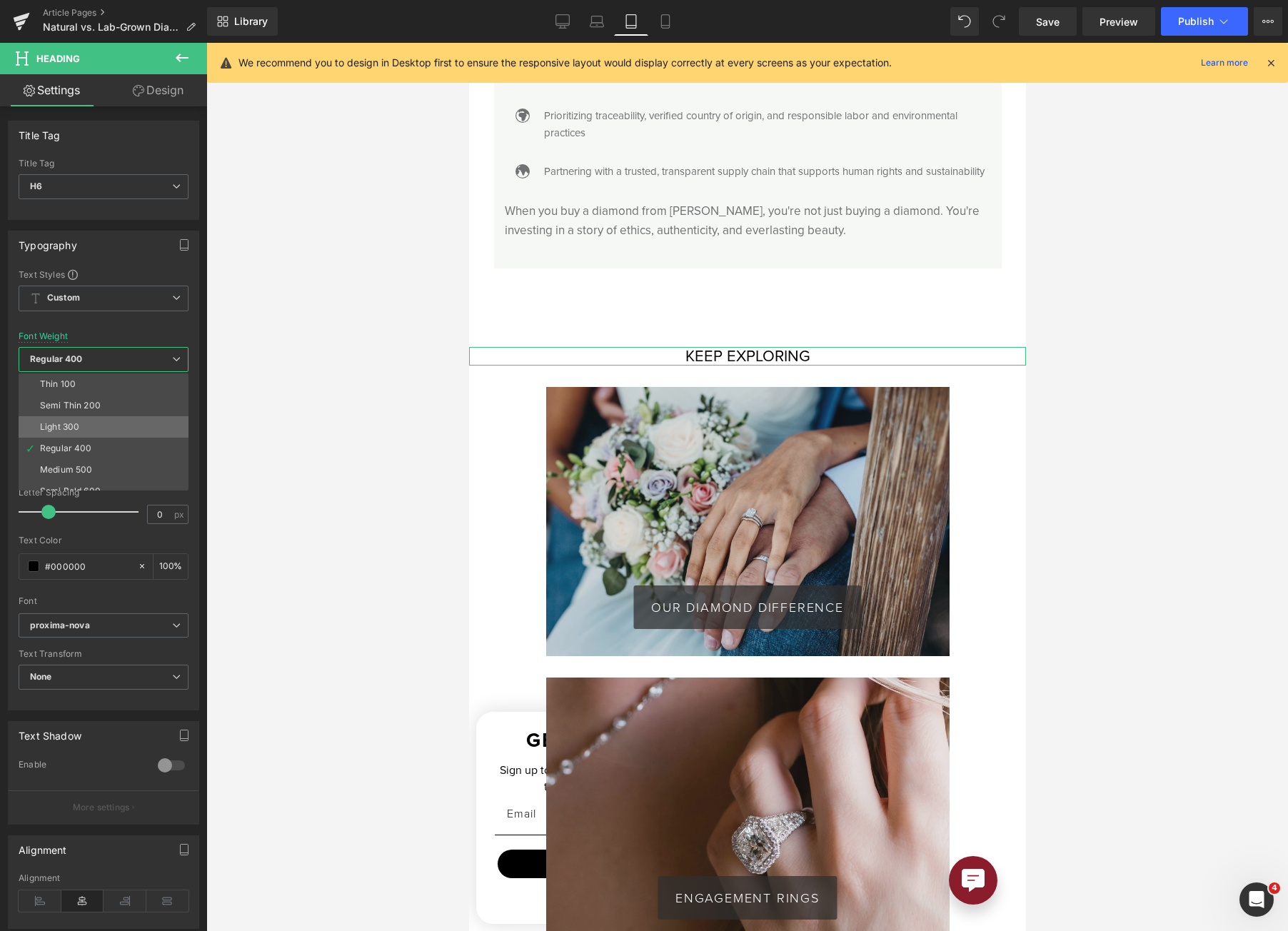
click at [120, 420] on li "Light 300" at bounding box center [106, 426] width 176 height 21
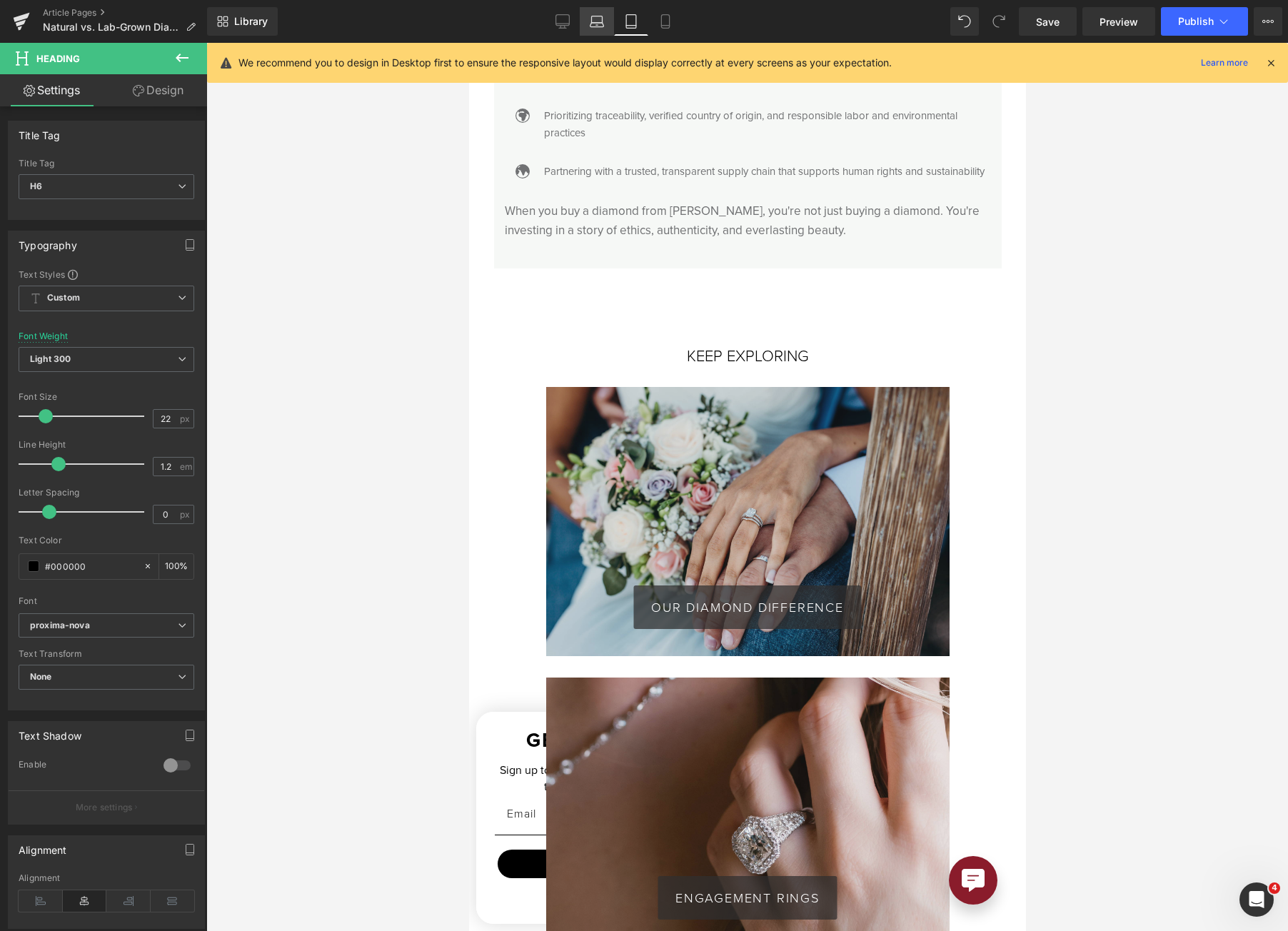
click at [611, 17] on link "Laptop" at bounding box center [597, 21] width 34 height 28
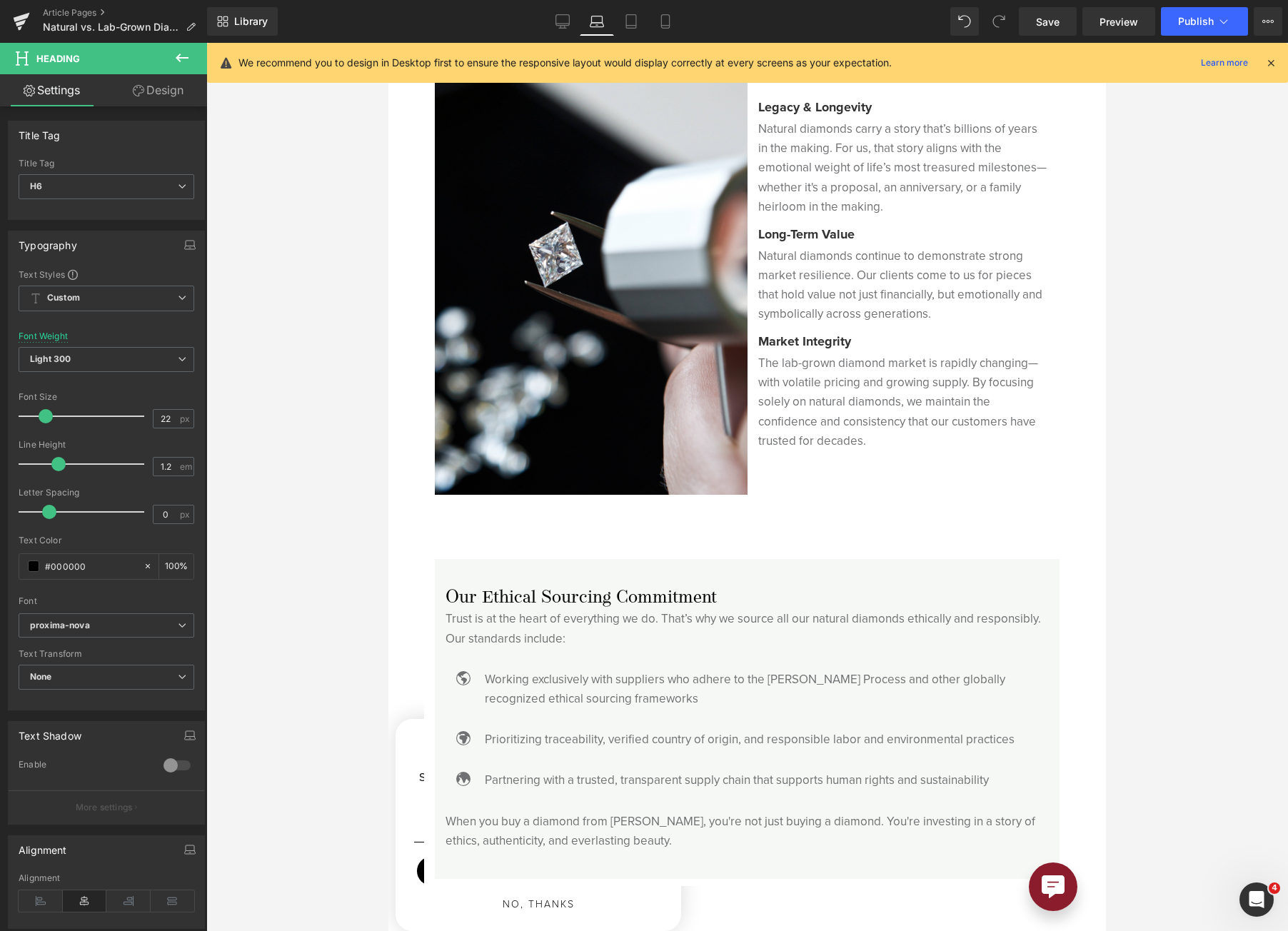
scroll to position [4263, 0]
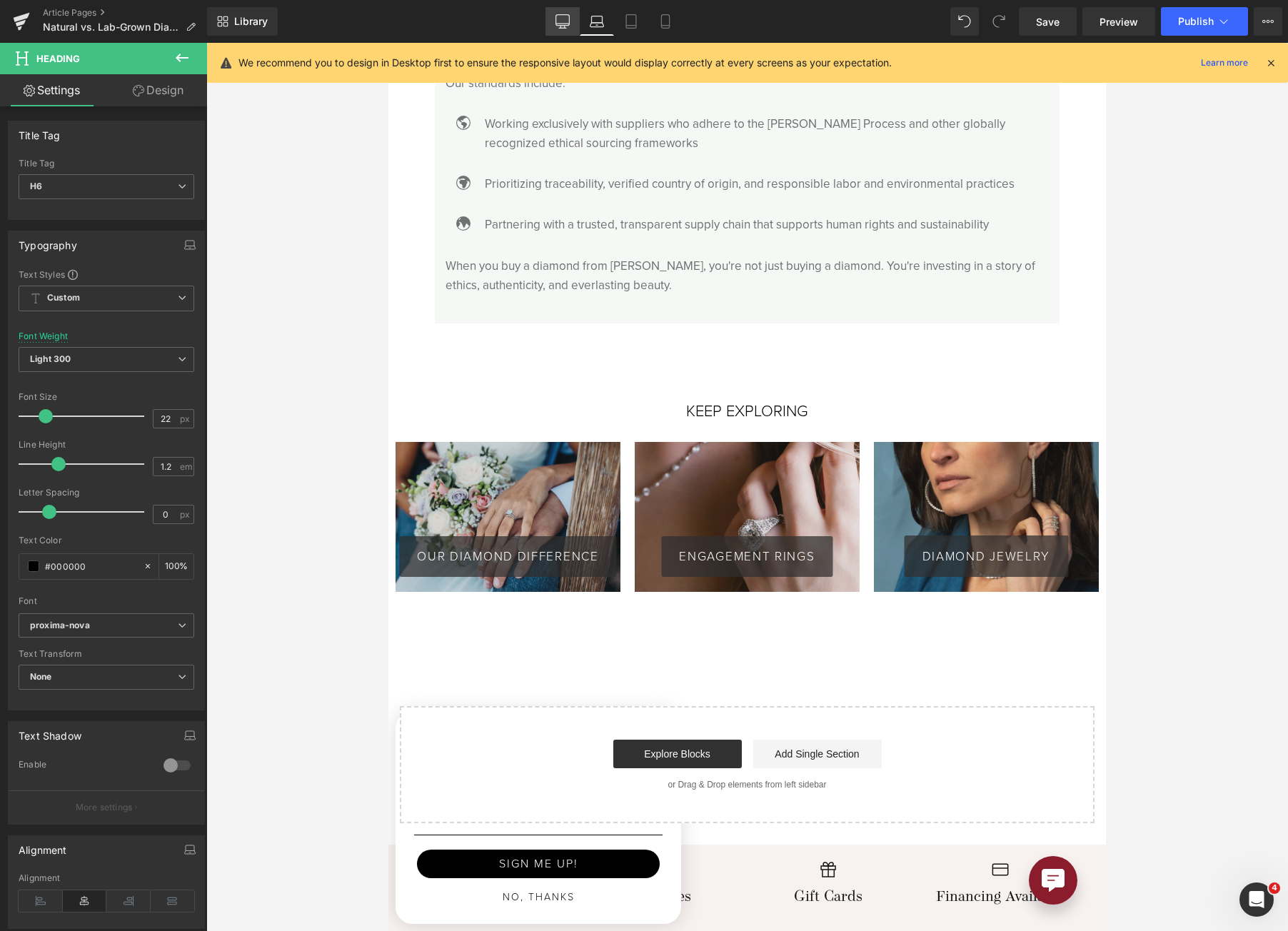
click at [560, 18] on icon at bounding box center [563, 22] width 15 height 15
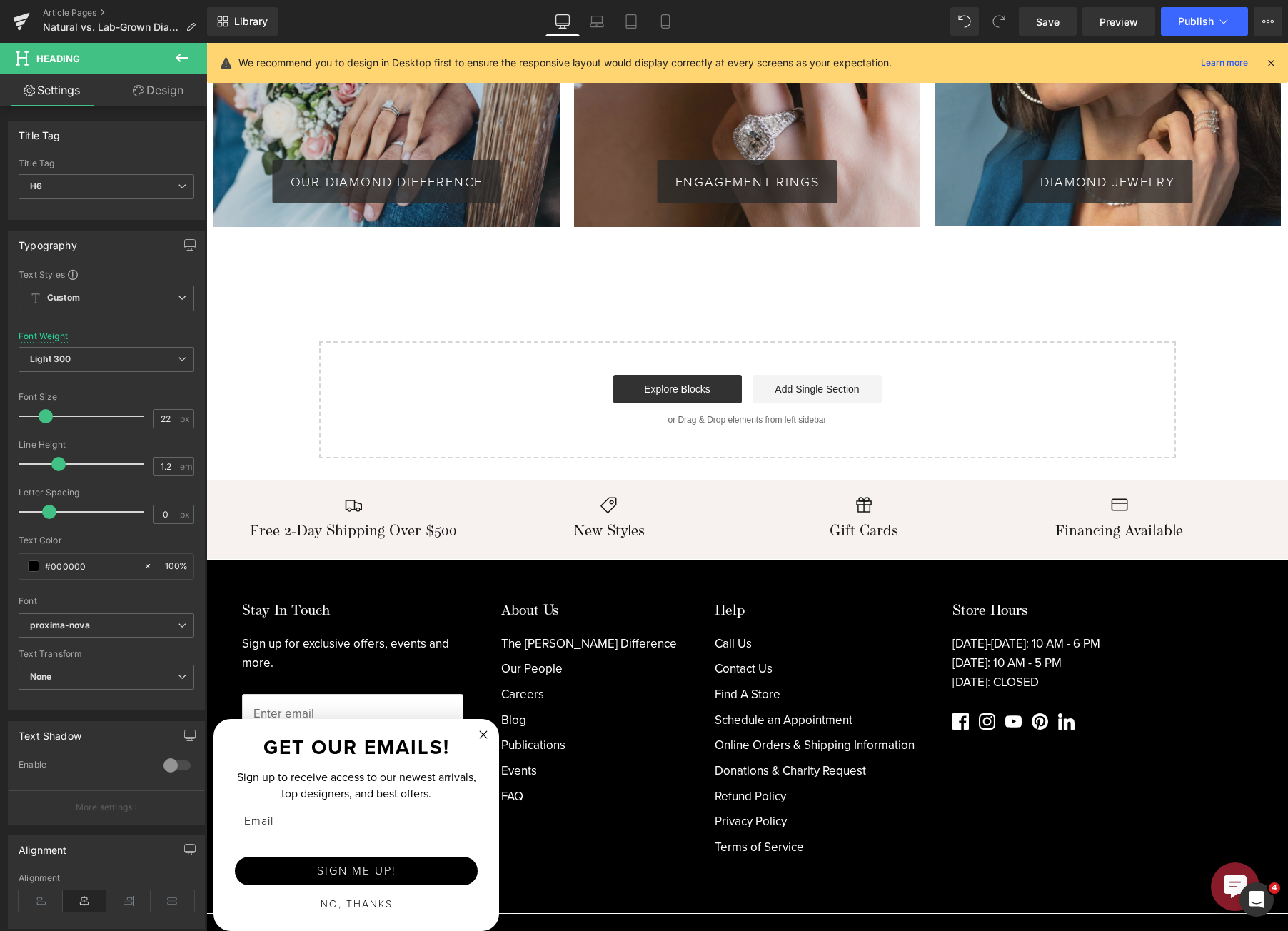
scroll to position [3826, 0]
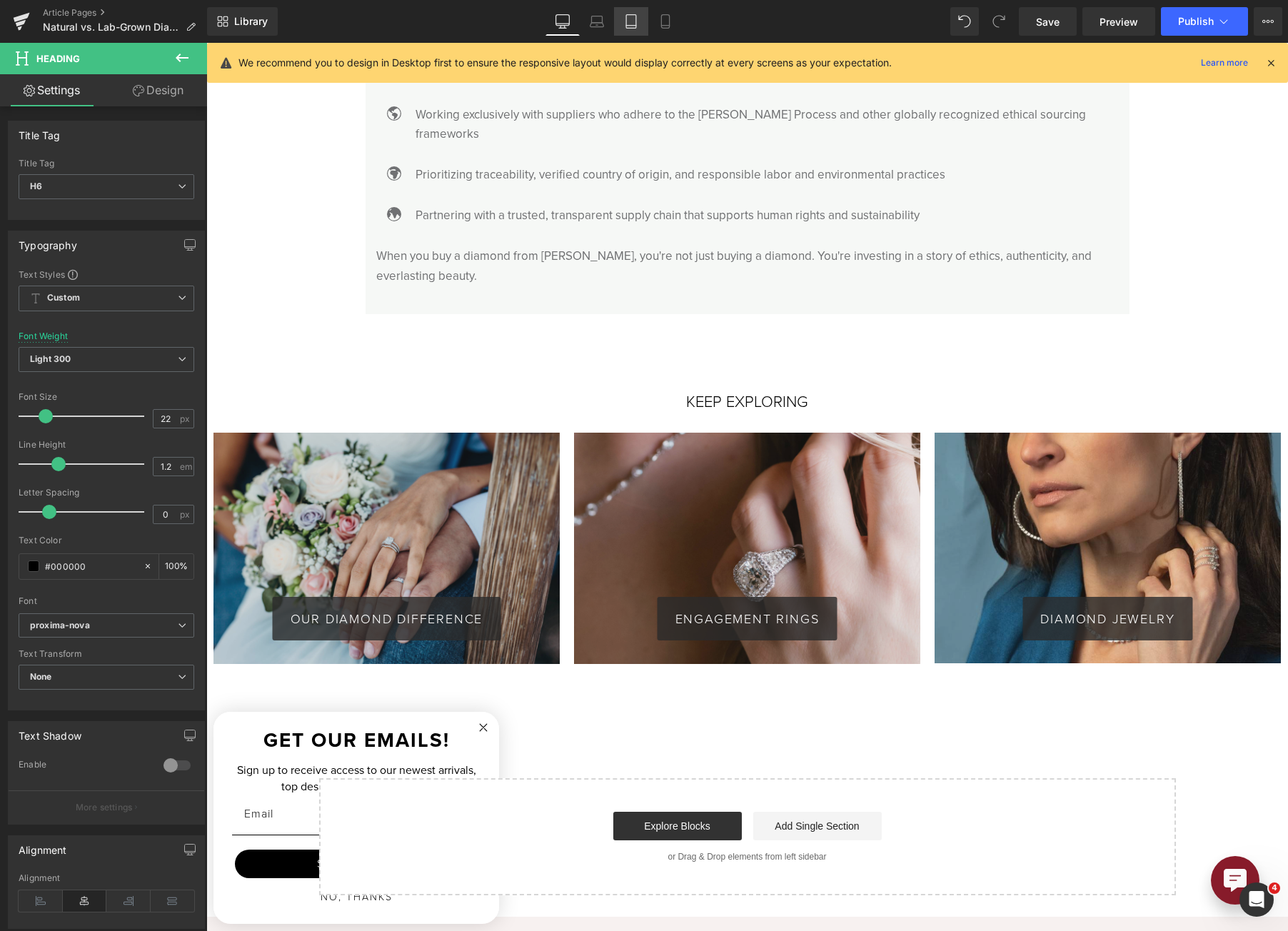
click at [618, 26] on link "Tablet" at bounding box center [631, 21] width 34 height 28
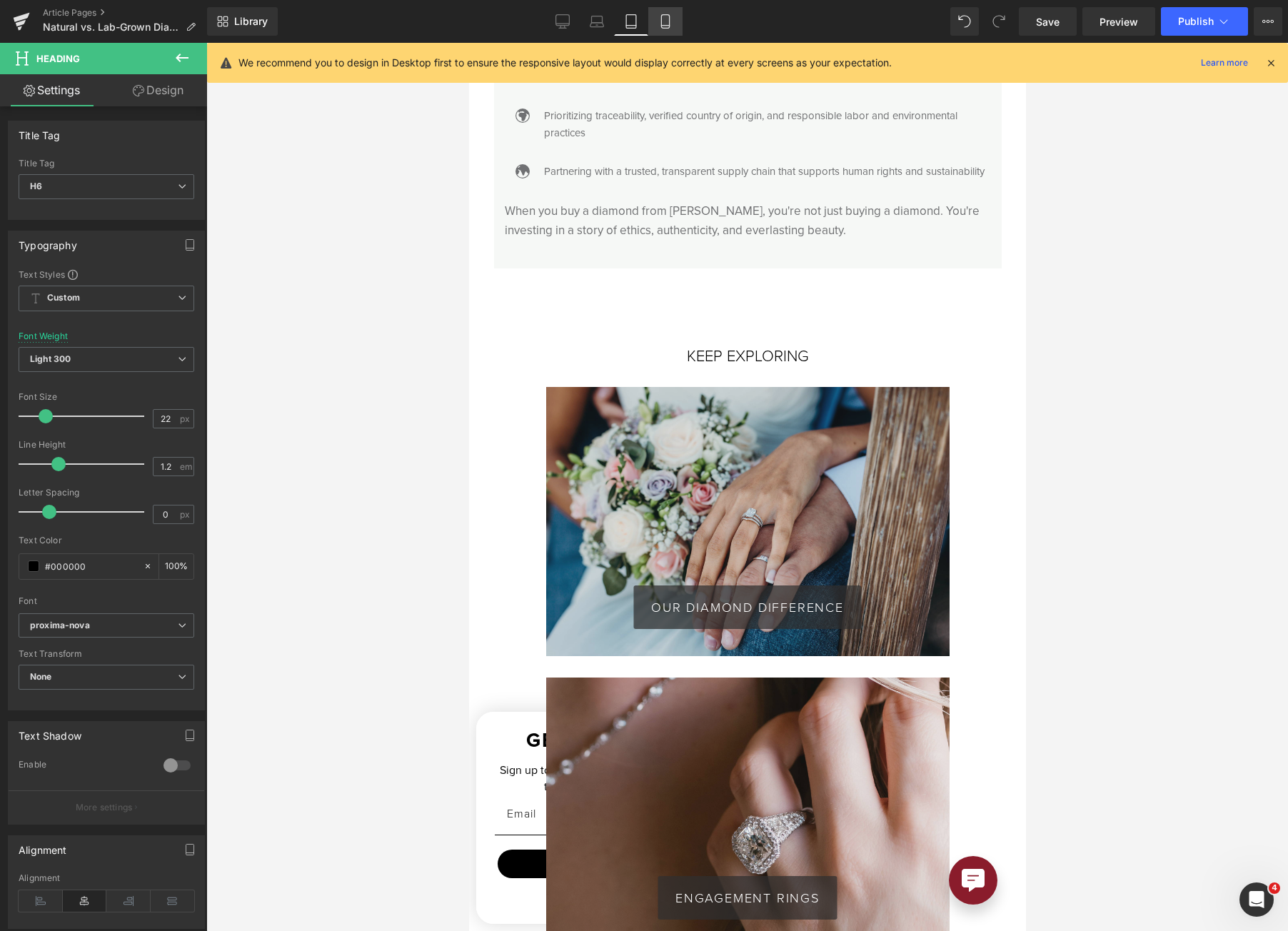
click at [661, 26] on icon at bounding box center [666, 22] width 15 height 15
type input "100"
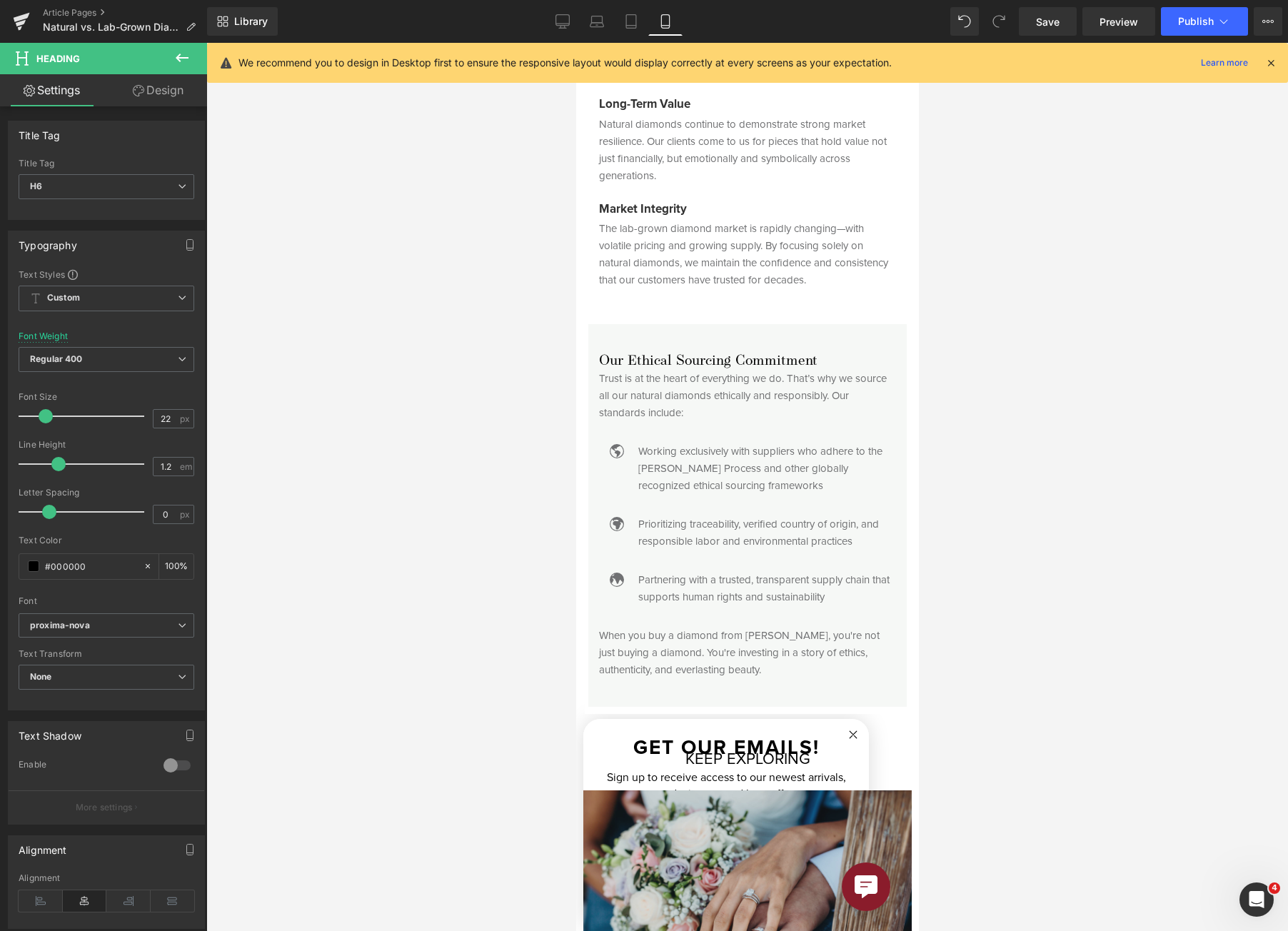
scroll to position [4041, 0]
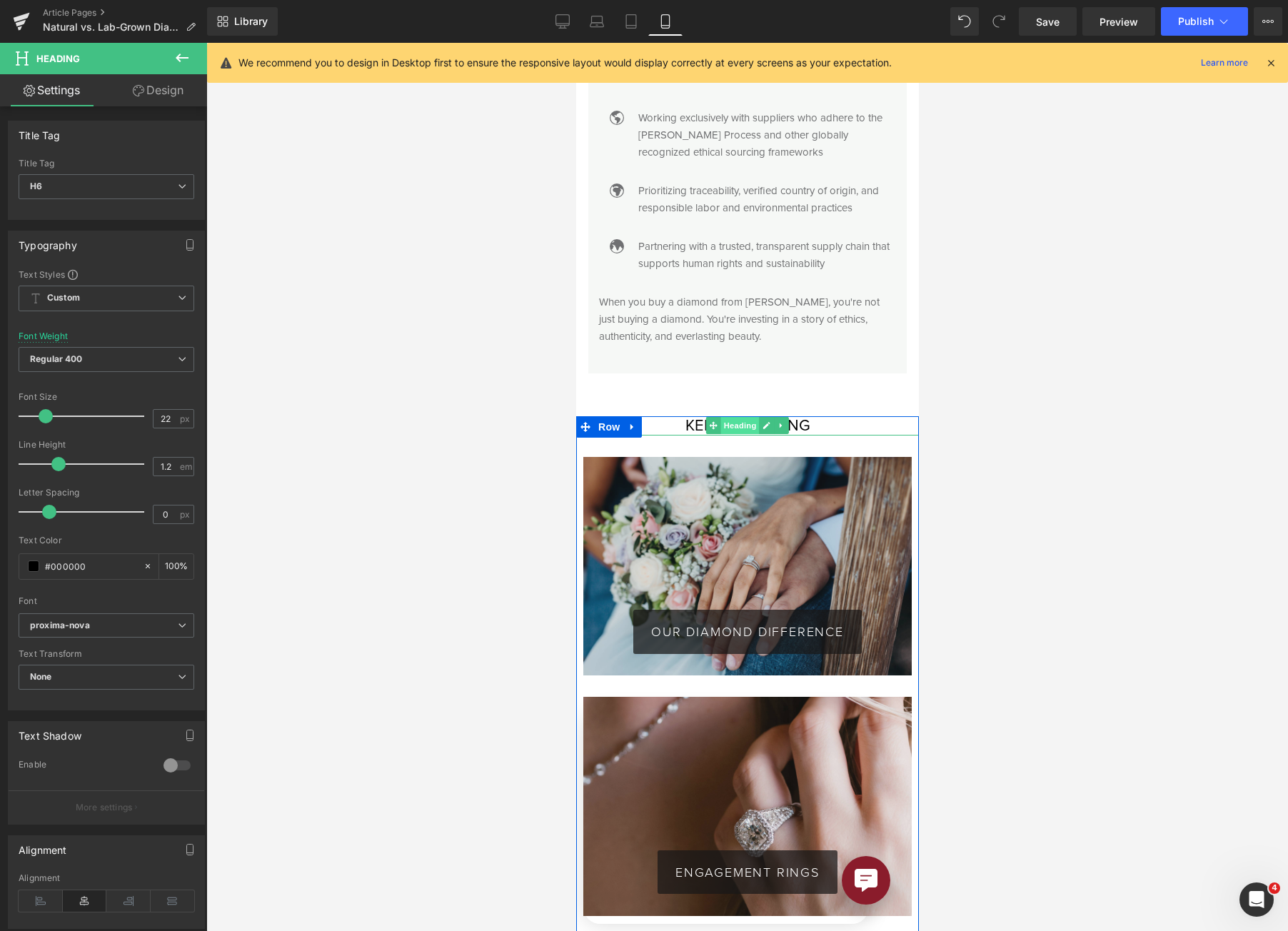
click at [739, 417] on span "Heading" at bounding box center [740, 425] width 39 height 17
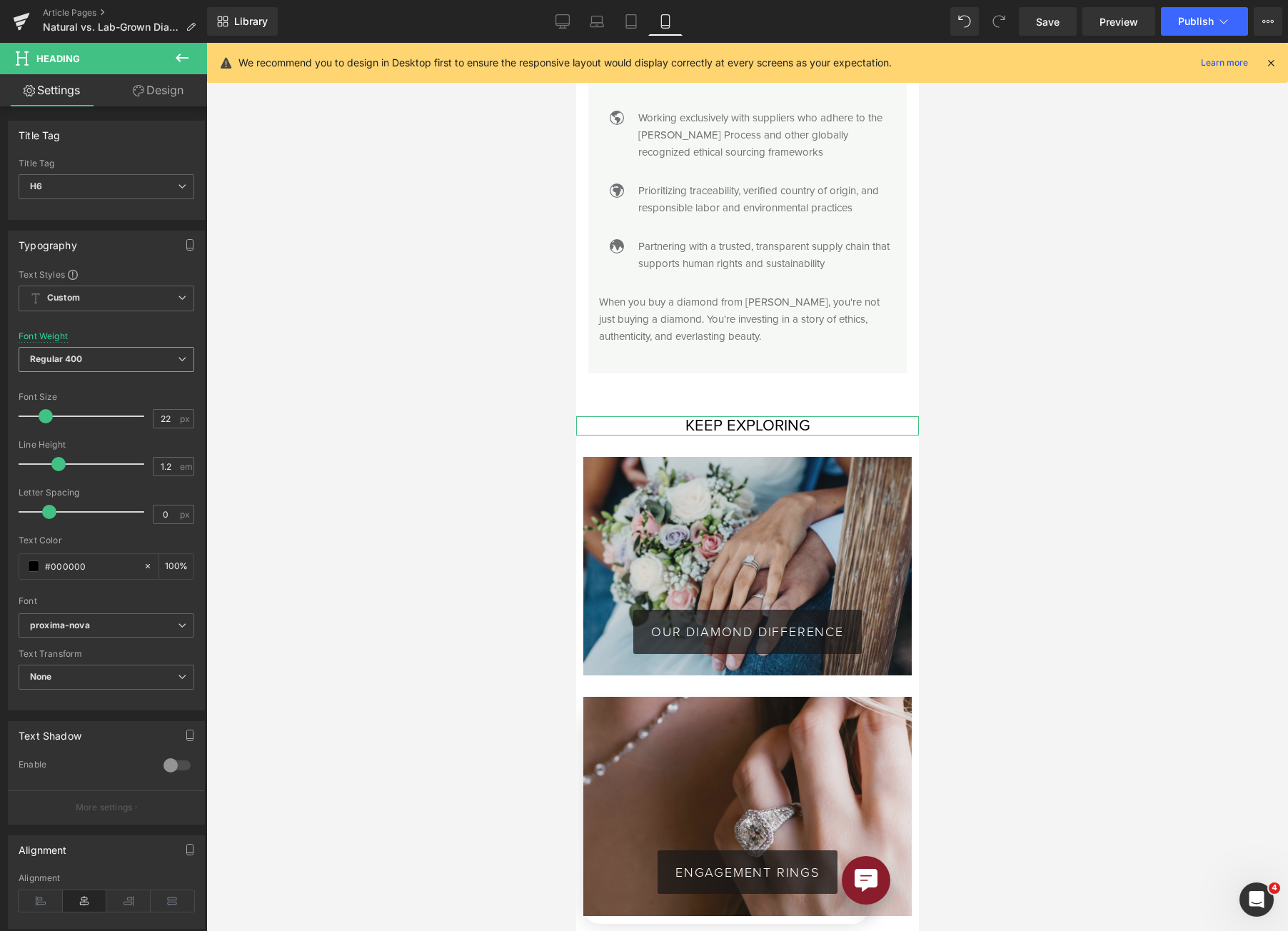
click at [92, 369] on span "Regular 400" at bounding box center [106, 359] width 176 height 25
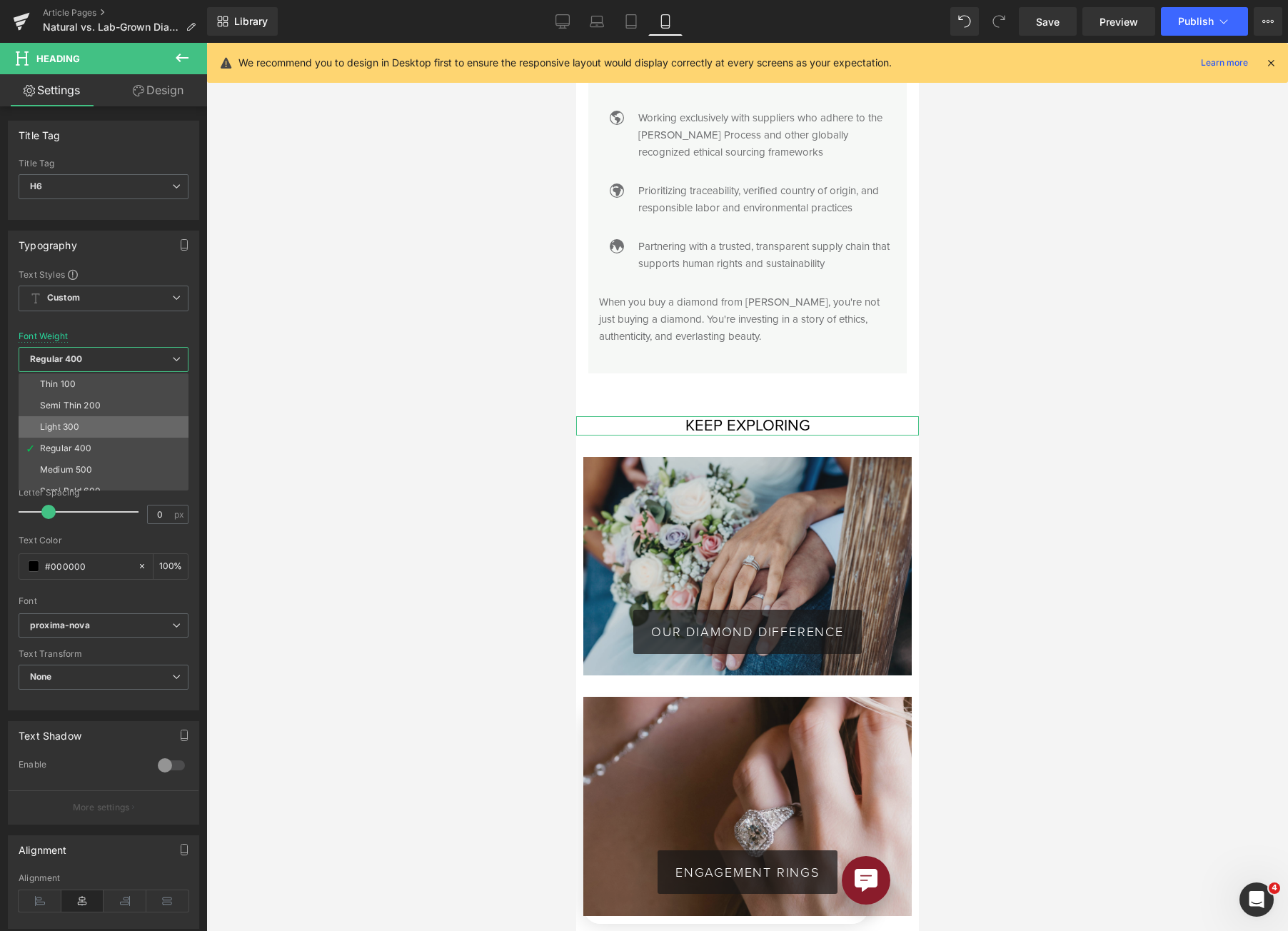
click at [95, 424] on li "Light 300" at bounding box center [106, 426] width 176 height 21
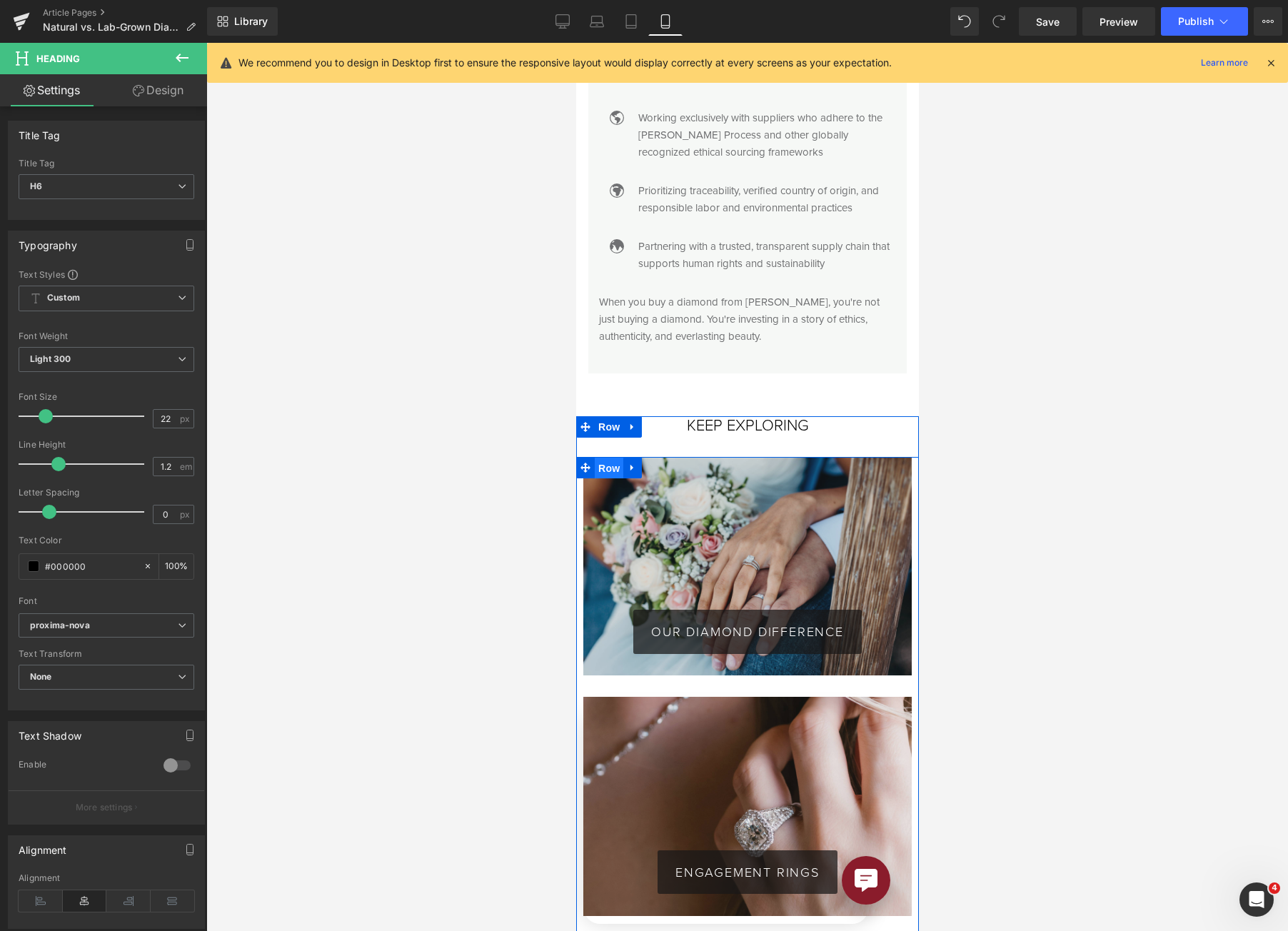
drag, startPoint x: 601, startPoint y: 413, endPoint x: 1026, endPoint y: 515, distance: 437.1
click at [601, 457] on span "Row" at bounding box center [608, 467] width 28 height 21
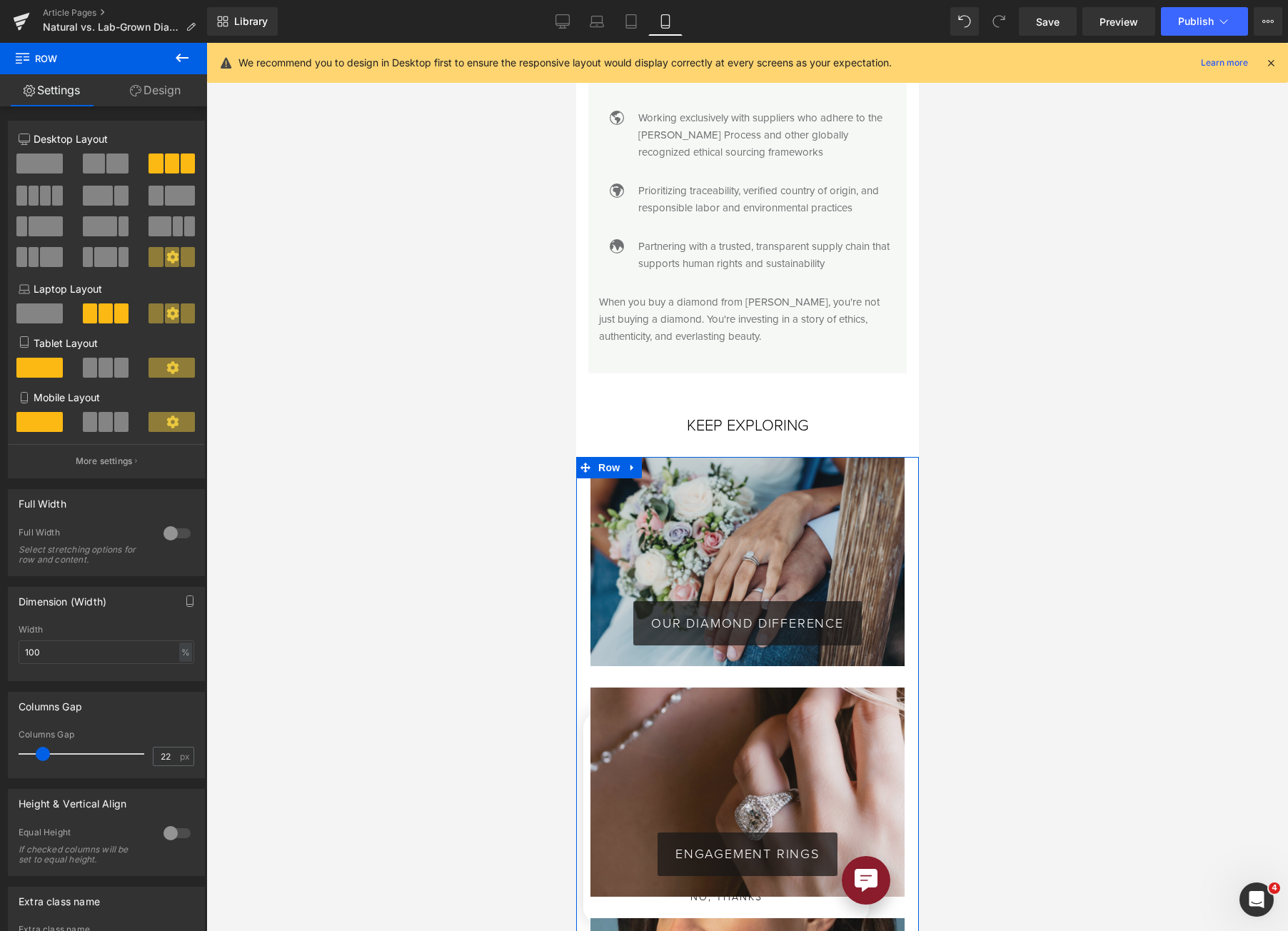
drag, startPoint x: 33, startPoint y: 754, endPoint x: 42, endPoint y: 750, distance: 9.8
click at [42, 750] on span at bounding box center [43, 754] width 15 height 15
type input "20"
click at [40, 750] on span at bounding box center [41, 754] width 15 height 15
click at [633, 16] on icon at bounding box center [632, 22] width 15 height 15
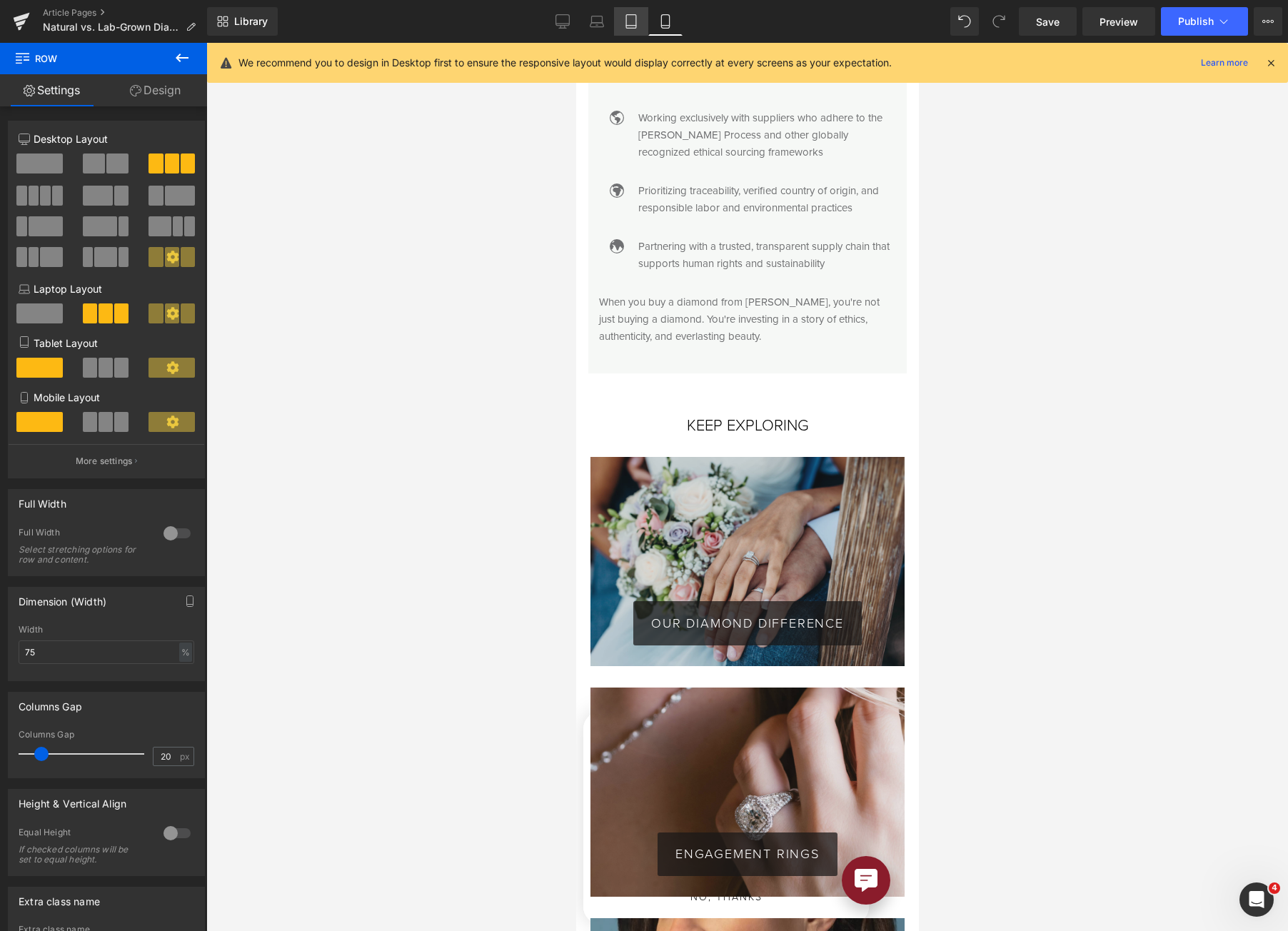
scroll to position [3708, 0]
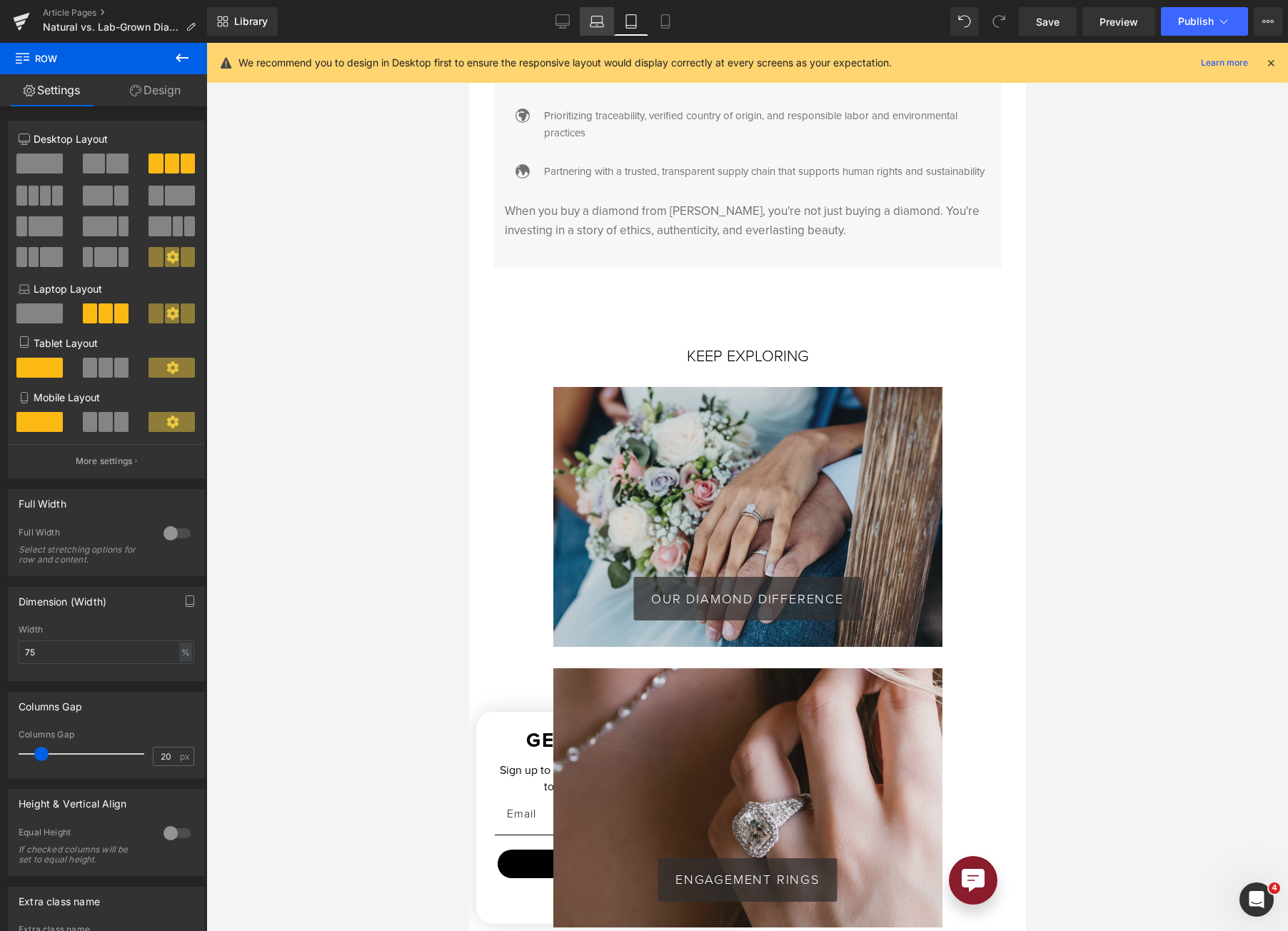
click at [592, 34] on link "Laptop" at bounding box center [597, 21] width 34 height 28
type input "100"
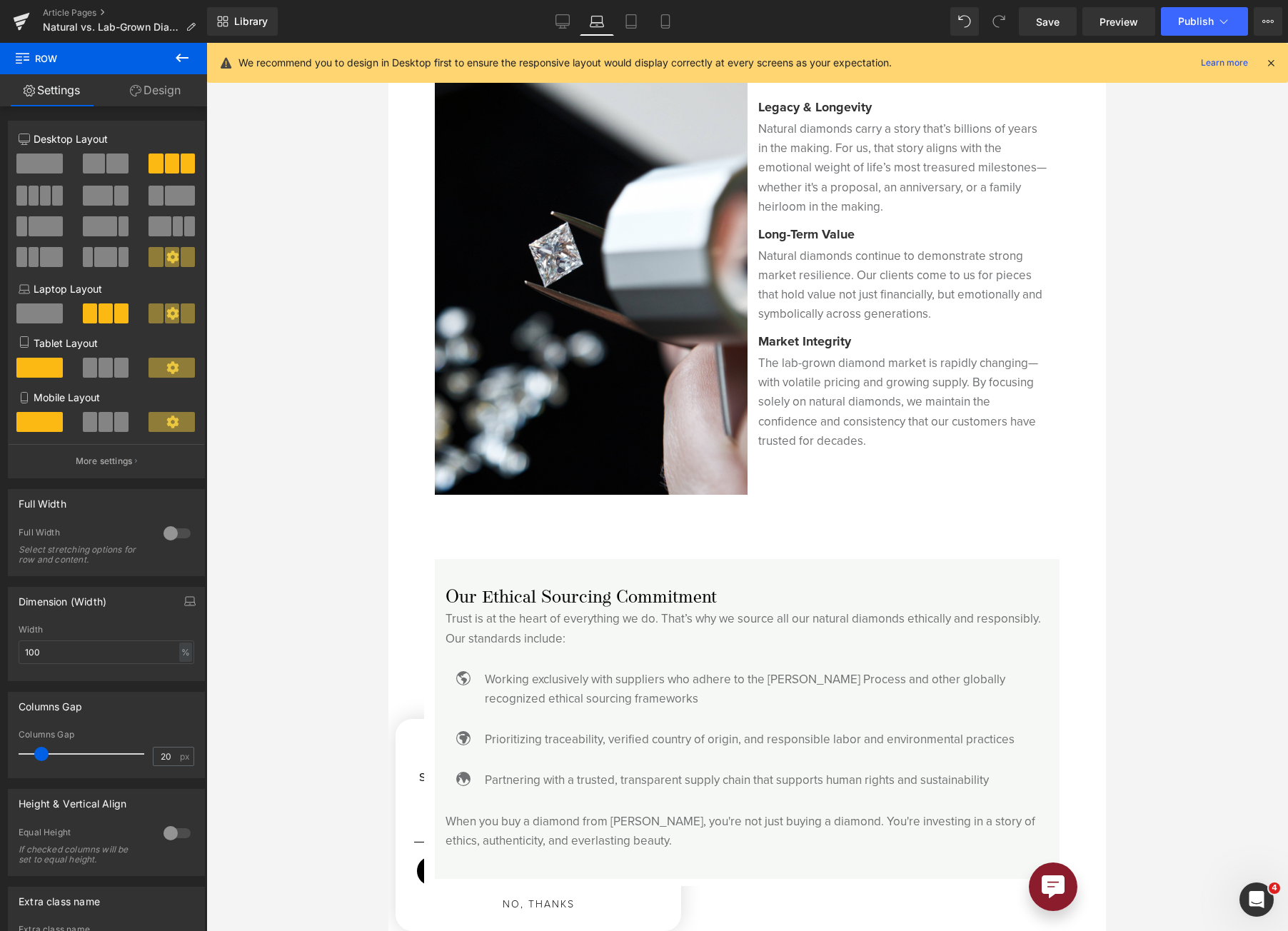
scroll to position [4263, 0]
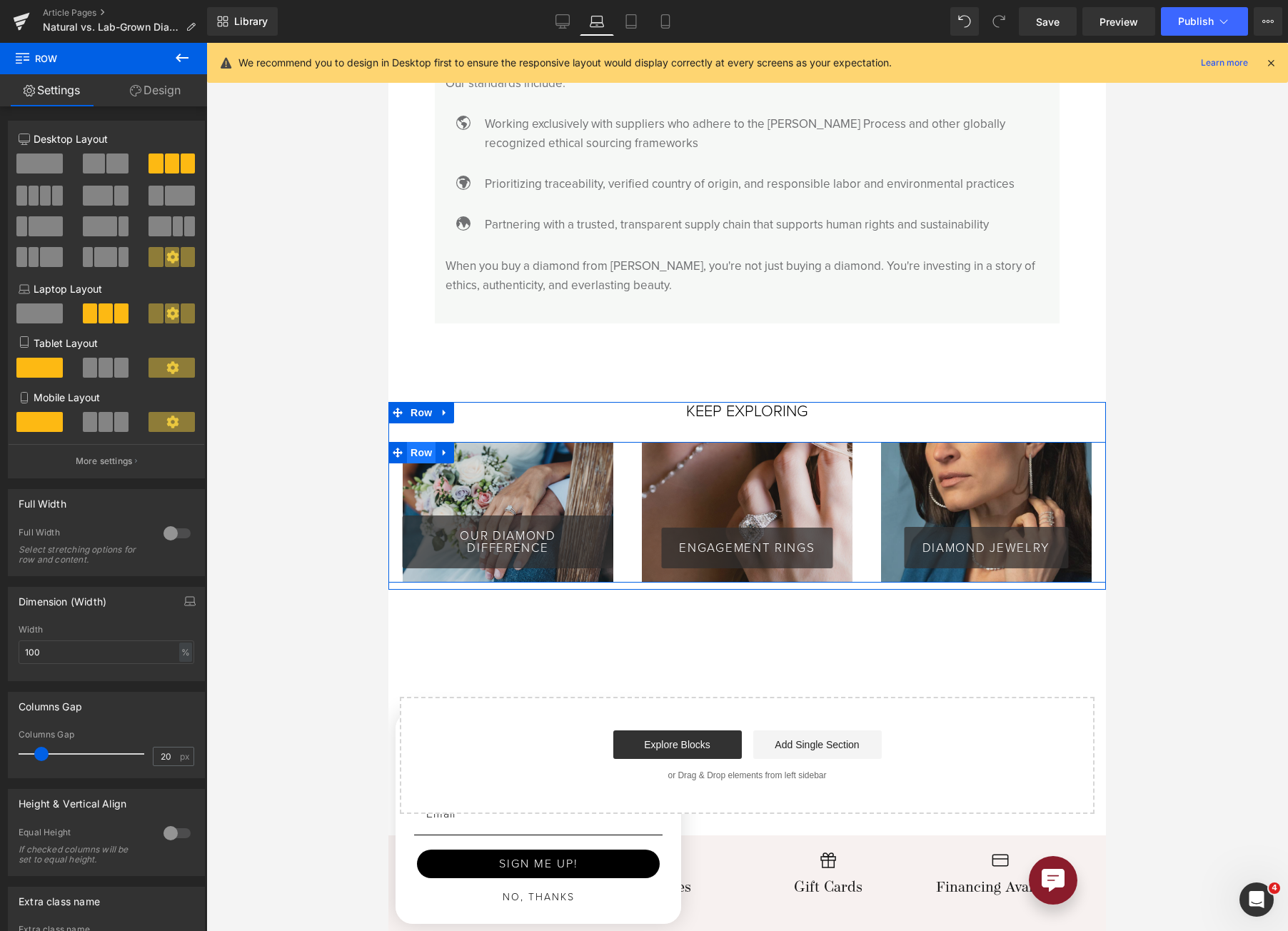
click at [410, 442] on span "Row" at bounding box center [421, 452] width 28 height 21
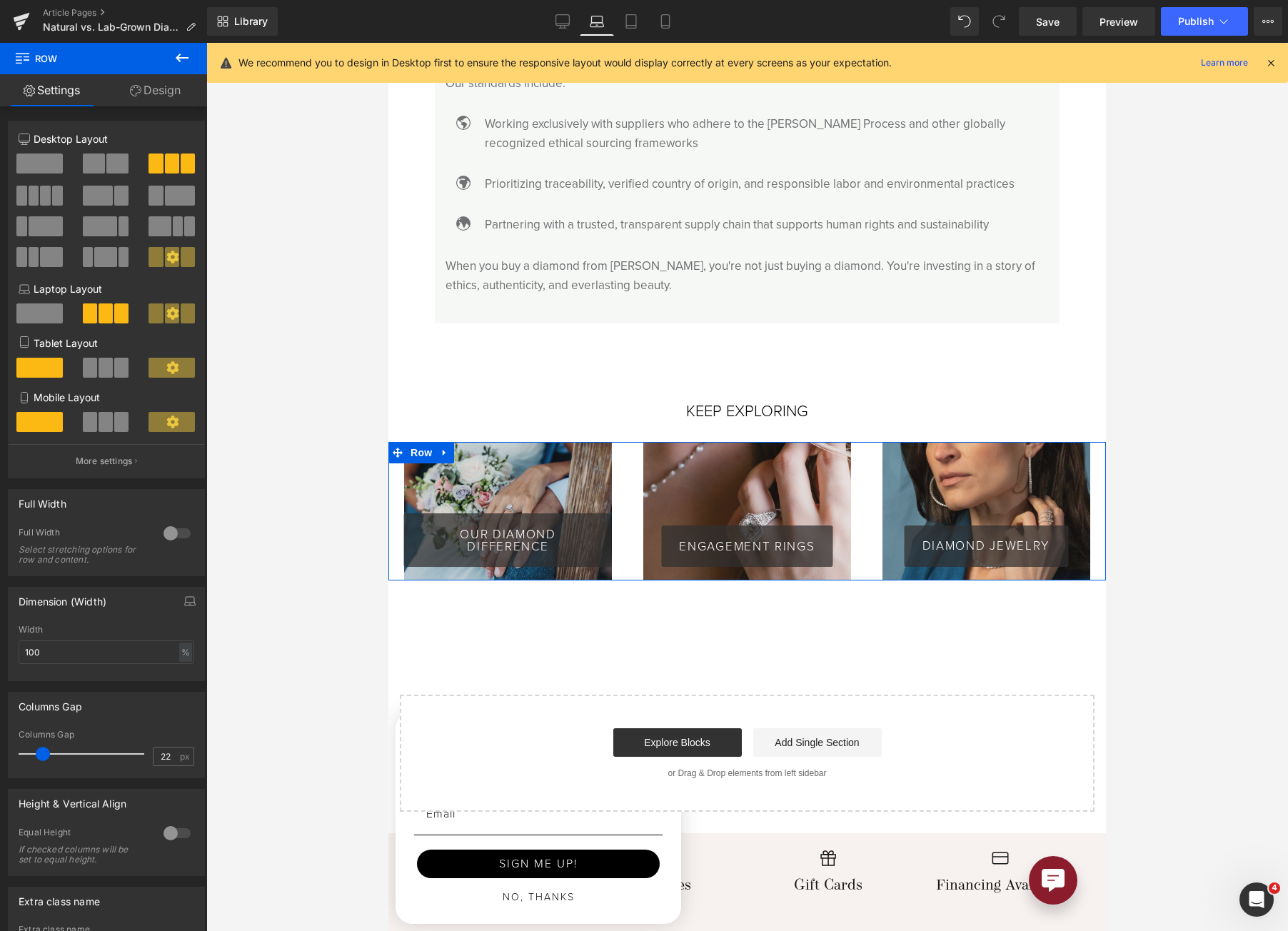
type input "21"
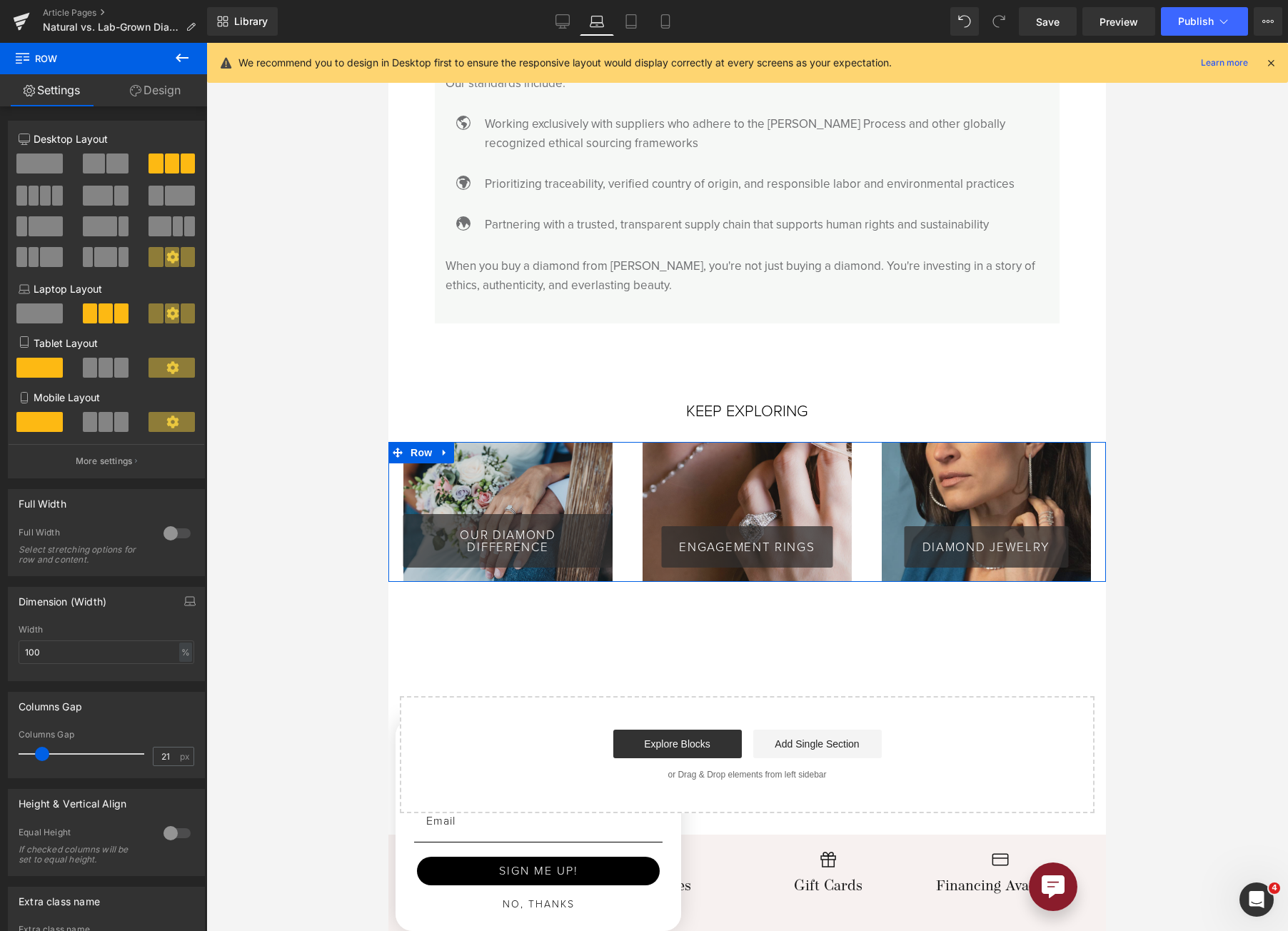
click at [42, 757] on span at bounding box center [42, 754] width 15 height 15
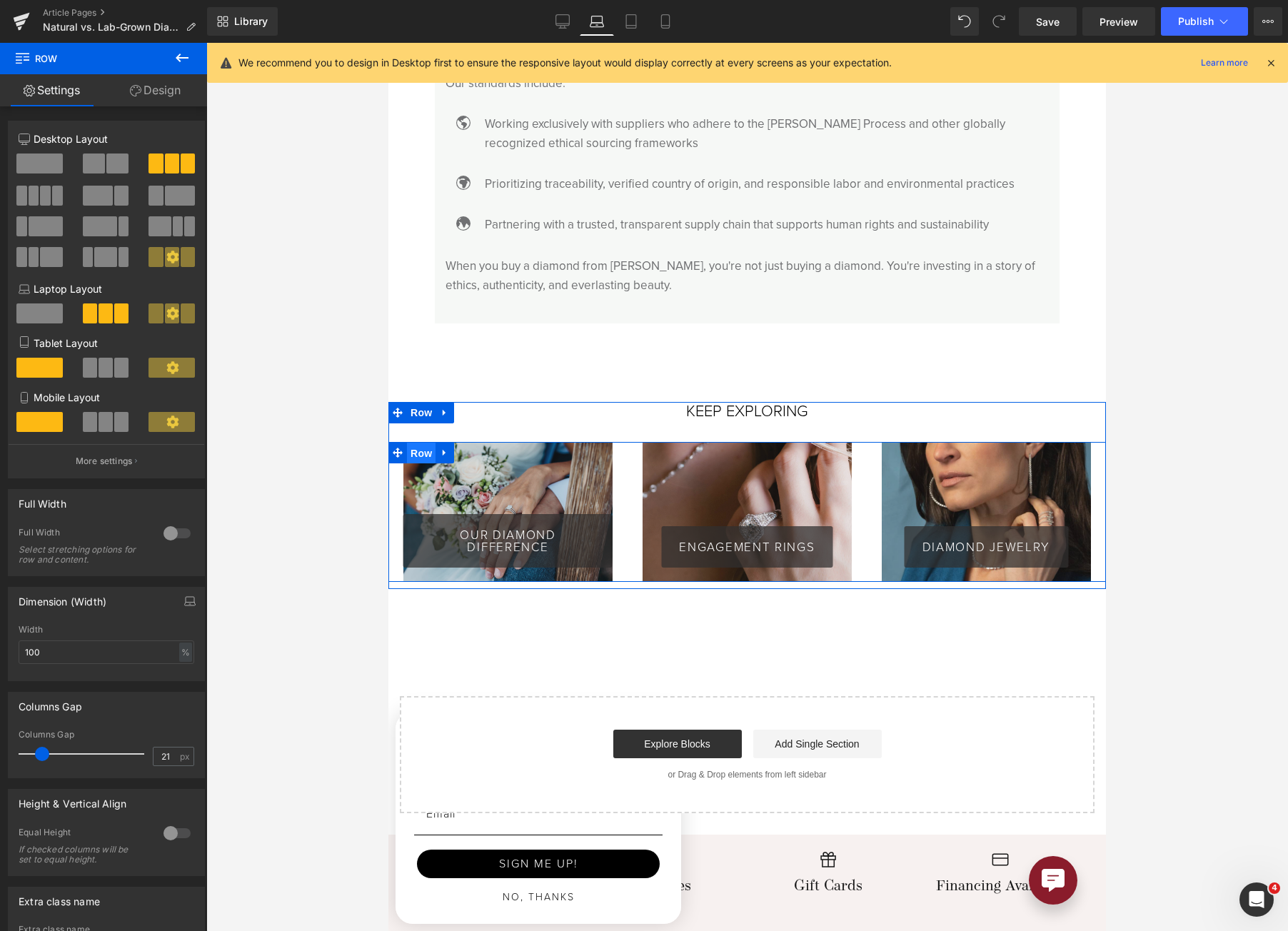
click at [413, 443] on span "Row" at bounding box center [421, 453] width 28 height 21
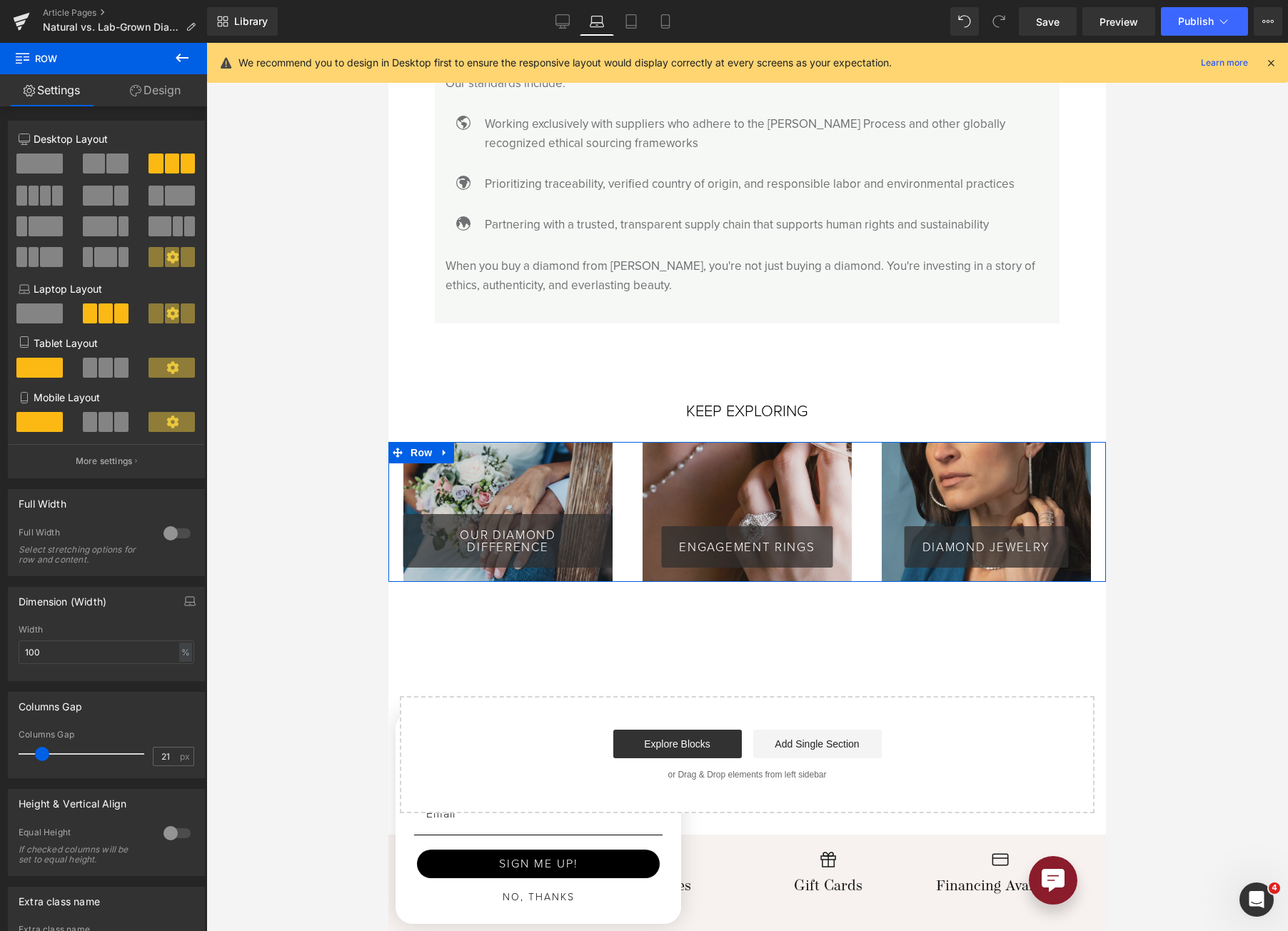
click at [166, 89] on link "Design" at bounding box center [155, 90] width 104 height 32
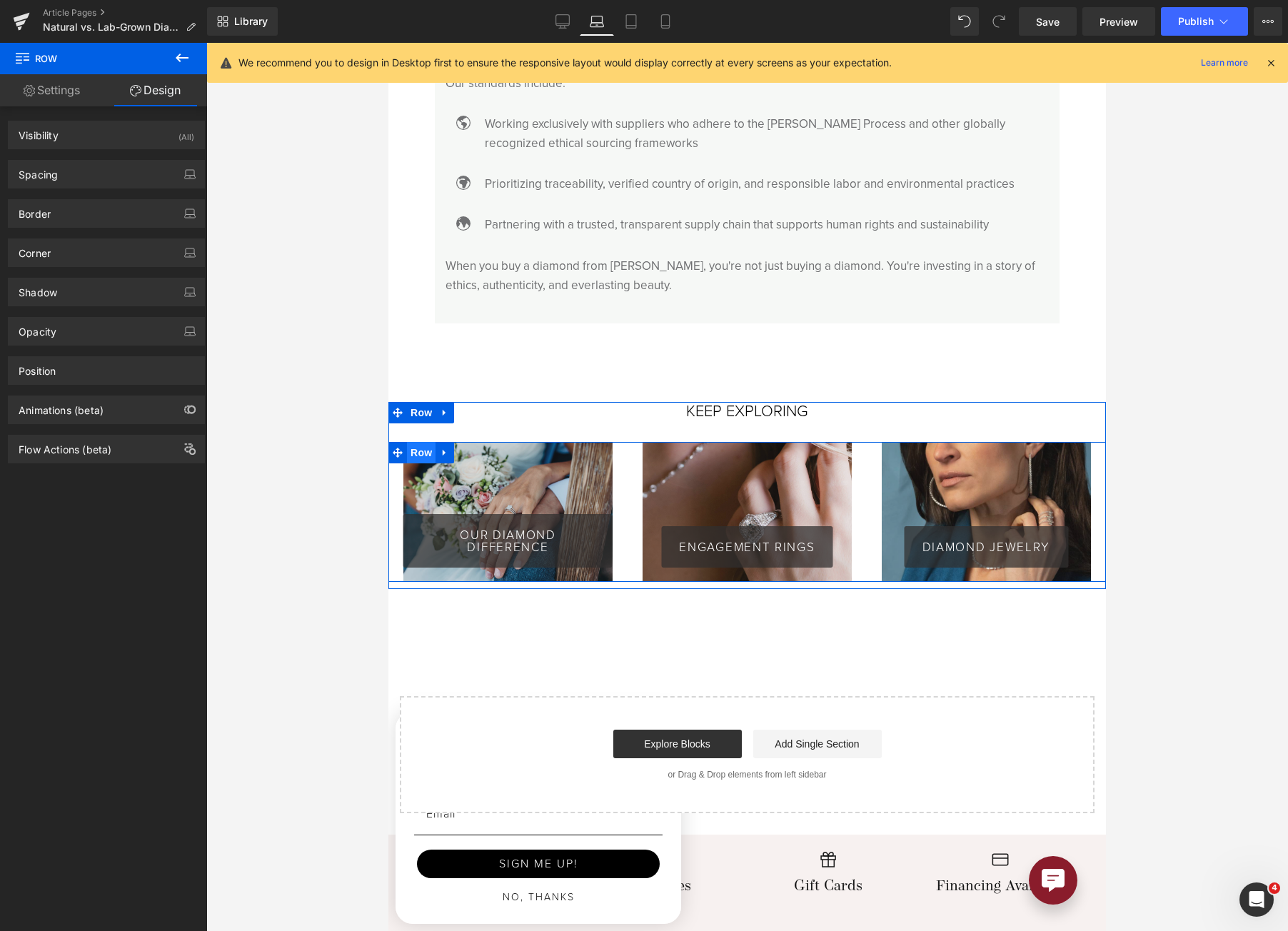
click at [421, 442] on span "Row" at bounding box center [421, 452] width 28 height 21
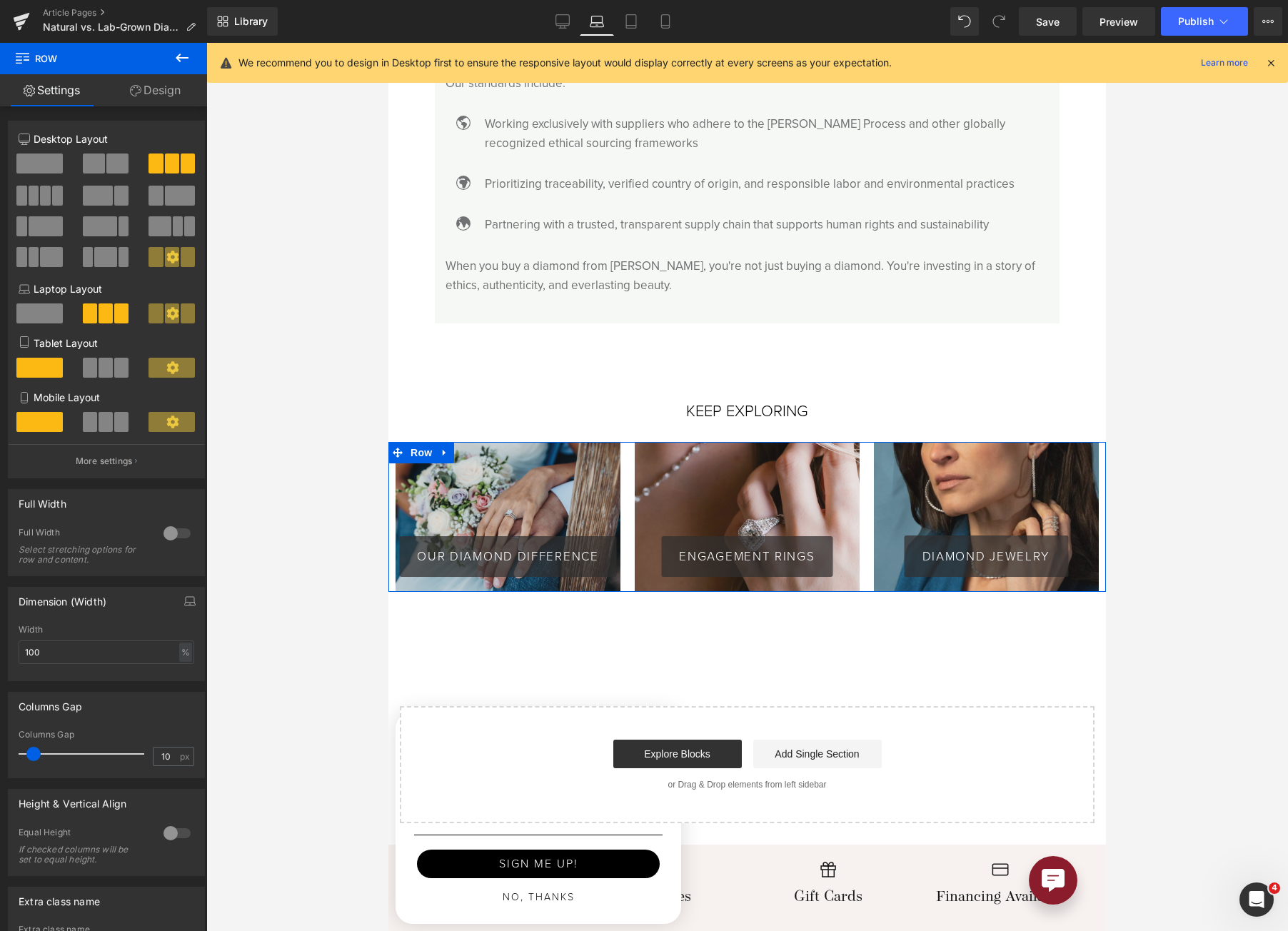
drag, startPoint x: 39, startPoint y: 752, endPoint x: 30, endPoint y: 751, distance: 9.1
click at [30, 751] on span at bounding box center [34, 754] width 15 height 15
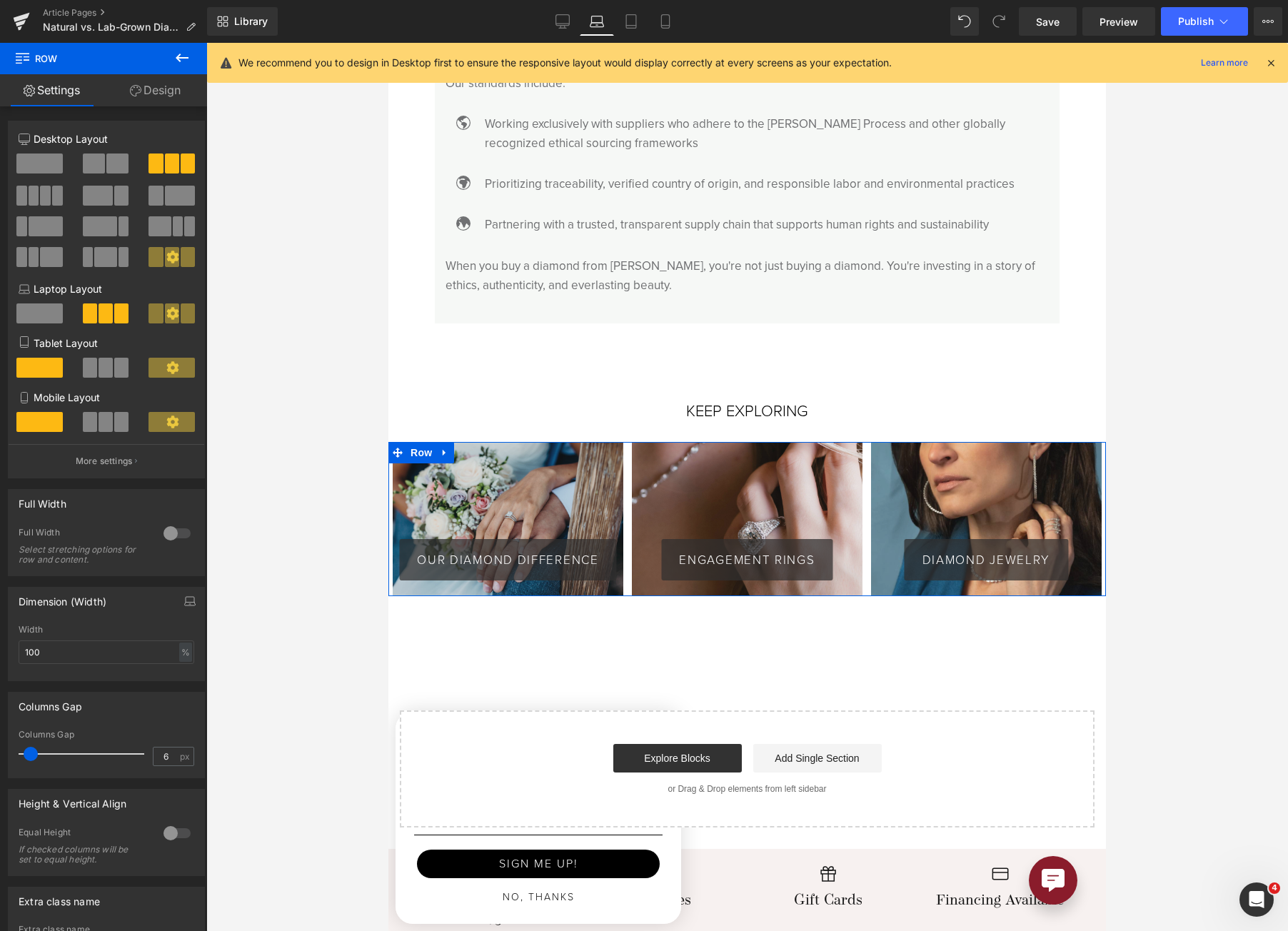
type input "5"
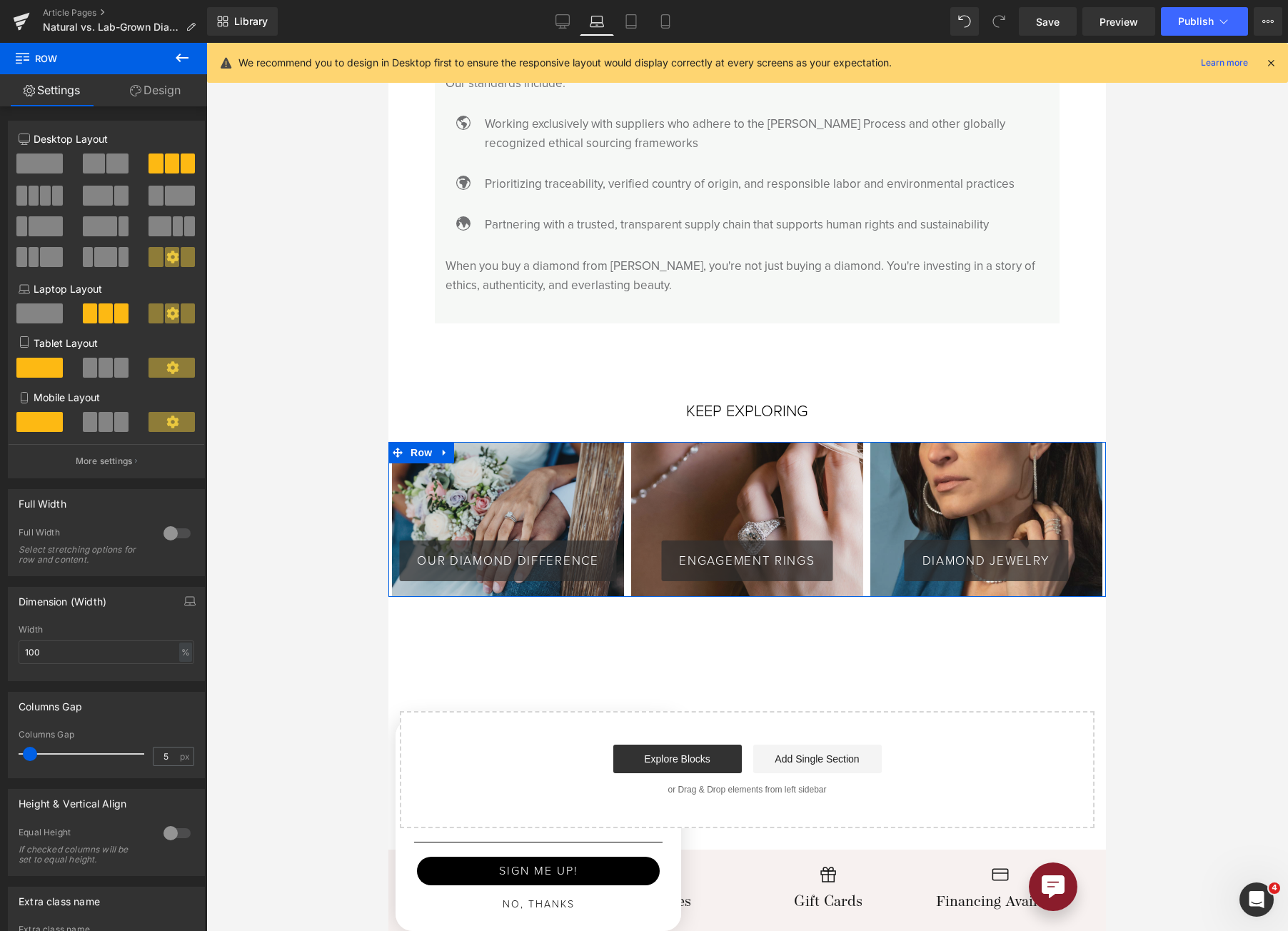
click at [25, 752] on span at bounding box center [30, 754] width 15 height 15
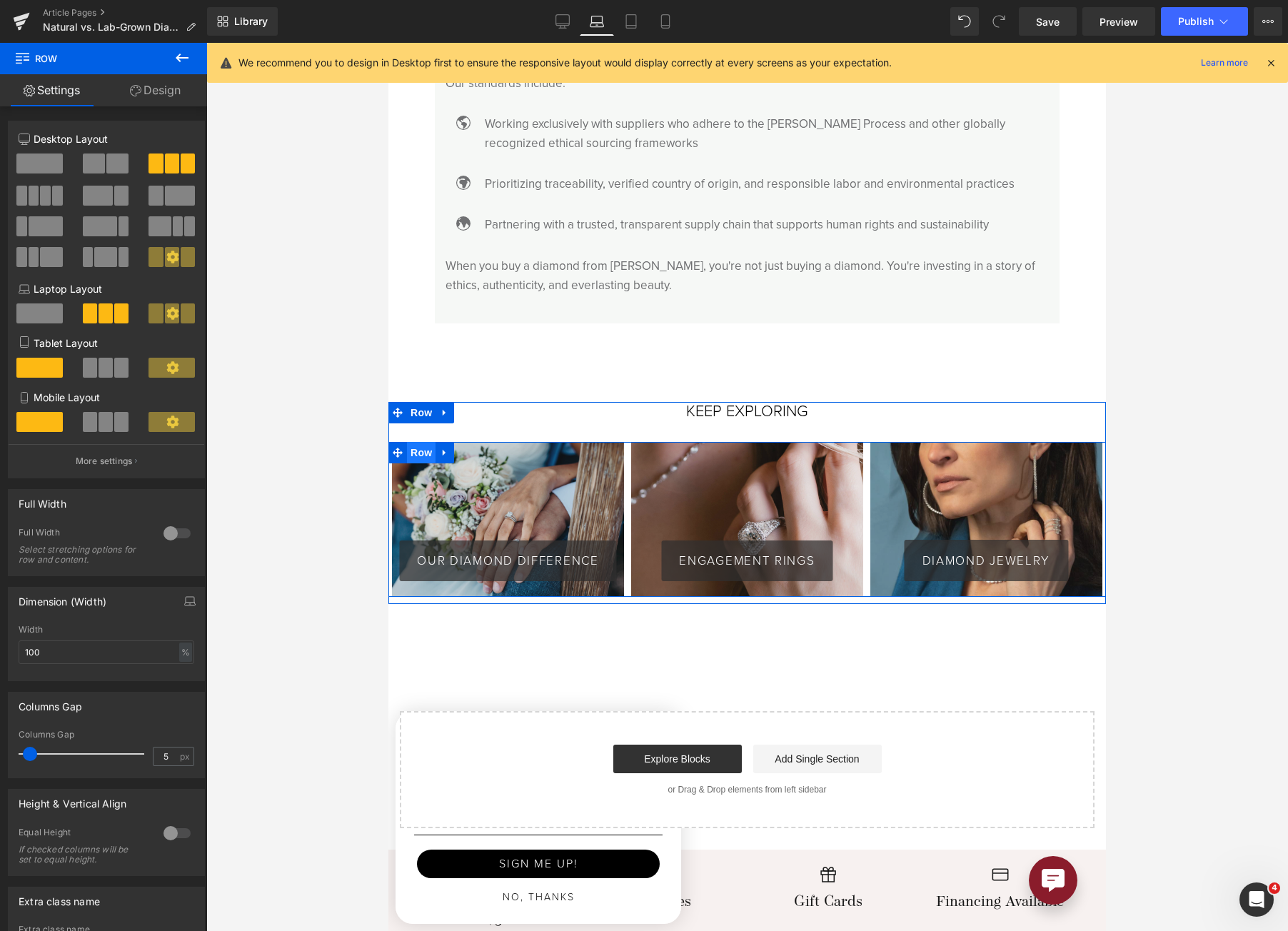
click at [416, 442] on span "Row" at bounding box center [421, 452] width 28 height 21
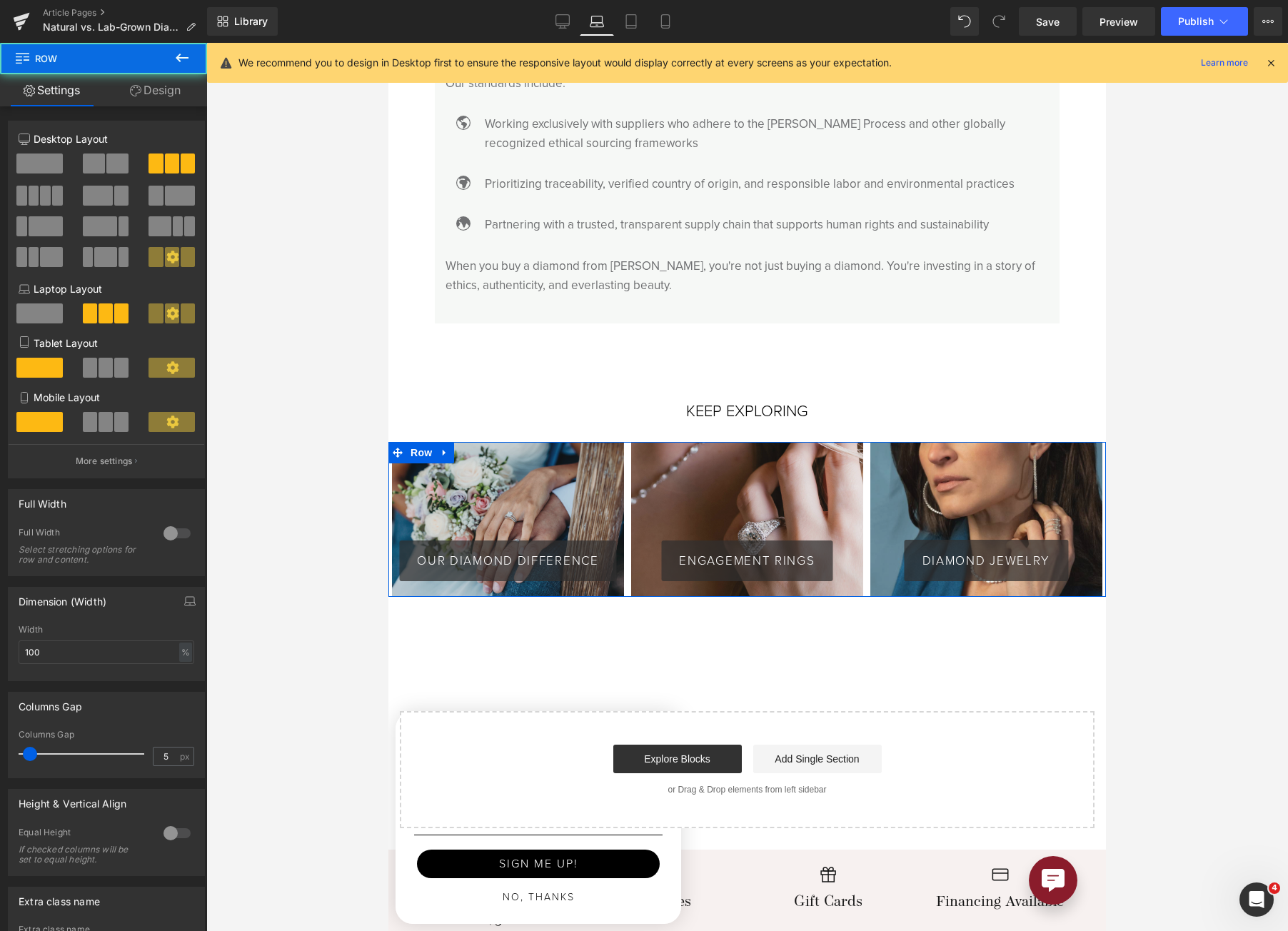
click at [163, 92] on link "Design" at bounding box center [155, 90] width 104 height 32
click at [0, 0] on div "Spacing" at bounding box center [0, 0] width 0 height 0
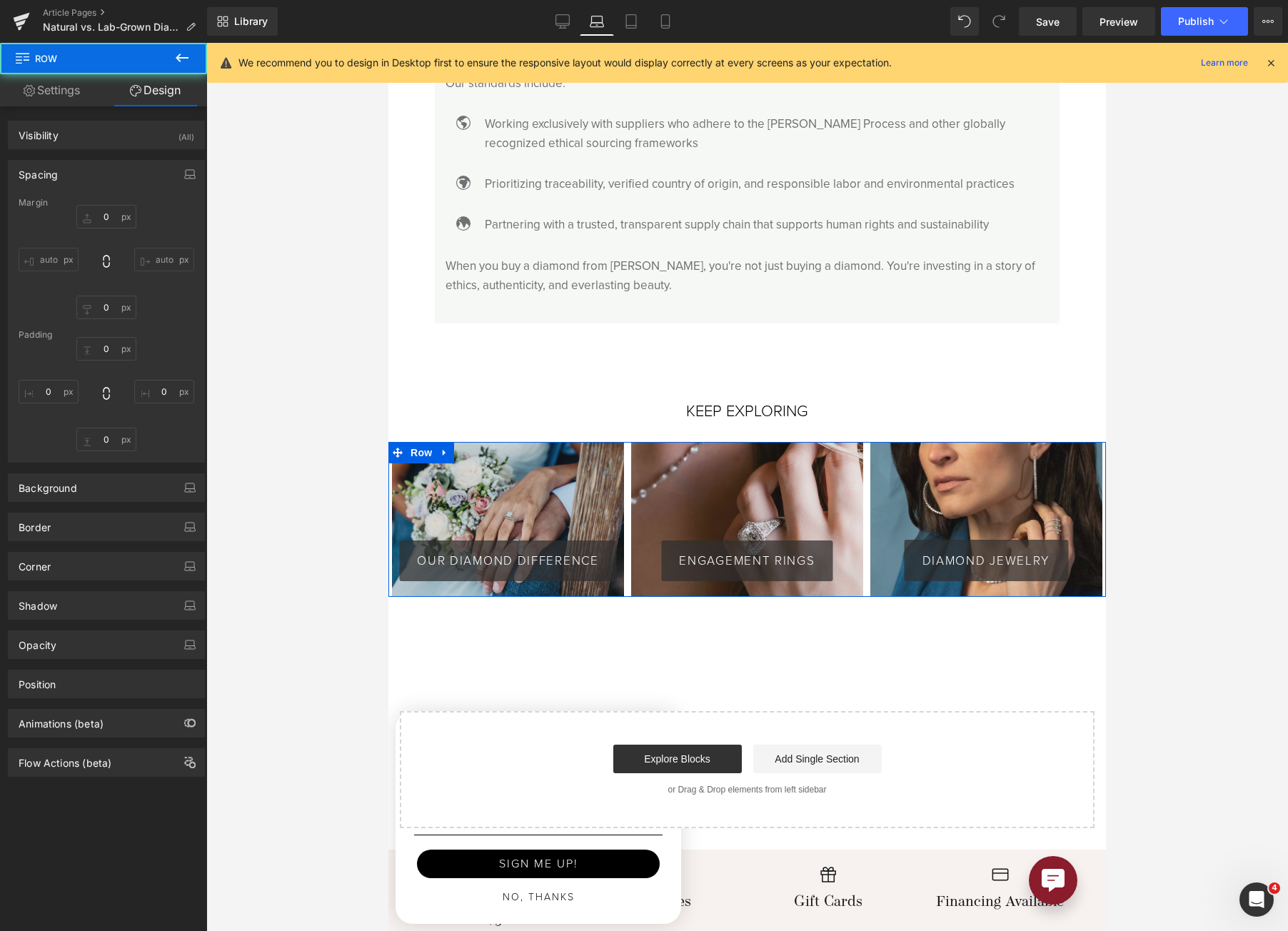
type input "30"
type input "0"
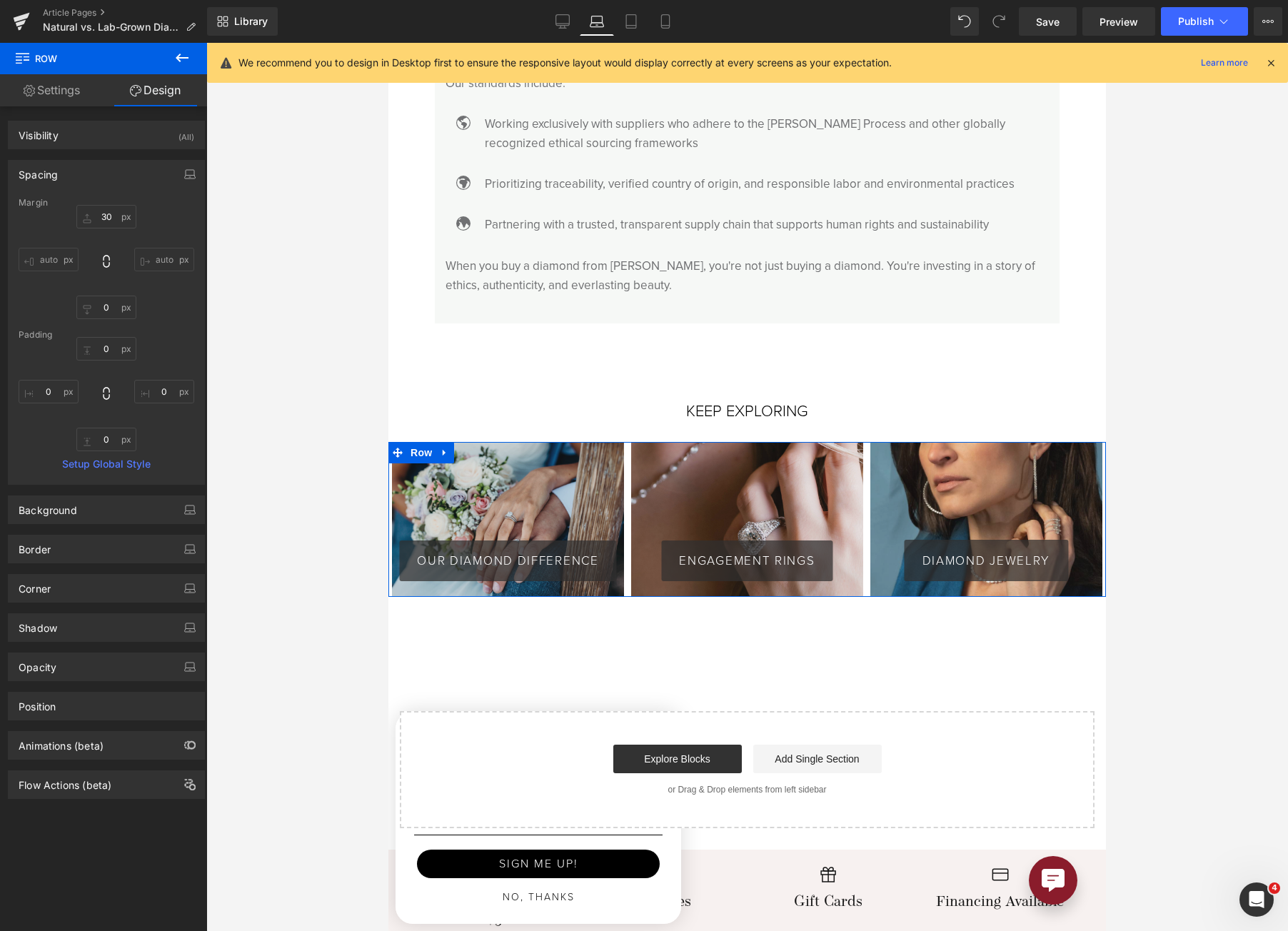
click at [50, 403] on div "0px 0 0px 0 0px 0 0px 0" at bounding box center [106, 394] width 176 height 115
click at [47, 400] on input "0" at bounding box center [48, 391] width 60 height 24
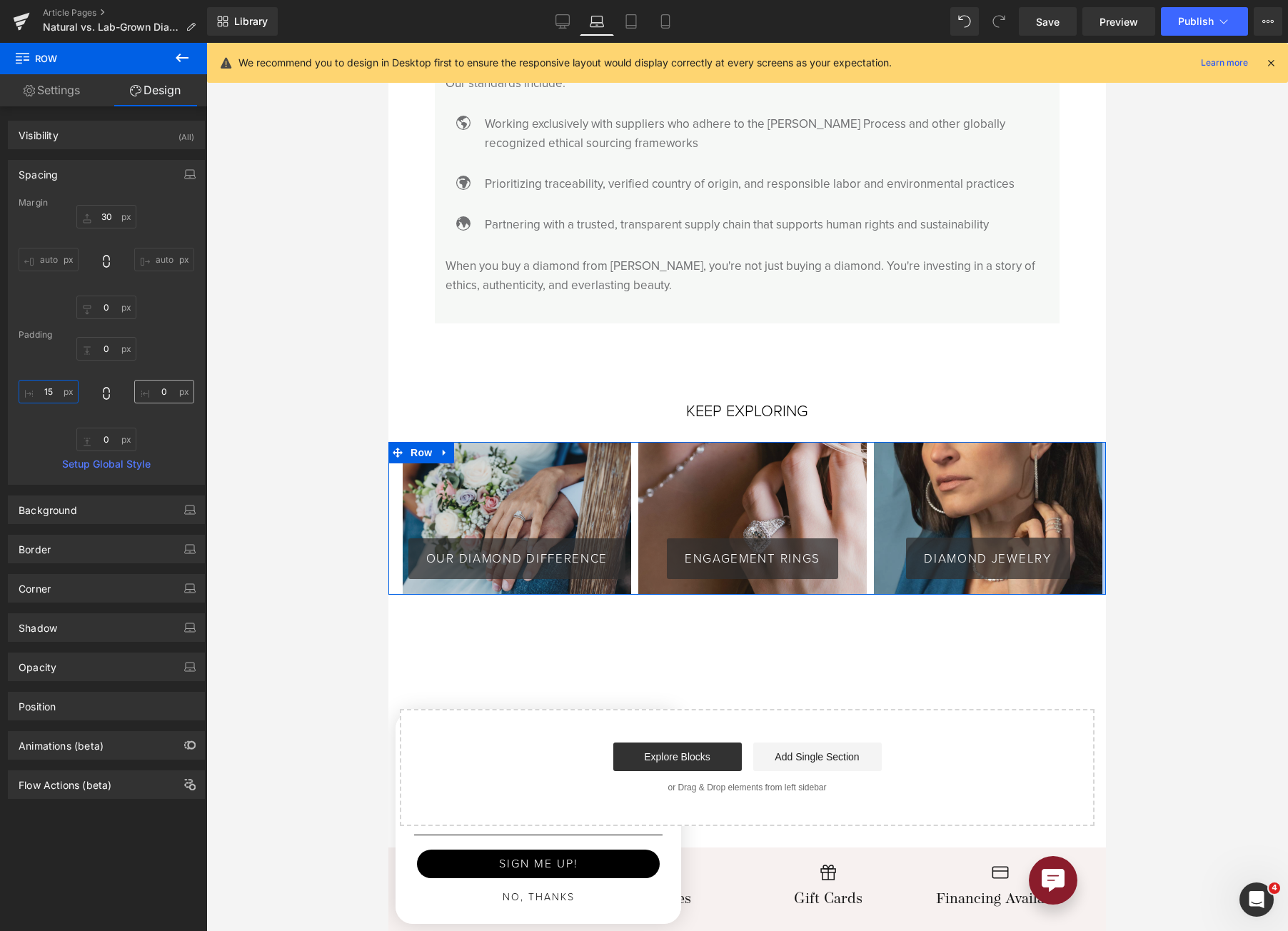
type input "15"
click at [152, 397] on input "0" at bounding box center [163, 391] width 60 height 24
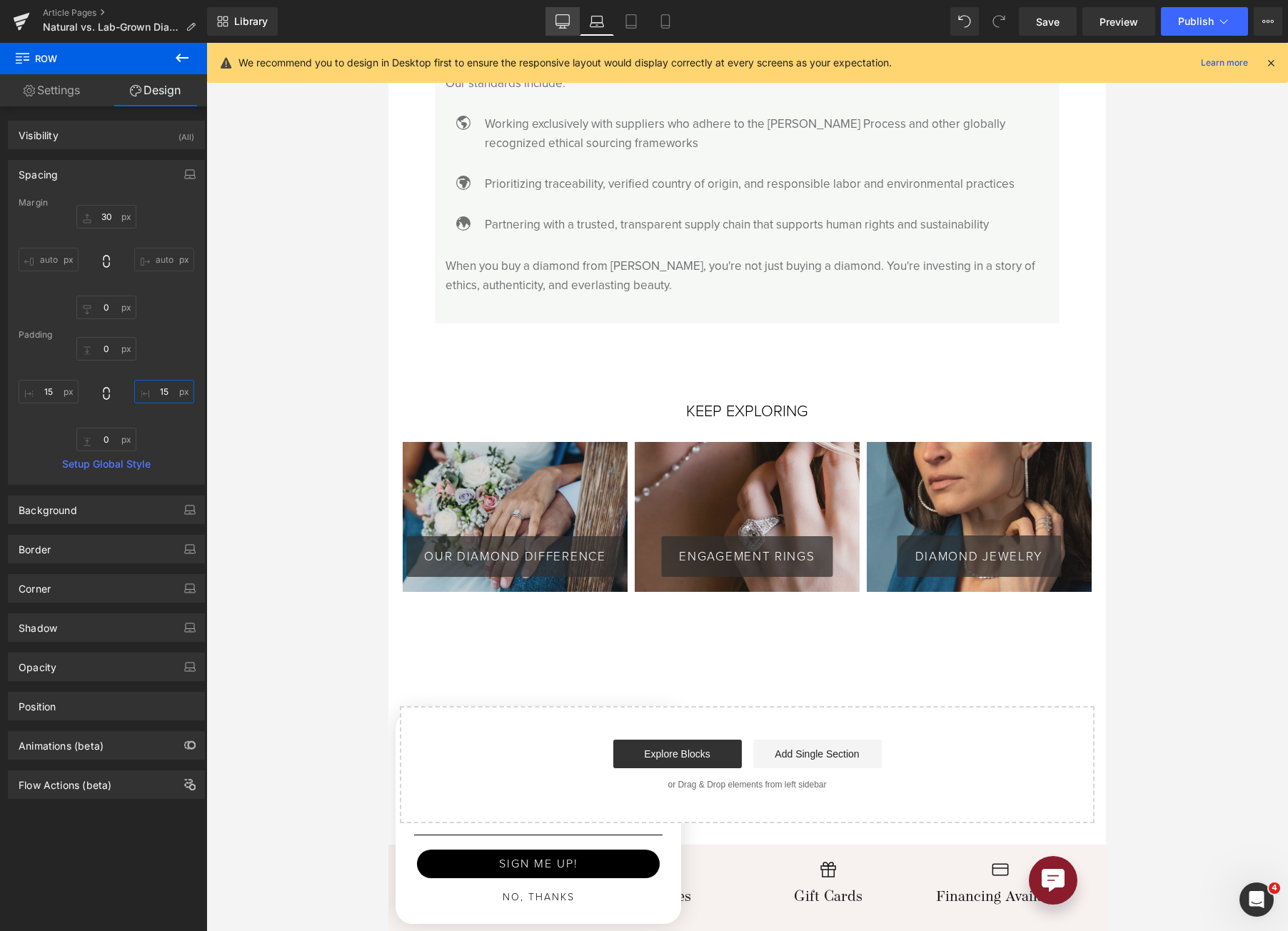
type input "15"
click at [556, 24] on icon at bounding box center [563, 22] width 15 height 15
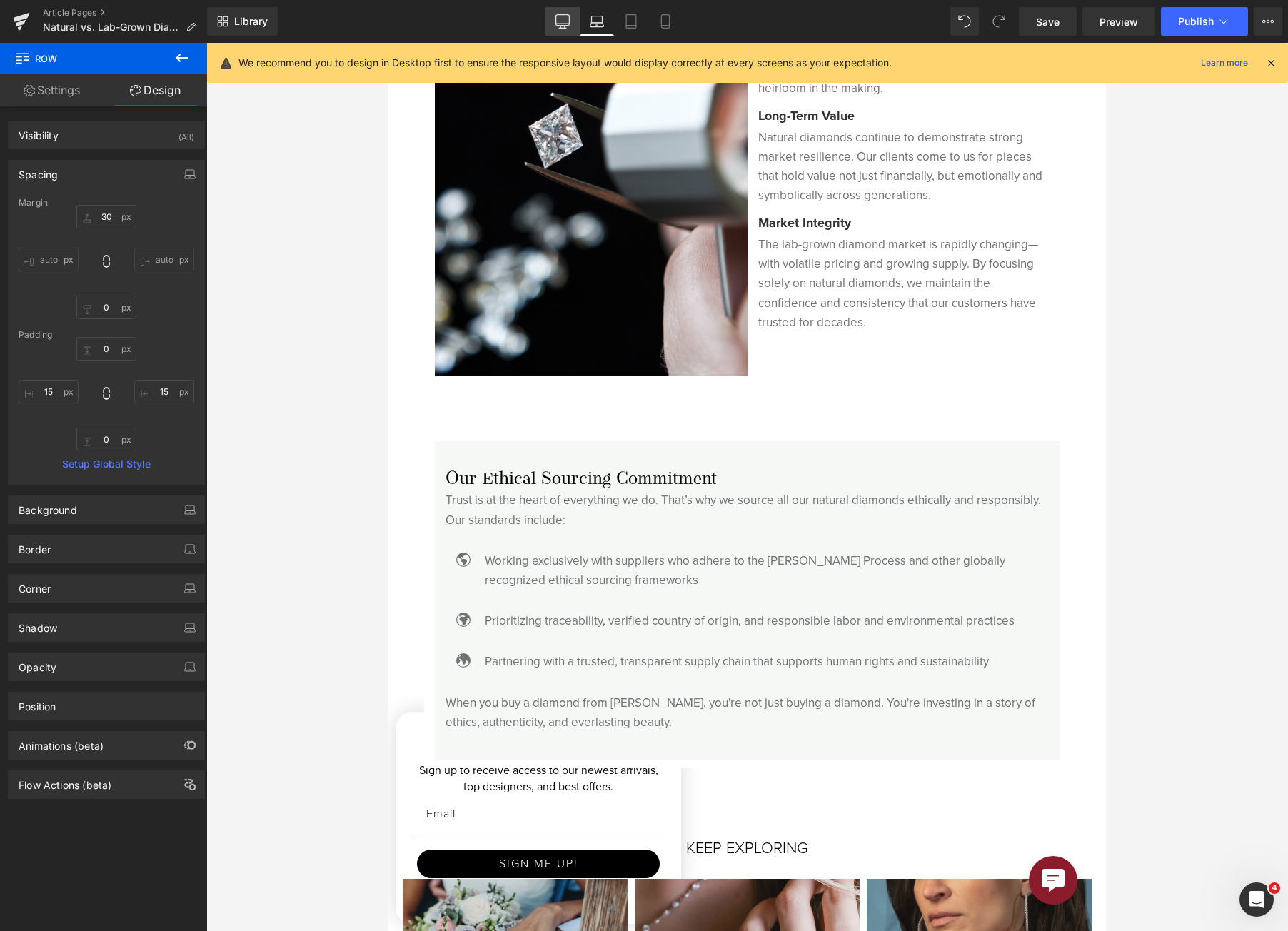
type input "30"
type input "0"
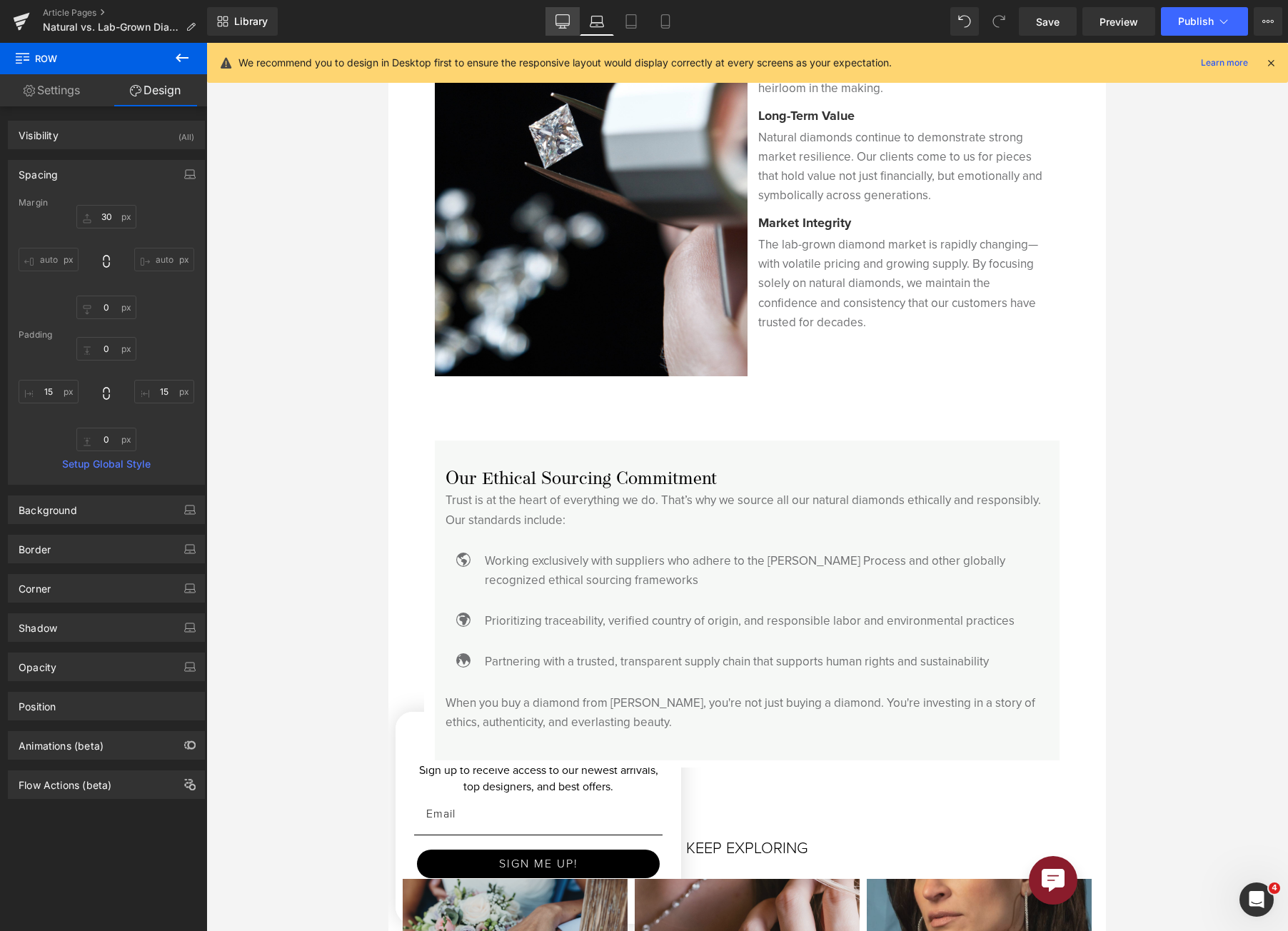
type input "0"
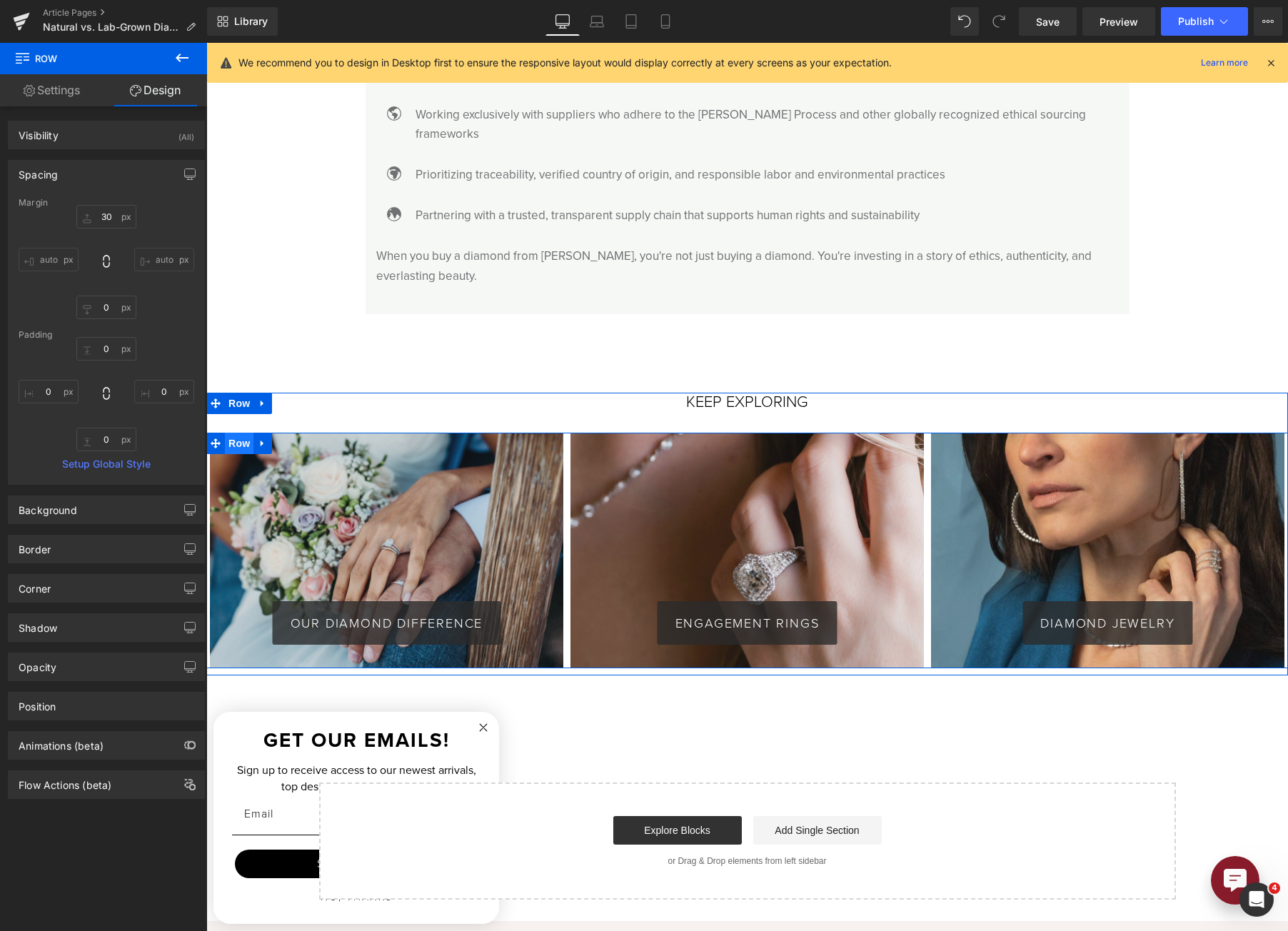
click at [237, 433] on span "Row" at bounding box center [238, 443] width 28 height 21
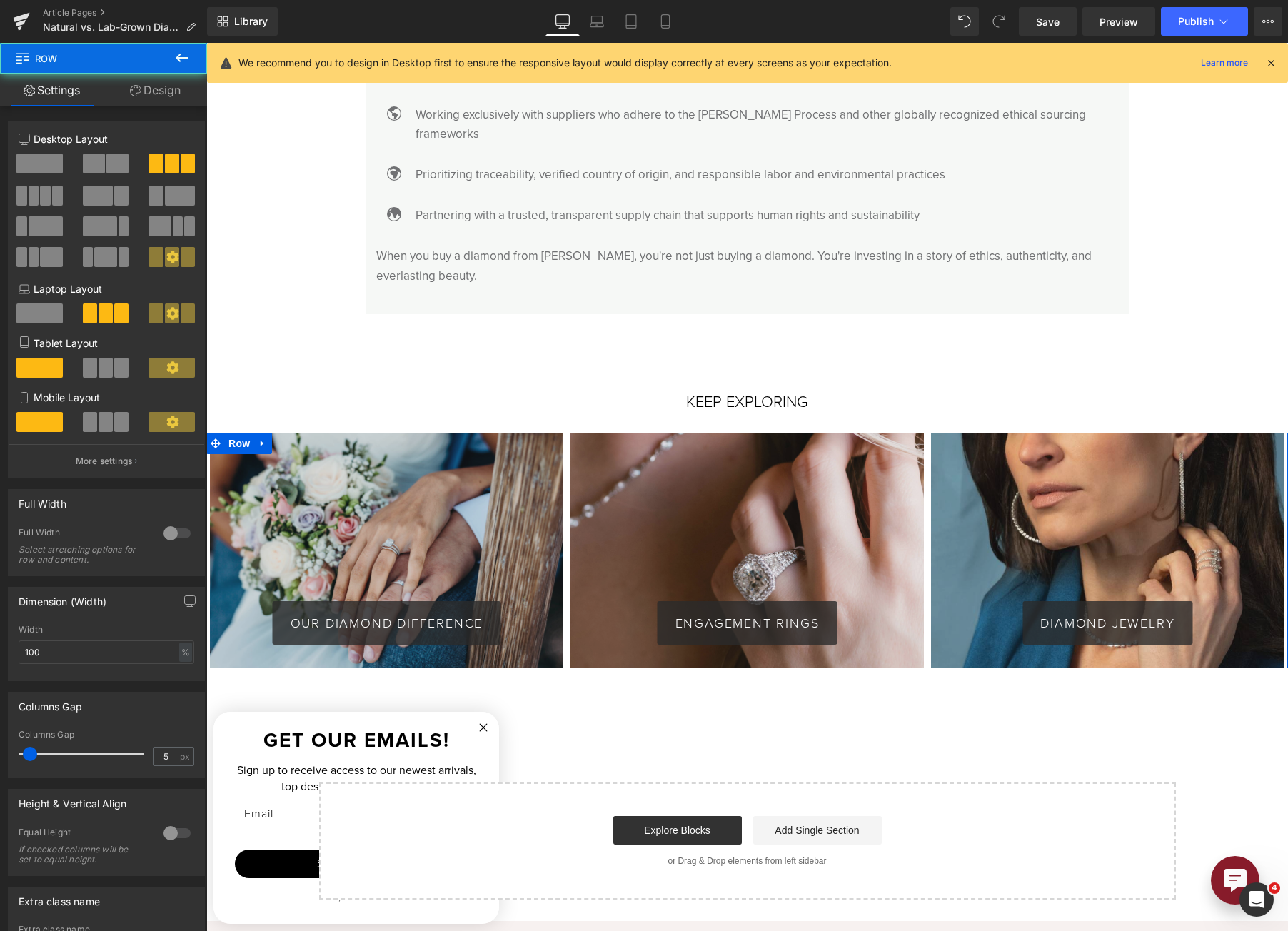
click at [166, 95] on link "Design" at bounding box center [155, 90] width 104 height 32
click at [0, 0] on div "Spacing" at bounding box center [0, 0] width 0 height 0
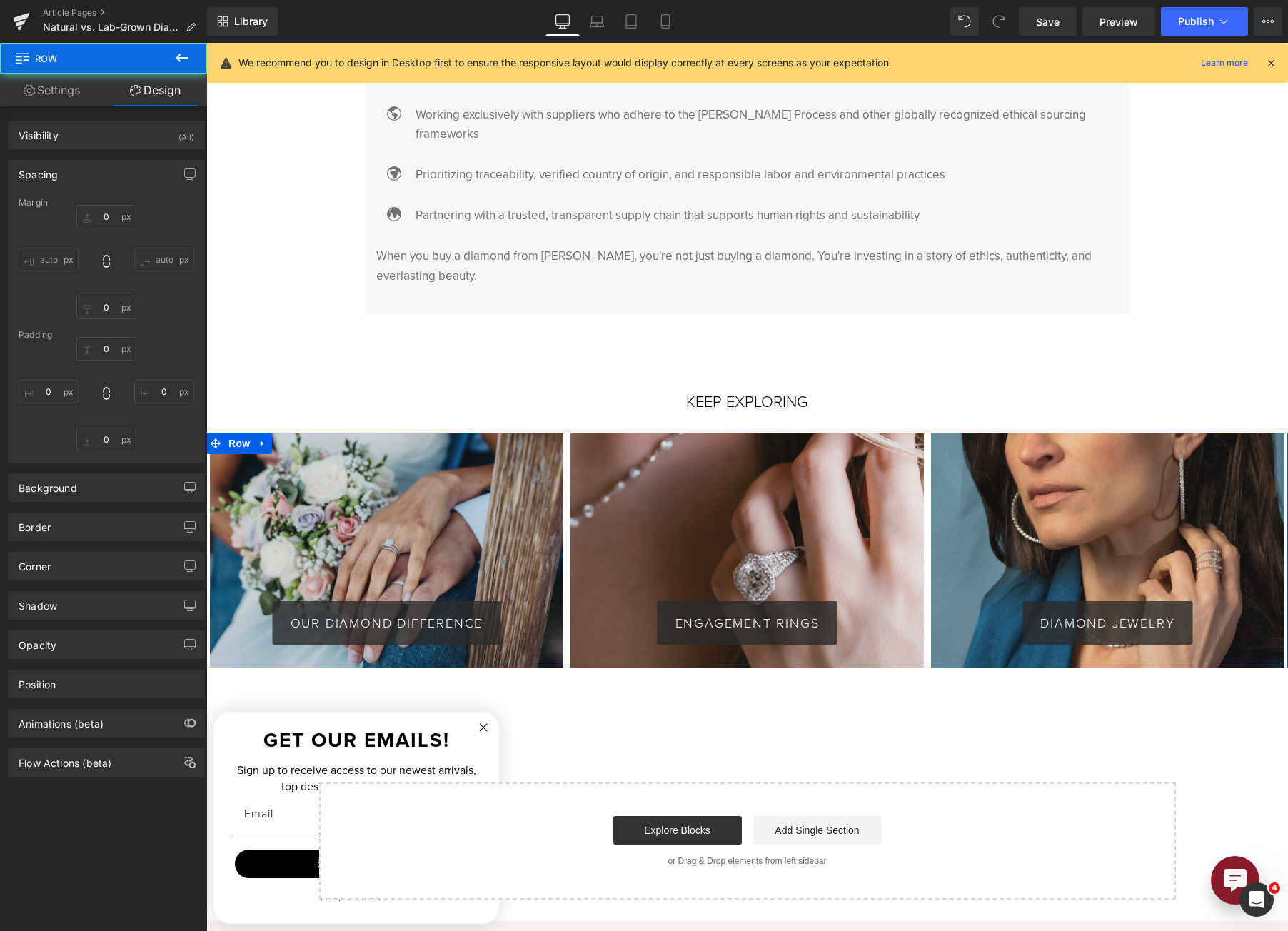
type input "30"
type input "0"
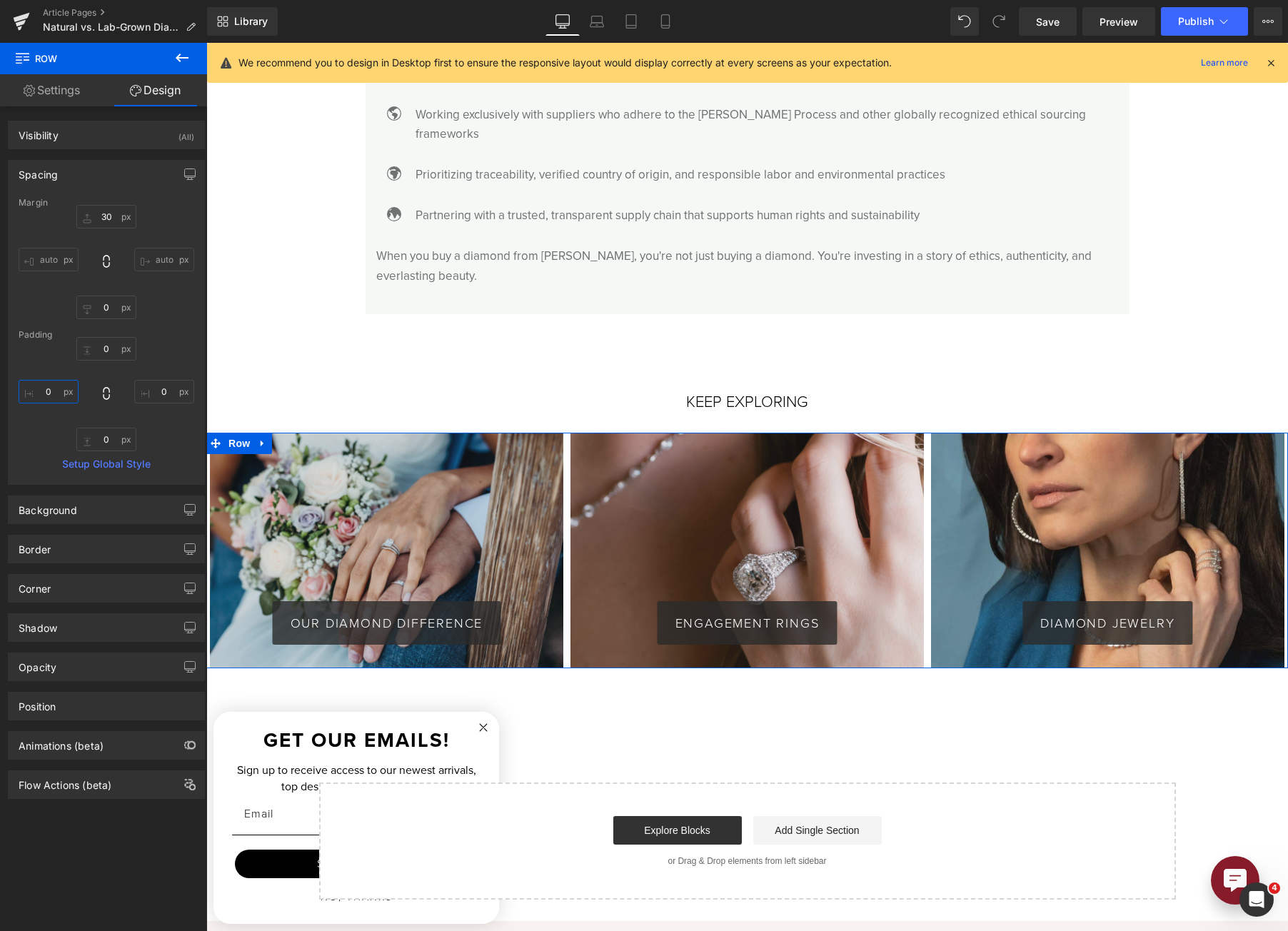
click at [43, 395] on input "0" at bounding box center [48, 391] width 60 height 24
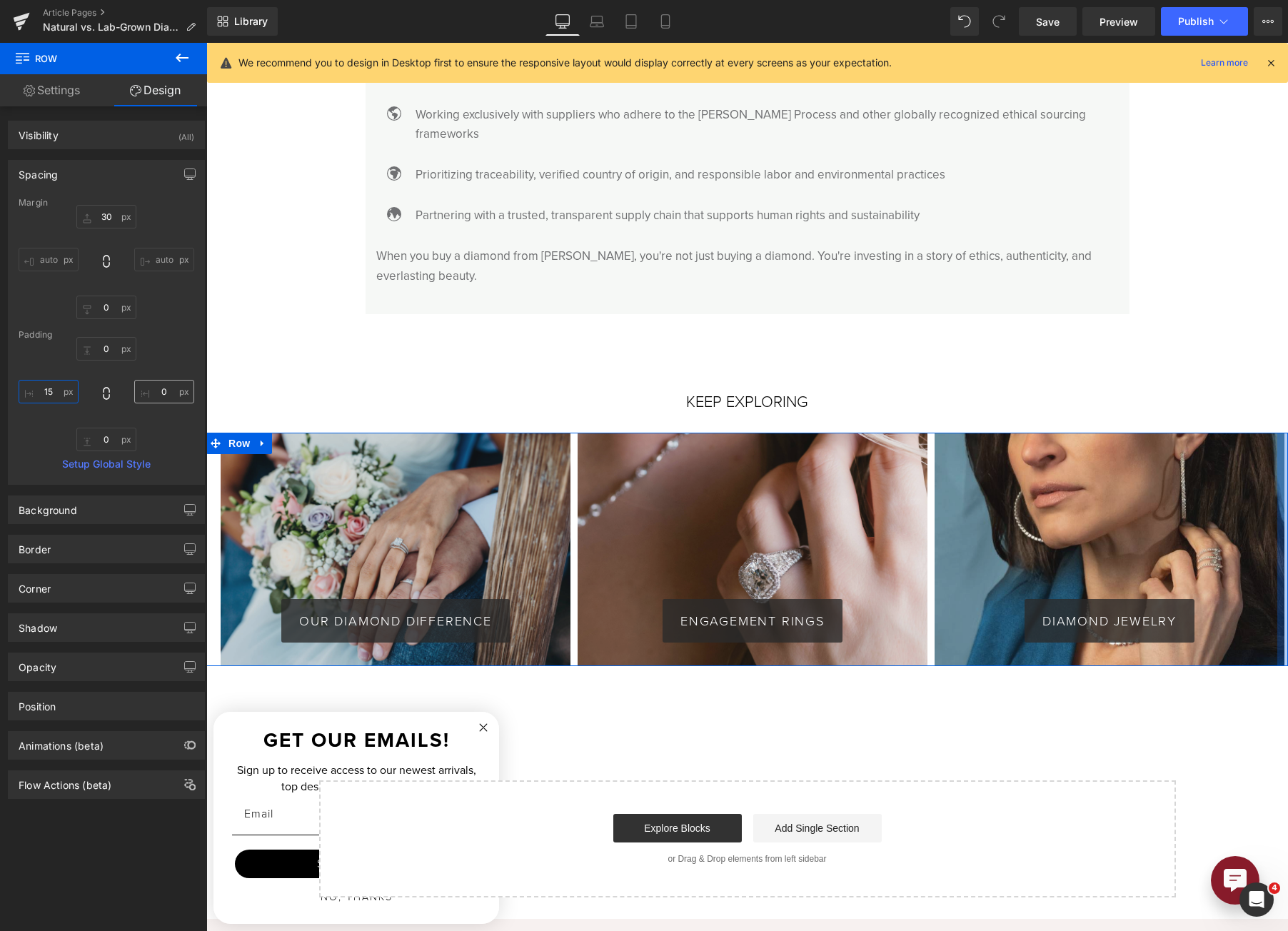
type input "15"
click at [144, 390] on input "0" at bounding box center [163, 391] width 60 height 24
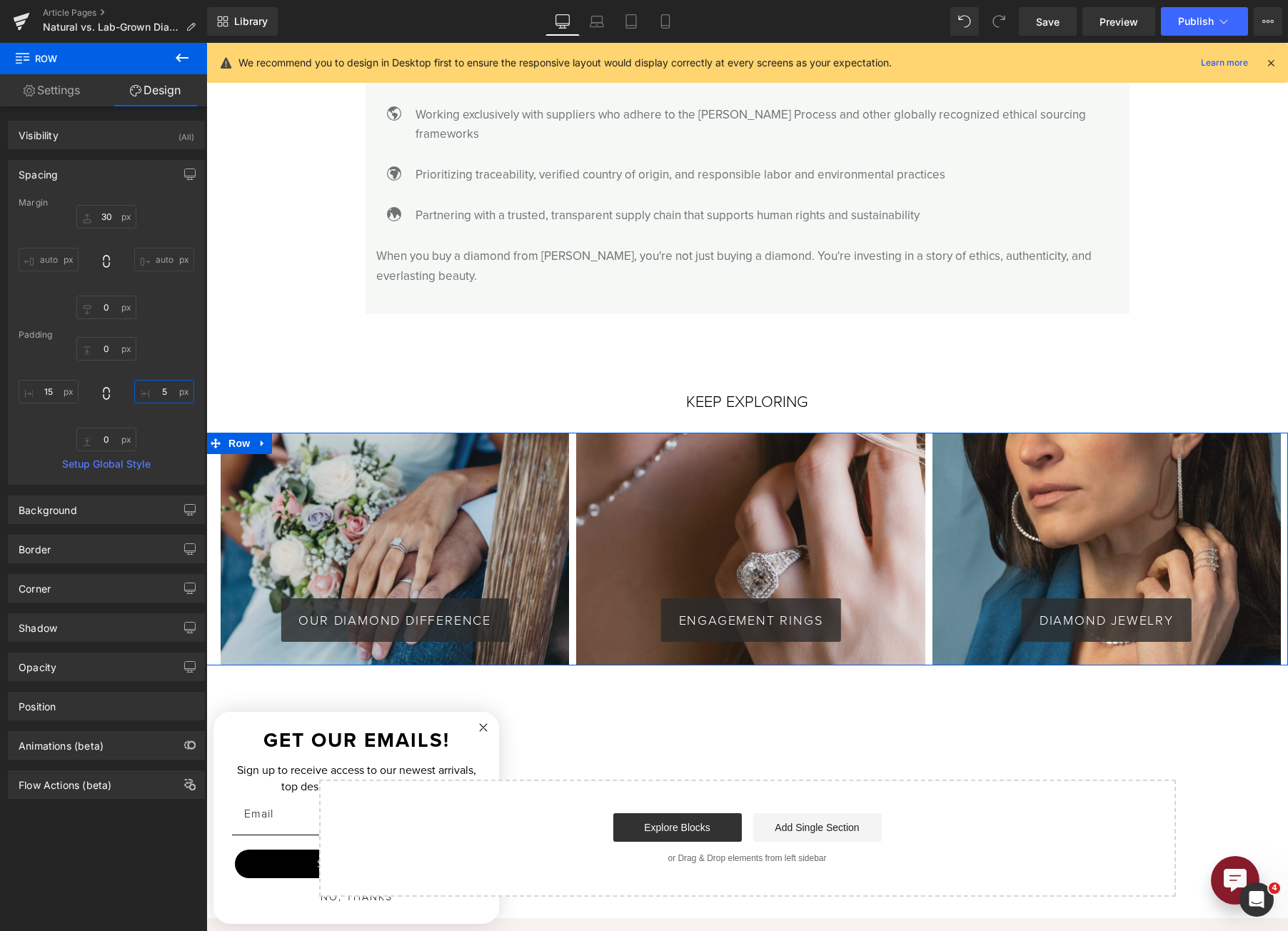
click at [144, 392] on input "5" at bounding box center [163, 391] width 60 height 24
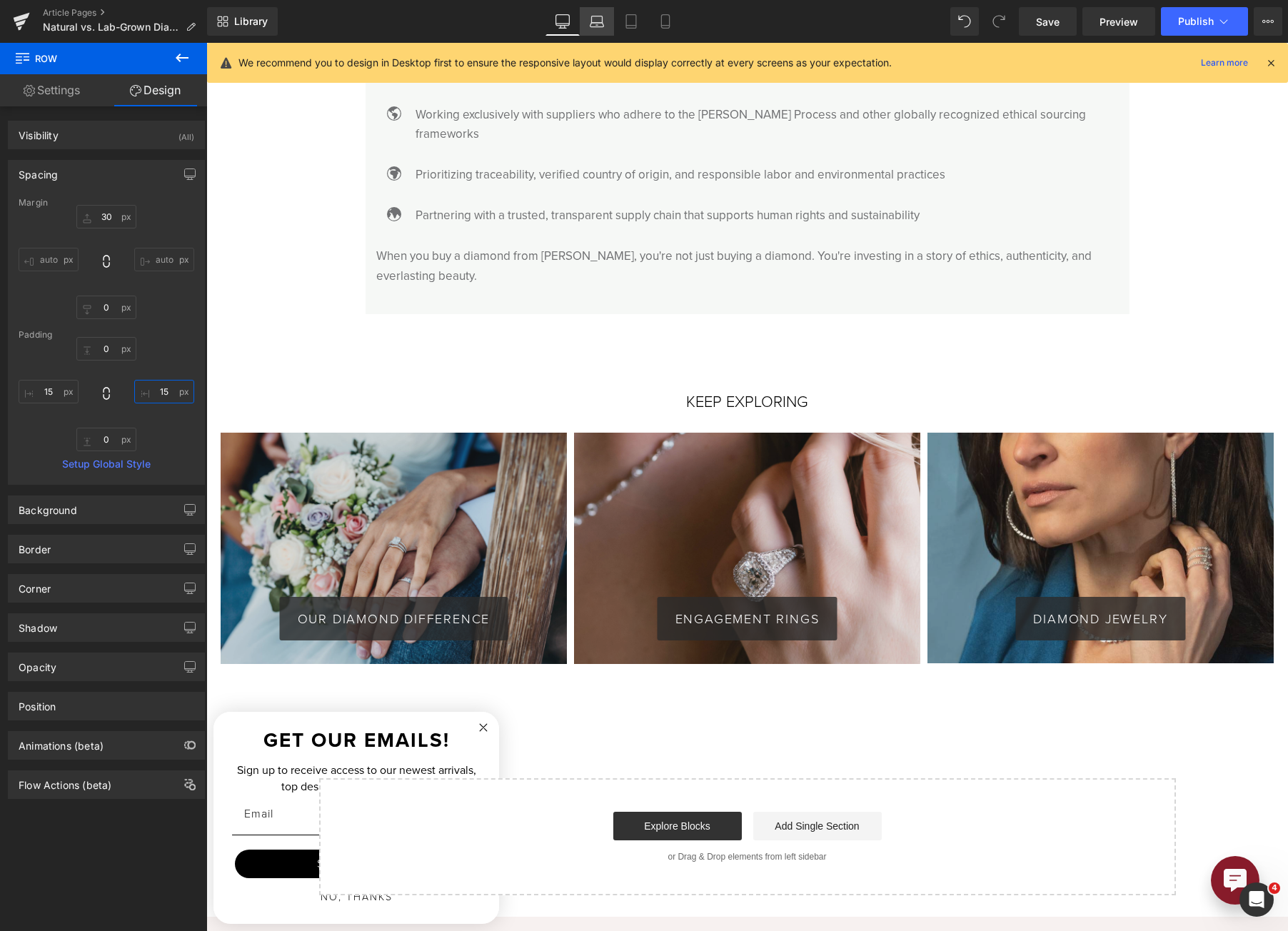
type input "15"
click at [589, 24] on link "Laptop" at bounding box center [597, 21] width 34 height 28
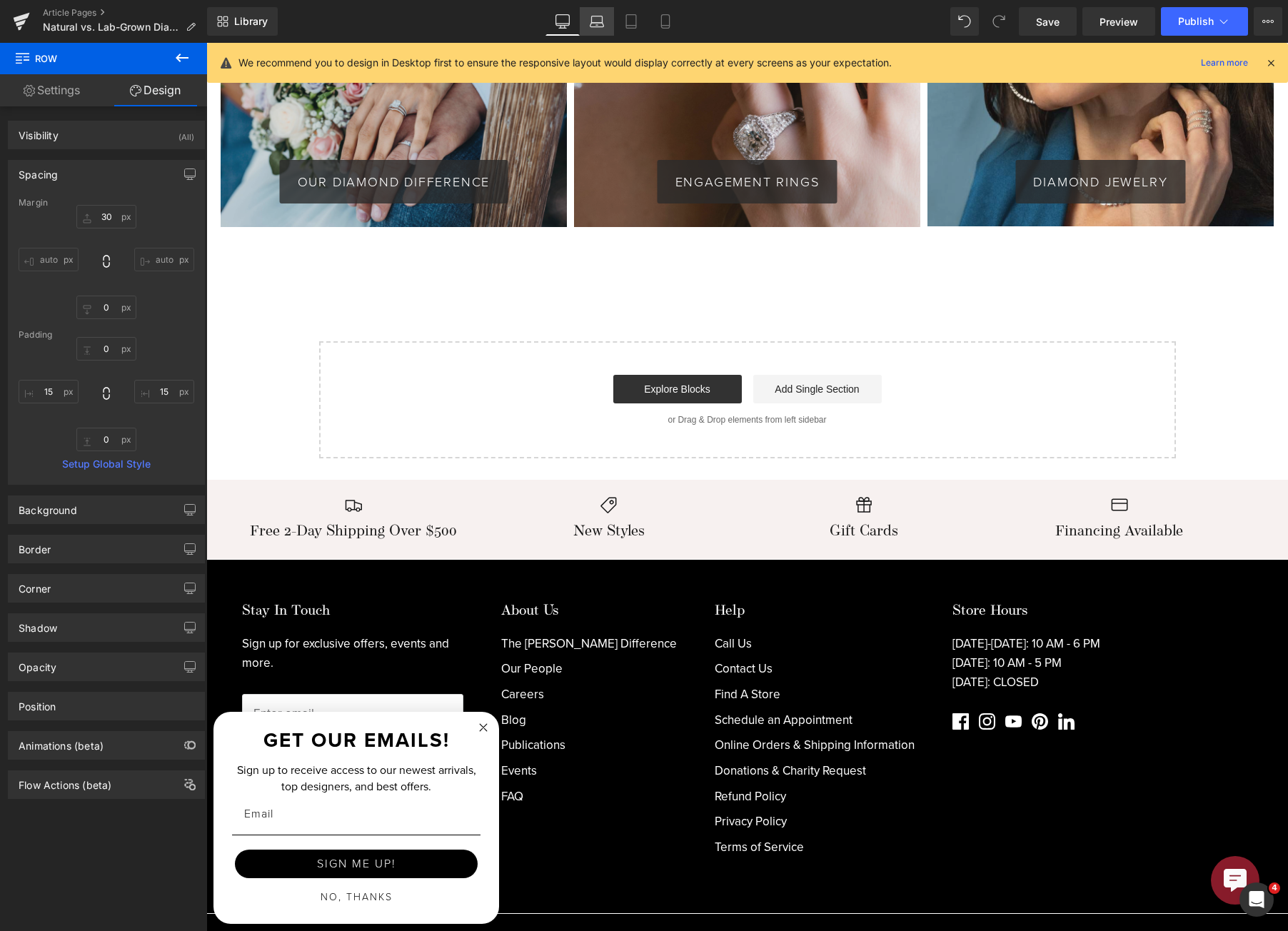
type input "30"
type input "0"
type input "15"
type input "0"
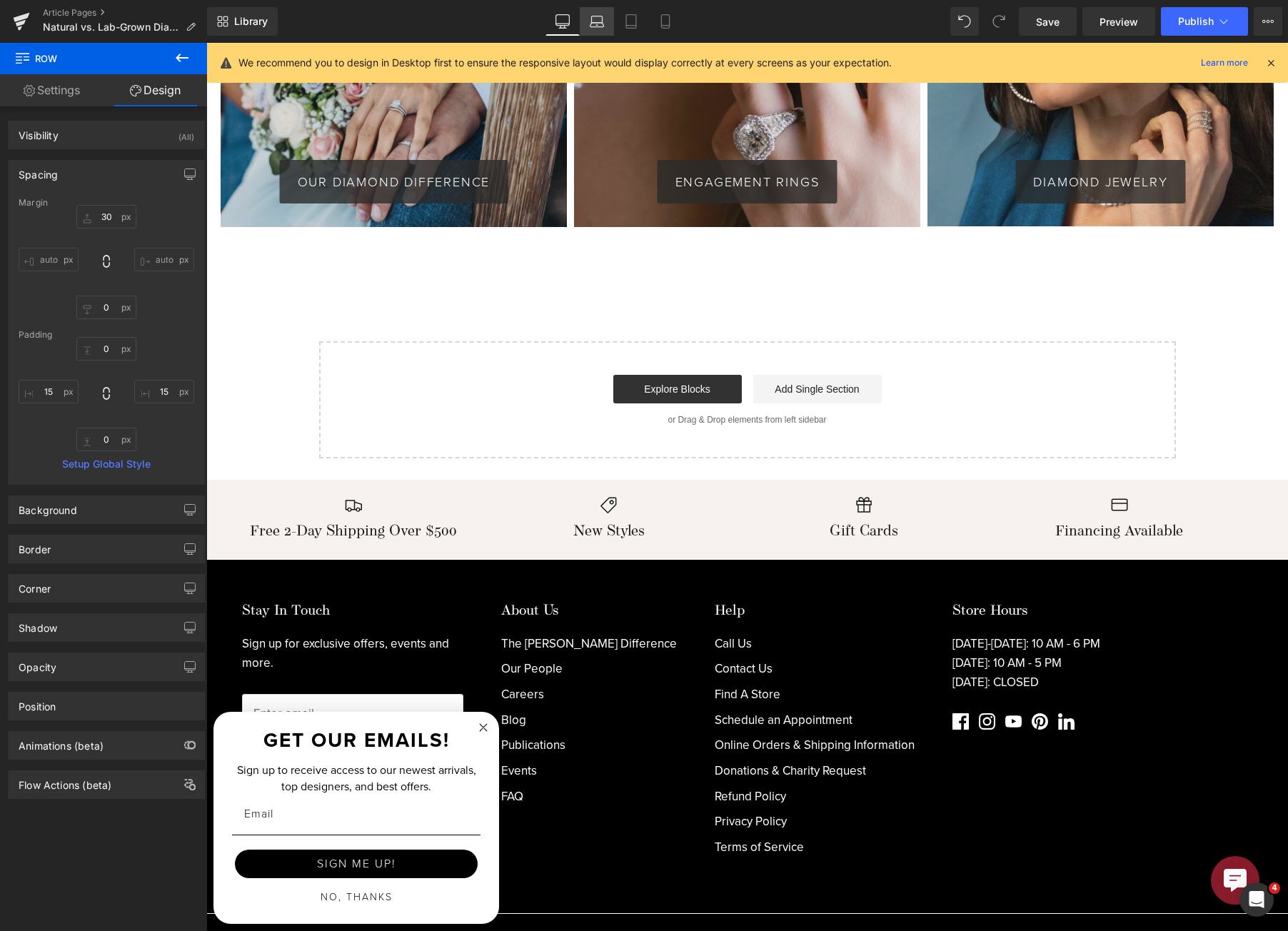
type input "15"
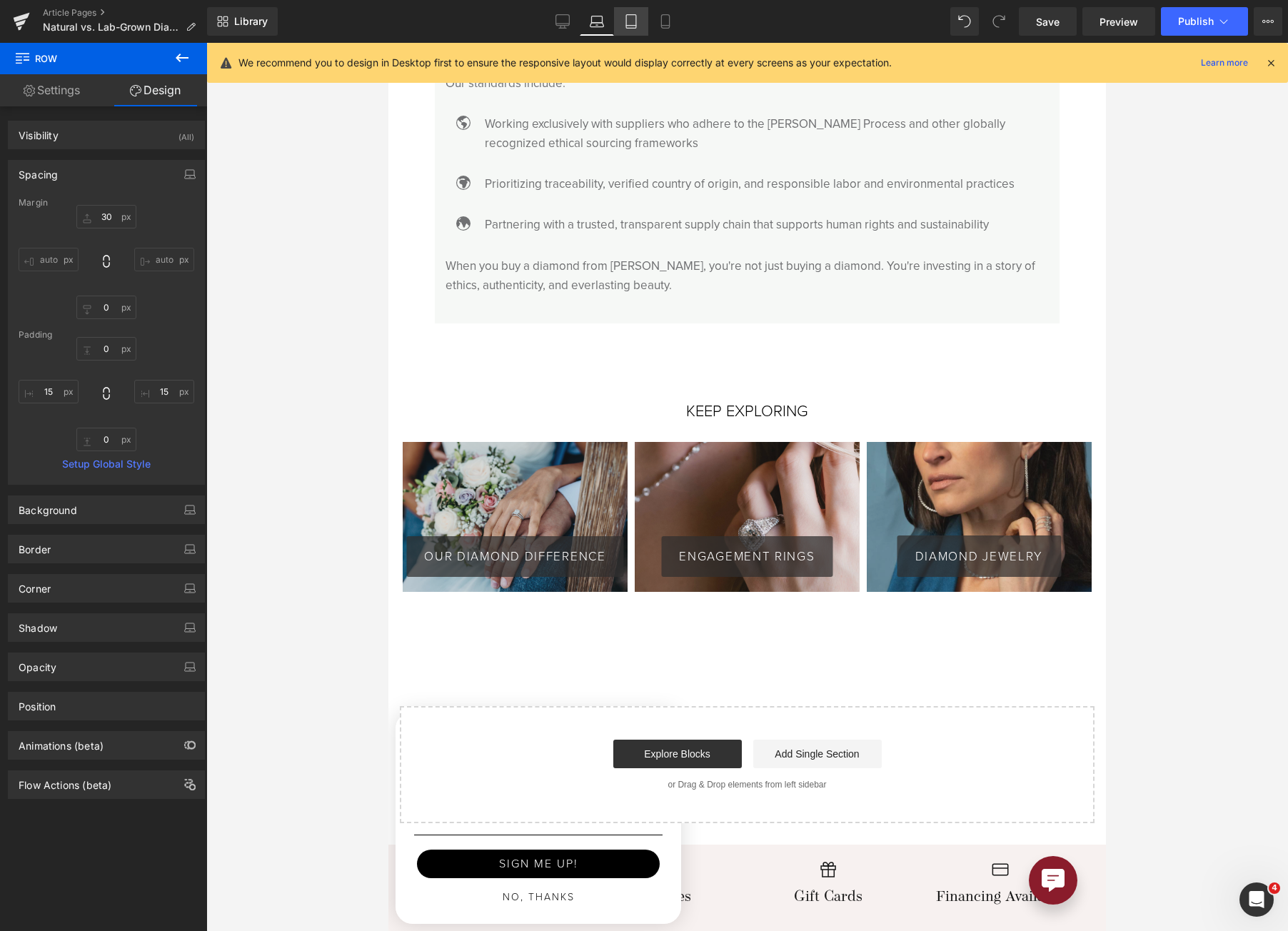
click at [625, 24] on icon at bounding box center [632, 22] width 15 height 15
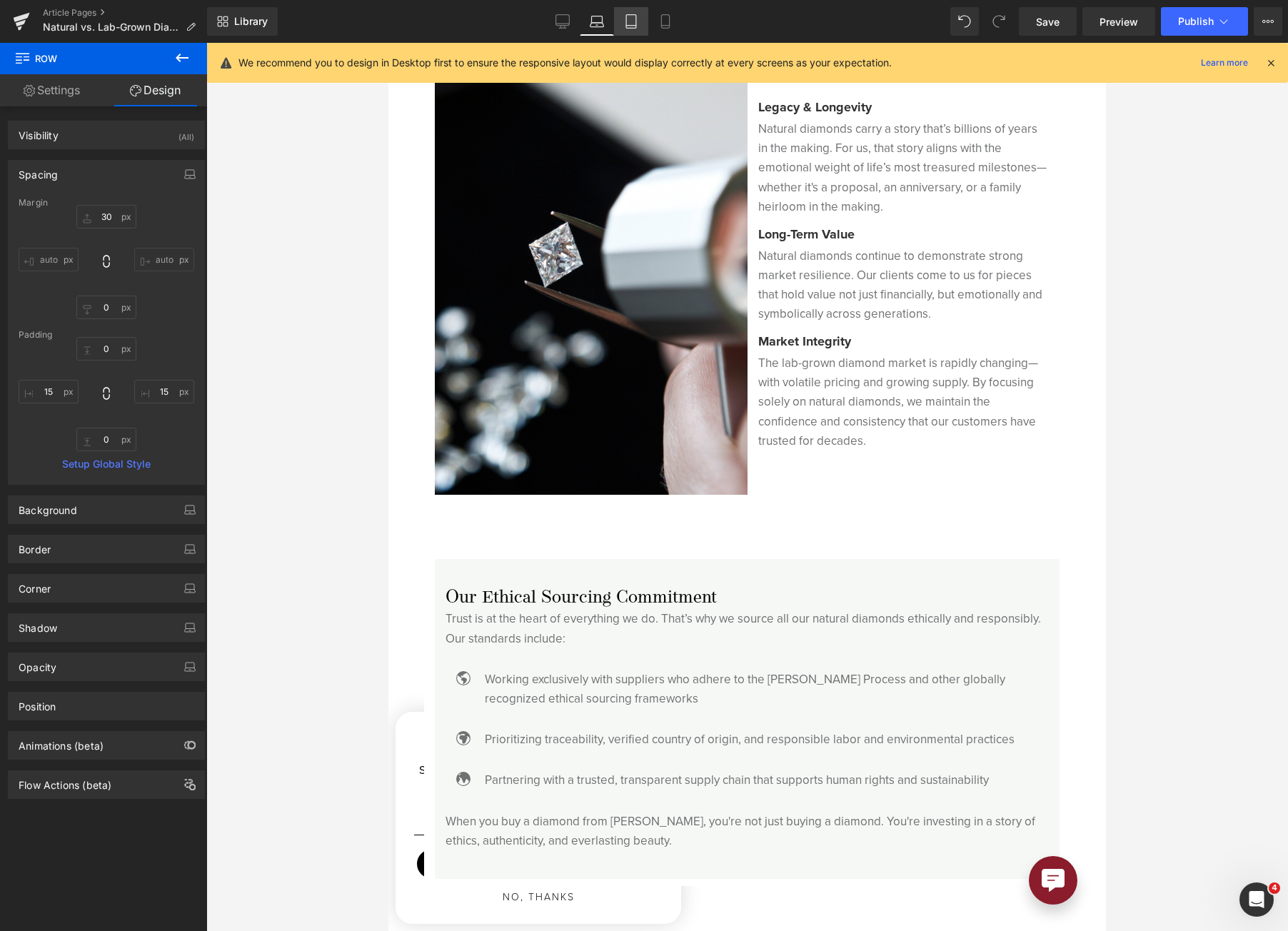
type input "30"
type input "0"
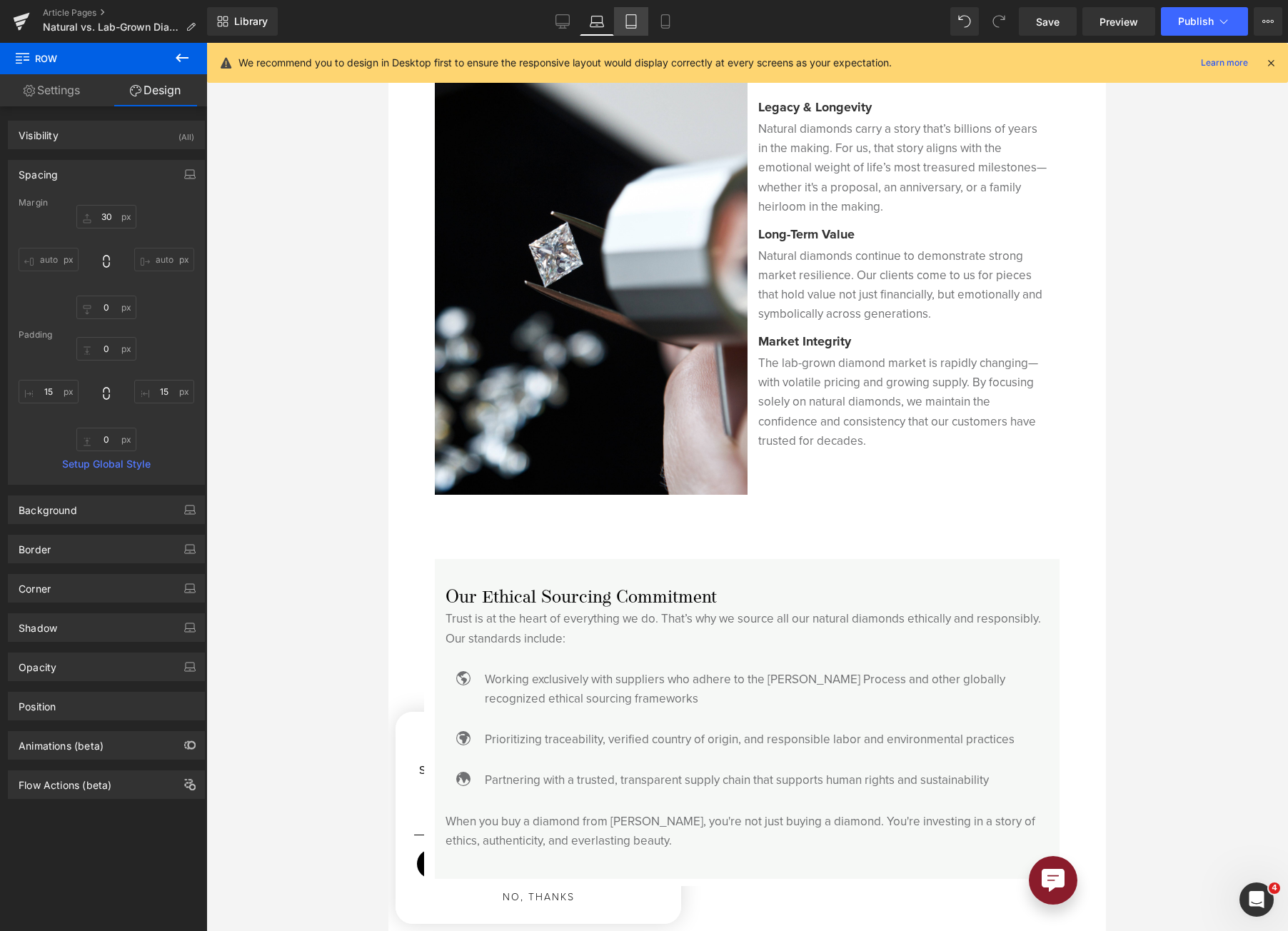
type input "0"
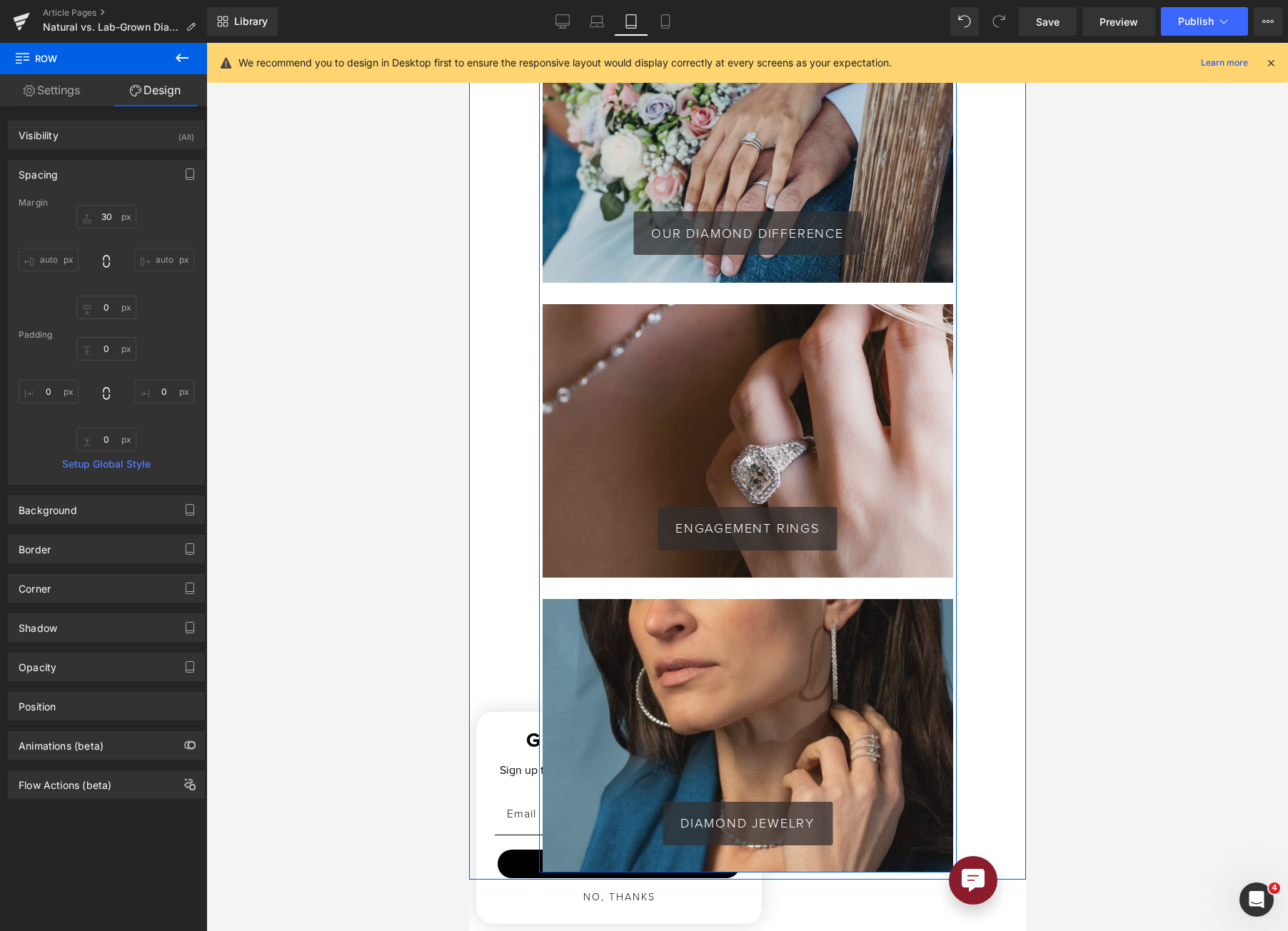
scroll to position [4350, 0]
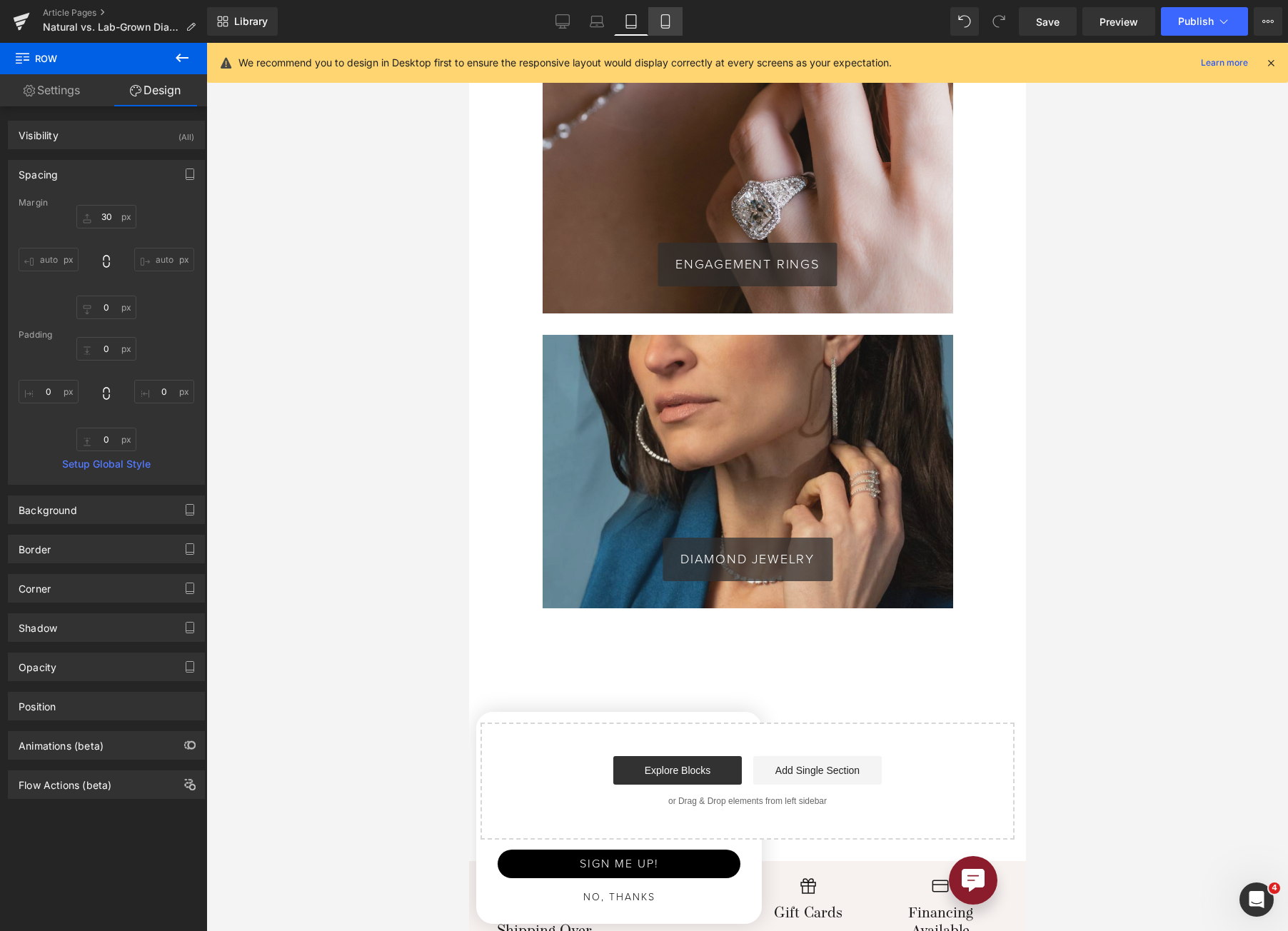
click at [659, 17] on icon at bounding box center [666, 22] width 15 height 15
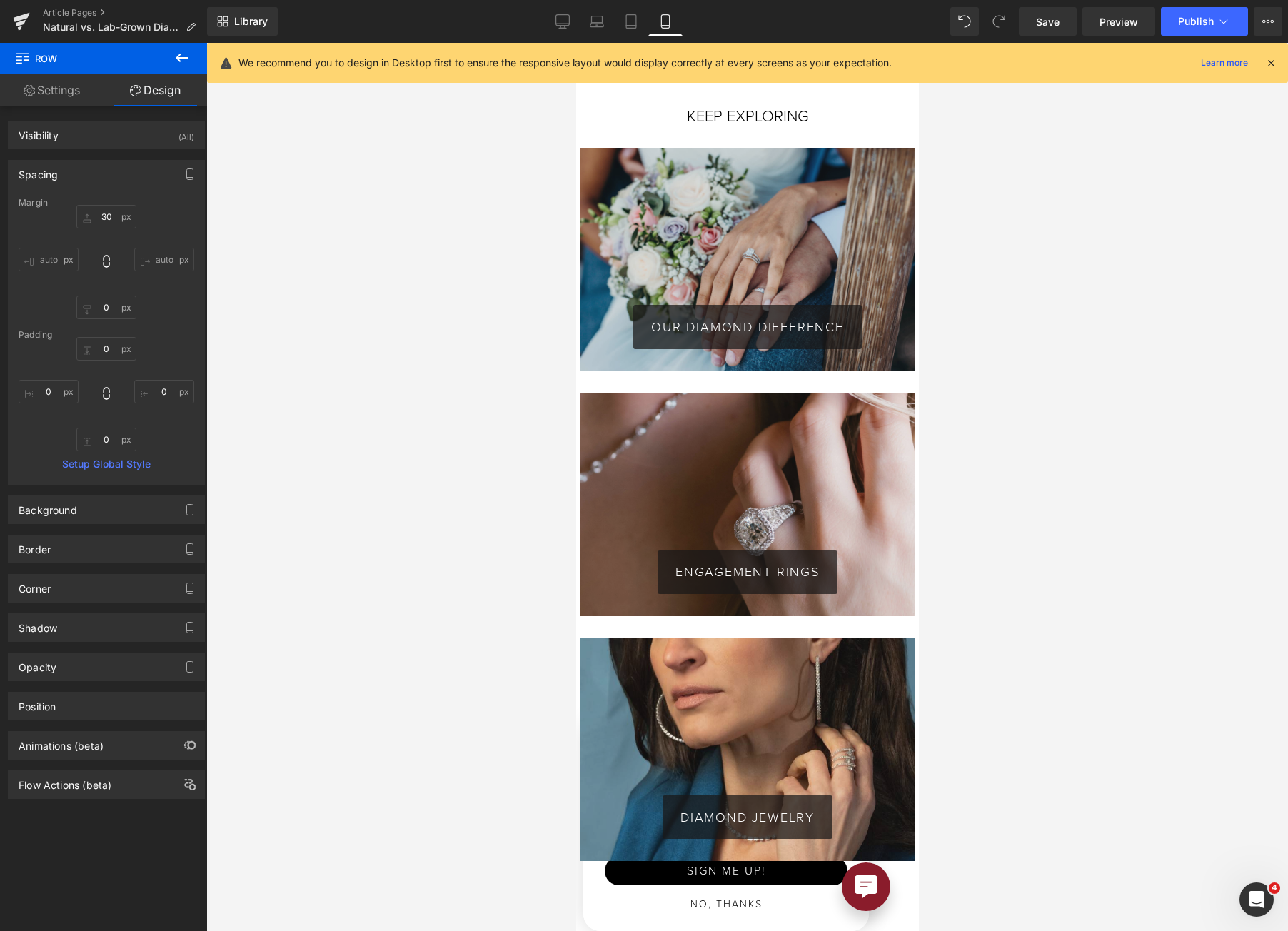
type input "30"
type input "0"
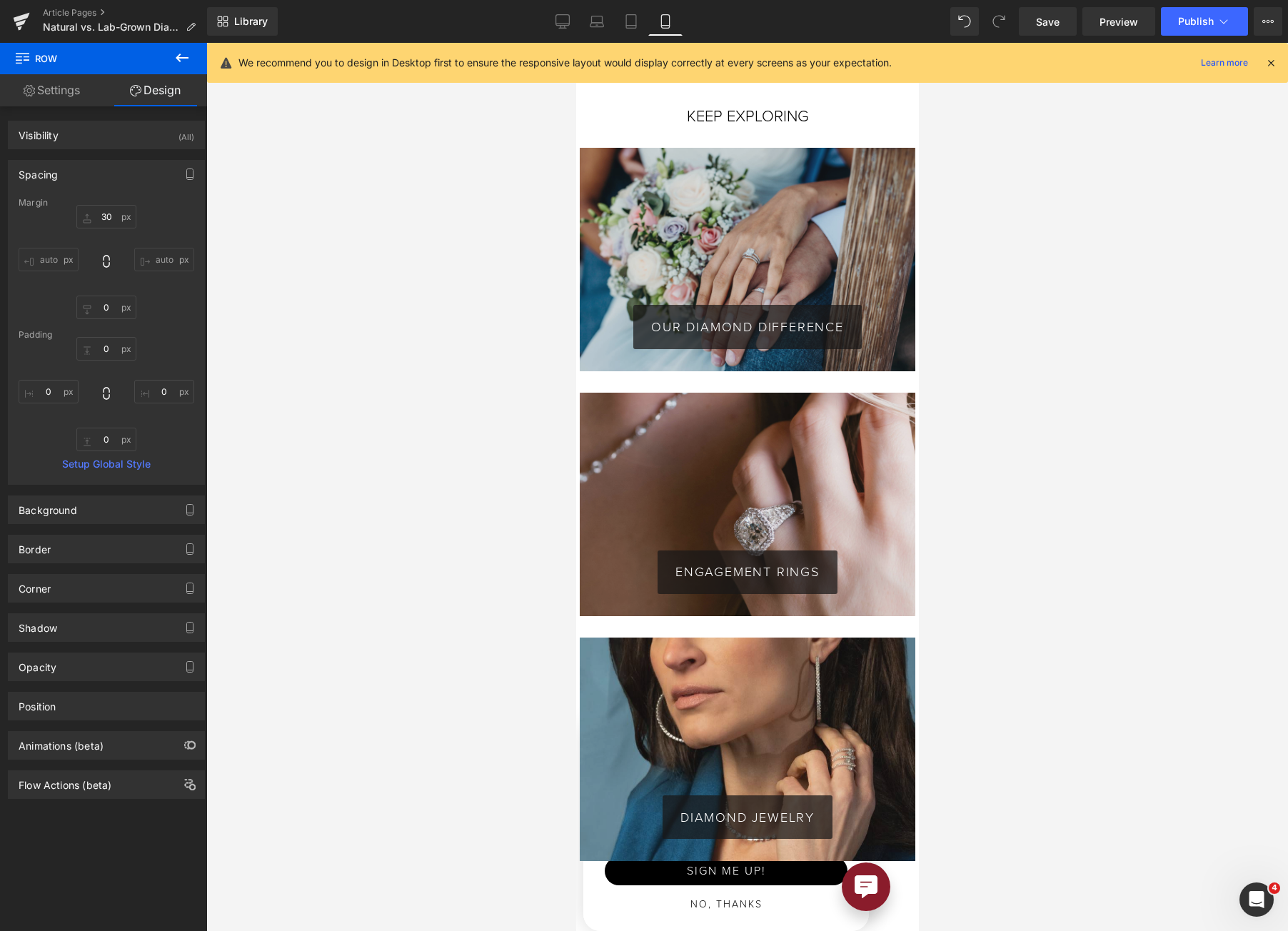
type input "0"
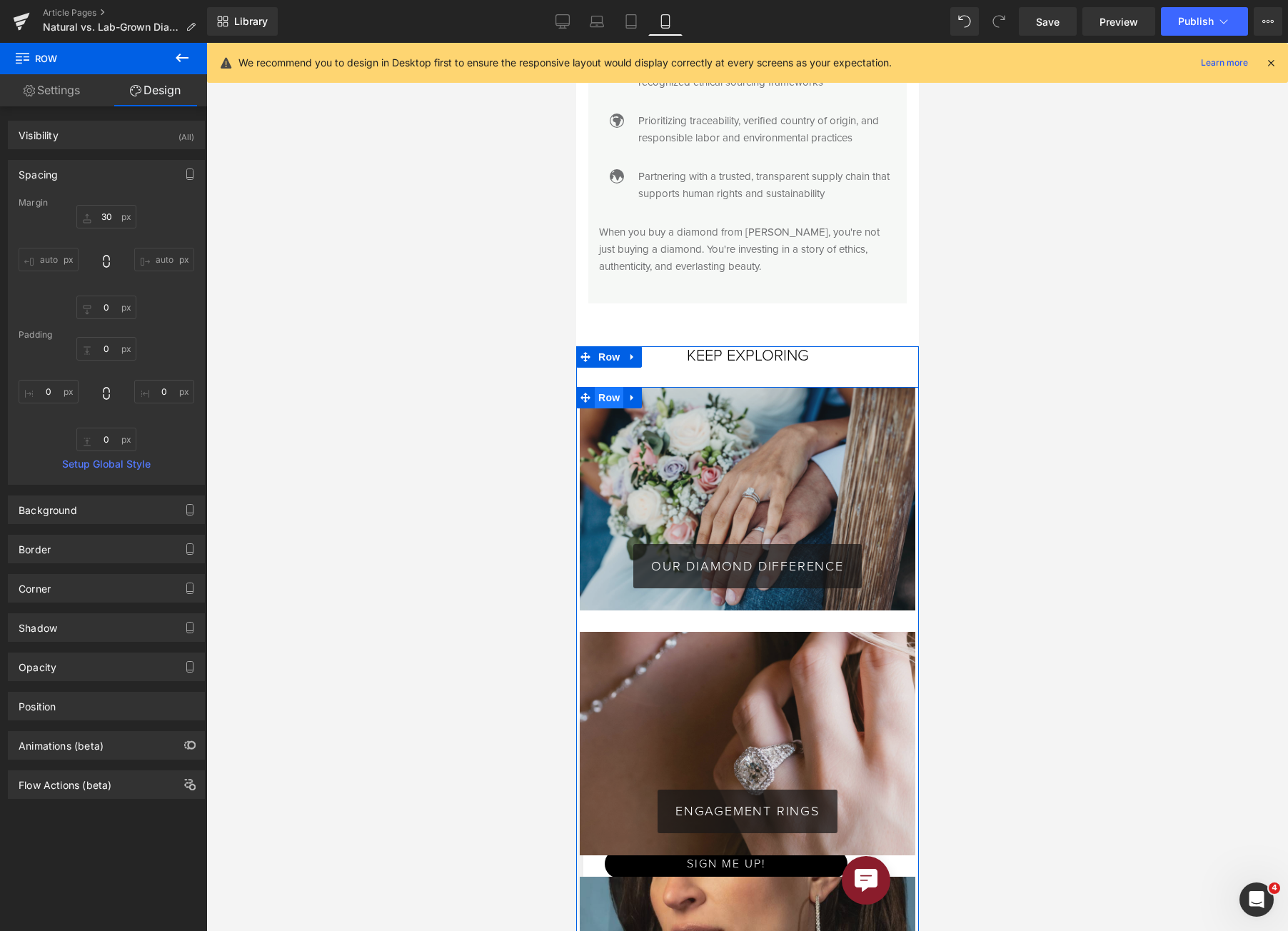
click at [600, 387] on span "Row" at bounding box center [608, 397] width 28 height 21
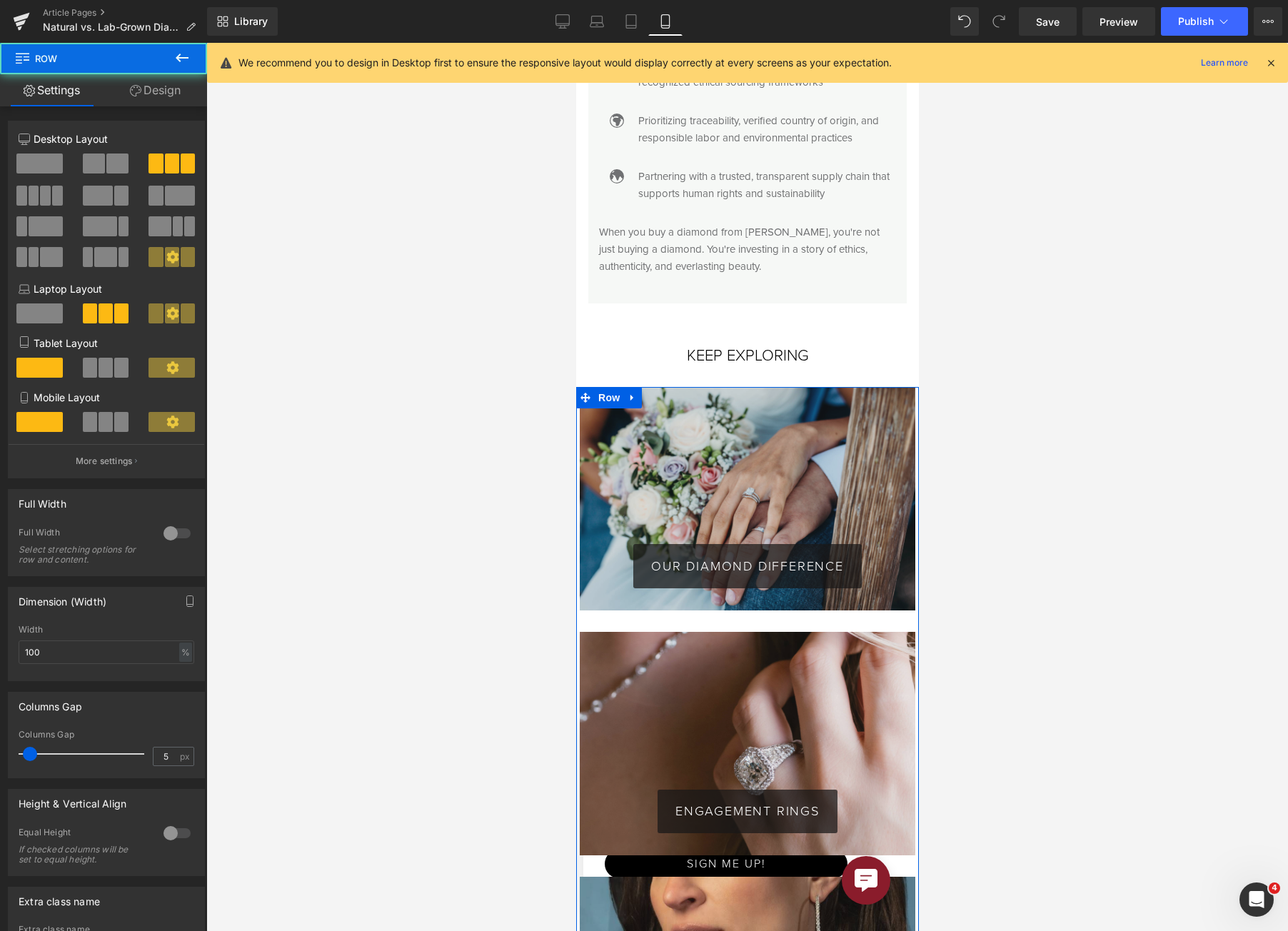
click at [139, 85] on icon at bounding box center [136, 91] width 11 height 11
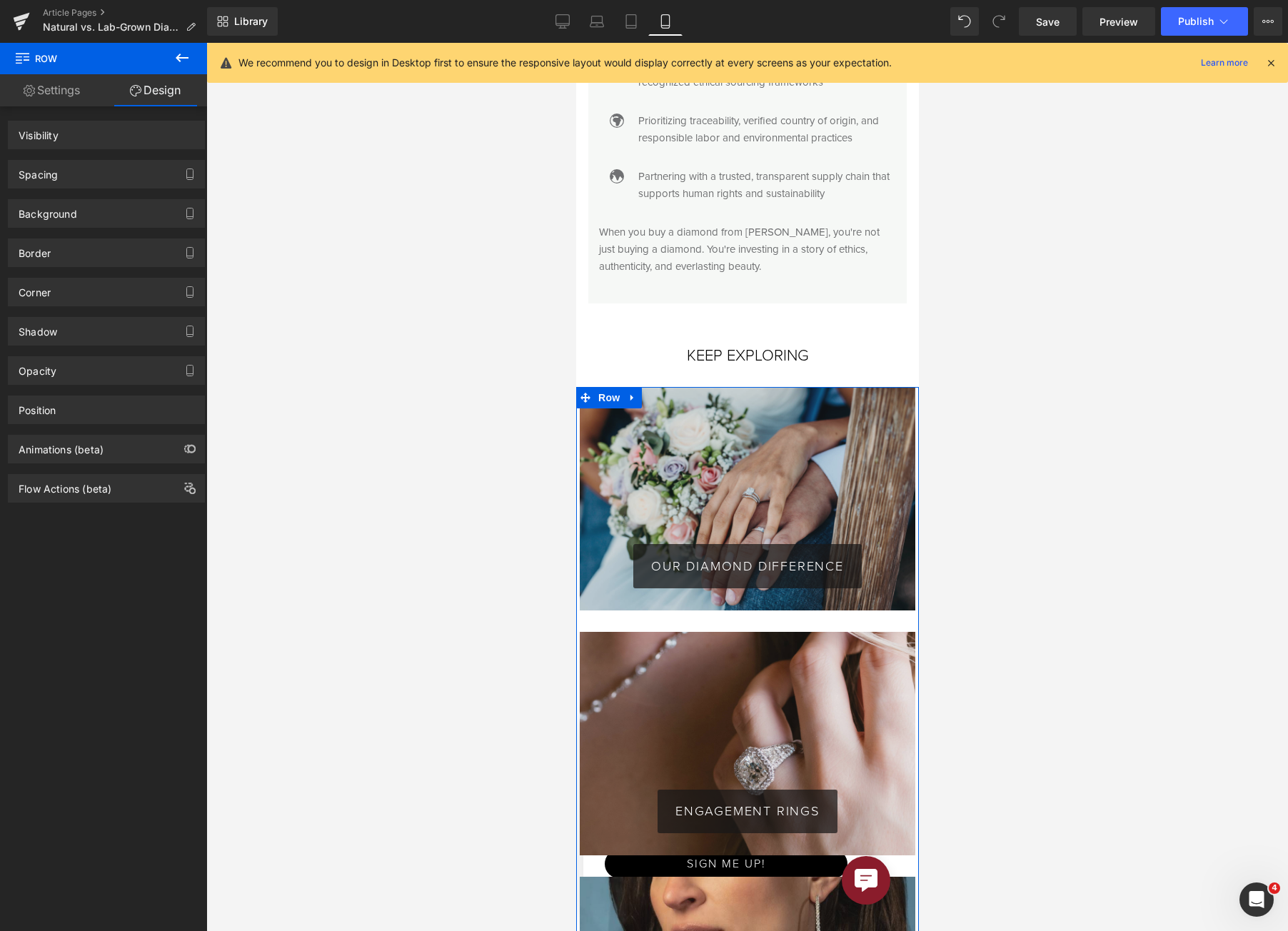
click at [79, 176] on div "Spacing" at bounding box center [105, 174] width 195 height 27
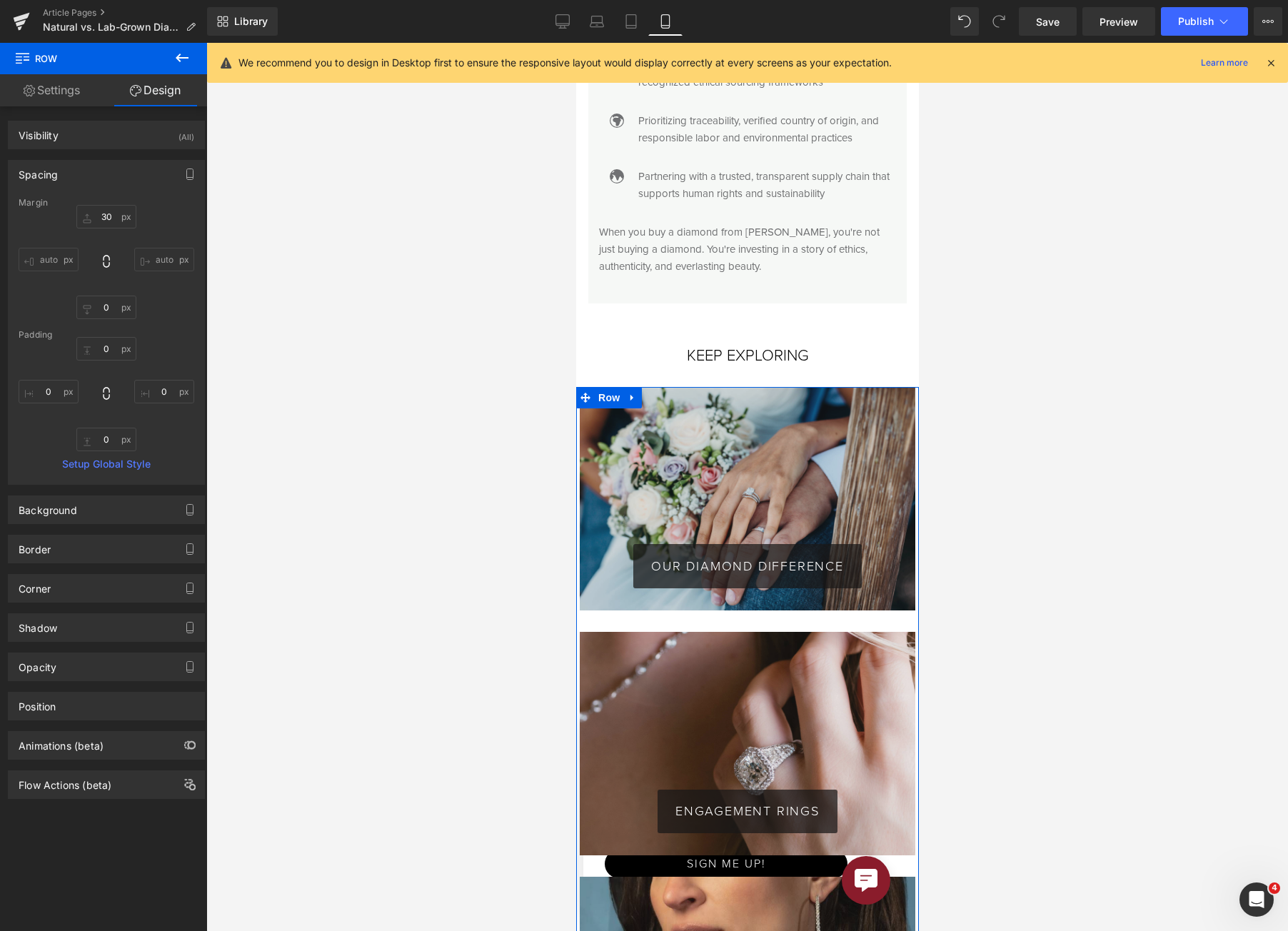
type input "30"
type input "0"
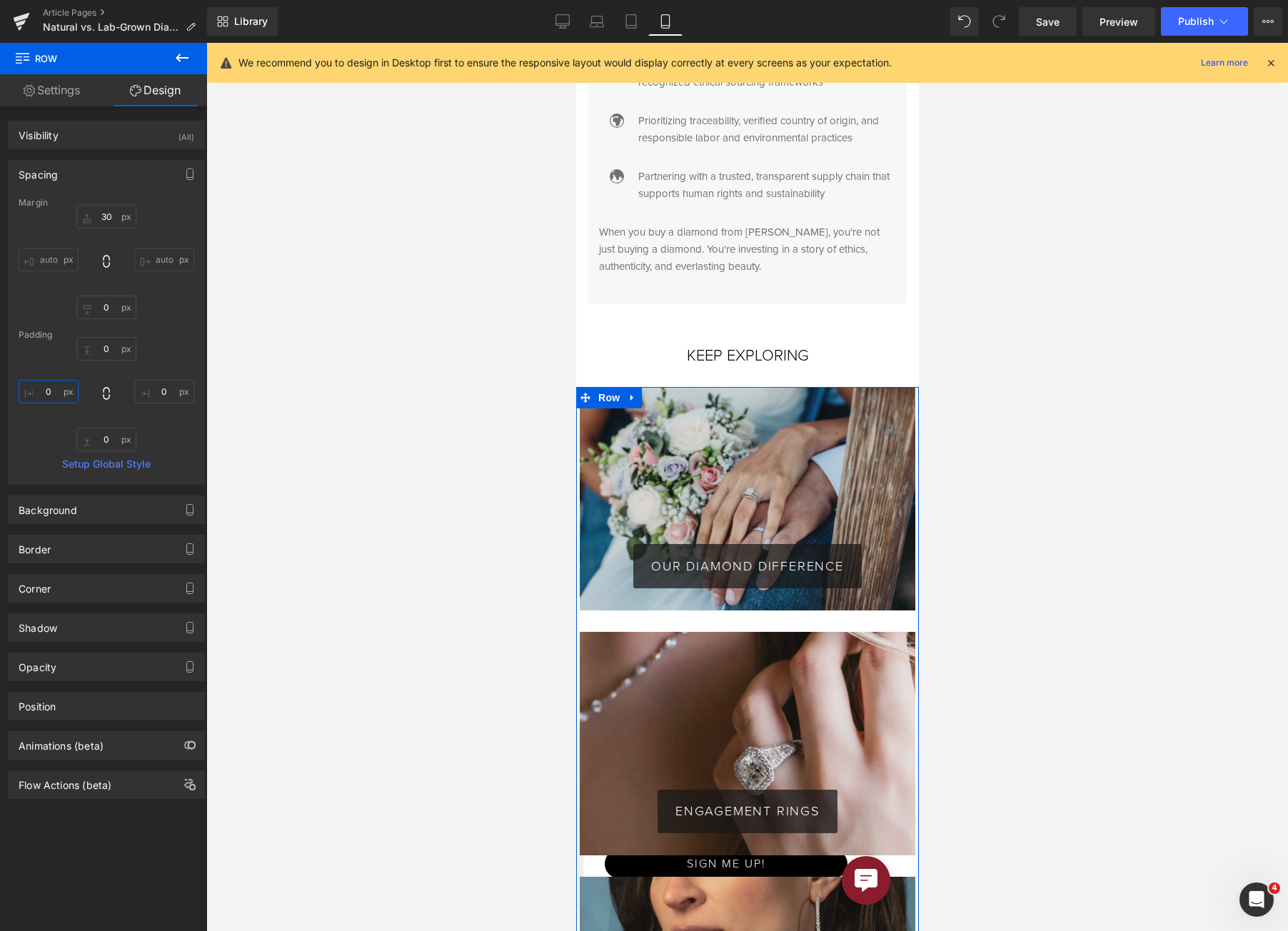
click at [48, 379] on input "0" at bounding box center [48, 391] width 60 height 24
click at [47, 389] on input "1" at bounding box center [48, 391] width 60 height 24
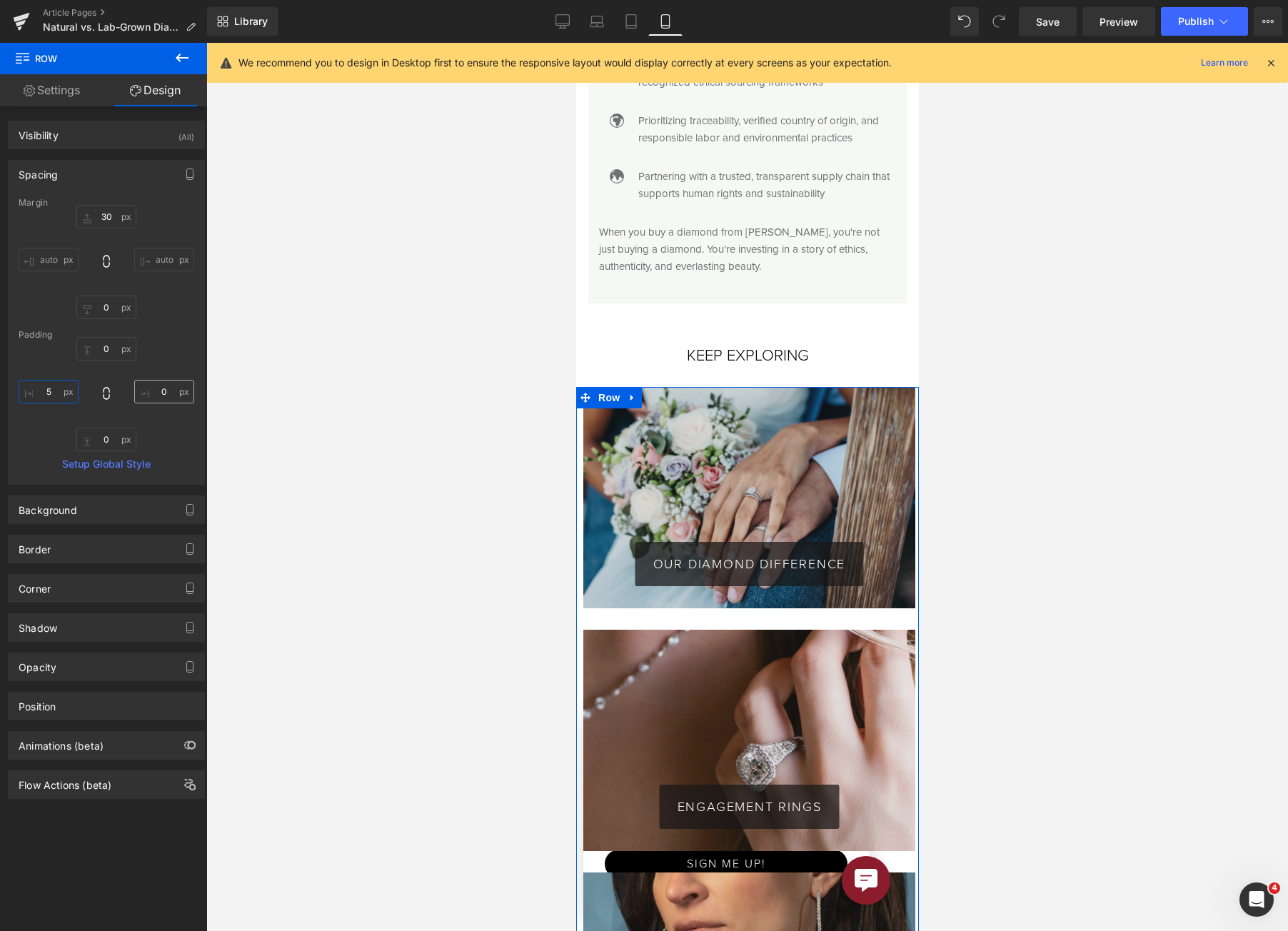
type input "5"
click at [157, 388] on input "0" at bounding box center [163, 391] width 60 height 24
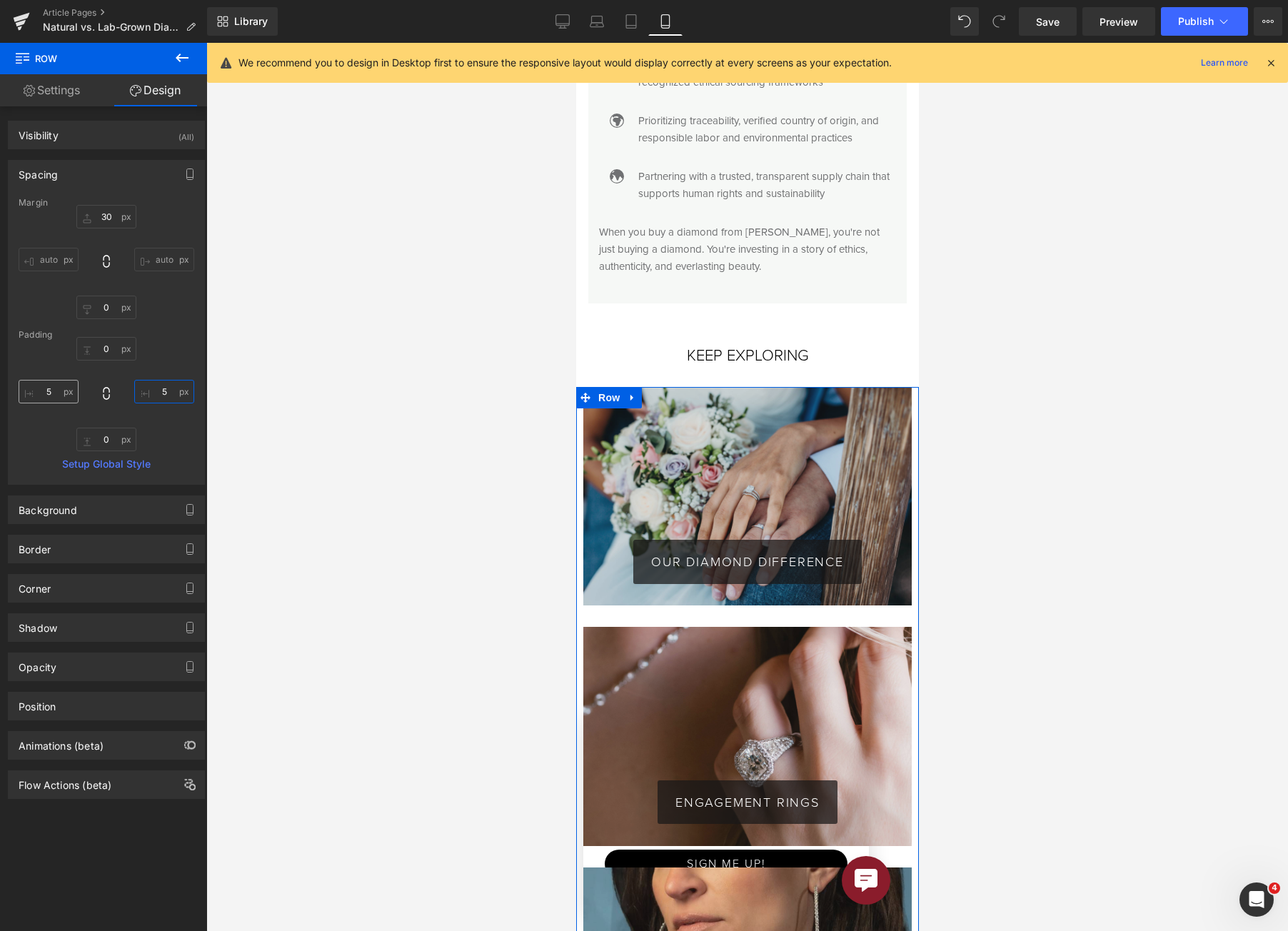
type input "5"
click at [56, 396] on input "5" at bounding box center [48, 391] width 60 height 24
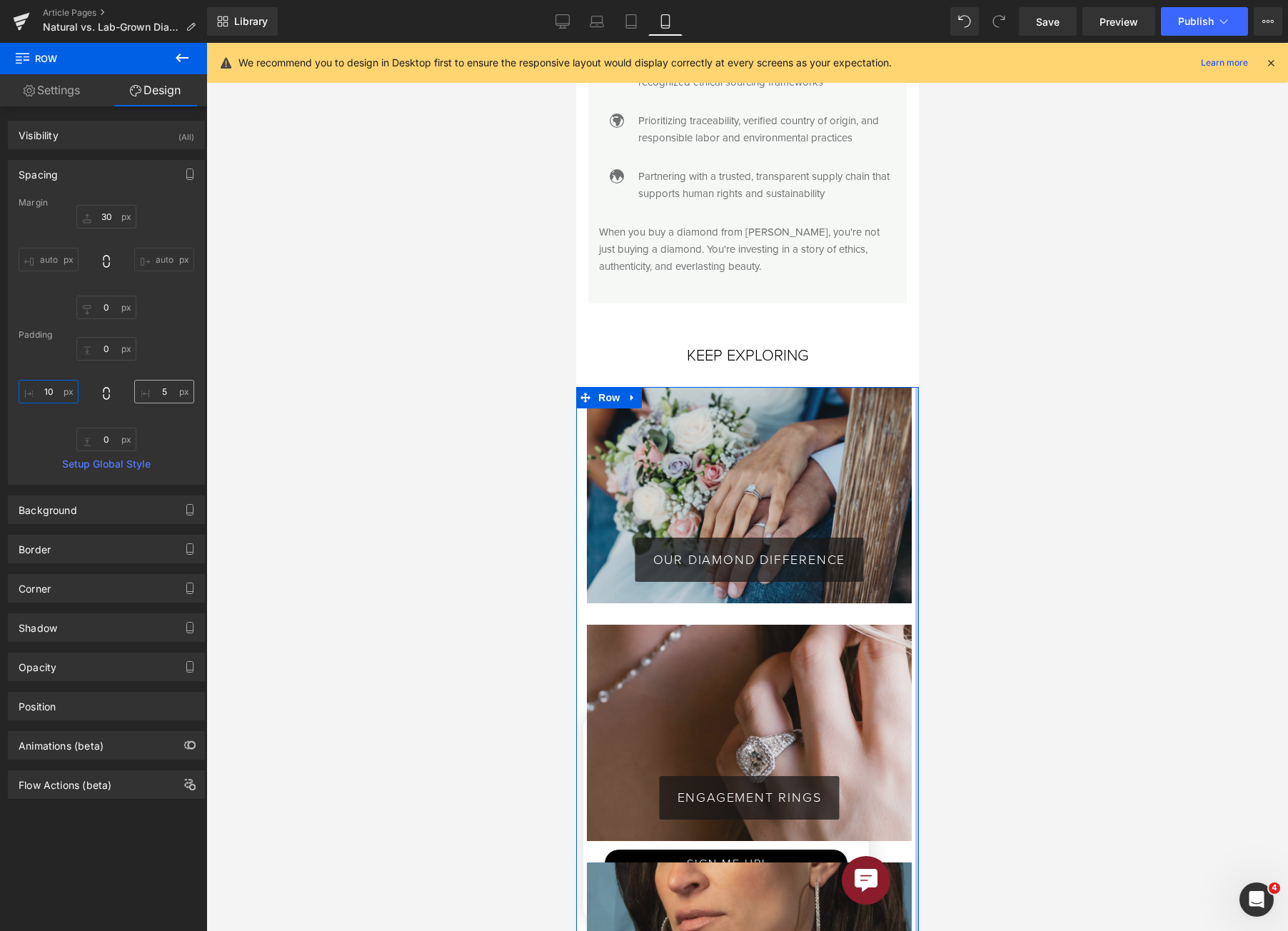
type input "10"
click at [146, 389] on input "5" at bounding box center [163, 391] width 60 height 24
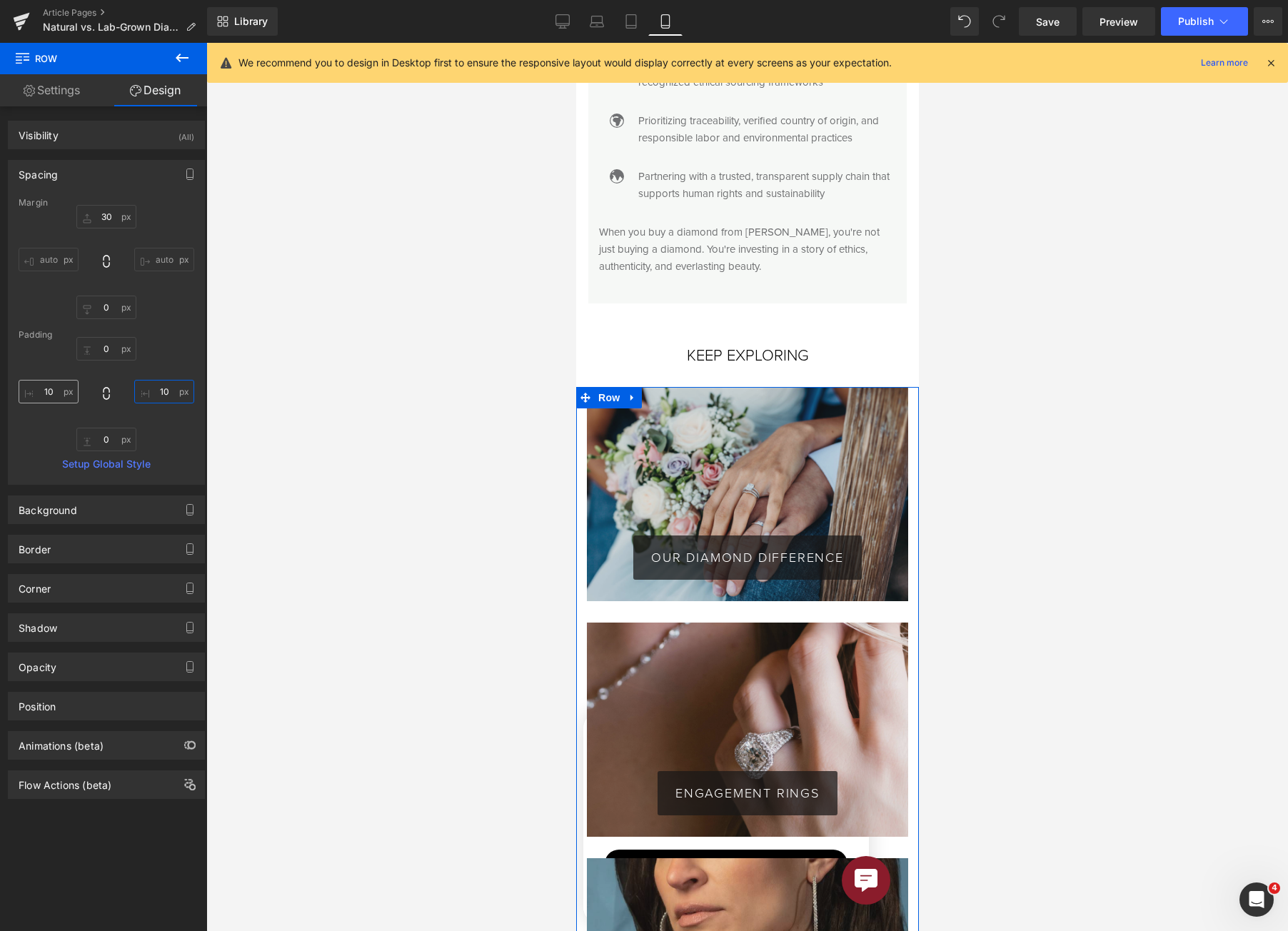
type input "10"
click at [40, 396] on input "10" at bounding box center [48, 391] width 60 height 24
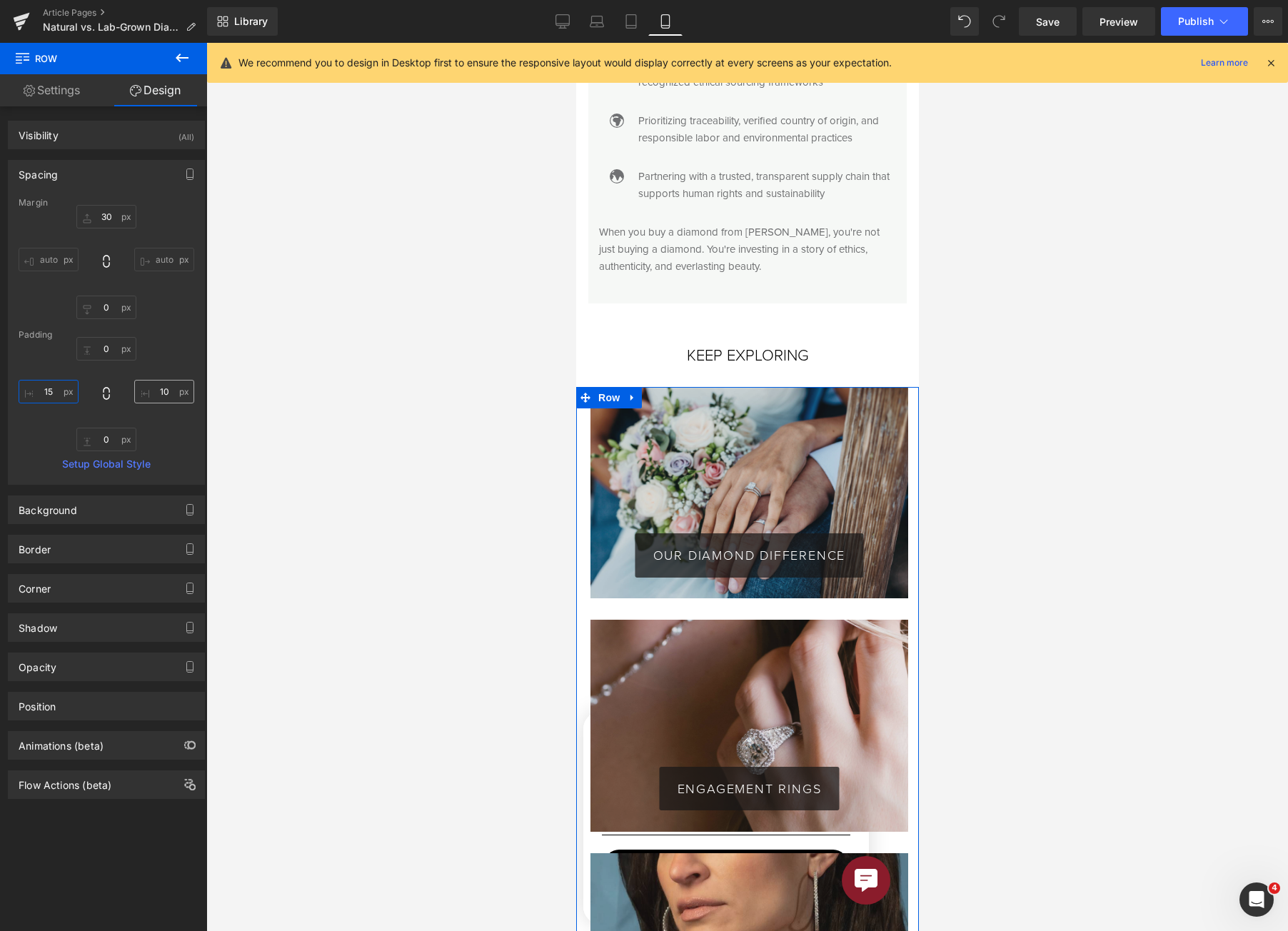
type input "15"
click at [147, 394] on input "10" at bounding box center [163, 391] width 60 height 24
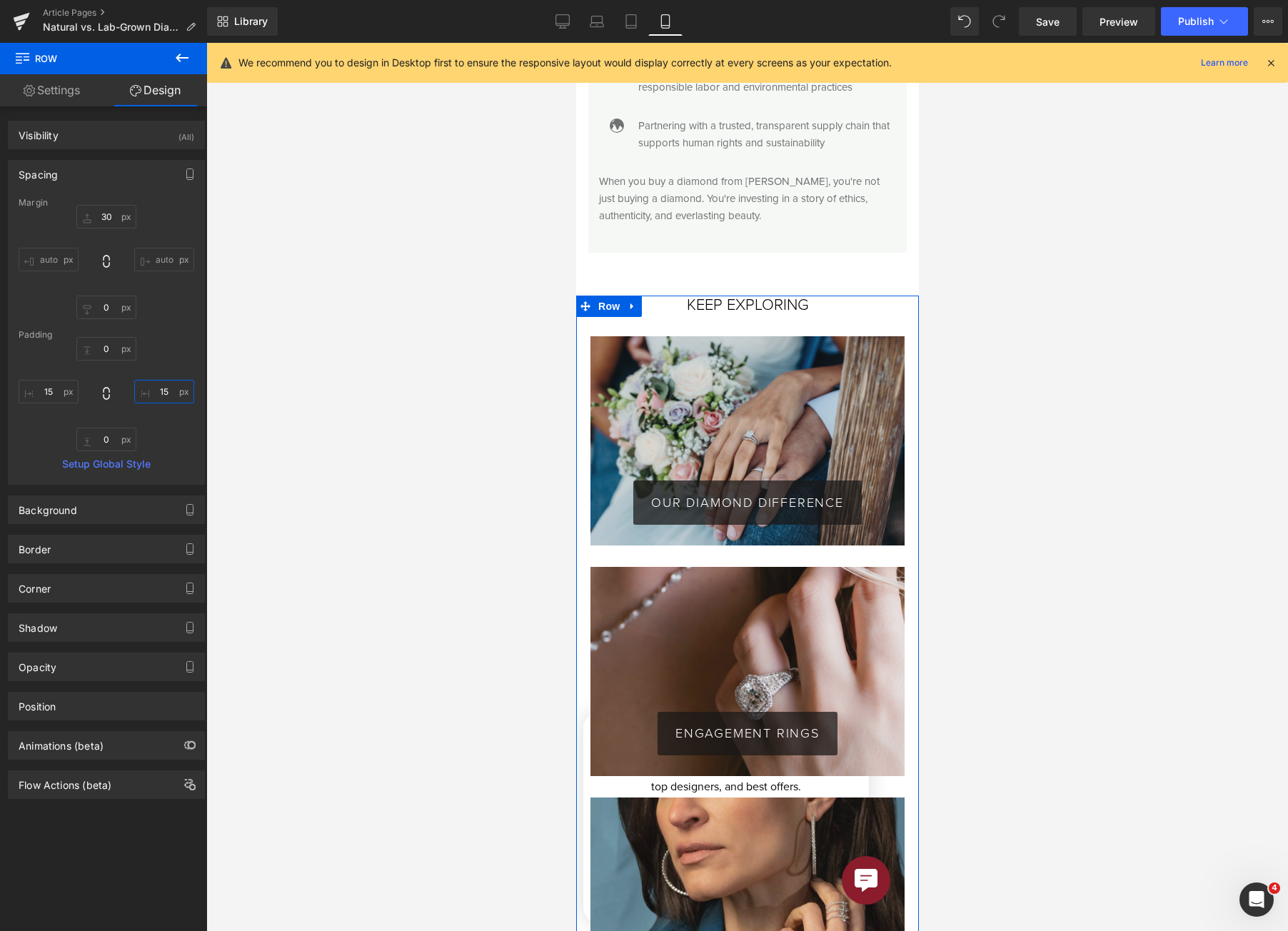
scroll to position [3968, 0]
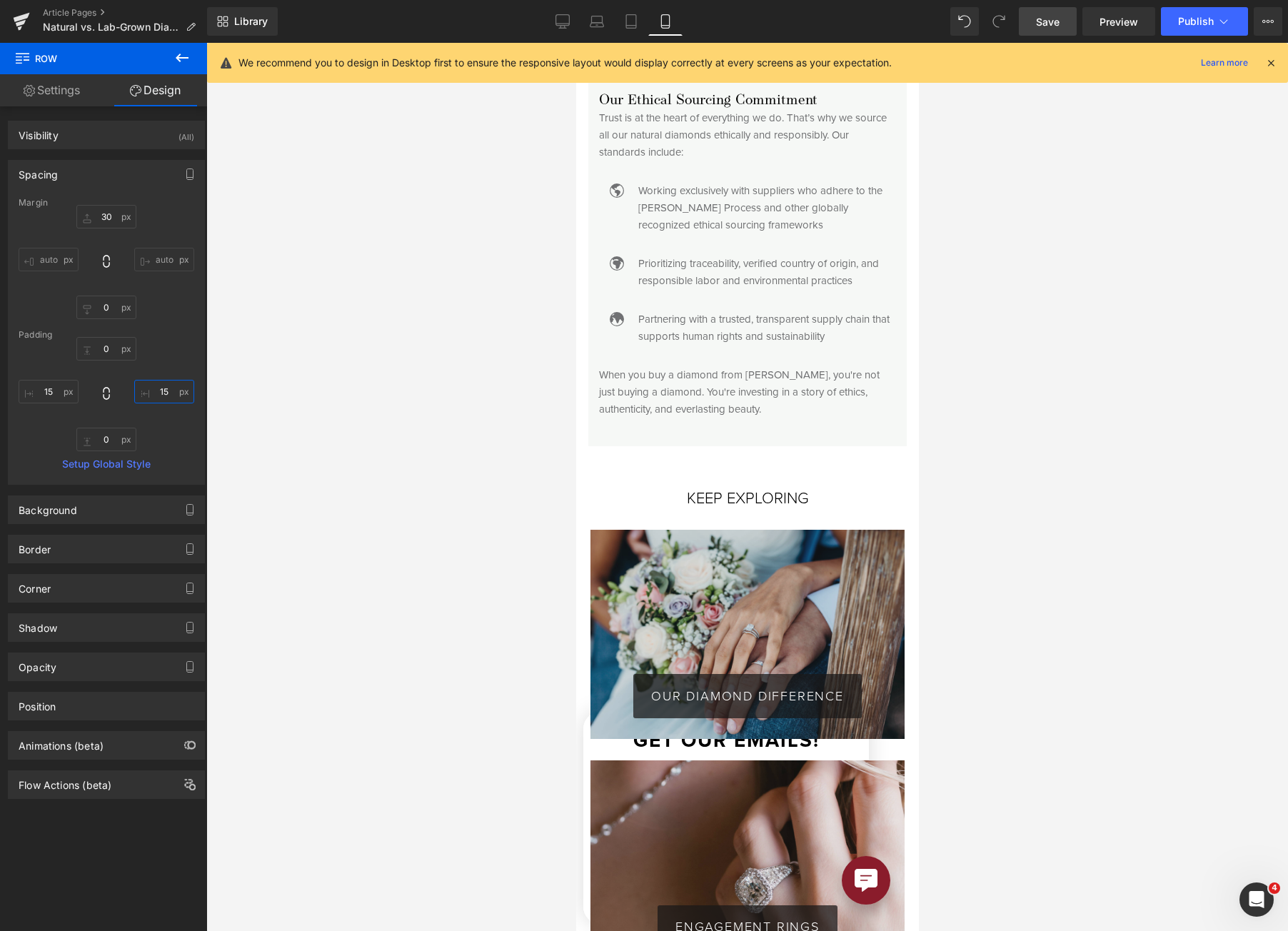
type input "15"
click at [1032, 22] on link "Save" at bounding box center [1048, 21] width 58 height 28
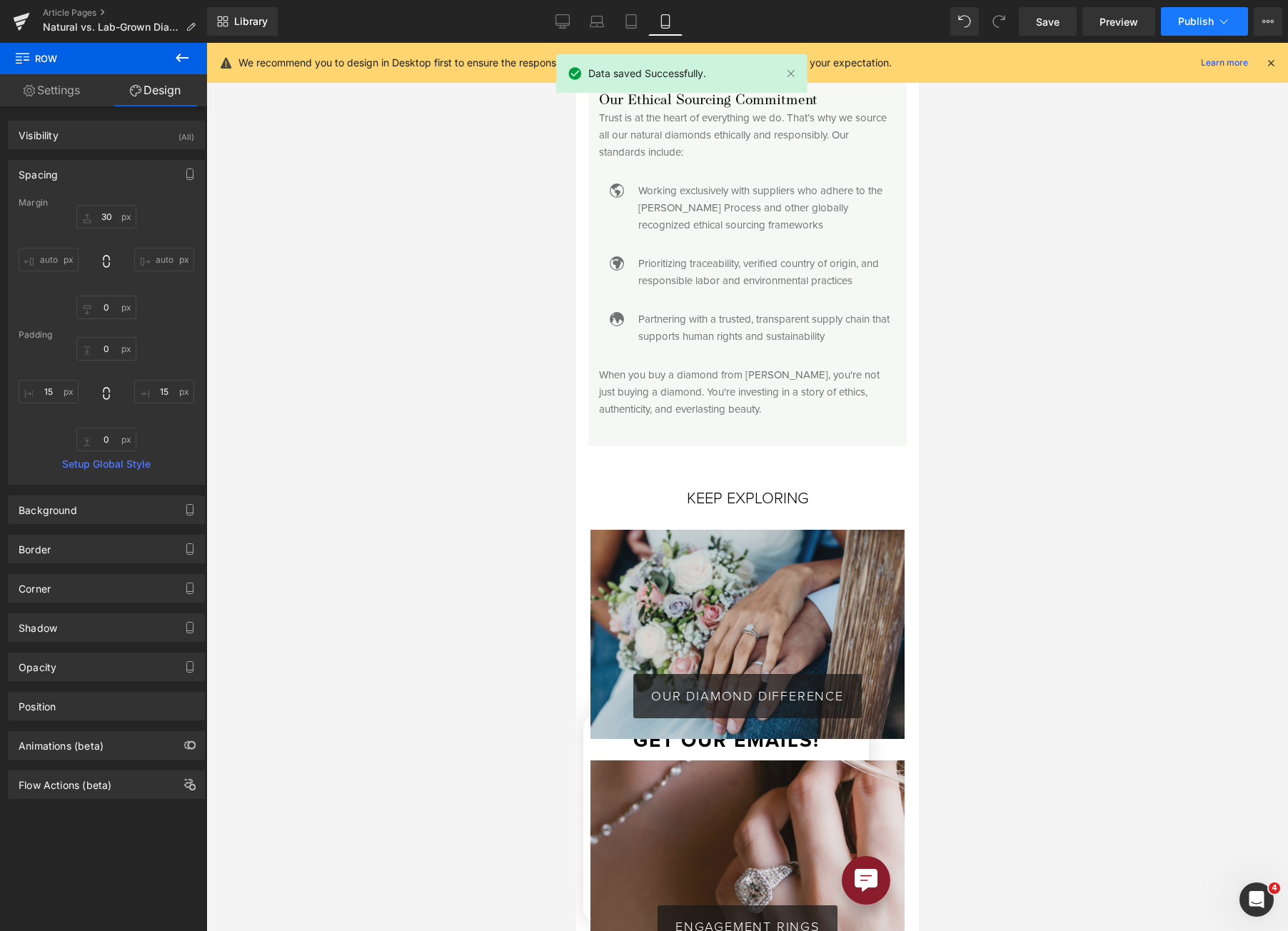
click at [1197, 11] on button "Publish" at bounding box center [1205, 21] width 87 height 28
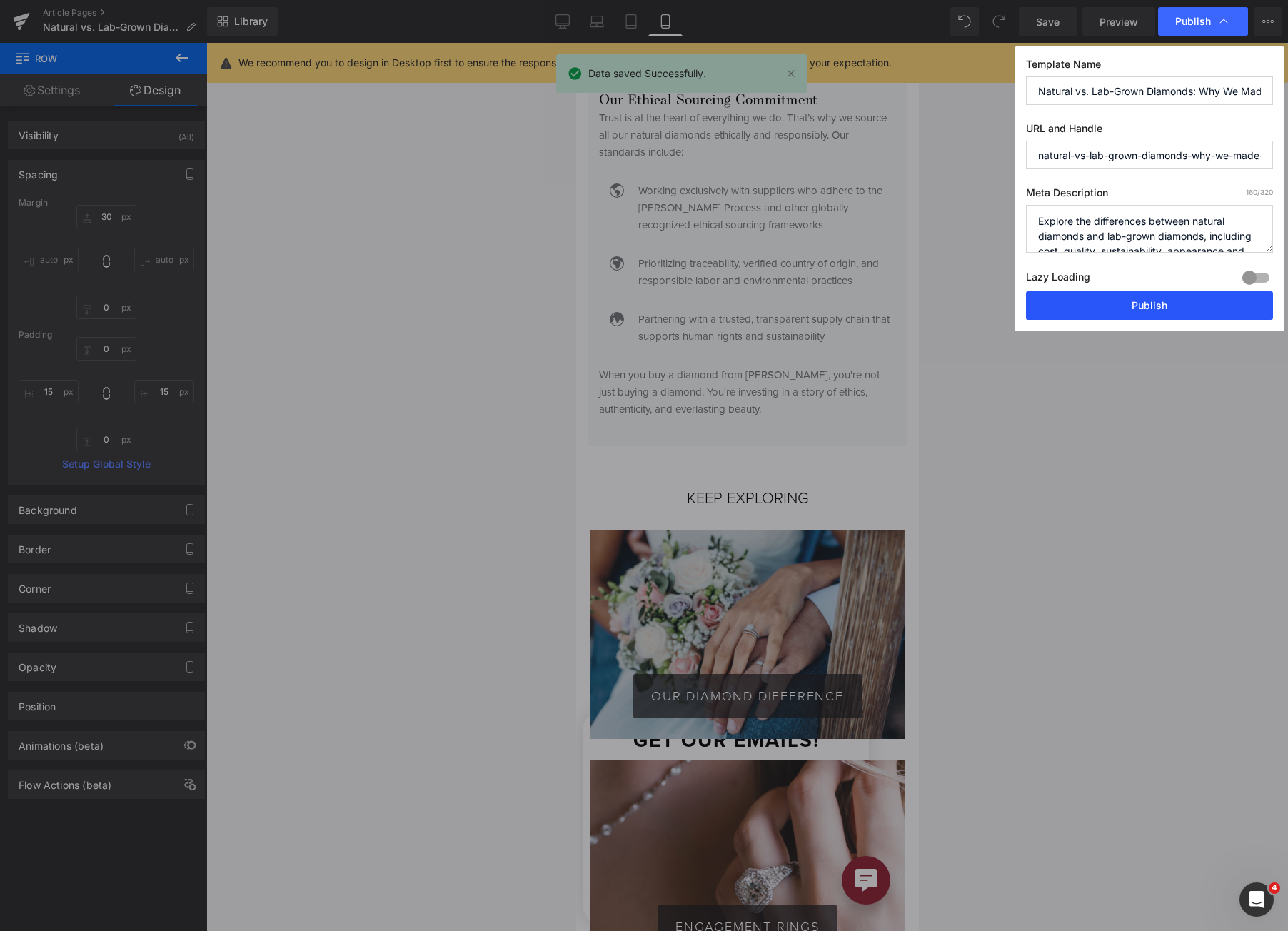
click at [1136, 301] on button "Publish" at bounding box center [1150, 305] width 248 height 28
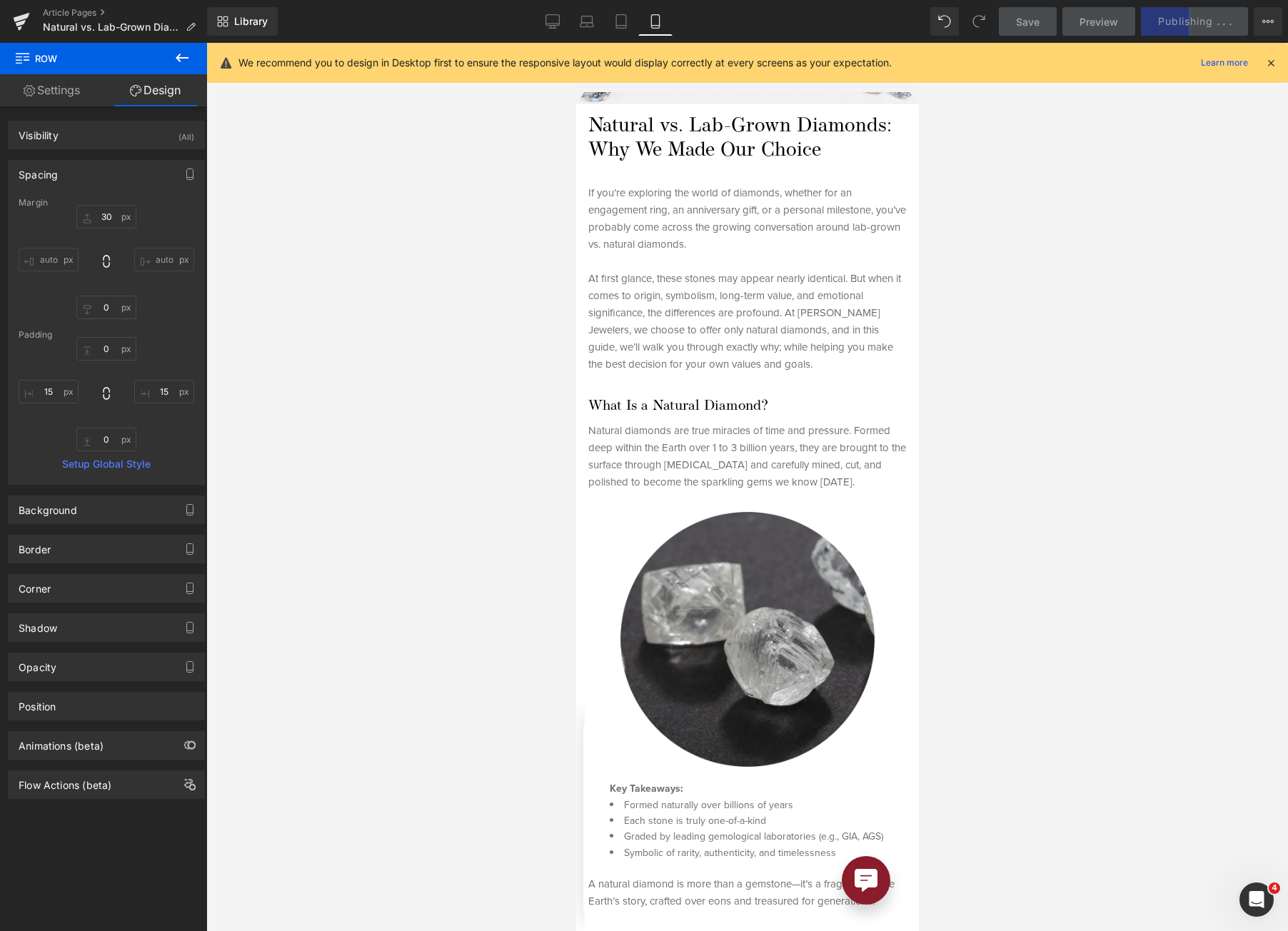
scroll to position [0, 0]
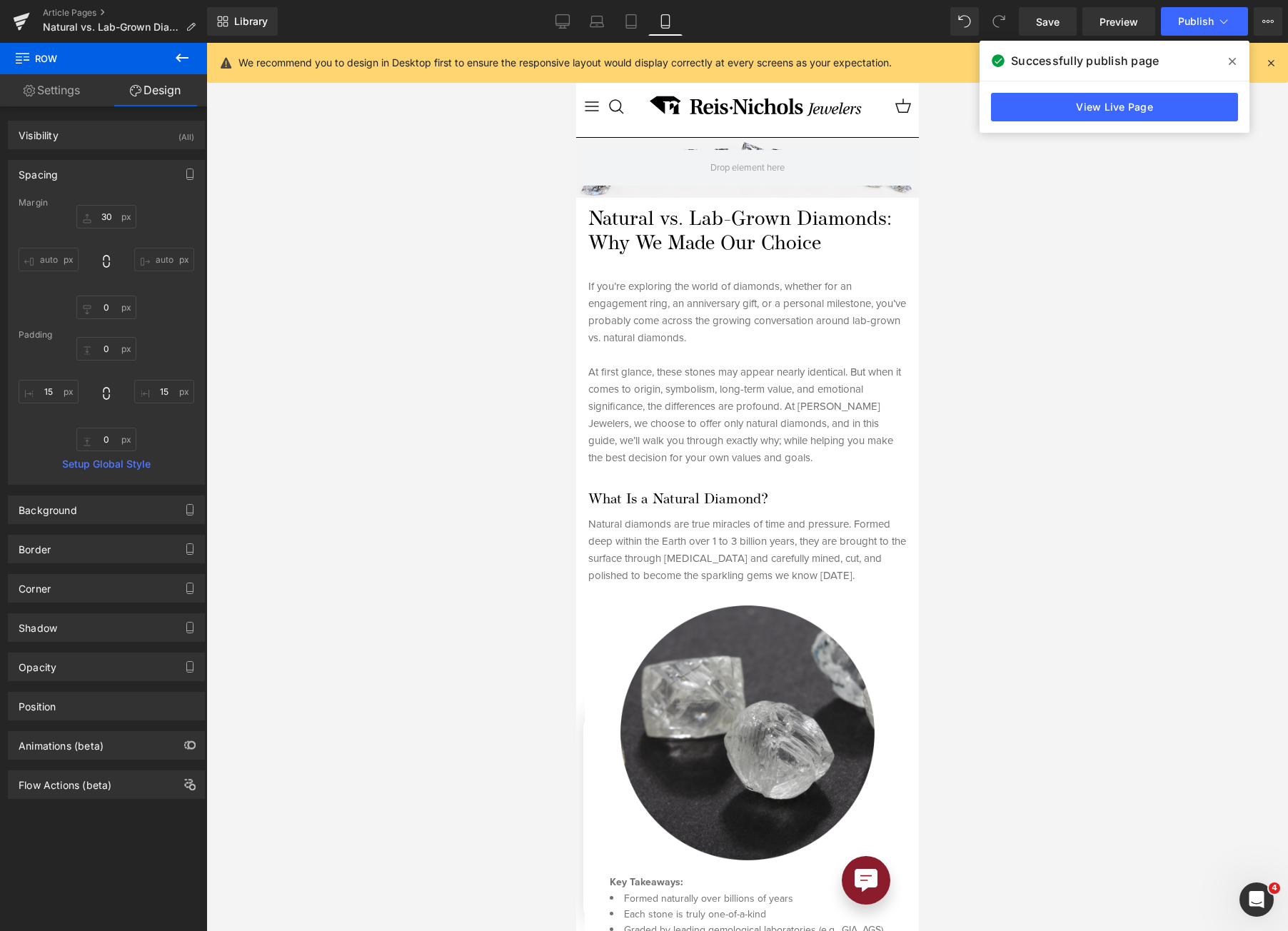
click at [1220, 60] on div "Successfully publish page" at bounding box center [1115, 60] width 270 height 40
click at [1230, 61] on icon at bounding box center [1233, 61] width 7 height 11
